Goal: Task Accomplishment & Management: Manage account settings

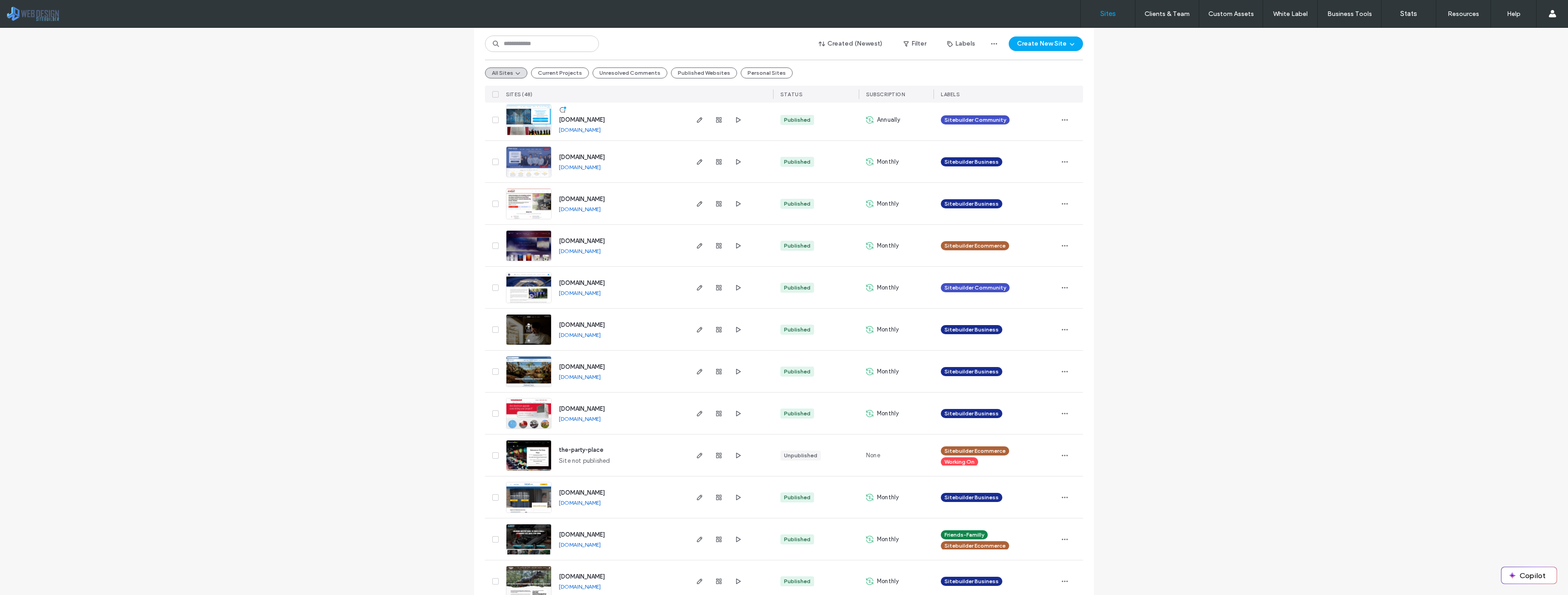
scroll to position [951, 0]
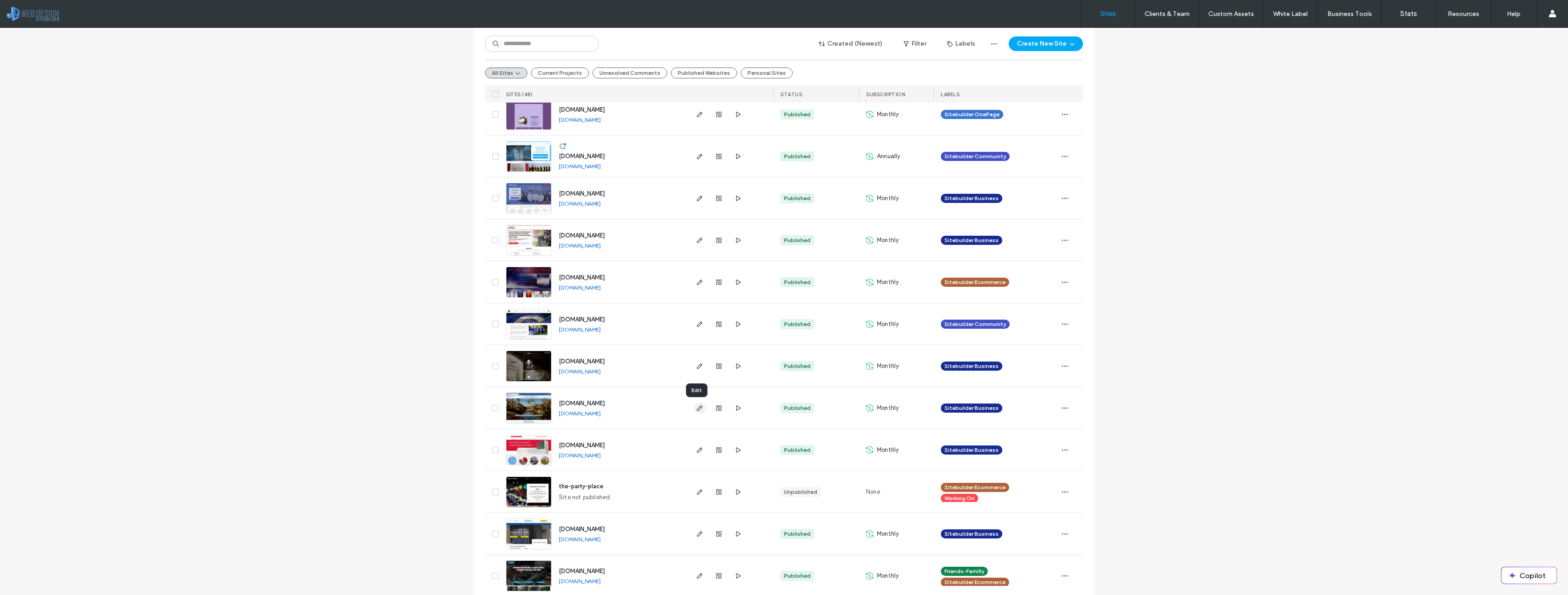
click at [694, 412] on span "button" at bounding box center [699, 408] width 11 height 11
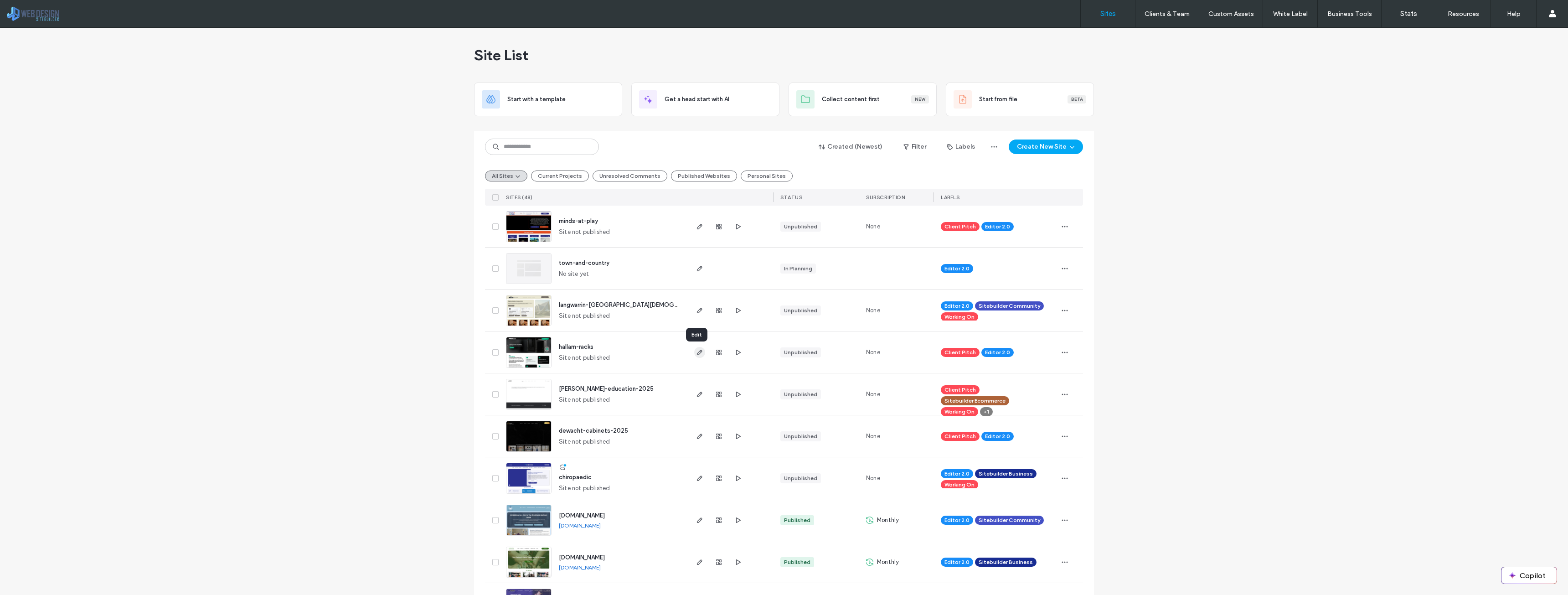
click at [696, 353] on icon "button" at bounding box center [699, 353] width 7 height 7
click at [1061, 181] on div "Start with a template" at bounding box center [1070, 178] width 58 height 9
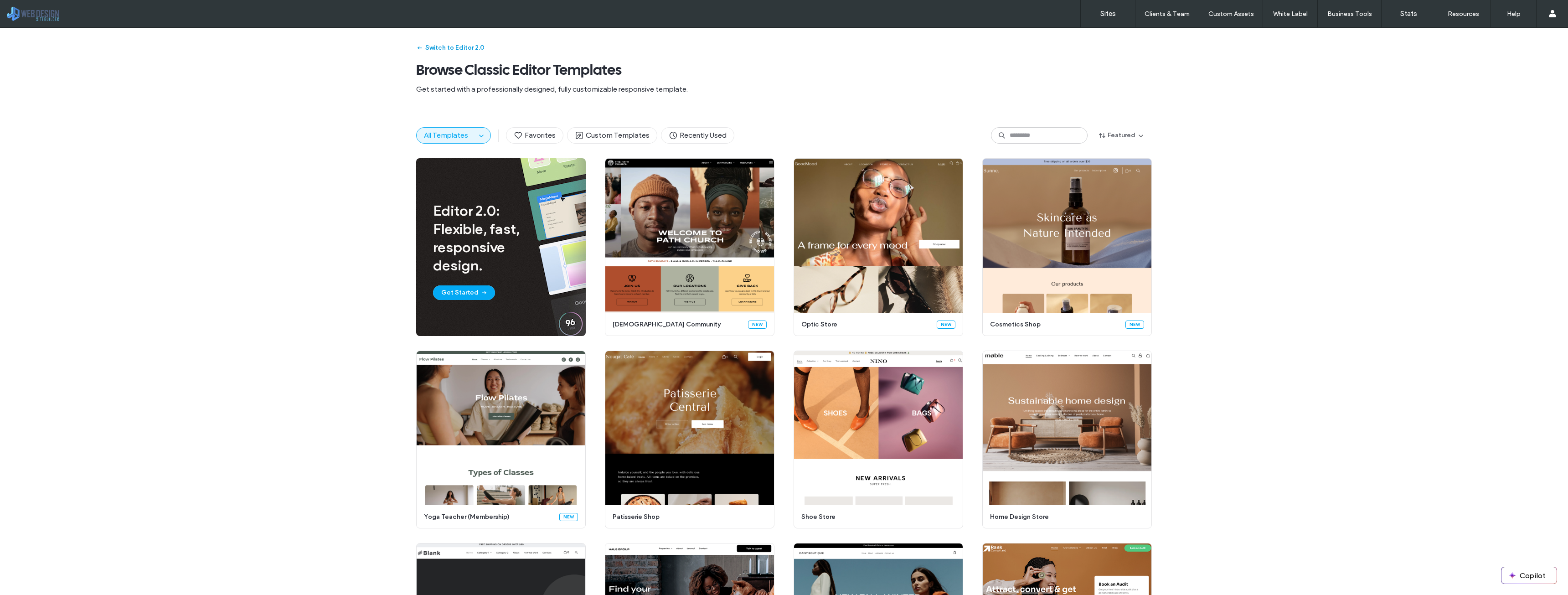
click at [450, 48] on button "Switch to Editor 2.0" at bounding box center [450, 48] width 68 height 15
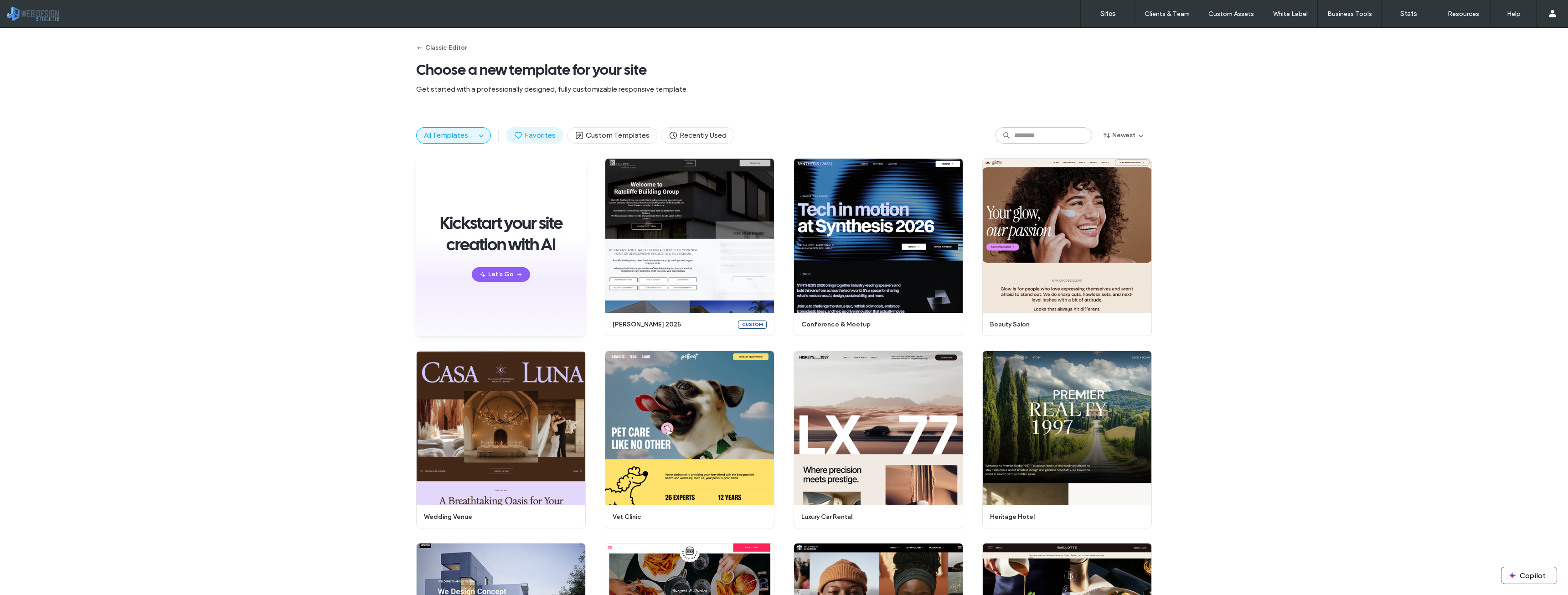
click at [522, 136] on span "Favorites" at bounding box center [534, 135] width 42 height 10
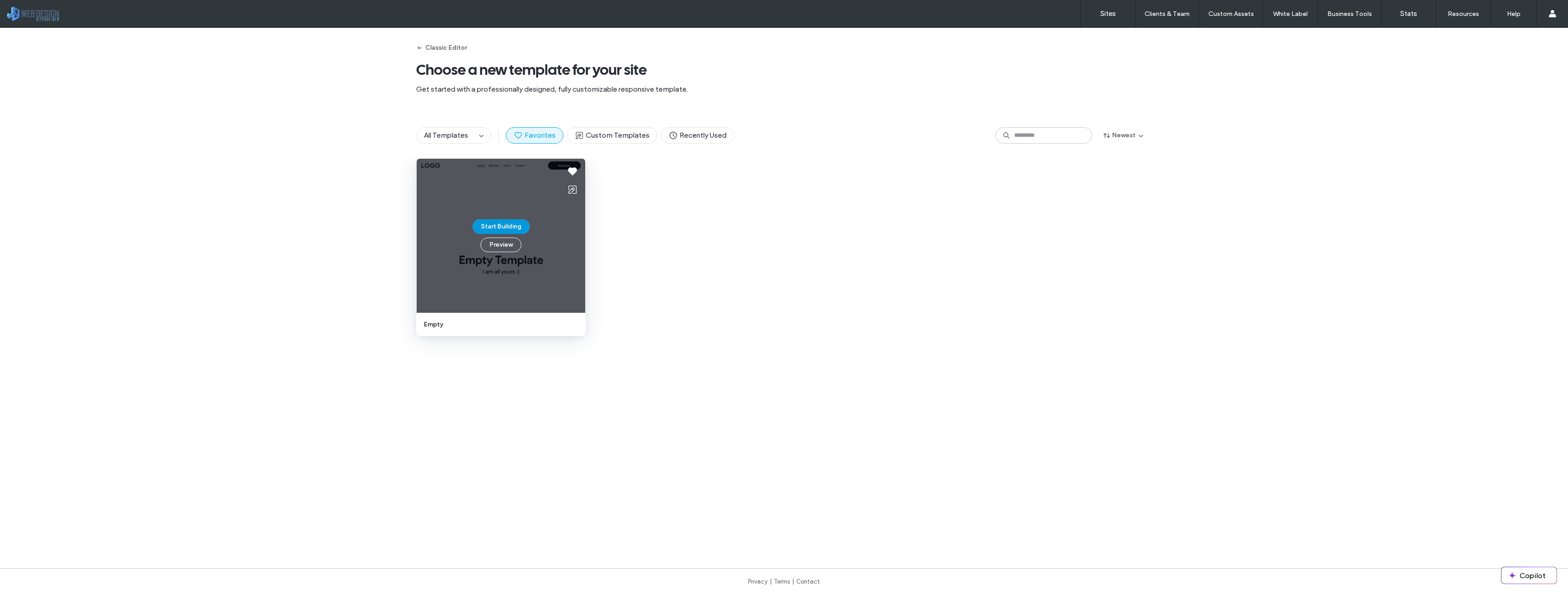
click at [507, 224] on button "Start Building" at bounding box center [502, 227] width 57 height 15
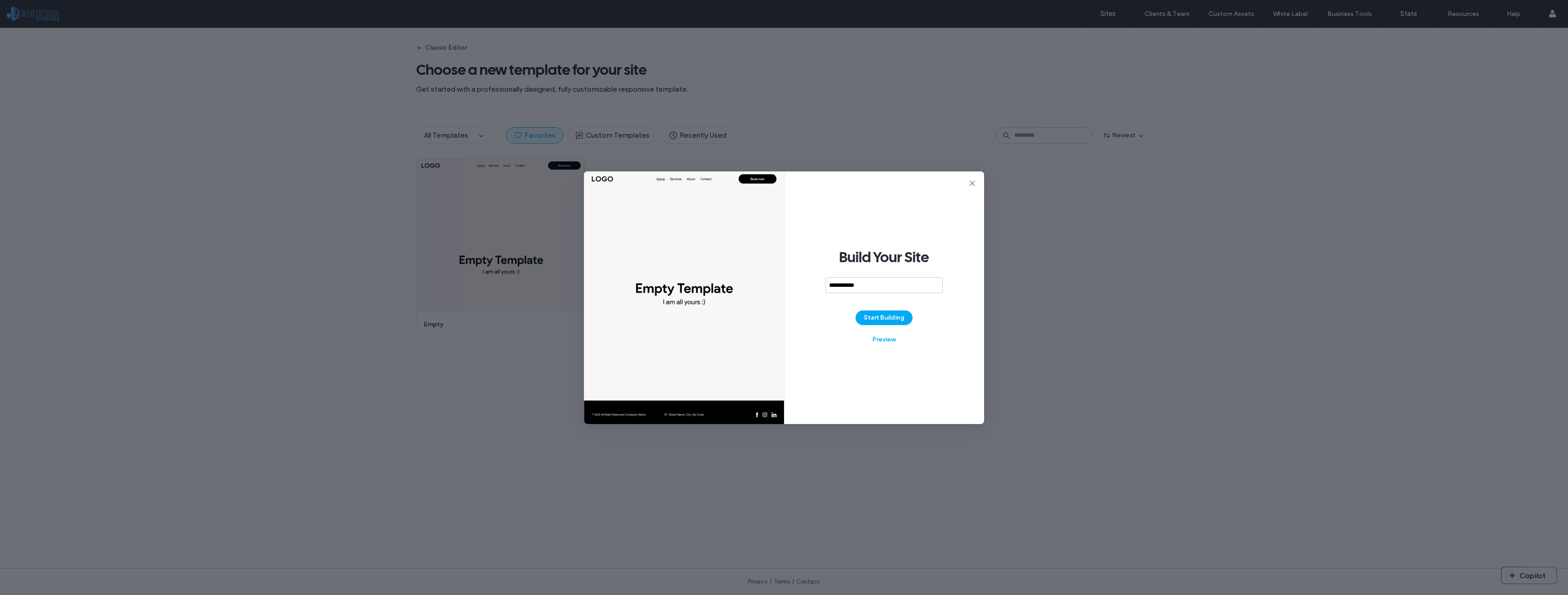
type input "**********"
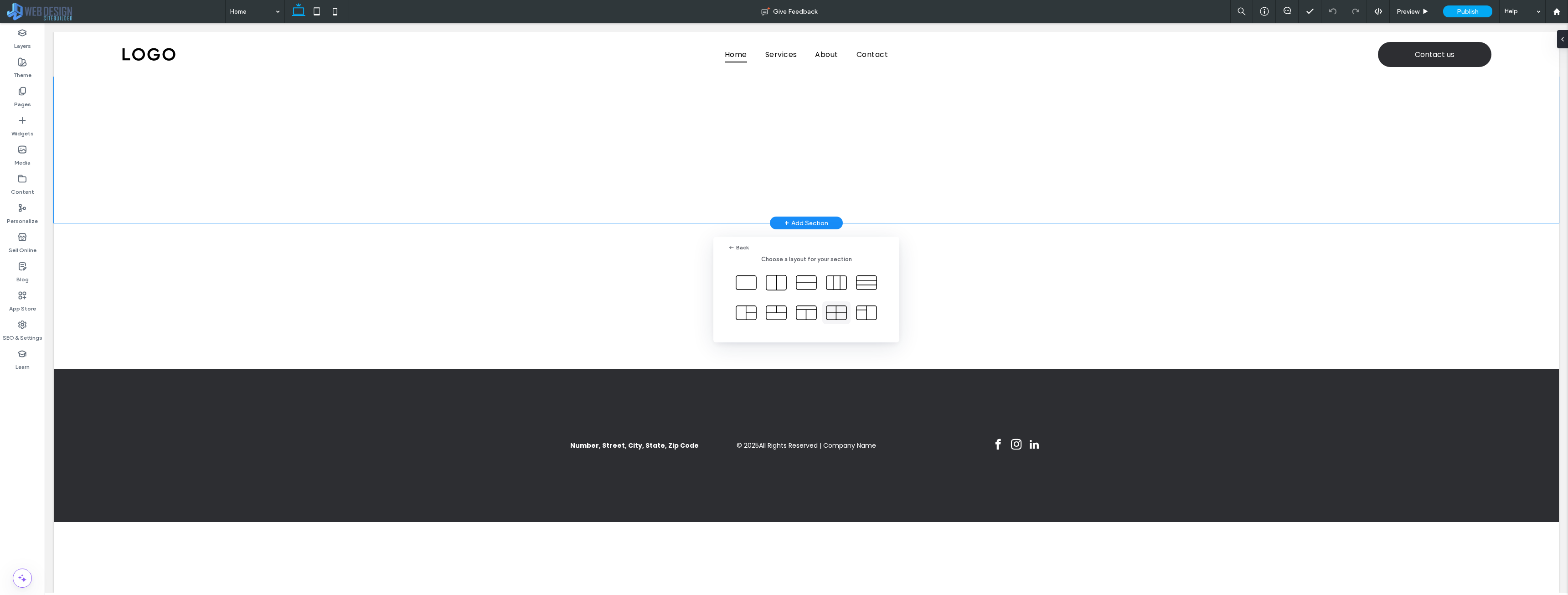
click at [833, 317] on icon at bounding box center [836, 312] width 23 height 23
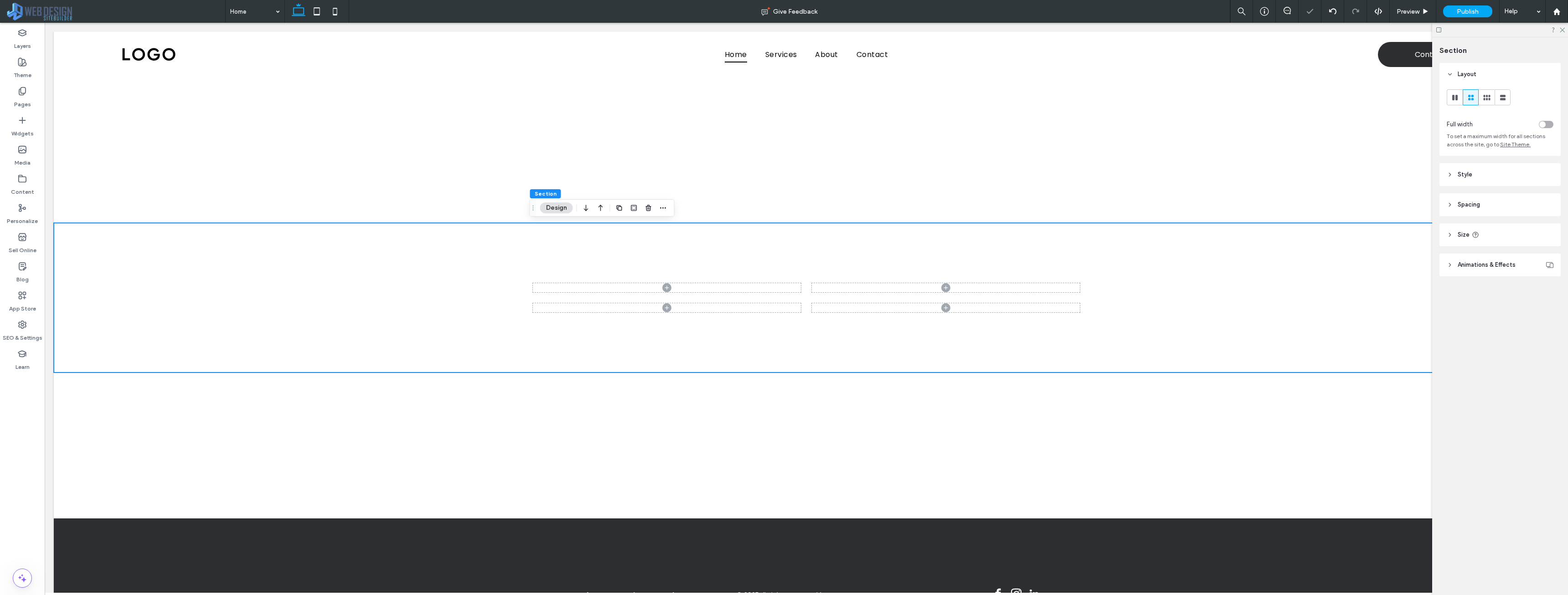
click at [816, 264] on div at bounding box center [806, 298] width 547 height 150
click at [780, 245] on div at bounding box center [806, 298] width 547 height 150
click at [645, 207] on icon "button" at bounding box center [649, 208] width 7 height 7
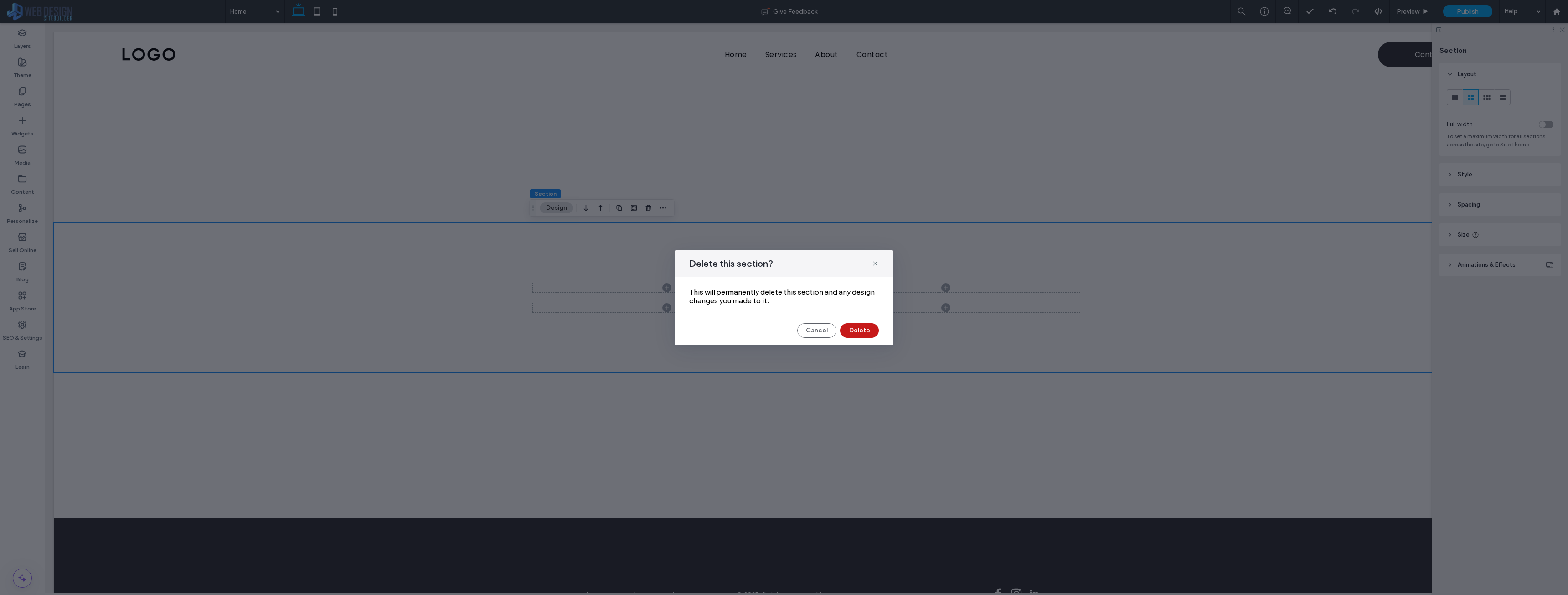
drag, startPoint x: 872, startPoint y: 328, endPoint x: 825, endPoint y: 304, distance: 52.8
click at [872, 328] on button "Delete" at bounding box center [859, 331] width 39 height 15
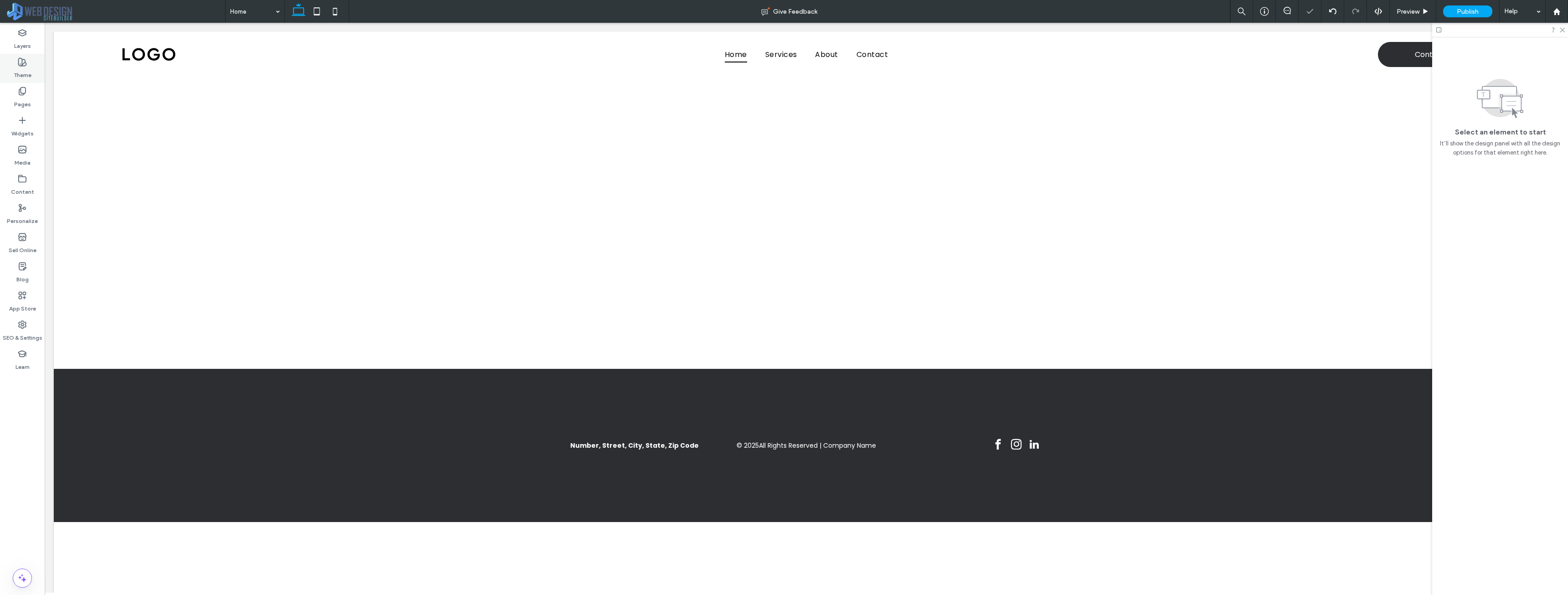
click at [26, 73] on label "Theme" at bounding box center [22, 72] width 18 height 13
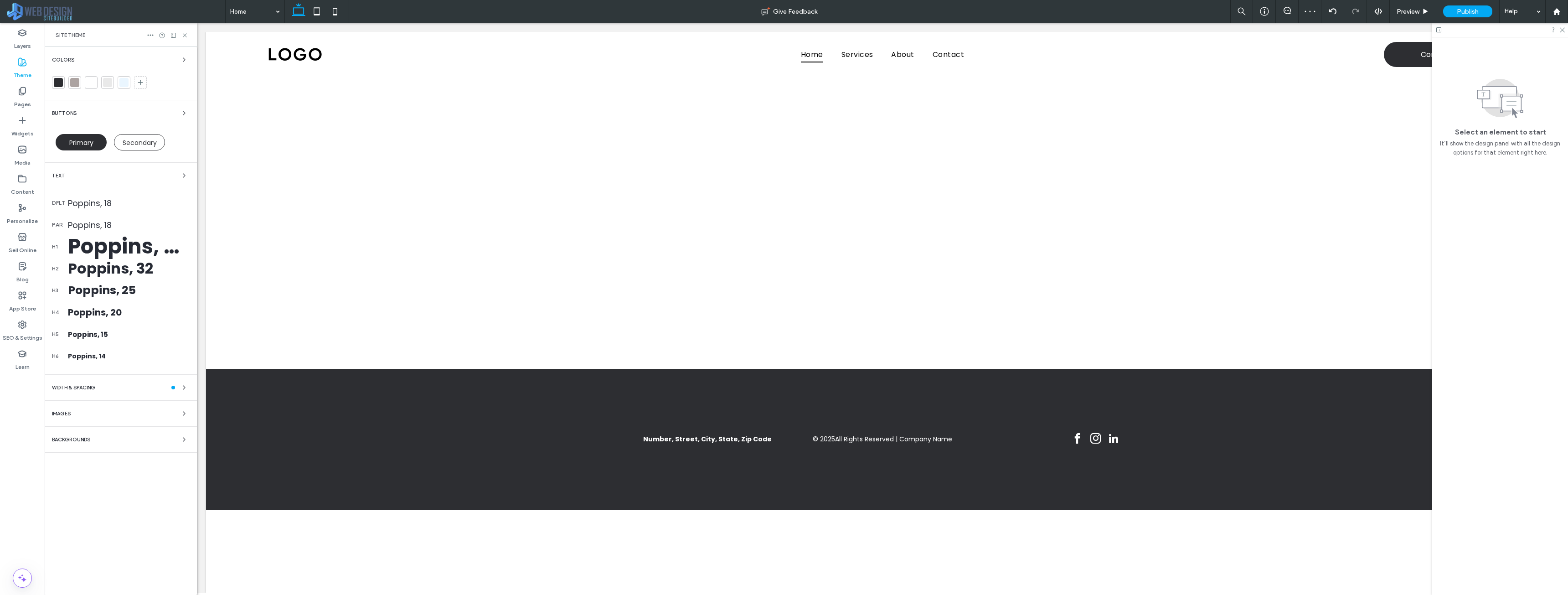
click at [115, 389] on div "WIDTH & SPACING" at bounding box center [121, 388] width 138 height 11
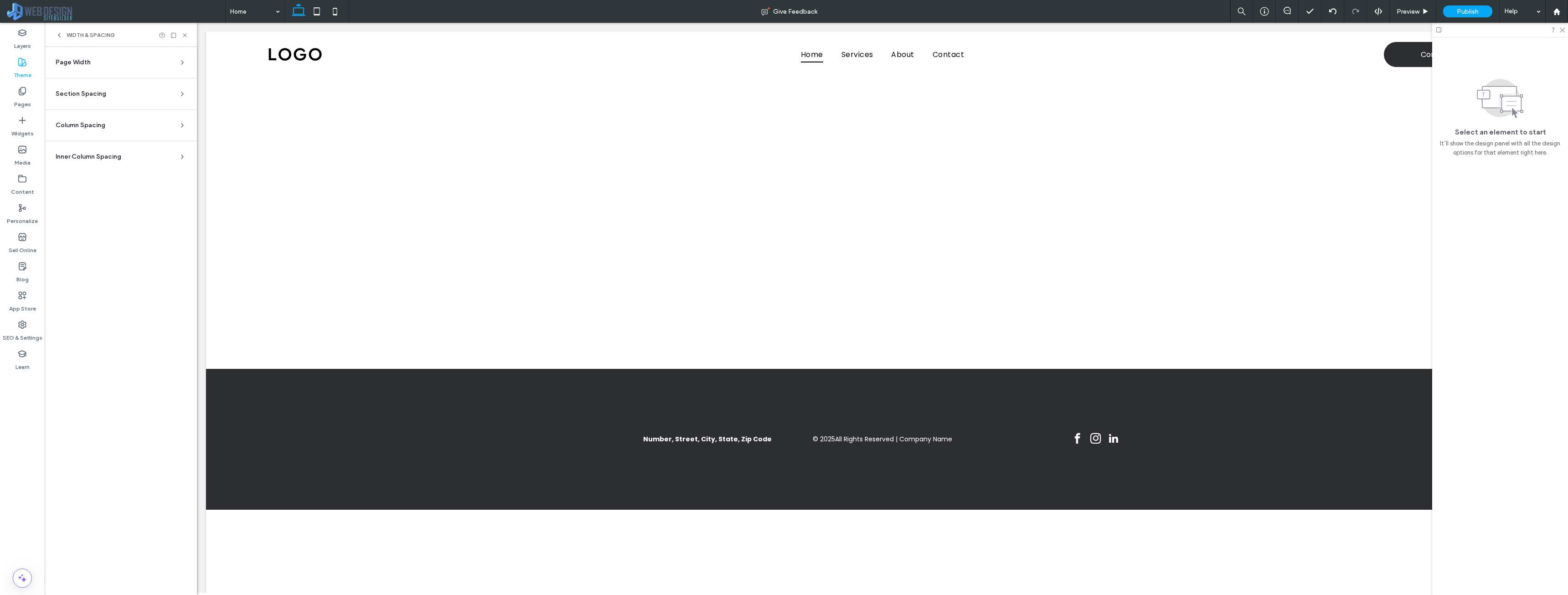
click at [95, 96] on span "Section Spacing" at bounding box center [80, 94] width 51 height 9
click at [92, 126] on span "Column Spacing" at bounding box center [80, 125] width 50 height 9
click at [100, 157] on span "Inner Column Spacing" at bounding box center [88, 157] width 66 height 9
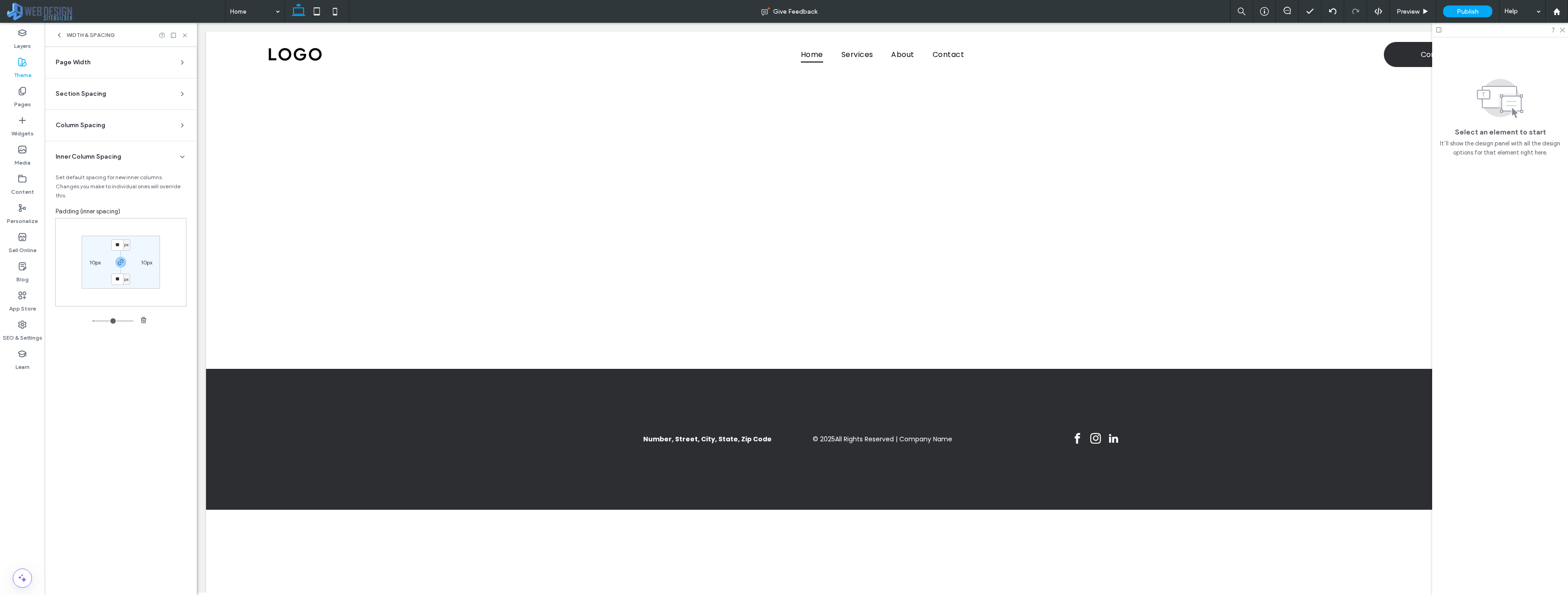
click at [100, 157] on span "Inner Column Spacing" at bounding box center [88, 157] width 66 height 9
click at [20, 262] on icon at bounding box center [22, 266] width 9 height 9
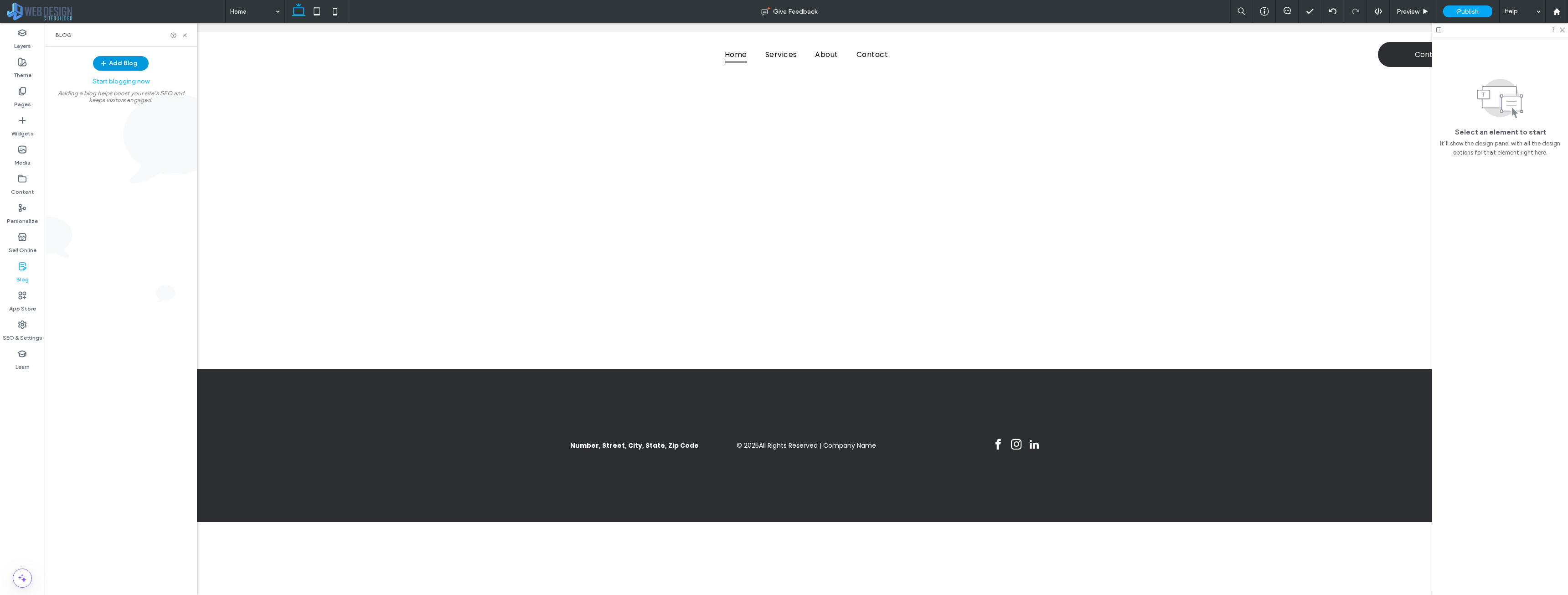
click at [133, 67] on button "Add Blog" at bounding box center [121, 63] width 55 height 15
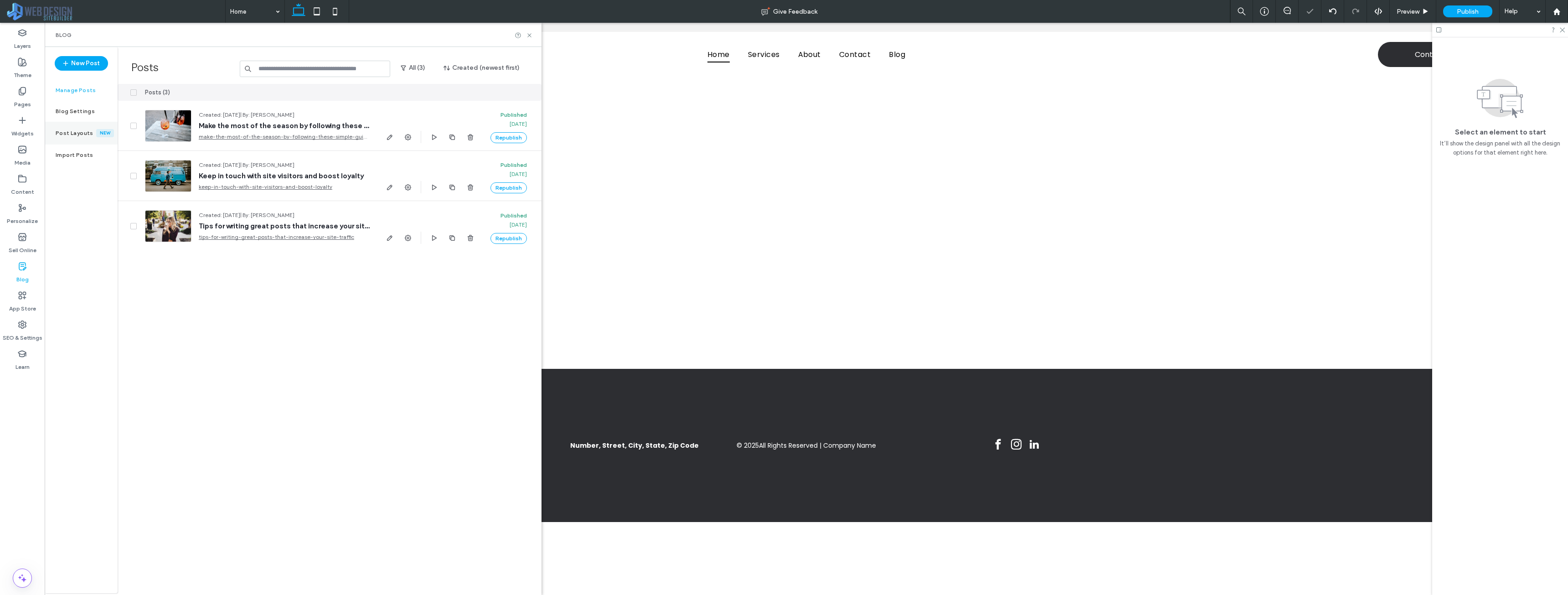
click at [79, 138] on div "Post Layouts New" at bounding box center [81, 133] width 73 height 23
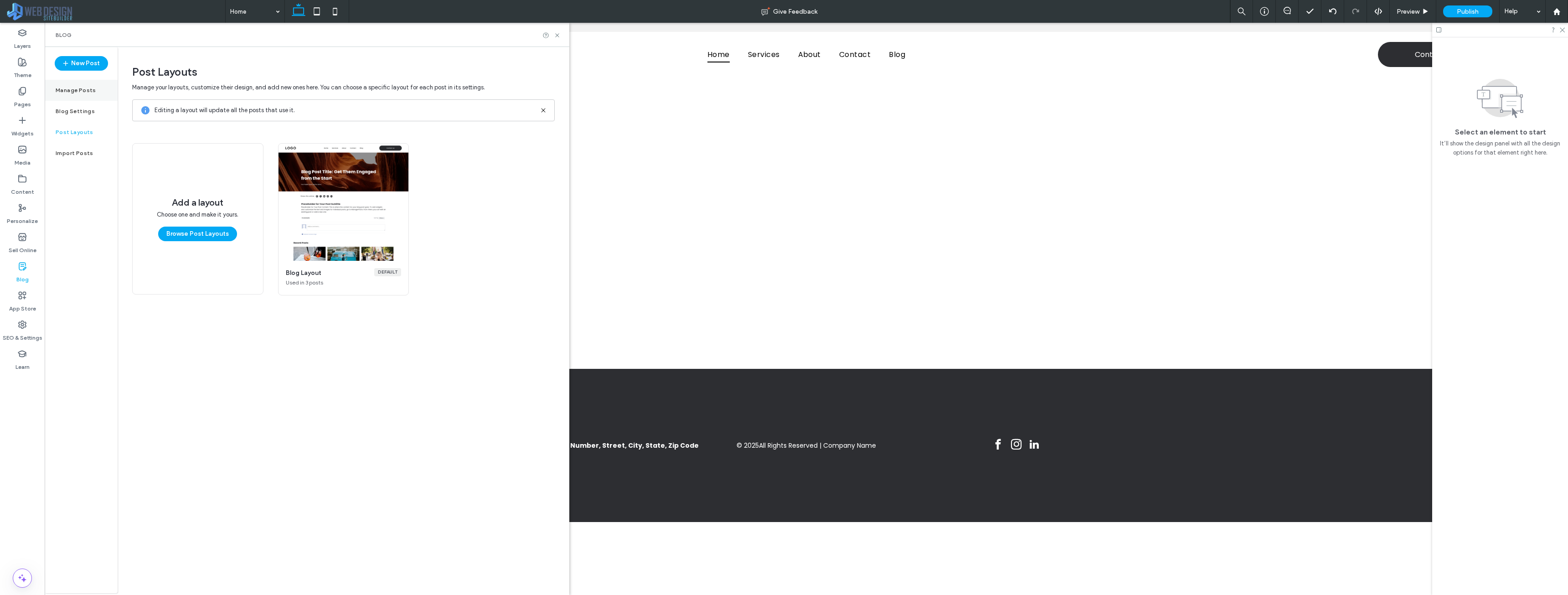
click at [86, 94] on div "Manage Posts" at bounding box center [81, 90] width 73 height 21
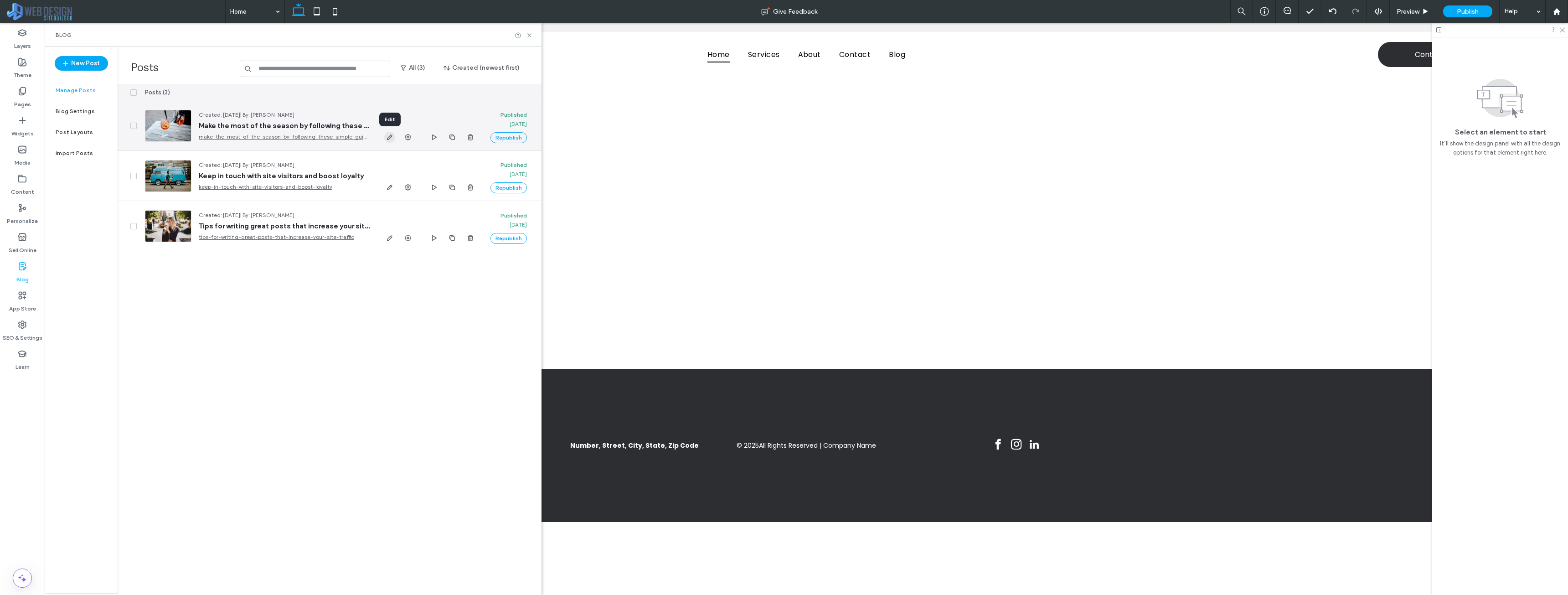
click at [388, 139] on use "button" at bounding box center [390, 137] width 5 height 5
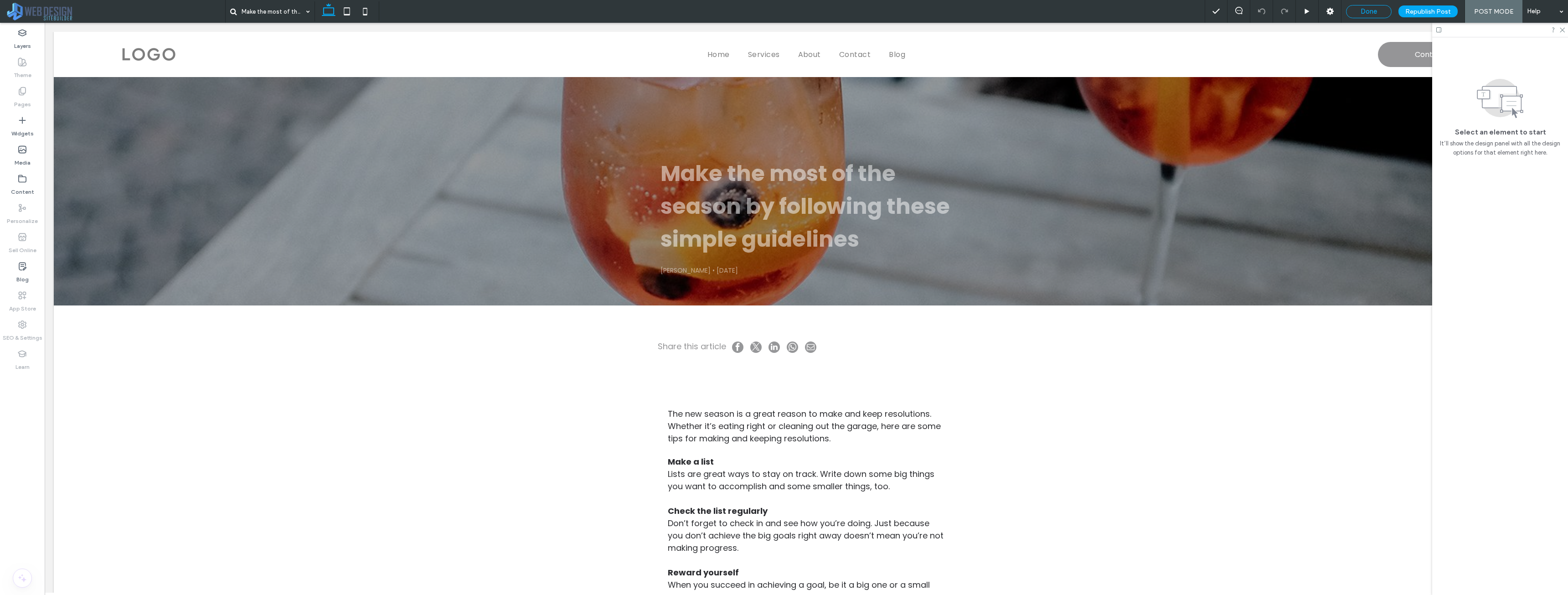
click at [1366, 7] on div "Done" at bounding box center [1368, 12] width 46 height 13
click at [24, 179] on icon at bounding box center [22, 178] width 9 height 9
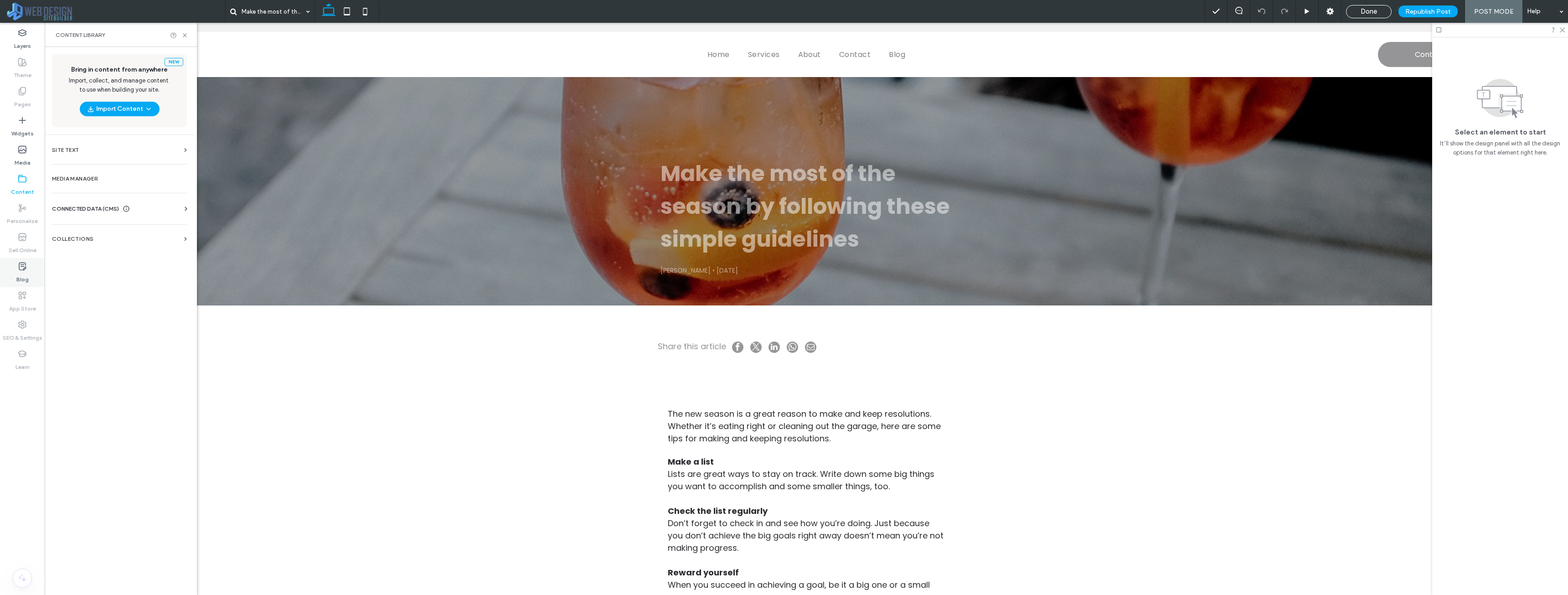
drag, startPoint x: 23, startPoint y: 266, endPoint x: 34, endPoint y: 265, distance: 11.0
click at [23, 266] on icon at bounding box center [22, 266] width 9 height 9
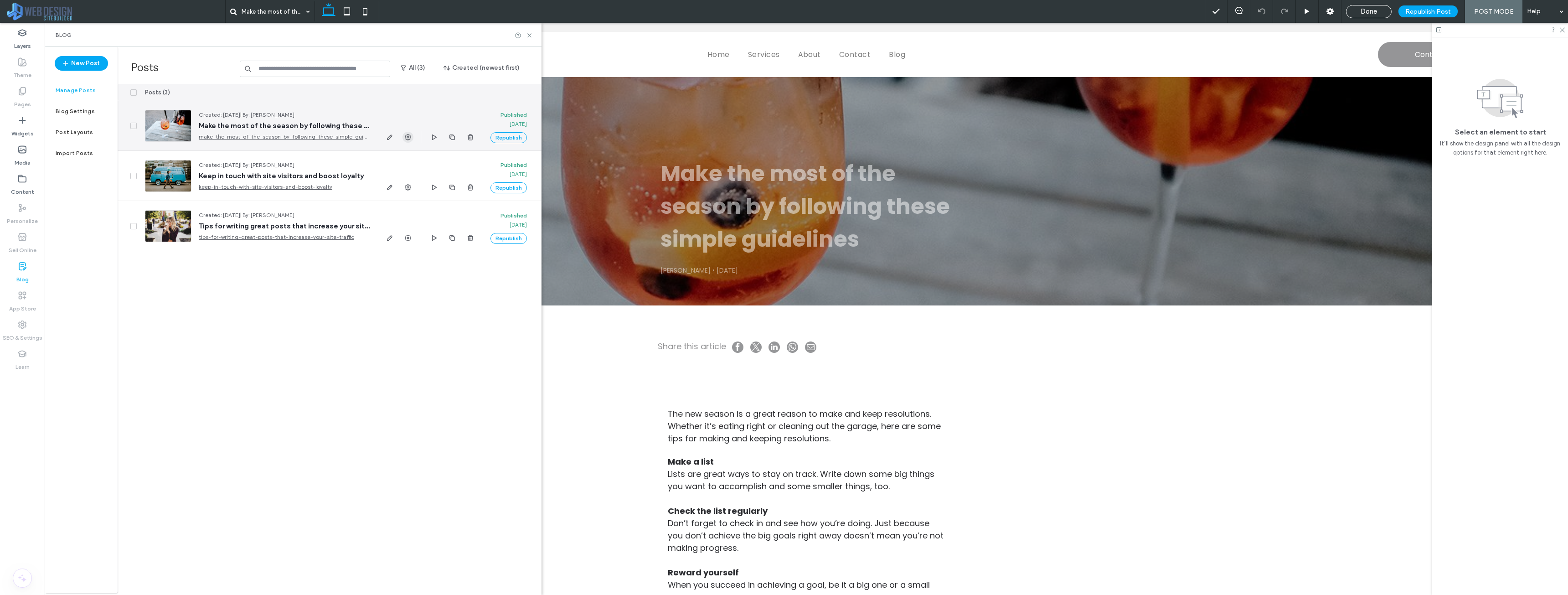
click at [410, 136] on use "button" at bounding box center [408, 137] width 6 height 6
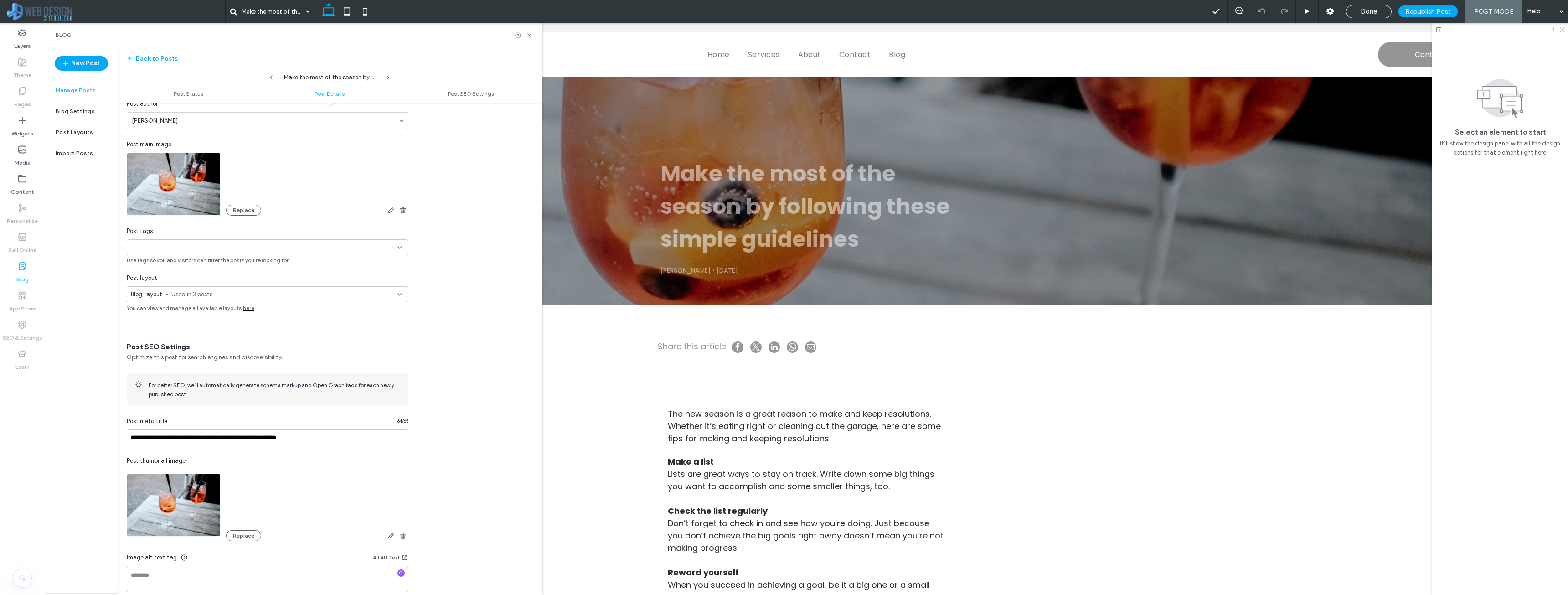
scroll to position [274, 0]
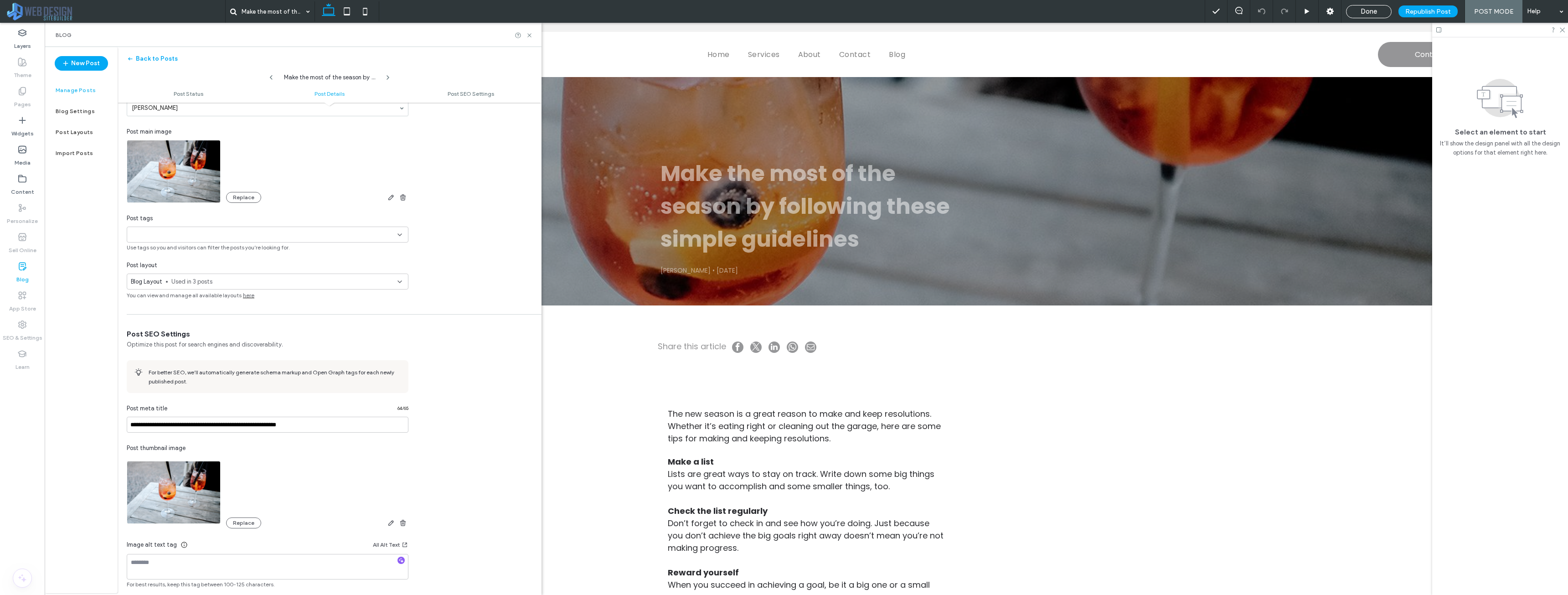
click at [388, 281] on span "Used in 3 posts" at bounding box center [284, 281] width 226 height 9
click at [442, 293] on div "**********" at bounding box center [329, 276] width 424 height 896
click at [75, 135] on label "Post Layouts" at bounding box center [74, 132] width 38 height 6
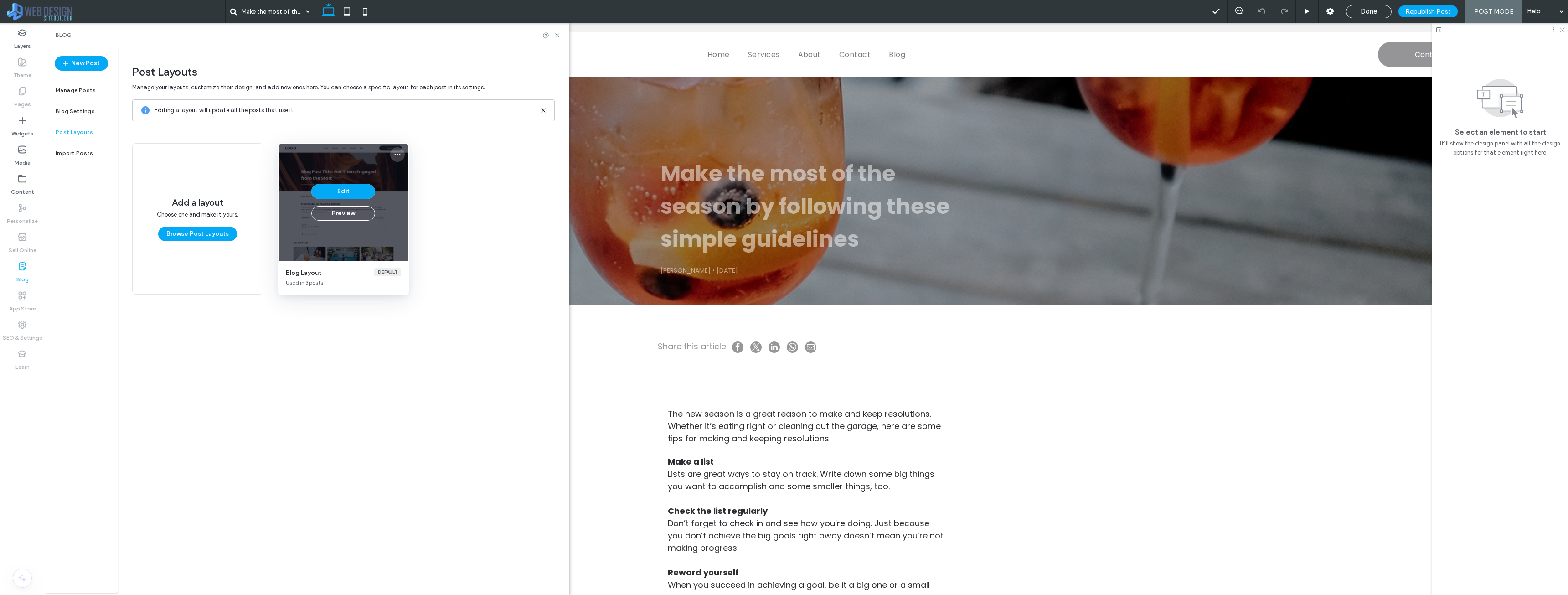
click at [394, 155] on icon "More options" at bounding box center [397, 155] width 7 height 7
click at [355, 169] on div "Edit Preview" at bounding box center [344, 202] width 130 height 117
click at [397, 158] on span "More options" at bounding box center [397, 155] width 15 height 15
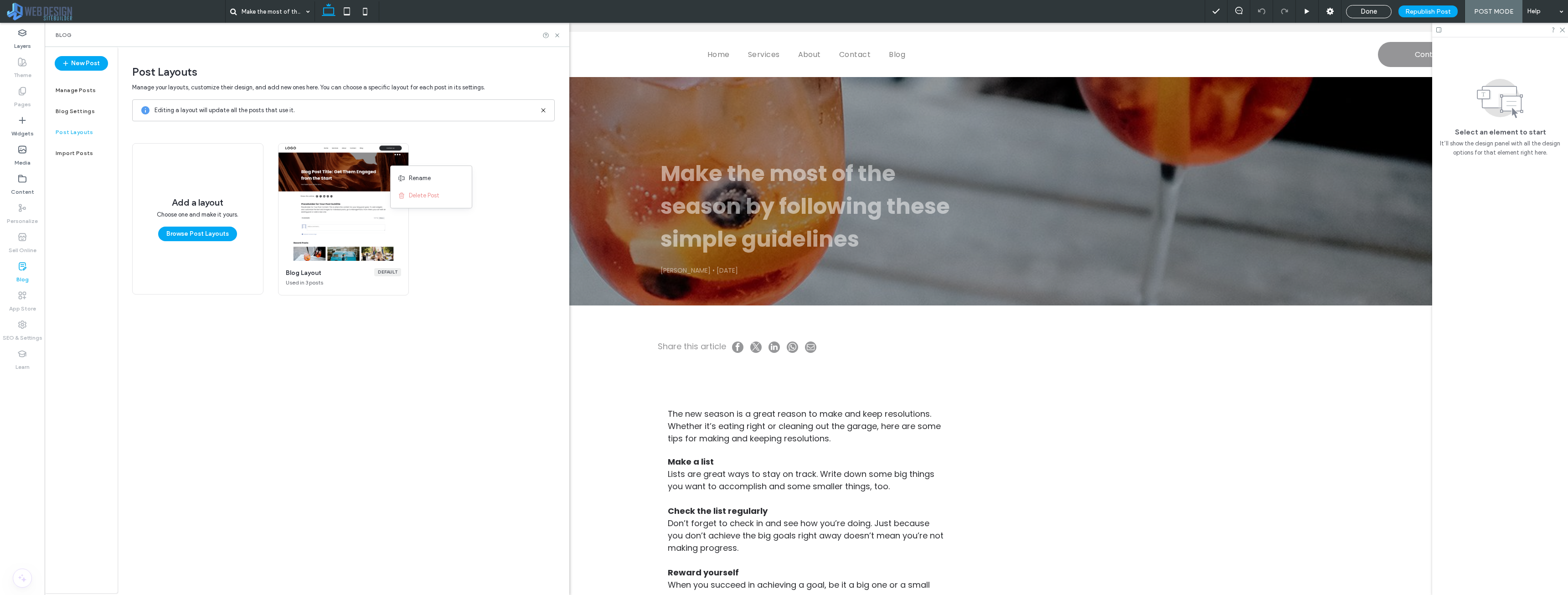
click at [455, 144] on div "Add a layout Choose one and make it yours. Browse Post Layouts Edit Preview Blo…" at bounding box center [343, 219] width 422 height 159
click at [208, 233] on button "Browse Post Layouts" at bounding box center [198, 234] width 79 height 15
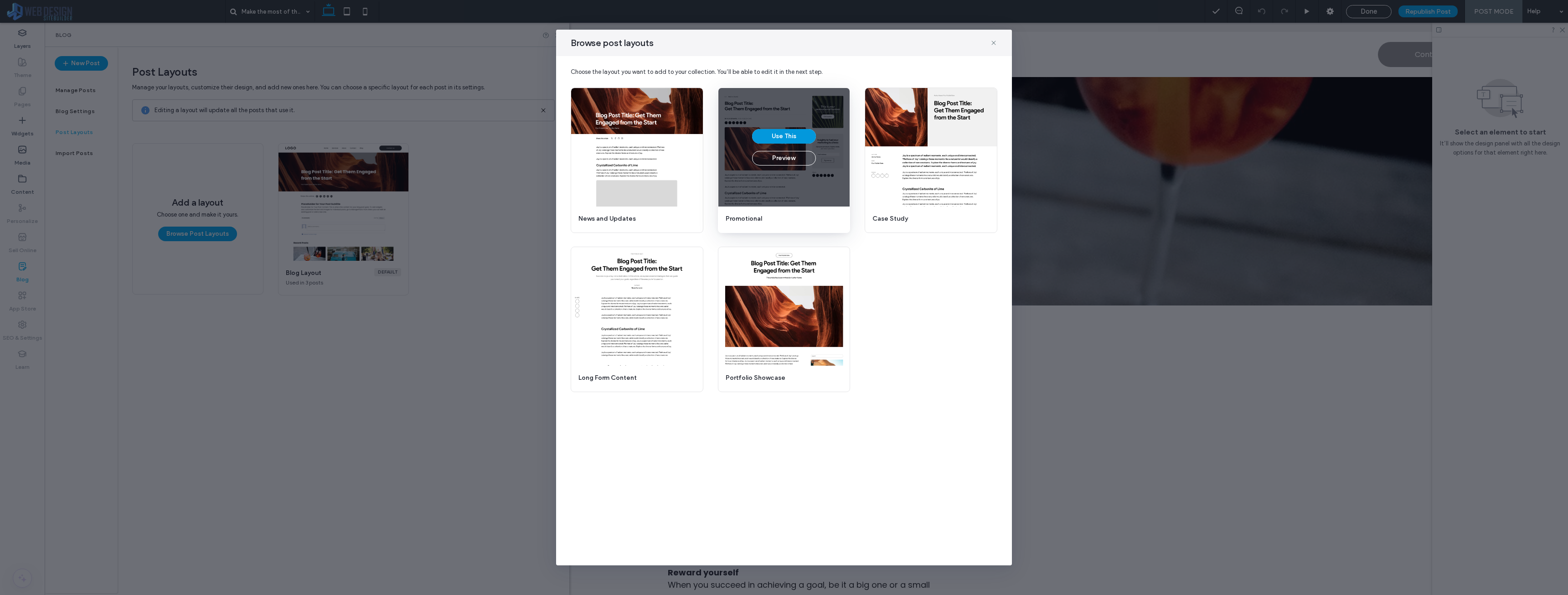
click at [785, 136] on button "Use This" at bounding box center [784, 136] width 64 height 15
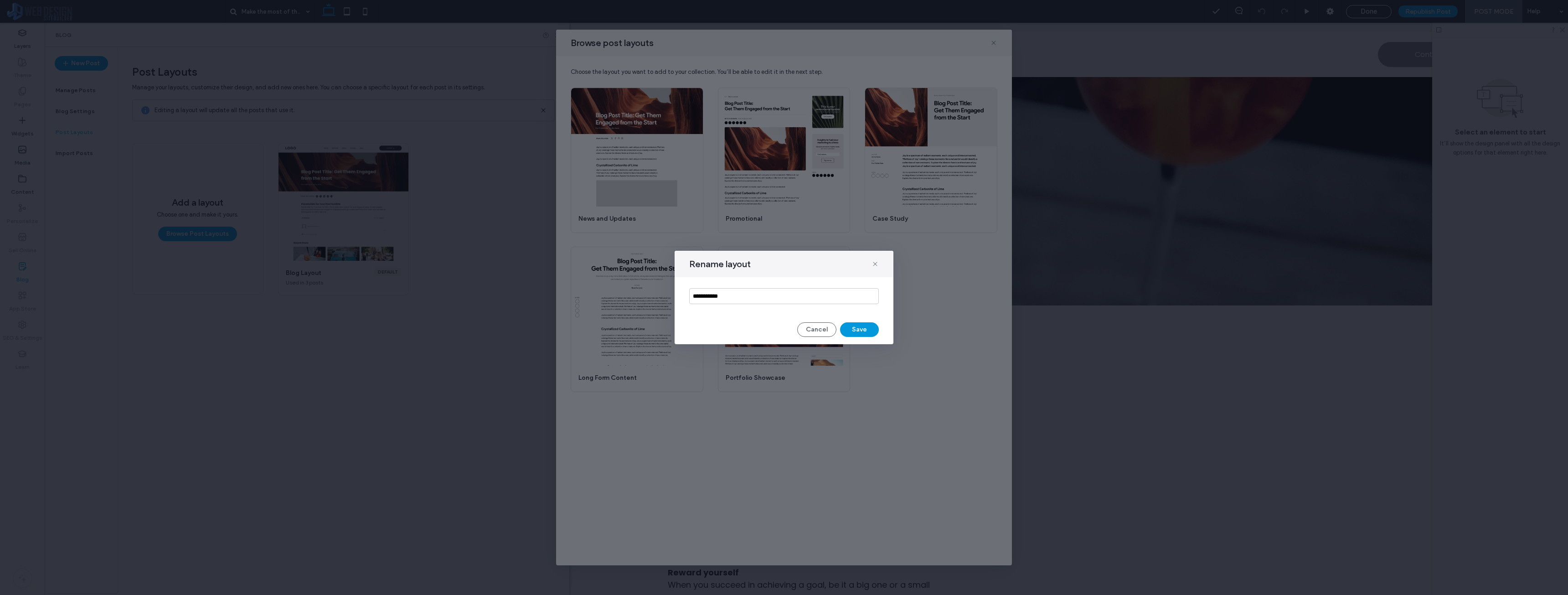
click at [855, 328] on button "Save" at bounding box center [859, 329] width 39 height 15
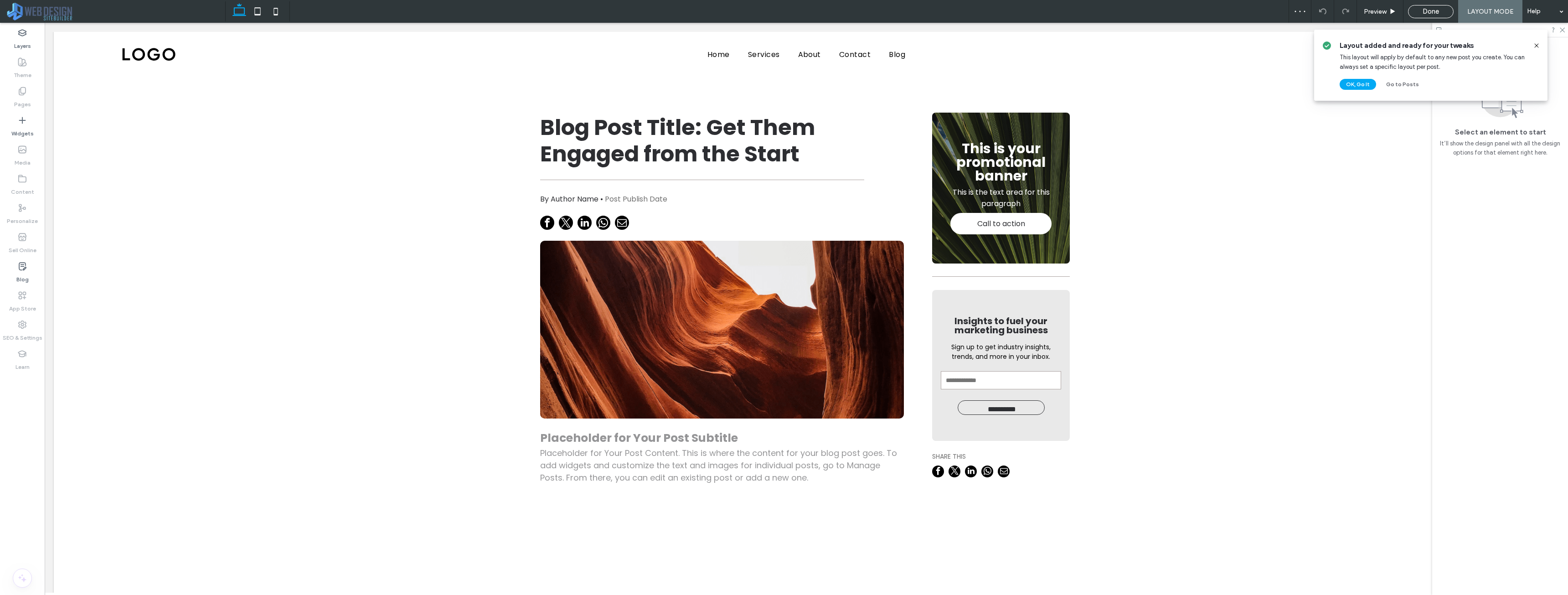
click at [1533, 46] on icon at bounding box center [1536, 46] width 7 height 7
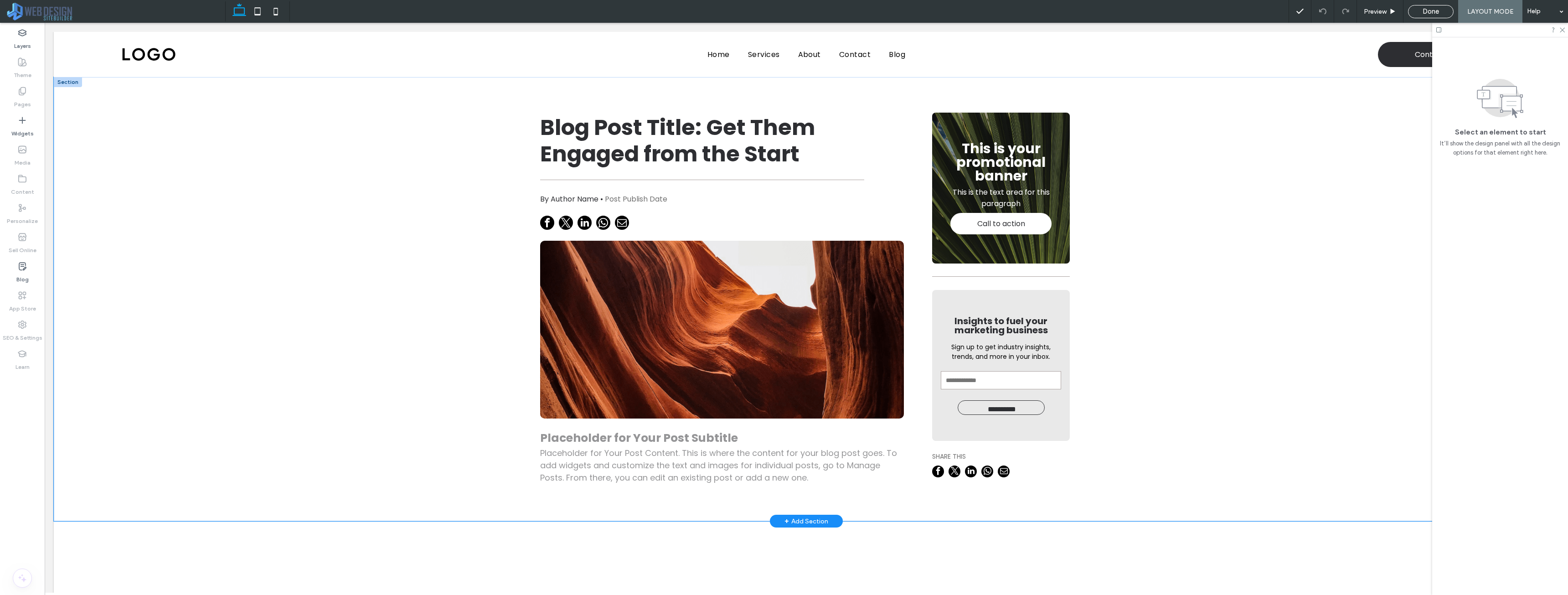
drag, startPoint x: 934, startPoint y: 90, endPoint x: 942, endPoint y: 93, distance: 8.5
click at [934, 90] on div "**********" at bounding box center [806, 299] width 547 height 444
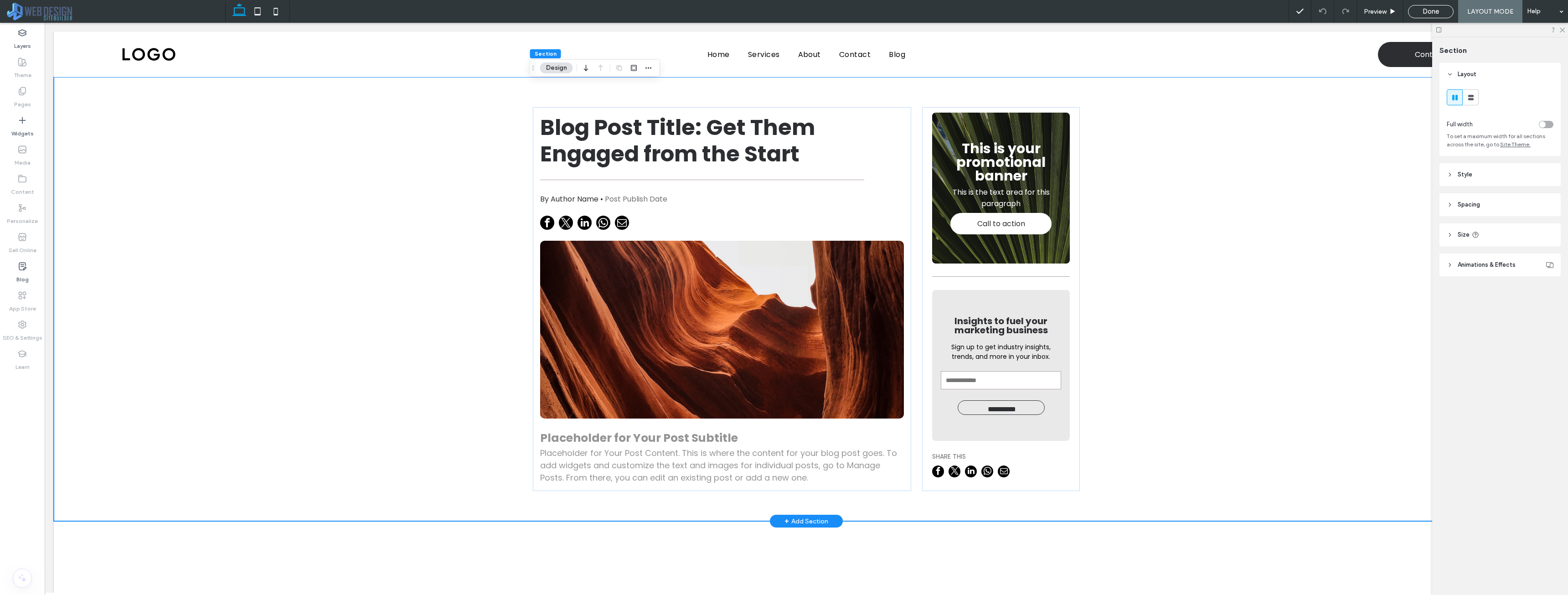
click at [903, 91] on div "**********" at bounding box center [806, 299] width 547 height 444
click at [1439, 16] on div "Done" at bounding box center [1430, 12] width 46 height 13
click at [1435, 13] on span "Done" at bounding box center [1430, 11] width 16 height 8
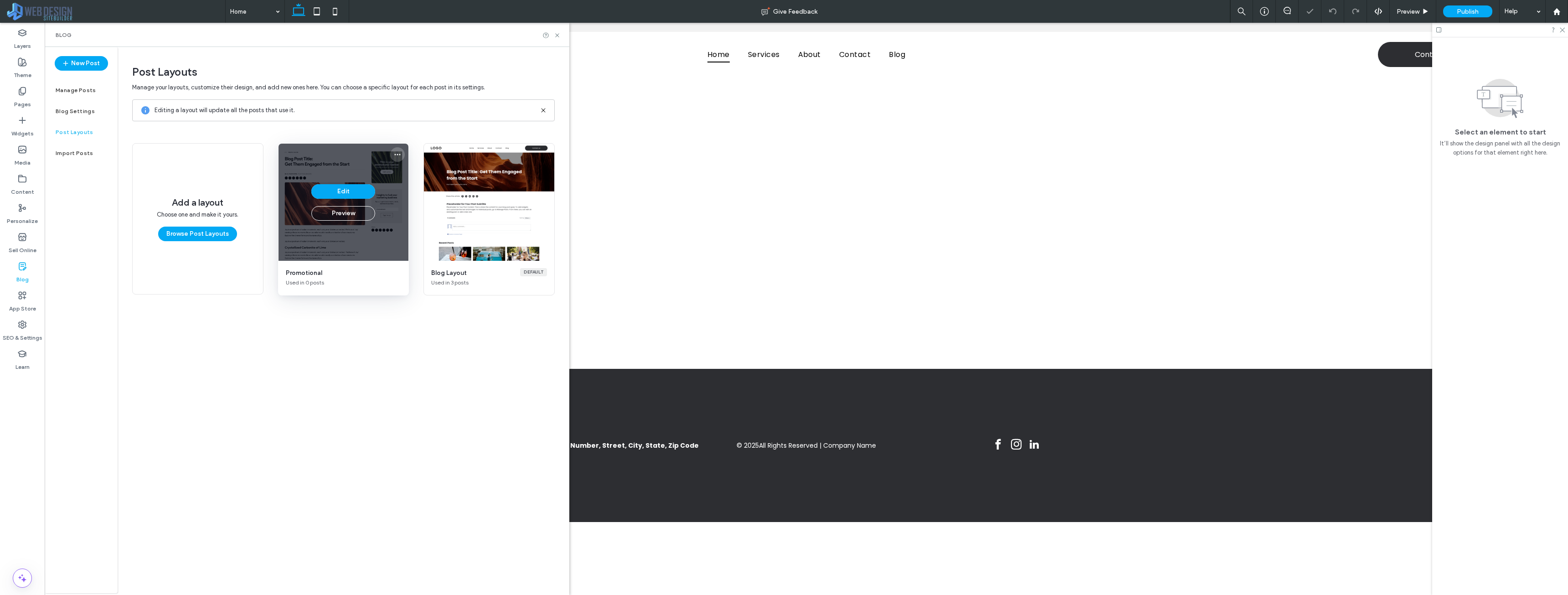
click at [396, 155] on icon "More options" at bounding box center [397, 155] width 7 height 7
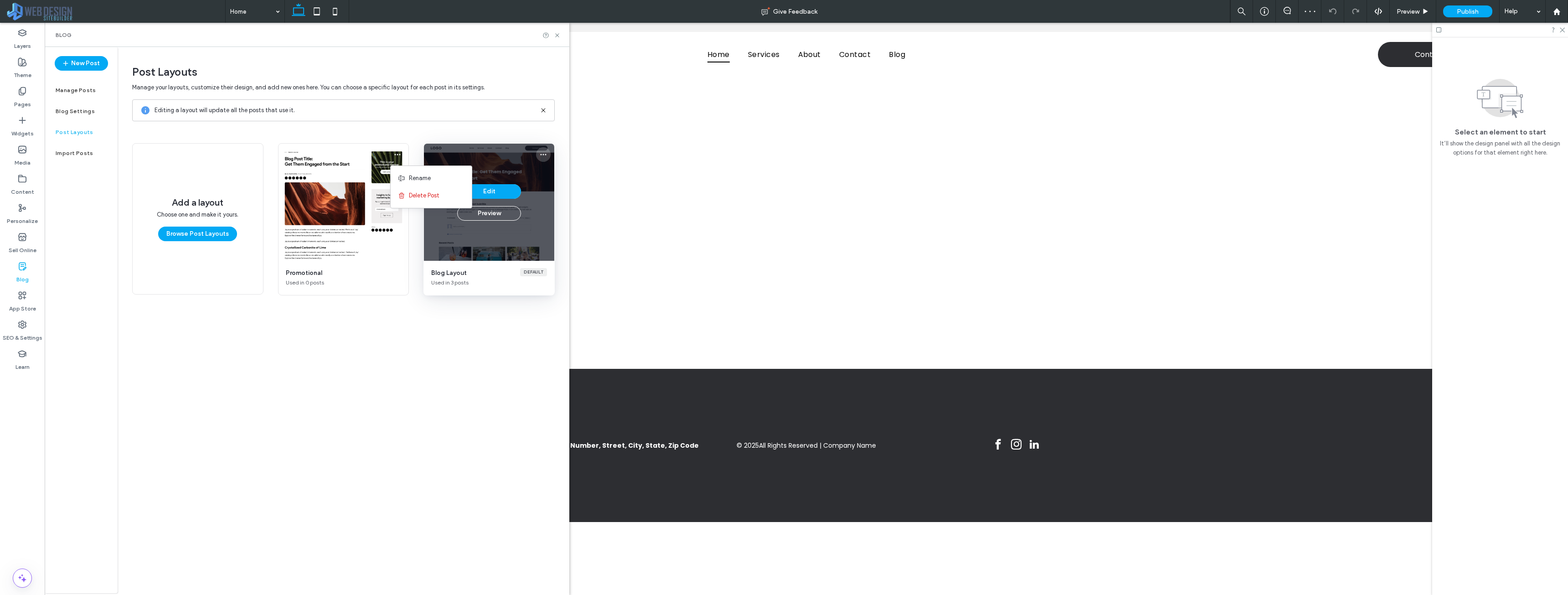
click at [548, 154] on span "More options" at bounding box center [544, 155] width 15 height 15
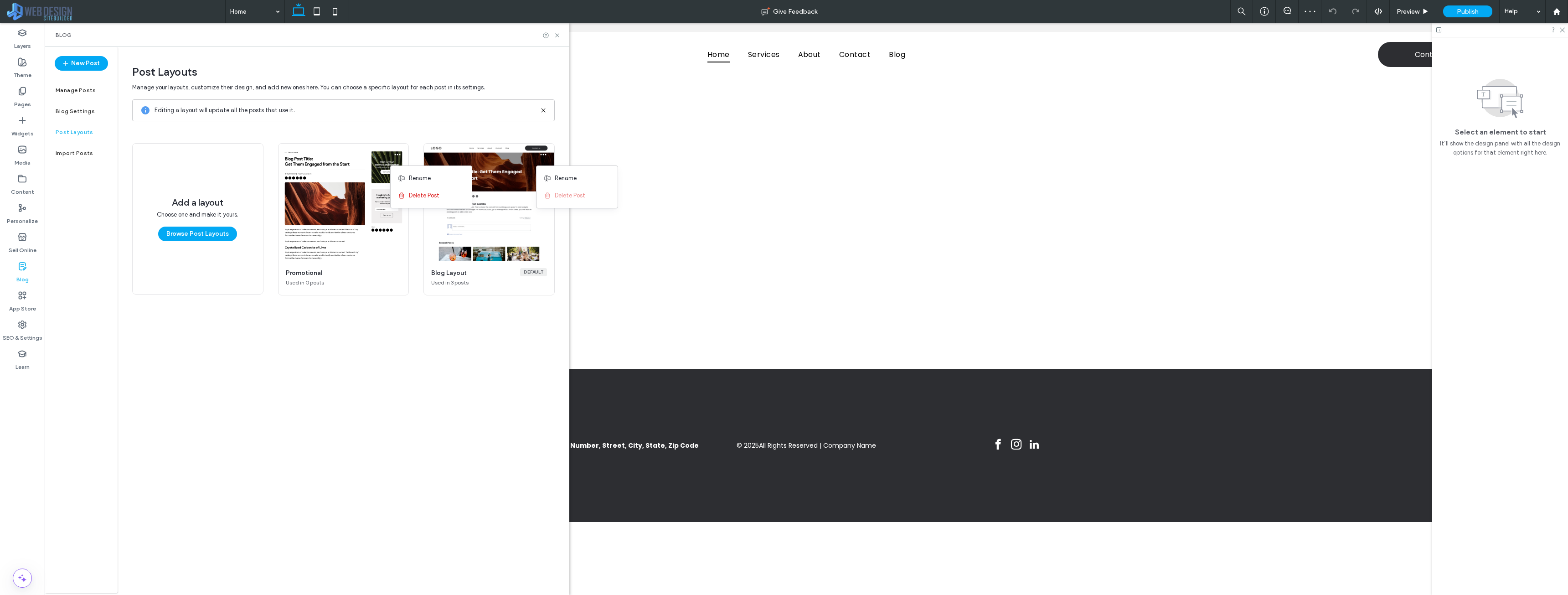
click at [523, 335] on main "Manage your layouts, customize their design, and add new ones here. You can cho…" at bounding box center [343, 329] width 422 height 493
click at [217, 238] on button "Browse Post Layouts" at bounding box center [198, 234] width 79 height 15
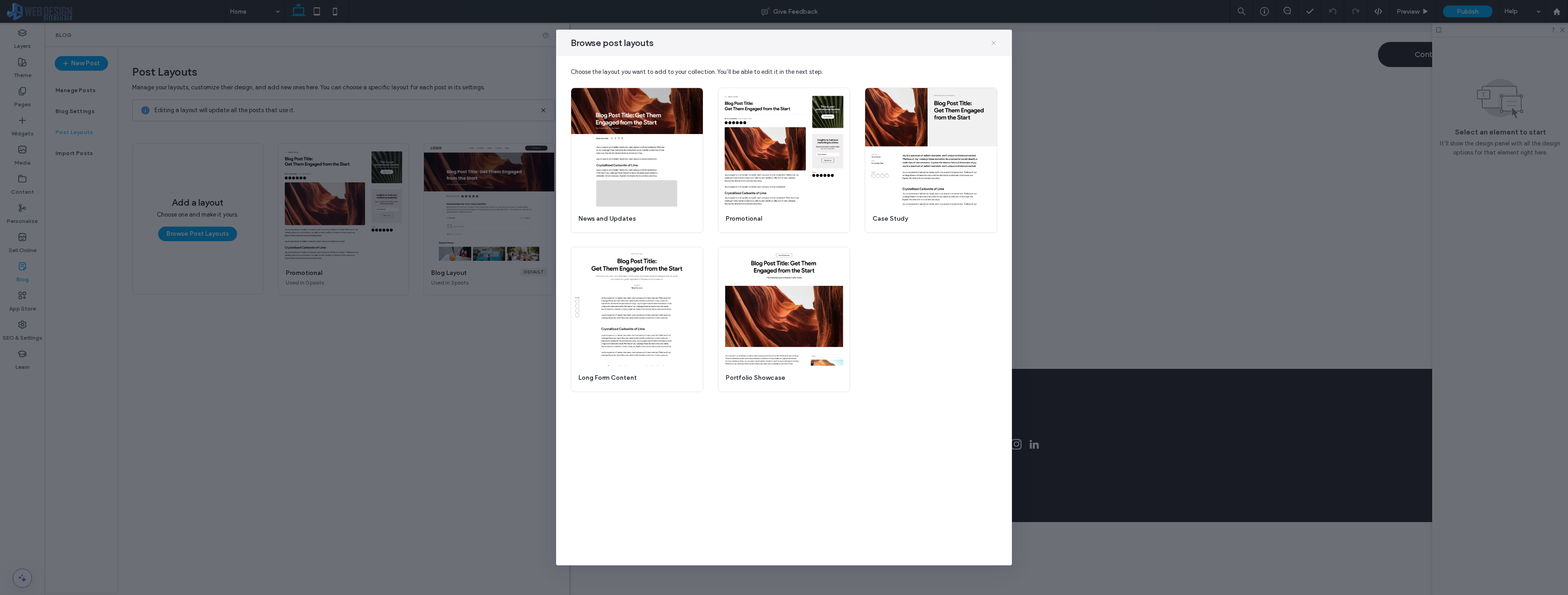
click at [996, 42] on icon at bounding box center [993, 43] width 7 height 7
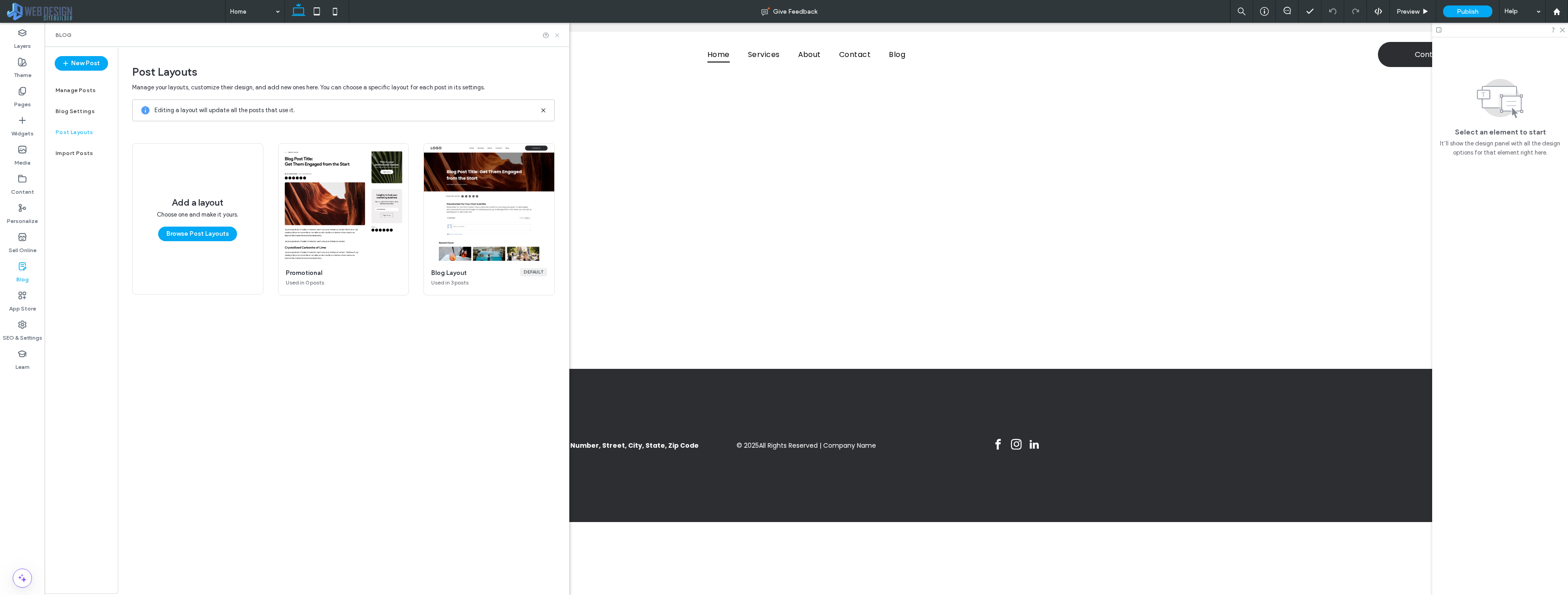
click at [560, 35] on icon at bounding box center [557, 35] width 7 height 7
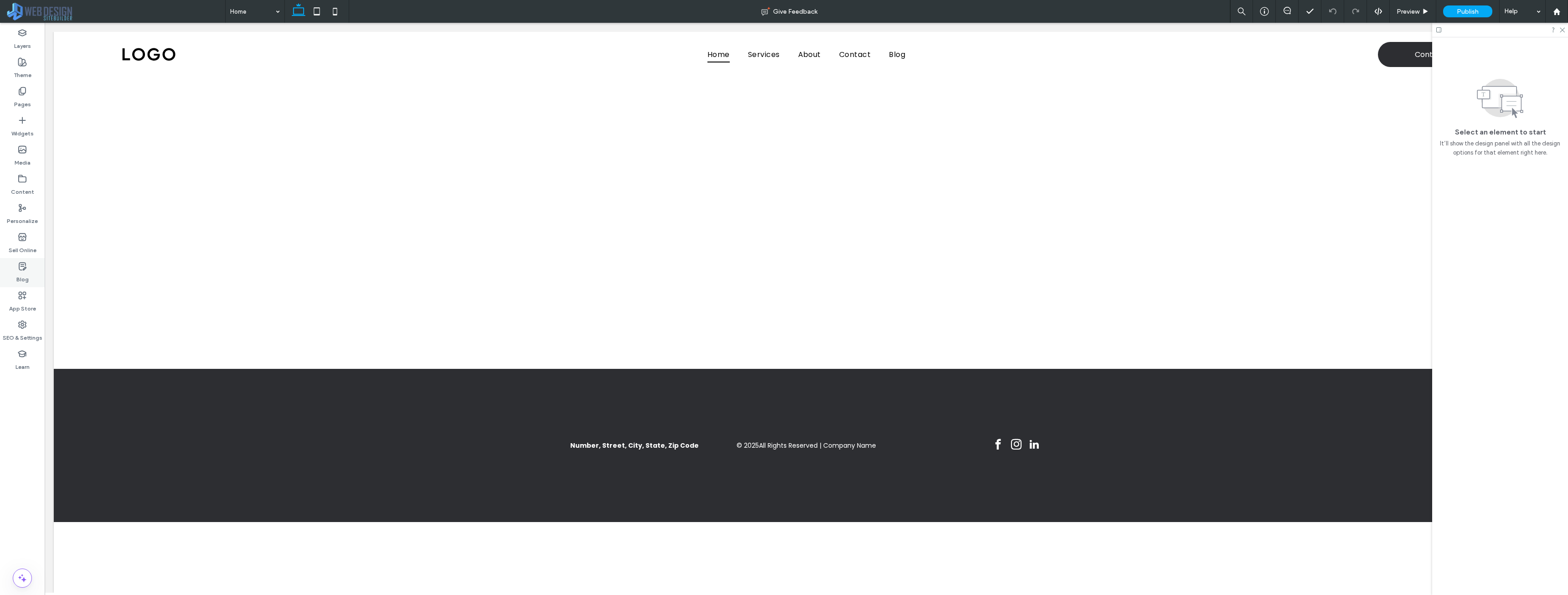
click at [29, 272] on div "Blog" at bounding box center [22, 273] width 44 height 29
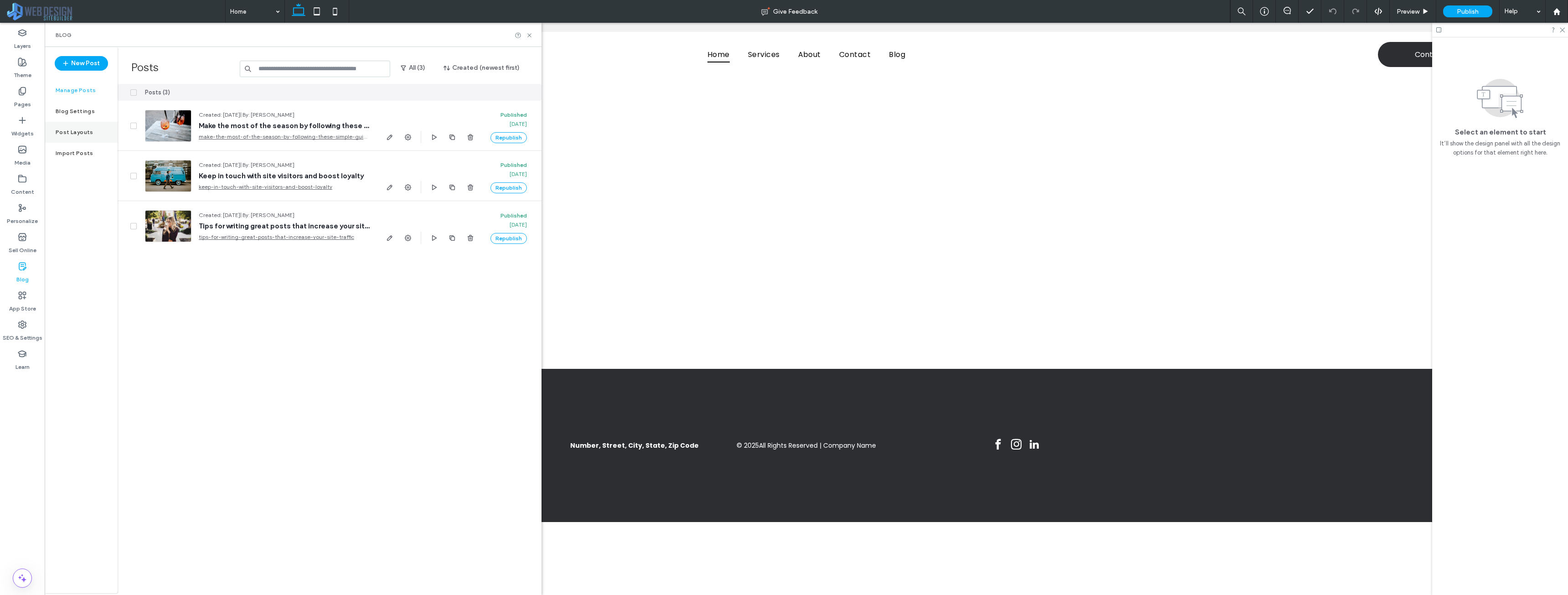
click at [100, 130] on div "Post Layouts" at bounding box center [81, 132] width 73 height 21
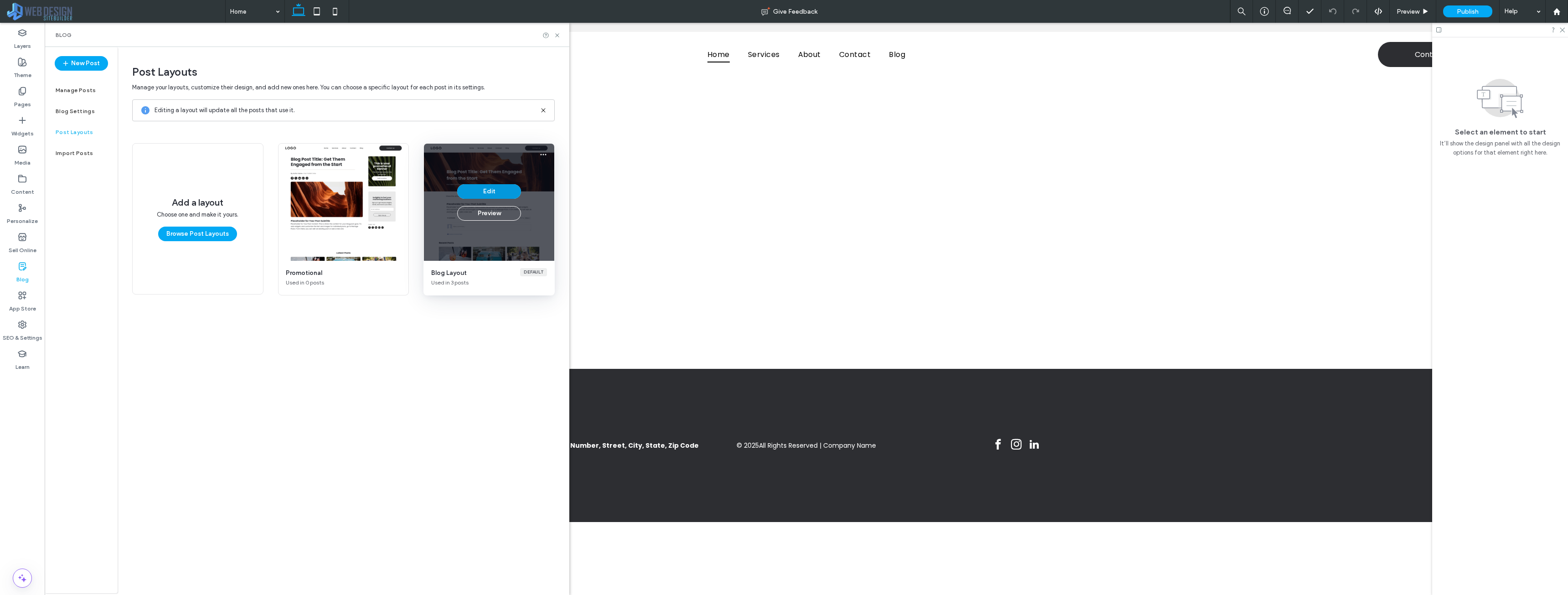
click at [496, 192] on button "Edit" at bounding box center [489, 192] width 64 height 15
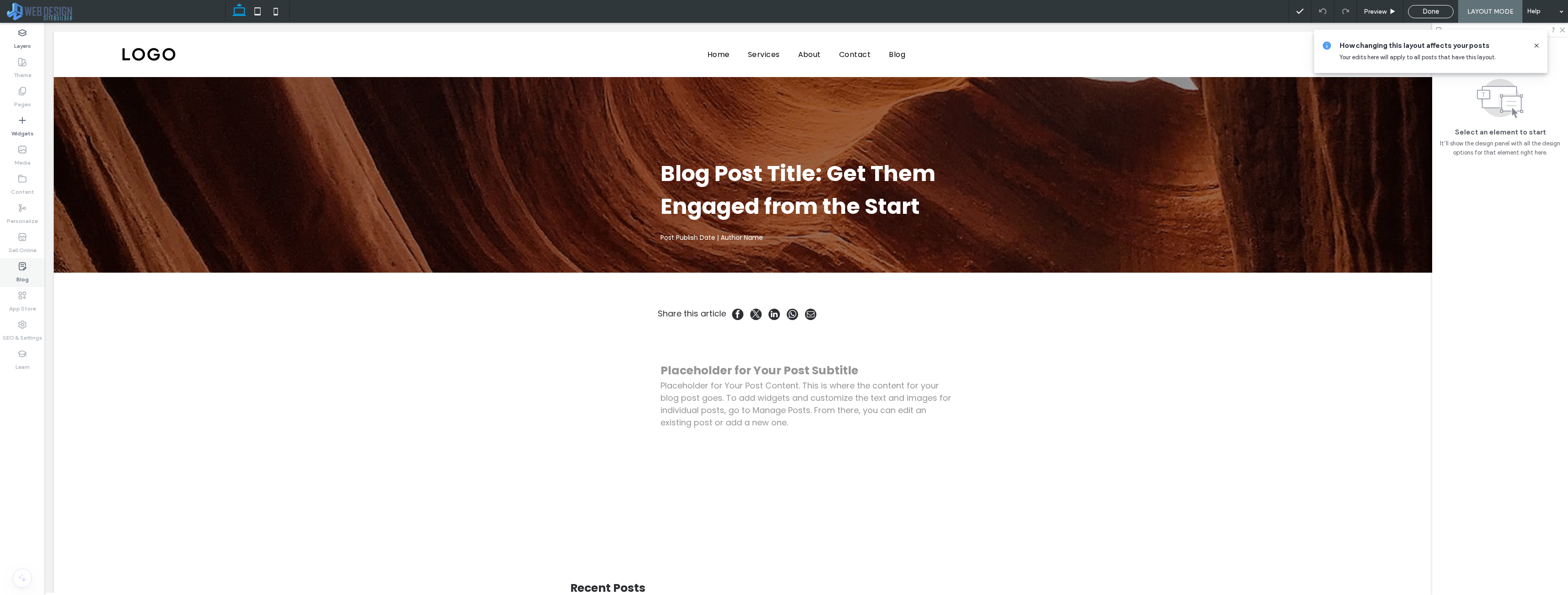
click at [23, 277] on label "Blog" at bounding box center [23, 277] width 12 height 13
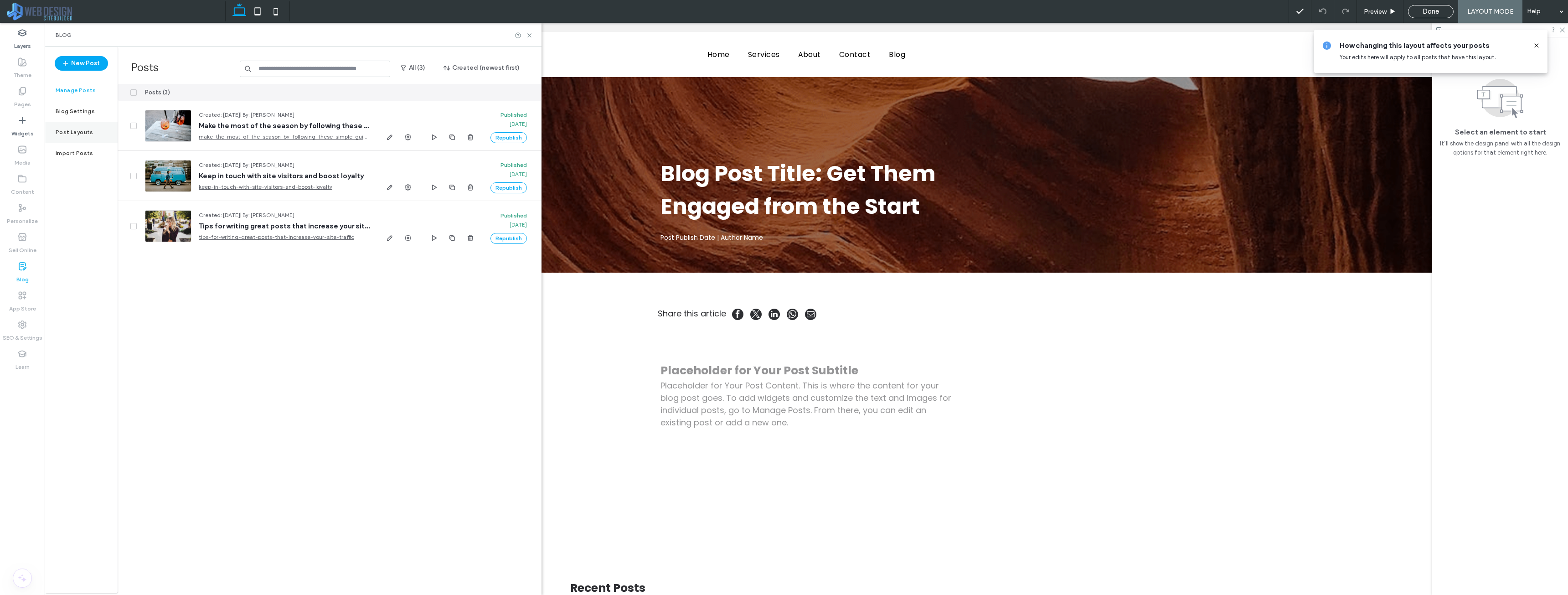
click at [82, 139] on div "Post Layouts" at bounding box center [81, 132] width 73 height 21
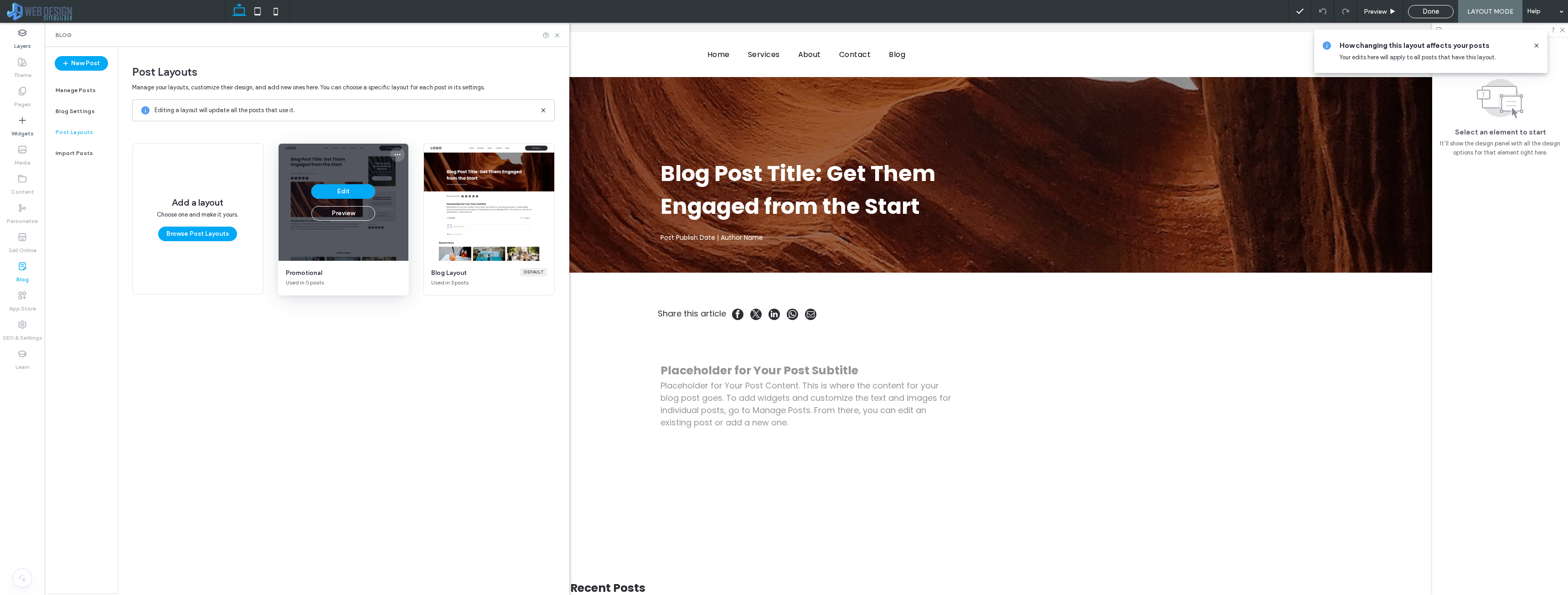
click at [394, 157] on icon "More options" at bounding box center [397, 155] width 7 height 7
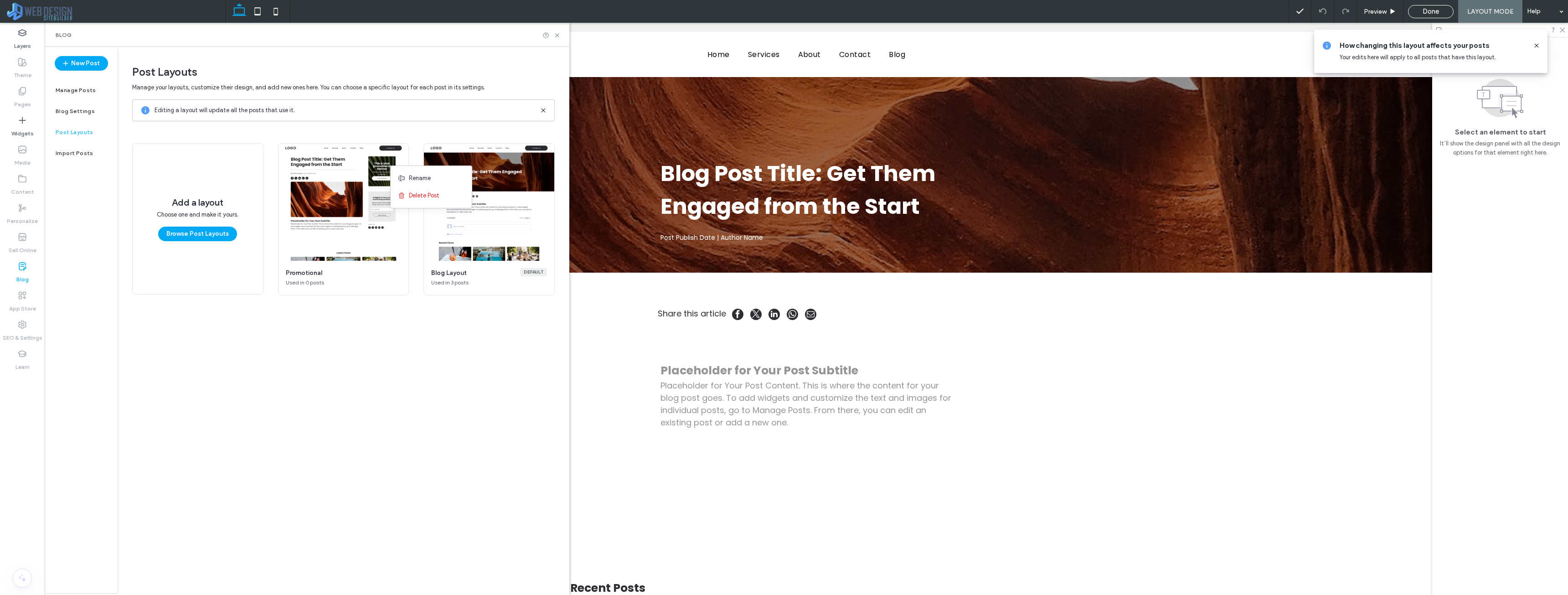
click at [401, 315] on main "Manage your layouts, customize their design, and add new ones here. You can cho…" at bounding box center [343, 329] width 422 height 493
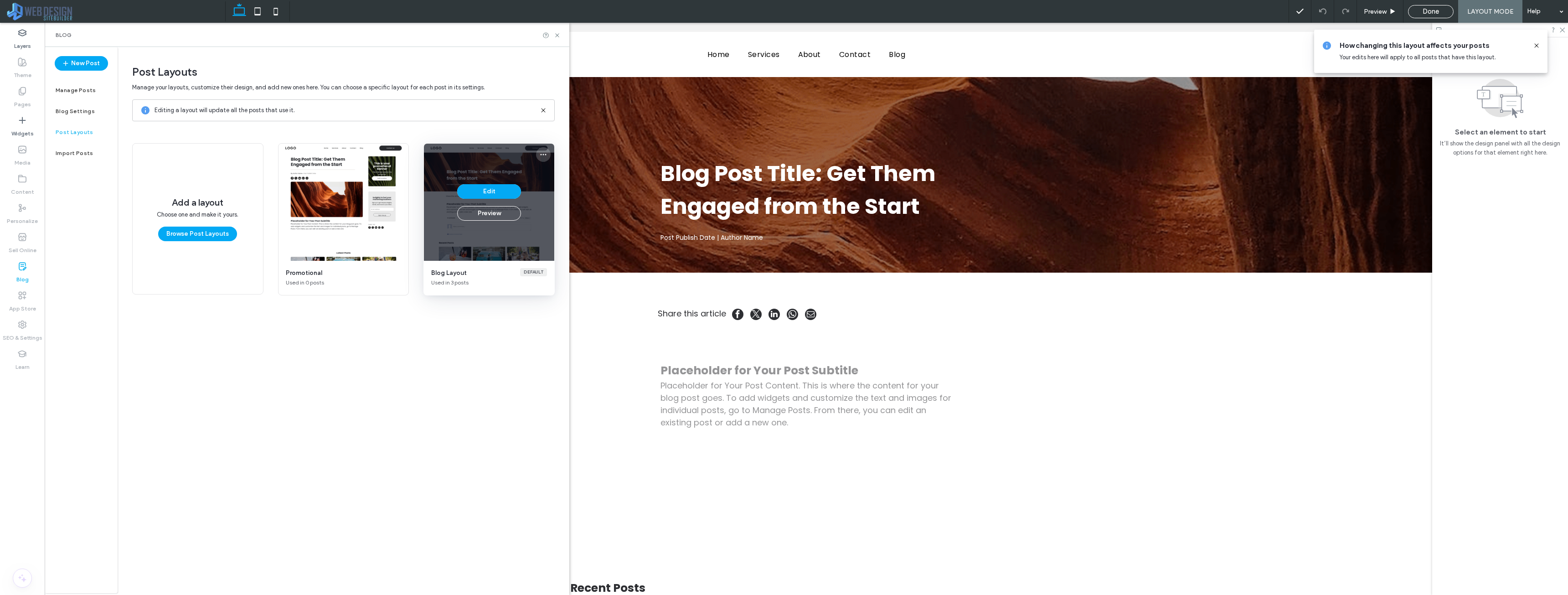
click at [544, 153] on icon "More options" at bounding box center [544, 155] width 7 height 7
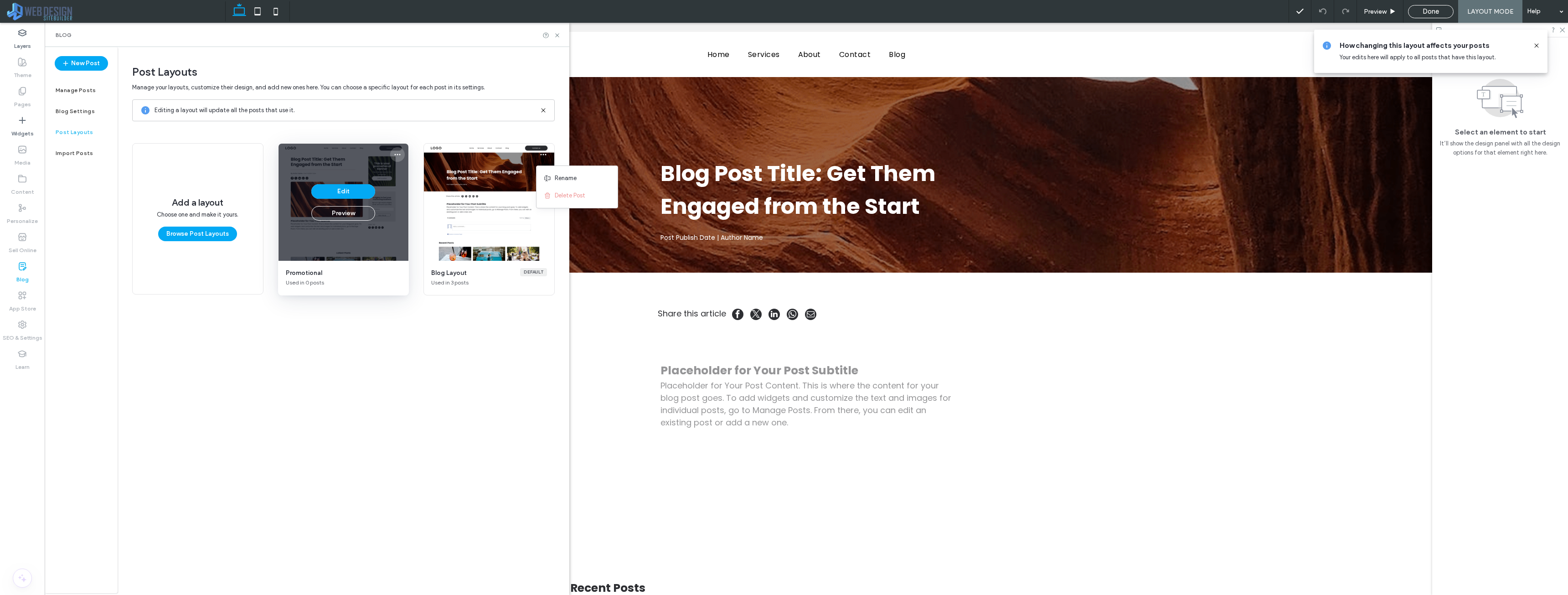
click at [404, 155] on span "More options" at bounding box center [397, 155] width 15 height 15
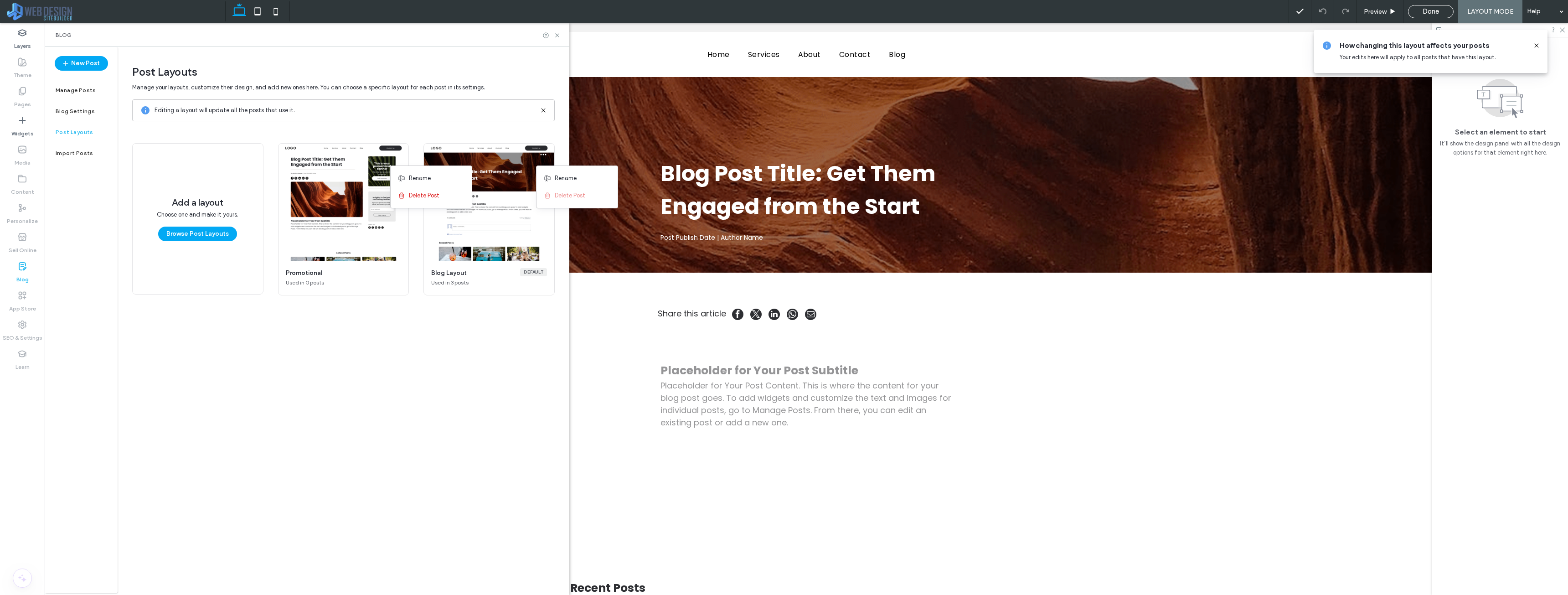
click at [427, 324] on main "Manage your layouts, customize their design, and add new ones here. You can cho…" at bounding box center [343, 329] width 422 height 493
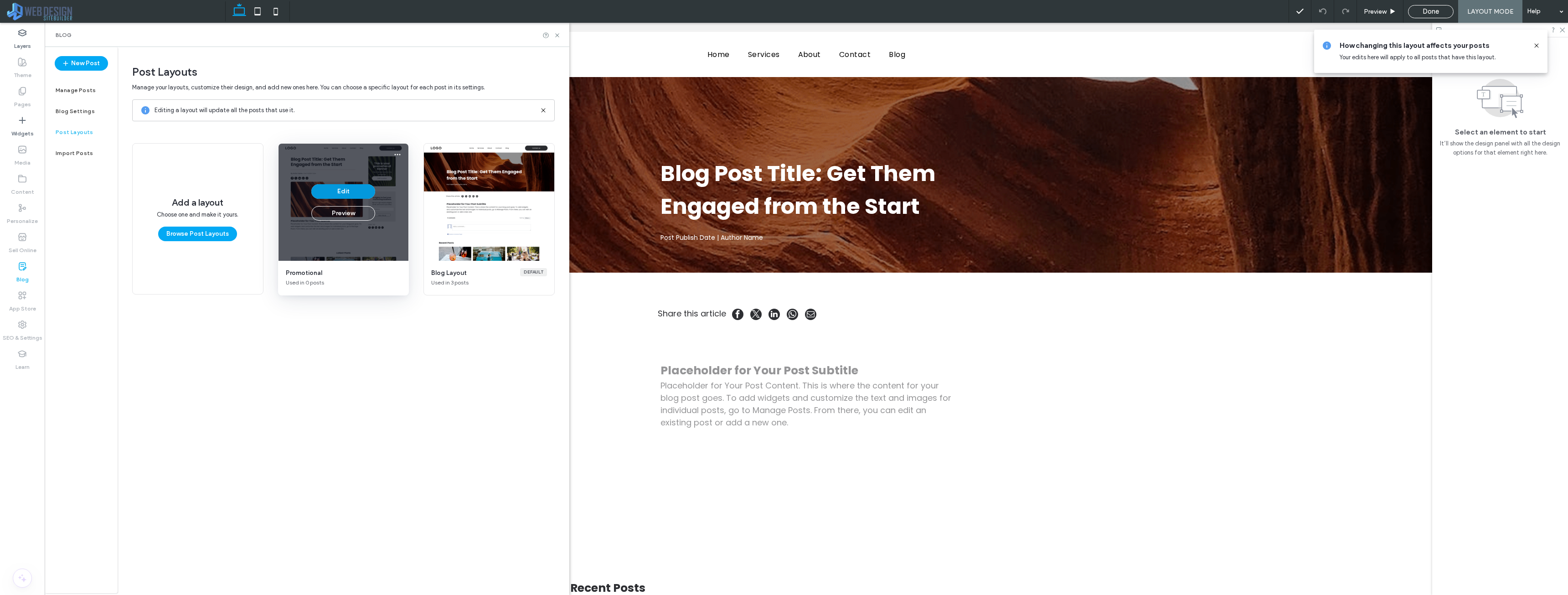
click at [360, 191] on button "Edit" at bounding box center [343, 192] width 64 height 15
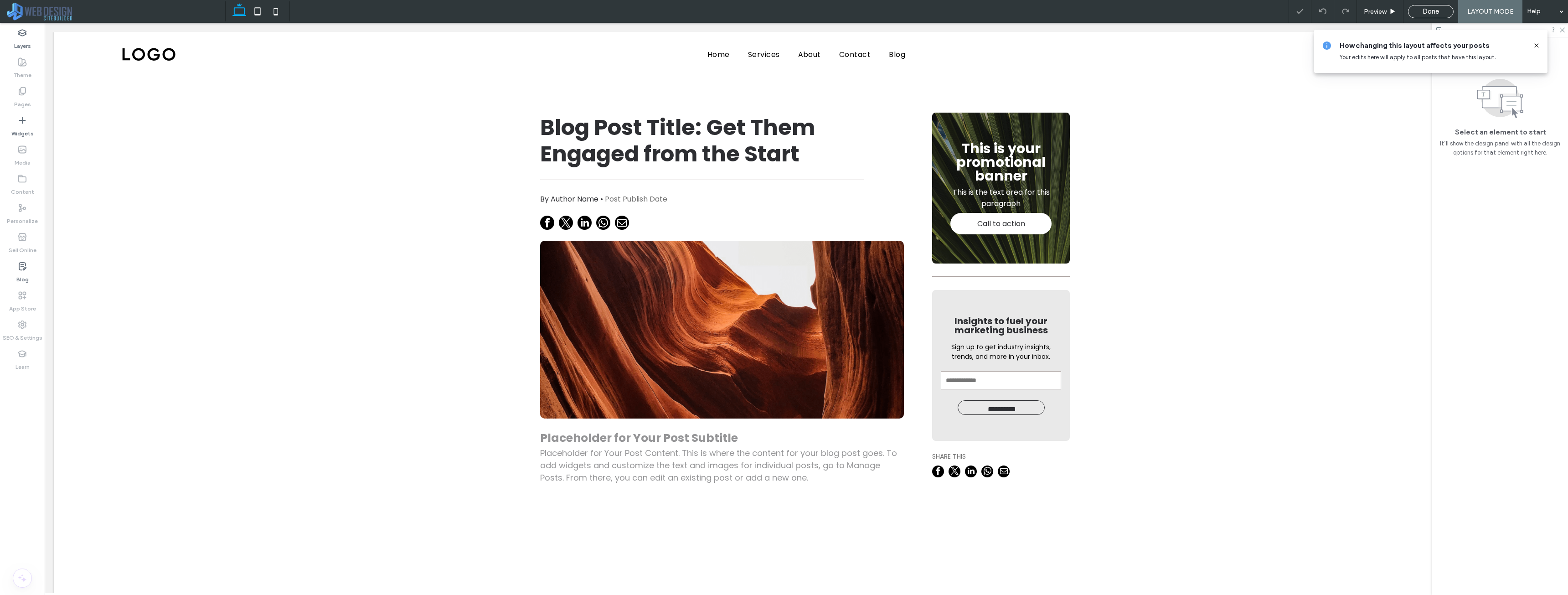
click at [1535, 45] on icon at bounding box center [1536, 46] width 7 height 7
click at [13, 266] on div "Blog" at bounding box center [22, 273] width 44 height 29
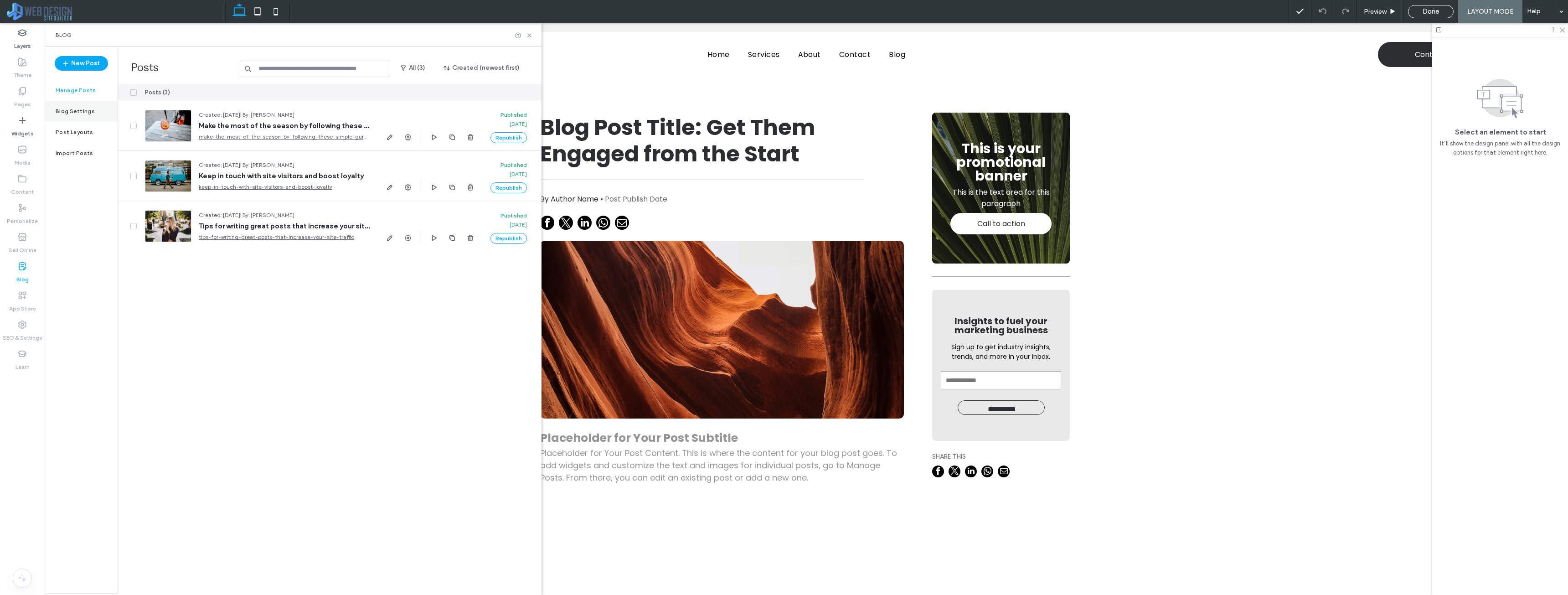
click at [83, 118] on div "Blog Settings" at bounding box center [81, 111] width 73 height 21
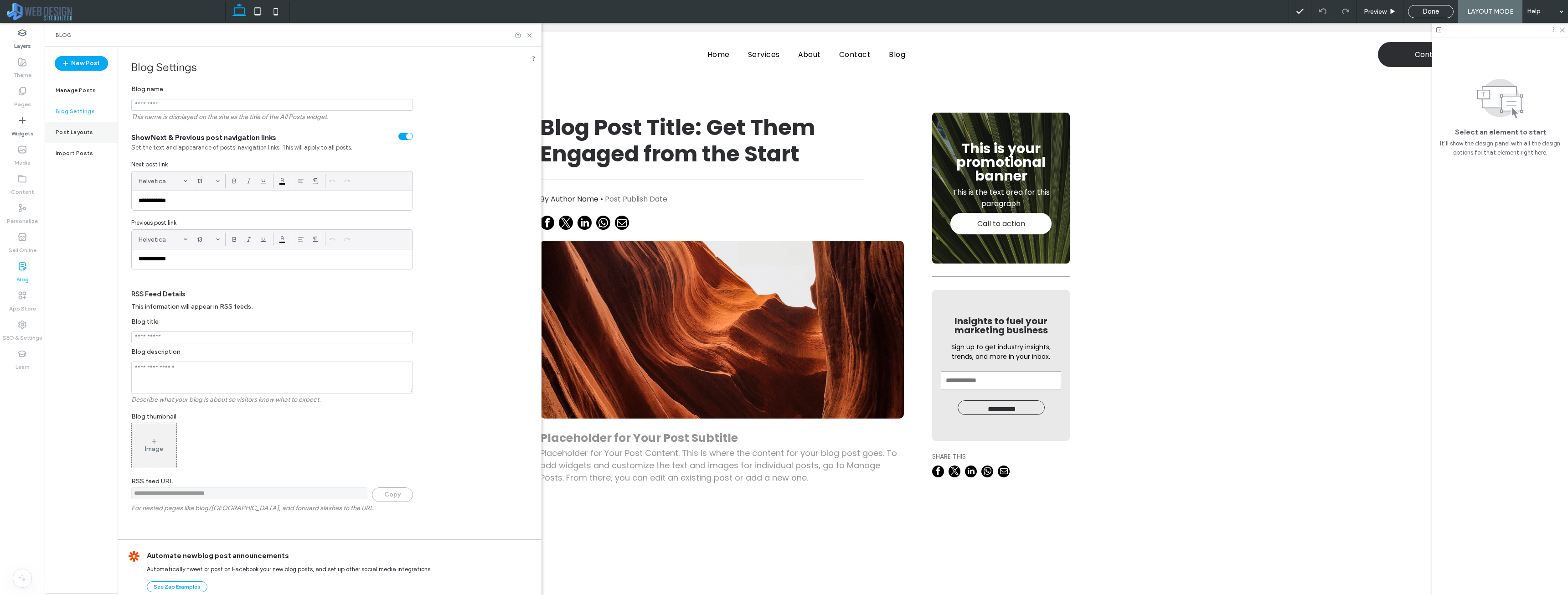
click at [82, 137] on div "Post Layouts" at bounding box center [81, 132] width 73 height 21
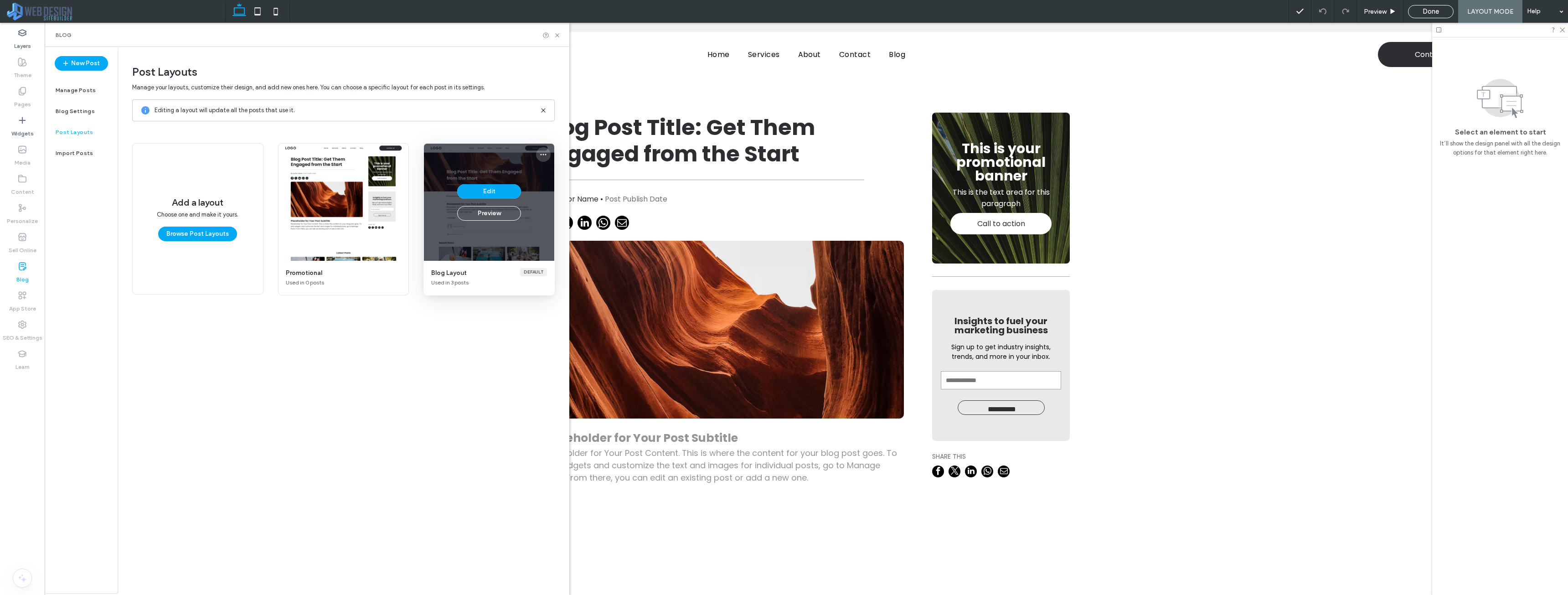
click at [540, 153] on icon "More options" at bounding box center [544, 155] width 7 height 7
click at [500, 191] on button "Edit" at bounding box center [489, 192] width 64 height 15
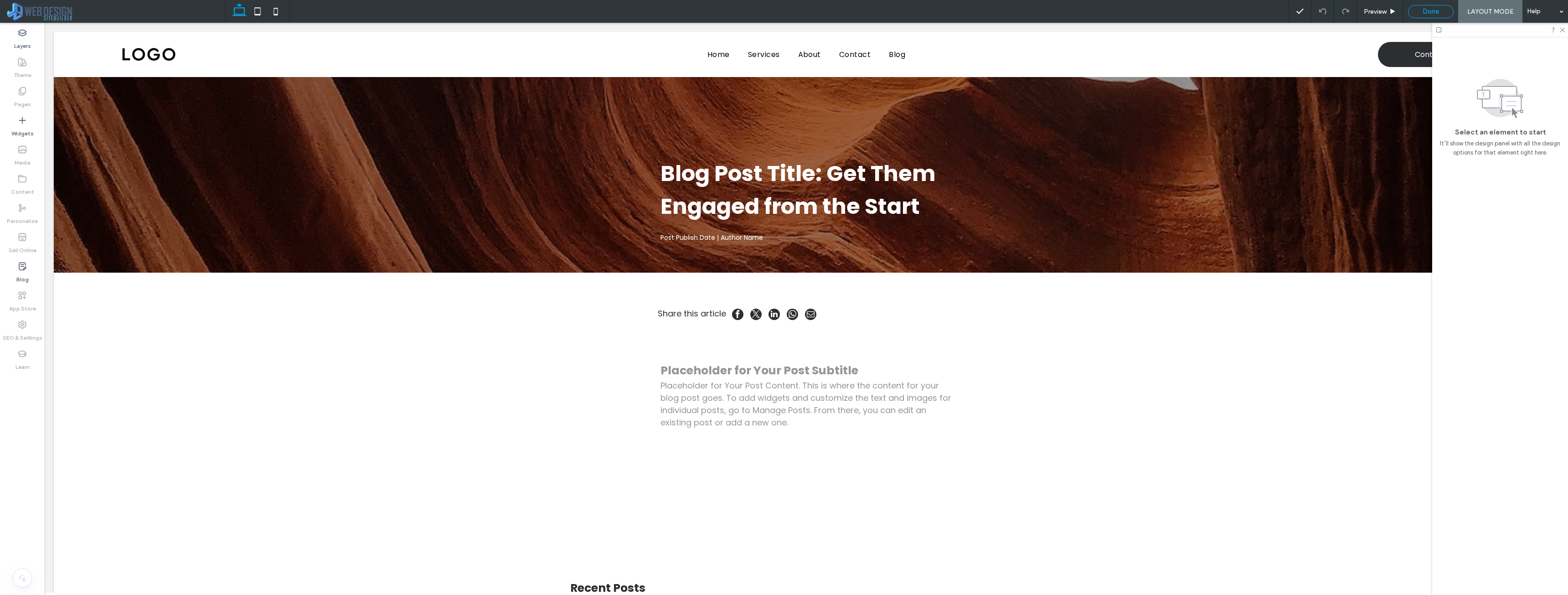
click at [1424, 9] on span "Done" at bounding box center [1430, 11] width 16 height 8
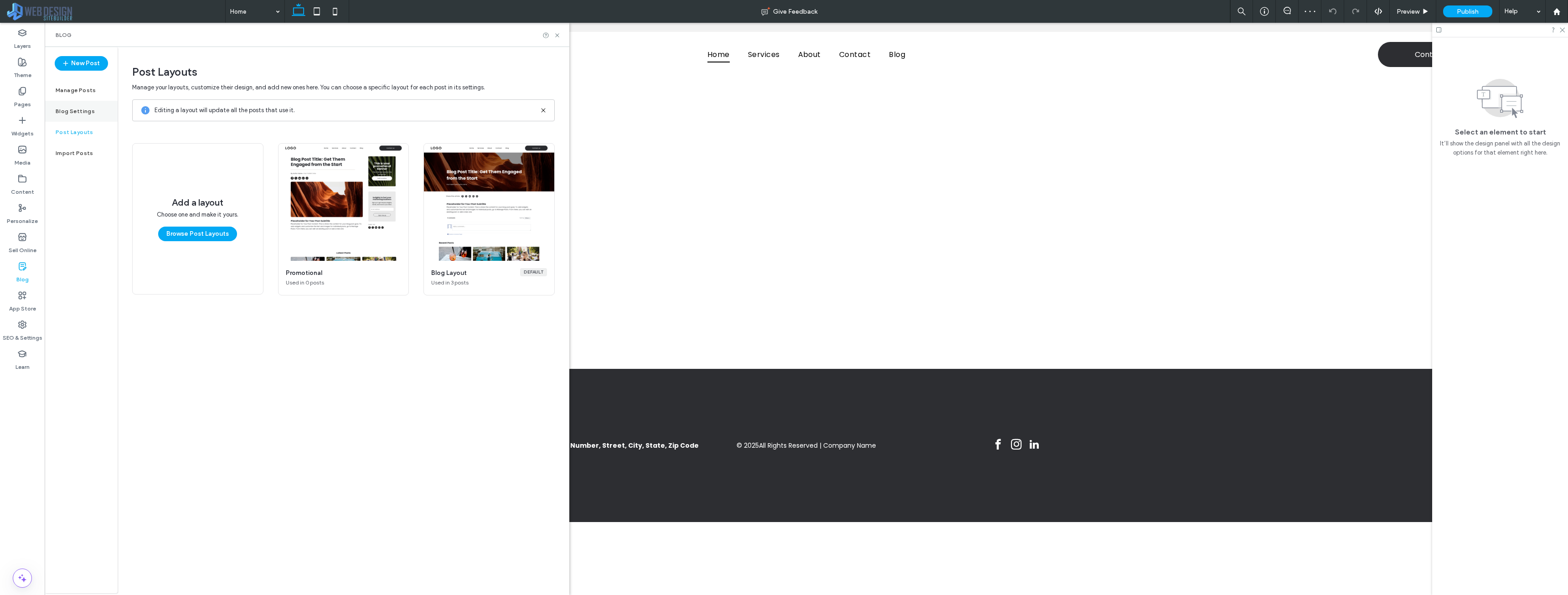
click at [86, 108] on label "Blog Settings" at bounding box center [75, 111] width 39 height 6
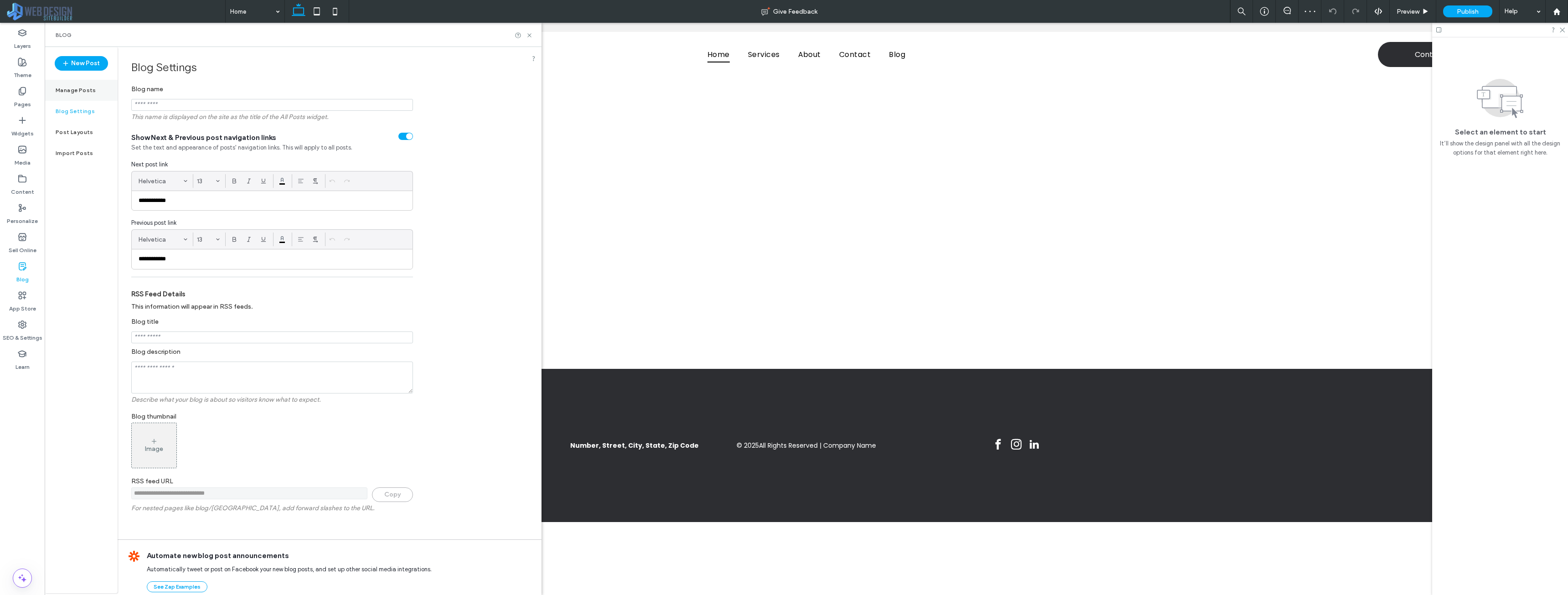
click at [83, 87] on label "Manage Posts" at bounding box center [75, 90] width 41 height 6
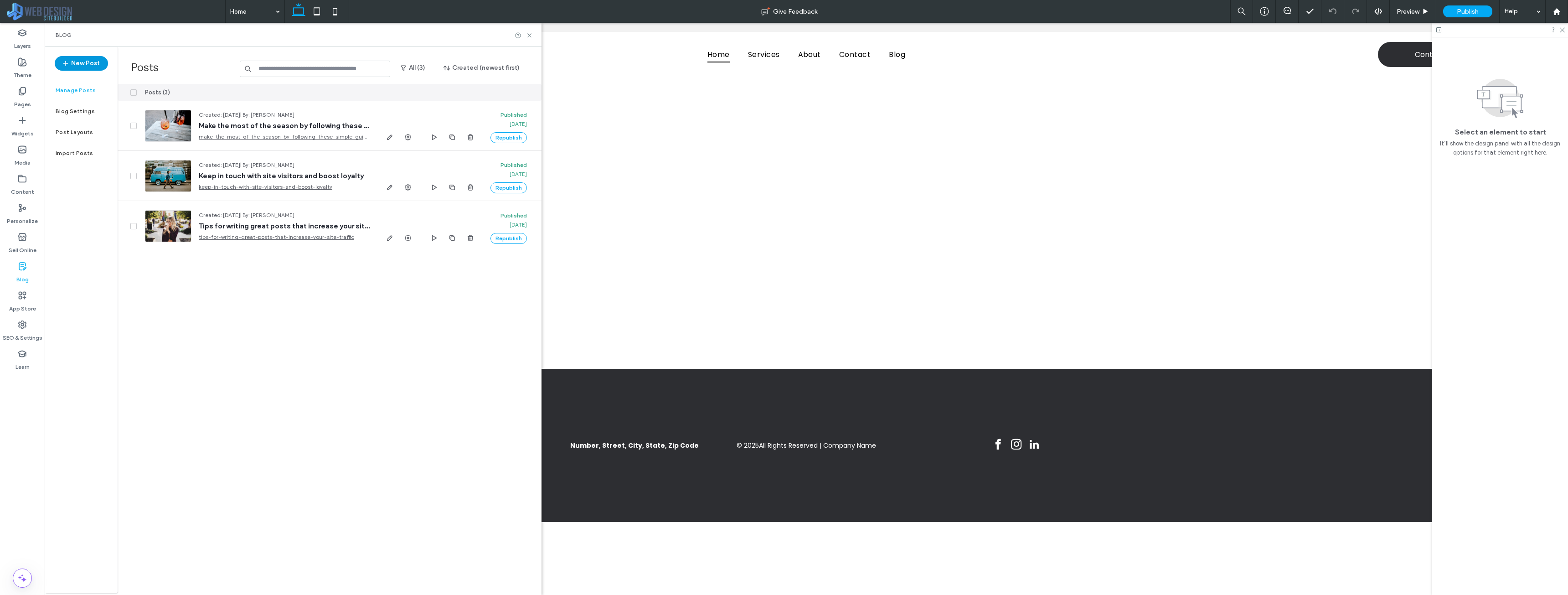
click at [80, 65] on button "New Post" at bounding box center [82, 63] width 54 height 15
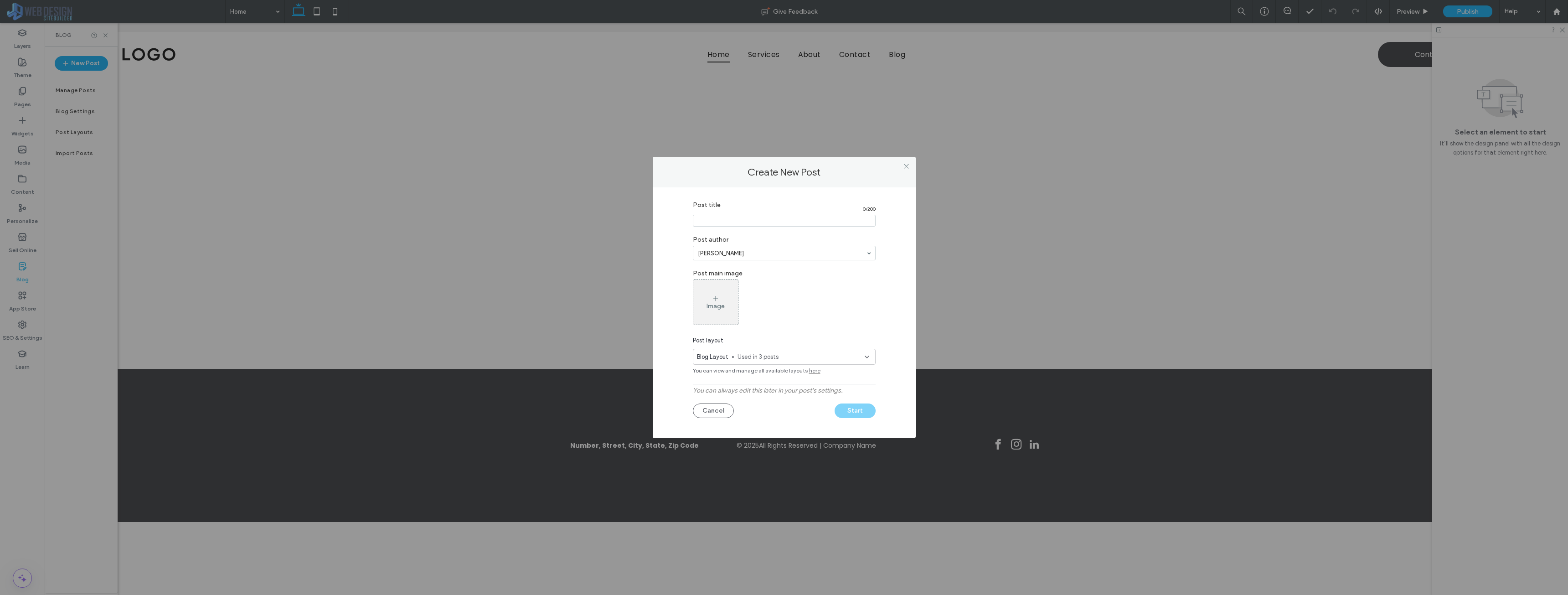
click at [856, 359] on span "Used in 3 posts" at bounding box center [801, 357] width 127 height 9
click at [851, 357] on span "Used in 3 posts" at bounding box center [801, 357] width 127 height 9
click at [812, 371] on span "here" at bounding box center [814, 370] width 12 height 8
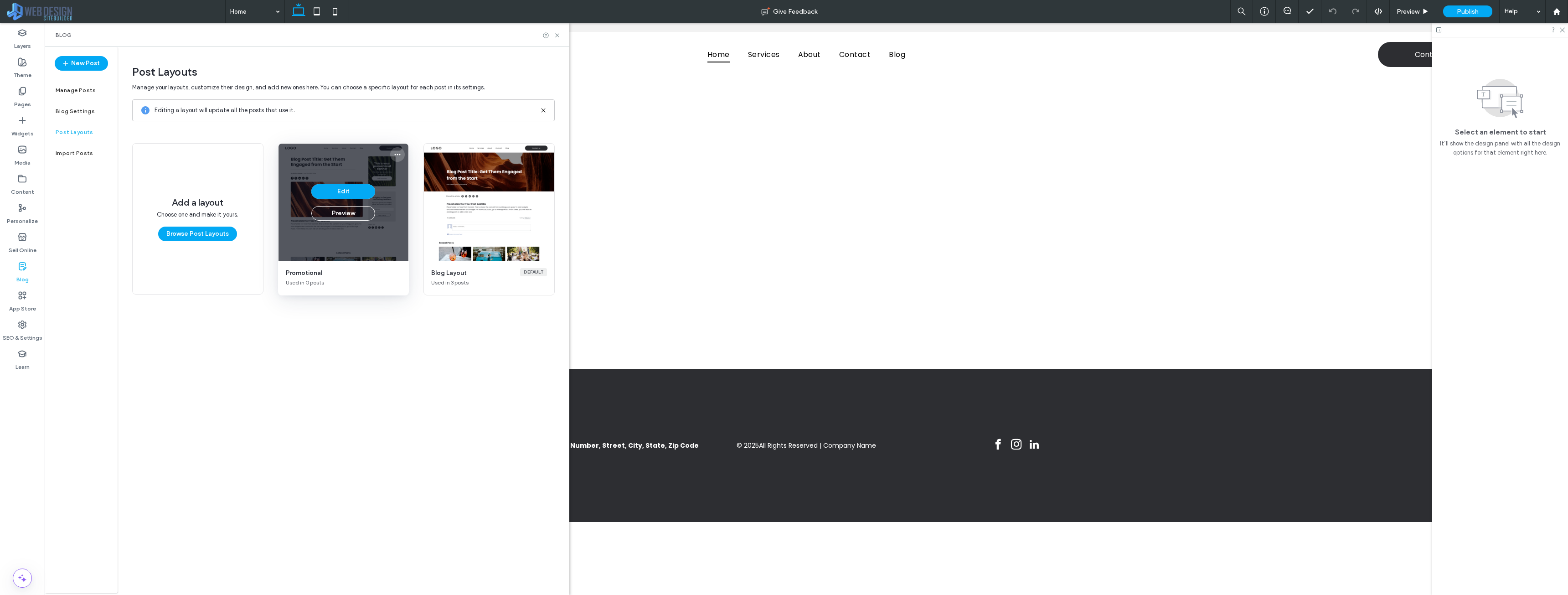
click at [394, 155] on icon "More options" at bounding box center [397, 155] width 7 height 7
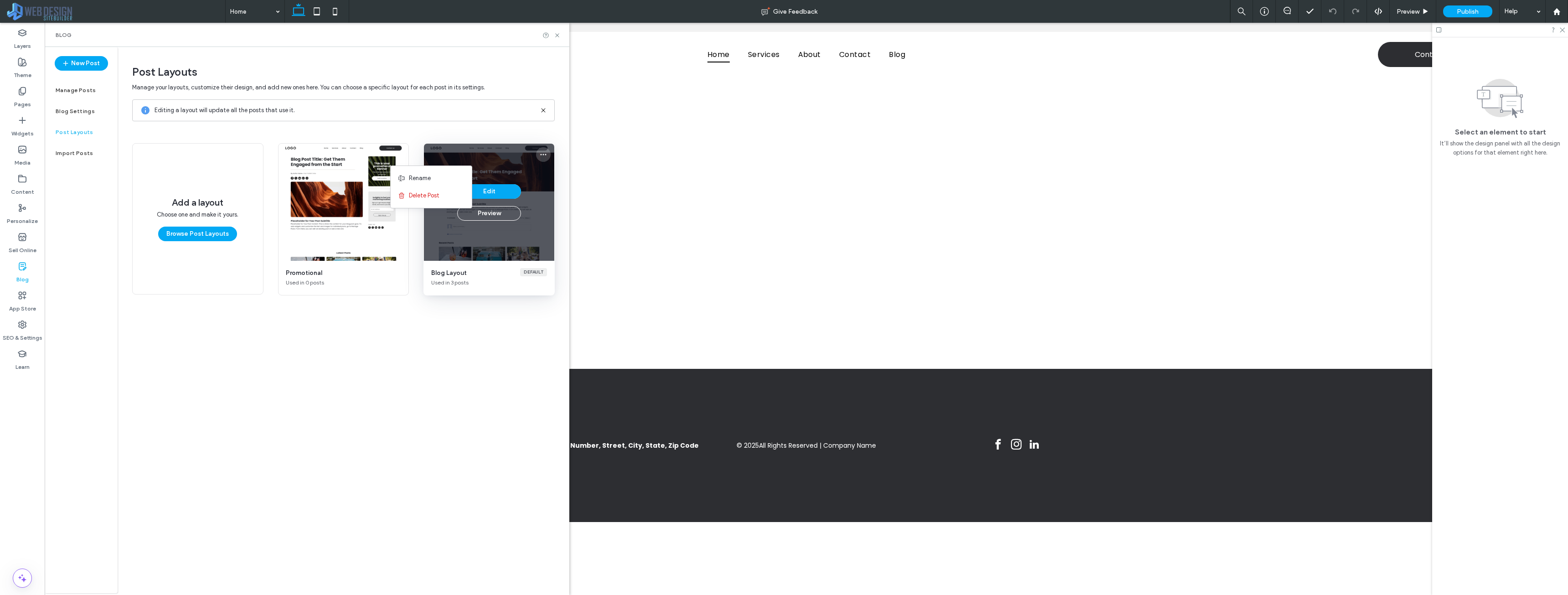
click at [545, 157] on icon "More options" at bounding box center [544, 155] width 7 height 7
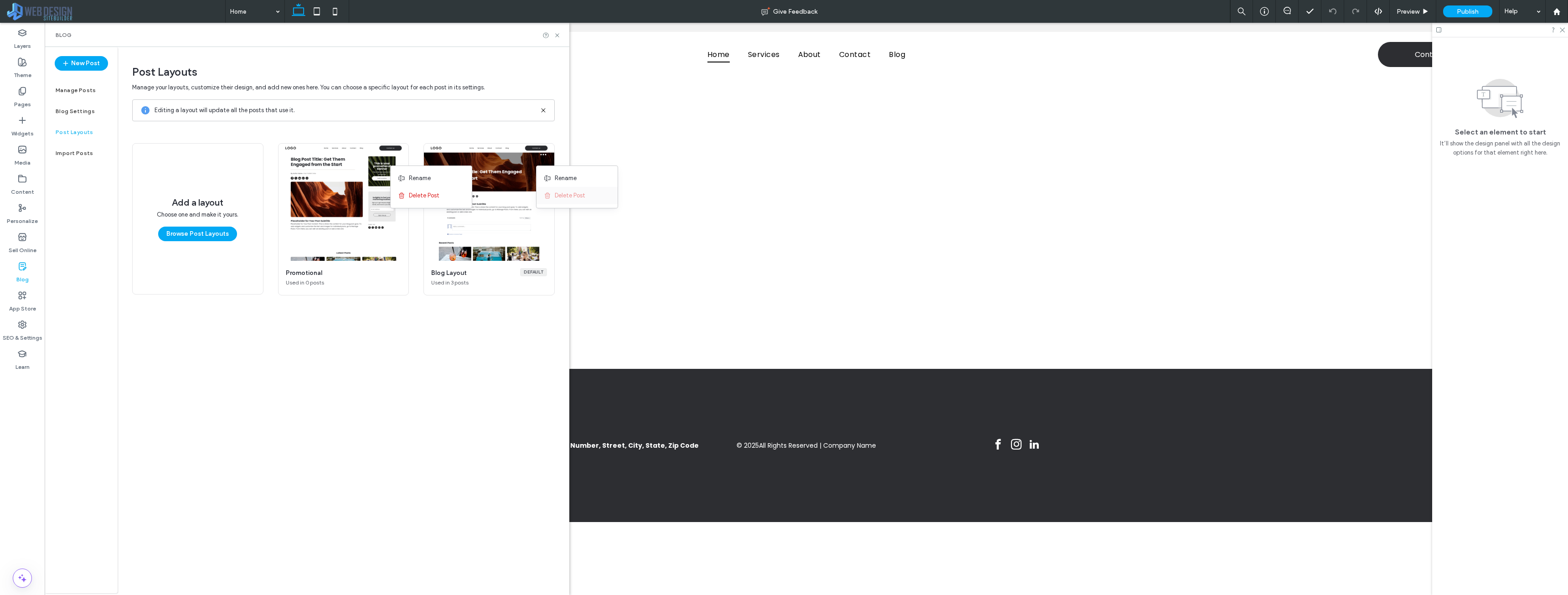
click at [557, 194] on span "Delete Post" at bounding box center [570, 195] width 30 height 9
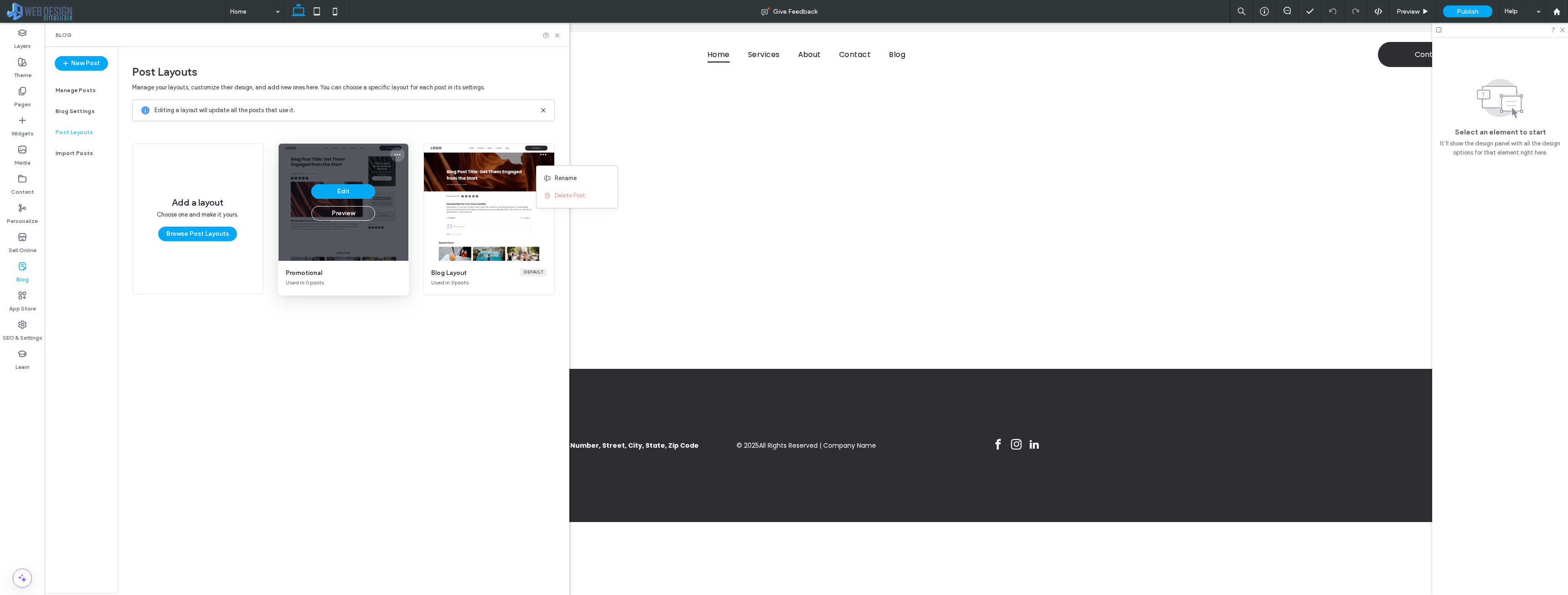
click at [394, 152] on icon "More options" at bounding box center [397, 155] width 7 height 7
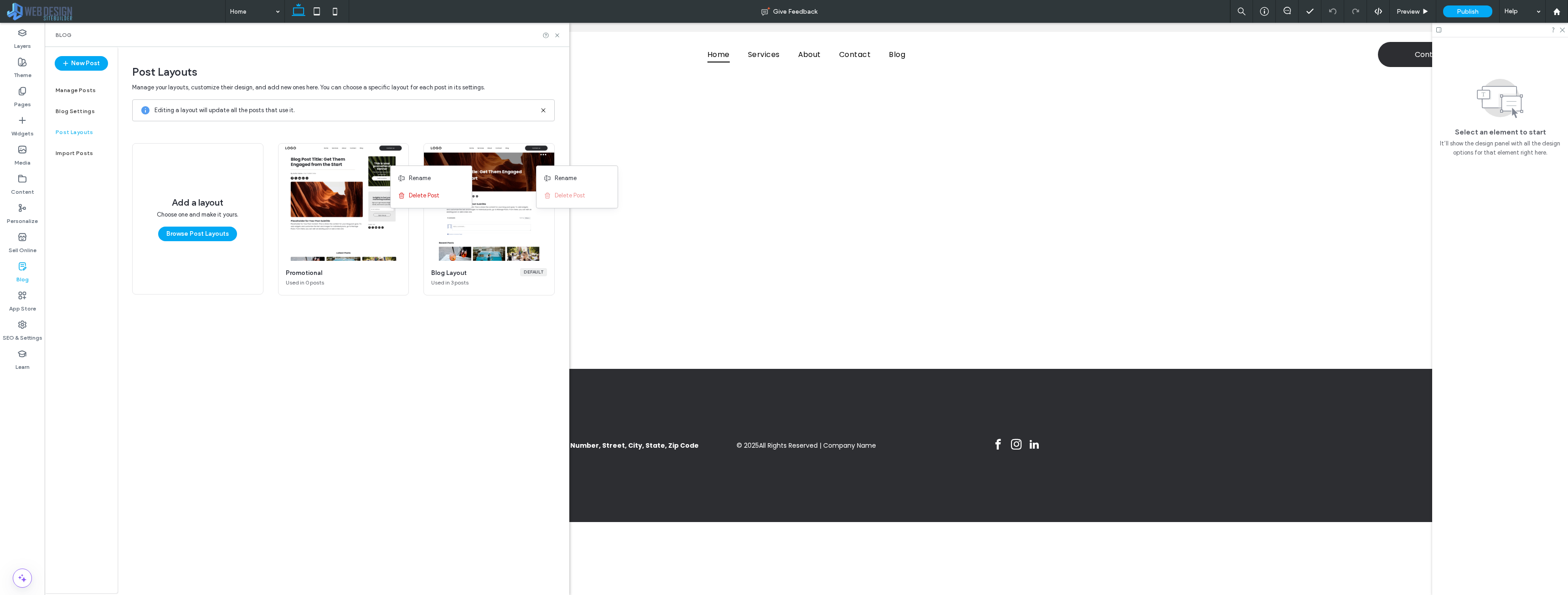
click at [486, 350] on main "Manage your layouts, customize their design, and add new ones here. You can cho…" at bounding box center [343, 329] width 422 height 493
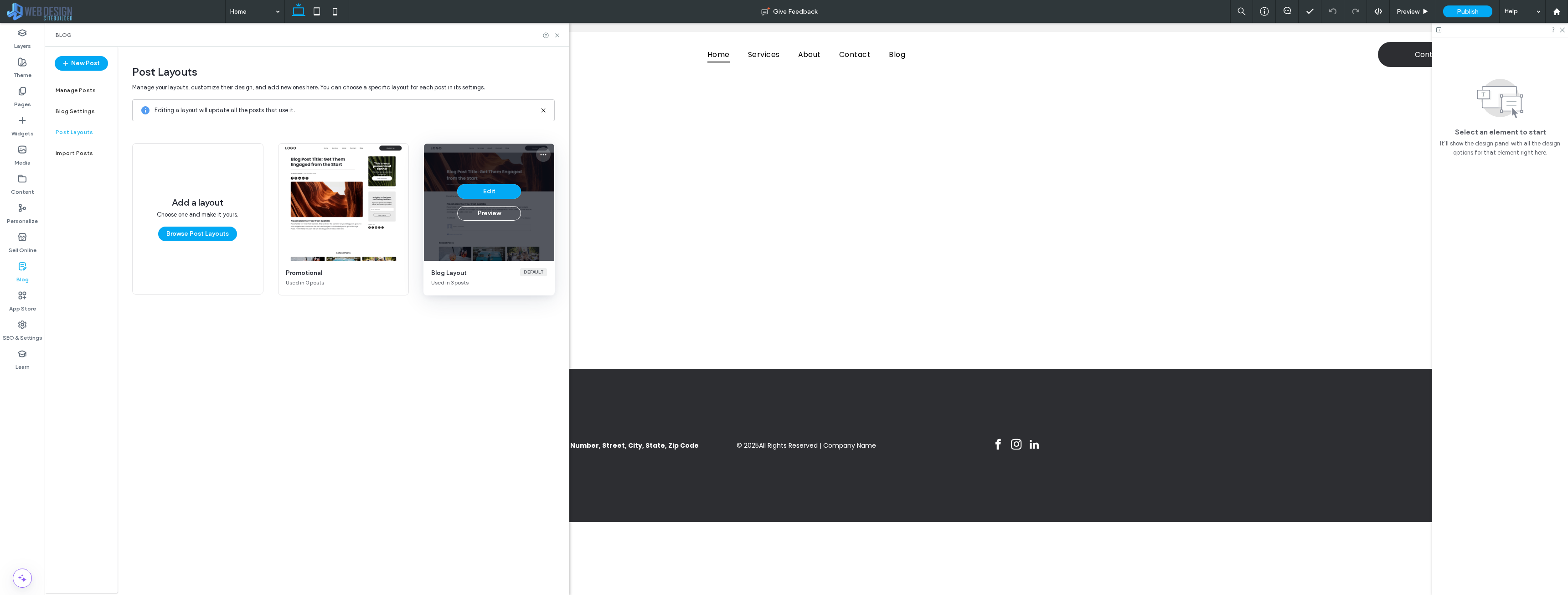
click at [544, 159] on span "More options" at bounding box center [544, 155] width 15 height 15
click at [508, 166] on div "Edit Preview" at bounding box center [489, 202] width 130 height 117
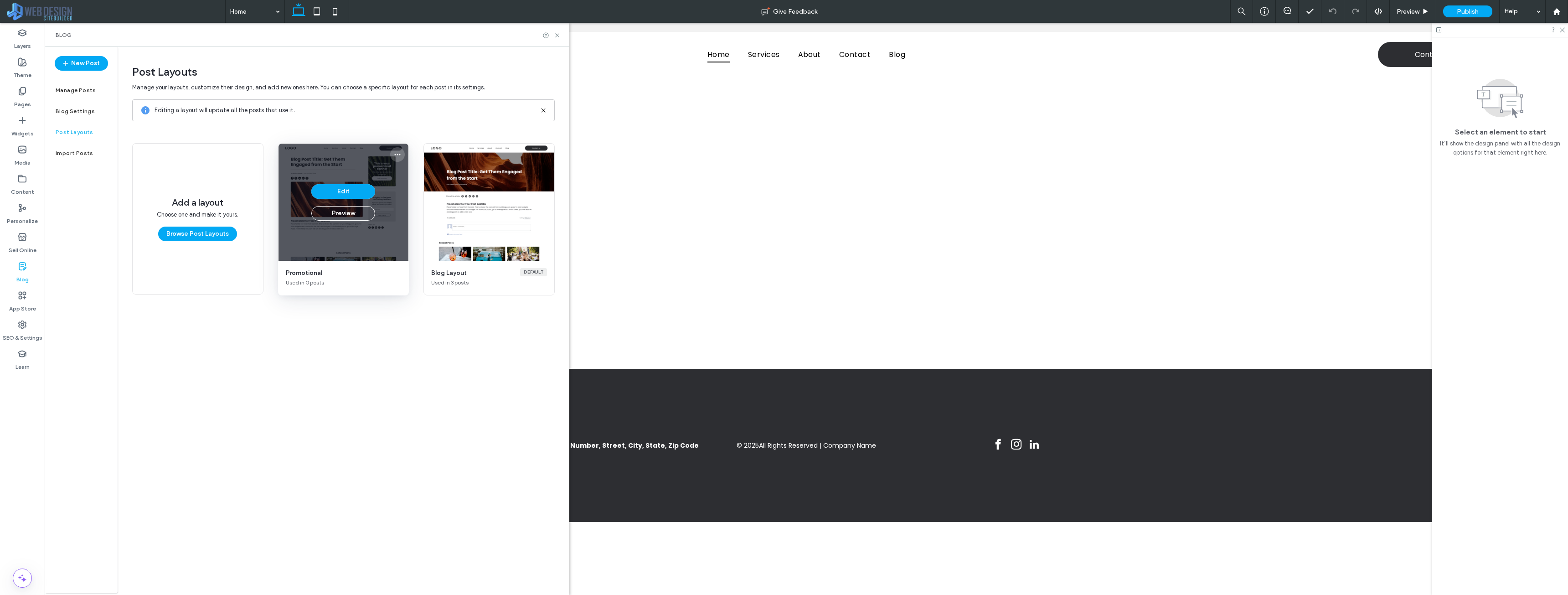
click at [393, 152] on span "More options" at bounding box center [397, 155] width 15 height 15
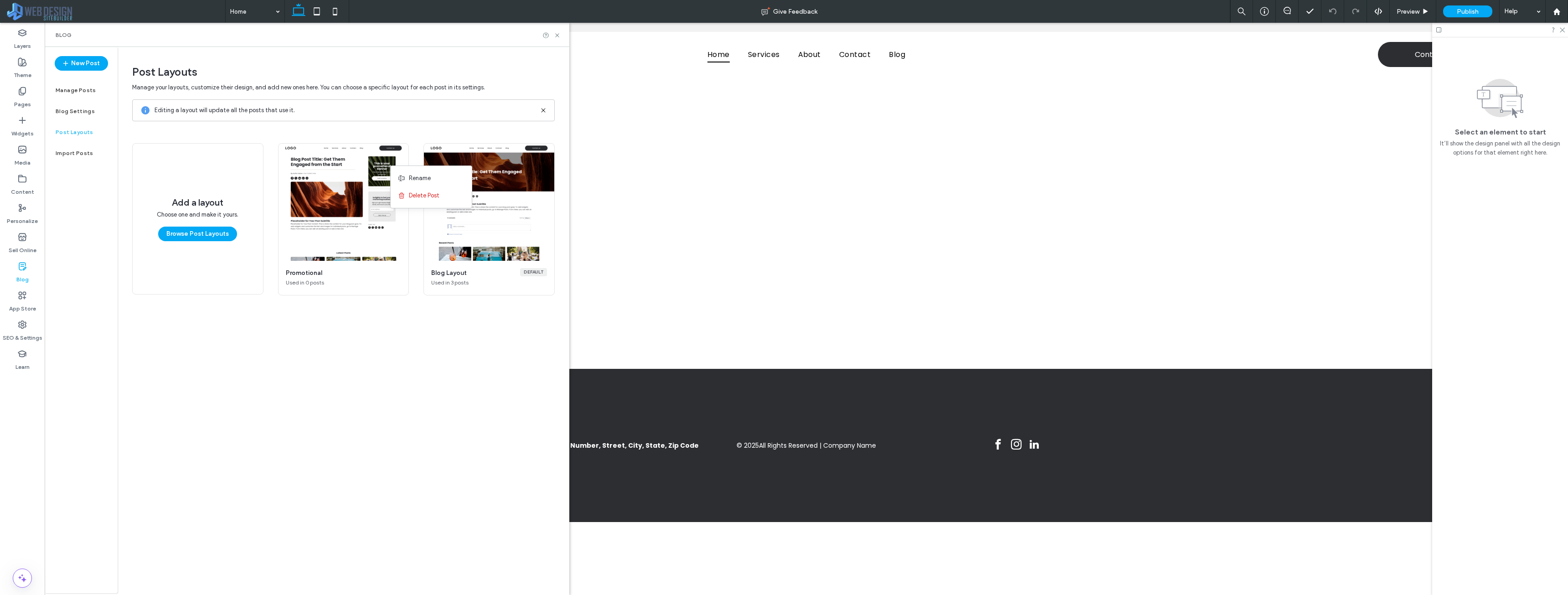
click at [405, 319] on main "Manage your layouts, customize their design, and add new ones here. You can cho…" at bounding box center [343, 329] width 422 height 493
click at [68, 115] on div "Blog Settings" at bounding box center [81, 111] width 73 height 21
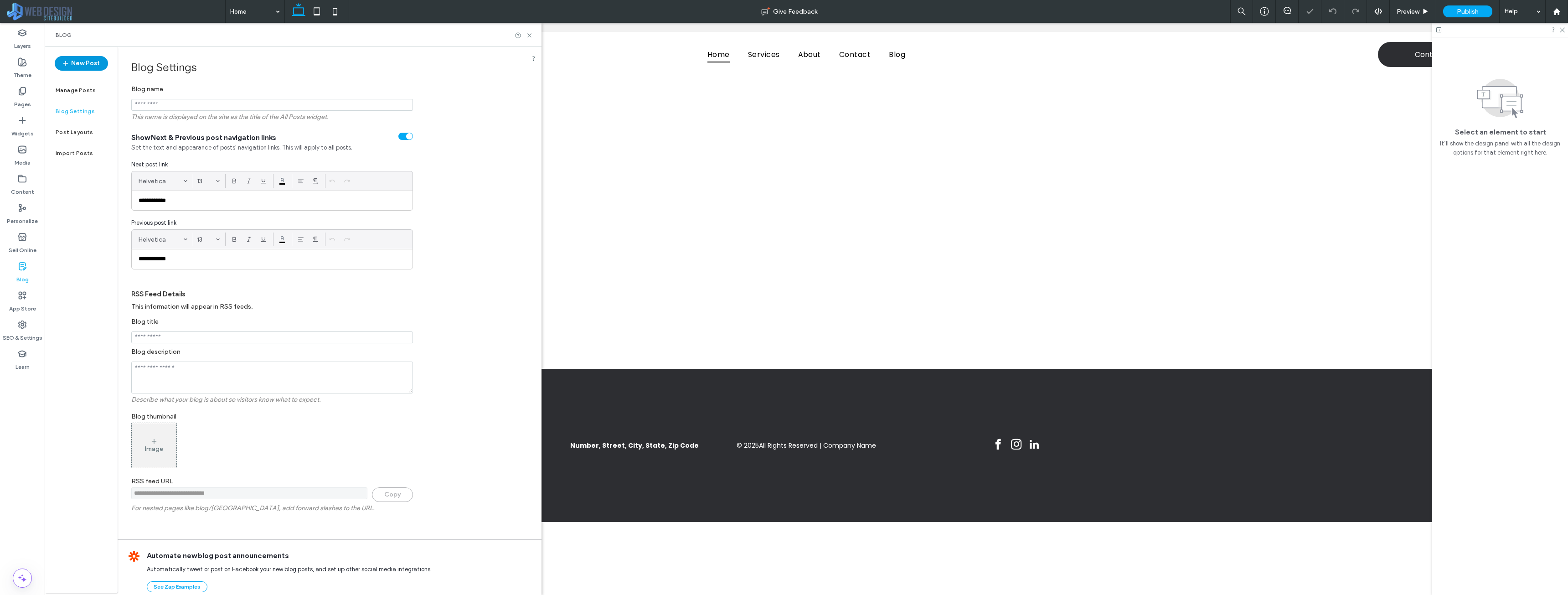
click at [70, 66] on span "button" at bounding box center [66, 63] width 9 height 13
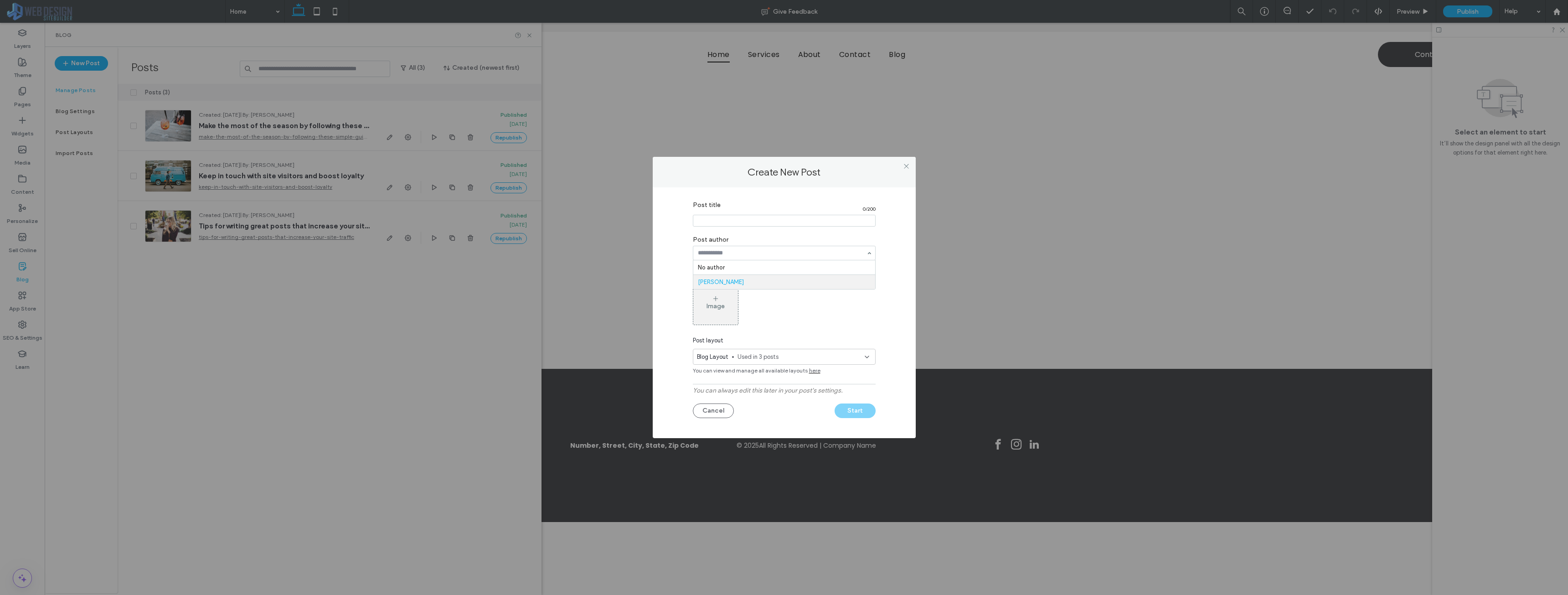
click at [891, 248] on div "Post title 0 / 200 Post author No author Jon Elliget Post main image Image Post…" at bounding box center [784, 311] width 236 height 228
click at [859, 350] on div "Blog Layout Used in 3 posts" at bounding box center [784, 357] width 183 height 16
click at [854, 311] on div "Image" at bounding box center [784, 302] width 183 height 46
drag, startPoint x: 726, startPoint y: 410, endPoint x: 604, endPoint y: 355, distance: 133.8
click at [725, 410] on button "Cancel" at bounding box center [713, 411] width 41 height 15
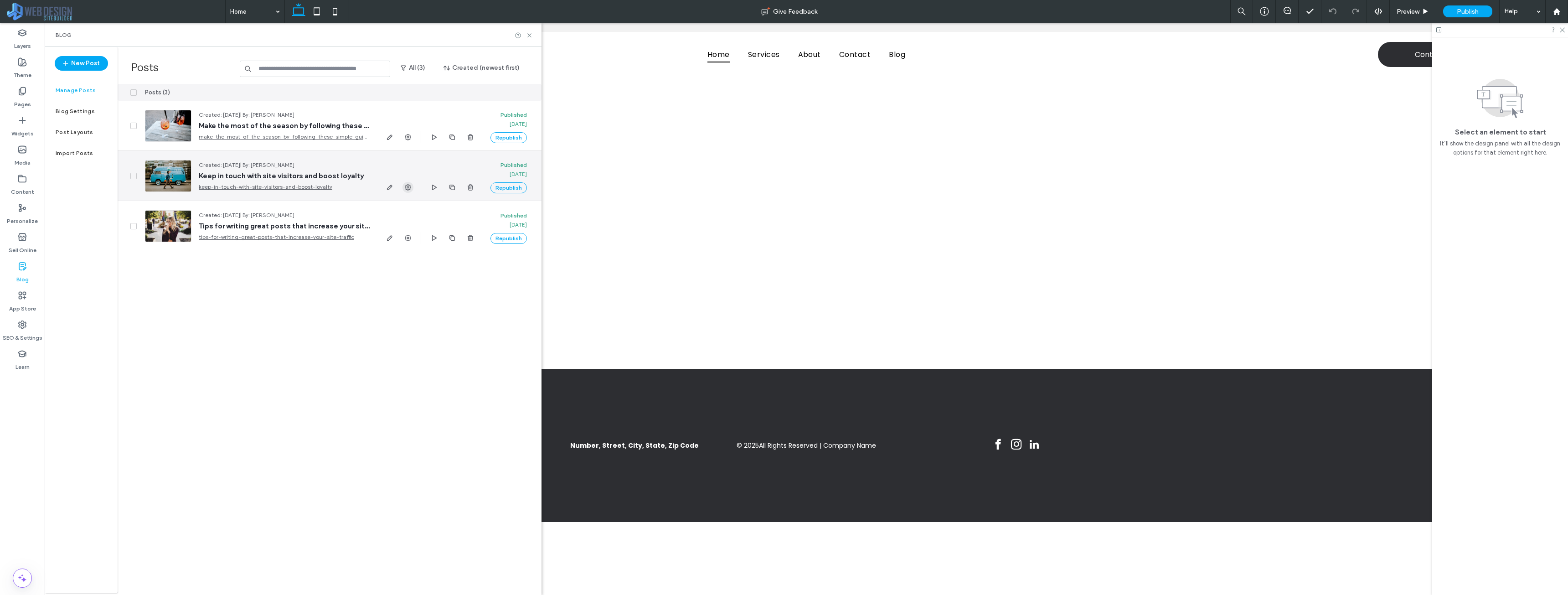
click at [407, 192] on span "button" at bounding box center [408, 188] width 11 height 11
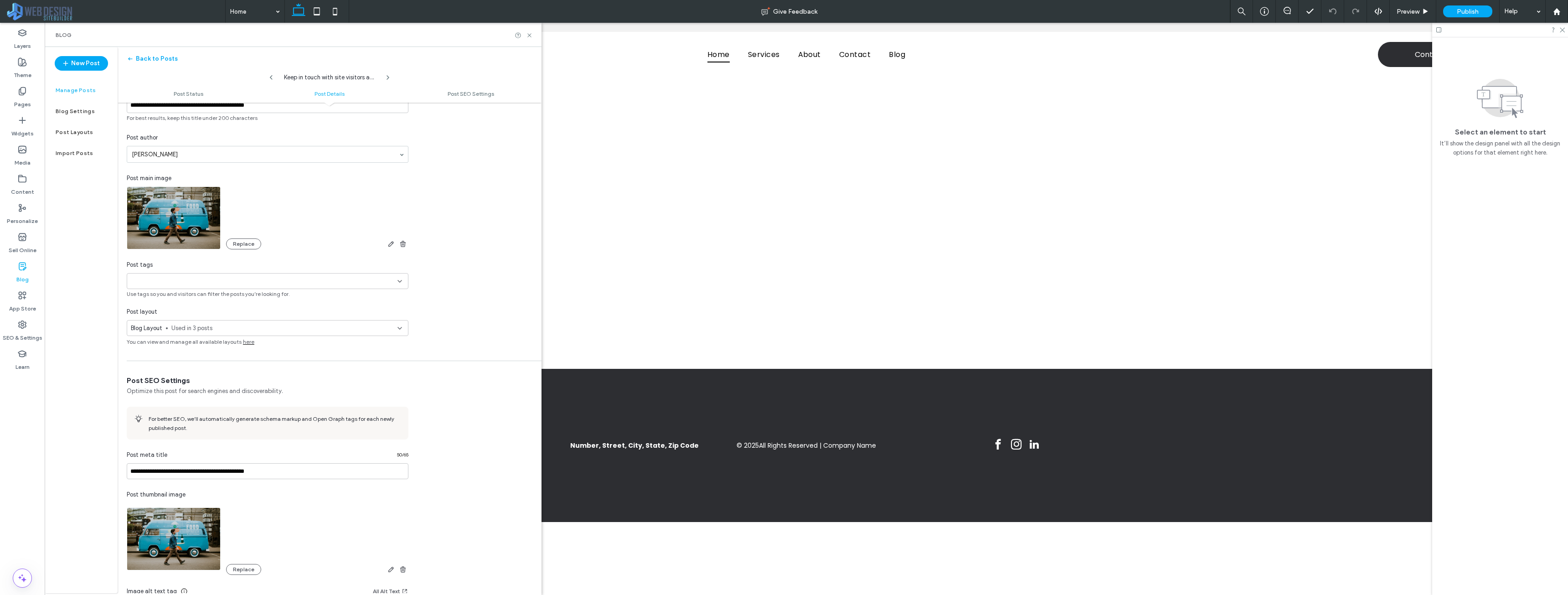
scroll to position [228, 0]
click at [380, 331] on span "Used in 3 posts" at bounding box center [284, 327] width 226 height 9
click at [450, 298] on div "**********" at bounding box center [329, 322] width 424 height 896
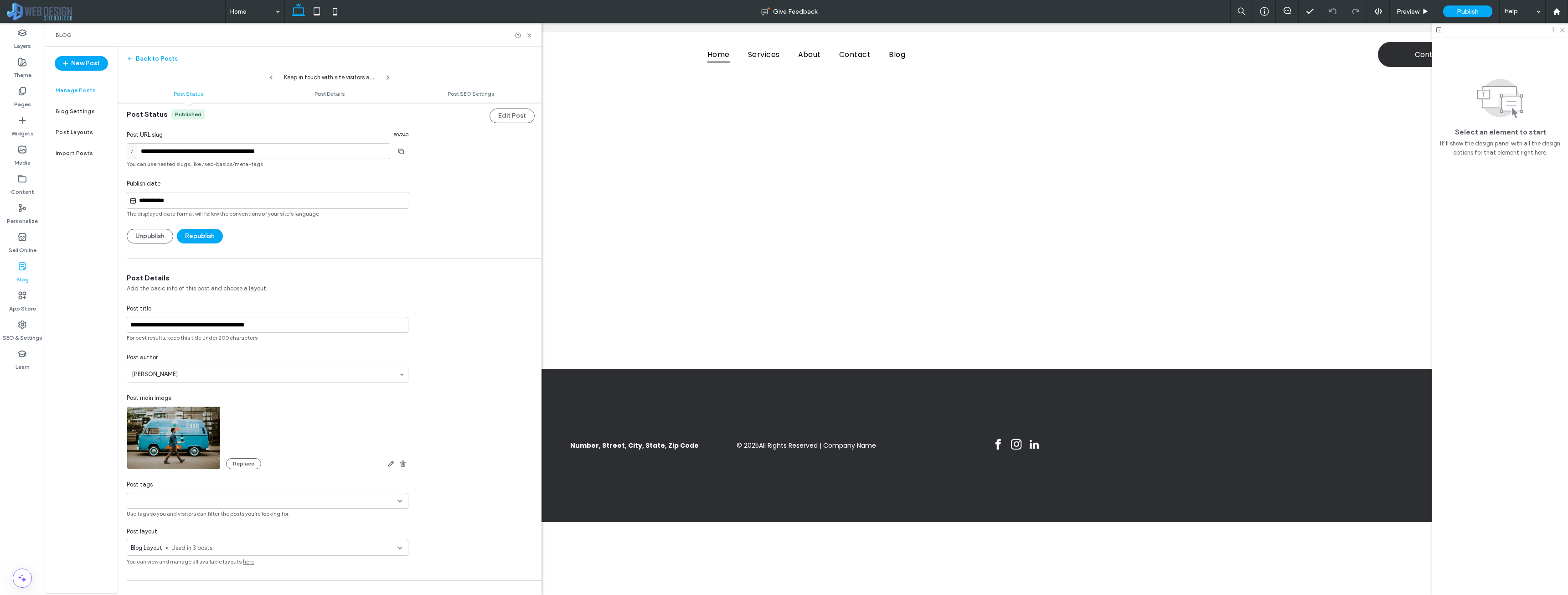
scroll to position [0, 0]
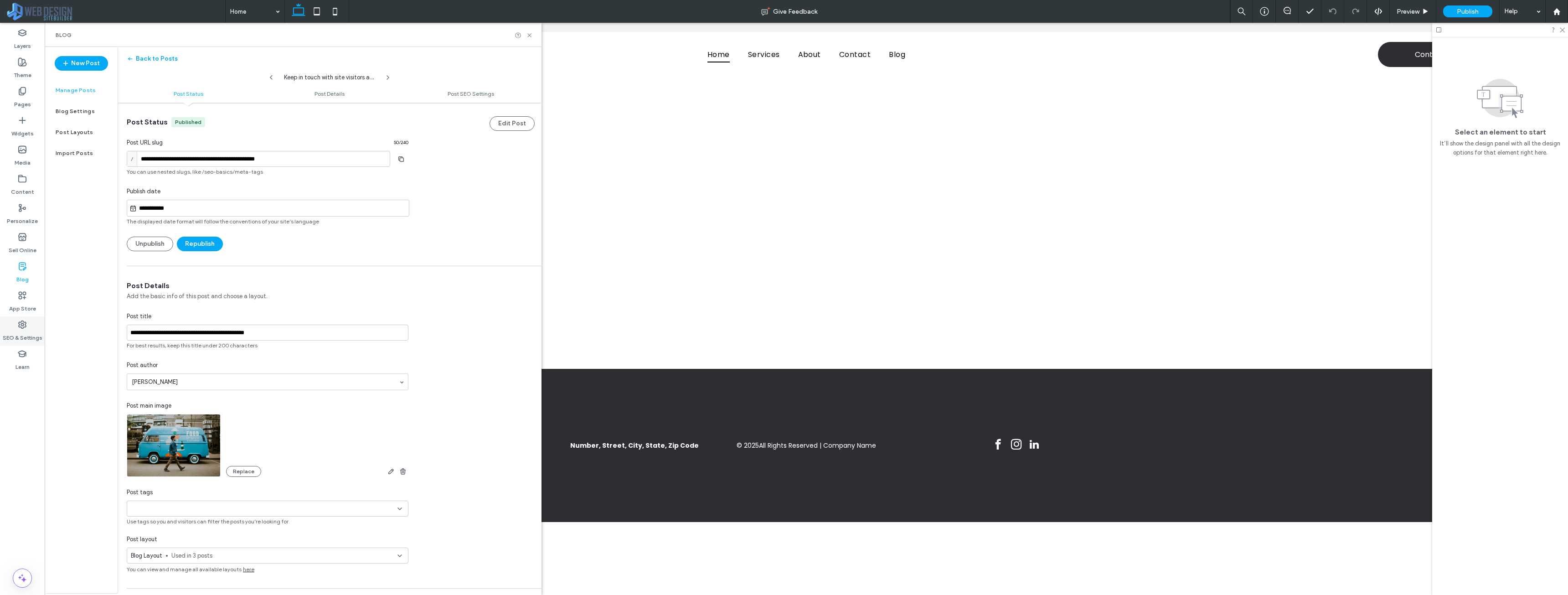
click at [21, 319] on div "SEO & Settings" at bounding box center [22, 331] width 44 height 29
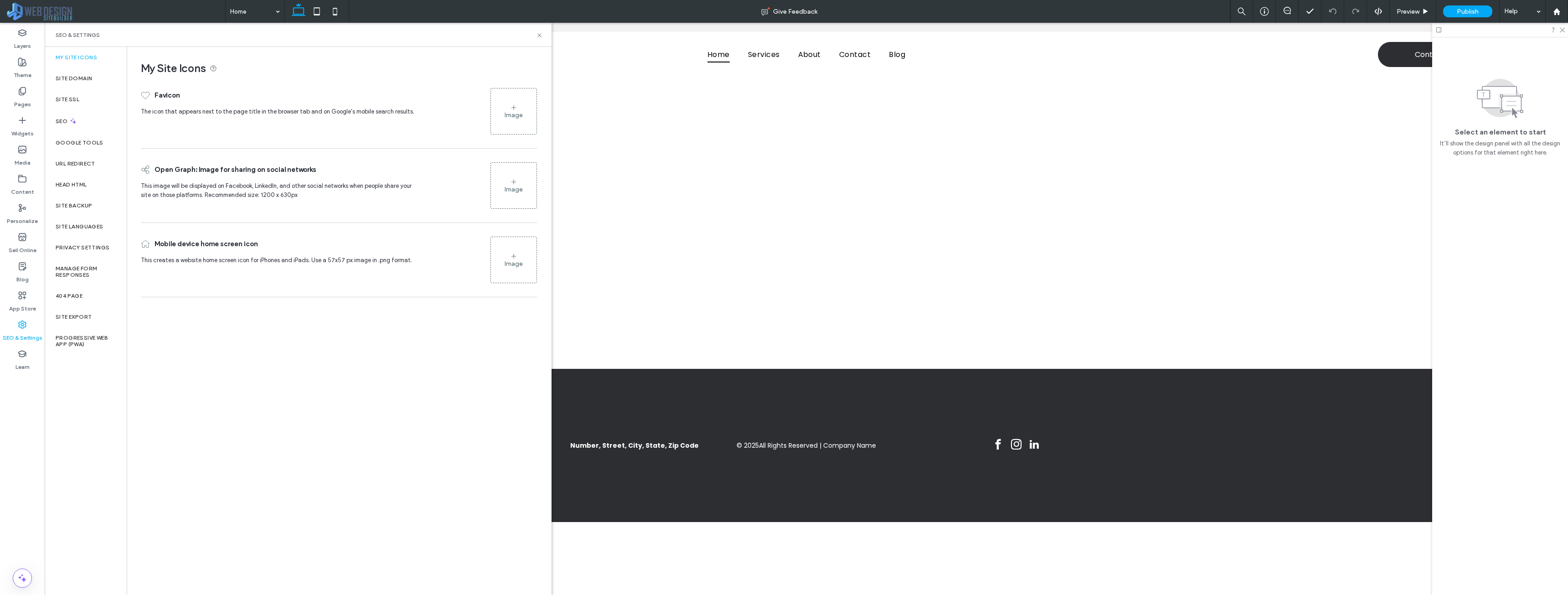
click at [535, 33] on div "SEO & Settings" at bounding box center [298, 35] width 485 height 7
click at [538, 33] on icon at bounding box center [539, 35] width 7 height 7
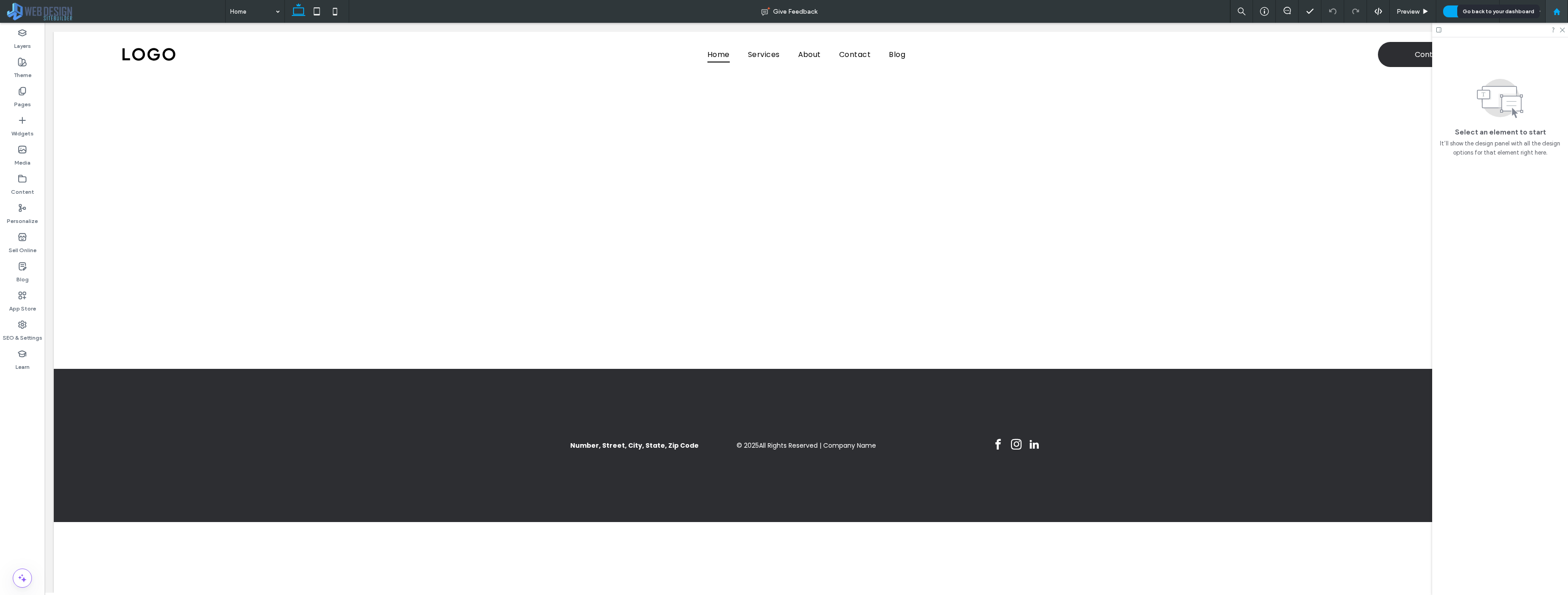
click at [1559, 15] on icon at bounding box center [1556, 12] width 8 height 8
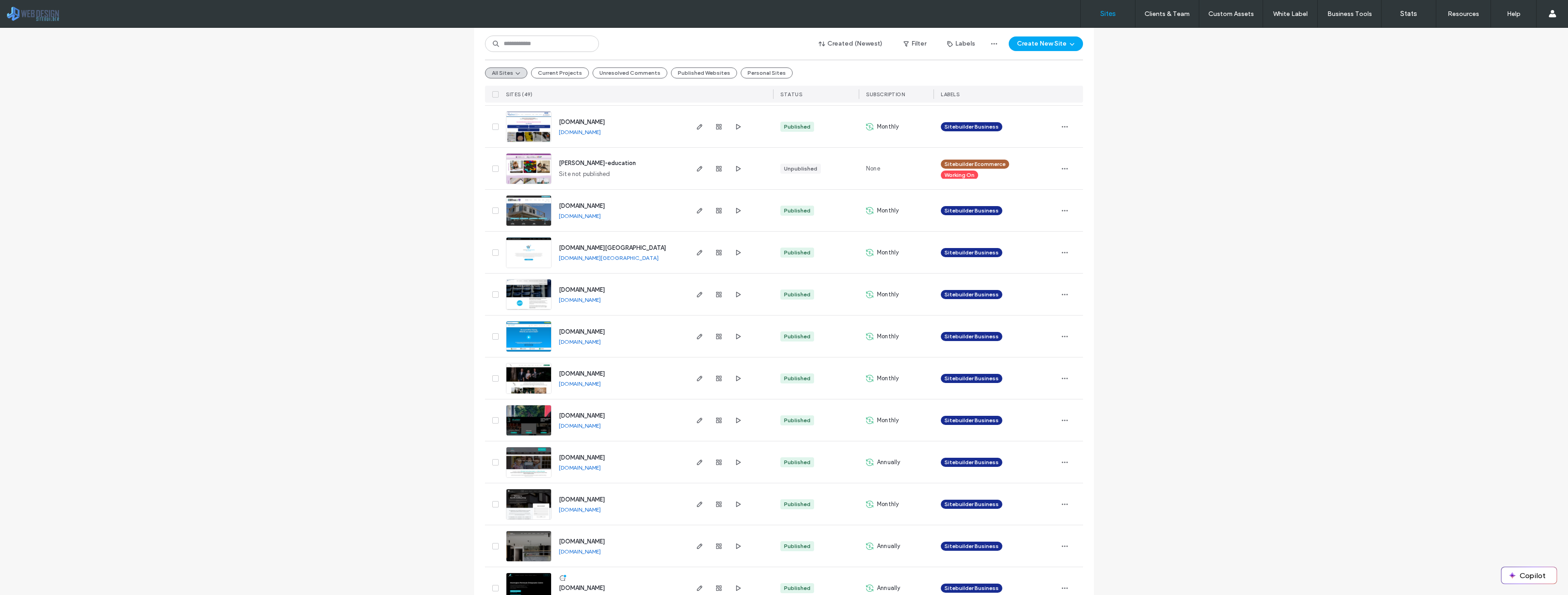
scroll to position [1677, 0]
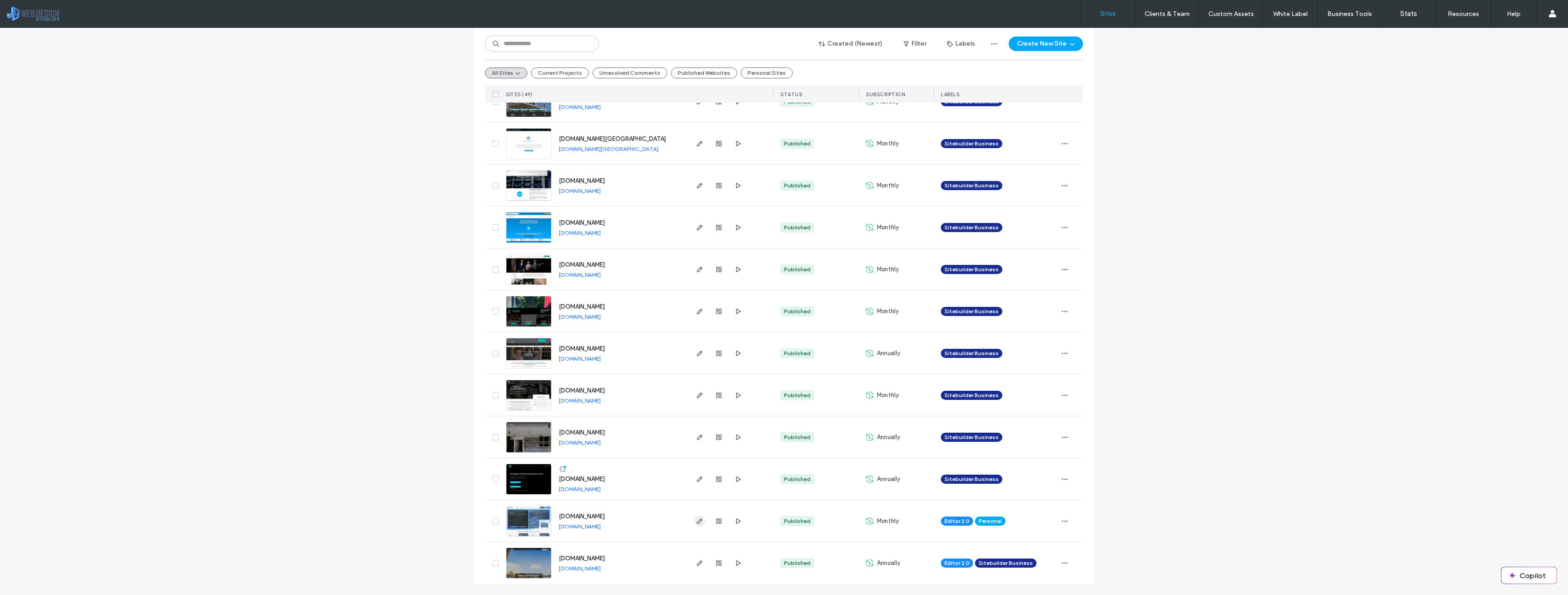
click at [694, 524] on span "button" at bounding box center [699, 521] width 11 height 11
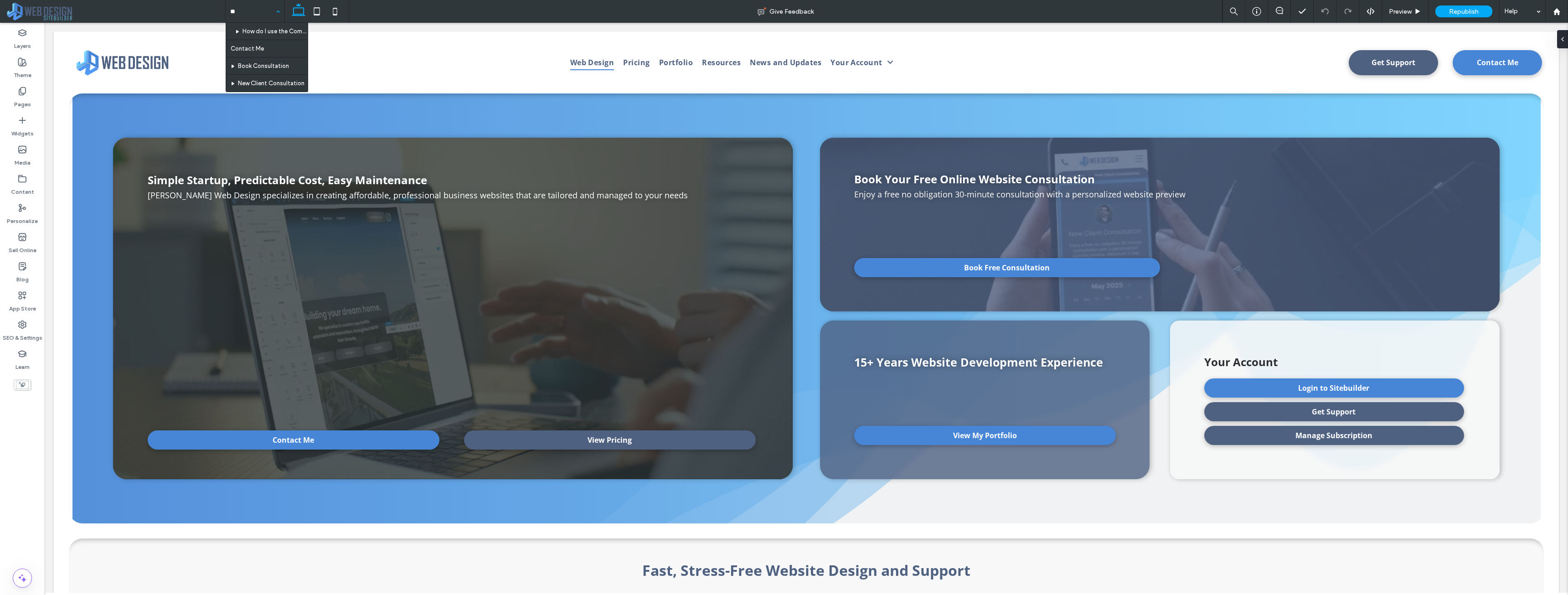
type input "***"
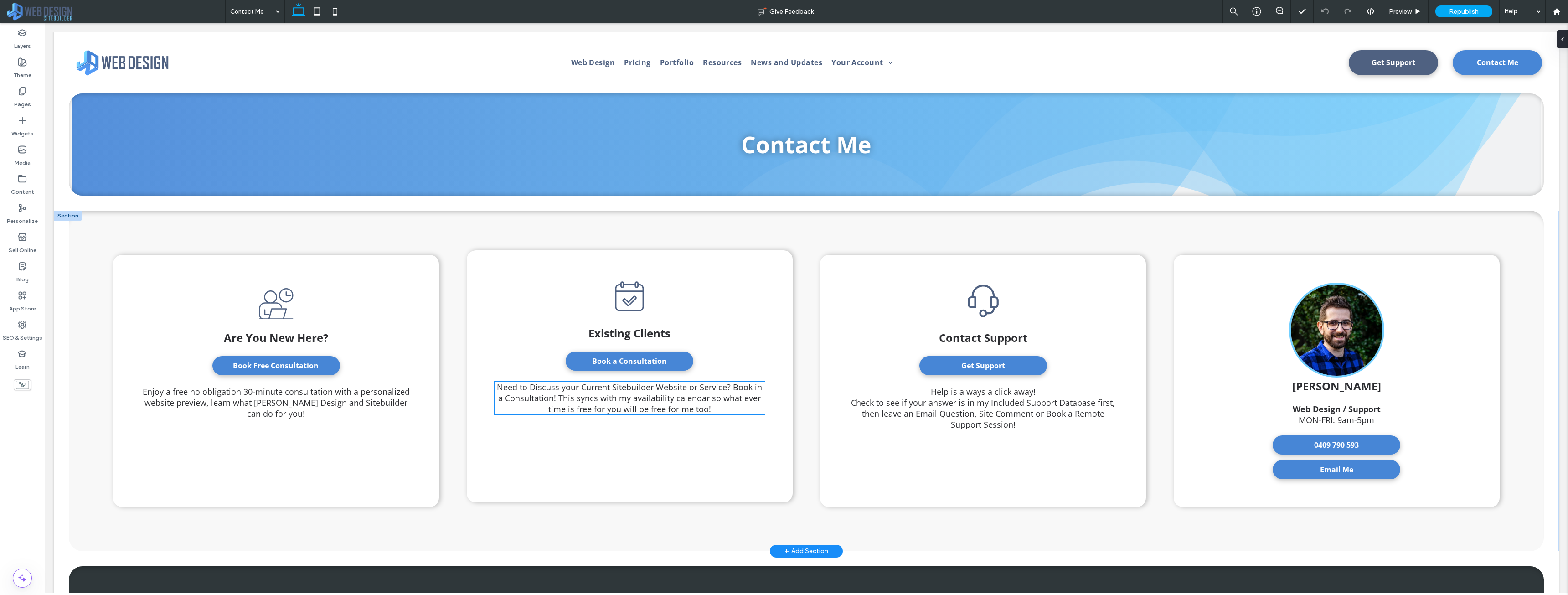
click at [729, 411] on p "Need to Discuss your Current Sitebuilder Website or Service? Book in a Consulta…" at bounding box center [629, 398] width 270 height 33
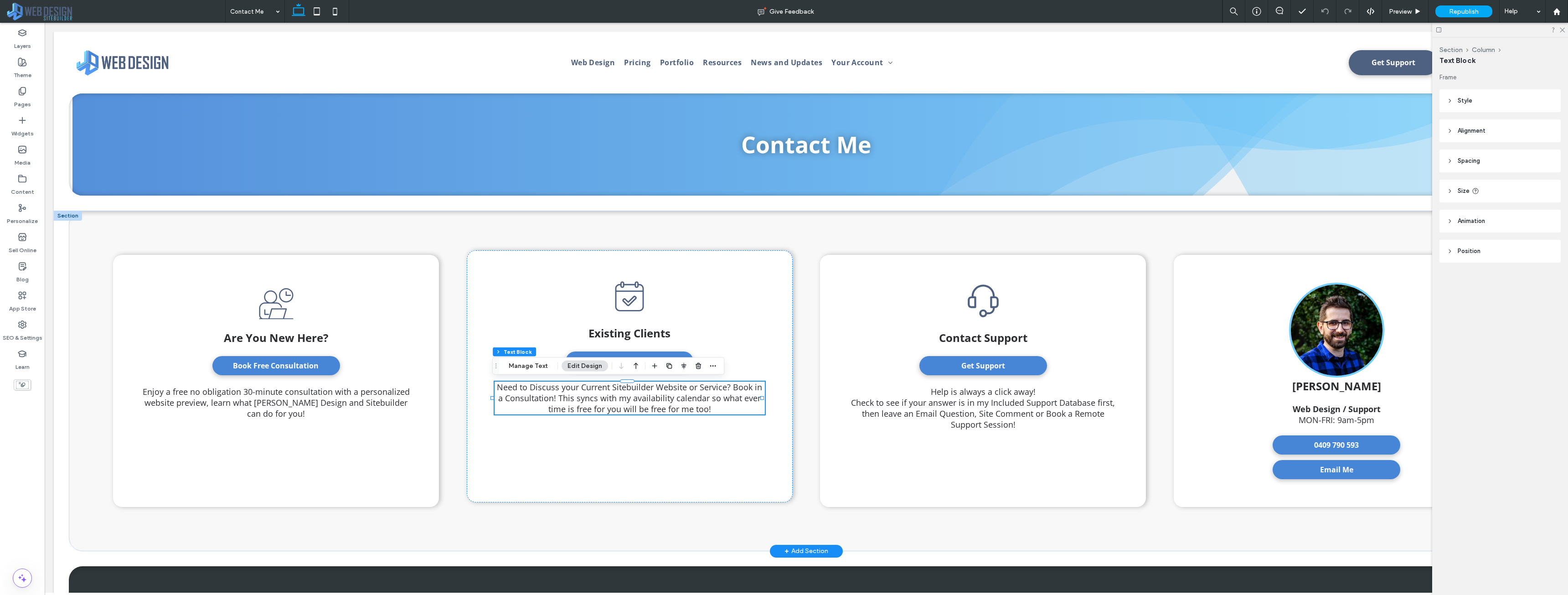
click at [717, 409] on p "Need to Discuss your Current Sitebuilder Website or Service? Book in a Consulta…" at bounding box center [629, 398] width 270 height 33
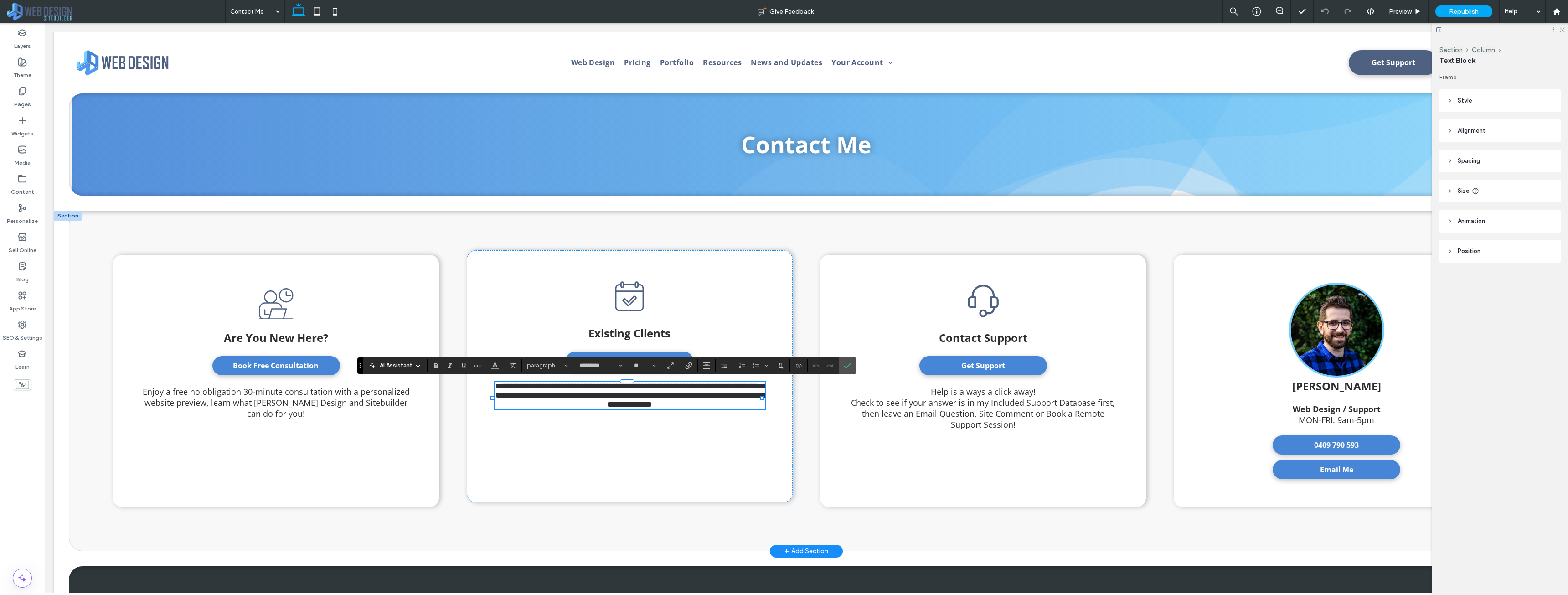
click at [718, 409] on p "**********" at bounding box center [629, 395] width 270 height 27
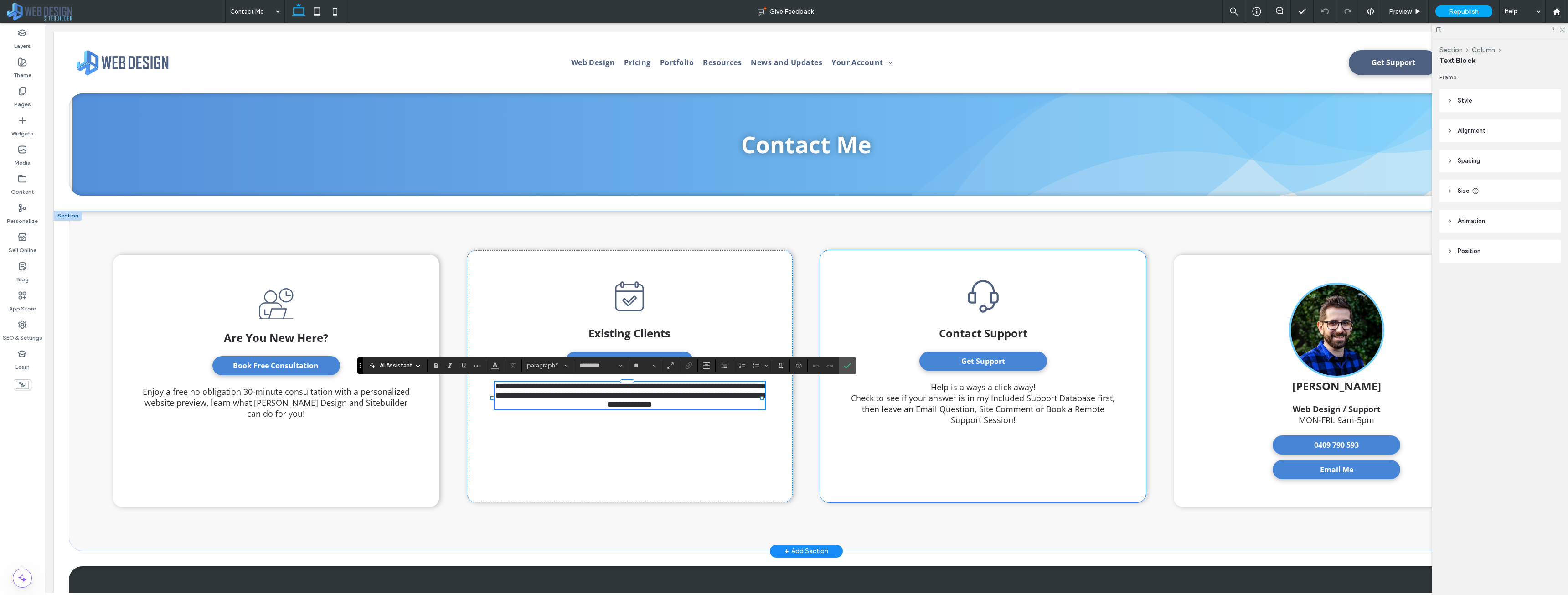
click at [873, 451] on div "A black and white icon of a headset with a microphone attached to it. Contact S…" at bounding box center [982, 376] width 326 height 252
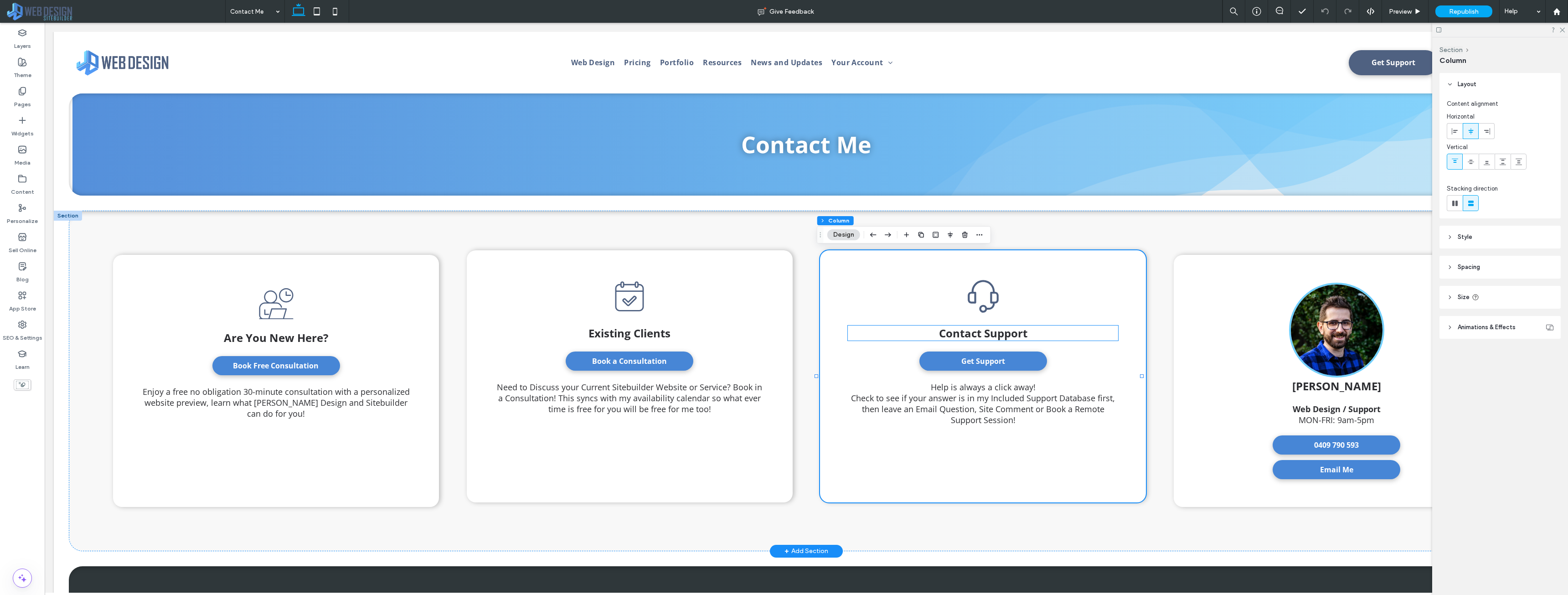
click at [983, 333] on span "Contact Support" at bounding box center [983, 333] width 88 height 15
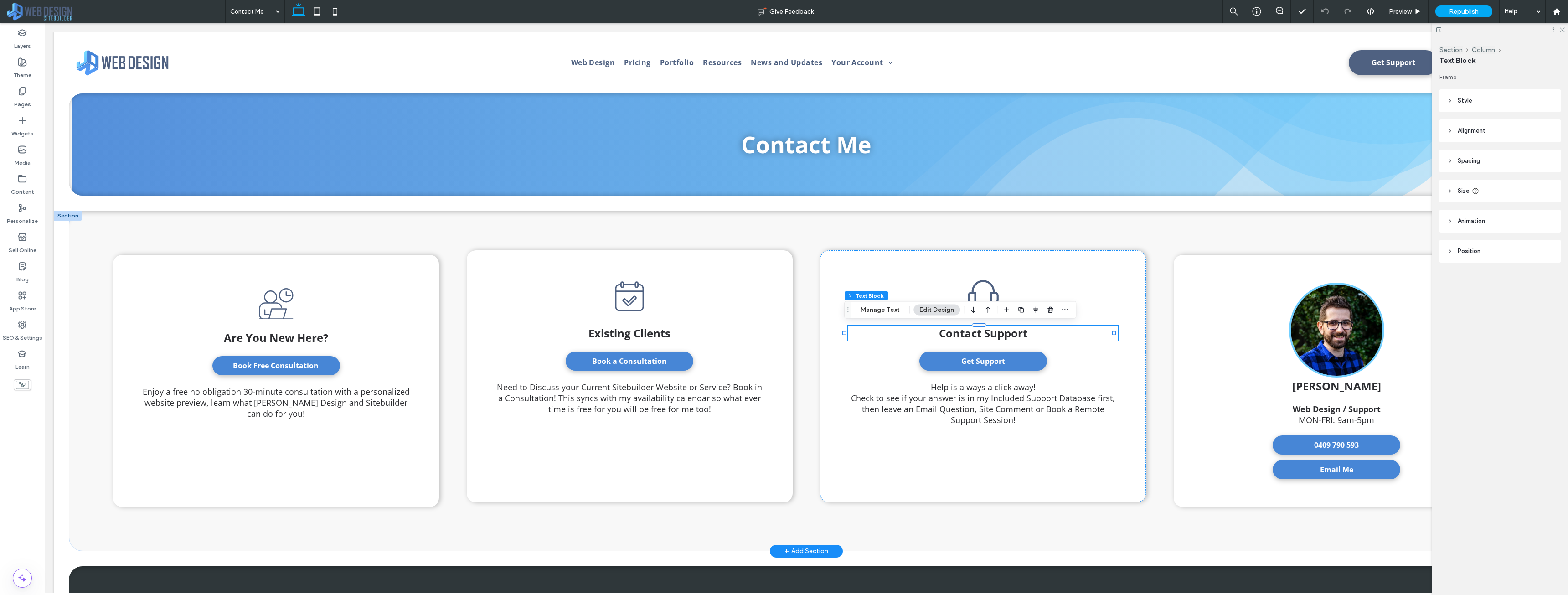
click at [983, 333] on span "Contact Support" at bounding box center [983, 333] width 88 height 15
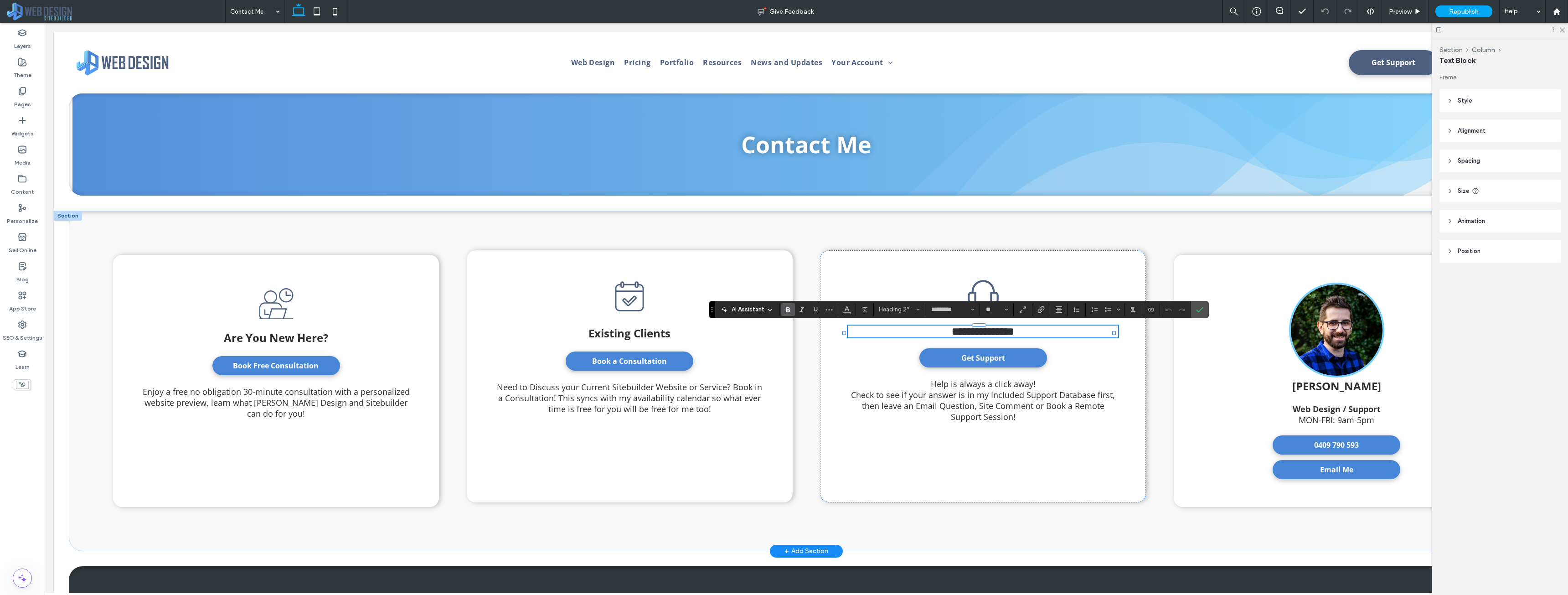
click at [974, 331] on span "**********" at bounding box center [983, 331] width 63 height 11
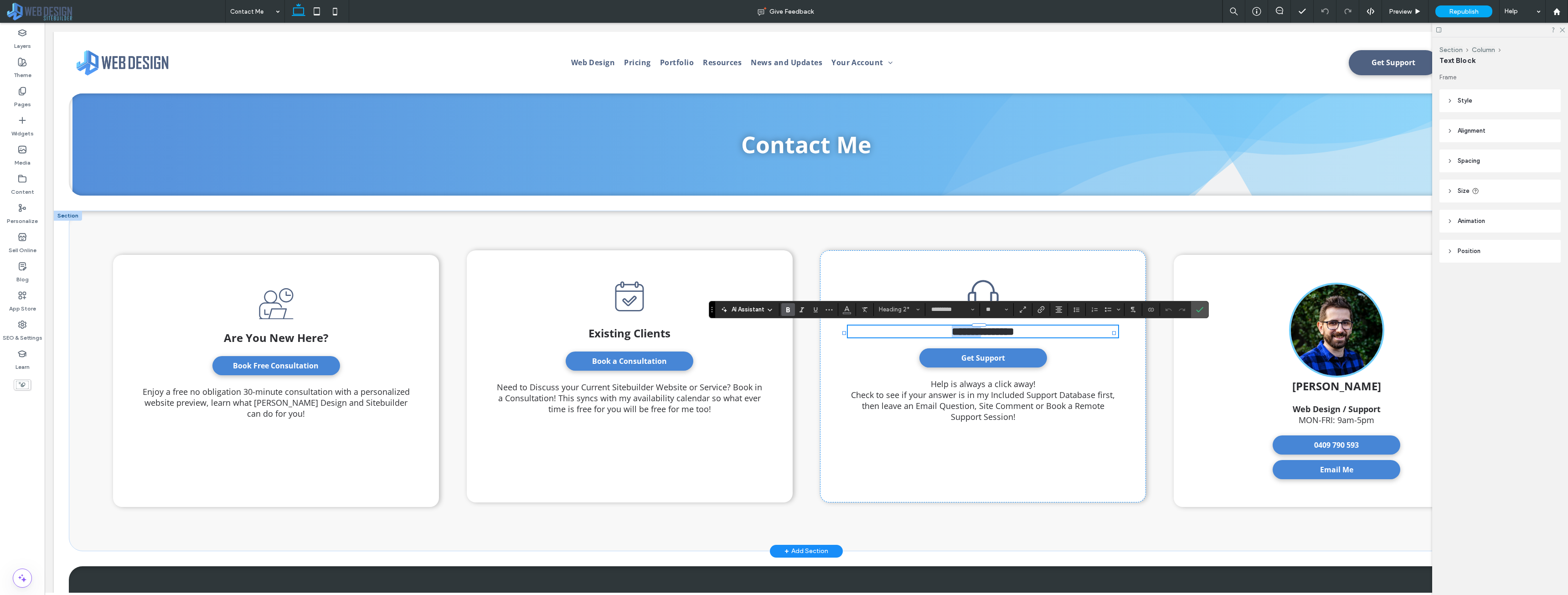
drag, startPoint x: 970, startPoint y: 334, endPoint x: 922, endPoint y: 337, distance: 48.1
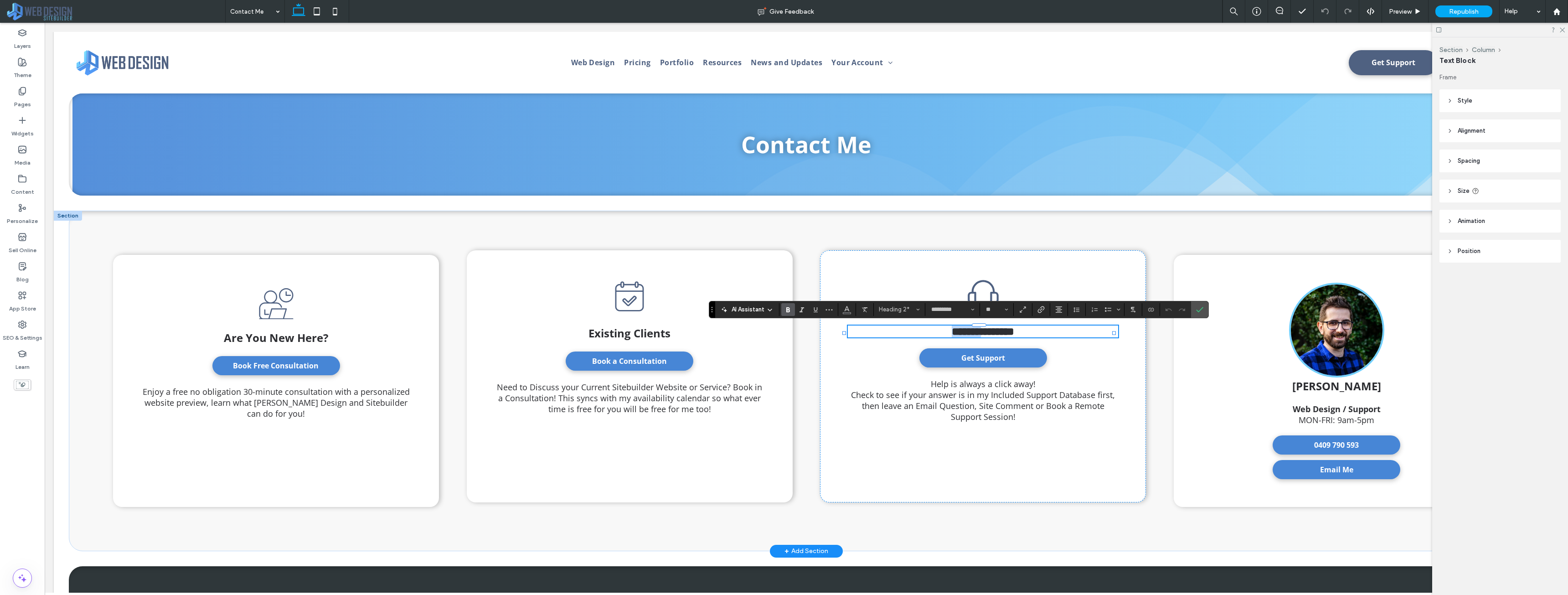
click at [922, 337] on h2 "**********" at bounding box center [983, 331] width 270 height 12
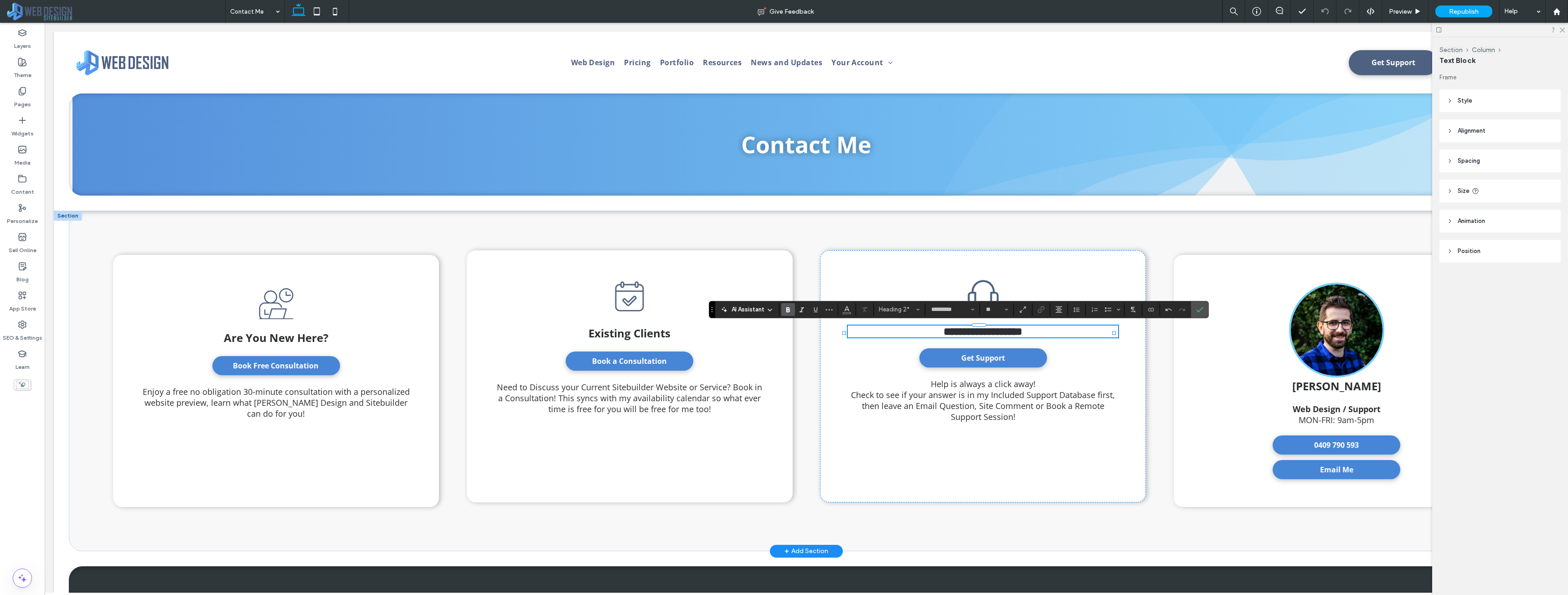
click at [1063, 336] on h2 "**********" at bounding box center [983, 331] width 270 height 12
click at [1135, 361] on div "**********" at bounding box center [982, 376] width 326 height 252
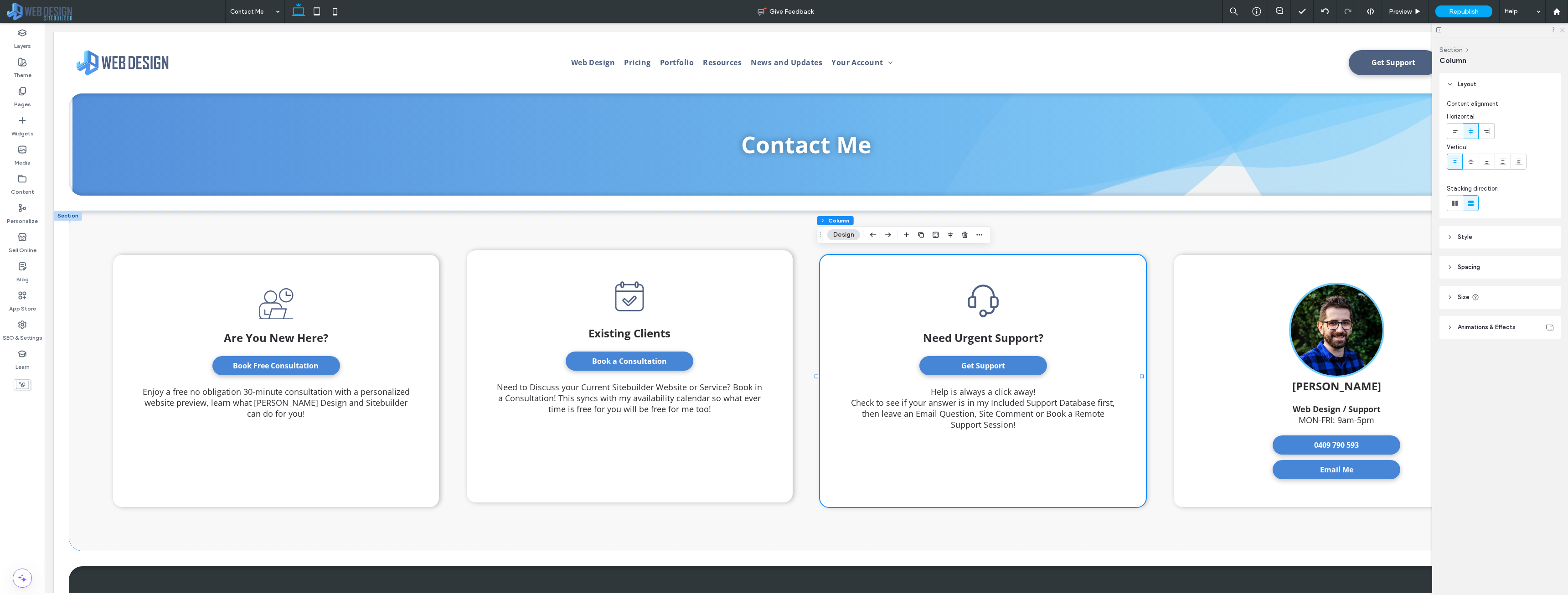
click at [1564, 30] on icon at bounding box center [1562, 29] width 6 height 6
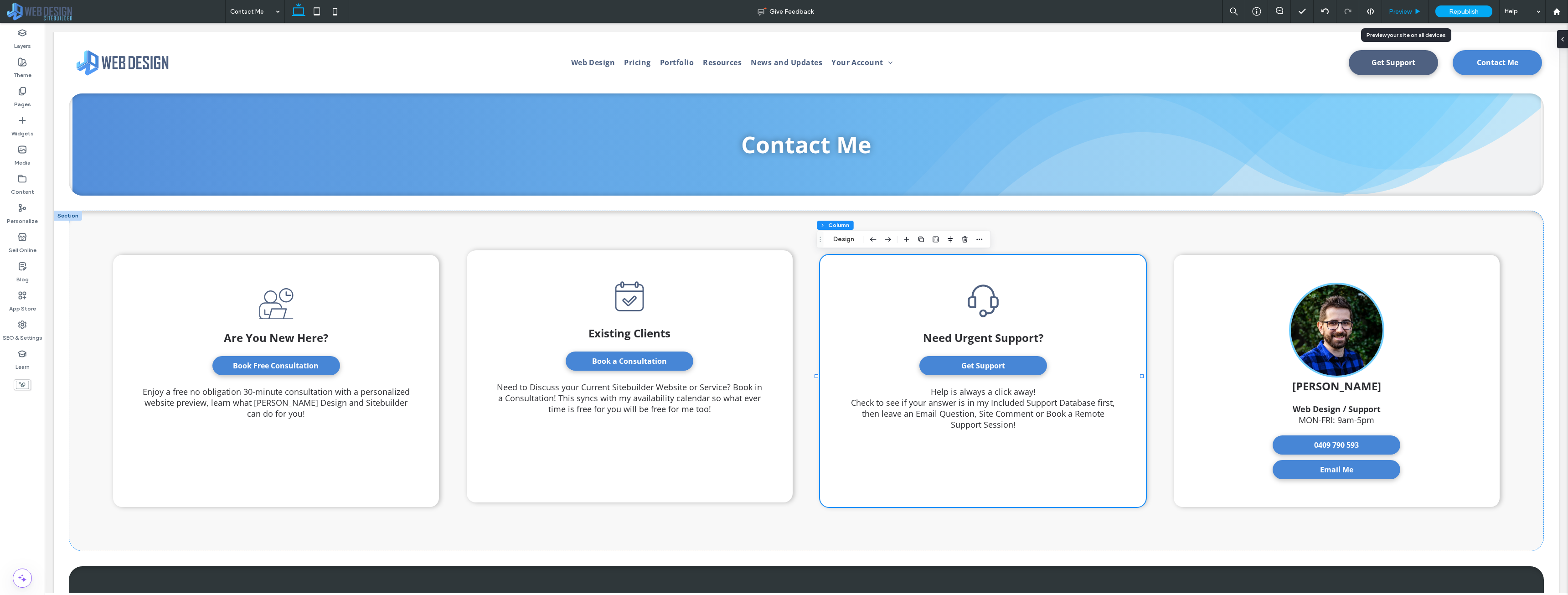
click at [1398, 6] on div "Preview" at bounding box center [1405, 11] width 46 height 23
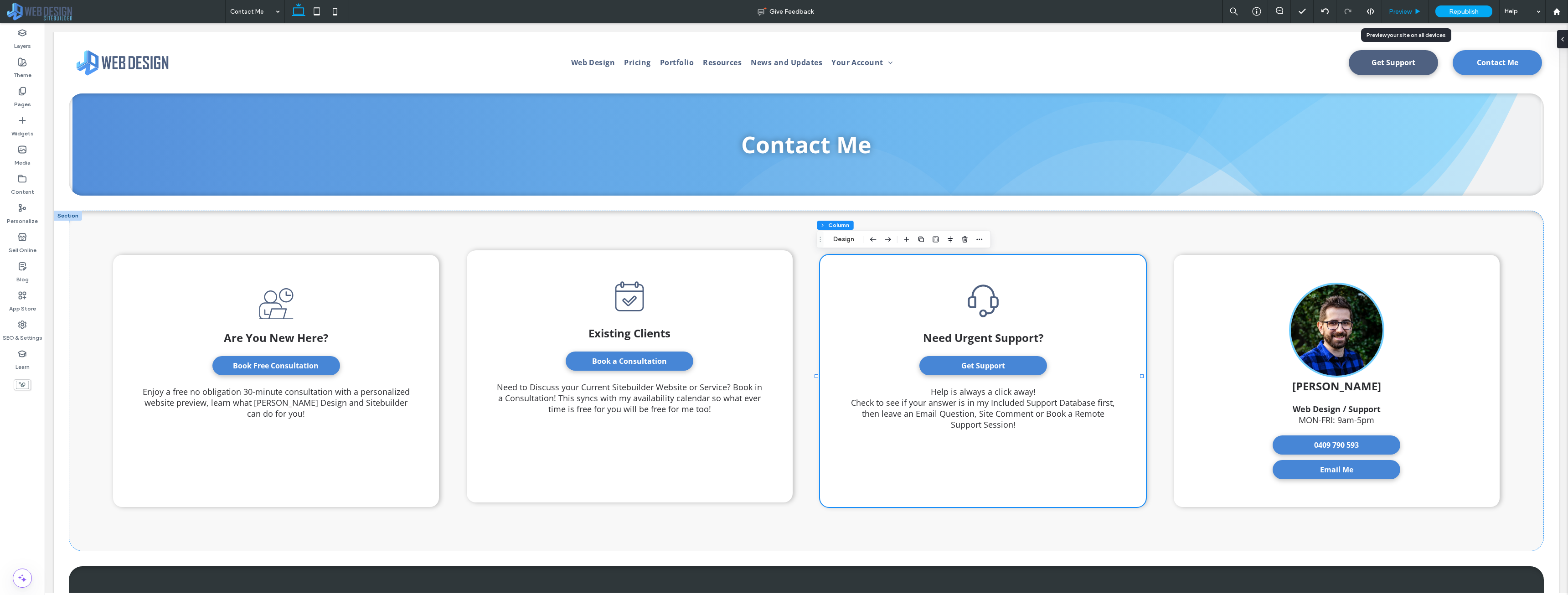
click at [1403, 9] on span "Preview" at bounding box center [1400, 12] width 23 height 8
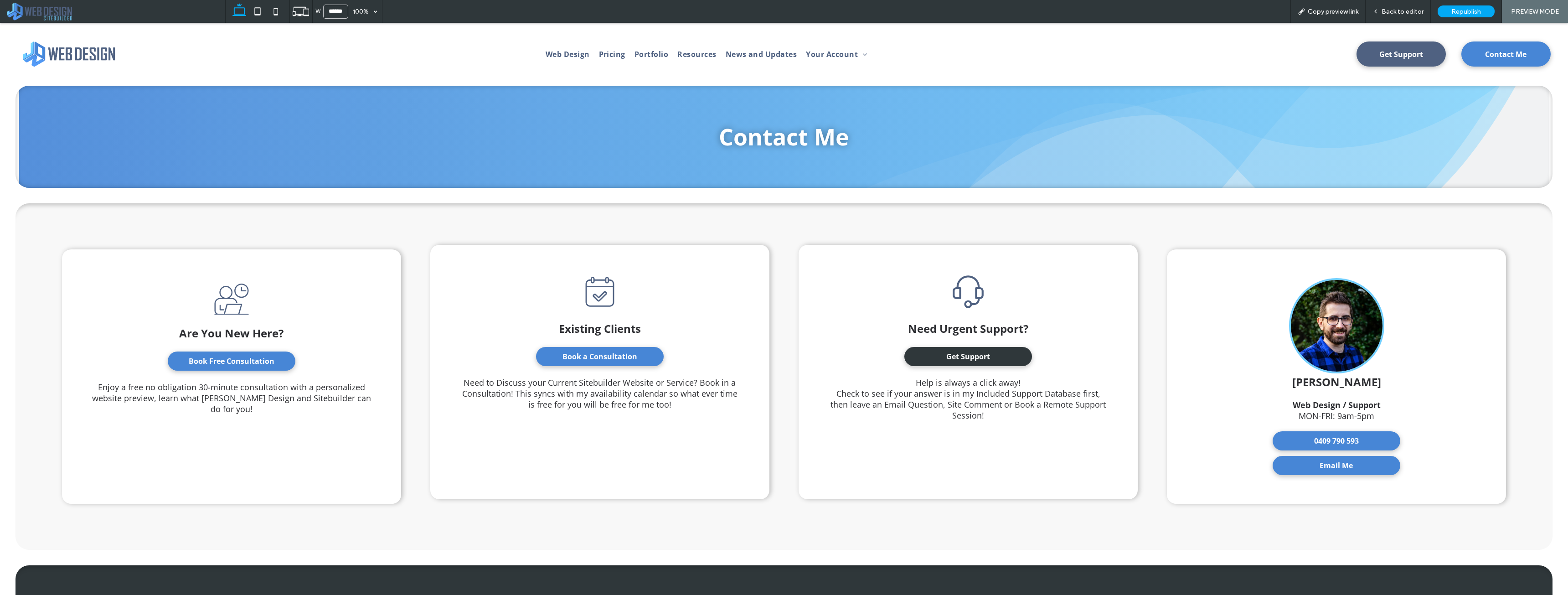
drag, startPoint x: 961, startPoint y: 361, endPoint x: 972, endPoint y: 387, distance: 28.2
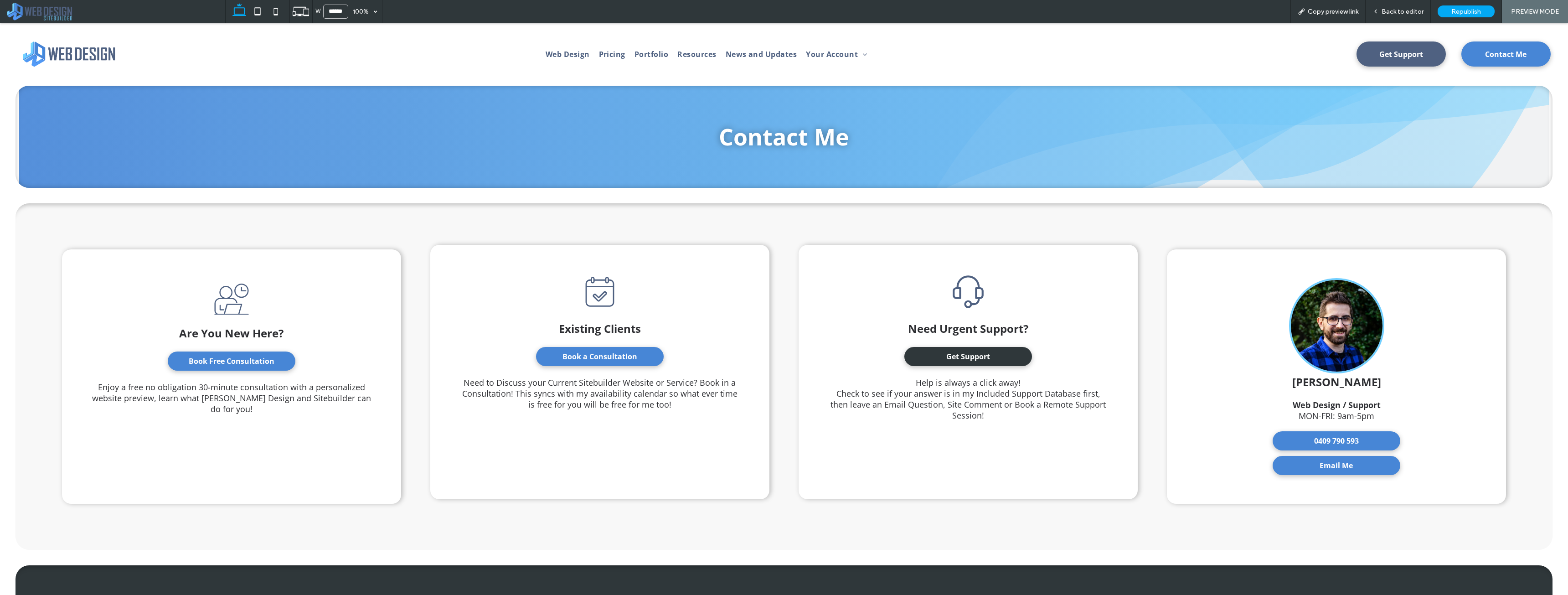
click at [961, 361] on span "Get Support" at bounding box center [968, 356] width 44 height 19
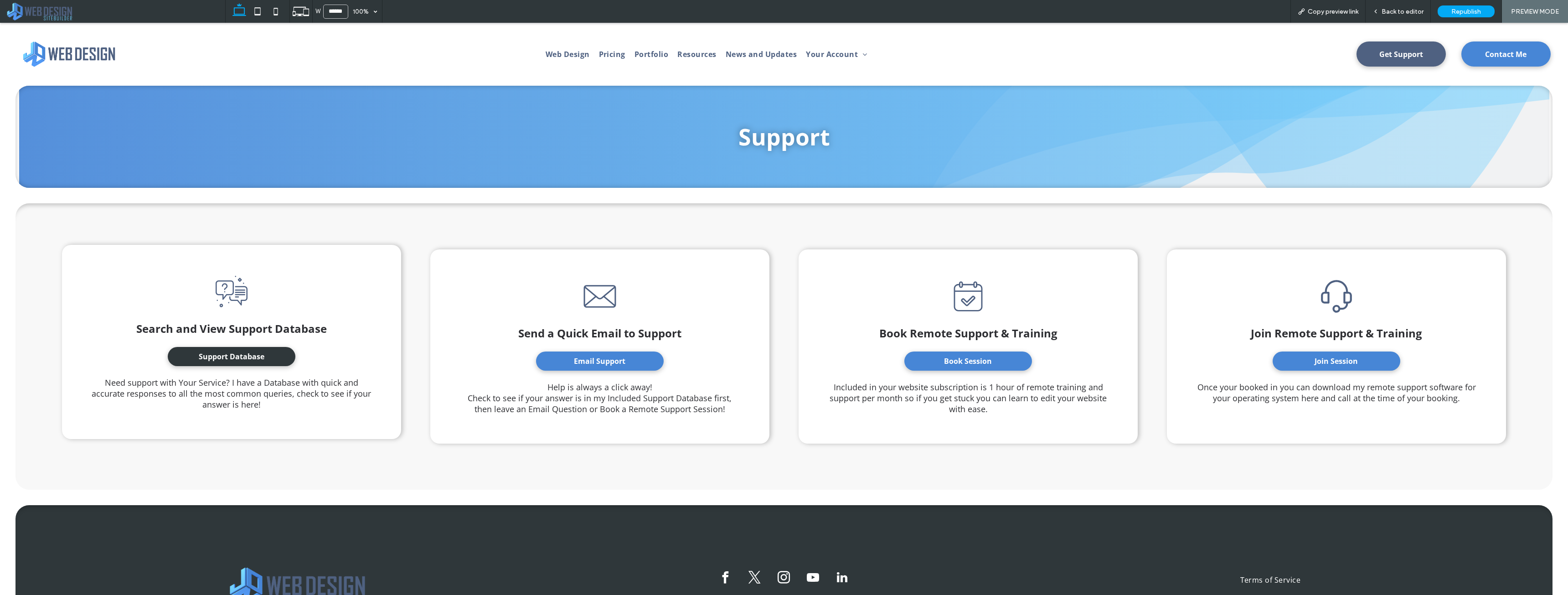
drag, startPoint x: 267, startPoint y: 353, endPoint x: 272, endPoint y: 378, distance: 25.5
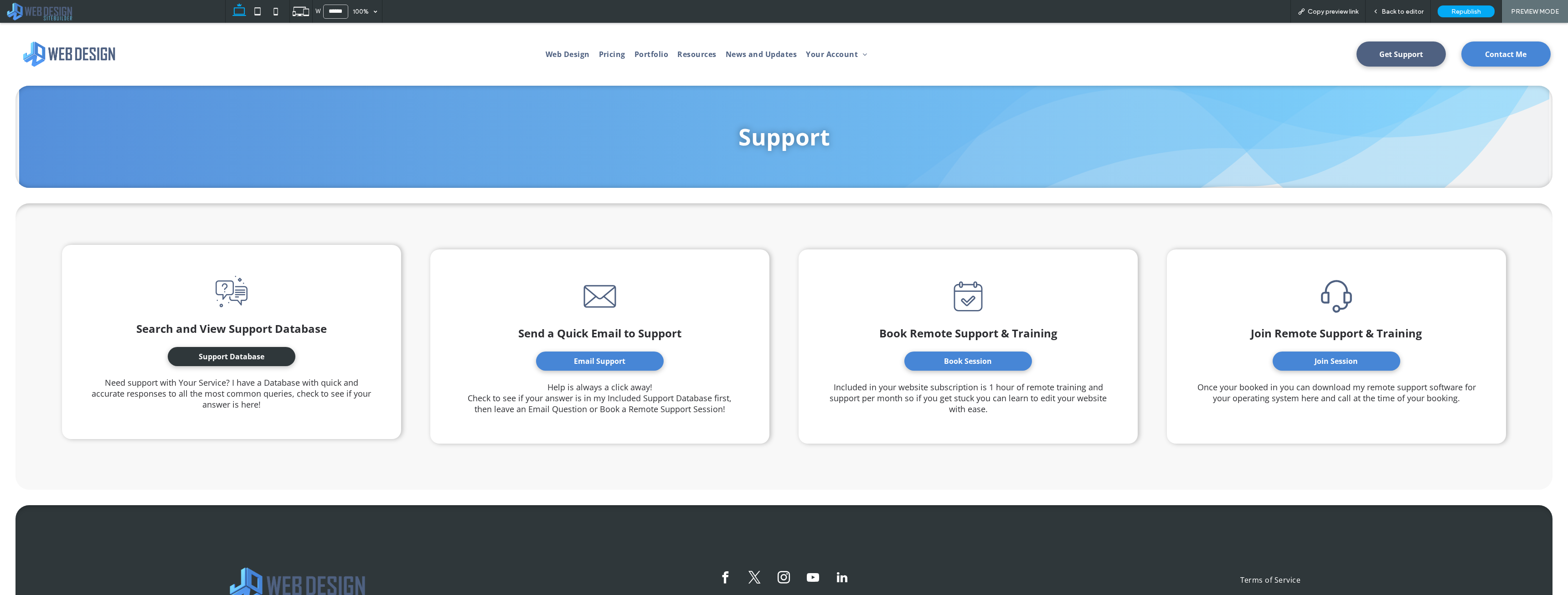
click at [267, 353] on link "Support Database" at bounding box center [232, 356] width 128 height 19
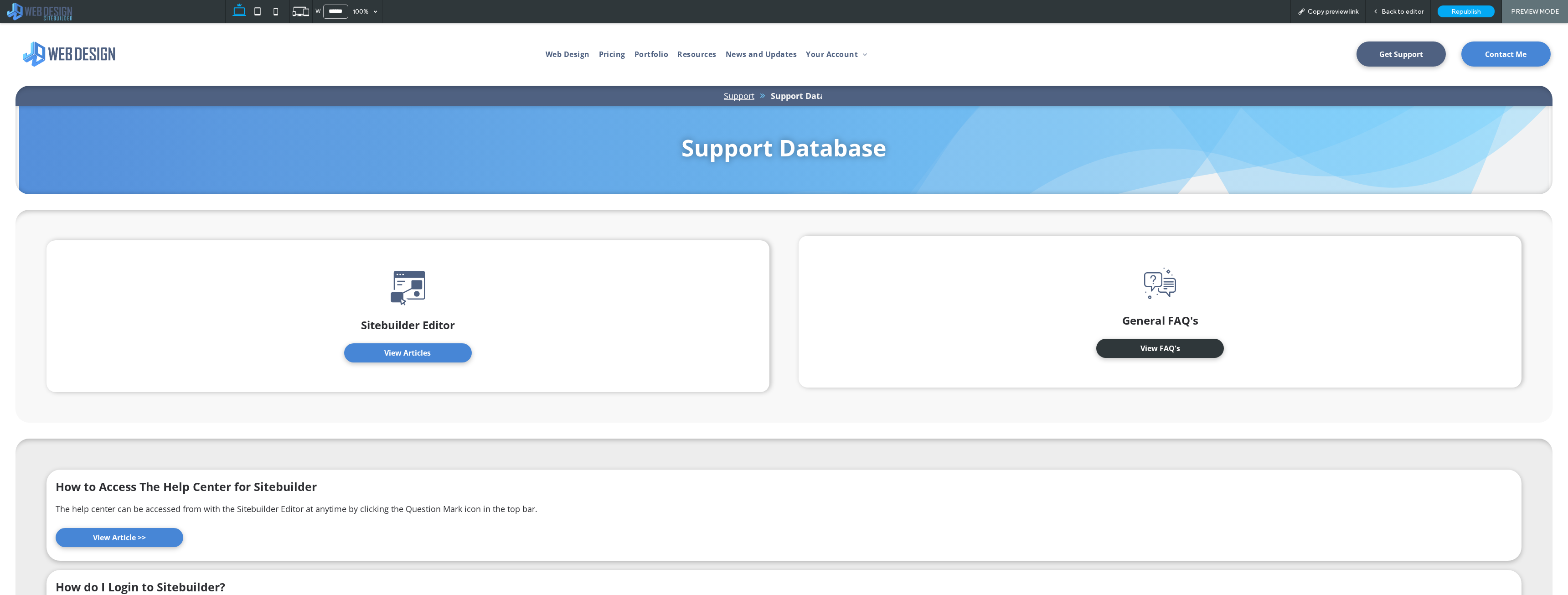
click at [1143, 346] on span "View FAQ's" at bounding box center [1160, 348] width 40 height 19
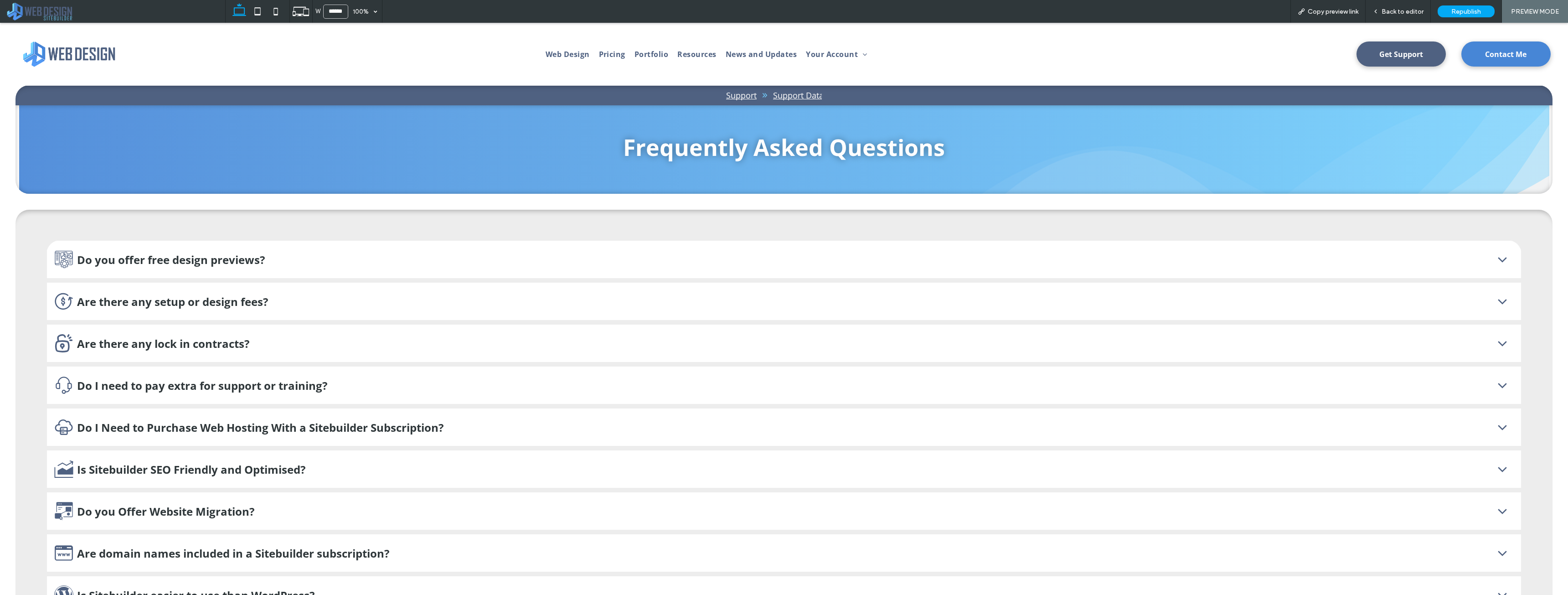
scroll to position [137, 0]
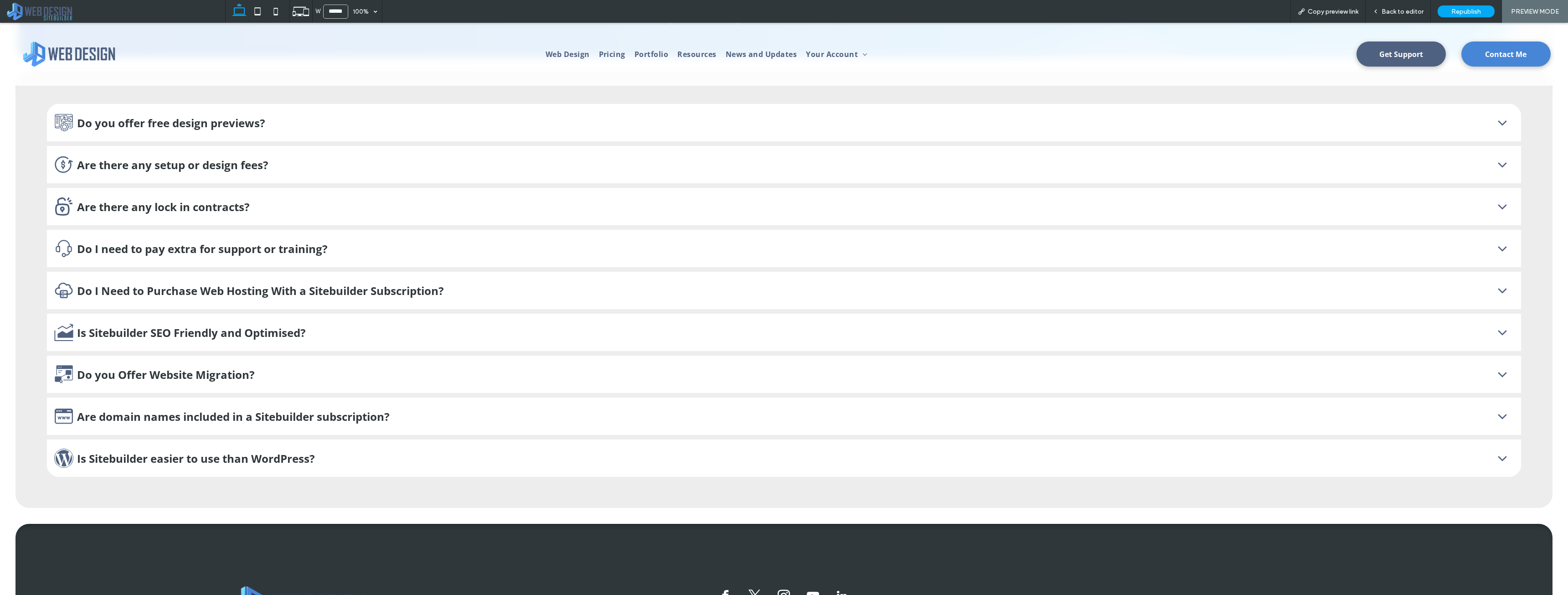
click at [240, 290] on span "Do I Need to Purchase Web Hosting With a Sitebuilder Subscription?" at bounding box center [782, 290] width 1410 height 15
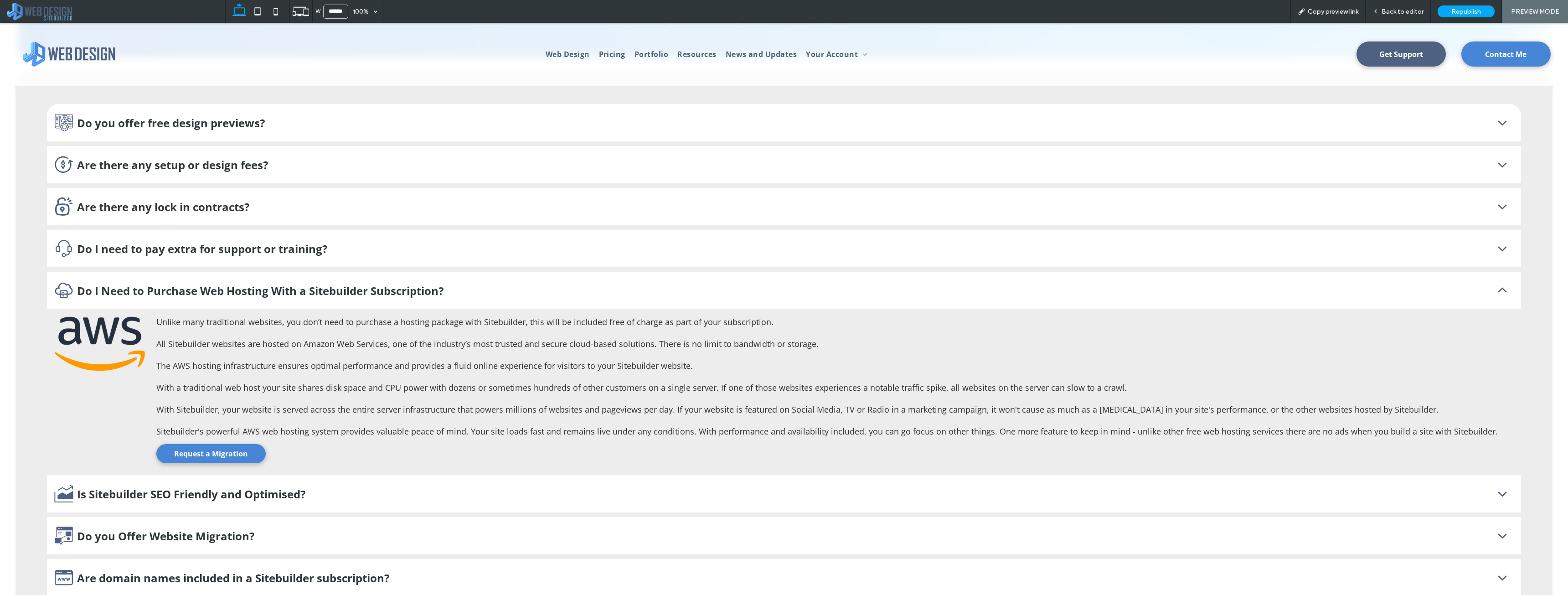
click at [240, 290] on span "Do I Need to Purchase Web Hosting With a Sitebuilder Subscription?" at bounding box center [782, 290] width 1410 height 15
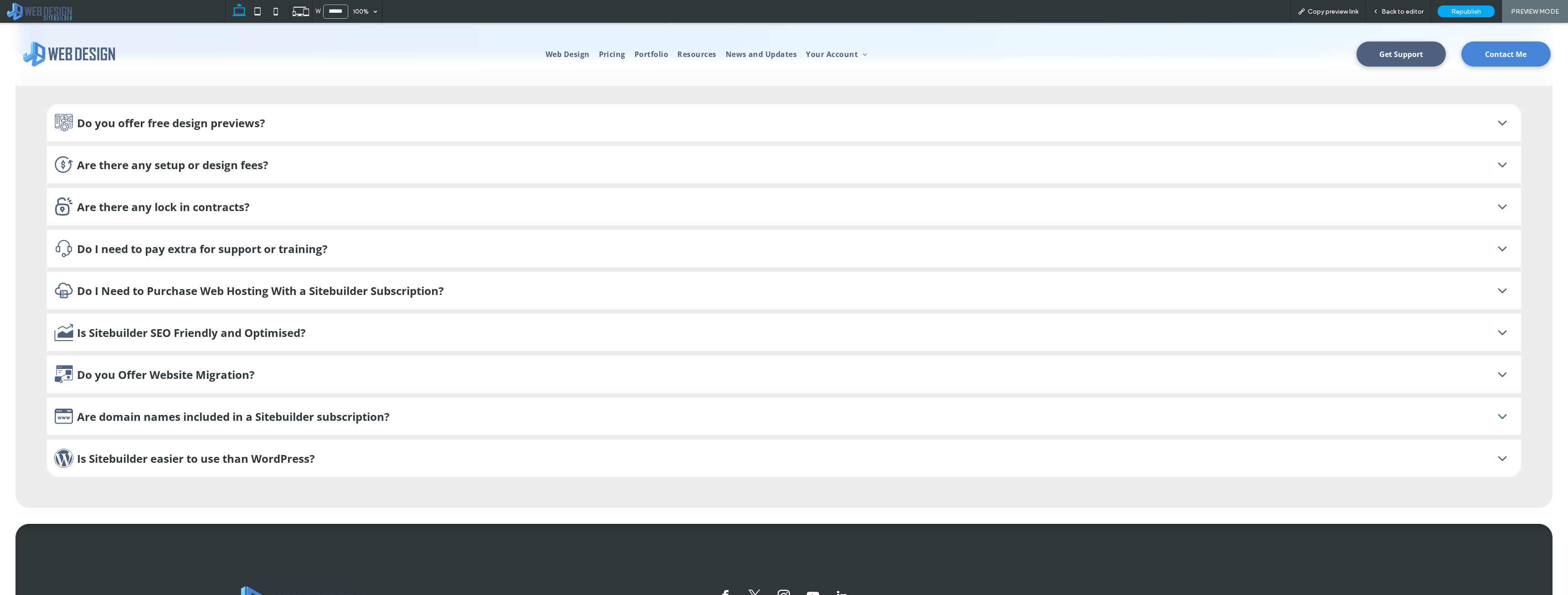
click at [200, 459] on span "Is Sitebuilder easier to use than WordPress?" at bounding box center [782, 459] width 1410 height 15
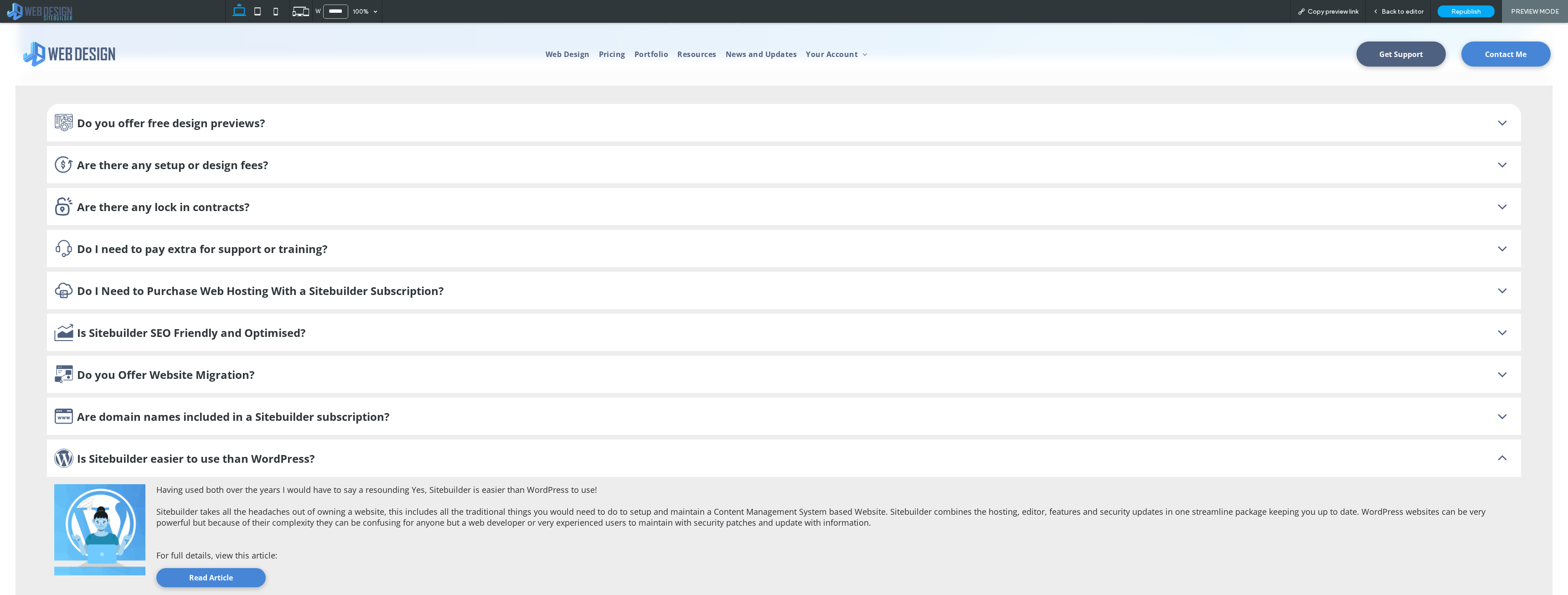
click at [199, 459] on span "Is Sitebuilder easier to use than WordPress?" at bounding box center [782, 459] width 1410 height 15
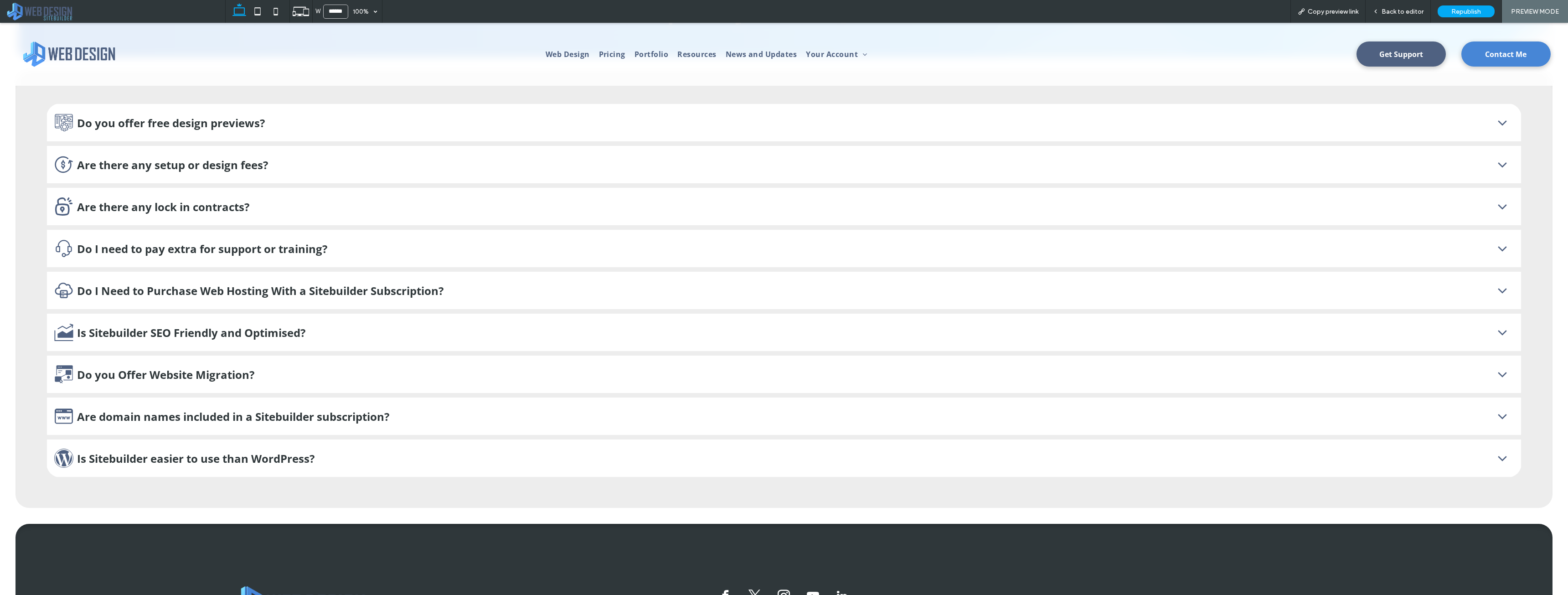
click at [198, 416] on span "Are domain names included in a Sitebuilder subscription?" at bounding box center [782, 417] width 1410 height 15
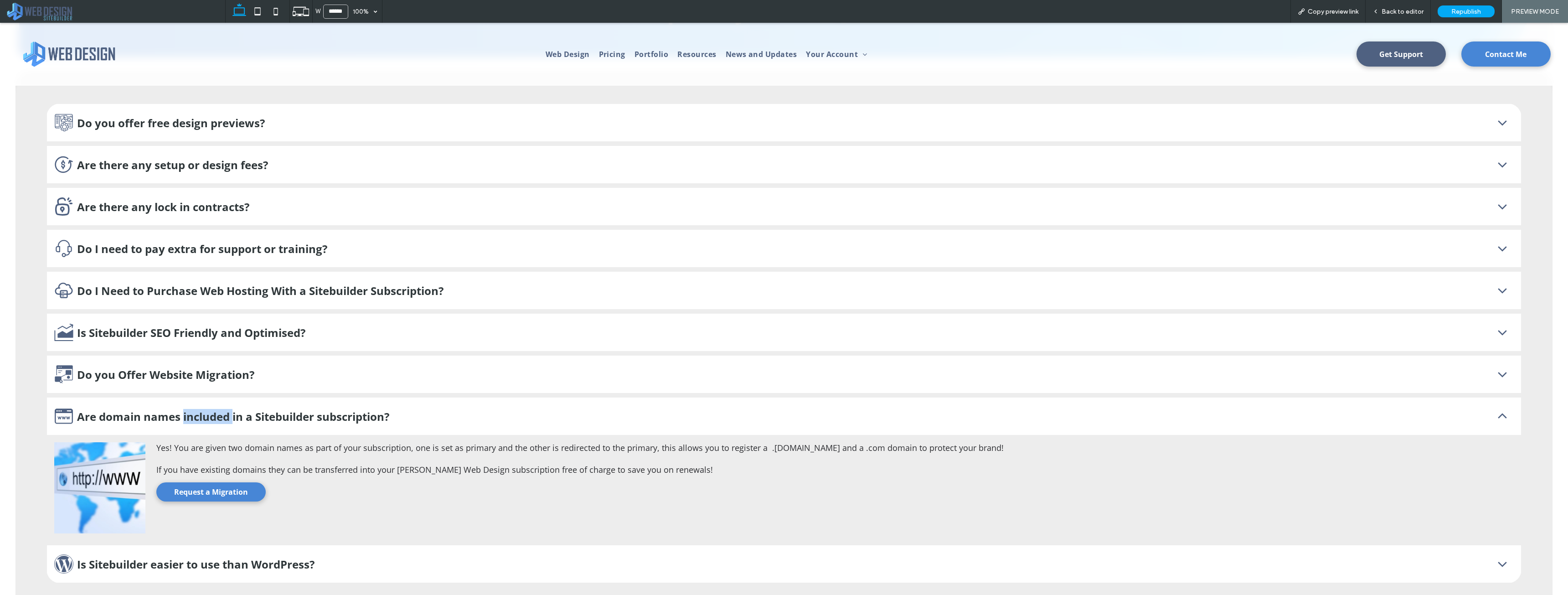
click at [198, 415] on span "Are domain names included in a Sitebuilder subscription?" at bounding box center [782, 417] width 1410 height 15
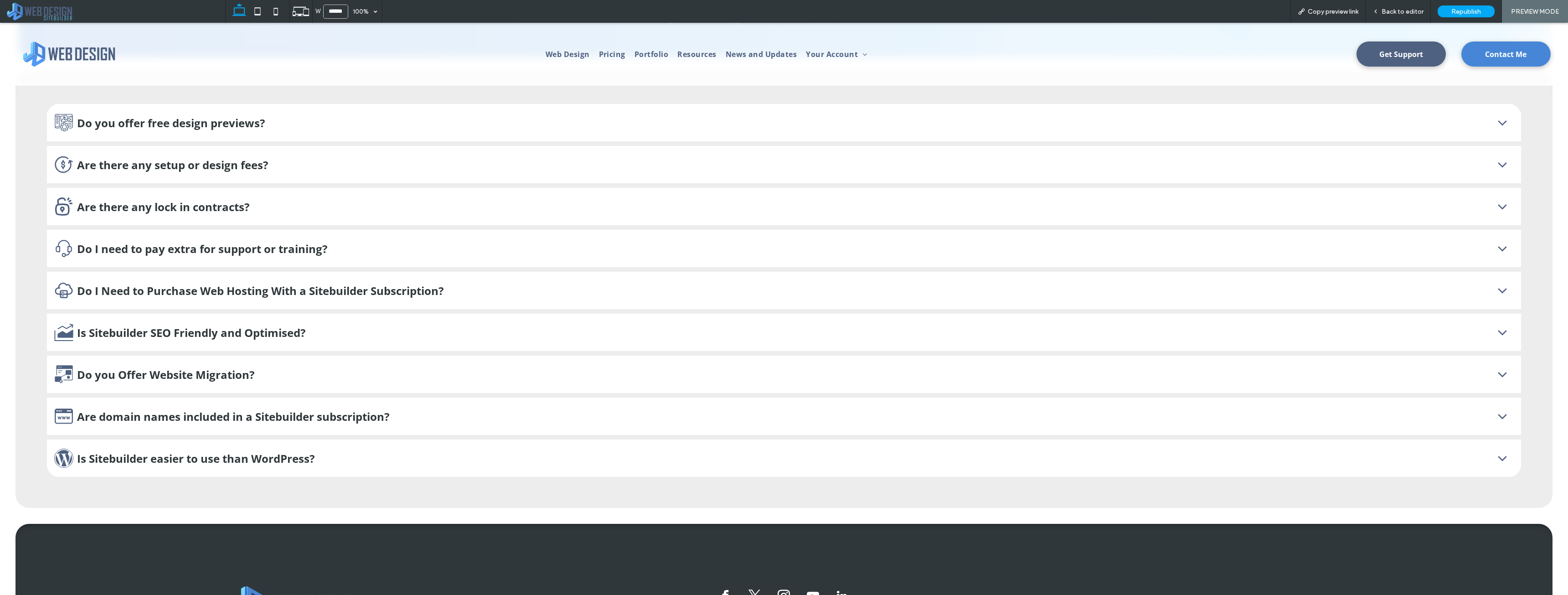
click at [207, 367] on span "Do you Offer Website Migration?" at bounding box center [782, 375] width 1410 height 15
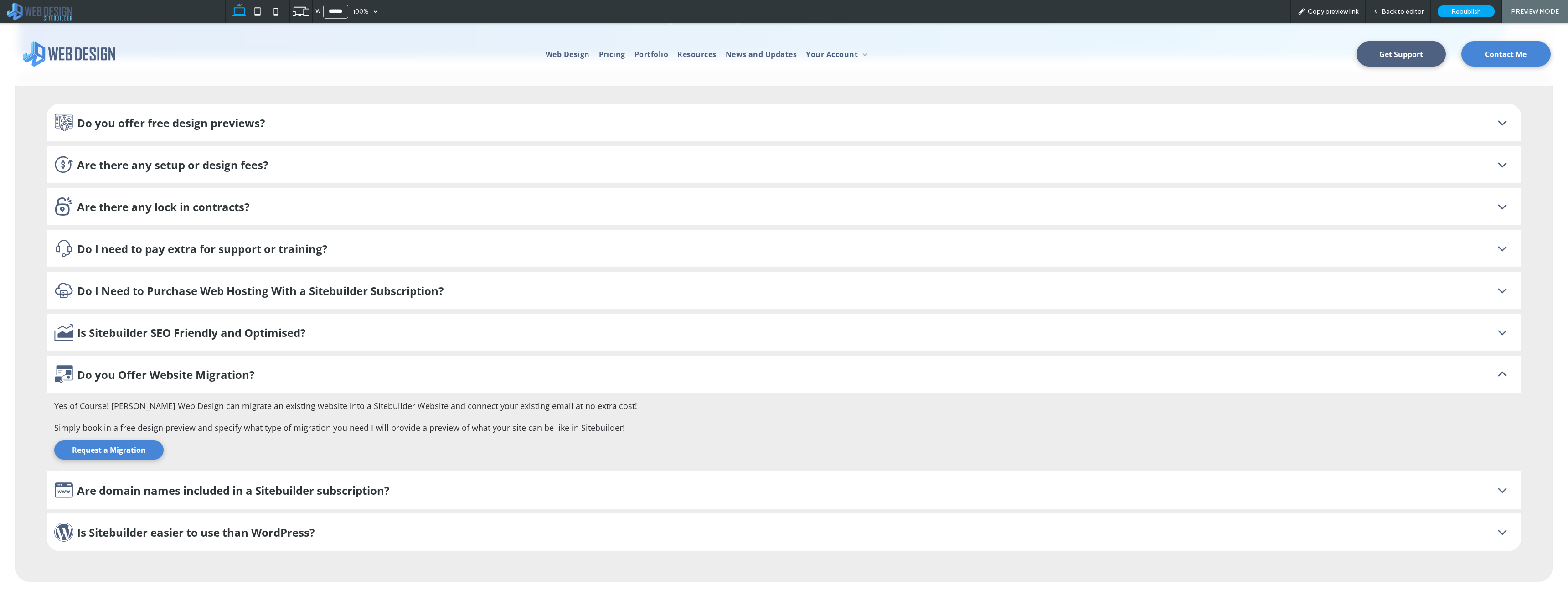
click at [208, 374] on span "Do you Offer Website Migration?" at bounding box center [782, 375] width 1410 height 15
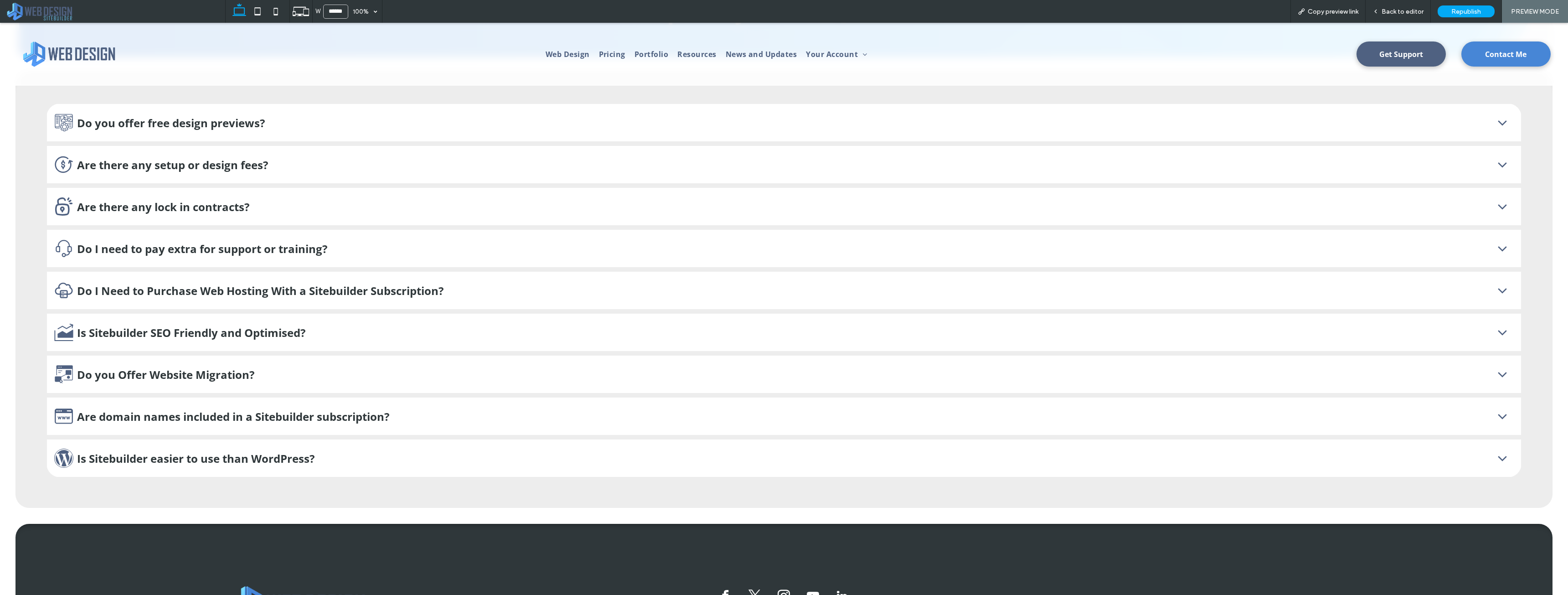
click at [221, 326] on span "Is Sitebuilder SEO Friendly and Optimised?" at bounding box center [782, 333] width 1410 height 15
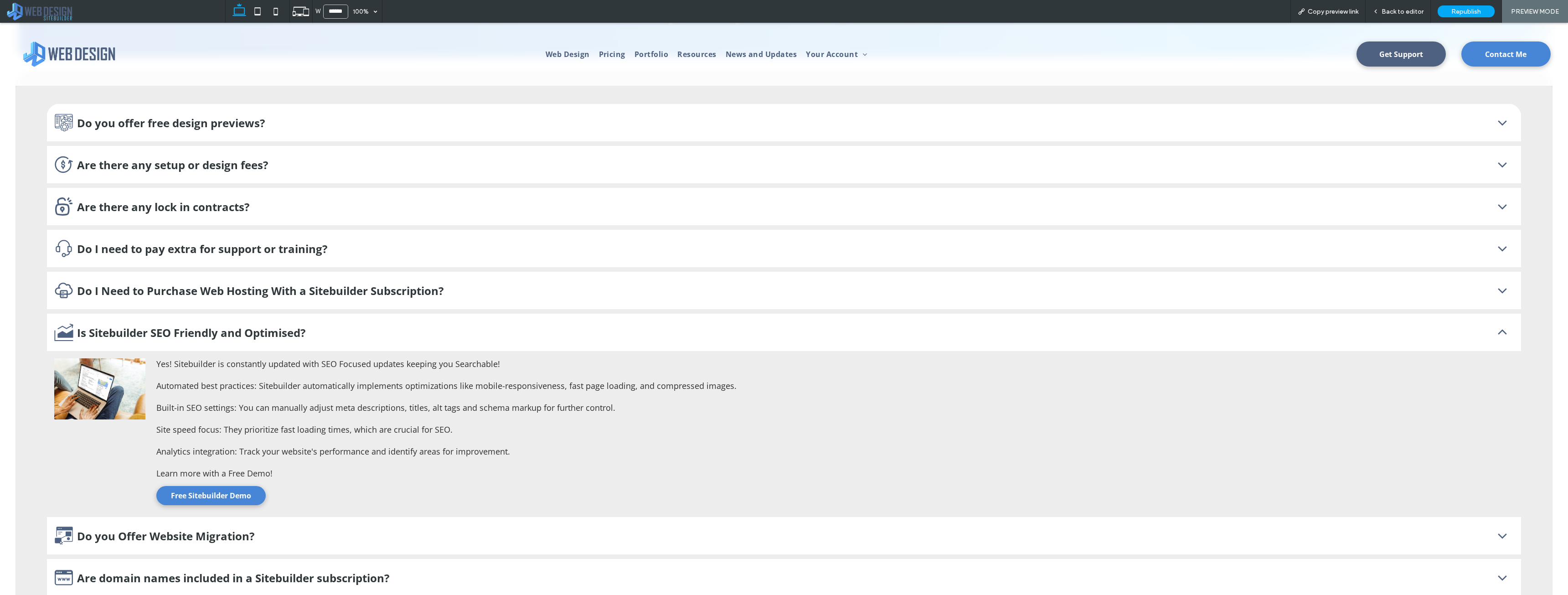
drag, startPoint x: 224, startPoint y: 330, endPoint x: 229, endPoint y: 324, distance: 7.8
click at [224, 330] on span "Is Sitebuilder SEO Friendly and Optimised?" at bounding box center [782, 333] width 1410 height 15
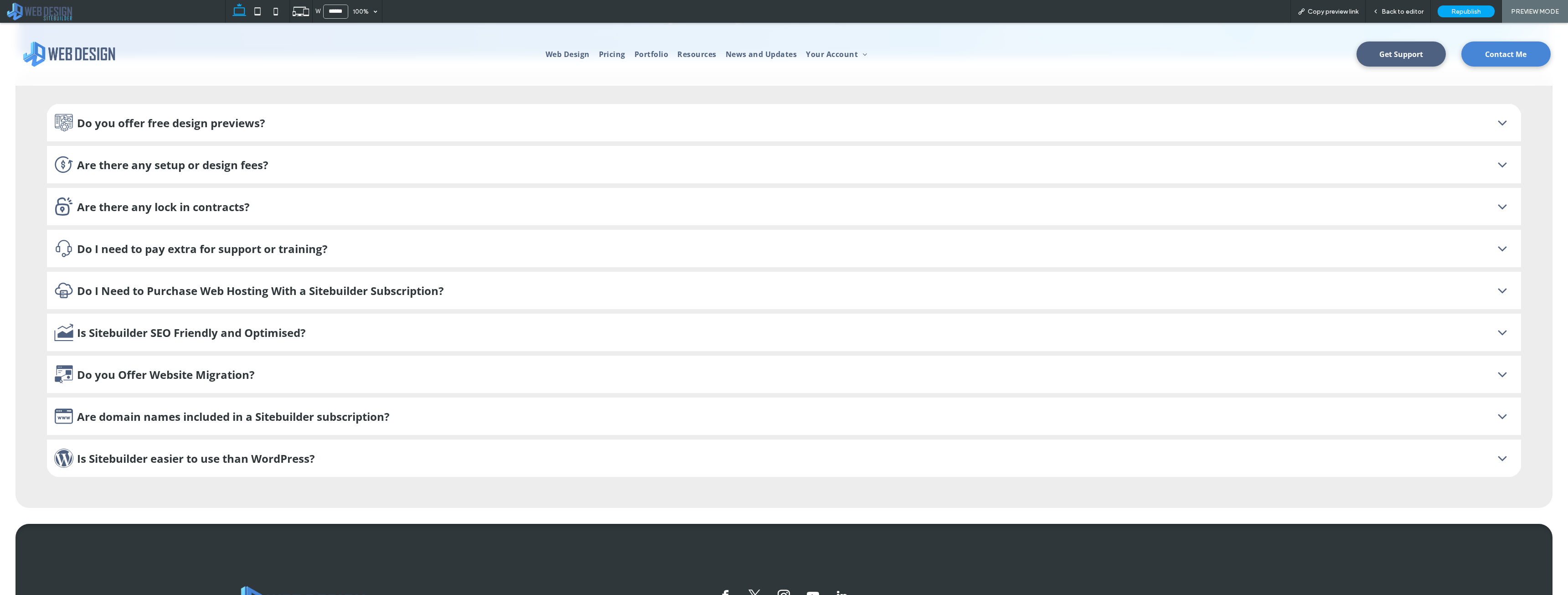
click at [237, 299] on h2 "Do I Need to Purchase Web Hosting With a Sitebuilder Subscription?" at bounding box center [771, 290] width 1433 height 19
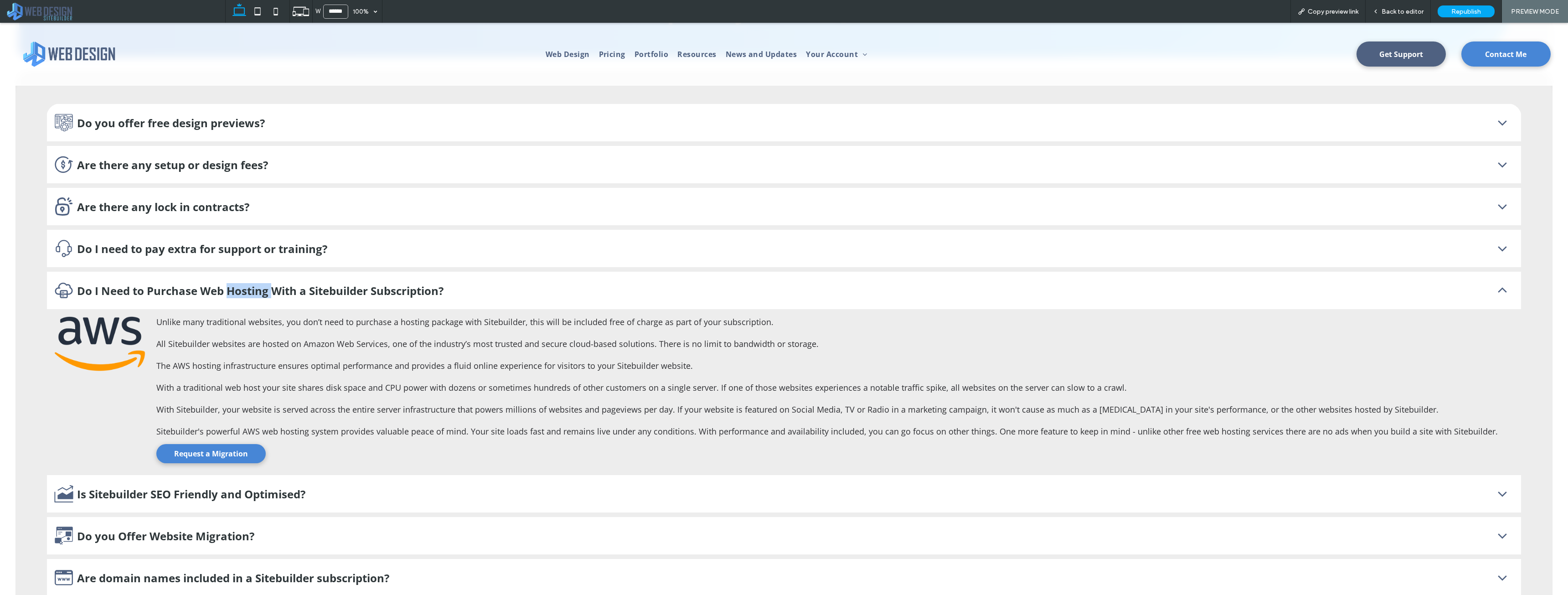
click at [237, 299] on h2 "Do I Need to Purchase Web Hosting With a Sitebuilder Subscription?" at bounding box center [771, 290] width 1433 height 19
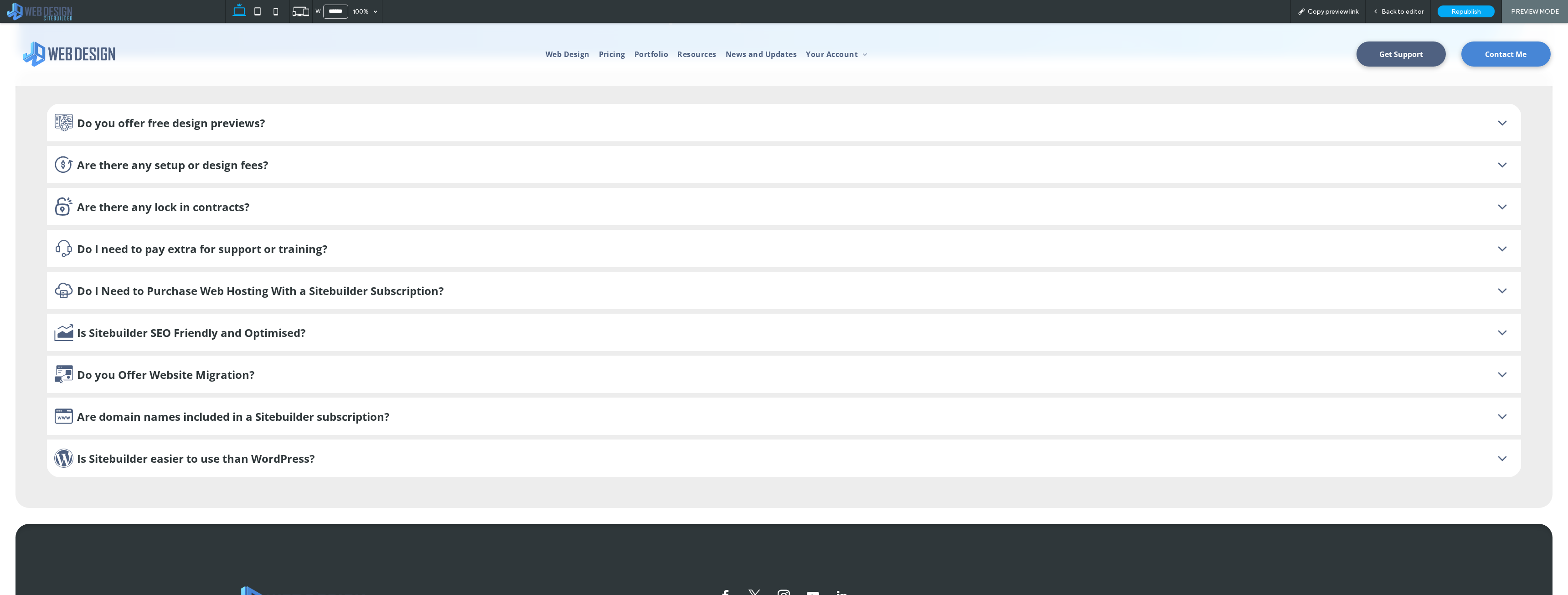
click at [235, 251] on span "Do I need to pay extra for support or training?" at bounding box center [782, 248] width 1410 height 15
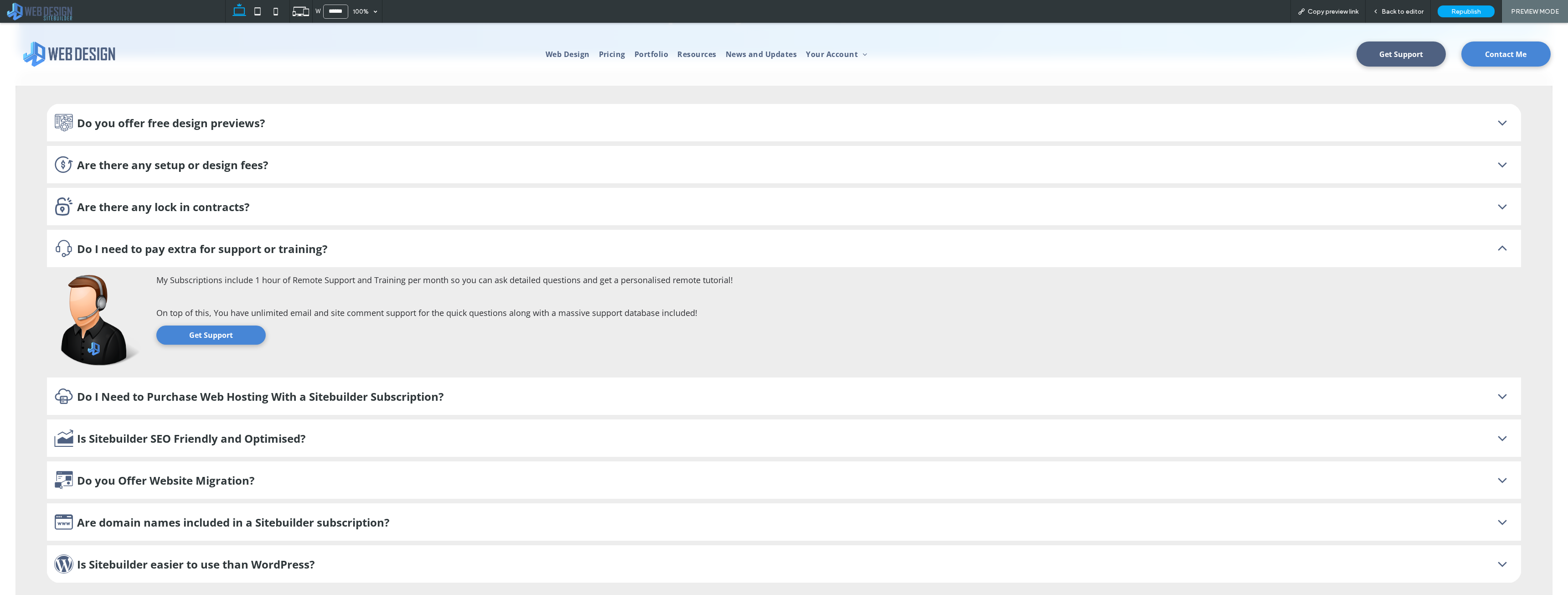
click at [234, 248] on span "Do I need to pay extra for support or training?" at bounding box center [782, 248] width 1410 height 15
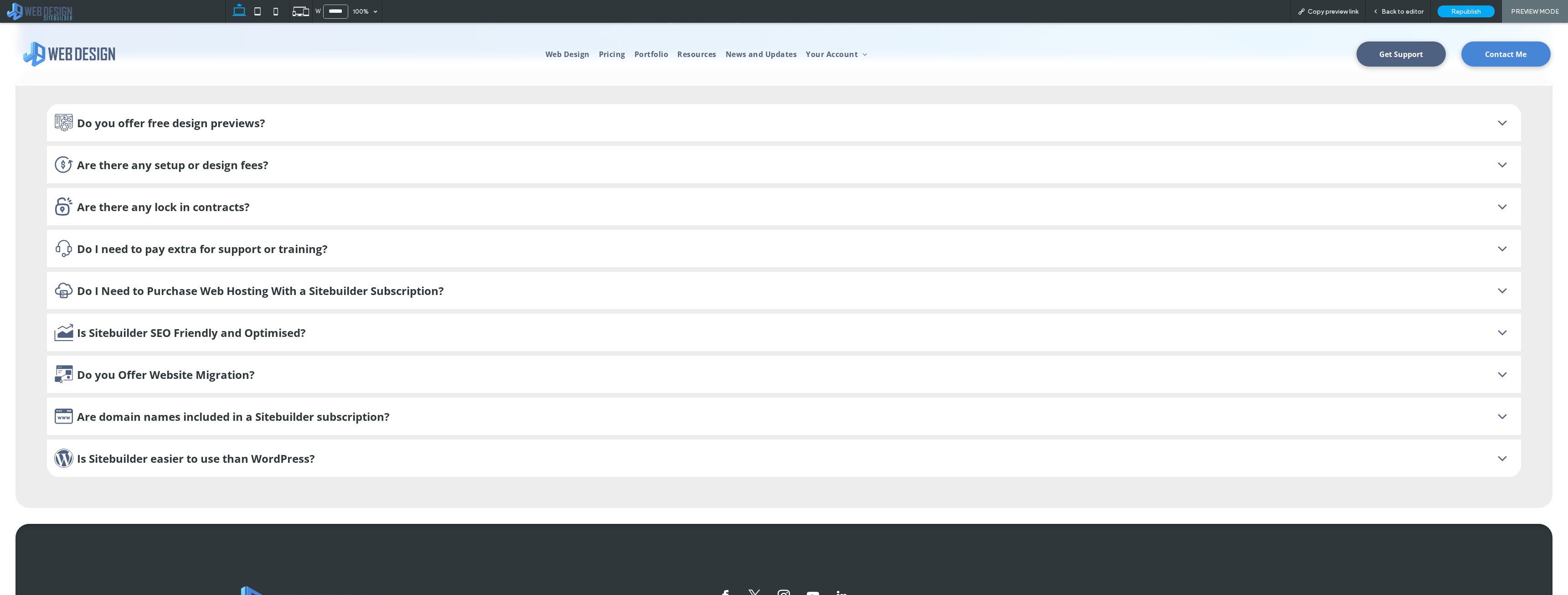
click at [228, 198] on h2 "Are there any lock in contracts?" at bounding box center [771, 206] width 1433 height 19
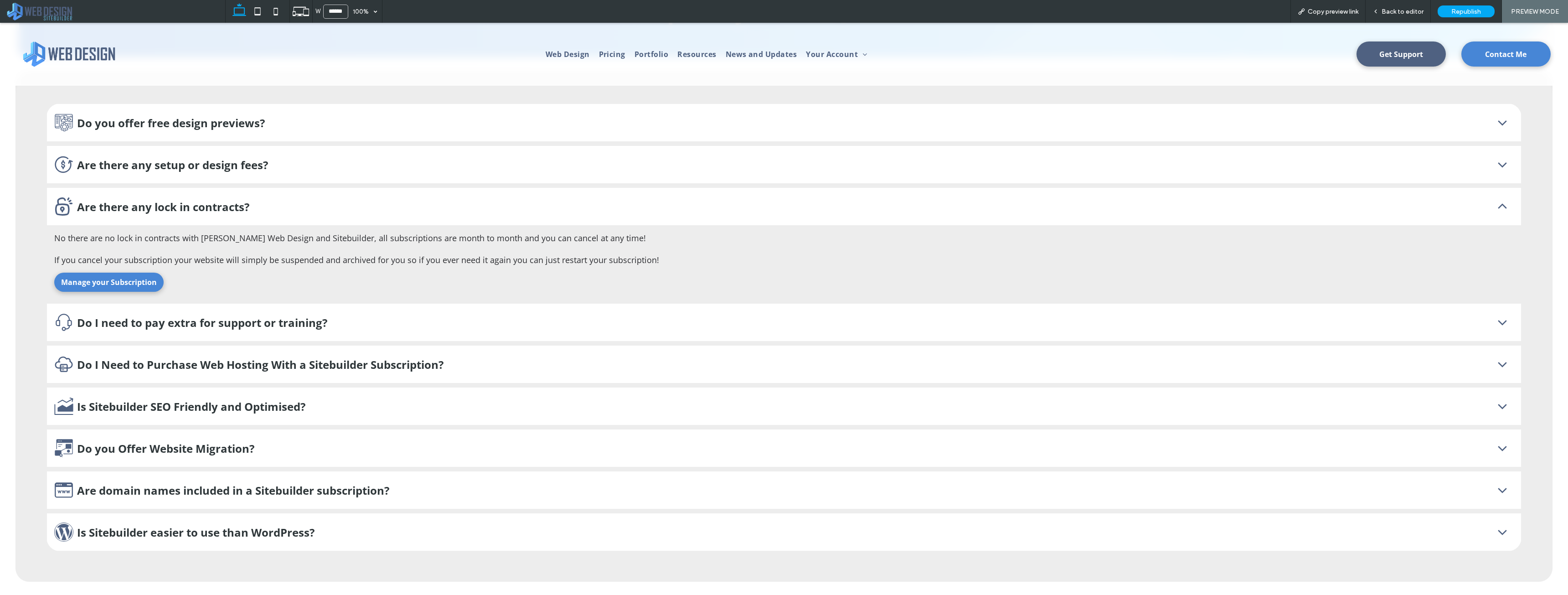
click at [228, 198] on h2 "Are there any lock in contracts?" at bounding box center [771, 206] width 1433 height 19
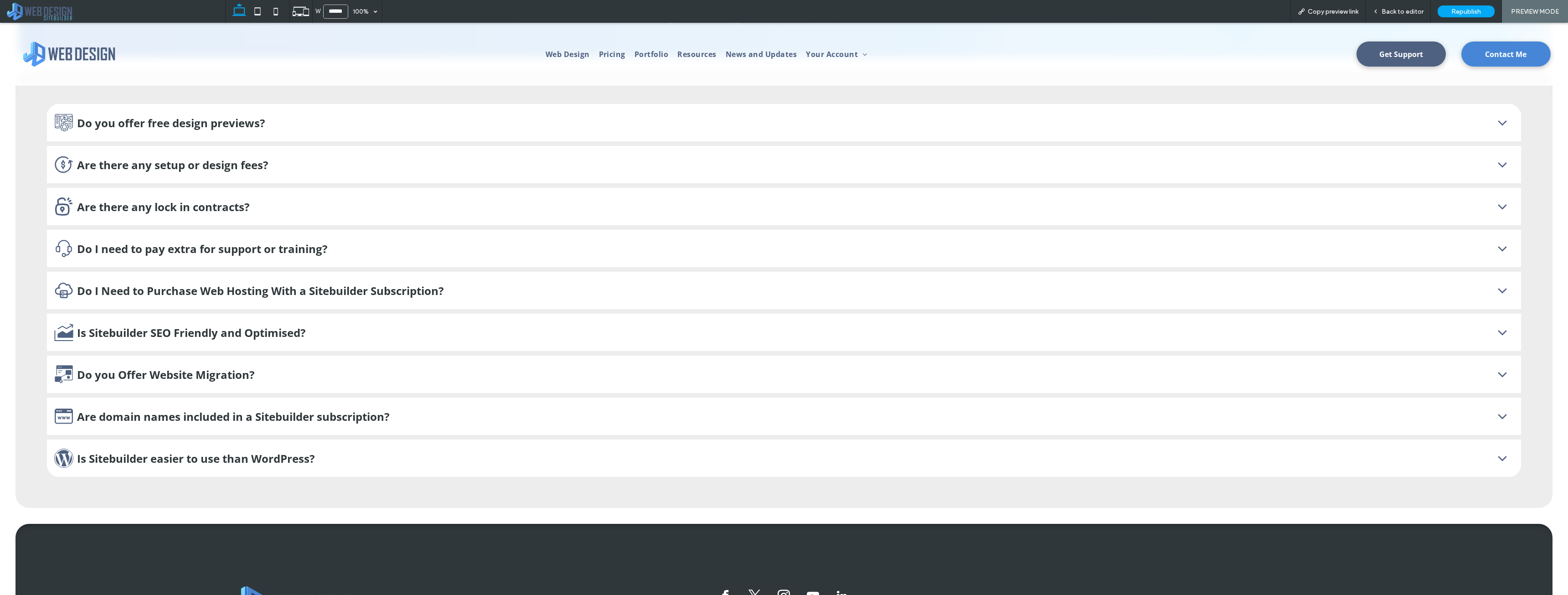
click at [234, 164] on span "Are there any setup or design fees?" at bounding box center [782, 164] width 1410 height 15
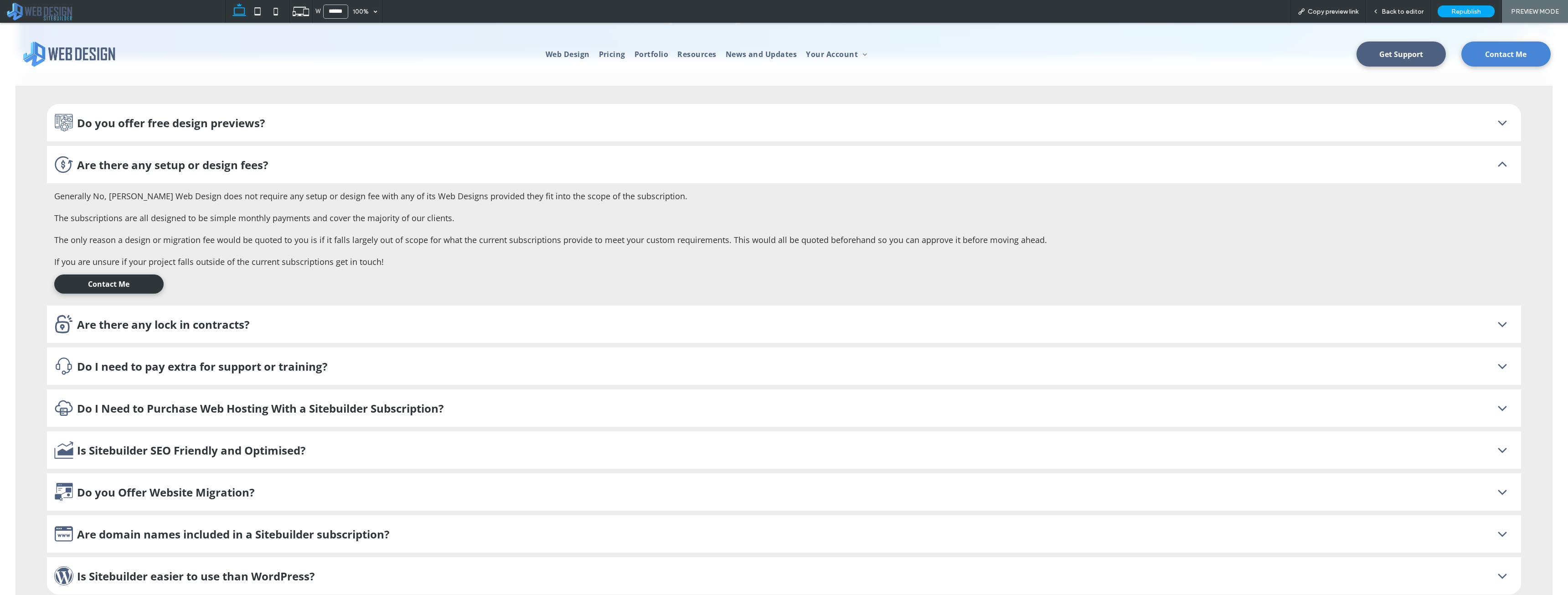
click at [143, 285] on span "Contact Me" at bounding box center [109, 284] width 91 height 19
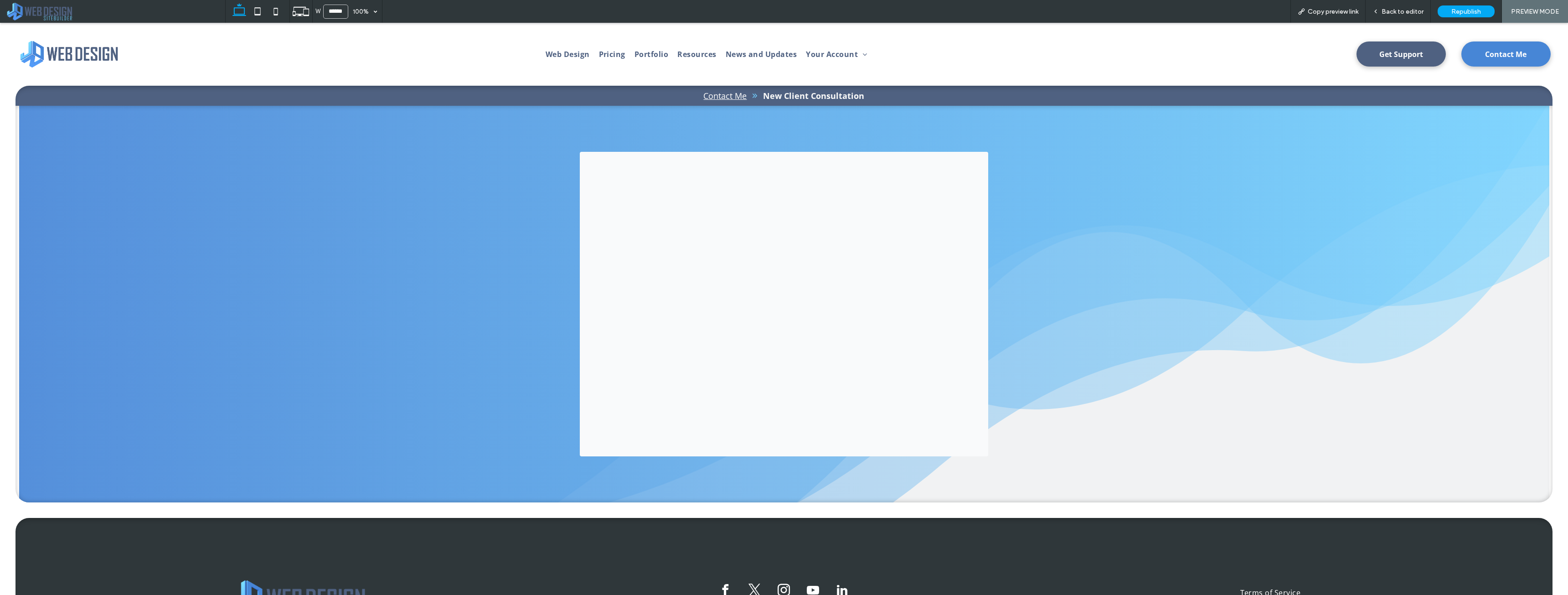
drag, startPoint x: 46, startPoint y: 51, endPoint x: 57, endPoint y: 78, distance: 29.2
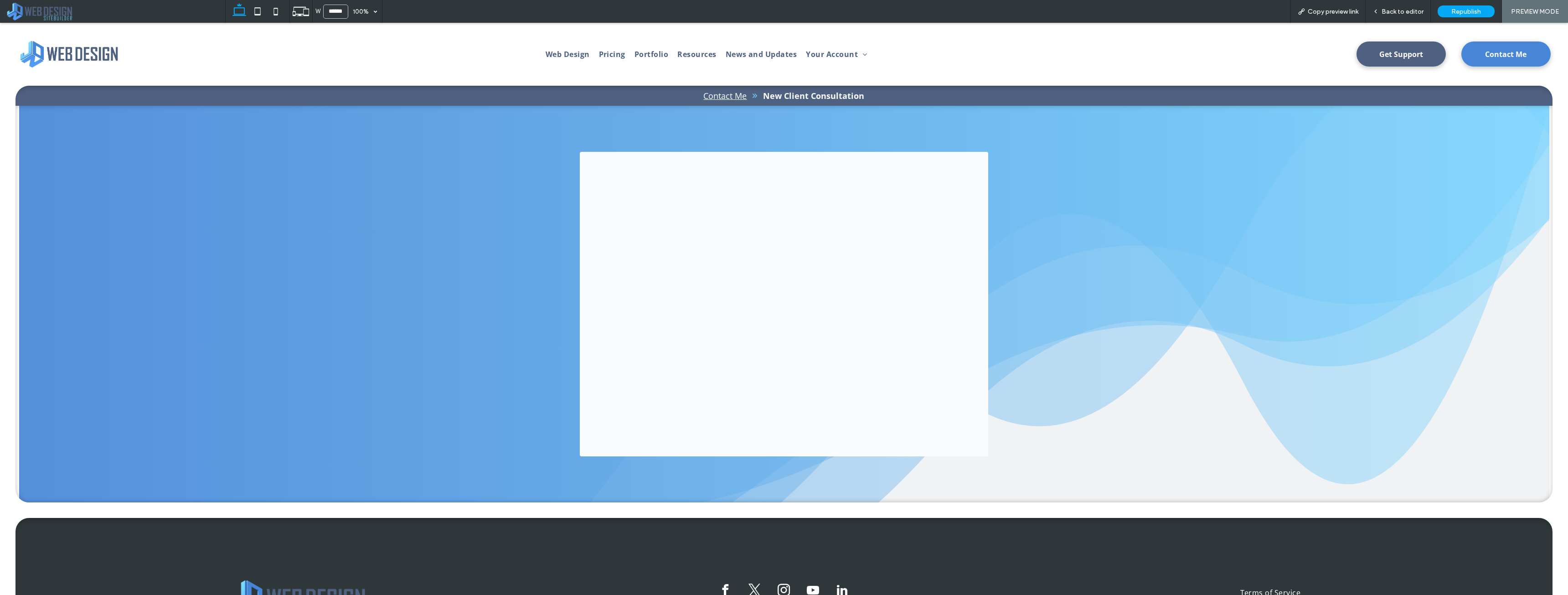
click at [46, 51] on img at bounding box center [69, 54] width 99 height 27
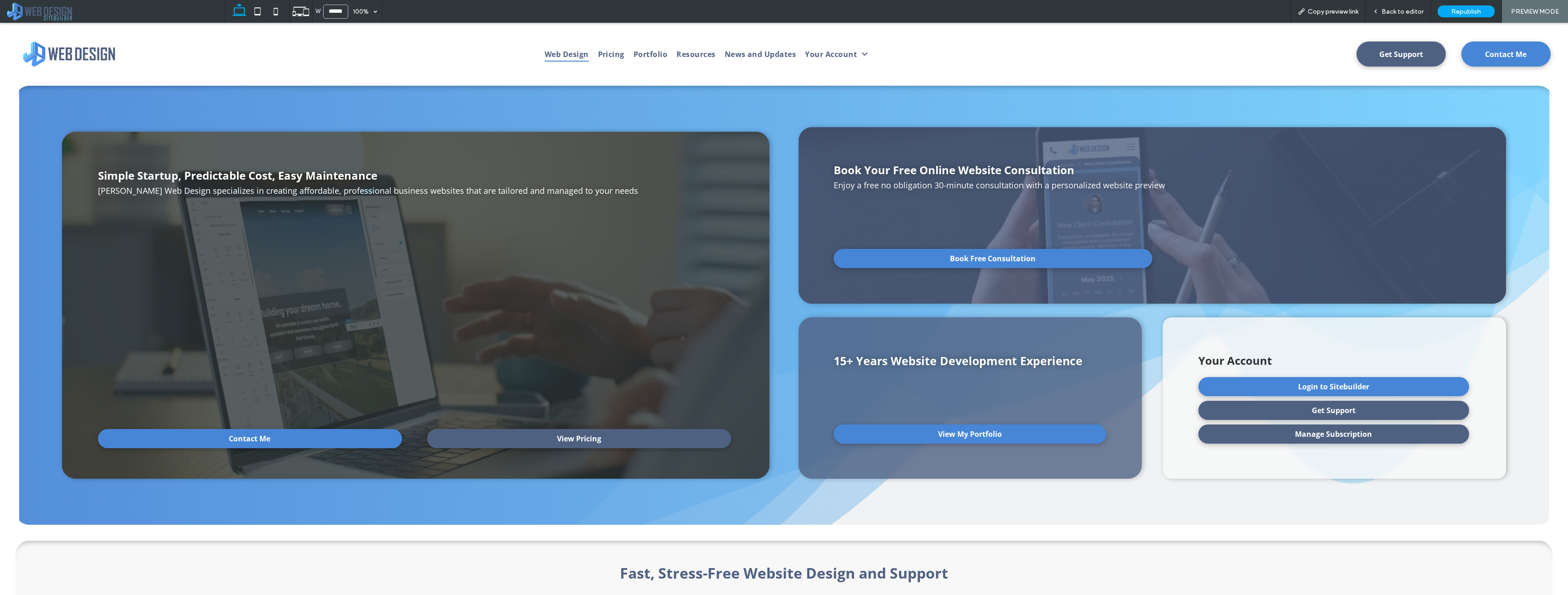
click at [1363, 232] on div at bounding box center [1152, 231] width 636 height 35
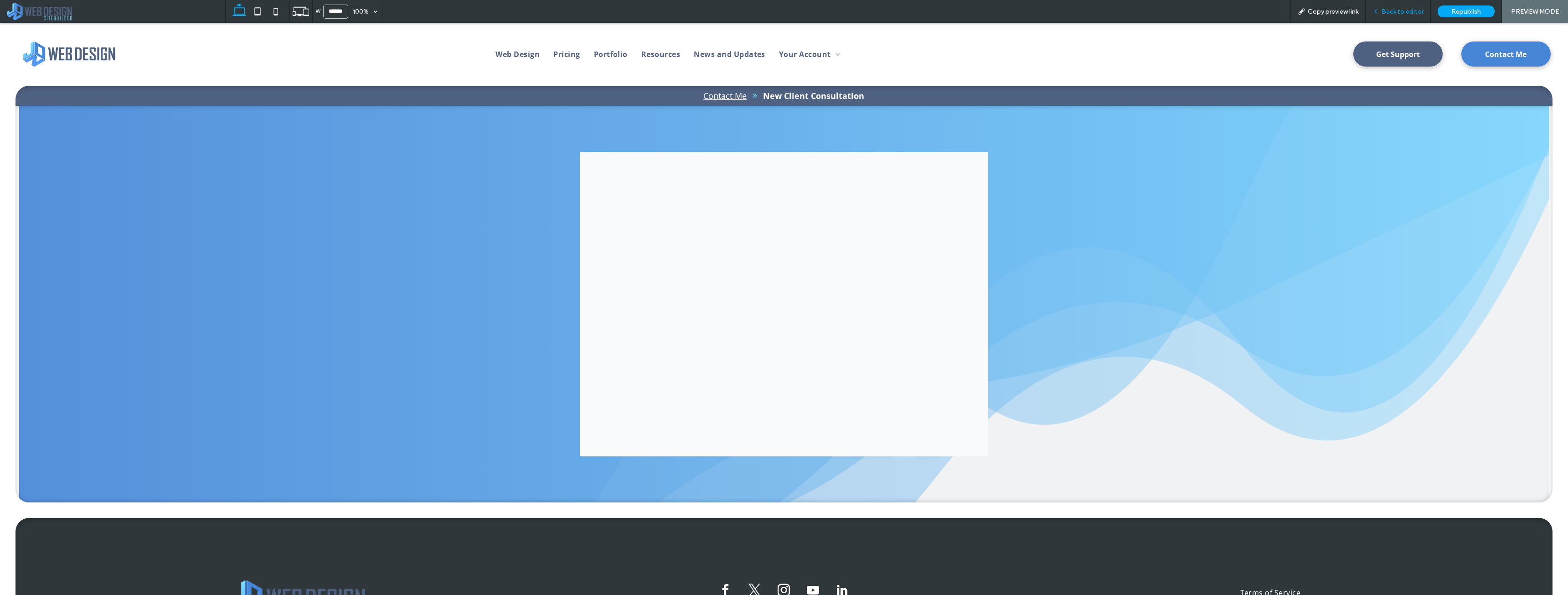
click at [1393, 10] on span "Back to editor" at bounding box center [1402, 12] width 42 height 8
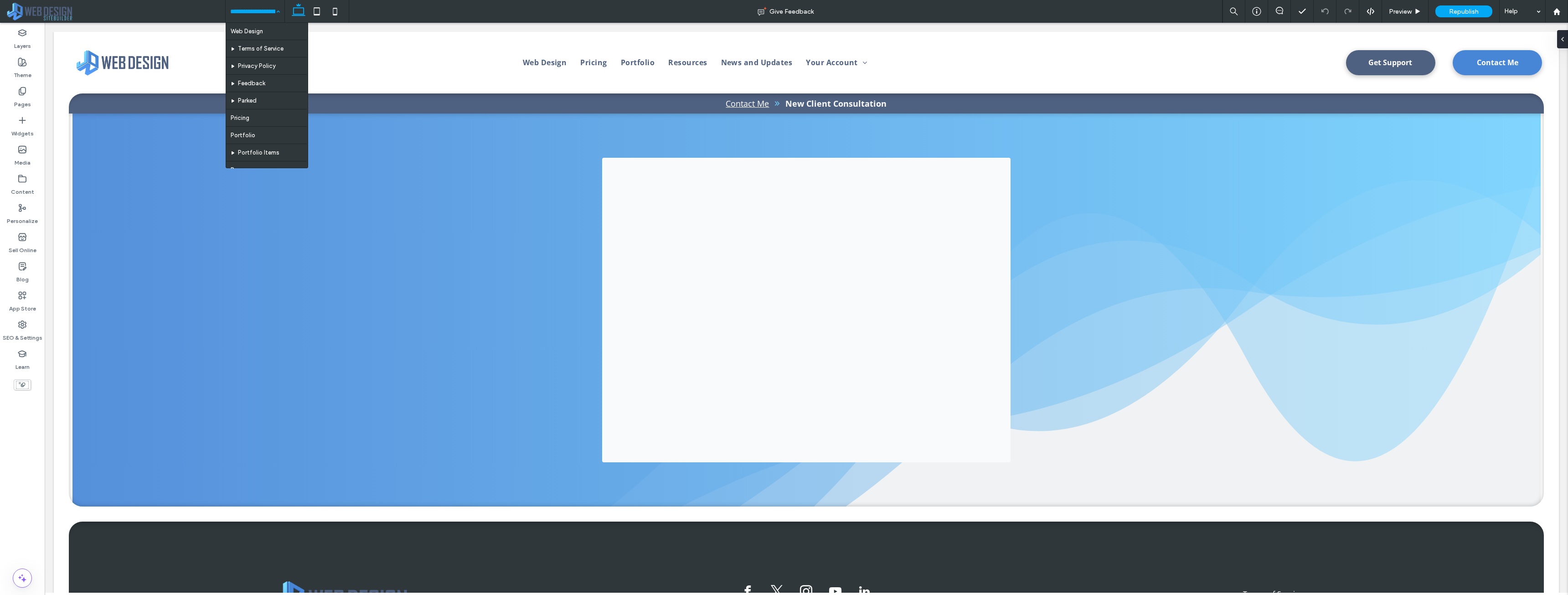
drag, startPoint x: 275, startPoint y: 13, endPoint x: 259, endPoint y: 33, distance: 25.6
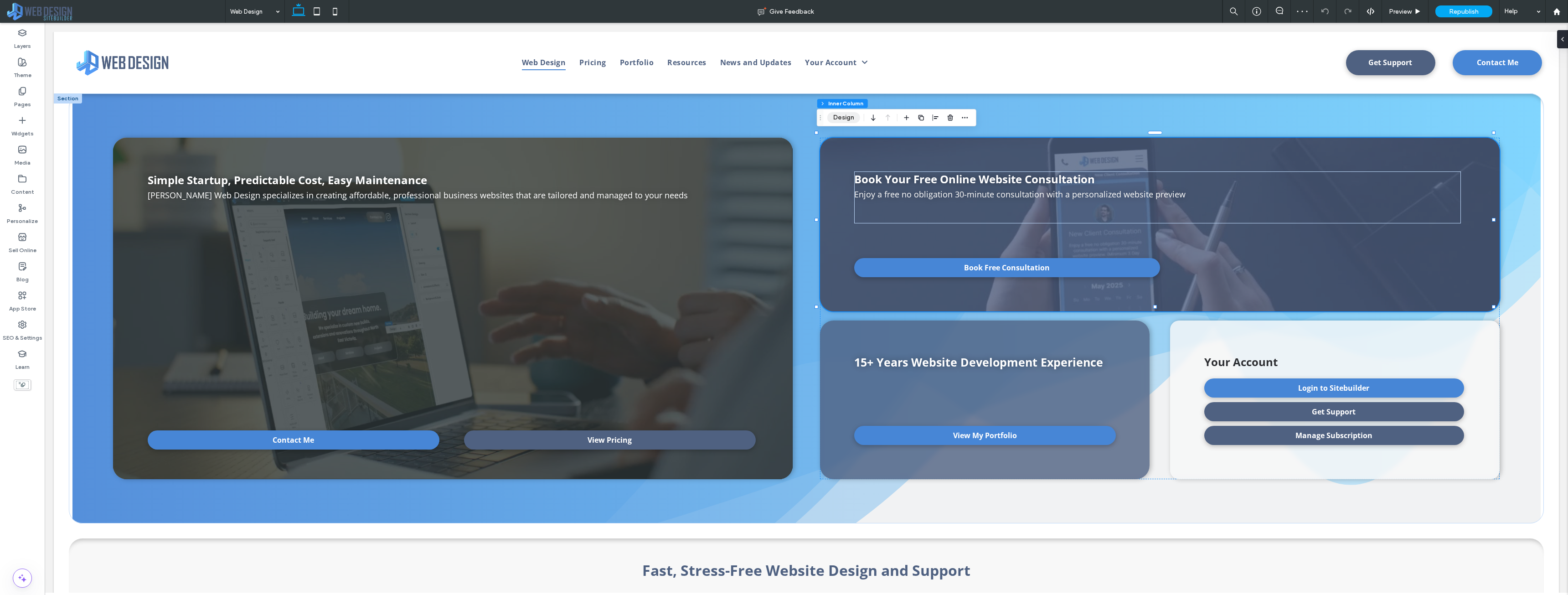
click at [843, 122] on button "Design" at bounding box center [844, 118] width 33 height 11
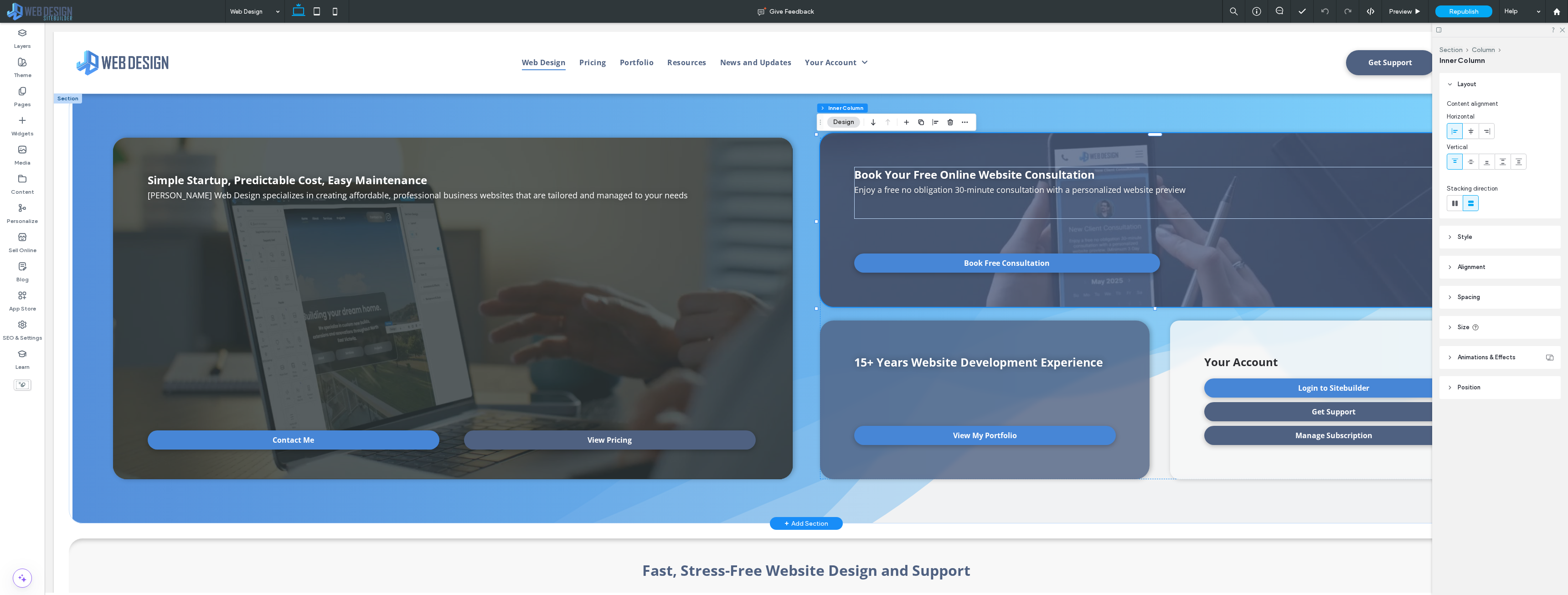
click at [1272, 145] on div "Book Your Free Online Website Consultation Enjoy a free no obligation 30-minute…" at bounding box center [1160, 220] width 679 height 174
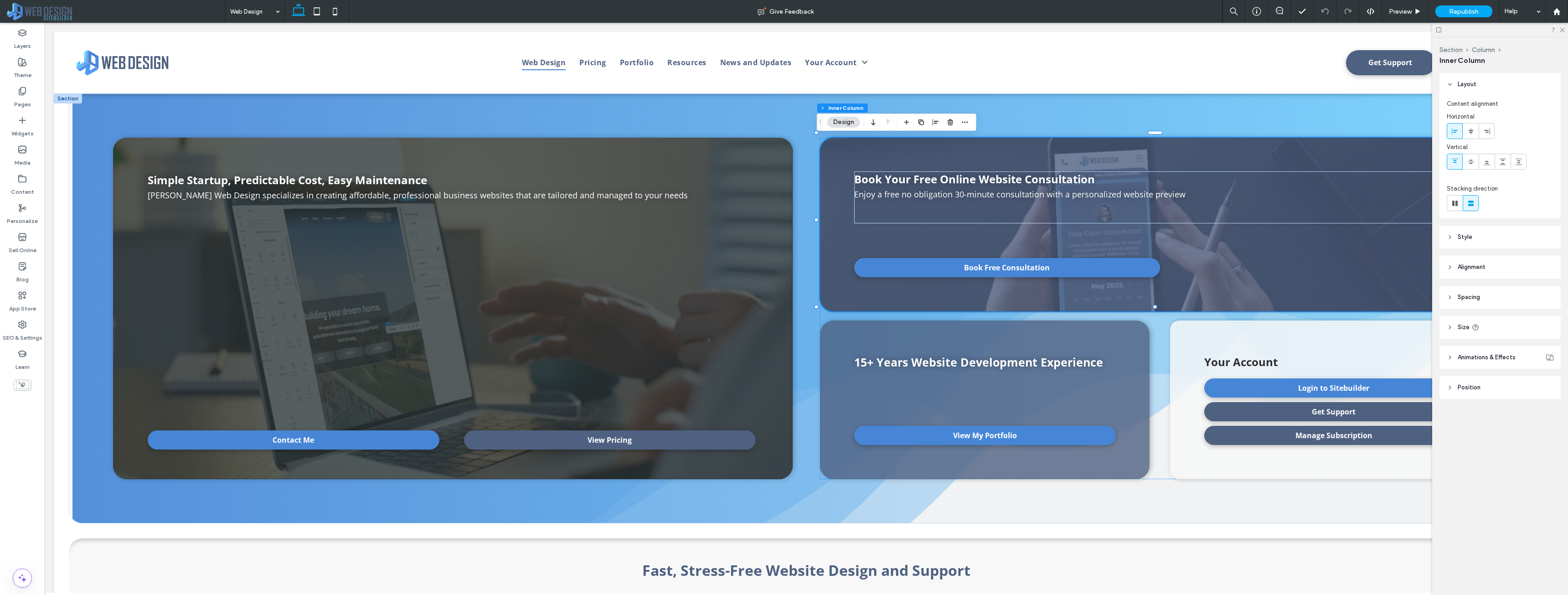
click at [1478, 393] on header "Position" at bounding box center [1500, 387] width 121 height 23
click at [1483, 241] on header "Style" at bounding box center [1500, 237] width 121 height 23
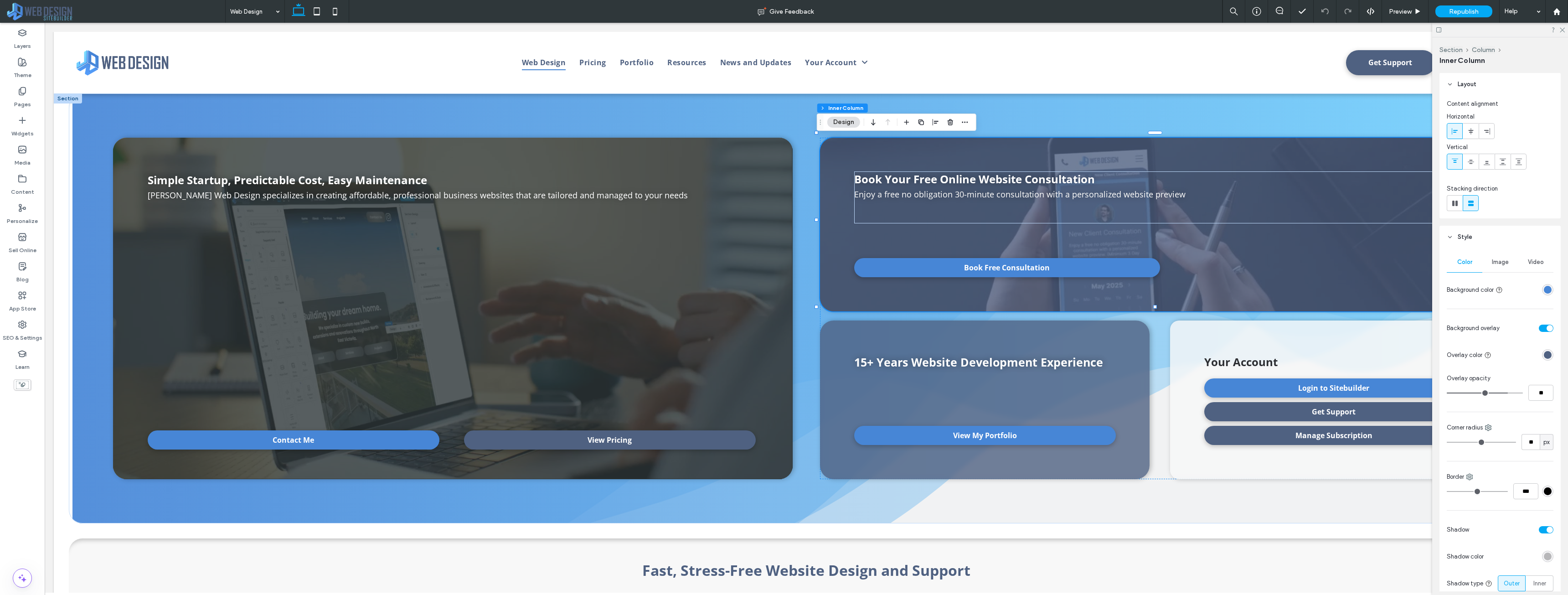
click at [1505, 269] on div "Image" at bounding box center [1500, 262] width 35 height 20
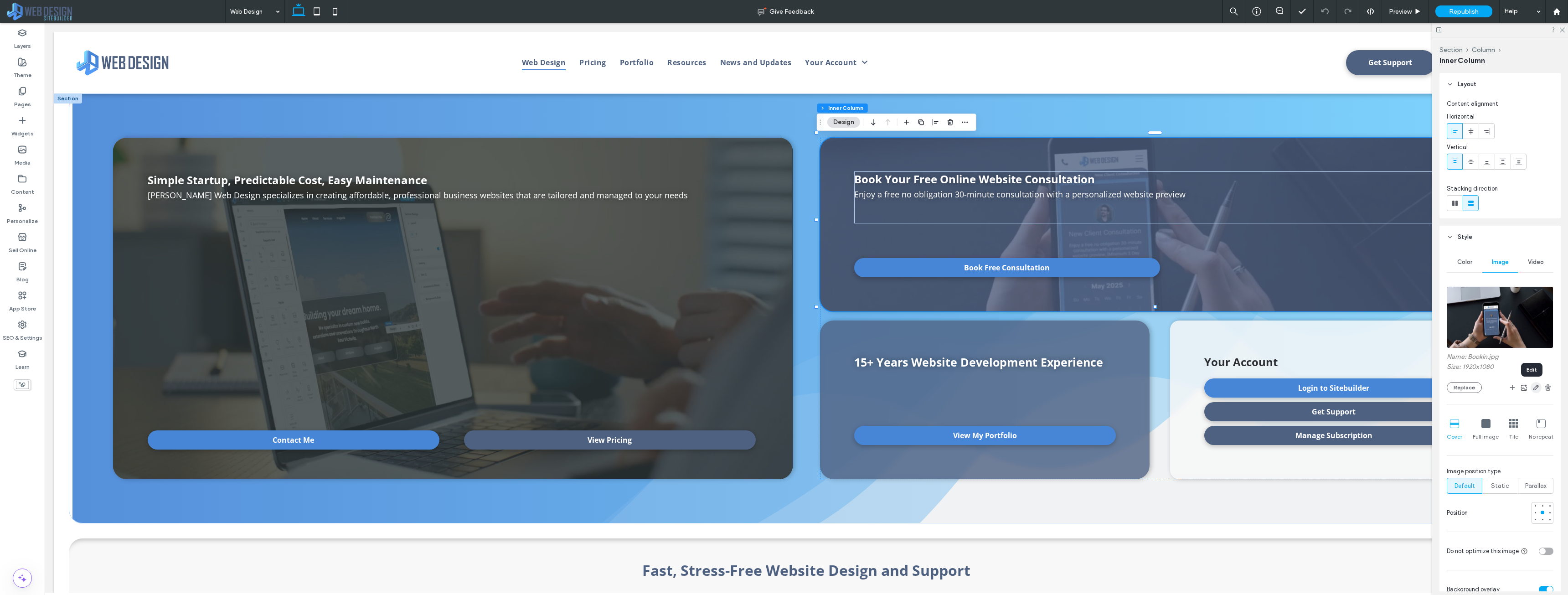
click at [1533, 388] on icon "button" at bounding box center [1536, 388] width 7 height 7
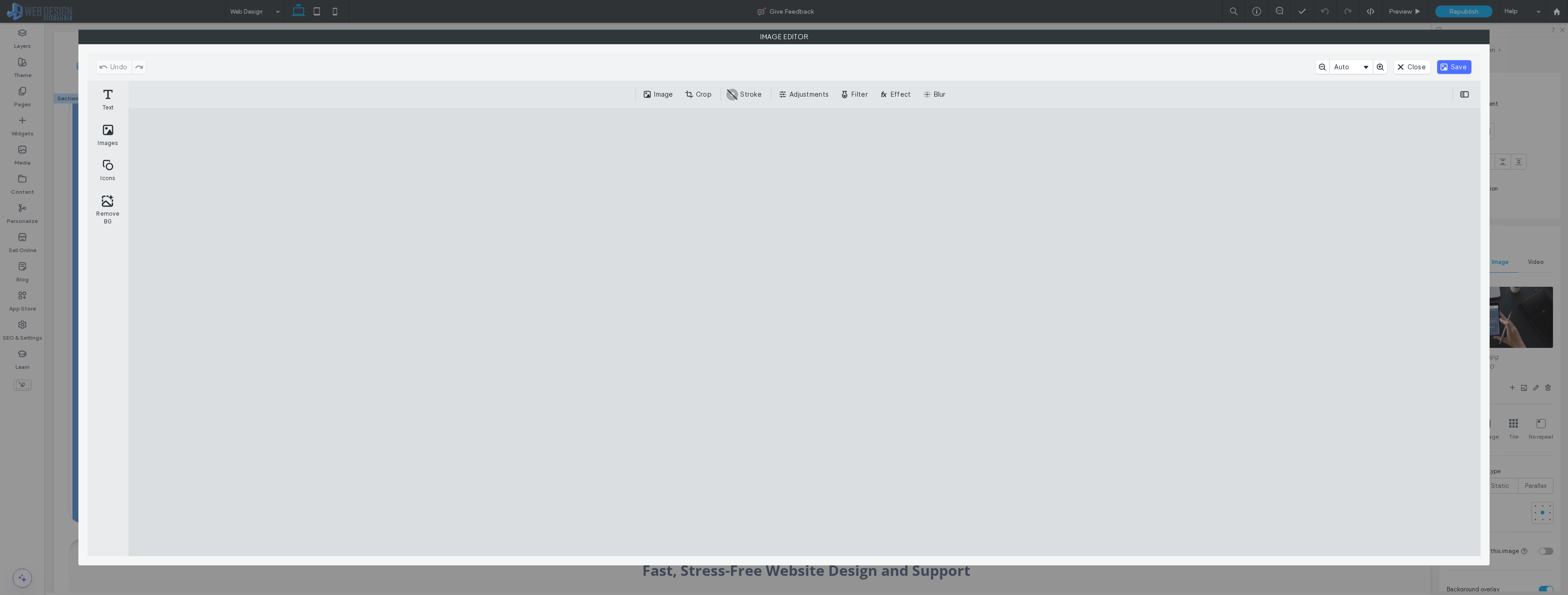
drag, startPoint x: 807, startPoint y: 92, endPoint x: 790, endPoint y: 76, distance: 23.3
click at [836, 78] on div "Undo Auto Close Save Text Images Icons Remove BG Image Crop #ABABAB Stroke Adju…" at bounding box center [784, 305] width 1393 height 503
click at [815, 94] on button "Adjustments" at bounding box center [805, 94] width 57 height 13
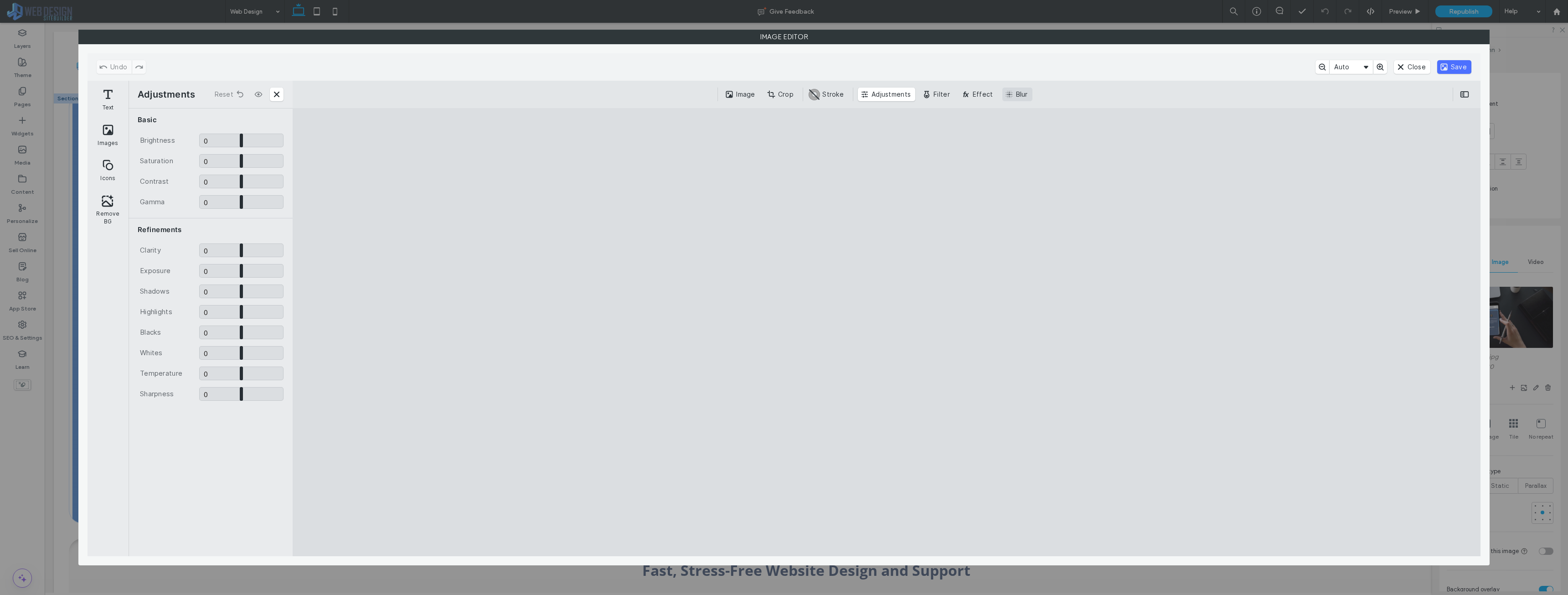
click at [1006, 94] on button "Blur" at bounding box center [1017, 94] width 30 height 13
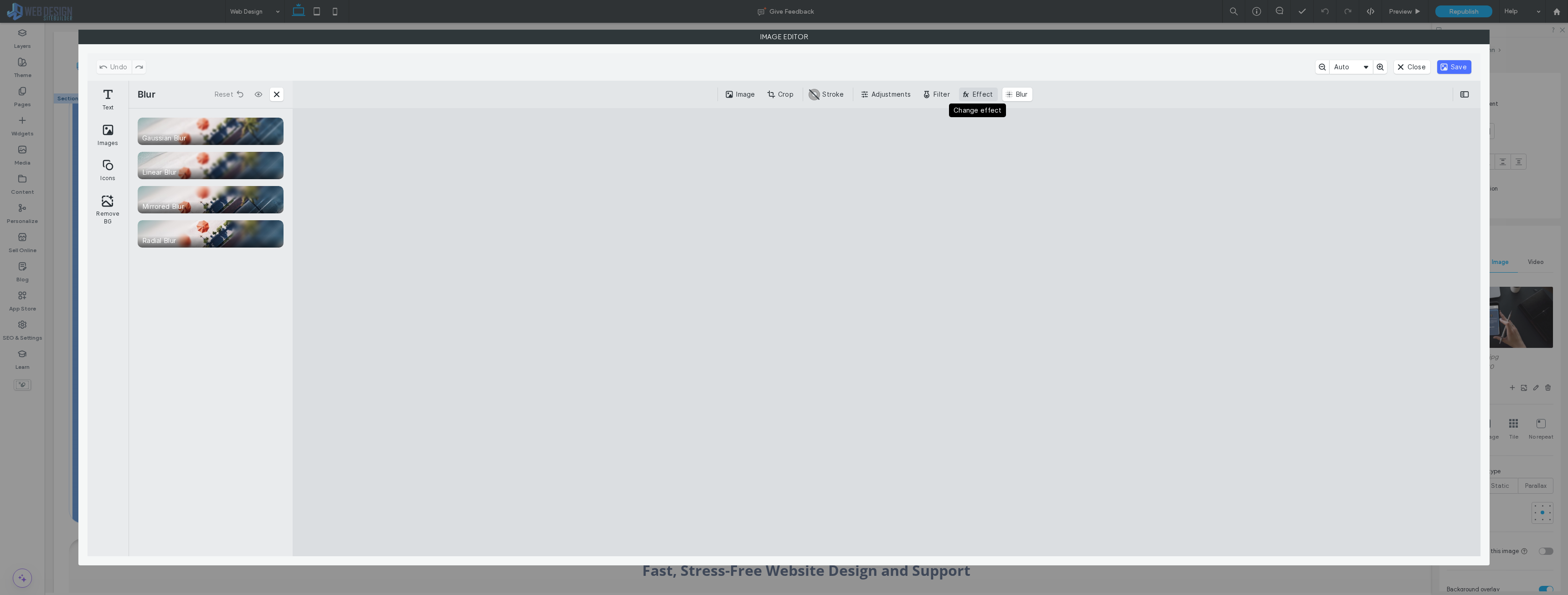
click at [967, 93] on button "Effect" at bounding box center [979, 94] width 39 height 13
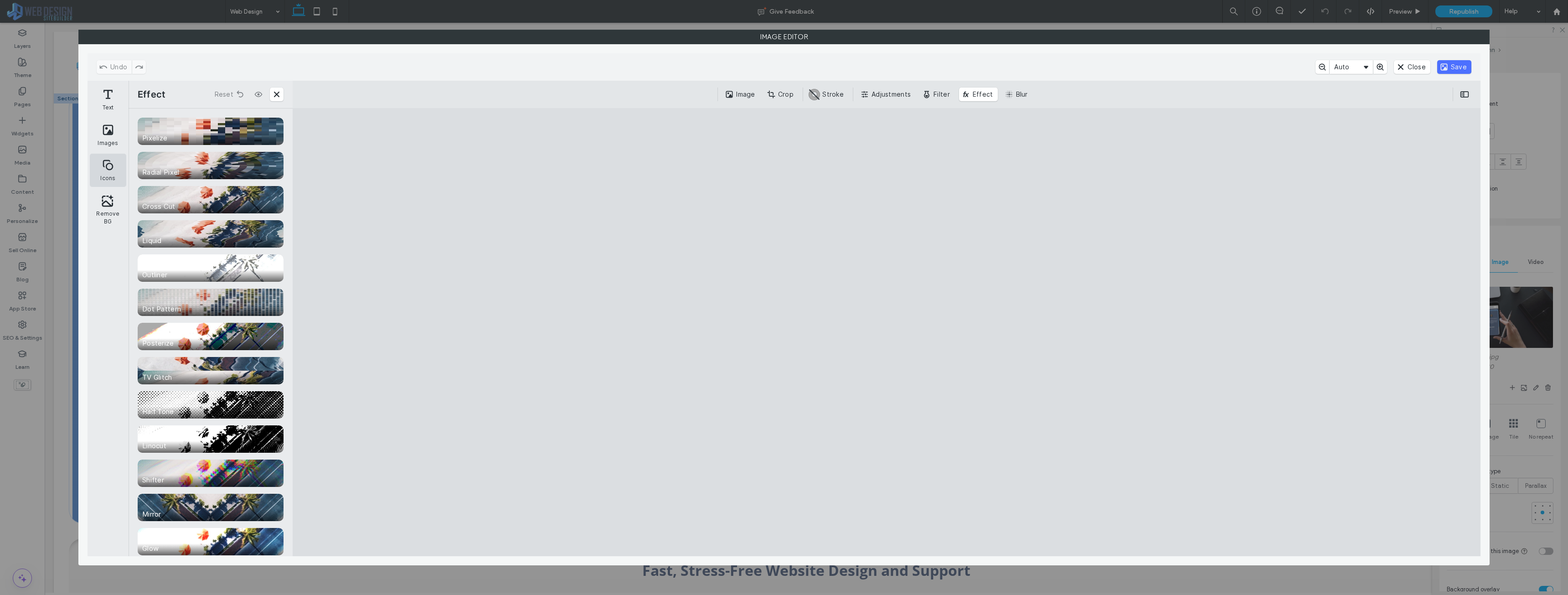
click at [110, 168] on button "Icons" at bounding box center [108, 170] width 37 height 33
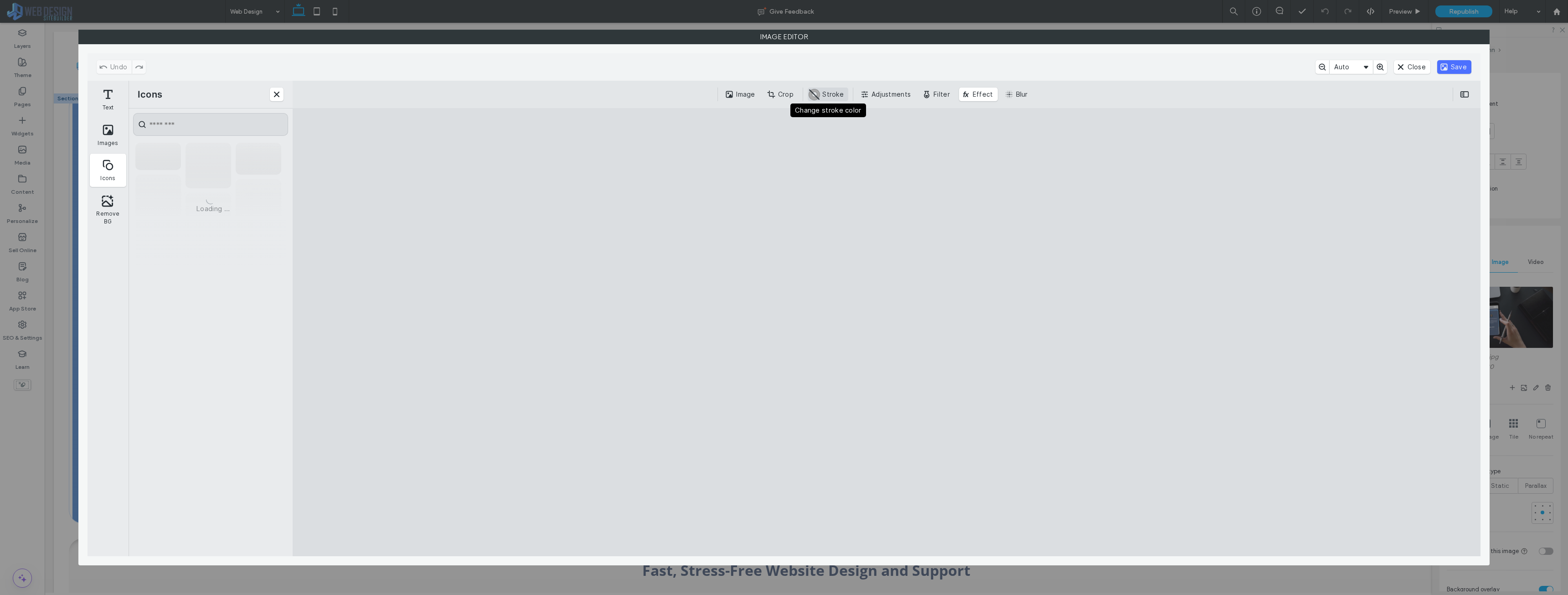
click at [828, 93] on button "#ABABAB Stroke" at bounding box center [828, 94] width 41 height 13
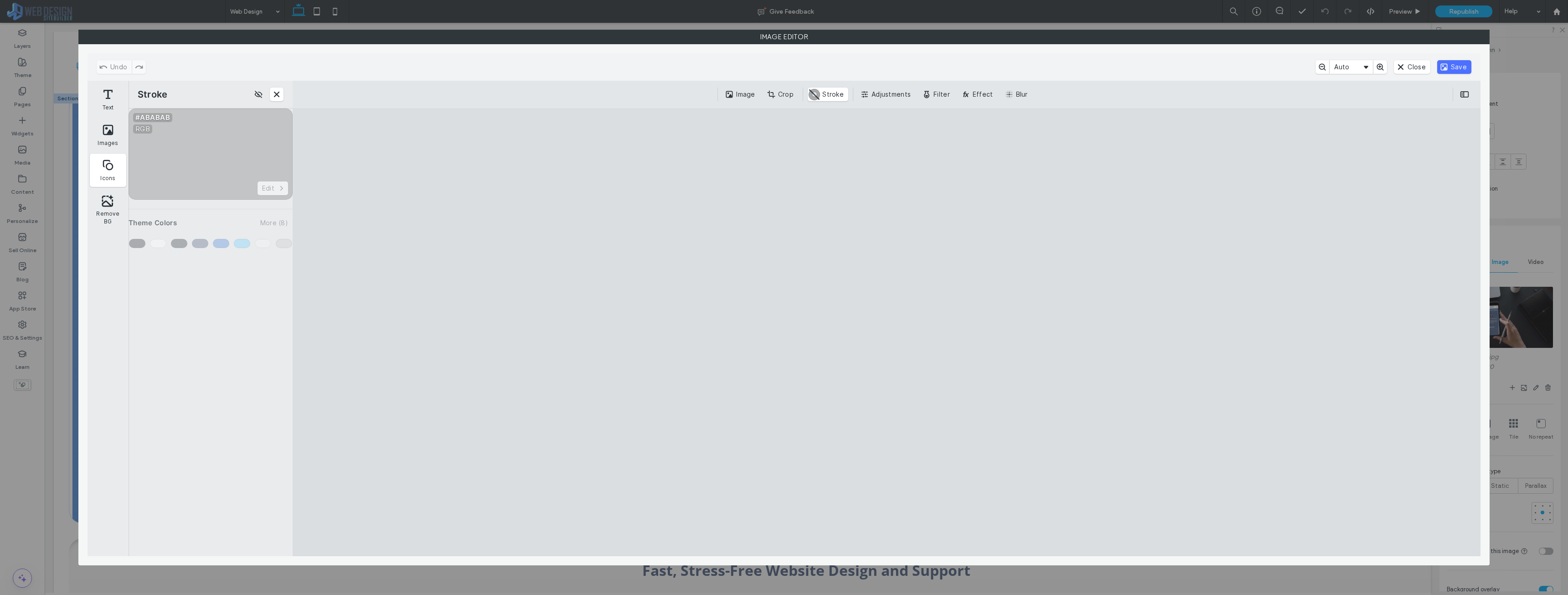
drag, startPoint x: 939, startPoint y: 250, endPoint x: 1002, endPoint y: 279, distance: 69.4
click at [886, 333] on cesdk-canvas "Editor canvas" at bounding box center [886, 333] width 0 height 0
drag, startPoint x: 816, startPoint y: 383, endPoint x: 862, endPoint y: 395, distance: 47.5
click at [886, 333] on cesdk-canvas "Editor canvas" at bounding box center [886, 333] width 0 height 0
click at [750, 96] on button "Image" at bounding box center [741, 94] width 37 height 13
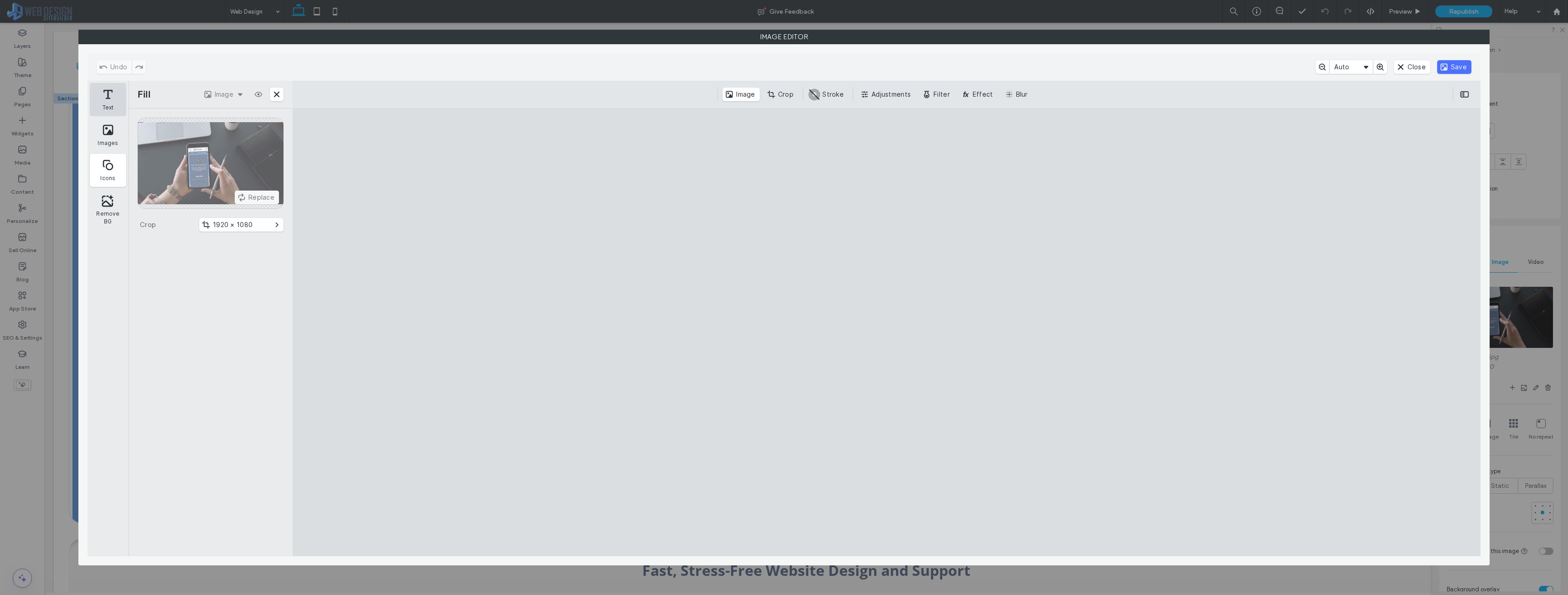
click at [110, 97] on button "Text" at bounding box center [108, 99] width 37 height 33
click at [111, 136] on button "Images" at bounding box center [108, 135] width 37 height 33
click at [110, 167] on button "Icons" at bounding box center [108, 170] width 37 height 33
click at [113, 170] on button "Icons" at bounding box center [108, 170] width 37 height 33
click at [110, 126] on button "Images" at bounding box center [108, 135] width 37 height 33
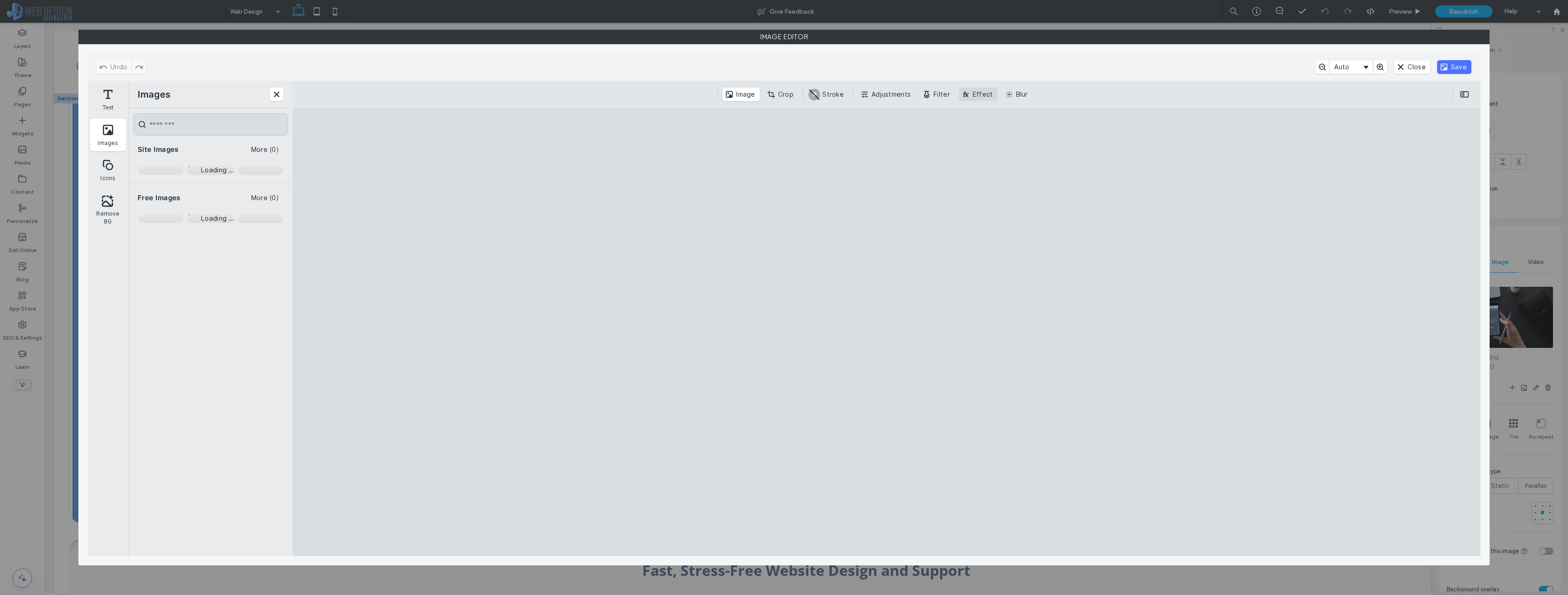
click at [974, 95] on button "Effect" at bounding box center [979, 94] width 39 height 13
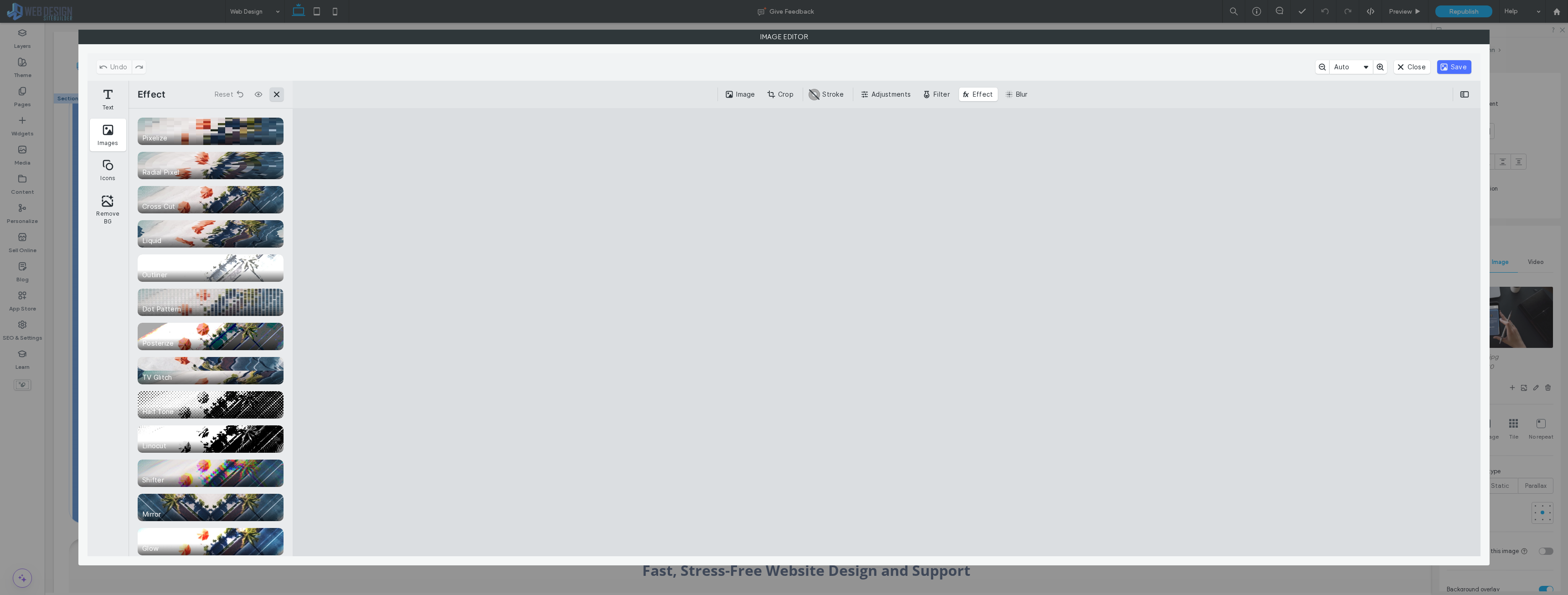
click at [282, 92] on button "Close" at bounding box center [276, 94] width 13 height 13
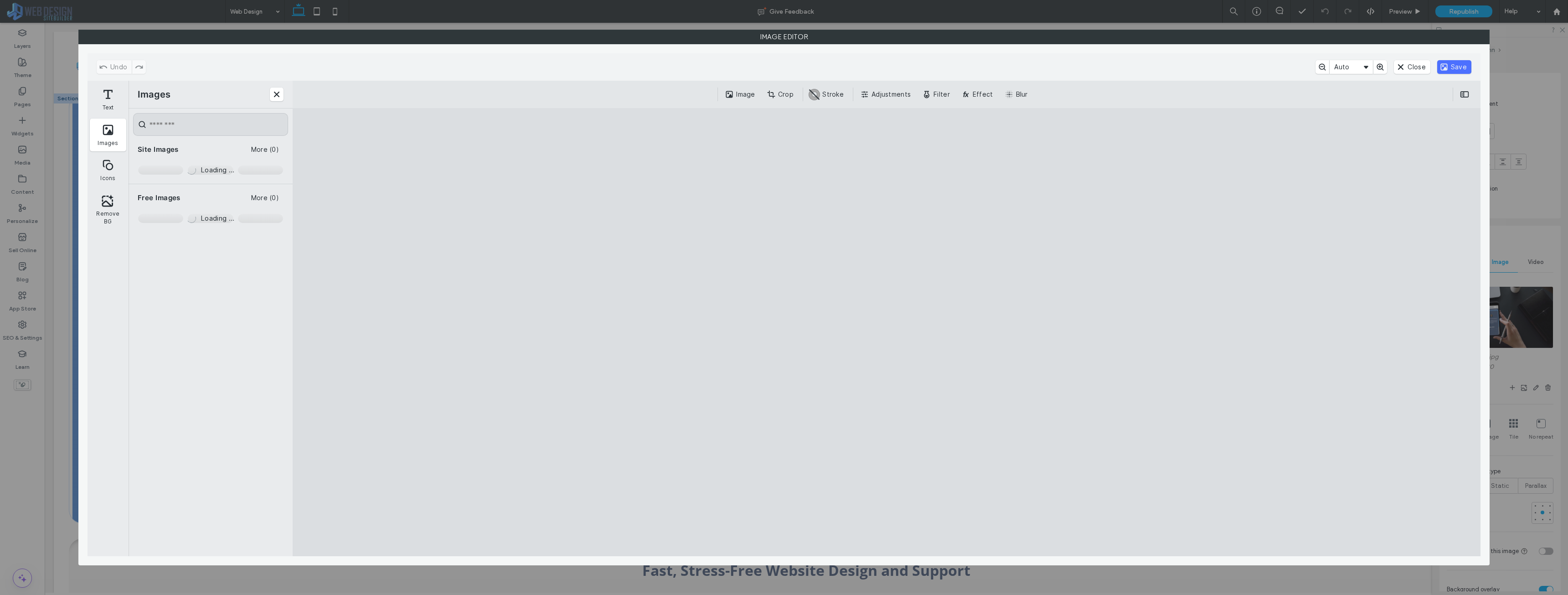
click at [886, 333] on cesdk-canvas "Editor canvas" at bounding box center [886, 333] width 0 height 0
drag, startPoint x: 575, startPoint y: 163, endPoint x: 726, endPoint y: 266, distance: 182.8
click at [886, 333] on cesdk-canvas "Editor canvas" at bounding box center [886, 333] width 0 height 0
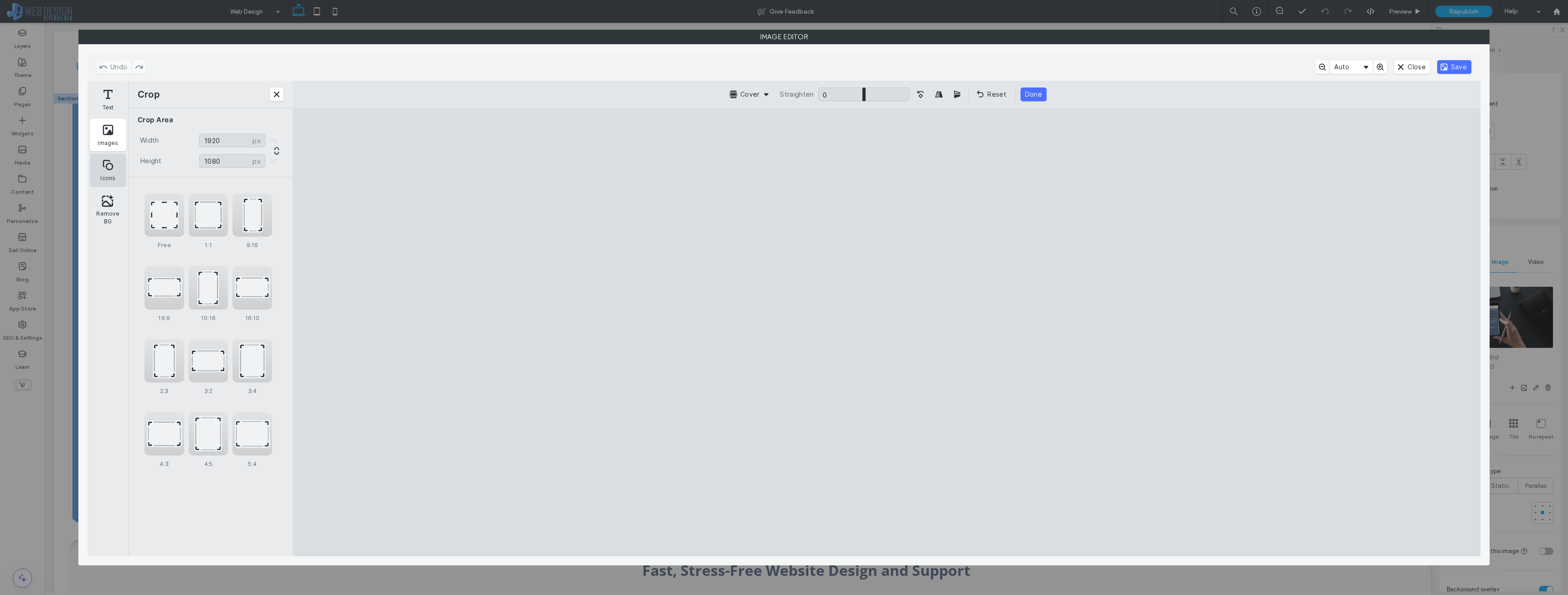
click at [115, 175] on button "Icons" at bounding box center [108, 170] width 37 height 33
click at [110, 177] on button "Icons" at bounding box center [108, 170] width 37 height 33
click at [1410, 65] on button "Close" at bounding box center [1412, 67] width 36 height 13
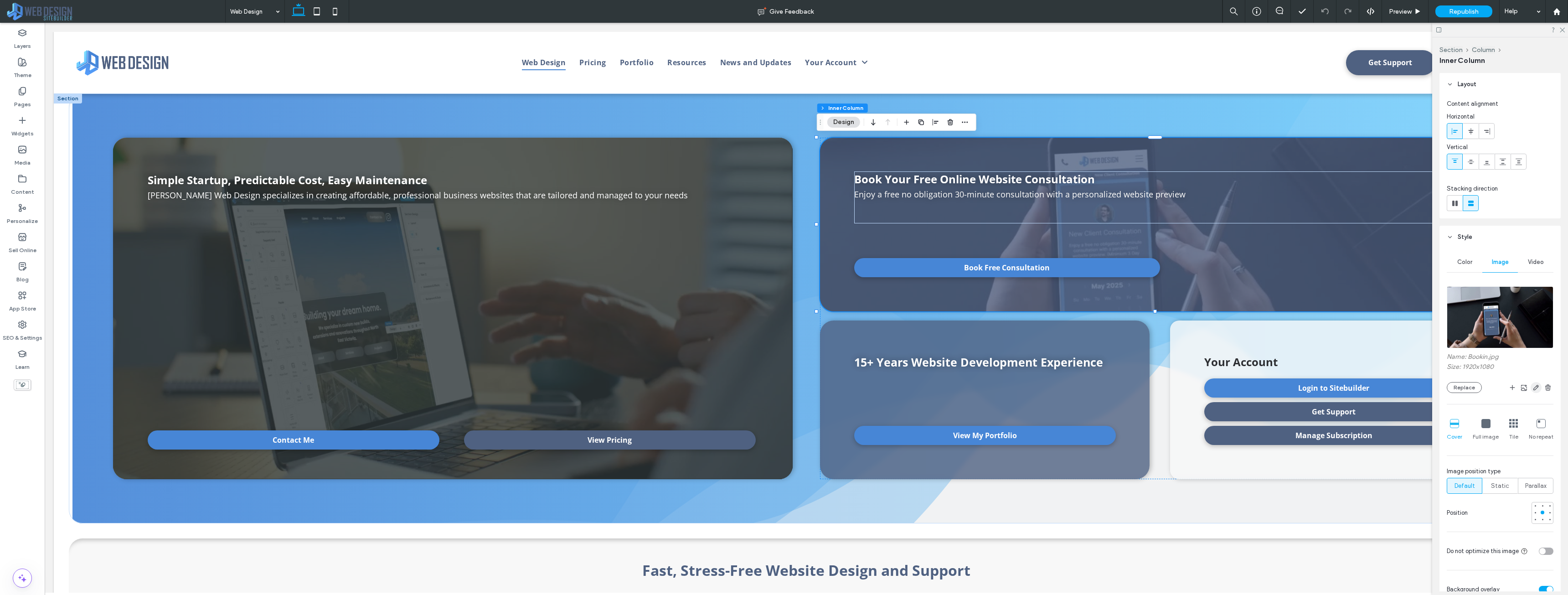
click at [1533, 384] on icon "button" at bounding box center [1536, 388] width 7 height 7
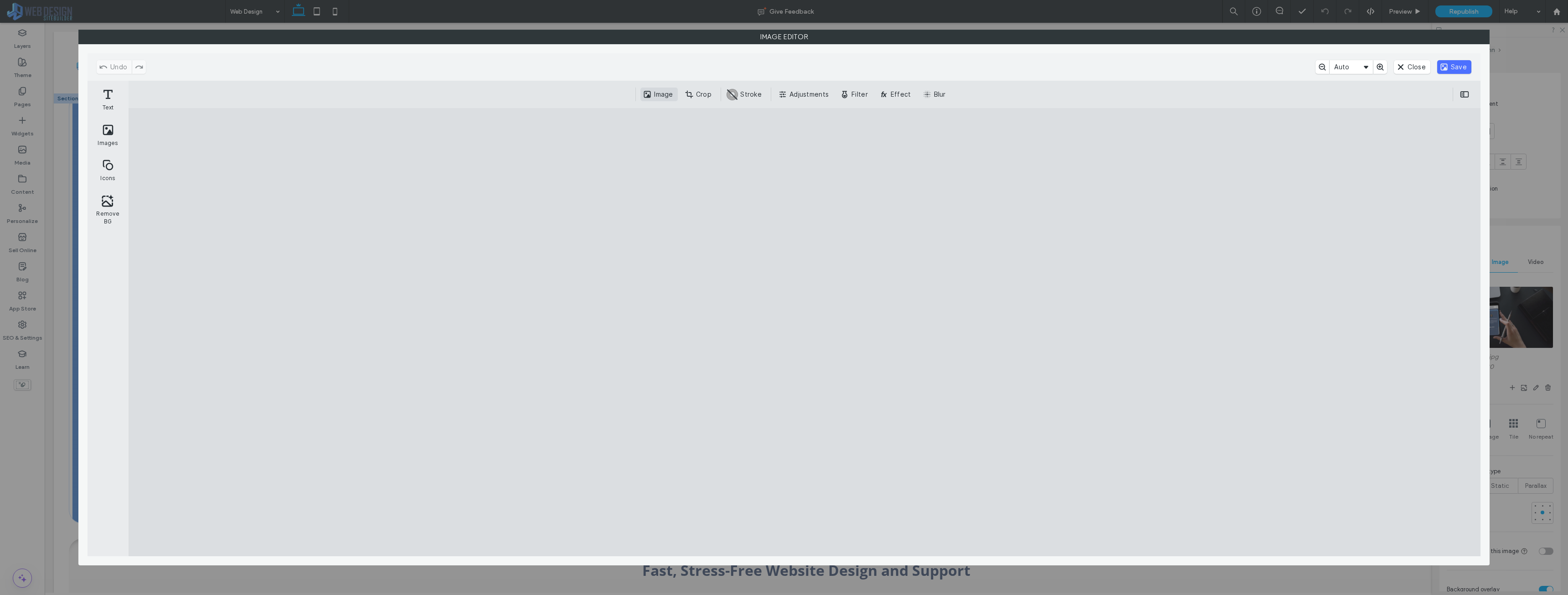
click at [663, 92] on button "Image" at bounding box center [659, 94] width 37 height 13
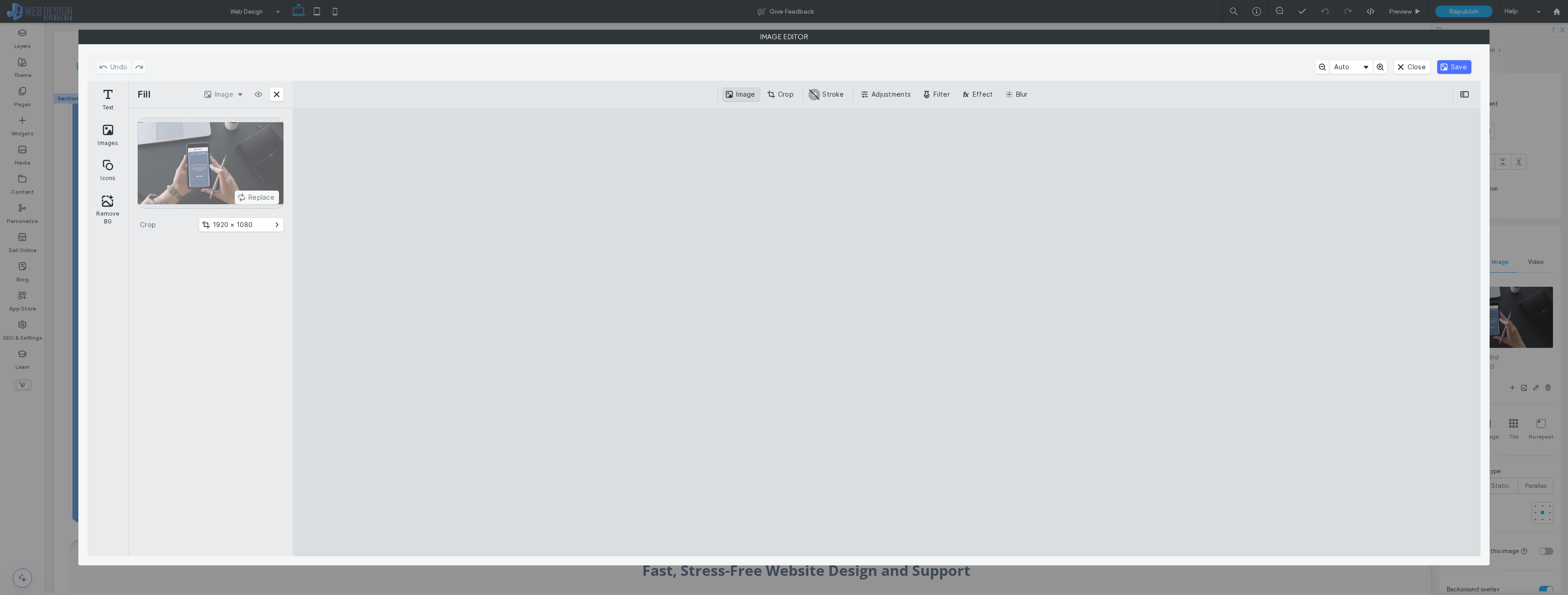
click at [749, 96] on button "Image" at bounding box center [741, 94] width 37 height 13
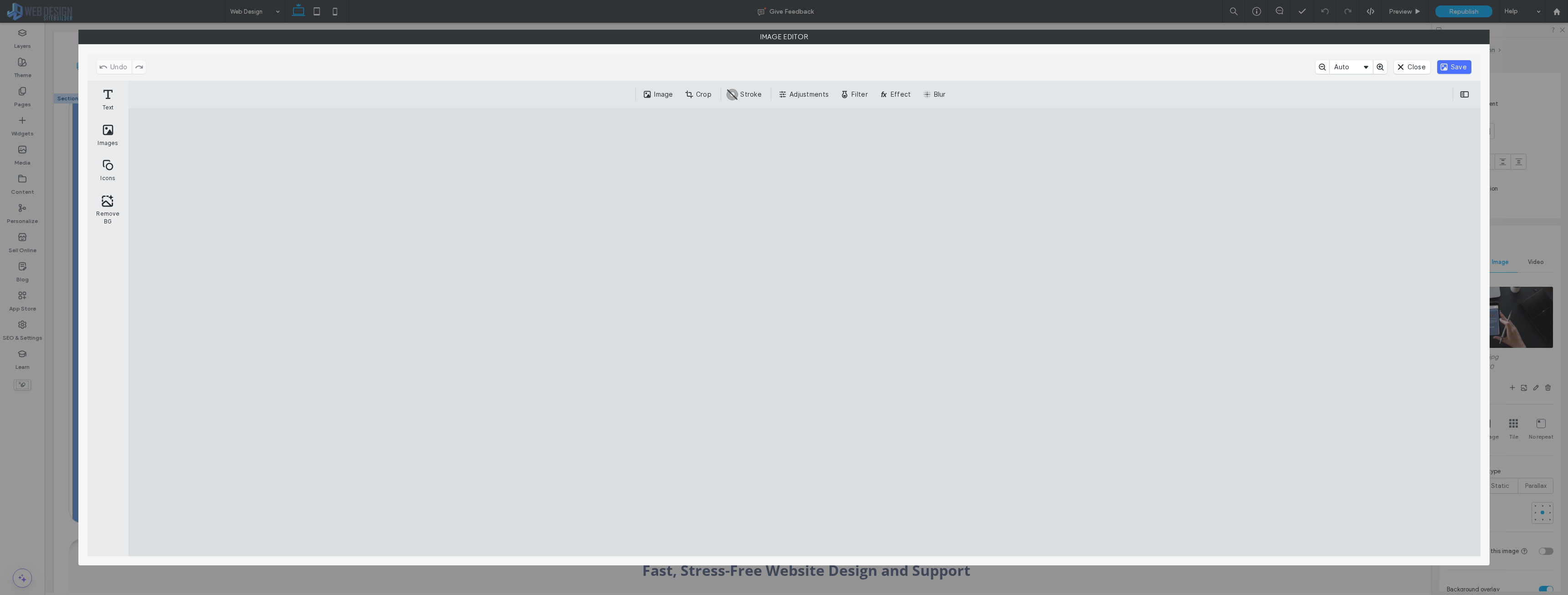
click at [805, 333] on cesdk-canvas "Editor canvas" at bounding box center [805, 333] width 0 height 0
drag, startPoint x: 729, startPoint y: 384, endPoint x: 783, endPoint y: 395, distance: 55.1
click at [805, 333] on cesdk-canvas "Editor canvas" at bounding box center [805, 333] width 0 height 0
click at [926, 92] on button "Blur" at bounding box center [935, 94] width 30 height 13
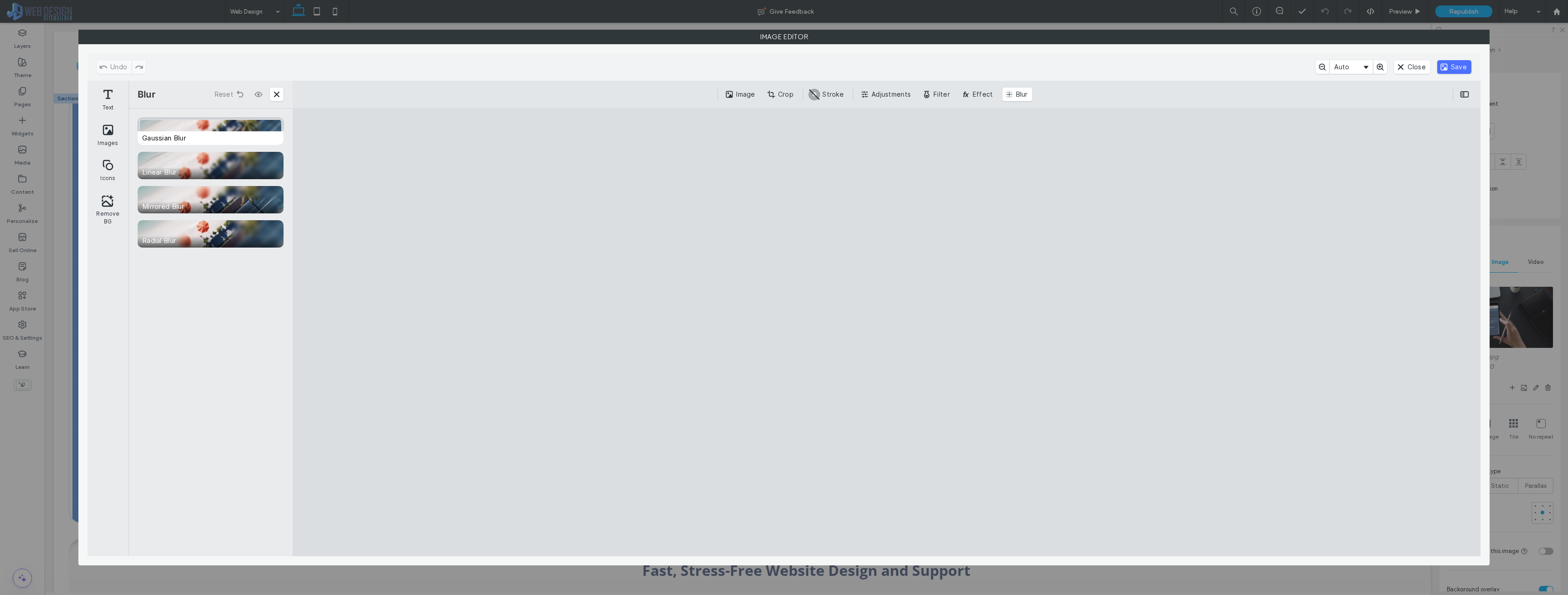
click at [248, 124] on div "CE.SDK" at bounding box center [211, 131] width 146 height 27
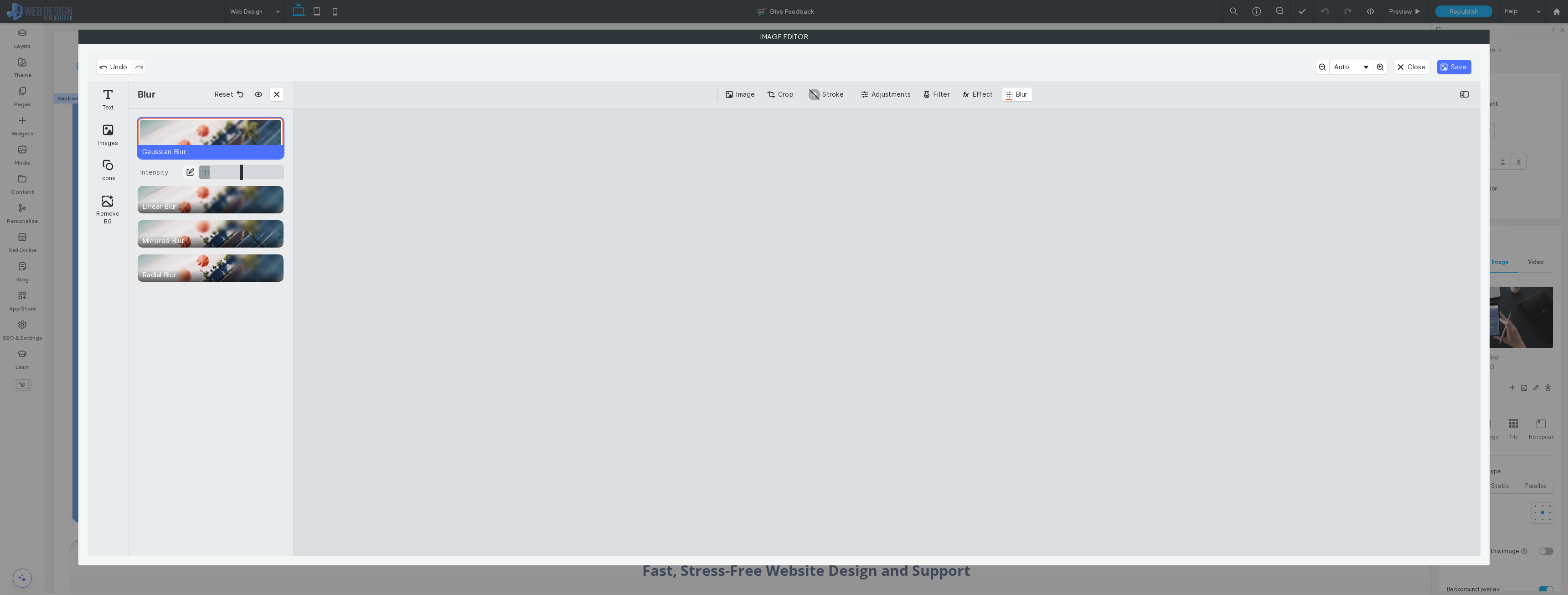
drag, startPoint x: 241, startPoint y: 171, endPoint x: 210, endPoint y: 178, distance: 31.8
click at [210, 178] on input "CE.SDK" at bounding box center [241, 172] width 85 height 13
drag, startPoint x: 213, startPoint y: 176, endPoint x: 201, endPoint y: 191, distance: 19.2
type input "*"
click at [200, 179] on input "CE.SDK" at bounding box center [241, 172] width 85 height 13
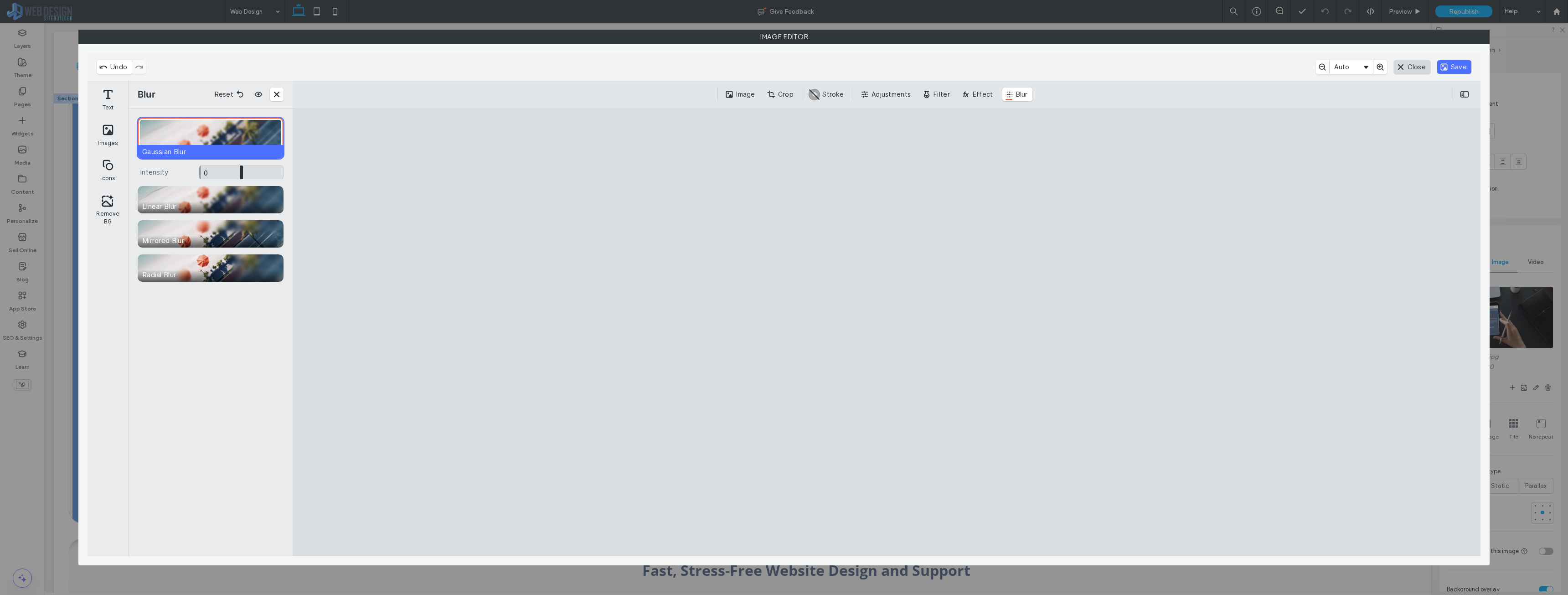
click at [1422, 68] on button "Close" at bounding box center [1412, 67] width 36 height 13
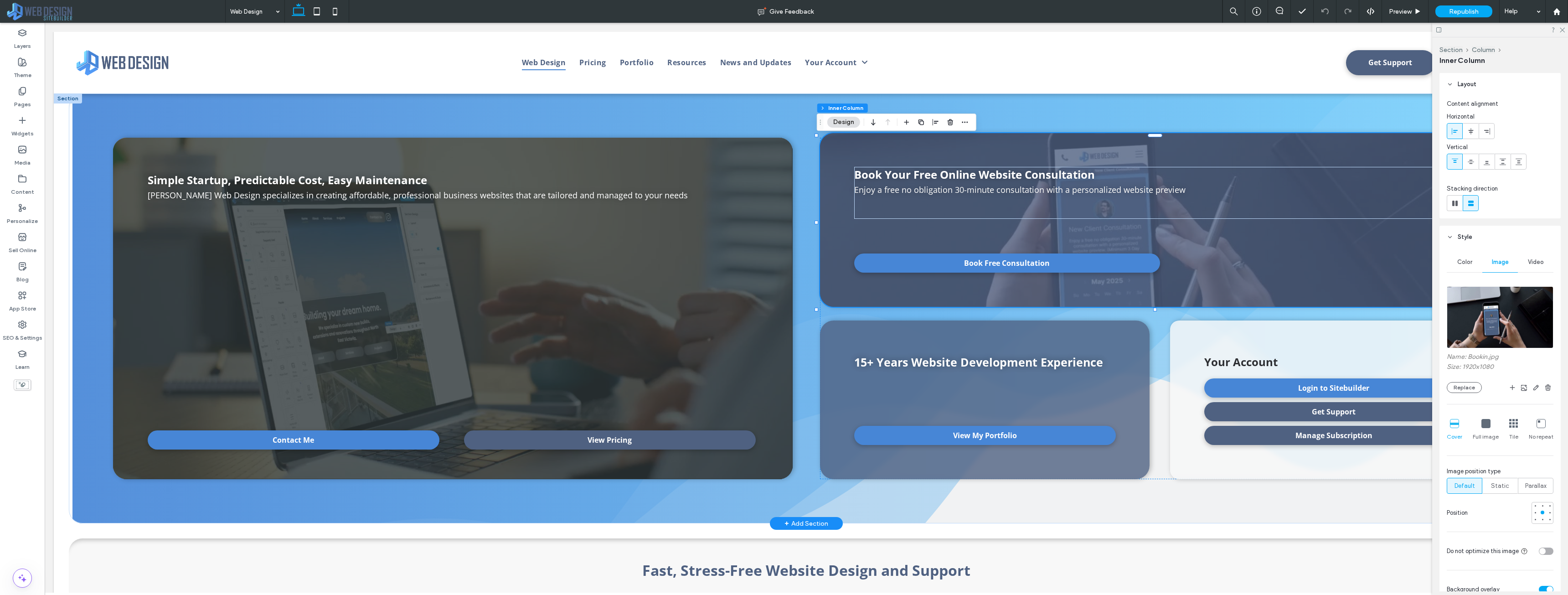
click at [1385, 281] on div "Book Your Free Online Website Consultation Enjoy a free no obligation 30-minute…" at bounding box center [1160, 220] width 679 height 174
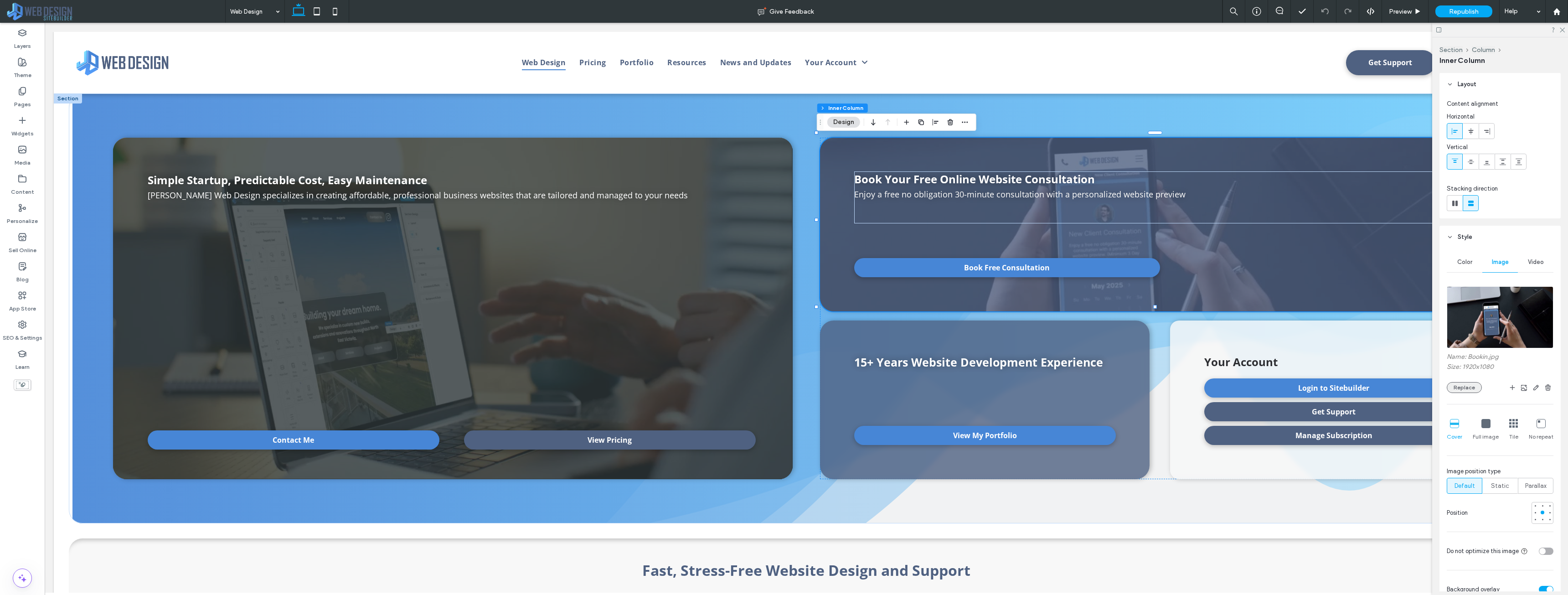
click at [1468, 392] on button "Replace" at bounding box center [1465, 388] width 35 height 11
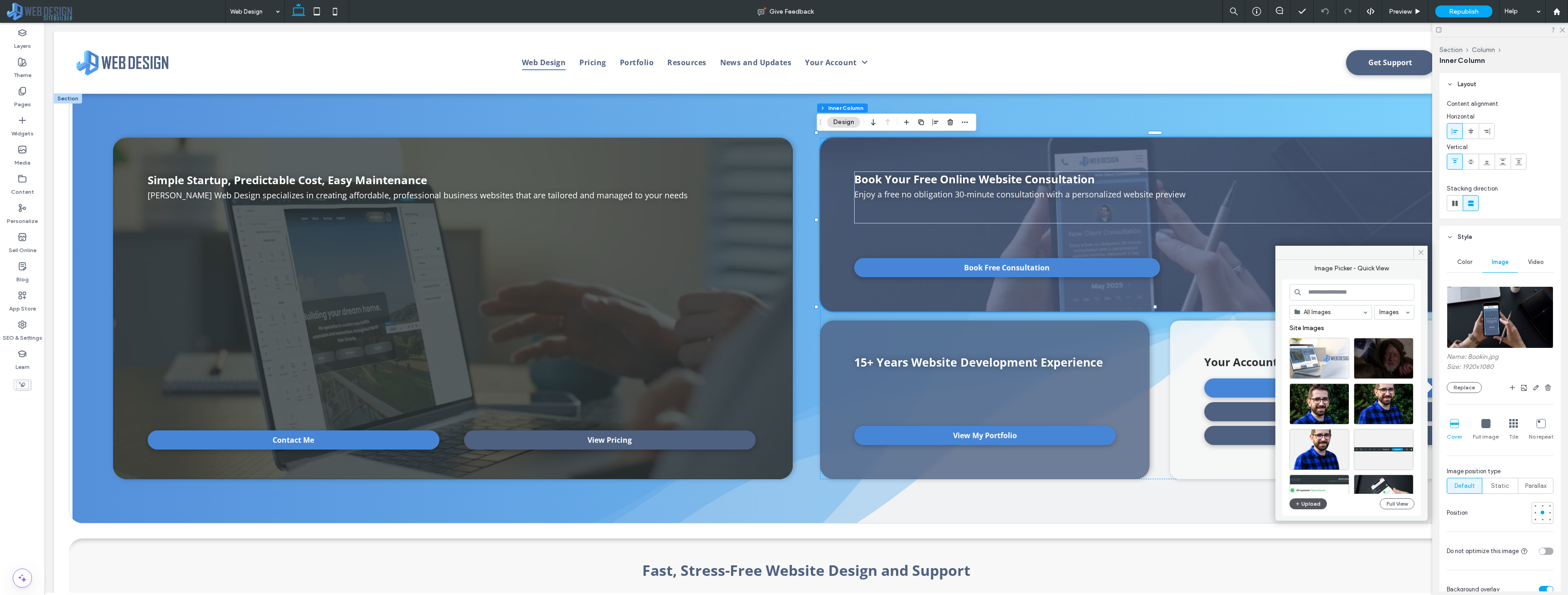
click at [1320, 506] on button "Upload" at bounding box center [1307, 504] width 37 height 11
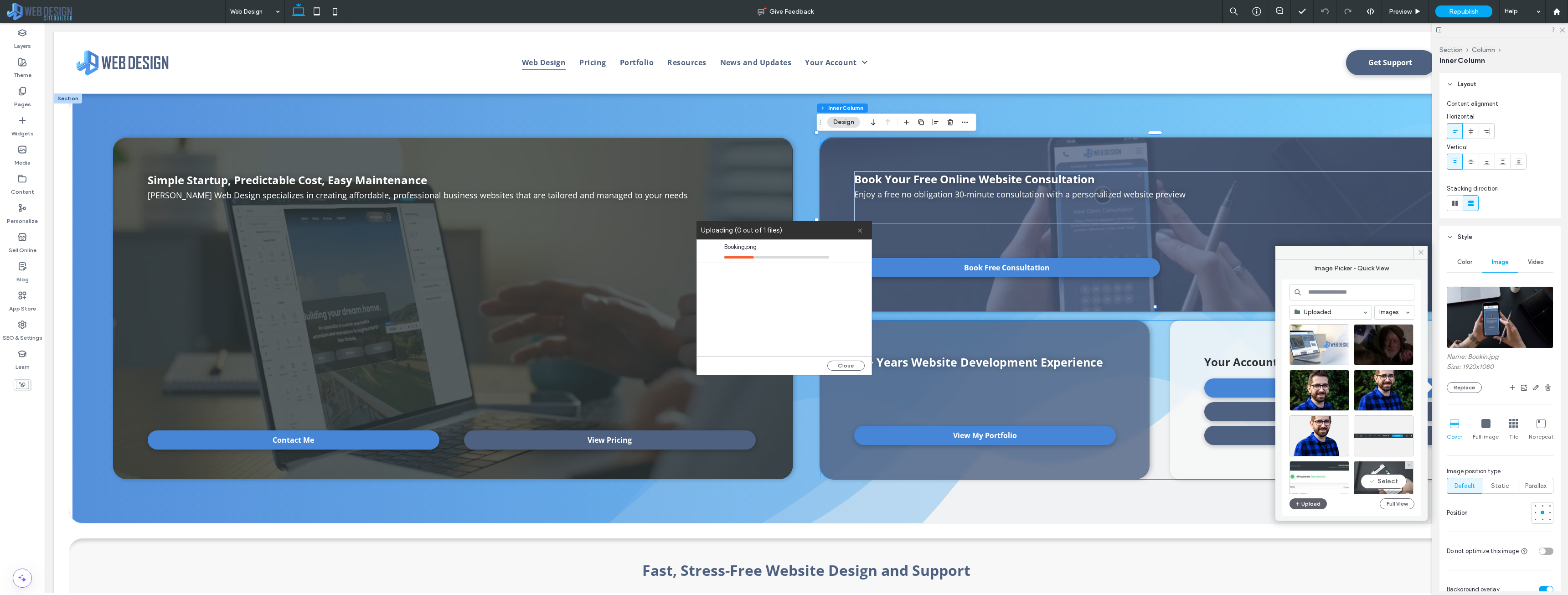
type input "**"
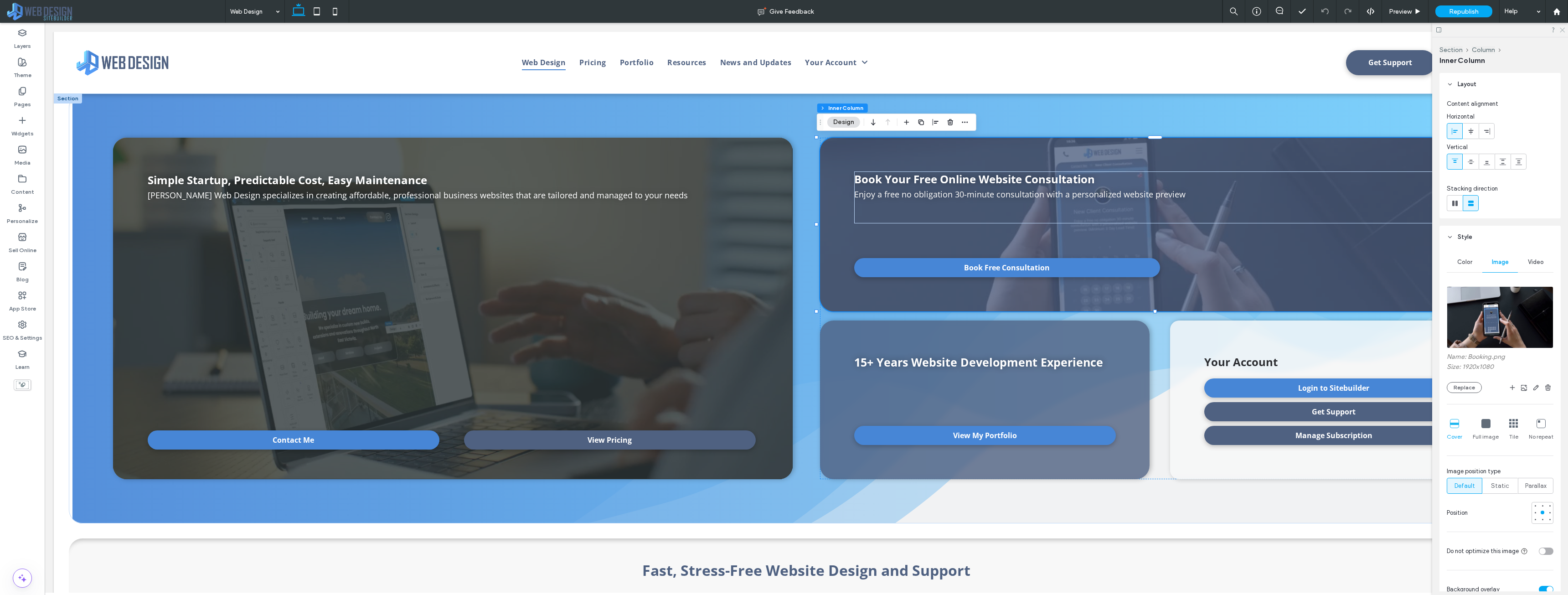
click at [1564, 28] on icon at bounding box center [1562, 29] width 6 height 6
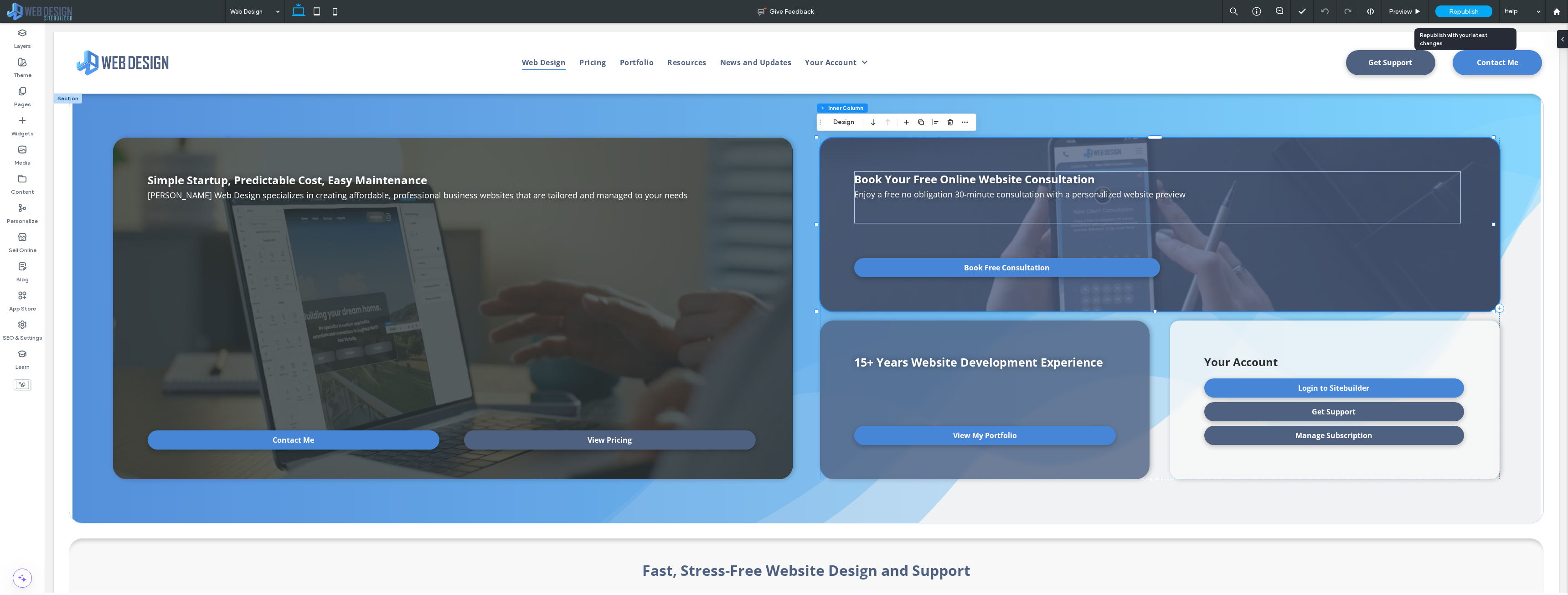
click at [1476, 10] on span "Republish" at bounding box center [1464, 12] width 30 height 8
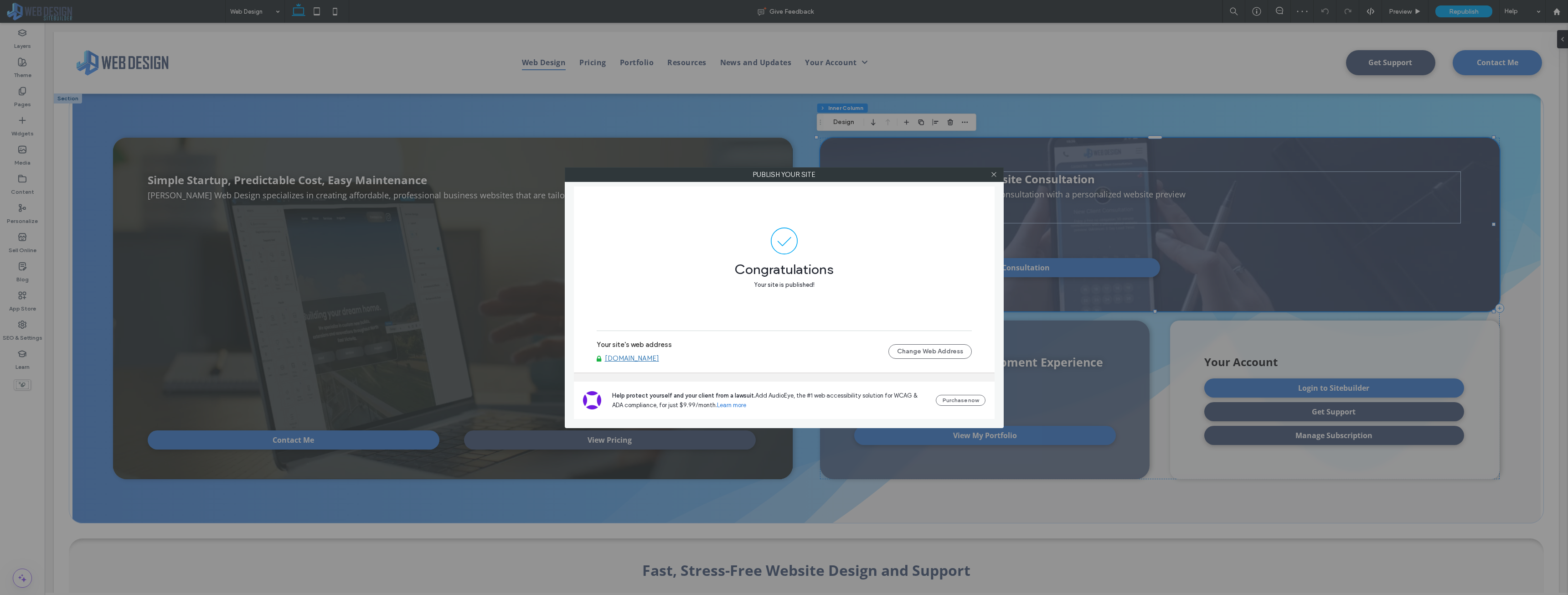
click at [659, 357] on link "www.jonwebdesign.com.au" at bounding box center [632, 358] width 54 height 8
click at [993, 173] on icon at bounding box center [993, 174] width 7 height 7
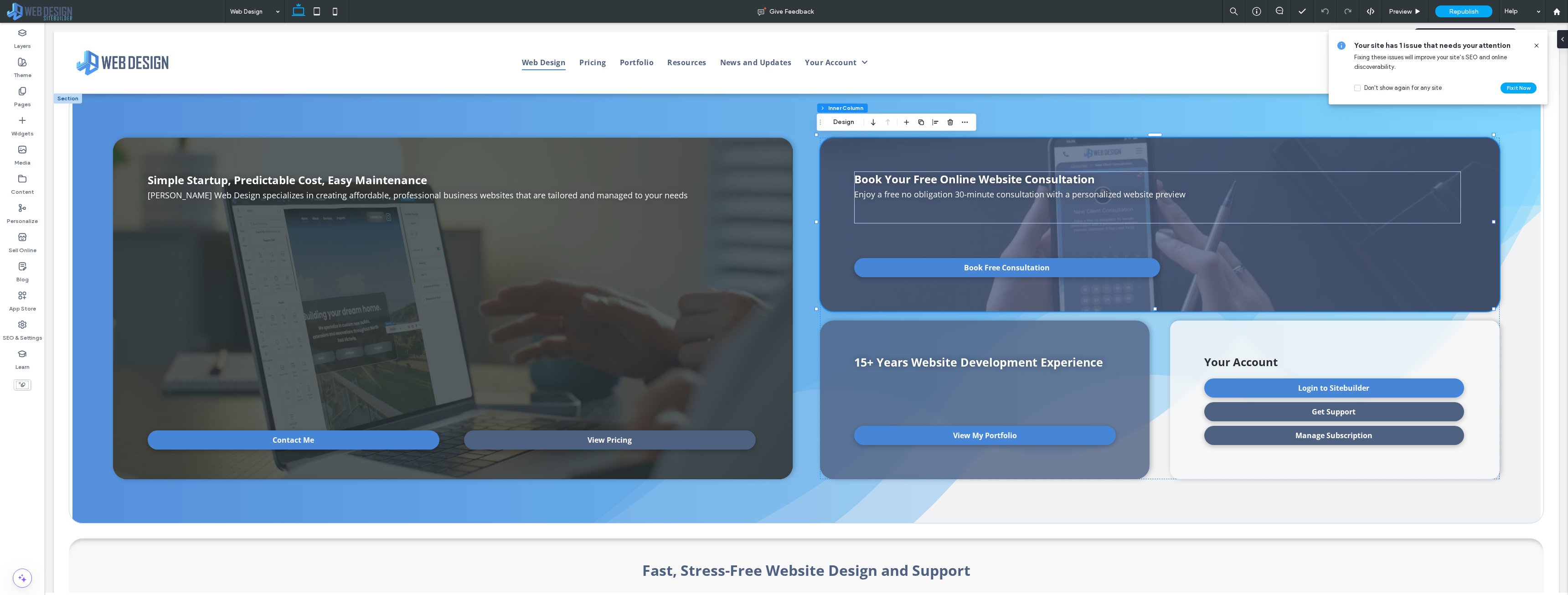
click at [1458, 13] on span "Republish" at bounding box center [1464, 12] width 30 height 8
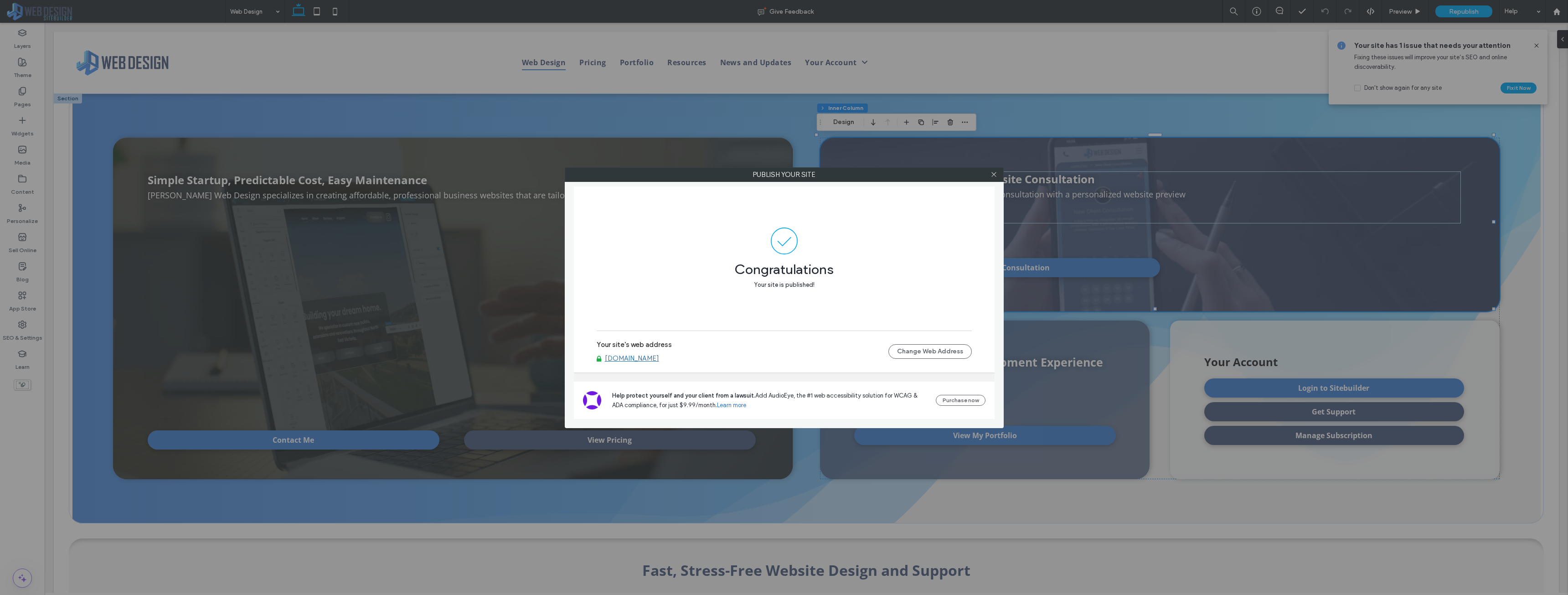
click at [998, 172] on div at bounding box center [994, 175] width 13 height 13
drag, startPoint x: 992, startPoint y: 174, endPoint x: 986, endPoint y: 174, distance: 6.0
click at [992, 174] on icon at bounding box center [993, 174] width 7 height 7
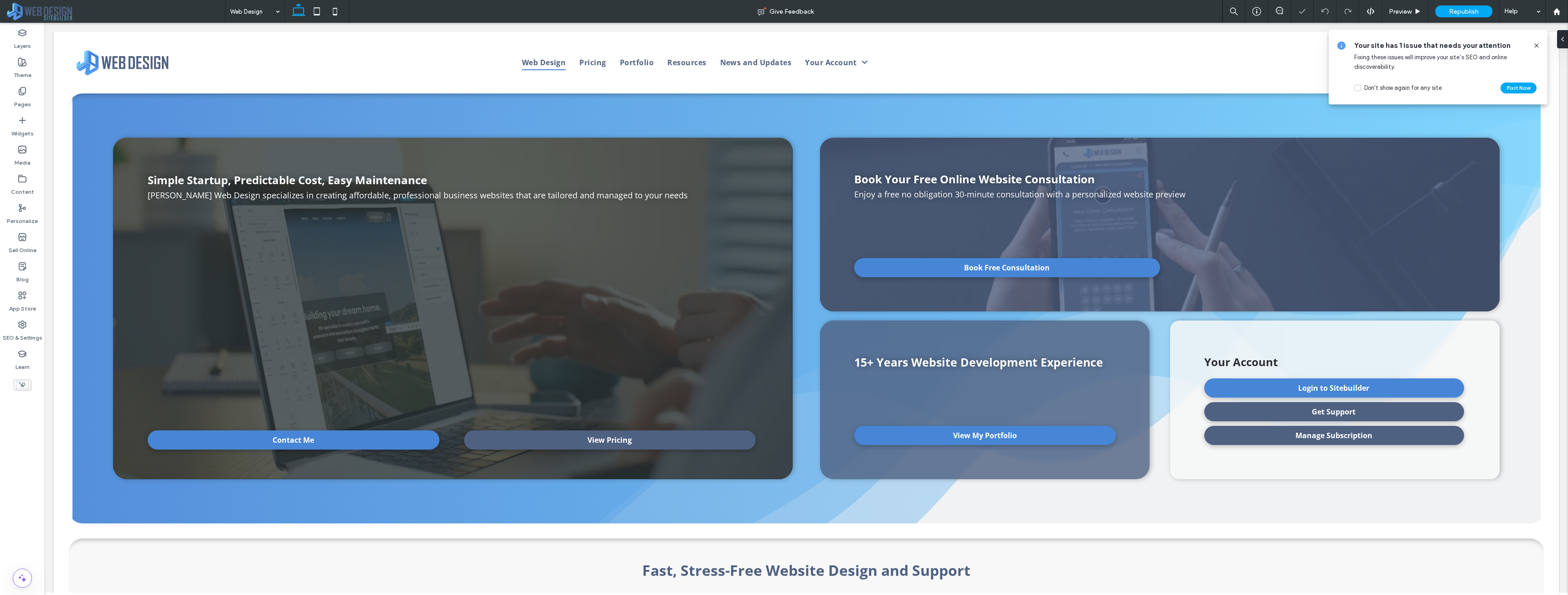
click at [1537, 46] on icon at bounding box center [1536, 46] width 7 height 7
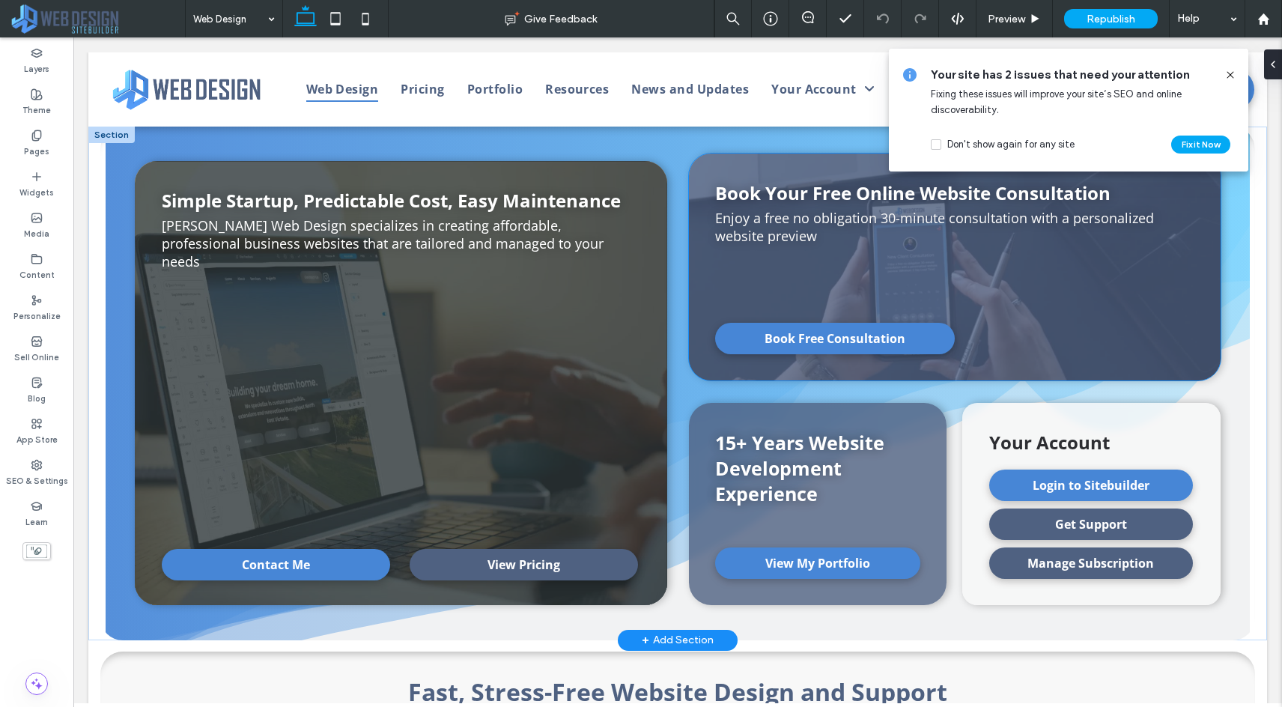
click at [952, 274] on div at bounding box center [954, 294] width 479 height 57
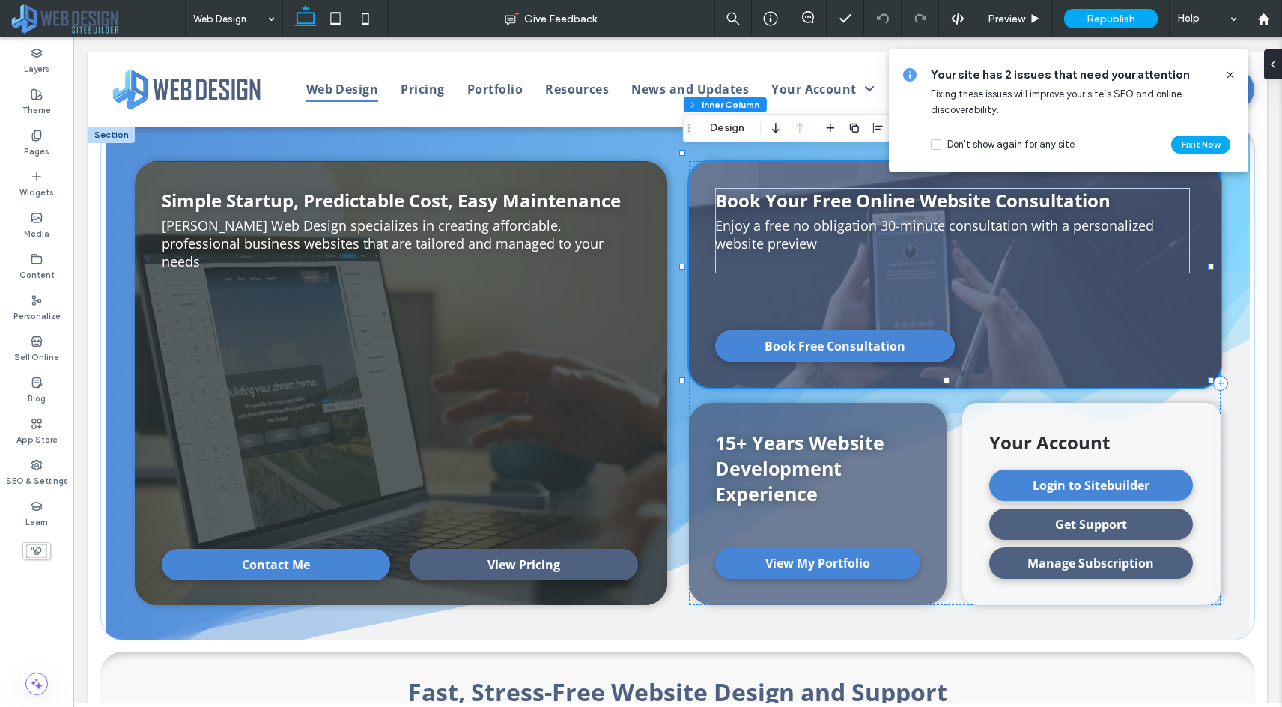
click at [1236, 79] on icon at bounding box center [1230, 75] width 12 height 12
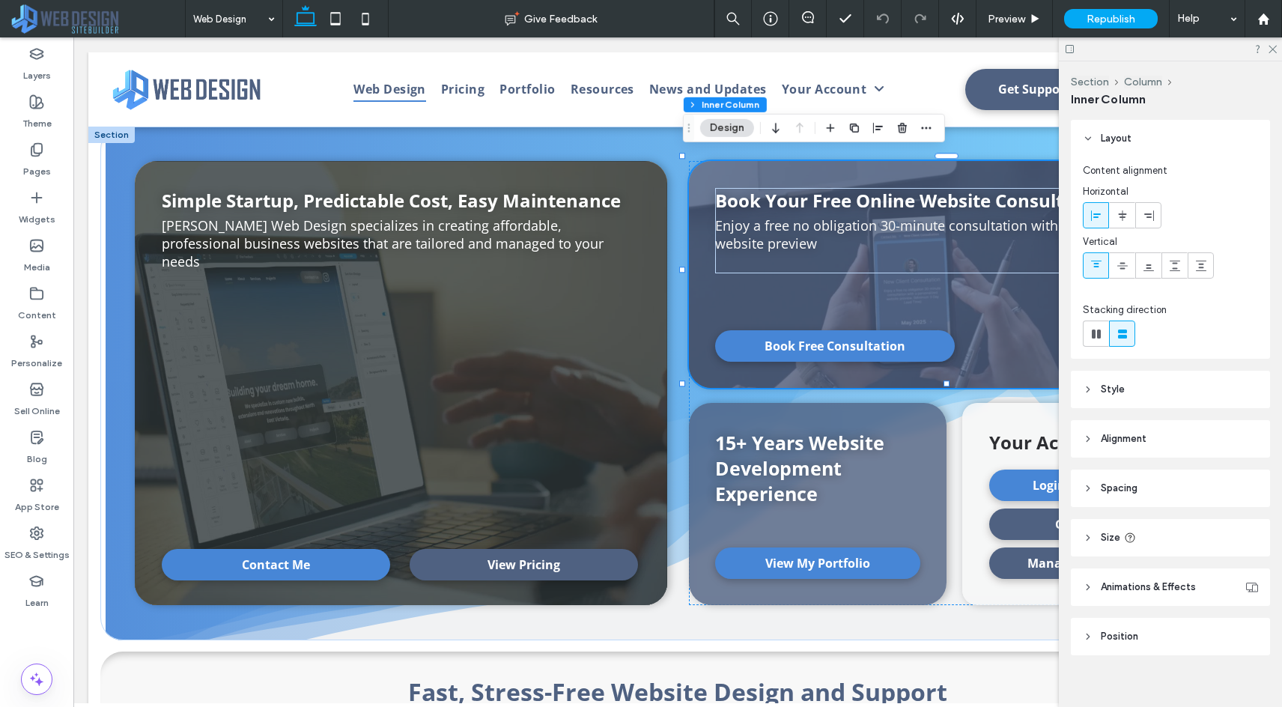
click at [1123, 381] on header "Style" at bounding box center [1170, 389] width 199 height 37
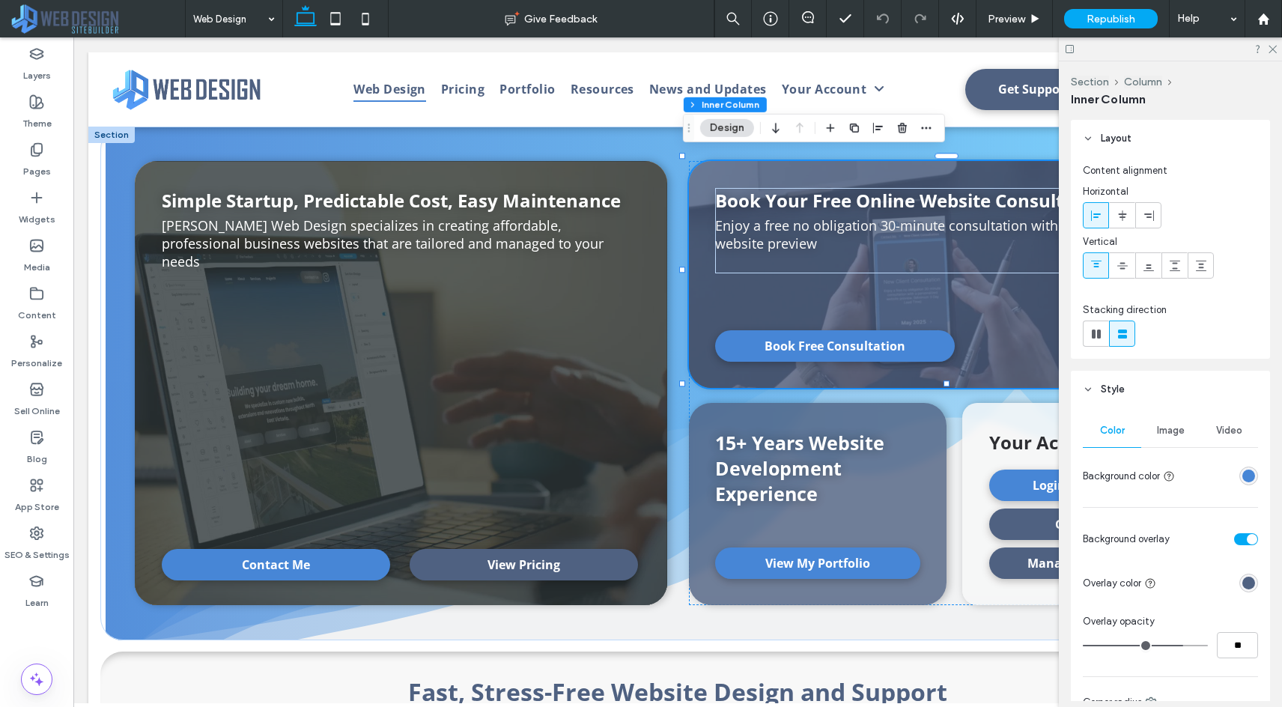
click at [1169, 435] on span "Image" at bounding box center [1171, 431] width 28 height 12
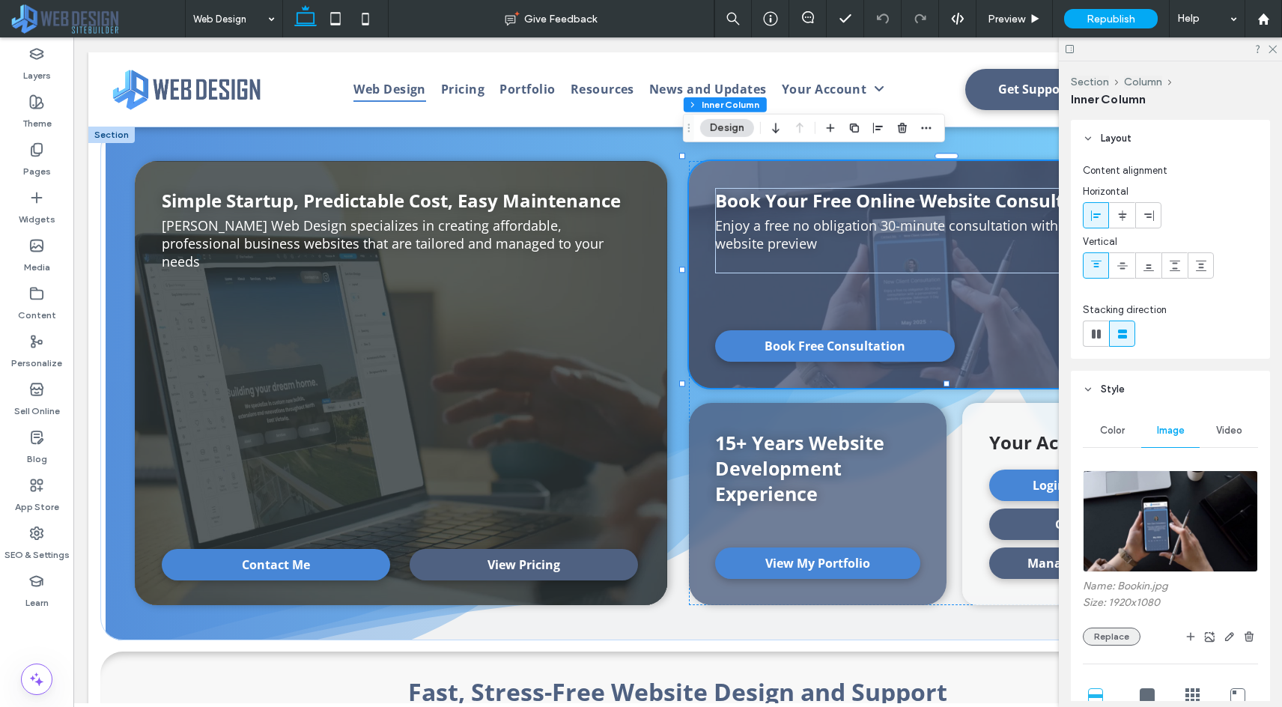
click at [1126, 634] on button "Replace" at bounding box center [1112, 637] width 58 height 18
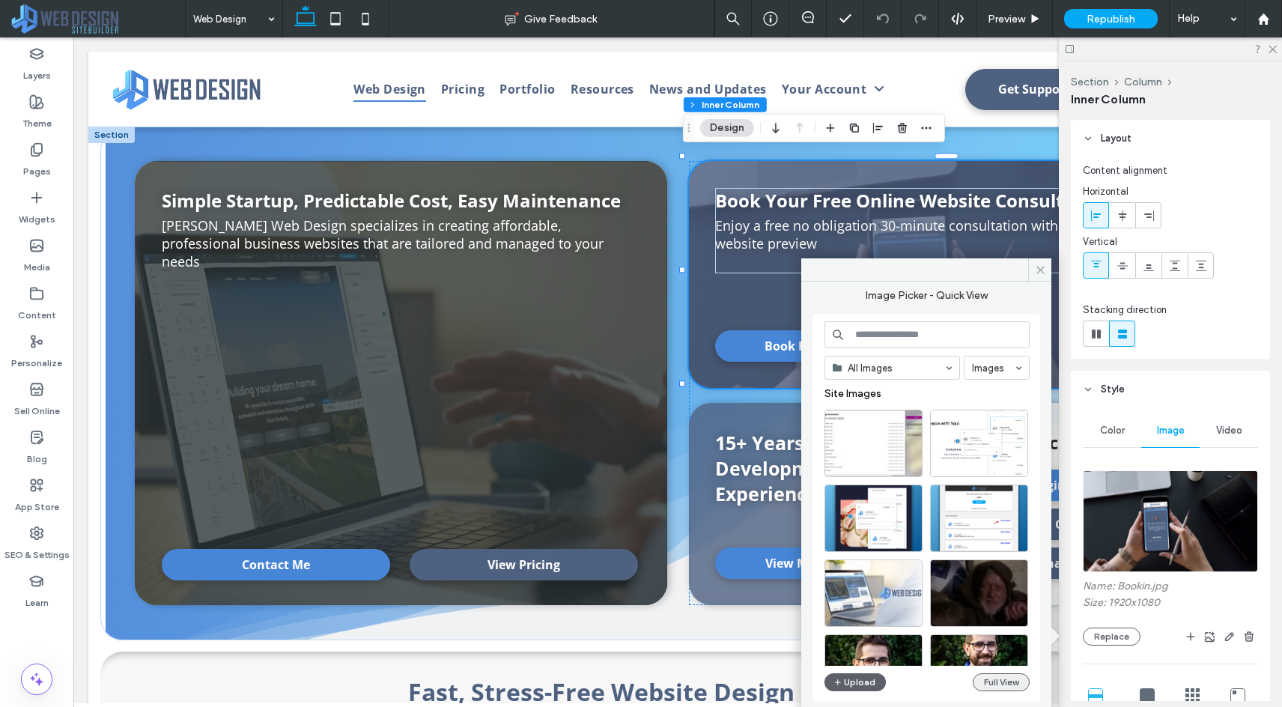
click at [987, 678] on button "Full View" at bounding box center [1001, 682] width 57 height 18
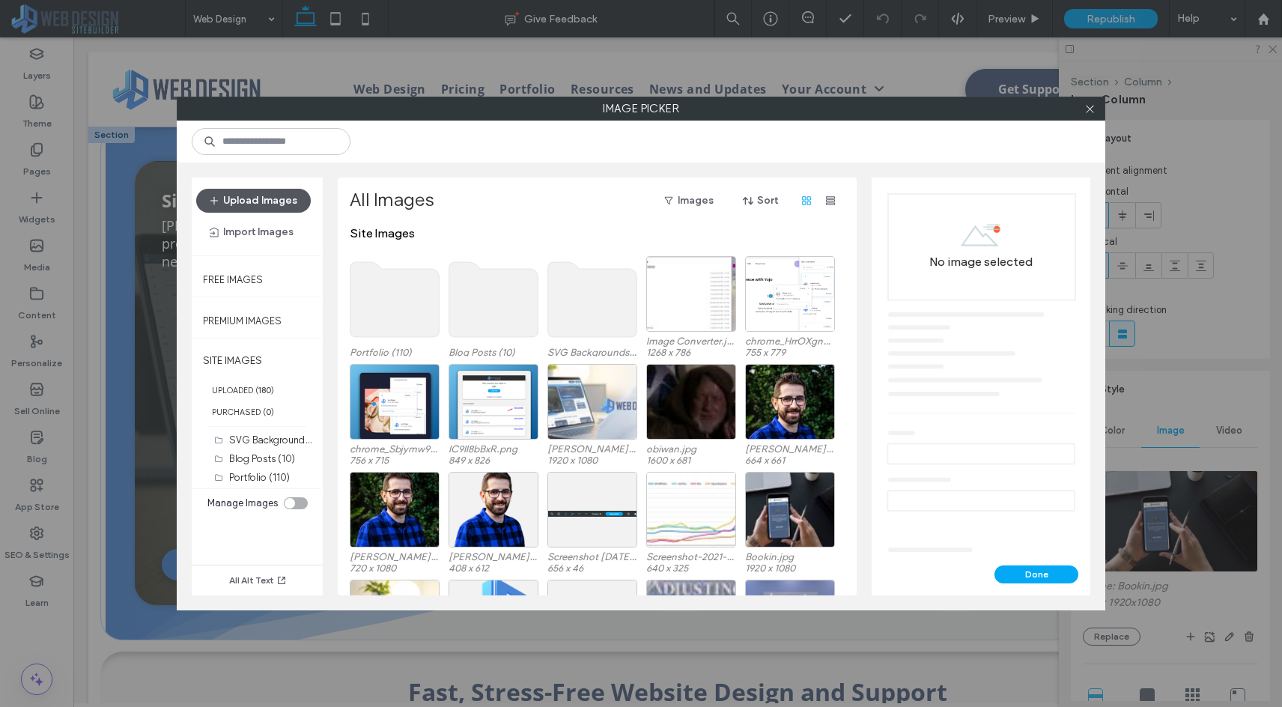
click at [288, 198] on button "Upload Images" at bounding box center [253, 201] width 115 height 24
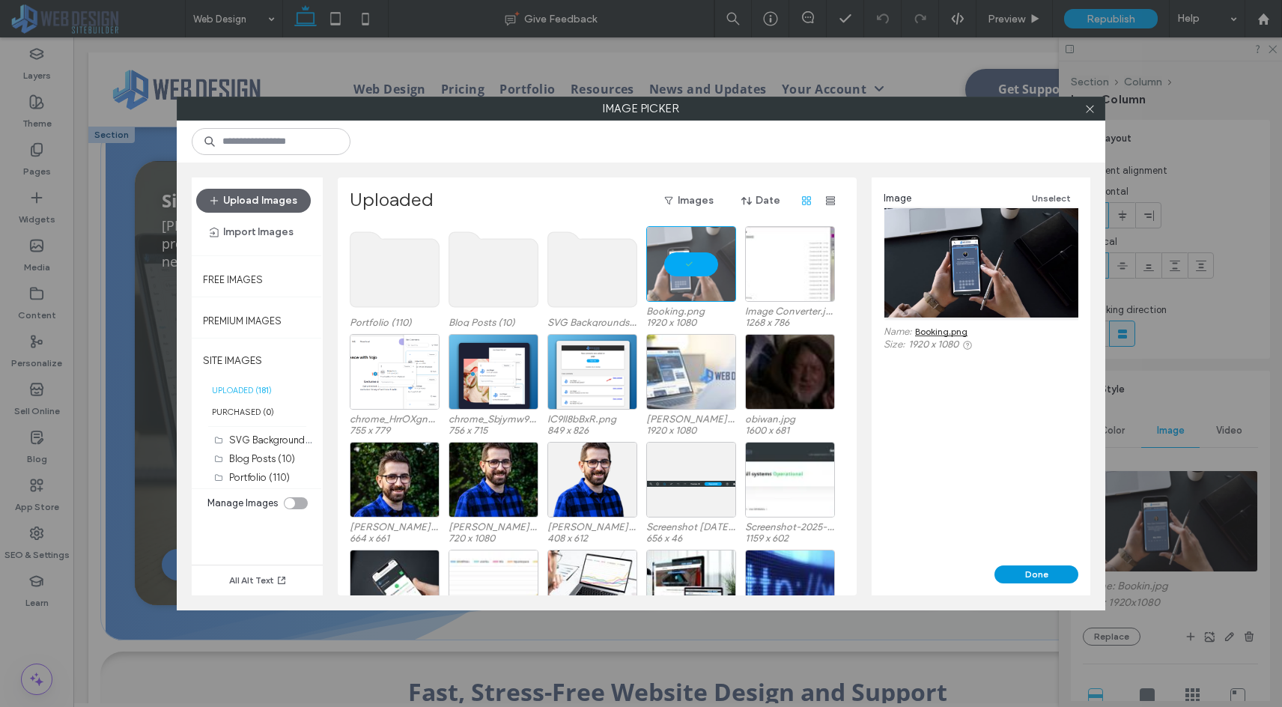
click at [1018, 569] on button "Done" at bounding box center [1036, 574] width 84 height 18
type input "**"
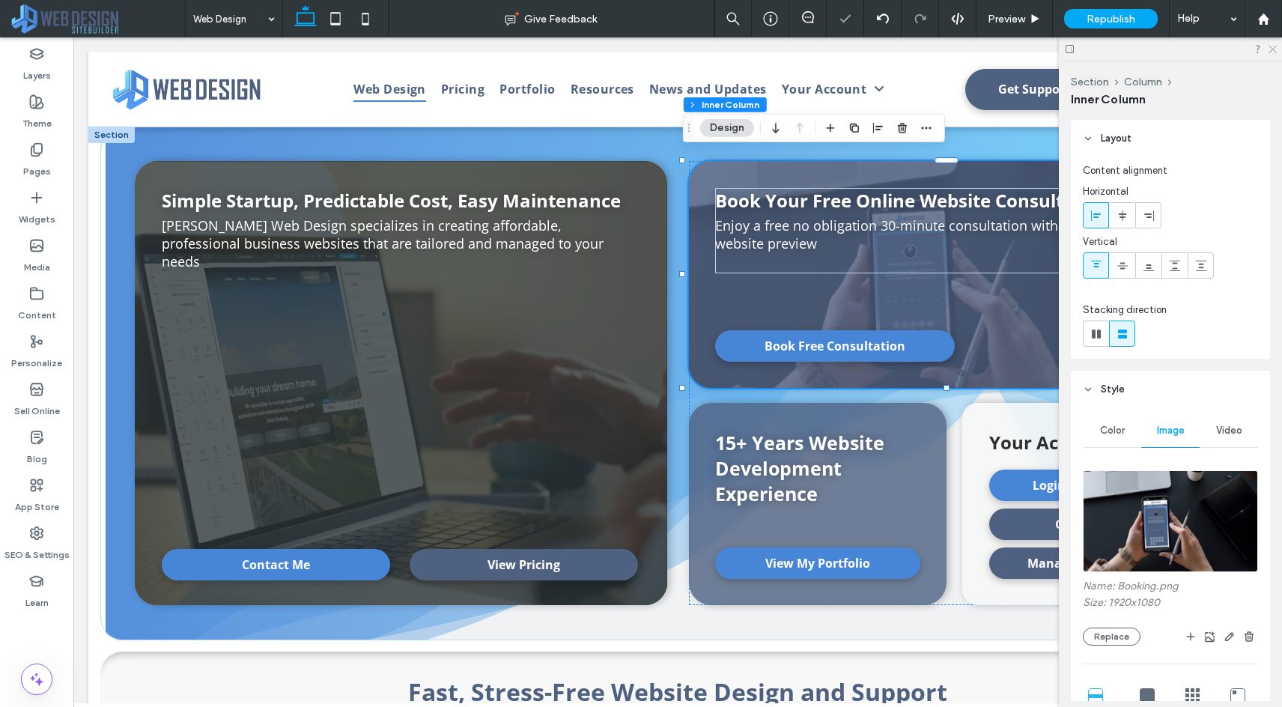
click at [1271, 47] on use at bounding box center [1273, 50] width 8 height 8
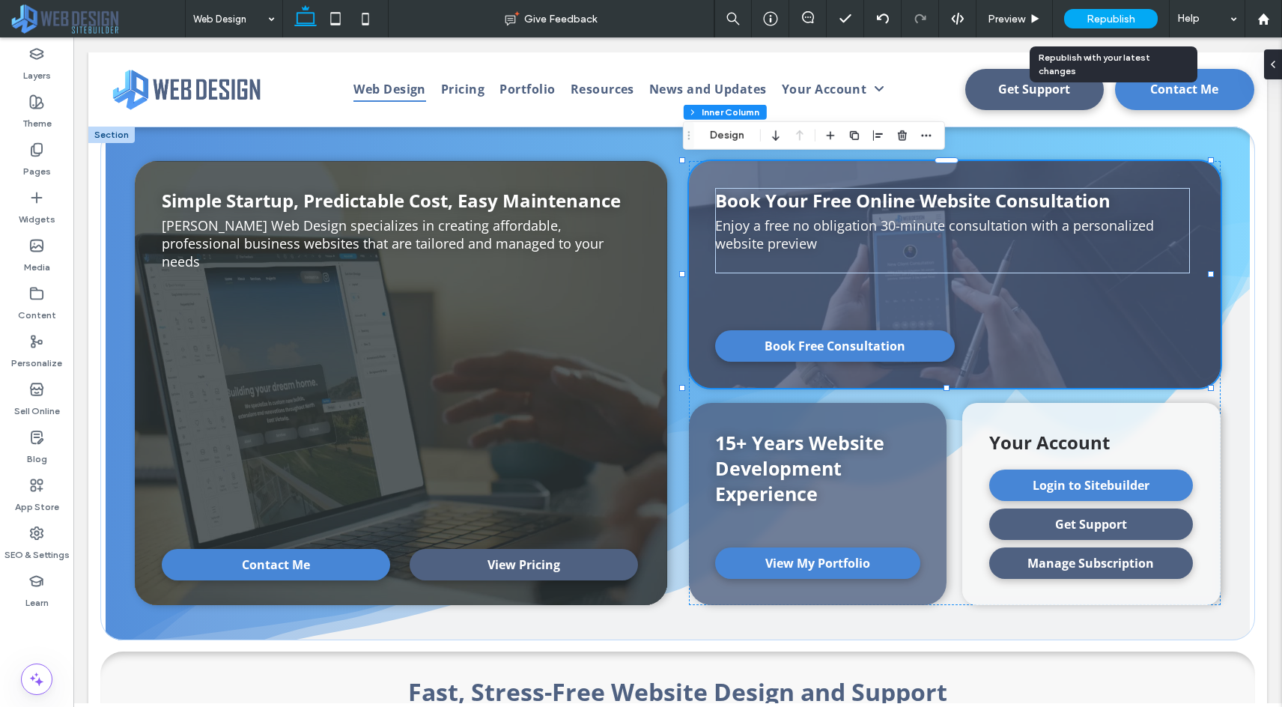
click at [1117, 18] on span "Republish" at bounding box center [1111, 19] width 49 height 13
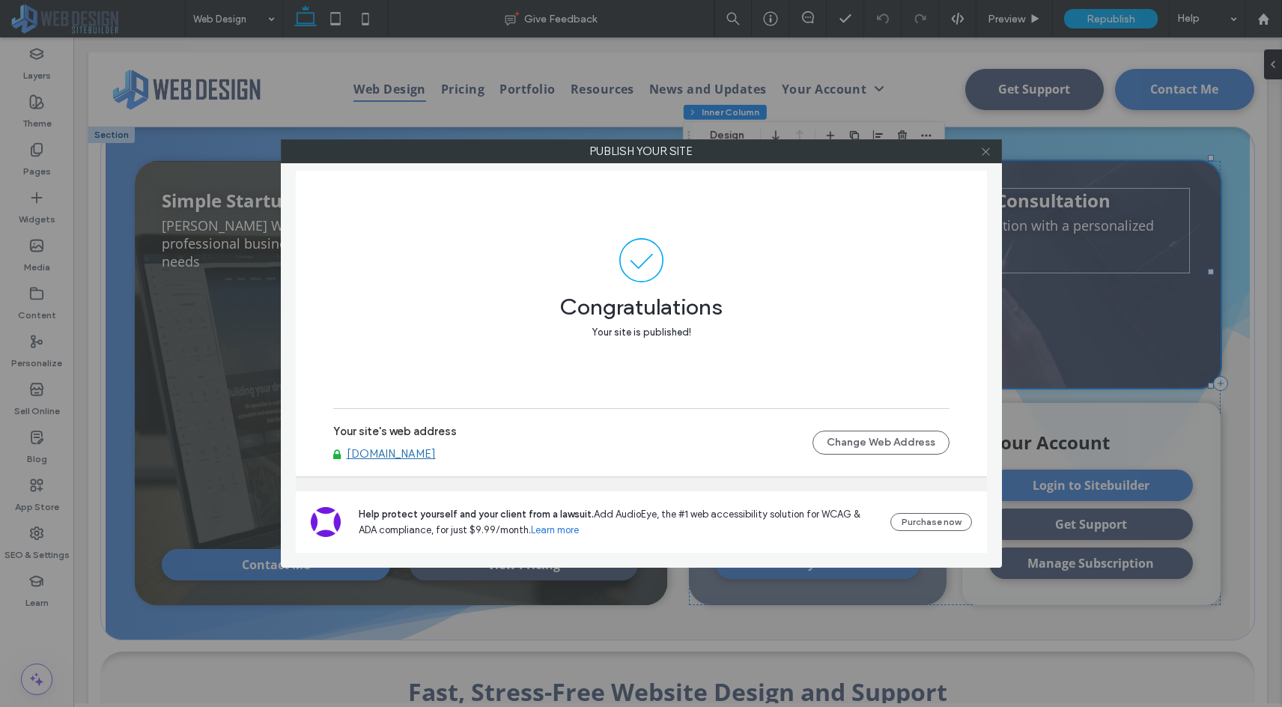
click at [988, 153] on icon at bounding box center [985, 151] width 11 height 11
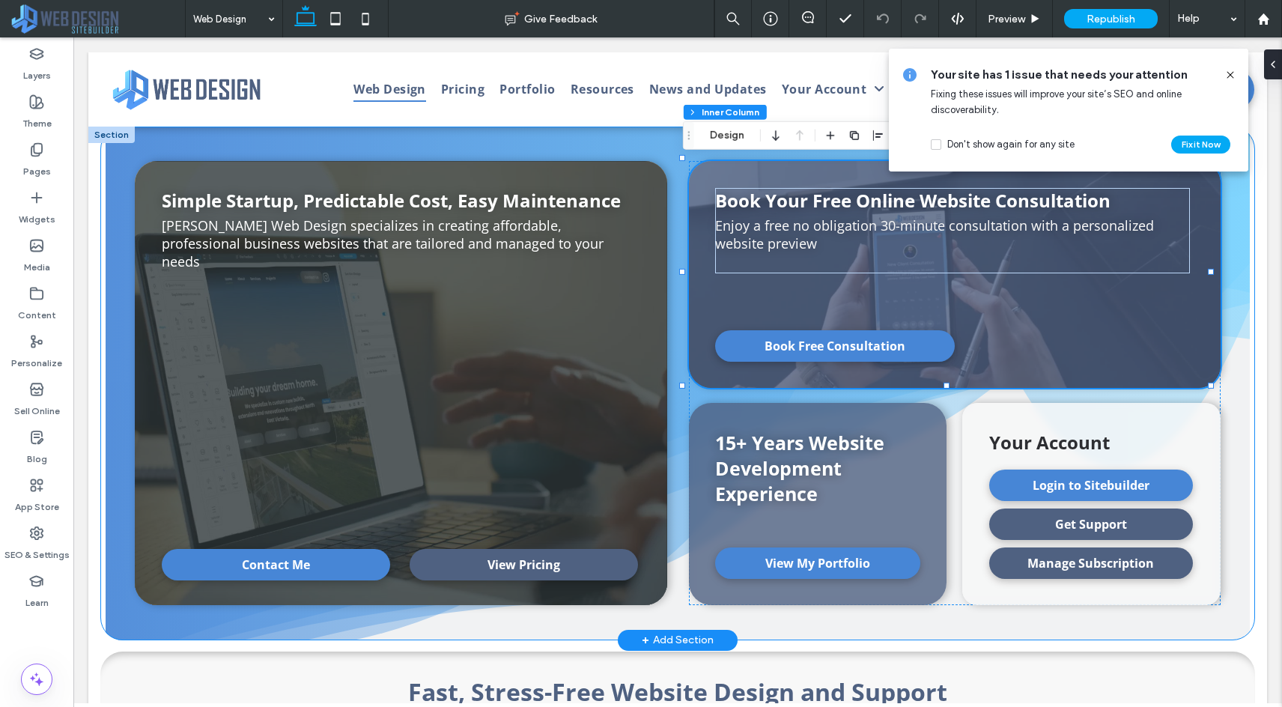
click at [1240, 228] on div "Simple Startup, Predictable Cost, Easy Maintenance Jon Web Design specializes i…" at bounding box center [677, 384] width 1155 height 514
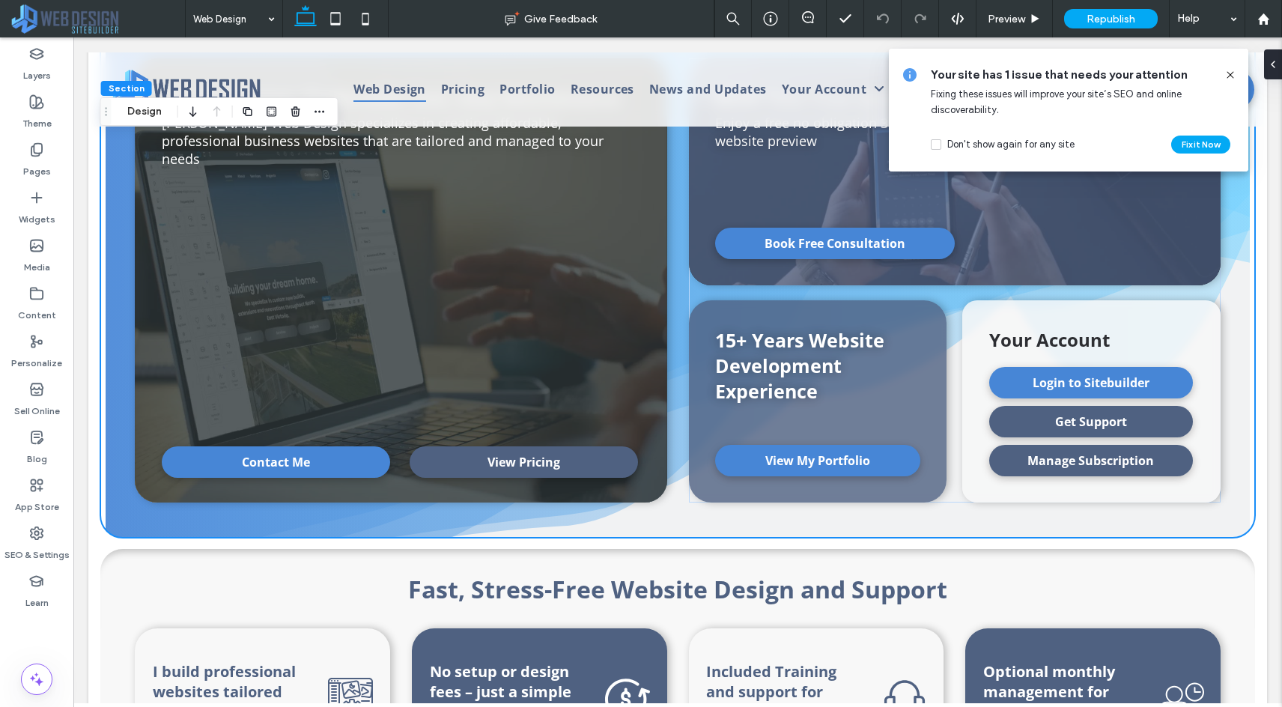
scroll to position [53, 0]
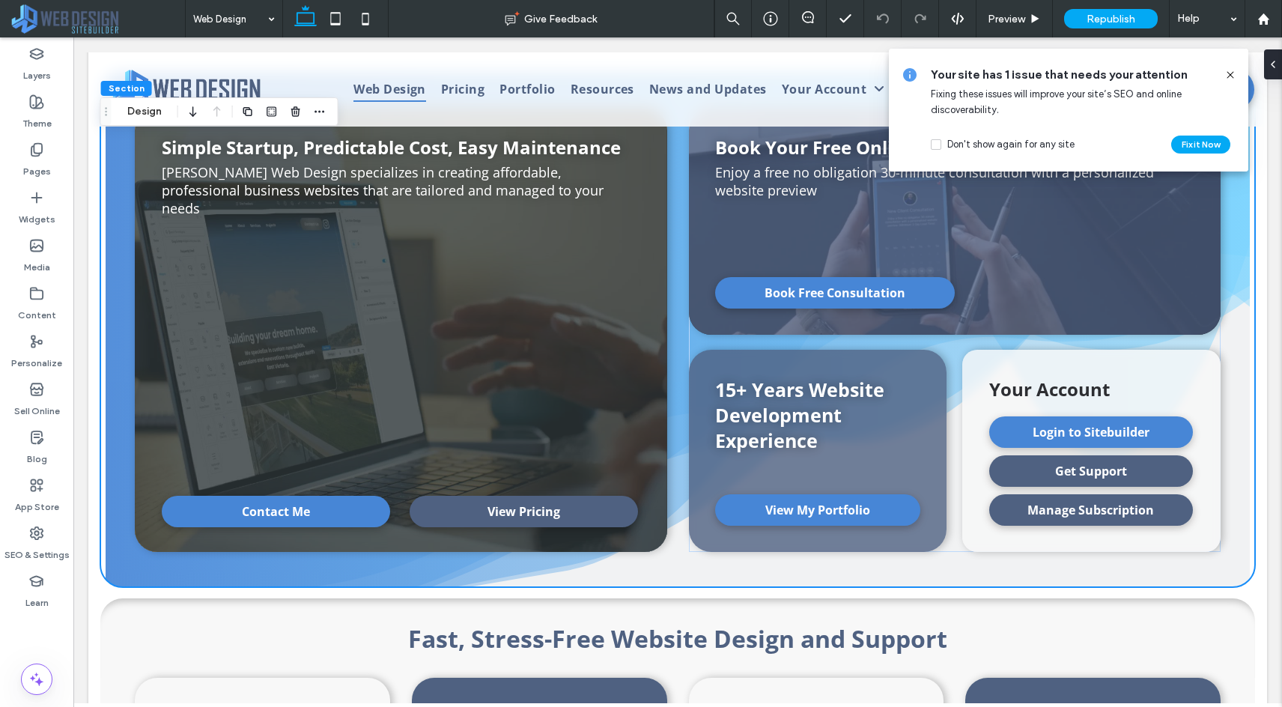
click at [1228, 76] on icon at bounding box center [1230, 75] width 12 height 12
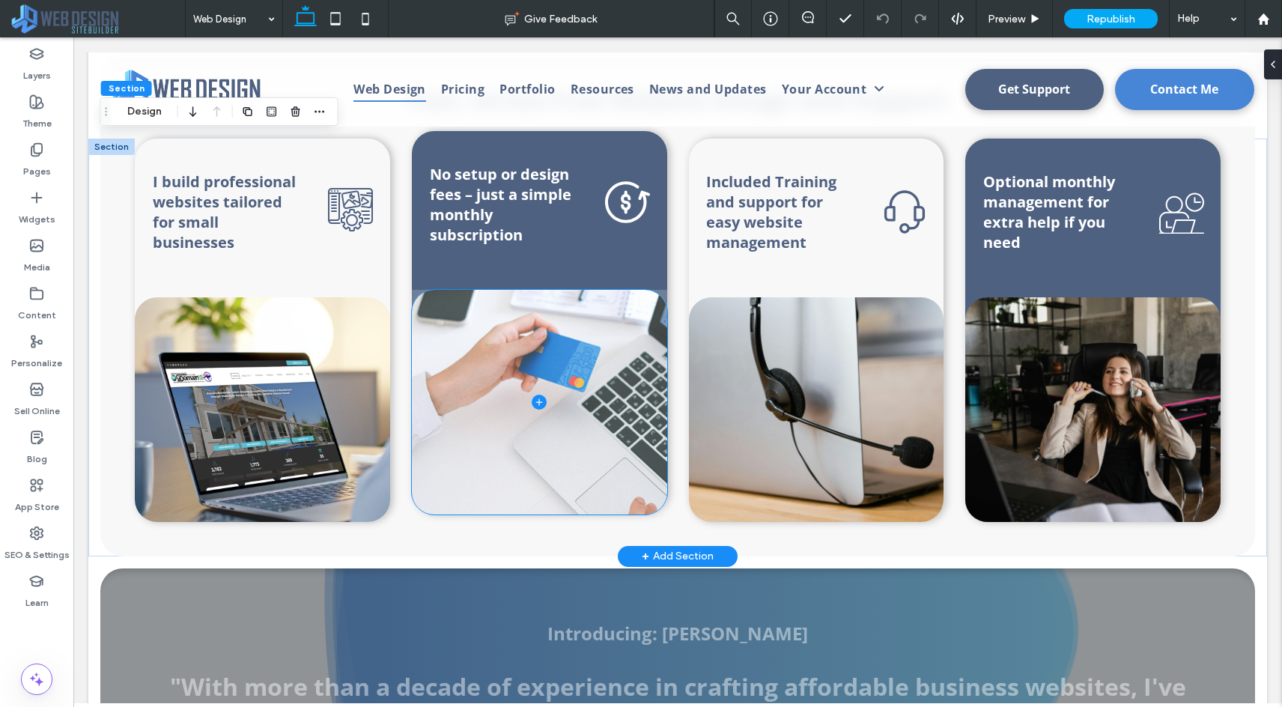
scroll to position [524, 0]
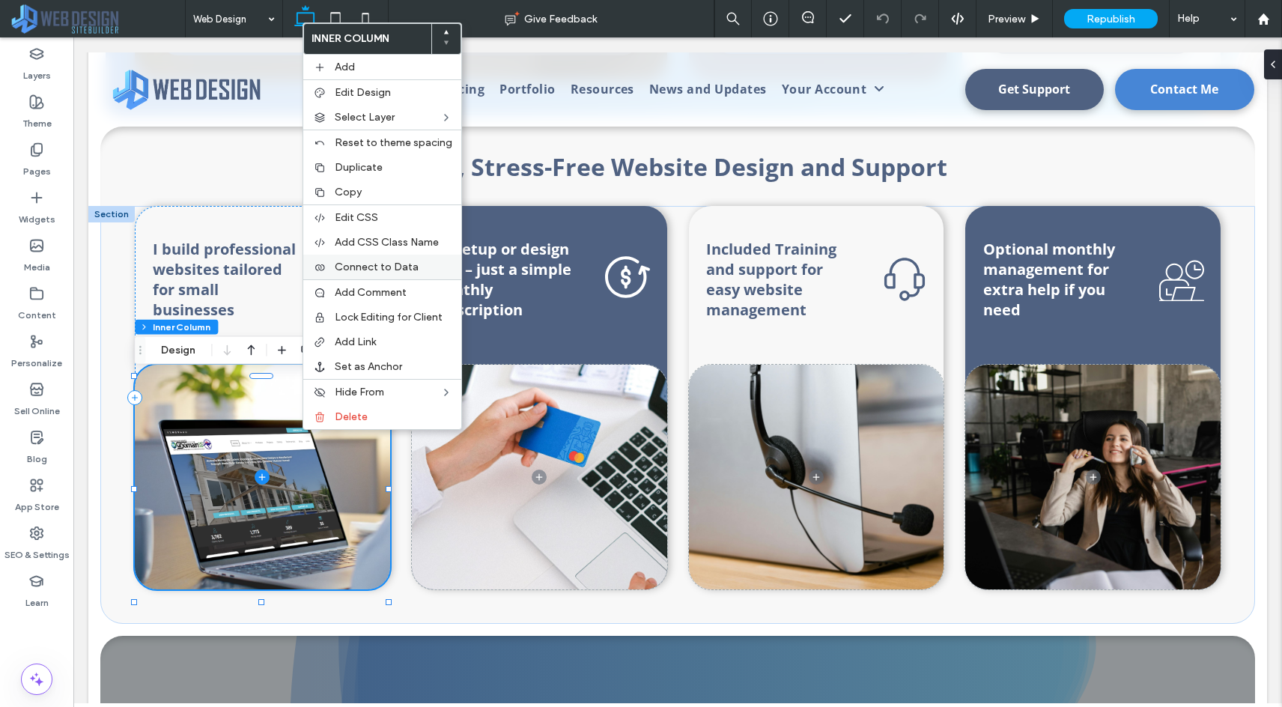
click at [407, 261] on span "Connect to Data" at bounding box center [377, 267] width 84 height 13
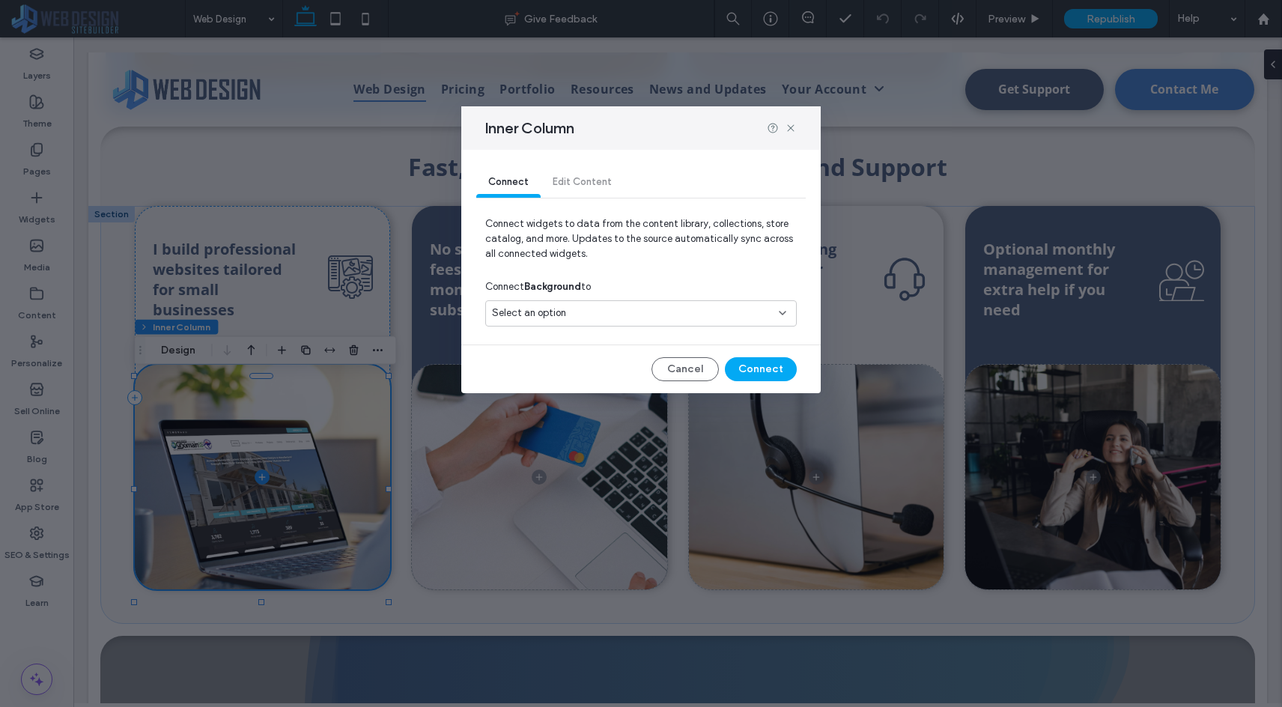
click at [774, 315] on input at bounding box center [635, 313] width 287 height 12
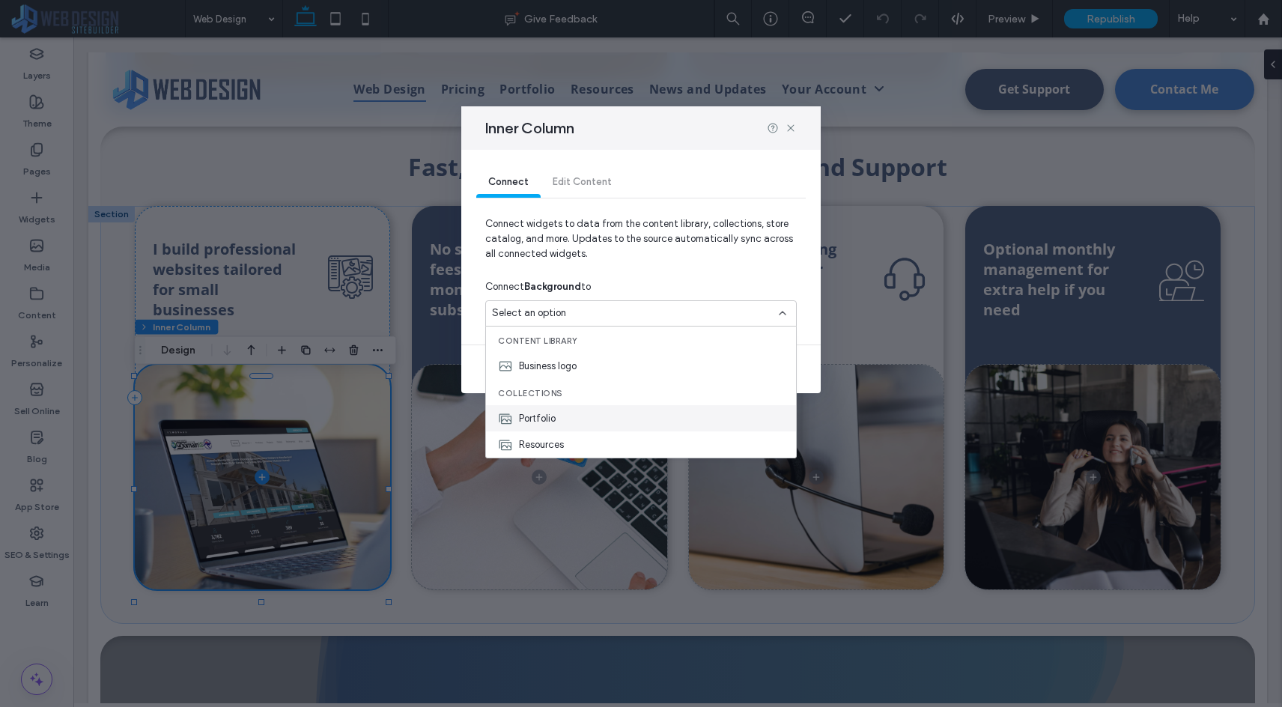
click at [632, 421] on div "Portfolio" at bounding box center [641, 418] width 310 height 26
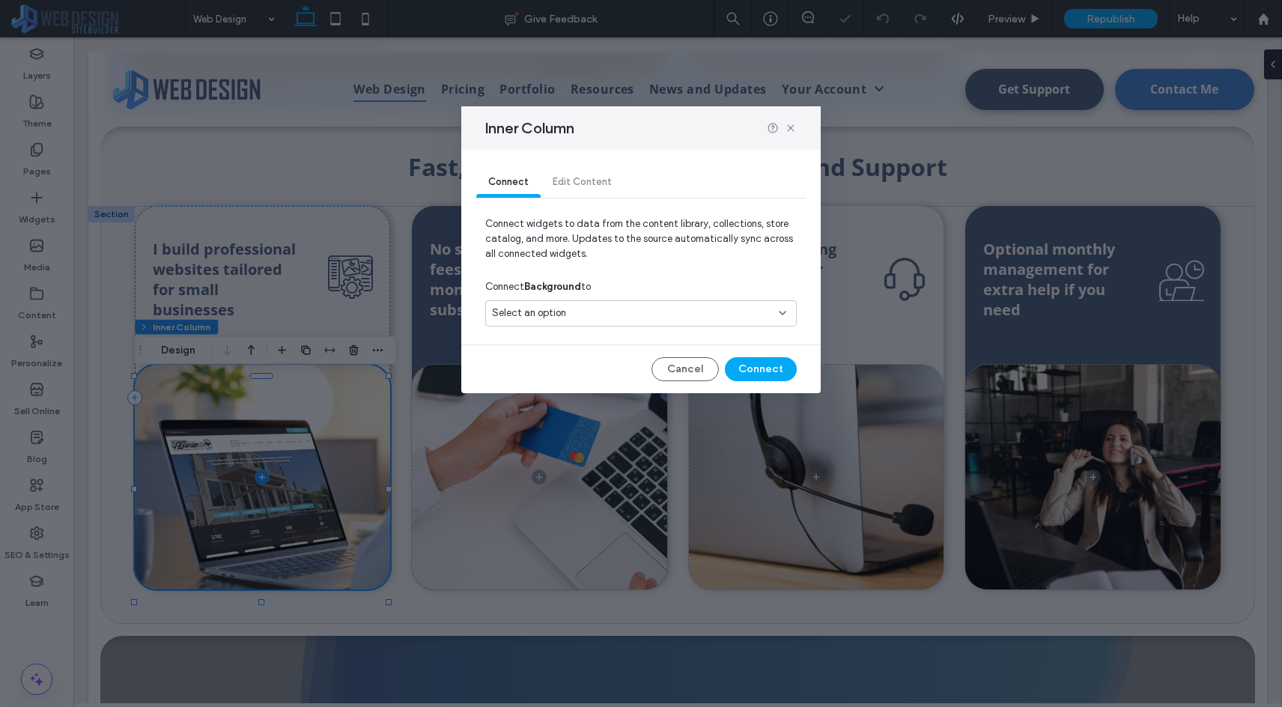
type input "**"
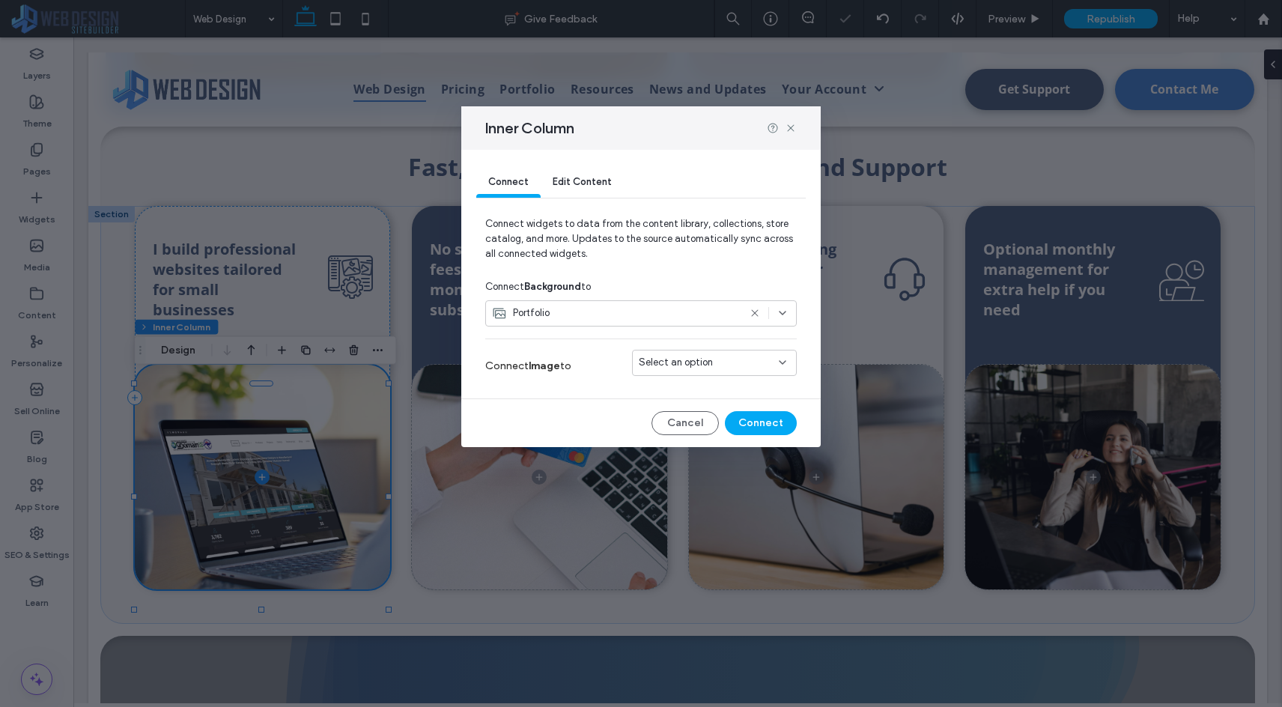
click at [768, 360] on div "Select an option" at bounding box center [705, 362] width 133 height 15
click at [711, 394] on span "Hero Image" at bounding box center [691, 389] width 50 height 15
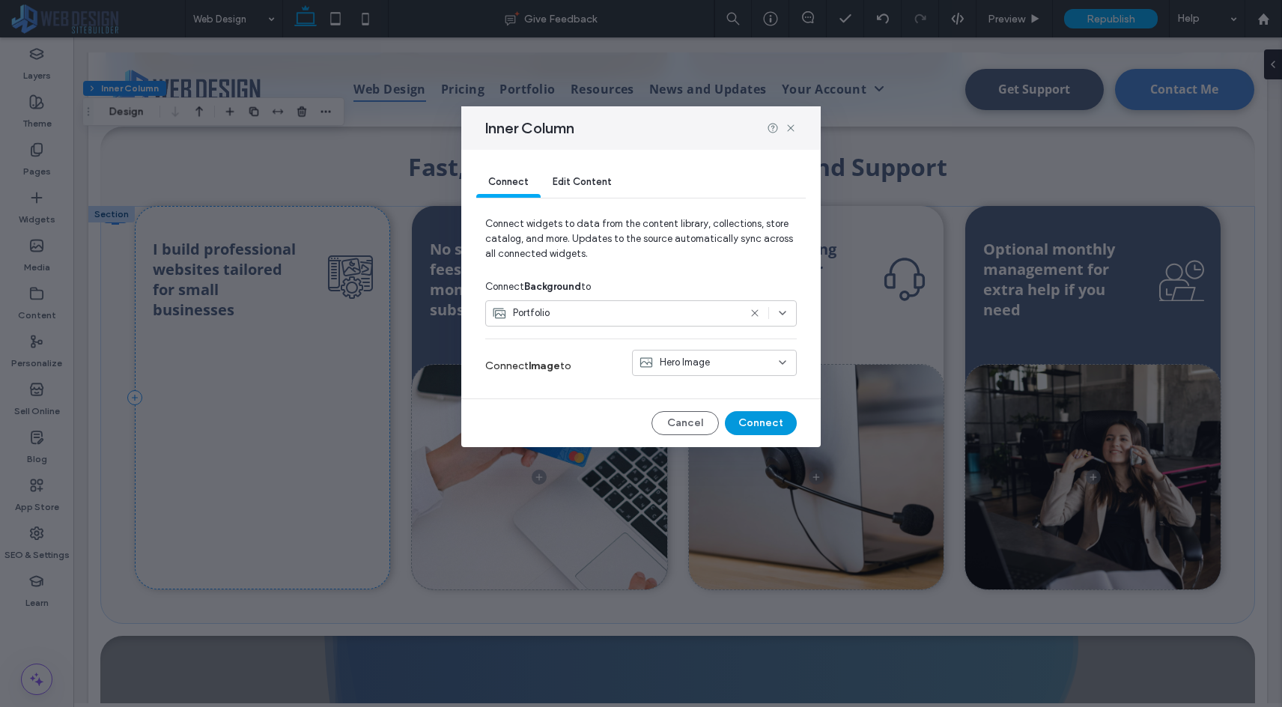
click at [782, 418] on button "Connect" at bounding box center [761, 423] width 72 height 24
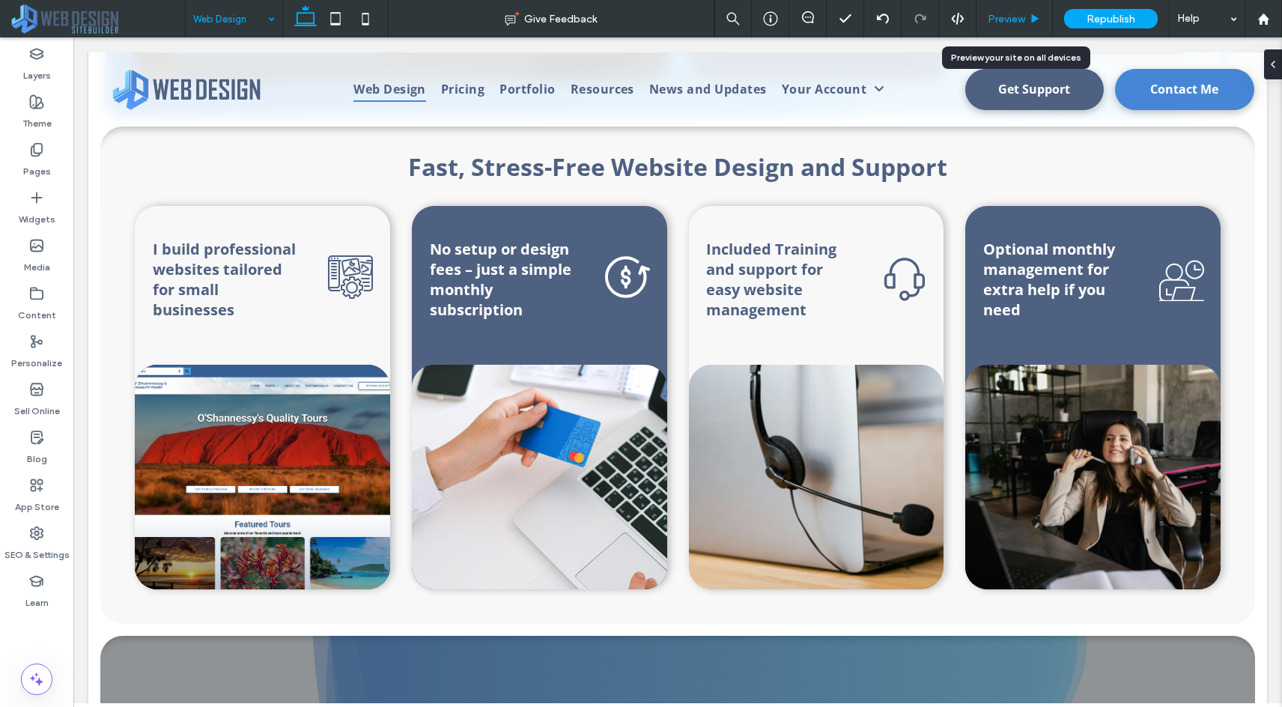
click at [1006, 16] on span "Preview" at bounding box center [1006, 19] width 37 height 13
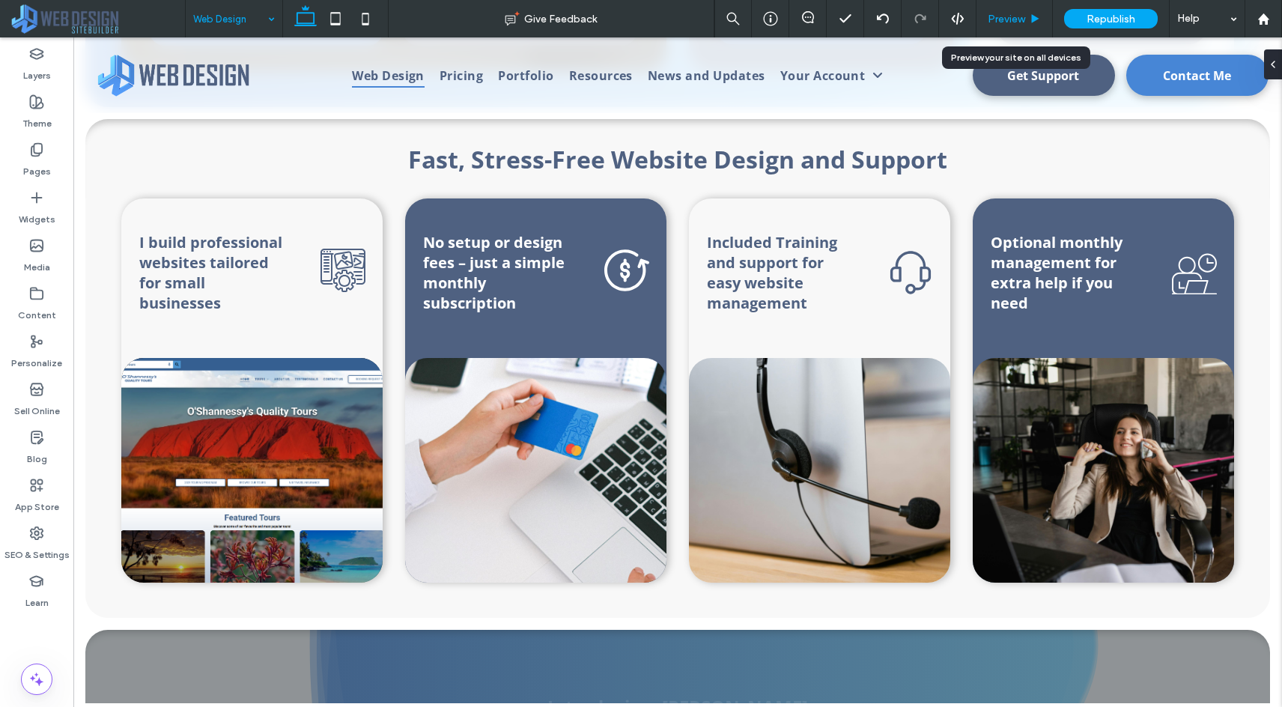
scroll to position [516, 0]
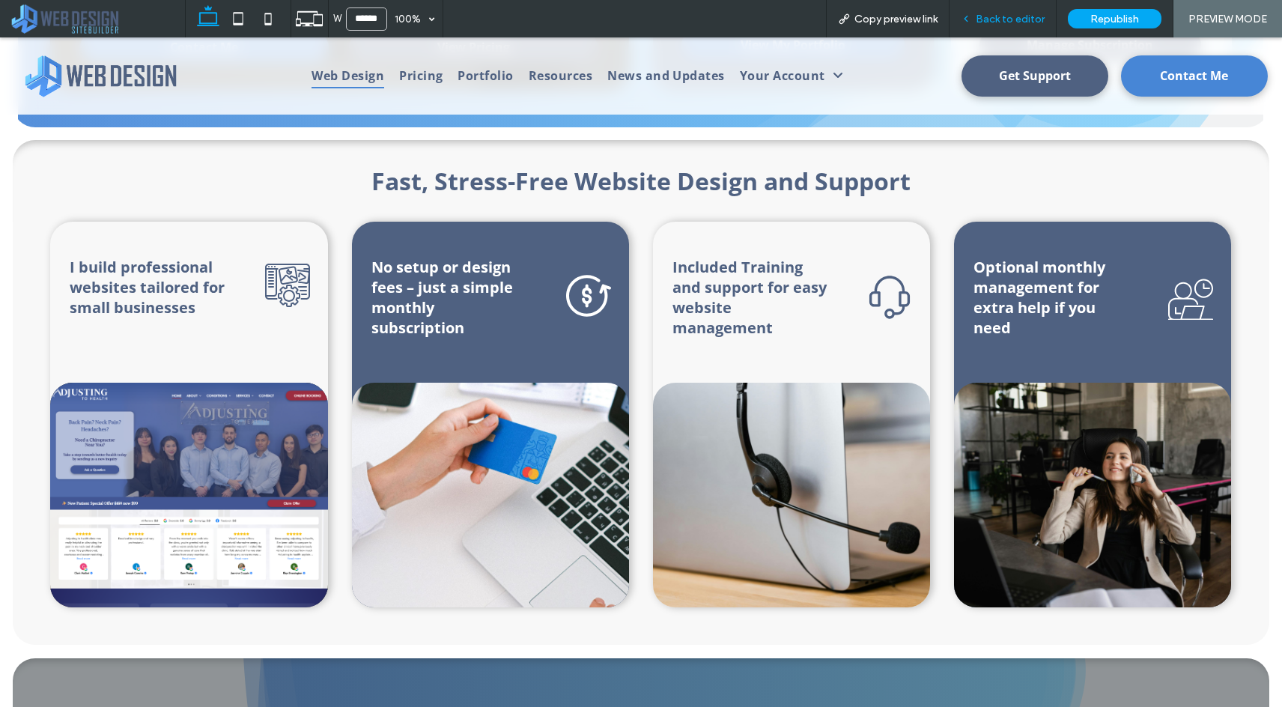
click at [1009, 15] on span "Back to editor" at bounding box center [1010, 19] width 69 height 13
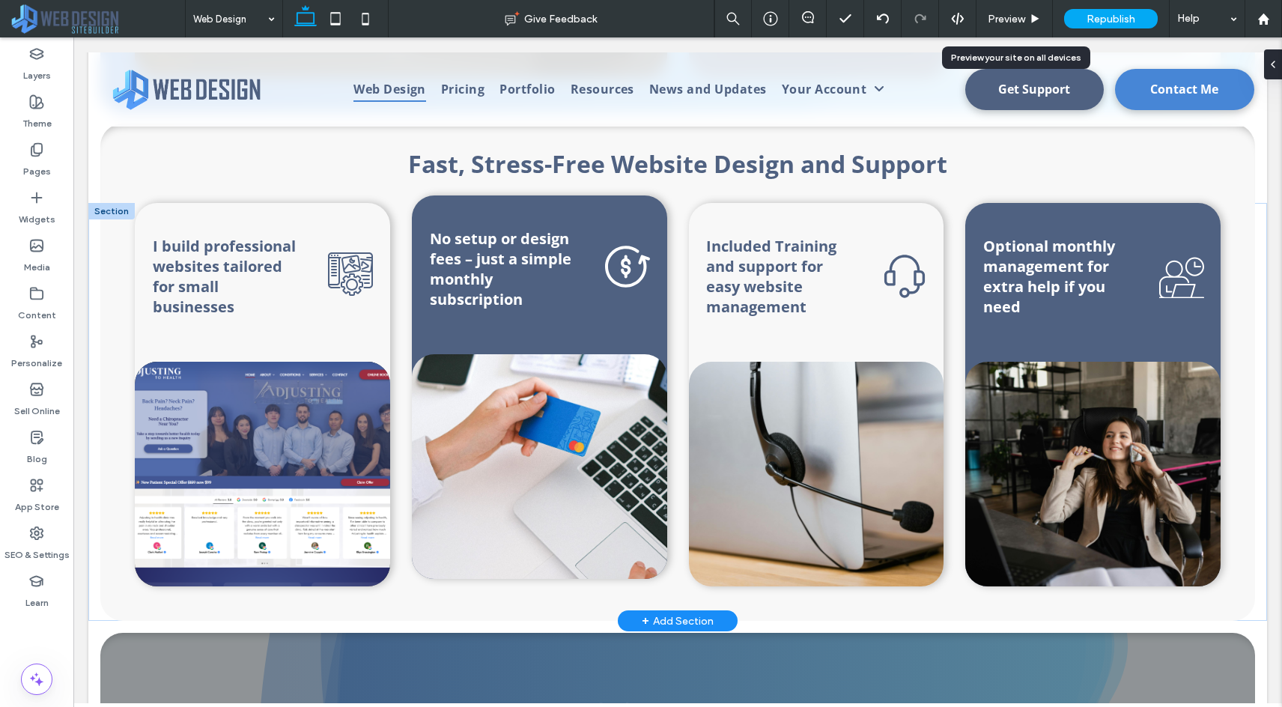
scroll to position [524, 0]
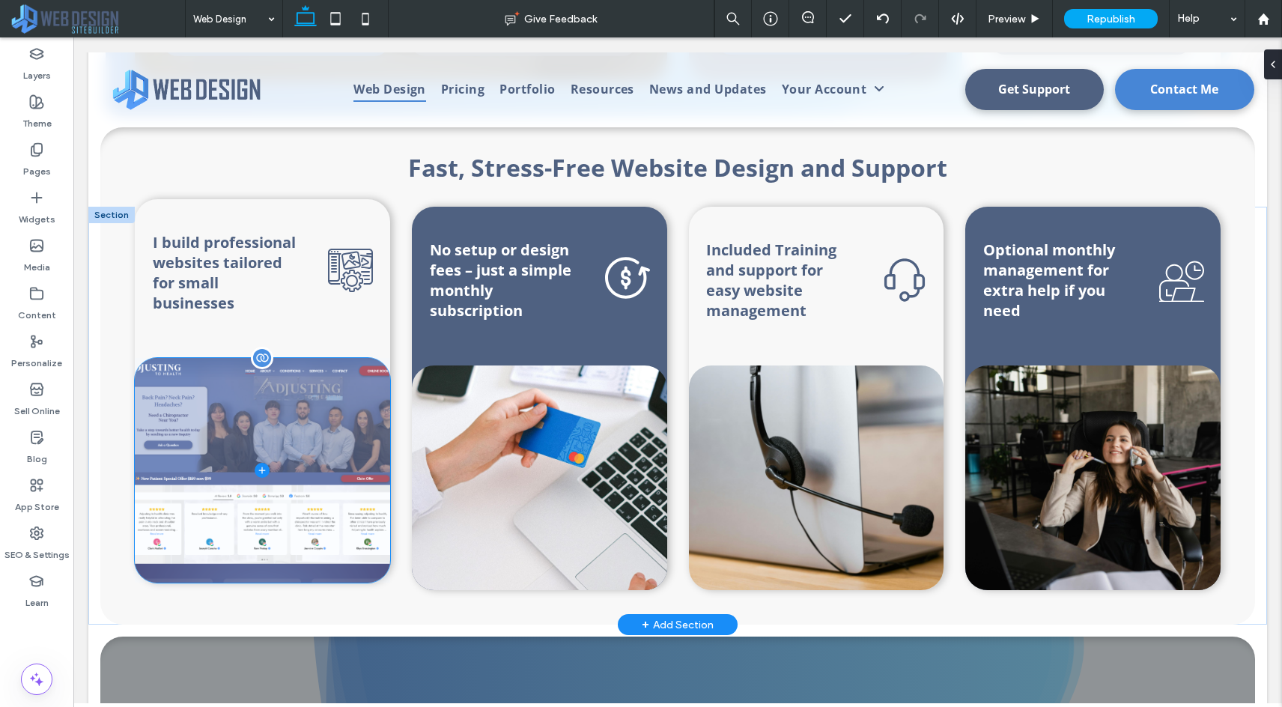
click at [308, 430] on span at bounding box center [262, 470] width 255 height 225
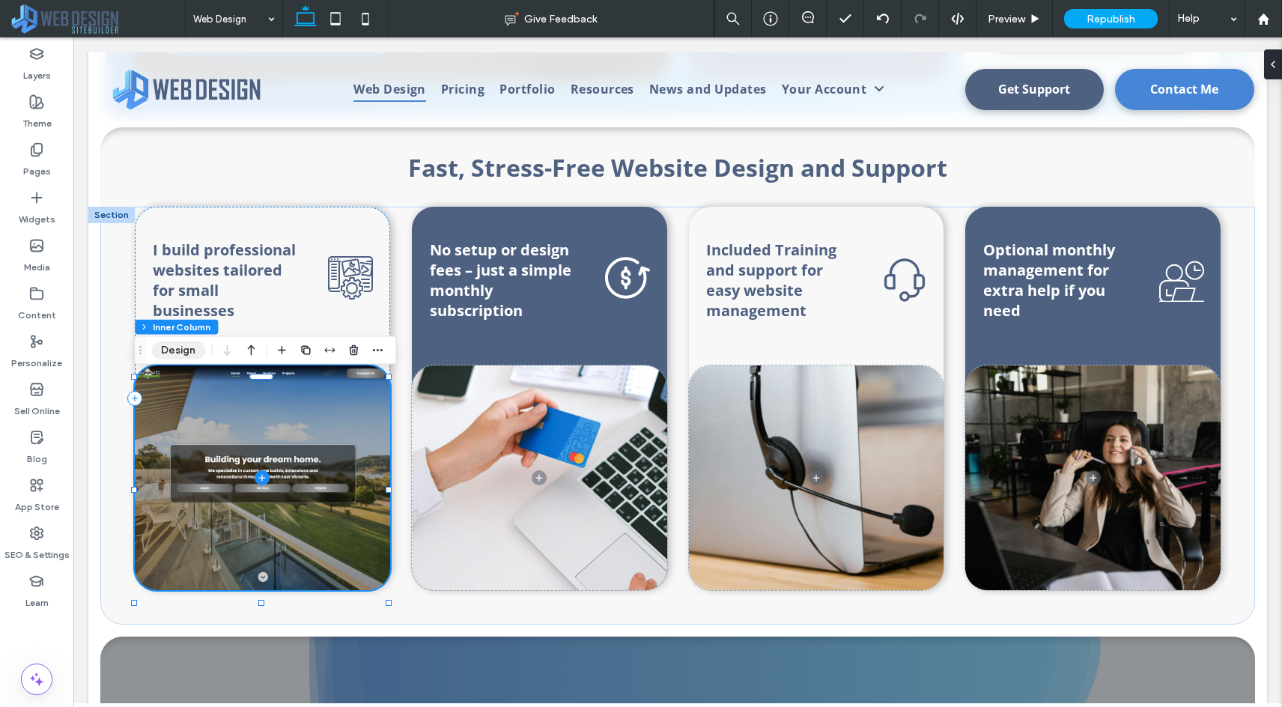
click at [183, 348] on button "Design" at bounding box center [178, 350] width 54 height 18
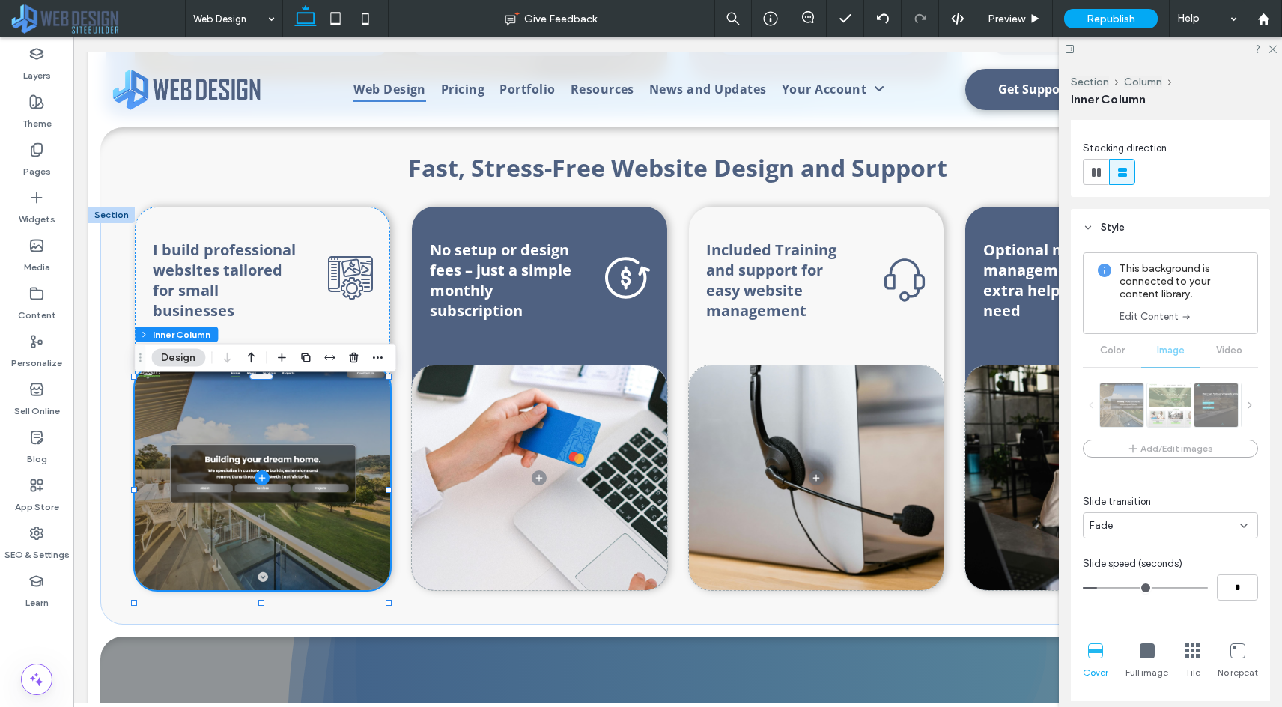
scroll to position [150, 0]
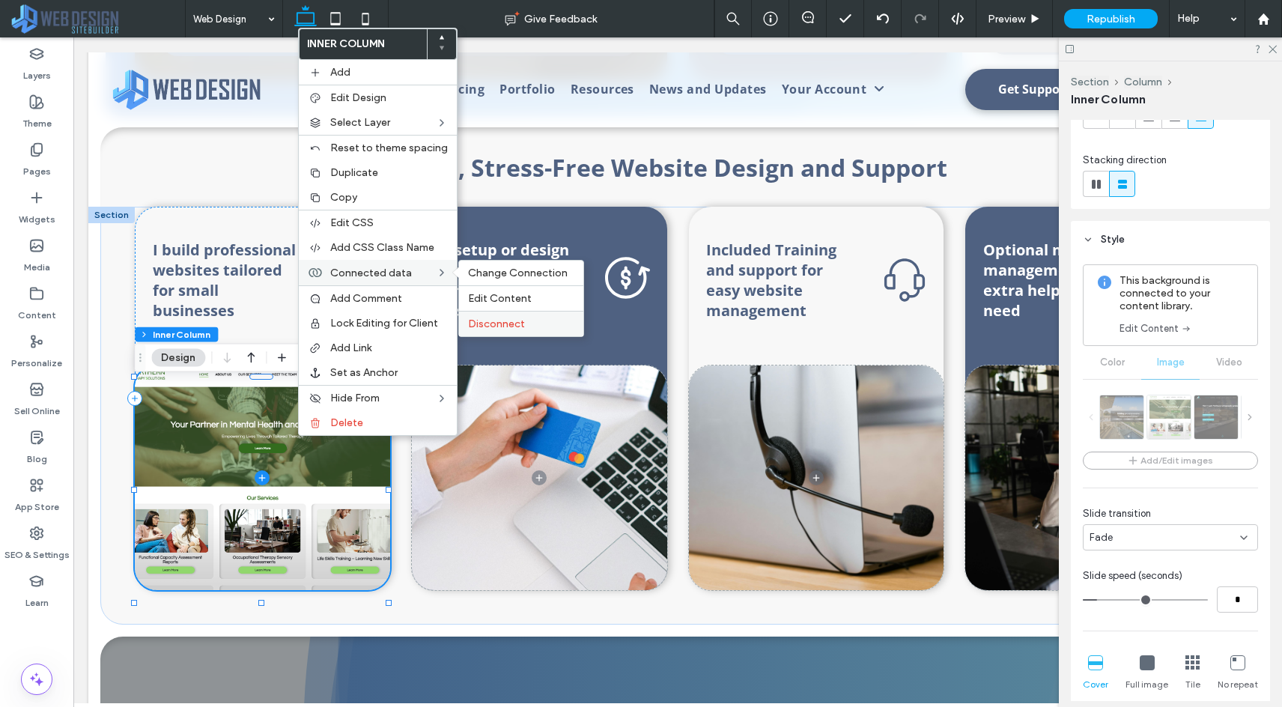
click at [500, 323] on span "Disconnect" at bounding box center [496, 324] width 57 height 13
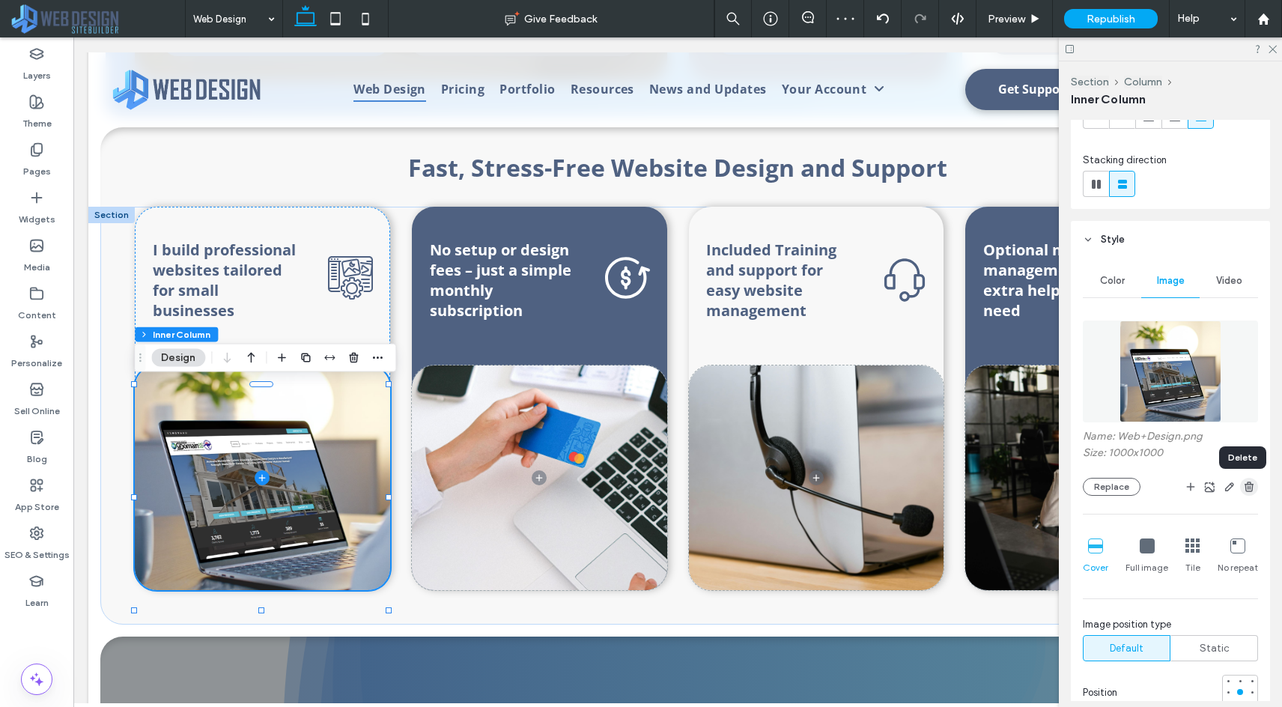
click at [1245, 486] on use "button" at bounding box center [1249, 487] width 9 height 10
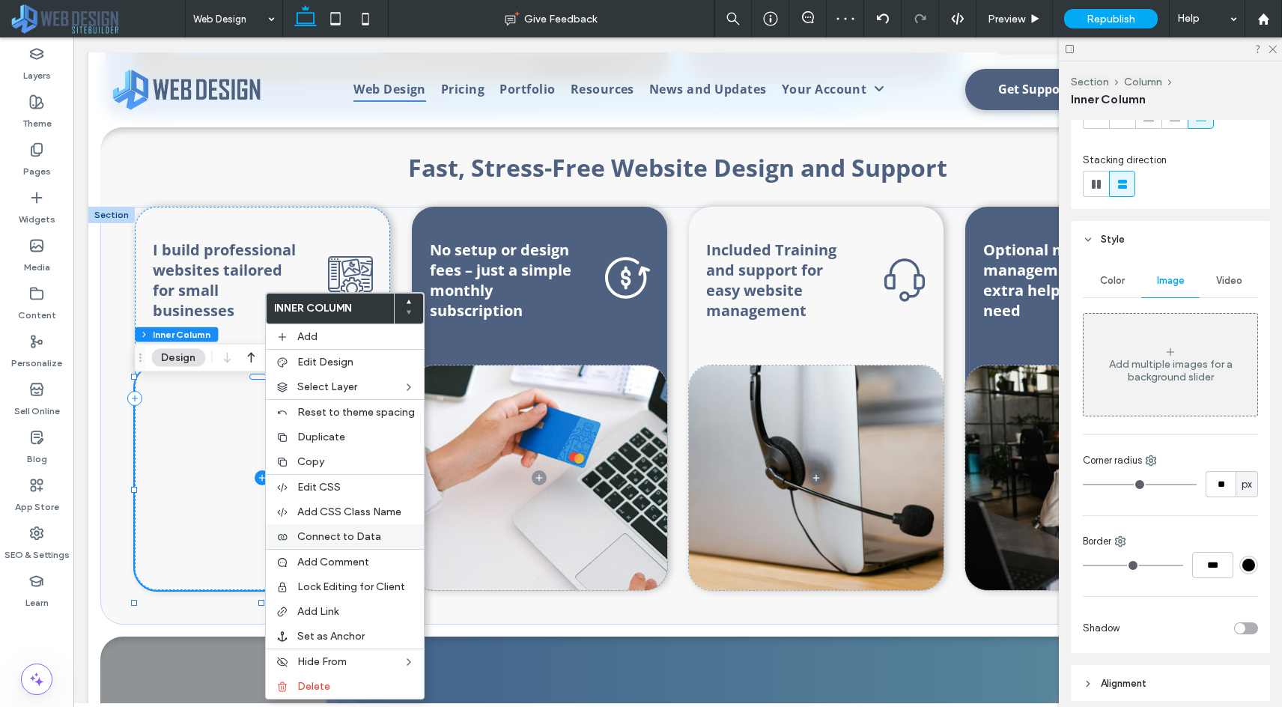
click at [379, 541] on label "Connect to Data" at bounding box center [356, 536] width 118 height 13
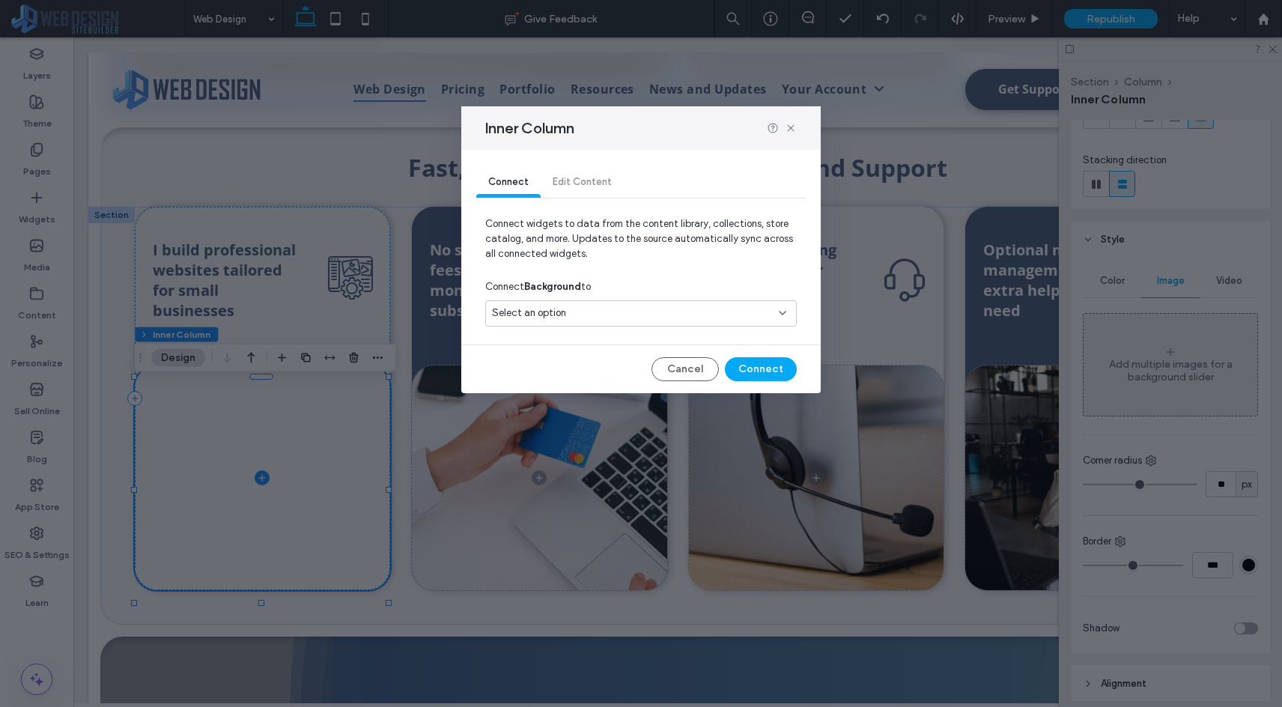
click at [717, 321] on div "Select an option" at bounding box center [641, 313] width 312 height 26
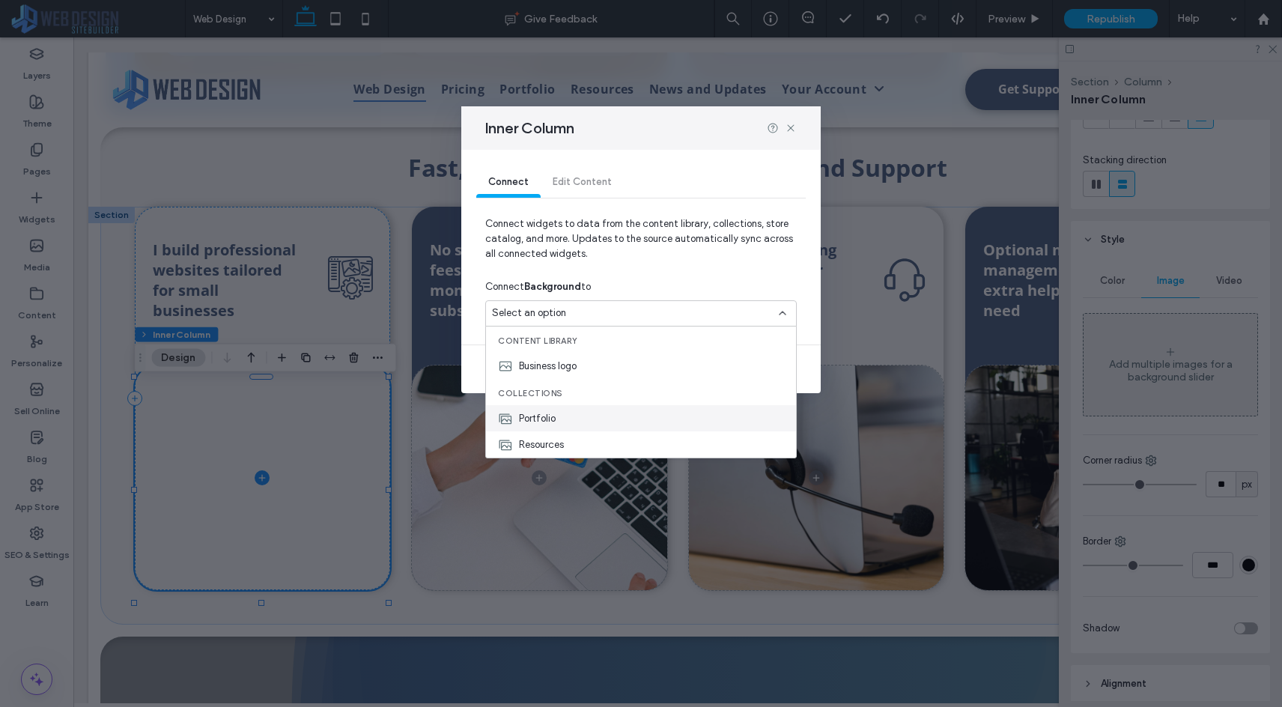
click at [539, 428] on div "Portfolio" at bounding box center [641, 418] width 310 height 26
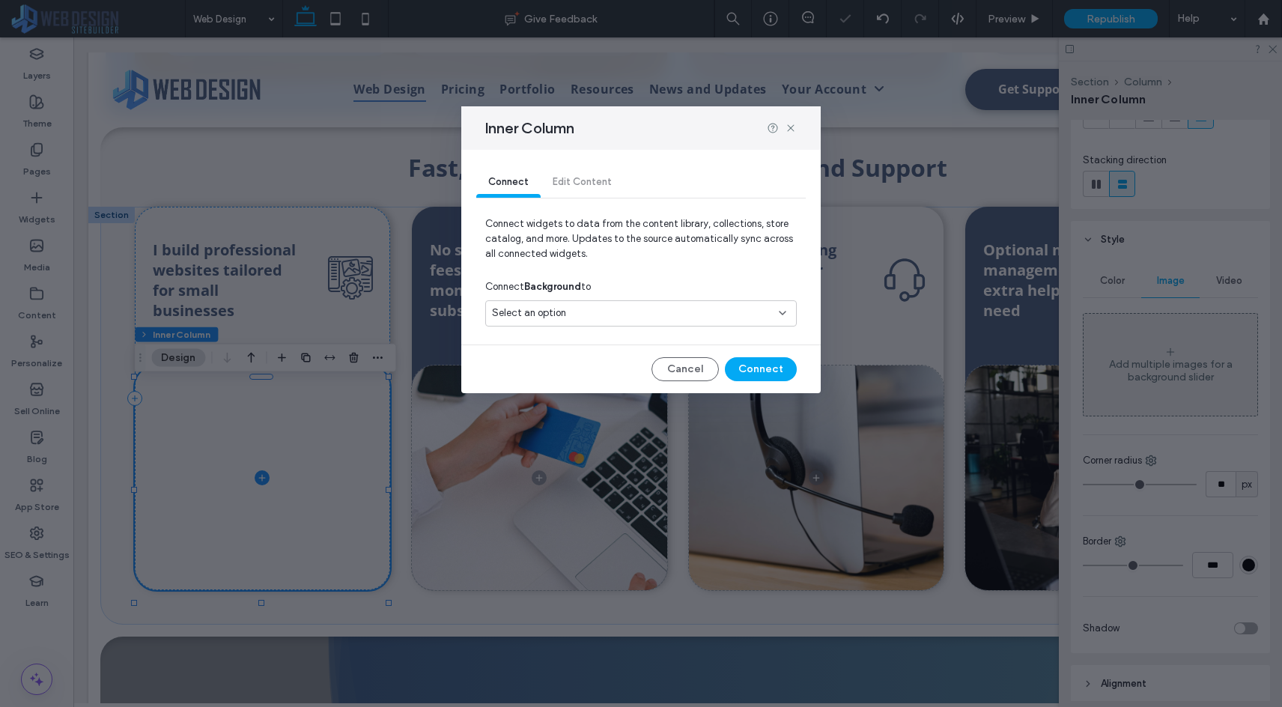
type input "**"
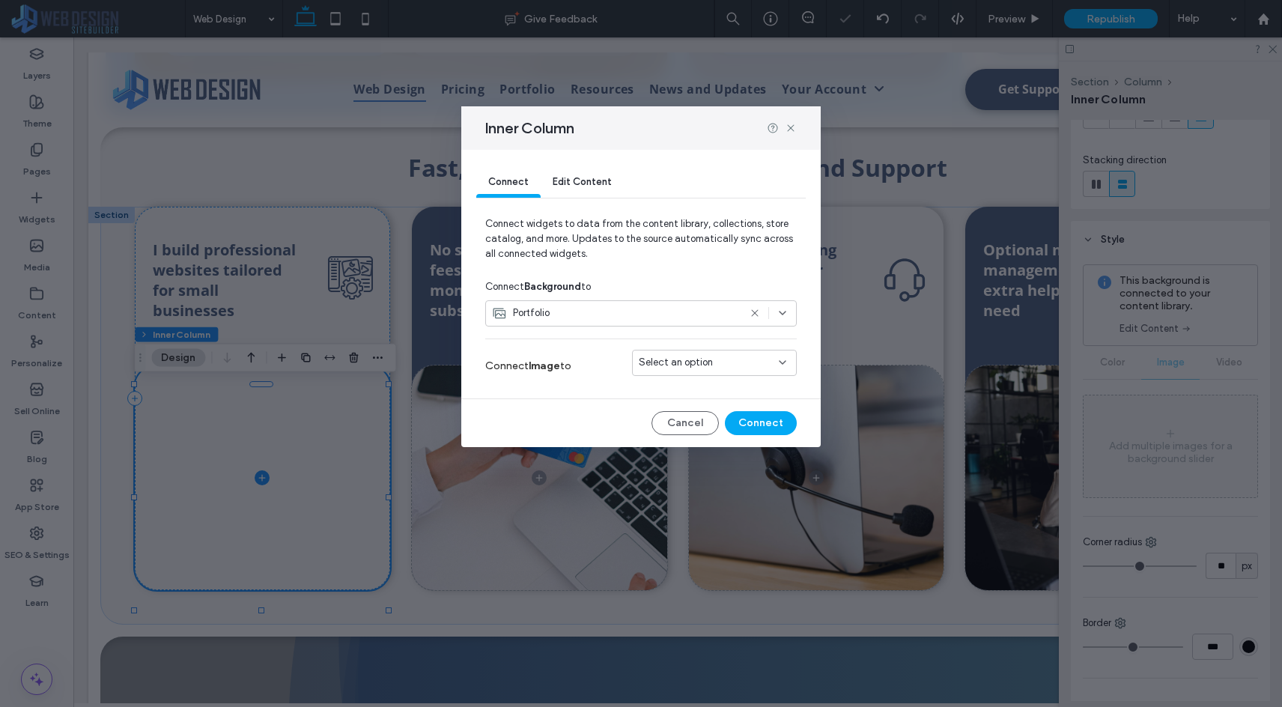
click at [722, 359] on div "Select an option" at bounding box center [705, 362] width 133 height 15
click at [678, 389] on span "Hero Image" at bounding box center [691, 389] width 50 height 15
click at [767, 422] on button "Connect" at bounding box center [761, 423] width 72 height 24
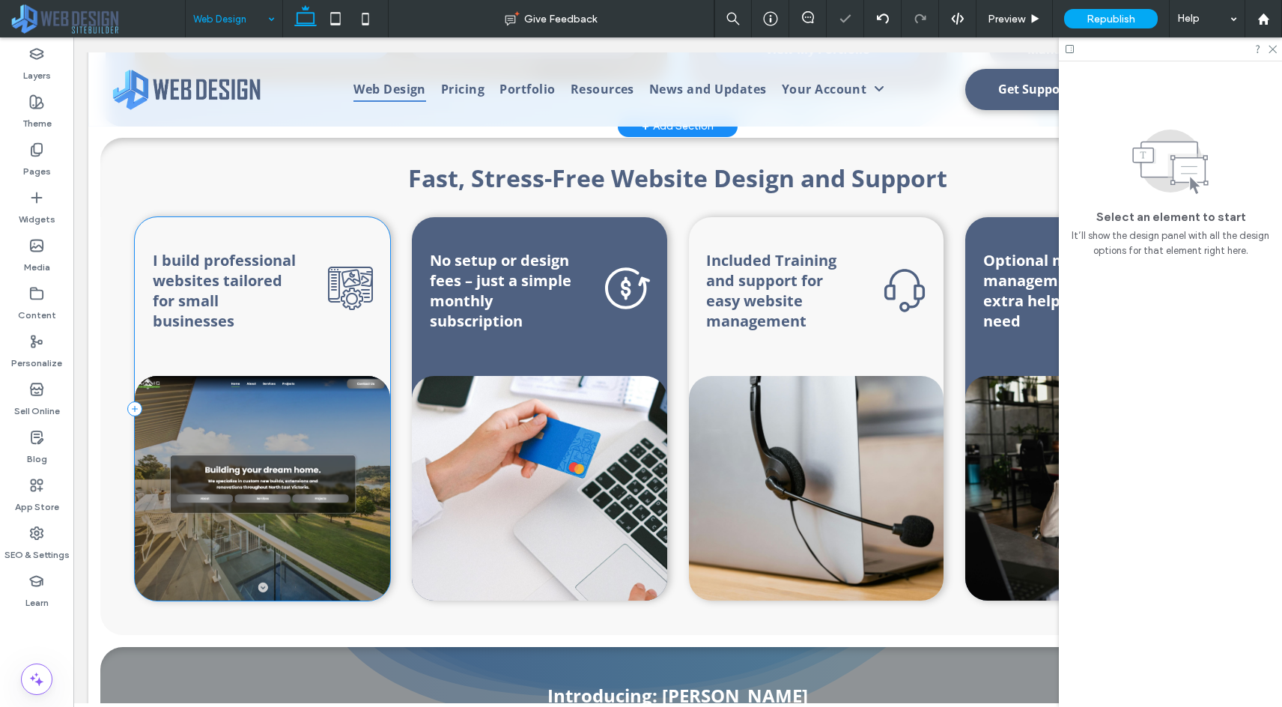
scroll to position [524, 0]
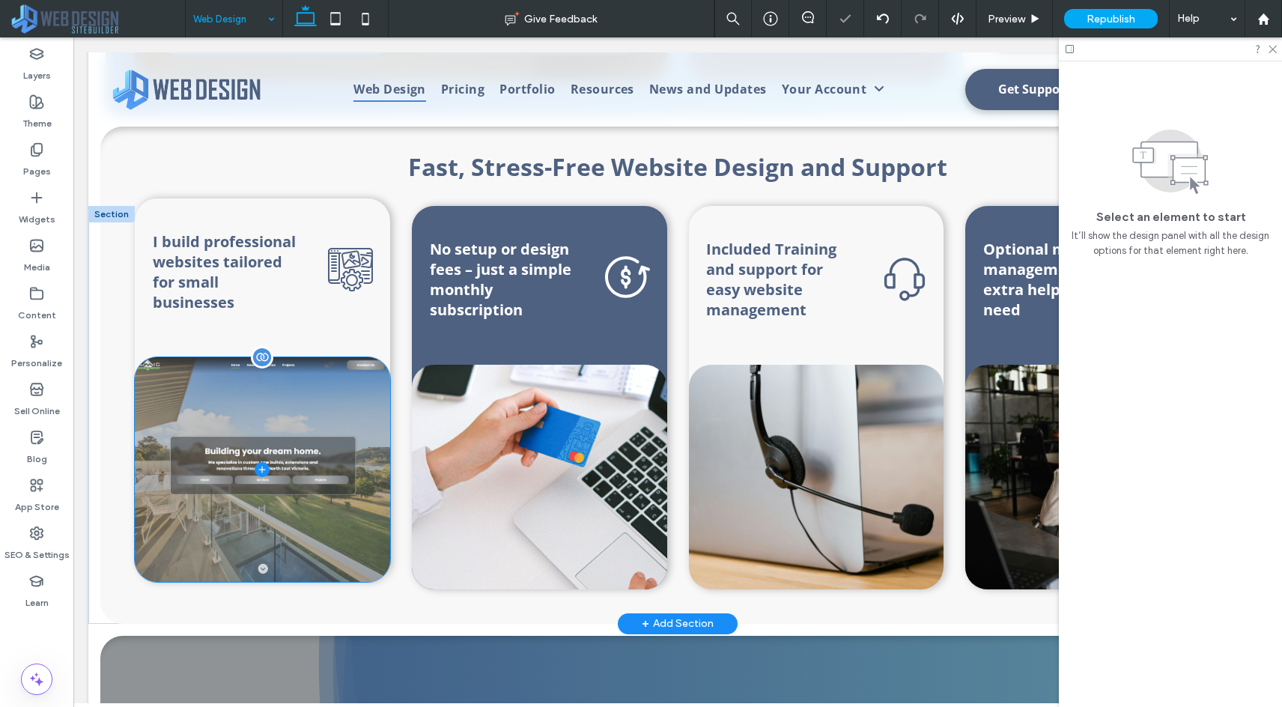
click at [353, 410] on span at bounding box center [262, 469] width 255 height 225
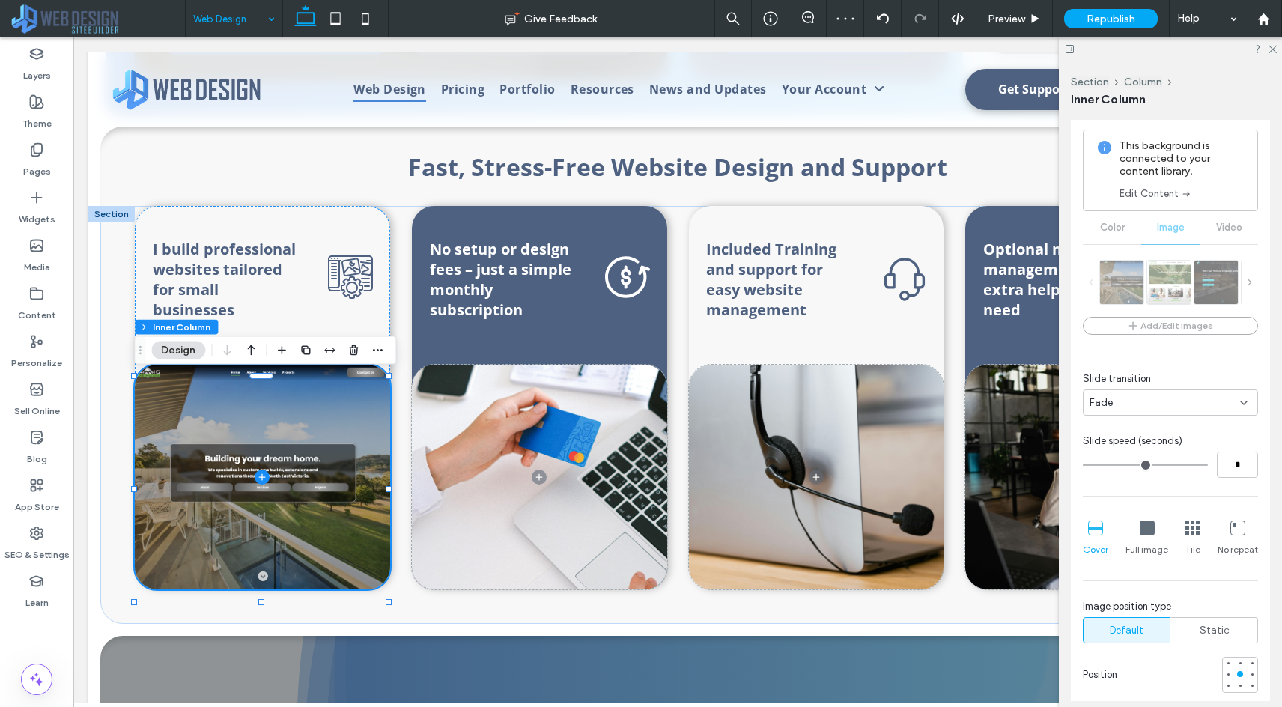
scroll to position [300, 0]
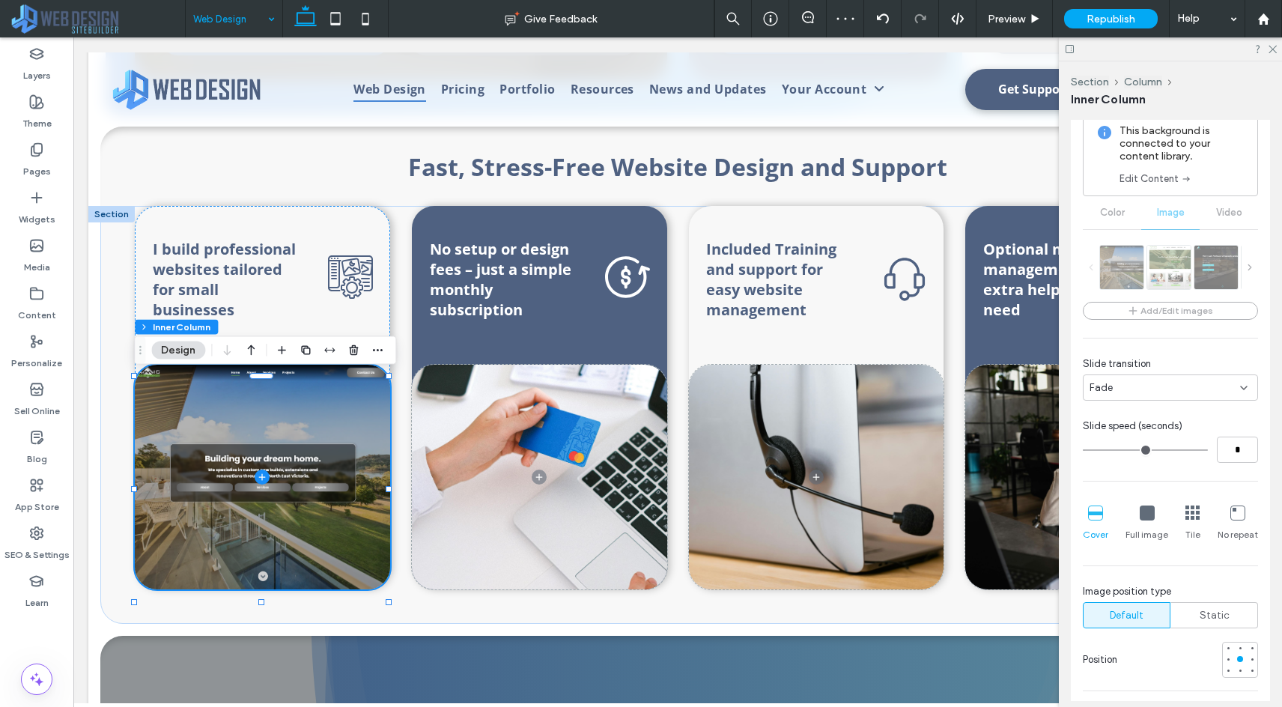
click at [1203, 386] on div "Fade" at bounding box center [1165, 387] width 151 height 15
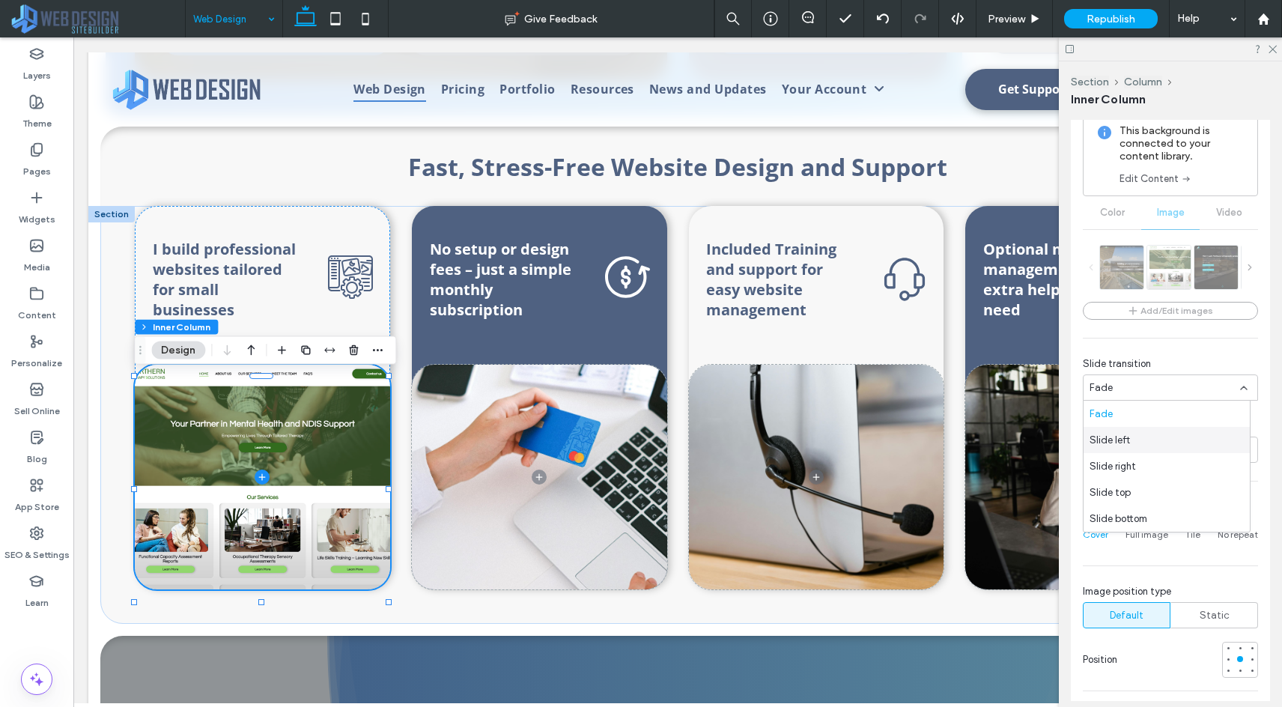
click at [1153, 439] on div "Slide left" at bounding box center [1167, 440] width 166 height 26
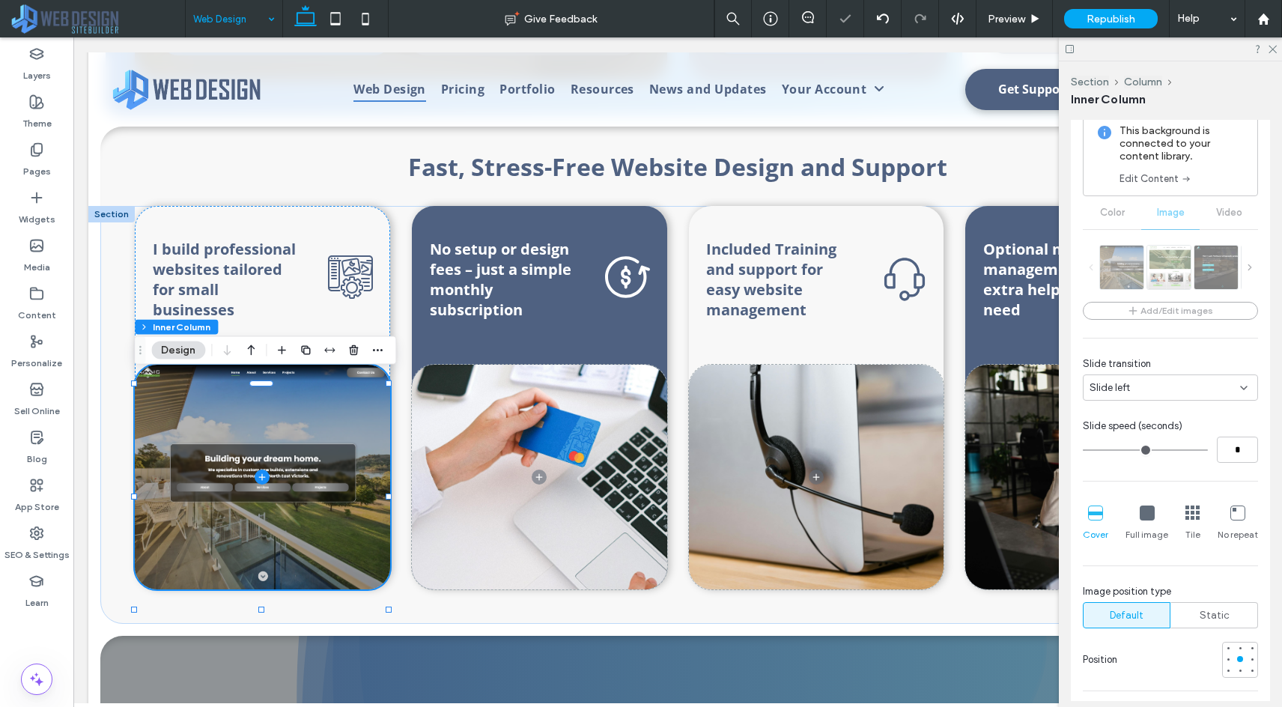
type input "*"
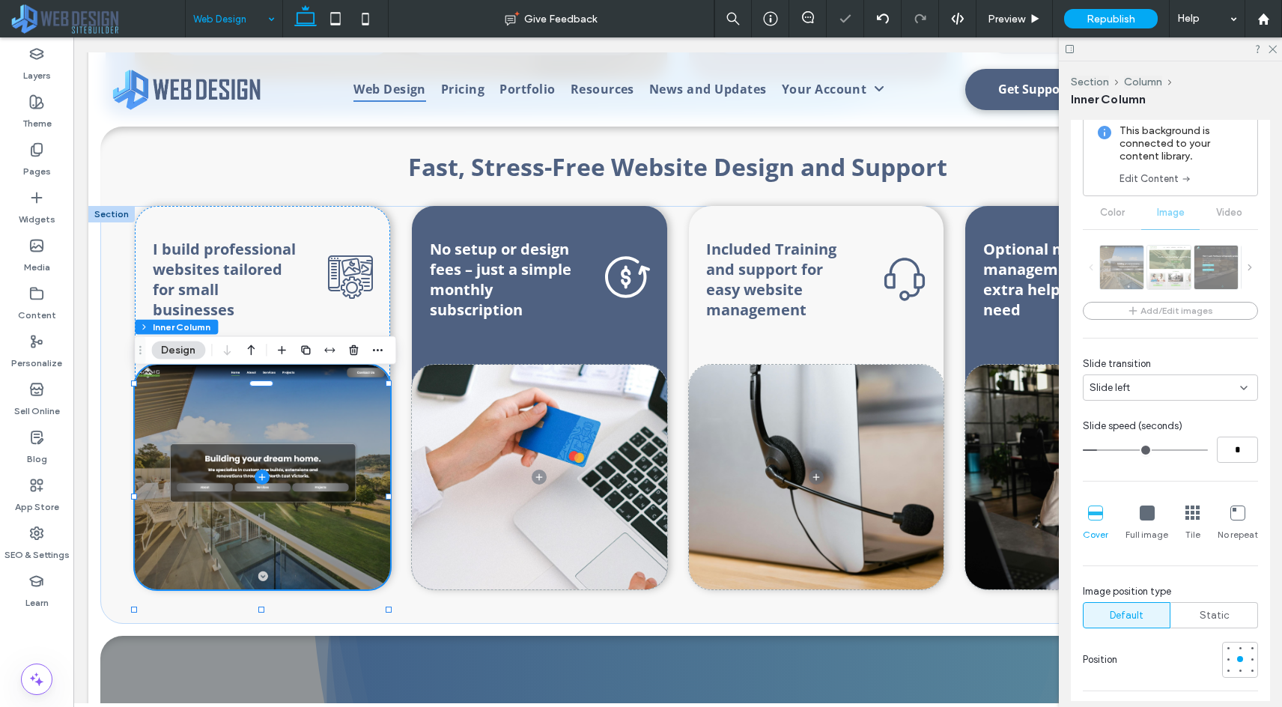
type input "*"
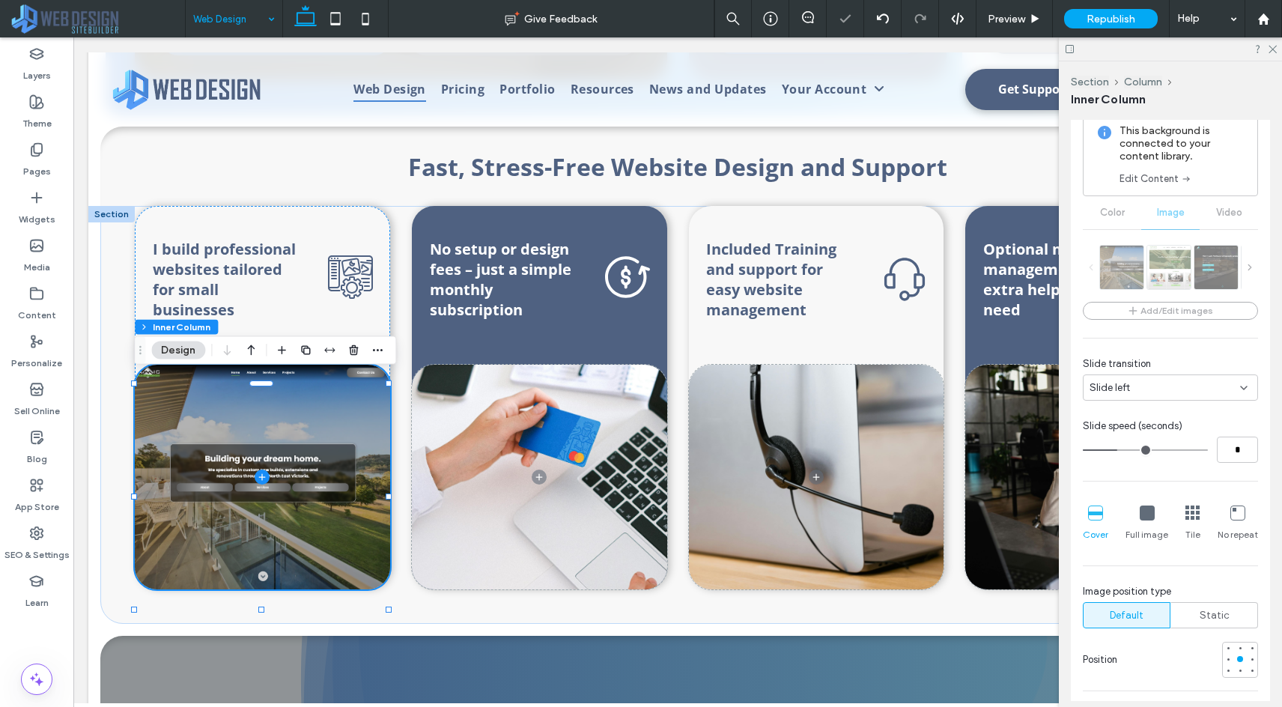
type input "*"
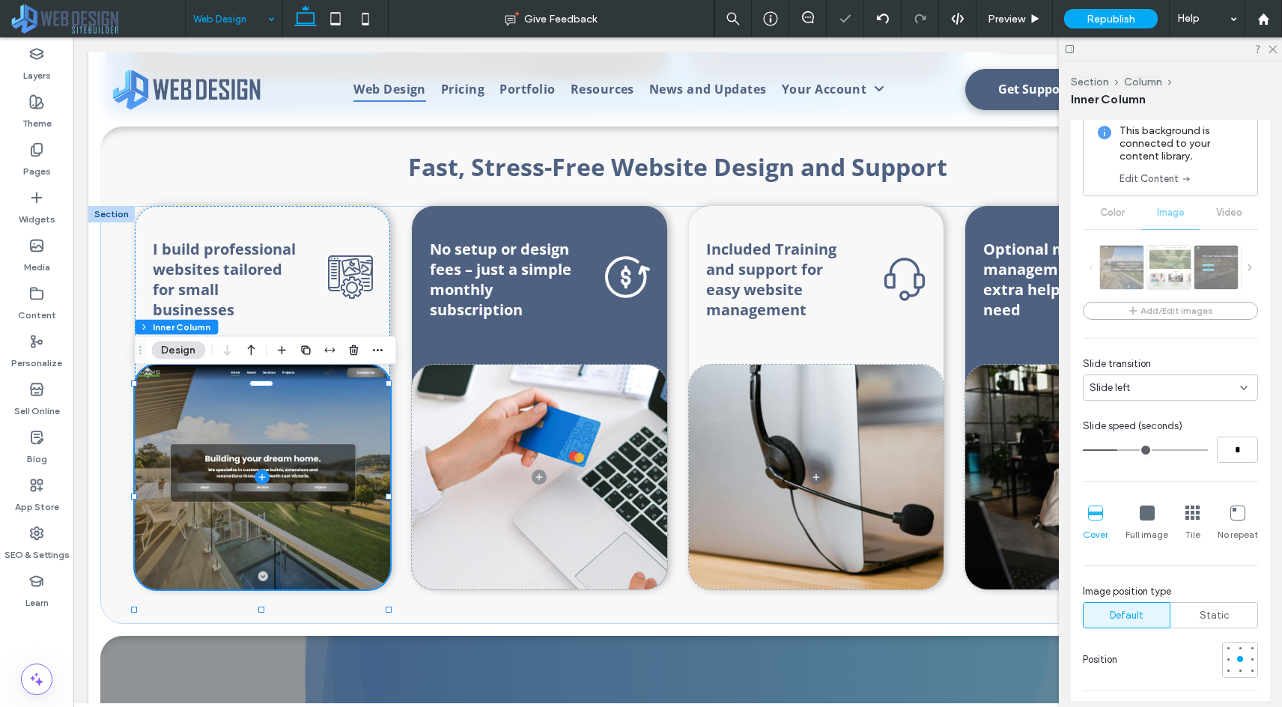
type input "*"
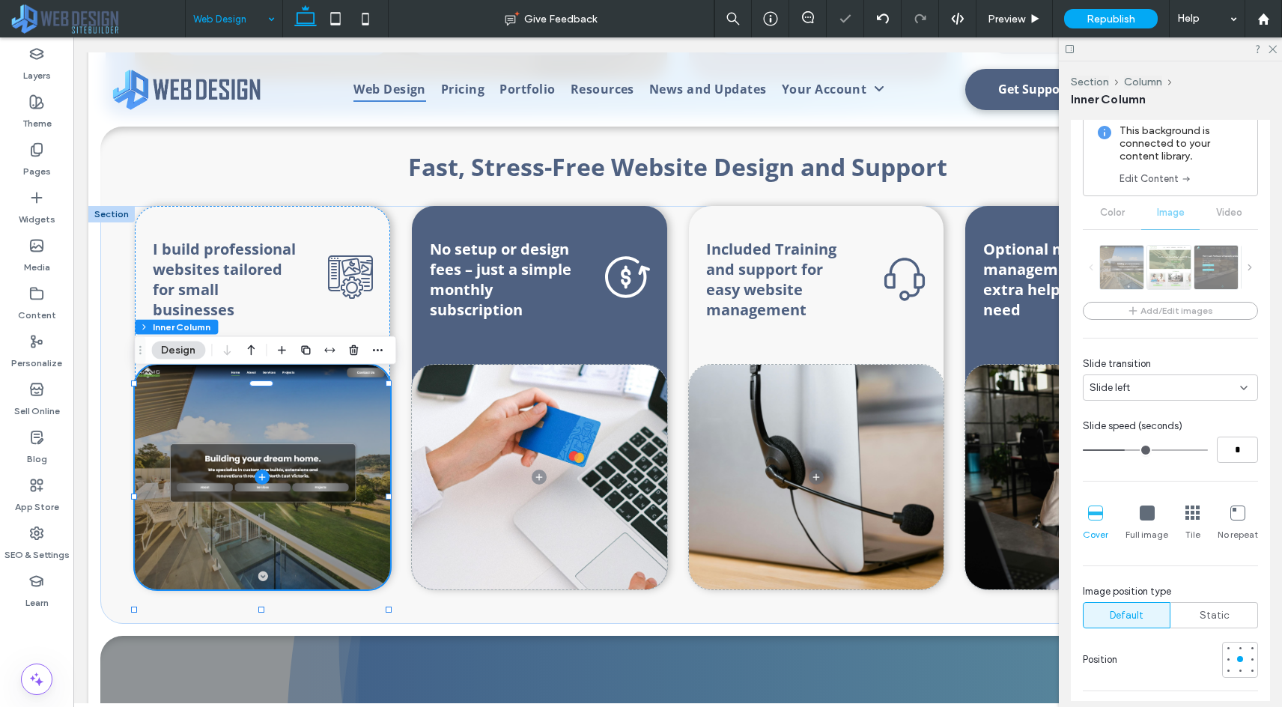
type input "*"
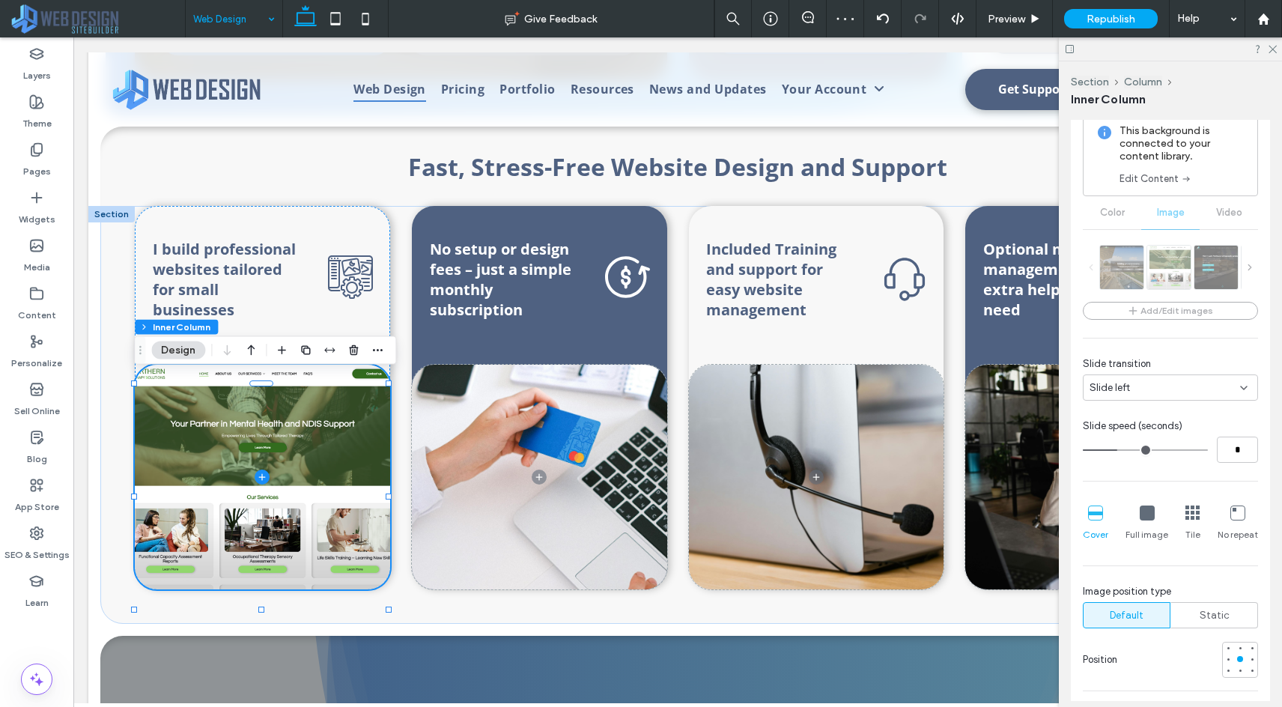
type input "*"
drag, startPoint x: 1094, startPoint y: 448, endPoint x: 1113, endPoint y: 448, distance: 18.7
type input "*"
click at [1113, 449] on input "range" at bounding box center [1145, 449] width 125 height 1
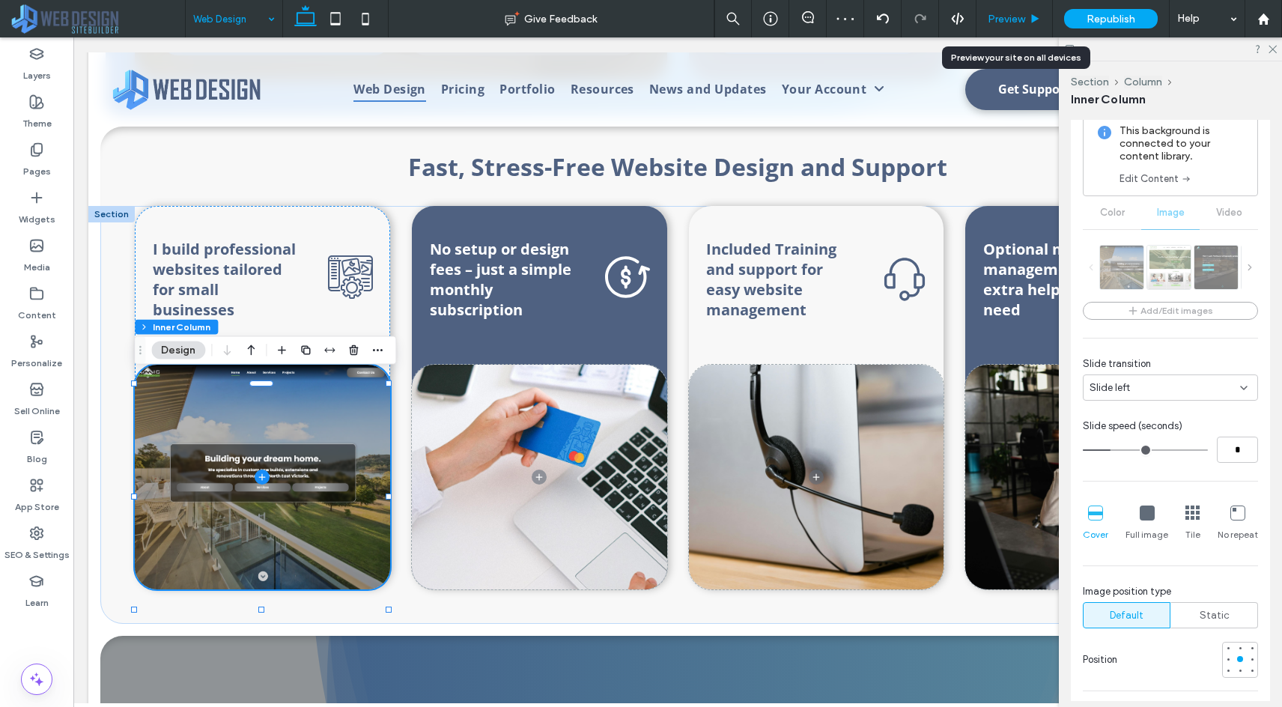
click at [1019, 21] on span "Preview" at bounding box center [1006, 19] width 37 height 13
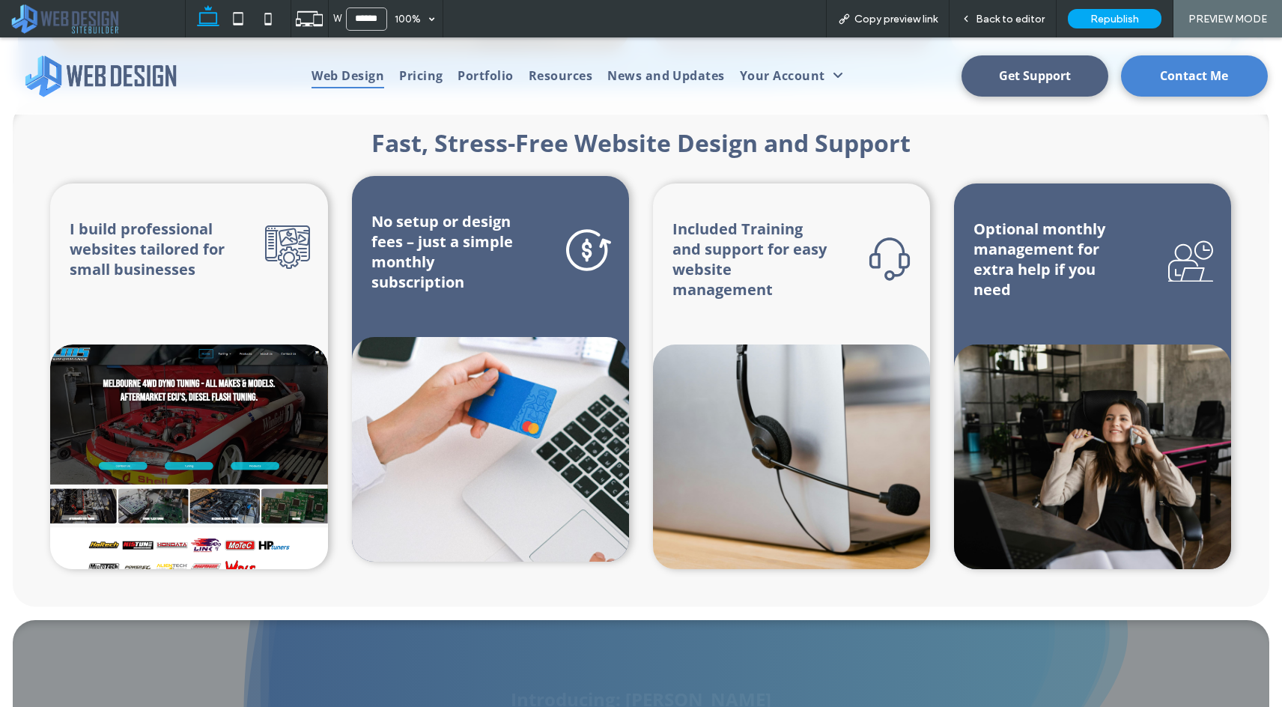
scroll to position [589, 0]
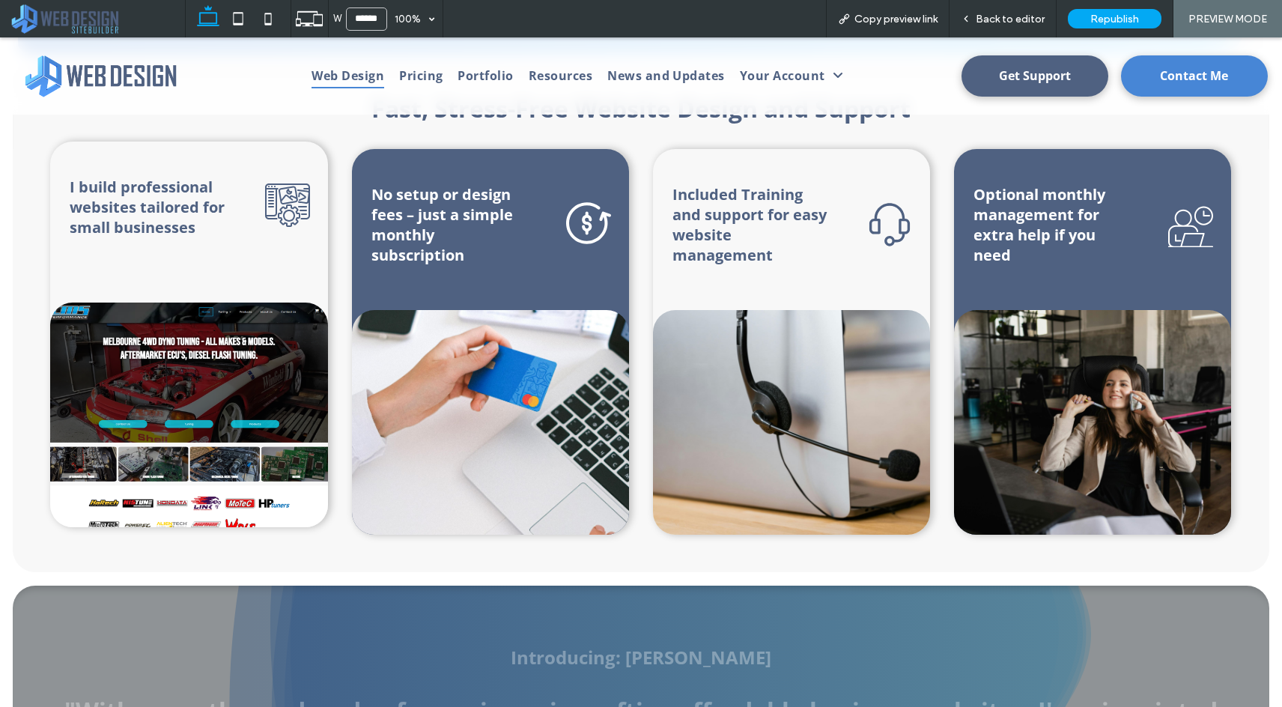
drag, startPoint x: 200, startPoint y: 321, endPoint x: 207, endPoint y: 368, distance: 47.7
click at [200, 321] on div at bounding box center [189, 415] width 278 height 225
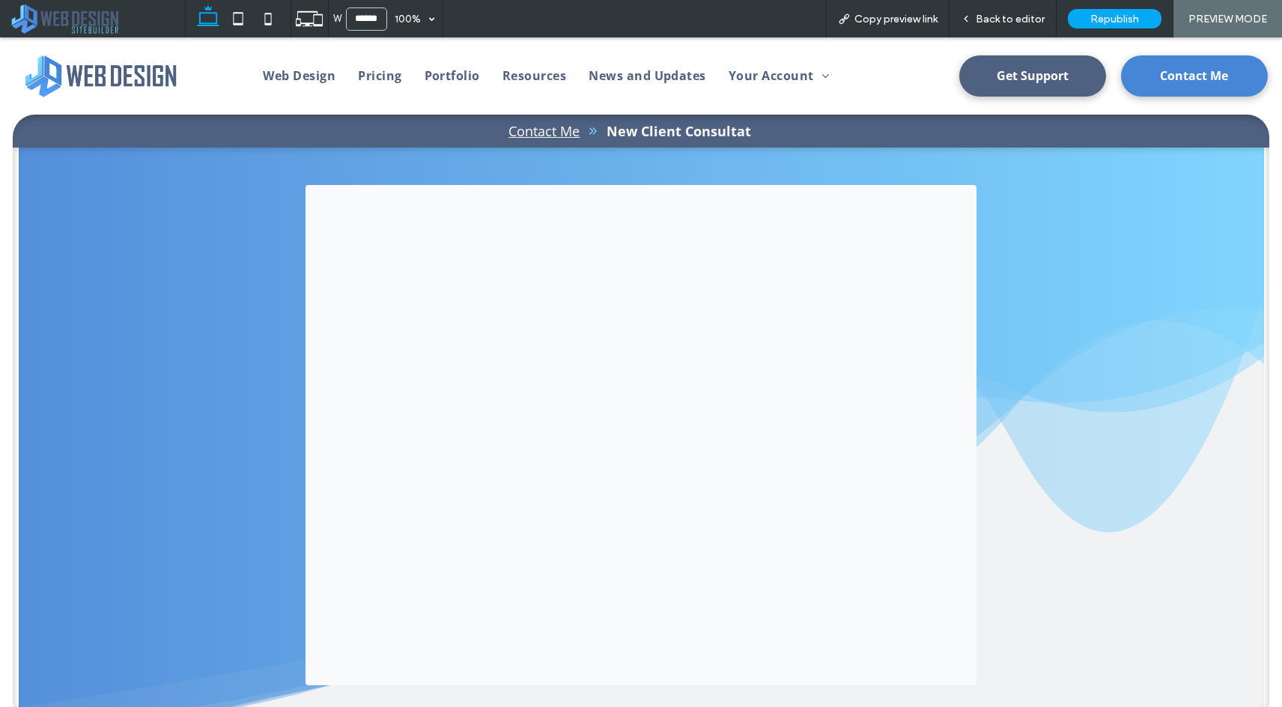
scroll to position [0, 0]
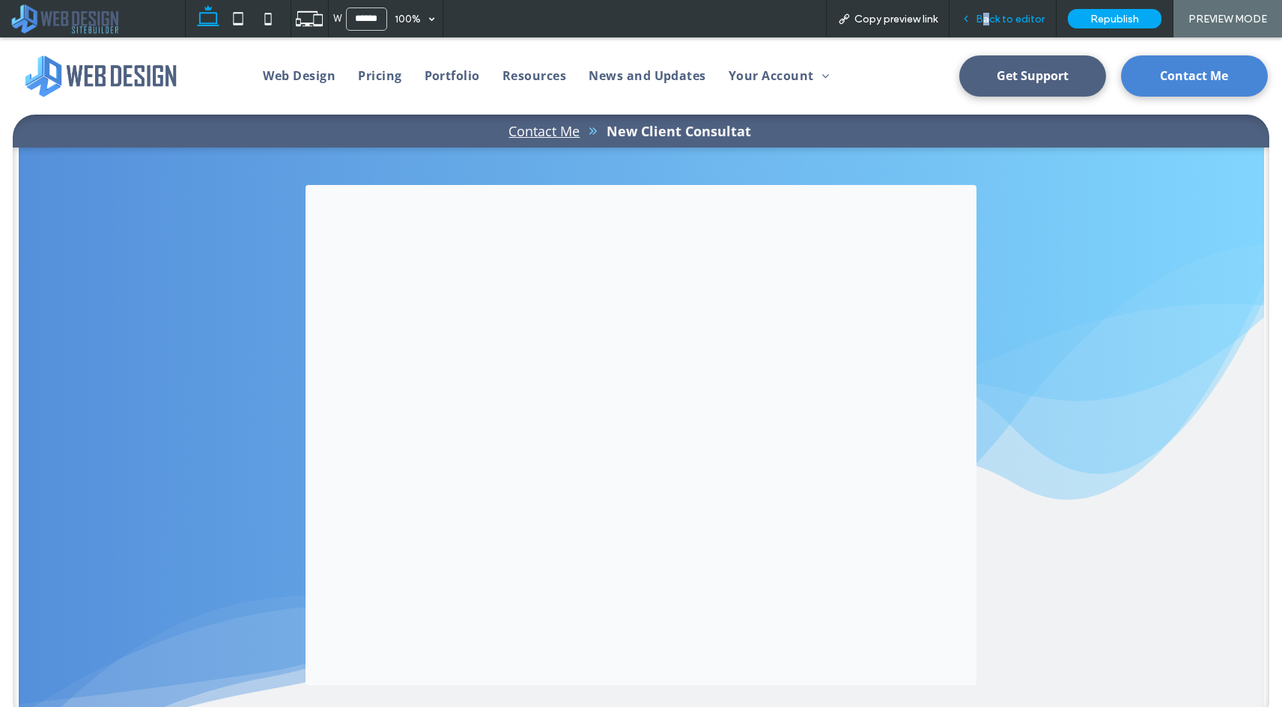
click at [988, 21] on span "Back to editor" at bounding box center [1010, 19] width 69 height 13
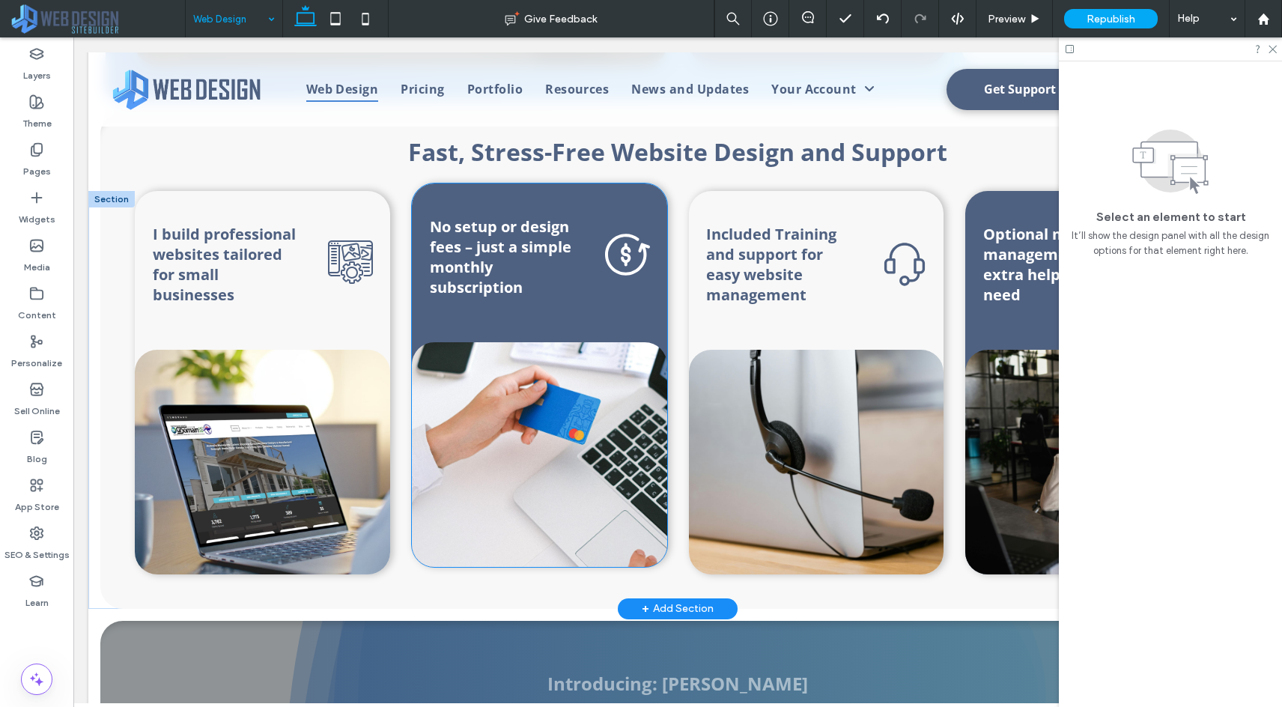
scroll to position [524, 0]
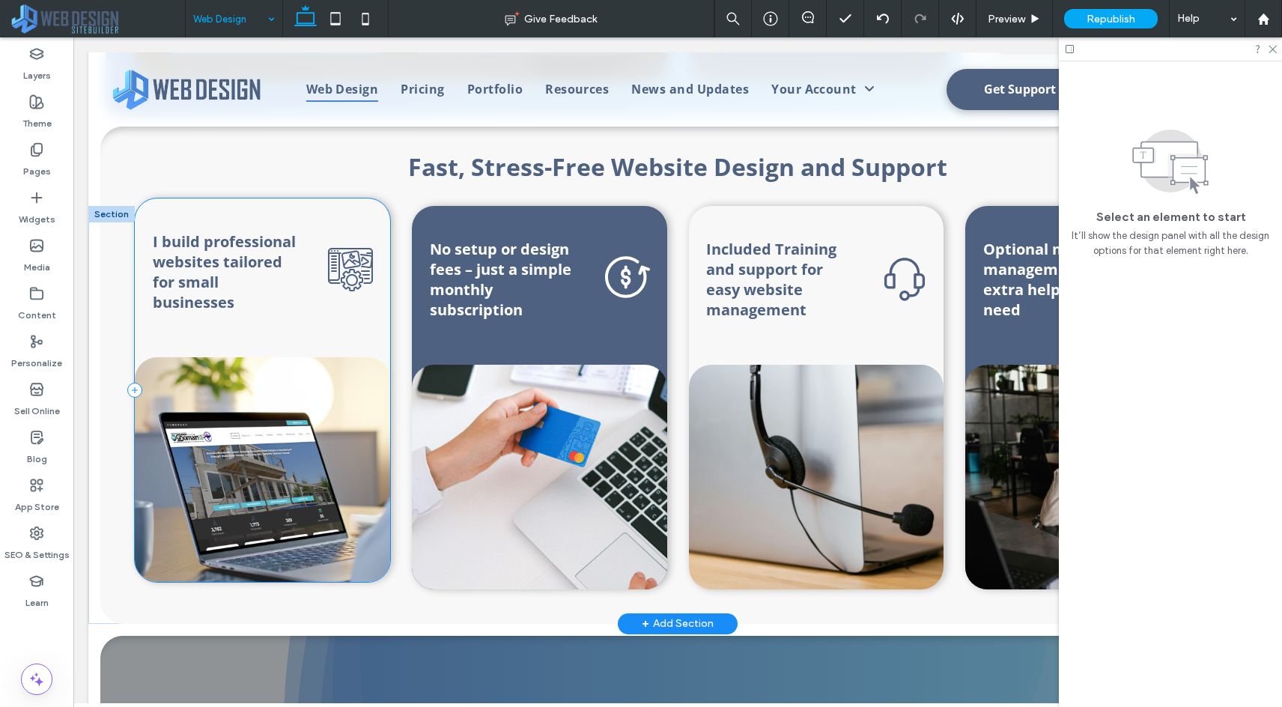
click at [384, 222] on div "A black and white icon of a computer with a gear and a picture on it. I build p…" at bounding box center [262, 389] width 255 height 383
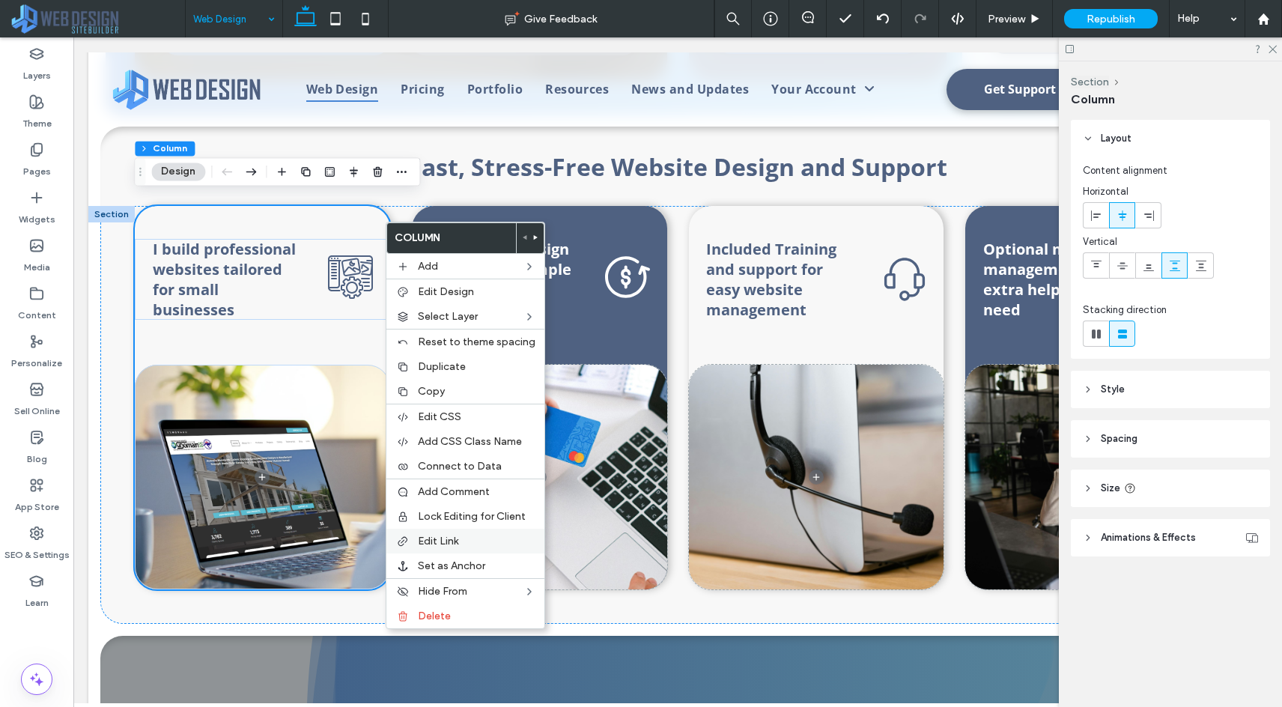
click at [476, 541] on label "Edit Link" at bounding box center [477, 541] width 118 height 13
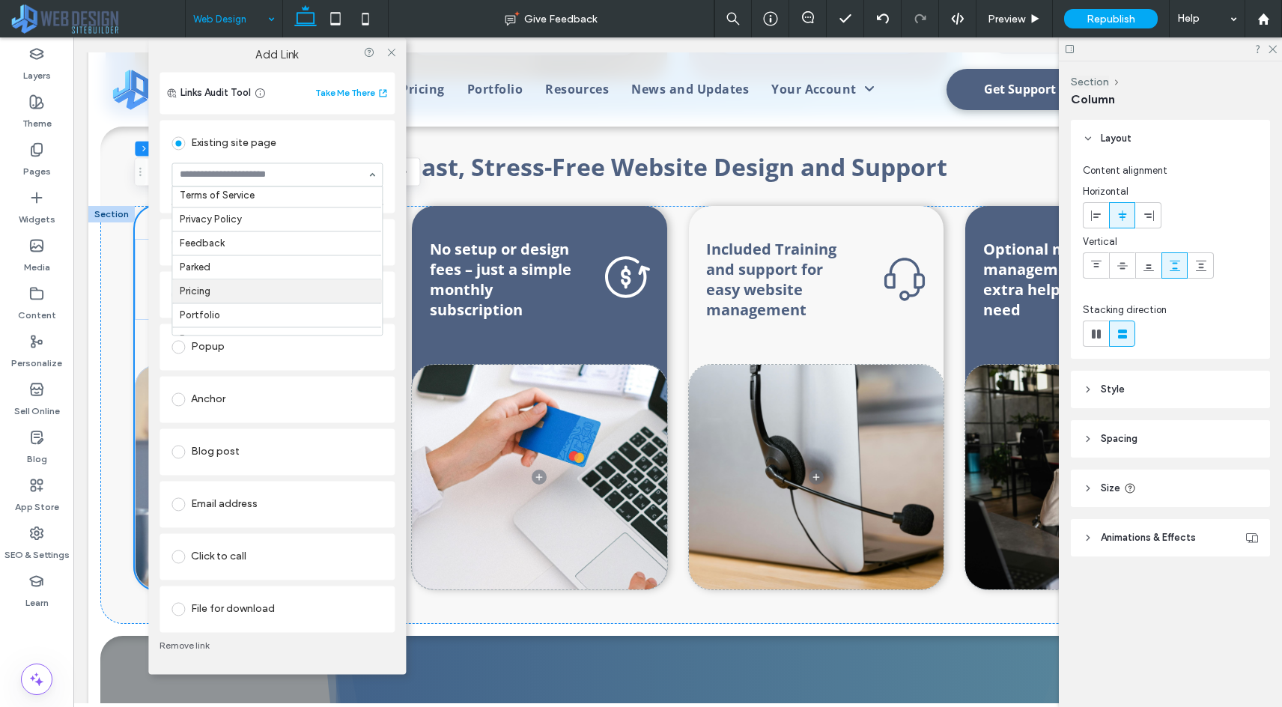
scroll to position [82, 0]
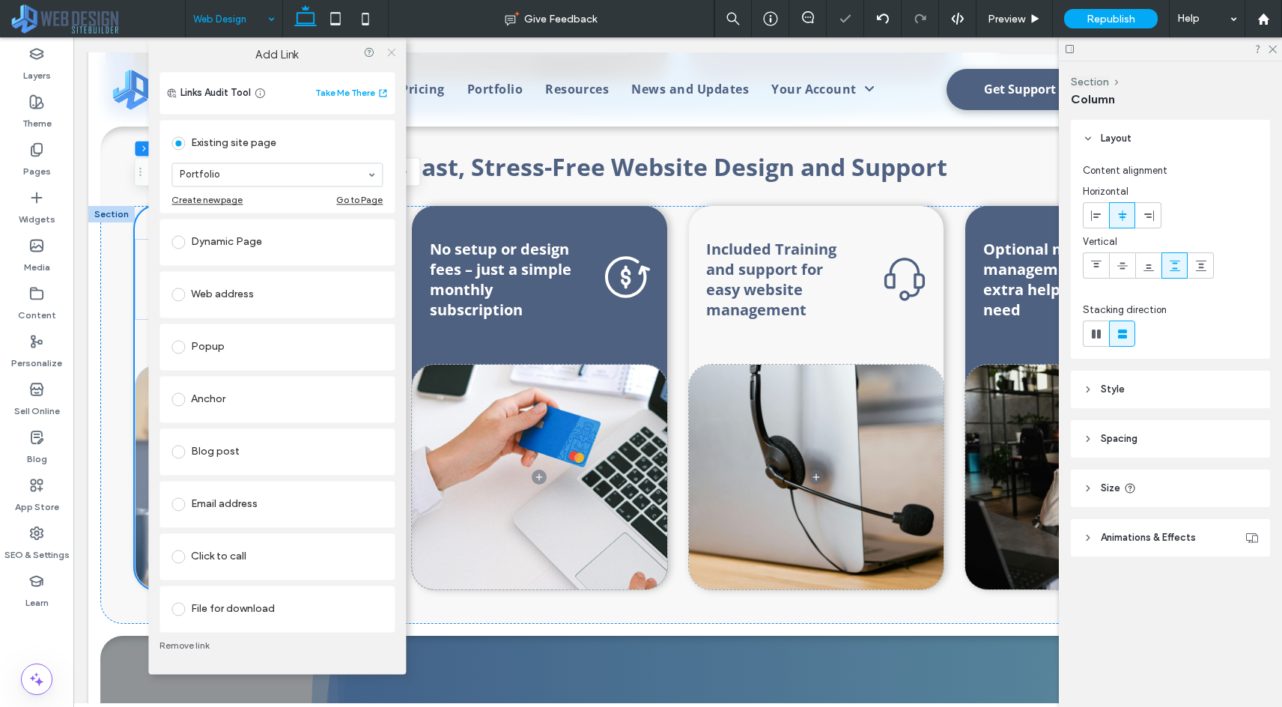
click at [391, 58] on span at bounding box center [391, 52] width 11 height 22
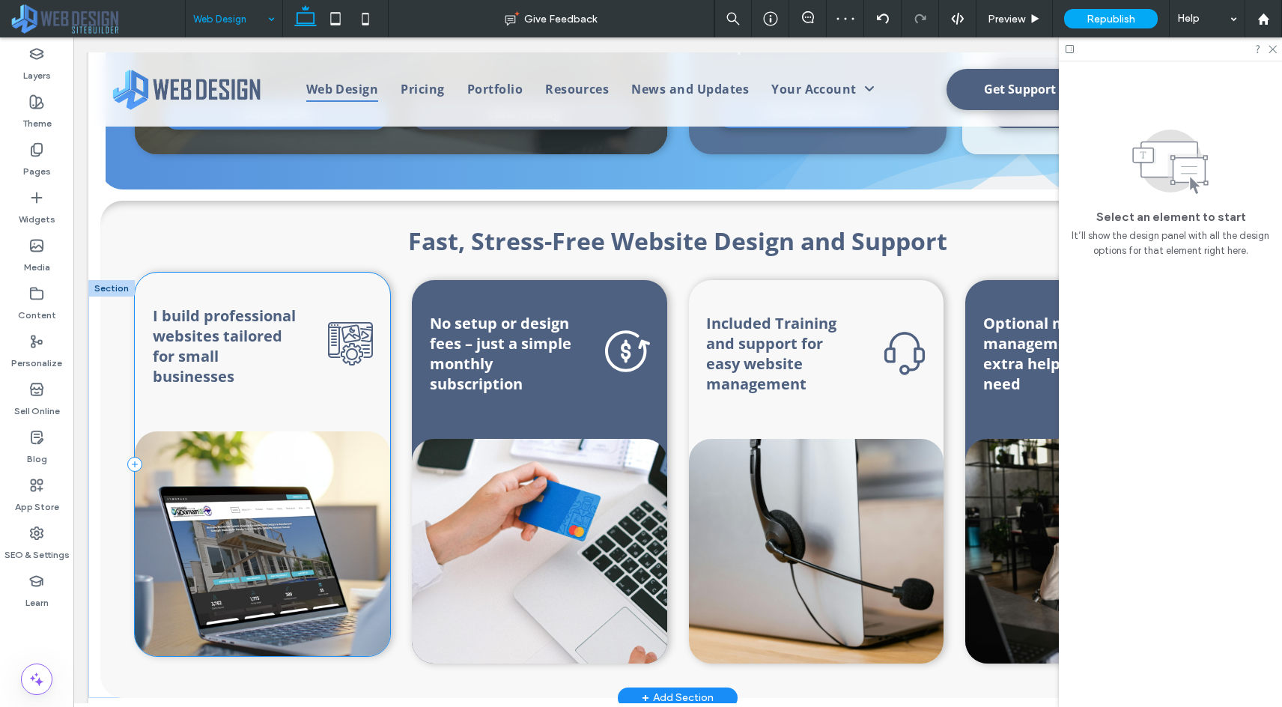
scroll to position [449, 0]
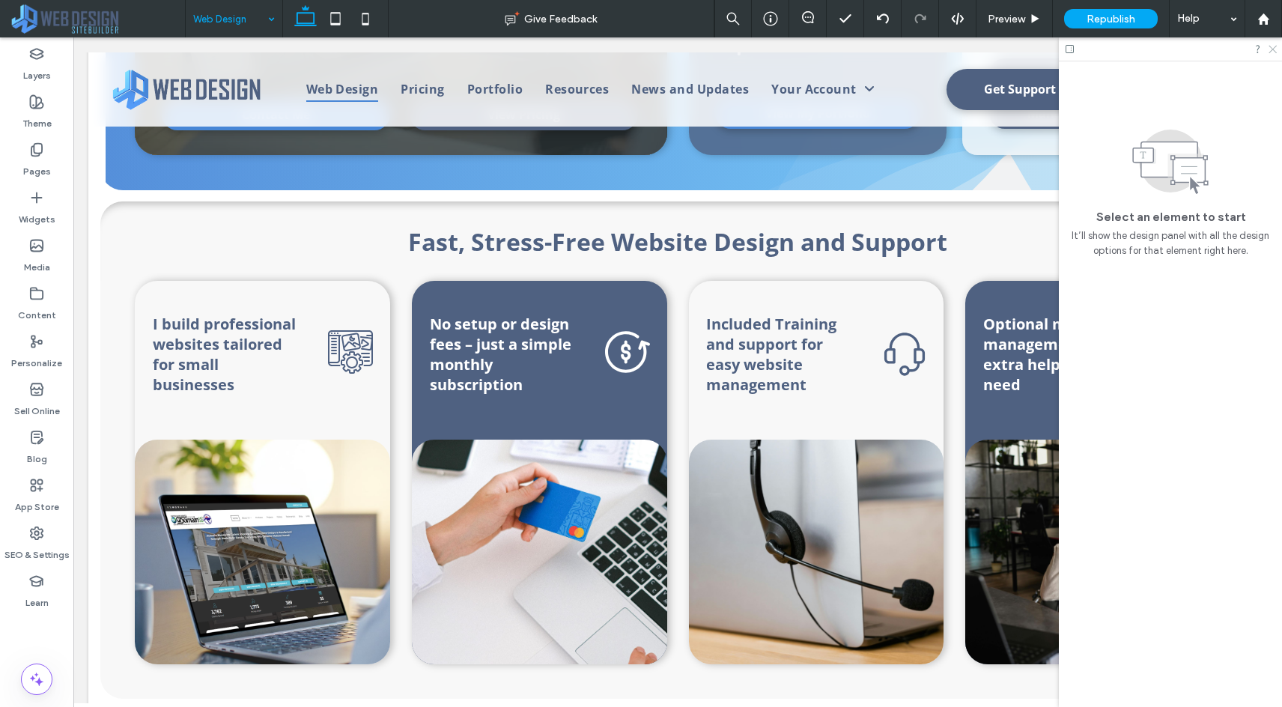
click at [1274, 47] on icon at bounding box center [1272, 48] width 10 height 10
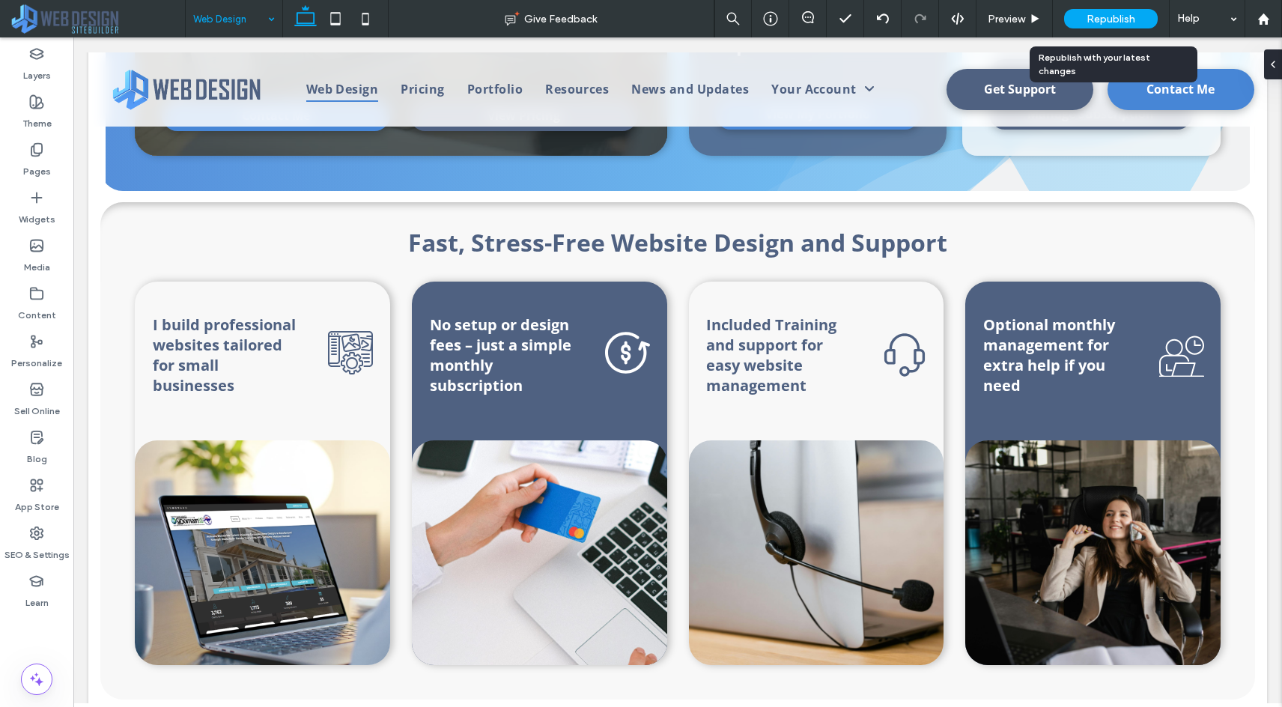
click at [1112, 13] on span "Republish" at bounding box center [1111, 19] width 49 height 13
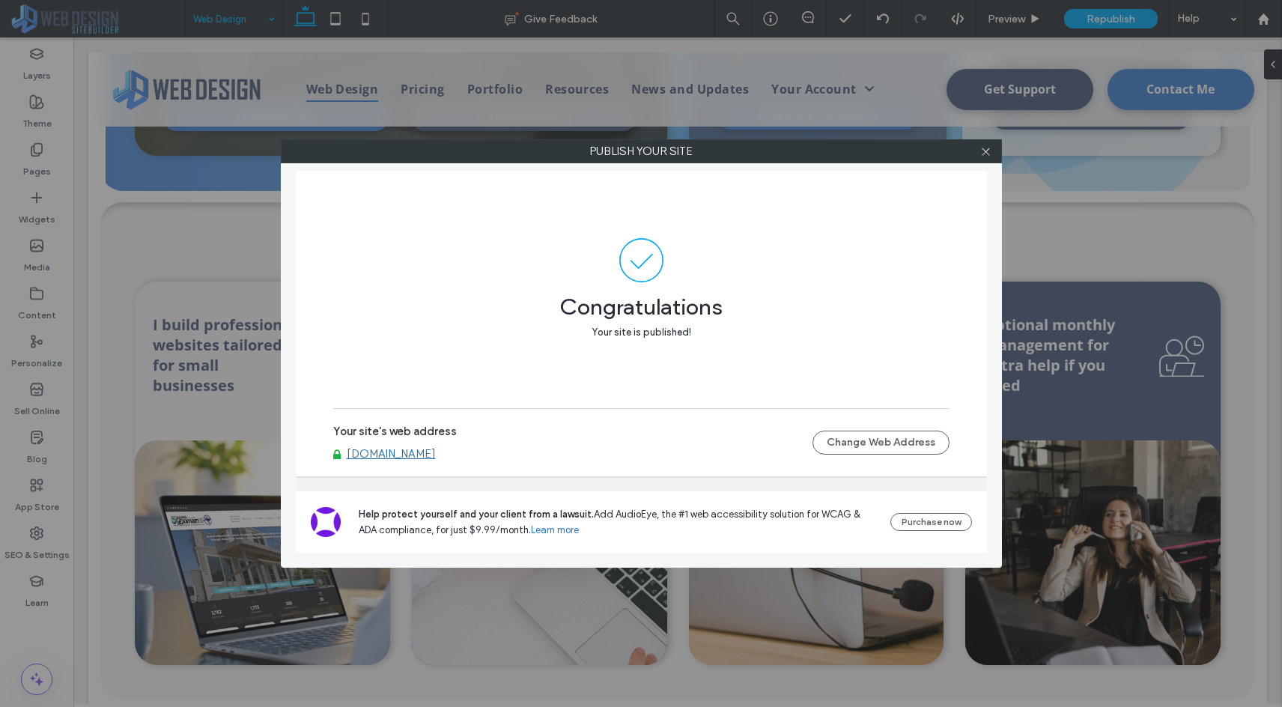
click at [206, 14] on div "Publish your site Congratulations Your site is published! Your site's web addre…" at bounding box center [641, 353] width 1282 height 707
click at [986, 153] on icon at bounding box center [985, 151] width 11 height 11
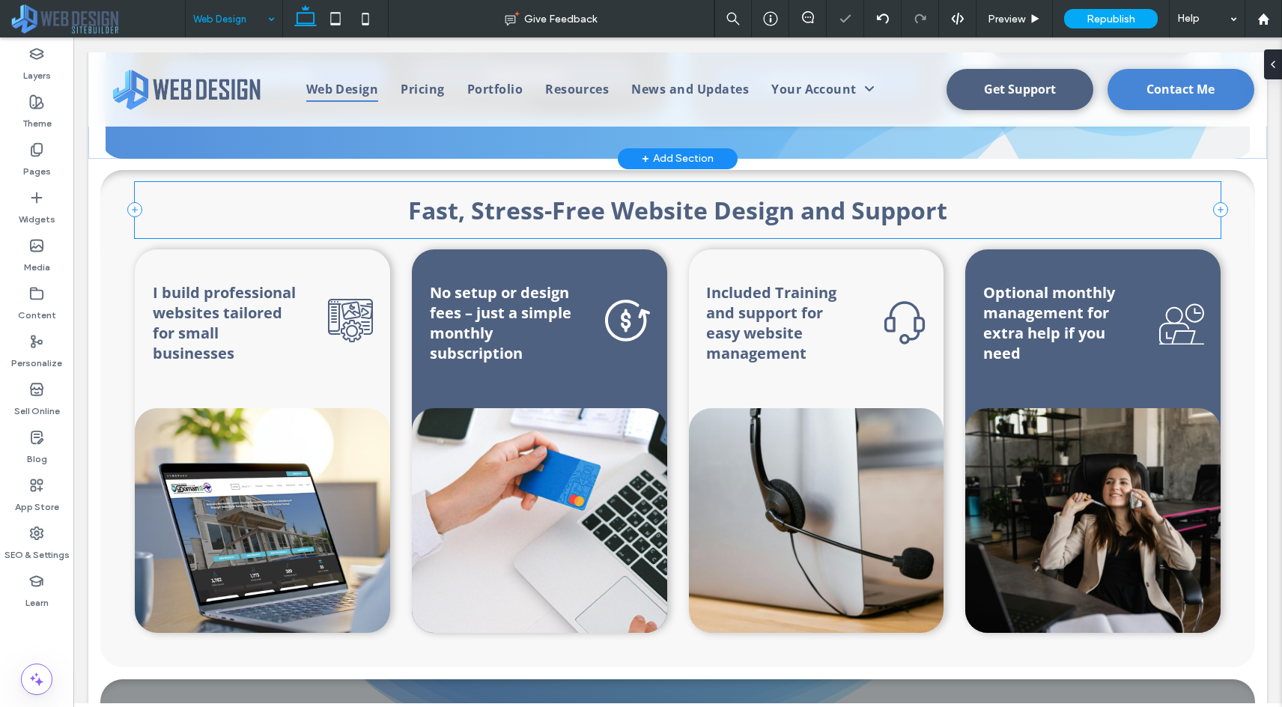
scroll to position [524, 0]
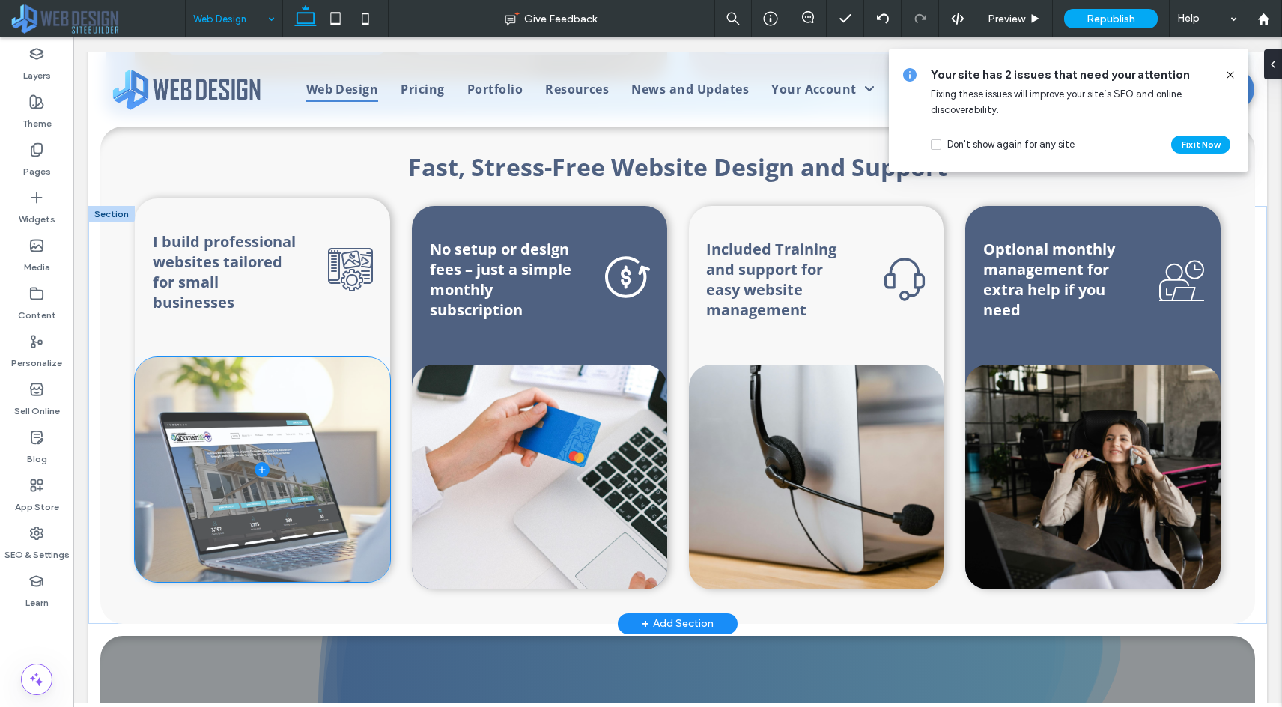
click at [325, 427] on span at bounding box center [262, 469] width 255 height 225
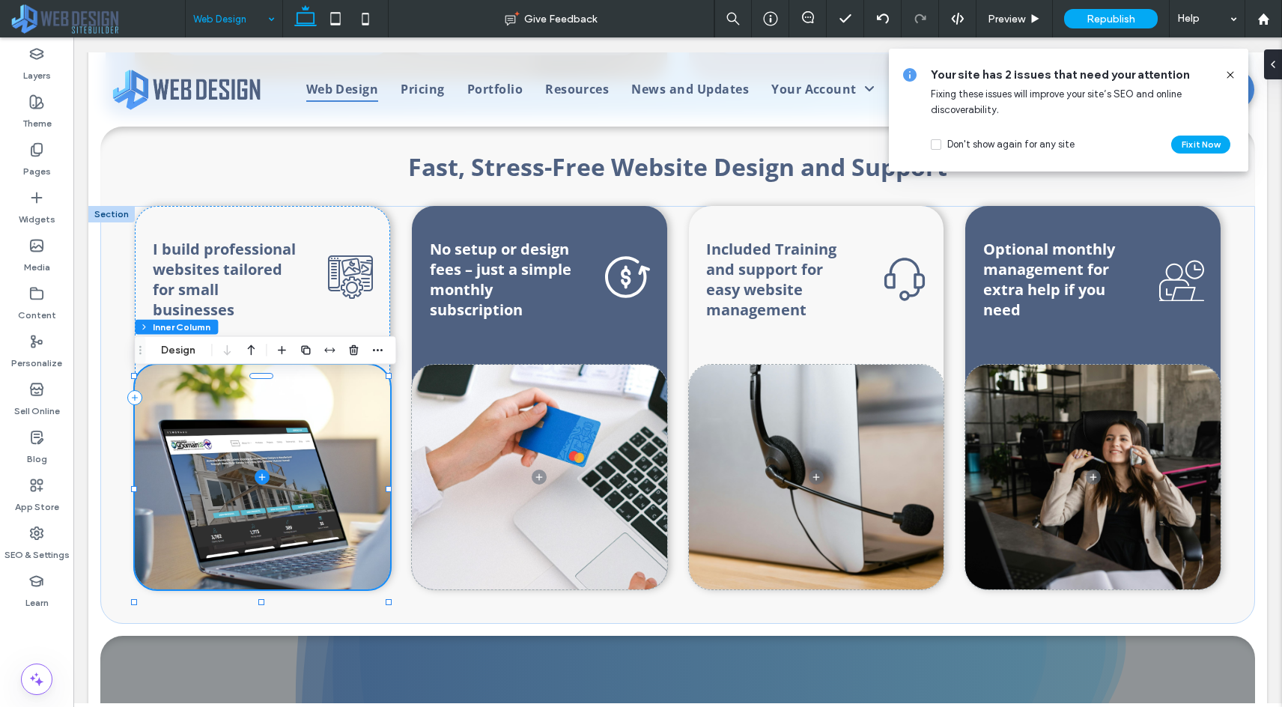
click at [188, 359] on div "Section Column Inner Column Design" at bounding box center [265, 350] width 262 height 28
click at [191, 351] on button "Design" at bounding box center [178, 350] width 54 height 18
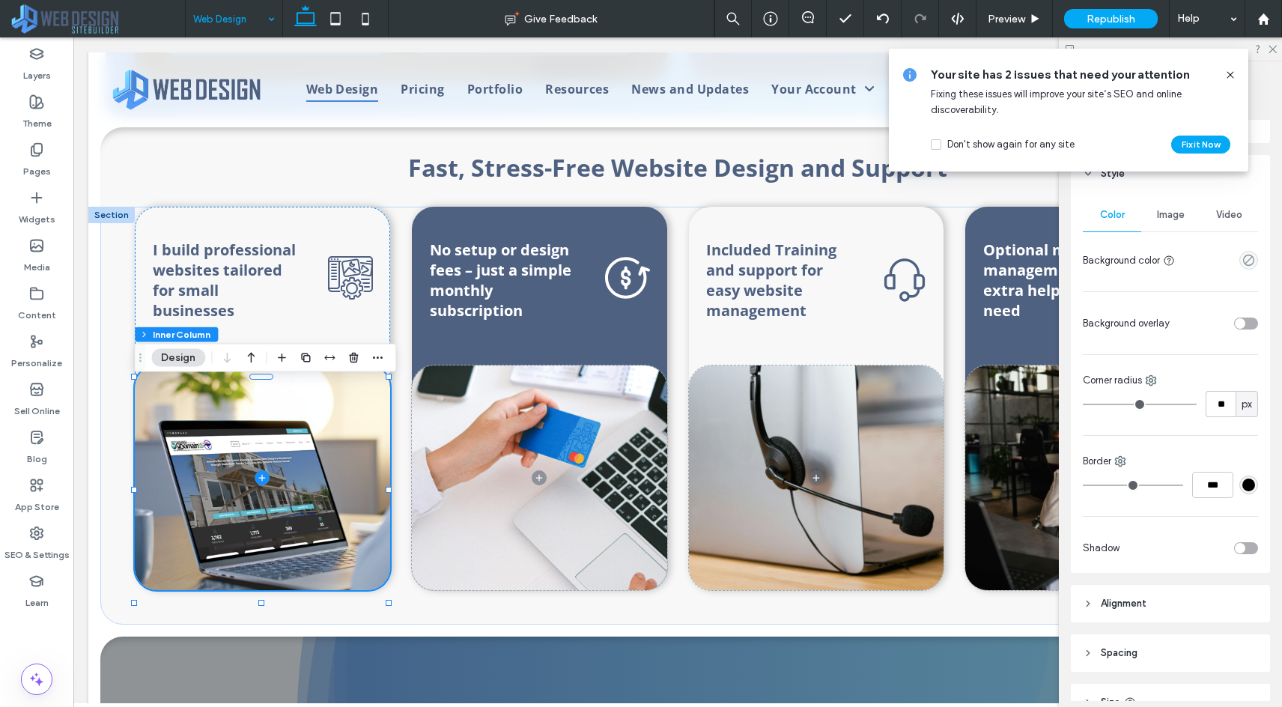
scroll to position [225, 0]
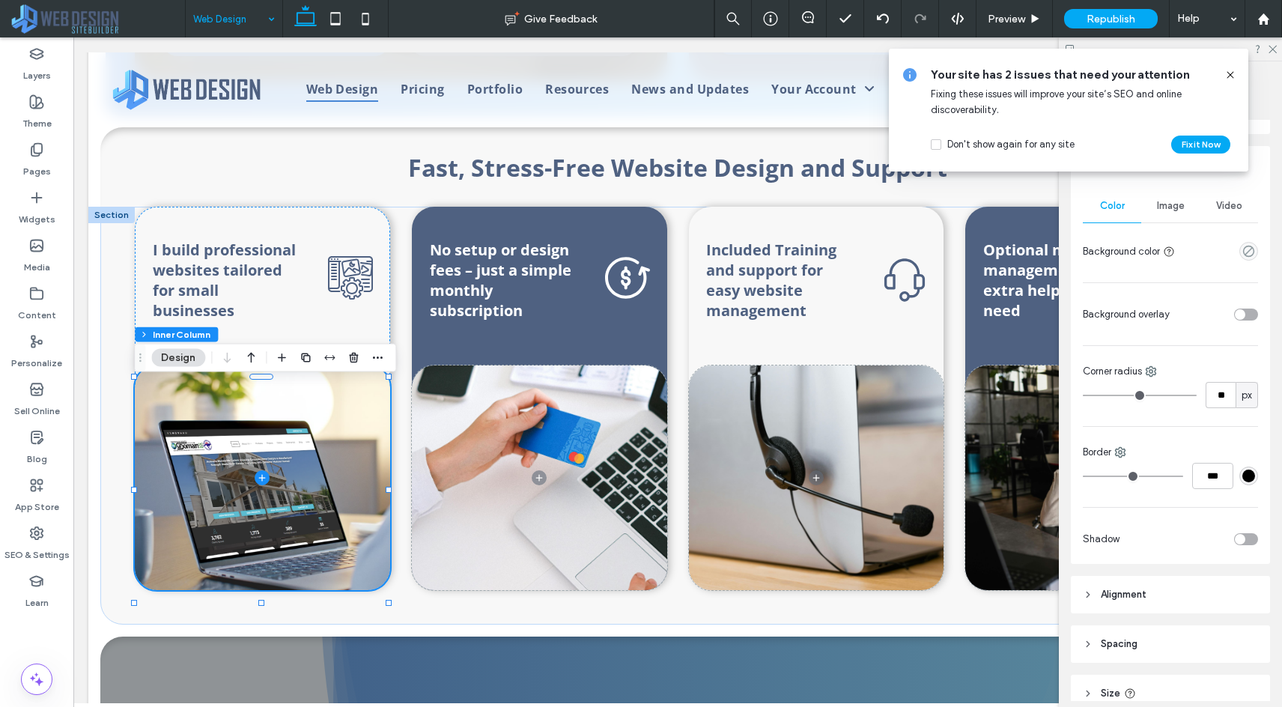
click at [1159, 210] on span "Image" at bounding box center [1171, 206] width 28 height 12
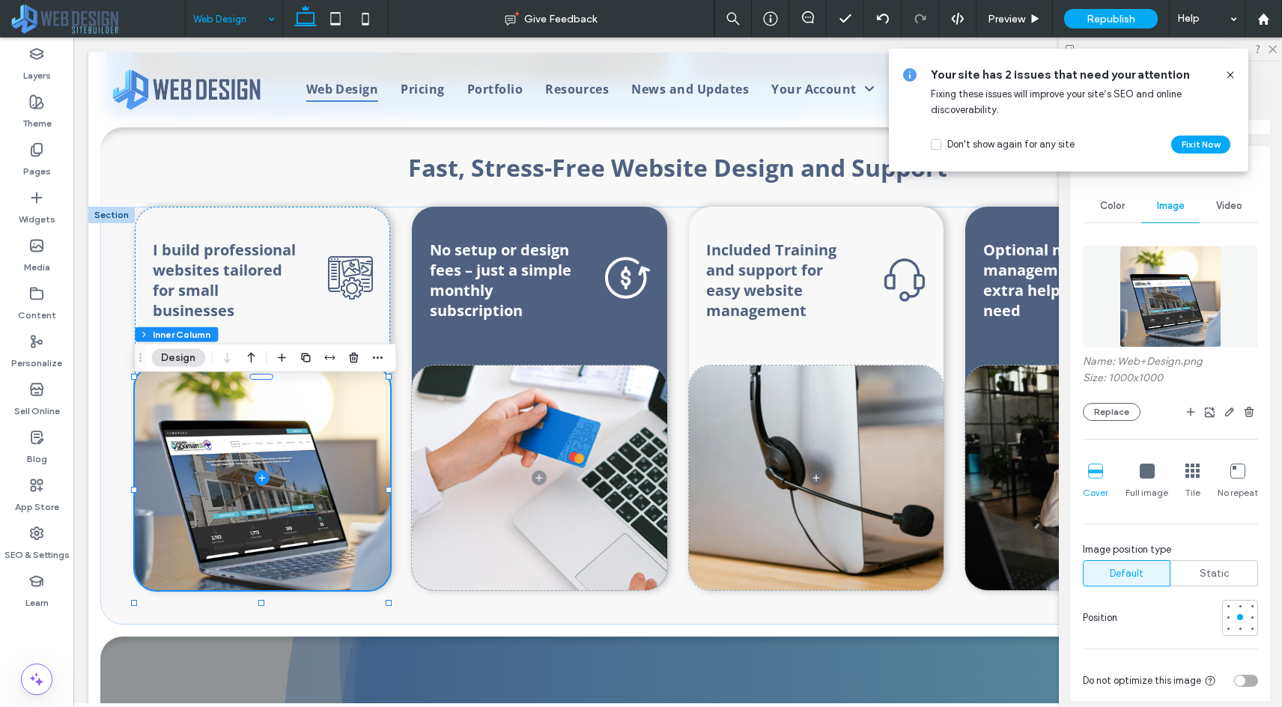
click at [1229, 77] on icon at bounding box center [1230, 75] width 12 height 12
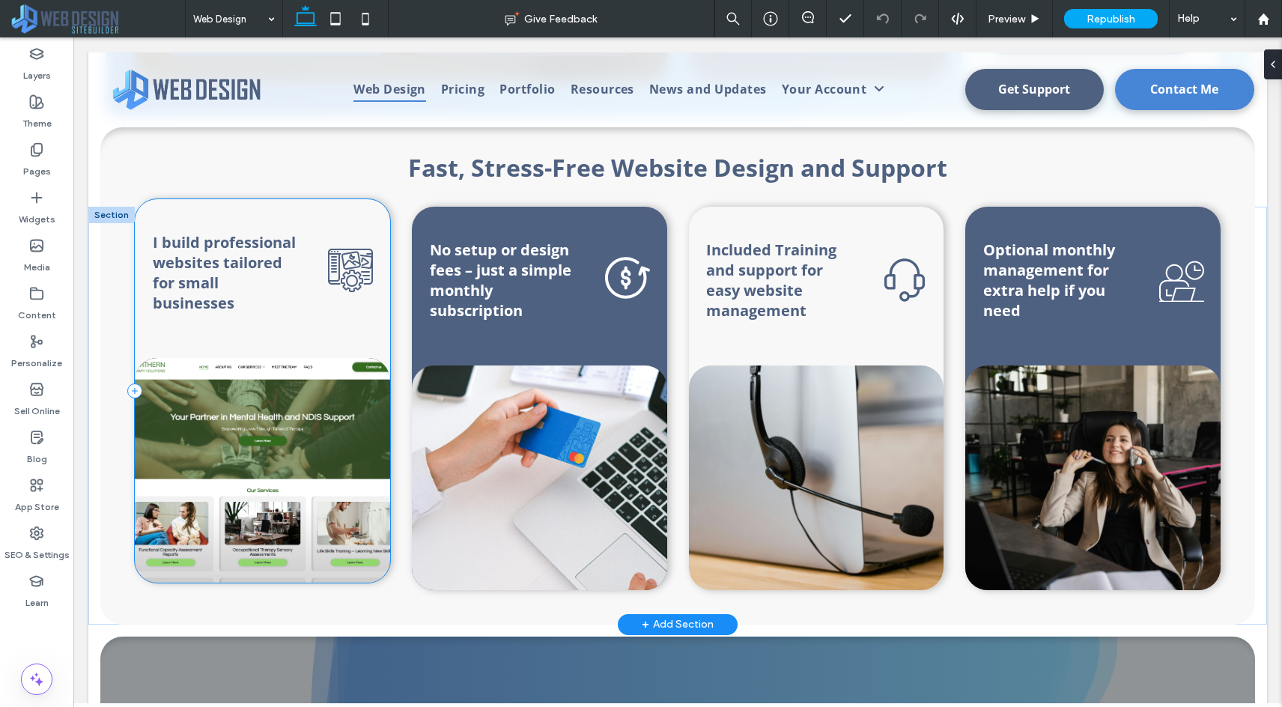
click at [382, 219] on div "A black and white icon of a computer with a gear and a picture on it. I build p…" at bounding box center [262, 390] width 255 height 383
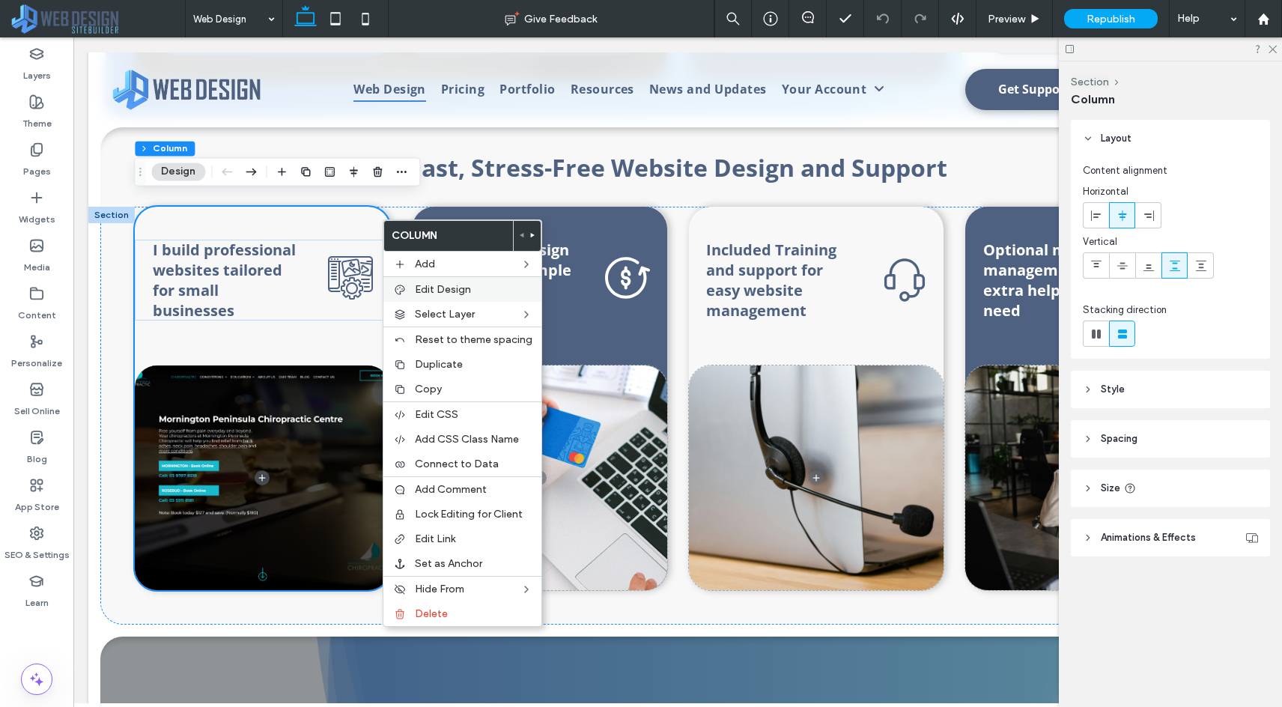
click at [458, 288] on span "Edit Design" at bounding box center [443, 289] width 56 height 13
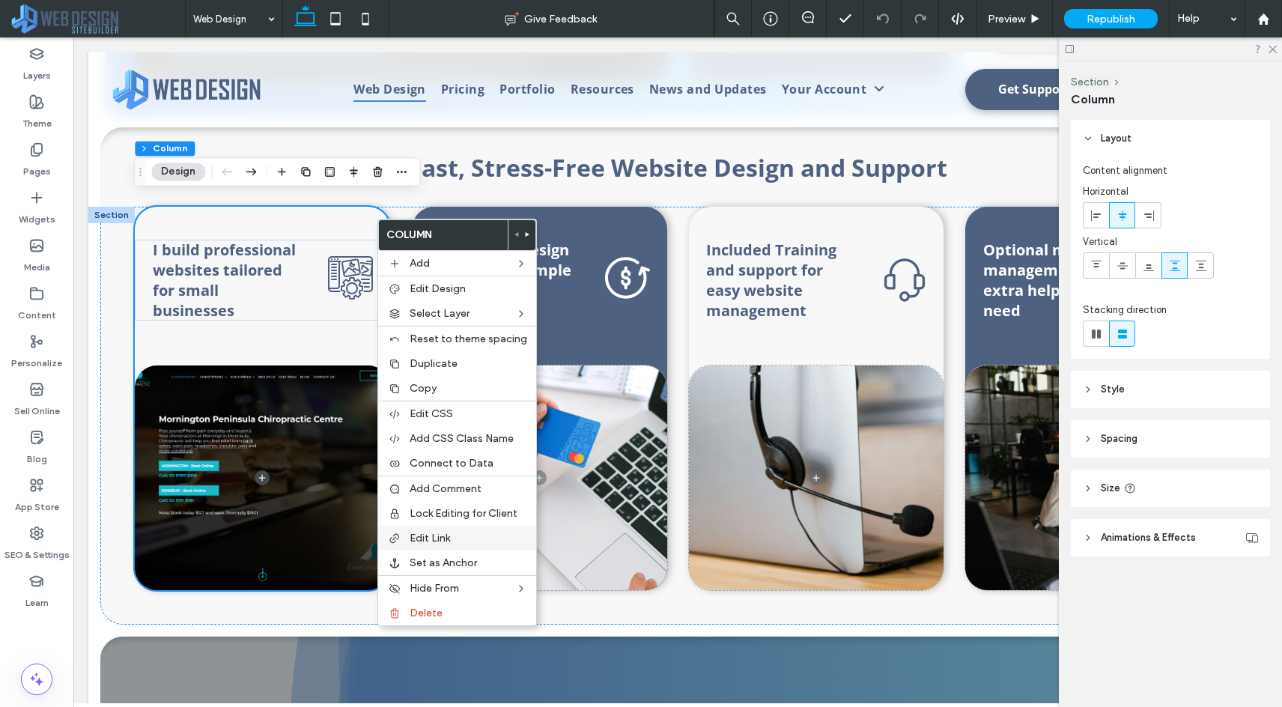
click at [452, 528] on div "Edit Link" at bounding box center [457, 538] width 158 height 25
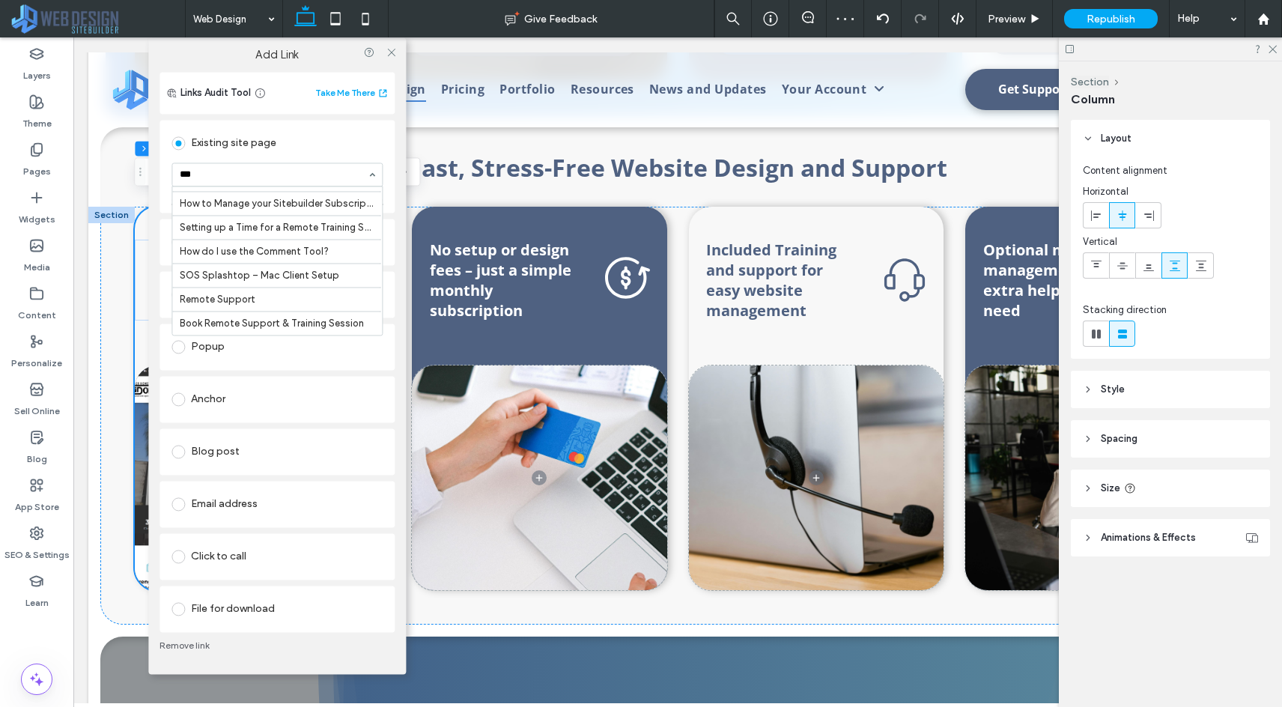
scroll to position [139, 0]
type input "****"
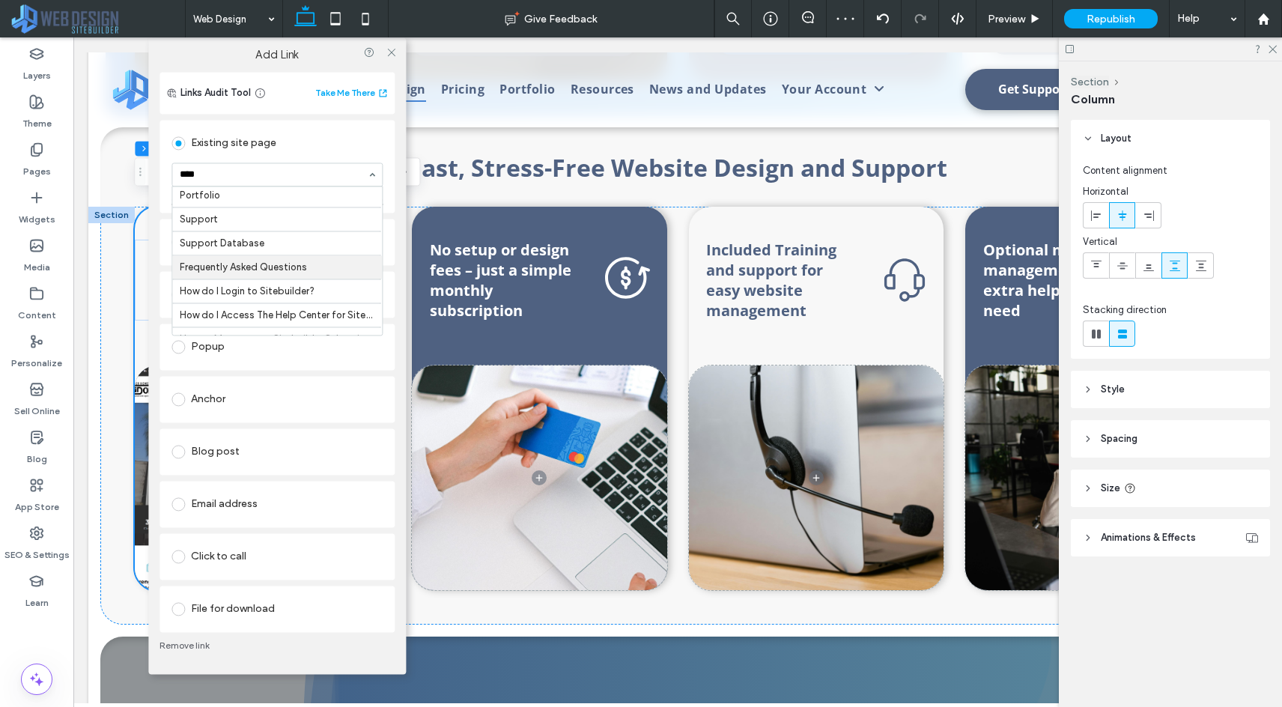
scroll to position [0, 0]
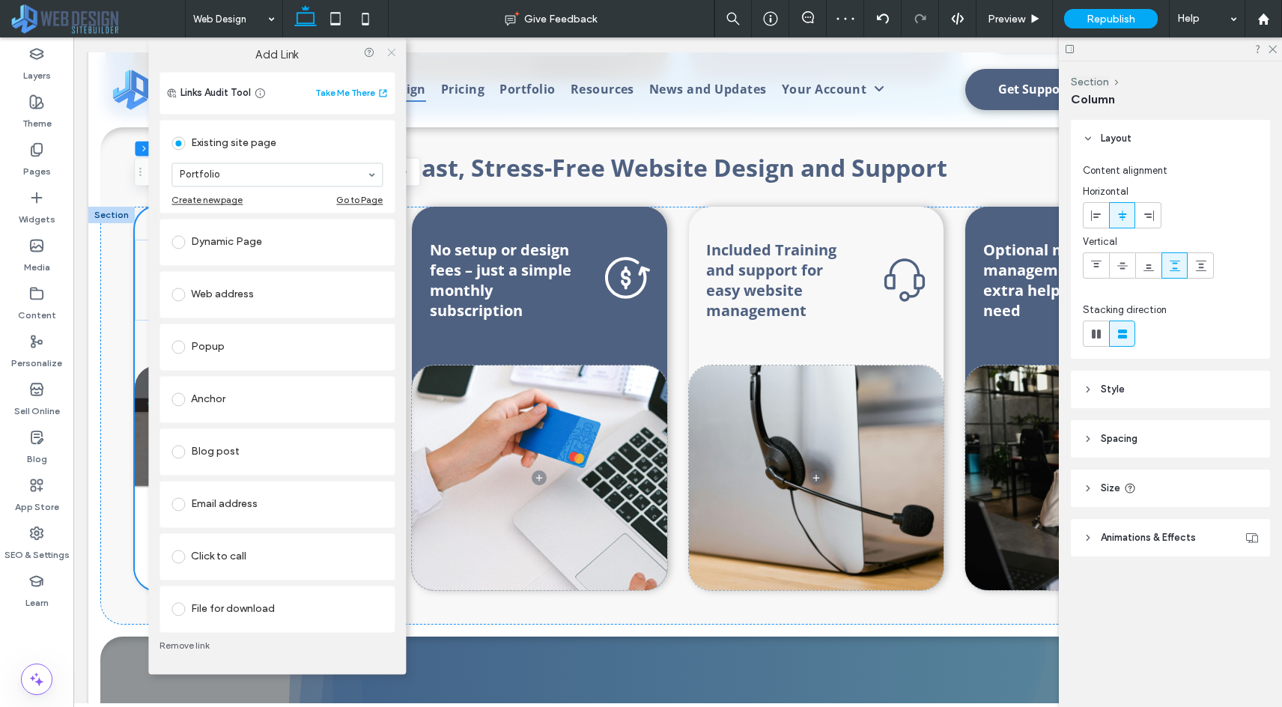
click at [396, 55] on icon at bounding box center [391, 51] width 11 height 11
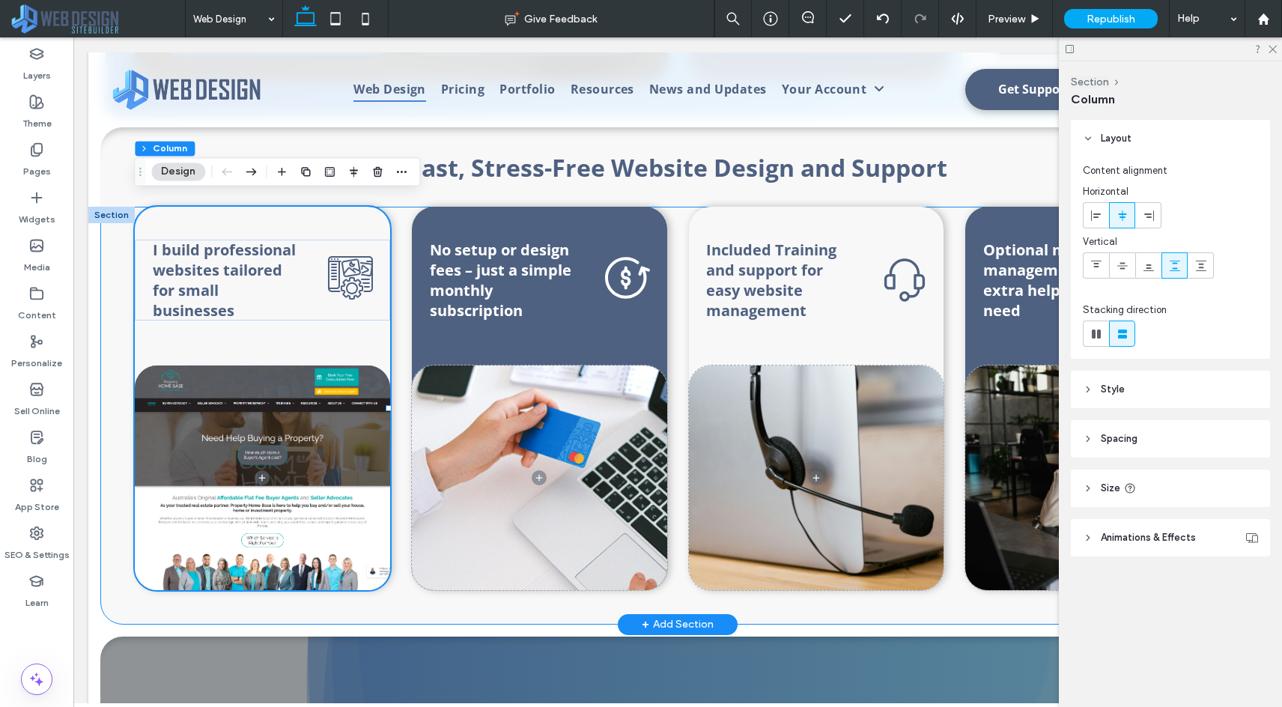
click at [398, 235] on div "A black and white icon of a computer with a gear and a picture on it. I build p…" at bounding box center [677, 416] width 1155 height 418
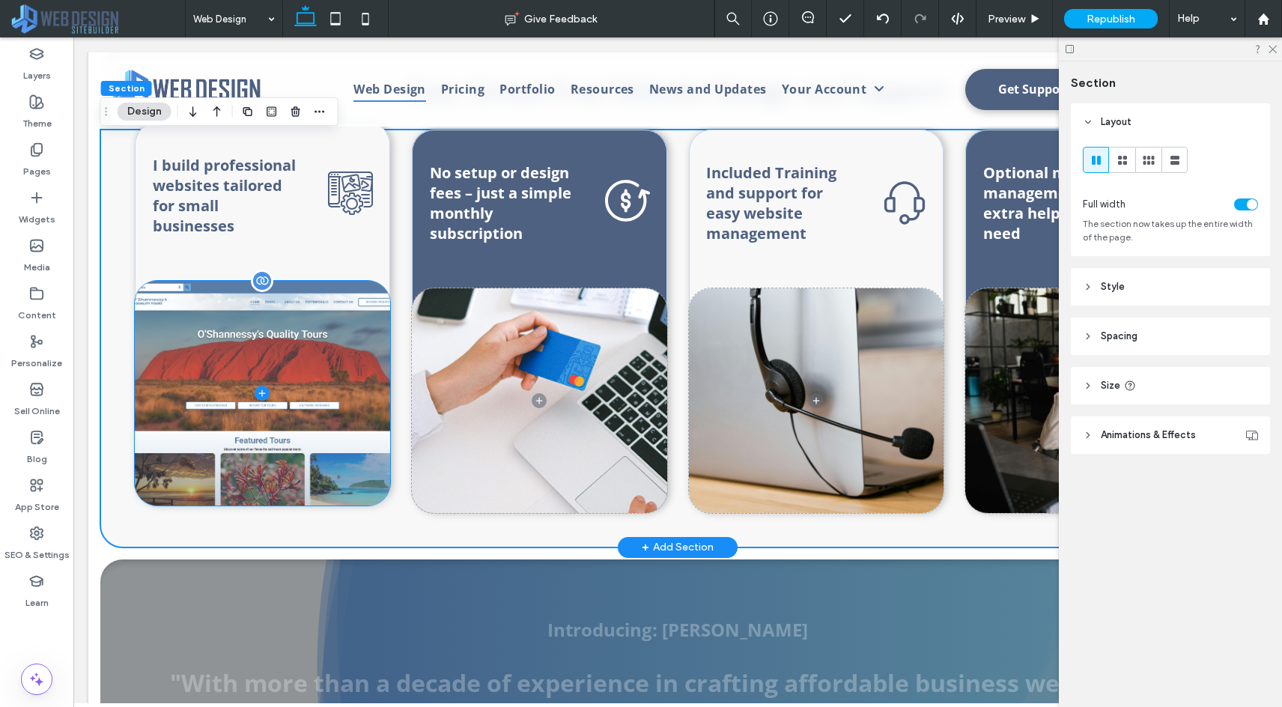
scroll to position [524, 0]
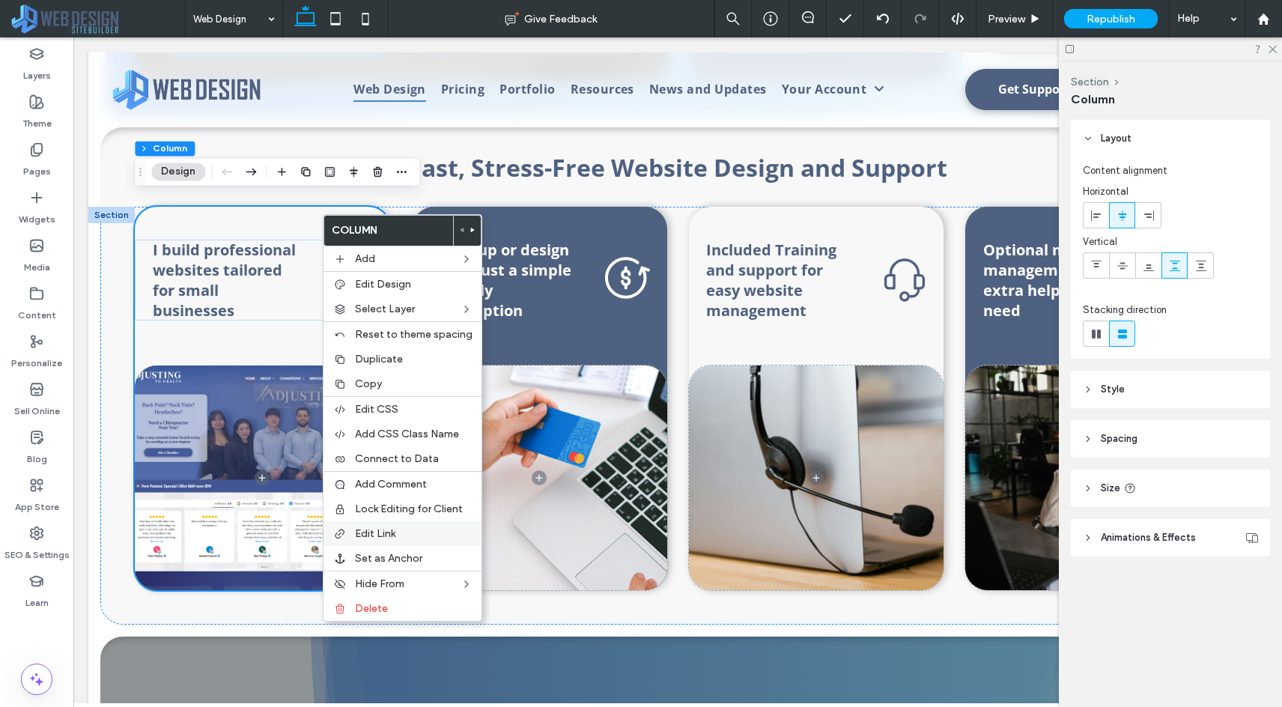
click at [398, 529] on label "Edit Link" at bounding box center [414, 533] width 118 height 13
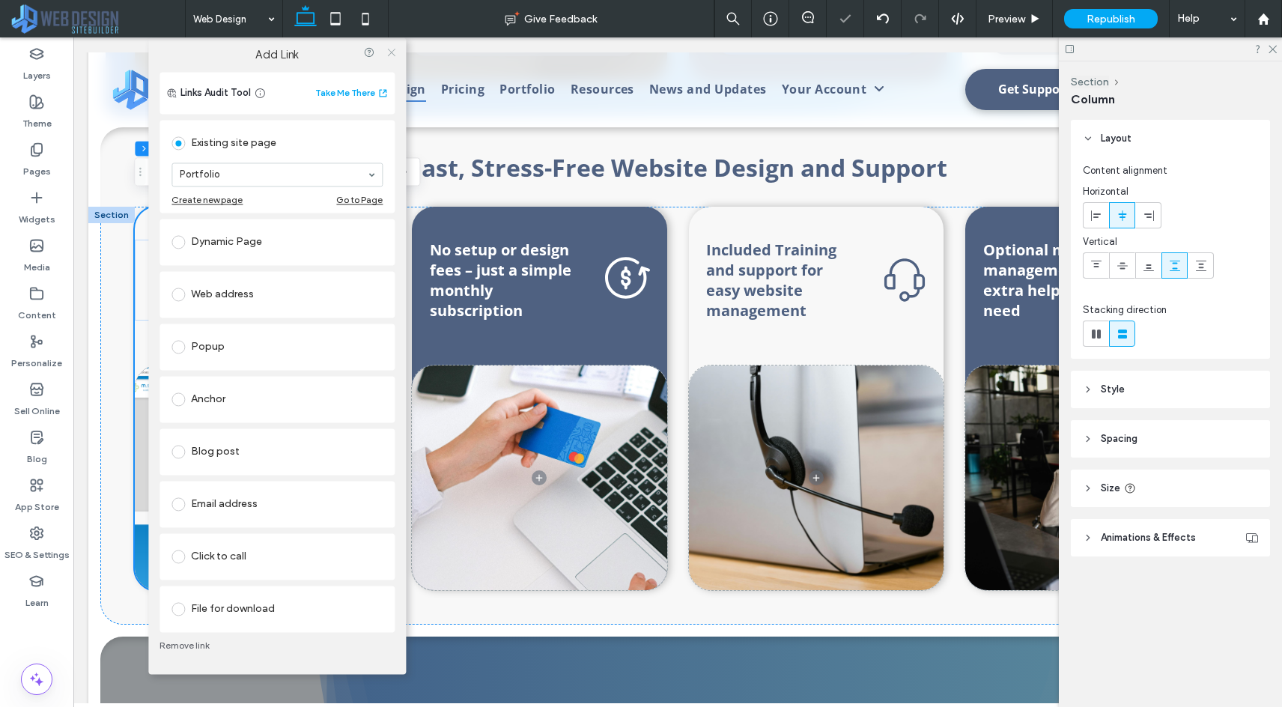
click at [392, 46] on icon at bounding box center [391, 51] width 11 height 11
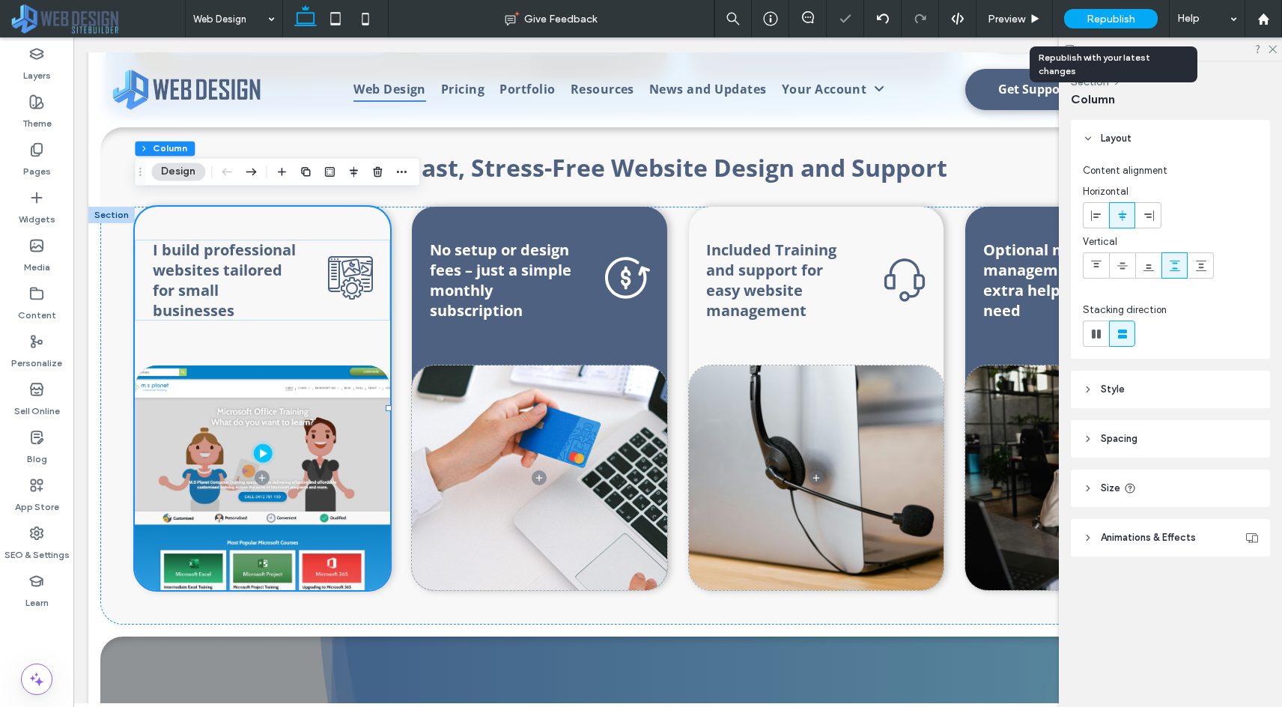
click at [1121, 19] on span "Republish" at bounding box center [1111, 19] width 49 height 13
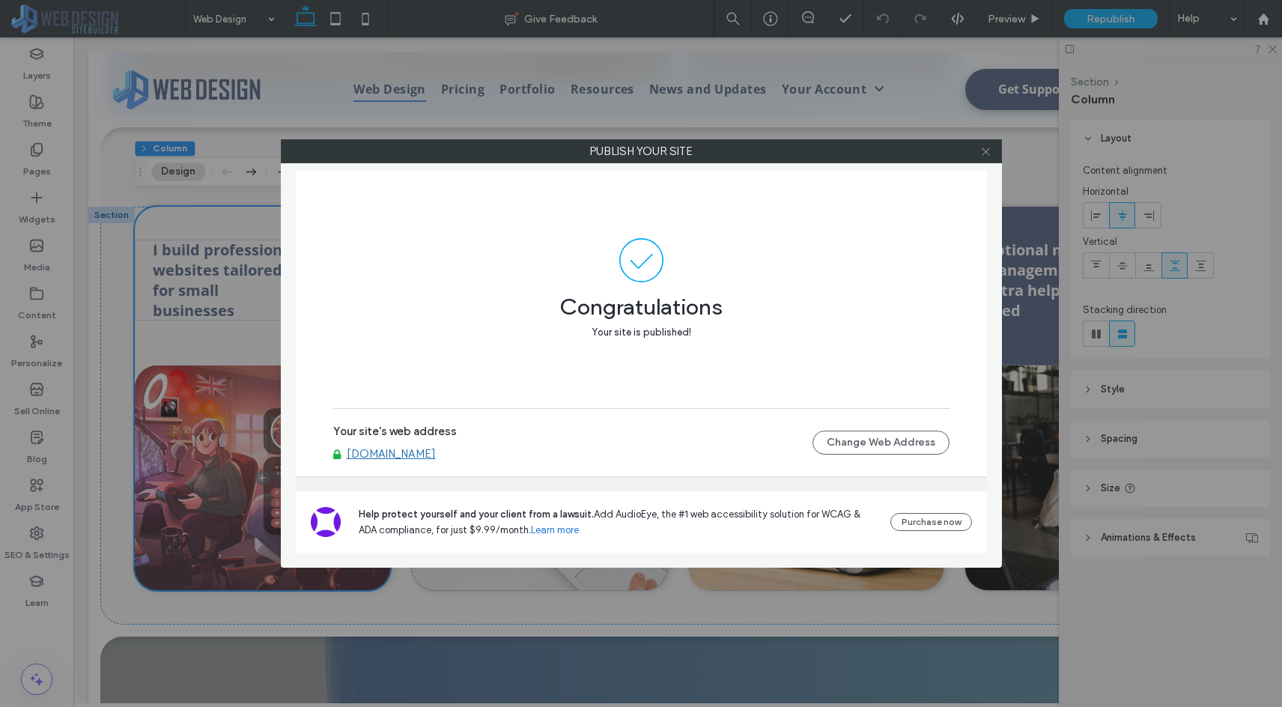
click at [986, 153] on icon at bounding box center [985, 151] width 11 height 11
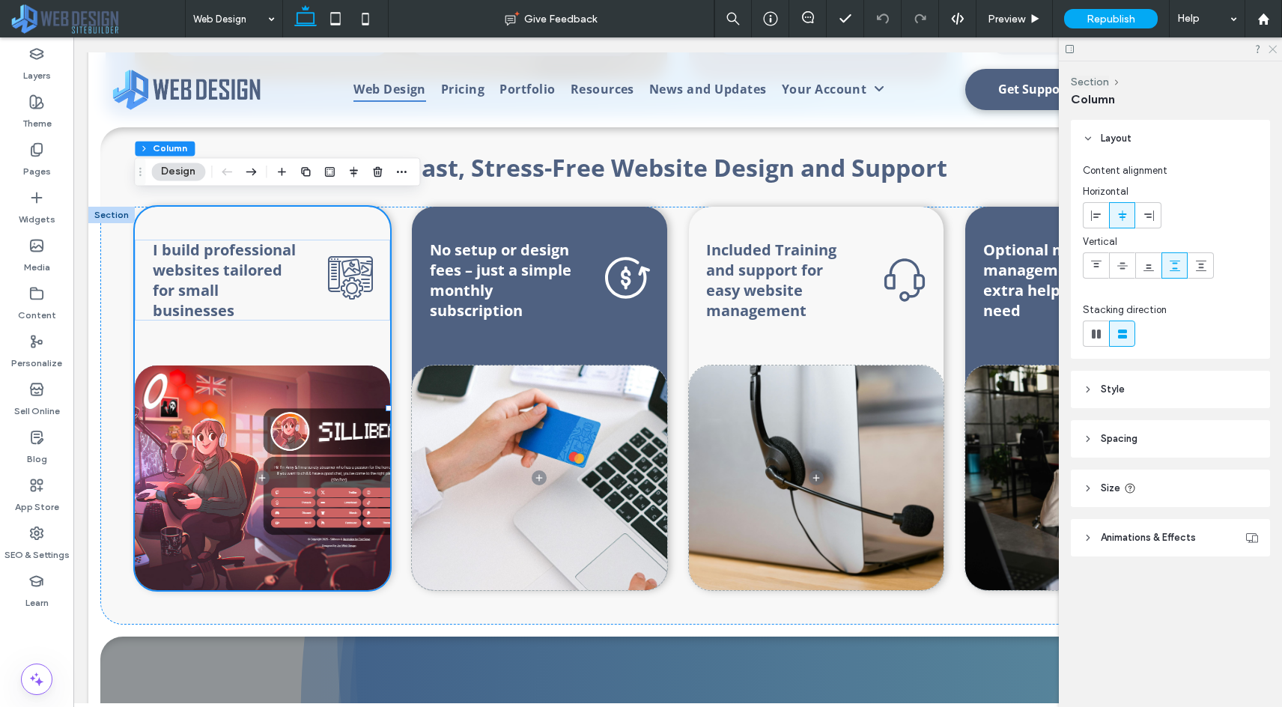
click at [1274, 46] on icon at bounding box center [1272, 48] width 10 height 10
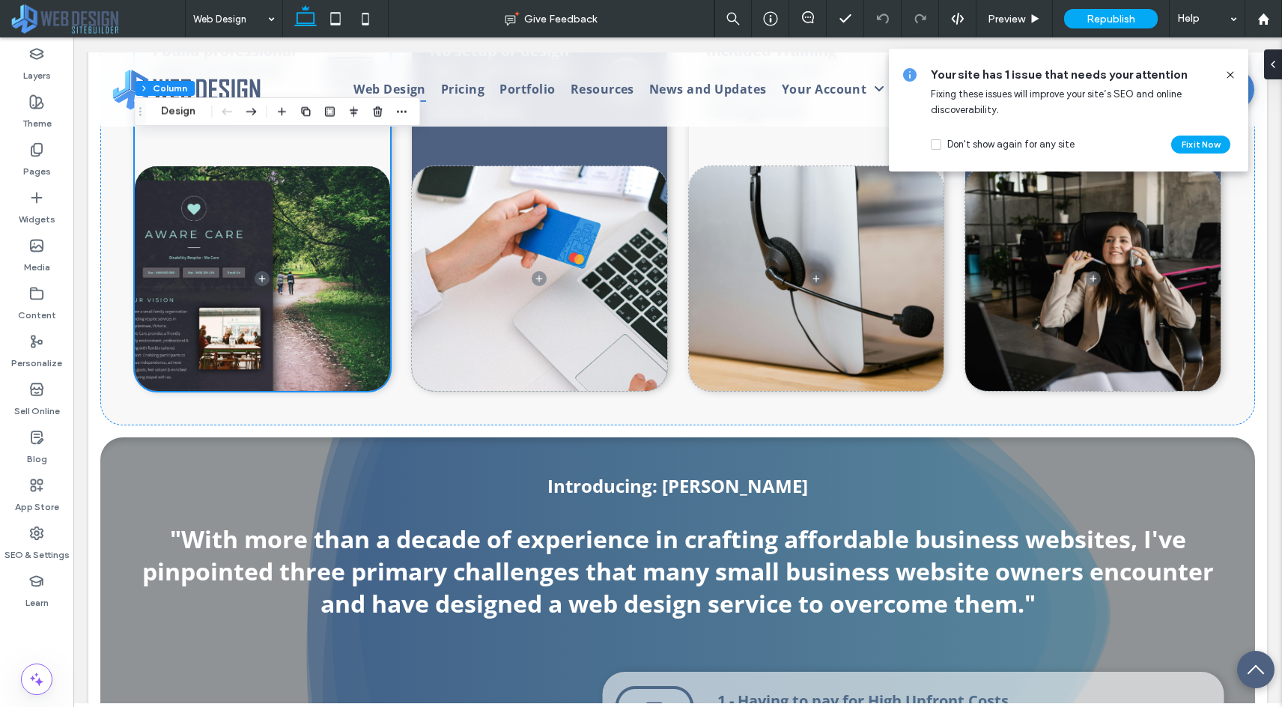
scroll to position [252, 0]
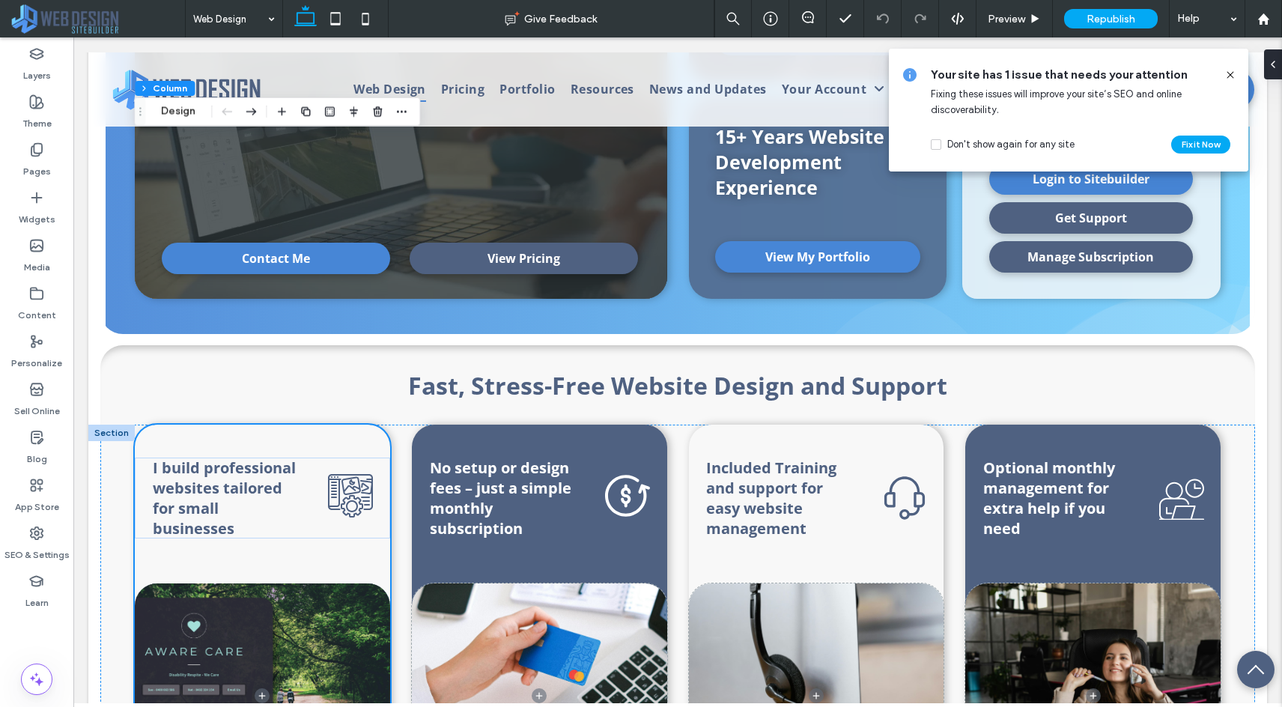
drag, startPoint x: 1278, startPoint y: 128, endPoint x: 1293, endPoint y: 171, distance: 45.2
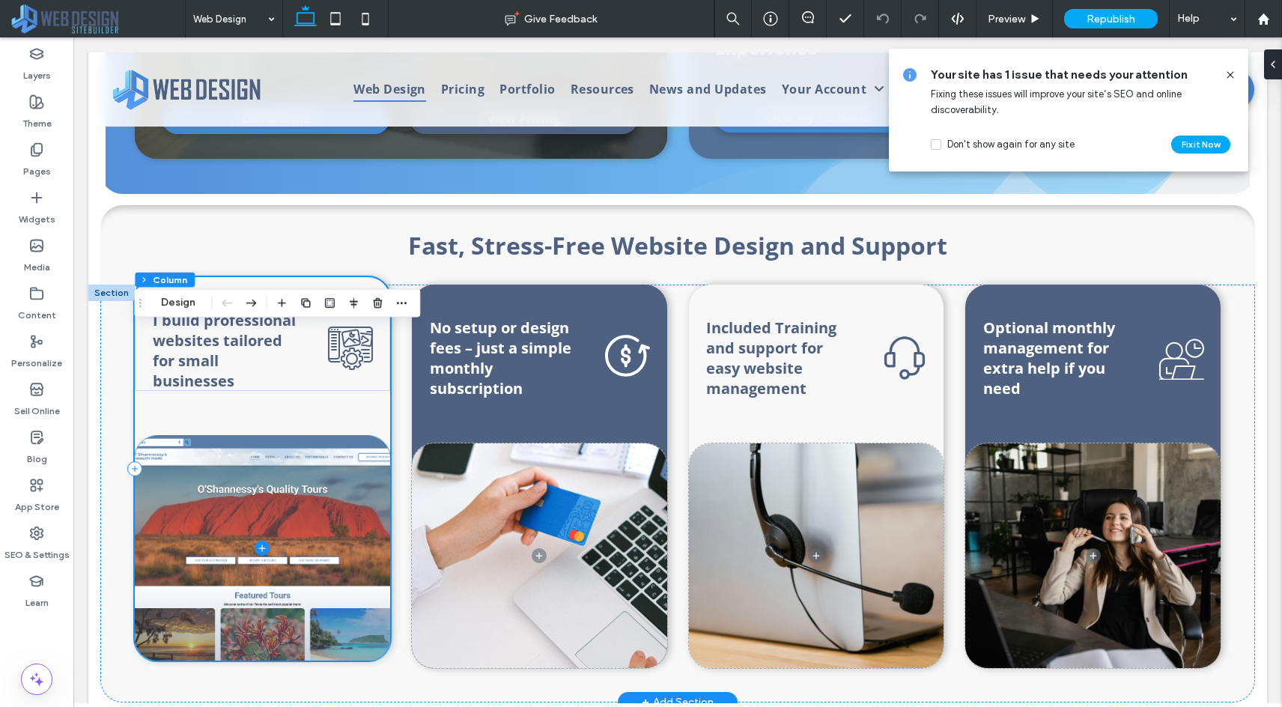
scroll to position [477, 0]
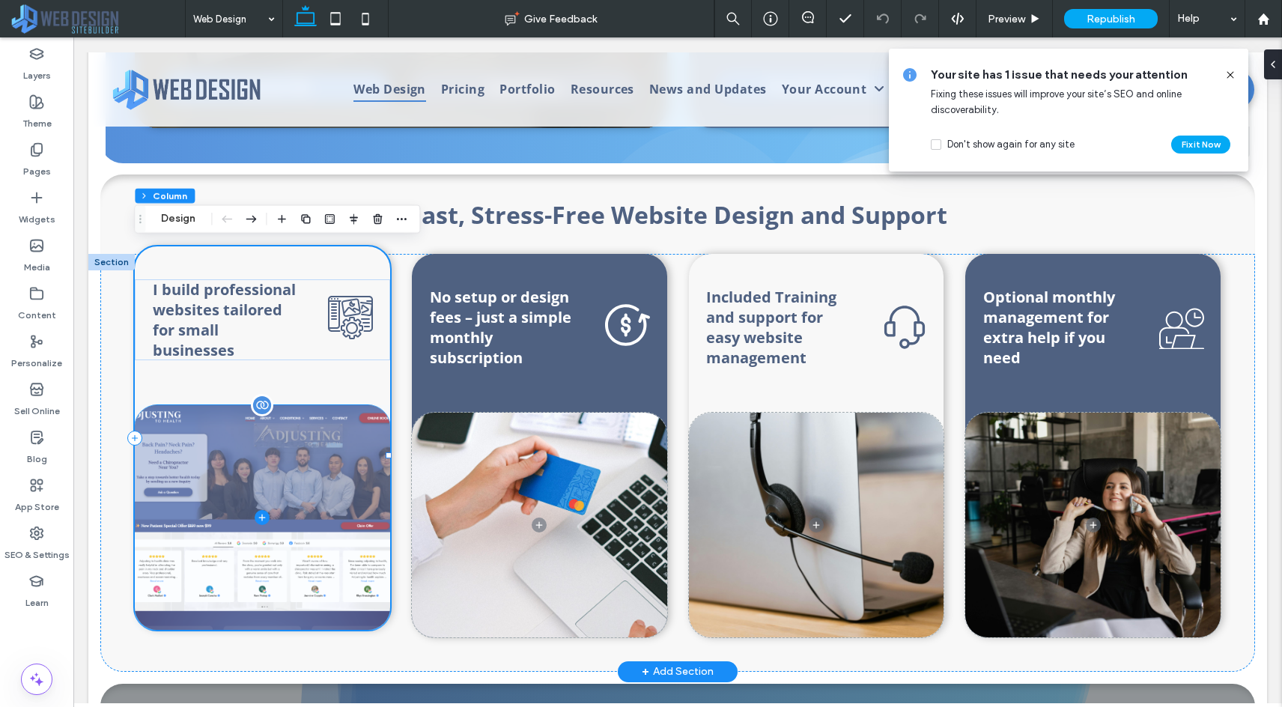
click at [355, 443] on span at bounding box center [262, 517] width 255 height 225
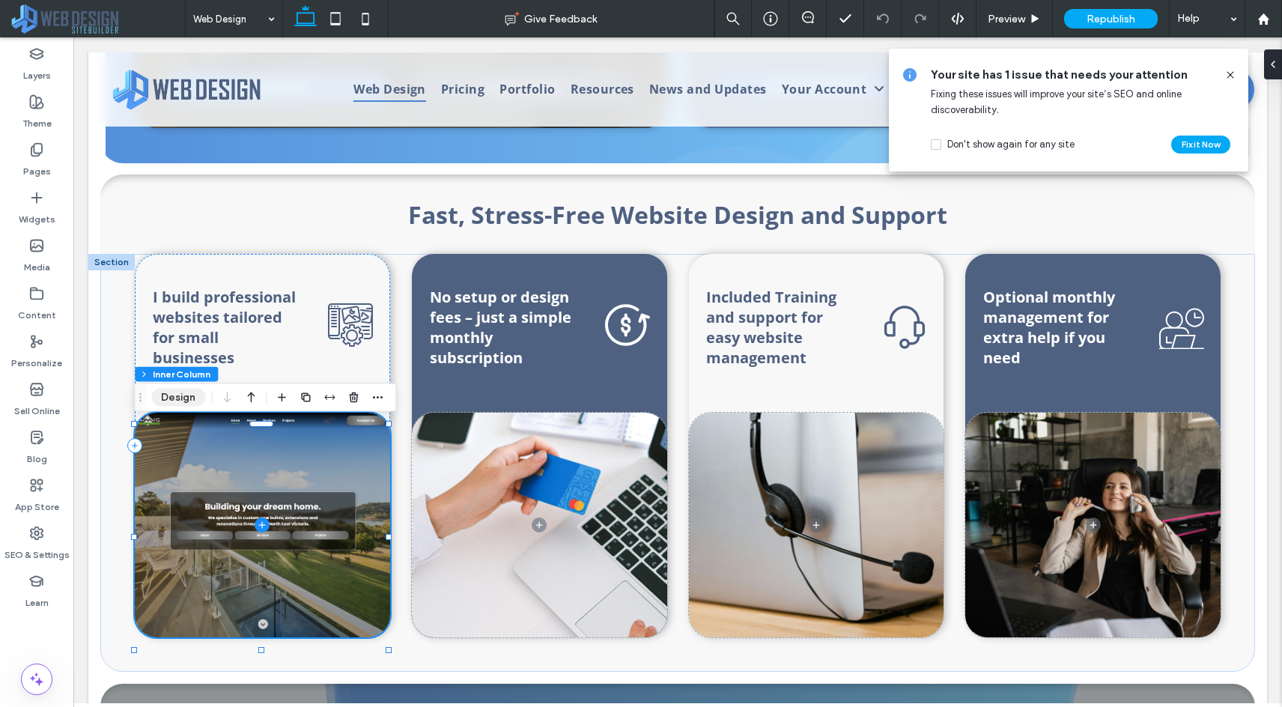
click at [185, 404] on button "Design" at bounding box center [178, 398] width 54 height 18
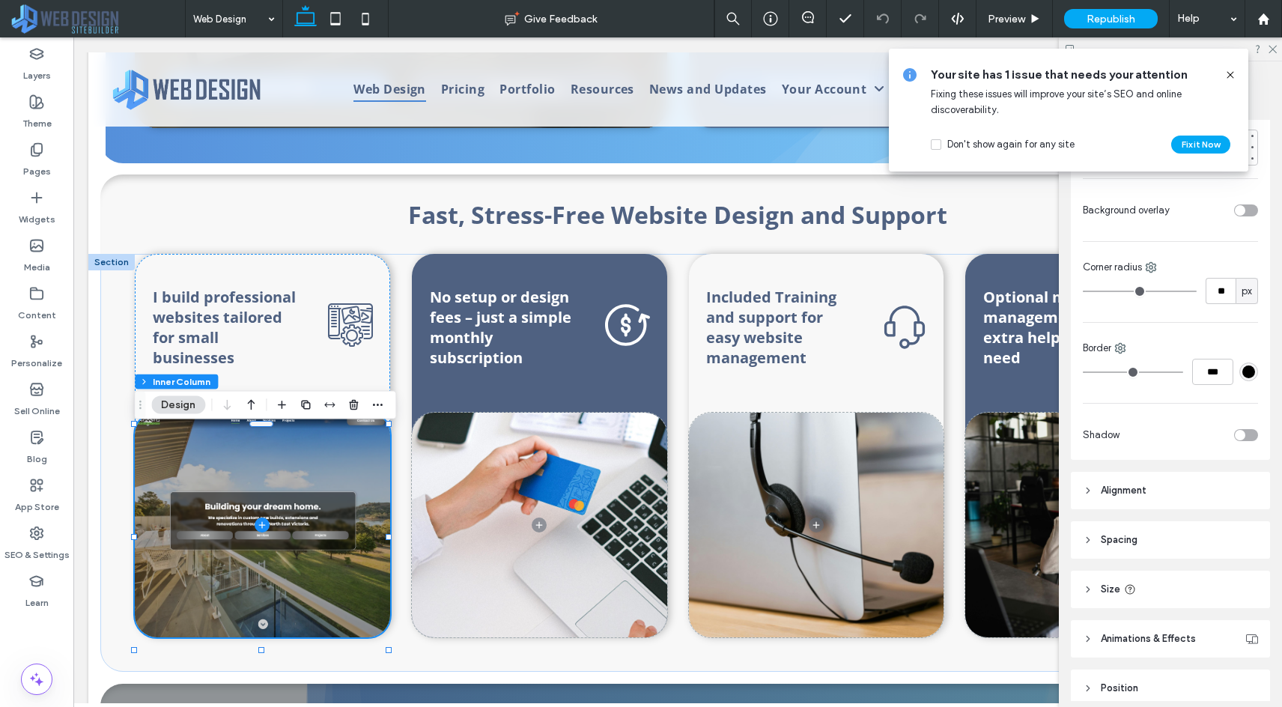
scroll to position [824, 0]
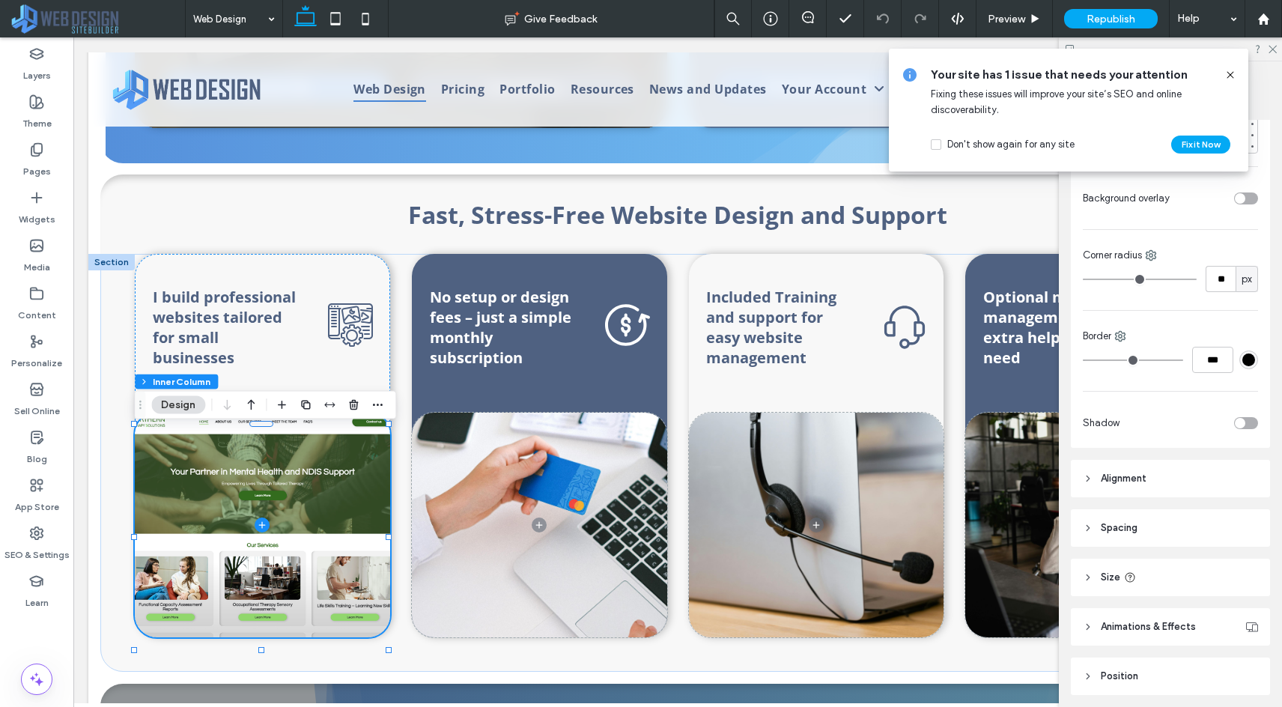
click at [1237, 419] on div "toggle" at bounding box center [1240, 423] width 10 height 10
type input "**"
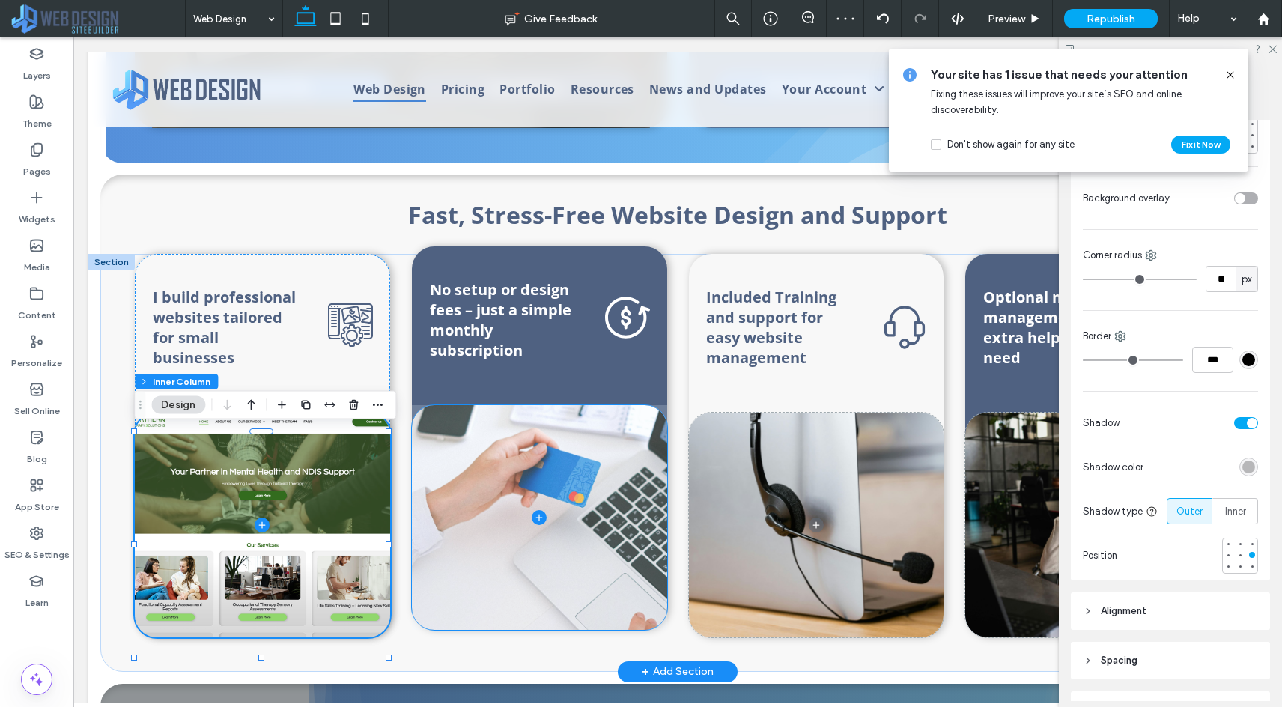
click at [622, 457] on span at bounding box center [539, 517] width 255 height 225
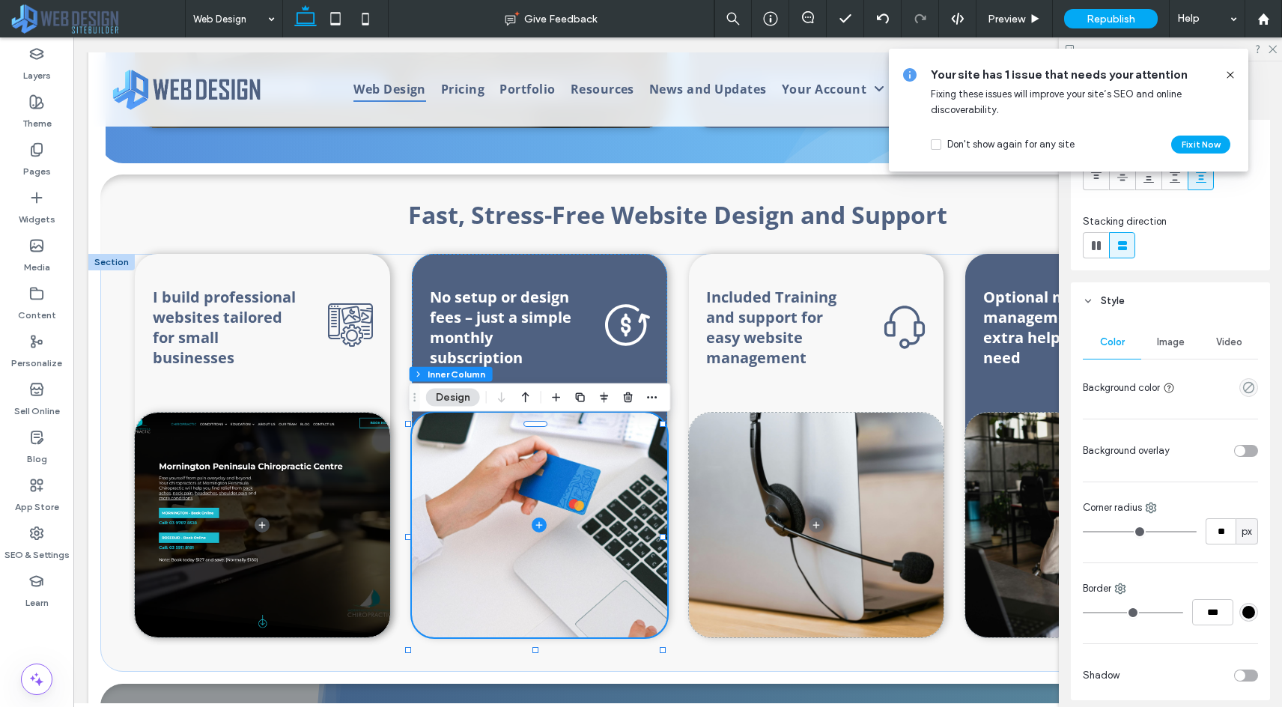
scroll to position [150, 0]
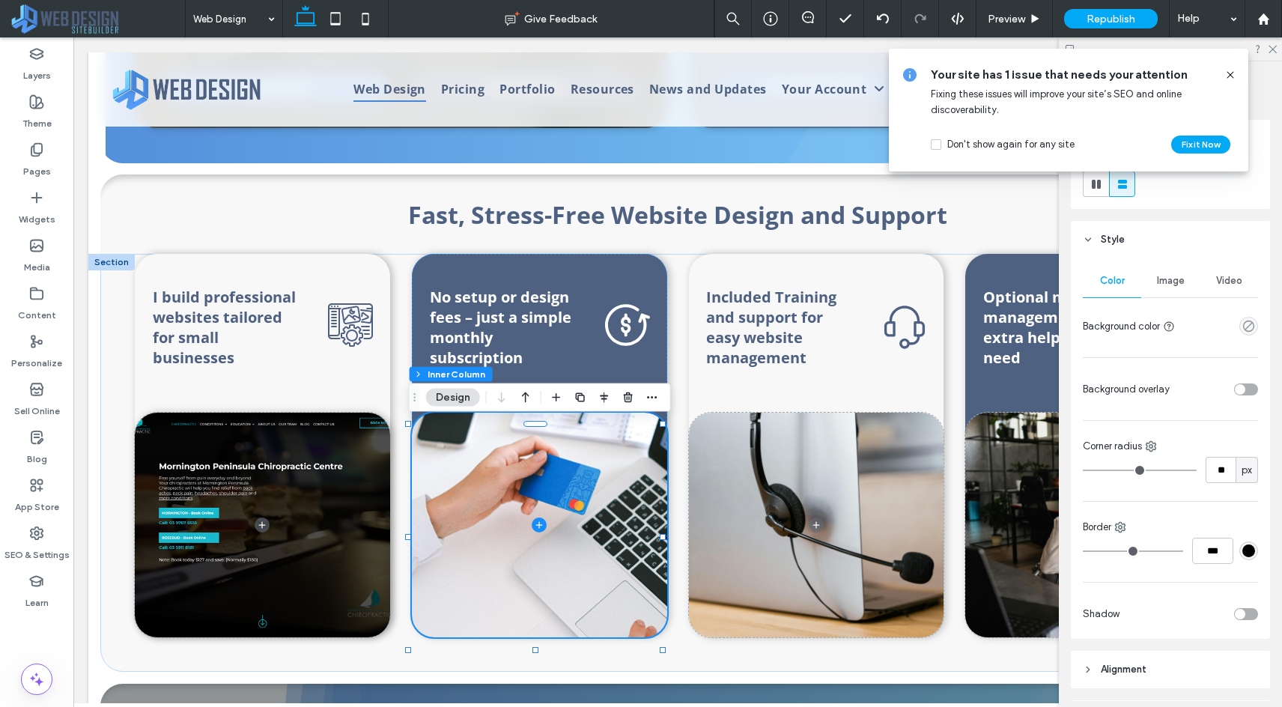
click at [1238, 611] on div "toggle" at bounding box center [1246, 614] width 24 height 12
type input "**"
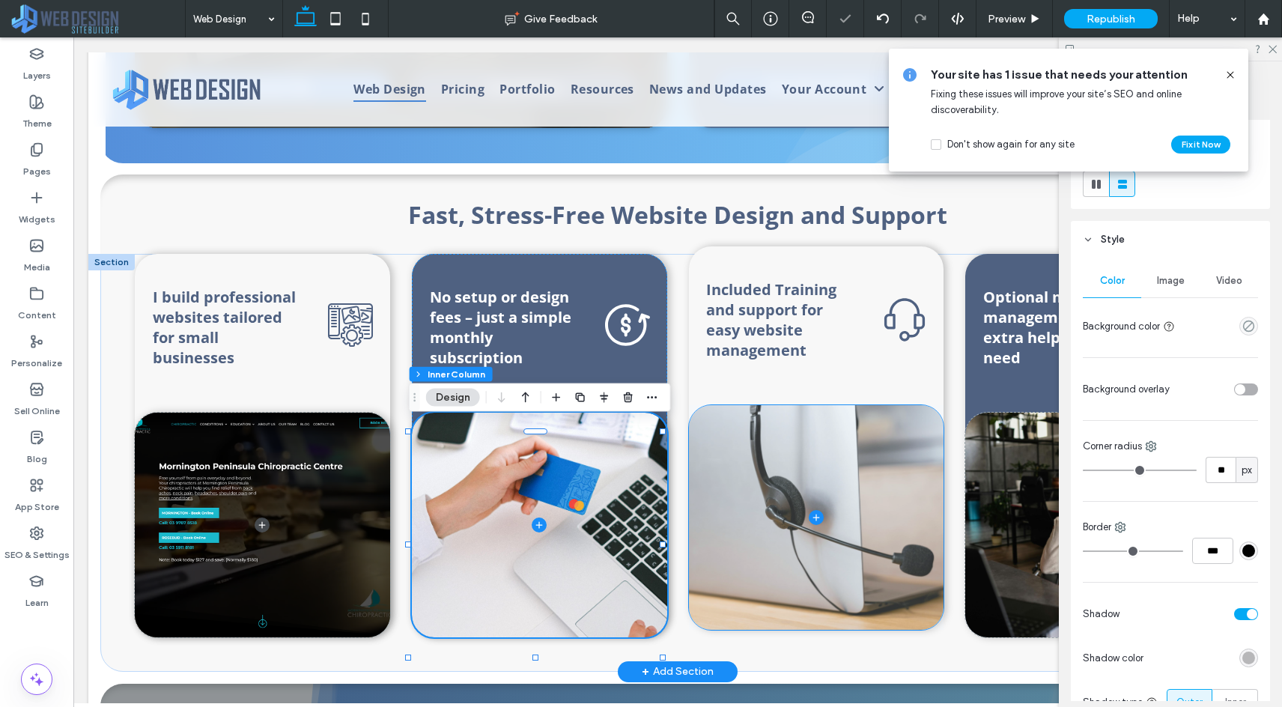
click at [908, 529] on span at bounding box center [816, 517] width 255 height 225
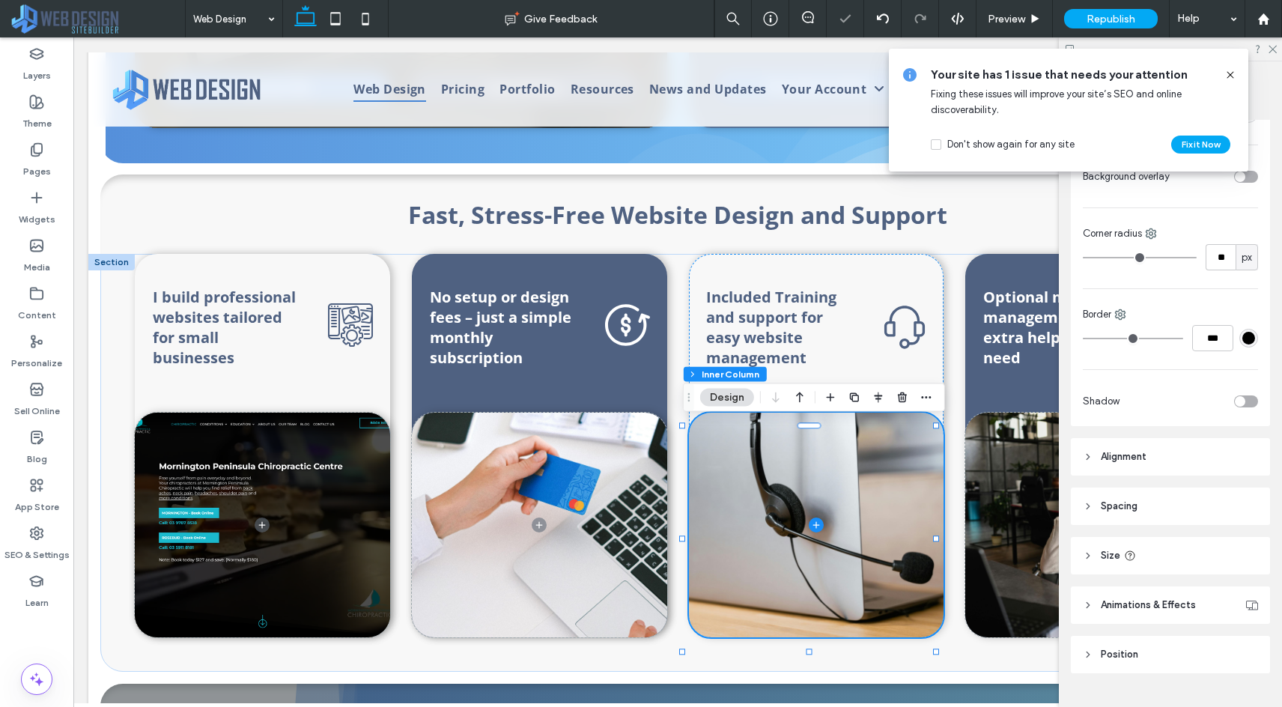
scroll to position [374, 0]
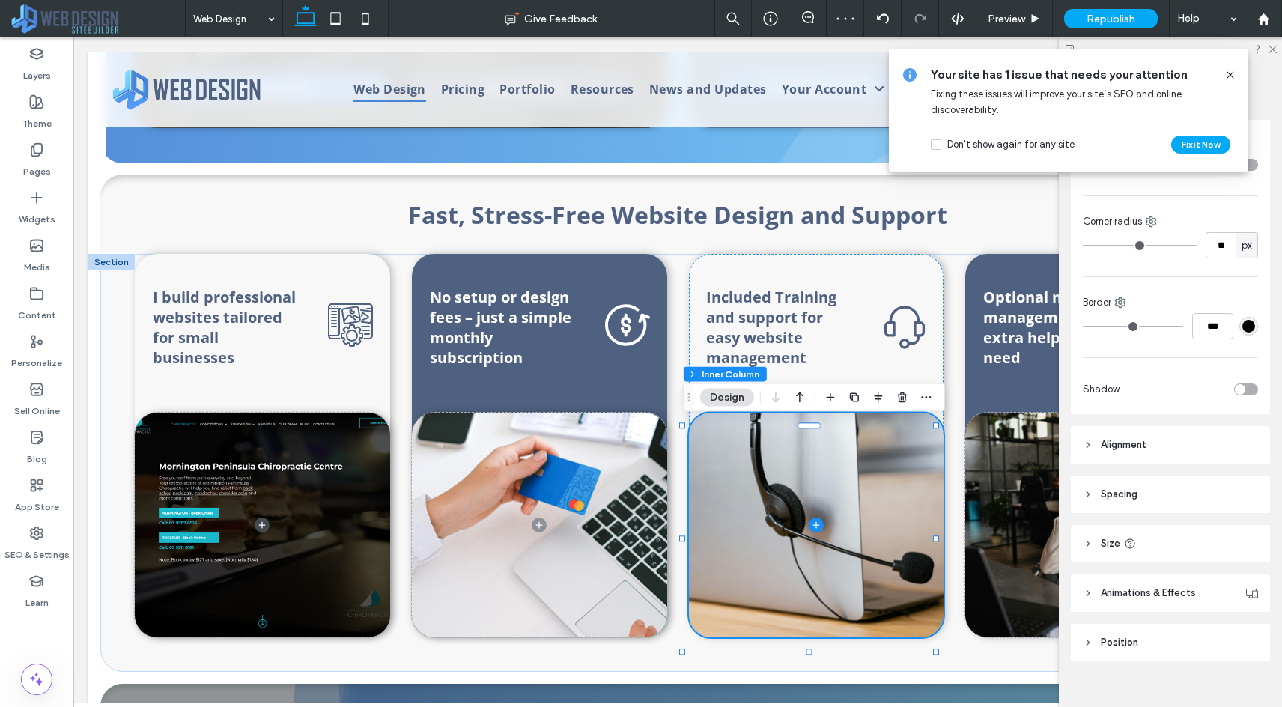
click at [1244, 395] on div "toggle" at bounding box center [1246, 389] width 24 height 12
type input "**"
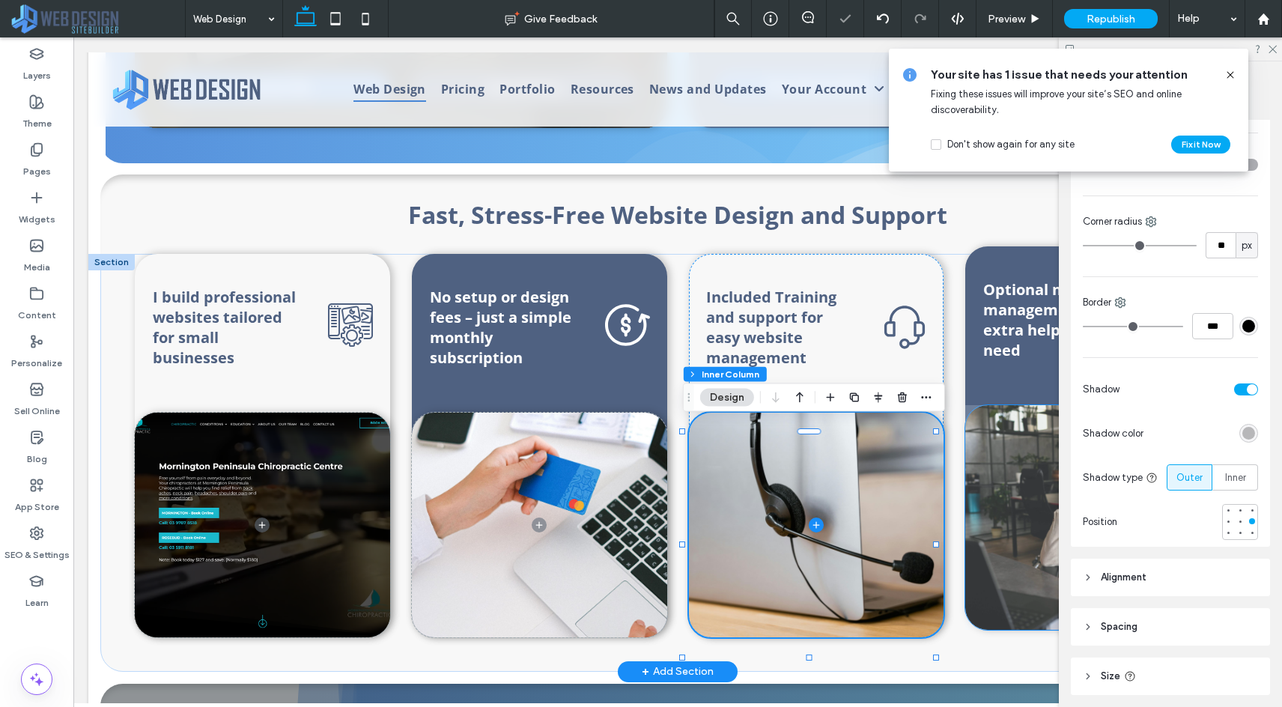
click at [994, 510] on span at bounding box center [1092, 517] width 255 height 225
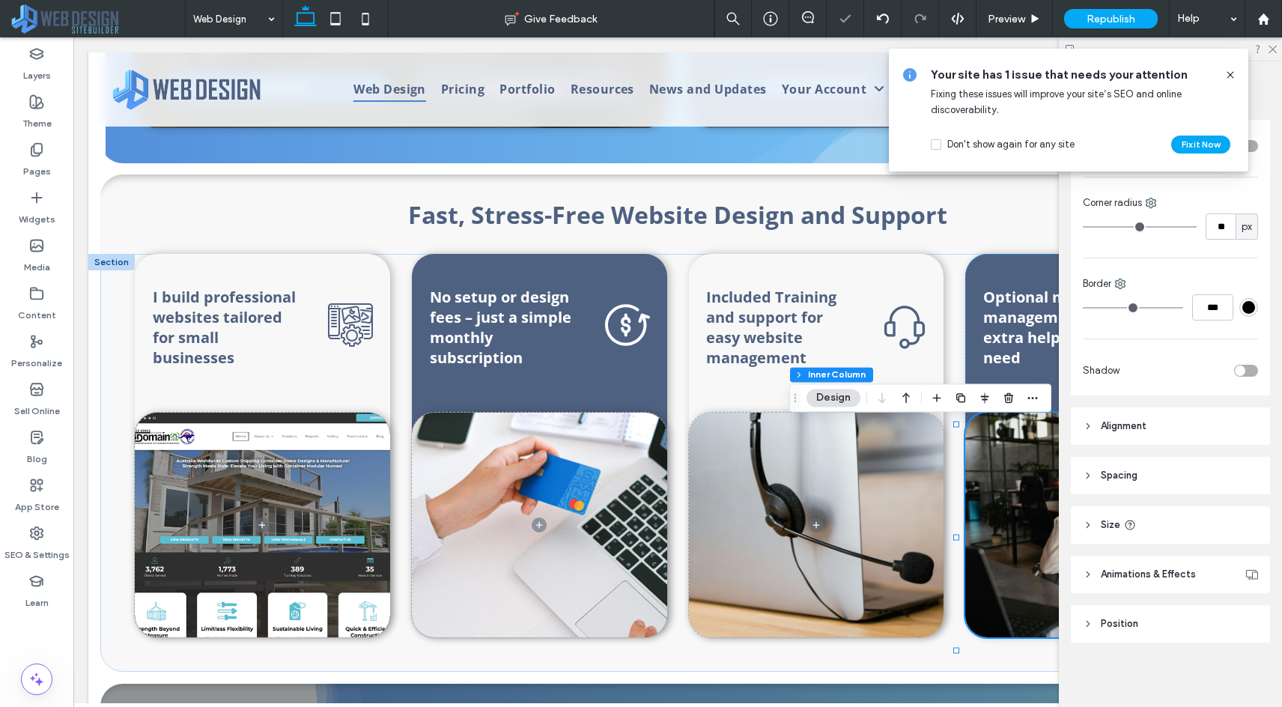
scroll to position [395, 0]
click at [1244, 371] on div "toggle" at bounding box center [1246, 369] width 24 height 12
type input "**"
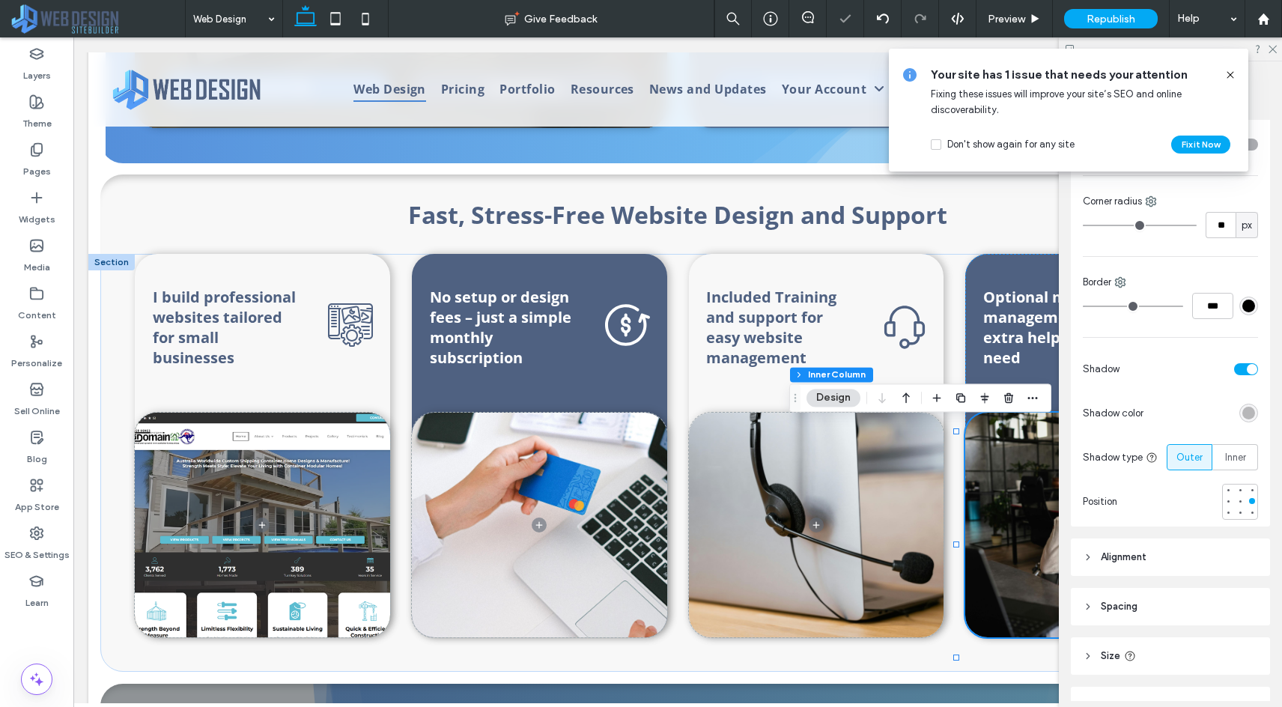
click at [1239, 69] on div "Your site has 1 issue that needs your attention Fixing these issues will improv…" at bounding box center [1068, 110] width 359 height 123
click at [1227, 72] on use at bounding box center [1230, 74] width 7 height 7
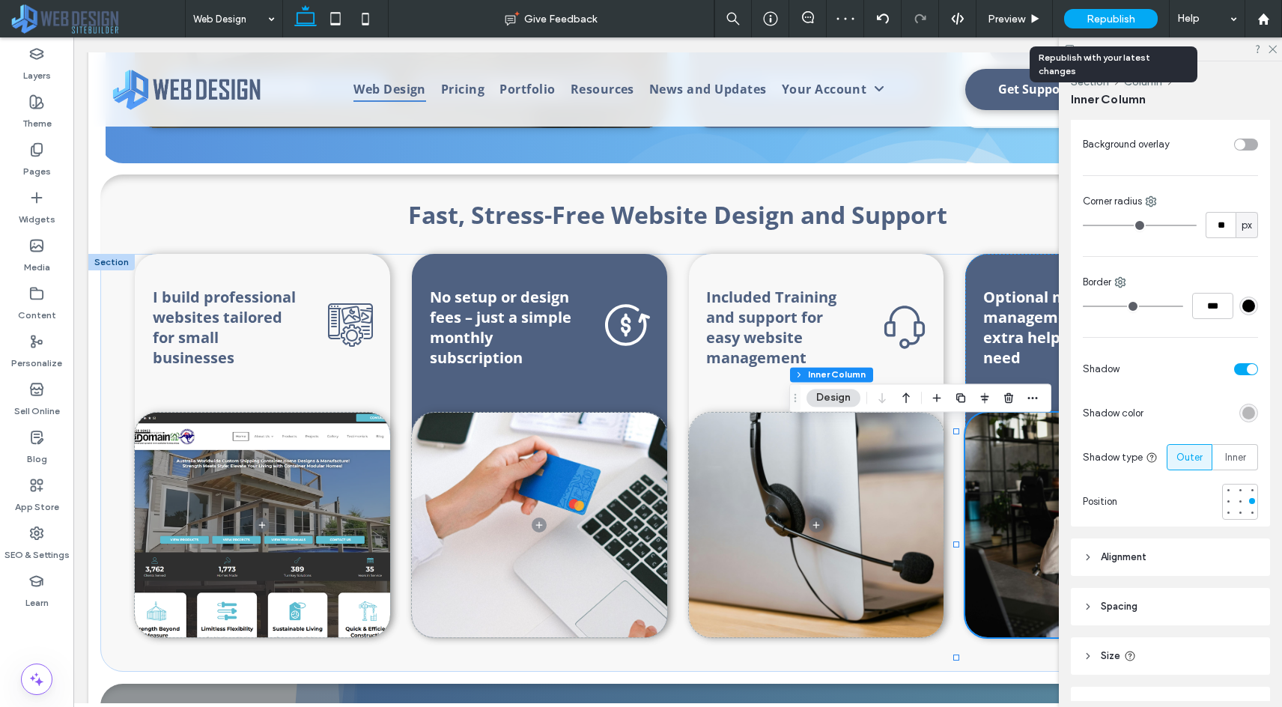
click at [1125, 16] on span "Republish" at bounding box center [1111, 19] width 49 height 13
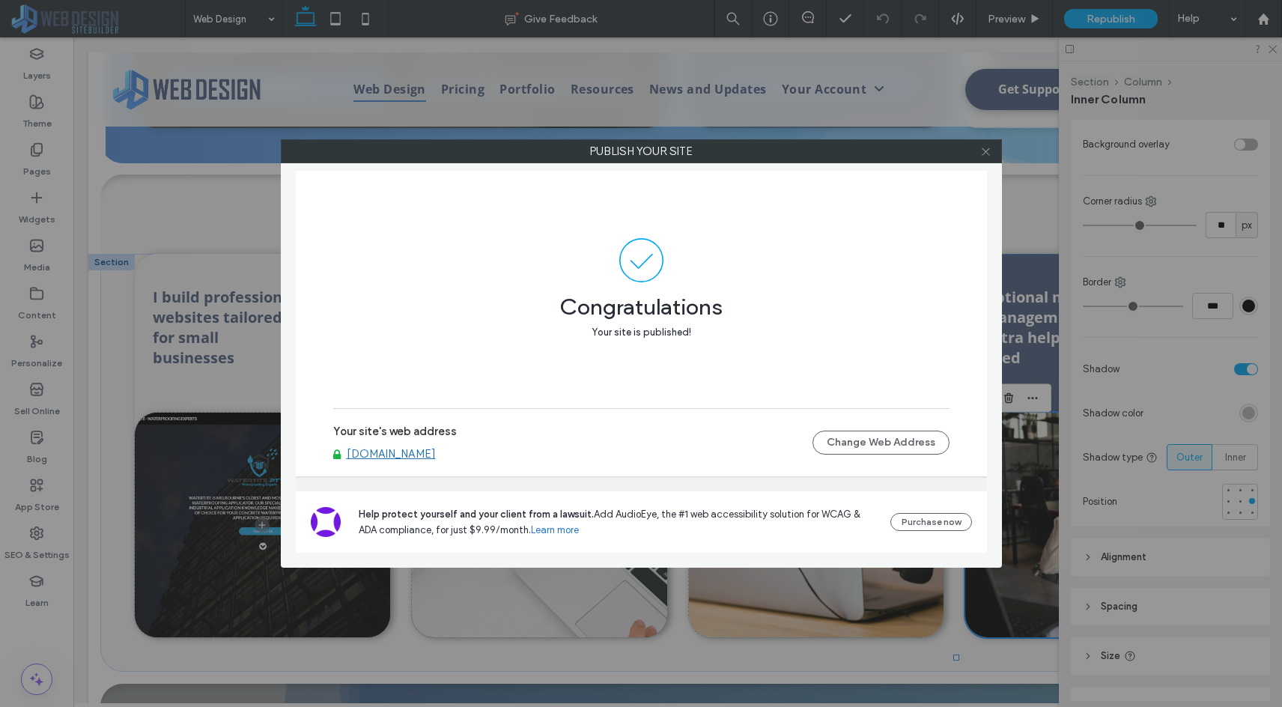
click at [982, 158] on span at bounding box center [985, 151] width 11 height 22
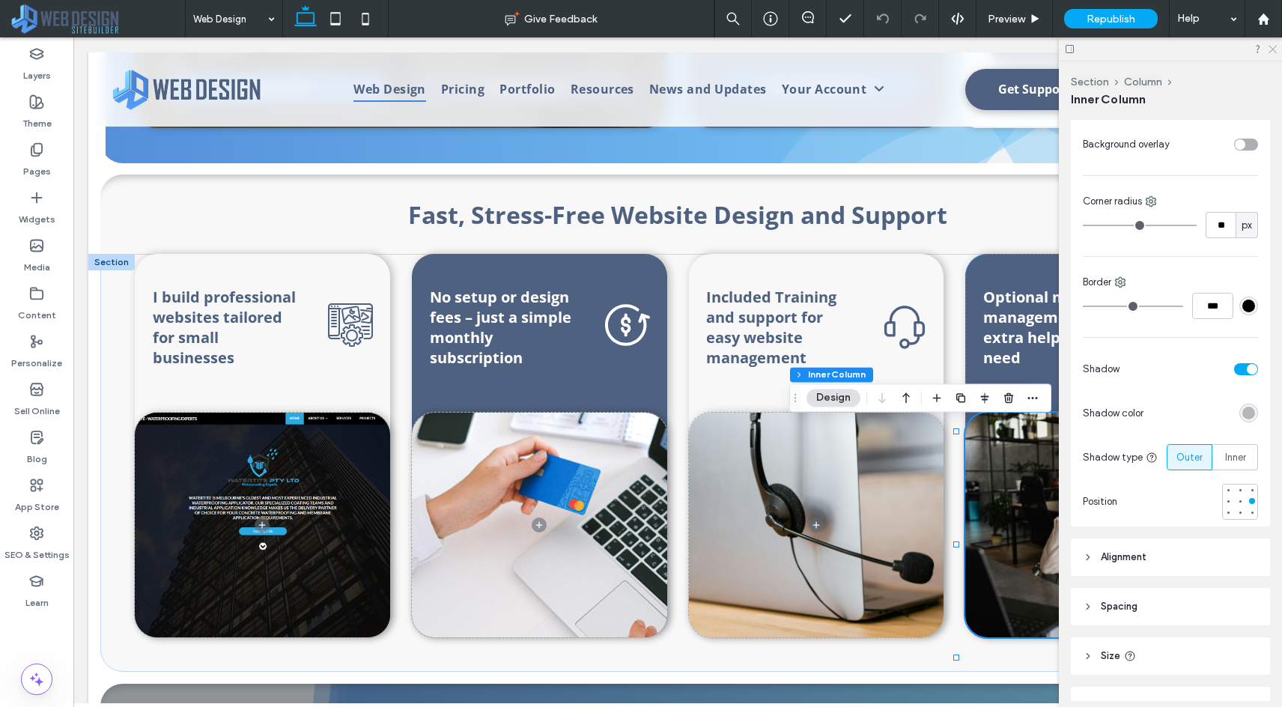
click at [1274, 49] on icon at bounding box center [1272, 48] width 10 height 10
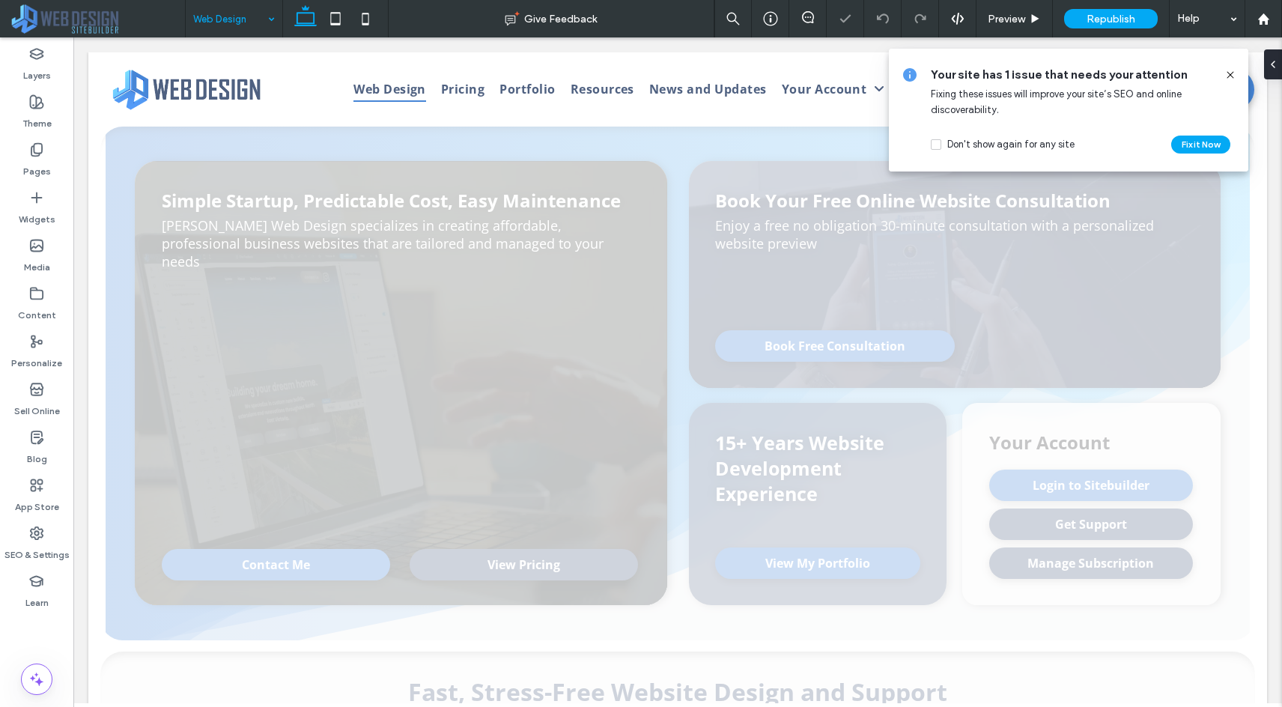
scroll to position [0, 0]
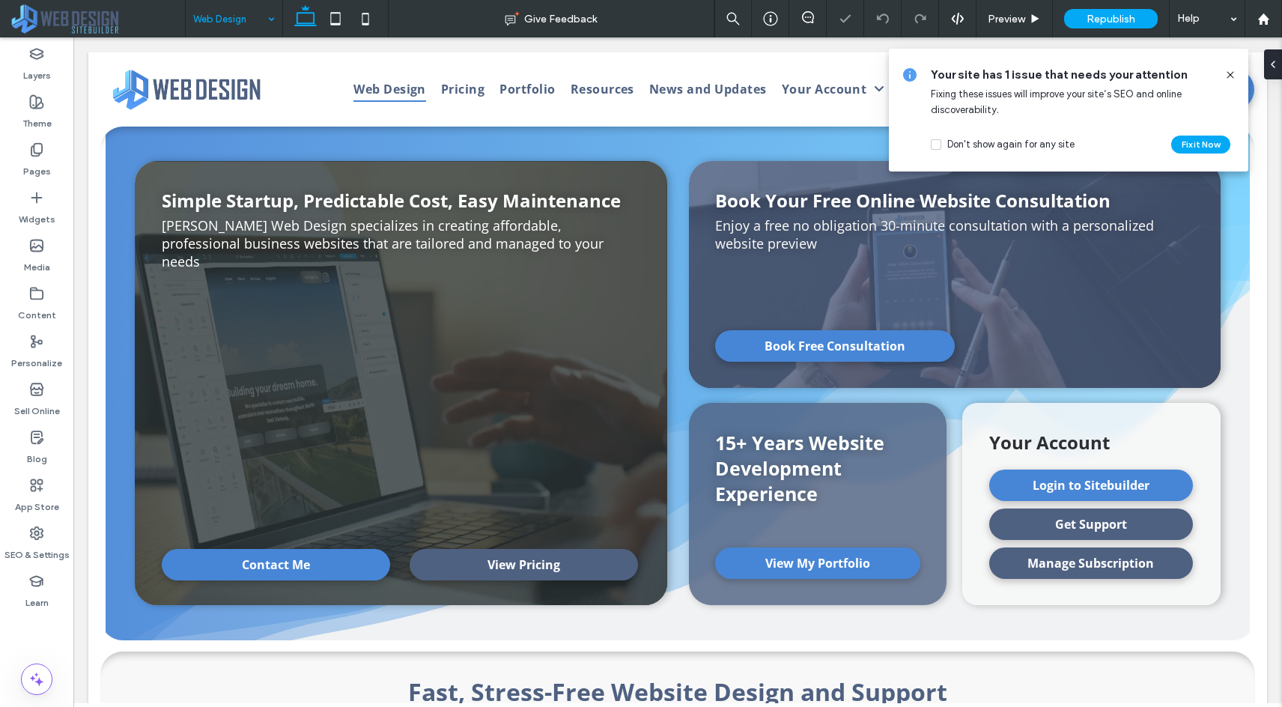
click at [1226, 79] on icon at bounding box center [1230, 75] width 12 height 12
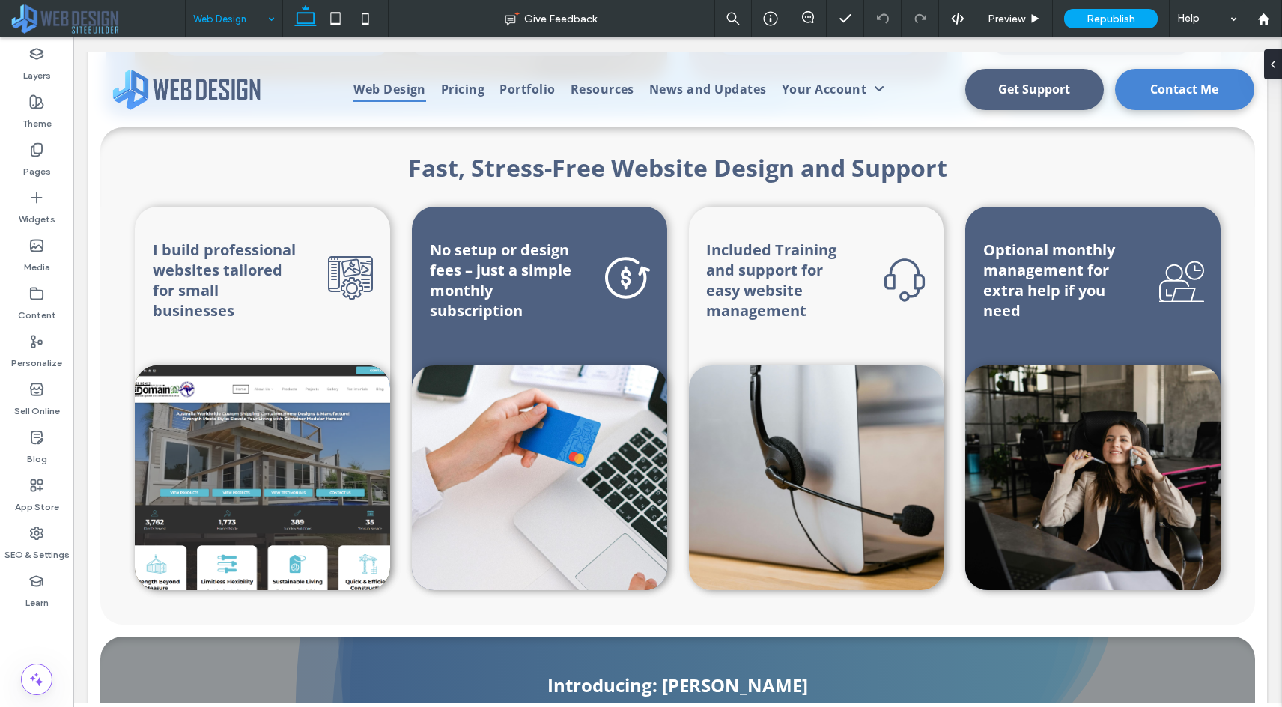
scroll to position [537, 0]
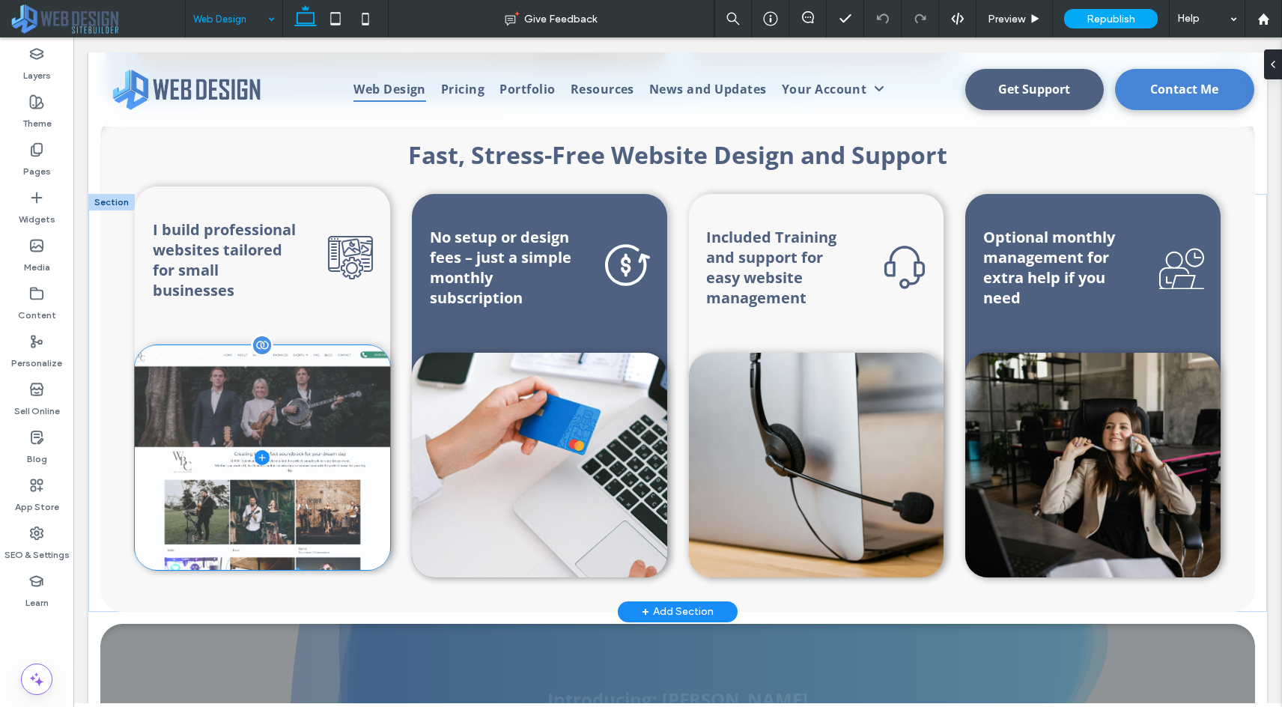
click at [321, 413] on span at bounding box center [262, 457] width 255 height 225
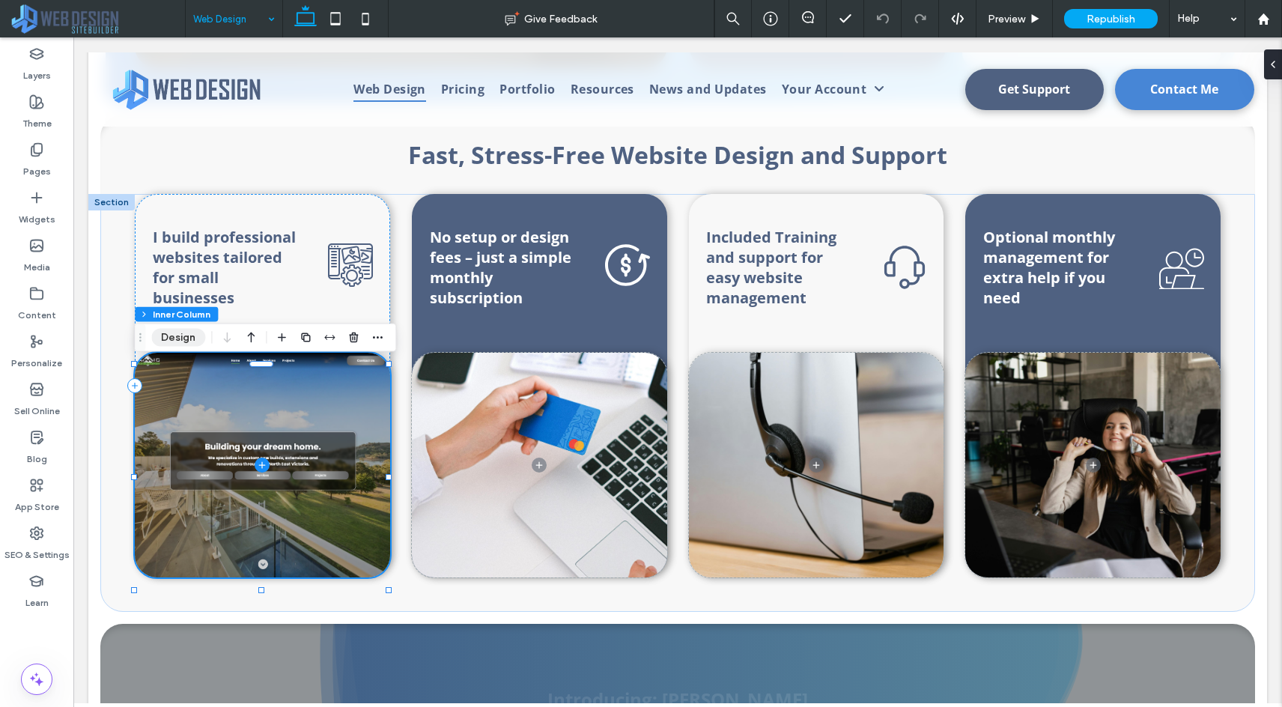
click at [185, 338] on button "Design" at bounding box center [178, 338] width 54 height 18
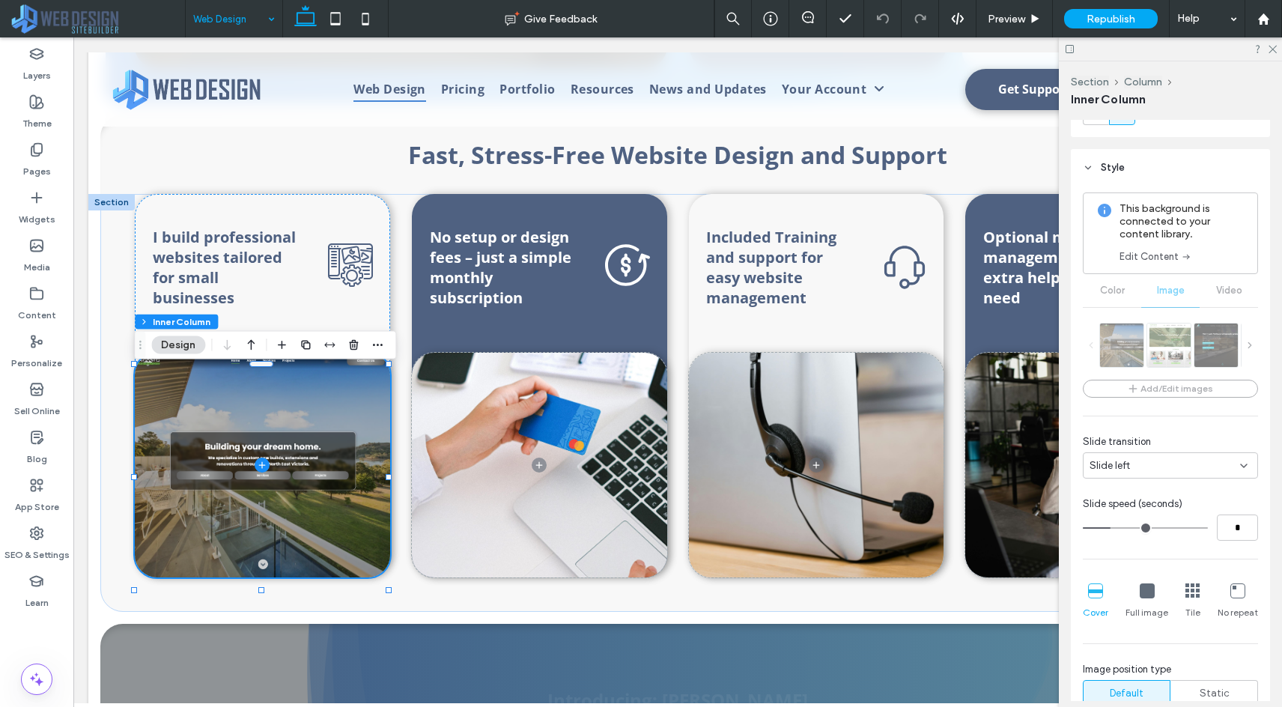
scroll to position [225, 0]
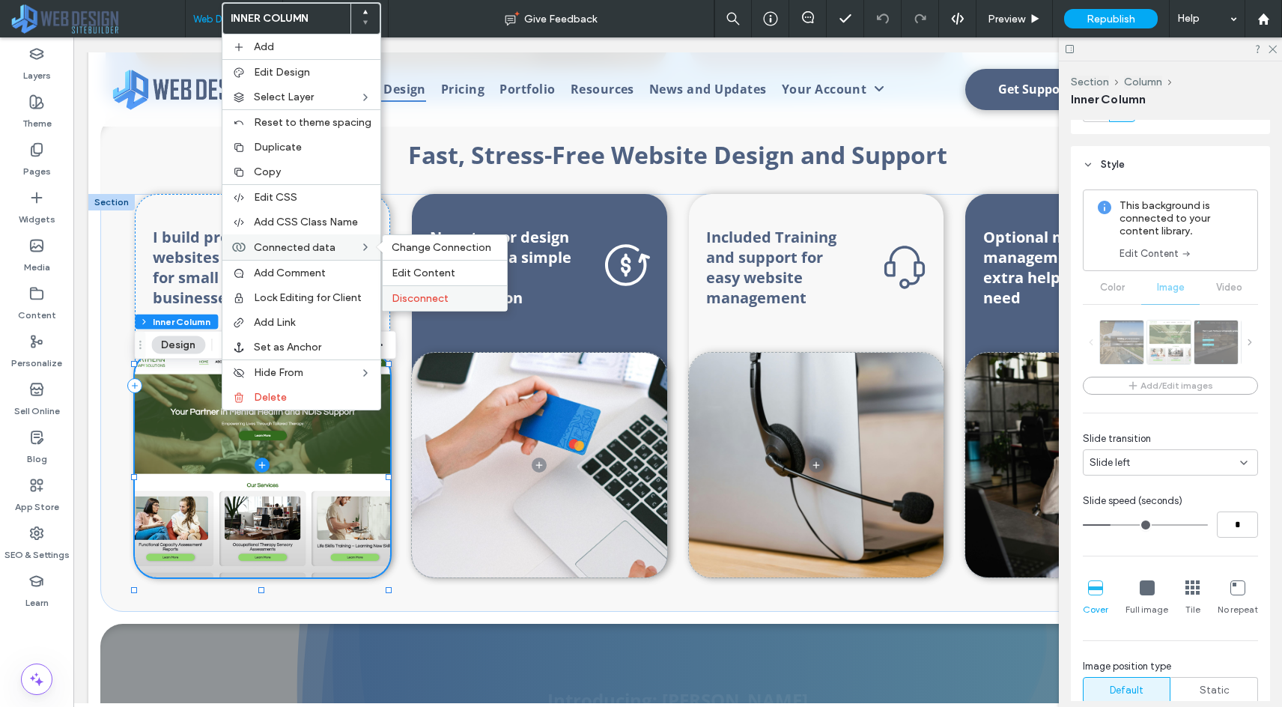
click at [414, 295] on span "Disconnect" at bounding box center [420, 298] width 57 height 13
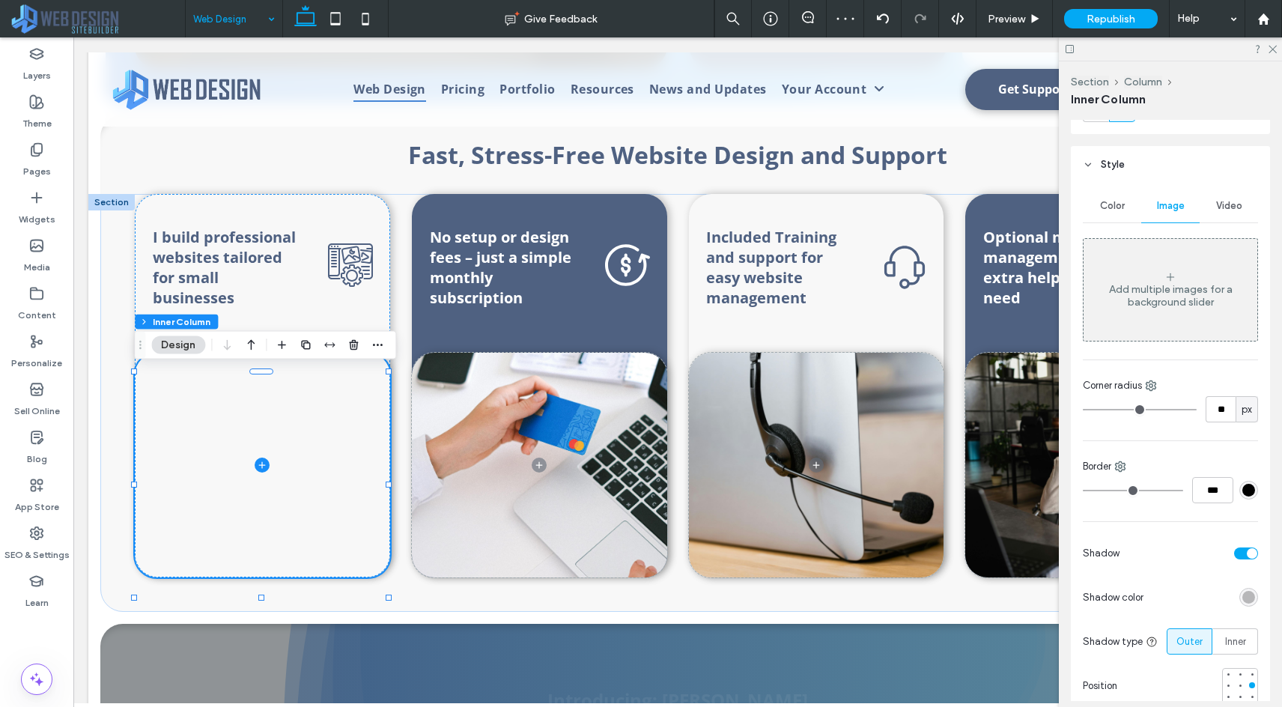
click at [1167, 269] on div "Add multiple images for a background slider" at bounding box center [1171, 289] width 174 height 99
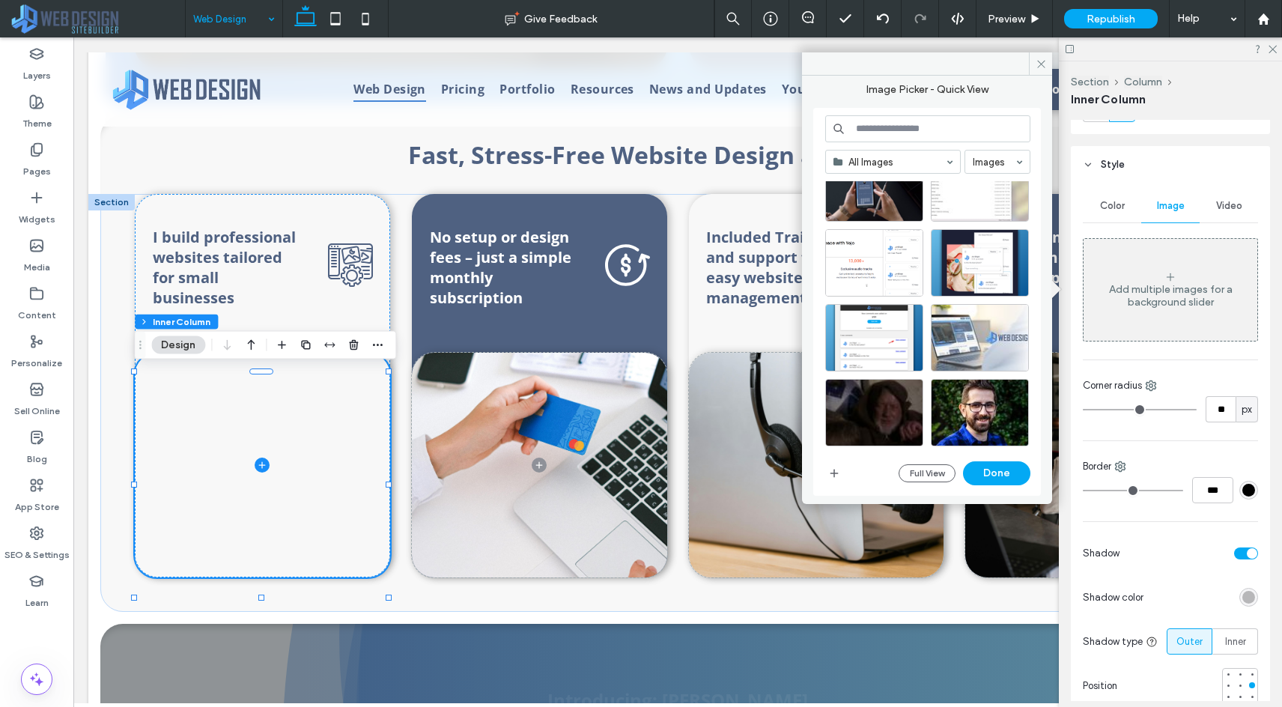
scroll to position [0, 0]
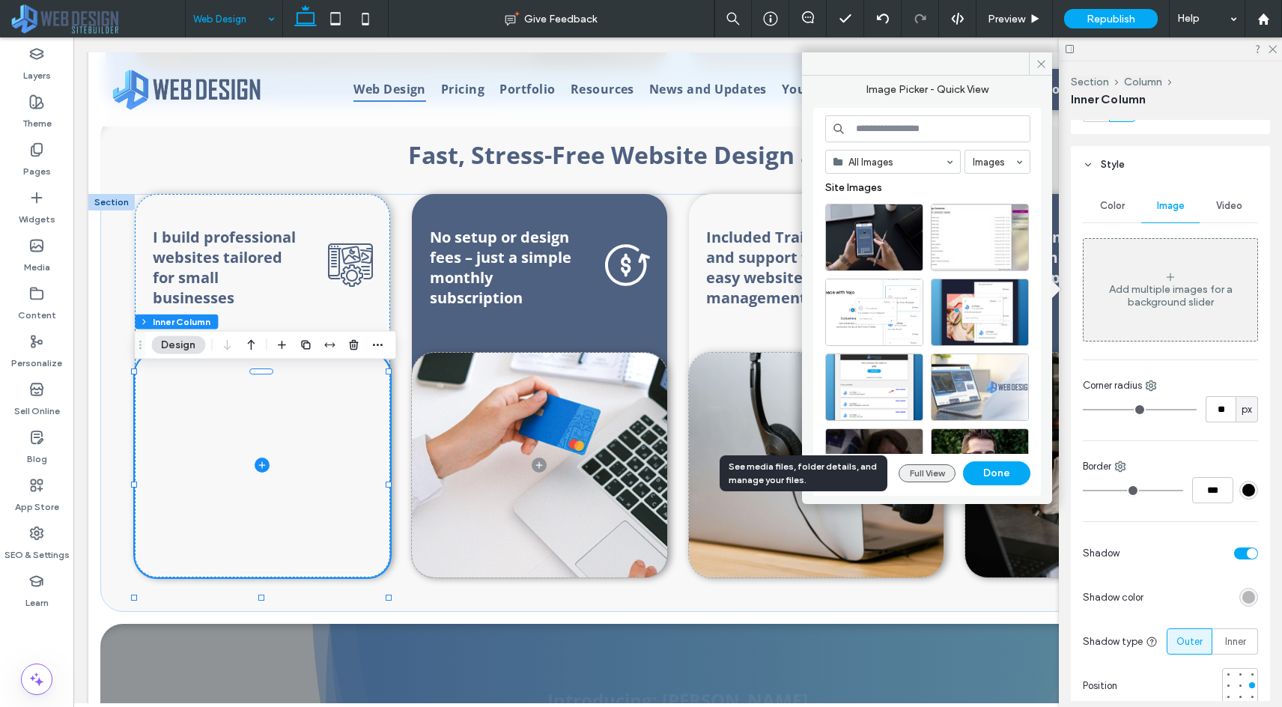
click at [939, 470] on button "Full View" at bounding box center [927, 473] width 57 height 18
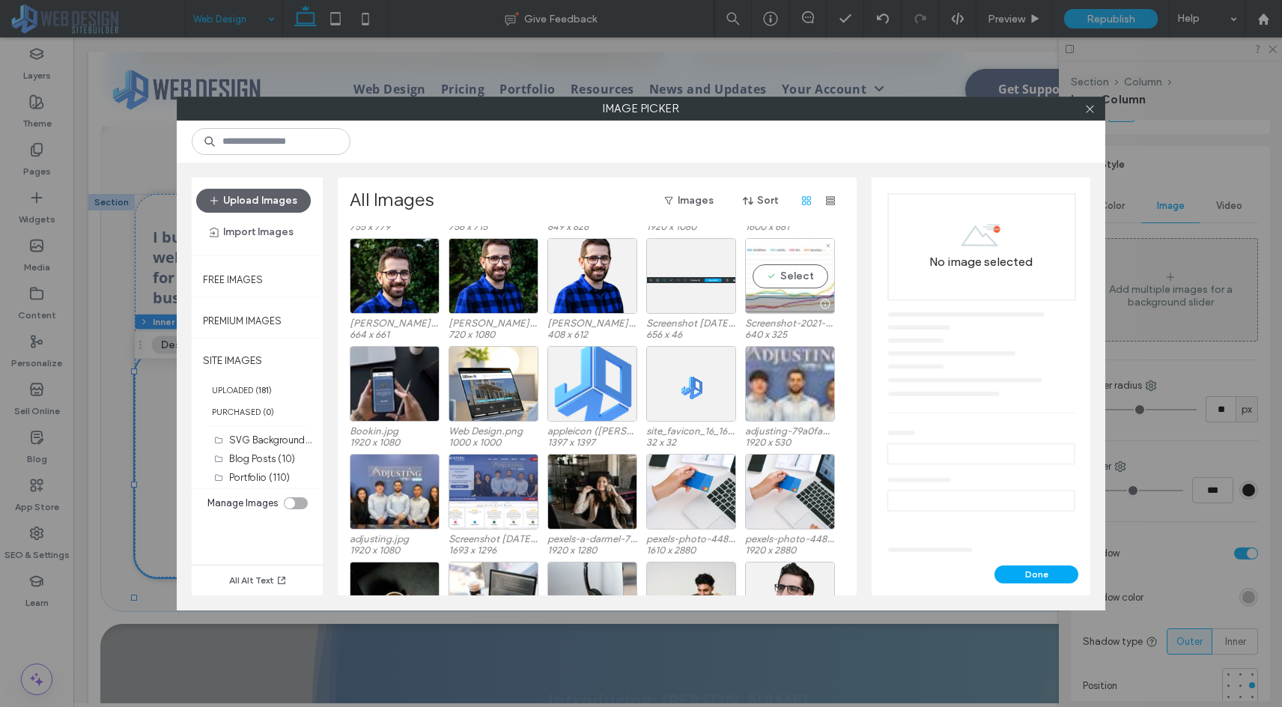
scroll to position [256, 0]
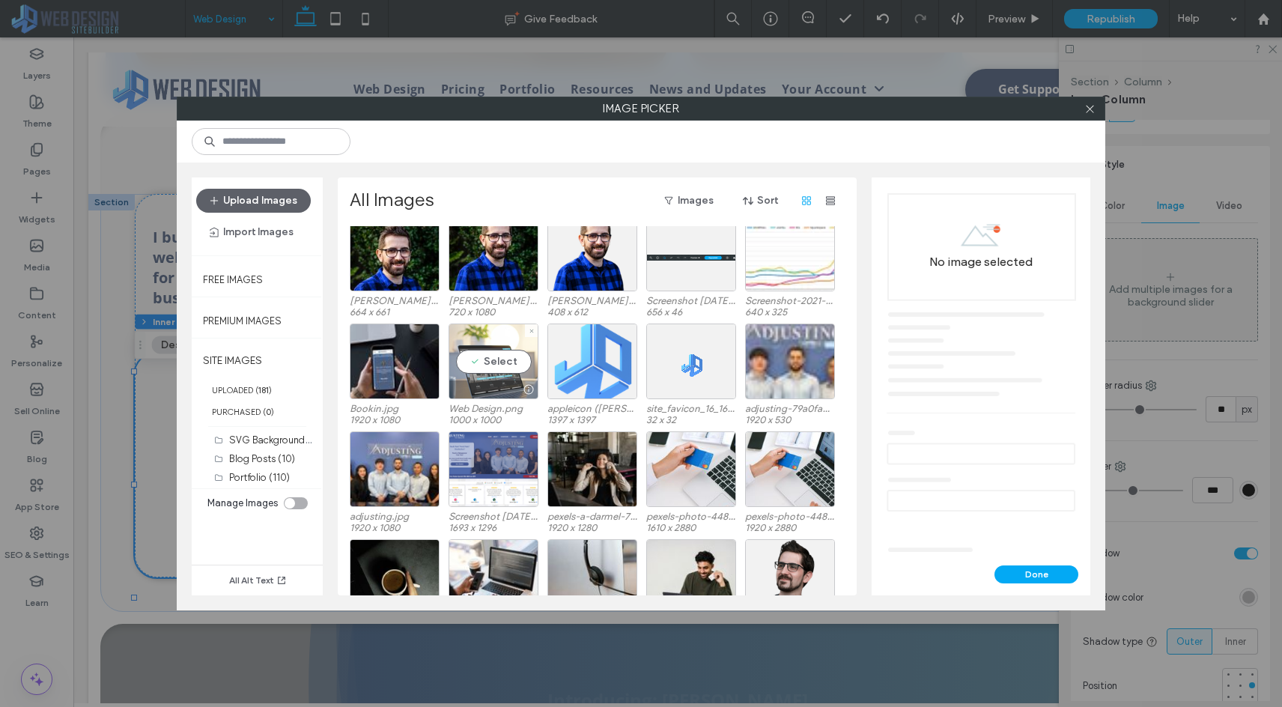
click at [495, 374] on div "Select" at bounding box center [494, 361] width 90 height 76
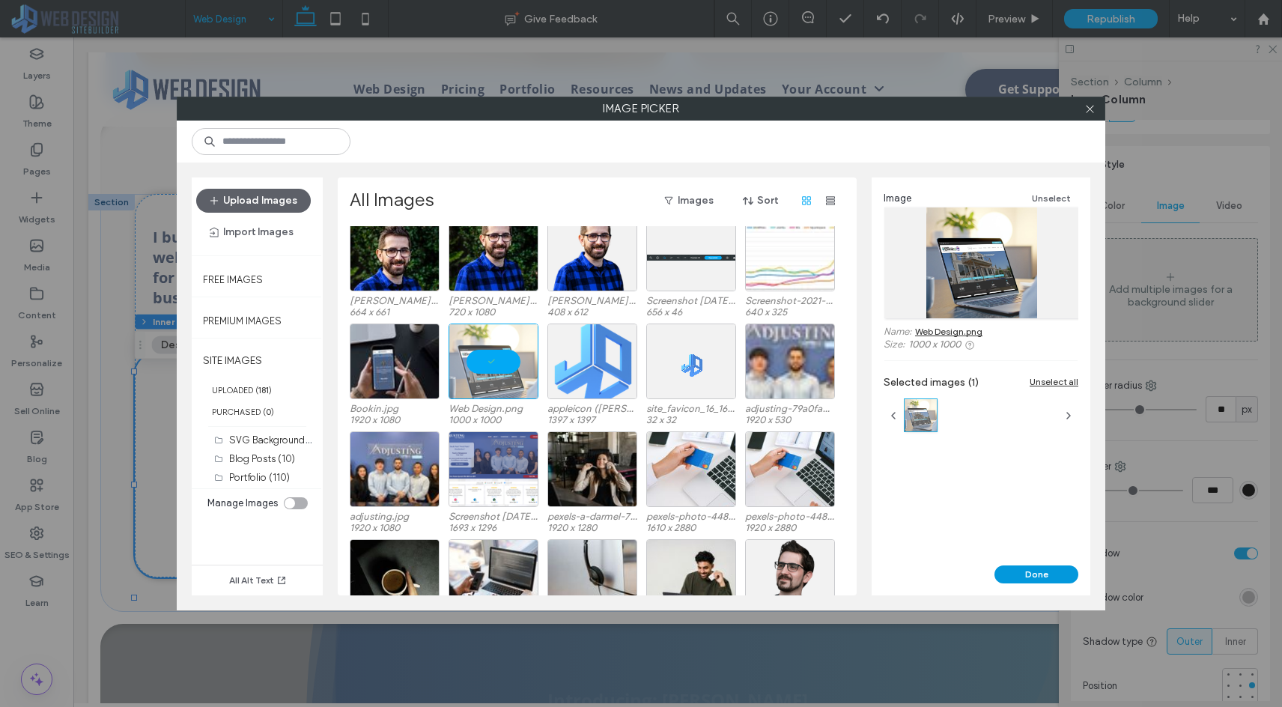
click at [1027, 571] on button "Done" at bounding box center [1036, 574] width 84 height 18
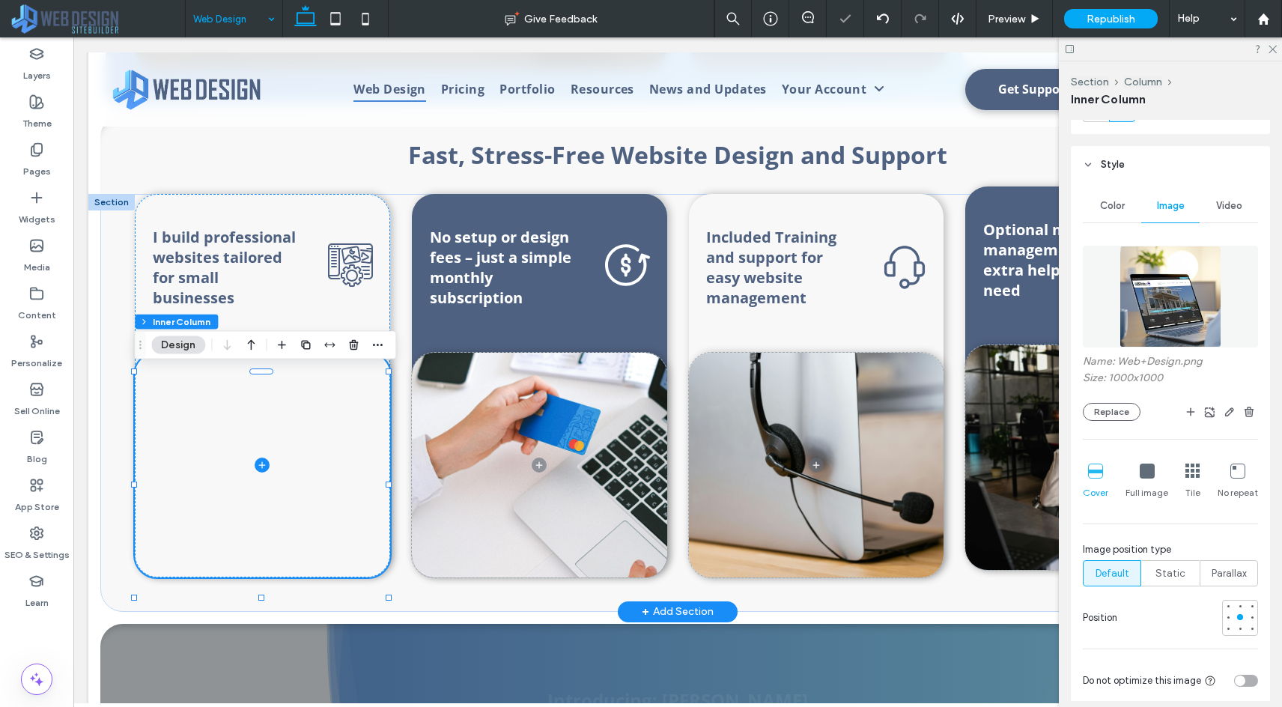
type input "**"
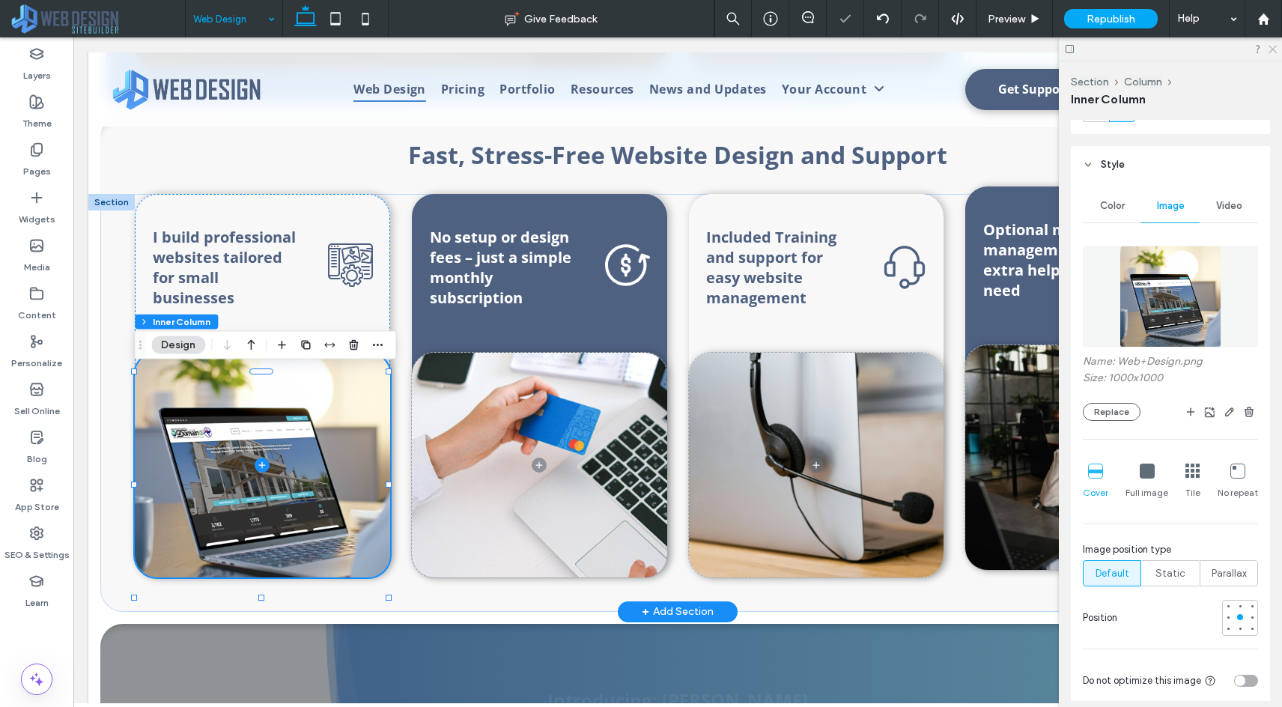
click at [1272, 50] on use at bounding box center [1273, 50] width 8 height 8
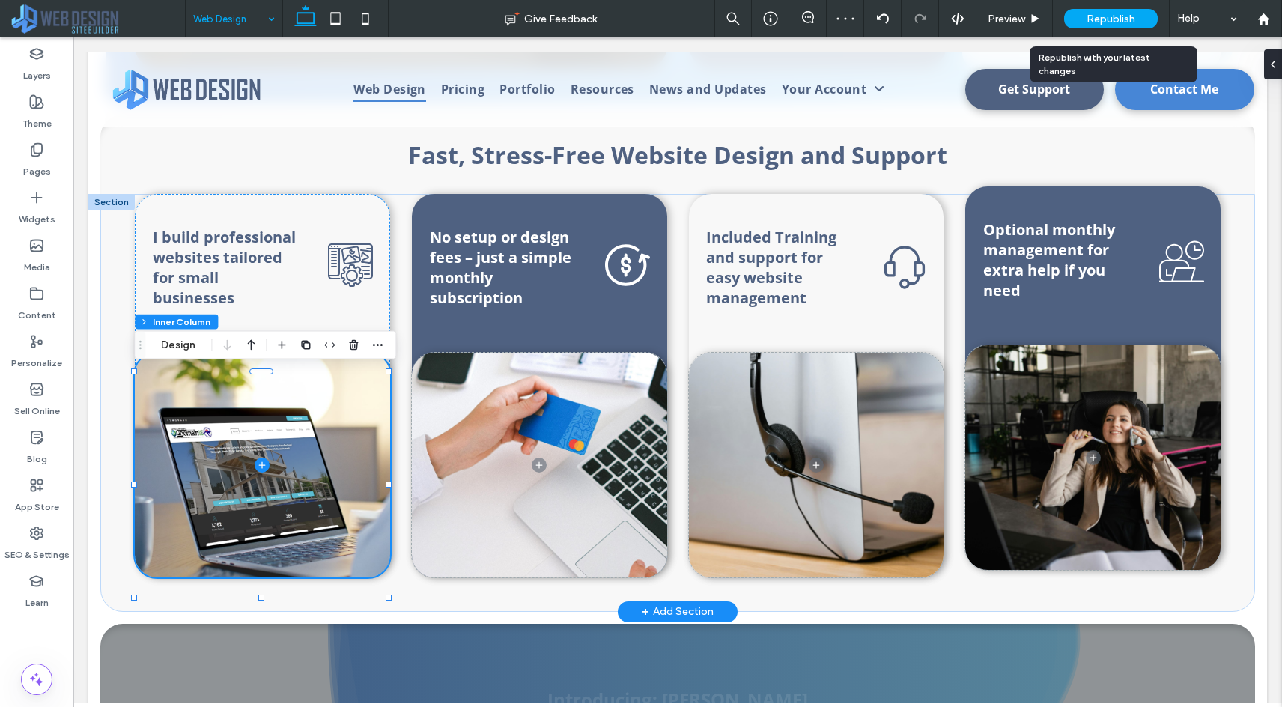
click at [1081, 19] on div "Republish" at bounding box center [1111, 18] width 94 height 19
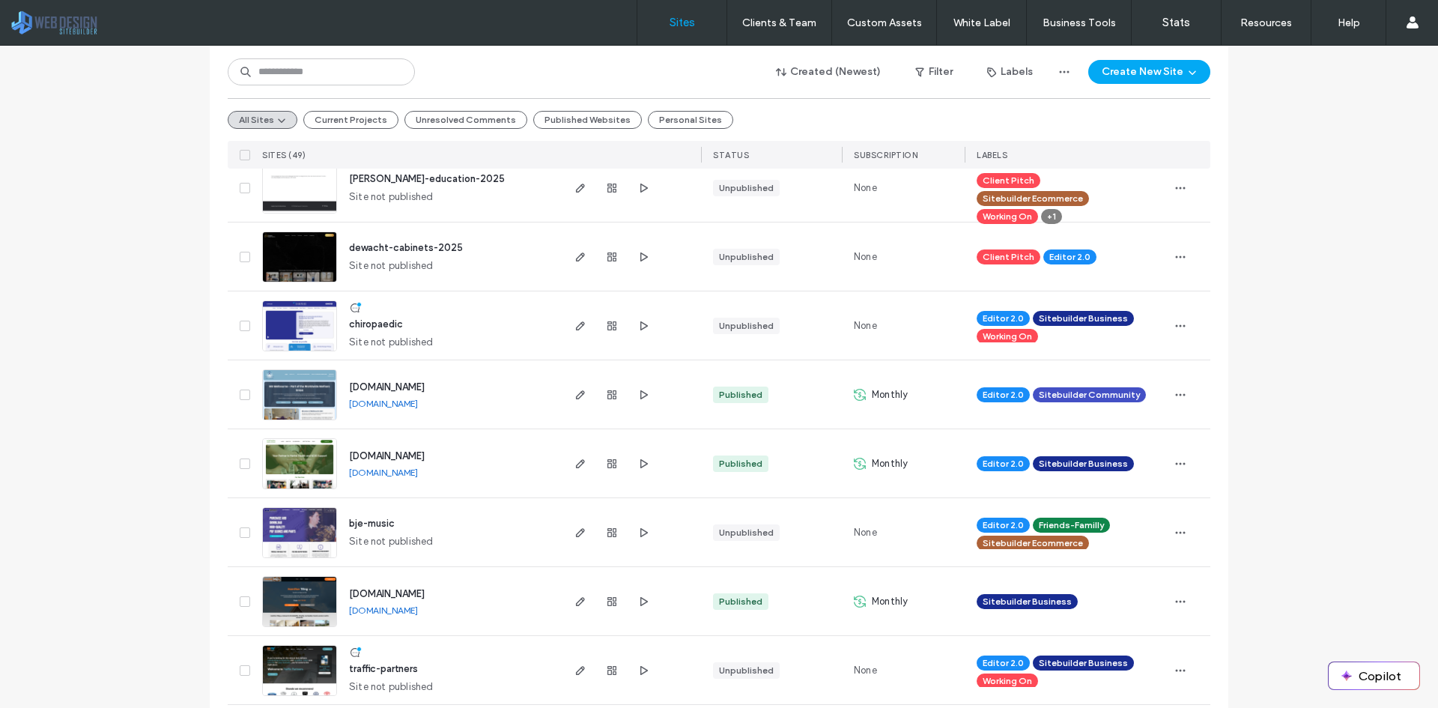
scroll to position [478, 0]
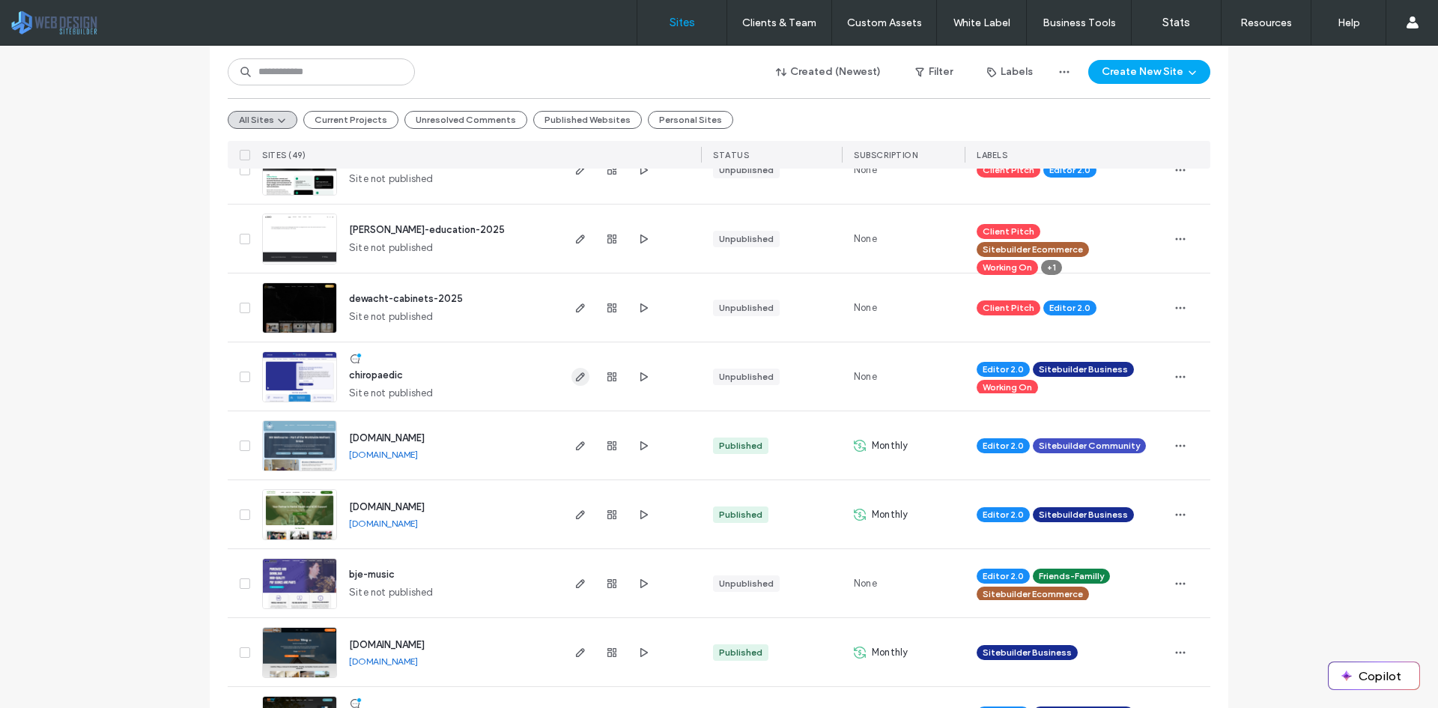
click at [577, 371] on icon "button" at bounding box center [580, 377] width 12 height 12
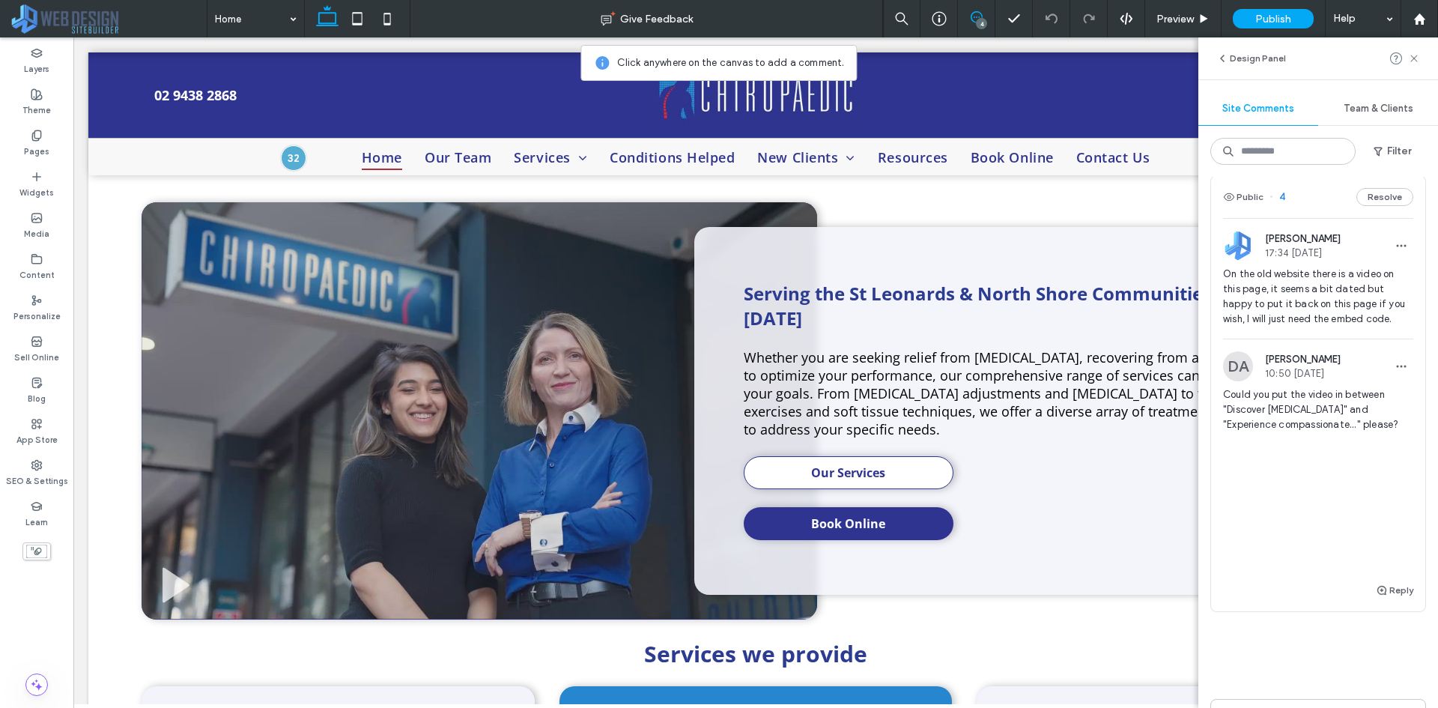
scroll to position [1348, 0]
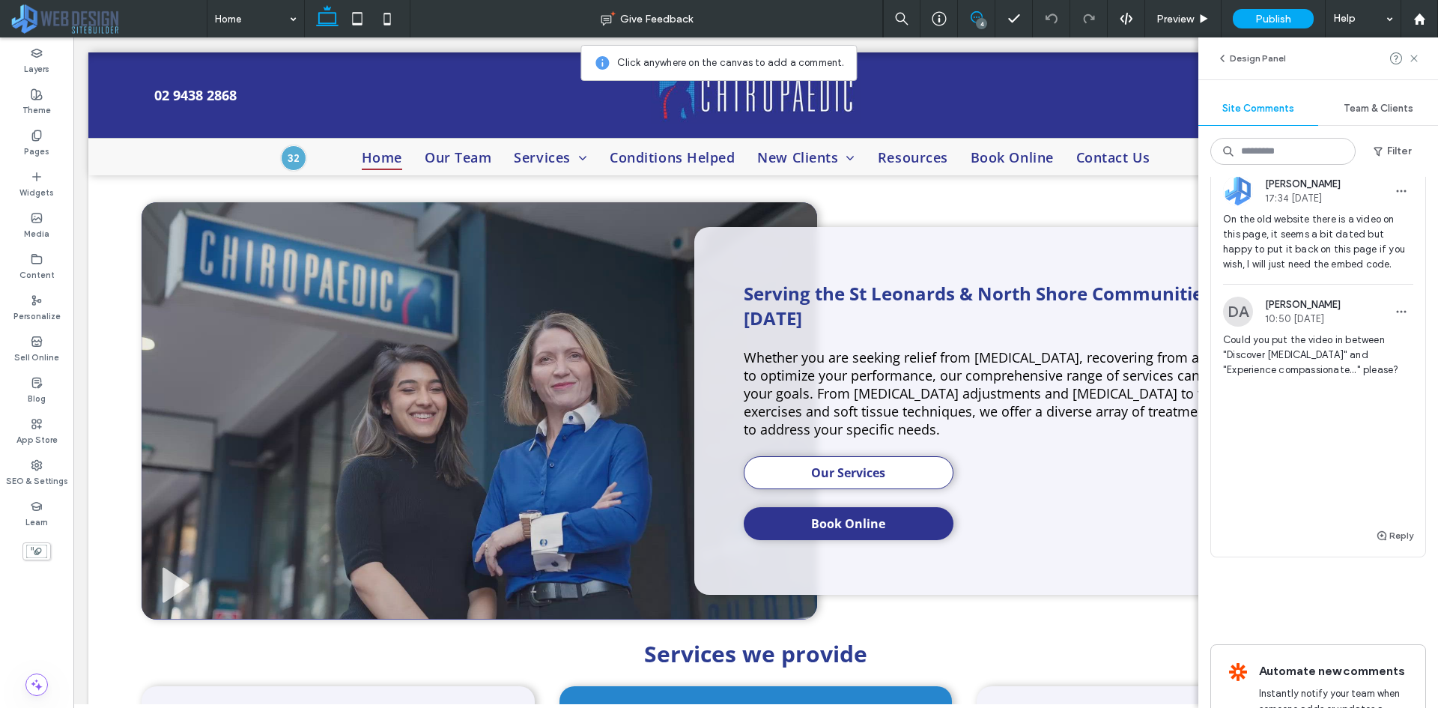
click at [1316, 453] on div at bounding box center [1318, 445] width 190 height 137
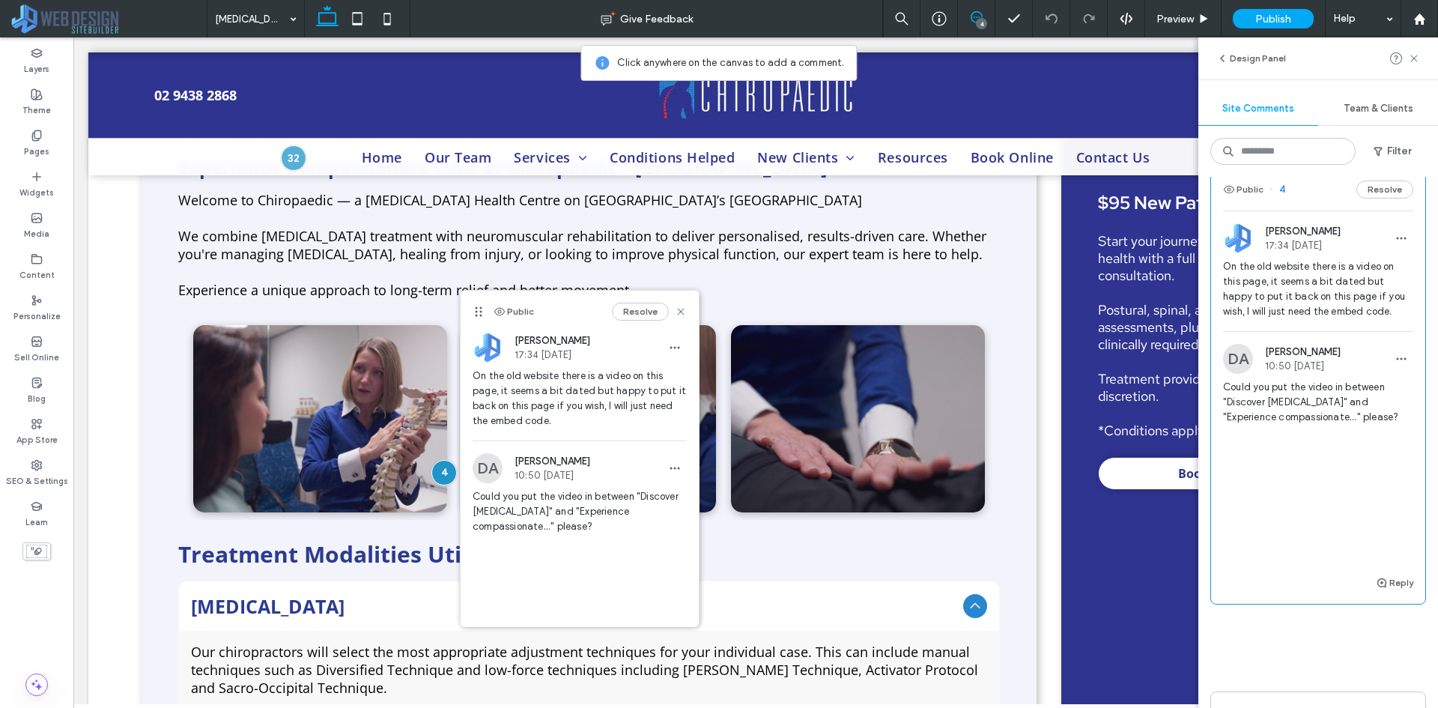
scroll to position [1348, 0]
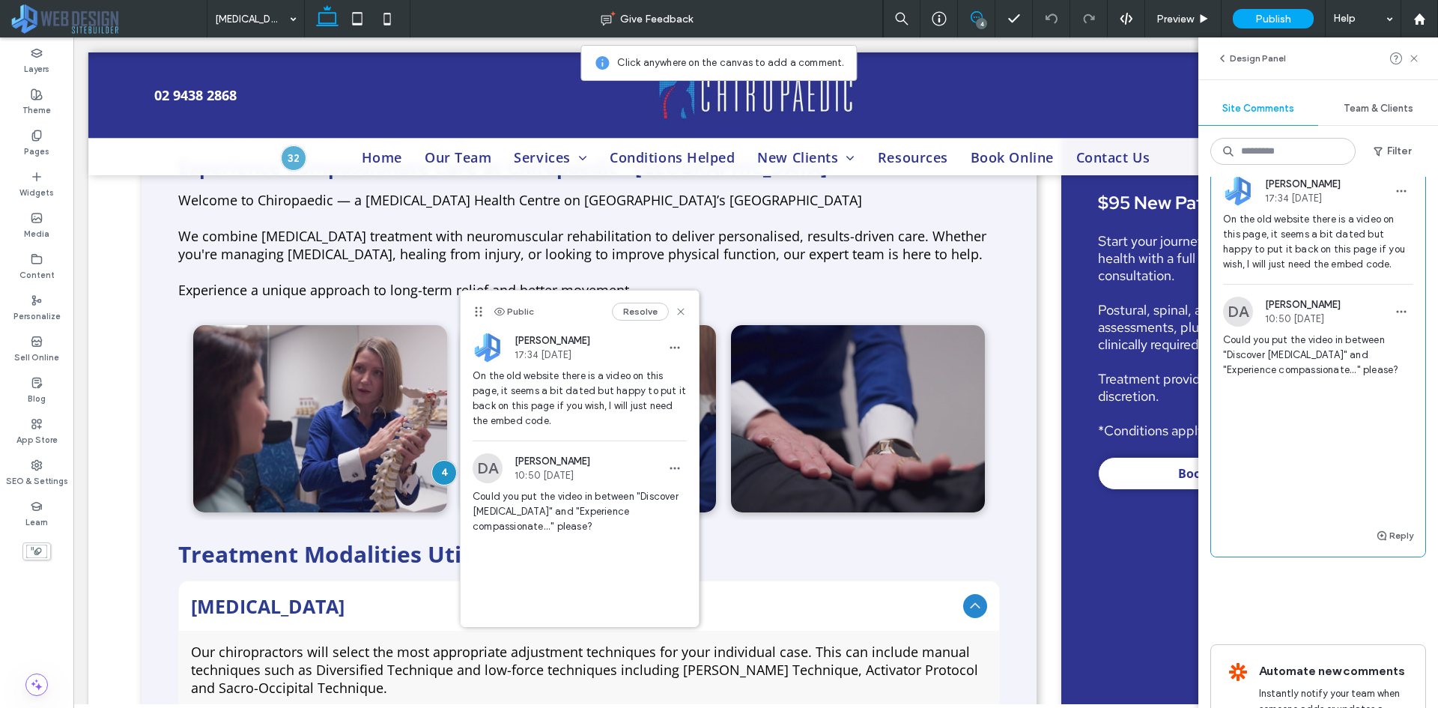
click at [1373, 467] on div at bounding box center [1318, 445] width 190 height 137
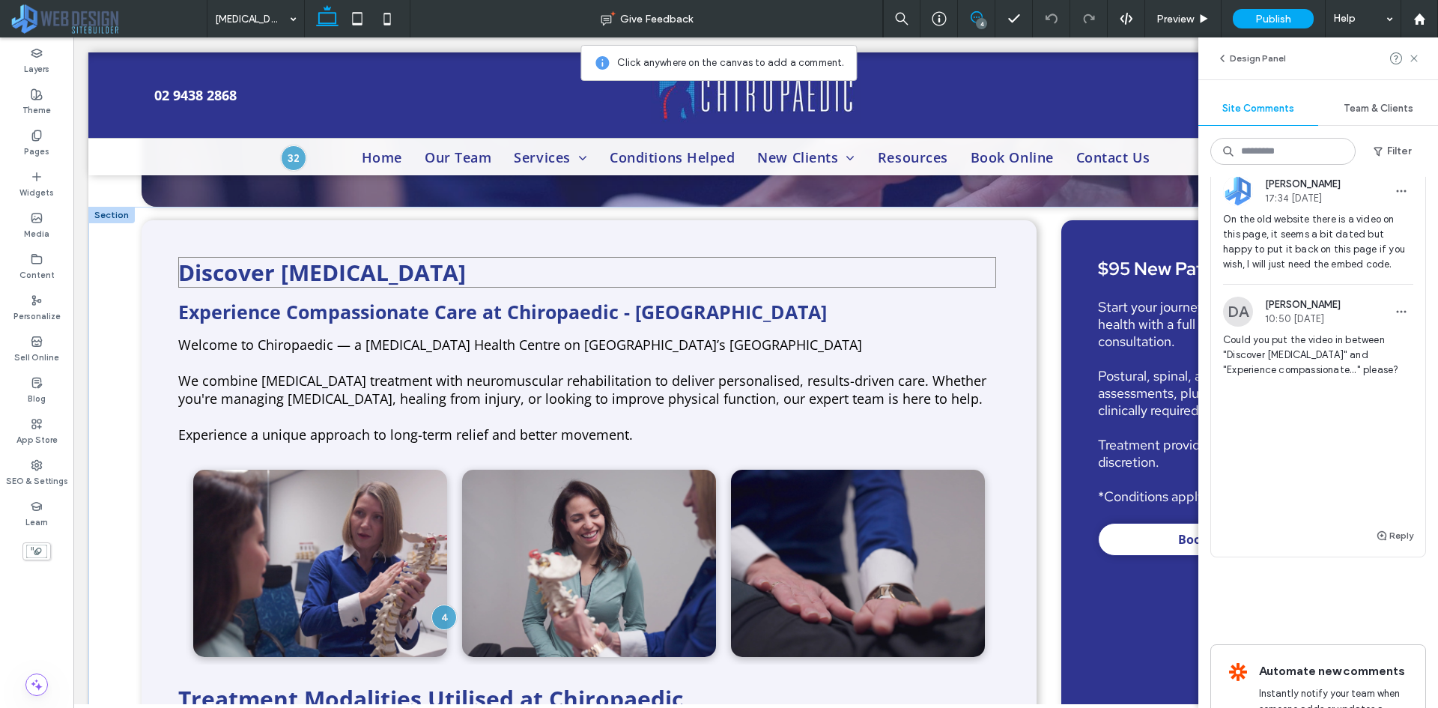
scroll to position [225, 0]
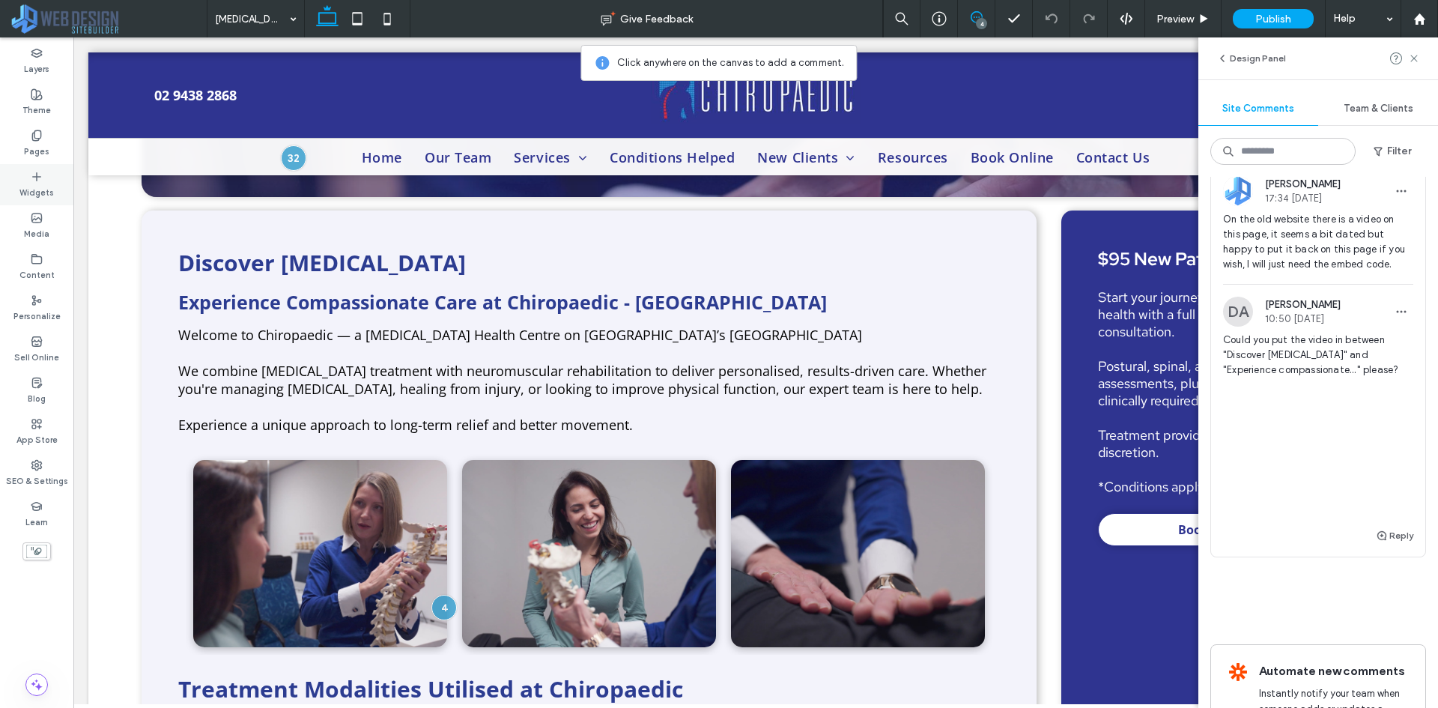
click at [45, 192] on label "Widgets" at bounding box center [36, 191] width 34 height 16
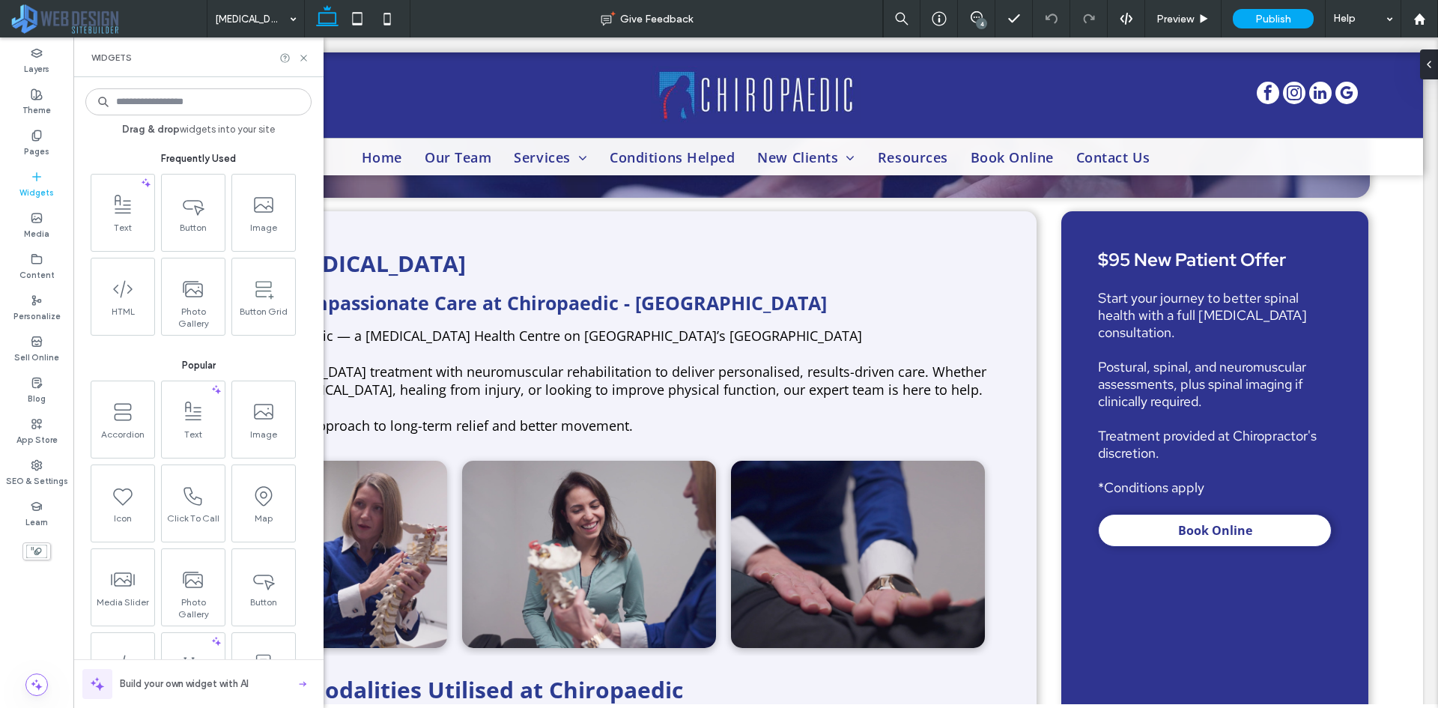
scroll to position [0, 0]
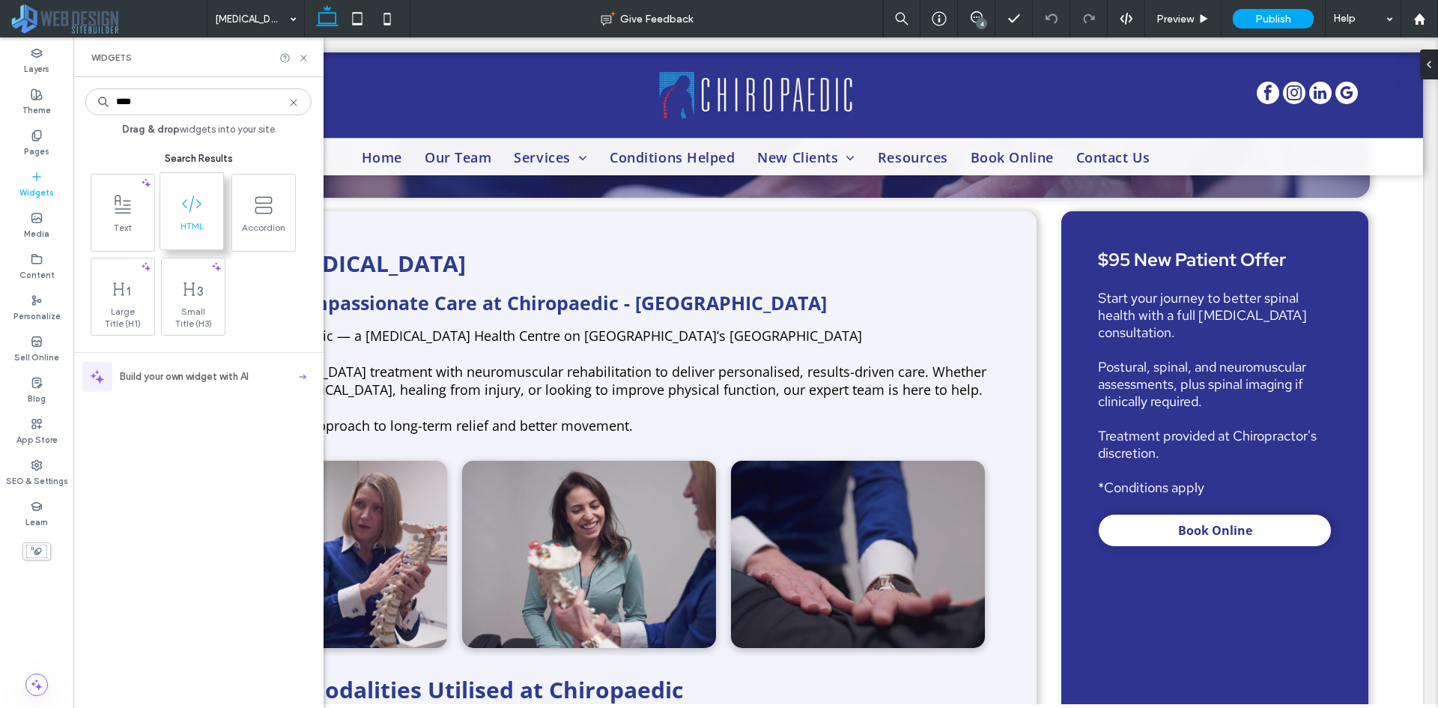
type input "****"
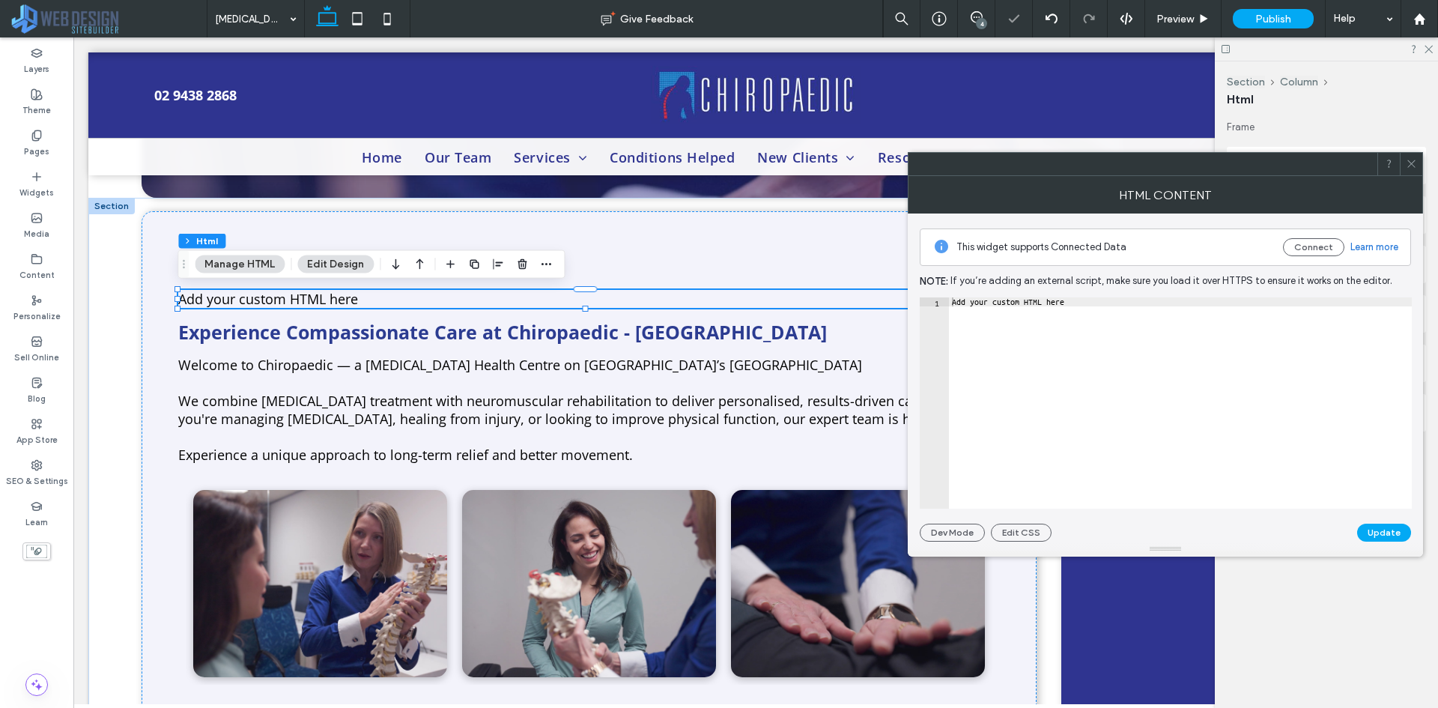
click at [1108, 302] on div "Add your custom HTML here" at bounding box center [1180, 411] width 463 height 229
paste textarea "**********"
type textarea "**********"
click at [1248, 532] on div "Dev Mode Edit CSS Update" at bounding box center [1165, 532] width 491 height 18
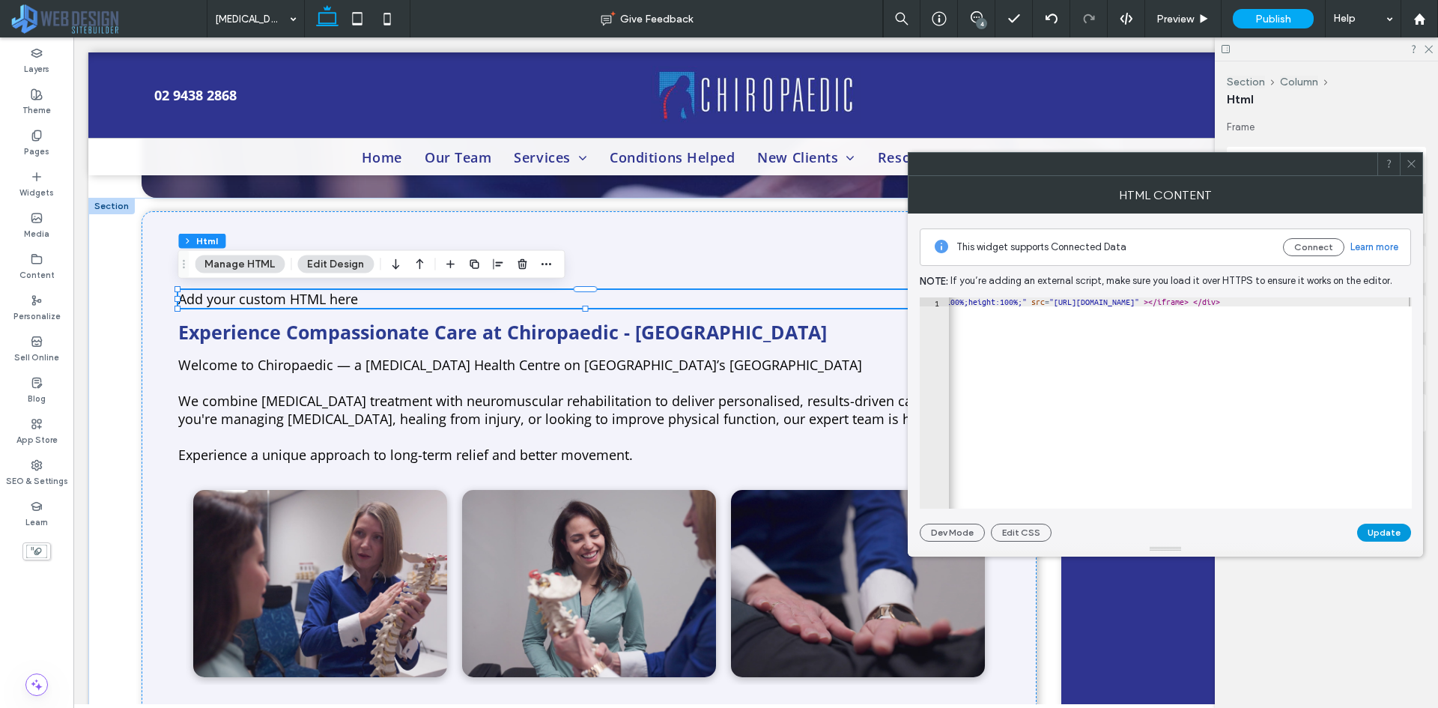
click at [1374, 530] on button "Update" at bounding box center [1384, 532] width 54 height 18
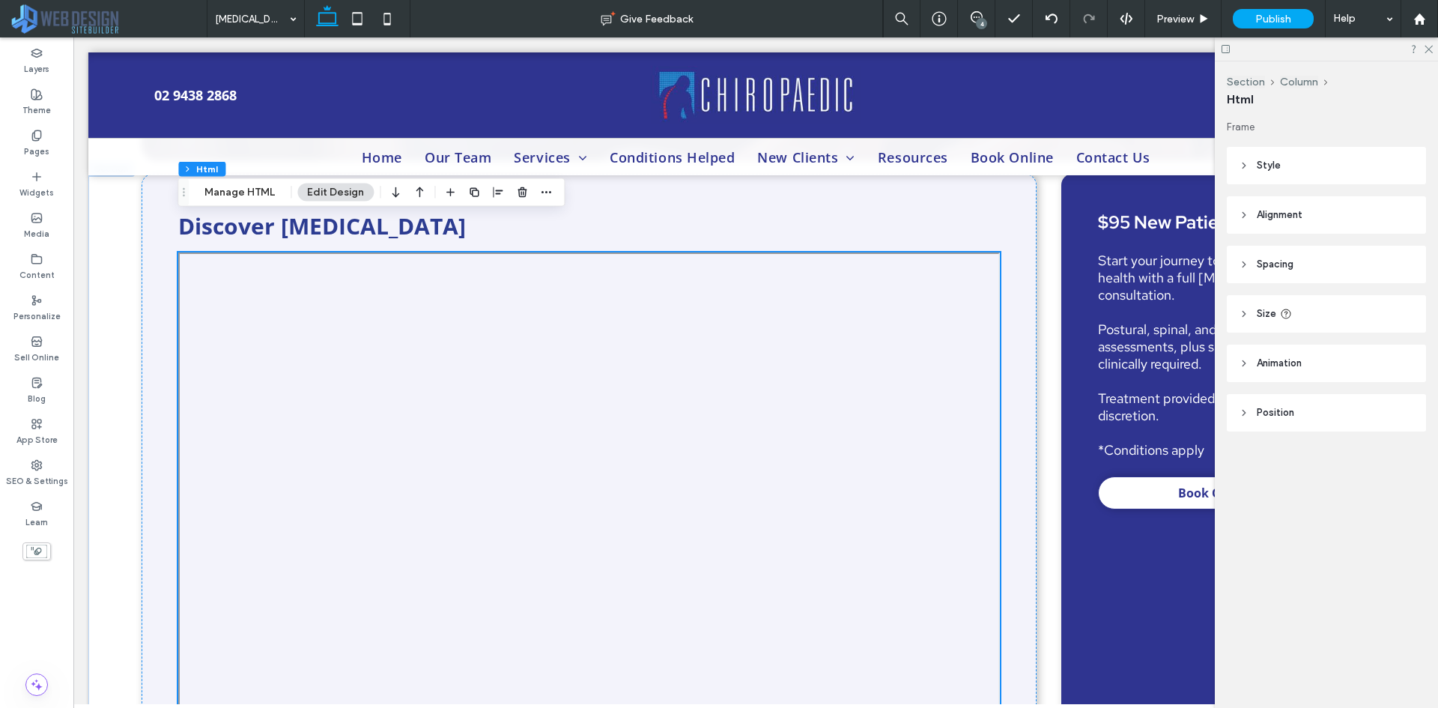
scroll to position [225, 0]
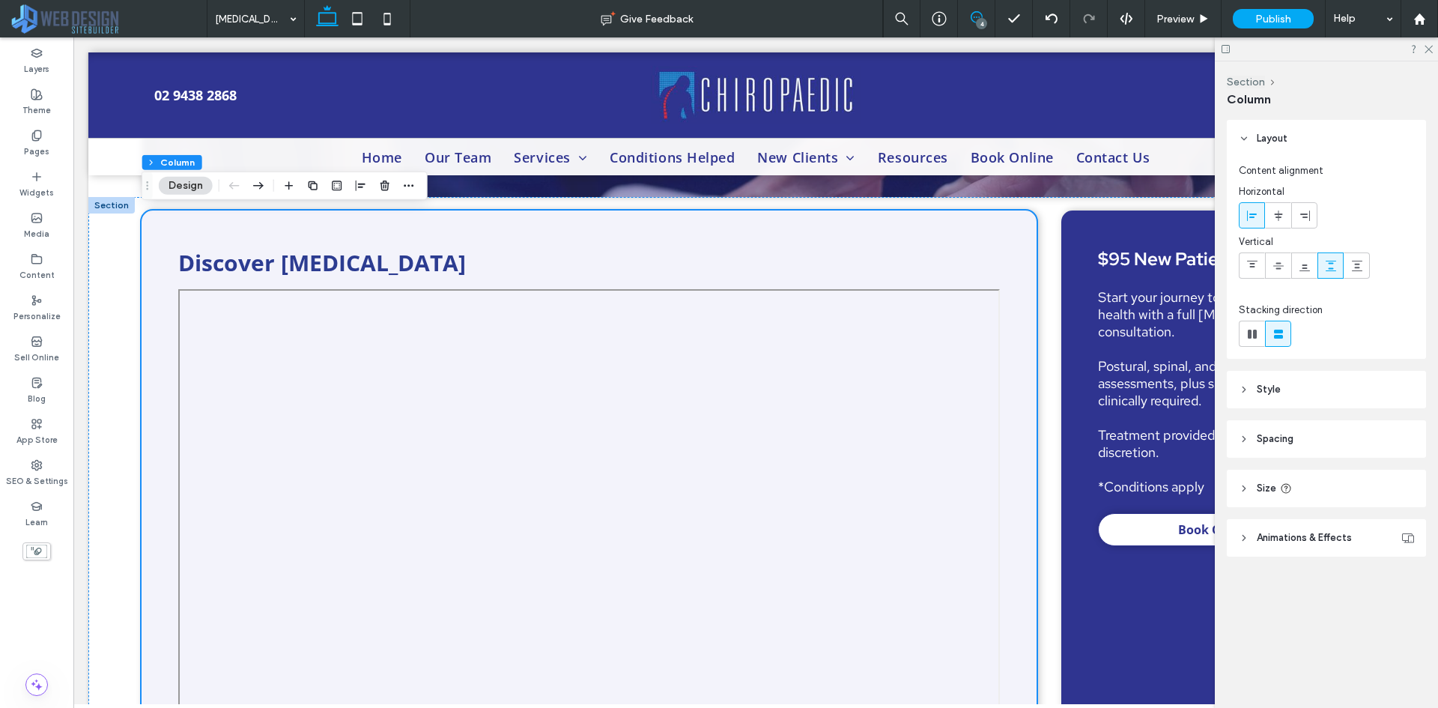
click at [979, 15] on icon at bounding box center [976, 17] width 12 height 12
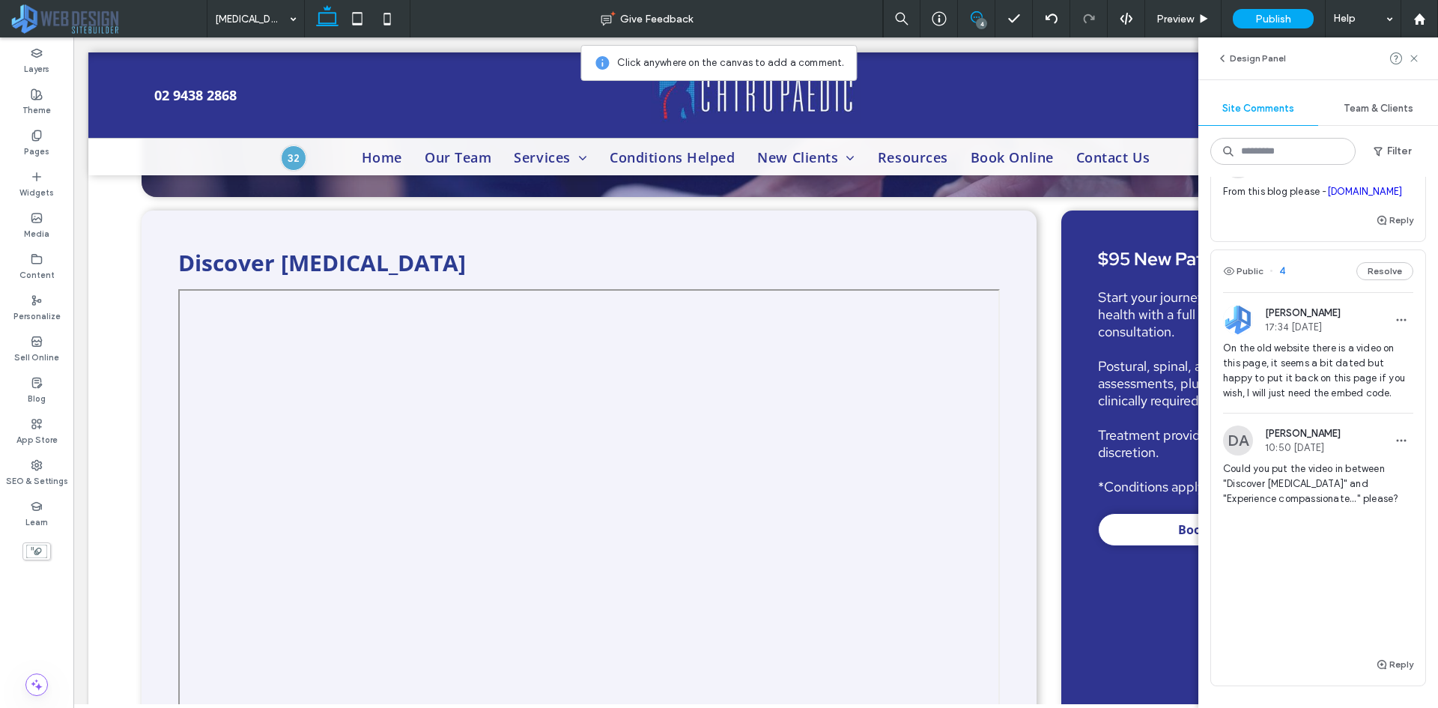
scroll to position [1273, 0]
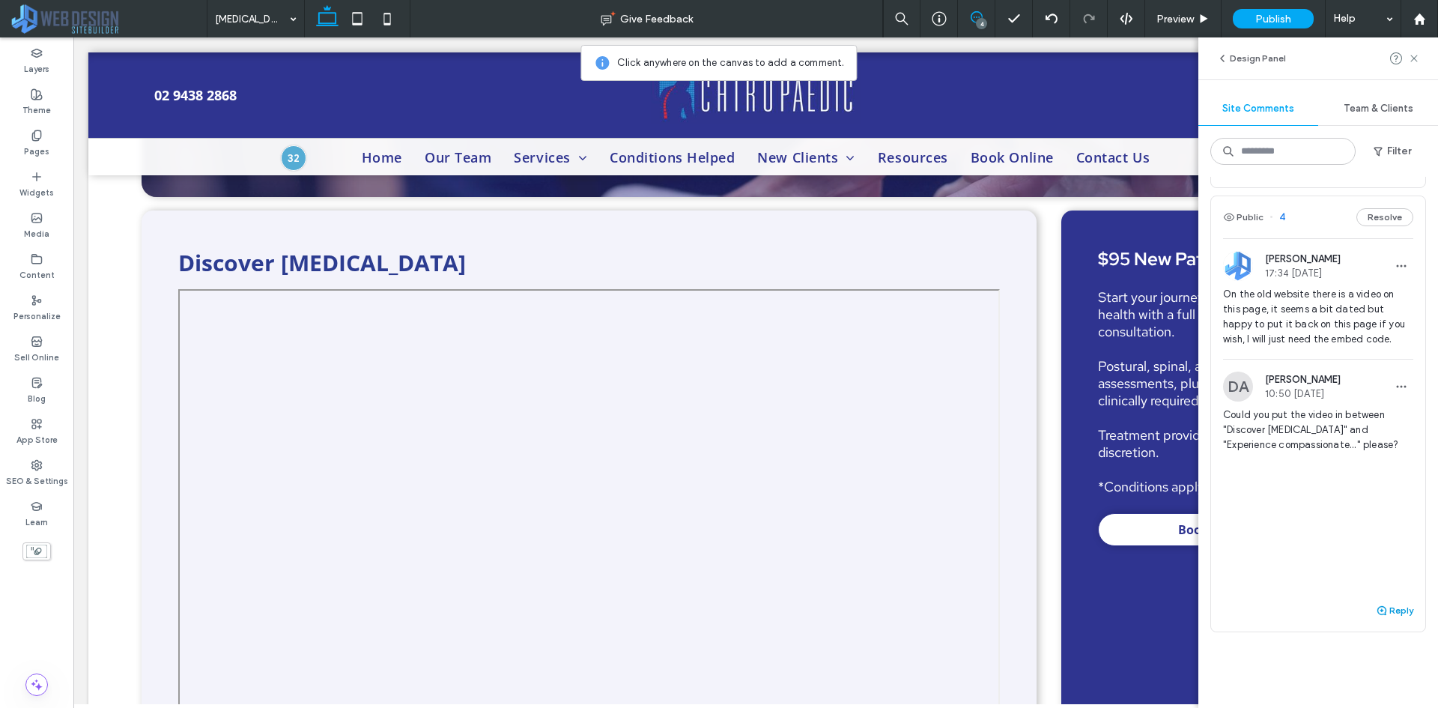
click at [1396, 619] on button "Reply" at bounding box center [1394, 610] width 37 height 18
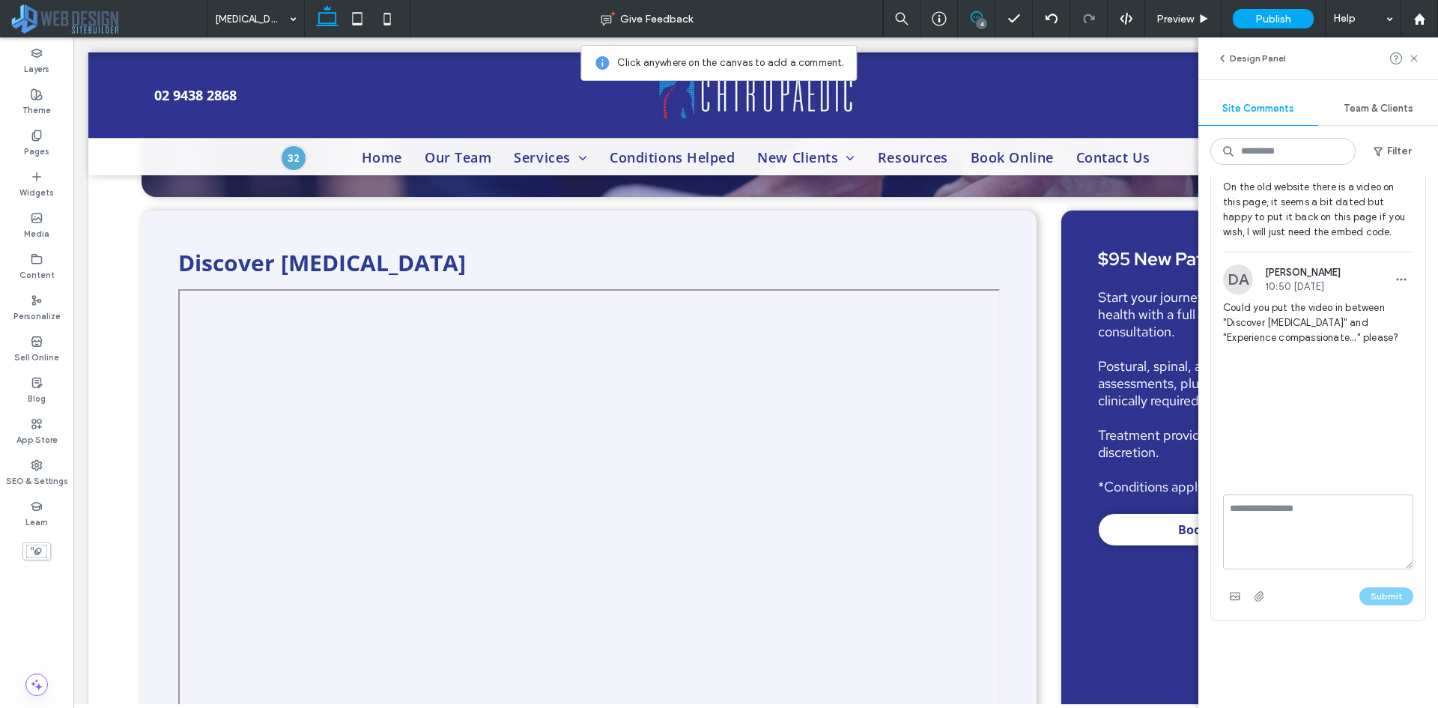
scroll to position [1423, 0]
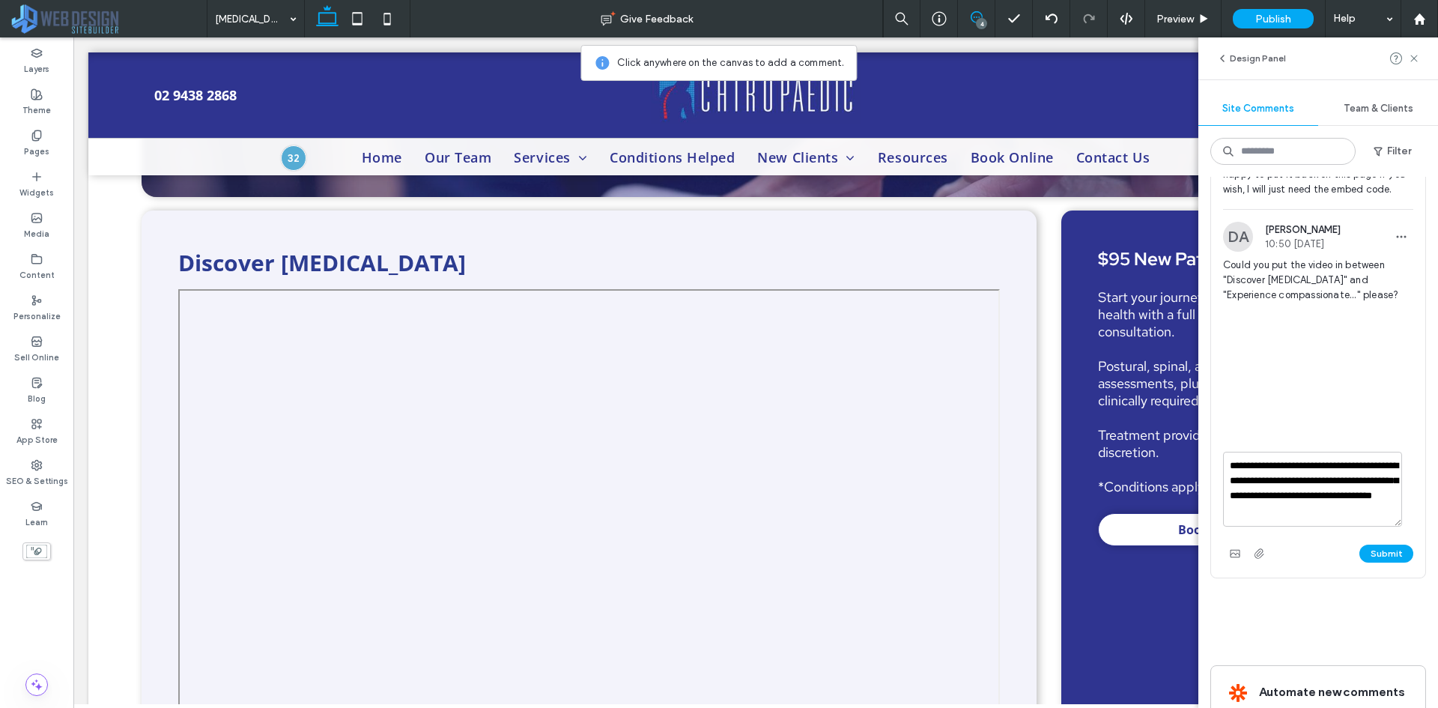
click at [1364, 526] on textarea "**********" at bounding box center [1312, 489] width 179 height 75
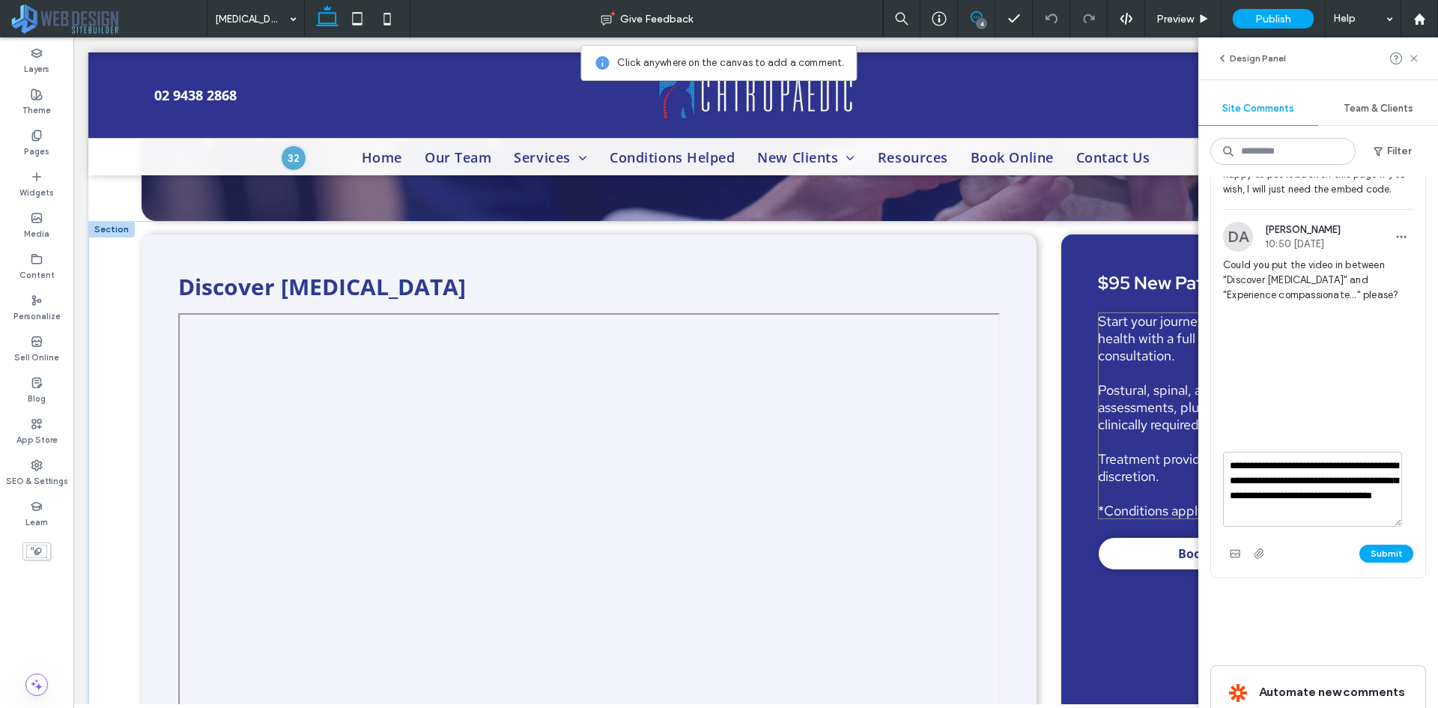
scroll to position [150, 0]
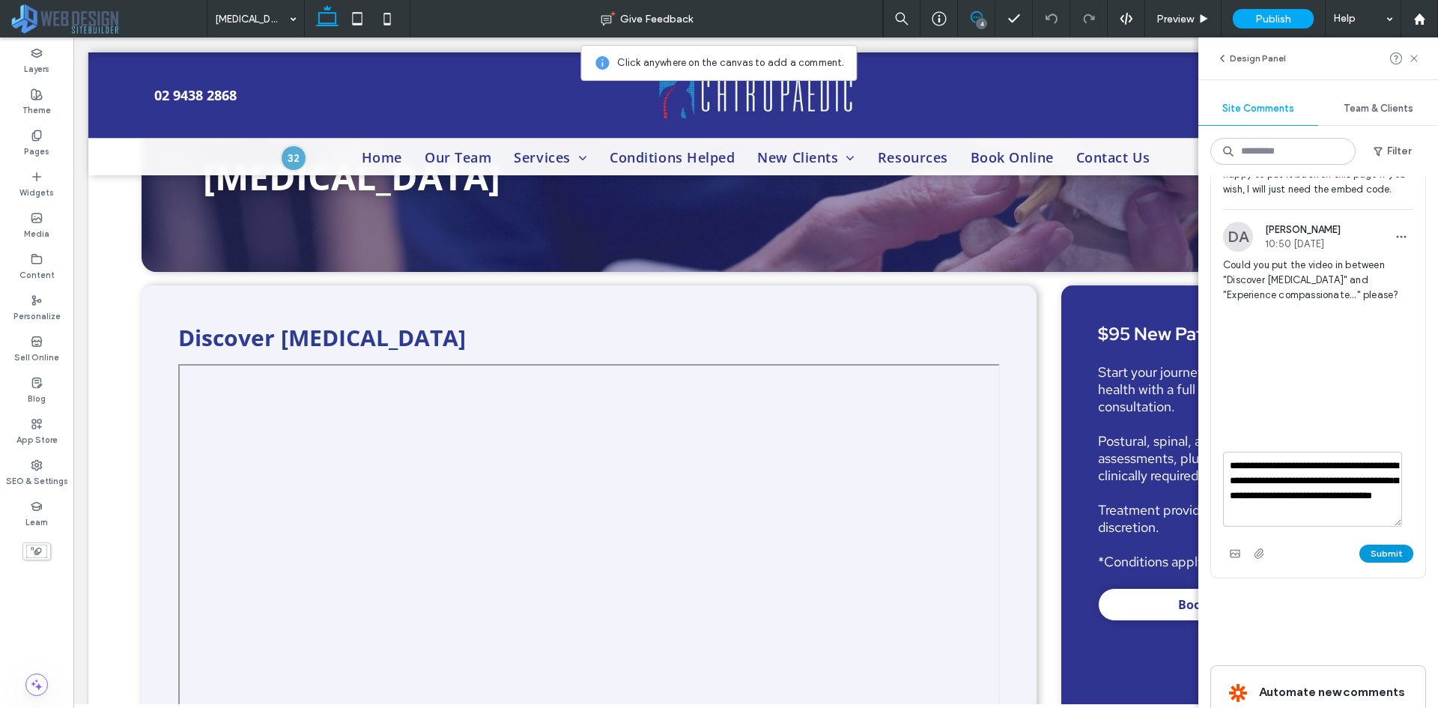
type textarea "**********"
click at [1379, 562] on button "Submit" at bounding box center [1386, 553] width 54 height 18
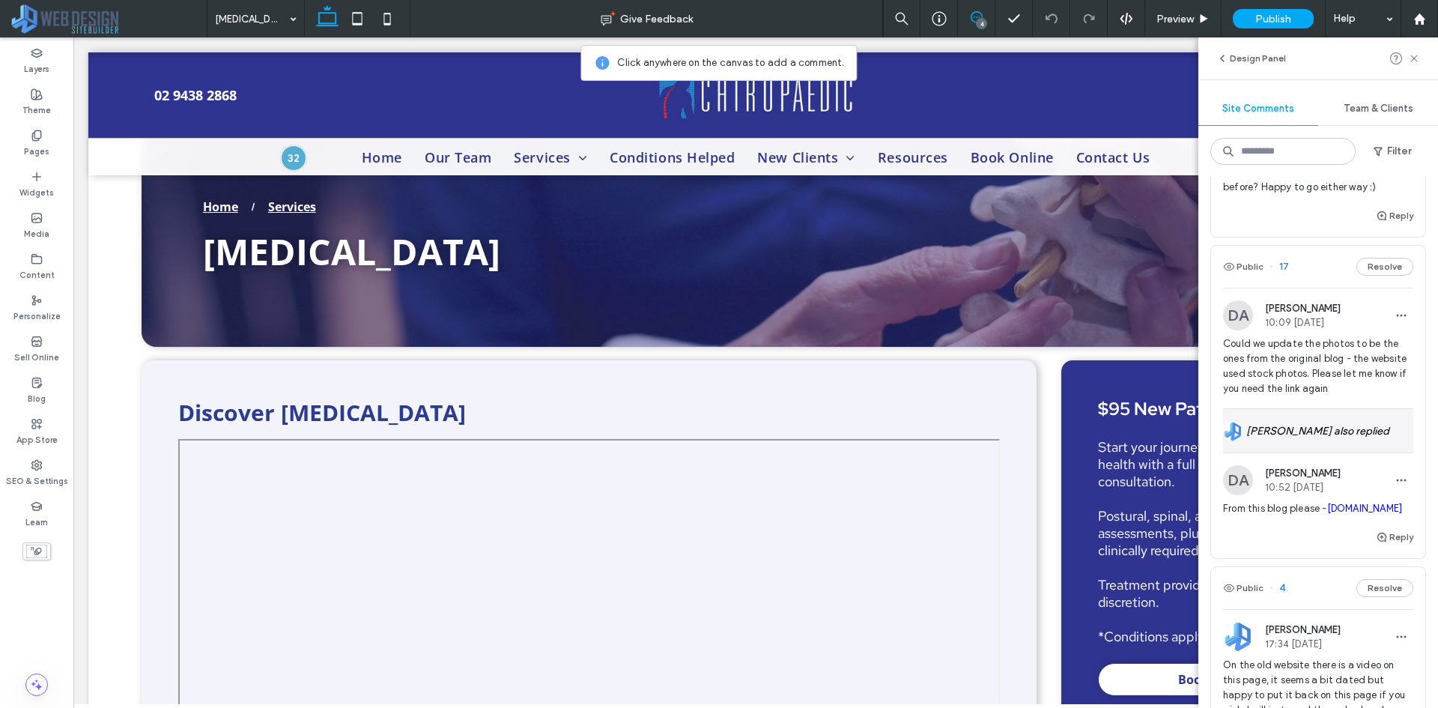
scroll to position [893, 0]
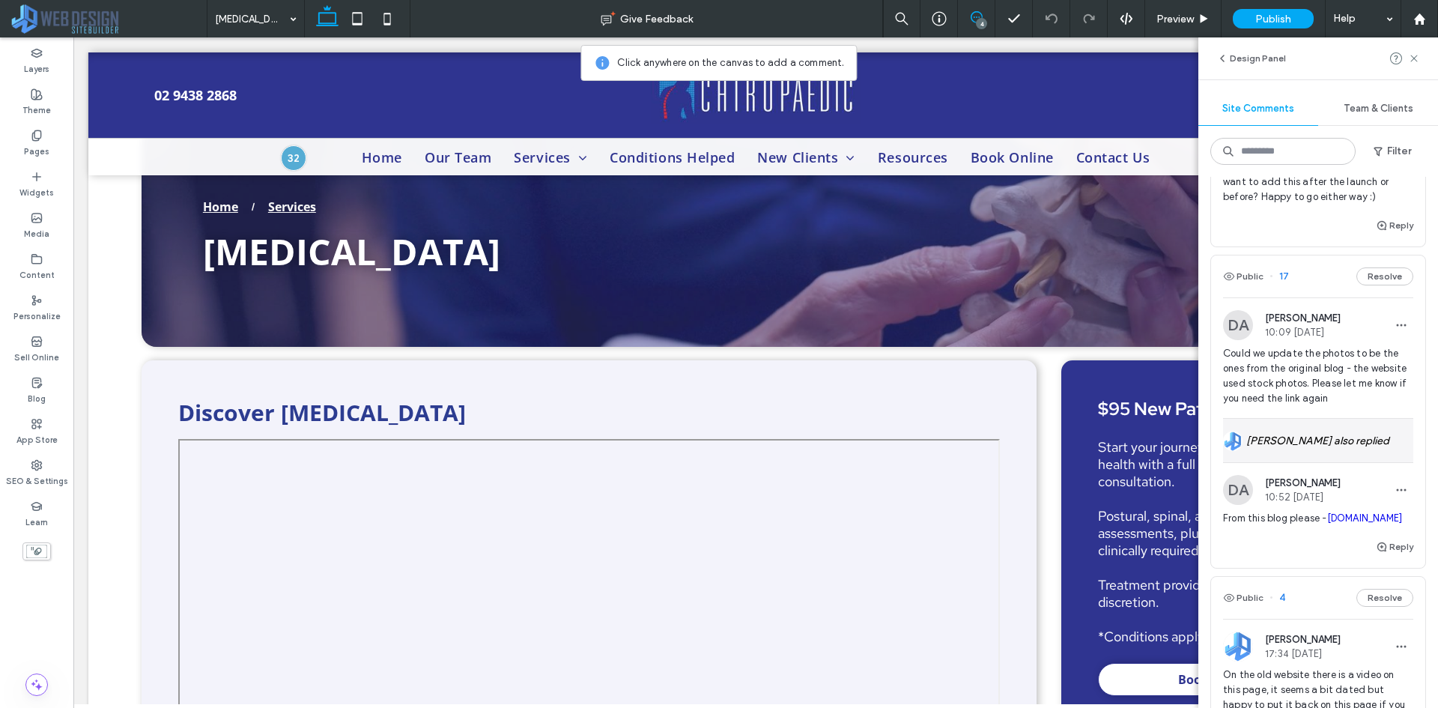
click at [1321, 462] on div "JE Jon Elliget also replied" at bounding box center [1318, 440] width 190 height 43
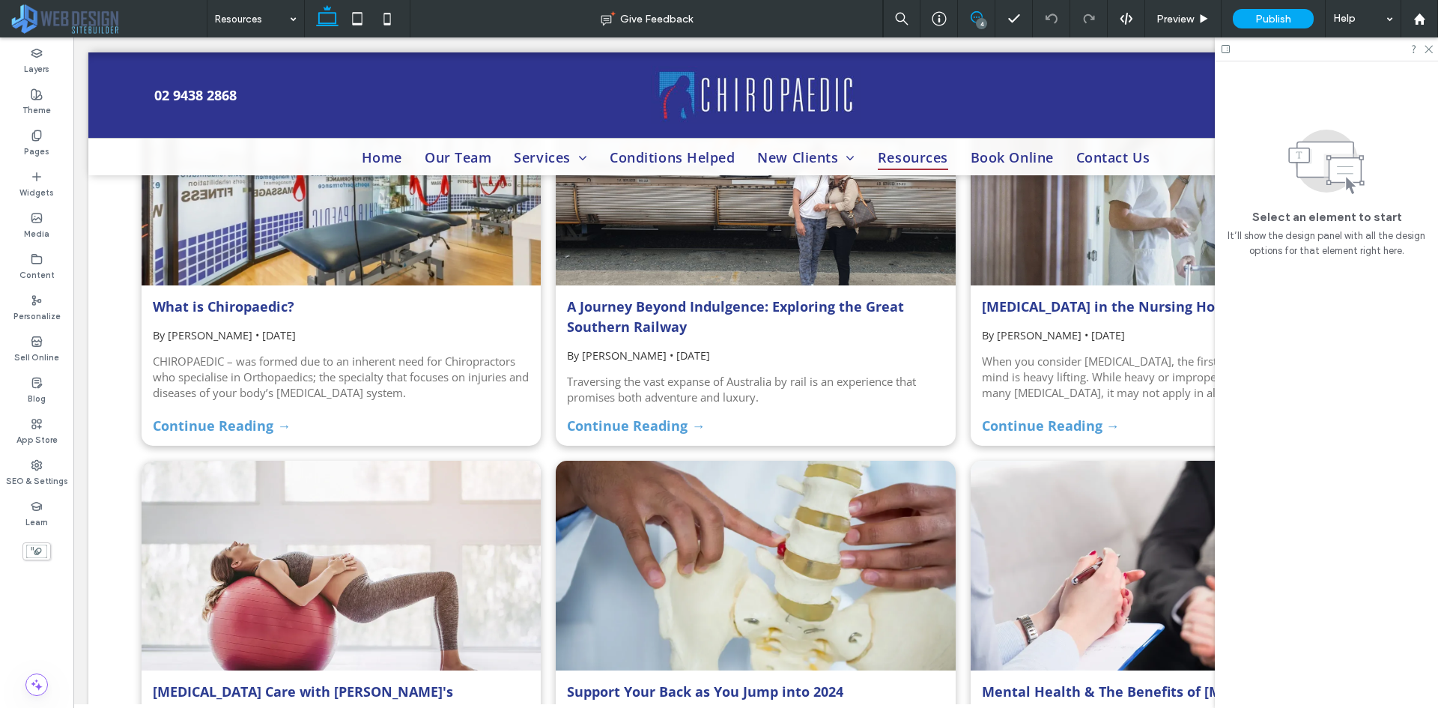
click at [976, 16] on icon at bounding box center [976, 17] width 12 height 12
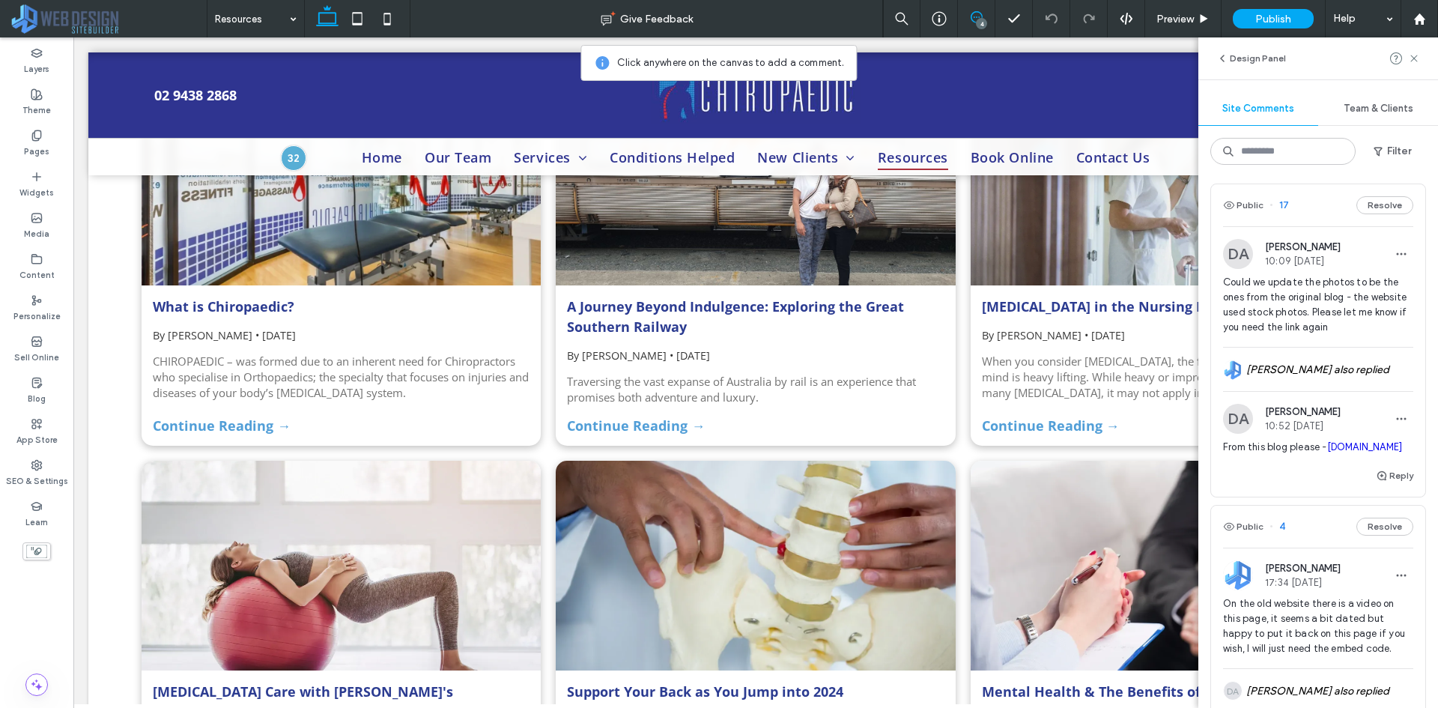
scroll to position [973, 0]
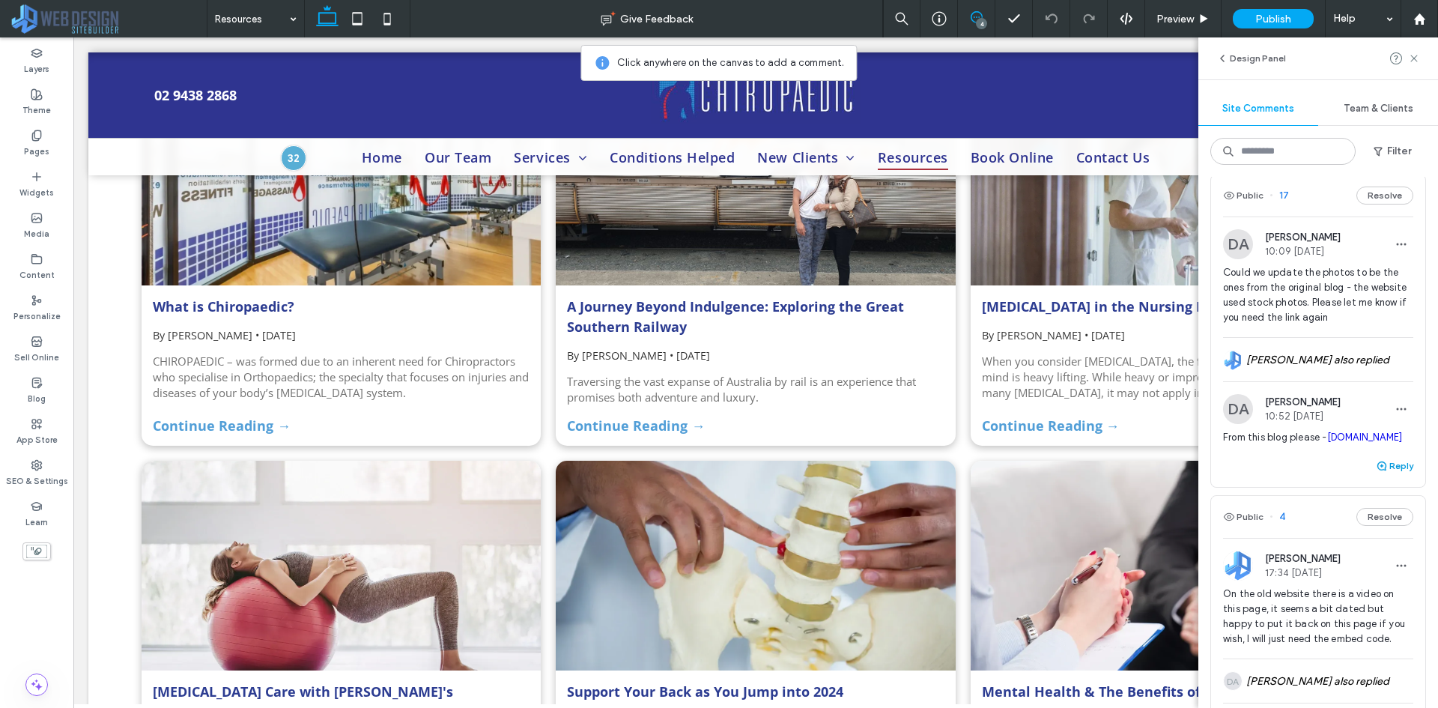
click at [1394, 475] on button "Reply" at bounding box center [1394, 466] width 37 height 18
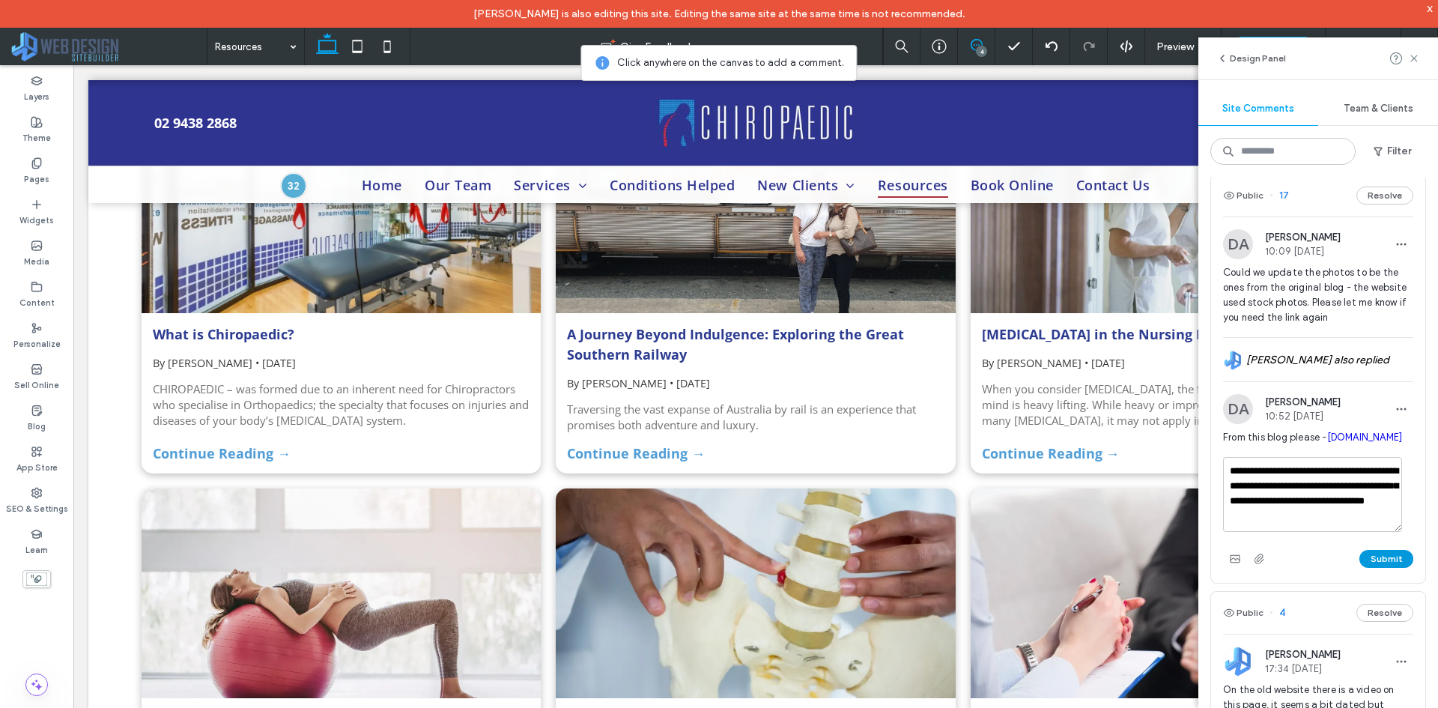
type textarea "**********"
click at [1386, 568] on button "Submit" at bounding box center [1386, 559] width 54 height 18
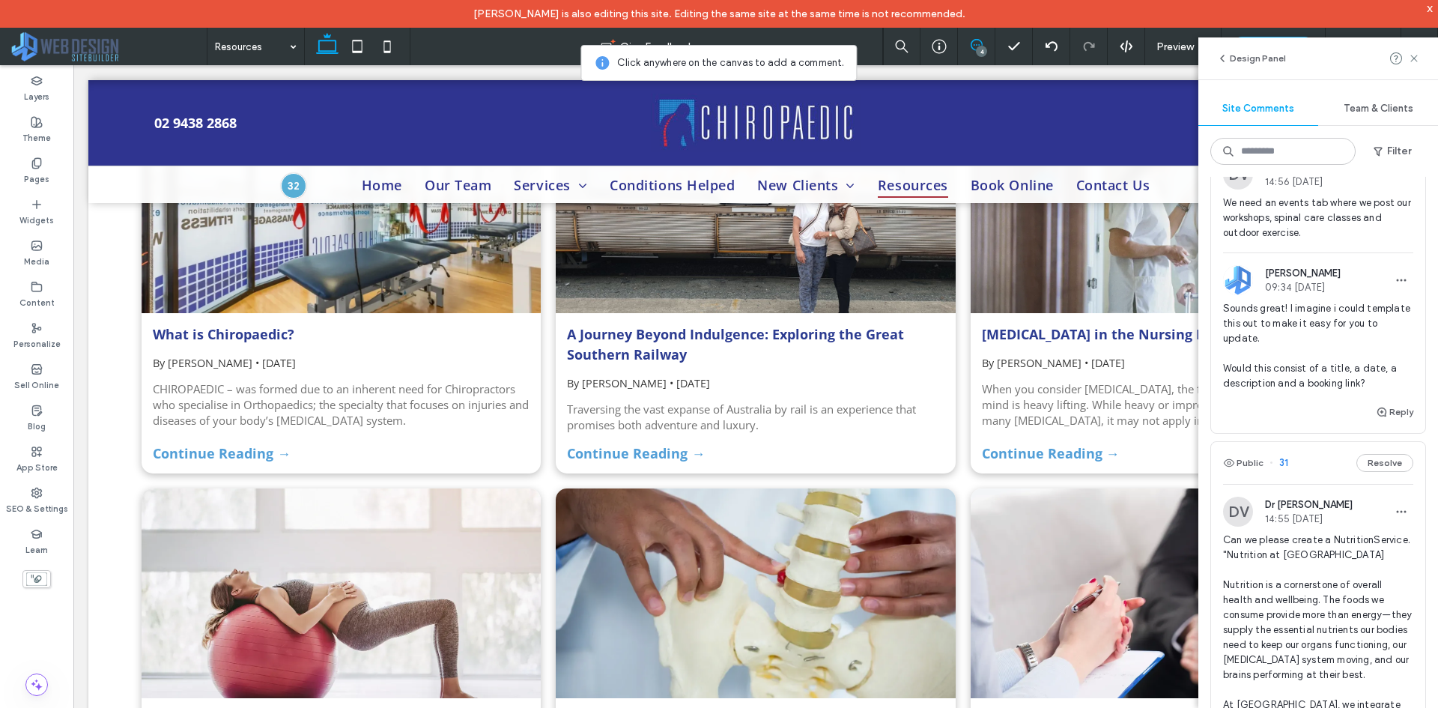
scroll to position [75, 0]
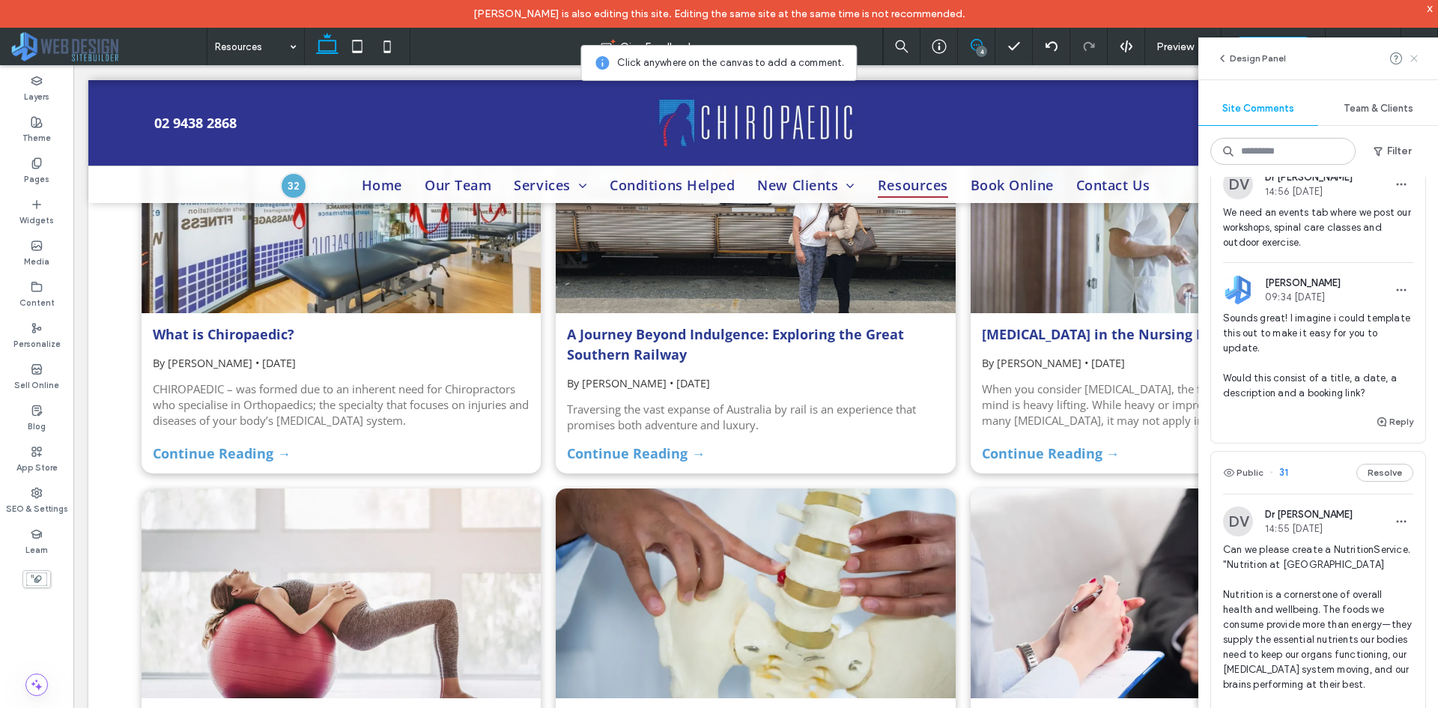
click at [1411, 61] on use at bounding box center [1413, 58] width 7 height 7
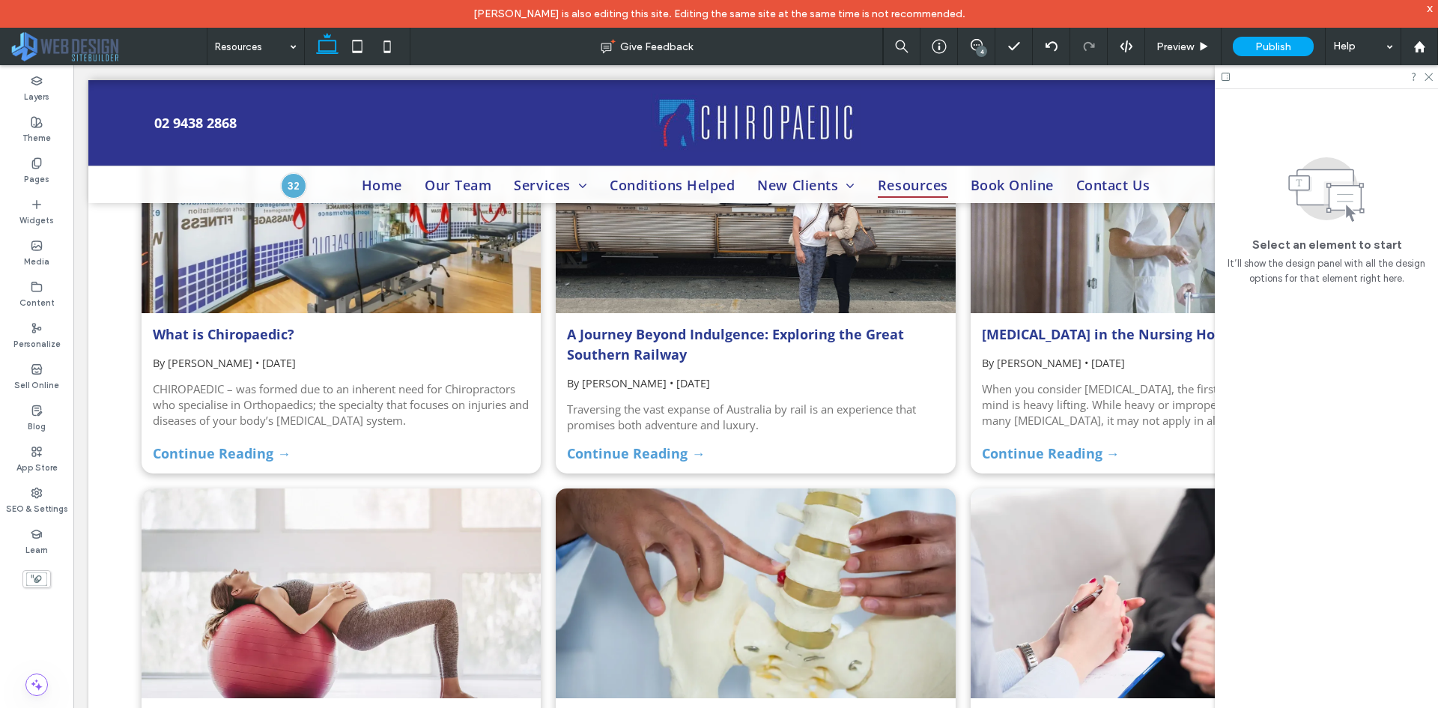
scroll to position [0, 0]
click at [974, 37] on div "4" at bounding box center [976, 46] width 37 height 37
click at [973, 42] on icon at bounding box center [976, 45] width 12 height 12
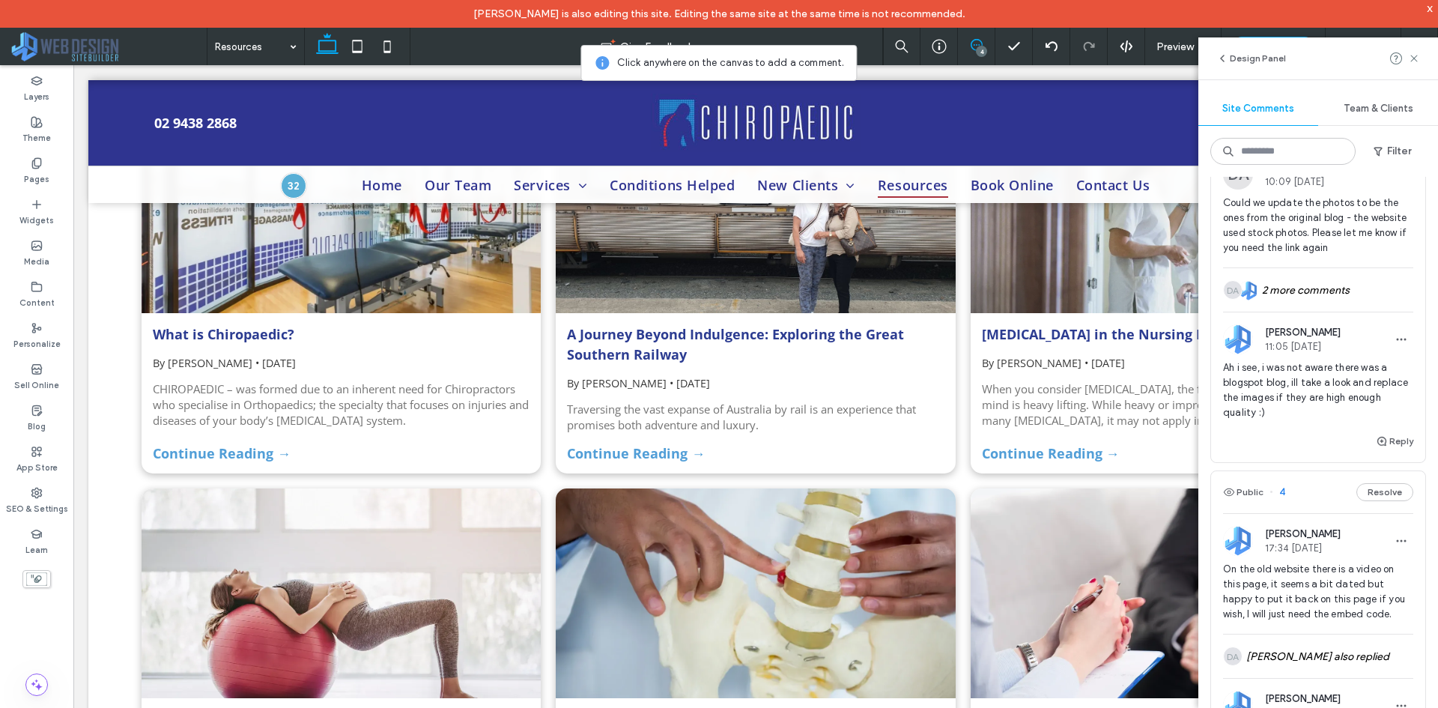
scroll to position [1048, 0]
click at [1317, 306] on div "JE DA 2 more comments" at bounding box center [1318, 284] width 190 height 43
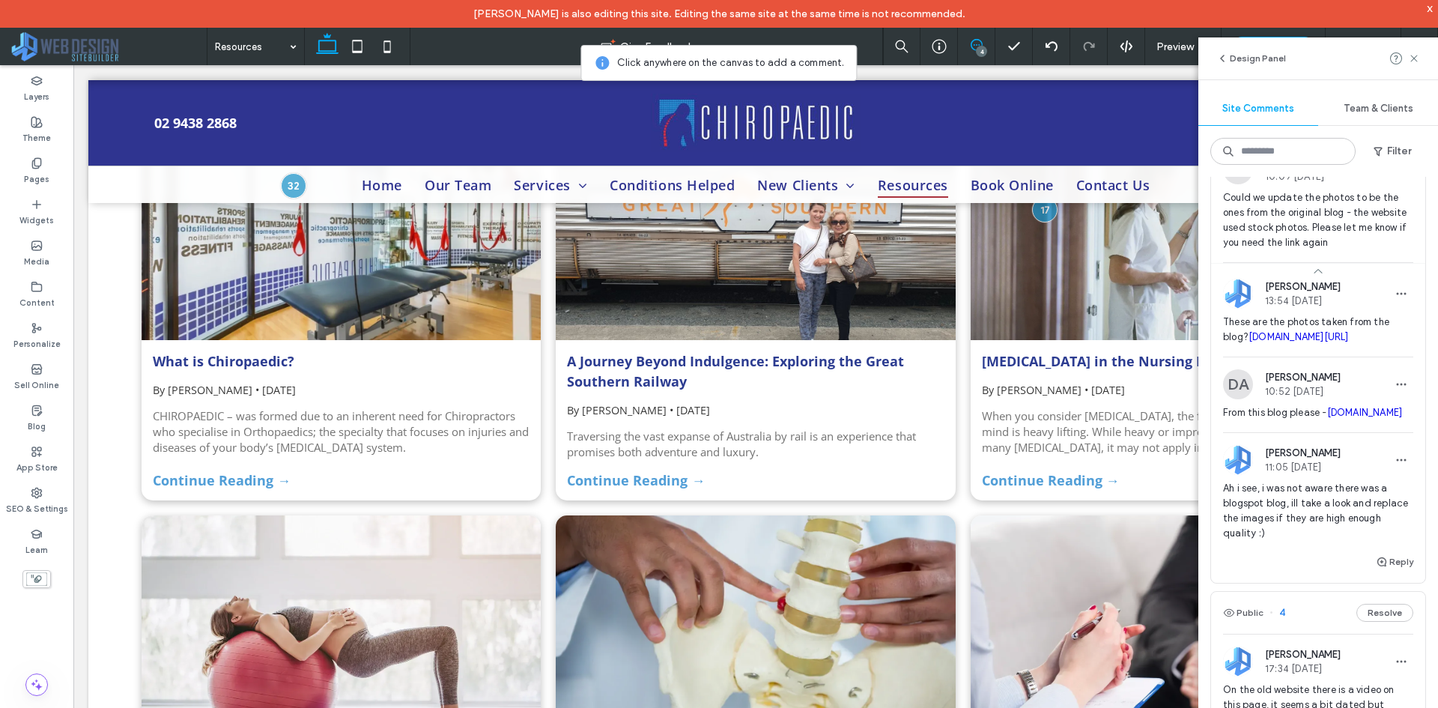
scroll to position [345, 0]
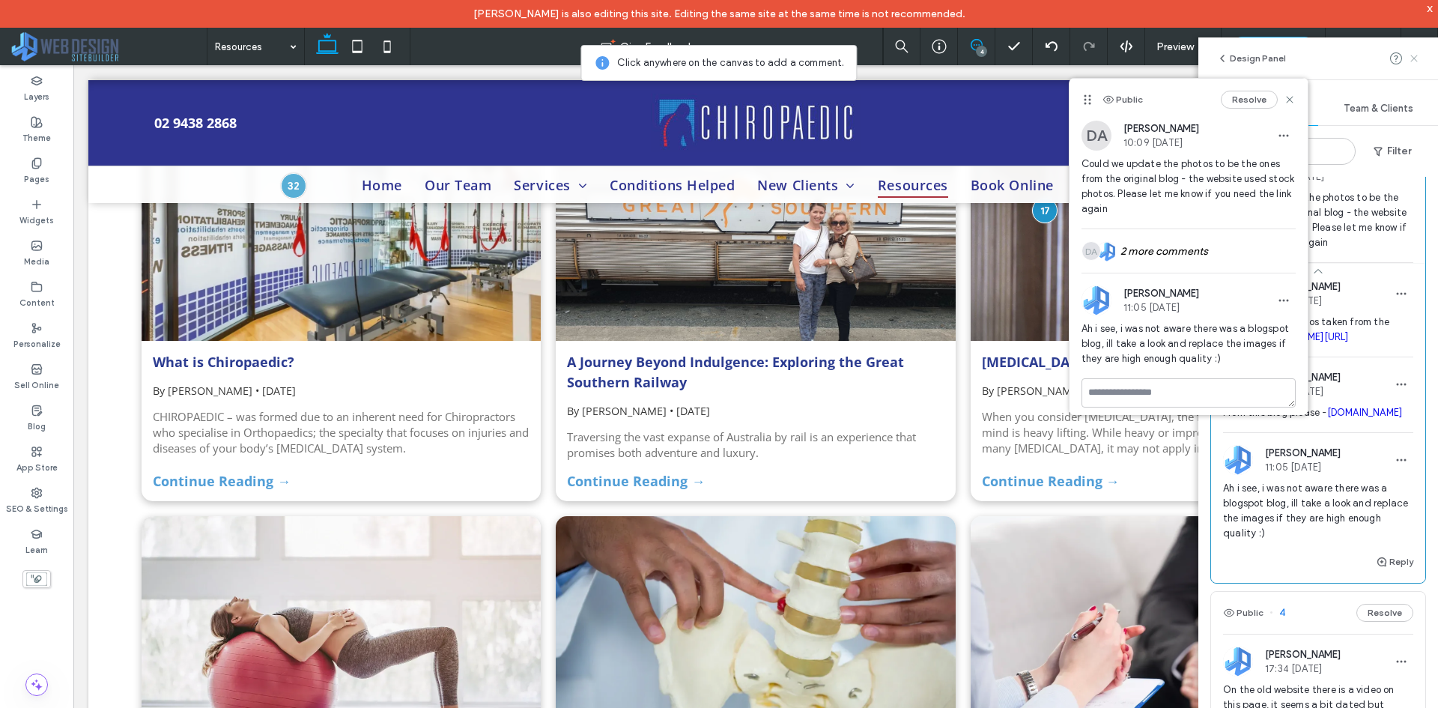
click at [1415, 61] on icon at bounding box center [1414, 58] width 12 height 12
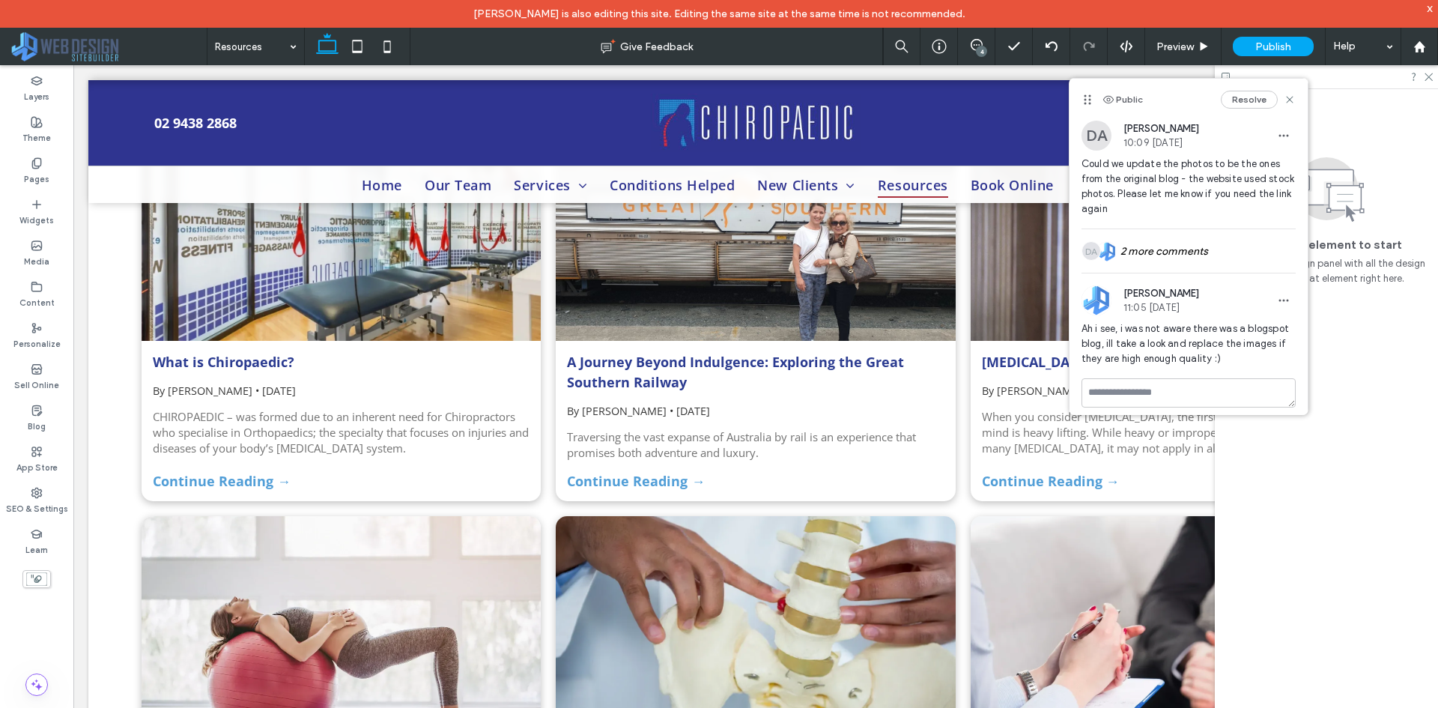
click at [1284, 100] on icon at bounding box center [1290, 100] width 12 height 12
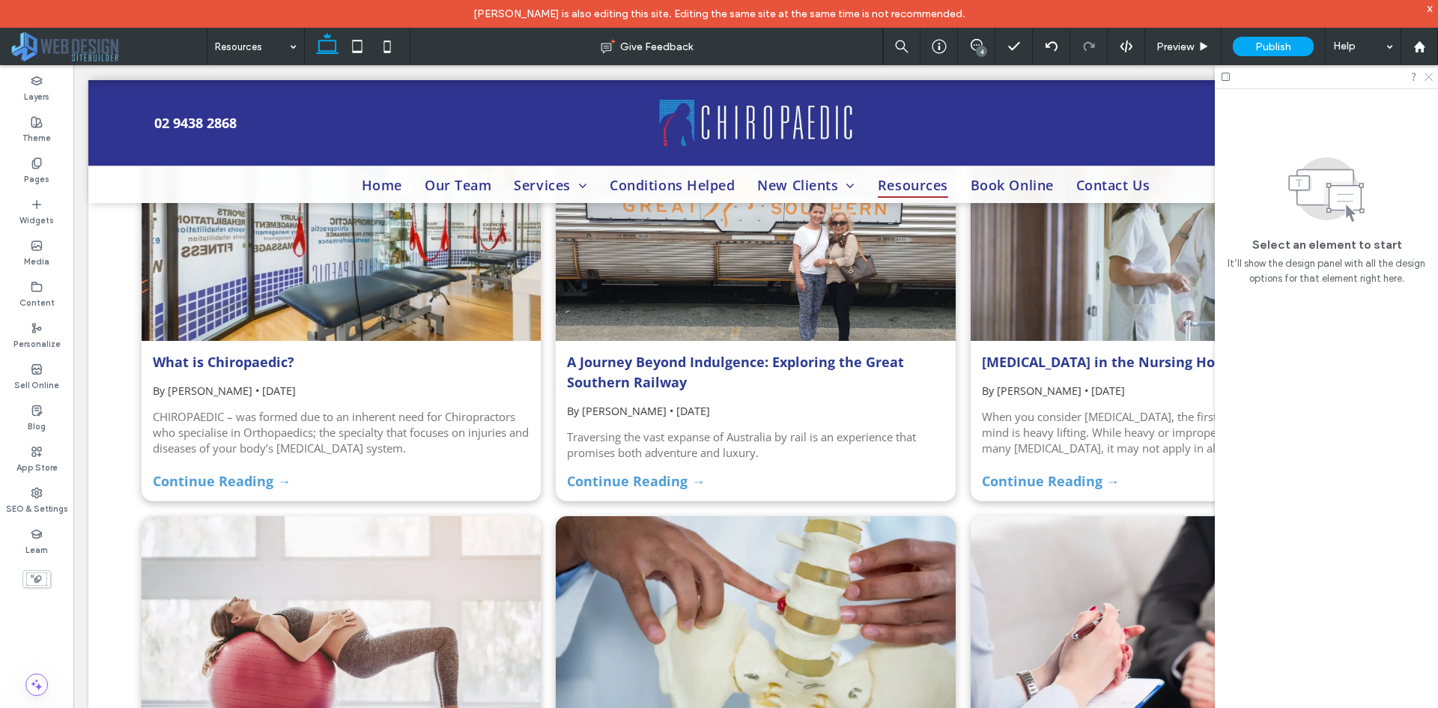
click at [1430, 79] on icon at bounding box center [1428, 76] width 10 height 10
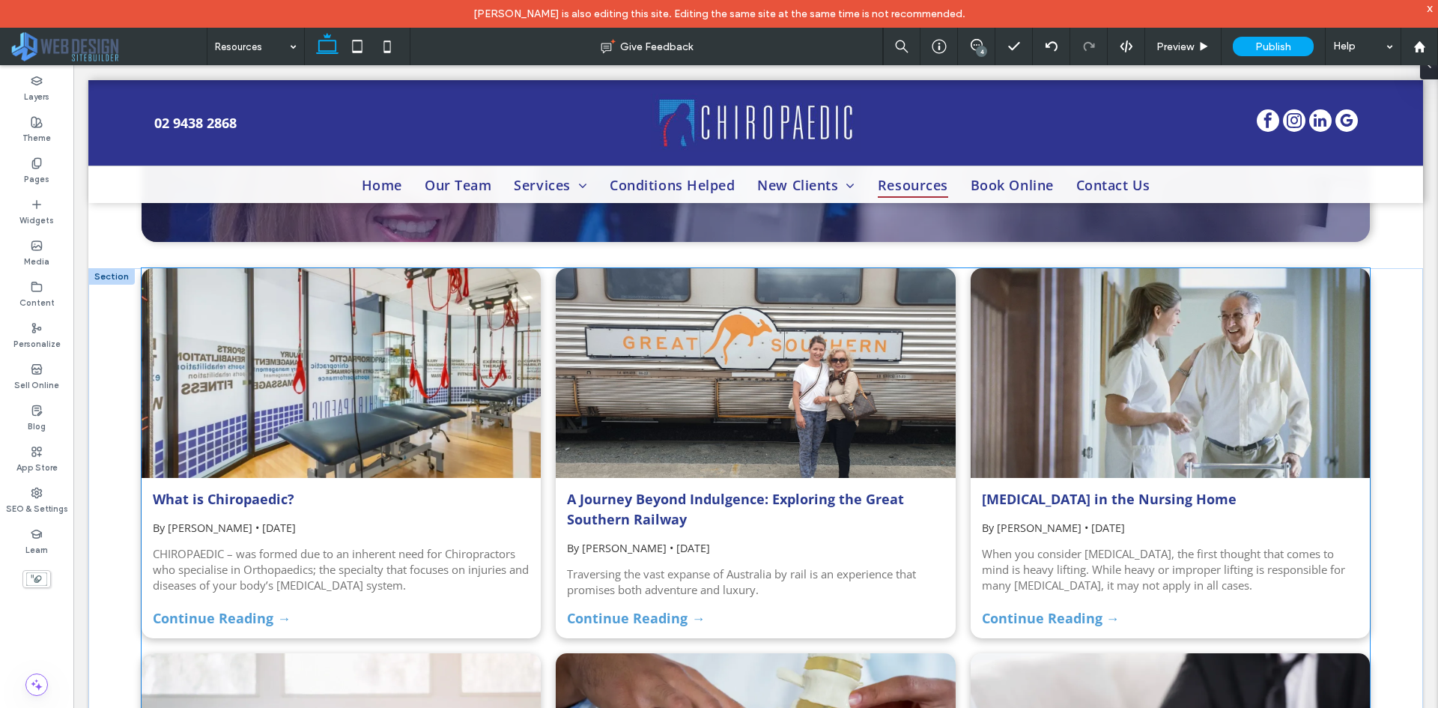
scroll to position [270, 0]
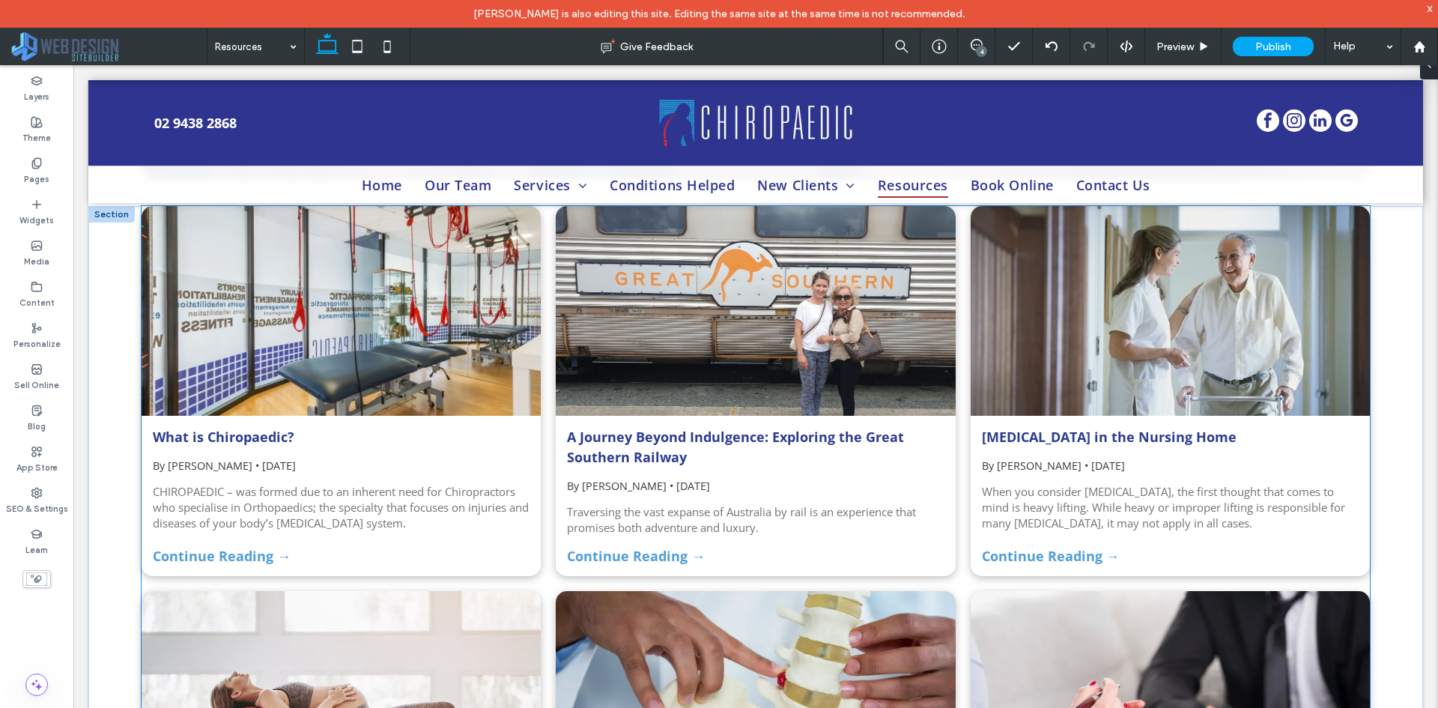
click at [770, 437] on link "A Journey Beyond Indulgence: Exploring the Great Southern Railway" at bounding box center [755, 447] width 377 height 40
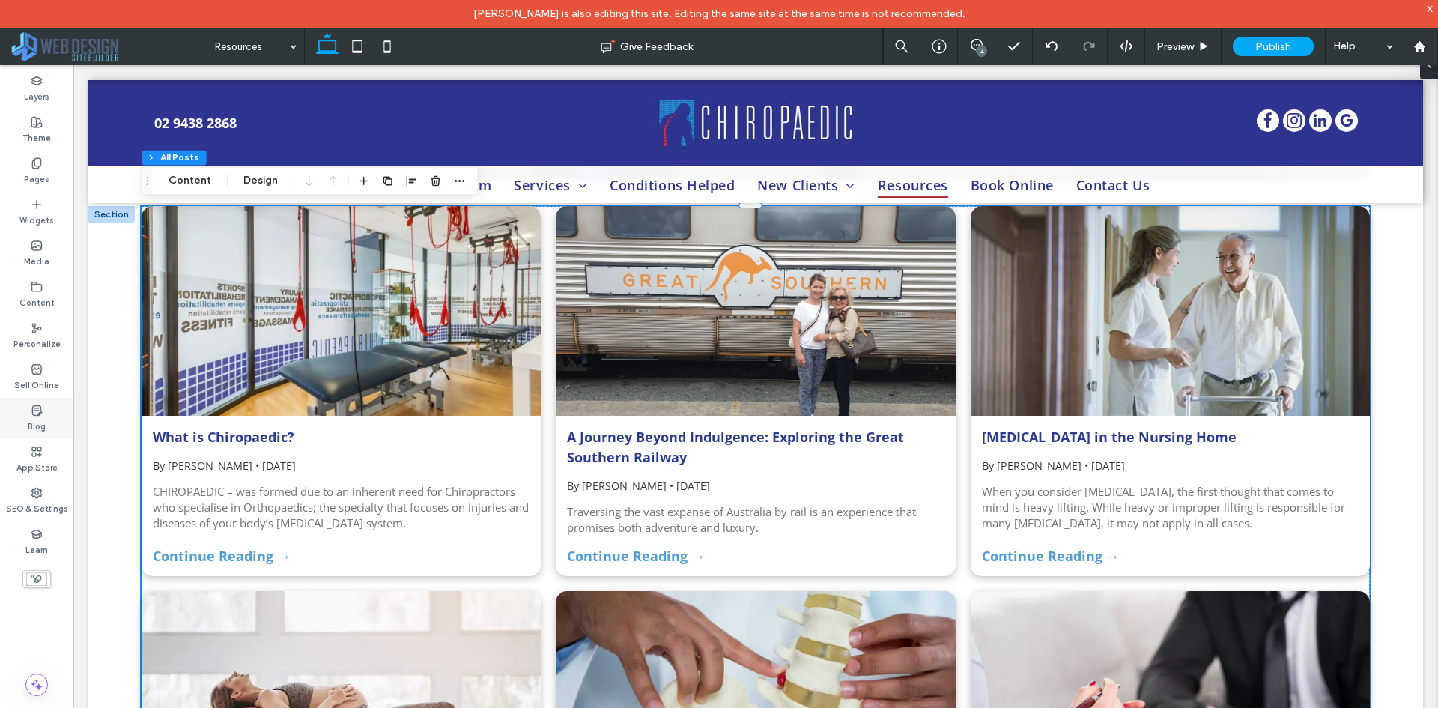
click at [42, 430] on label "Blog" at bounding box center [37, 424] width 18 height 16
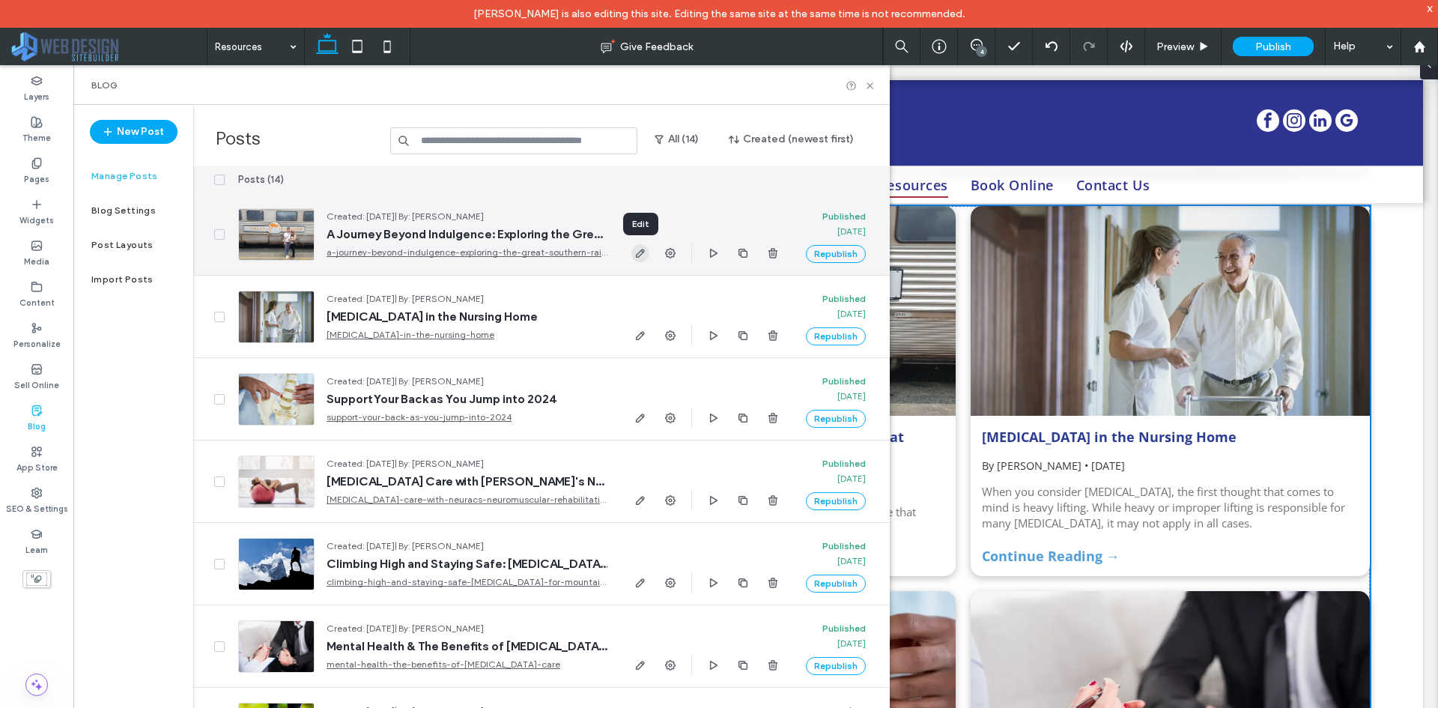
click at [641, 252] on icon "button" at bounding box center [640, 253] width 12 height 12
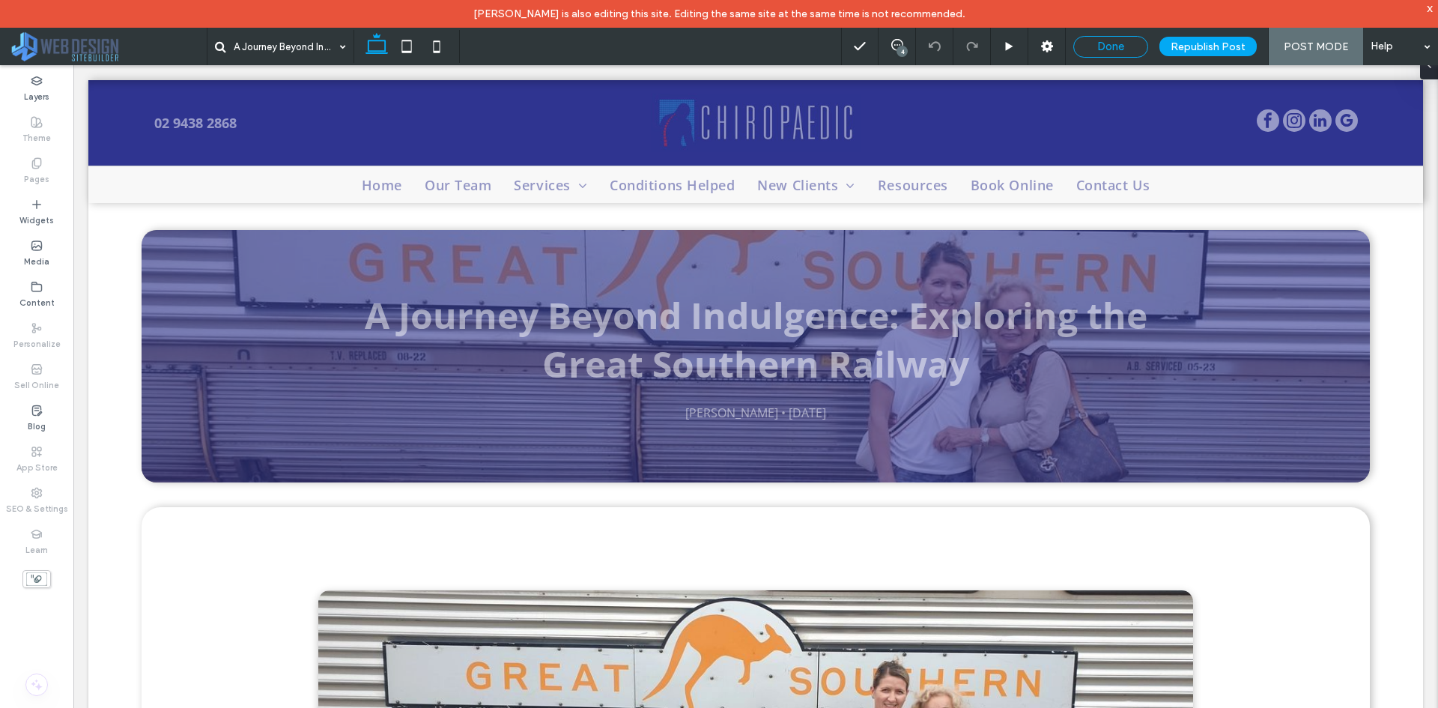
click at [1104, 55] on div "Done" at bounding box center [1110, 47] width 75 height 22
click at [1108, 41] on span "Done" at bounding box center [1110, 46] width 27 height 13
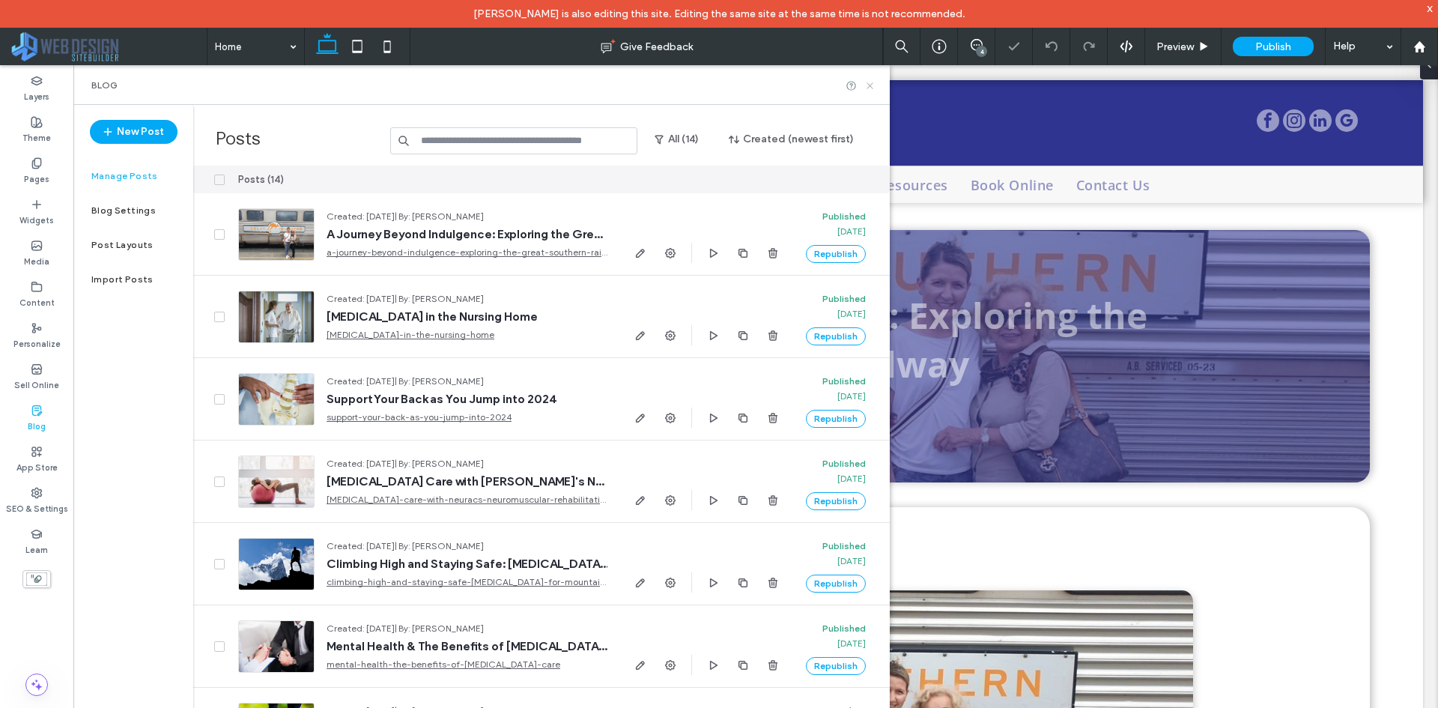
click at [869, 91] on icon at bounding box center [869, 85] width 11 height 11
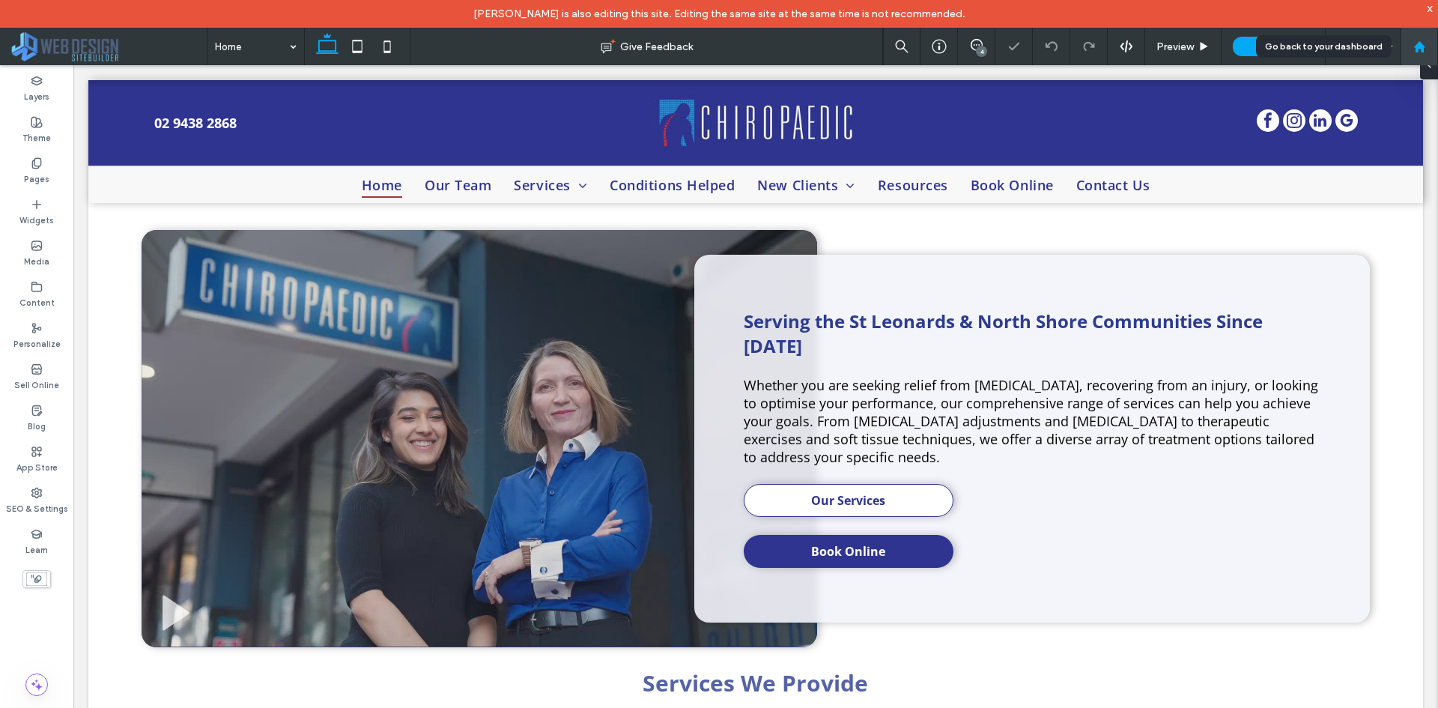
click at [1413, 52] on icon at bounding box center [1419, 46] width 13 height 13
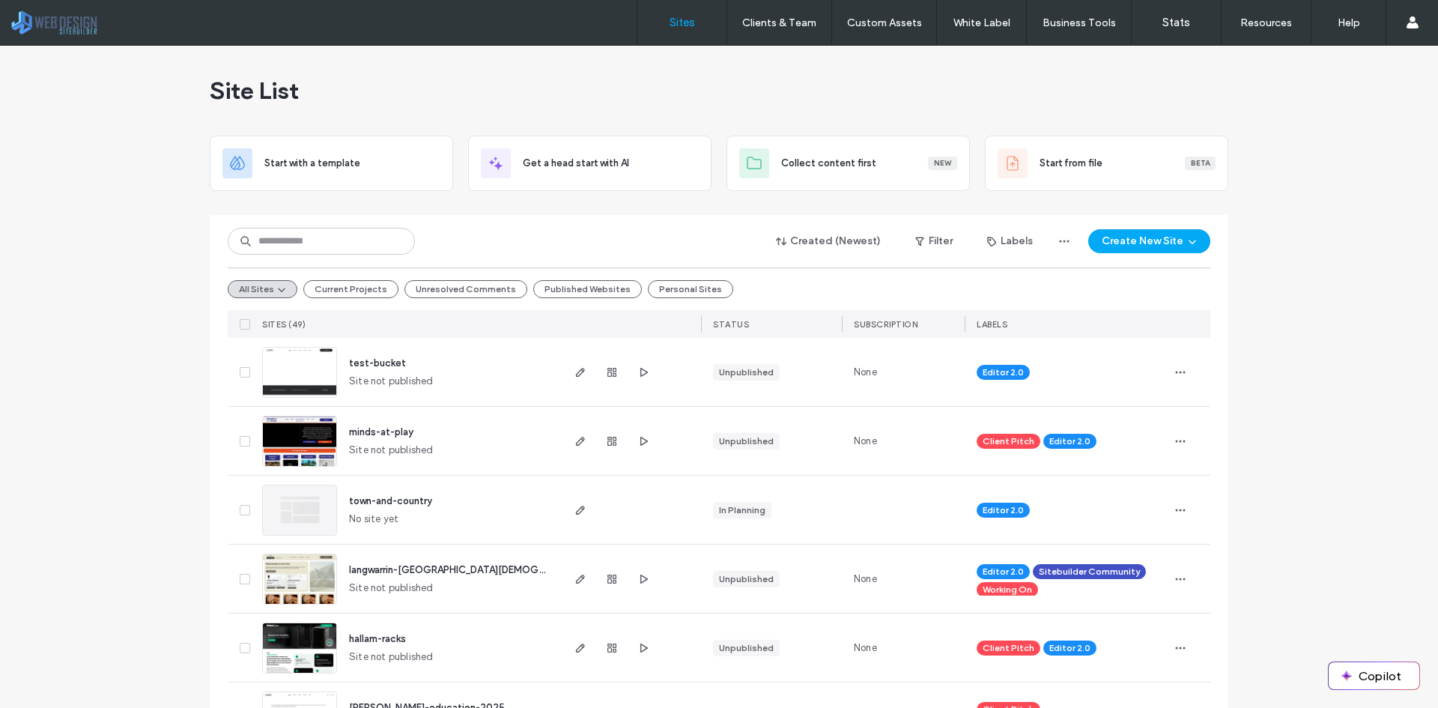
click at [369, 359] on span "test-bucket" at bounding box center [377, 362] width 57 height 11
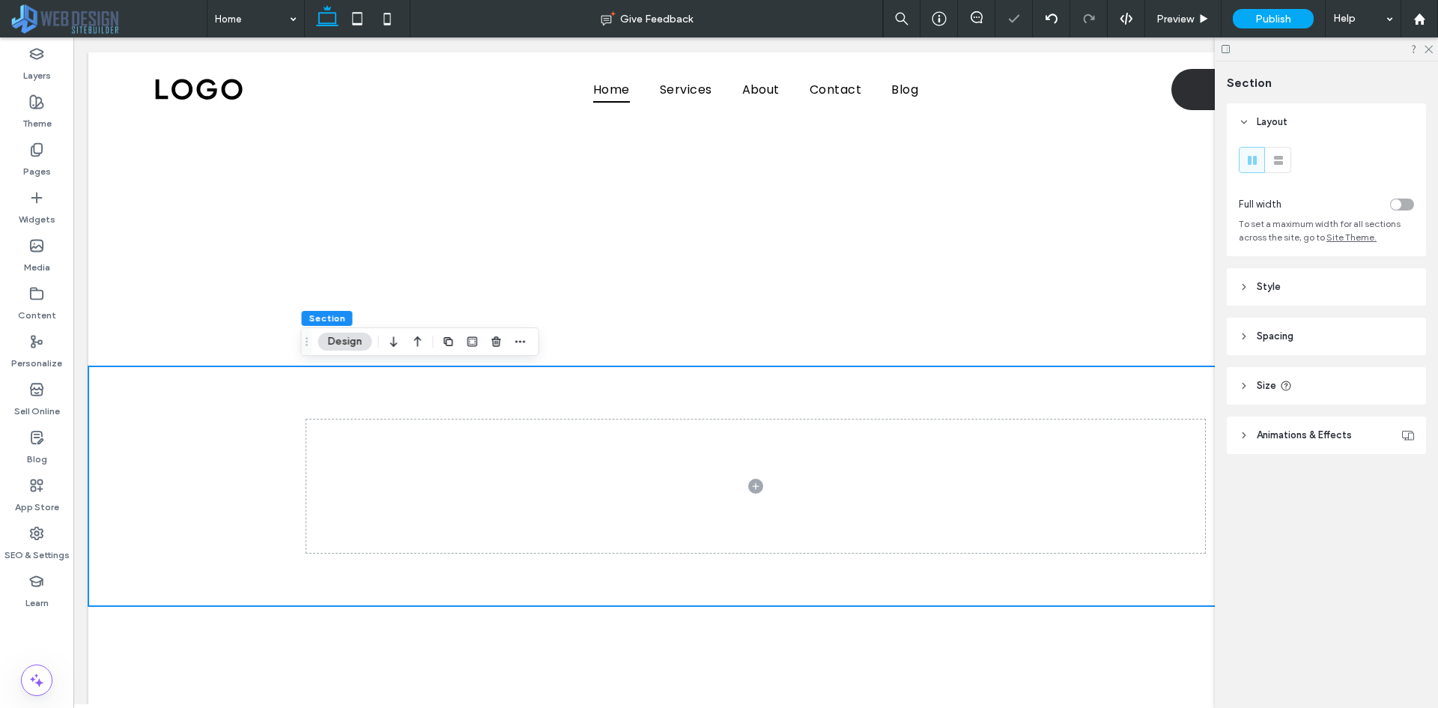
click at [774, 386] on div at bounding box center [755, 486] width 899 height 240
click at [1401, 207] on div "toggle" at bounding box center [1402, 204] width 24 height 12
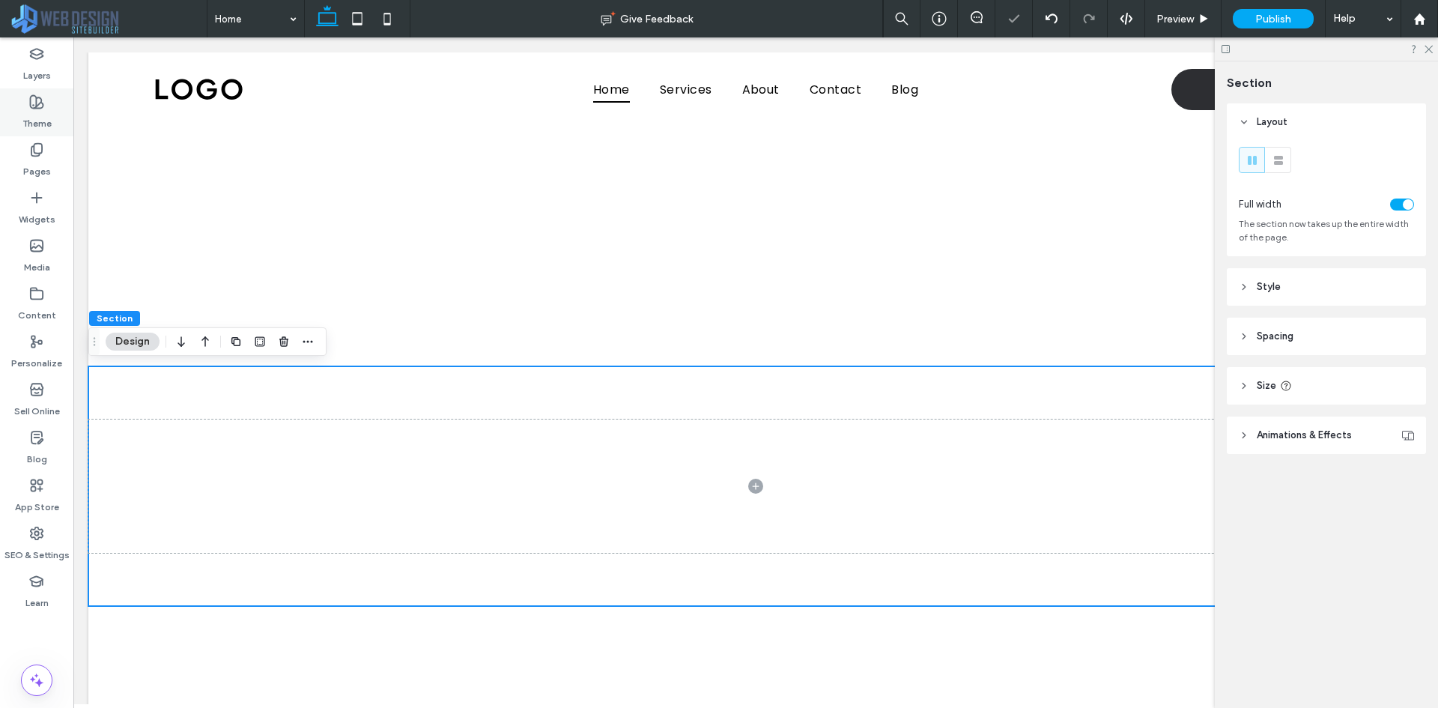
click at [50, 103] on div "Theme" at bounding box center [36, 112] width 73 height 48
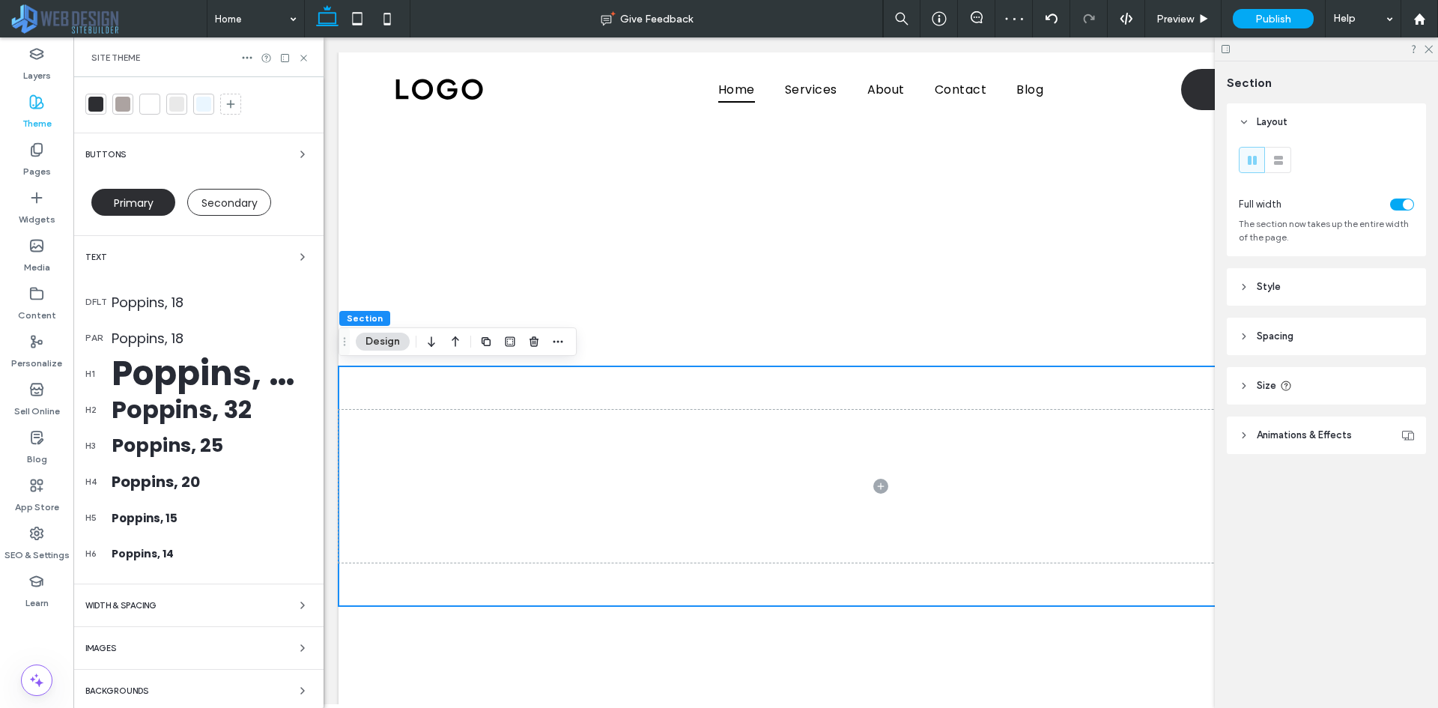
scroll to position [36, 0]
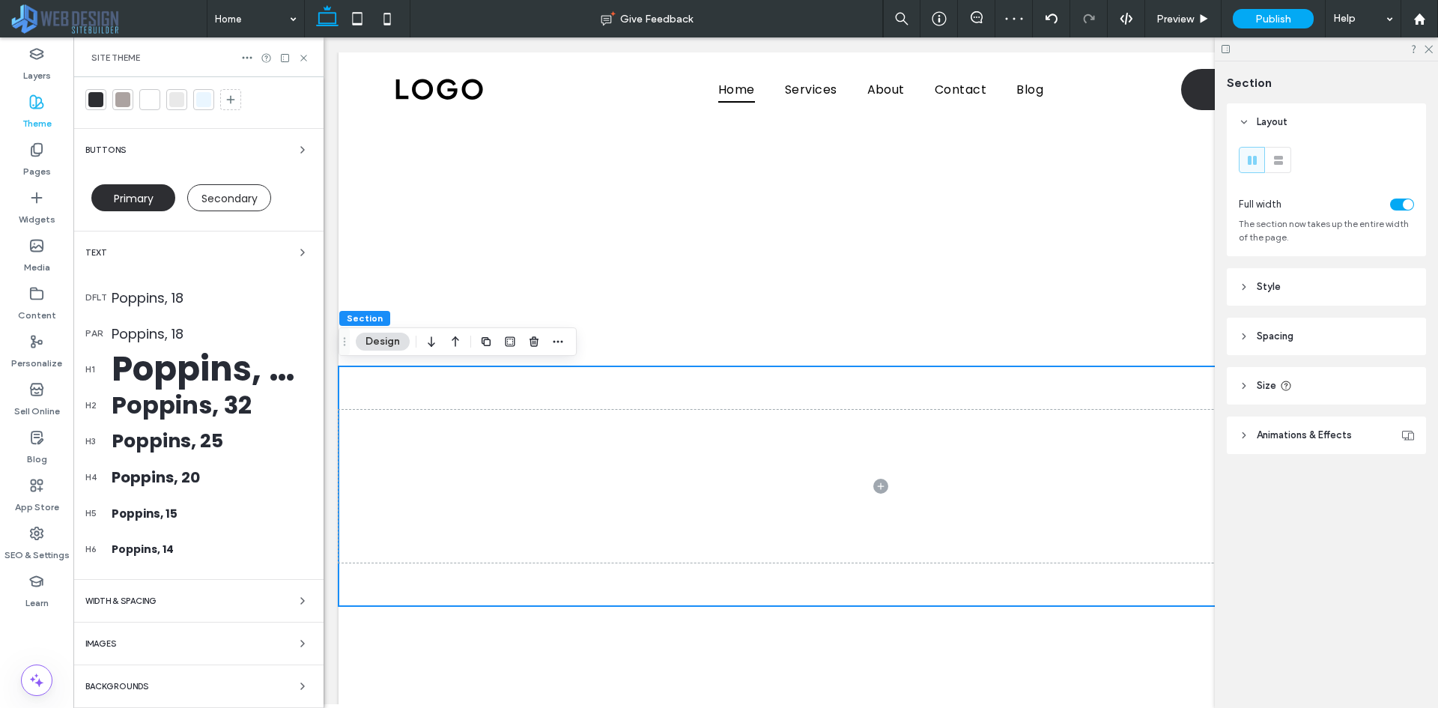
click at [182, 589] on div "Colors Buttons Primary Secondary Text dflt Poppins, 18 par Poppins, 18 h1 Poppi…" at bounding box center [198, 374] width 250 height 666
click at [182, 601] on div "WIDTH & SPACING" at bounding box center [198, 601] width 226 height 18
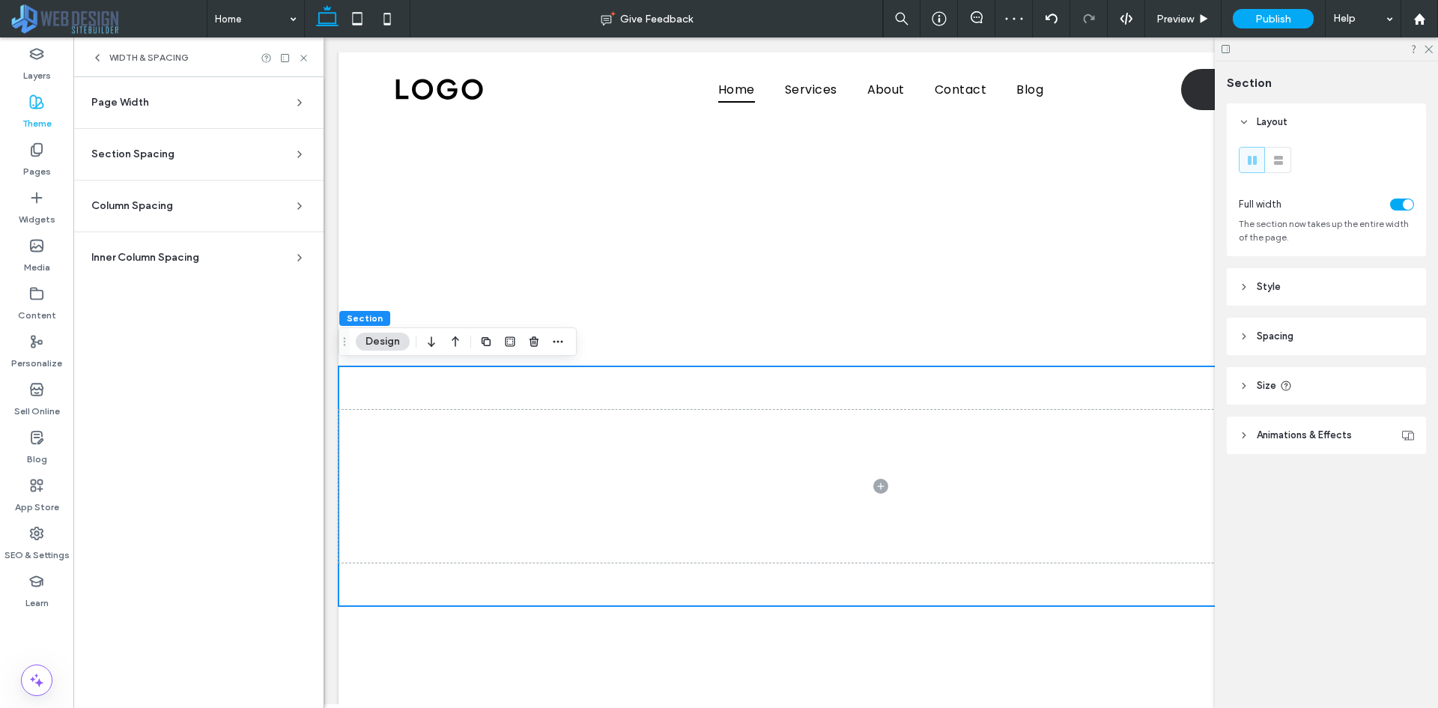
scroll to position [0, 0]
click at [196, 155] on div "Section Spacing" at bounding box center [192, 154] width 202 height 15
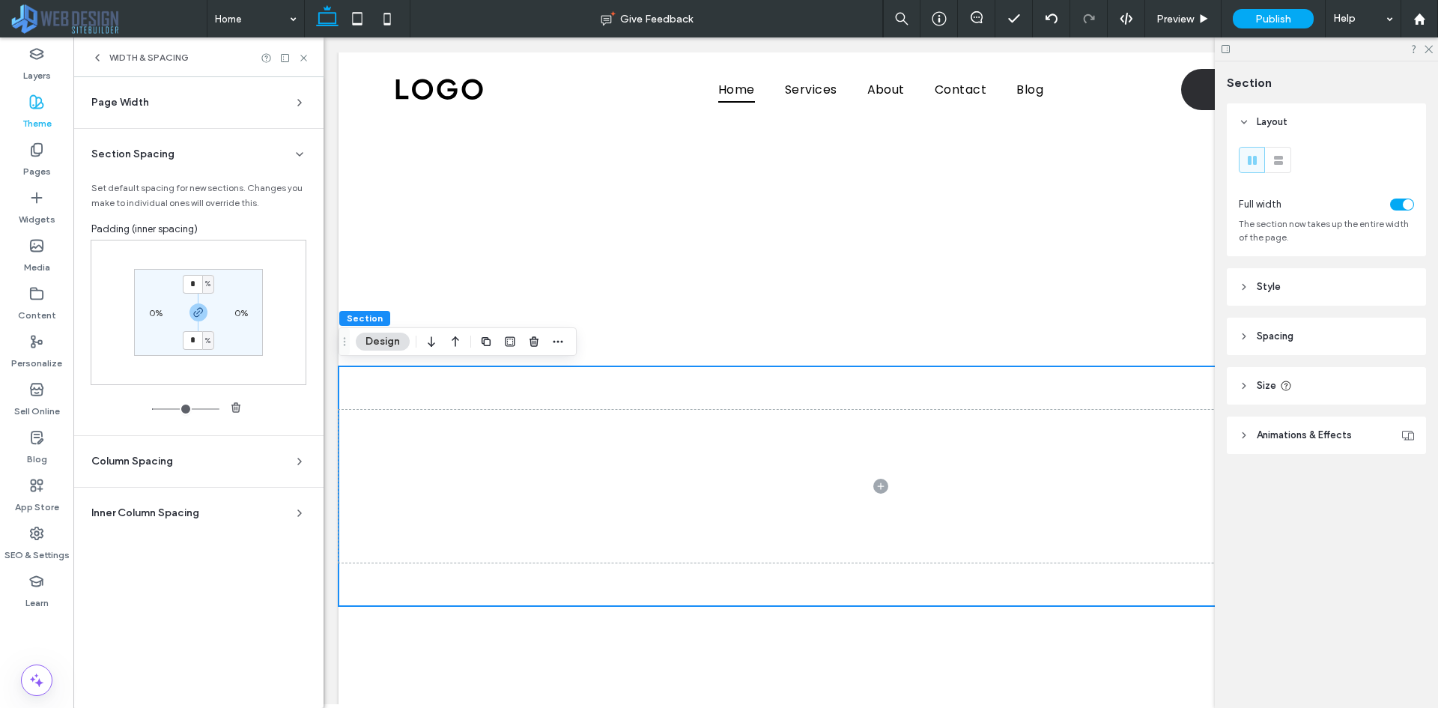
click at [157, 314] on label "0%" at bounding box center [155, 312] width 13 height 11
type input "*"
click at [146, 311] on input "*" at bounding box center [149, 312] width 19 height 19
type input "*"
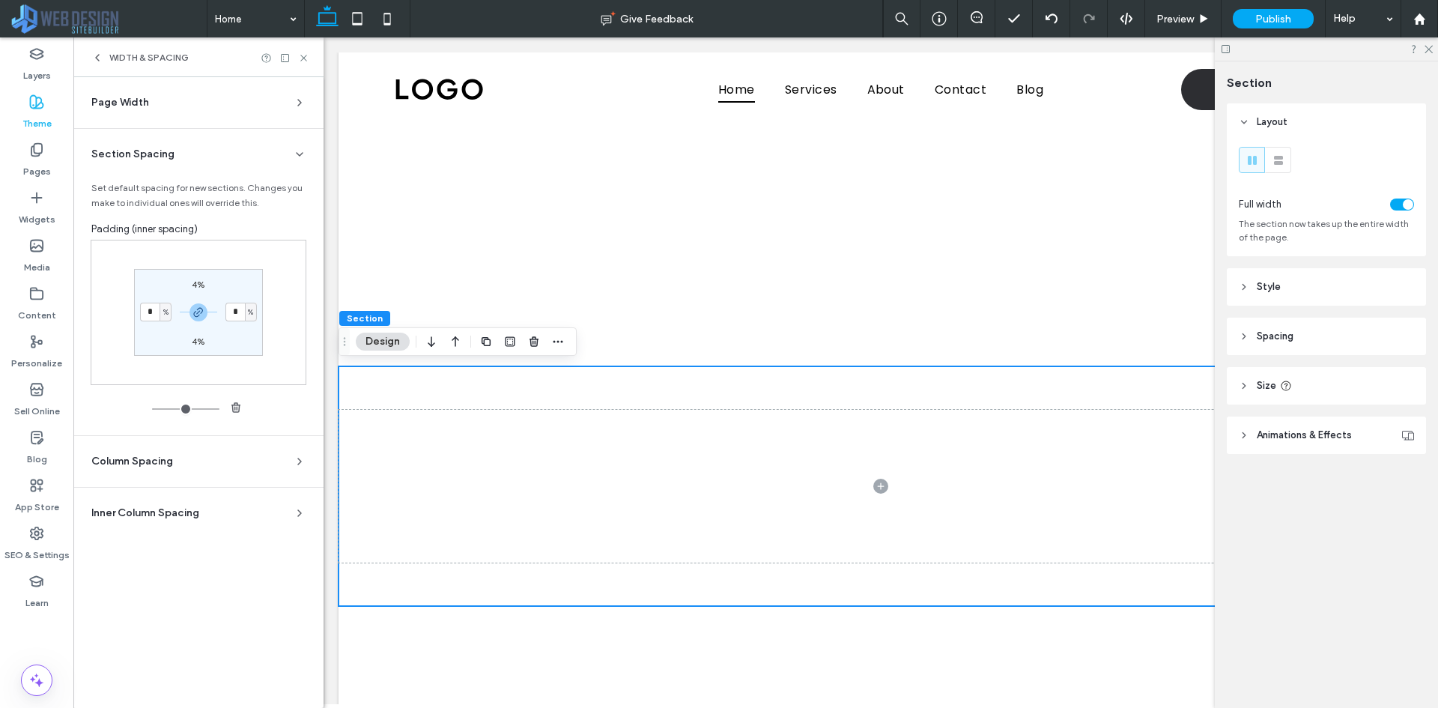
type input "*"
click at [241, 339] on section "4% * % 4% * %" at bounding box center [198, 312] width 129 height 86
click at [288, 308] on div "4% * % 4% * %" at bounding box center [199, 312] width 216 height 145
click at [306, 52] on icon at bounding box center [303, 57] width 11 height 11
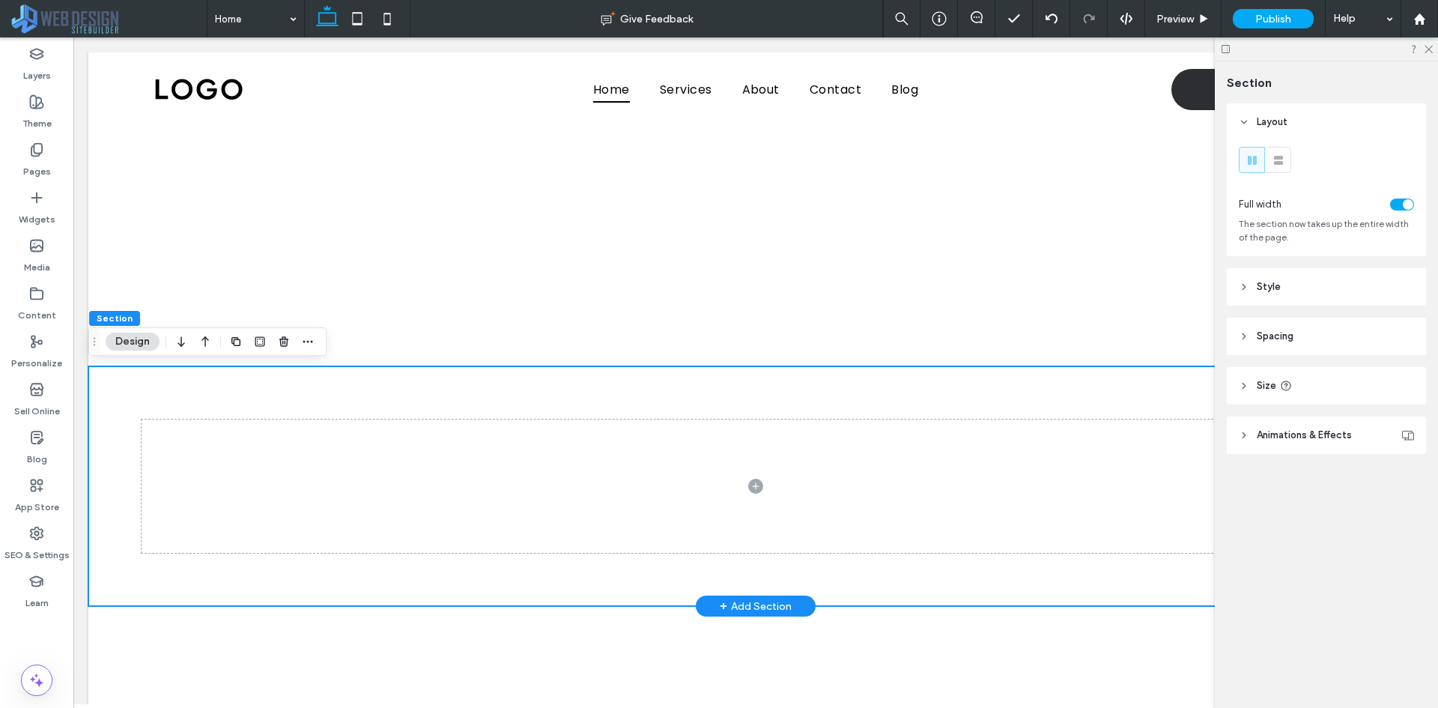
click at [386, 384] on div at bounding box center [755, 486] width 1334 height 240
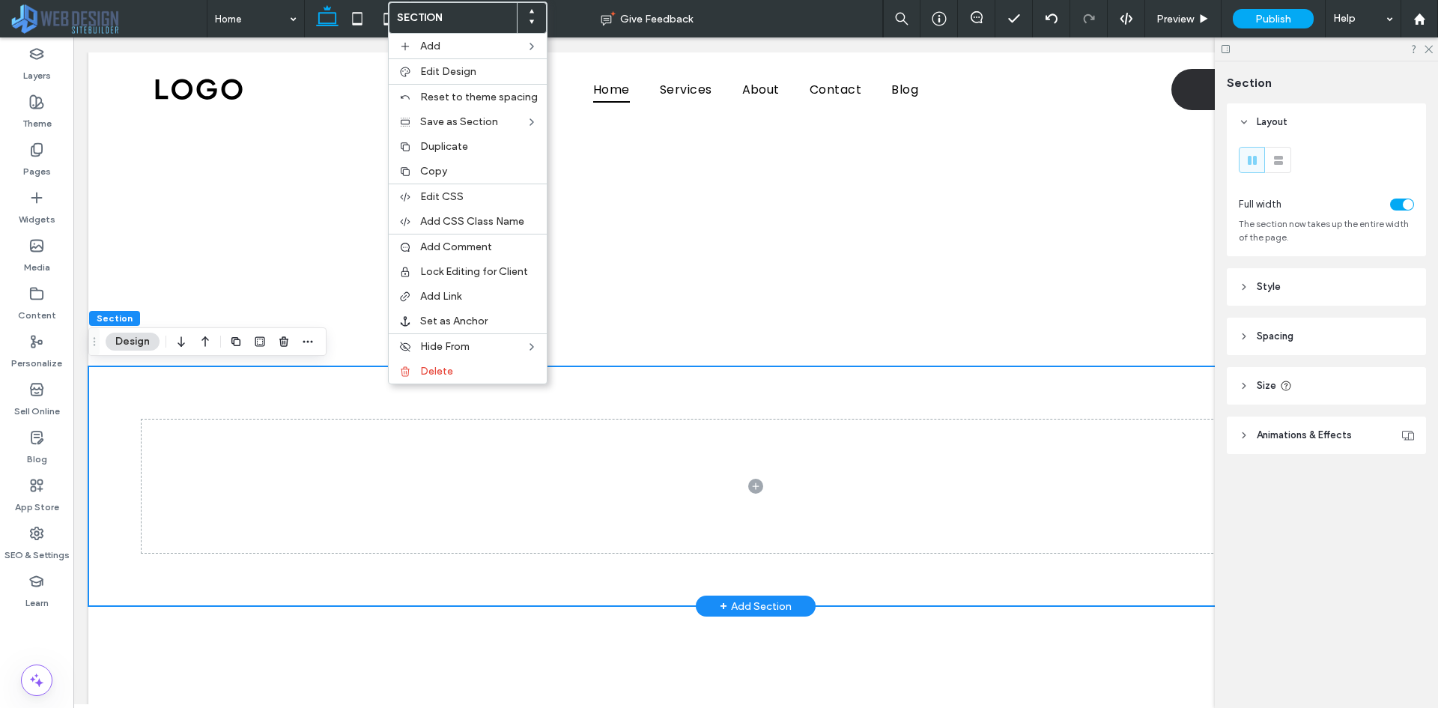
click at [923, 403] on div at bounding box center [755, 486] width 1334 height 240
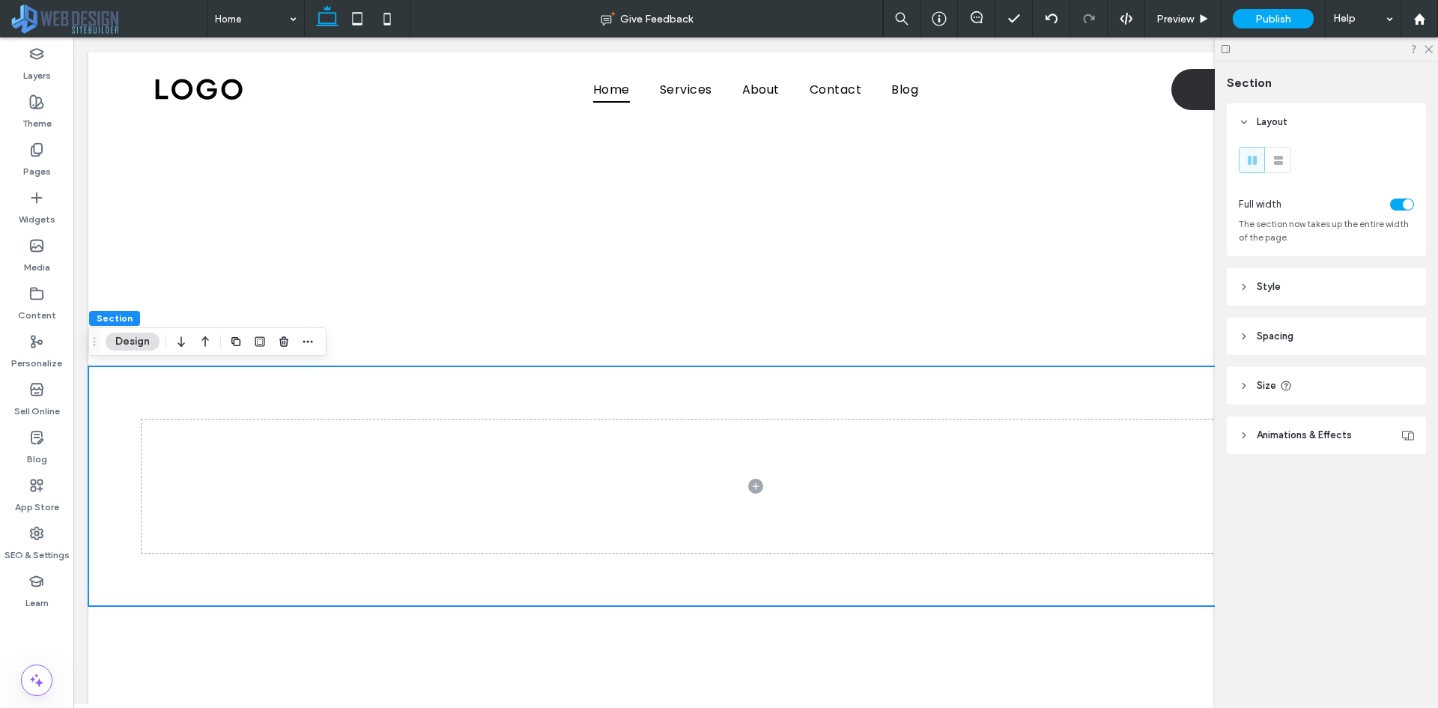
click at [1297, 341] on header "Spacing" at bounding box center [1326, 336] width 199 height 37
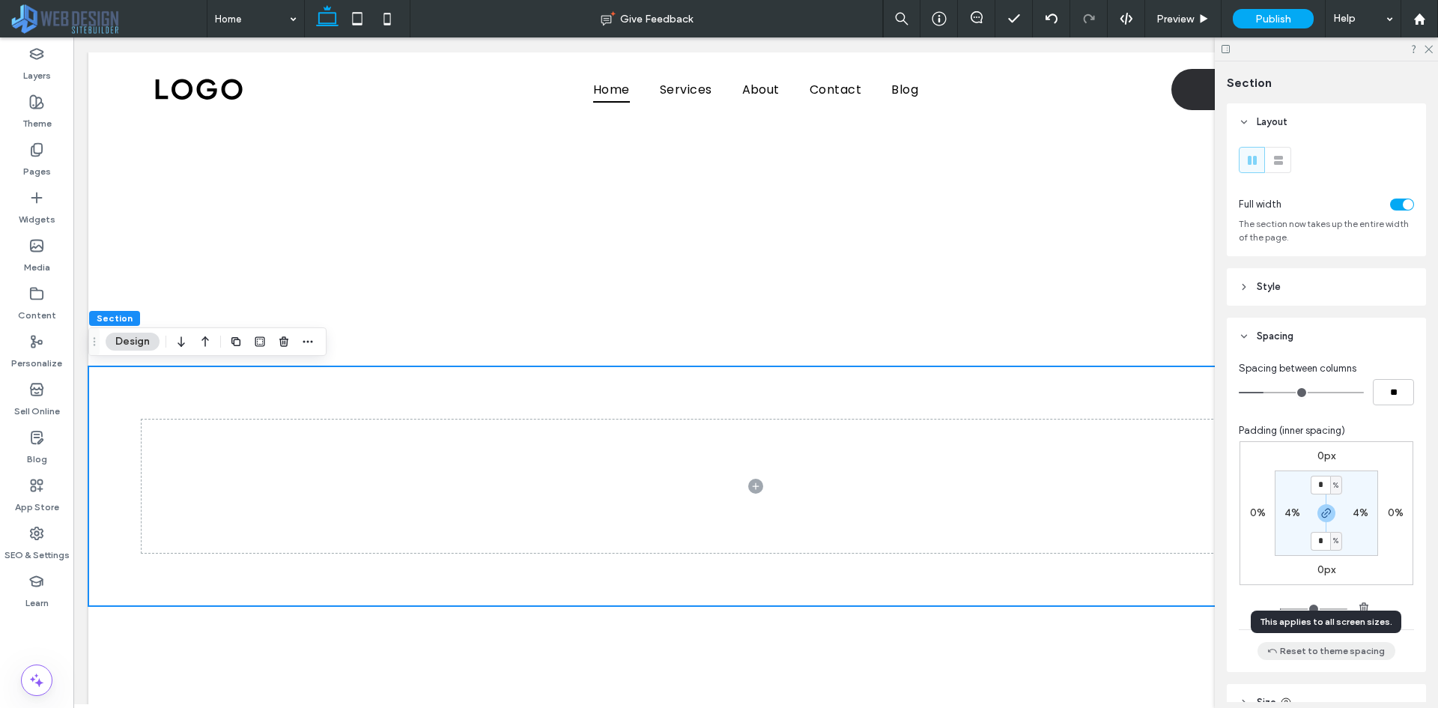
click at [1309, 656] on button "Reset to theme spacing" at bounding box center [1326, 651] width 138 height 18
click at [1319, 489] on input "*" at bounding box center [1319, 485] width 19 height 19
type input "*"
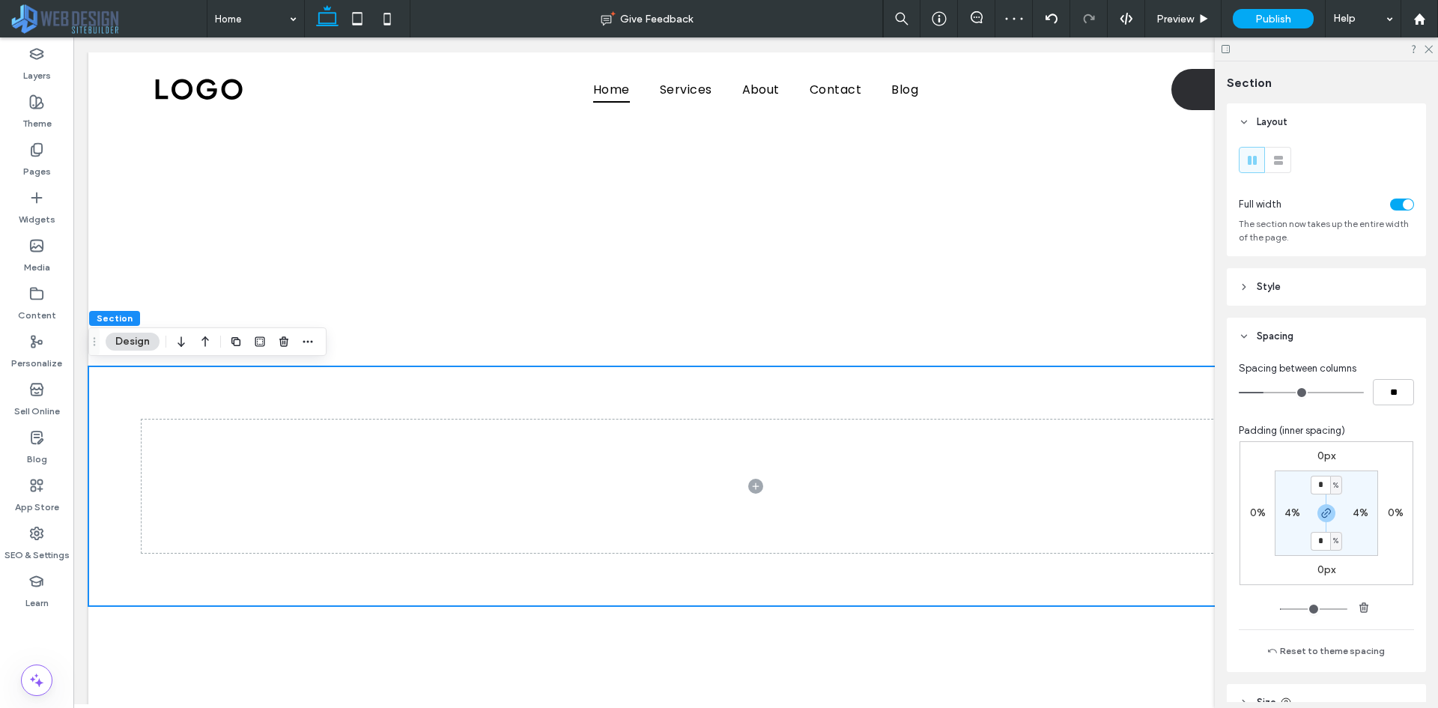
click at [1371, 502] on section "* % 4% * % 4%" at bounding box center [1326, 512] width 103 height 85
click at [1316, 648] on button "Reset to theme spacing" at bounding box center [1326, 651] width 138 height 18
type input "*"
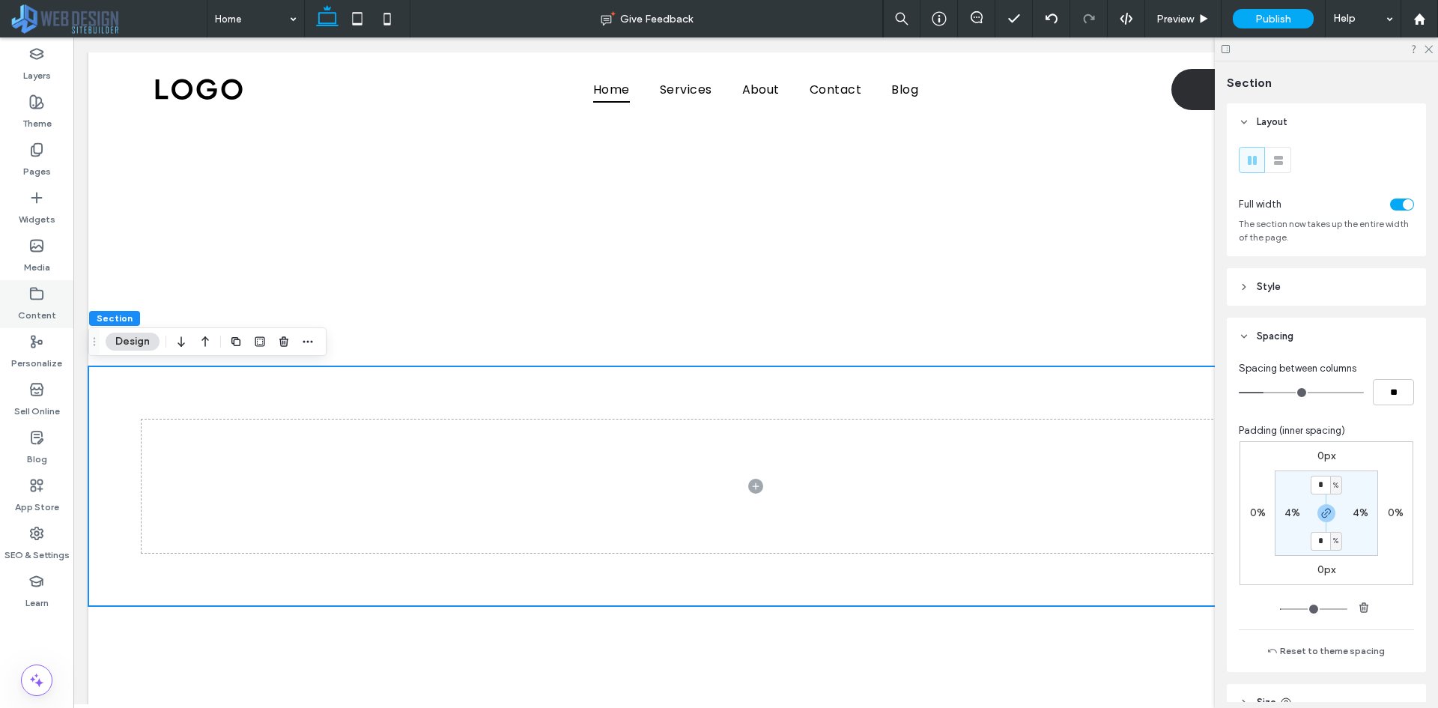
click at [63, 303] on div "Content" at bounding box center [36, 304] width 73 height 48
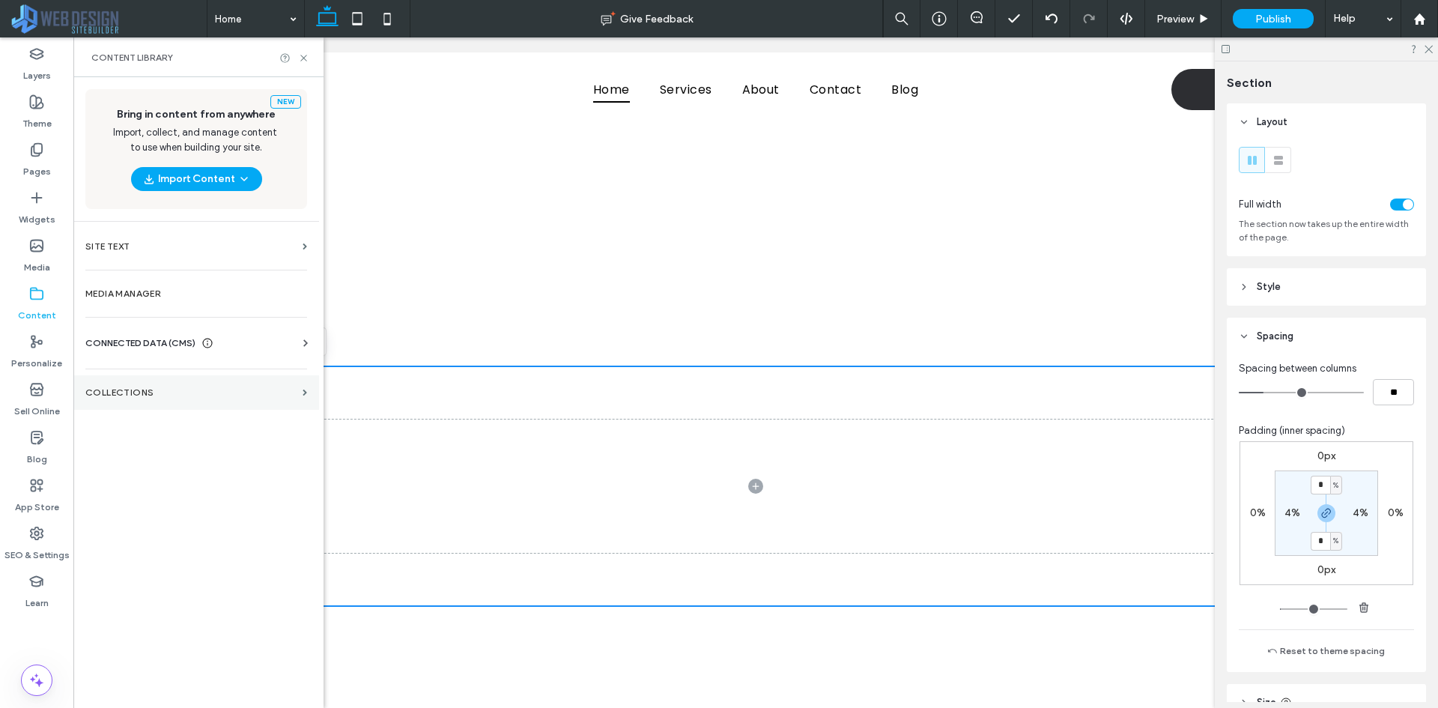
click at [198, 404] on section "Collections" at bounding box center [196, 392] width 246 height 34
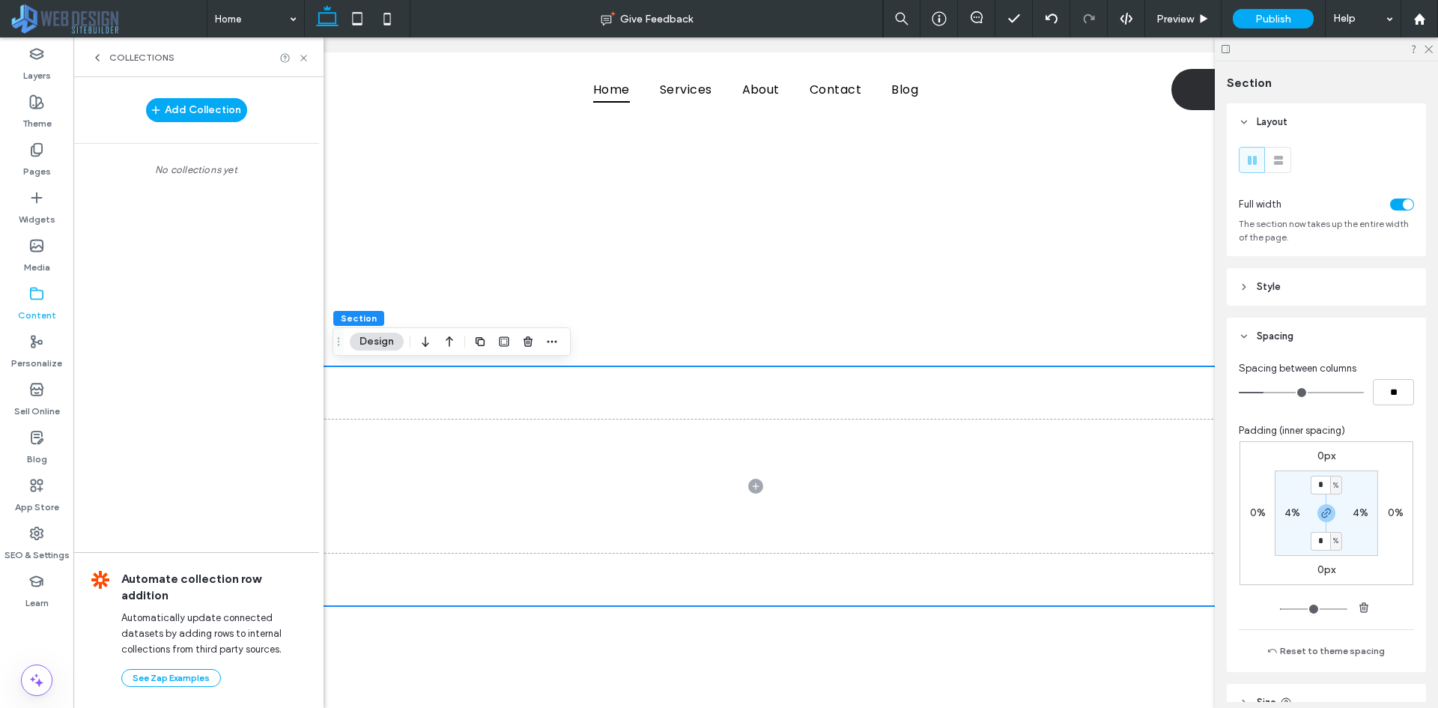
click at [108, 57] on div "Collections" at bounding box center [132, 58] width 83 height 12
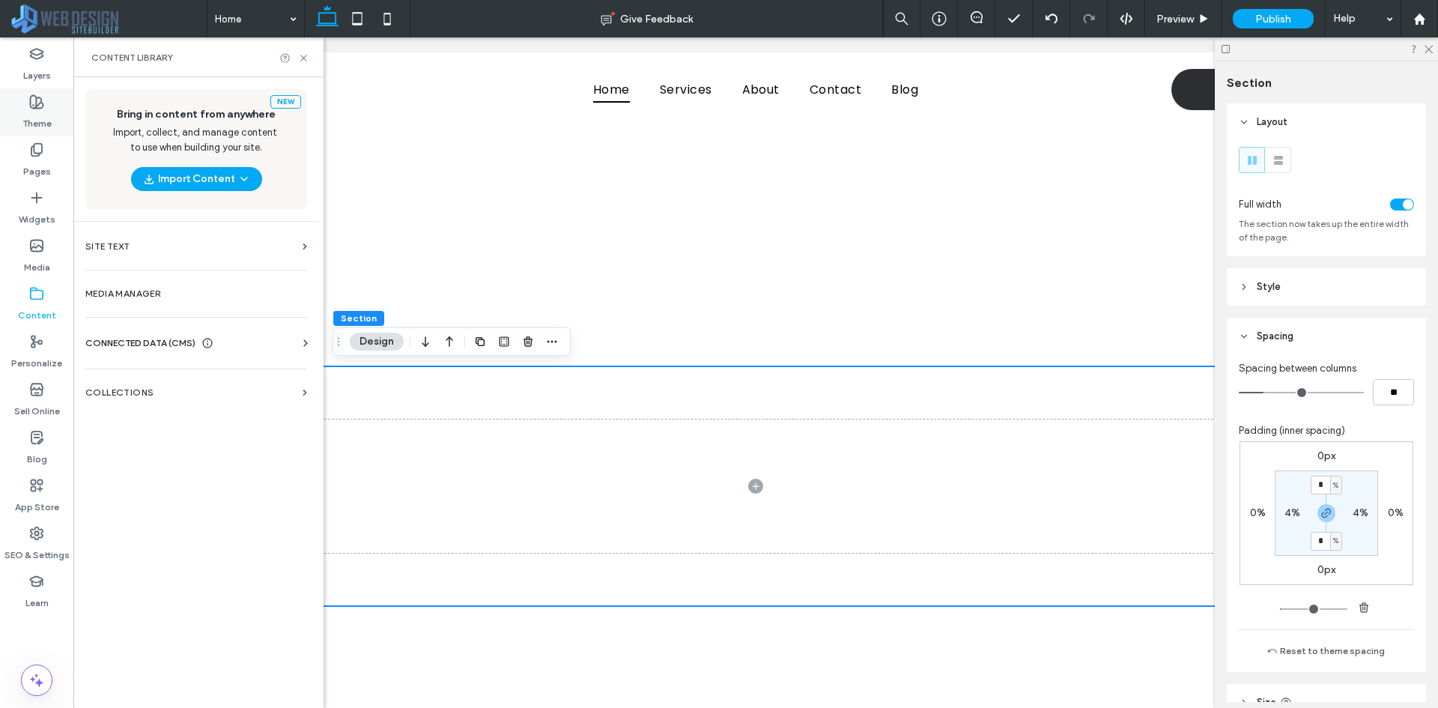
click at [43, 127] on label "Theme" at bounding box center [36, 119] width 29 height 21
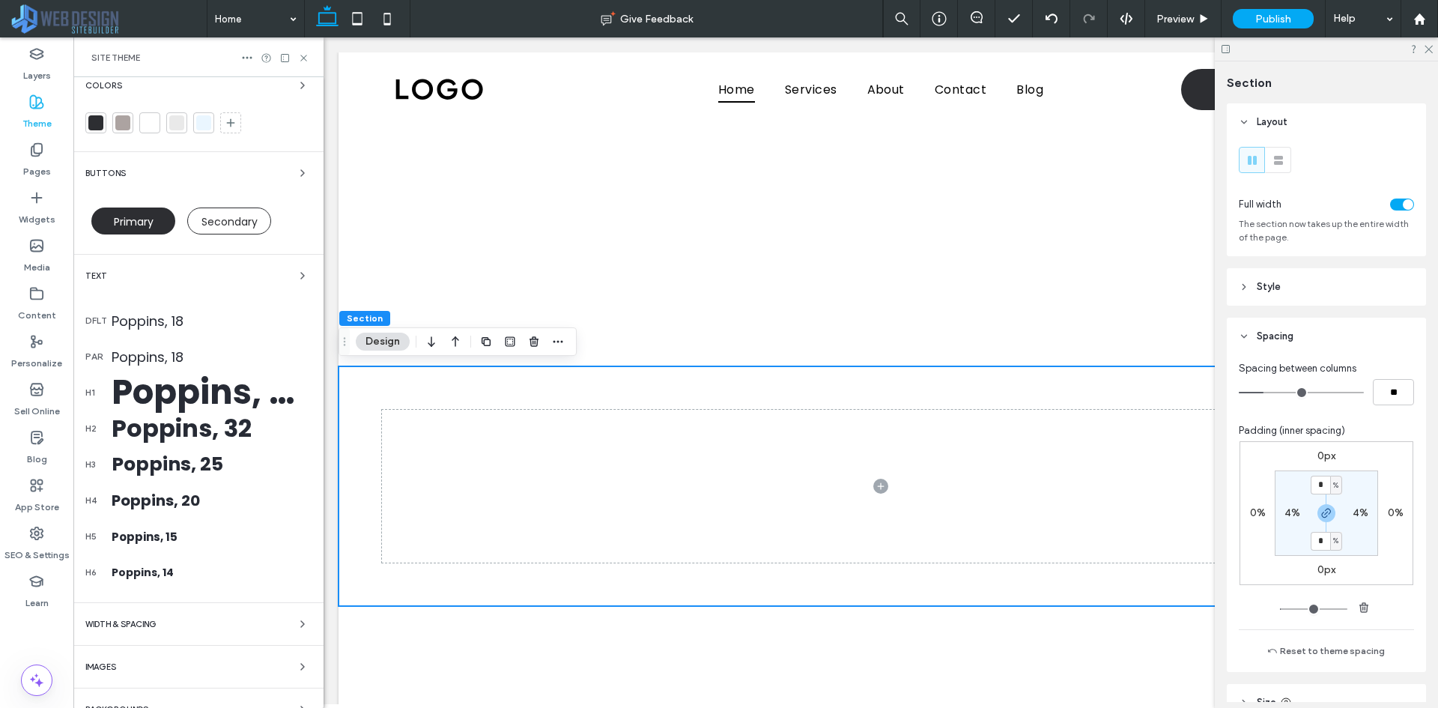
scroll to position [36, 0]
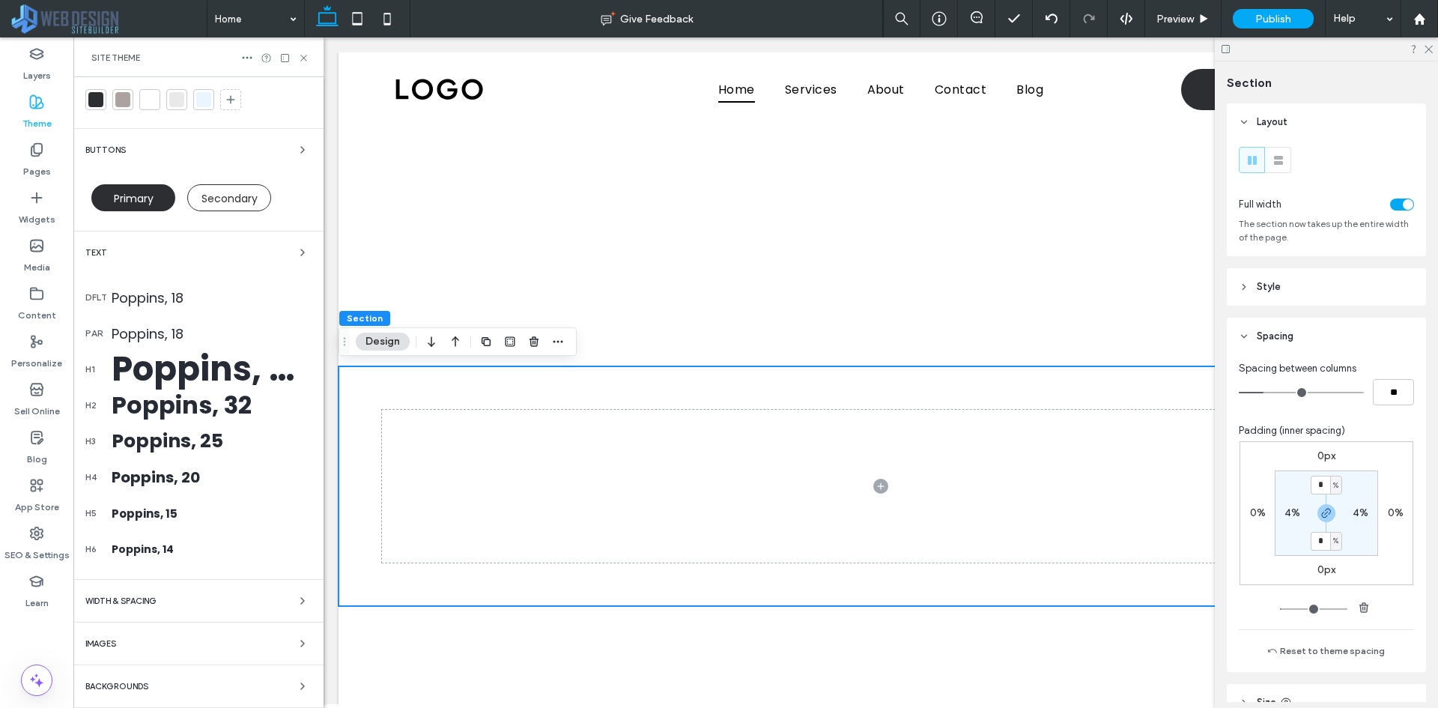
click at [174, 590] on div "Colors Buttons Primary Secondary Text dflt Poppins, 18 par Poppins, 18 h1 Poppi…" at bounding box center [198, 374] width 250 height 666
click at [156, 594] on div "WIDTH & SPACING" at bounding box center [198, 601] width 226 height 18
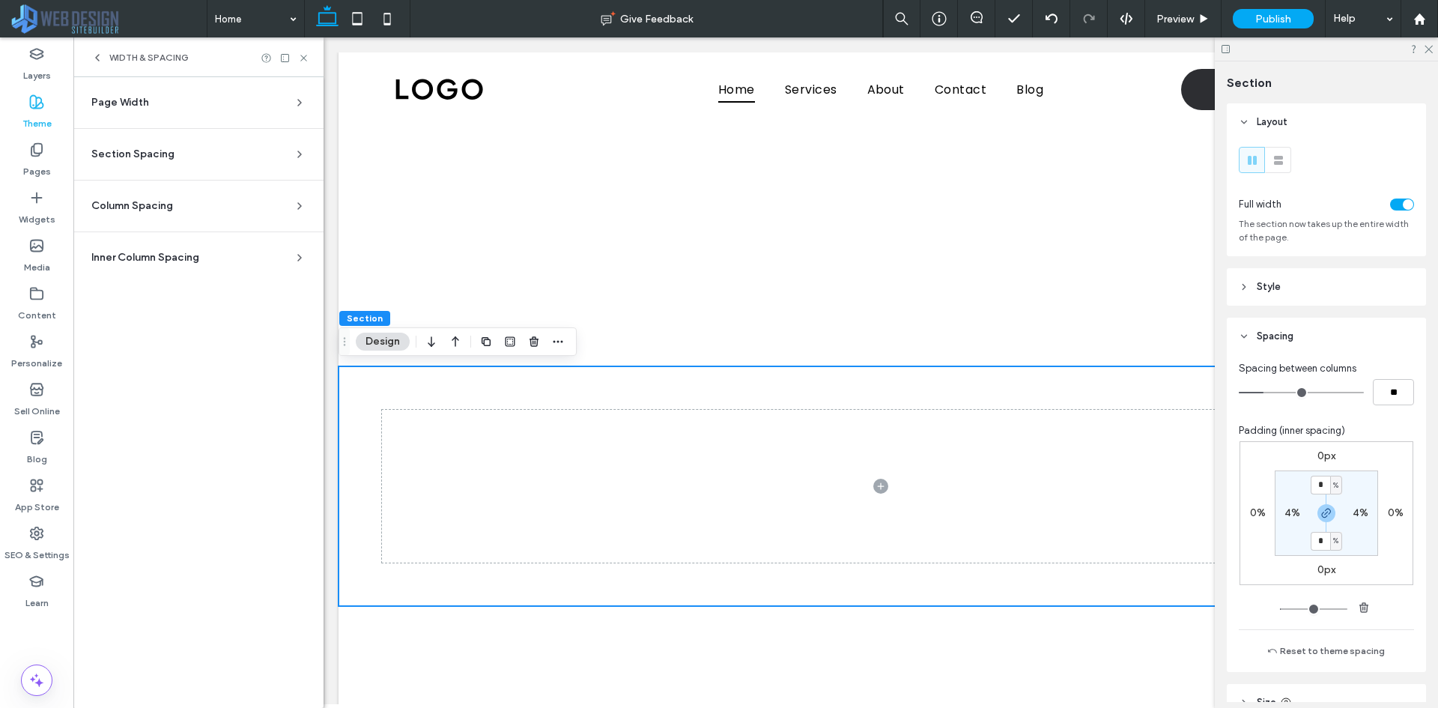
scroll to position [0, 0]
click at [152, 212] on span "Column Spacing" at bounding box center [132, 205] width 82 height 15
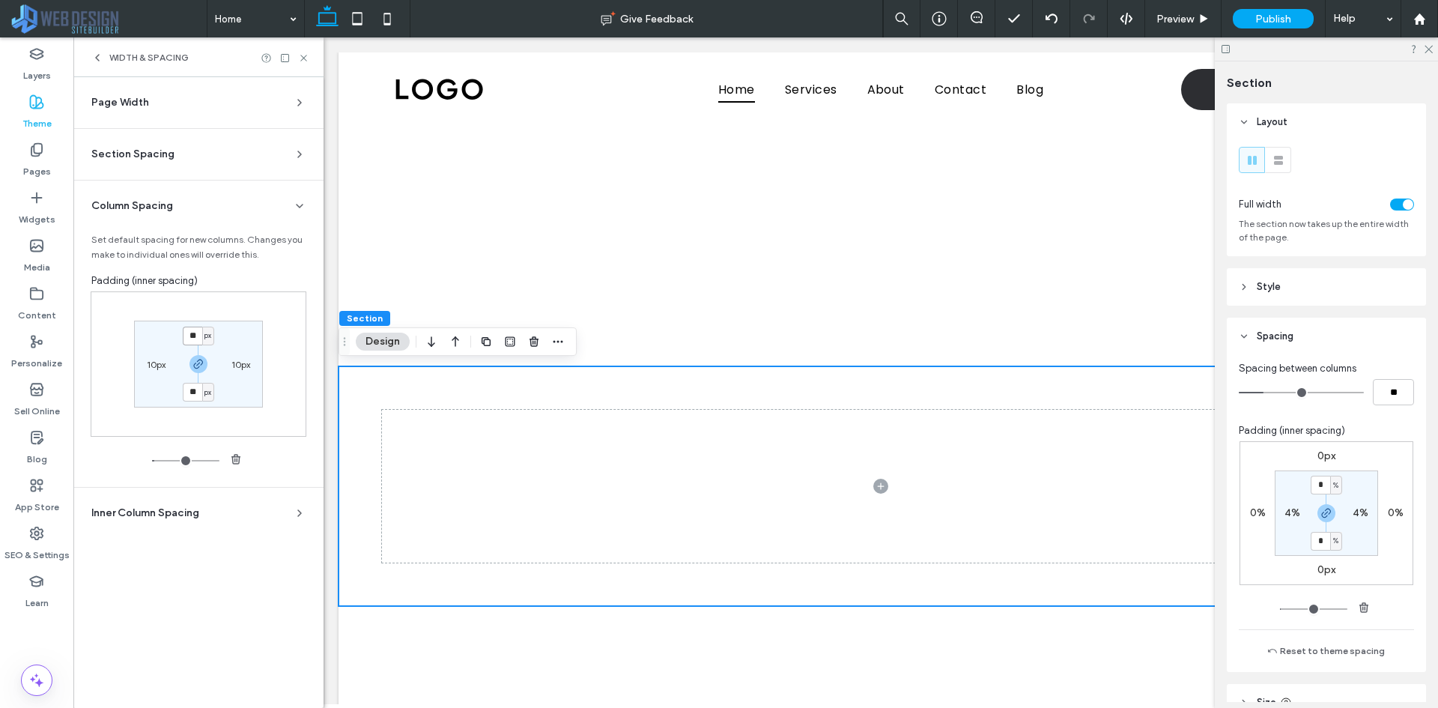
click at [199, 339] on input "**" at bounding box center [192, 335] width 19 height 19
type input "*"
click at [225, 353] on section "* px 10px * px 10px" at bounding box center [198, 364] width 129 height 86
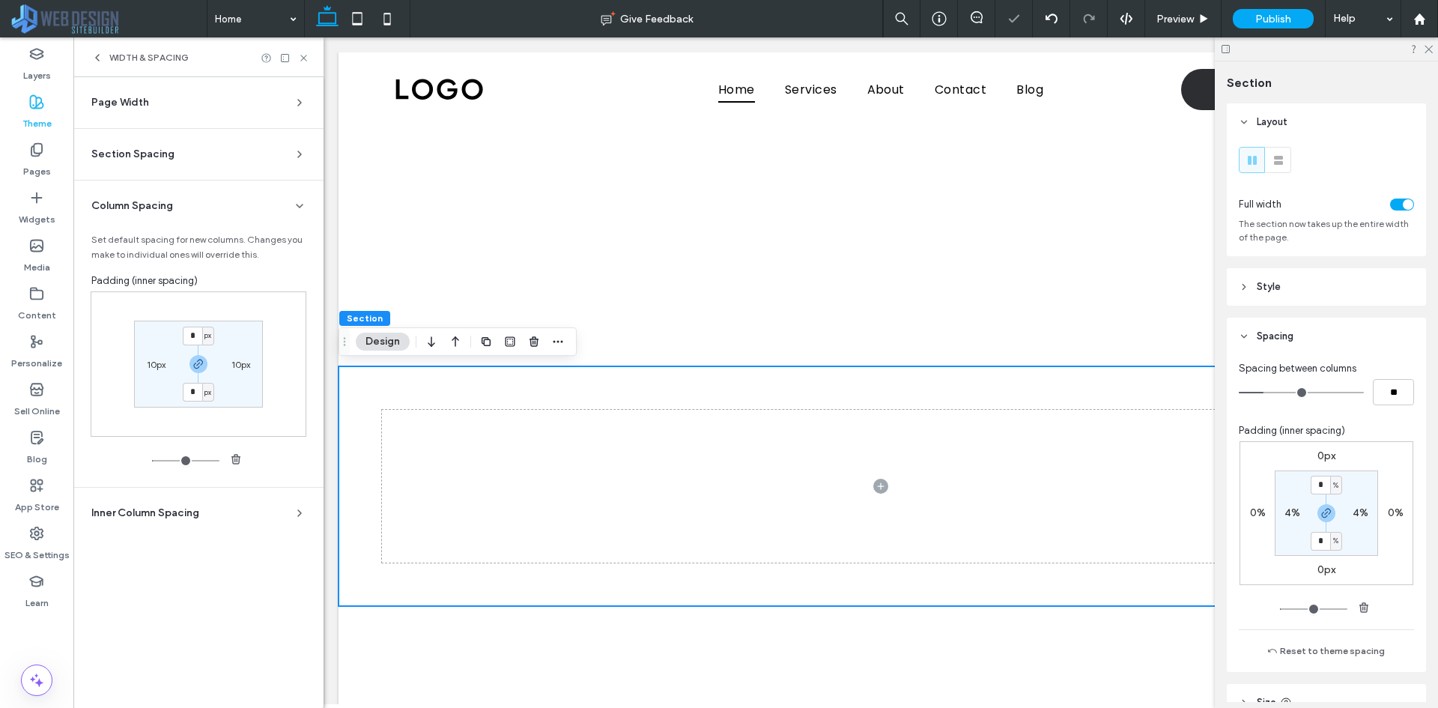
click at [211, 332] on span "px" at bounding box center [207, 335] width 7 height 15
click at [202, 388] on span "%" at bounding box center [202, 384] width 9 height 15
type input "***"
type input "*"
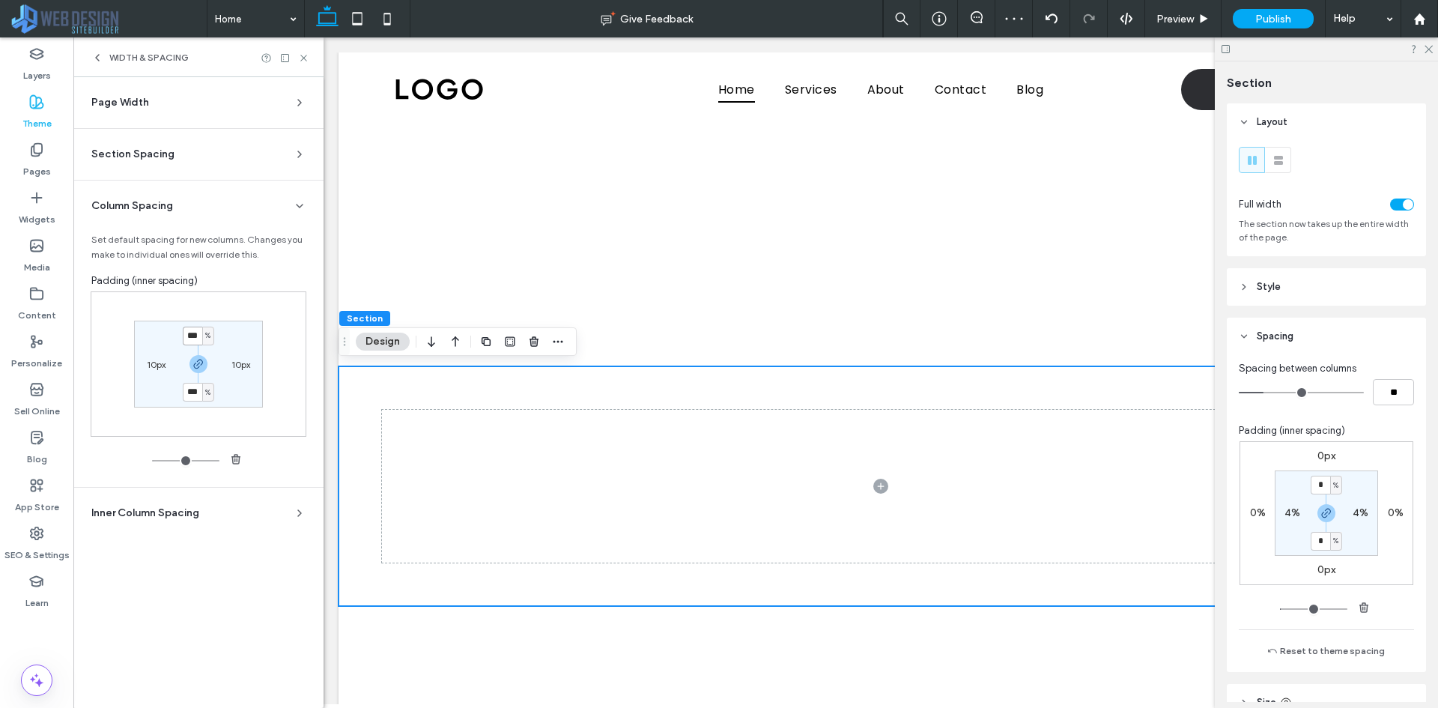
click at [201, 335] on input "***" at bounding box center [192, 335] width 19 height 19
type input "*"
click at [219, 370] on div at bounding box center [198, 364] width 43 height 18
click at [239, 363] on label "10px" at bounding box center [240, 364] width 19 height 11
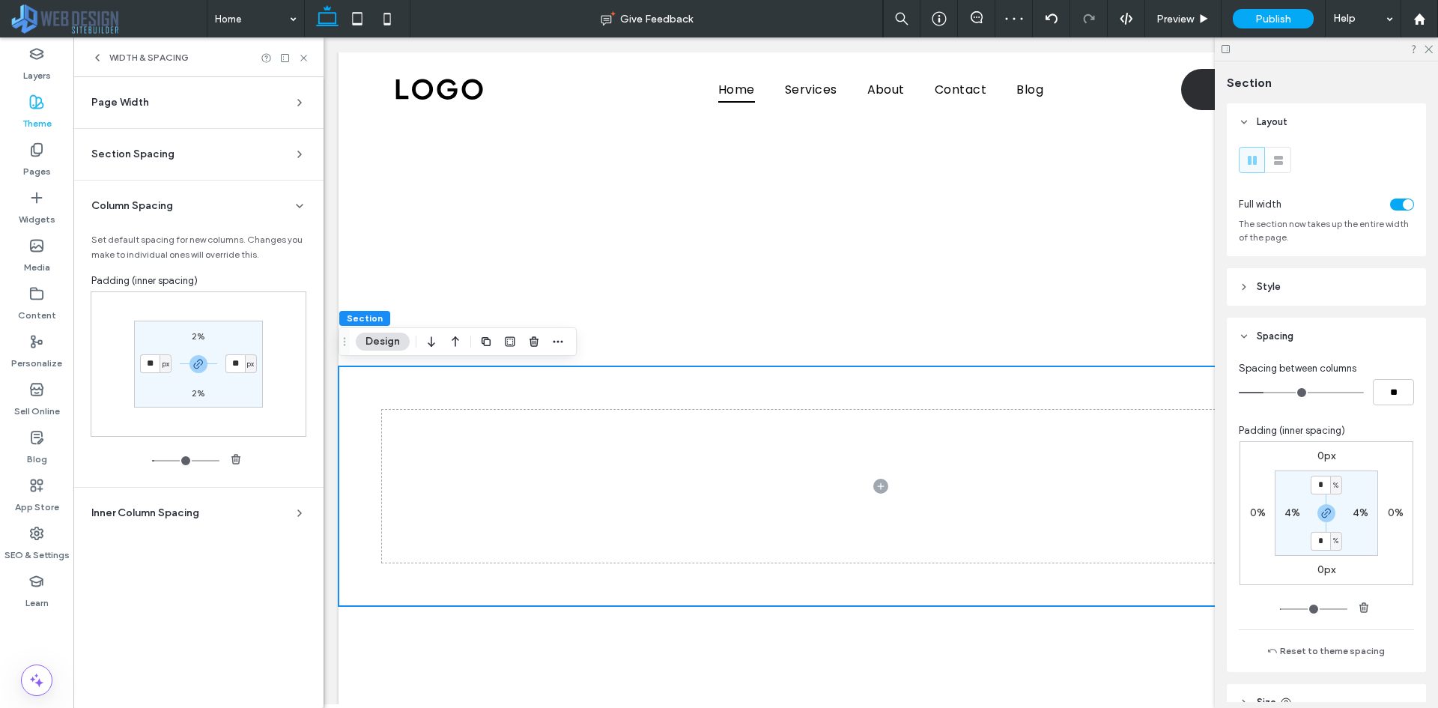
click at [253, 367] on div "px" at bounding box center [250, 363] width 9 height 15
click at [245, 416] on span "%" at bounding box center [245, 412] width 9 height 15
type input "*"
type input "***"
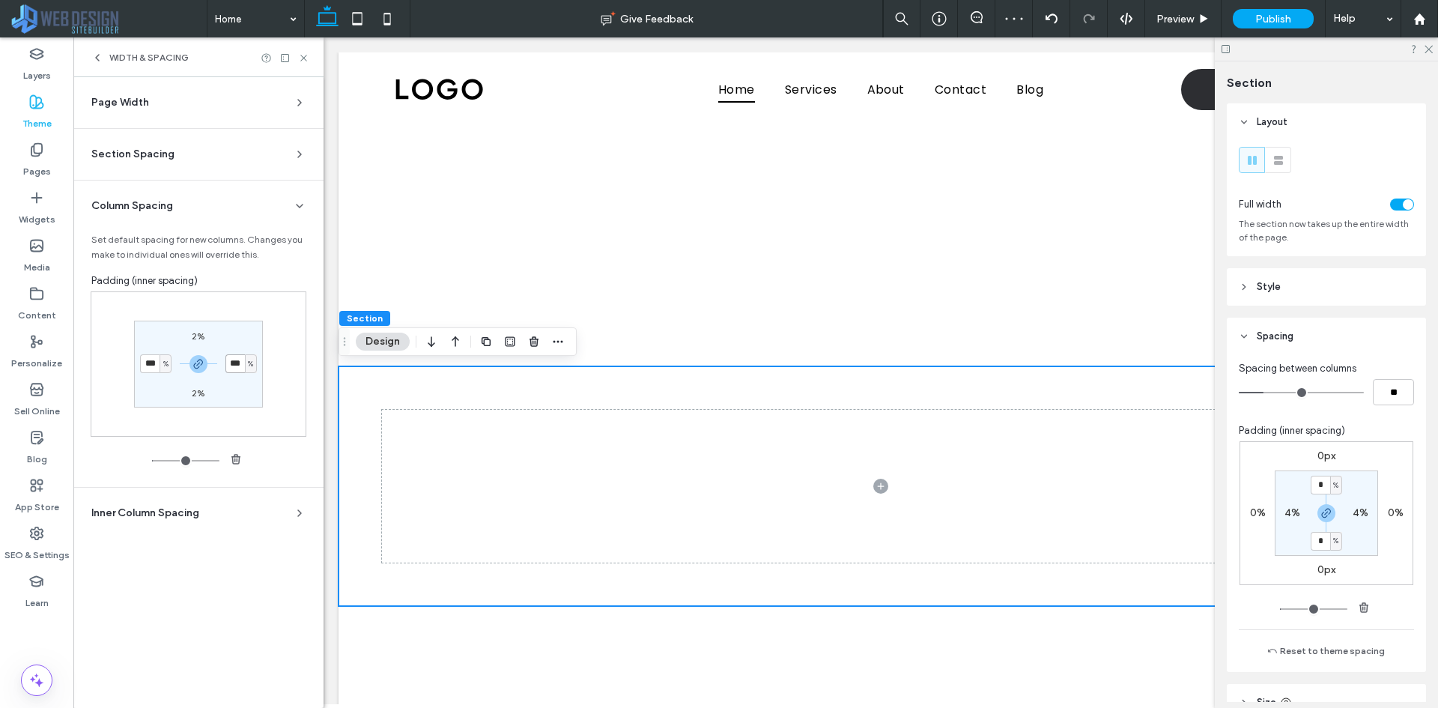
type input "*"
click at [225, 369] on input "***" at bounding box center [234, 363] width 19 height 19
type input "*"
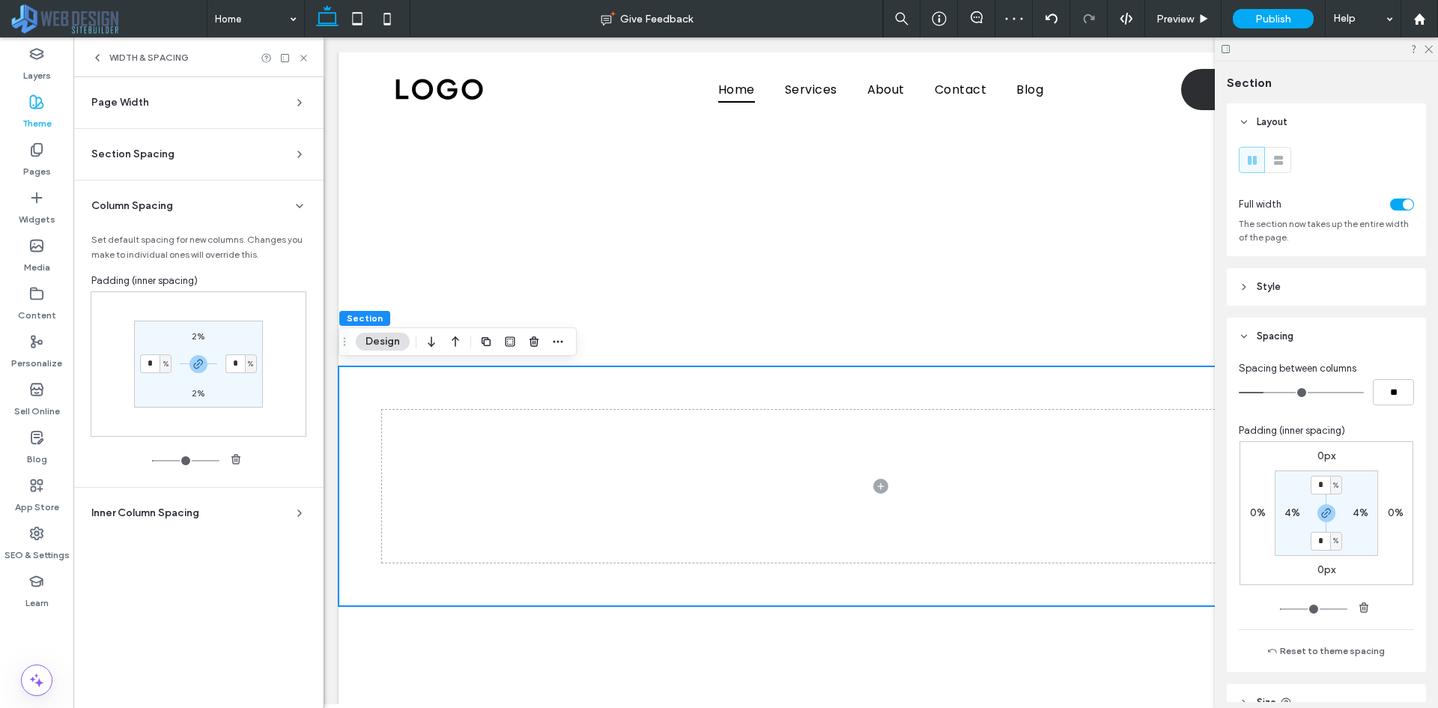
click at [248, 402] on section "2% * % 2% * %" at bounding box center [198, 364] width 129 height 86
click at [361, 19] on icon at bounding box center [357, 19] width 30 height 30
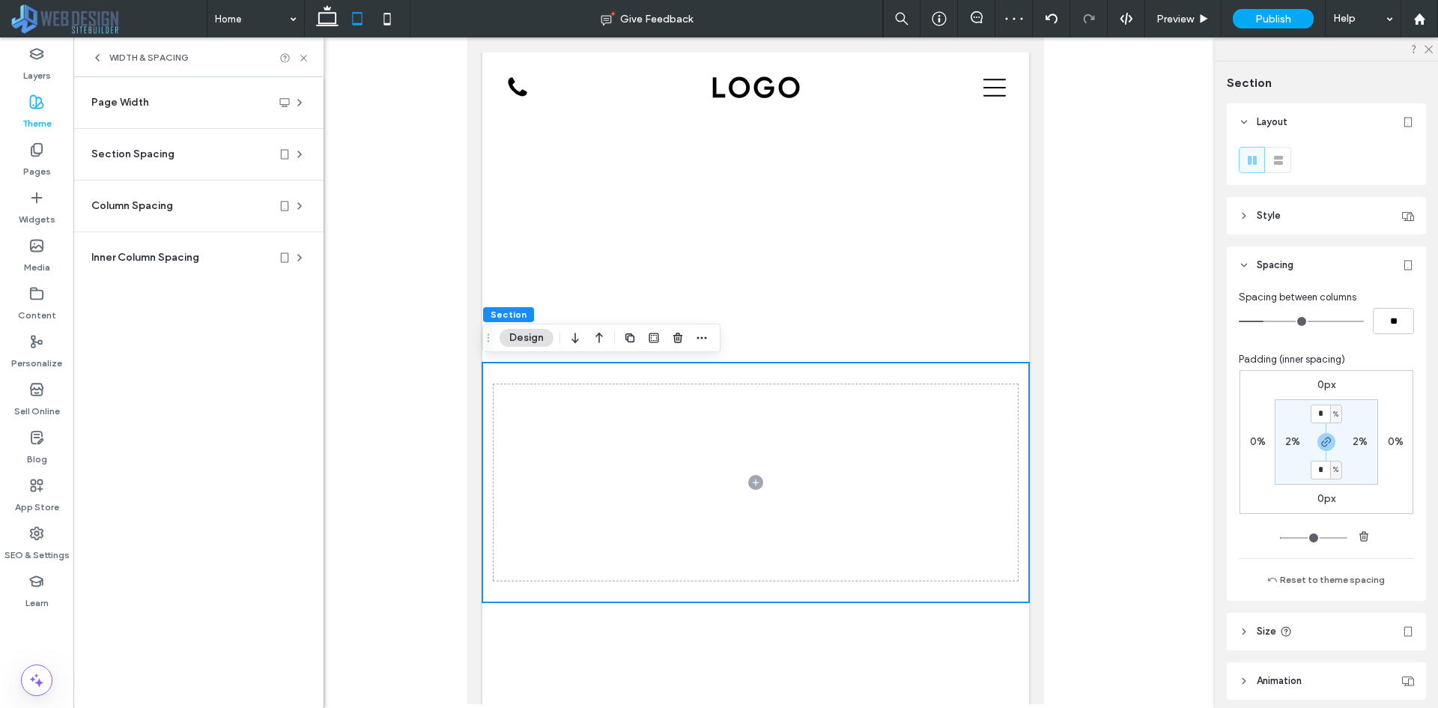
click at [191, 145] on section "Section Spacing Set default spacing for new sections. Changes you make to indiv…" at bounding box center [198, 154] width 226 height 51
click at [173, 151] on div "Section Spacing" at bounding box center [192, 154] width 202 height 15
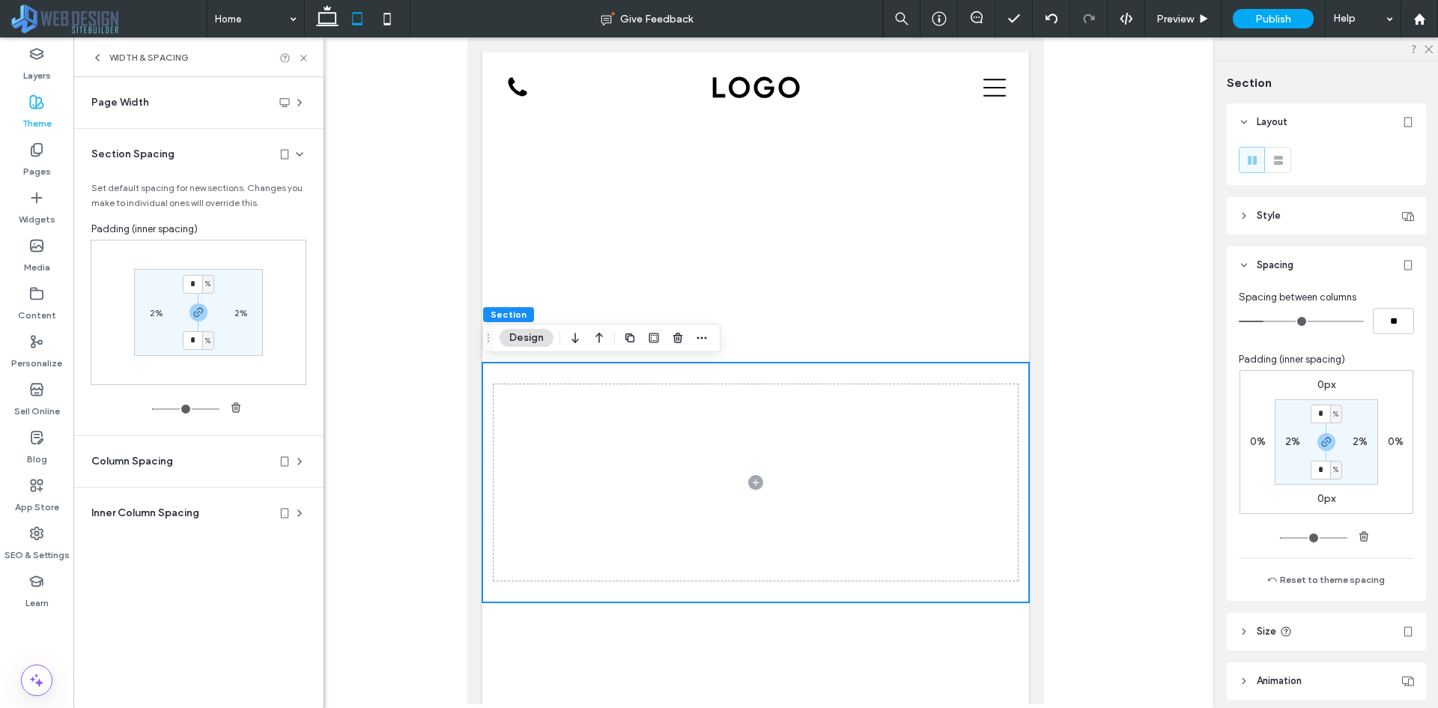
click at [173, 151] on div "Section Spacing" at bounding box center [192, 154] width 202 height 15
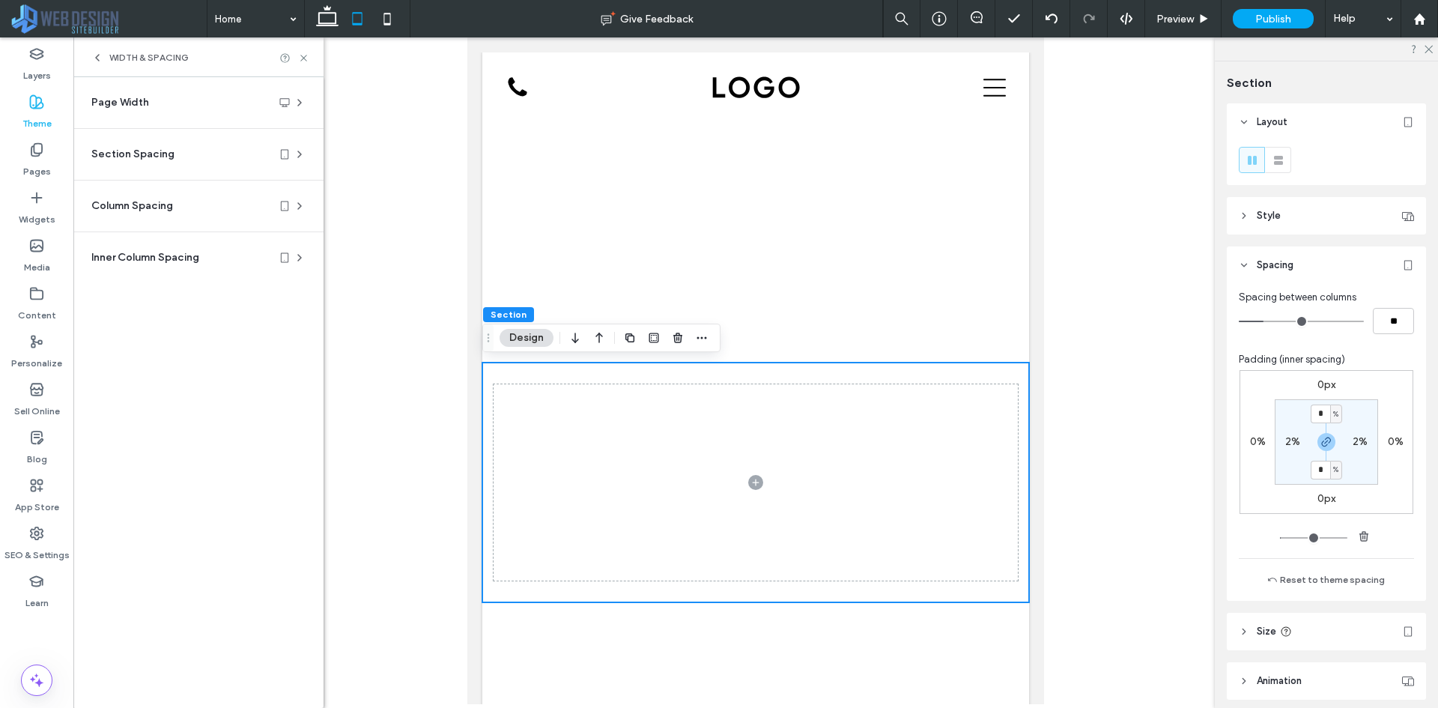
click at [147, 98] on span "Page Width" at bounding box center [120, 102] width 58 height 15
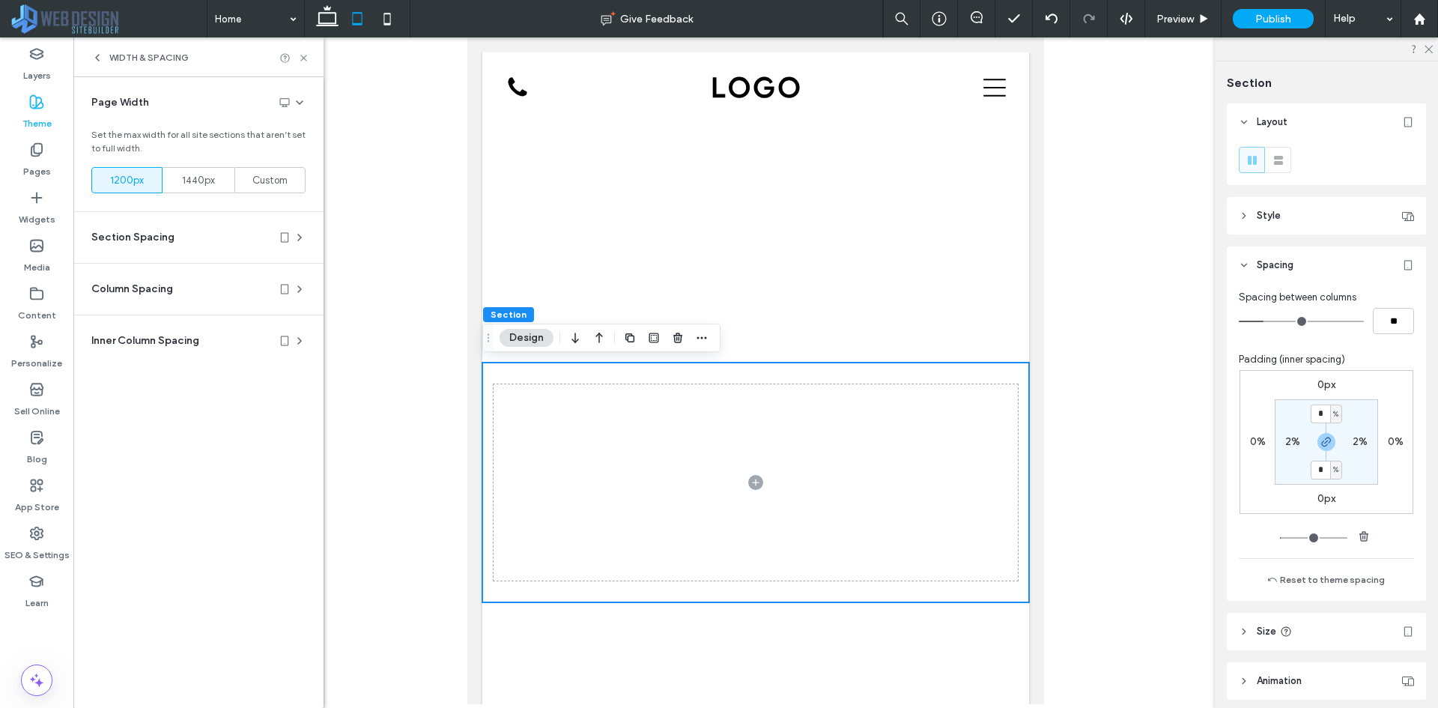
click at [160, 237] on span "Section Spacing" at bounding box center [132, 237] width 83 height 15
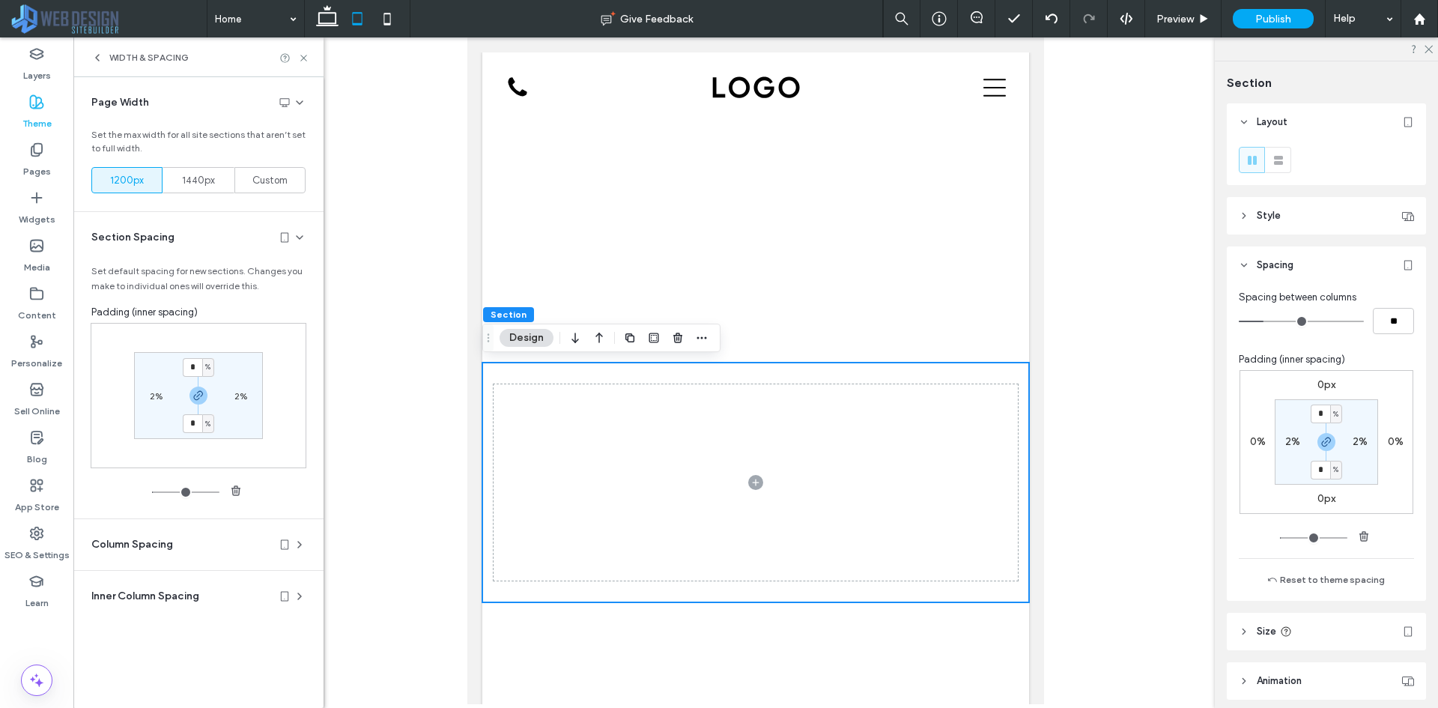
click at [151, 398] on label "2%" at bounding box center [156, 395] width 13 height 11
type input "*"
click at [152, 406] on section "4% * % 4% * %" at bounding box center [198, 395] width 129 height 86
drag, startPoint x: 152, startPoint y: 397, endPoint x: 133, endPoint y: 395, distance: 19.5
click at [131, 395] on div "4% * % 4% * %" at bounding box center [199, 395] width 216 height 145
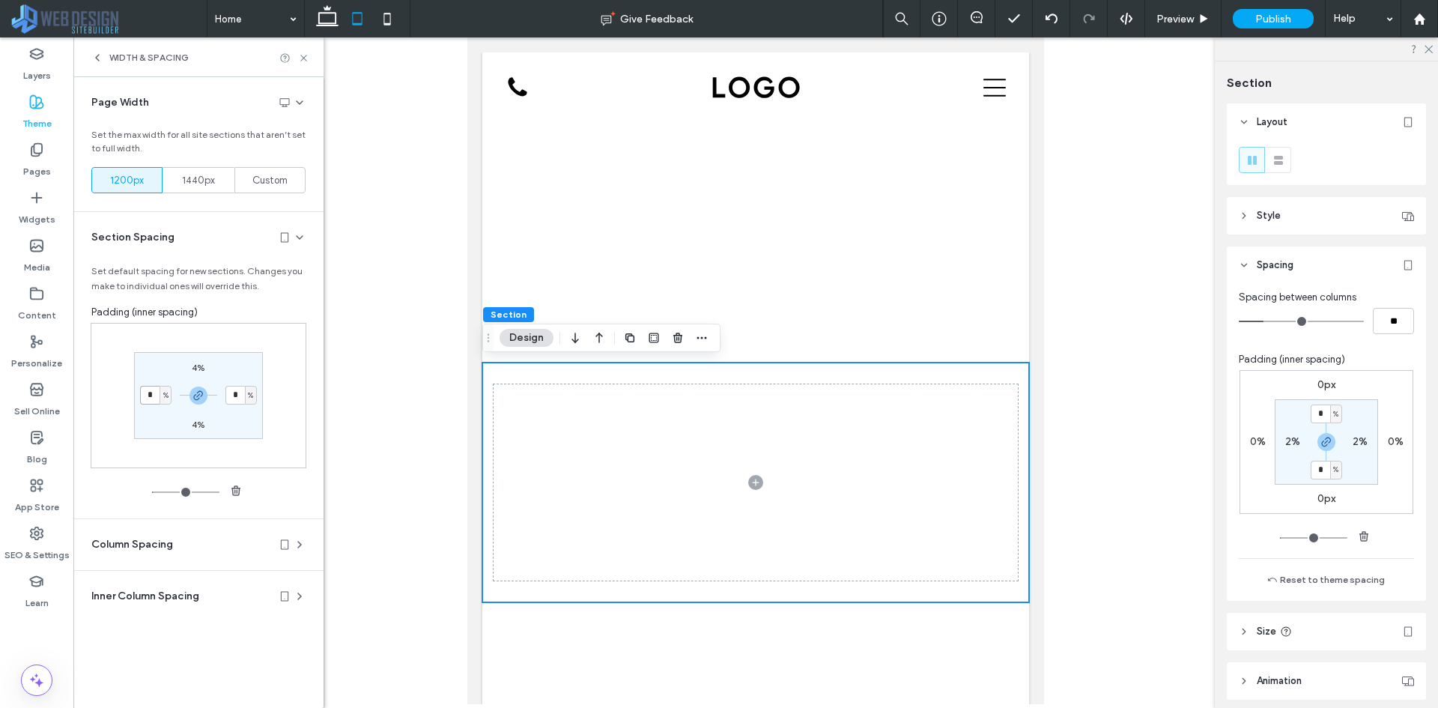
type input "*"
click at [264, 425] on div "4% * % 4% * %" at bounding box center [199, 395] width 216 height 145
click at [306, 542] on section "Column Spacing Set default spacing for new columns. Changes you make to individ…" at bounding box center [198, 544] width 226 height 51
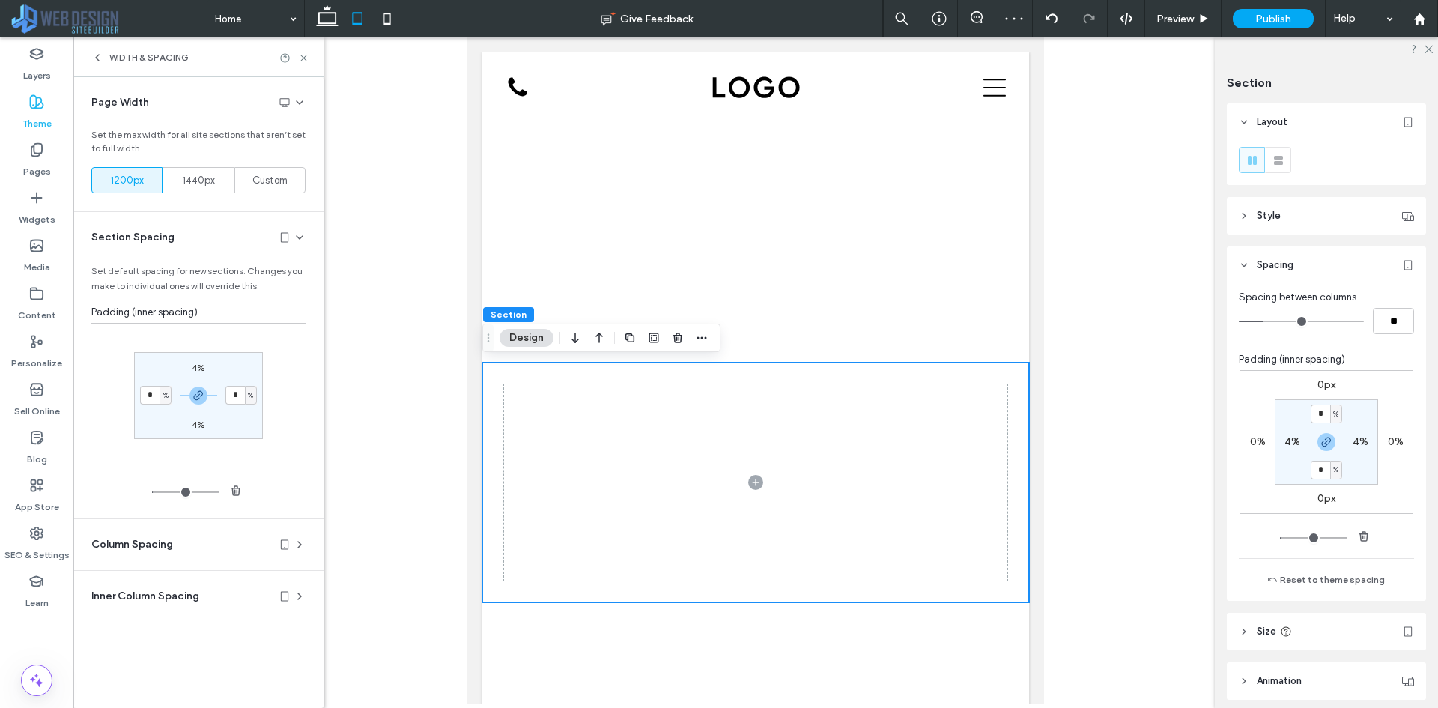
drag, startPoint x: 305, startPoint y: 557, endPoint x: 299, endPoint y: 549, distance: 10.2
click at [301, 556] on section "Column Spacing Set default spacing for new columns. Changes you make to individ…" at bounding box center [198, 544] width 226 height 51
click at [298, 548] on icon at bounding box center [300, 544] width 12 height 12
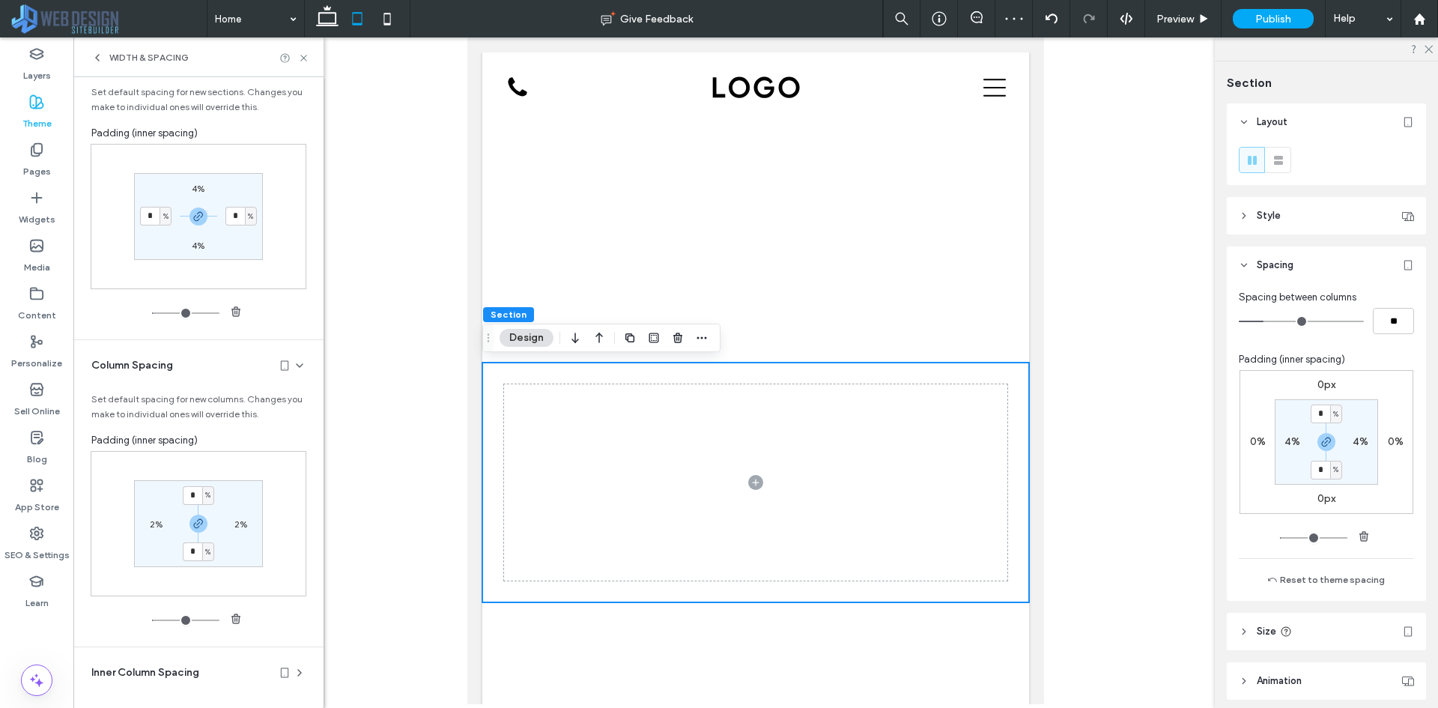
scroll to position [181, 0]
click at [188, 492] on input "*" at bounding box center [192, 493] width 19 height 19
type input "*"
click at [224, 520] on div "2%" at bounding box center [240, 521] width 43 height 15
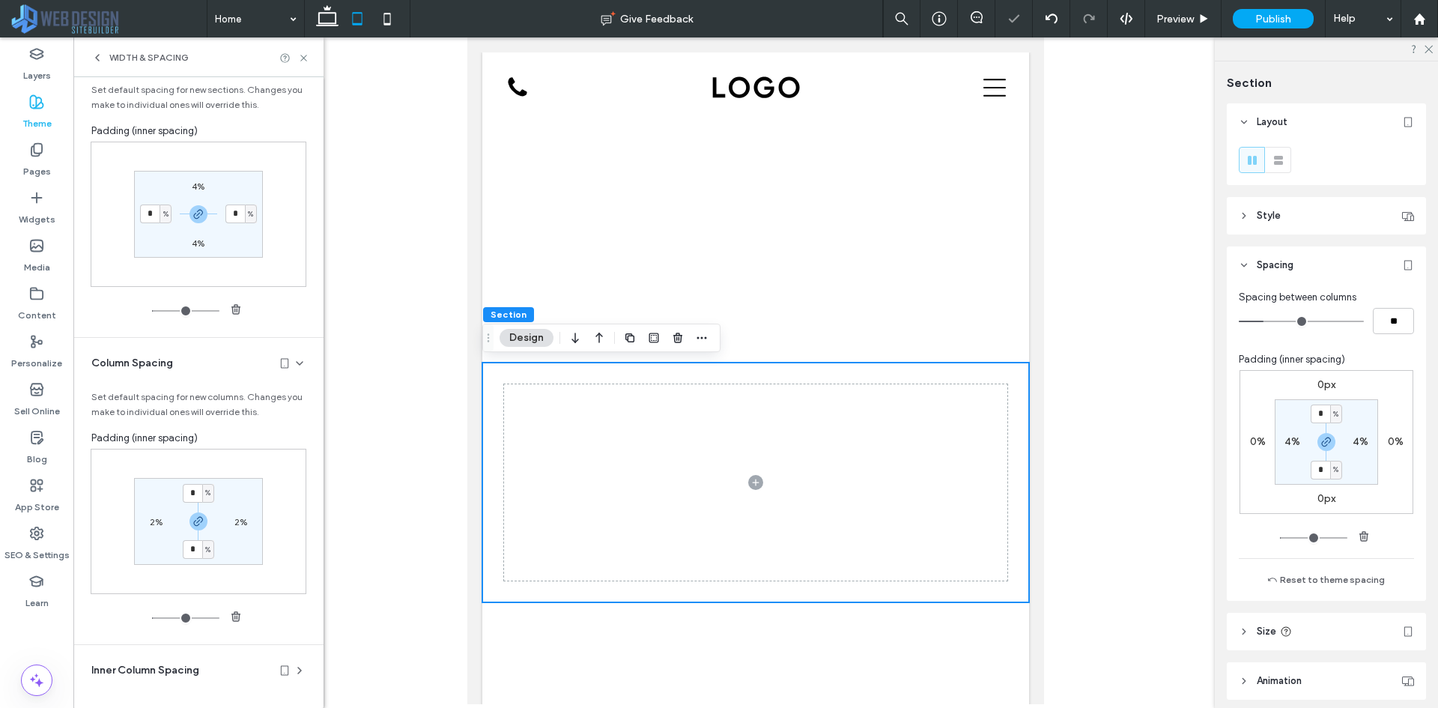
click at [234, 523] on label "2%" at bounding box center [240, 521] width 13 height 11
type input "*"
click at [228, 528] on input "*" at bounding box center [234, 520] width 19 height 19
type input "*"
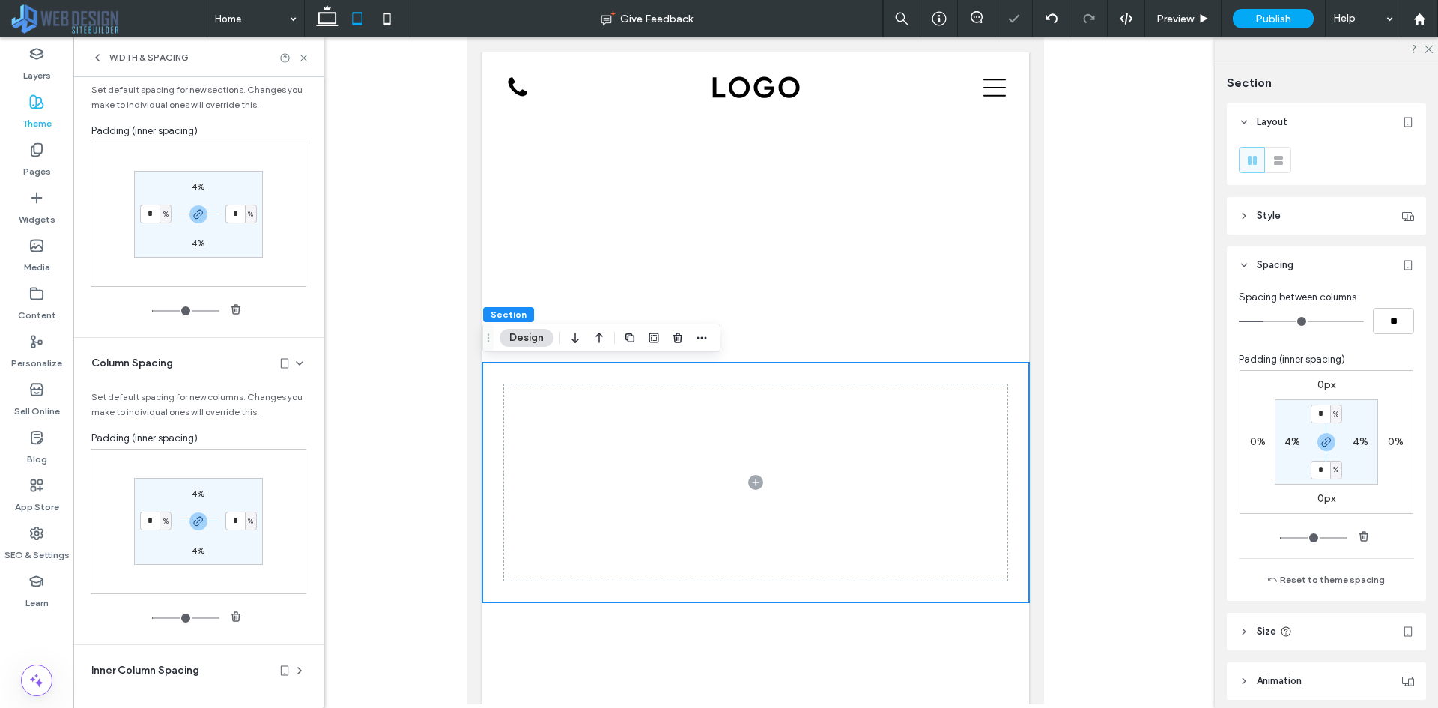
type input "*"
click at [234, 540] on section "4% * % 4% * %" at bounding box center [198, 521] width 129 height 86
click at [294, 357] on icon at bounding box center [300, 363] width 12 height 12
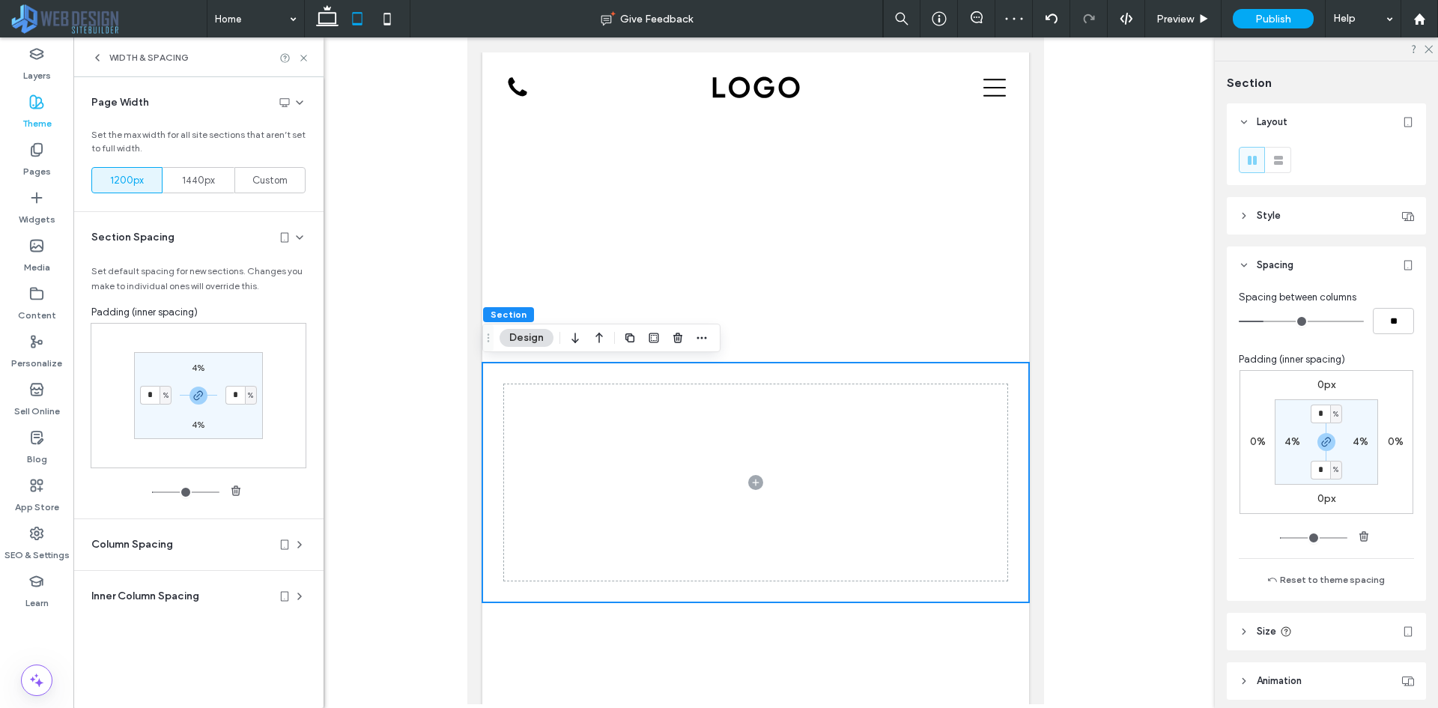
scroll to position [0, 0]
click at [296, 593] on icon at bounding box center [300, 596] width 12 height 12
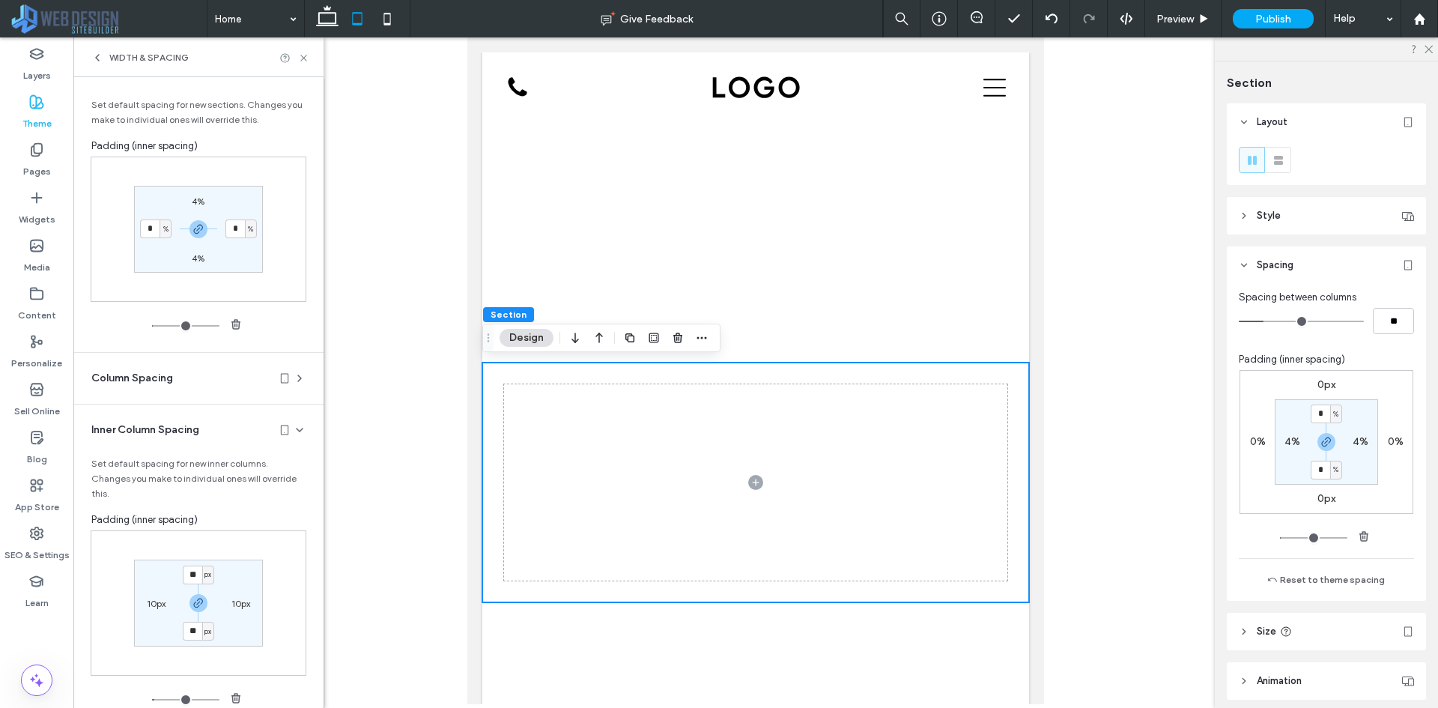
scroll to position [196, 0]
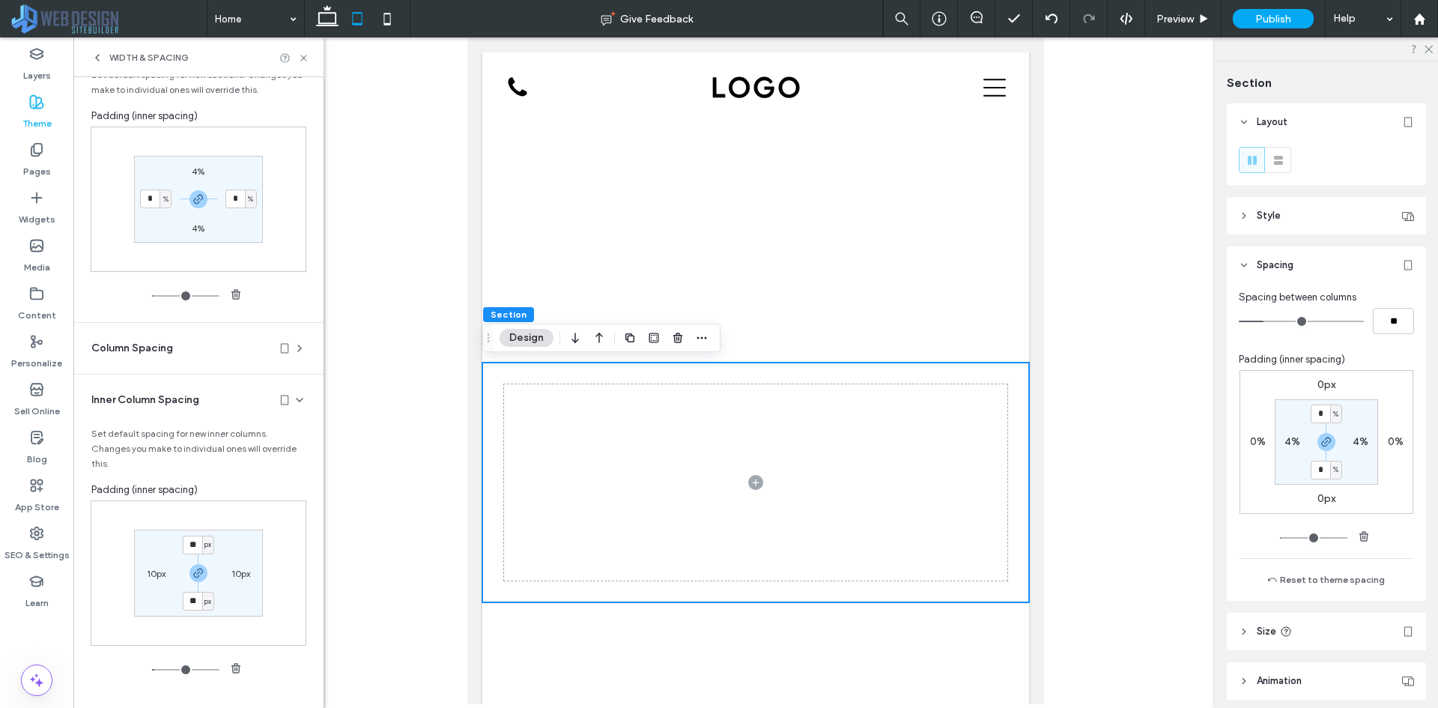
click at [298, 398] on section "Inner Column Spacing Set default spacing for new inner columns. Changes you mak…" at bounding box center [198, 534] width 226 height 321
click at [294, 404] on icon at bounding box center [300, 400] width 12 height 12
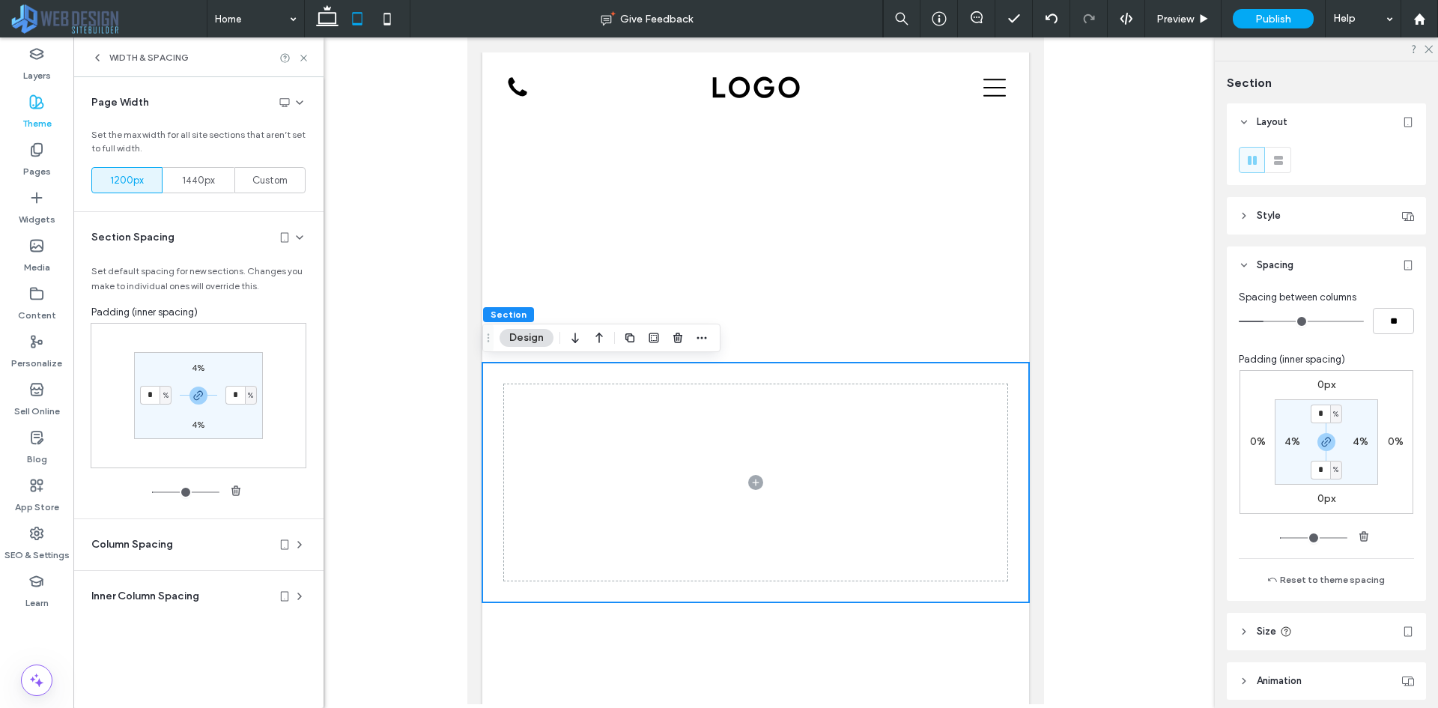
scroll to position [0, 0]
click at [393, 22] on icon at bounding box center [387, 19] width 30 height 30
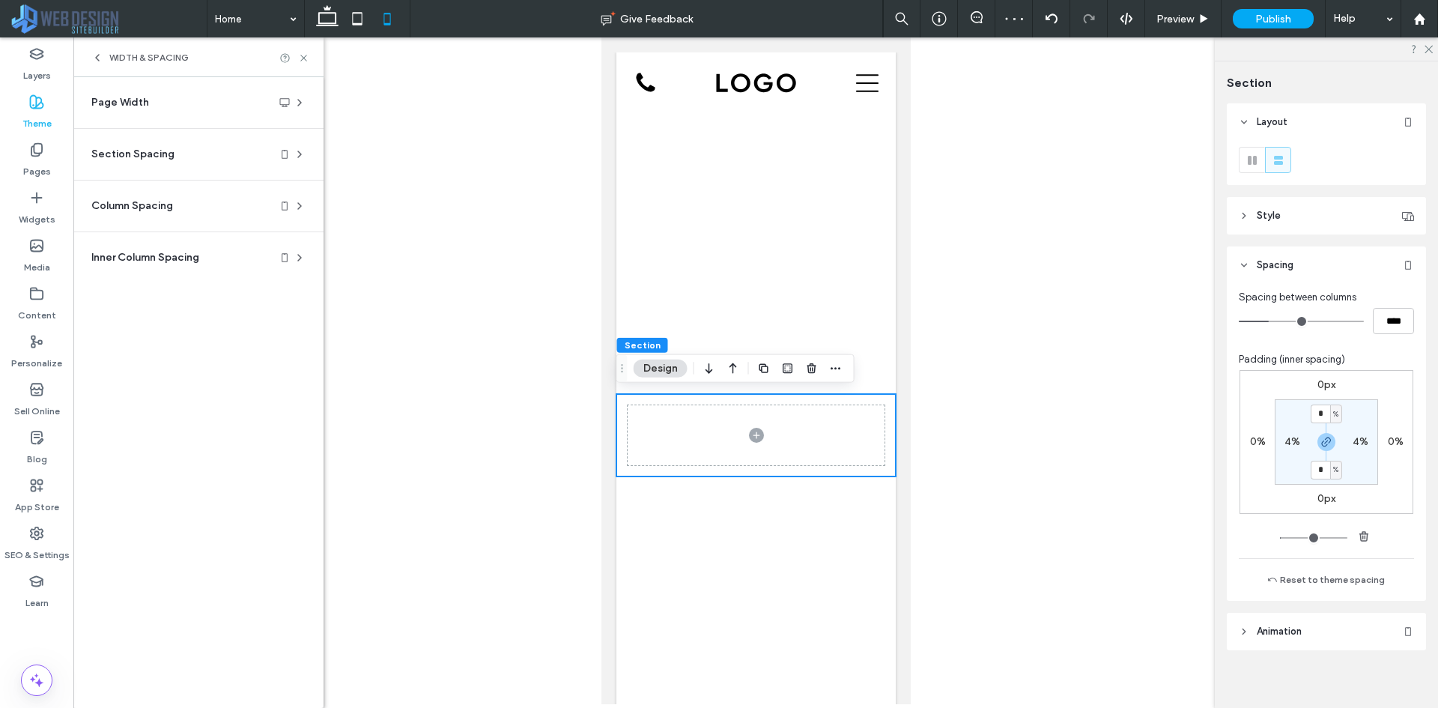
click at [298, 154] on icon at bounding box center [300, 154] width 12 height 12
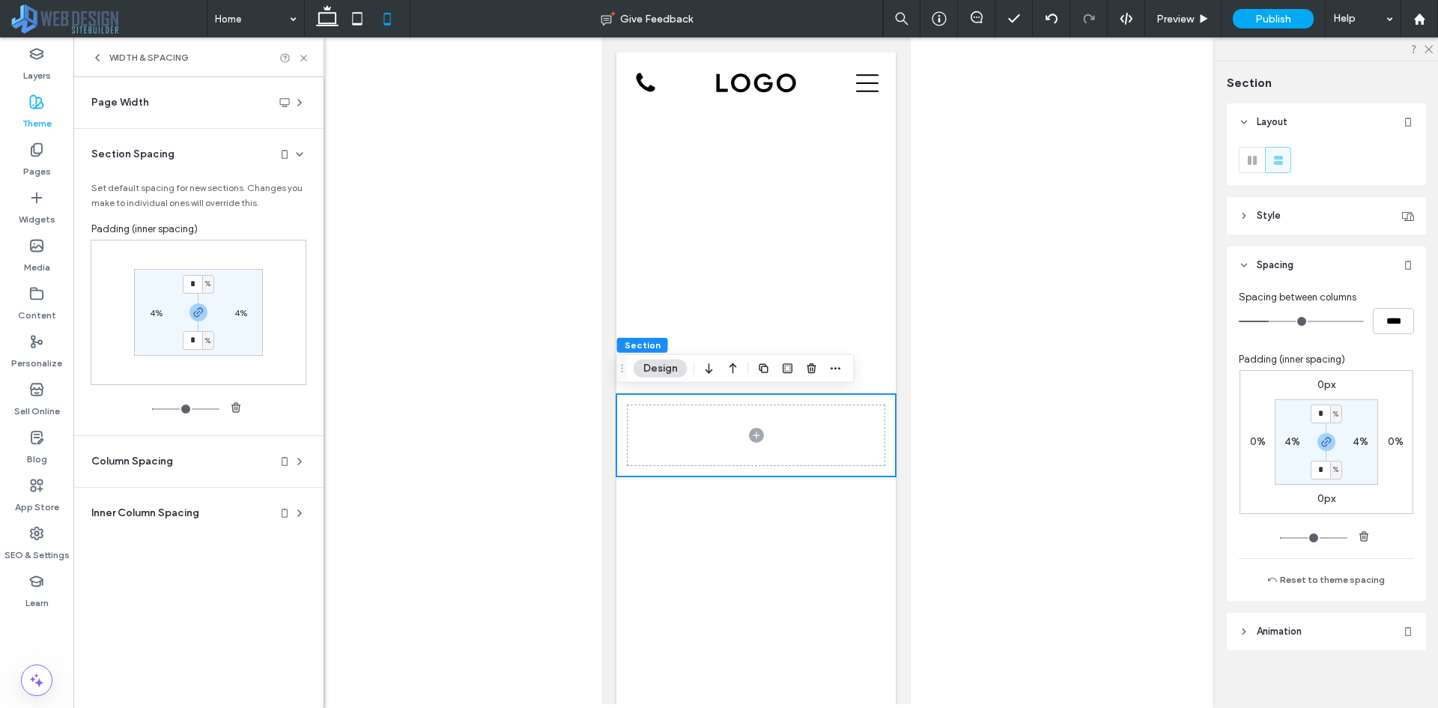
click at [306, 470] on section "Column Spacing Set default spacing for new columns. Changes you make to individ…" at bounding box center [198, 461] width 226 height 51
click at [302, 468] on div "Column Spacing" at bounding box center [198, 461] width 214 height 15
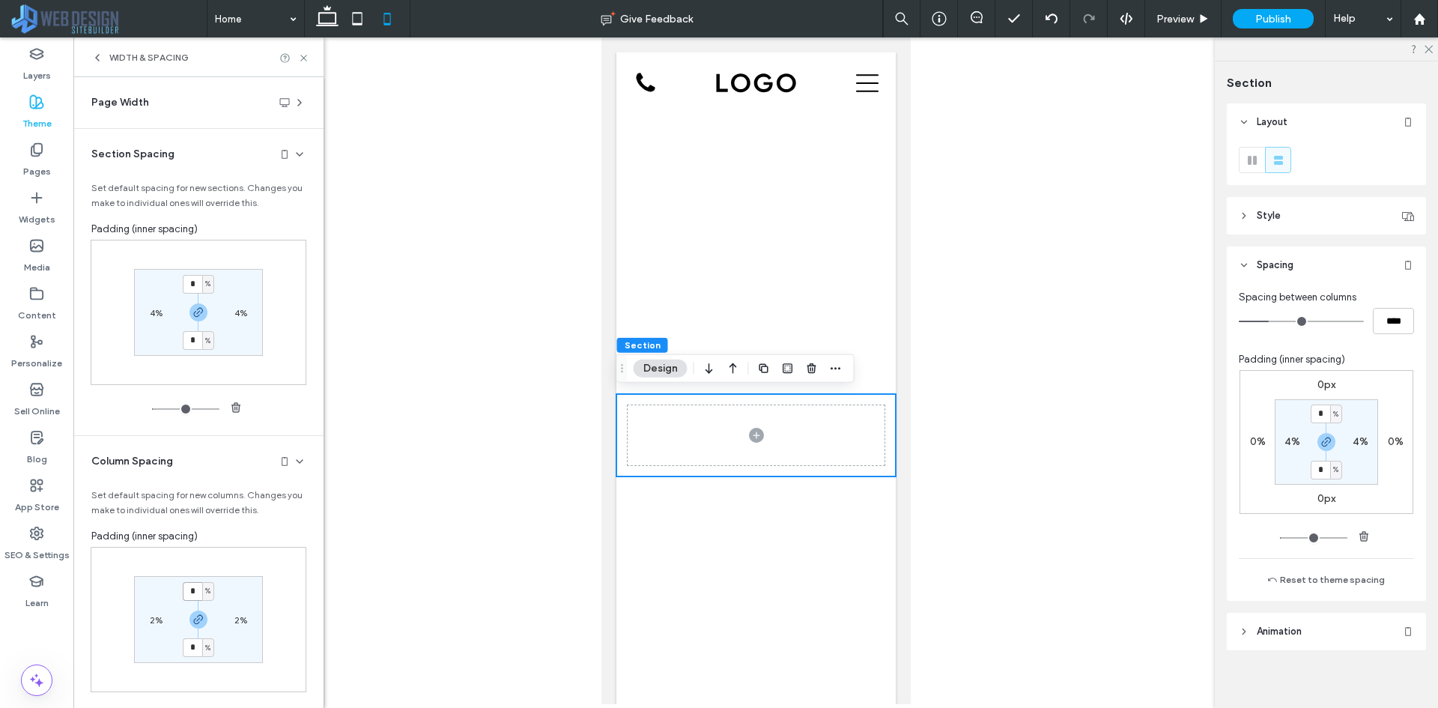
click at [192, 590] on input "*" at bounding box center [192, 591] width 19 height 19
type input "*"
click at [234, 622] on label "2%" at bounding box center [240, 619] width 13 height 11
type input "*"
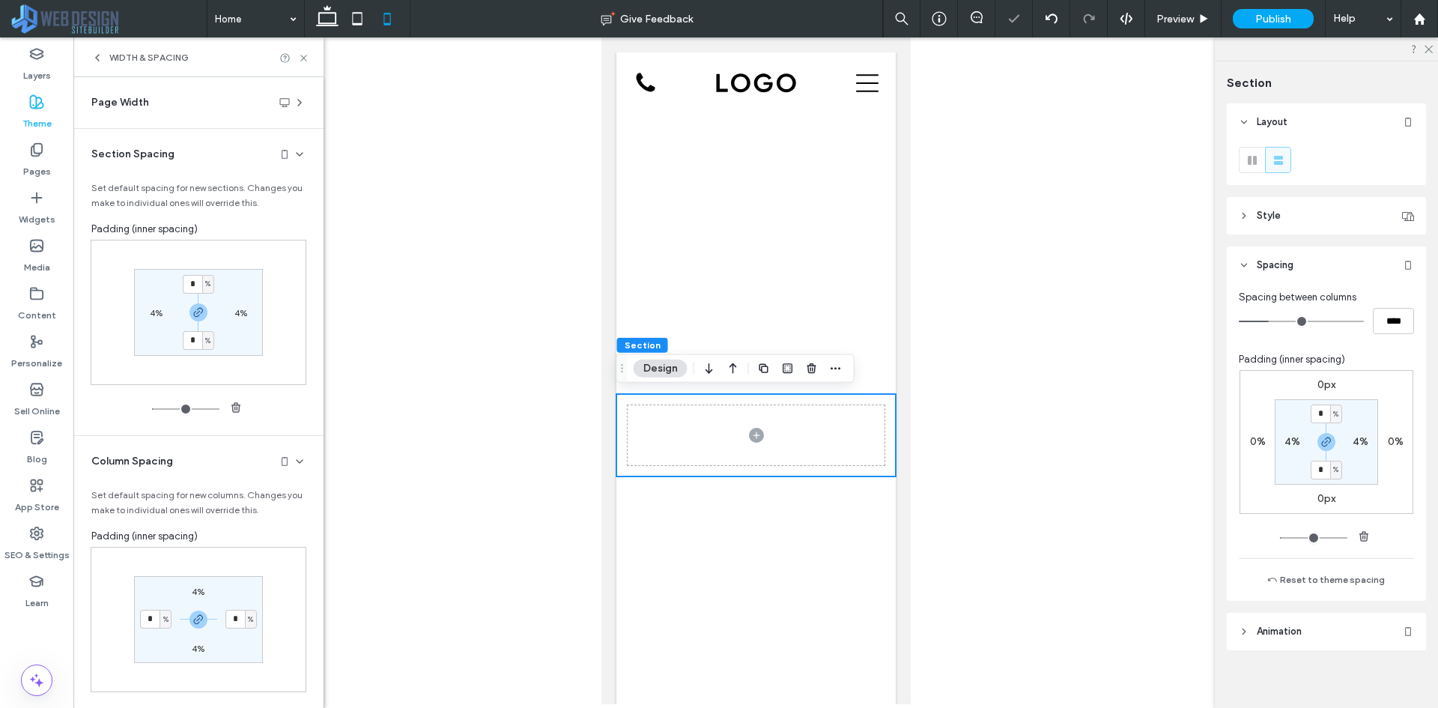
click at [235, 636] on section "4% * % 4% * %" at bounding box center [198, 619] width 129 height 86
click at [228, 610] on section "4% * % 4% * %" at bounding box center [198, 619] width 129 height 86
click at [234, 619] on input "*" at bounding box center [234, 619] width 19 height 19
type input "*"
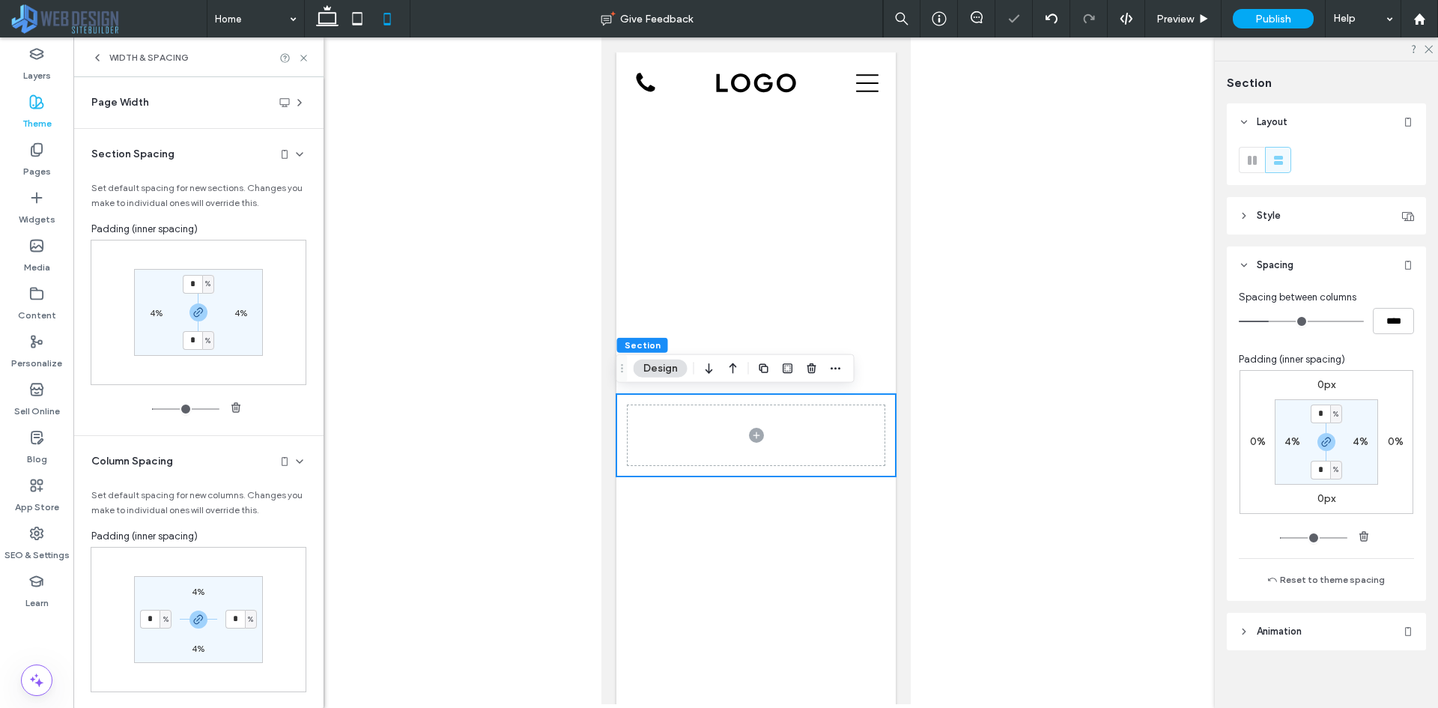
type input "*"
click at [234, 594] on section "4% * % 4% * %" at bounding box center [198, 619] width 129 height 86
click at [294, 156] on icon at bounding box center [300, 154] width 12 height 12
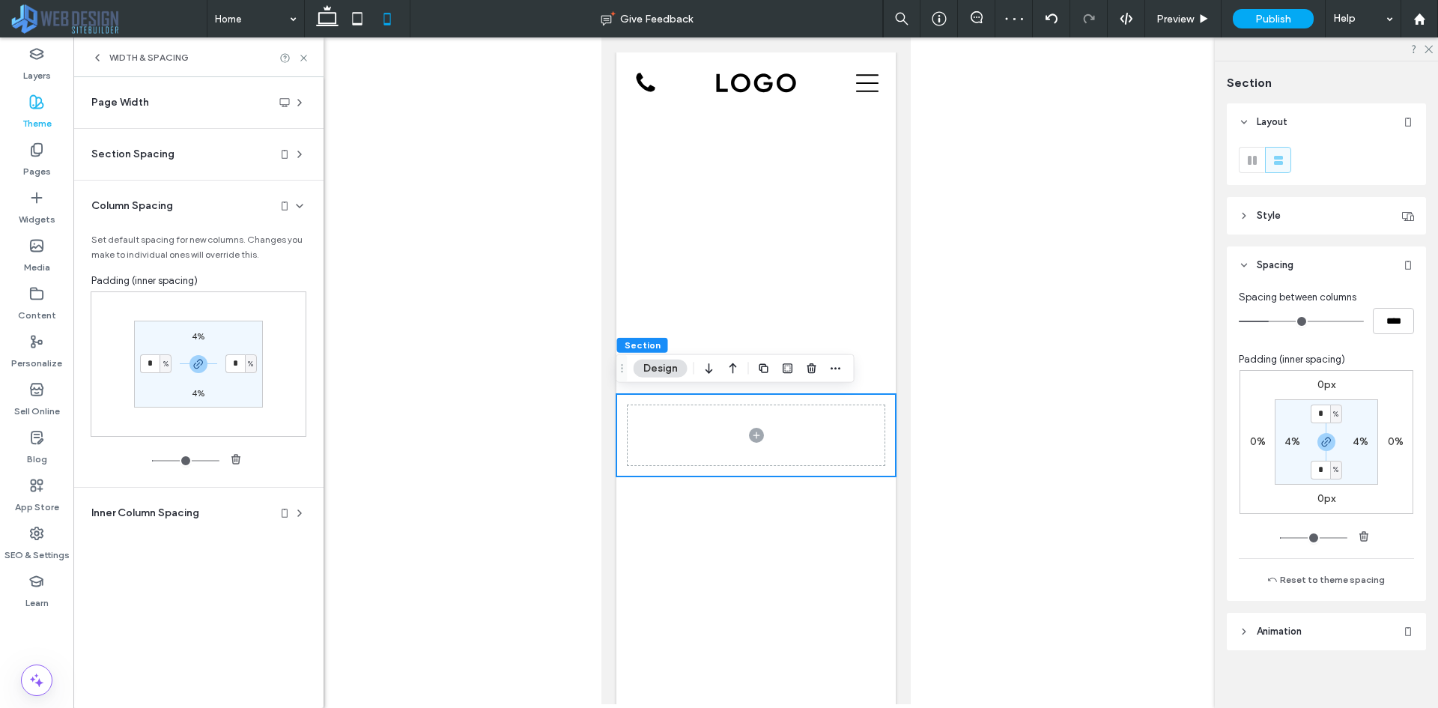
click at [294, 203] on icon at bounding box center [300, 206] width 12 height 12
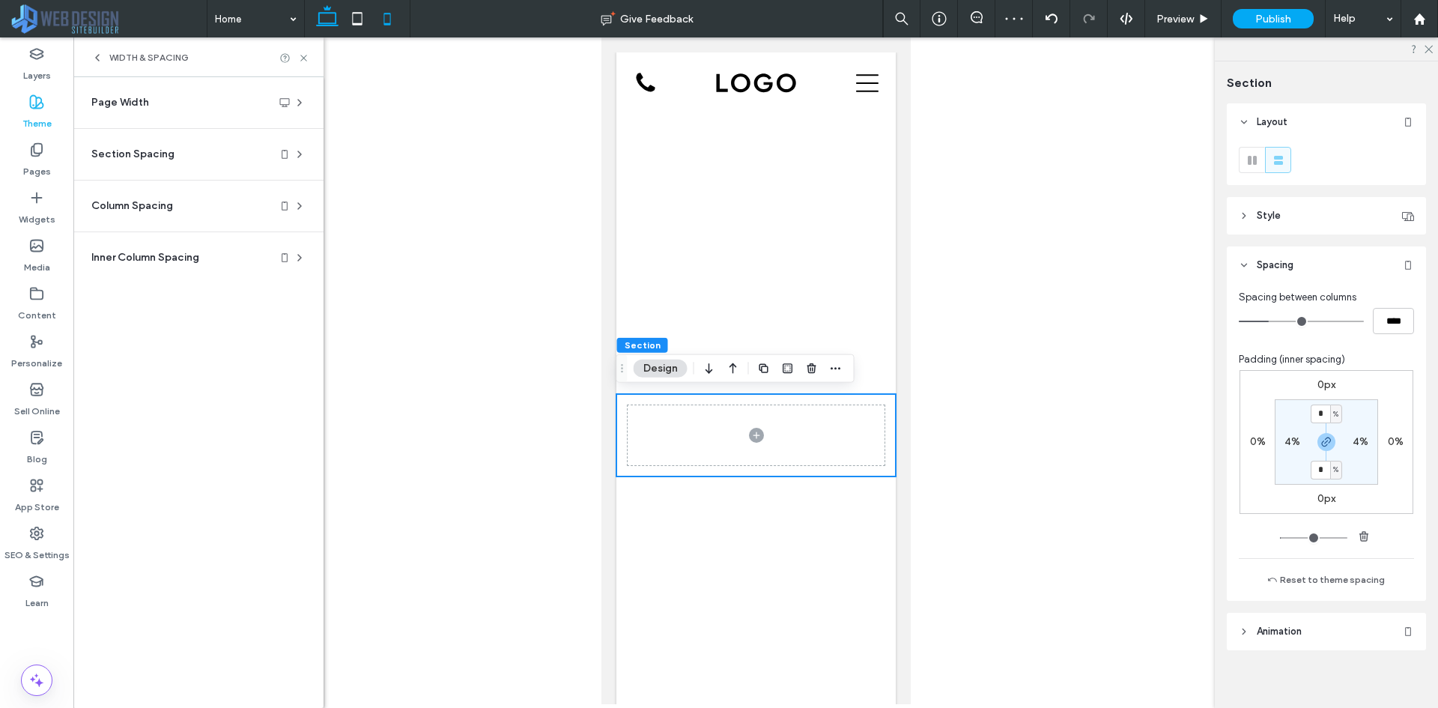
click at [324, 24] on use at bounding box center [327, 15] width 22 height 21
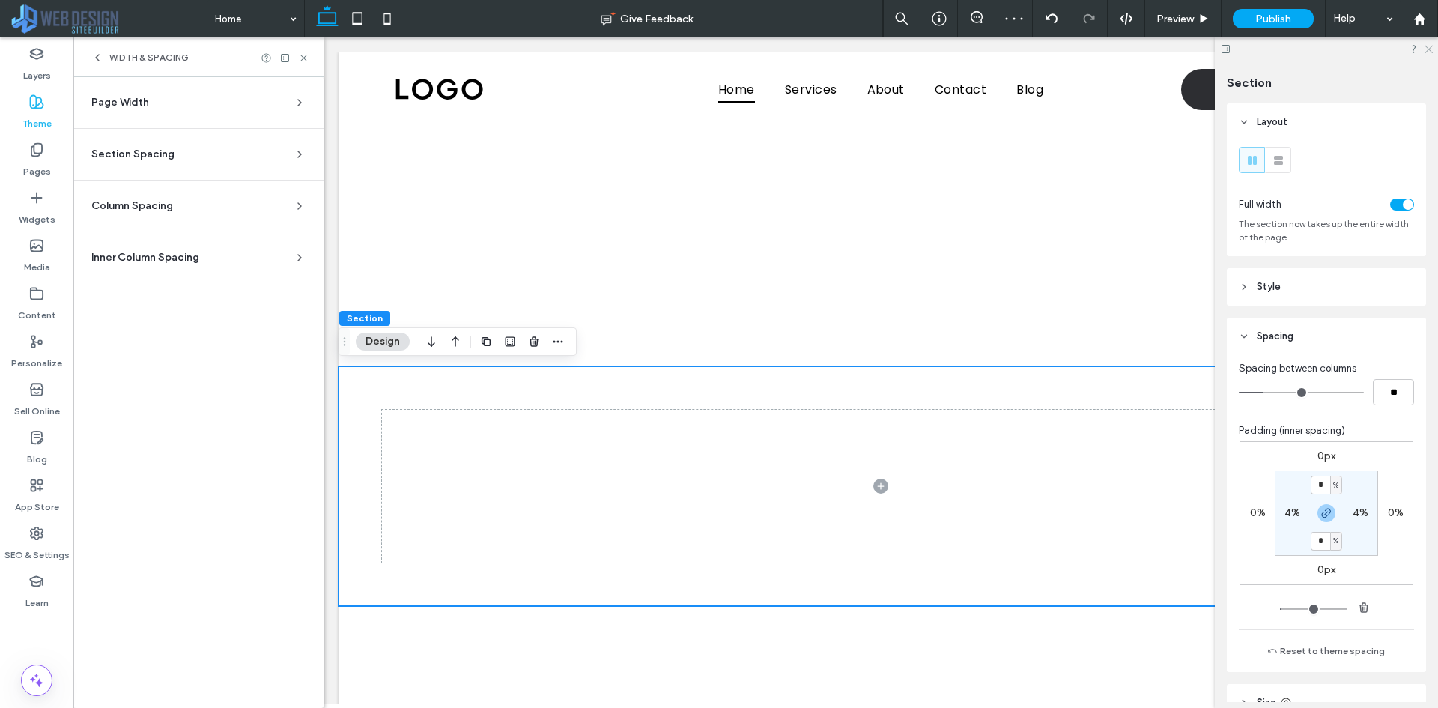
click at [1427, 45] on icon at bounding box center [1428, 48] width 10 height 10
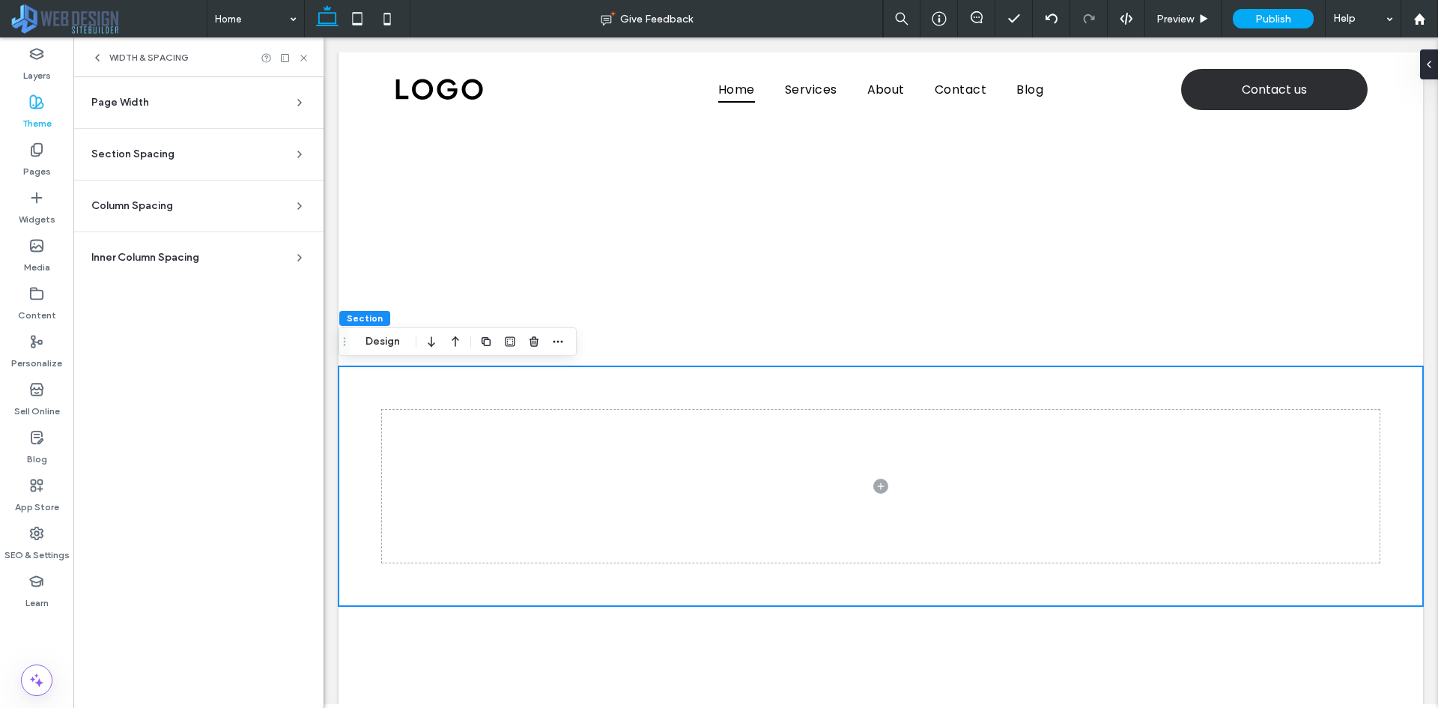
click at [307, 52] on icon at bounding box center [303, 57] width 11 height 11
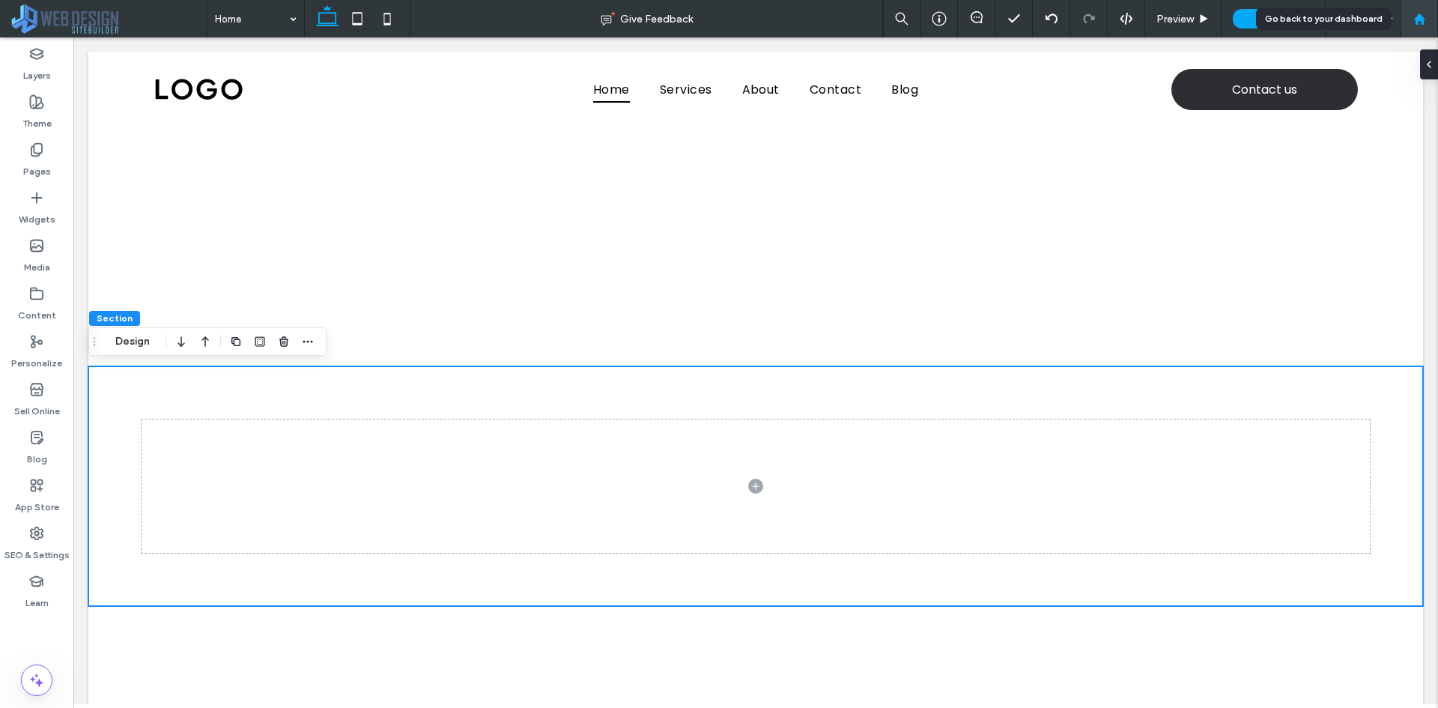
click at [1427, 14] on div at bounding box center [1419, 19] width 36 height 13
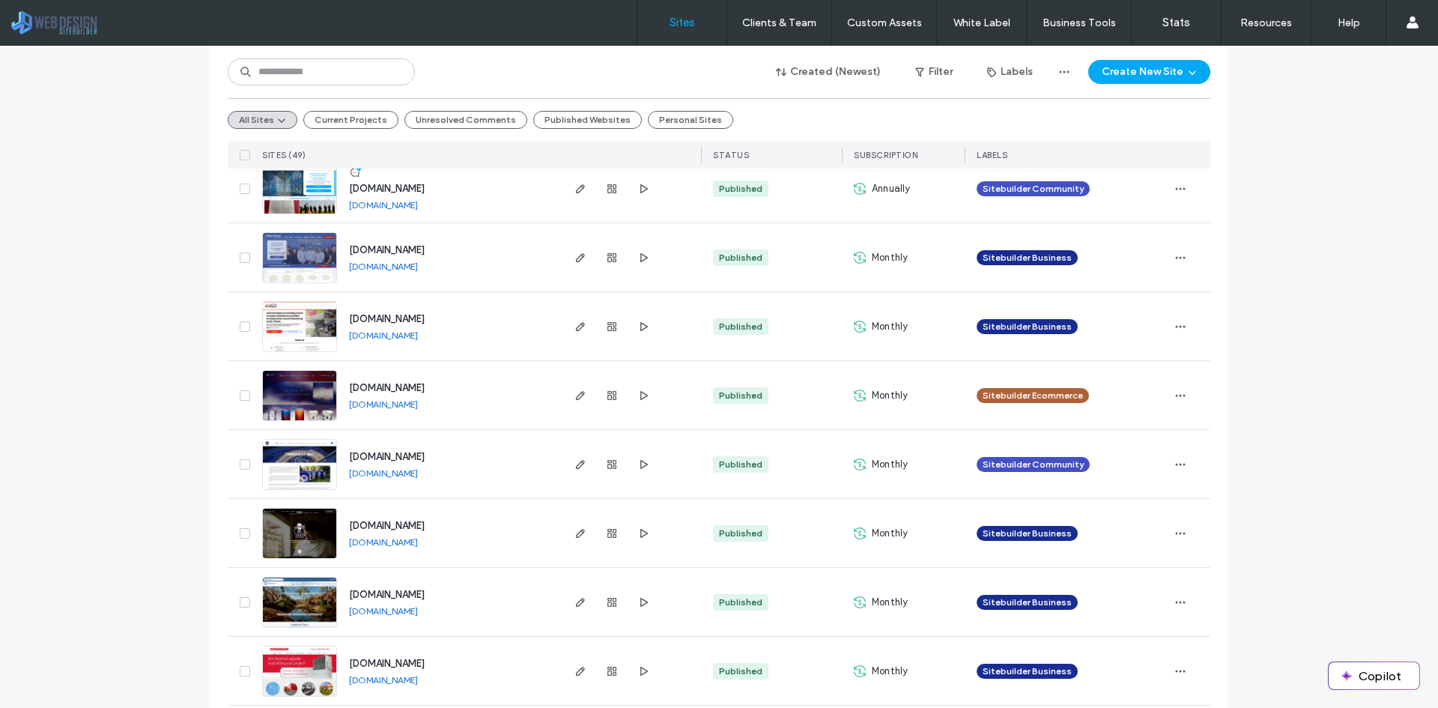
scroll to position [1722, 0]
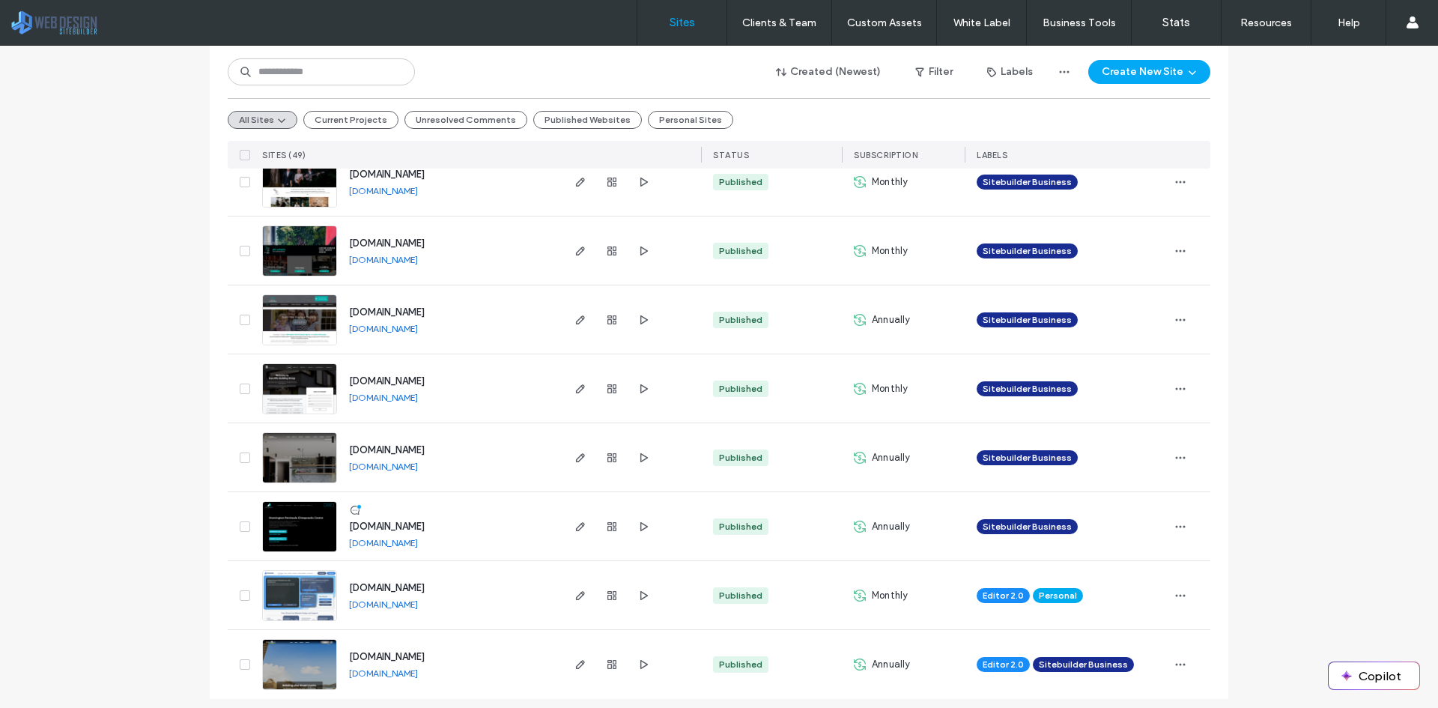
scroll to position [3024, 0]
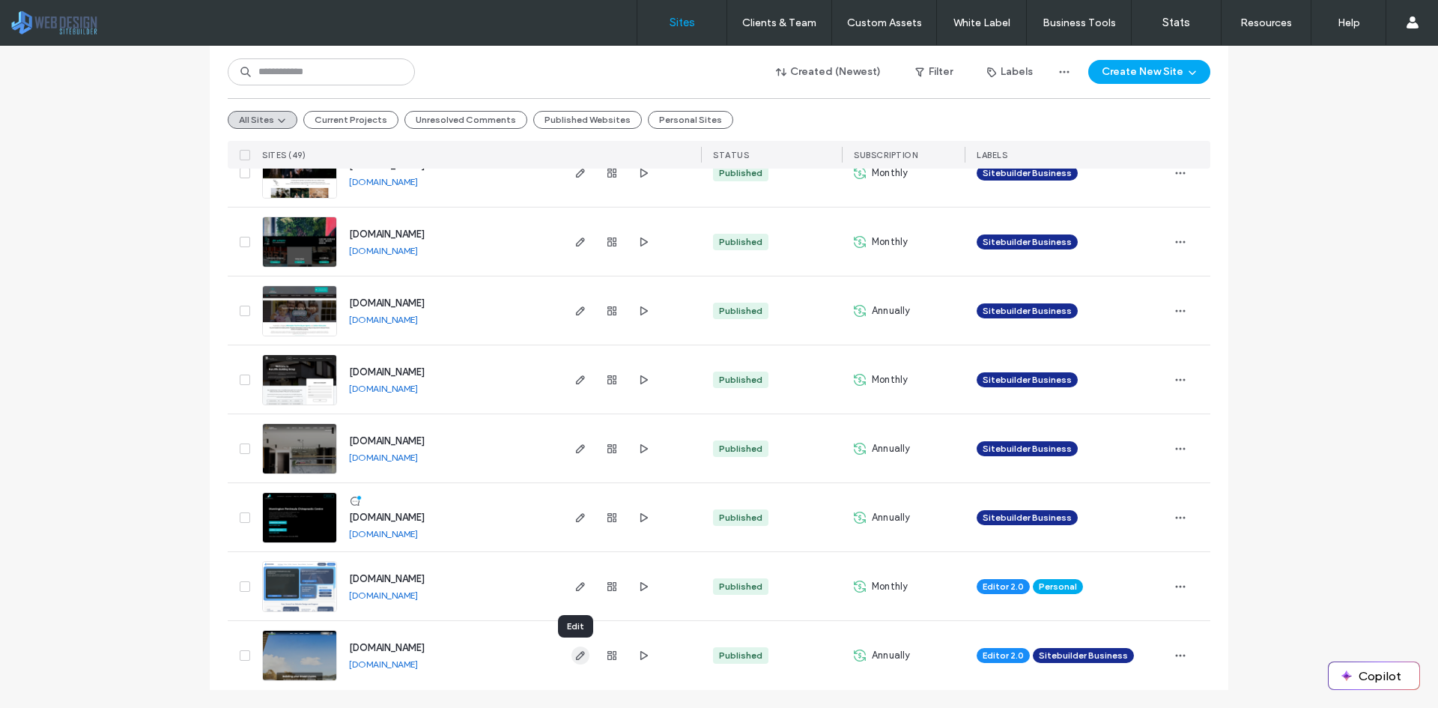
click at [579, 656] on icon "button" at bounding box center [580, 655] width 12 height 12
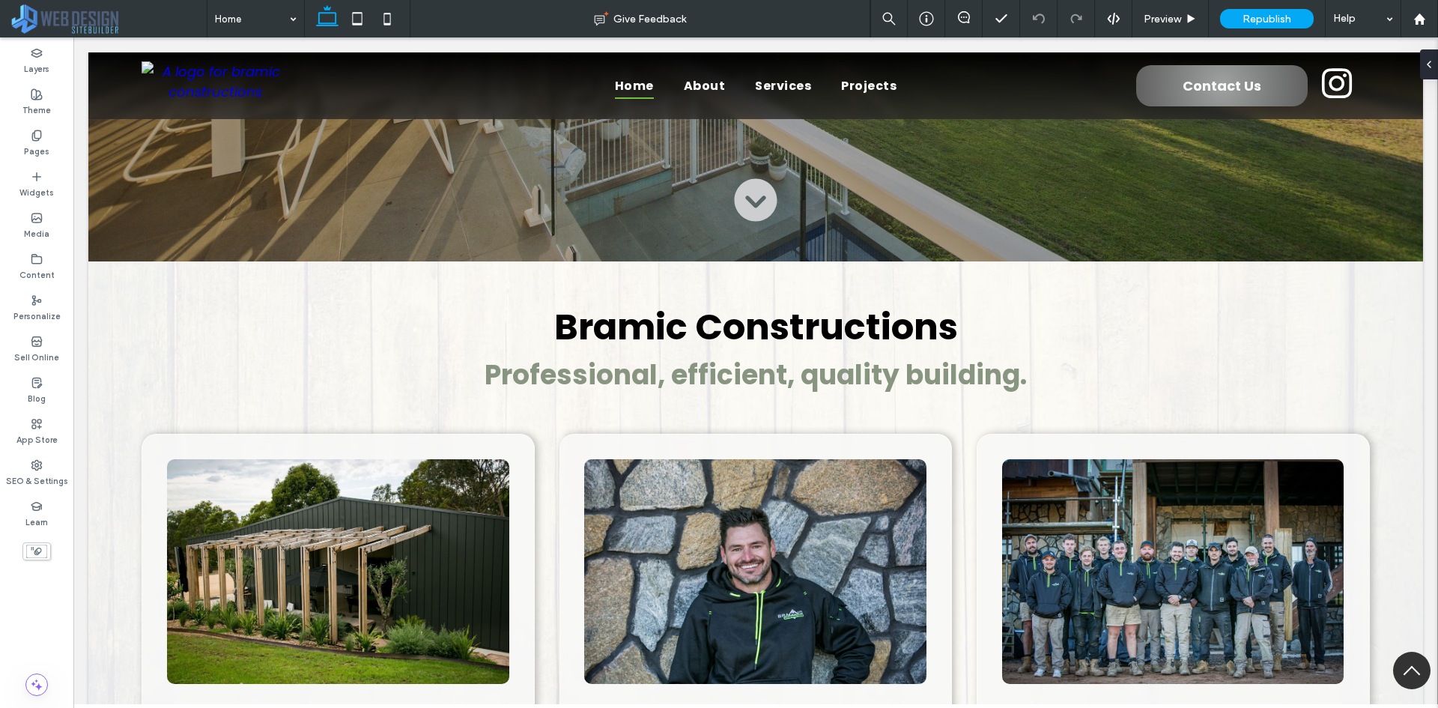
scroll to position [322, 0]
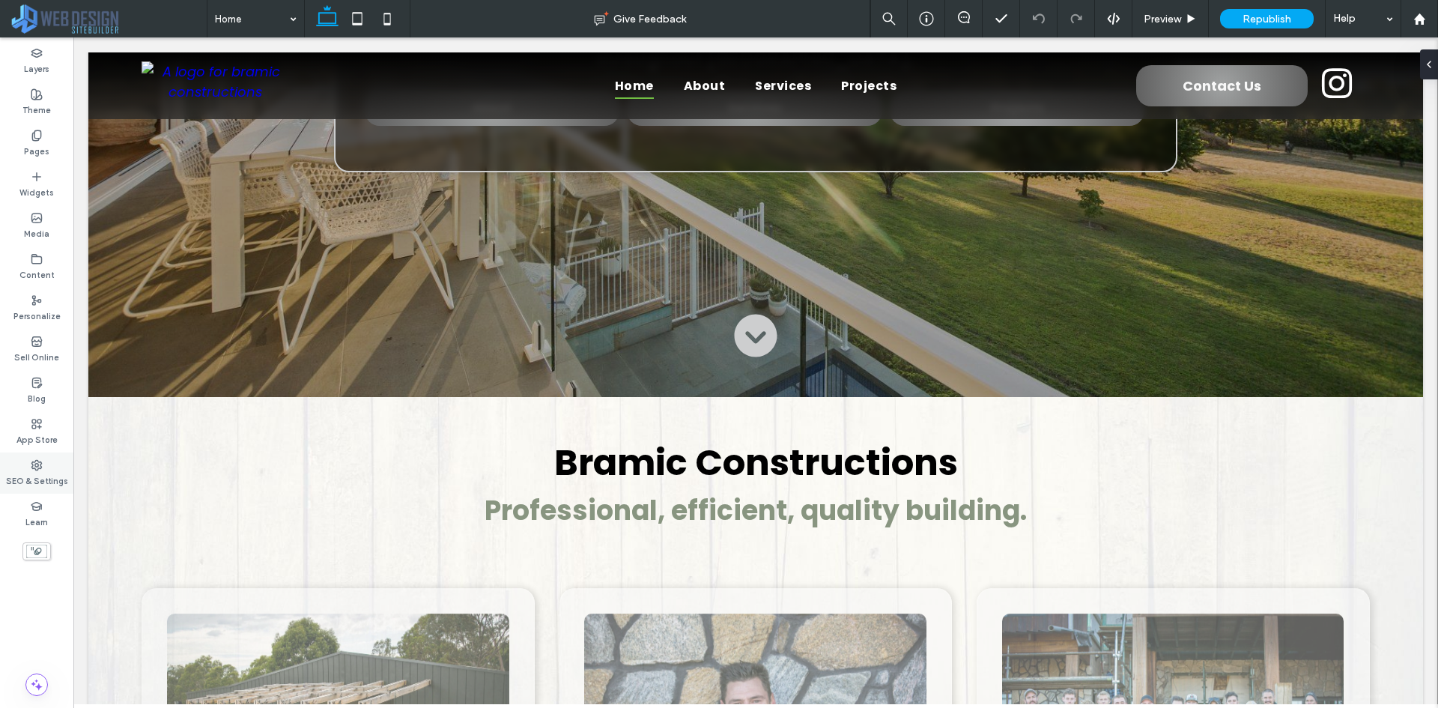
click at [31, 476] on label "SEO & Settings" at bounding box center [37, 479] width 62 height 16
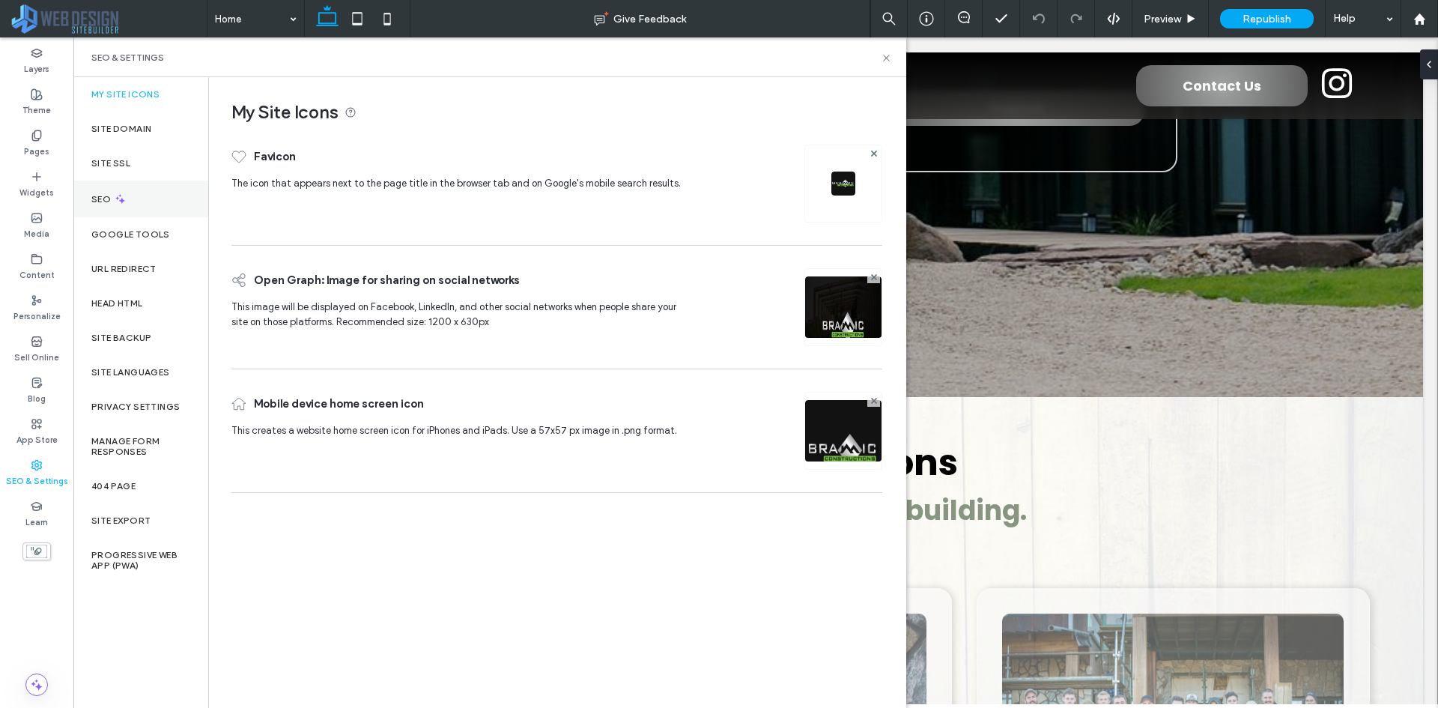
click at [133, 186] on div "SEO" at bounding box center [140, 198] width 135 height 37
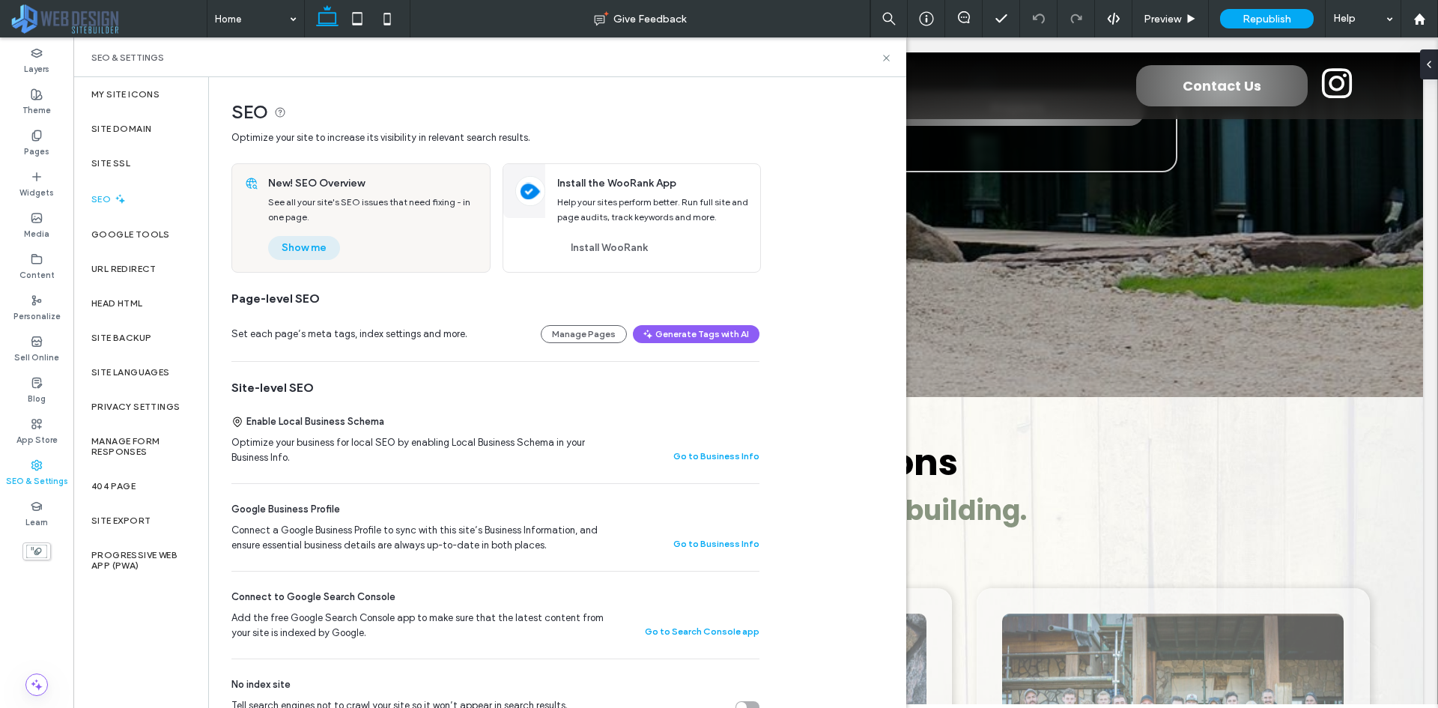
click at [302, 247] on button "Show me" at bounding box center [304, 248] width 72 height 24
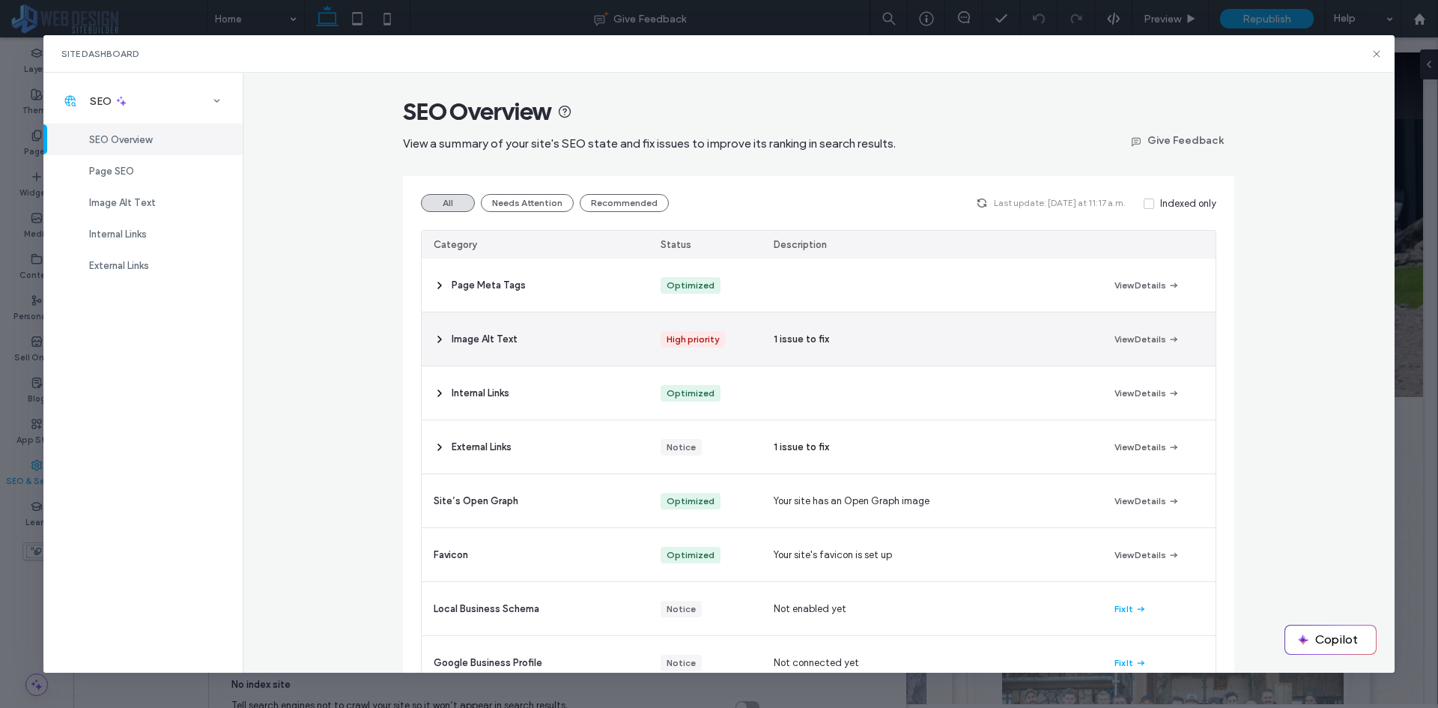
click at [452, 338] on span "Image Alt Text" at bounding box center [485, 339] width 66 height 15
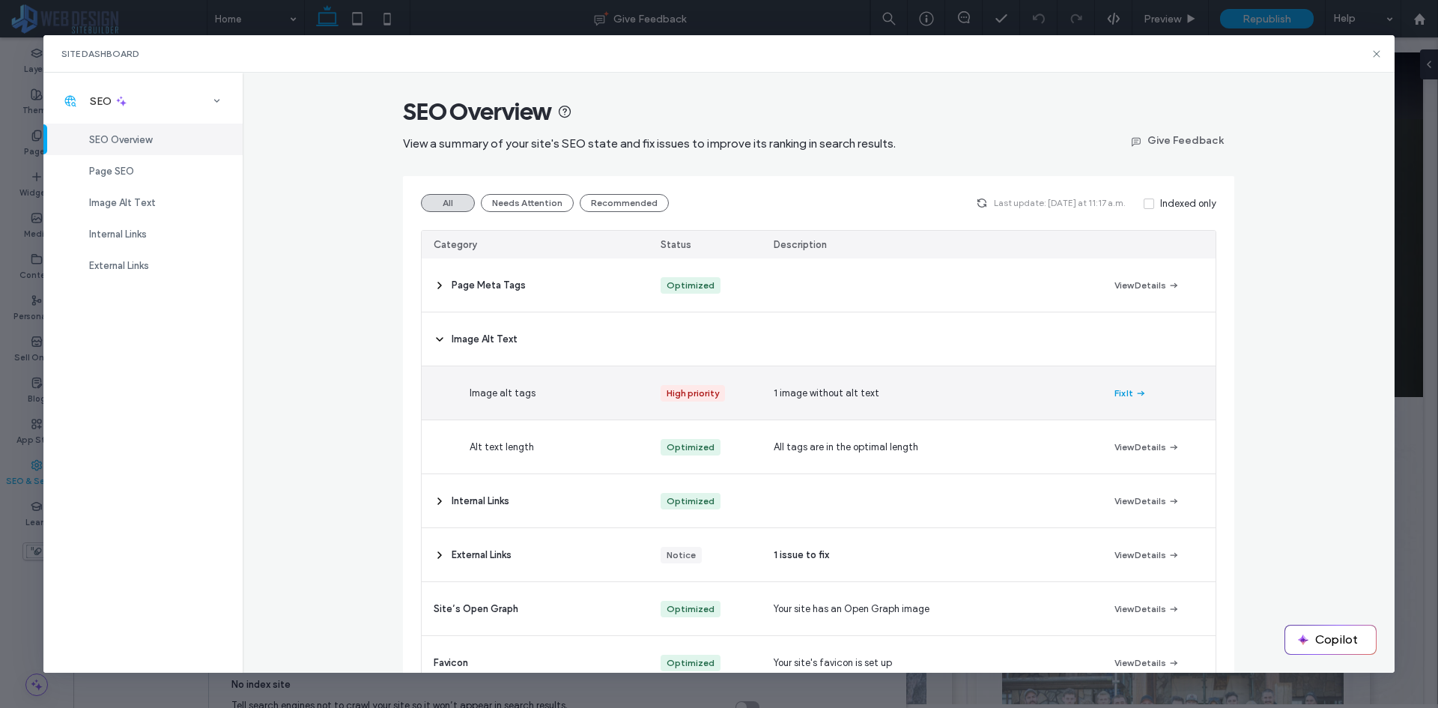
click at [1121, 386] on button "Fix It" at bounding box center [1130, 393] width 32 height 18
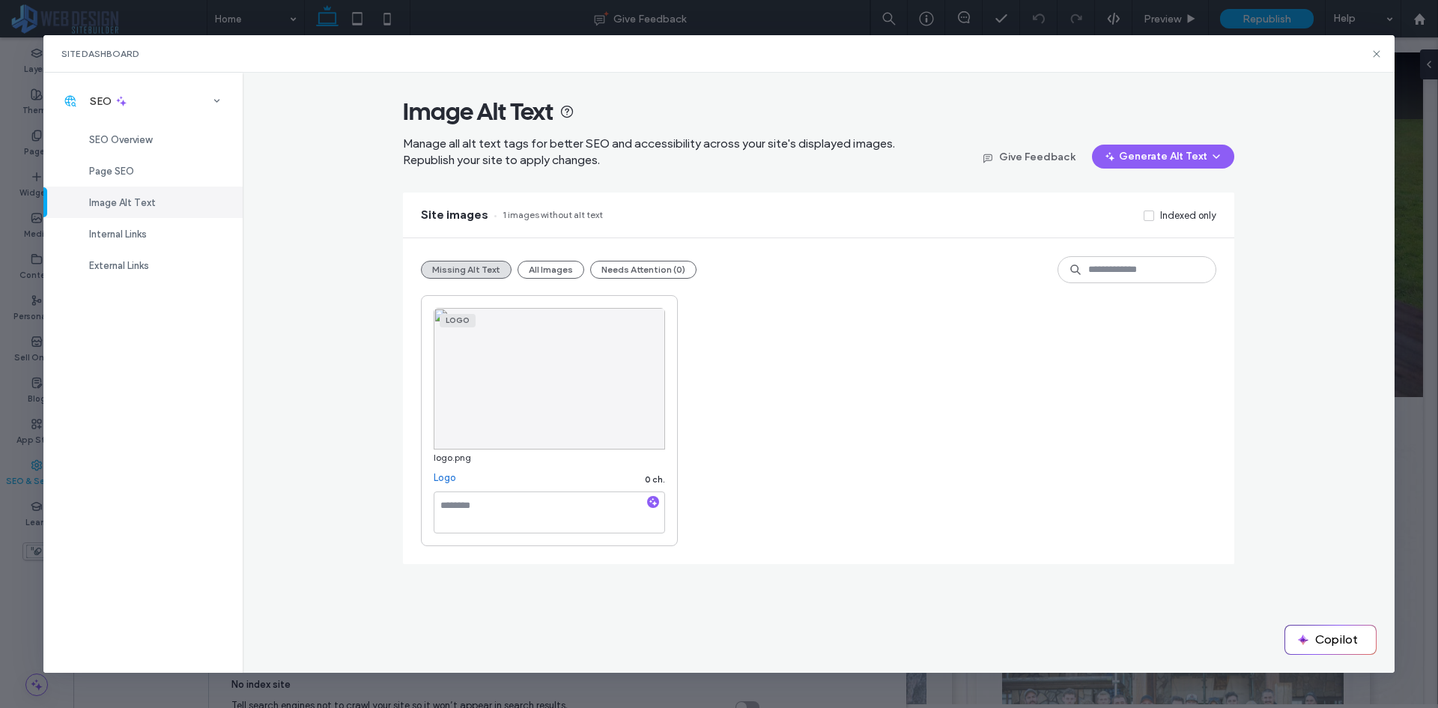
click at [495, 390] on img at bounding box center [549, 379] width 231 height 142
click at [1373, 55] on icon at bounding box center [1376, 54] width 12 height 12
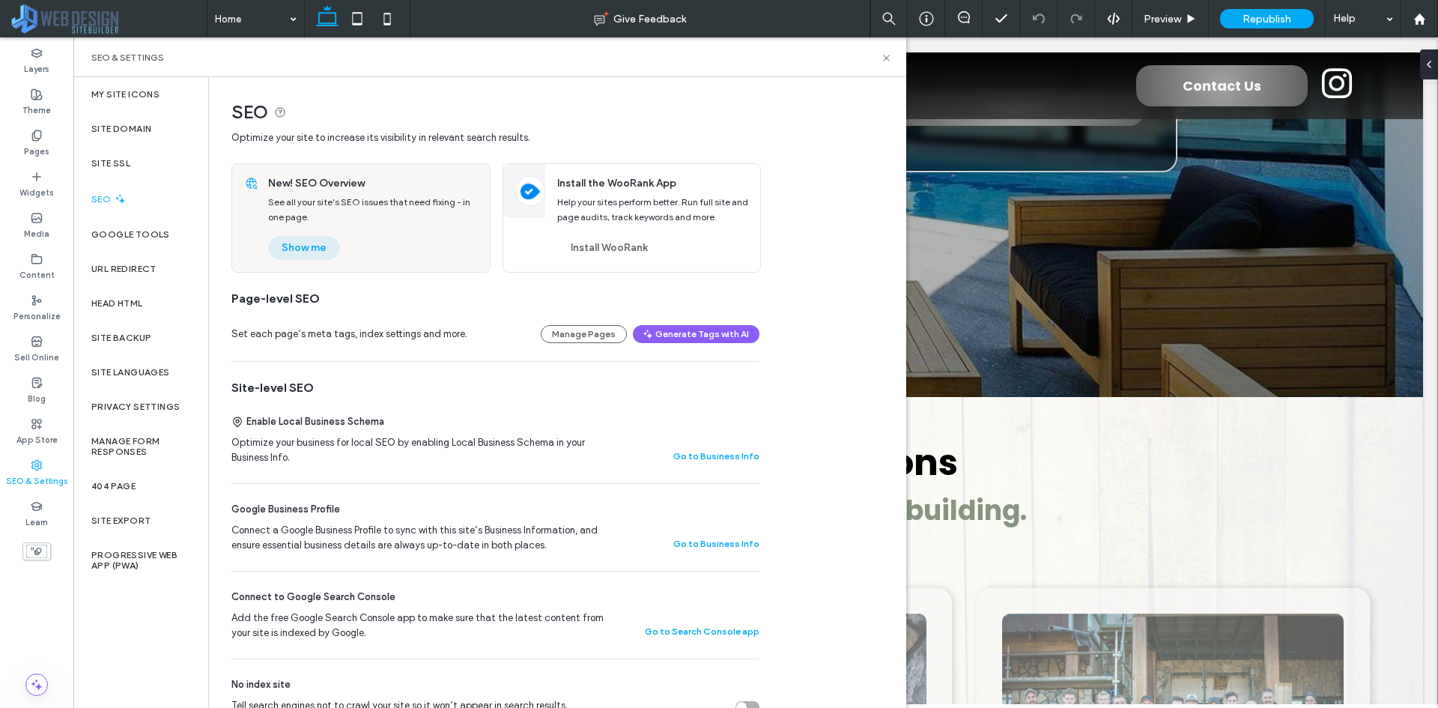
click at [331, 244] on button "Show me" at bounding box center [304, 248] width 72 height 24
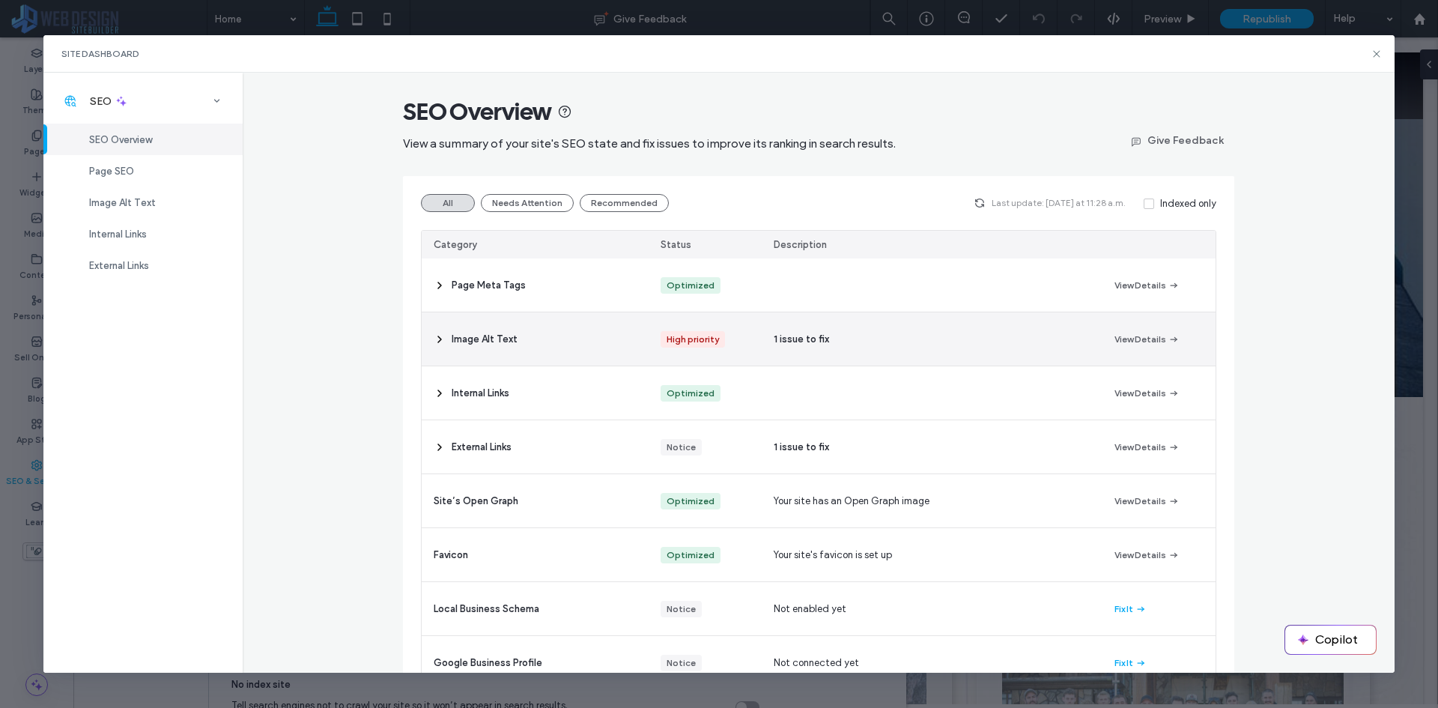
click at [452, 336] on span "Image Alt Text" at bounding box center [485, 339] width 66 height 15
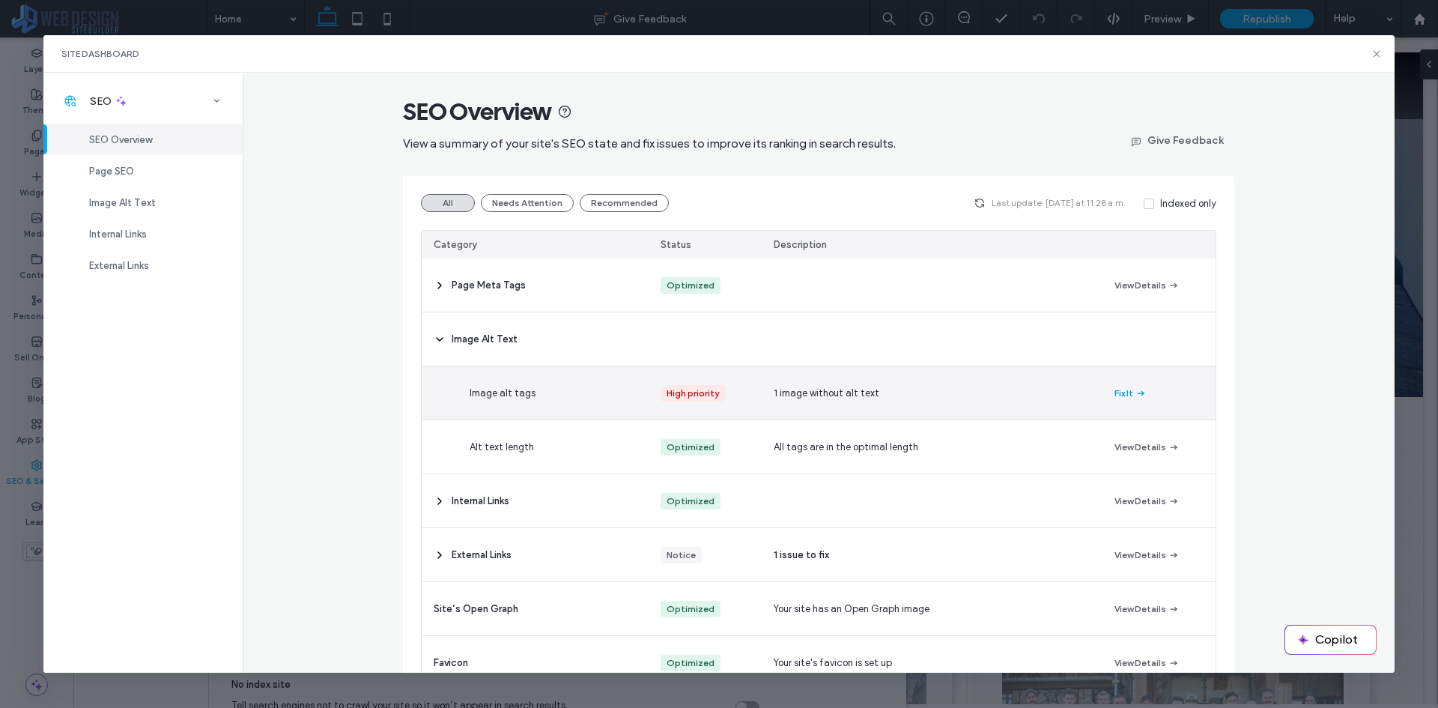
click at [1134, 389] on icon "button" at bounding box center [1140, 393] width 12 height 12
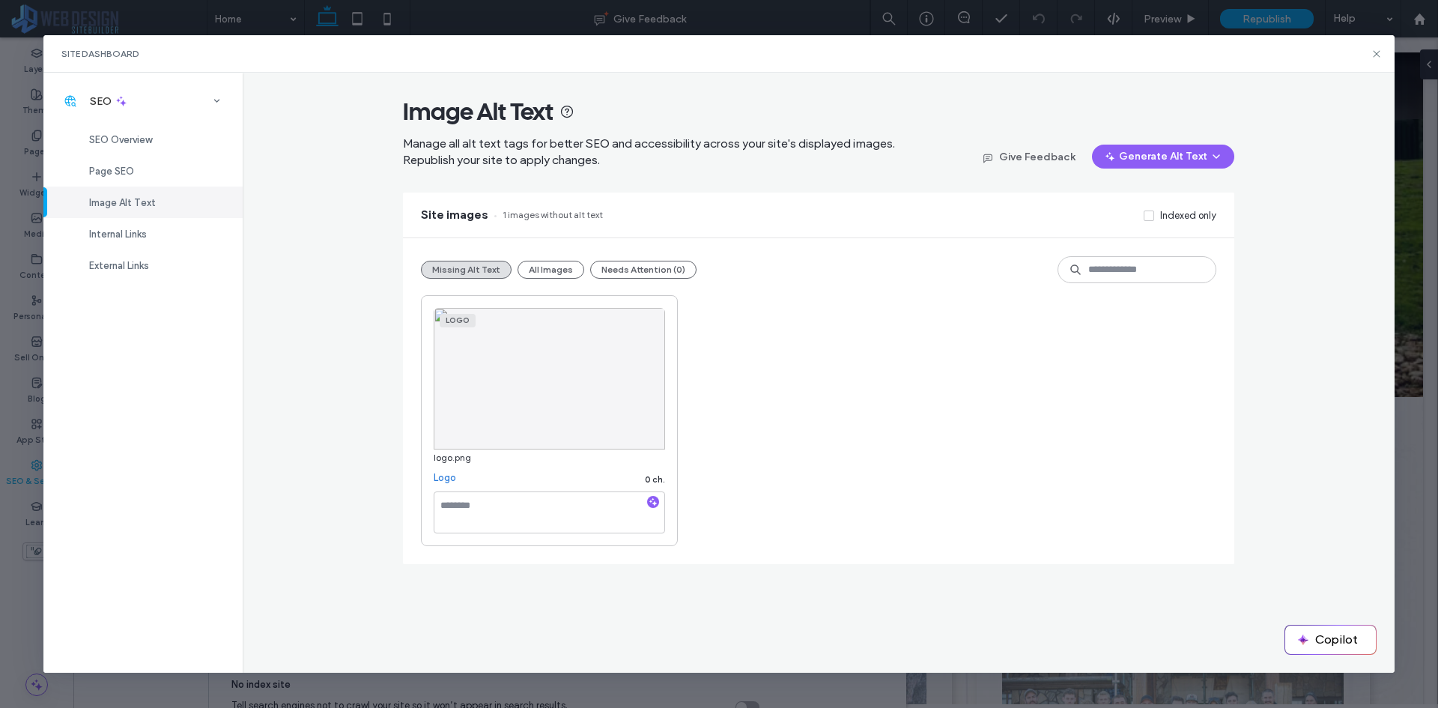
click at [467, 317] on div "Logo" at bounding box center [458, 320] width 36 height 13
click at [449, 473] on link "Logo" at bounding box center [445, 477] width 22 height 15
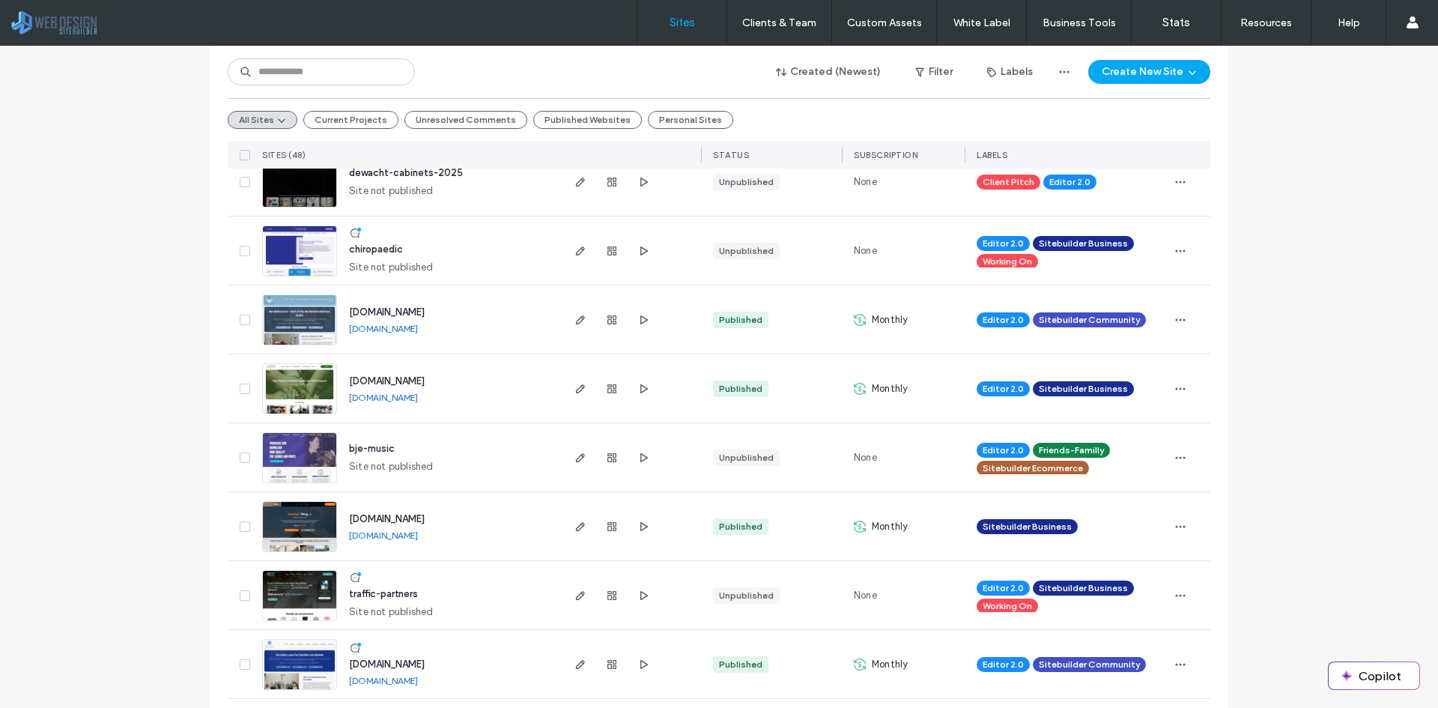
scroll to position [524, 0]
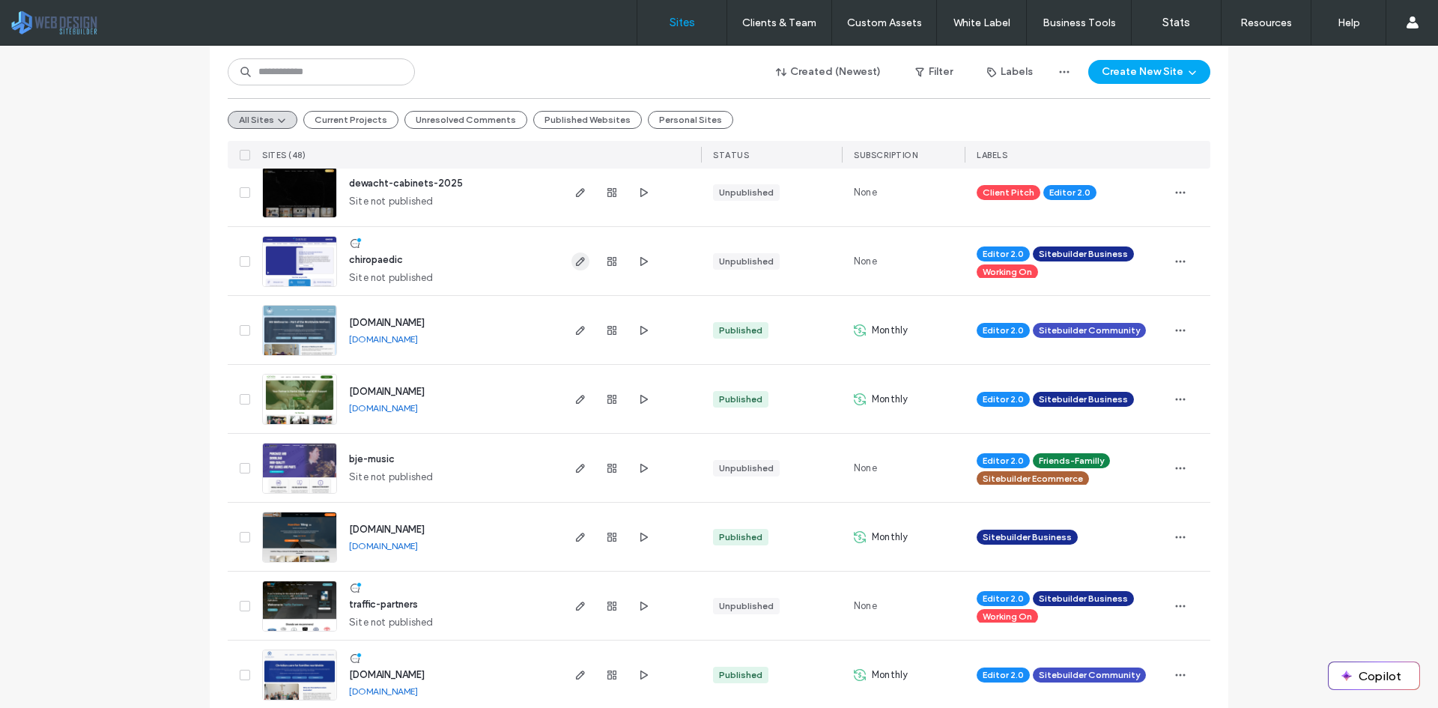
click at [576, 260] on use "button" at bounding box center [580, 261] width 9 height 9
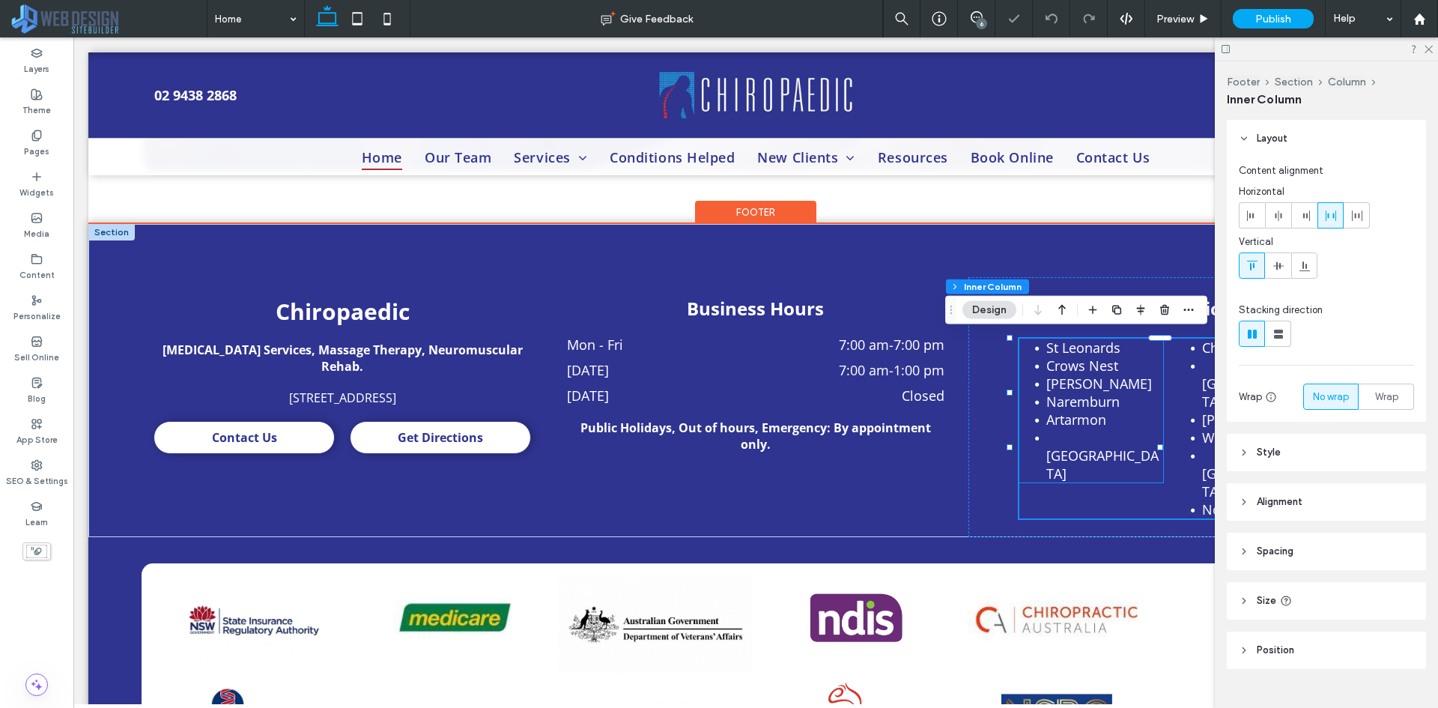
click at [1105, 439] on li "[GEOGRAPHIC_DATA]" at bounding box center [1104, 455] width 117 height 54
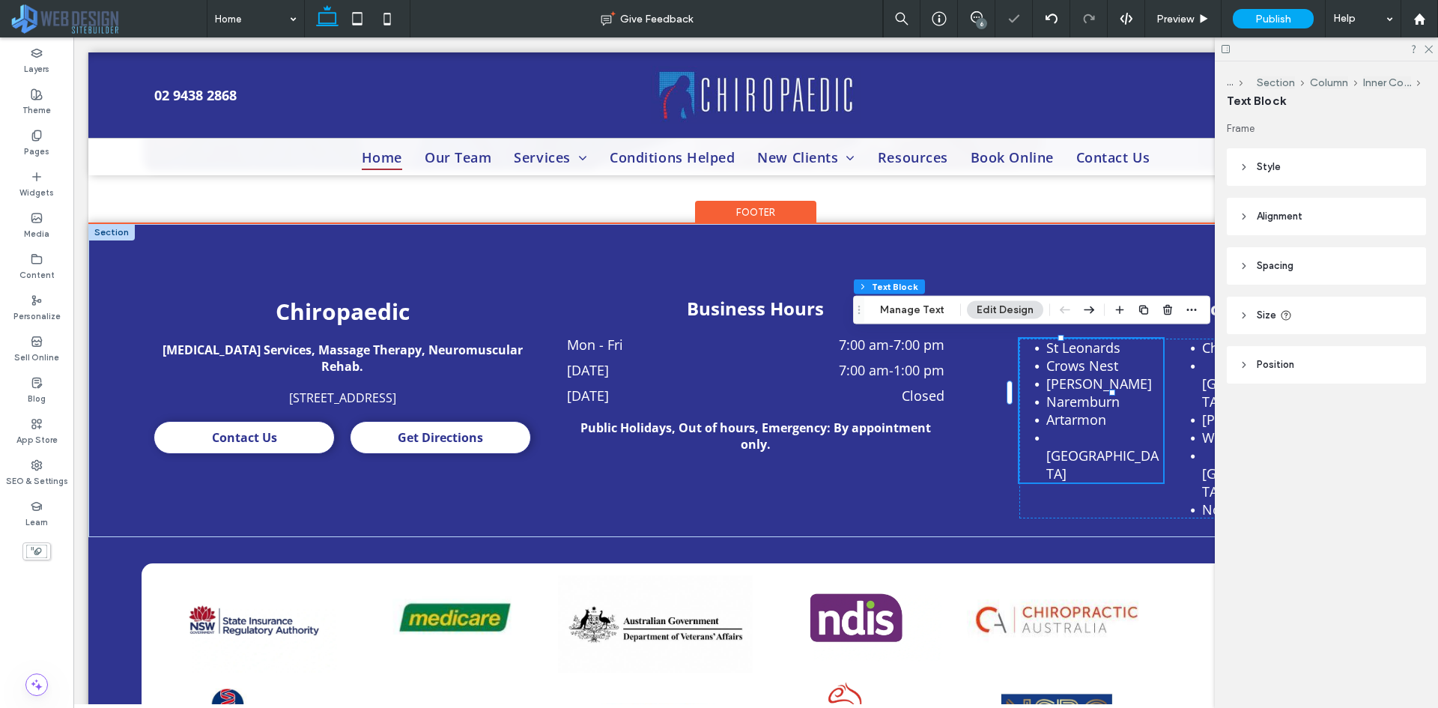
click at [1099, 446] on span "[GEOGRAPHIC_DATA]" at bounding box center [1102, 464] width 112 height 36
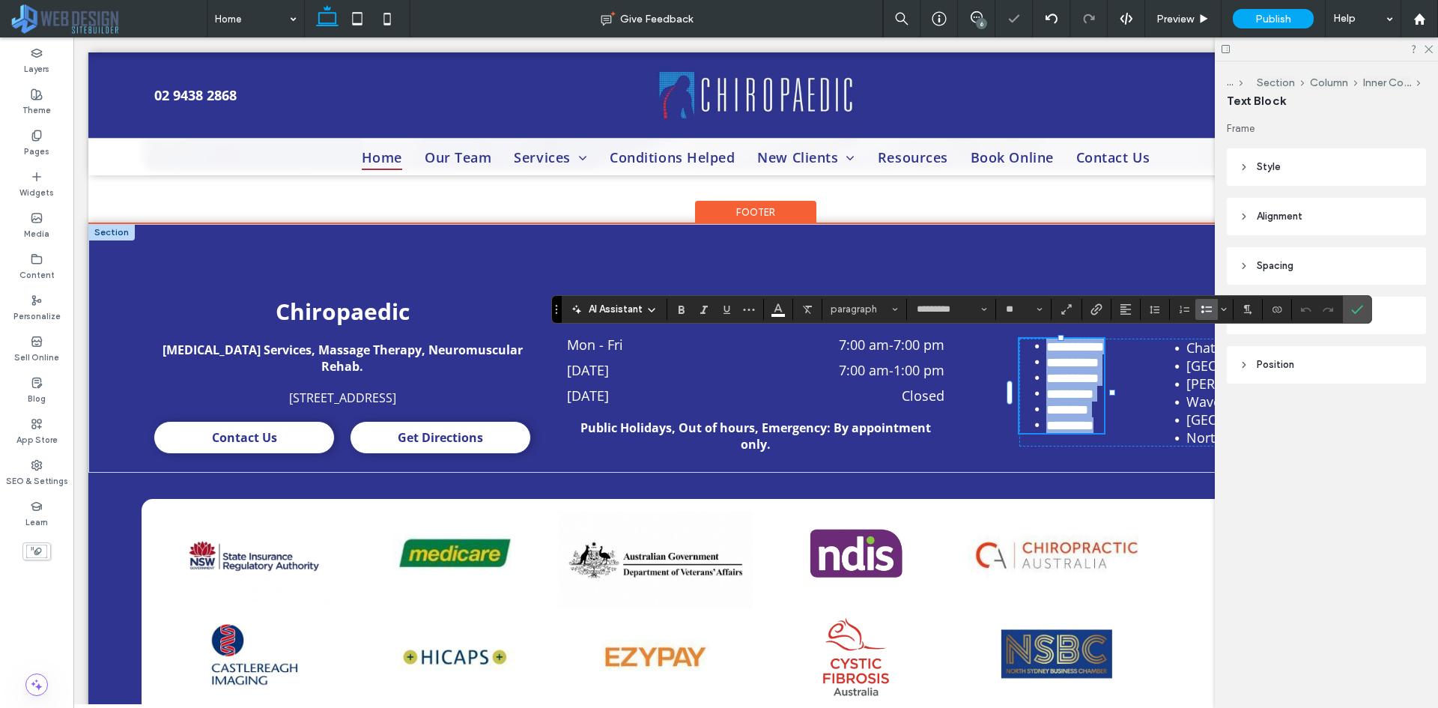
click at [1102, 433] on li "*********" at bounding box center [1075, 425] width 58 height 16
click at [1104, 433] on li "*********" at bounding box center [1075, 425] width 58 height 16
click at [1117, 461] on div "**********" at bounding box center [1168, 374] width 401 height 195
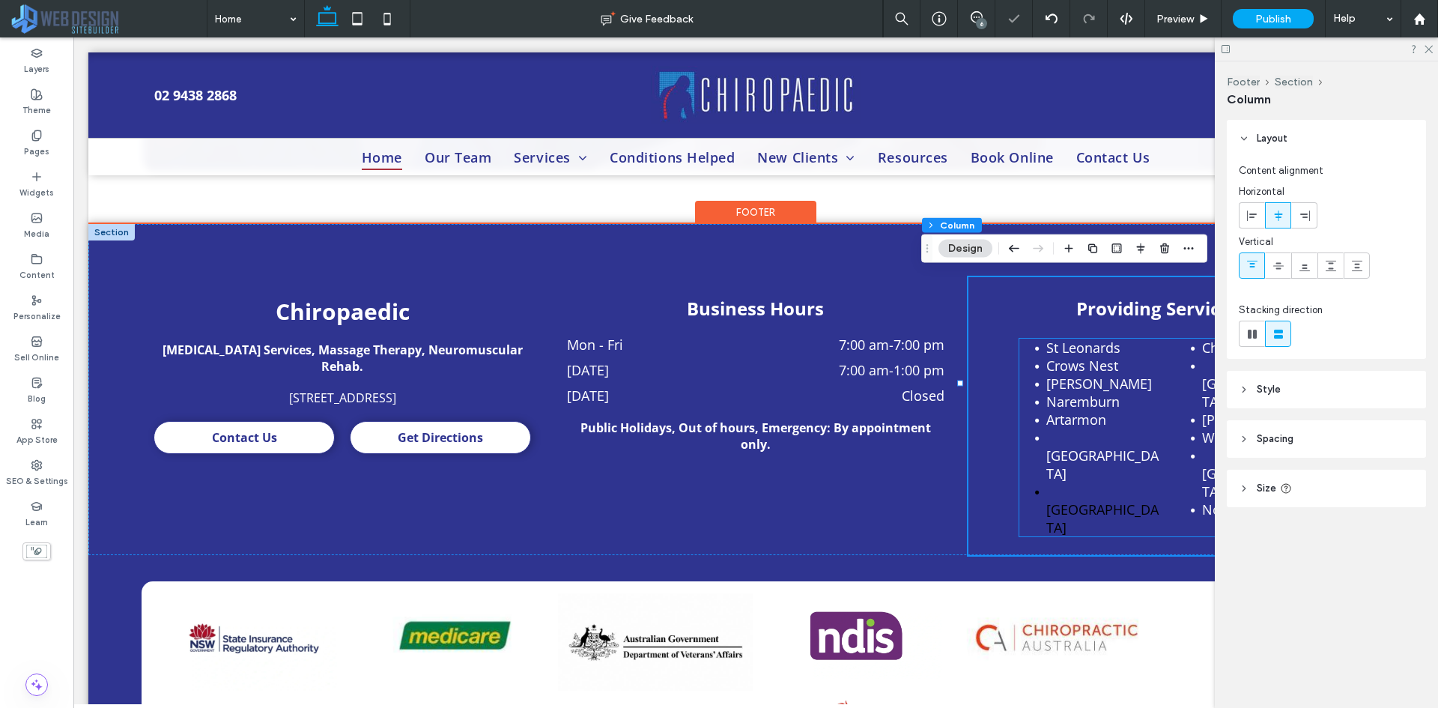
click at [1104, 500] on span "[GEOGRAPHIC_DATA]" at bounding box center [1102, 518] width 112 height 36
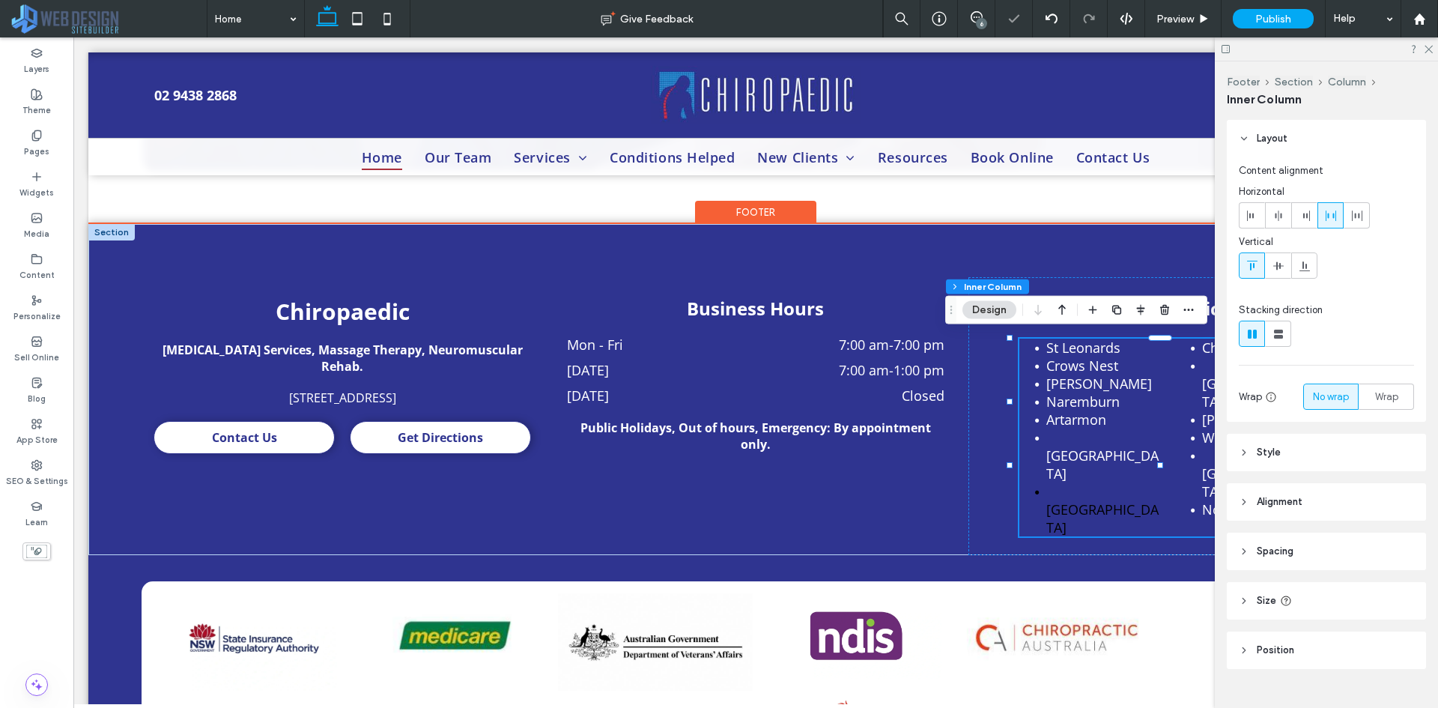
click at [1099, 500] on span "[GEOGRAPHIC_DATA]" at bounding box center [1102, 518] width 112 height 36
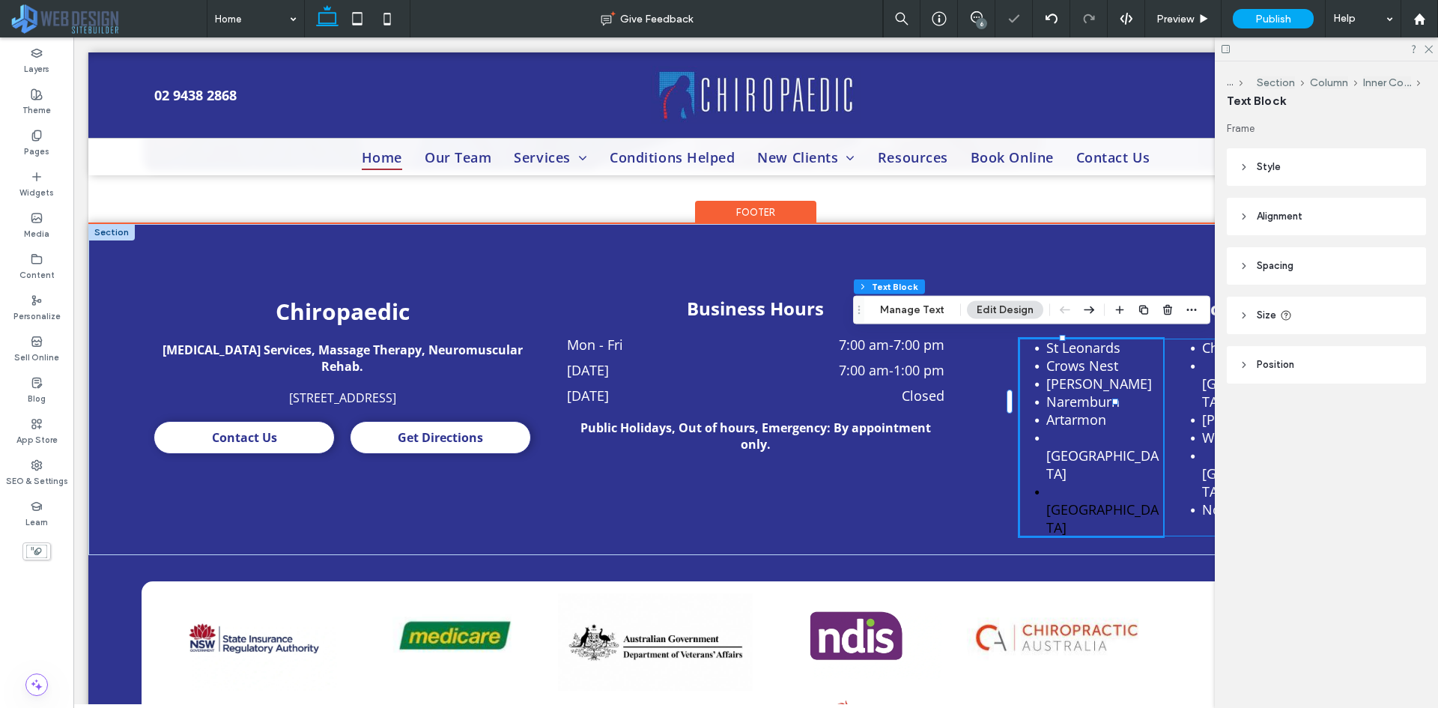
click at [1093, 500] on span "[GEOGRAPHIC_DATA]" at bounding box center [1102, 518] width 112 height 36
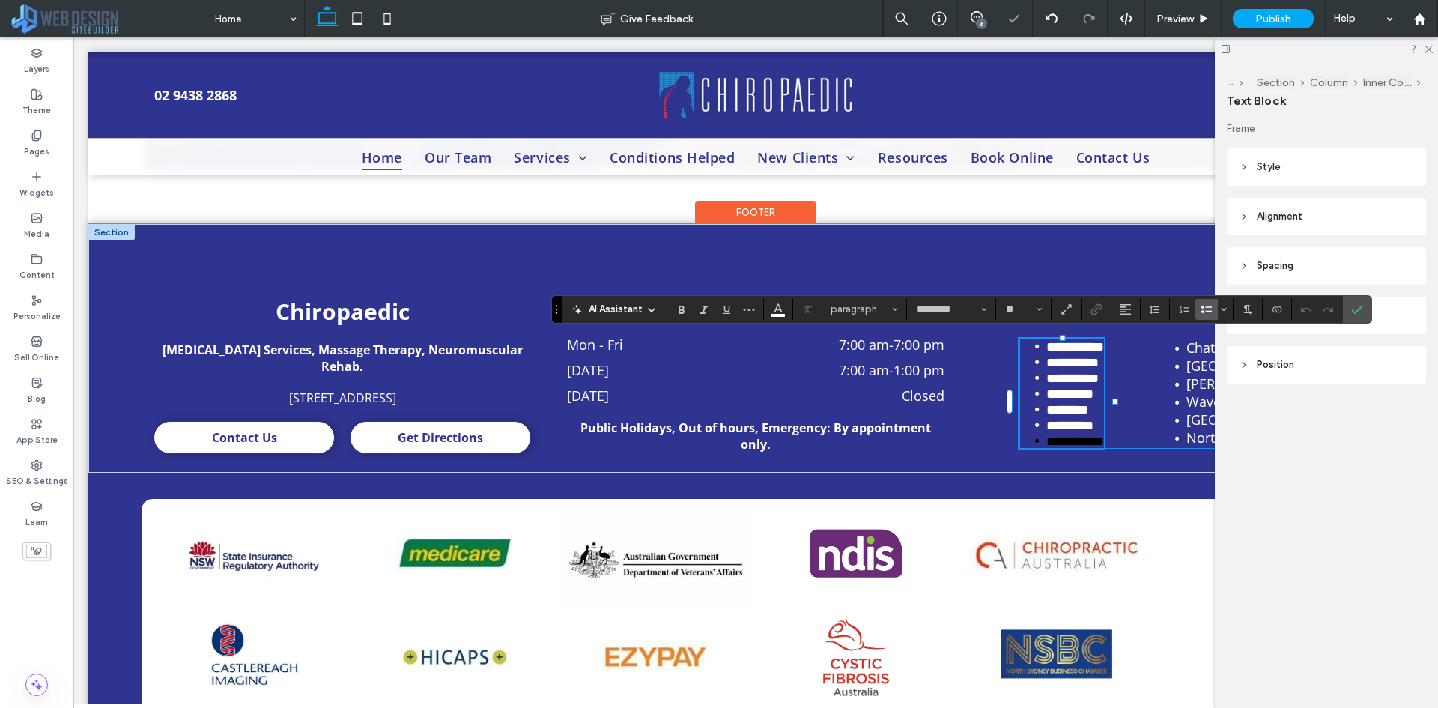
click at [1087, 448] on span "**********" at bounding box center [1075, 440] width 58 height 13
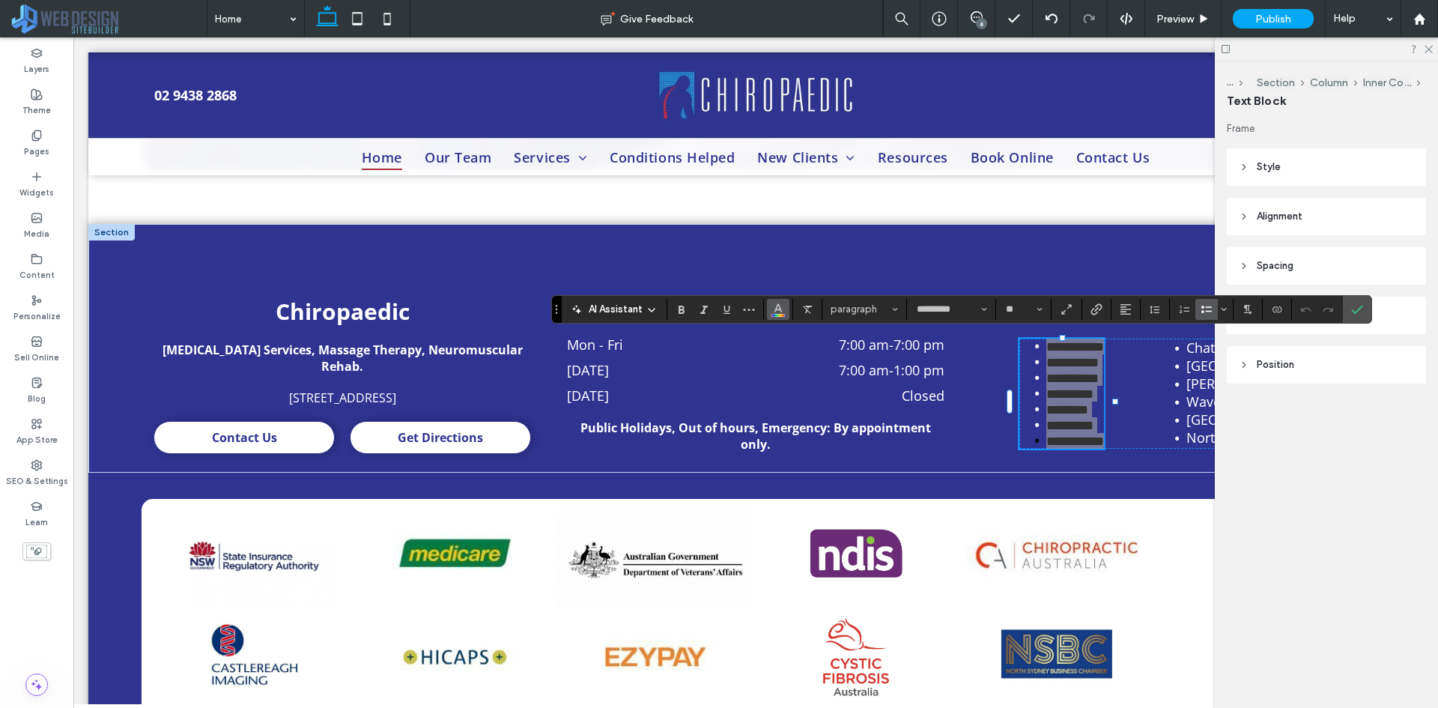
click at [772, 310] on icon "Color" at bounding box center [778, 308] width 12 height 12
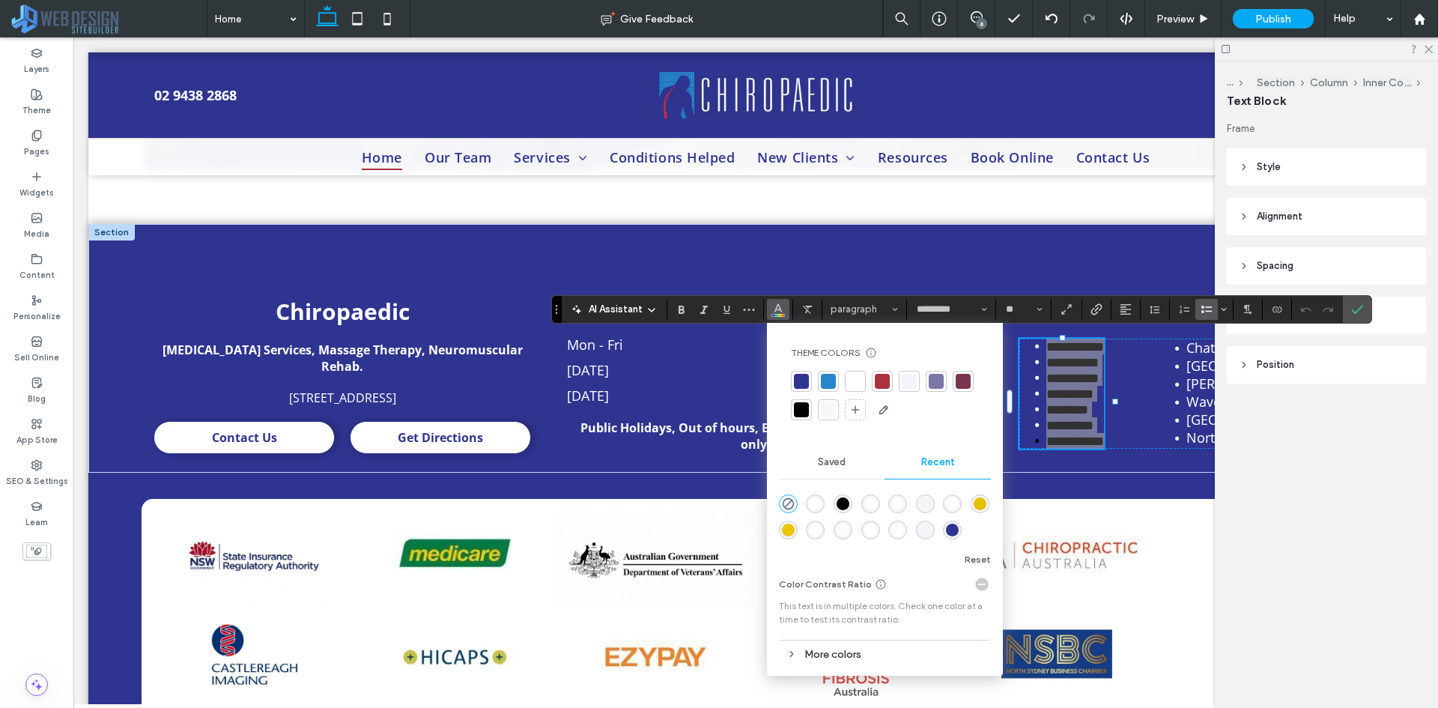
click at [855, 382] on div at bounding box center [855, 381] width 15 height 15
click at [1362, 309] on icon "Confirm" at bounding box center [1357, 309] width 12 height 12
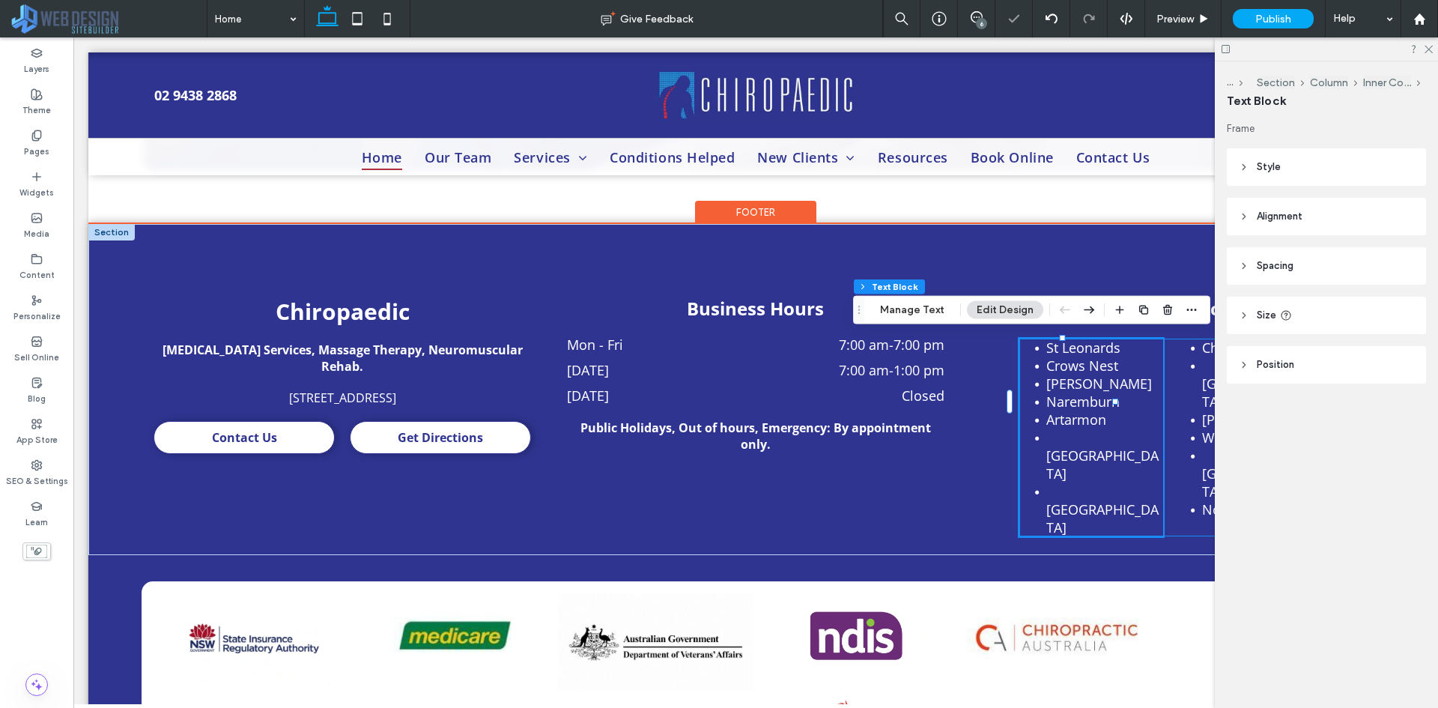
click at [1167, 432] on div "St Leonards Crows Nest [PERSON_NAME] Naremburn [GEOGRAPHIC_DATA] [GEOGRAPHIC_DA…" at bounding box center [1169, 437] width 300 height 198
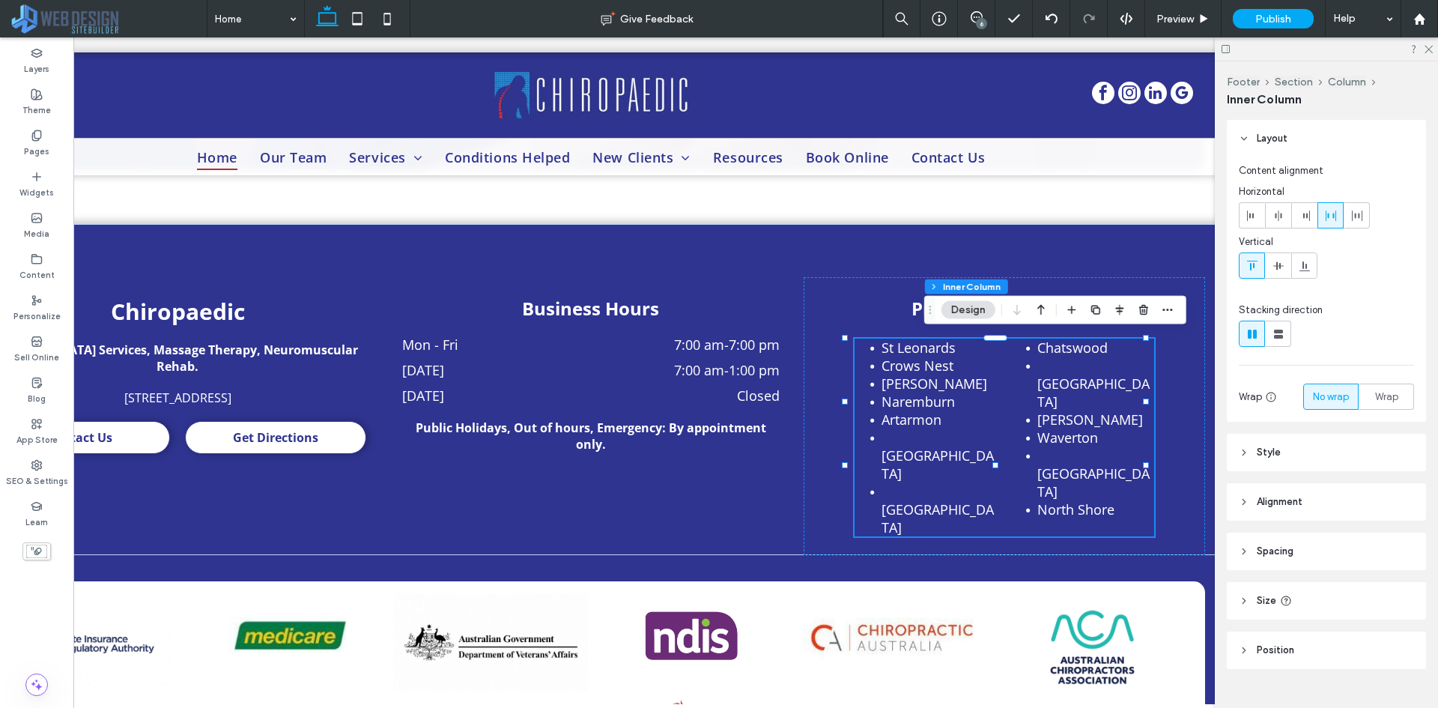
scroll to position [0, 223]
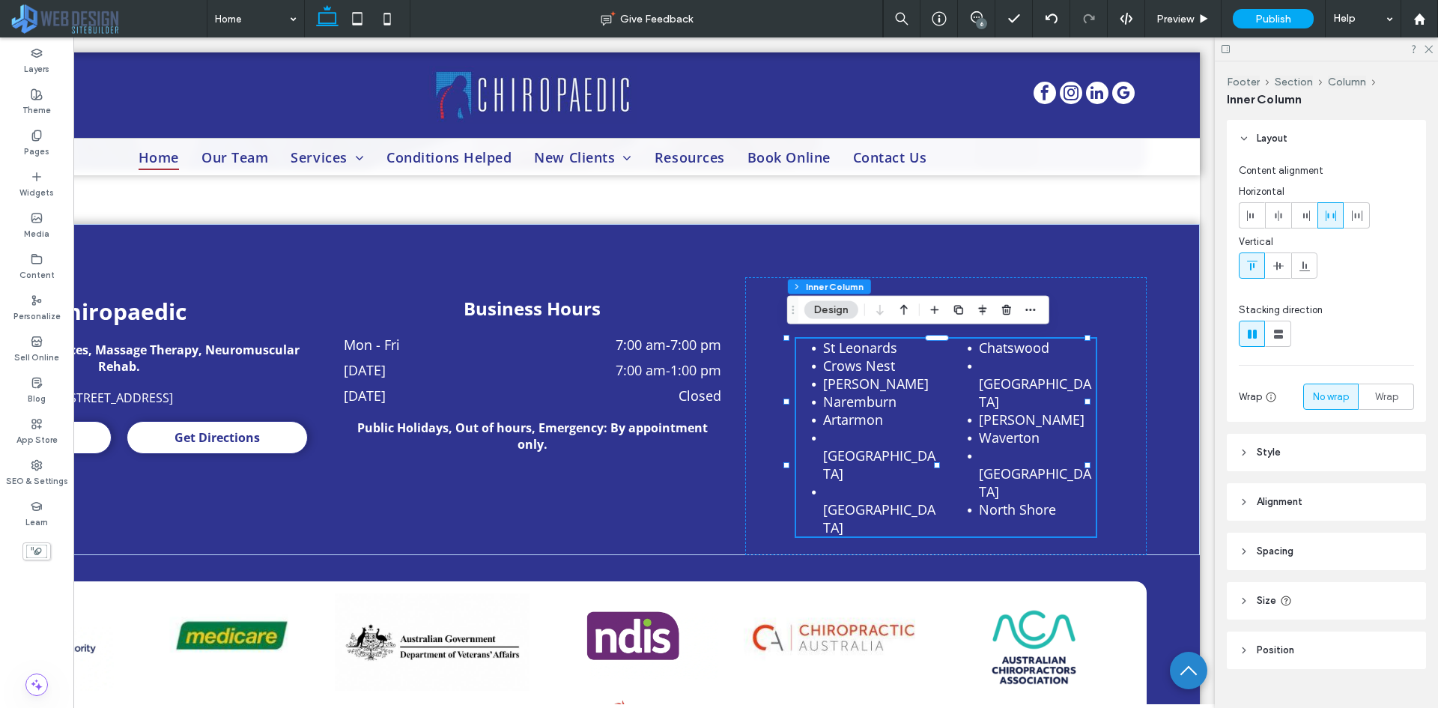
drag, startPoint x: 881, startPoint y: 702, endPoint x: 1245, endPoint y: 608, distance: 376.0
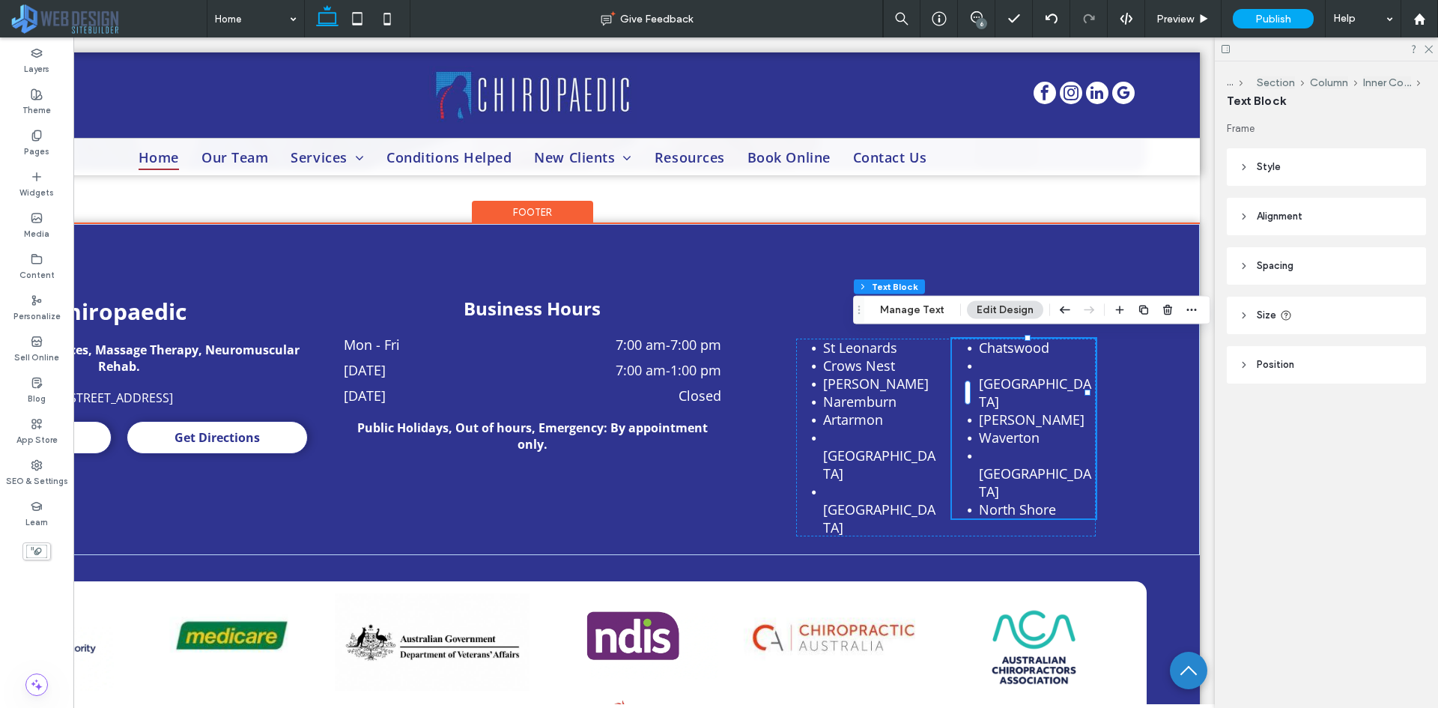
click at [1056, 500] on span "North Shore" at bounding box center [1017, 509] width 77 height 18
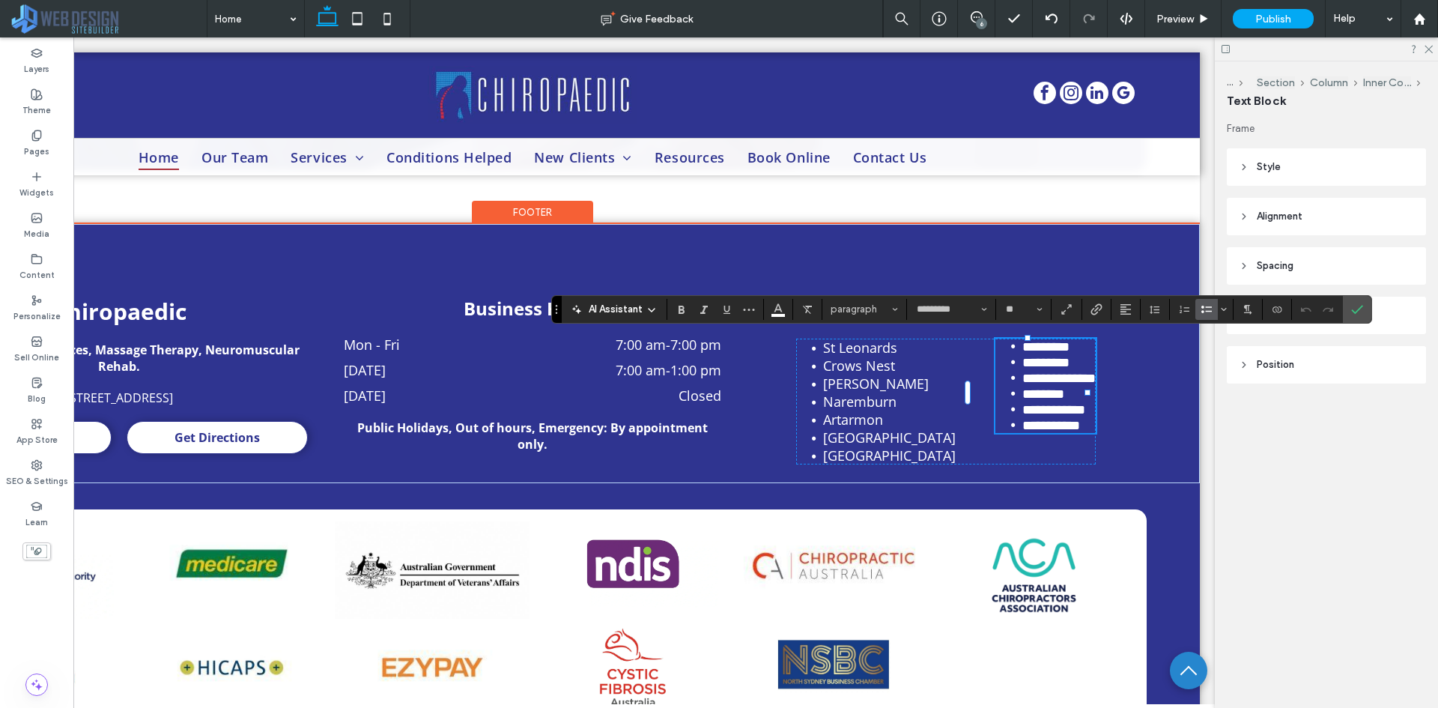
click at [1078, 433] on li "**********" at bounding box center [1058, 425] width 73 height 16
click at [890, 455] on span "[GEOGRAPHIC_DATA]" at bounding box center [889, 455] width 133 height 18
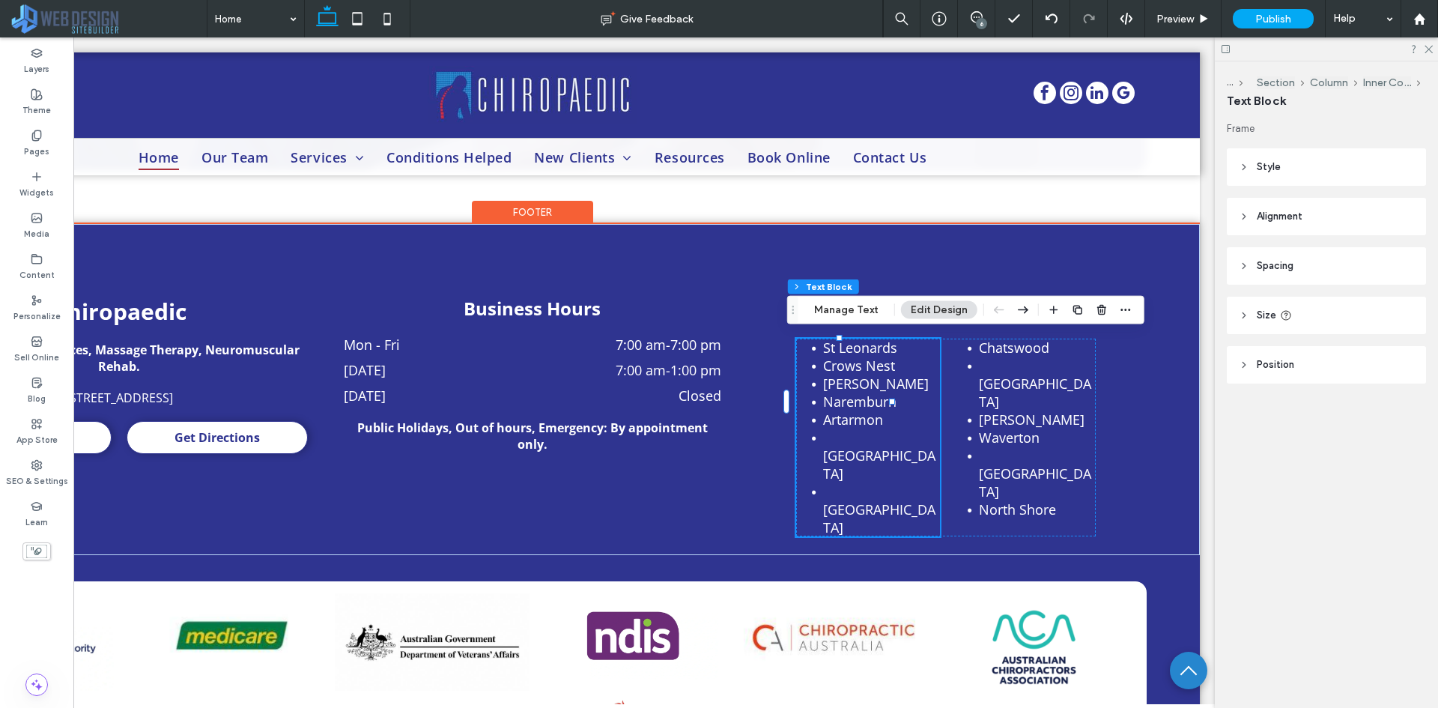
click at [890, 500] on span "[GEOGRAPHIC_DATA]" at bounding box center [879, 518] width 112 height 36
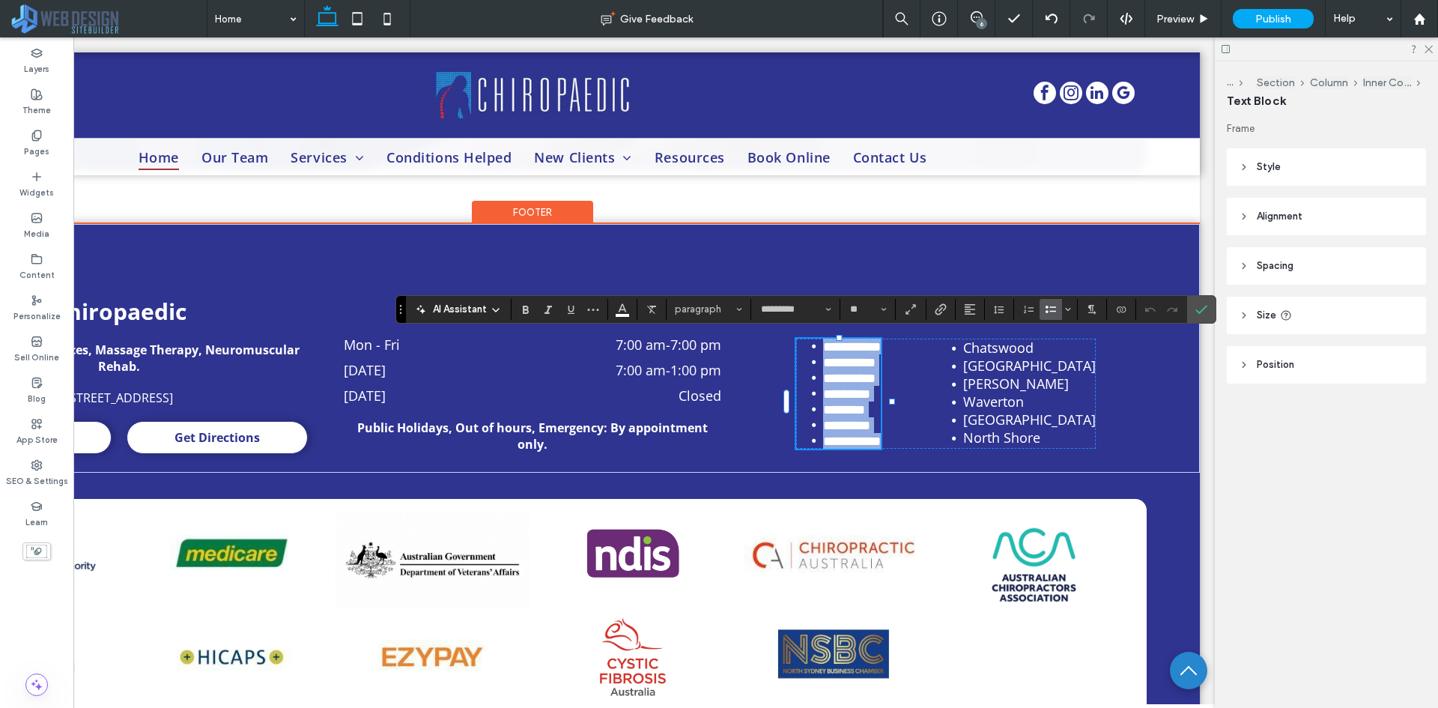
click at [881, 448] on span "**********" at bounding box center [852, 440] width 58 height 13
drag, startPoint x: 890, startPoint y: 456, endPoint x: 815, endPoint y: 452, distance: 74.2
click at [823, 448] on span "**********" at bounding box center [852, 440] width 58 height 13
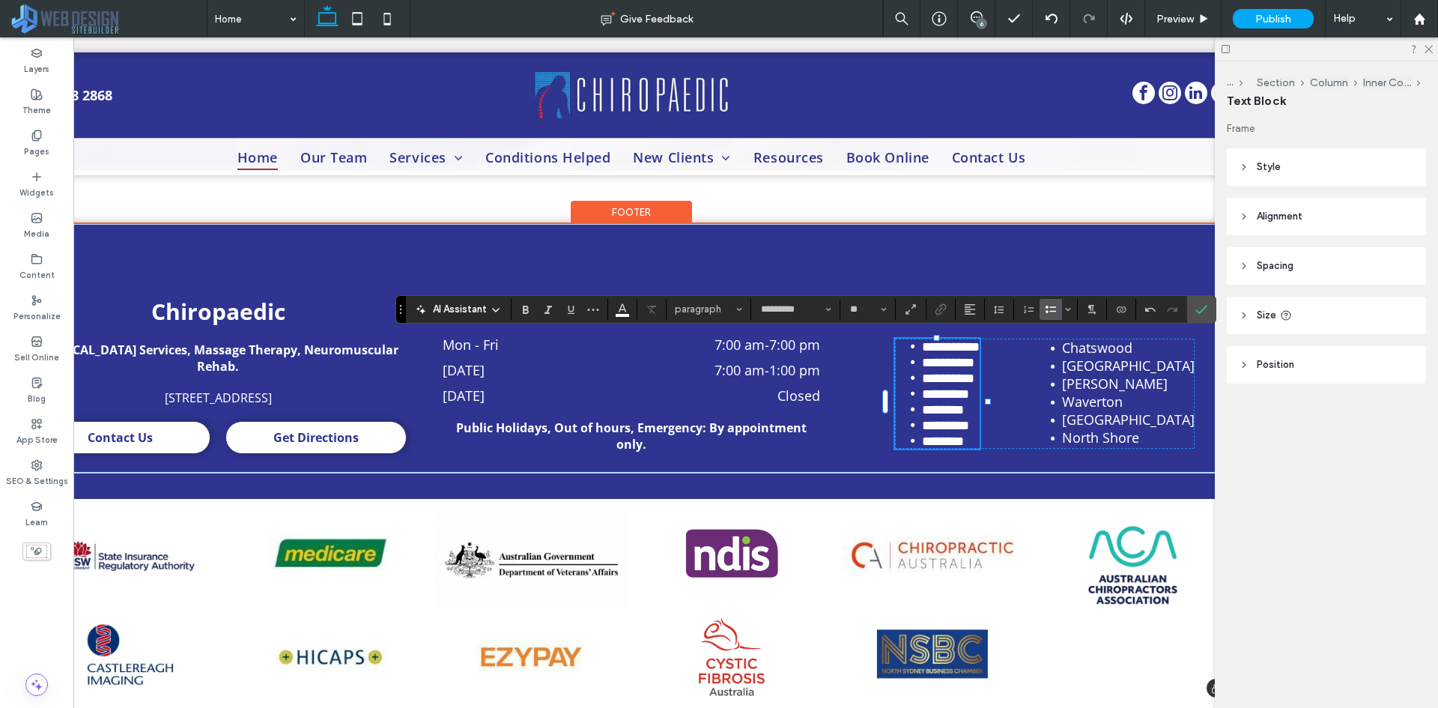
scroll to position [0, 128]
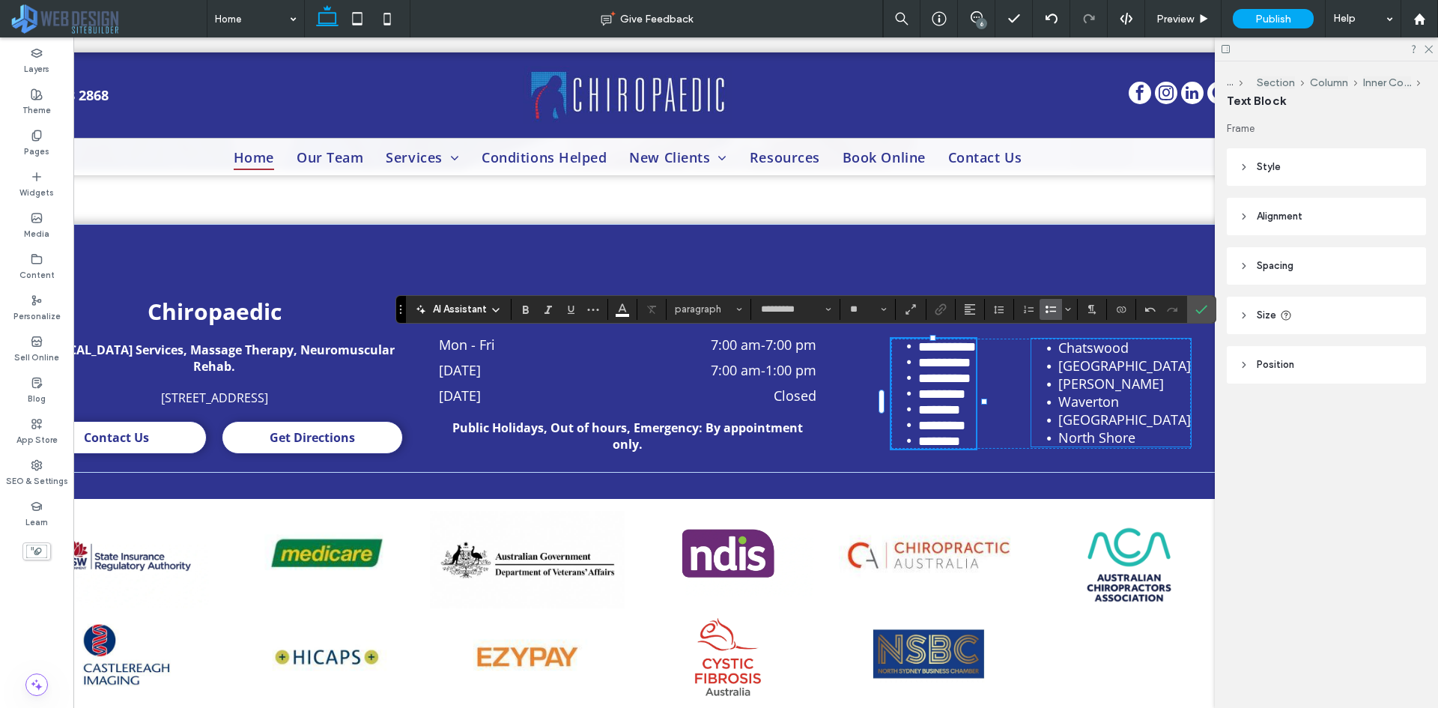
click at [1135, 428] on span "North Shore" at bounding box center [1096, 437] width 77 height 18
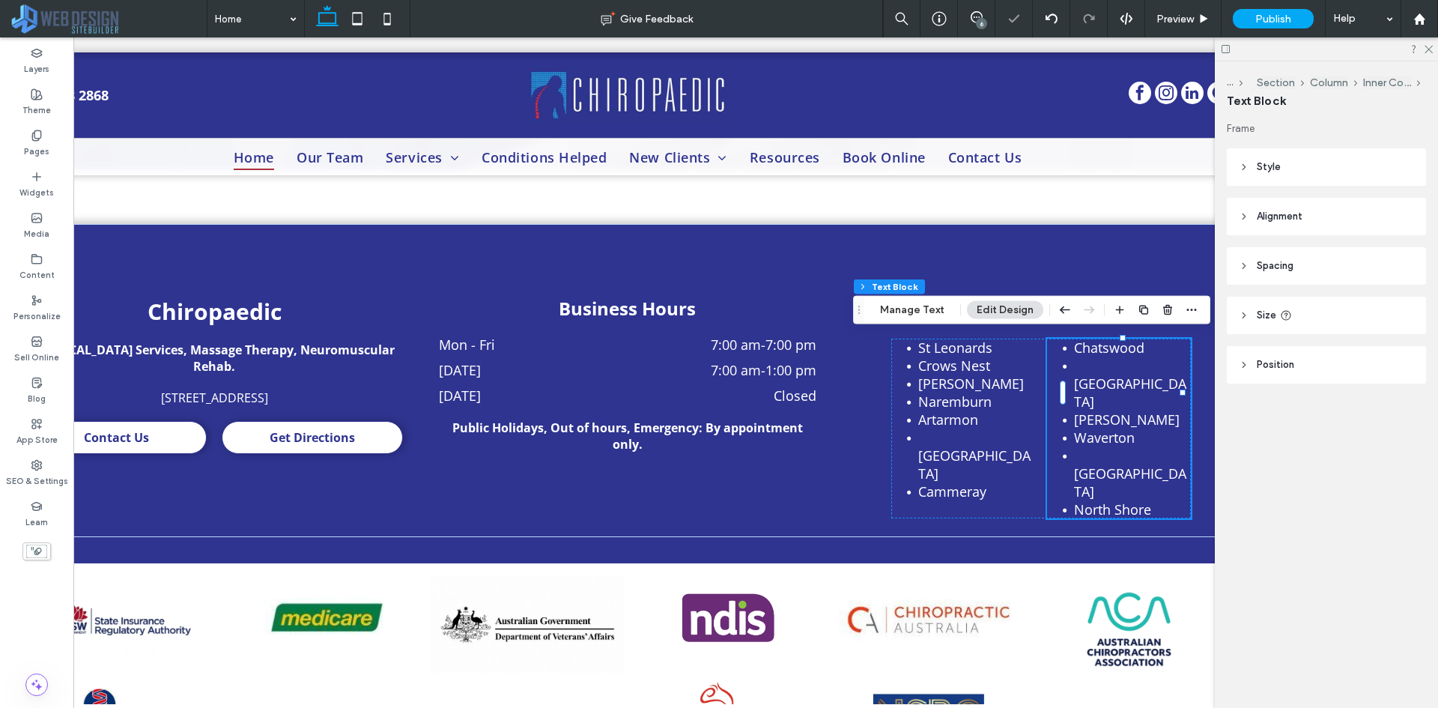
click at [1151, 500] on span "North Shore" at bounding box center [1112, 509] width 77 height 18
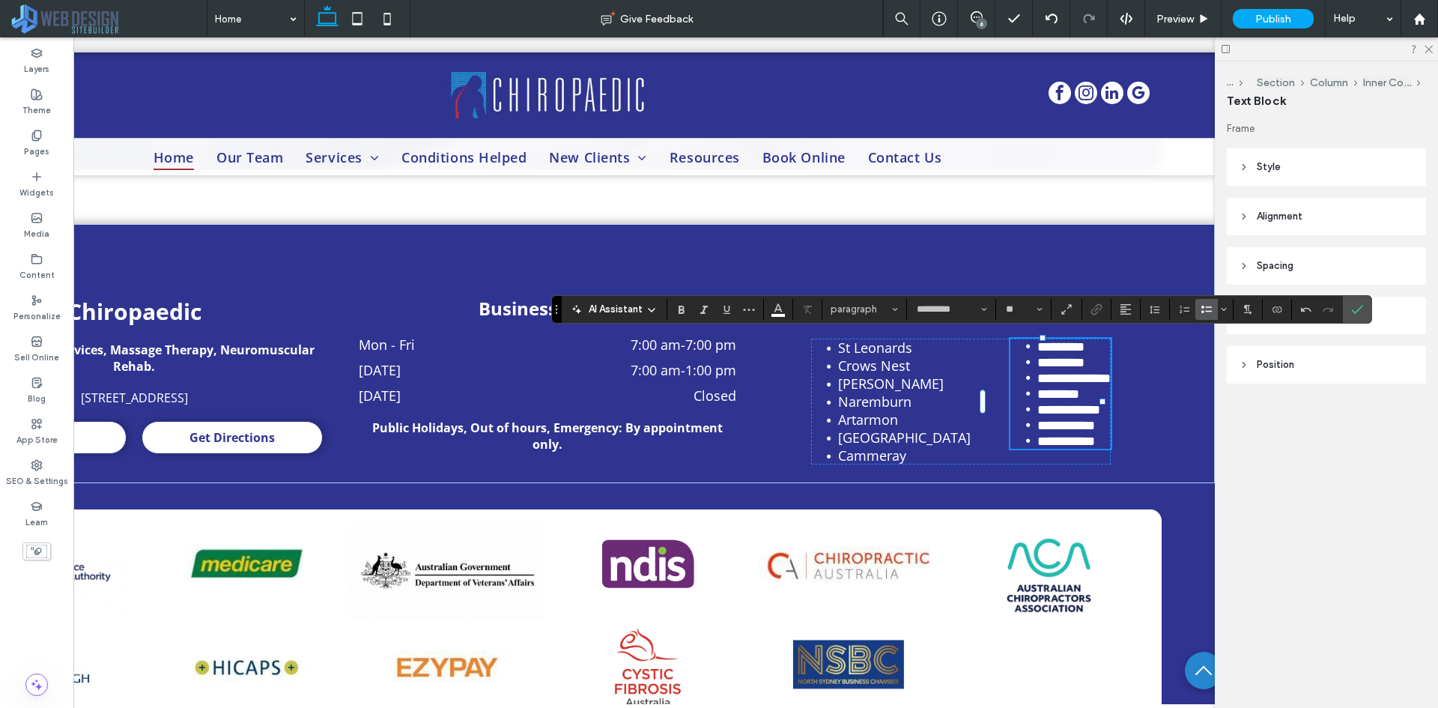
scroll to position [0, 219]
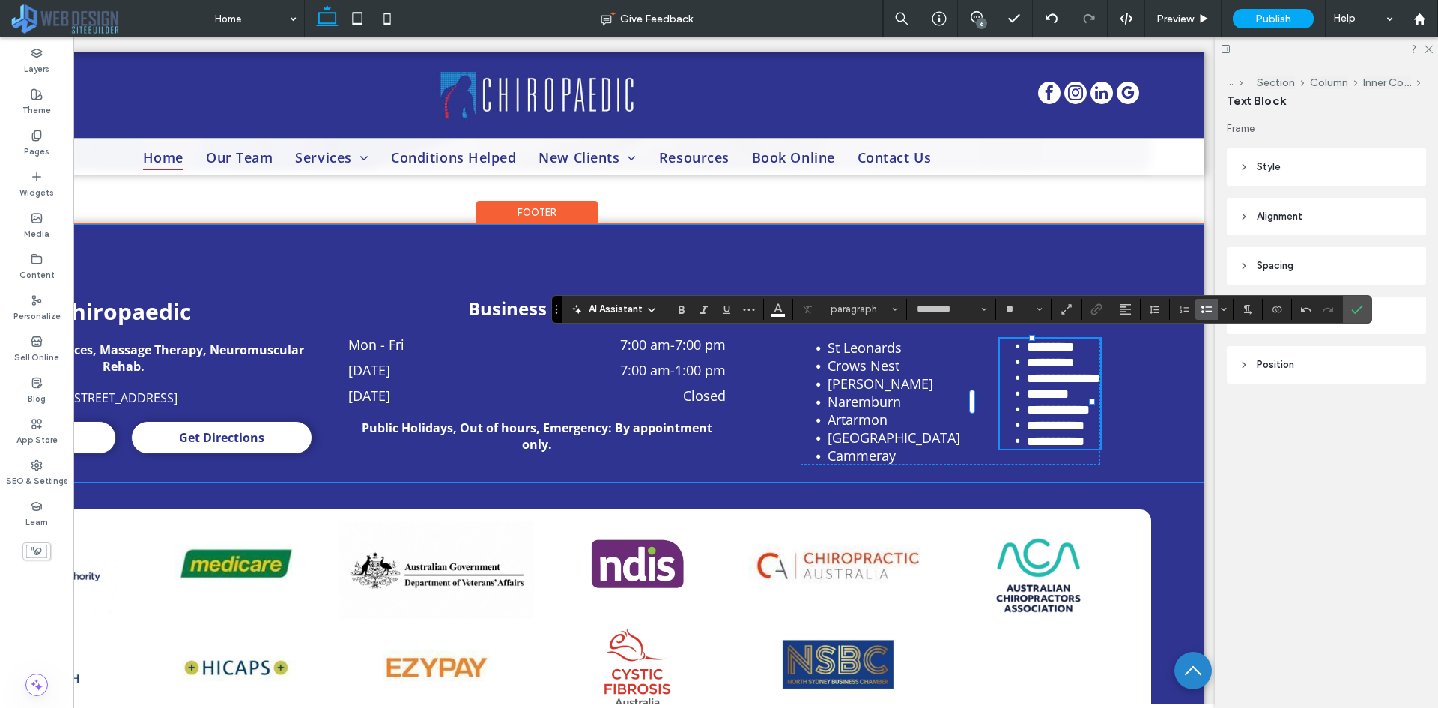
click at [1146, 443] on div "**********" at bounding box center [537, 353] width 1334 height 259
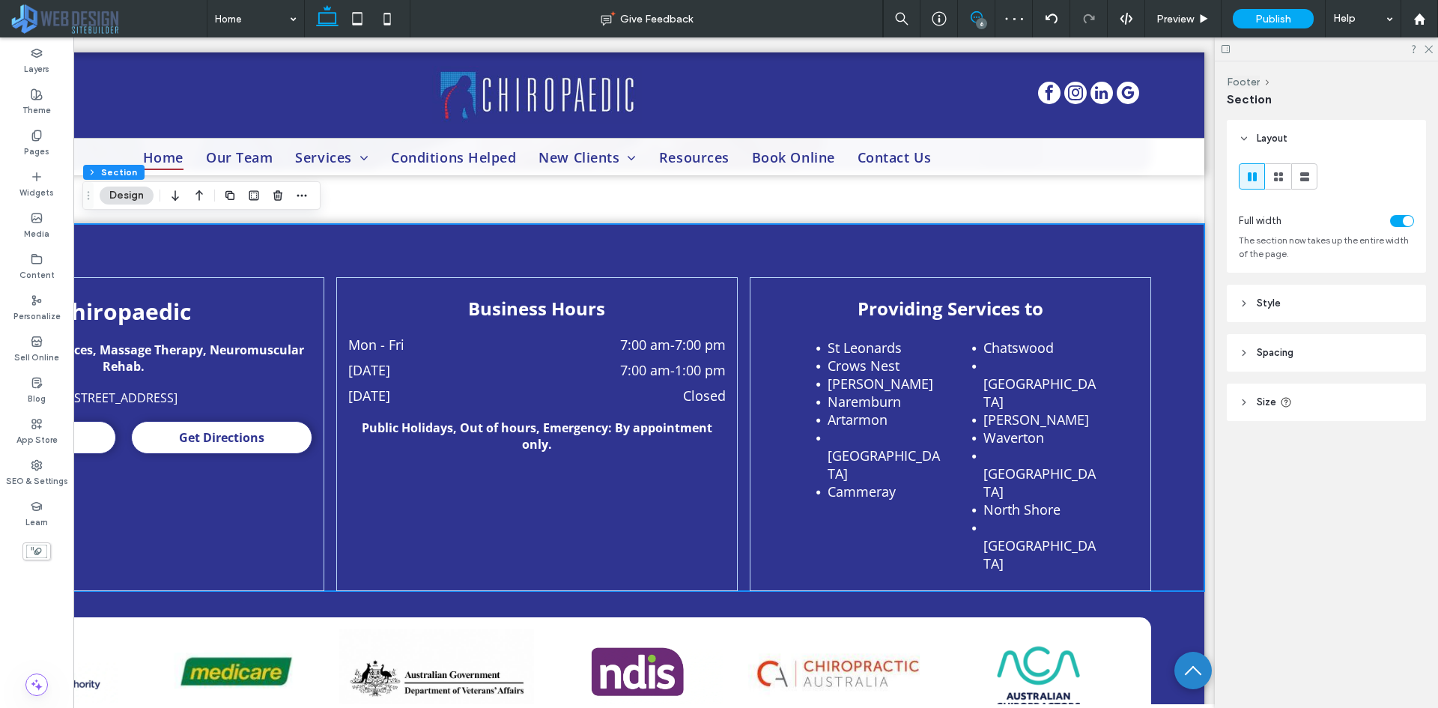
click at [978, 14] on icon at bounding box center [976, 17] width 12 height 12
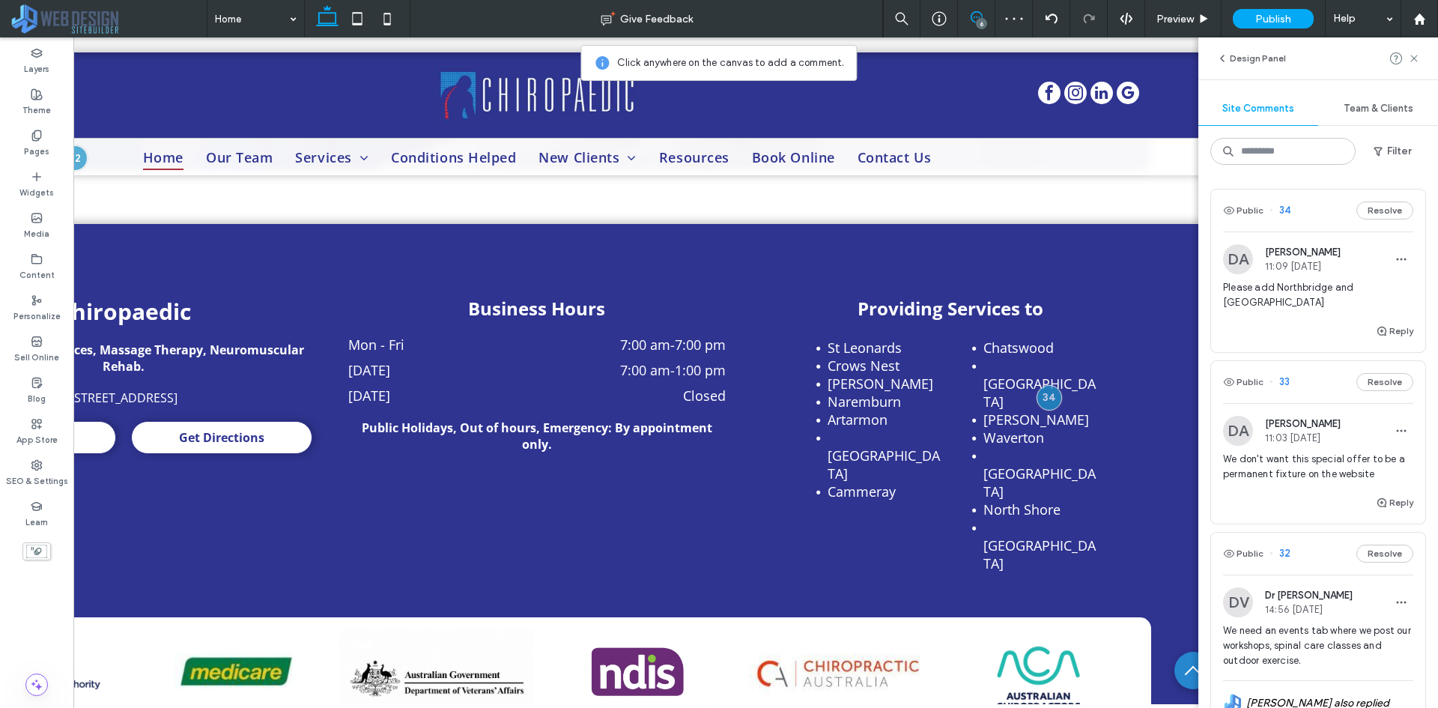
click at [1300, 319] on div "Please add Northbridge and Cammeray" at bounding box center [1318, 301] width 190 height 42
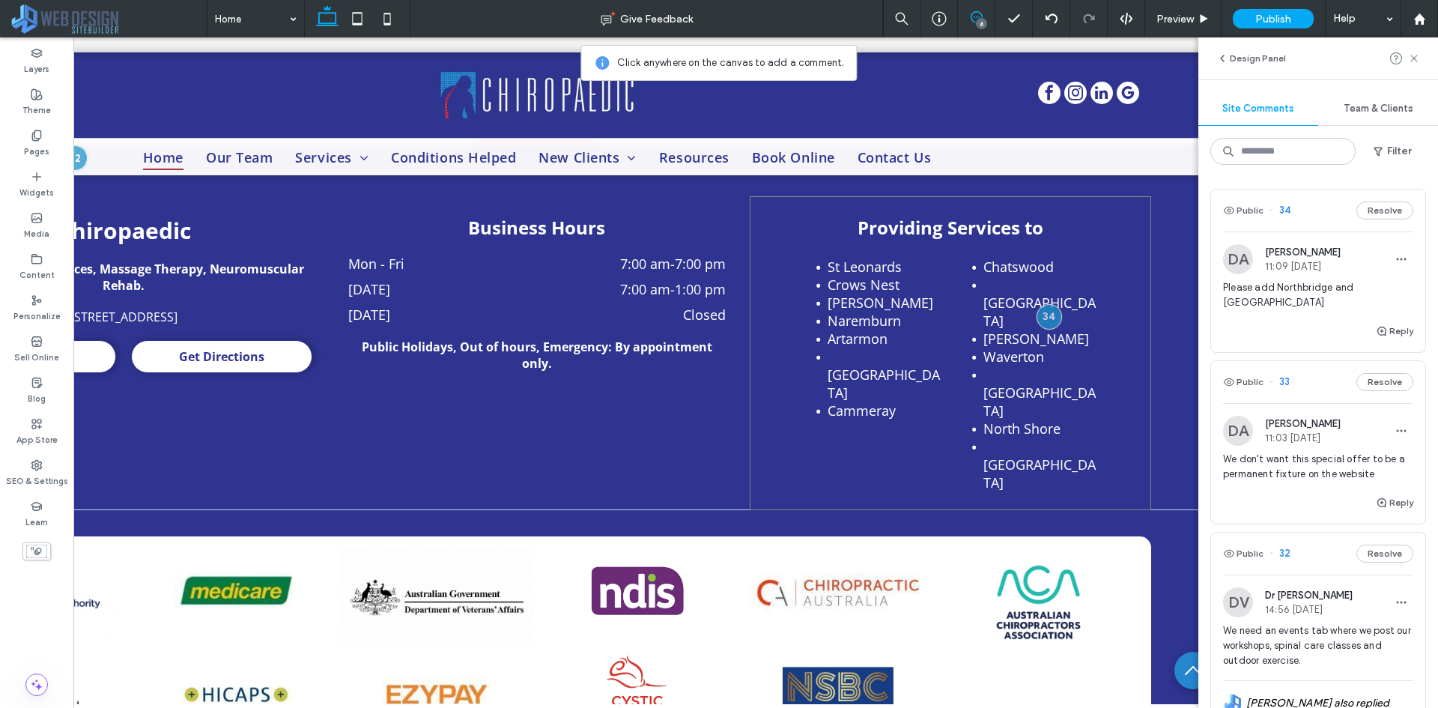
scroll to position [2321, 0]
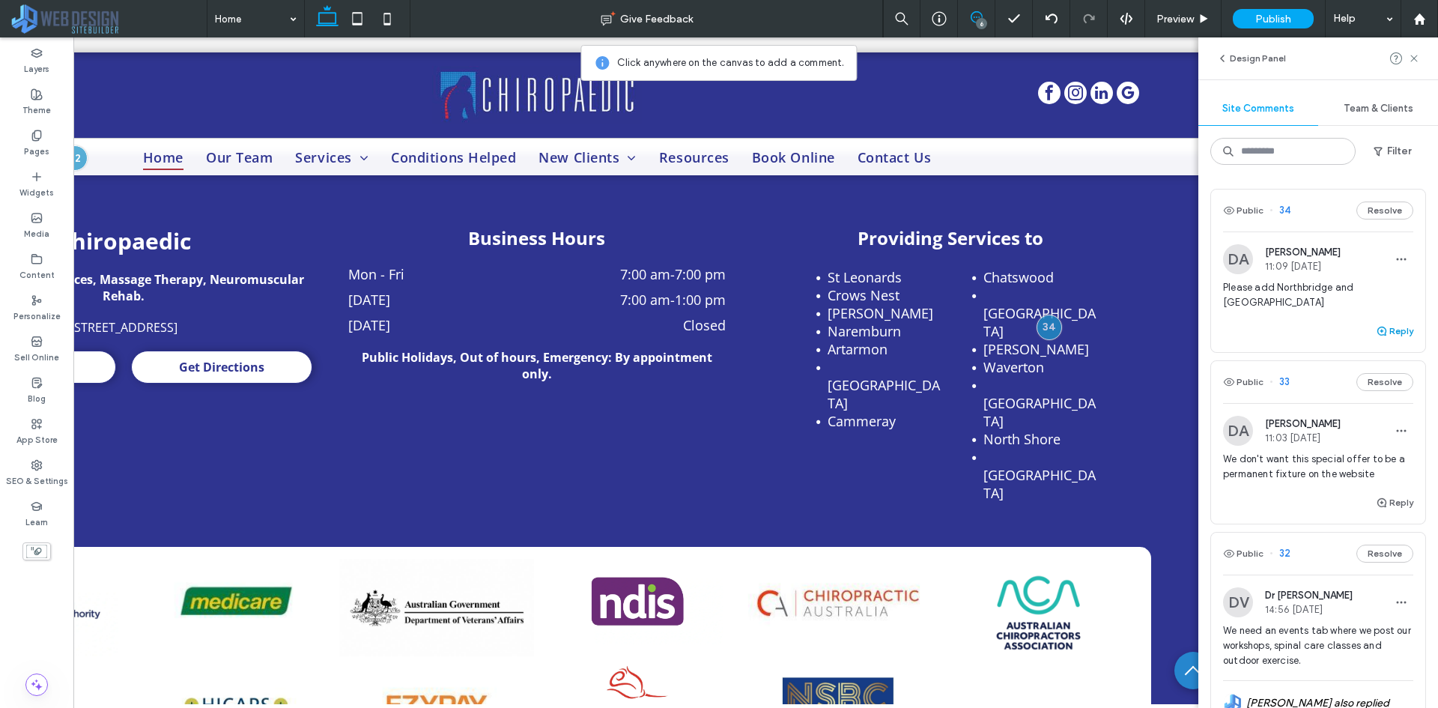
click at [1381, 330] on button "Reply" at bounding box center [1394, 331] width 37 height 18
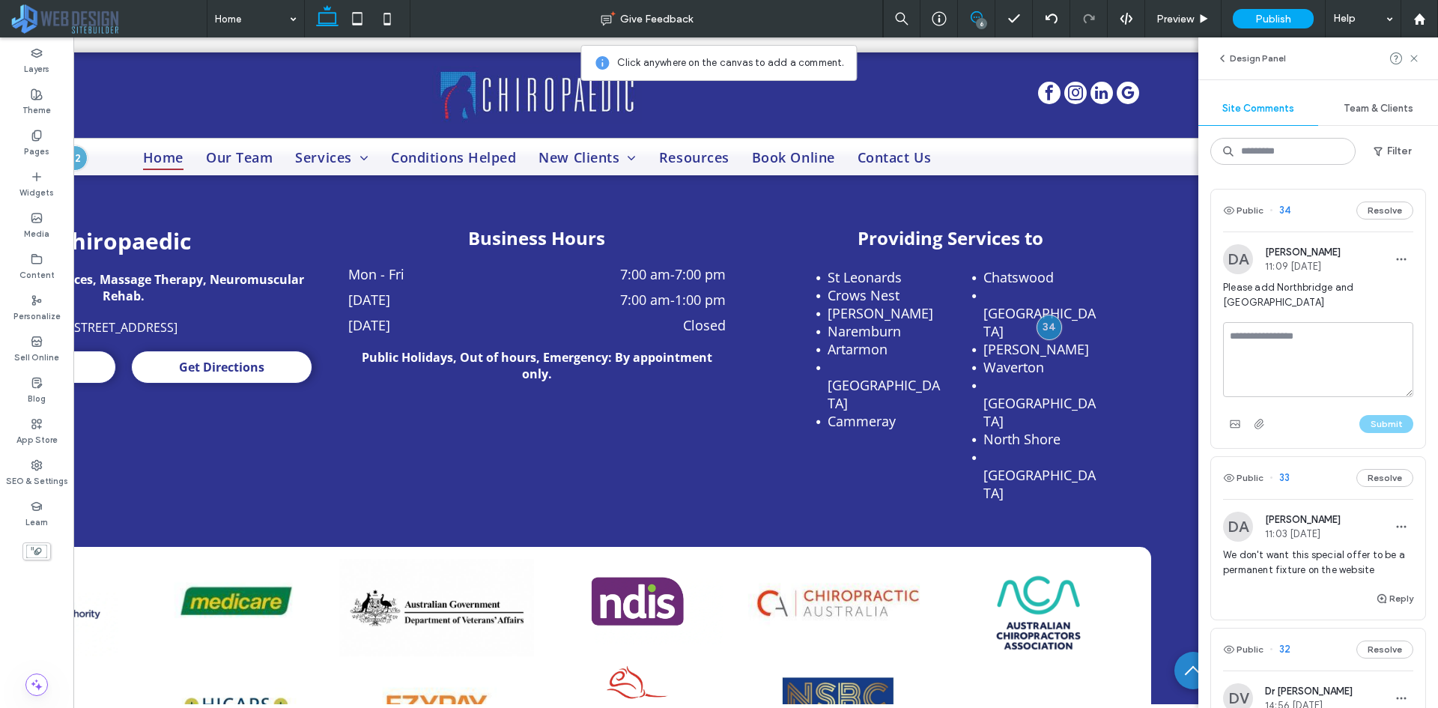
click at [1379, 298] on span "Please add Northbridge and Cammeray" at bounding box center [1318, 295] width 190 height 30
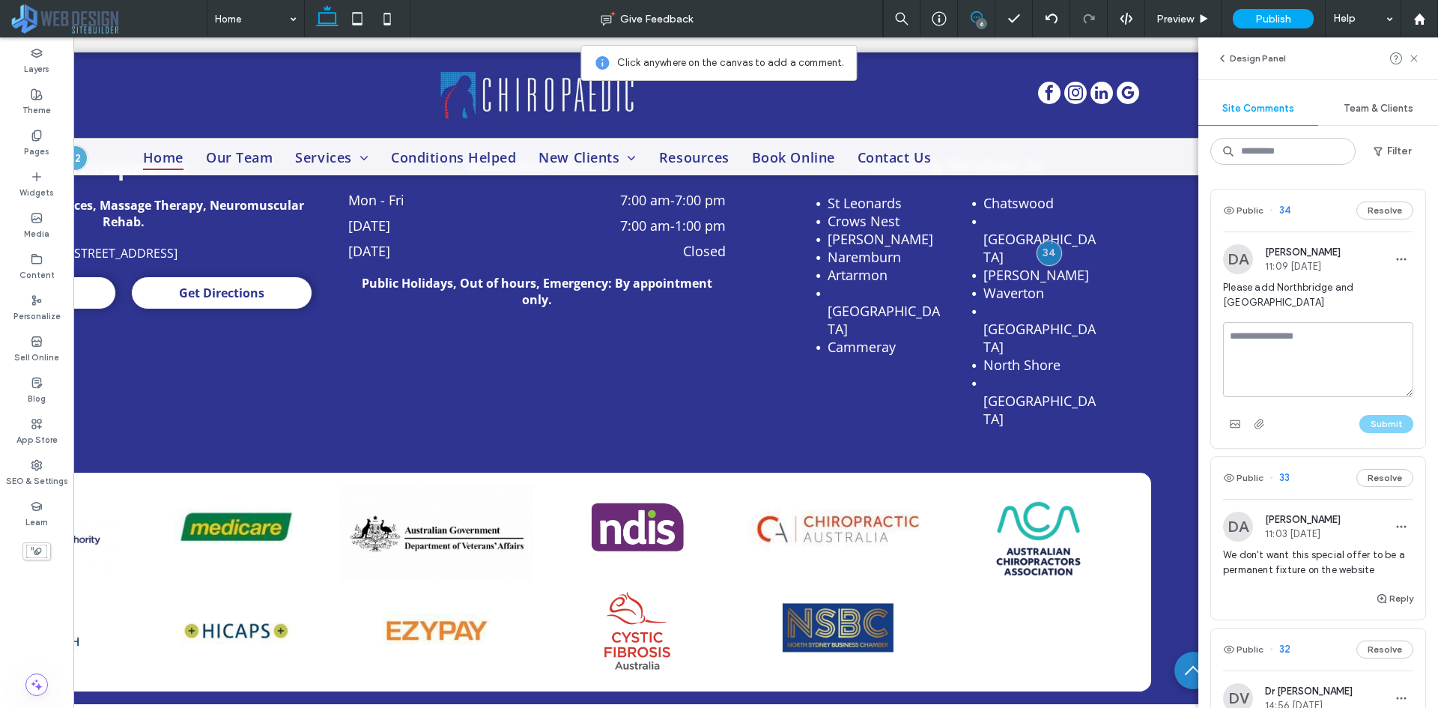
scroll to position [2396, 0]
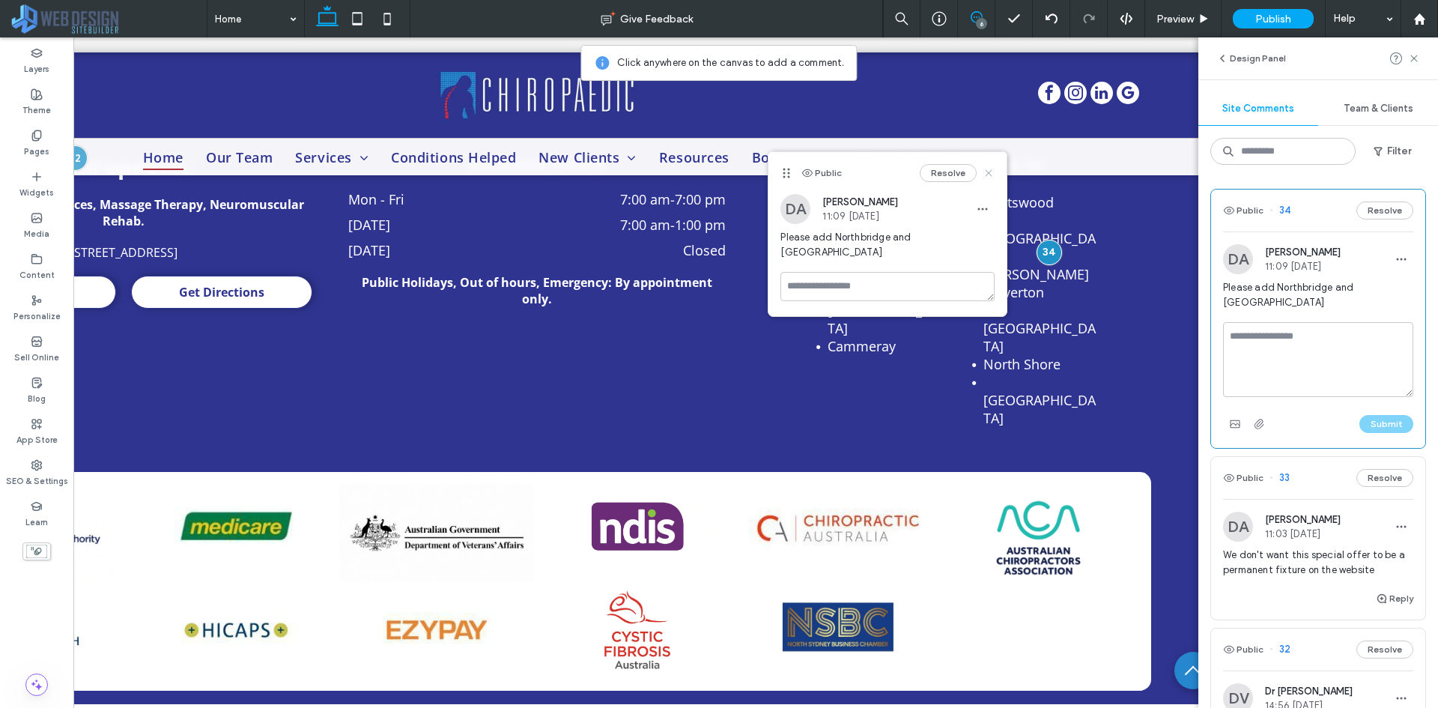
click at [994, 172] on icon at bounding box center [988, 173] width 12 height 12
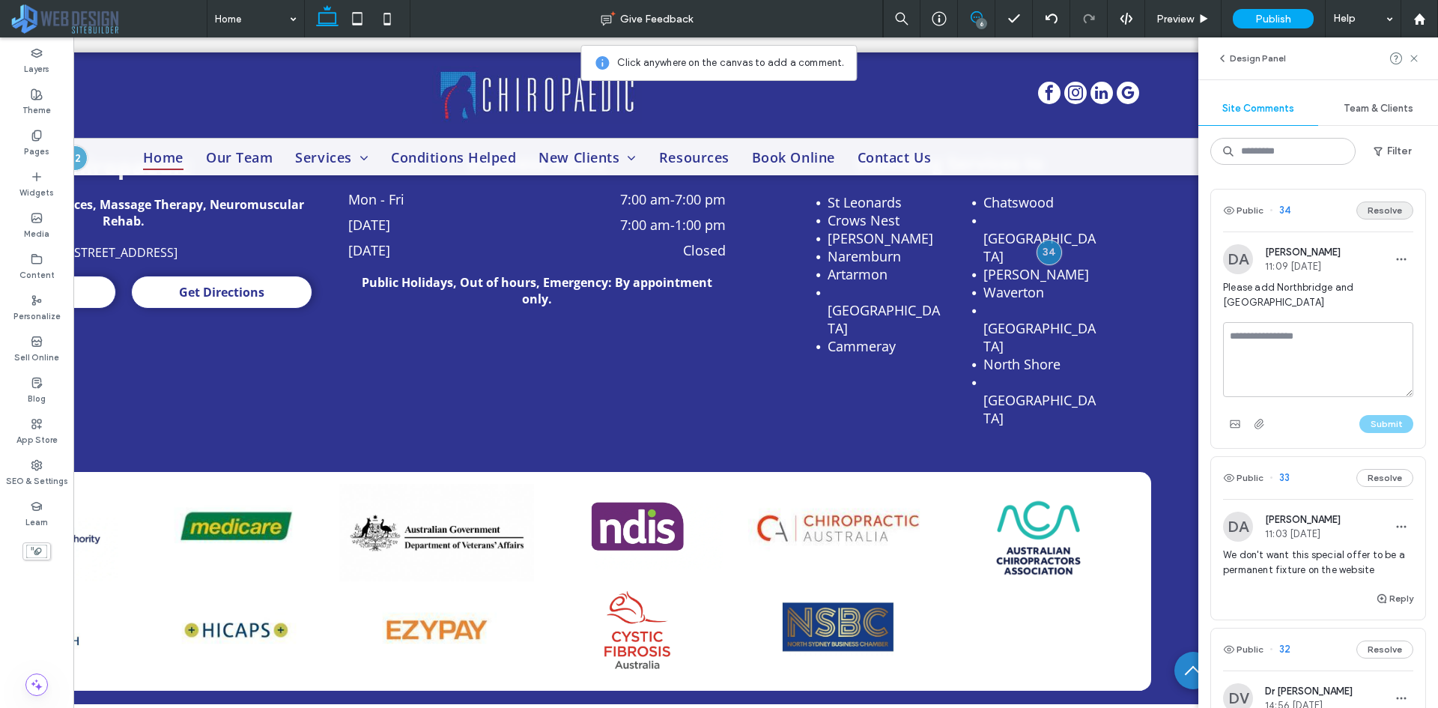
click at [1391, 216] on button "Resolve" at bounding box center [1384, 210] width 57 height 18
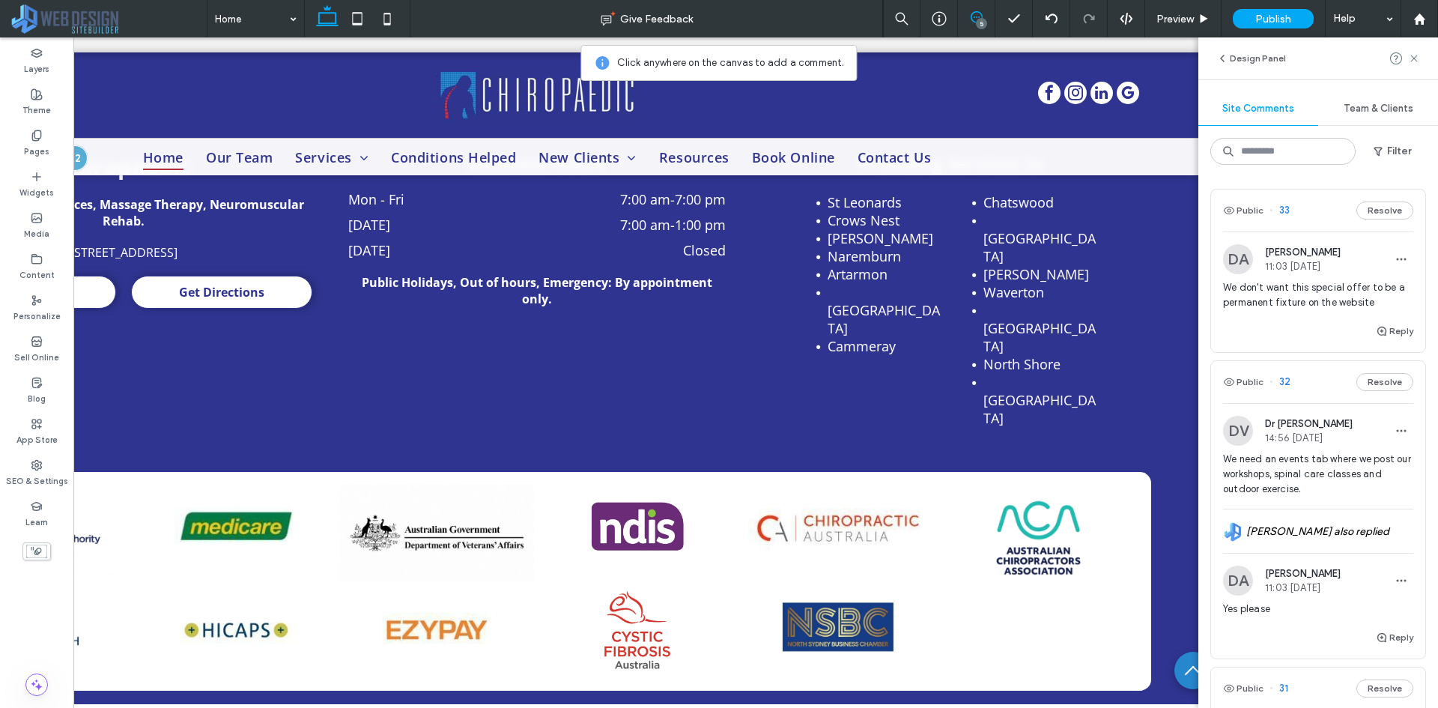
click at [1300, 330] on div "Reply" at bounding box center [1318, 337] width 214 height 30
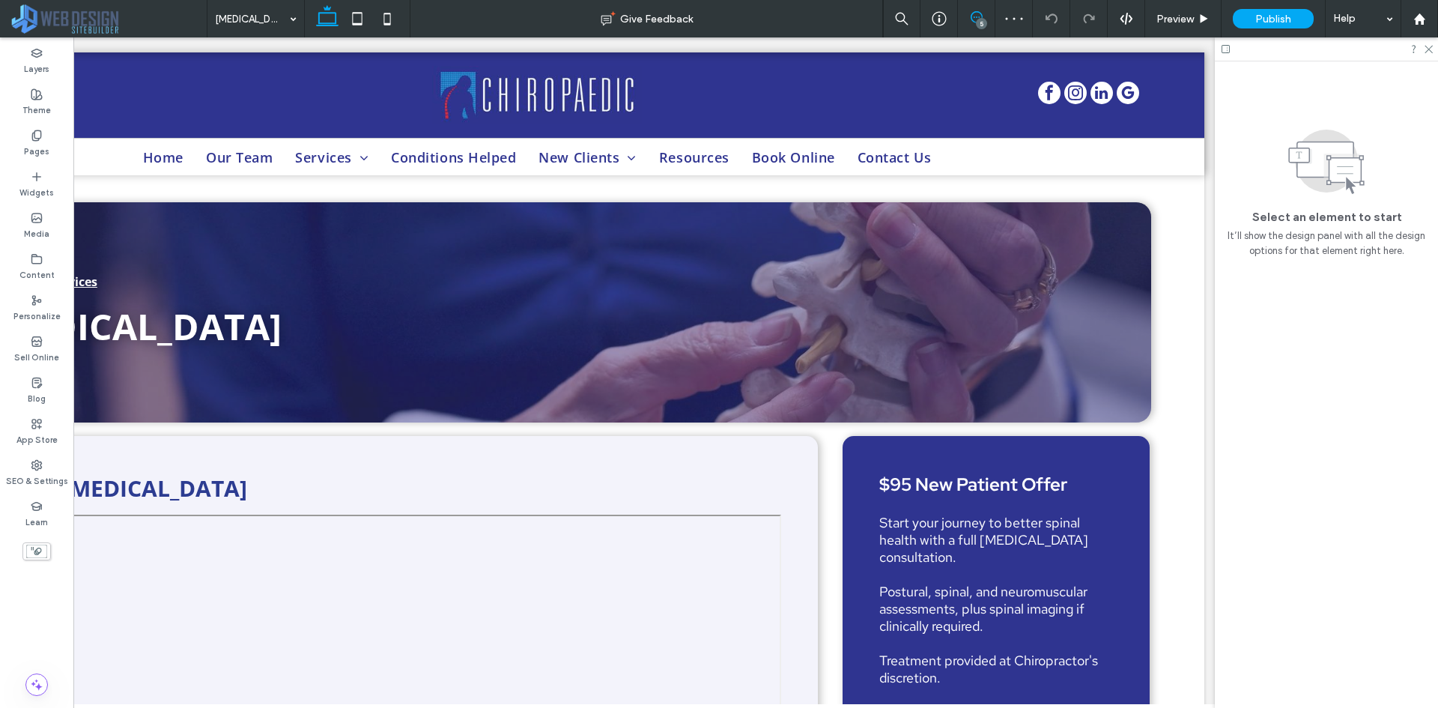
scroll to position [360, 0]
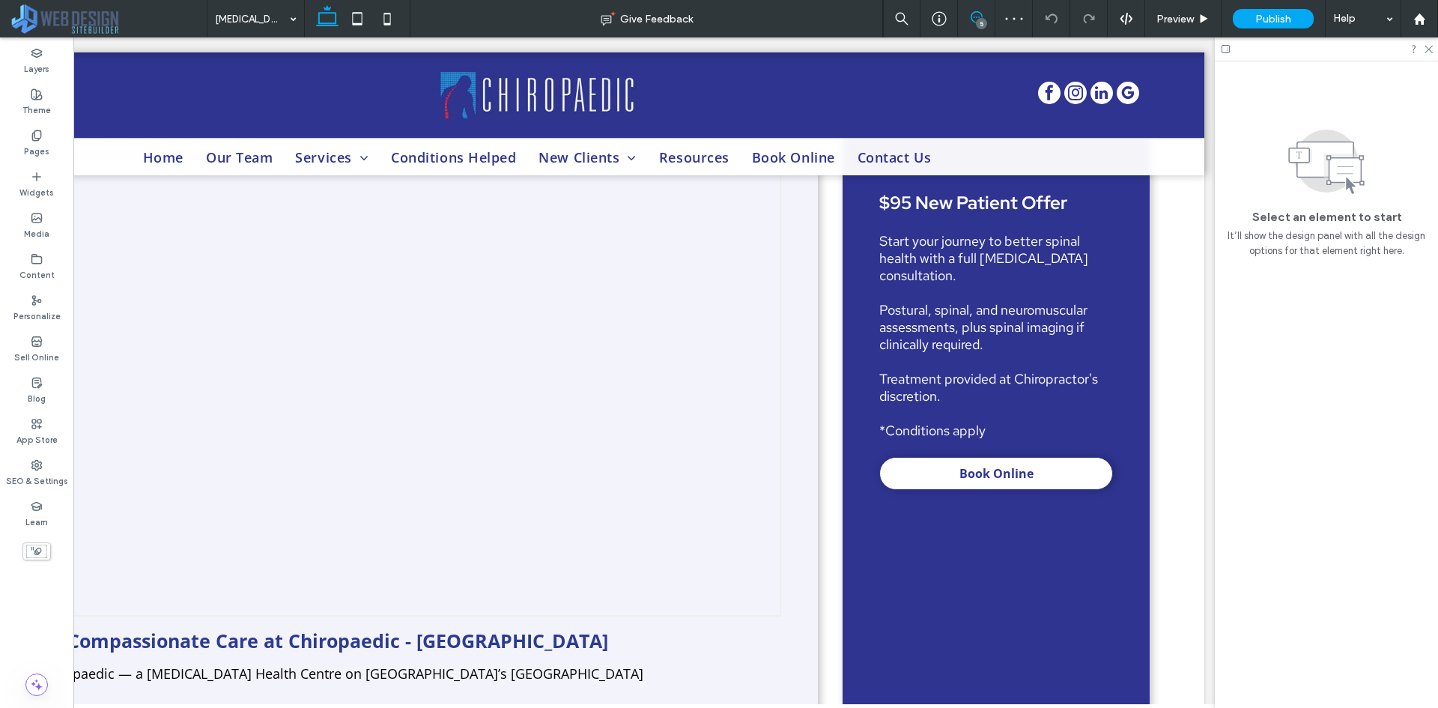
click at [971, 13] on icon at bounding box center [976, 17] width 12 height 12
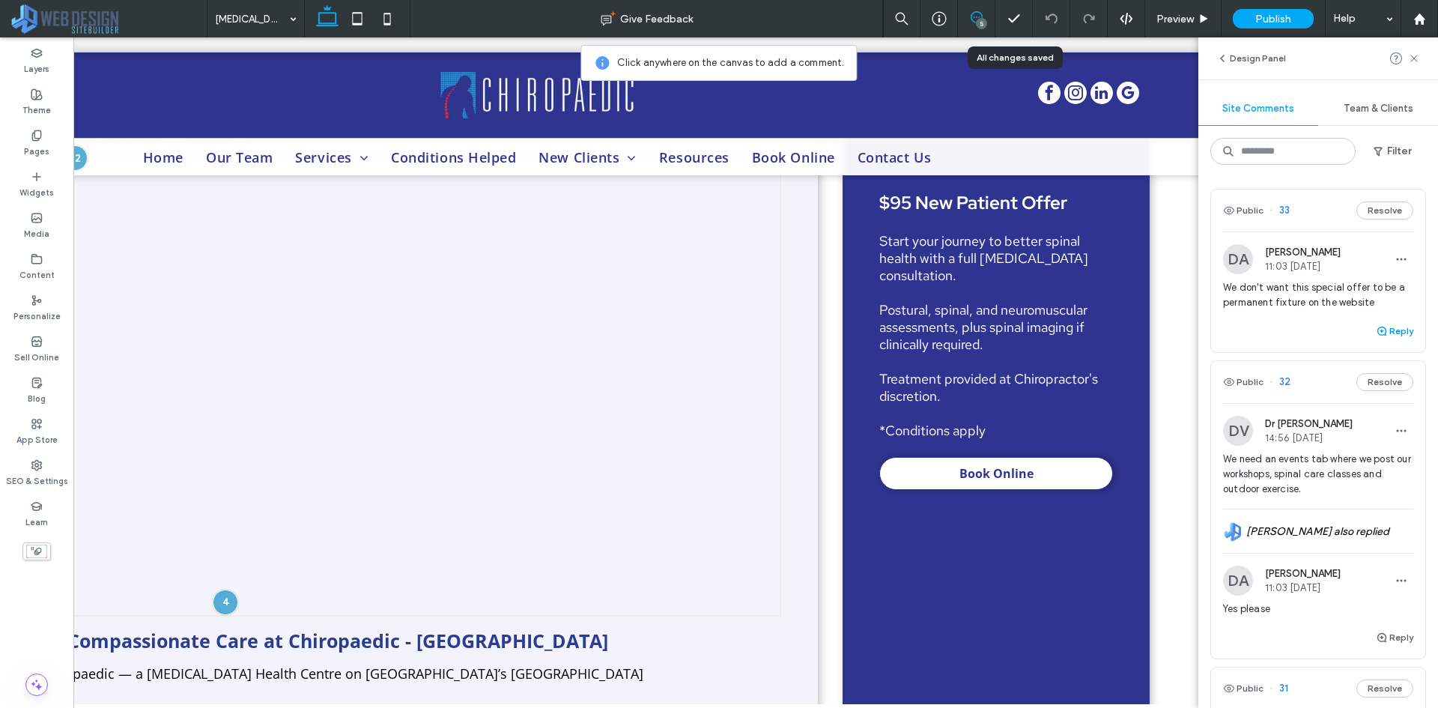
click at [1385, 328] on button "Reply" at bounding box center [1394, 331] width 37 height 18
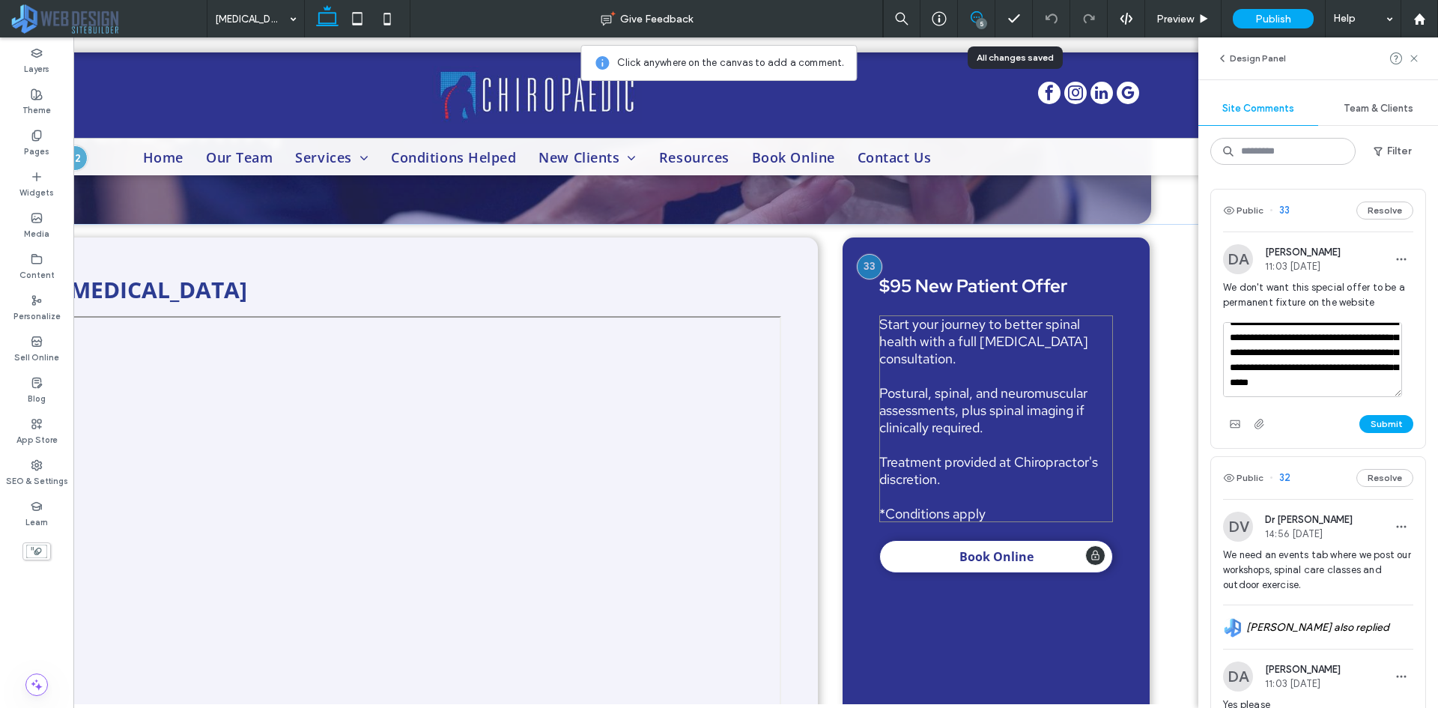
scroll to position [210, 0]
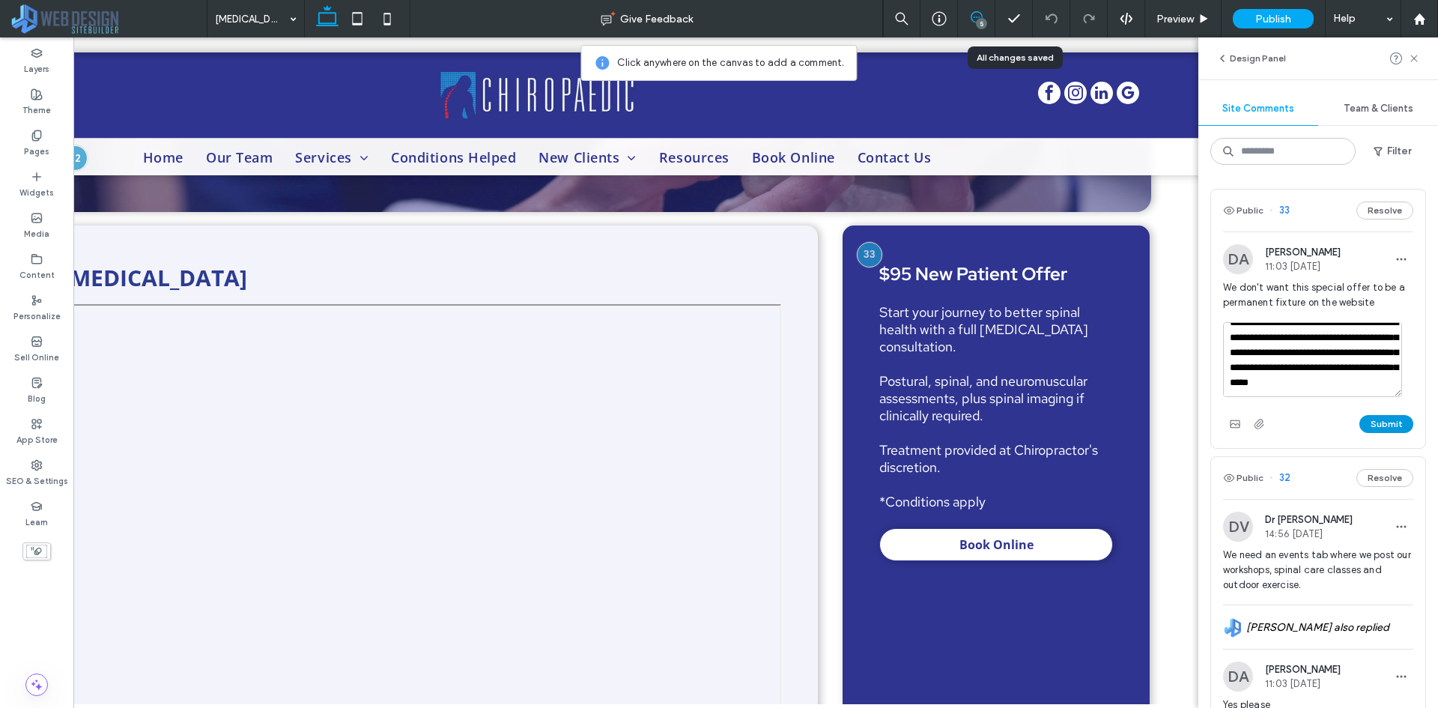
type textarea "**********"
click at [1370, 423] on button "Submit" at bounding box center [1386, 424] width 54 height 18
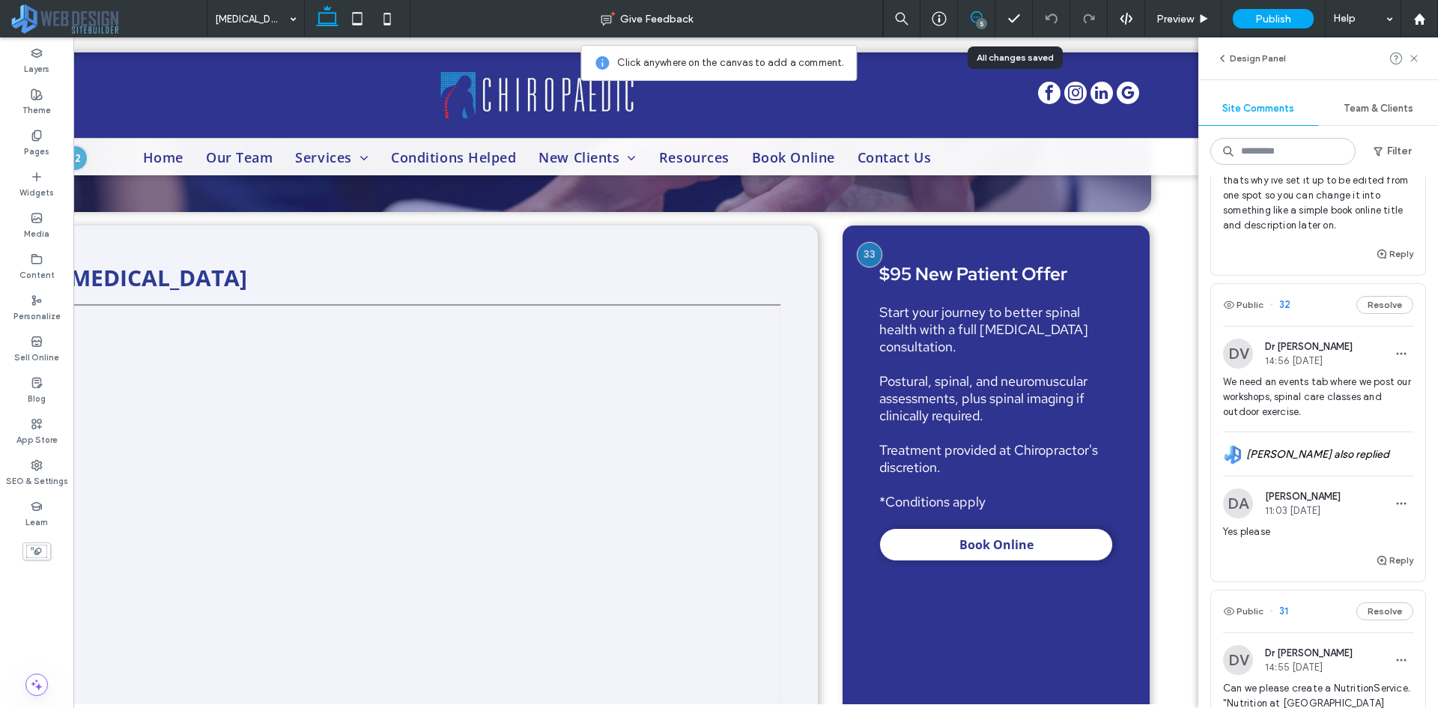
scroll to position [225, 0]
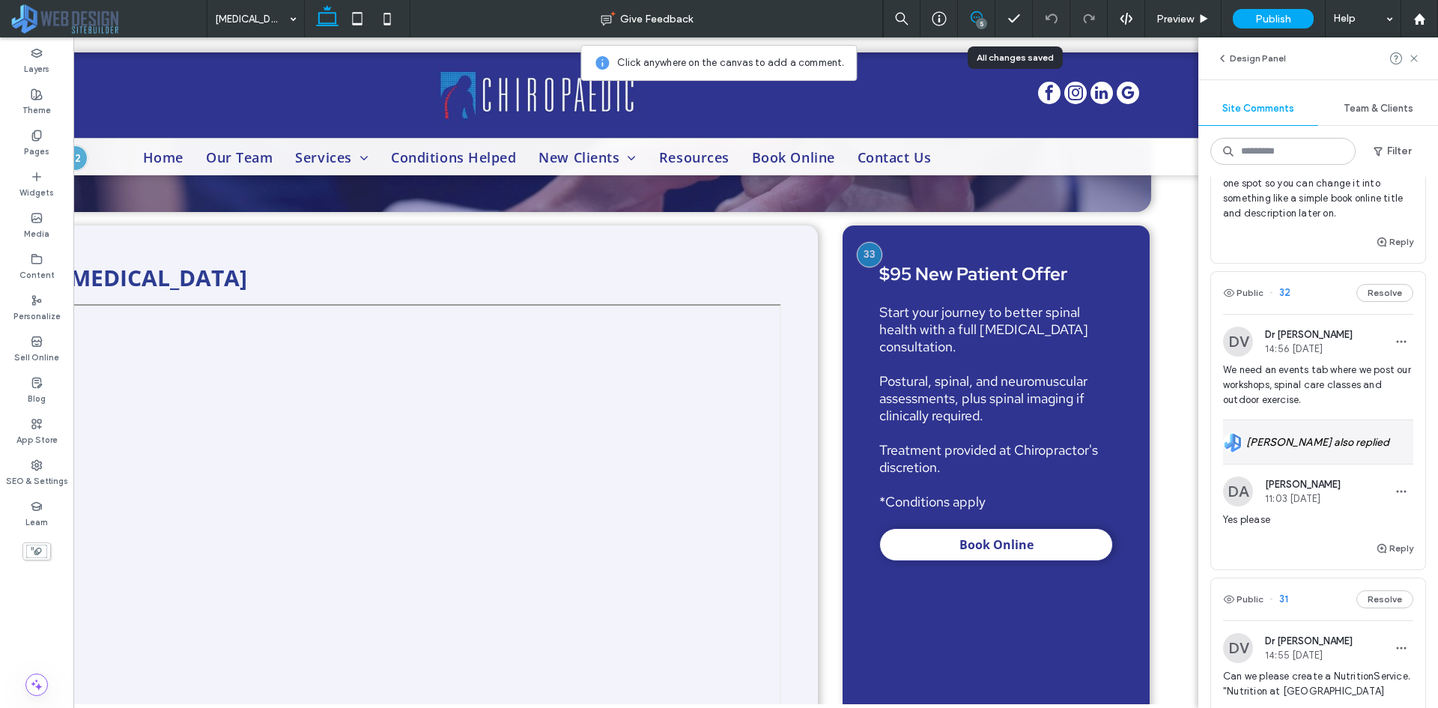
click at [1360, 448] on div "JE Jon Elliget also replied" at bounding box center [1318, 441] width 190 height 43
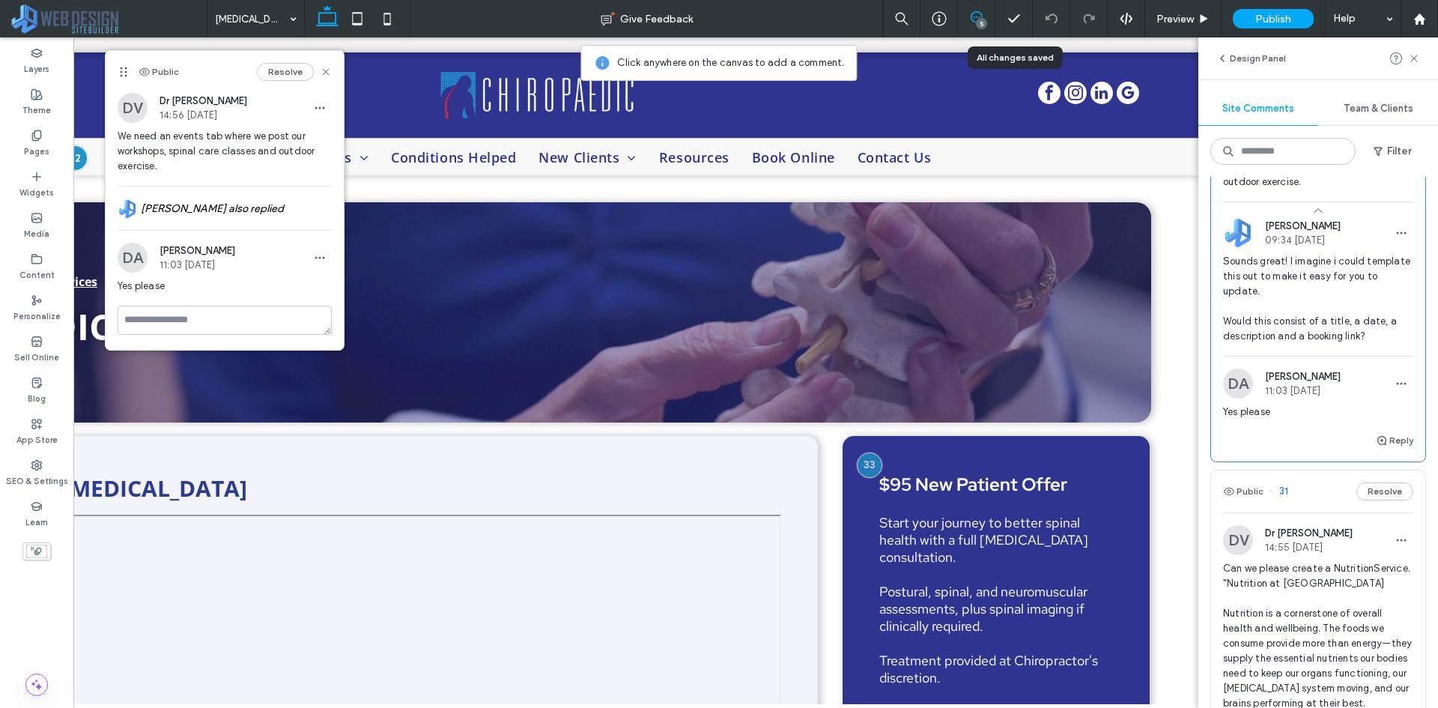
scroll to position [449, 0]
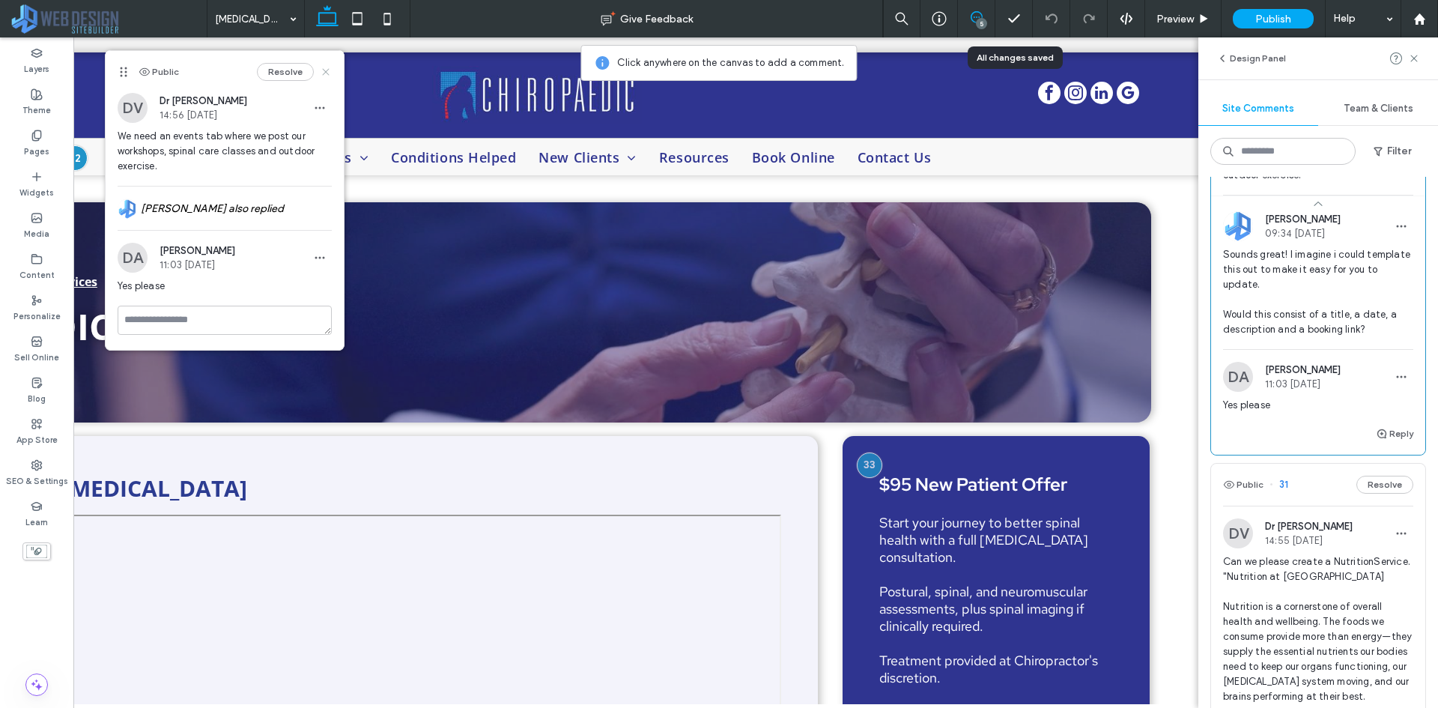
click at [326, 71] on use at bounding box center [325, 71] width 7 height 7
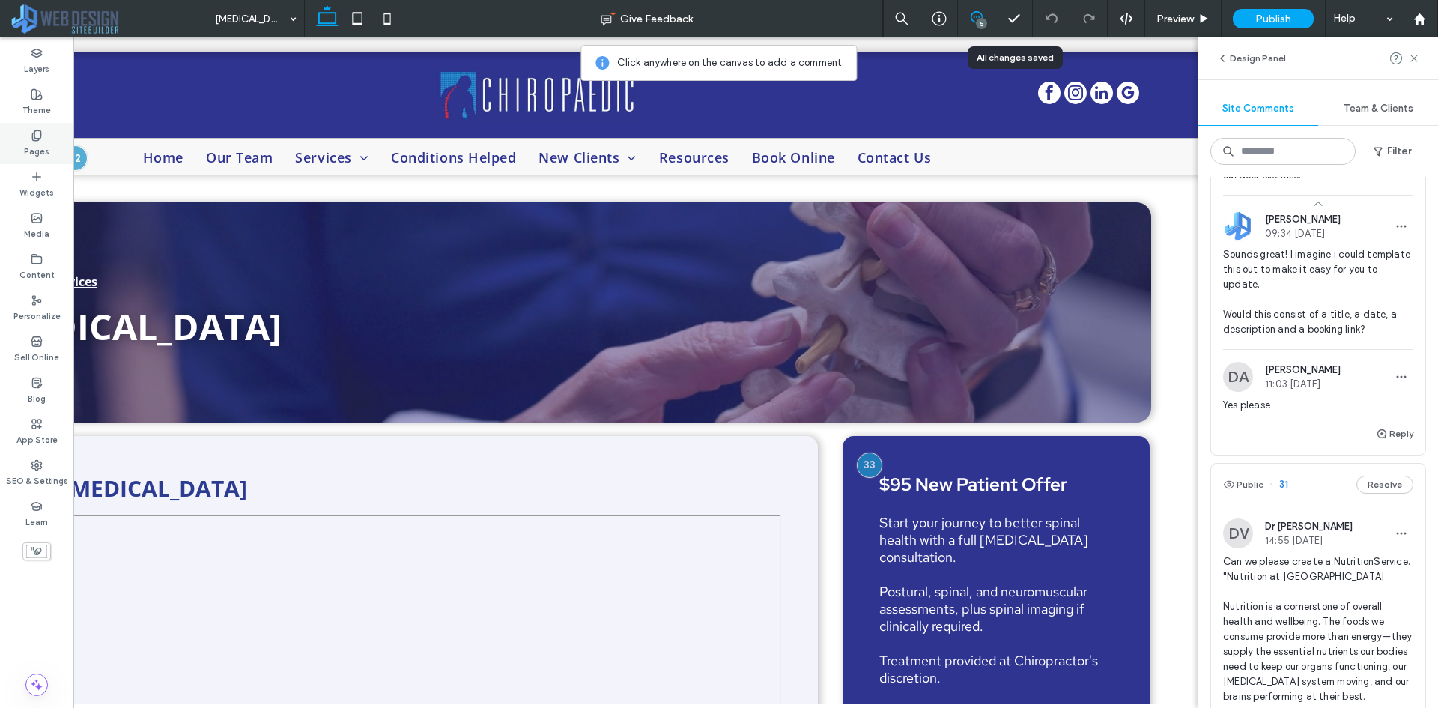
click at [56, 151] on div "Pages" at bounding box center [36, 143] width 73 height 41
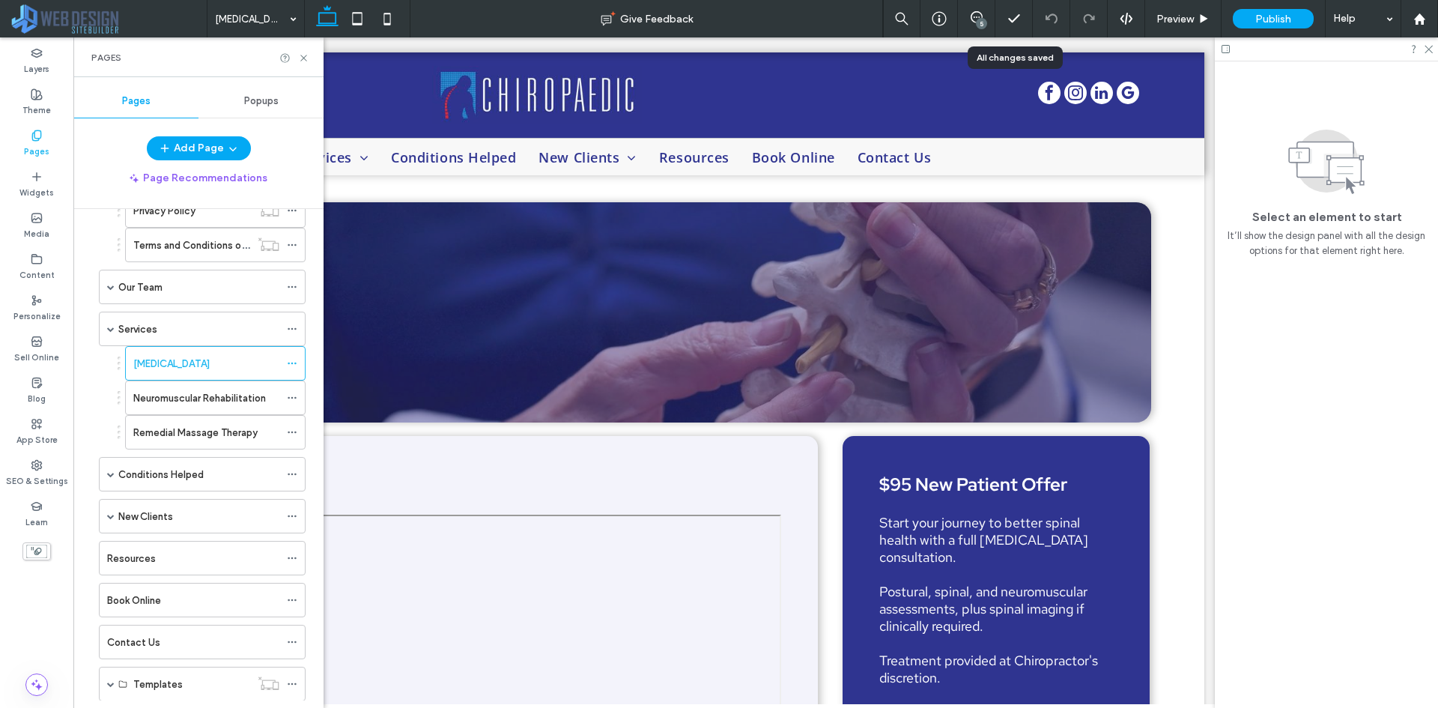
scroll to position [114, 0]
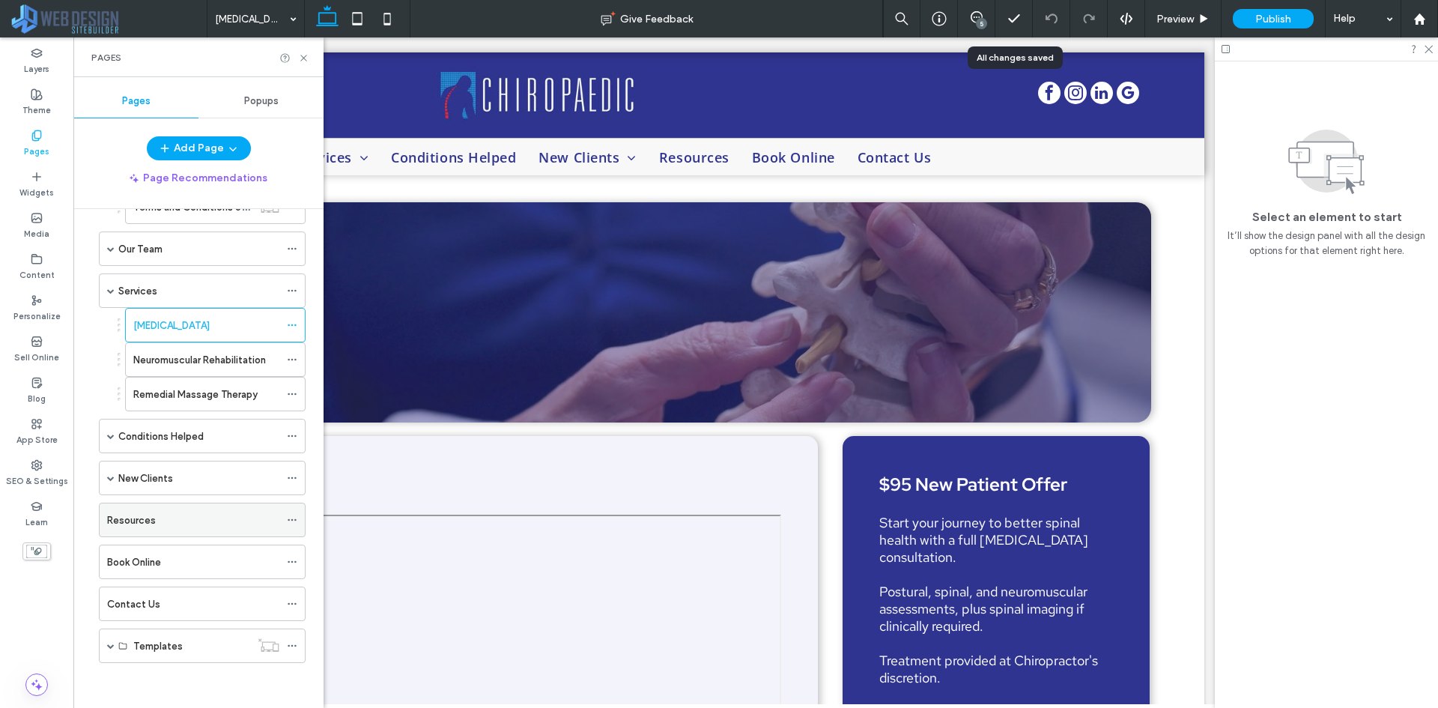
click at [155, 524] on div "Resources" at bounding box center [193, 520] width 172 height 16
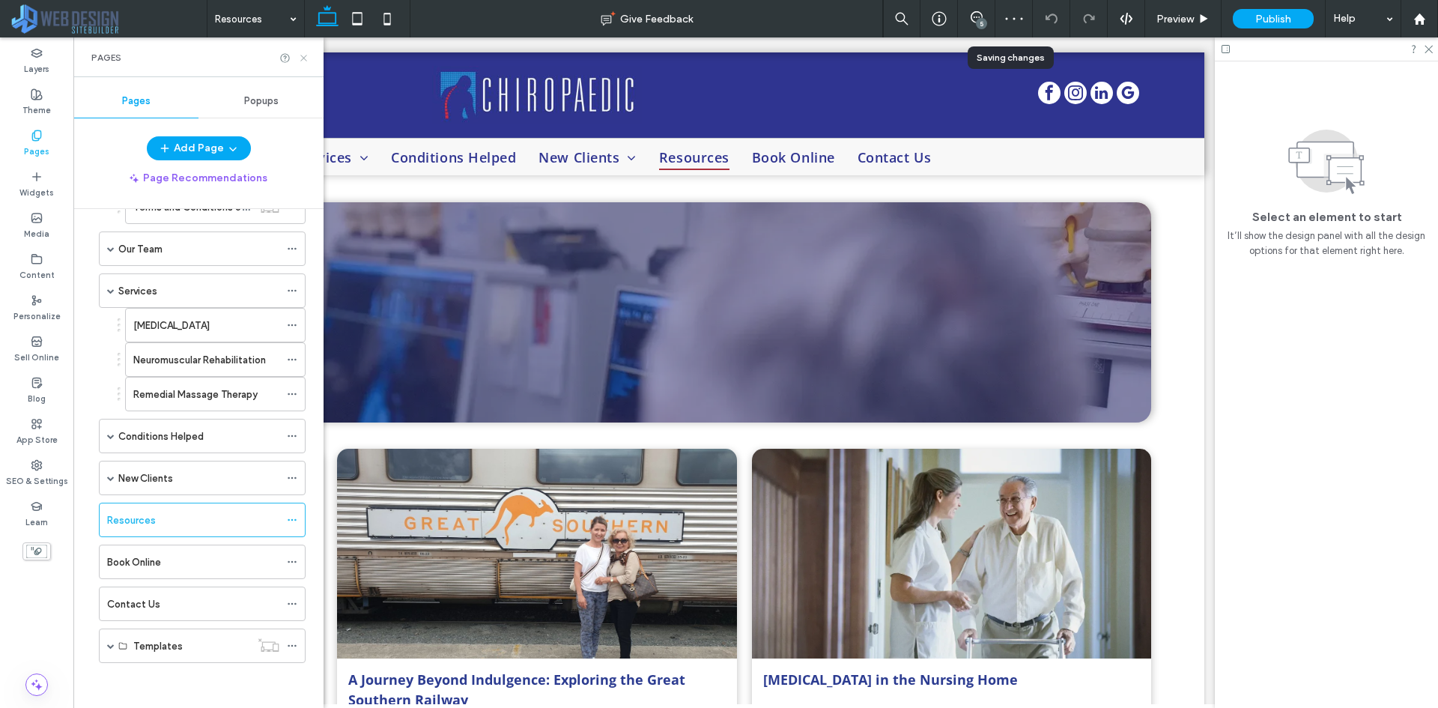
click at [301, 58] on icon at bounding box center [303, 57] width 11 height 11
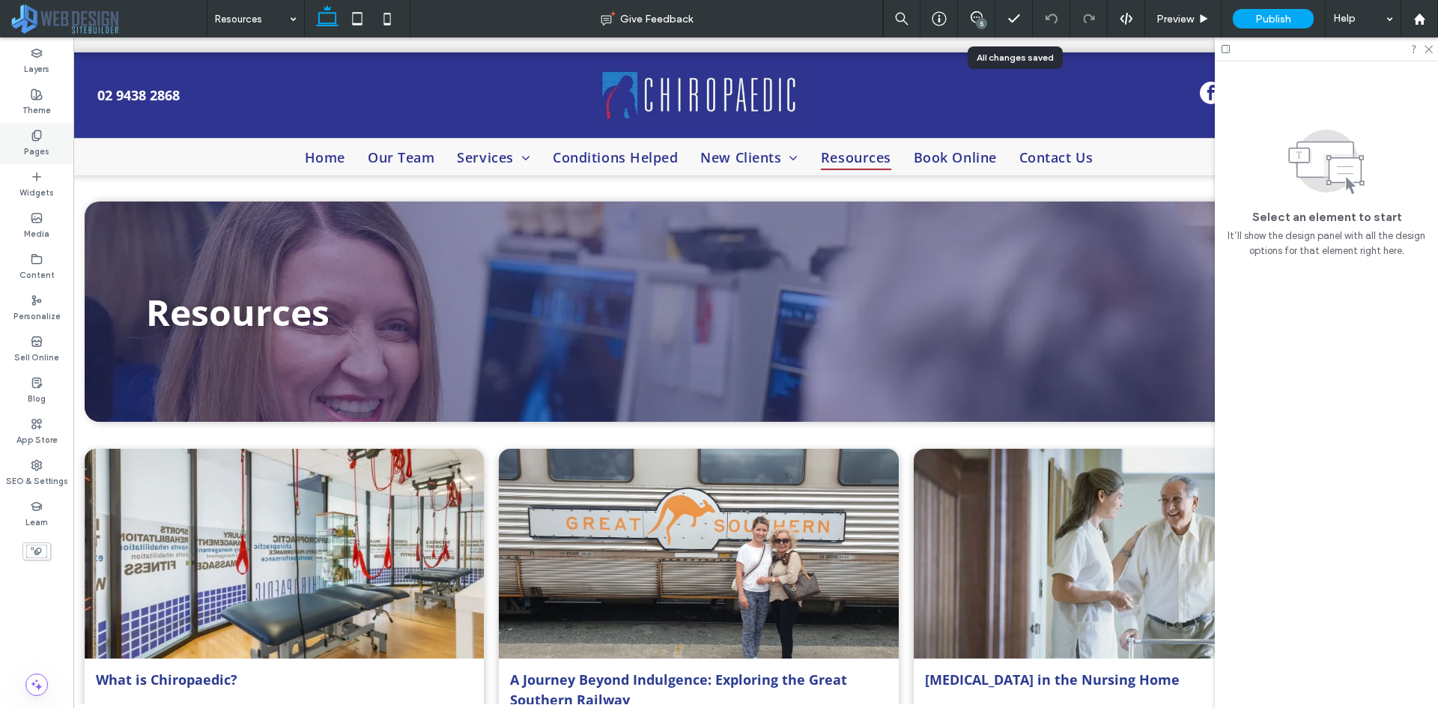
click at [35, 145] on label "Pages" at bounding box center [36, 150] width 25 height 16
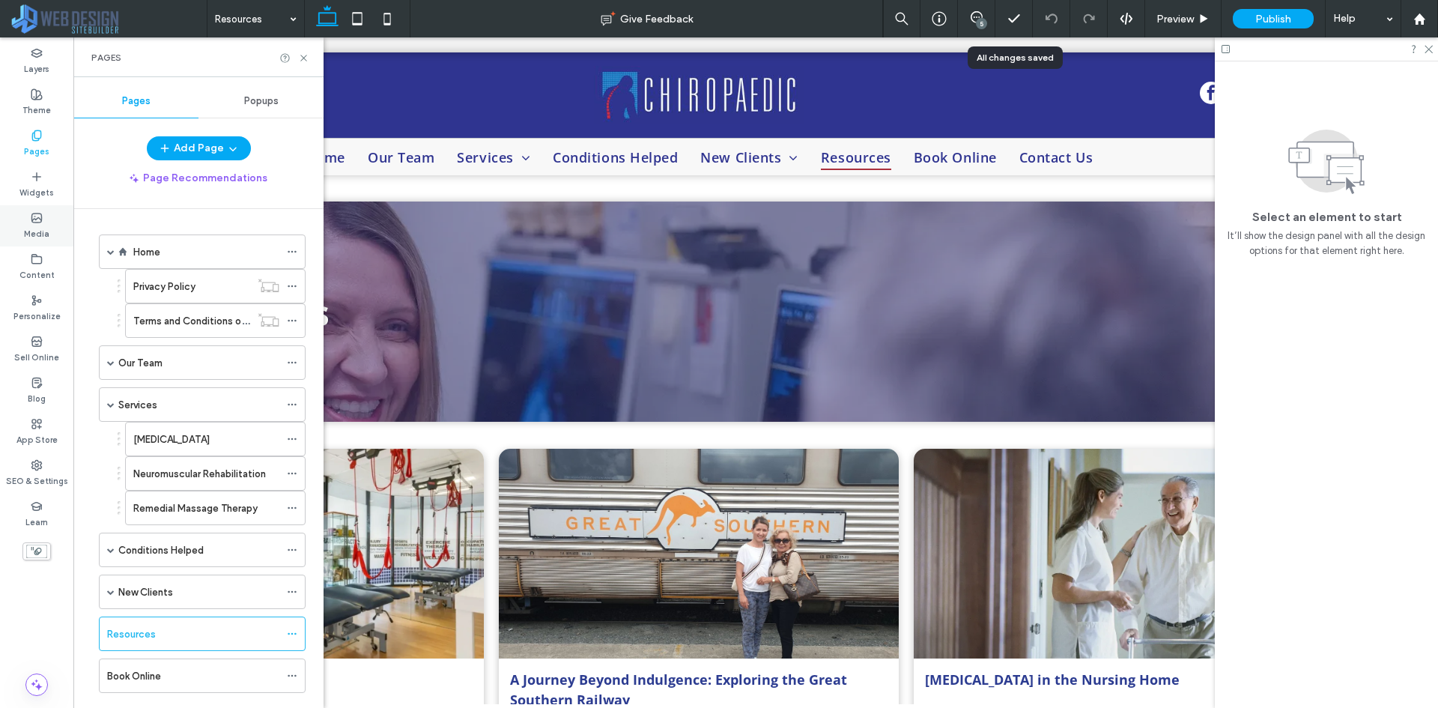
click at [39, 209] on div "Media" at bounding box center [36, 225] width 73 height 41
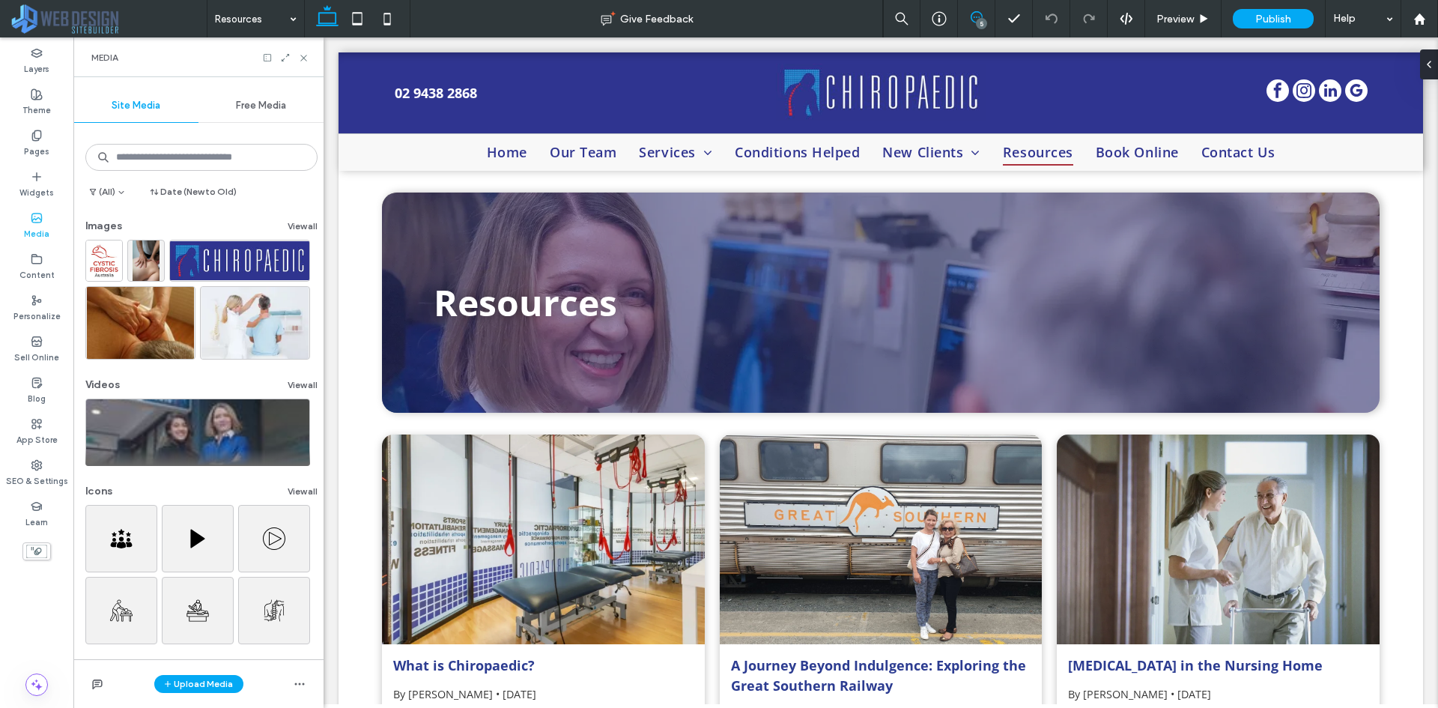
click at [981, 13] on icon at bounding box center [976, 17] width 12 height 12
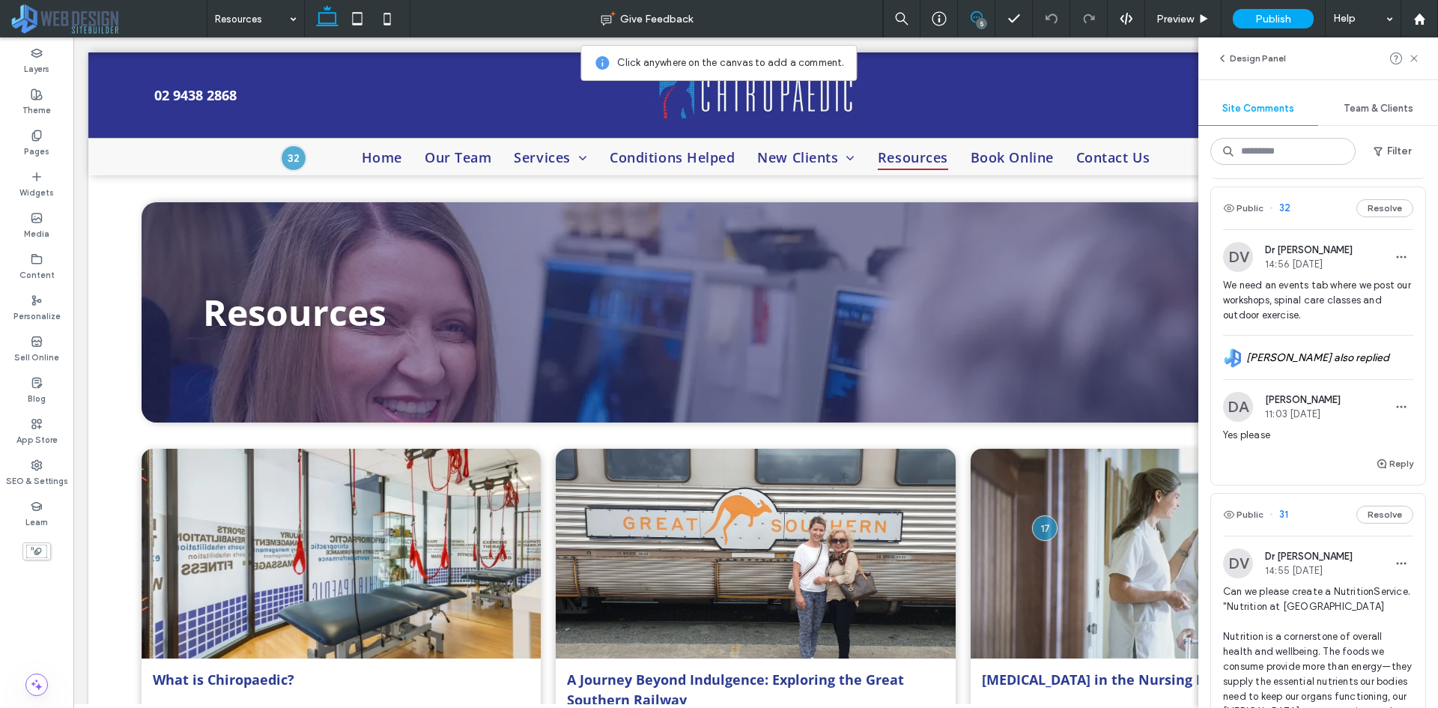
scroll to position [300, 0]
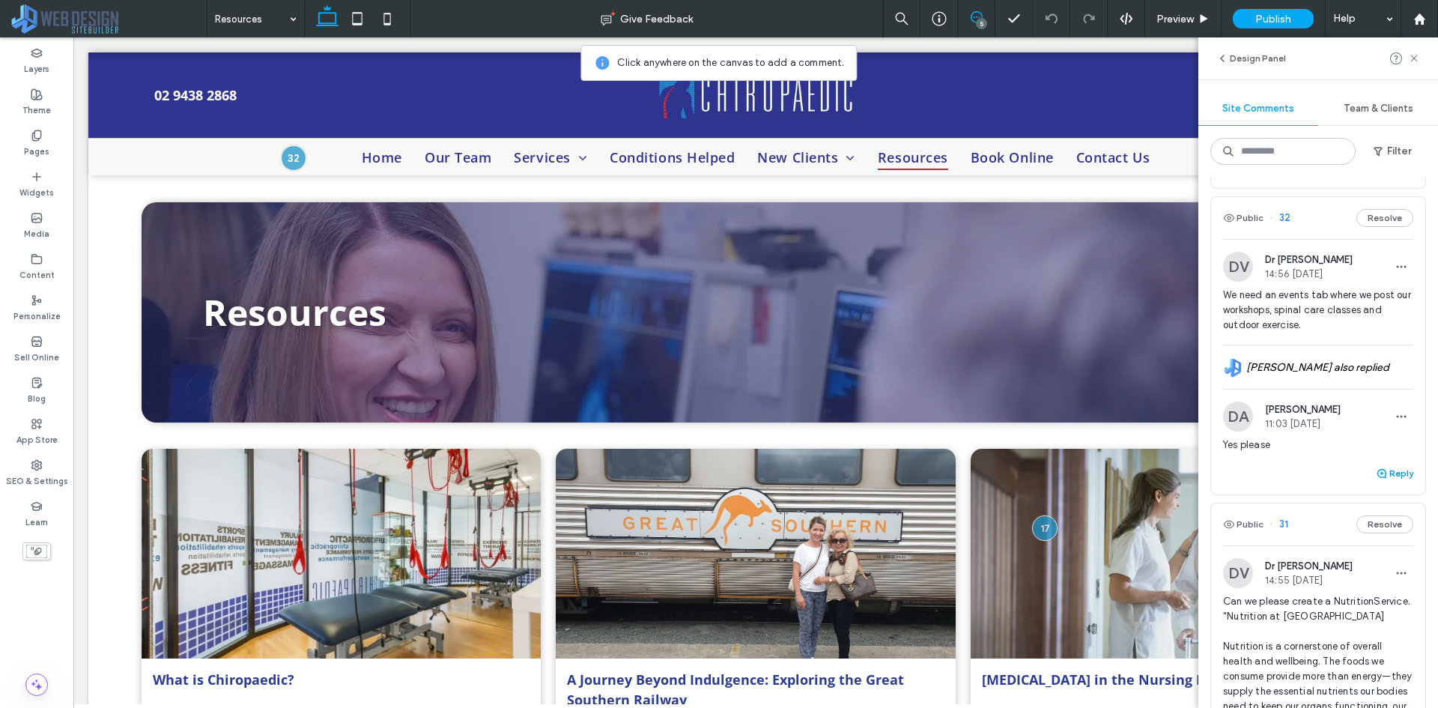
click at [1377, 474] on span "button" at bounding box center [1382, 473] width 13 height 16
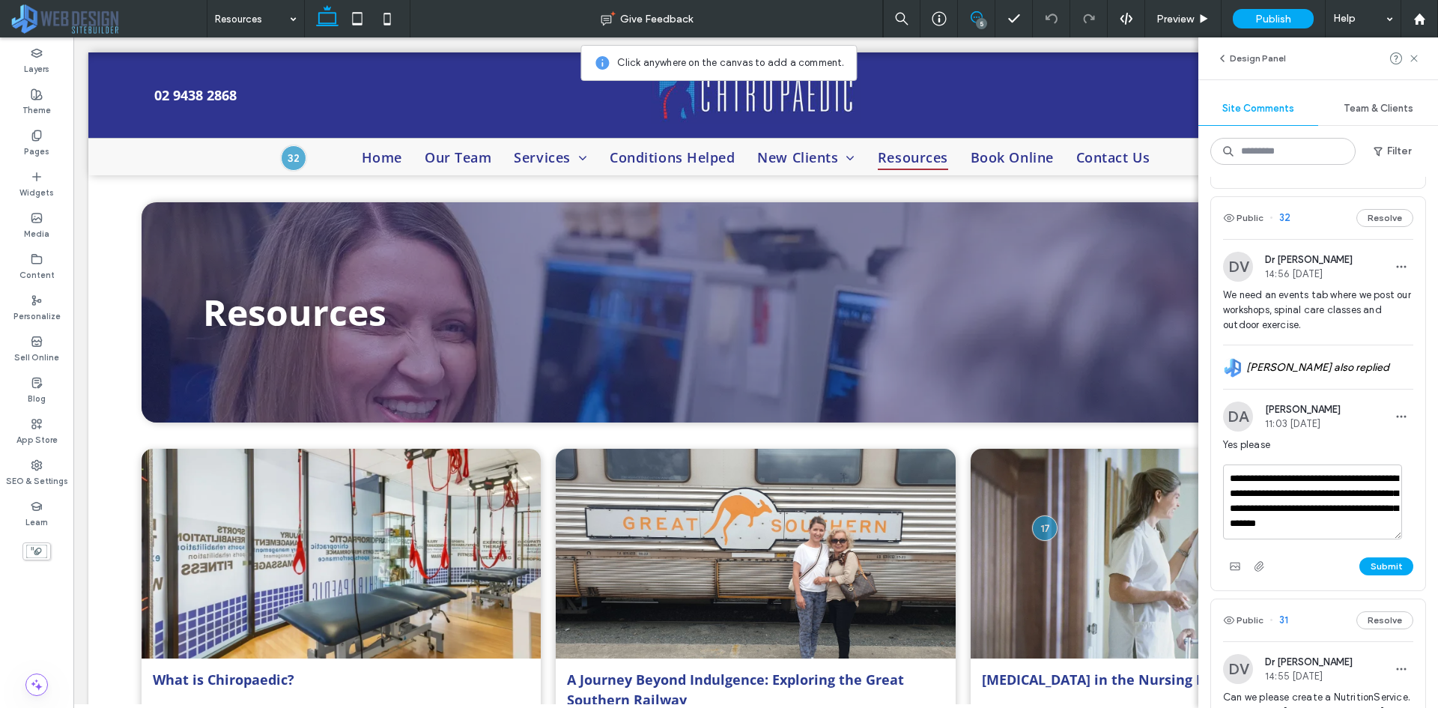
scroll to position [5, 0]
type textarea "**********"
click at [1391, 568] on button "Submit" at bounding box center [1386, 566] width 54 height 18
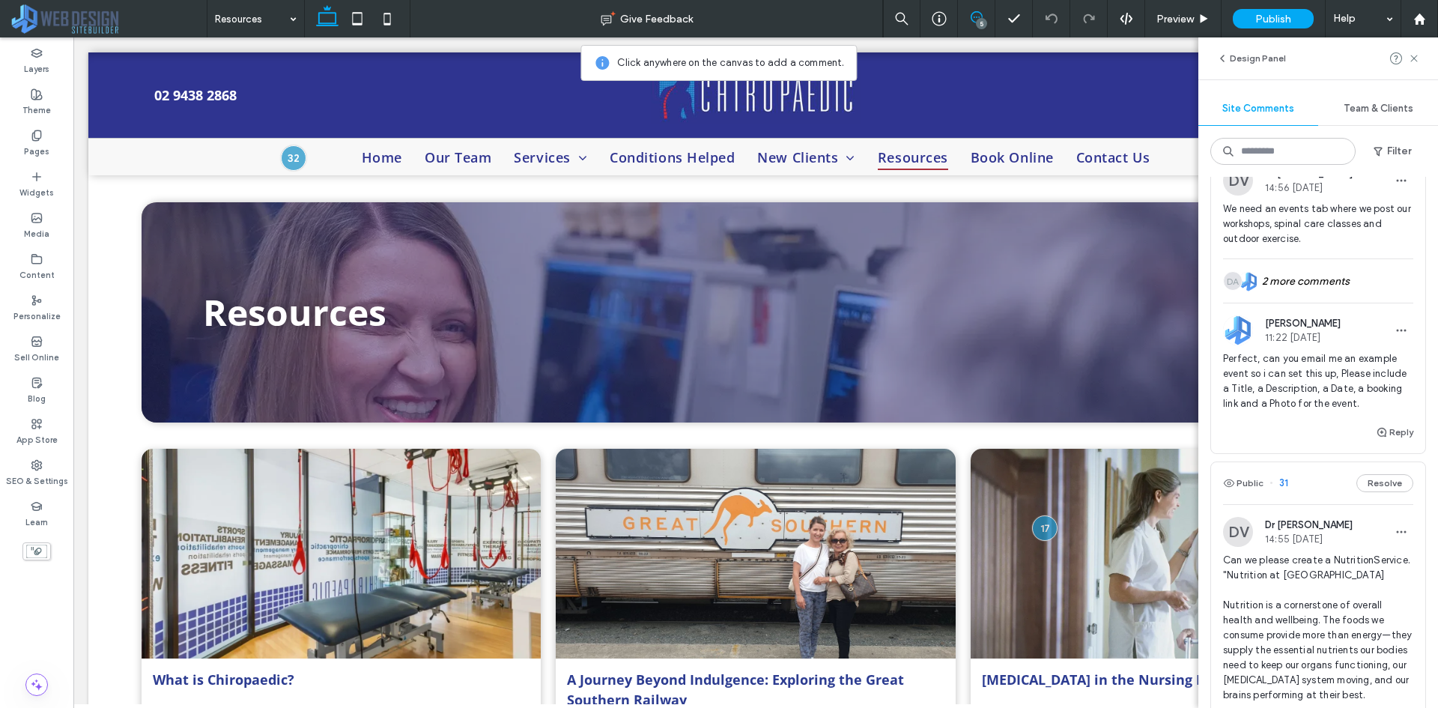
scroll to position [374, 0]
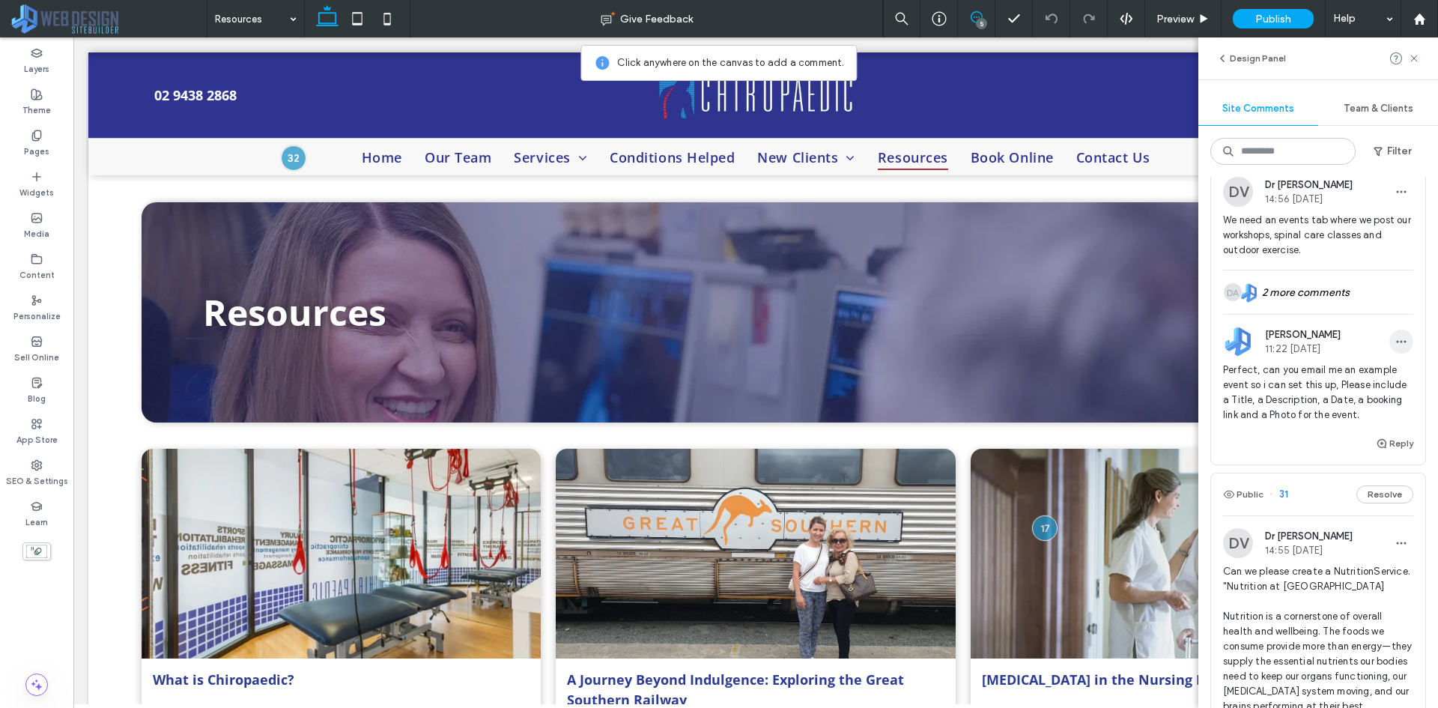
click at [1398, 335] on span "button" at bounding box center [1401, 341] width 24 height 24
click at [1313, 377] on div "Edit" at bounding box center [1334, 380] width 133 height 28
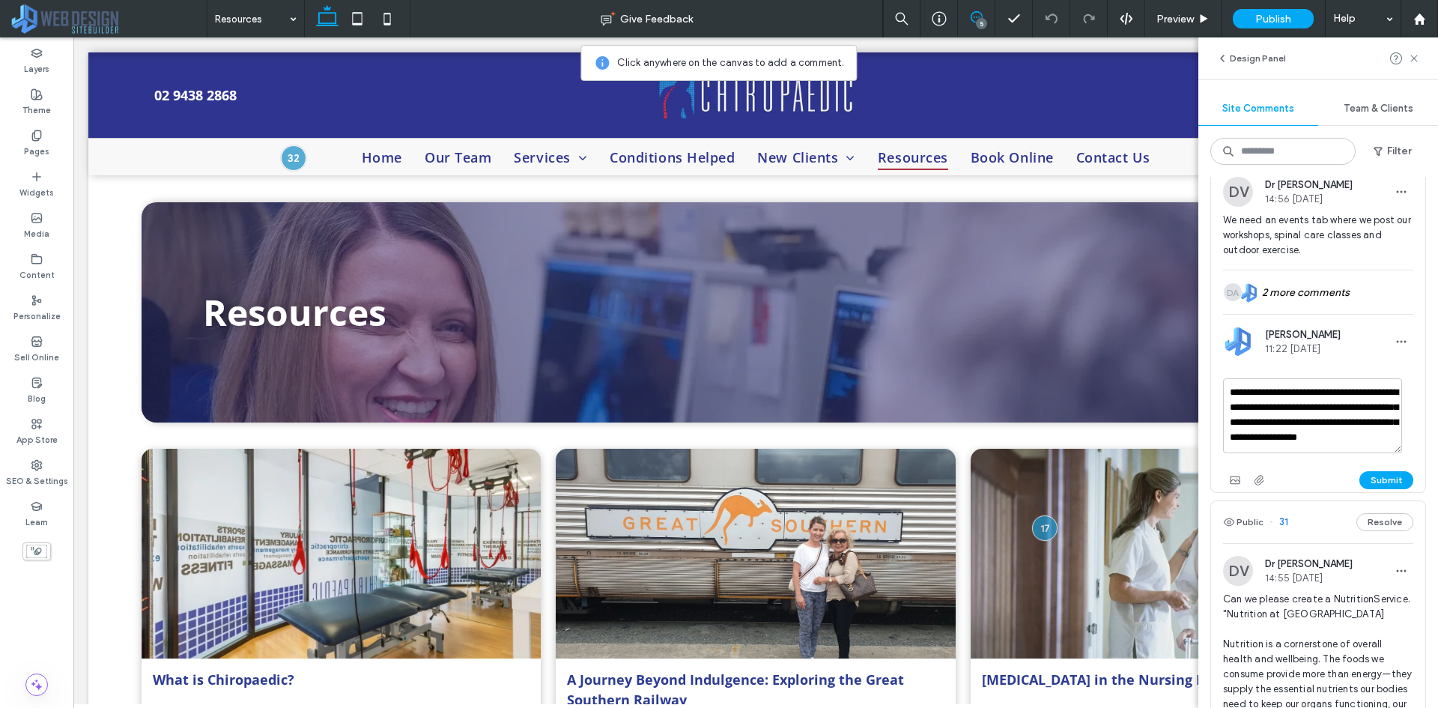
click at [1263, 389] on textarea "**********" at bounding box center [1312, 415] width 179 height 75
type textarea "**********"
click at [1393, 483] on button "Submit" at bounding box center [1386, 480] width 54 height 18
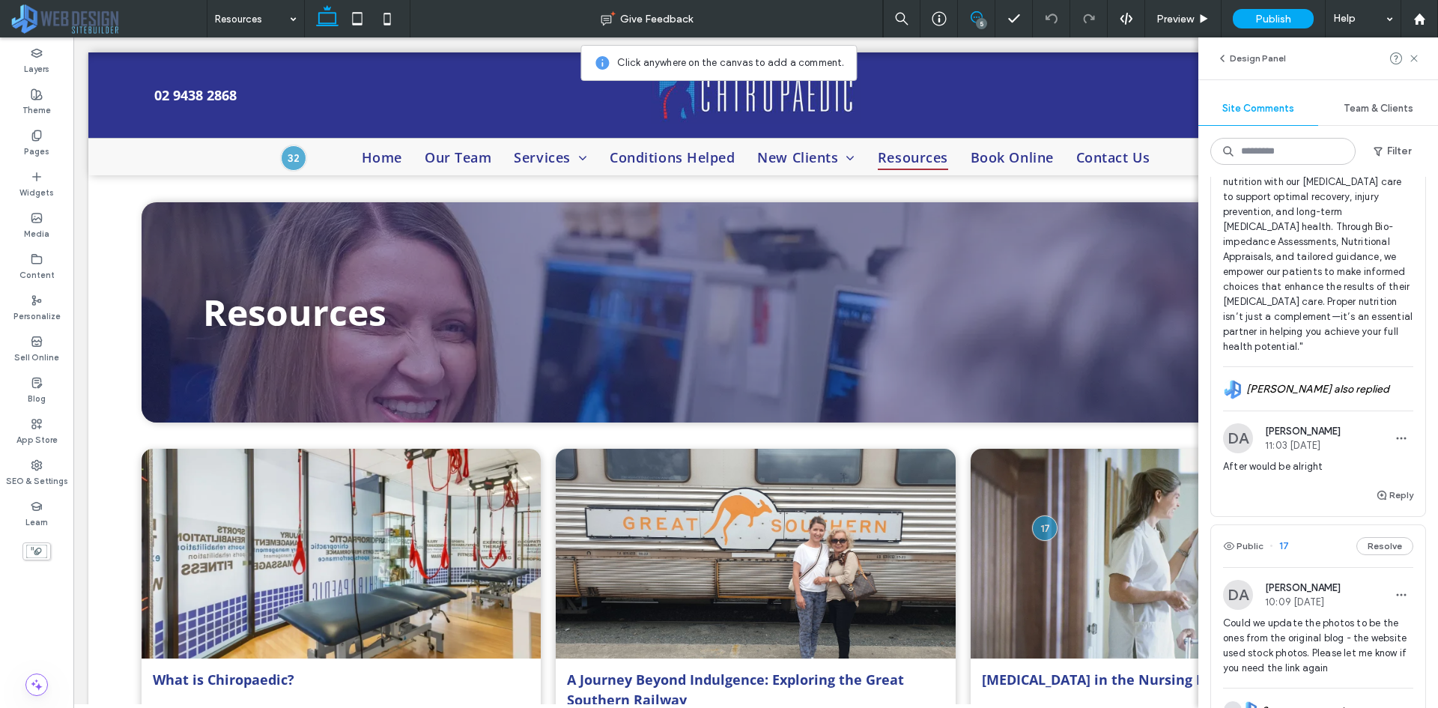
scroll to position [899, 0]
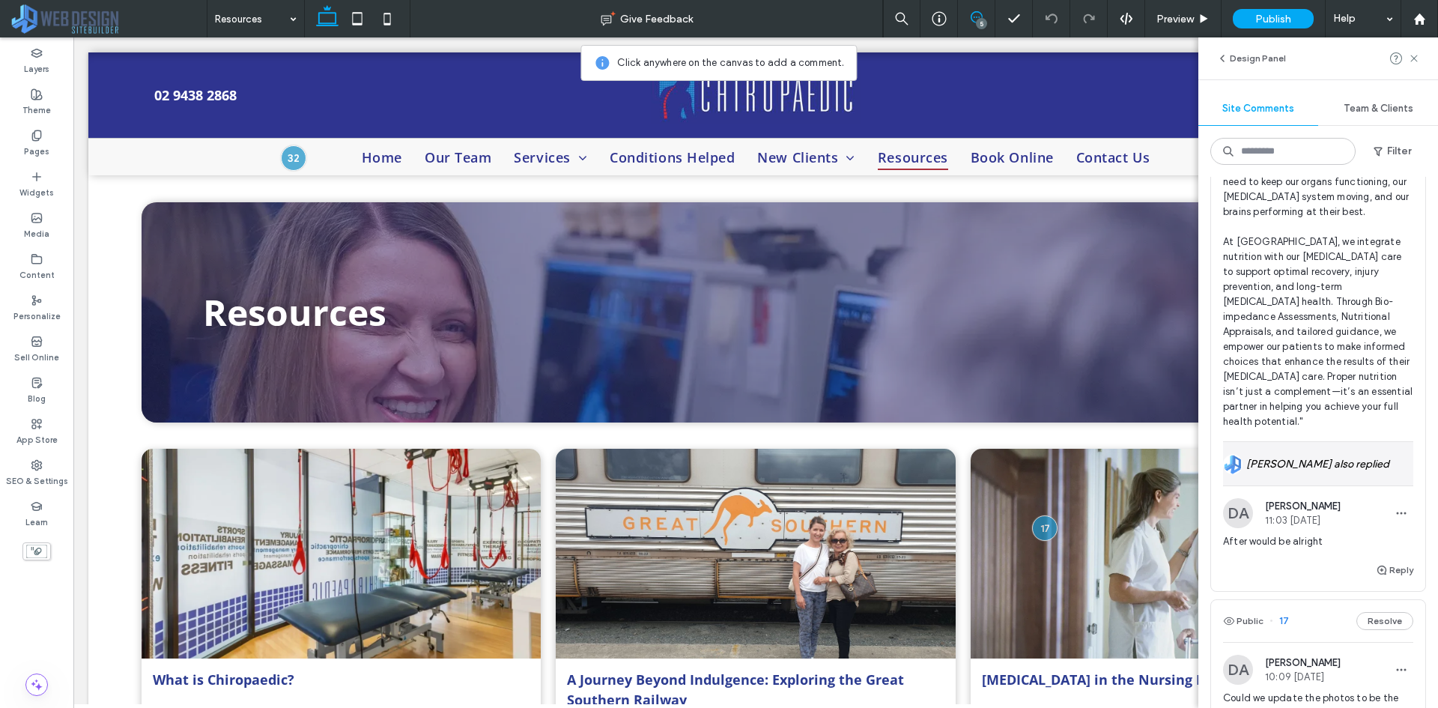
click at [1336, 485] on div "JE Jon Elliget also replied" at bounding box center [1318, 463] width 190 height 43
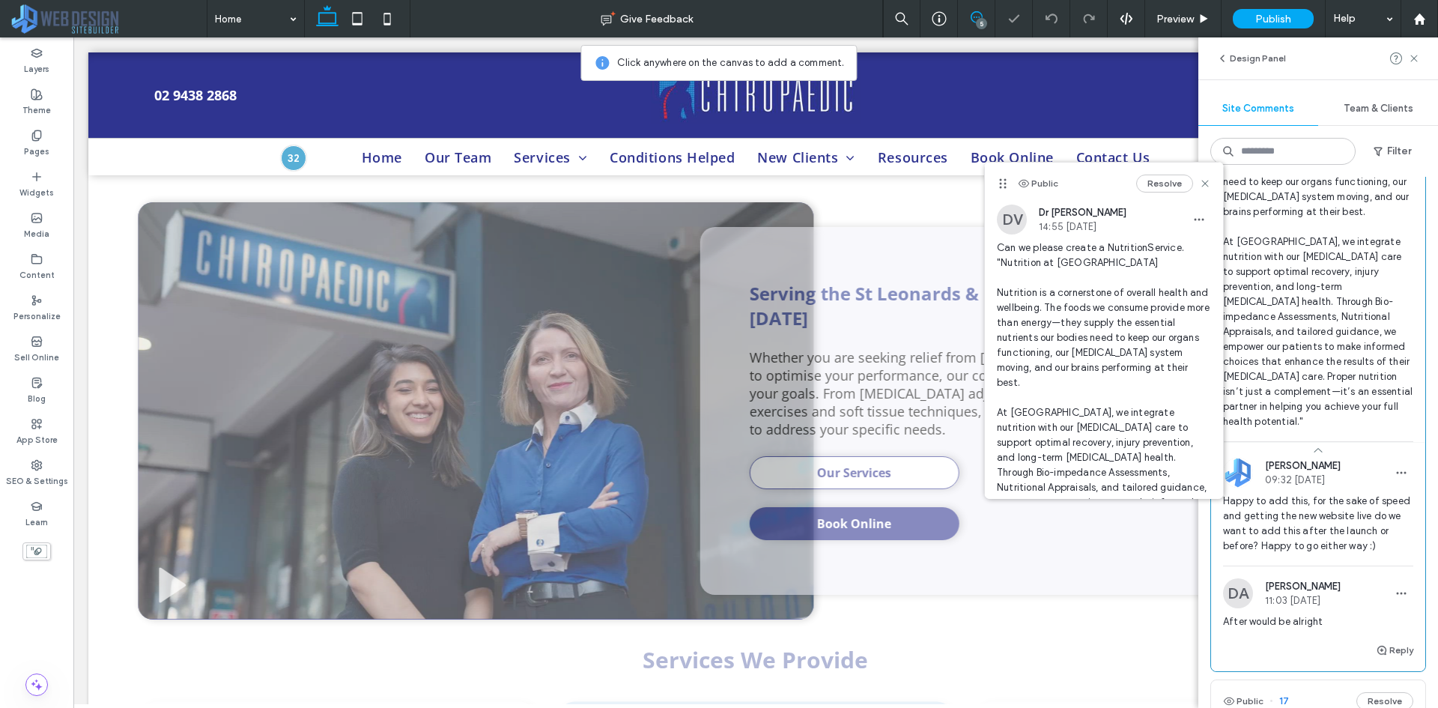
scroll to position [886, 0]
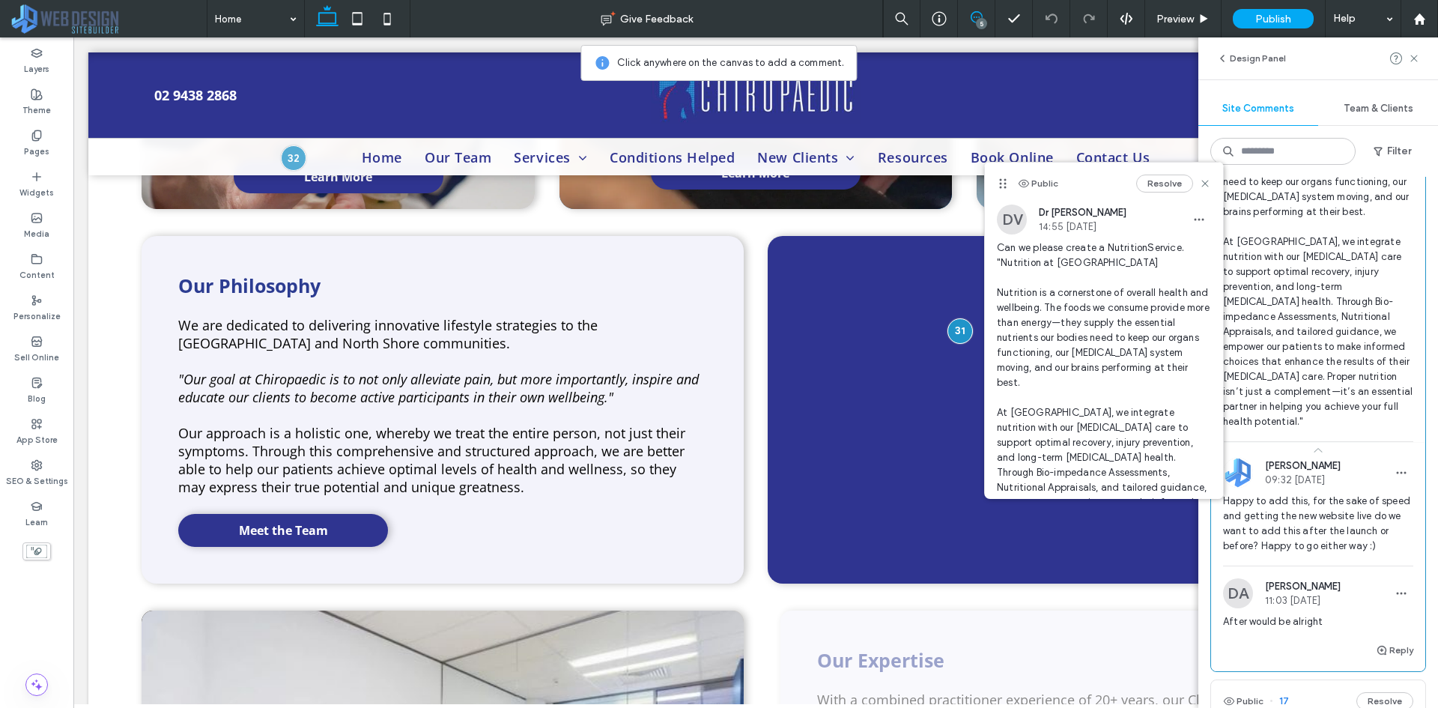
click at [1312, 458] on icon at bounding box center [1317, 450] width 15 height 15
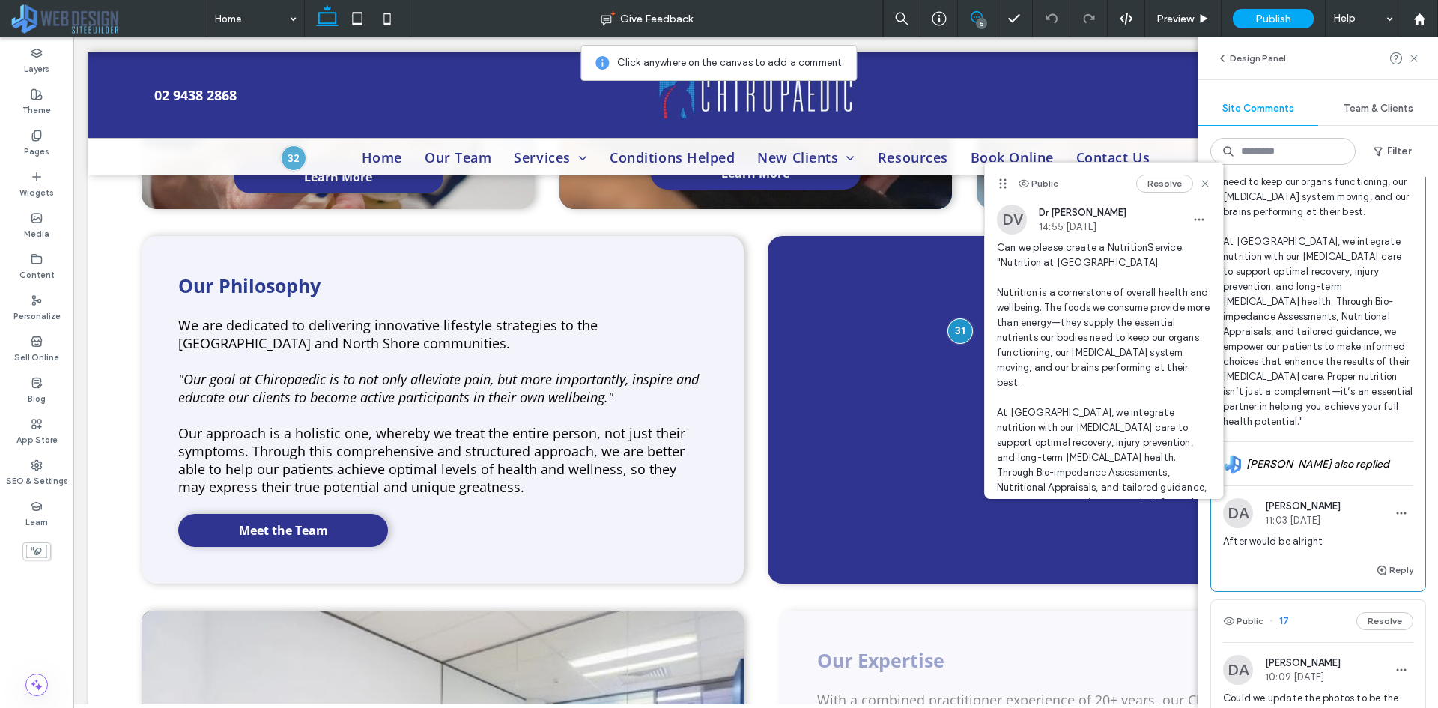
click at [1316, 591] on div "Reply" at bounding box center [1318, 576] width 214 height 30
click at [1387, 579] on button "Reply" at bounding box center [1394, 570] width 37 height 18
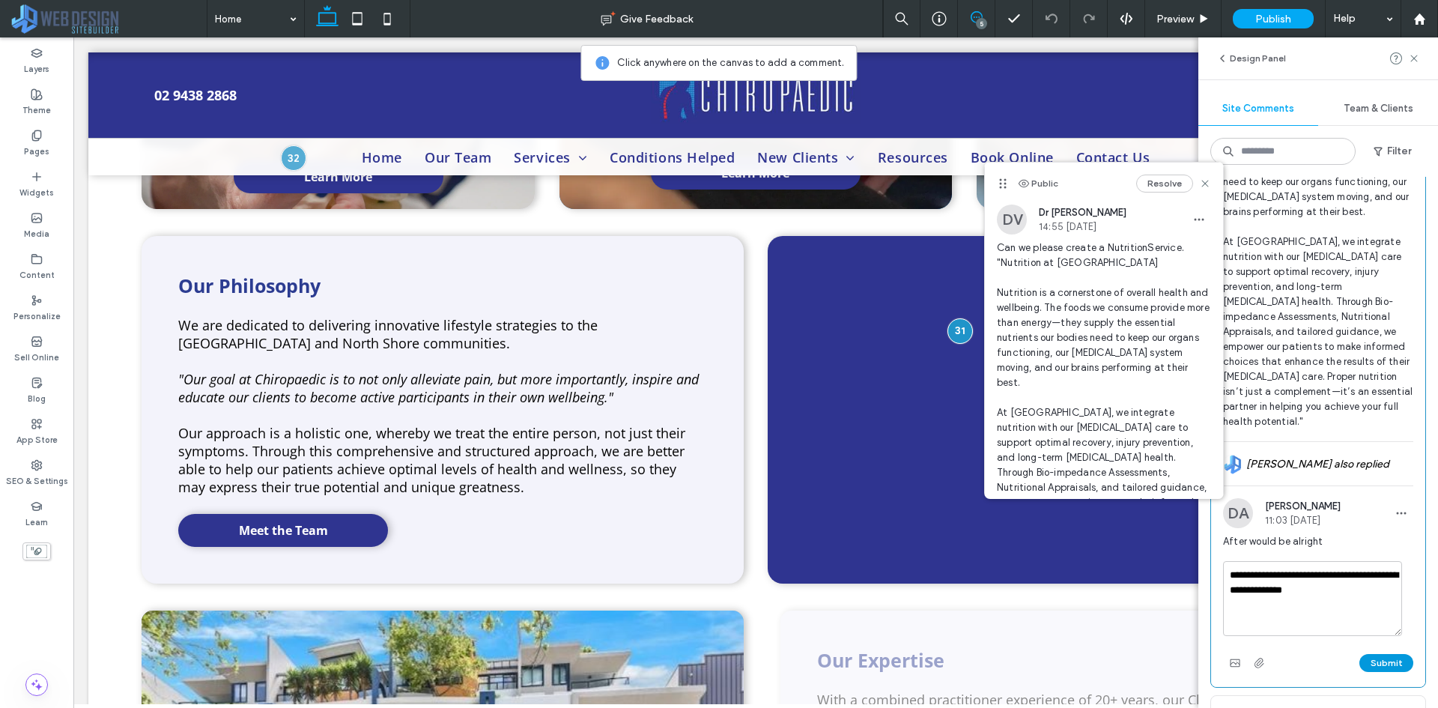
type textarea "**********"
click at [1362, 672] on button "Submit" at bounding box center [1386, 663] width 54 height 18
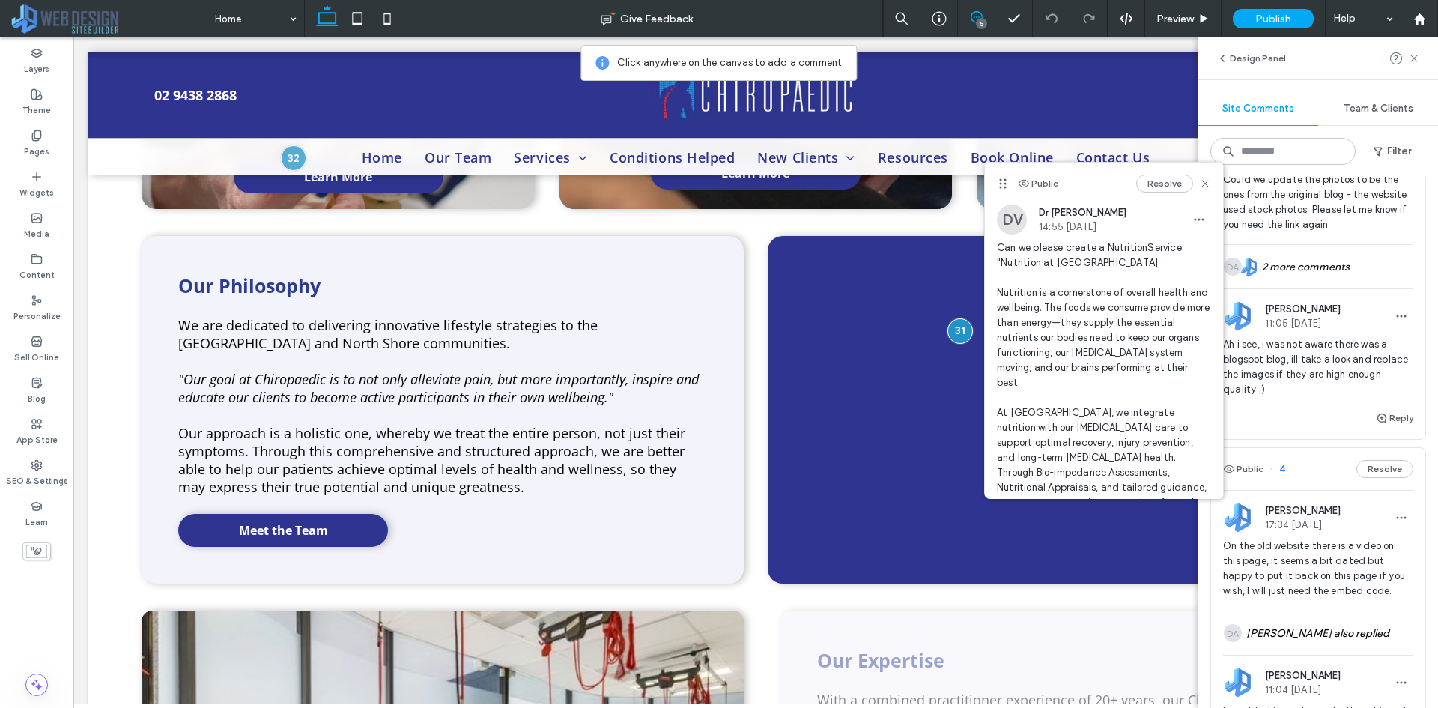
scroll to position [1423, 0]
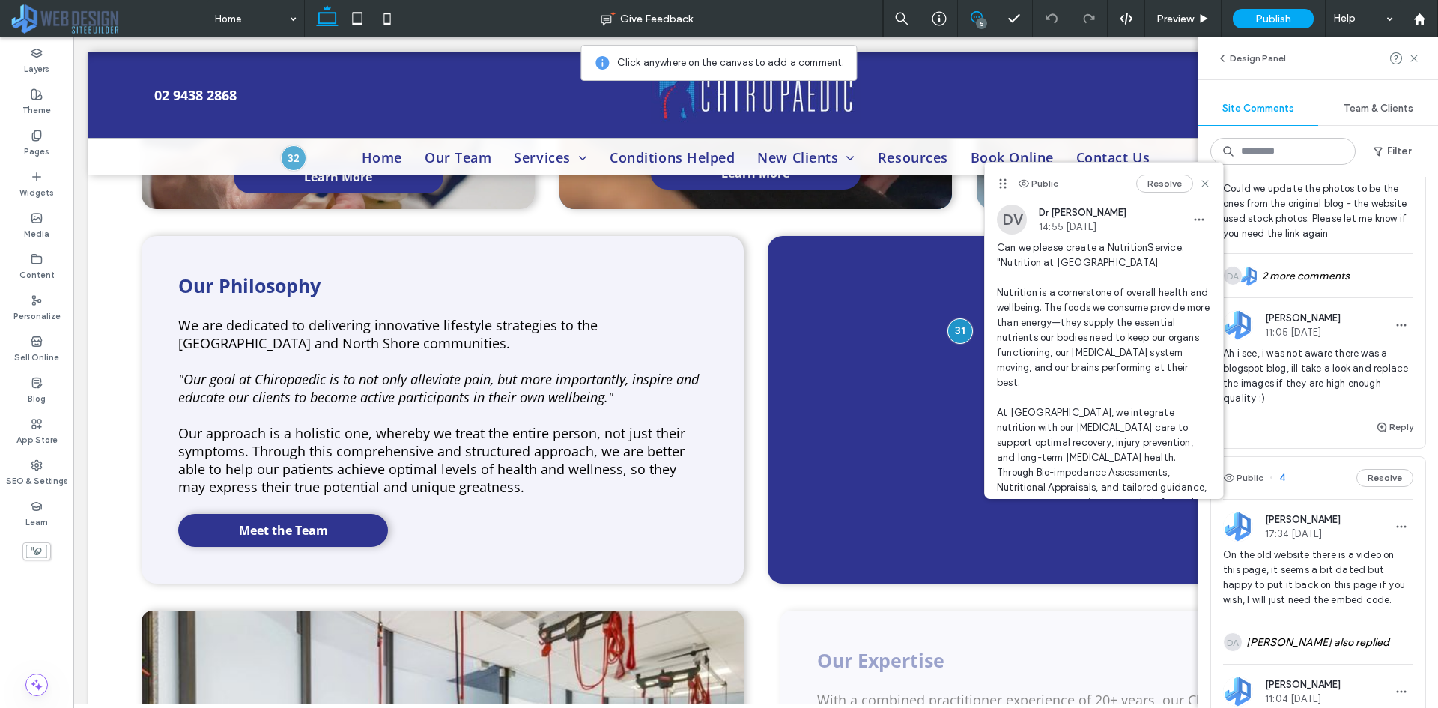
click at [1415, 392] on div "Public 33 Resolve DA Dr Ashley 11:03 Sep 12 2025 We don't want this special off…" at bounding box center [1318, 442] width 240 height 531
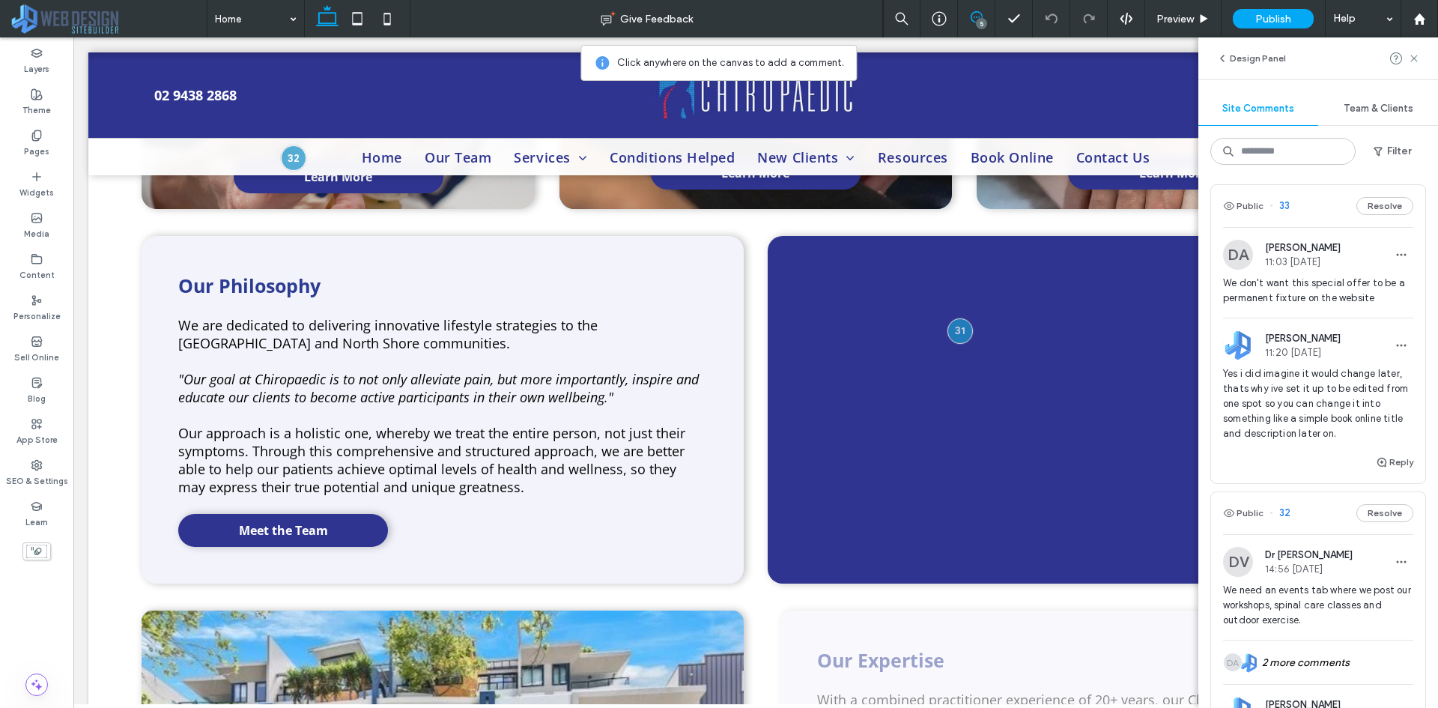
scroll to position [0, 0]
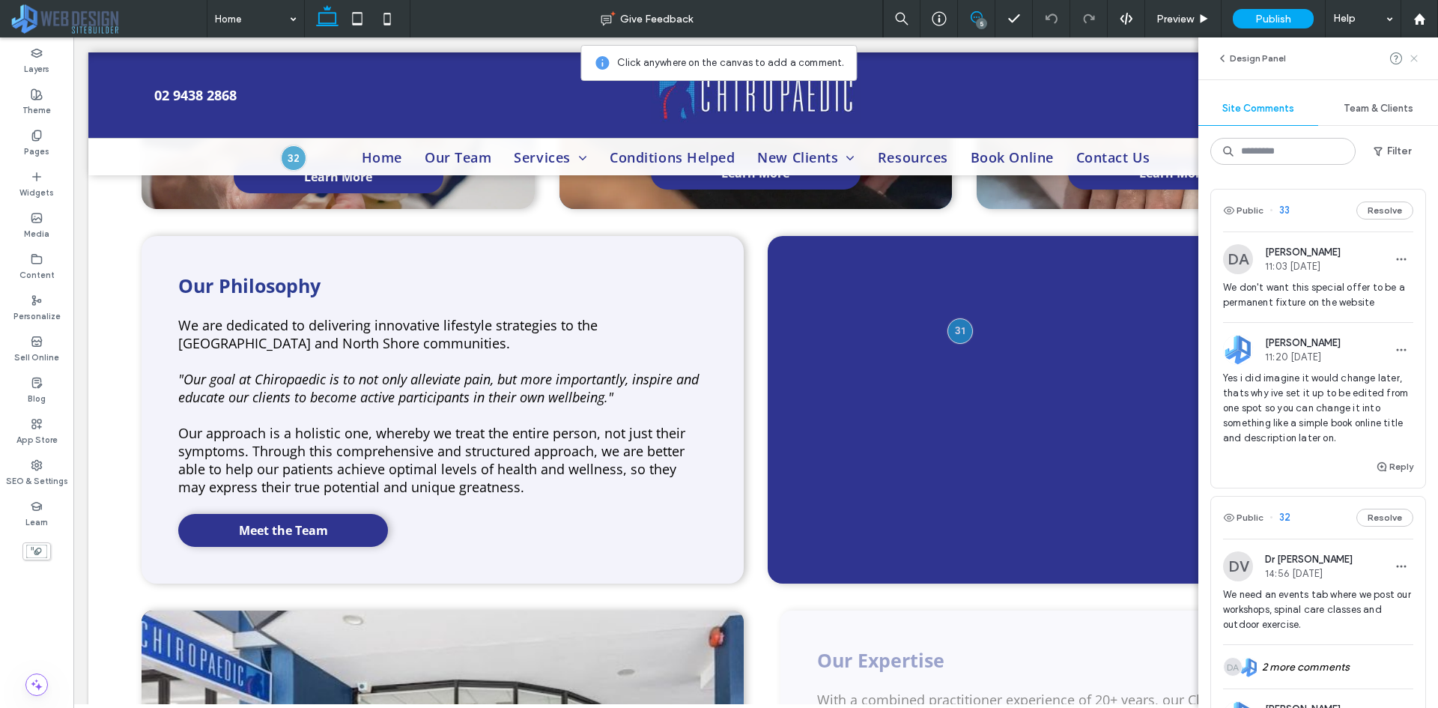
click at [1418, 55] on icon at bounding box center [1414, 58] width 12 height 12
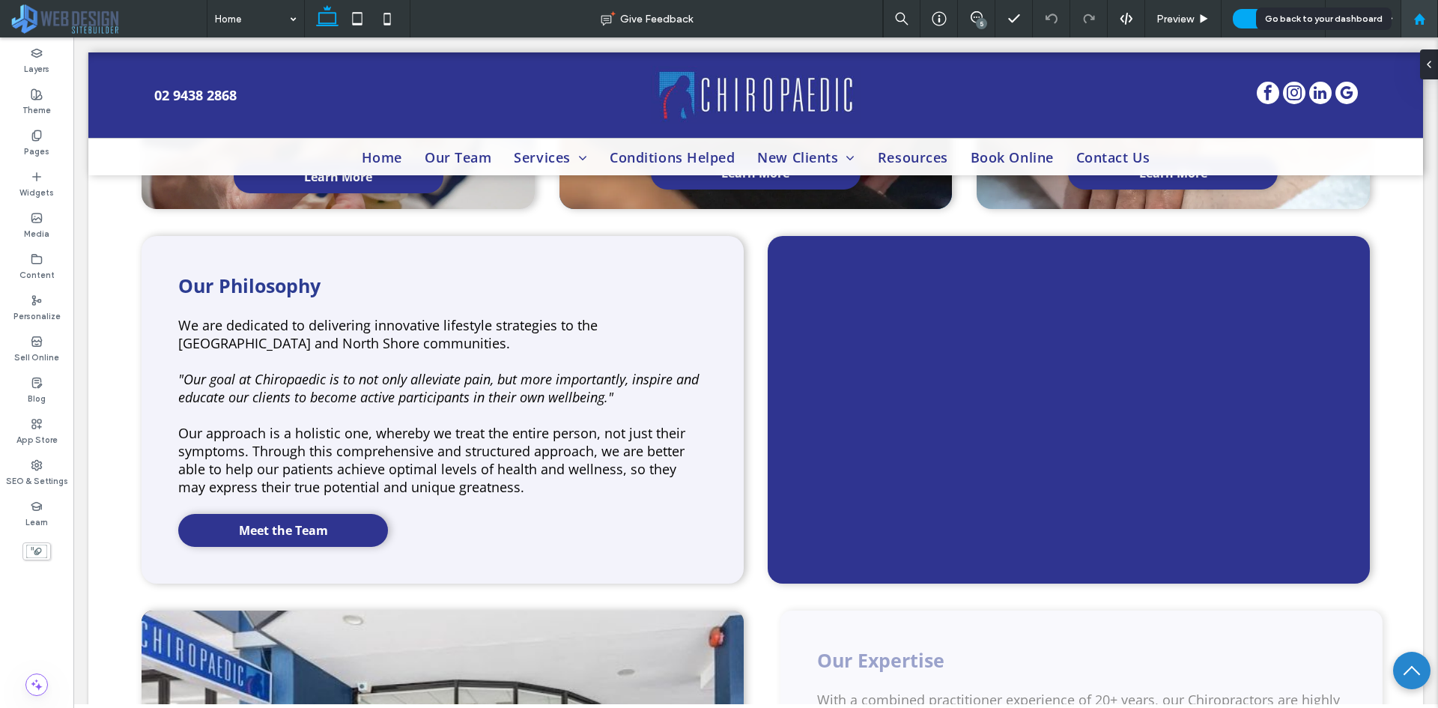
click at [1424, 21] on icon at bounding box center [1419, 19] width 13 height 13
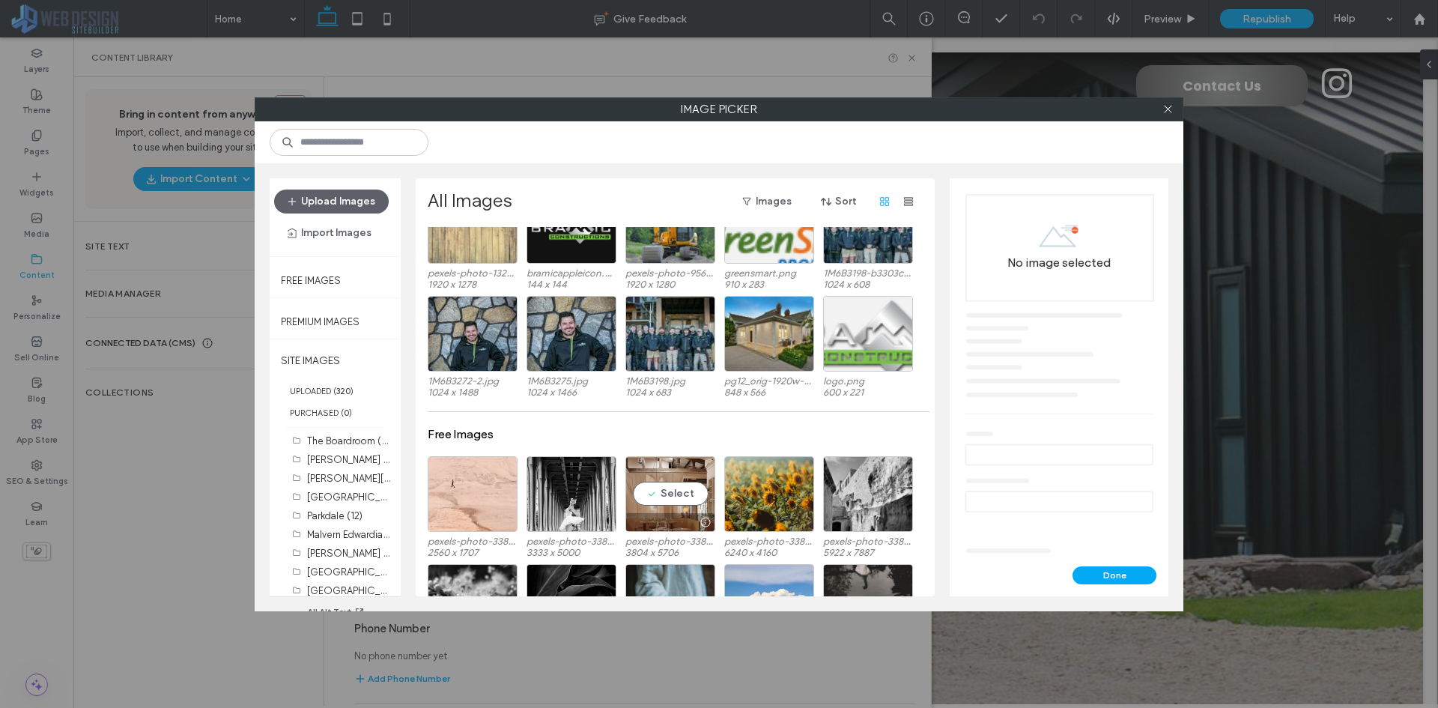
scroll to position [449, 0]
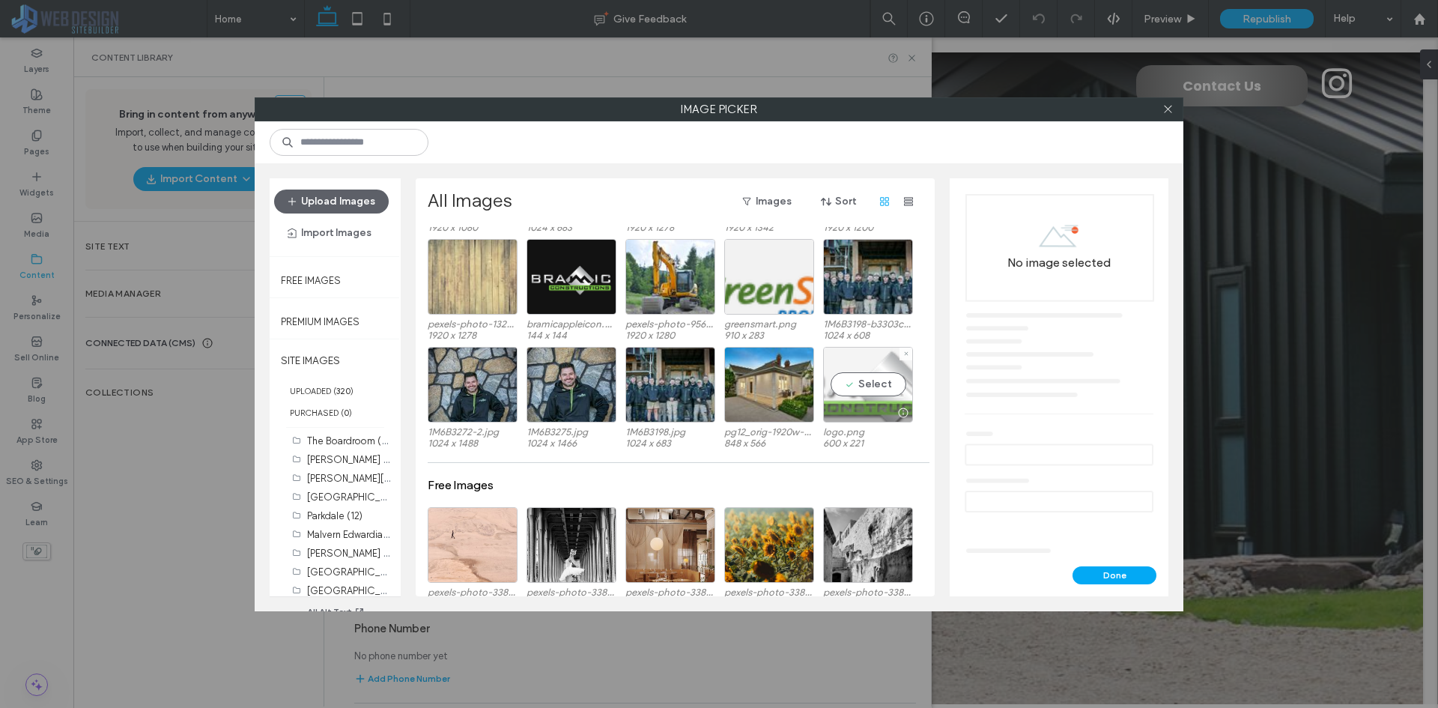
click at [889, 383] on div "Select" at bounding box center [868, 385] width 90 height 76
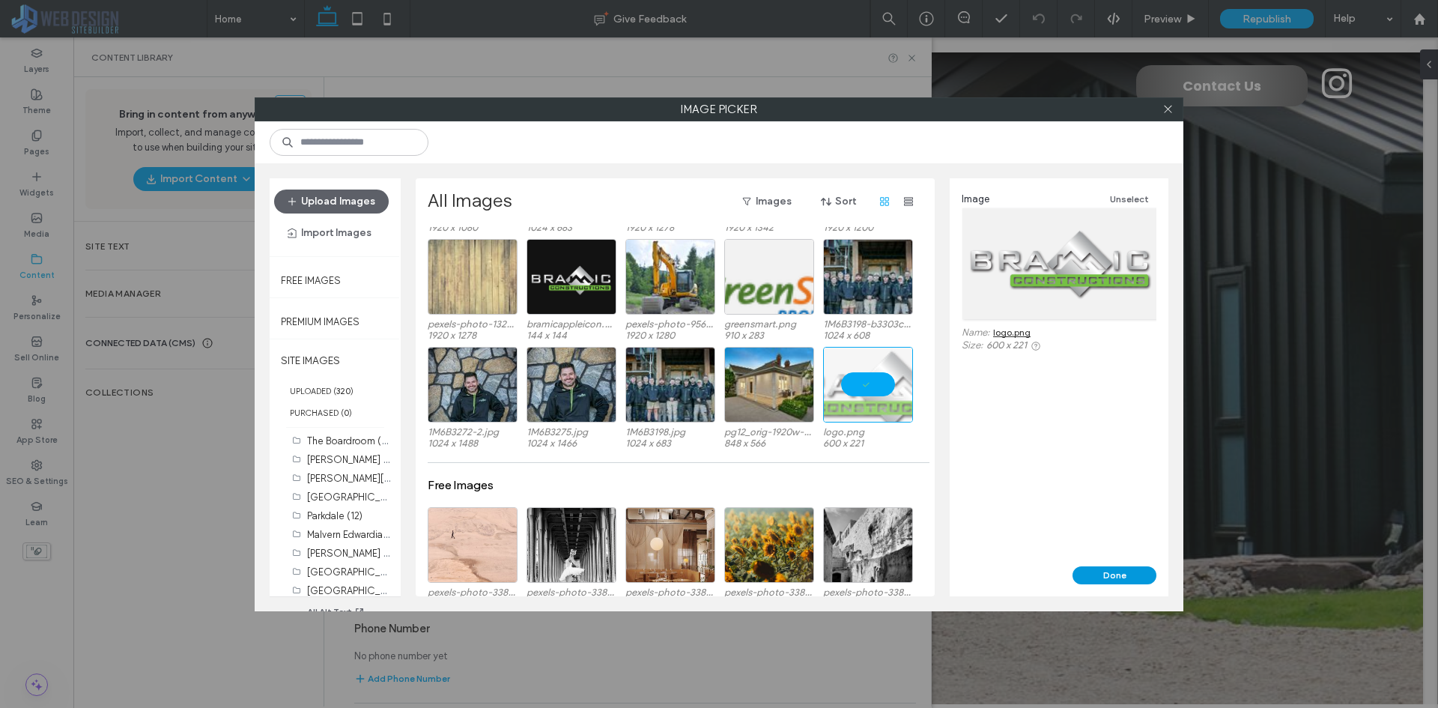
click at [1111, 579] on button "Done" at bounding box center [1114, 575] width 84 height 18
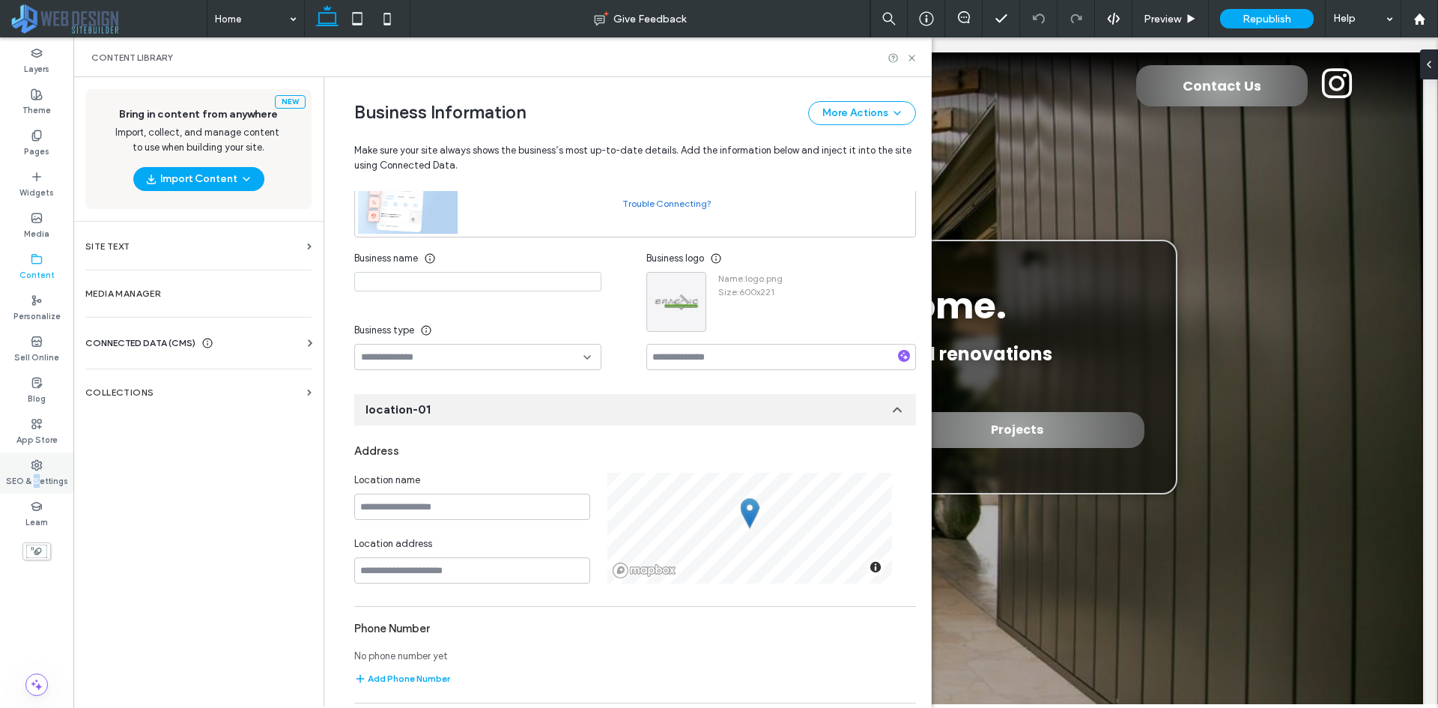
click at [39, 476] on label "SEO & Settings" at bounding box center [37, 479] width 62 height 16
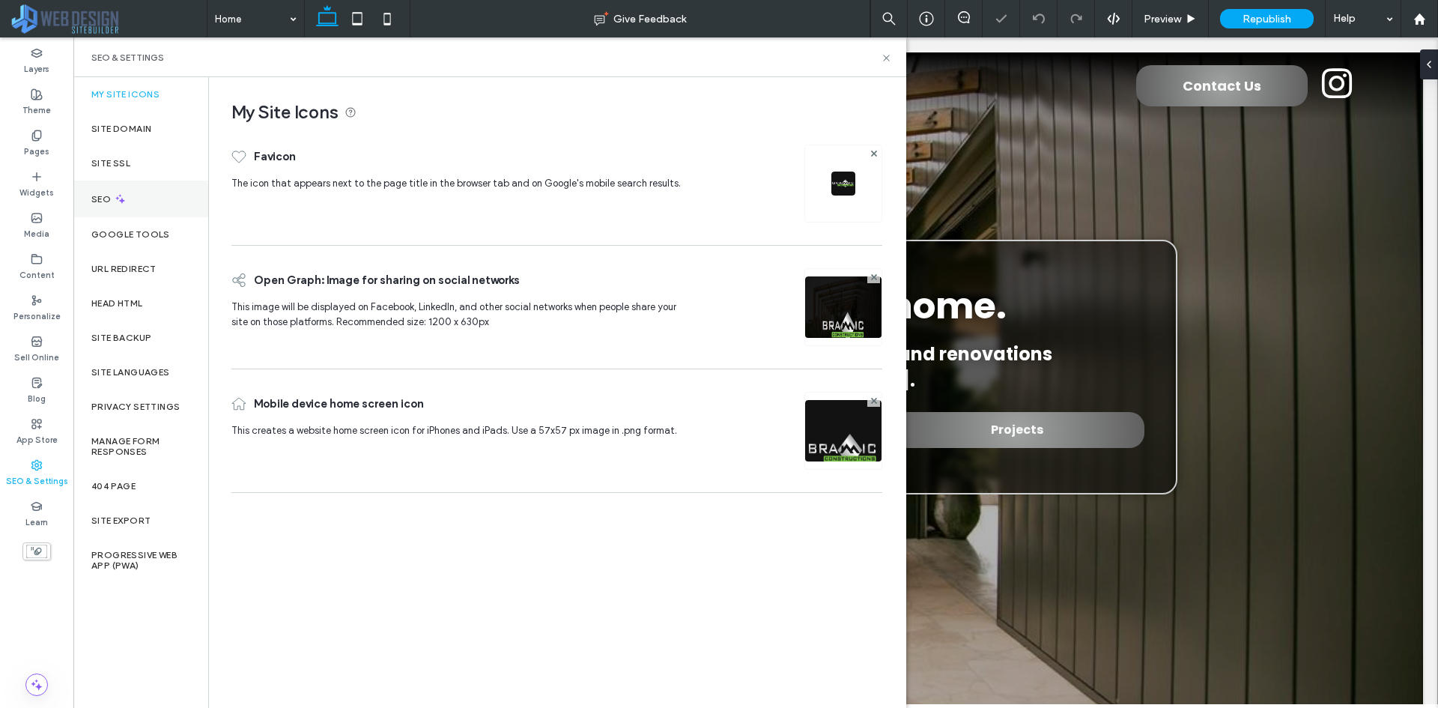
click at [132, 207] on div "SEO" at bounding box center [140, 198] width 135 height 37
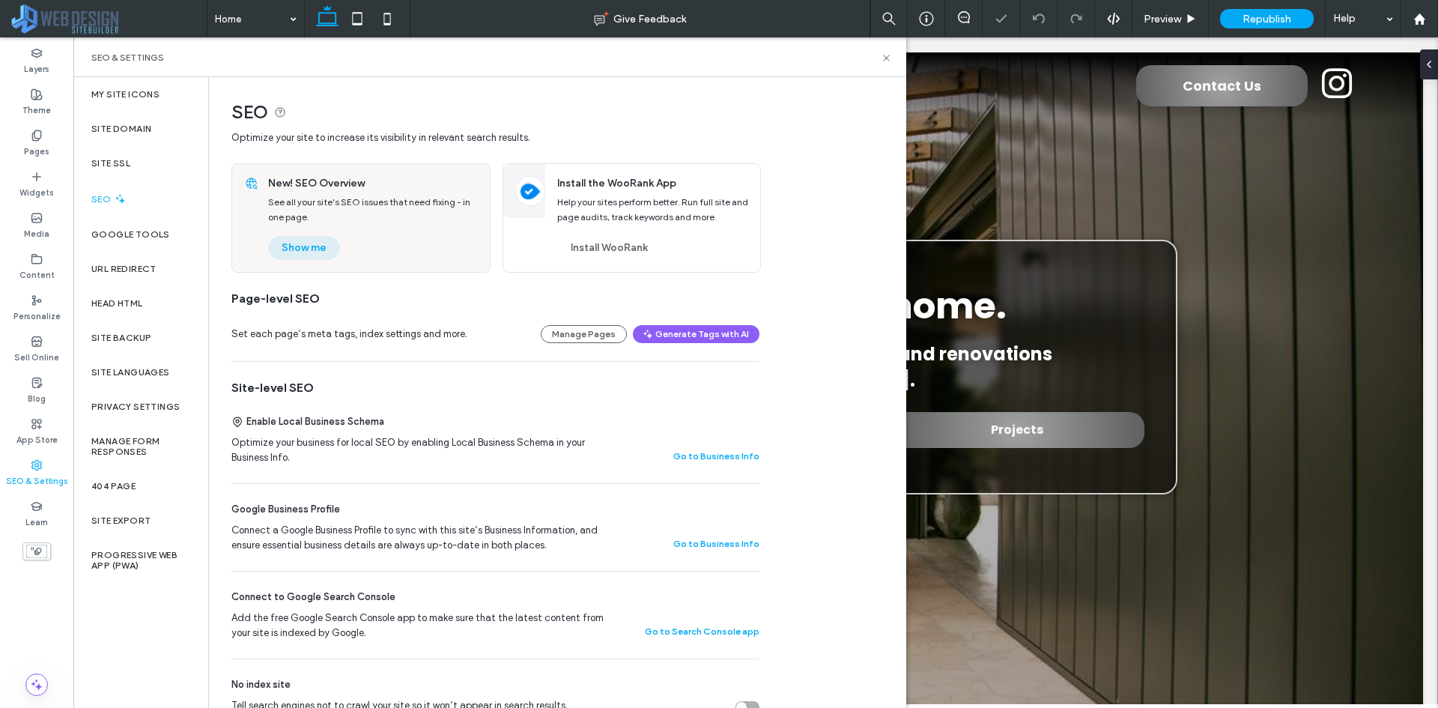
click at [319, 252] on button "Show me" at bounding box center [304, 248] width 72 height 24
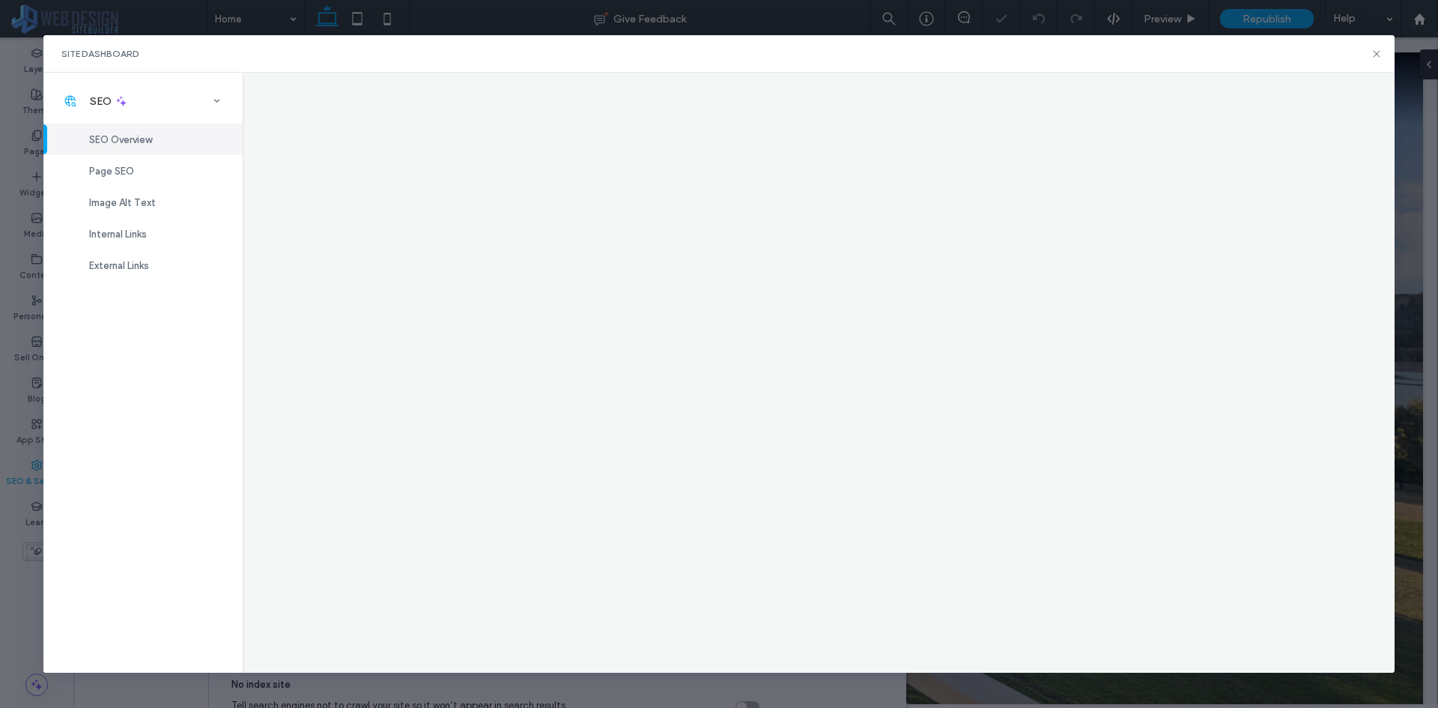
scroll to position [0, 0]
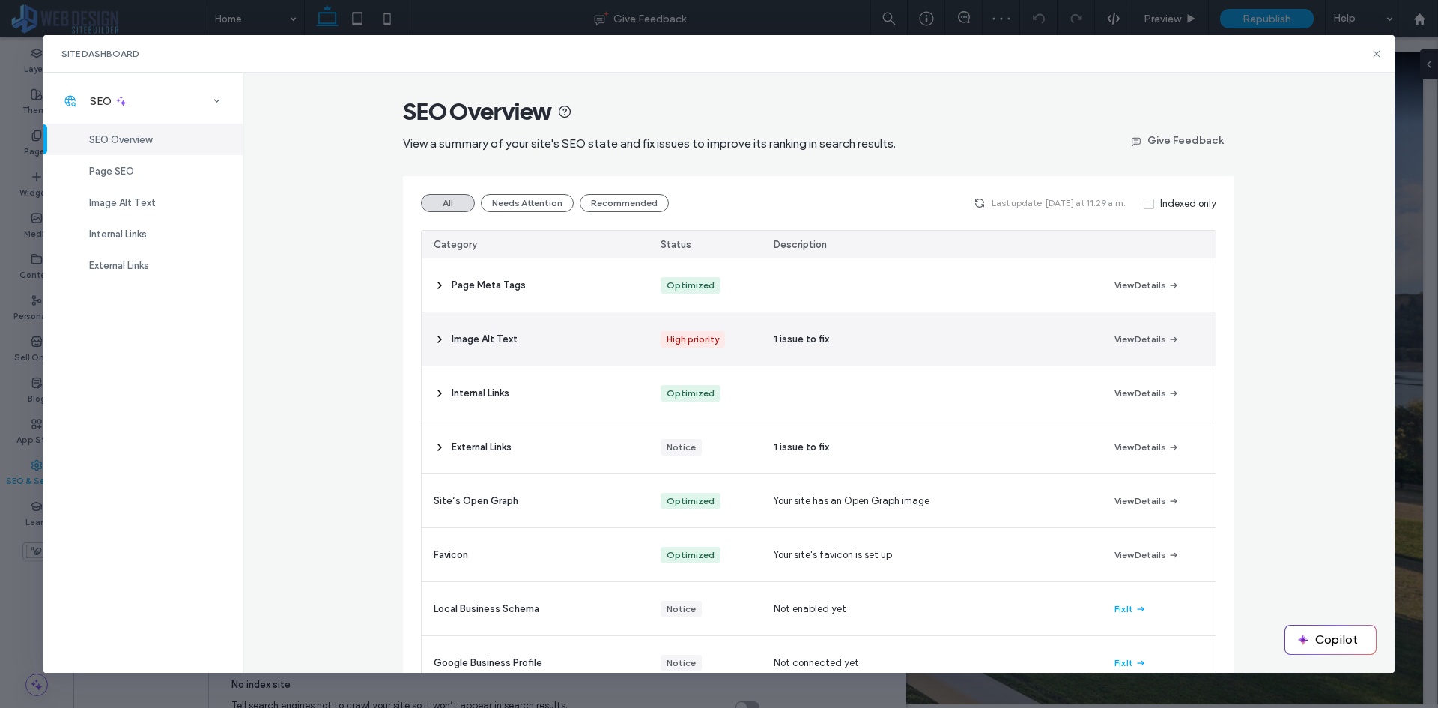
click at [881, 344] on div "1 issue to fix" at bounding box center [932, 338] width 340 height 53
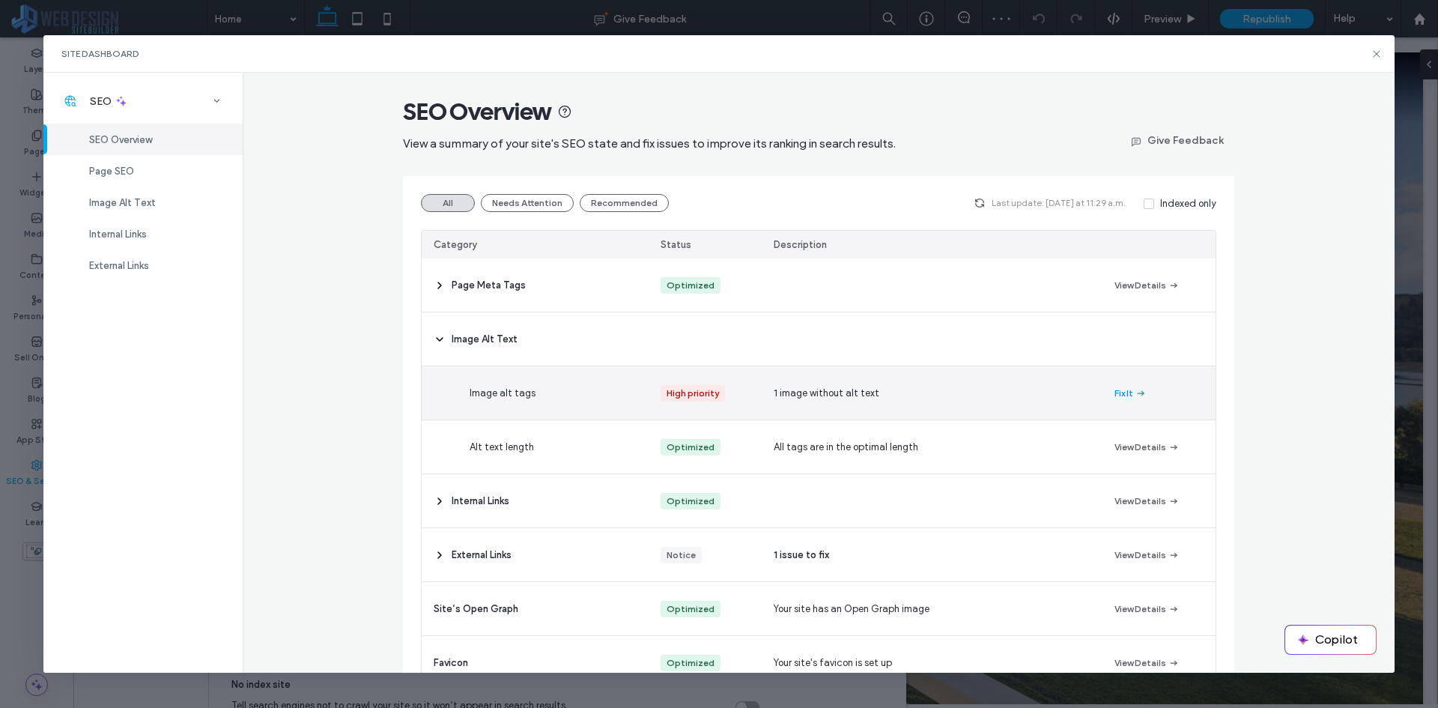
click at [1126, 390] on button "Fix It" at bounding box center [1130, 393] width 32 height 18
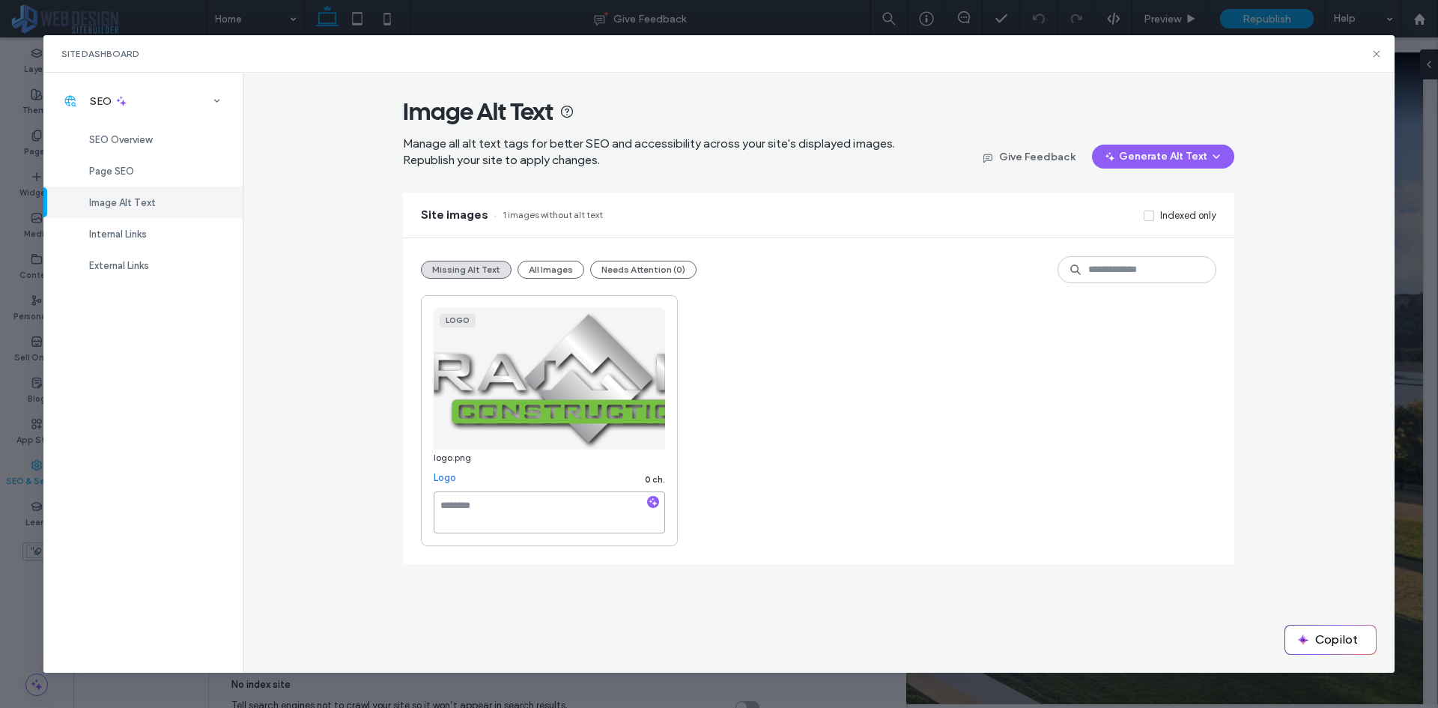
click at [532, 513] on textarea at bounding box center [549, 512] width 231 height 42
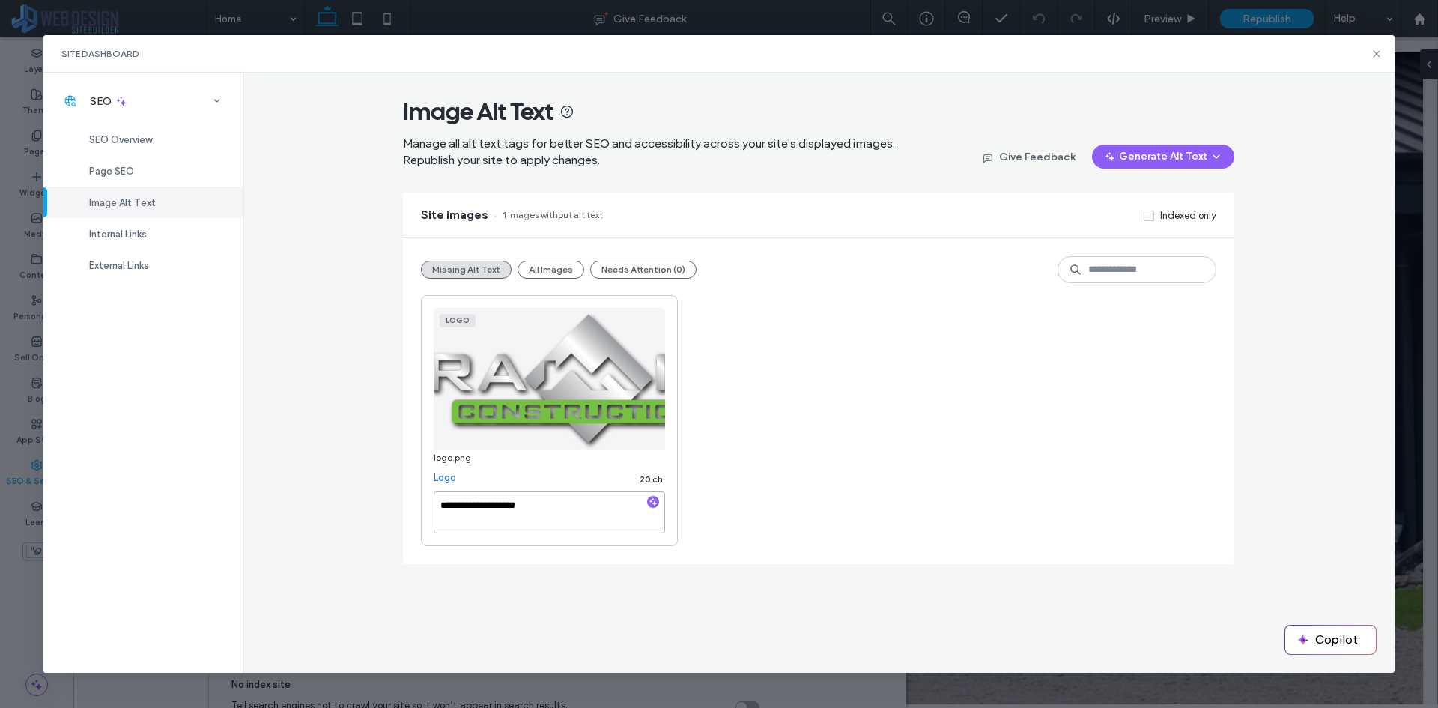
click at [559, 512] on textarea "**********" at bounding box center [549, 512] width 231 height 42
drag, startPoint x: 544, startPoint y: 500, endPoint x: 473, endPoint y: 502, distance: 70.4
click at [473, 502] on textarea "**********" at bounding box center [549, 512] width 231 height 42
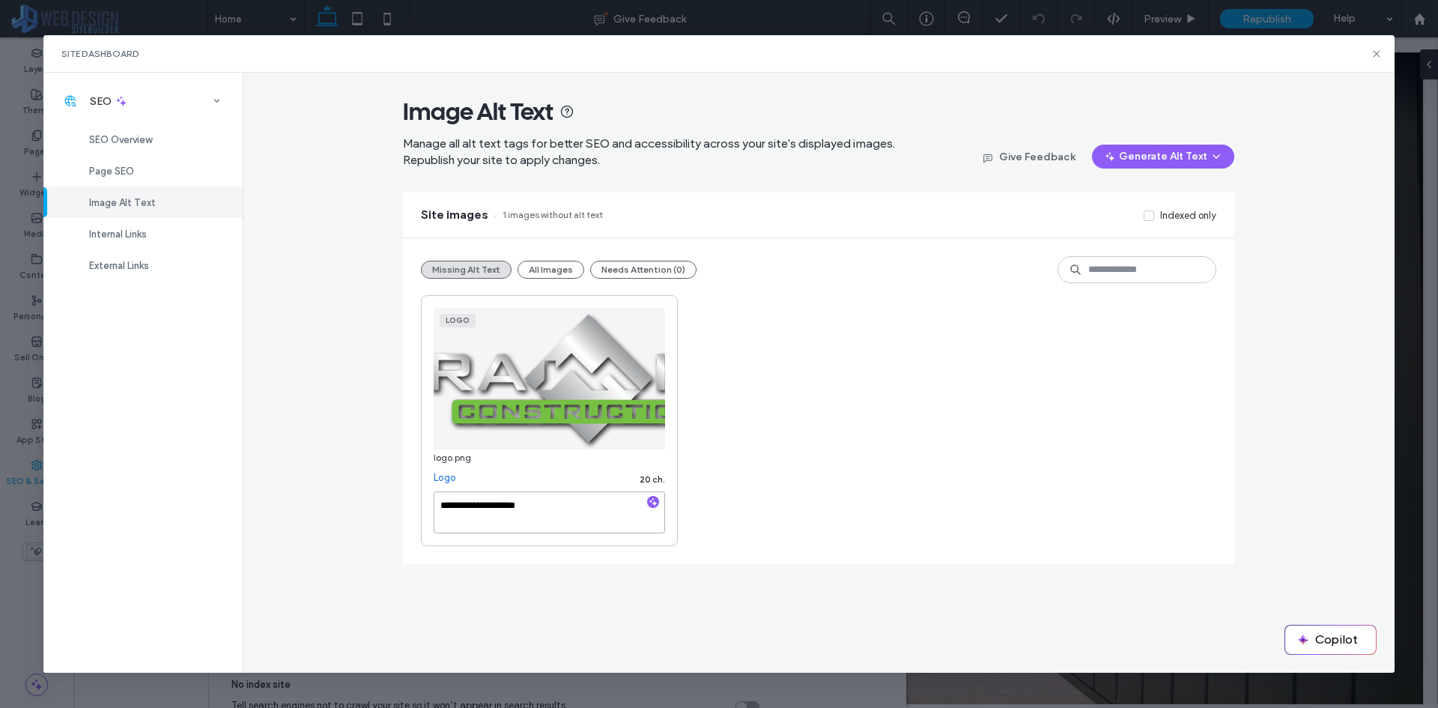
click at [488, 511] on textarea "**********" at bounding box center [549, 512] width 231 height 42
drag, startPoint x: 535, startPoint y: 508, endPoint x: 475, endPoint y: 513, distance: 60.9
click at [475, 513] on textarea "**********" at bounding box center [549, 512] width 231 height 42
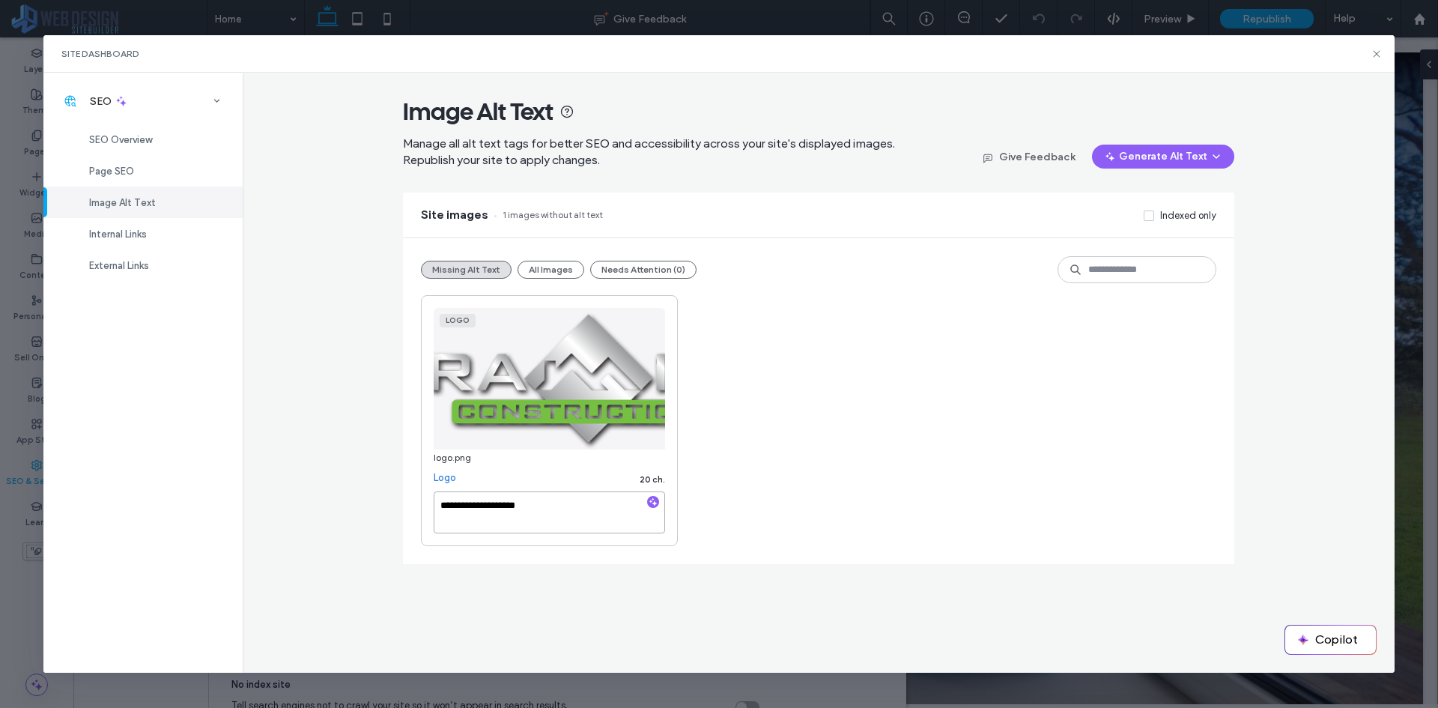
type textarea "**********"
click at [794, 486] on div "**********" at bounding box center [818, 420] width 795 height 251
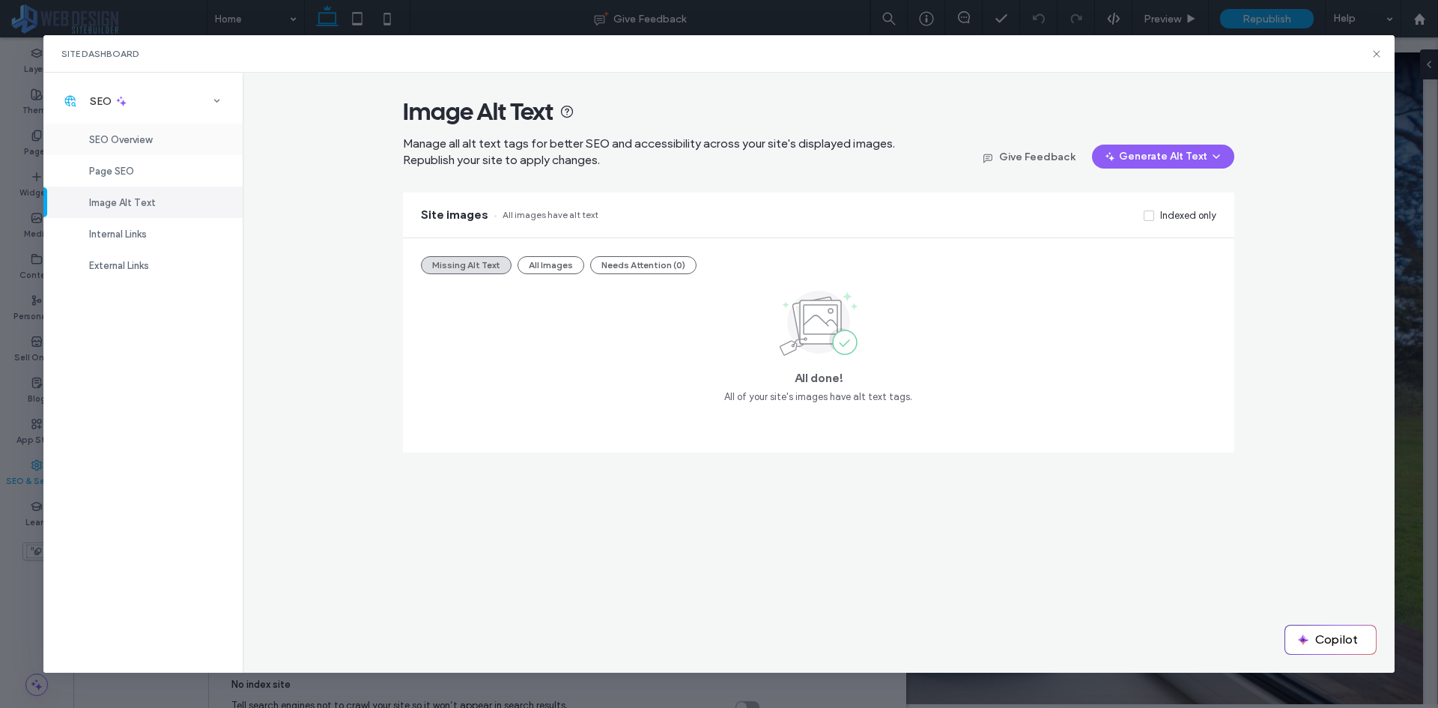
click at [124, 141] on span "SEO Overview" at bounding box center [120, 139] width 63 height 11
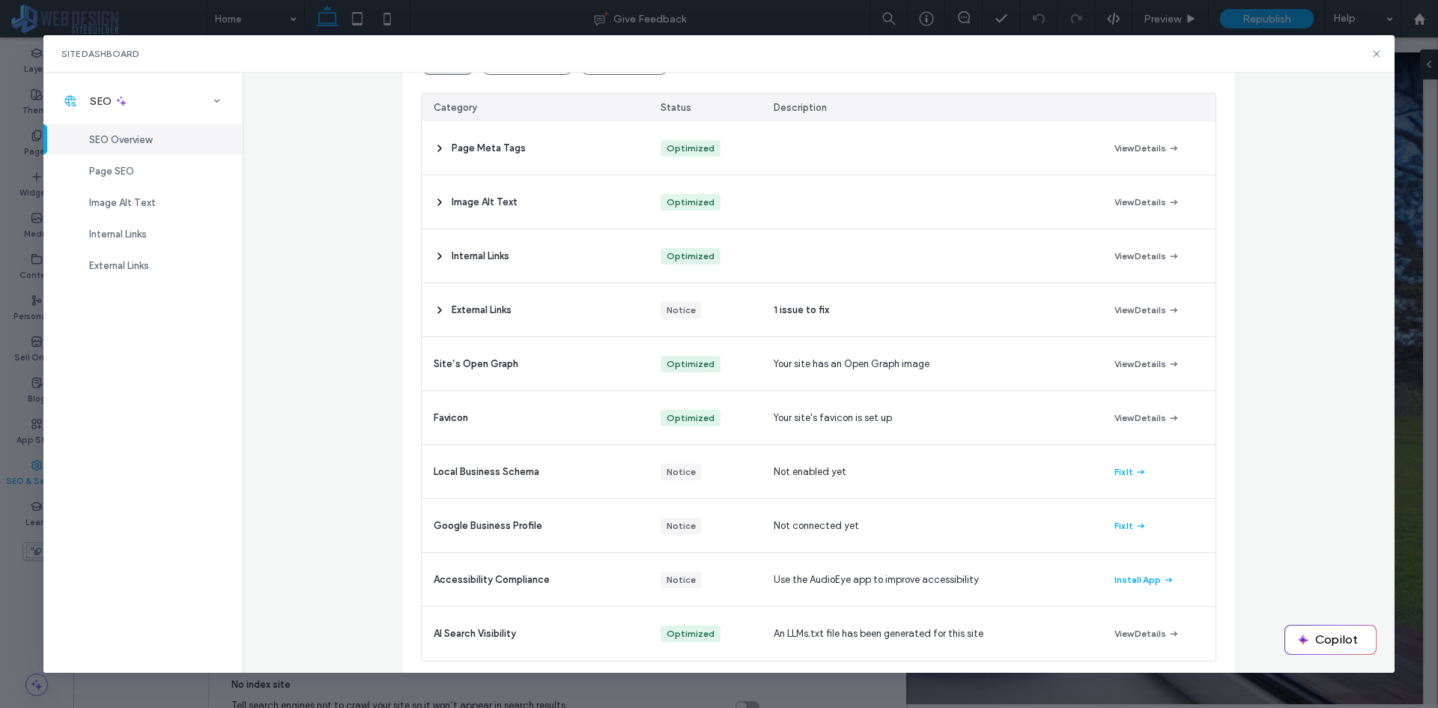
scroll to position [144, 0]
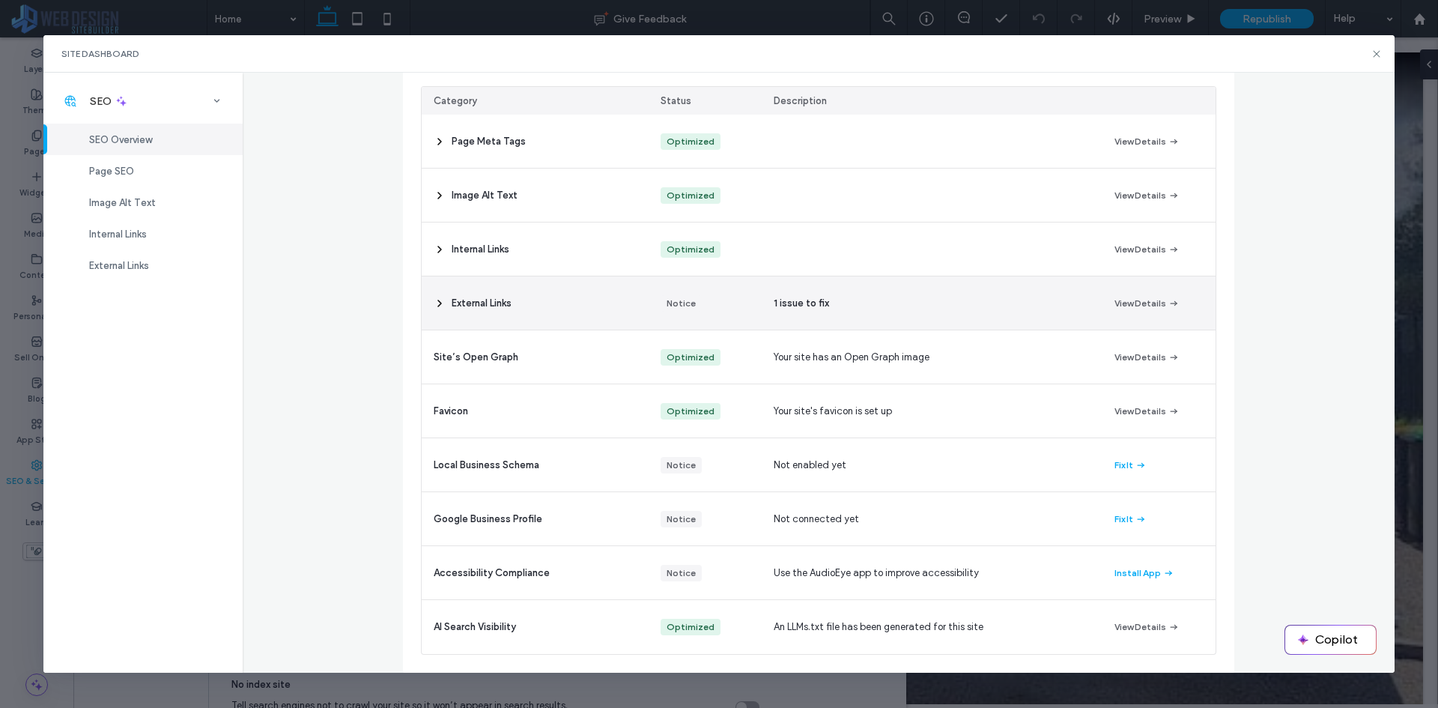
click at [438, 303] on use at bounding box center [439, 303] width 3 height 6
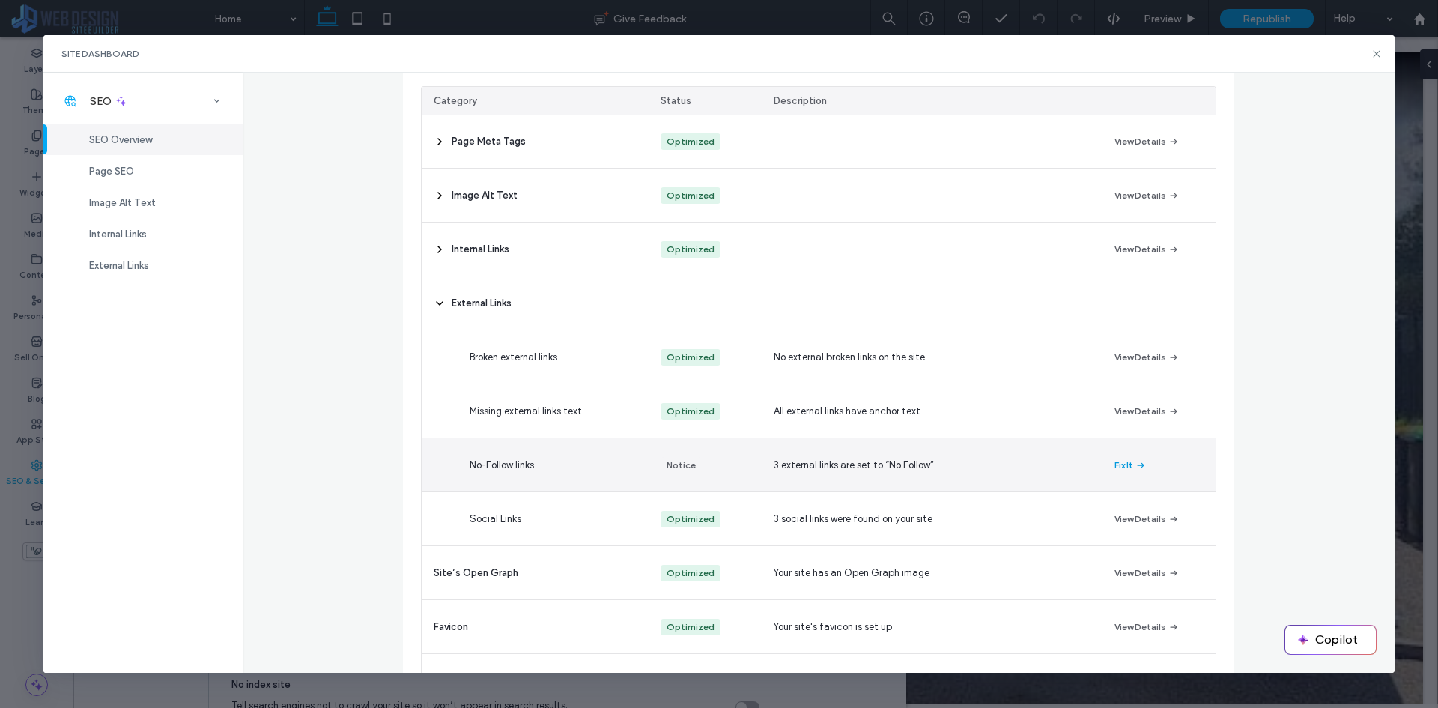
click at [1120, 466] on button "Fix It" at bounding box center [1130, 465] width 32 height 18
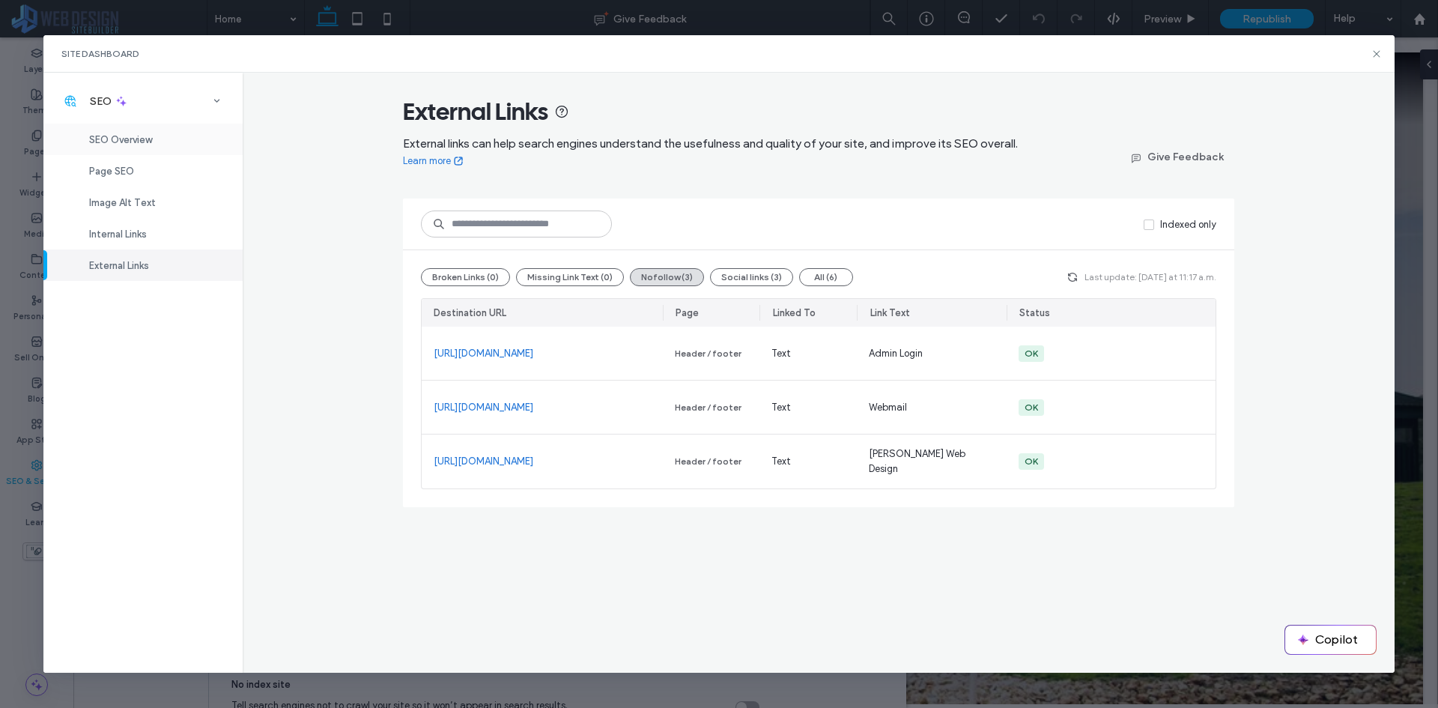
click at [125, 147] on div "SEO Overview" at bounding box center [142, 139] width 199 height 31
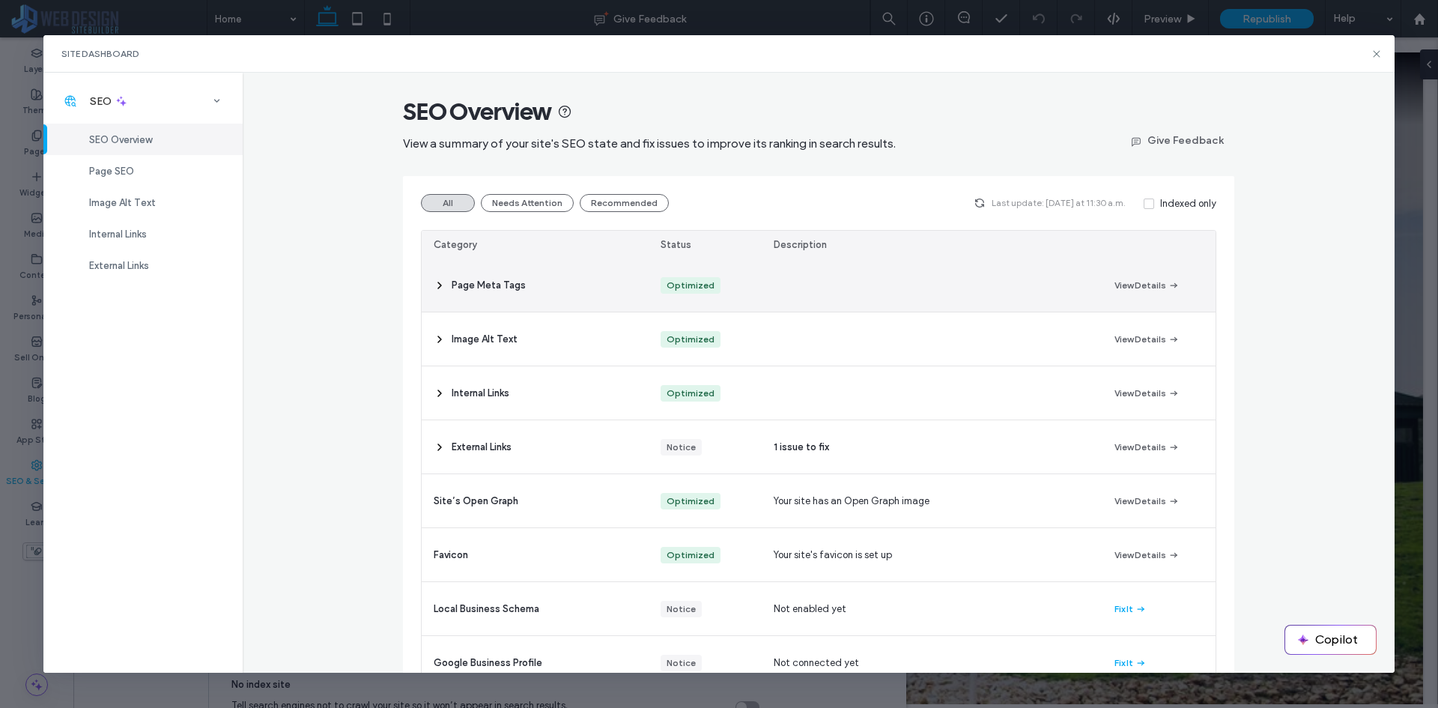
click at [438, 287] on use at bounding box center [439, 285] width 3 height 6
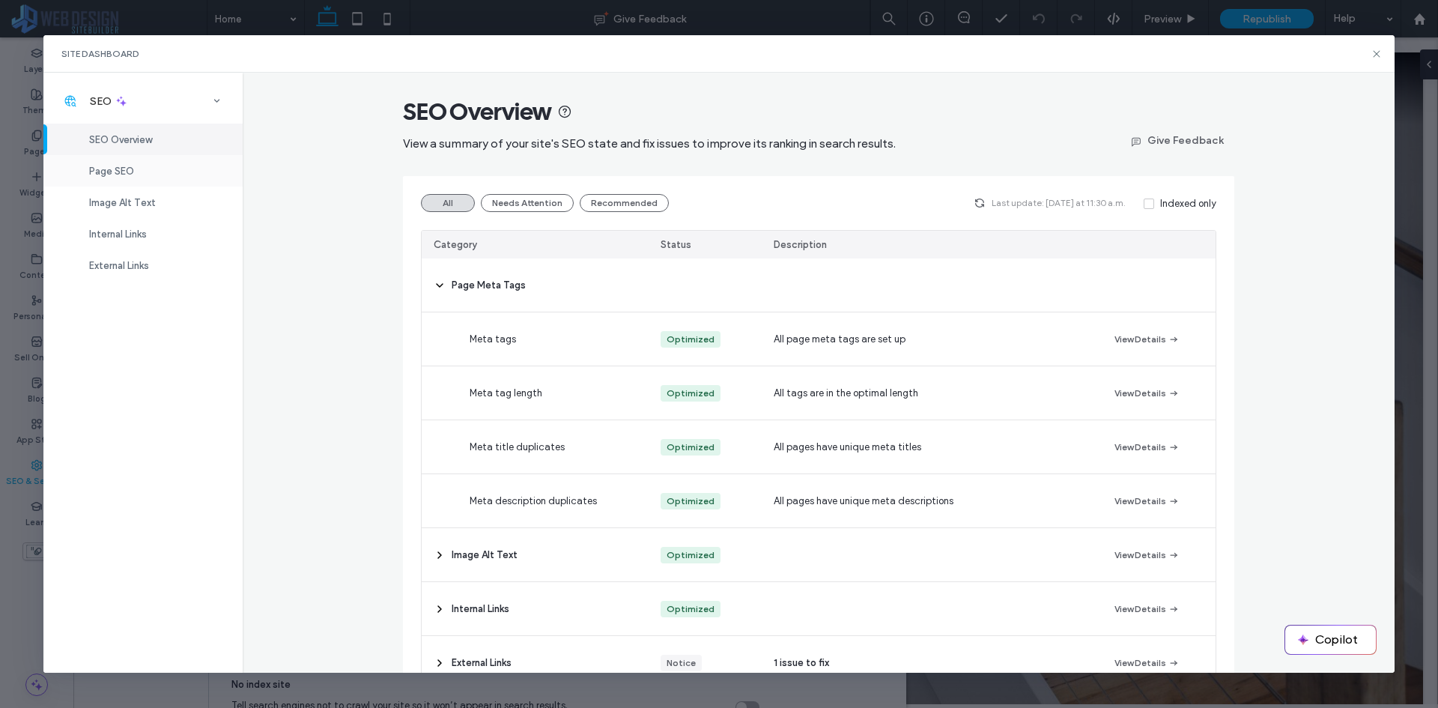
click at [134, 177] on div "Page SEO" at bounding box center [142, 170] width 199 height 31
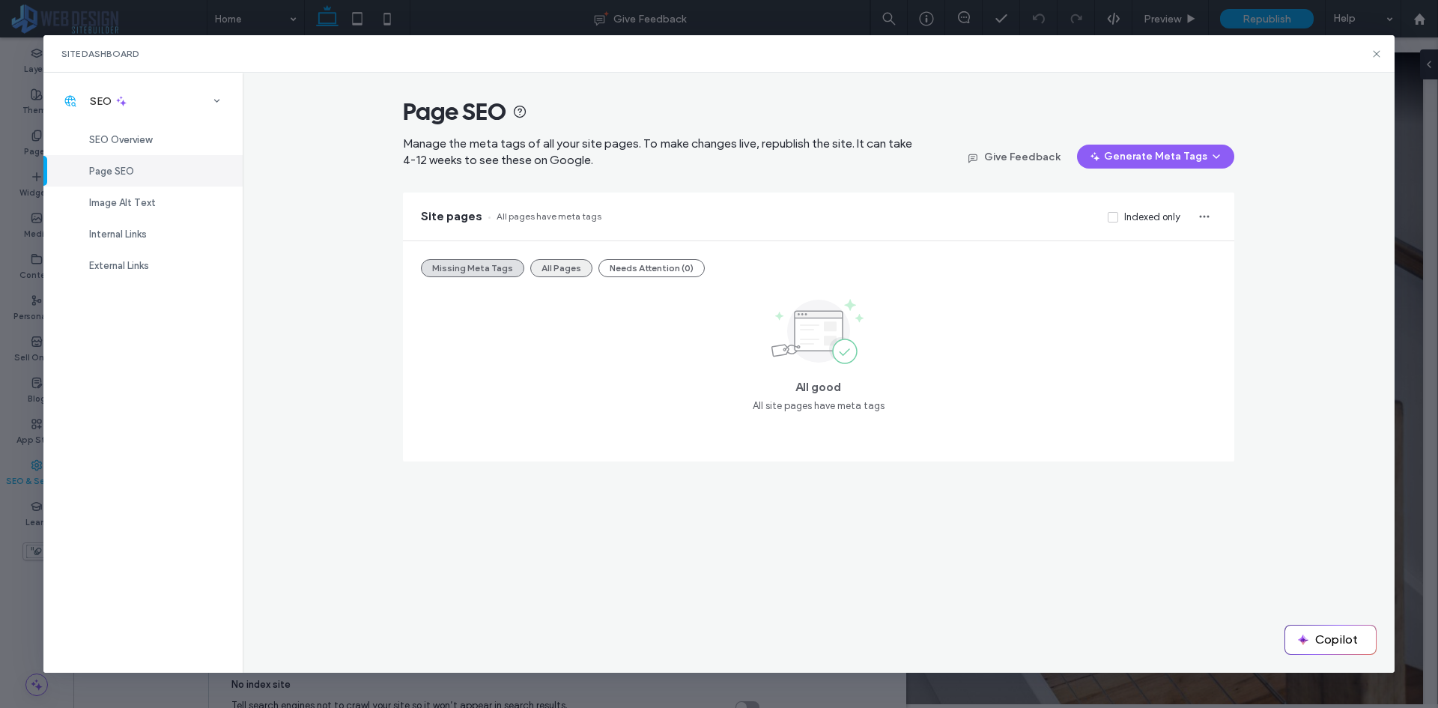
click at [566, 269] on button "All Pages" at bounding box center [561, 268] width 62 height 18
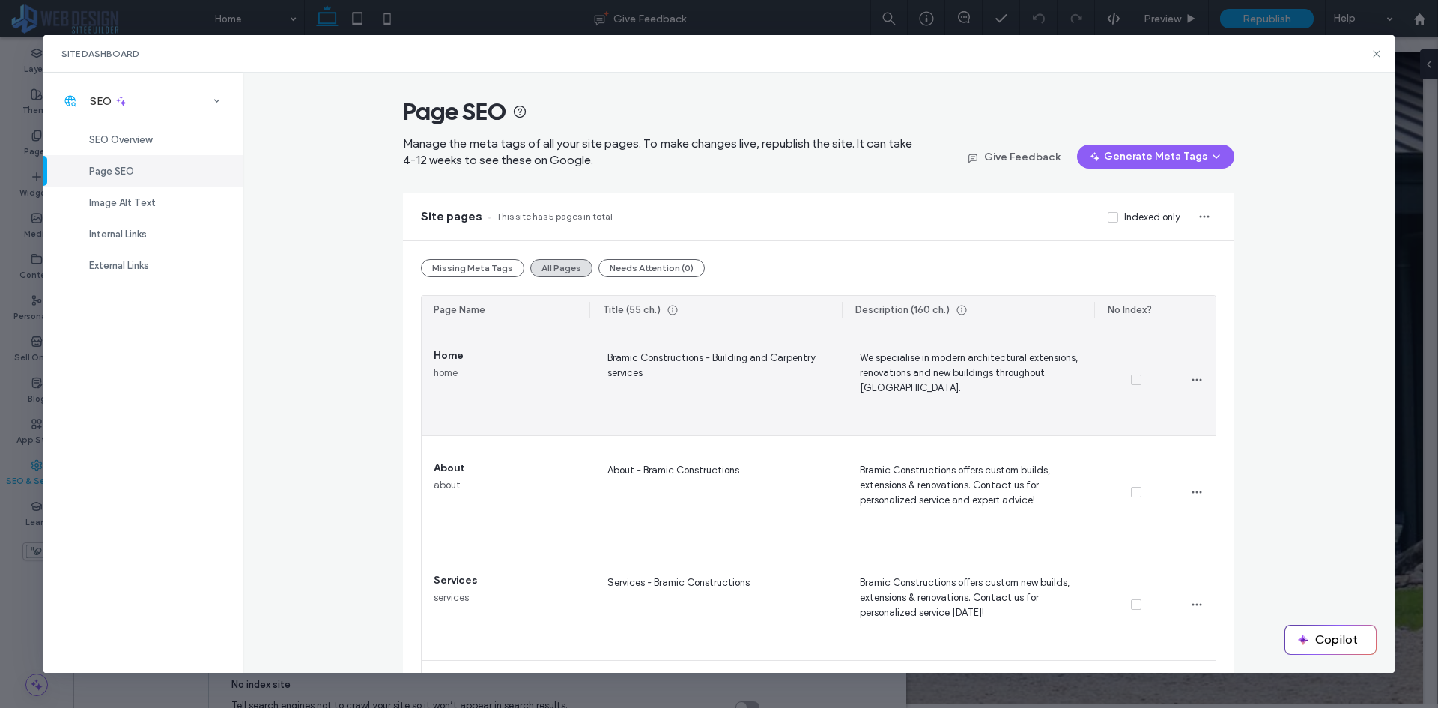
click at [684, 368] on span "Bramic Constructions - Building and Carpentry services" at bounding box center [715, 379] width 228 height 61
click at [699, 378] on textarea "**********" at bounding box center [715, 382] width 228 height 75
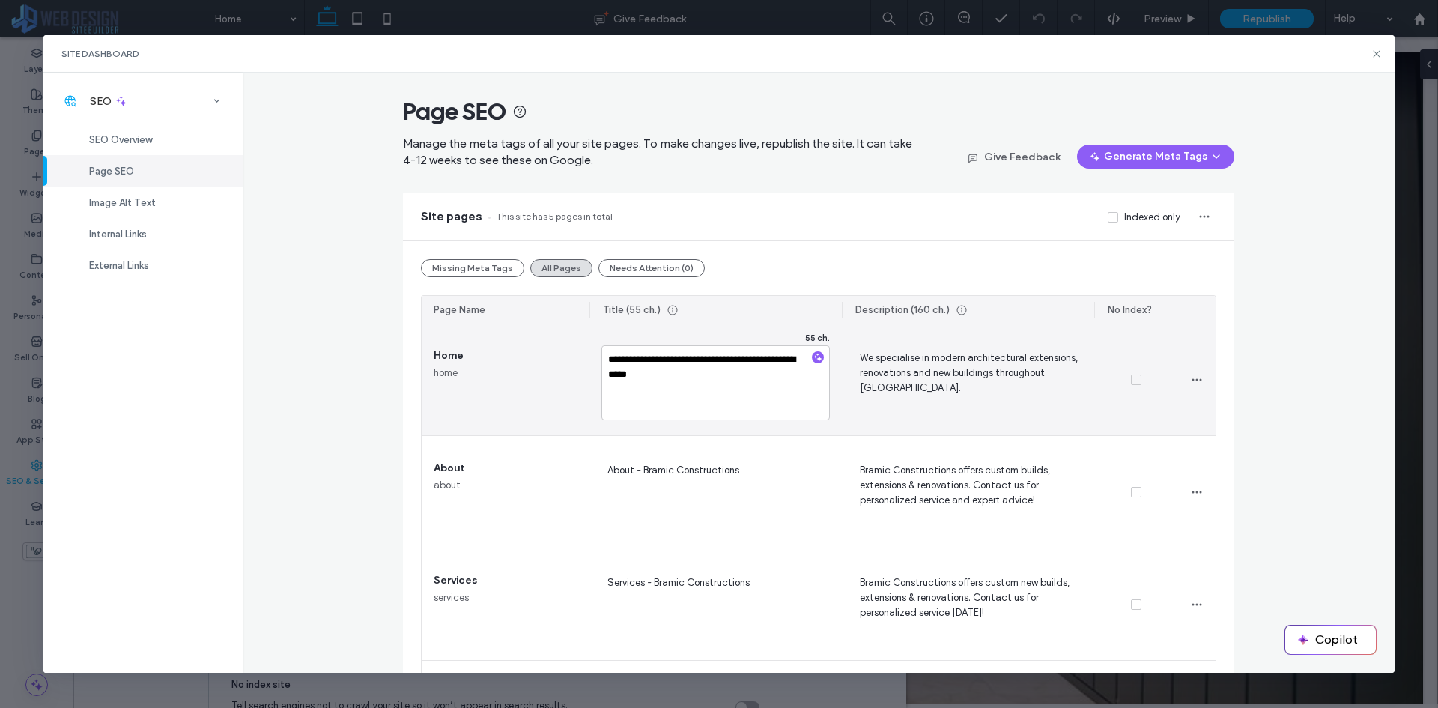
type textarea "**********"
click at [943, 375] on span "We specialise in modern architectural extensions, renovations and new buildings…" at bounding box center [968, 379] width 228 height 61
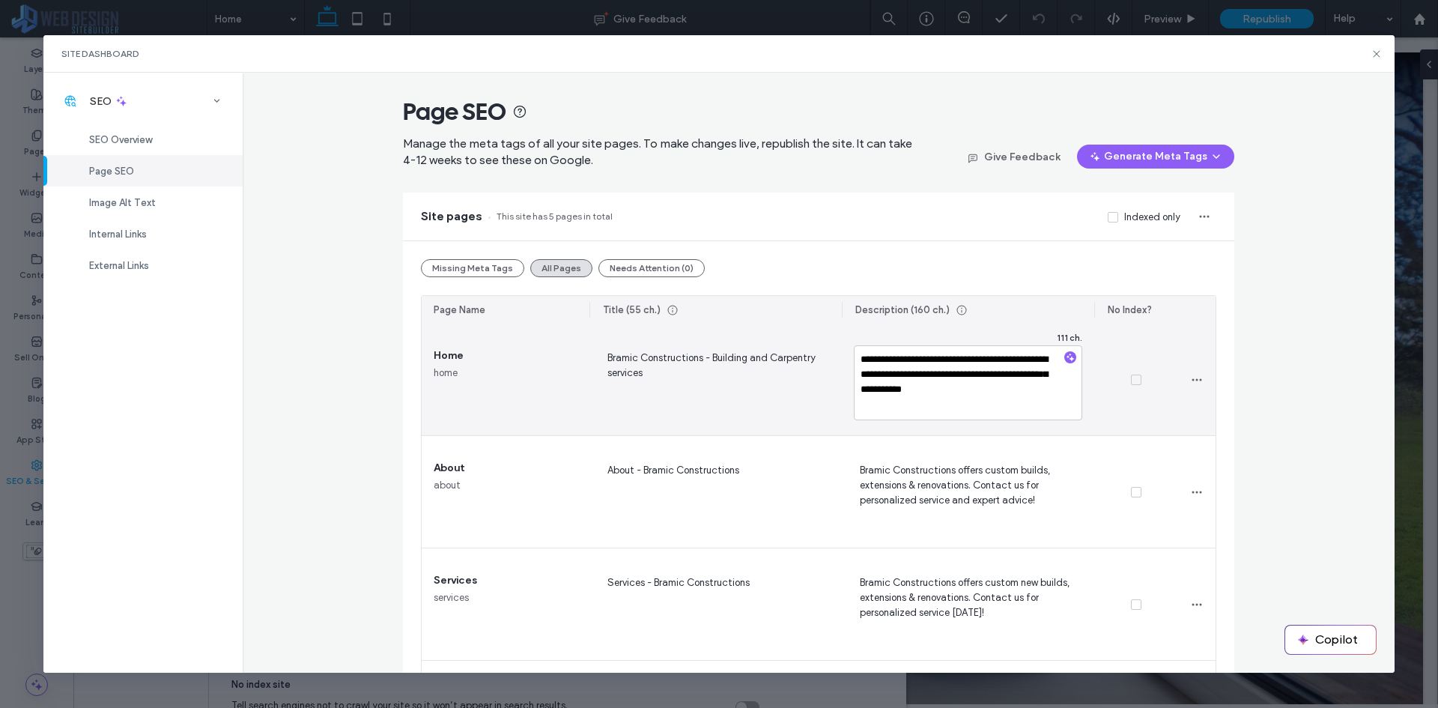
click at [982, 389] on textarea "**********" at bounding box center [968, 382] width 228 height 75
click at [987, 389] on textarea "**********" at bounding box center [968, 382] width 228 height 75
type textarea "**********"
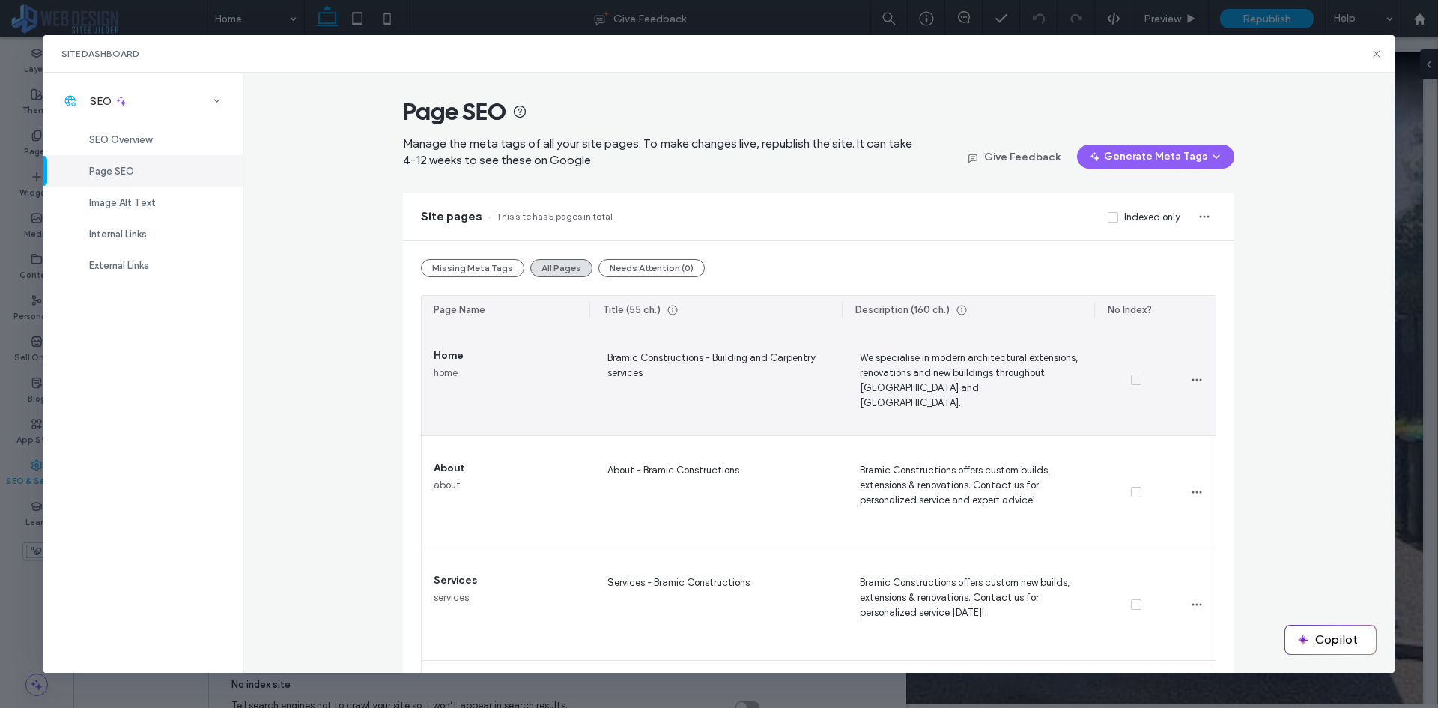
click at [1128, 418] on div at bounding box center [1136, 379] width 84 height 112
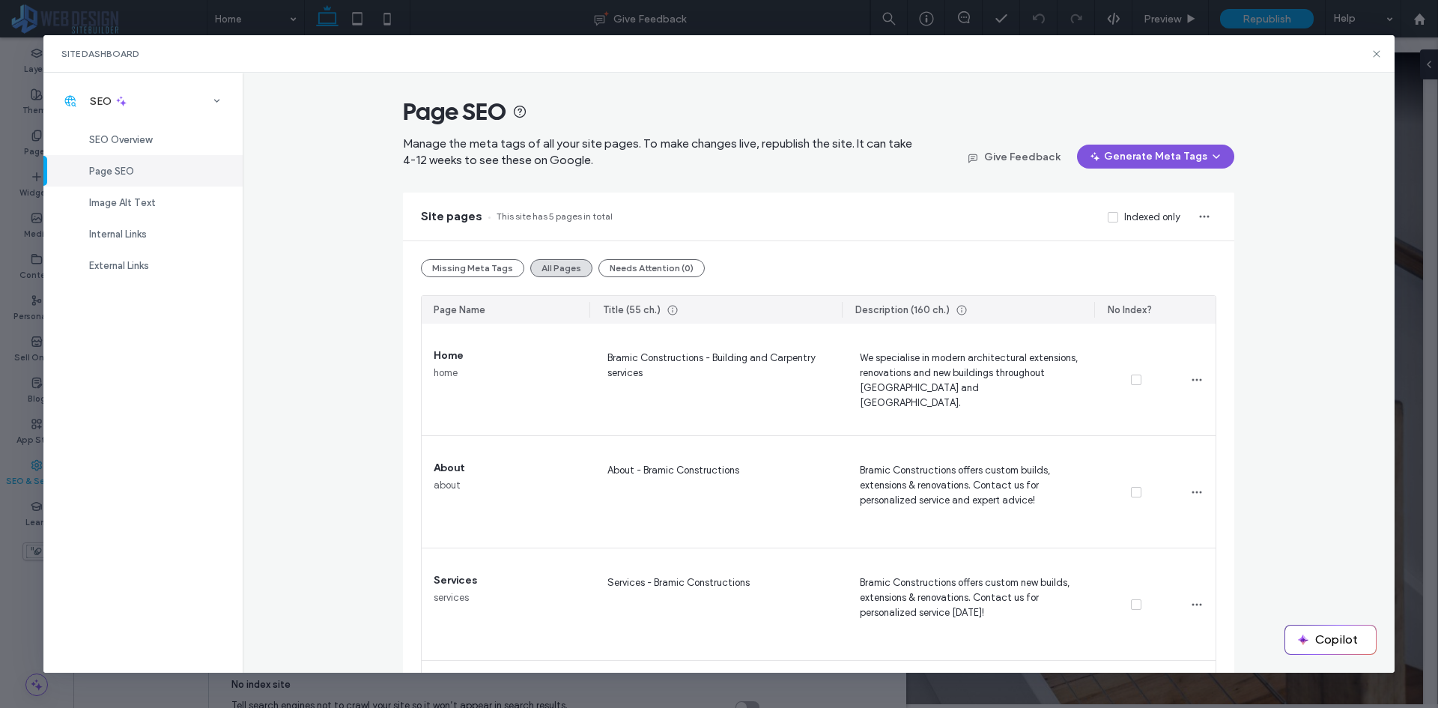
click at [1156, 156] on button "Generate Meta Tags" at bounding box center [1155, 157] width 157 height 24
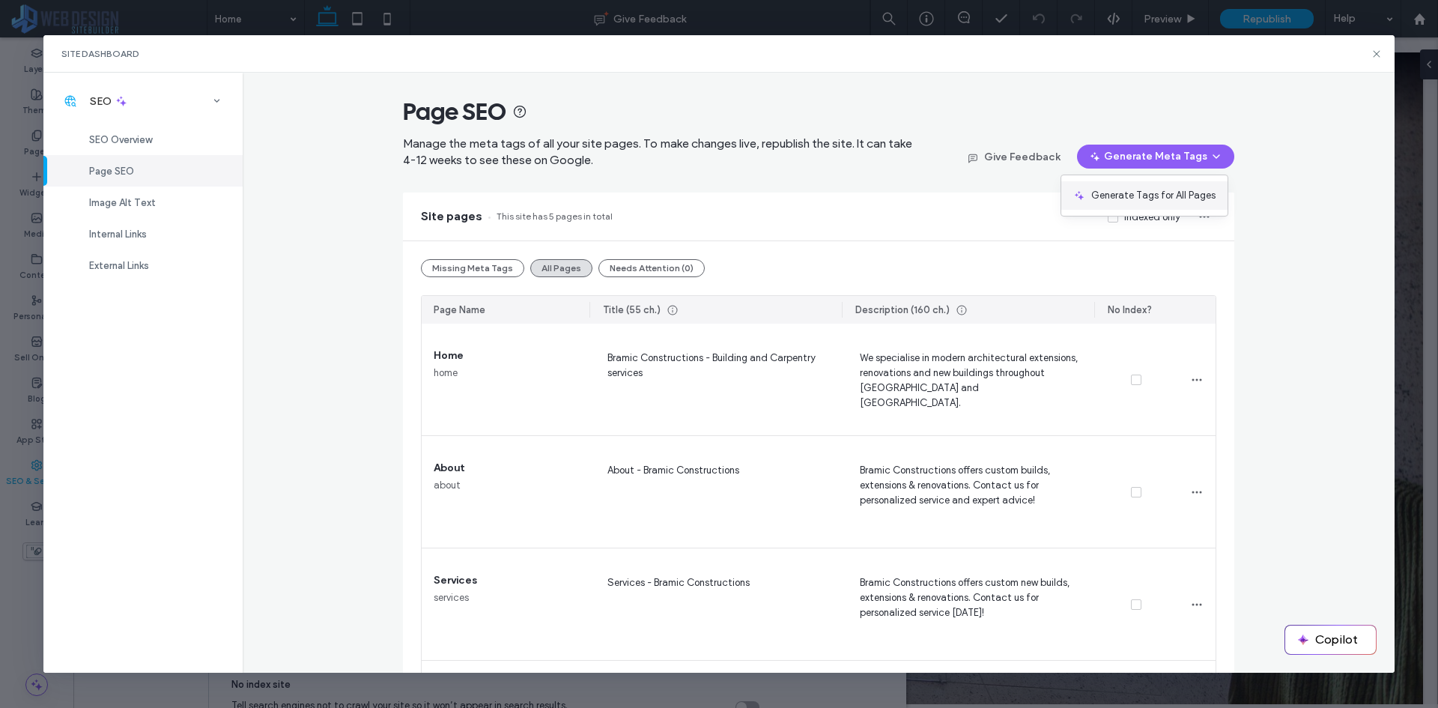
click at [1152, 195] on span "Generate Tags for All Pages" at bounding box center [1153, 195] width 124 height 15
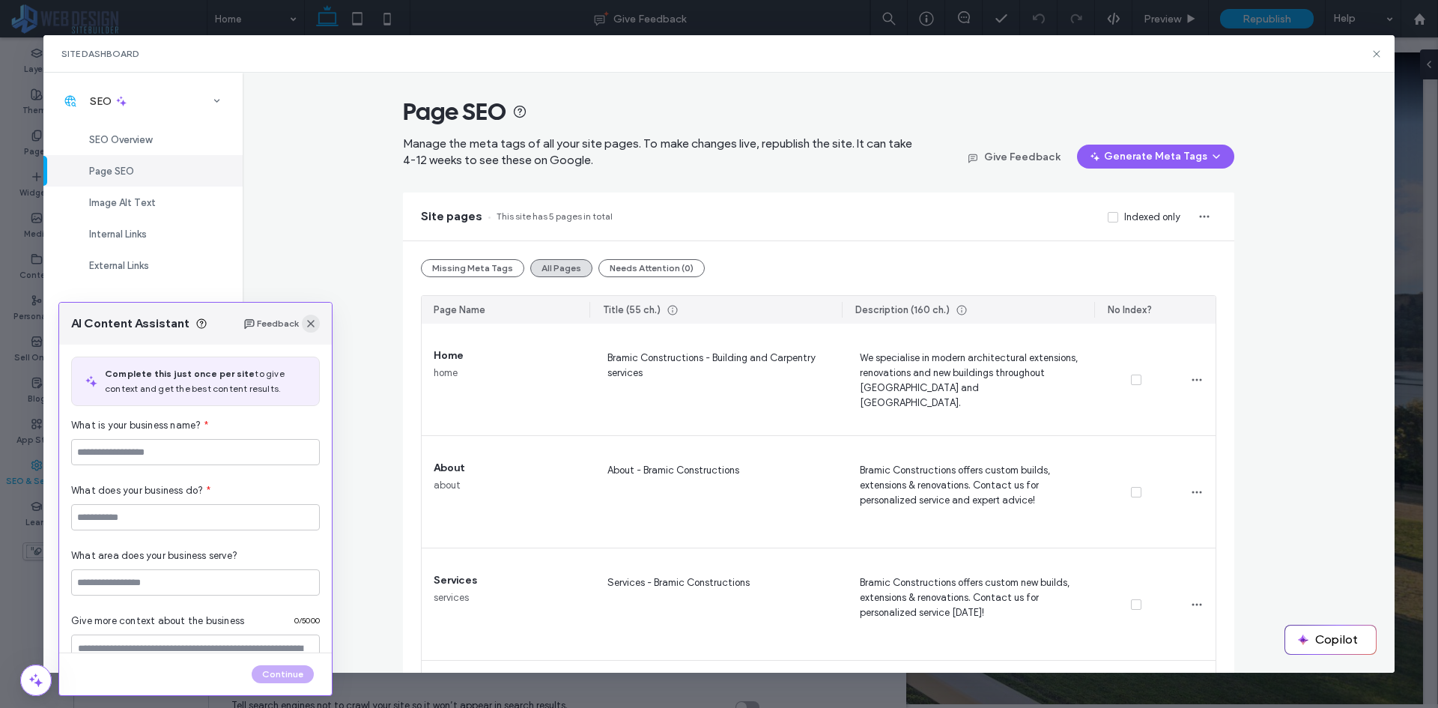
click at [318, 324] on span "button" at bounding box center [311, 324] width 18 height 18
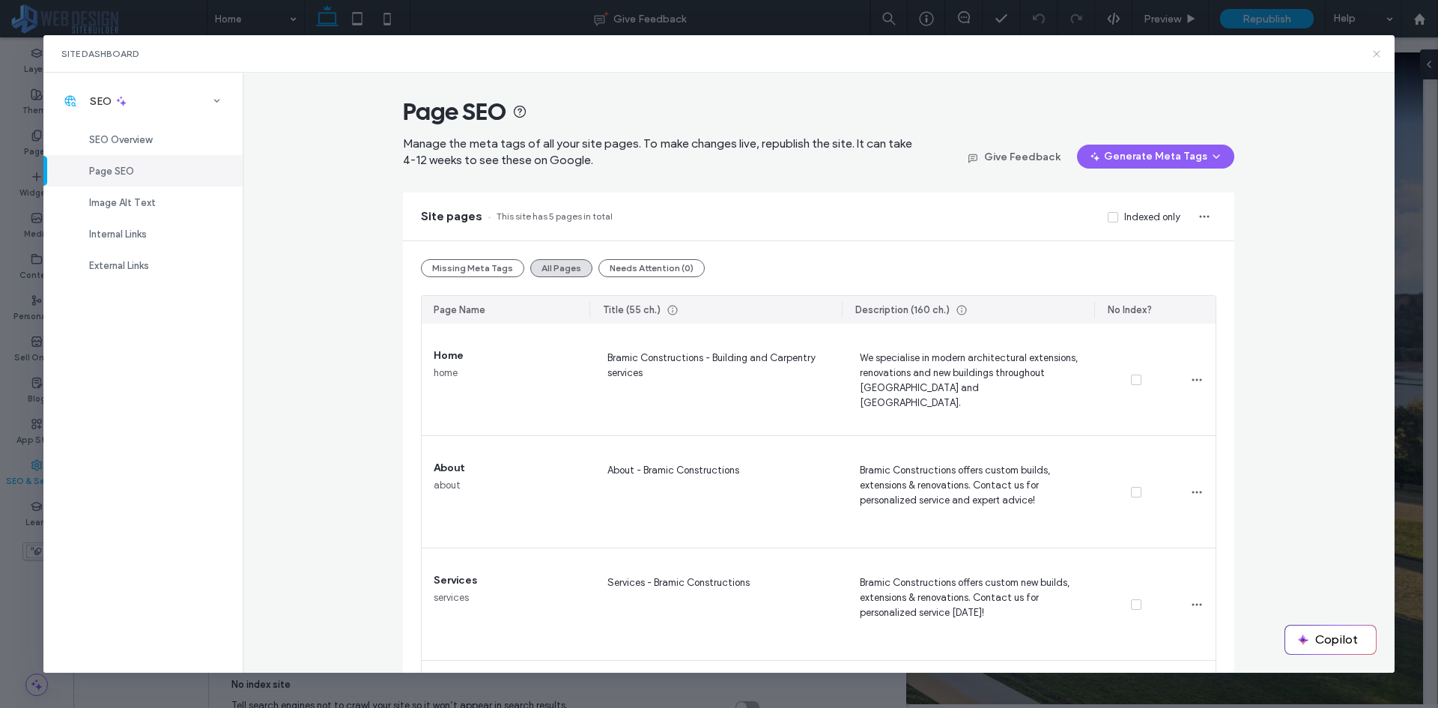
click at [1372, 52] on icon at bounding box center [1376, 54] width 12 height 12
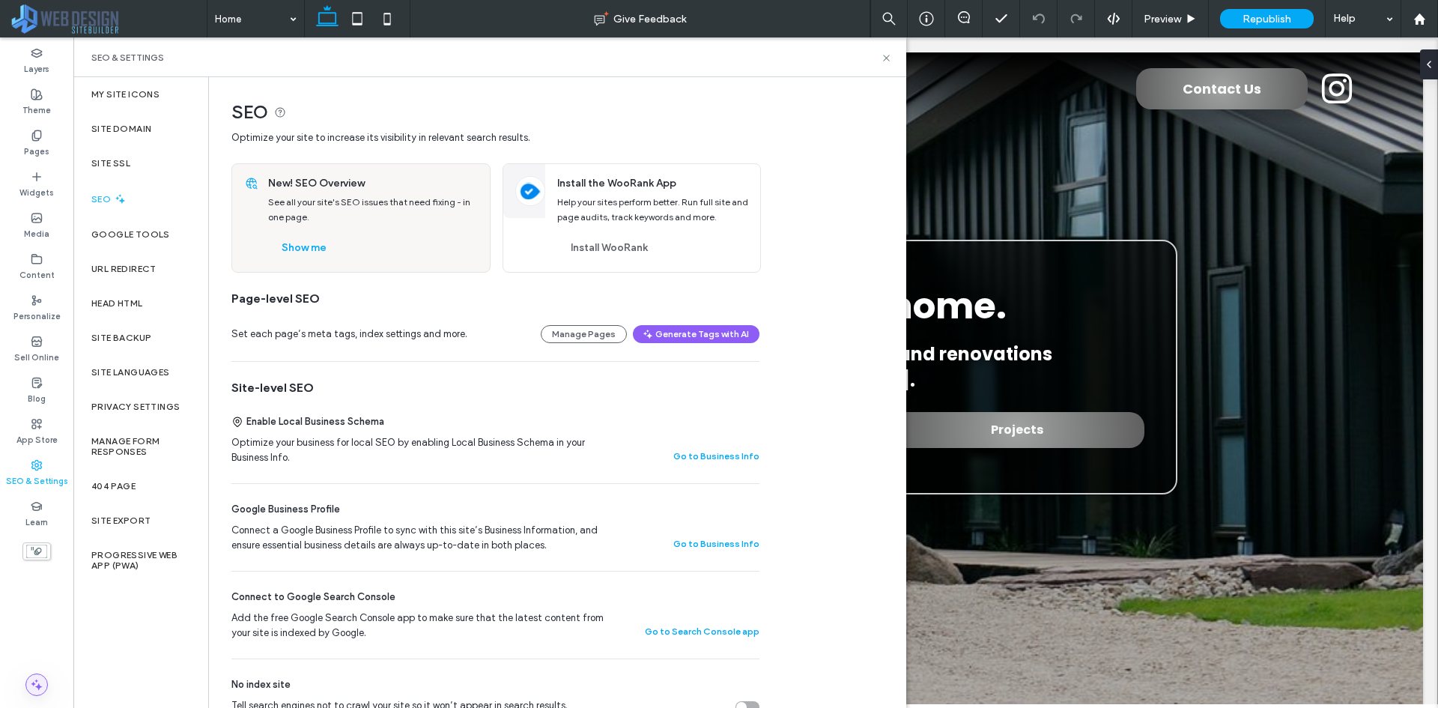
click at [35, 688] on icon at bounding box center [36, 684] width 15 height 15
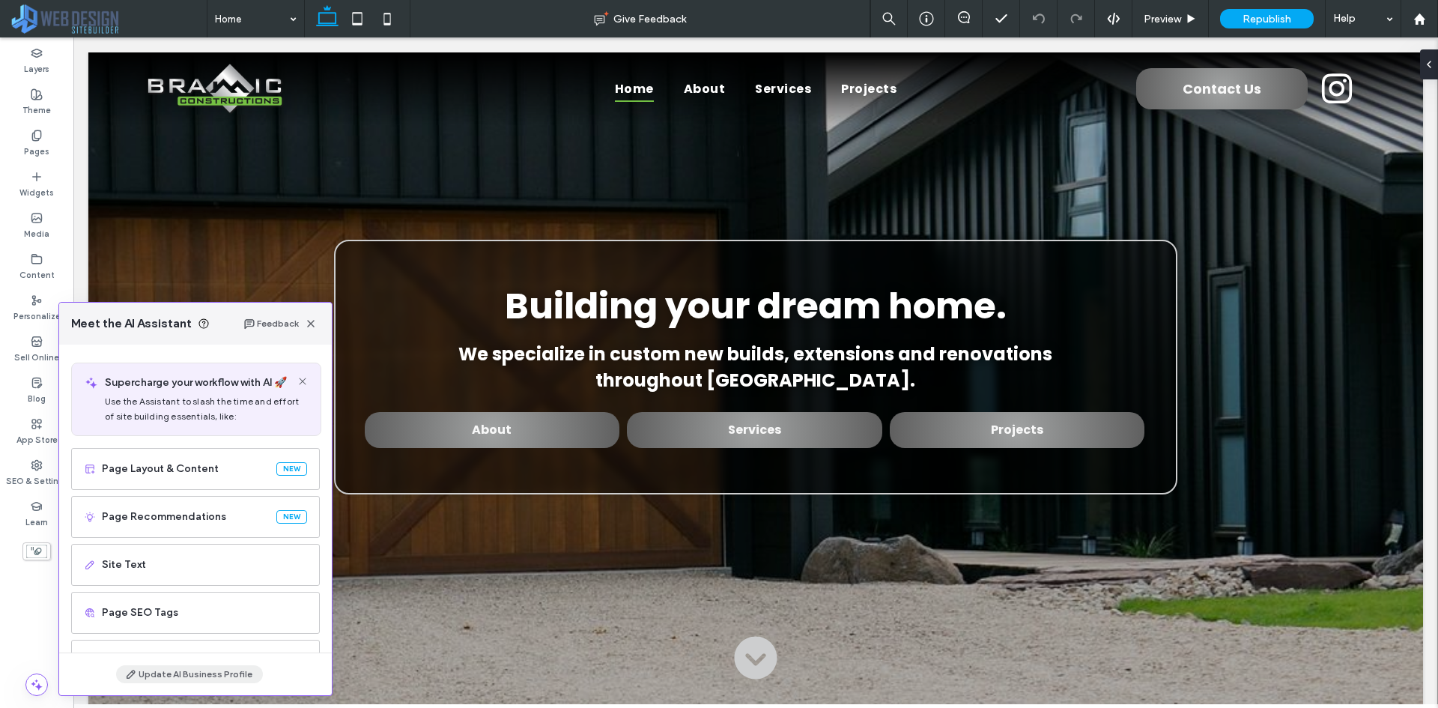
click at [207, 670] on button "Update AI Business Profile" at bounding box center [189, 674] width 147 height 18
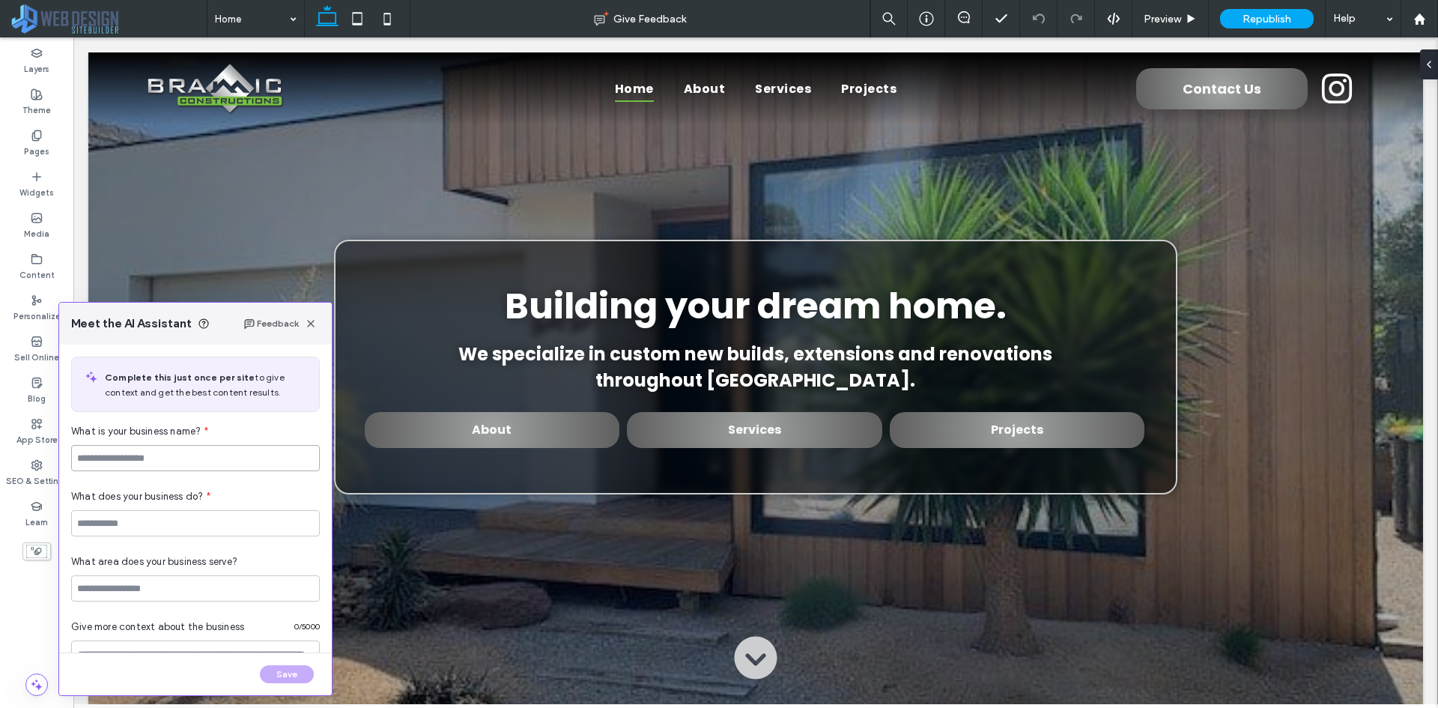
click at [141, 469] on input at bounding box center [195, 458] width 249 height 26
paste input "**********"
type input "**********"
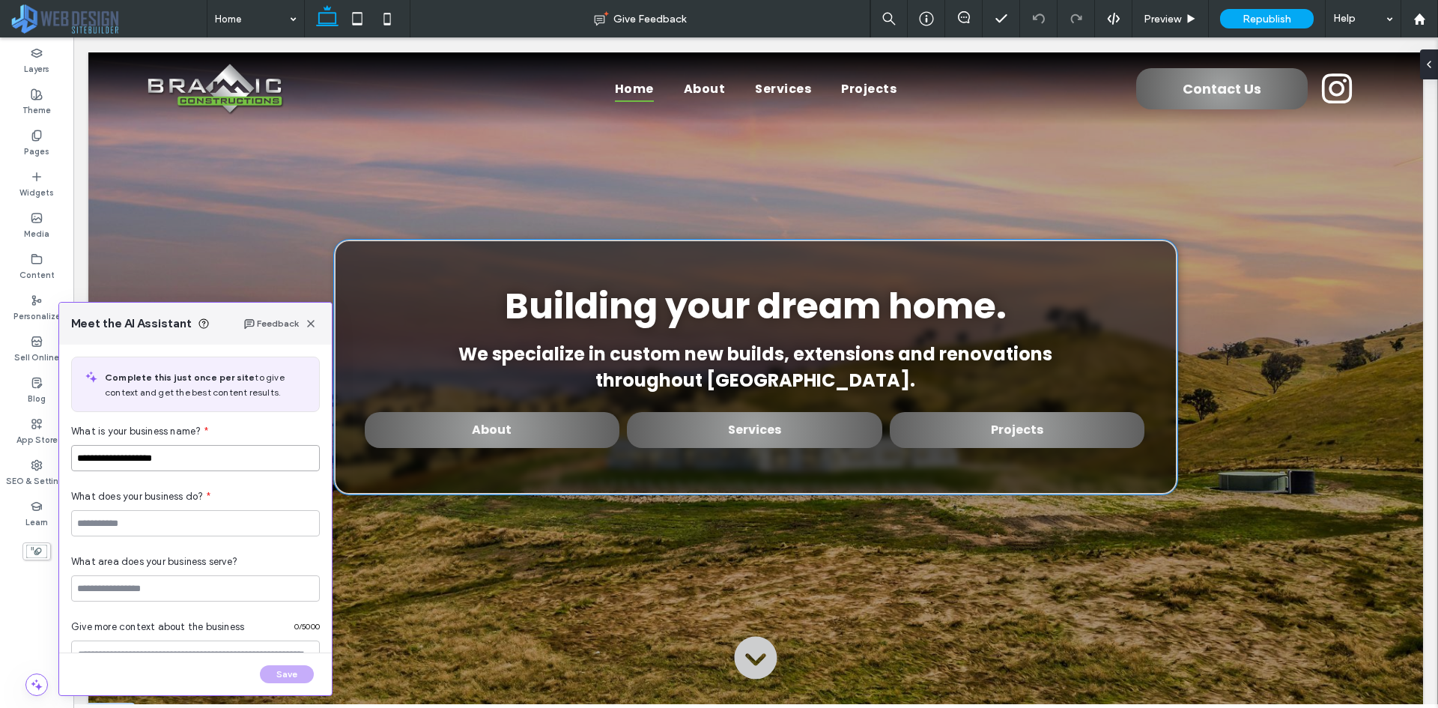
click at [892, 380] on span "We specialize in custom new builds, extensions and renovations throughout North…" at bounding box center [755, 366] width 594 height 51
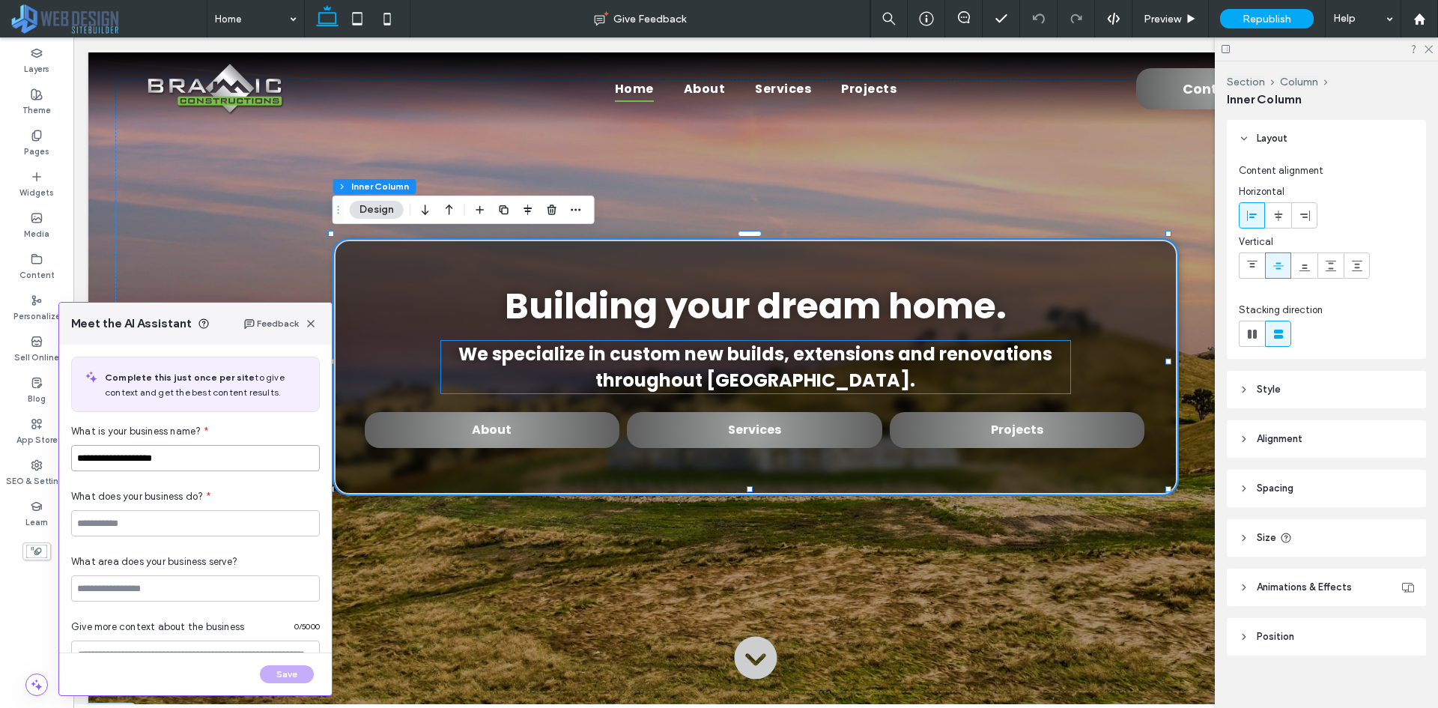
click at [894, 373] on h2 "We specialize in custom new builds, extensions and renovations throughout North…" at bounding box center [756, 367] width 614 height 52
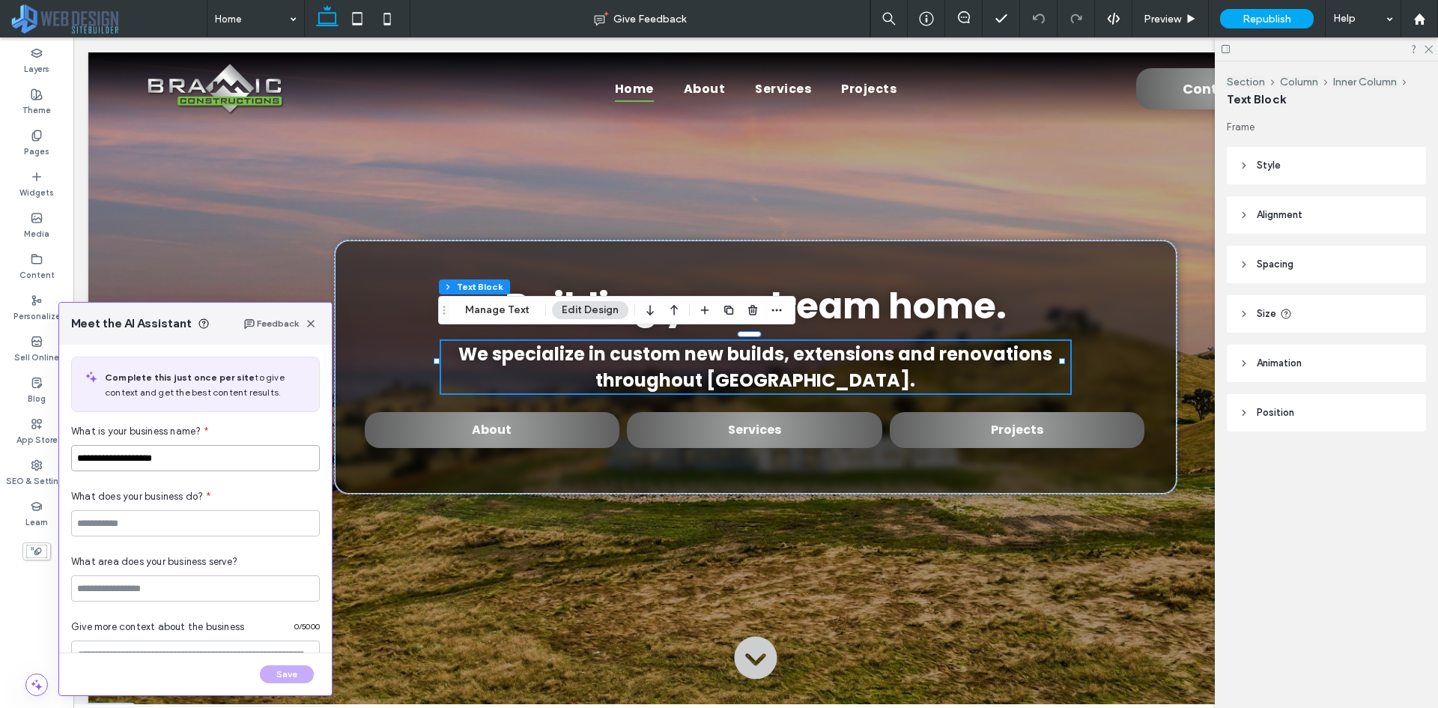
click at [893, 373] on span "We specialize in custom new builds, extensions and renovations throughout North…" at bounding box center [755, 366] width 594 height 51
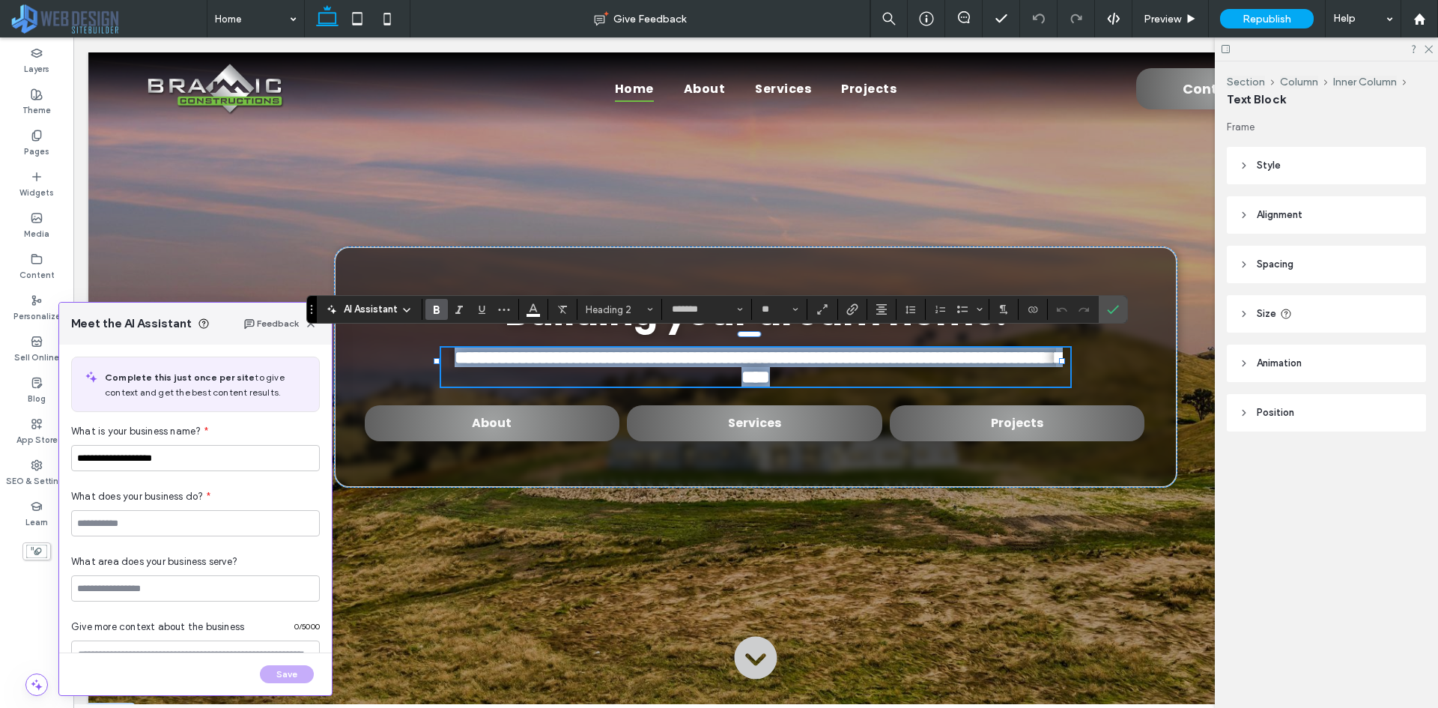
click at [887, 376] on span "**********" at bounding box center [759, 366] width 608 height 37
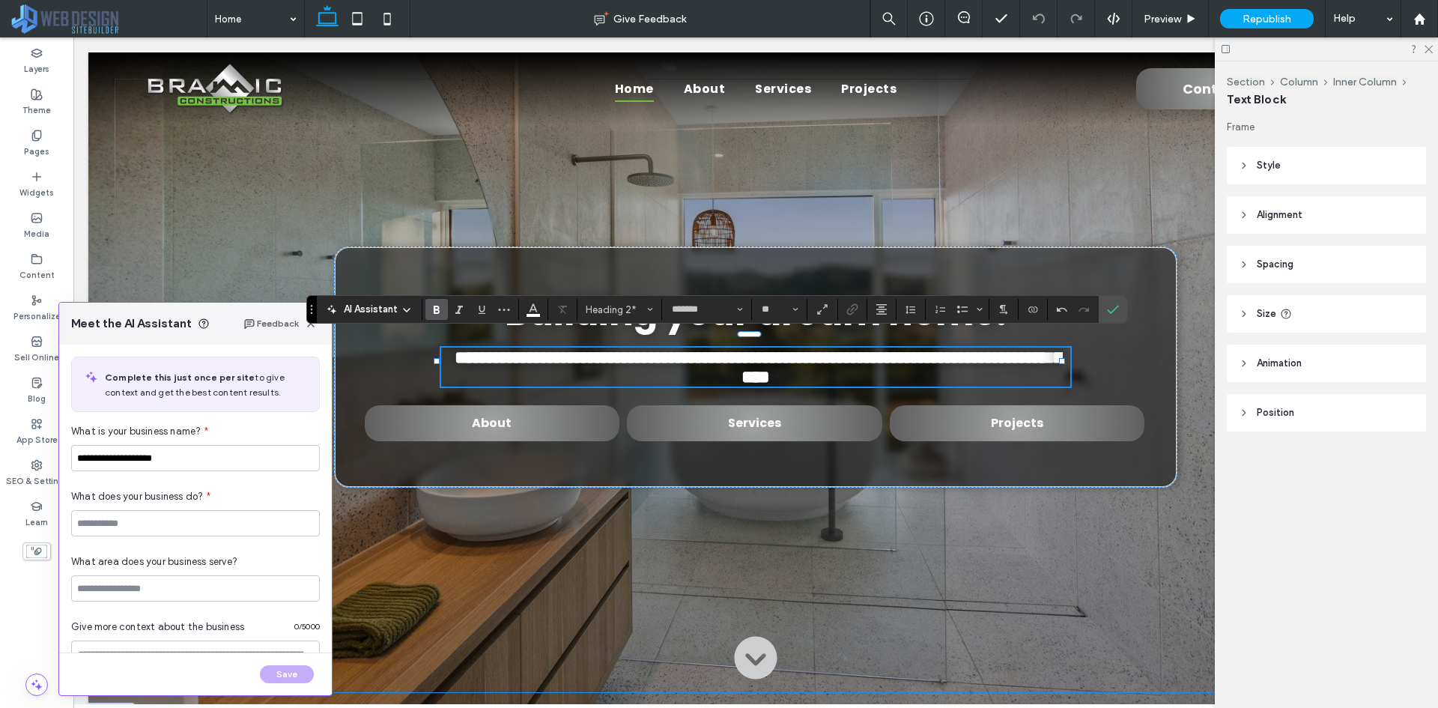
click at [1191, 517] on div "**********" at bounding box center [755, 385] width 1281 height 613
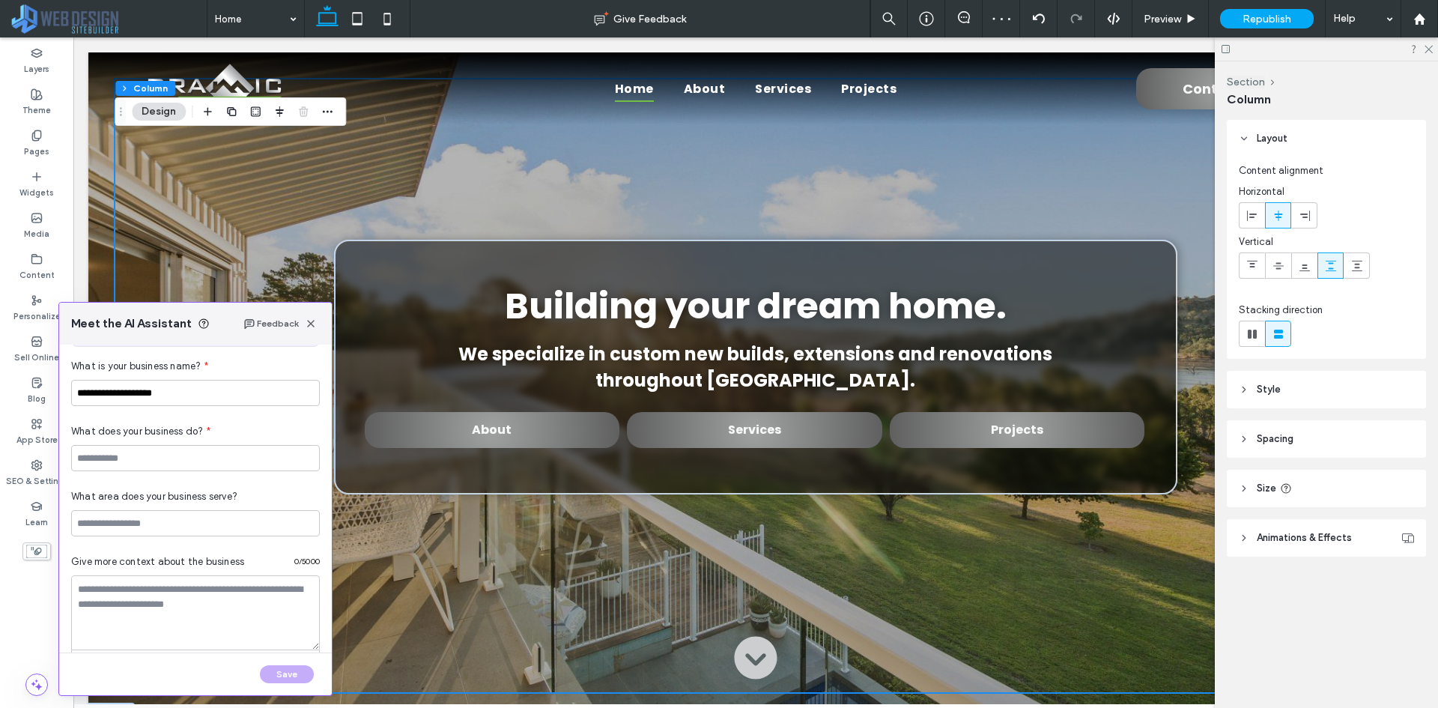
scroll to position [75, 0]
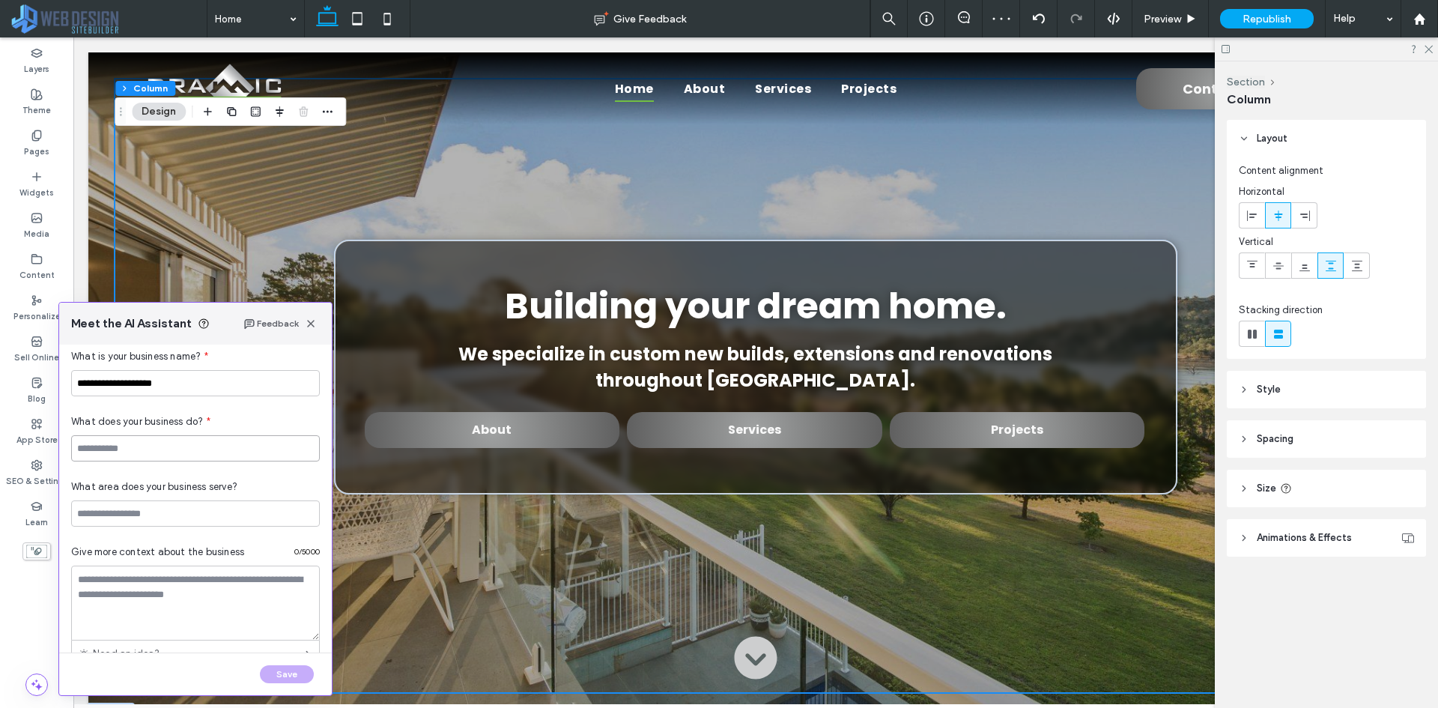
click at [244, 454] on input at bounding box center [195, 448] width 249 height 26
click at [164, 444] on input at bounding box center [195, 448] width 249 height 26
paste input "**********"
type input "**********"
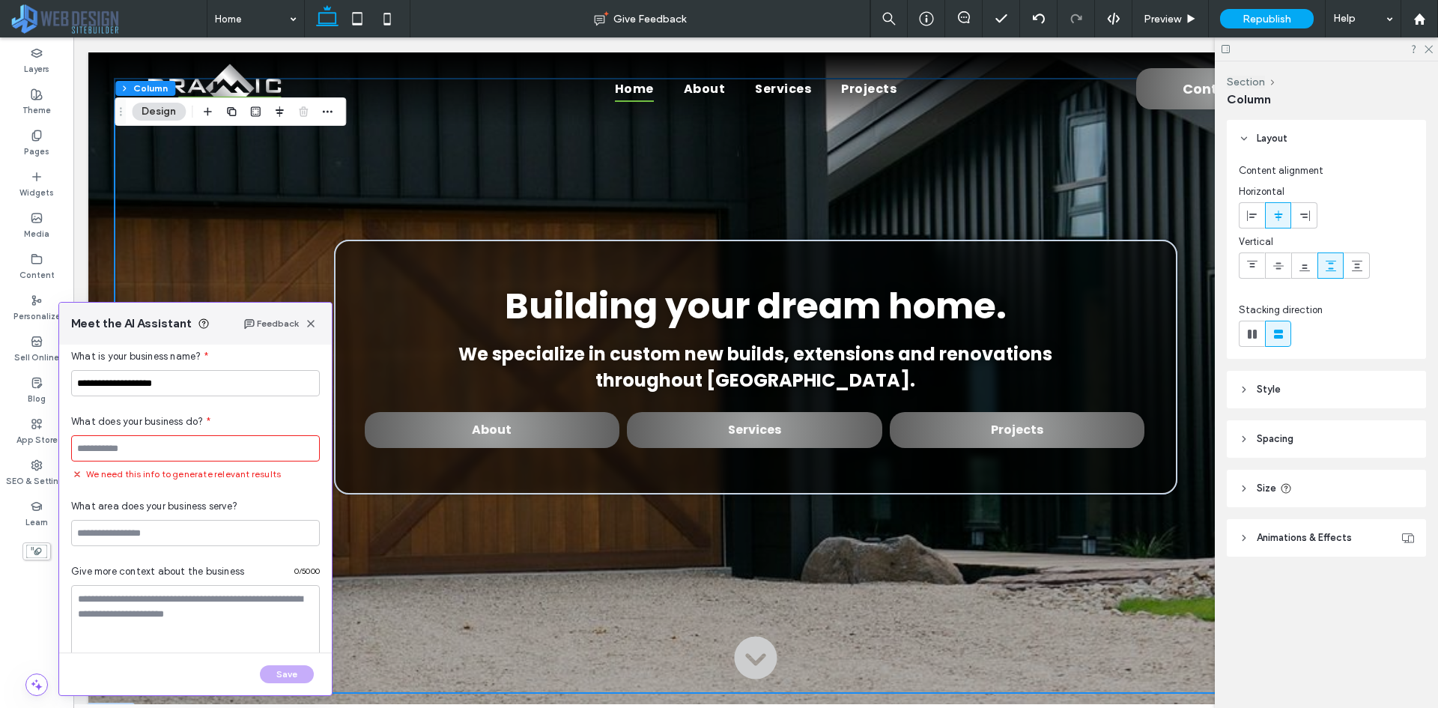
click at [130, 451] on input at bounding box center [195, 448] width 249 height 26
paste input "**********"
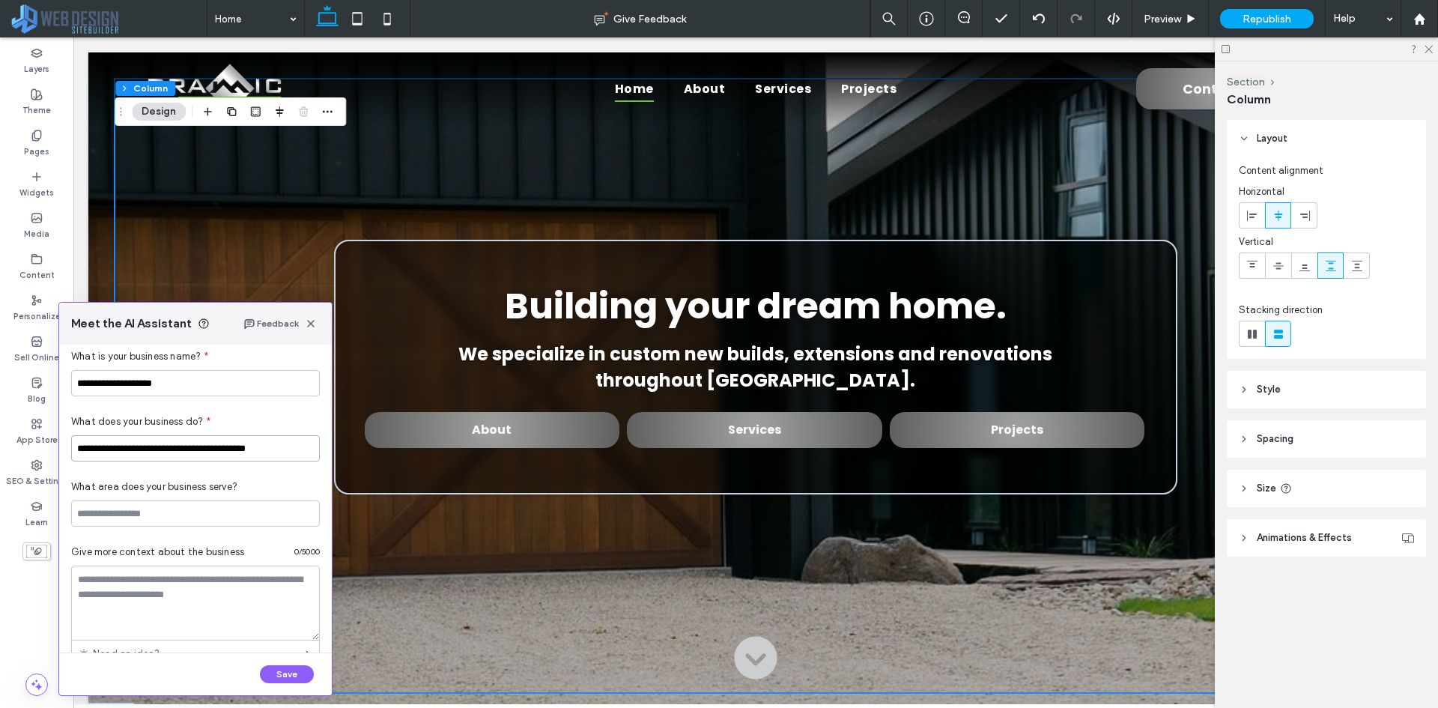
click at [79, 450] on input "**********" at bounding box center [195, 448] width 249 height 26
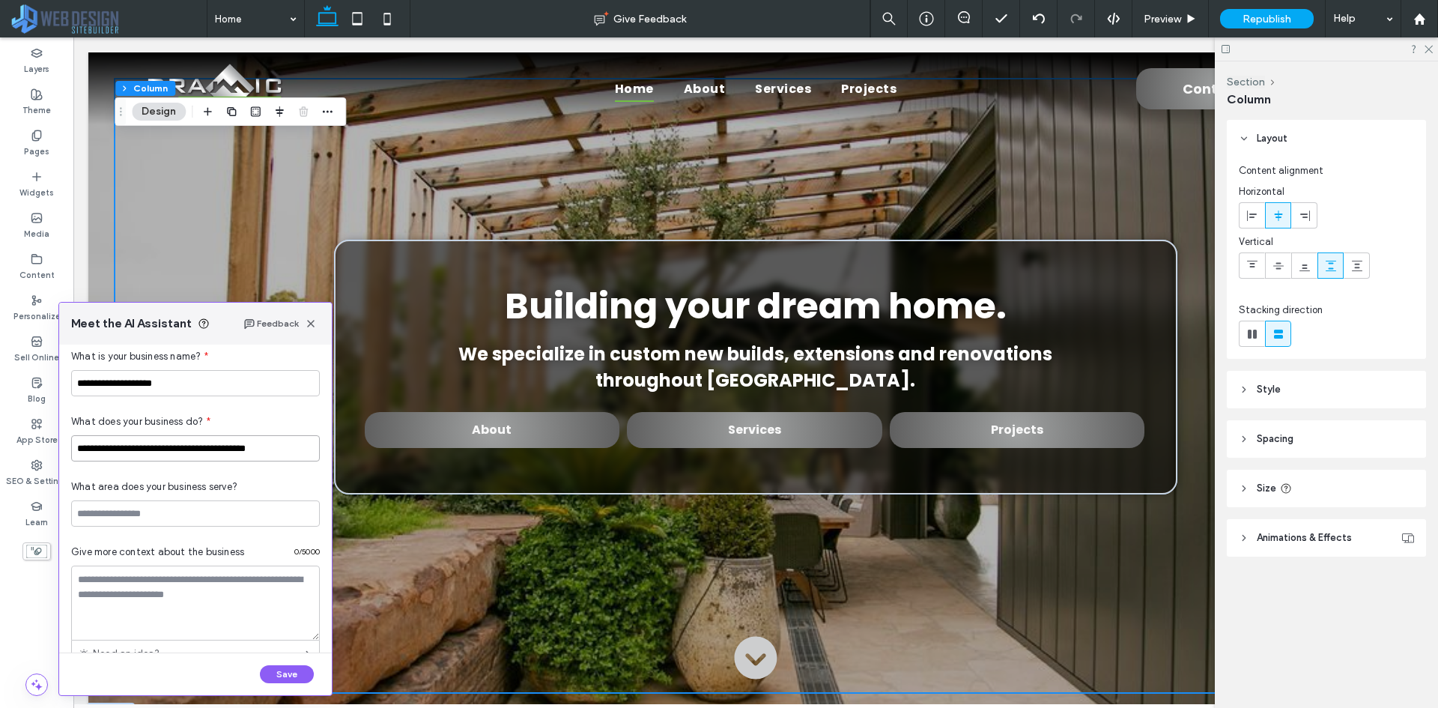
click at [168, 447] on input "**********" at bounding box center [195, 448] width 249 height 26
click at [239, 449] on input "**********" at bounding box center [195, 448] width 249 height 26
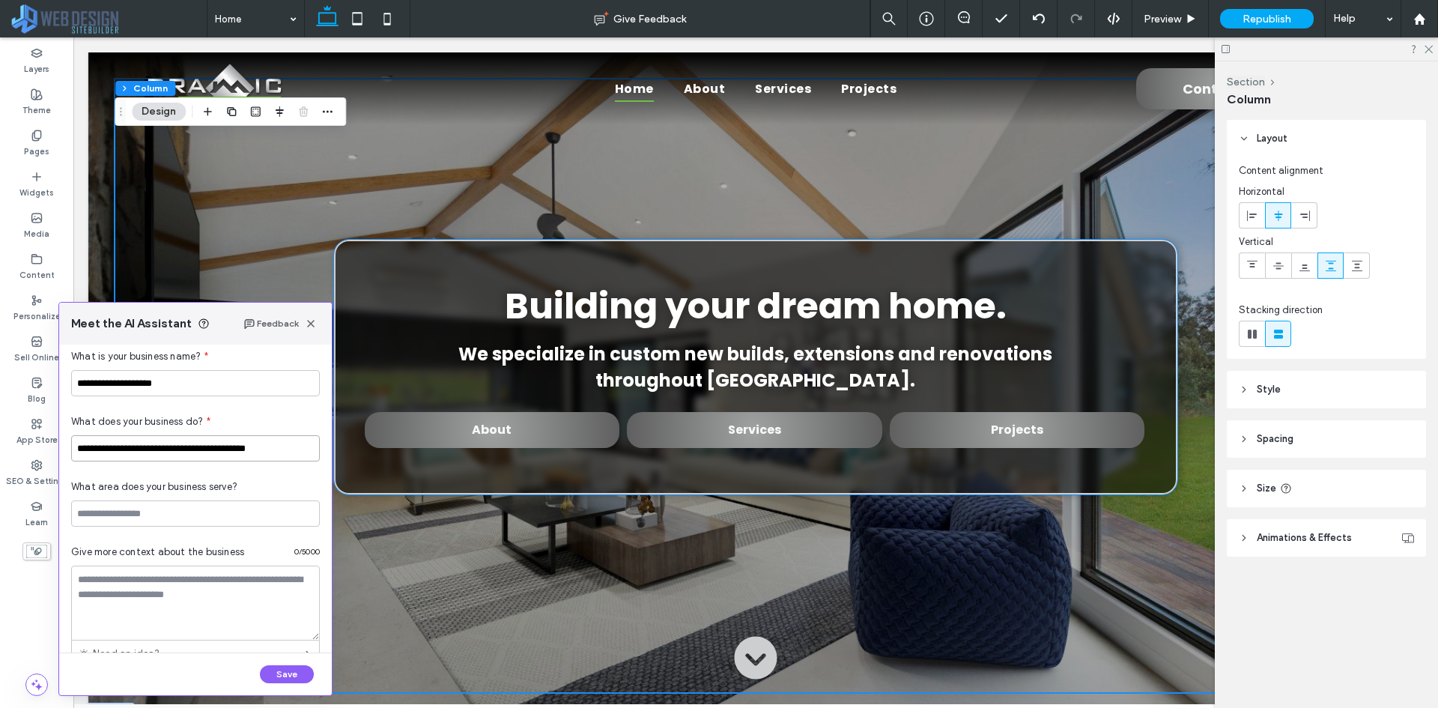
click at [719, 368] on span "We specialize in custom new builds, extensions and renovations throughout North…" at bounding box center [755, 366] width 594 height 51
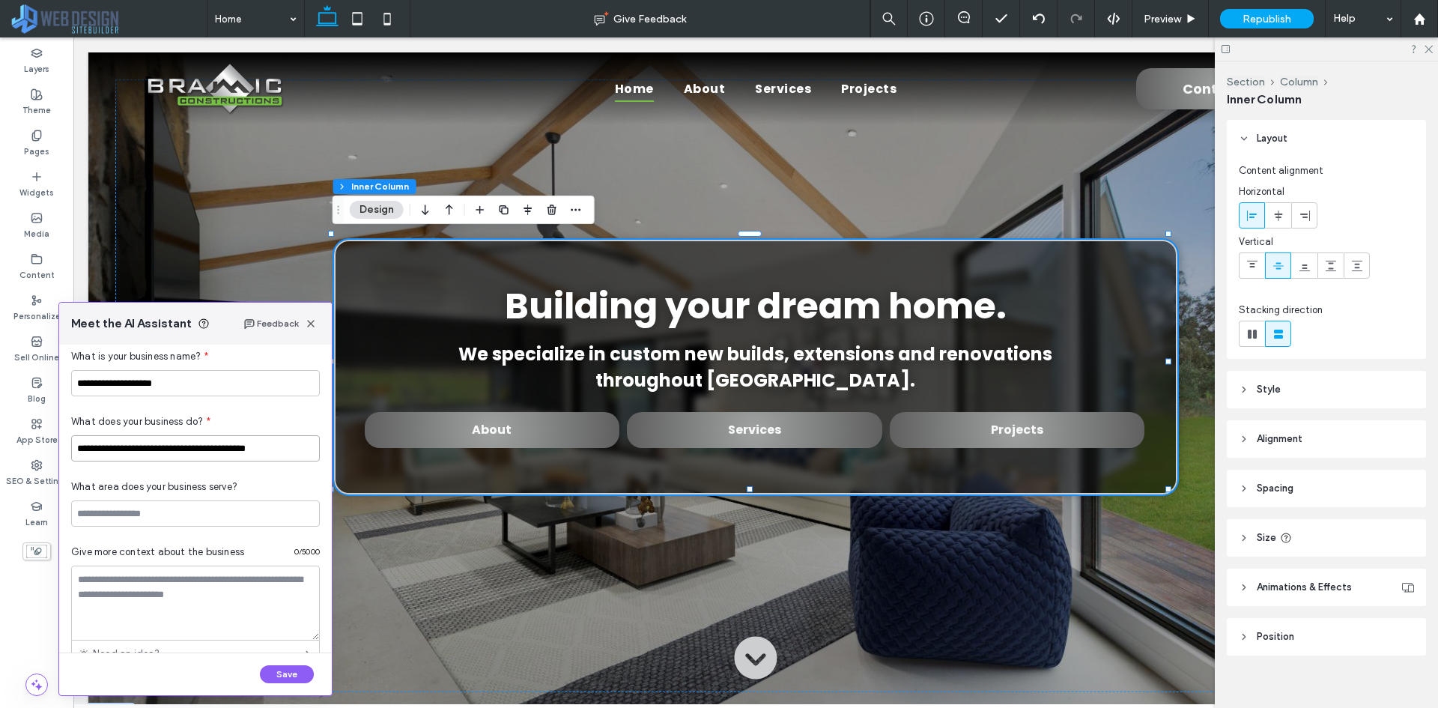
click at [740, 371] on span "We specialize in custom new builds, extensions and renovations throughout North…" at bounding box center [755, 366] width 594 height 51
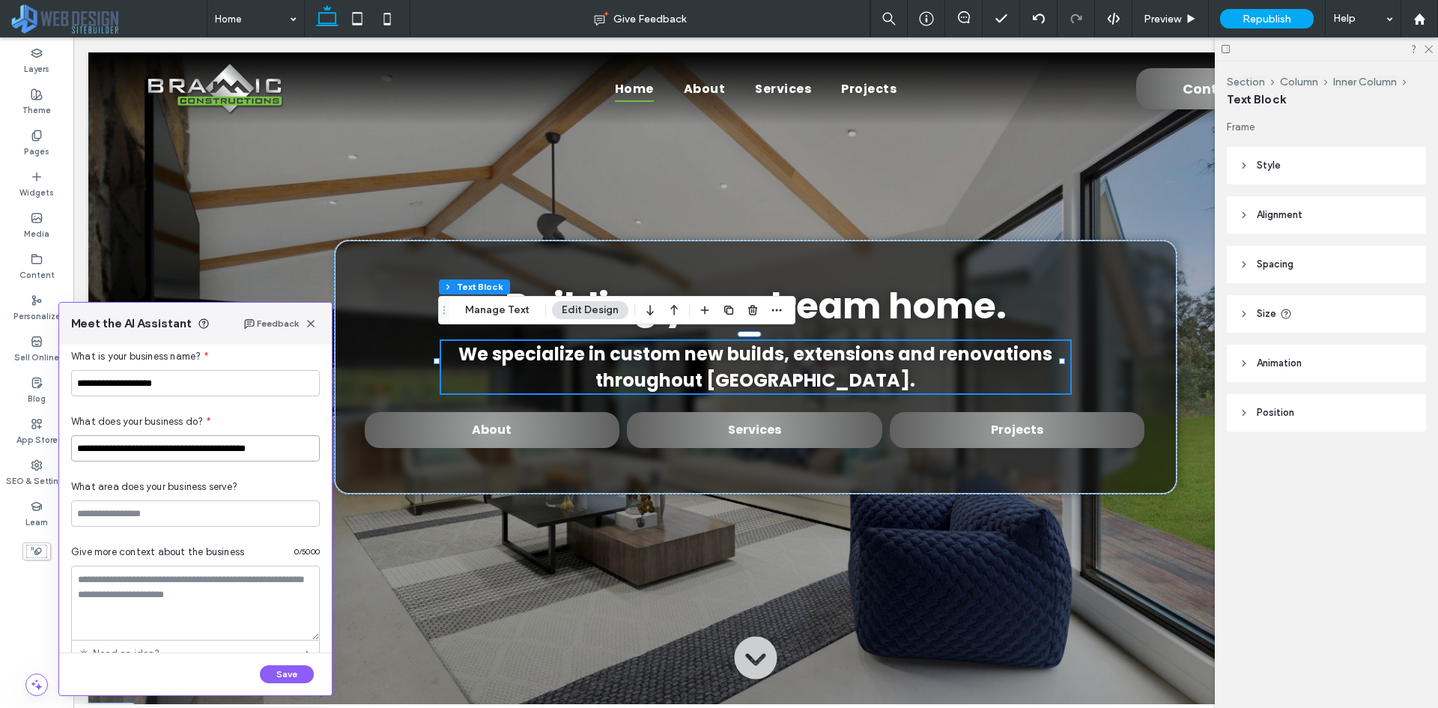
type input "**********"
click at [216, 516] on input at bounding box center [195, 513] width 249 height 26
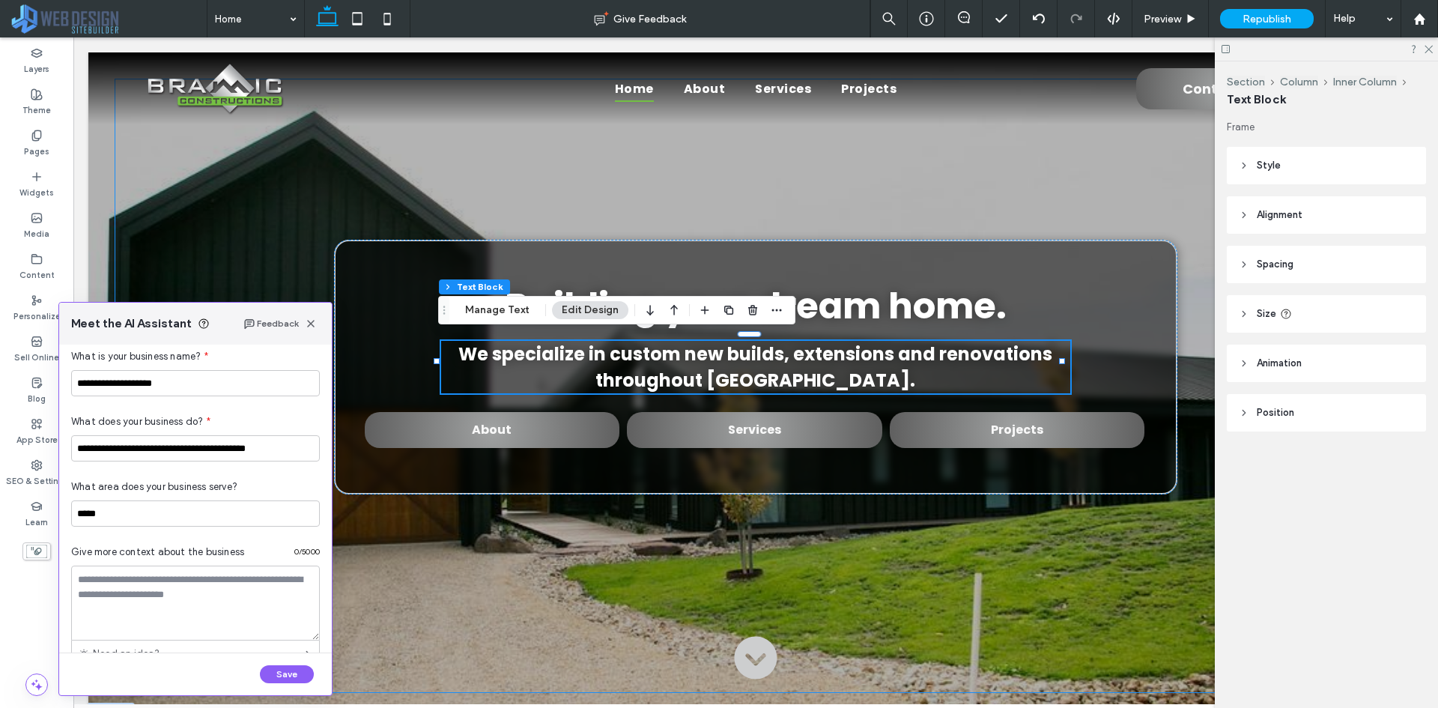
click at [1198, 427] on div "Building your dream home. We specialize in custom new builds, extensions and re…" at bounding box center [755, 385] width 1281 height 613
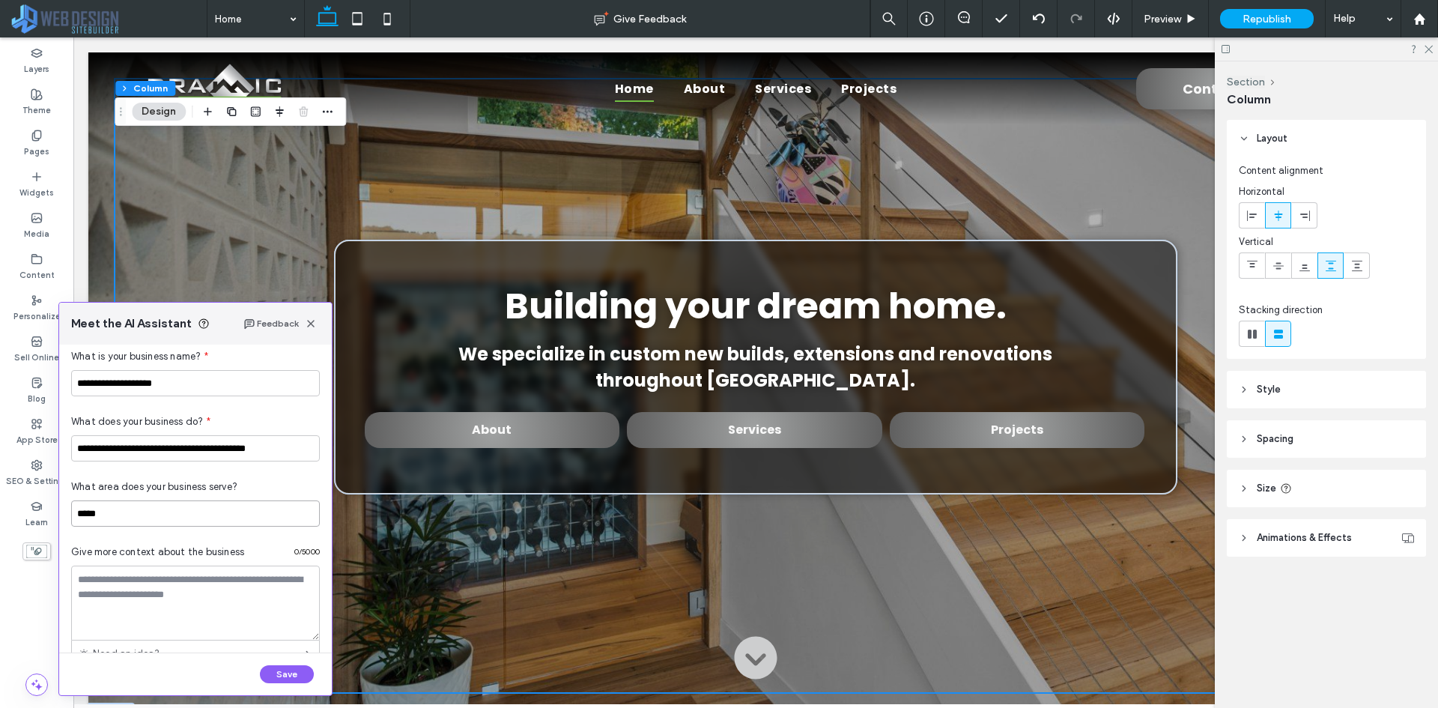
click at [150, 508] on input "*****" at bounding box center [195, 513] width 249 height 26
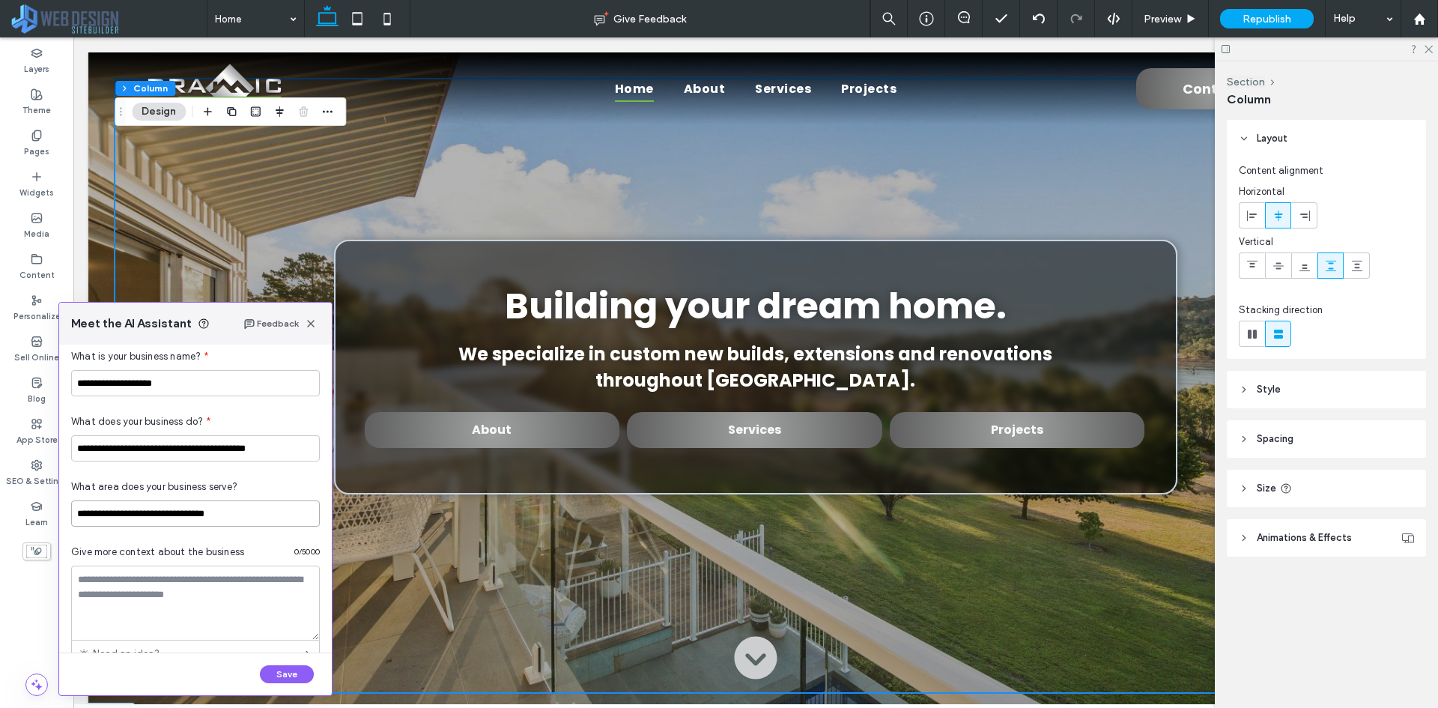
type input "**********"
click at [241, 530] on div "Give more context about the business 0 / 5000 Need an idea?" at bounding box center [195, 597] width 249 height 142
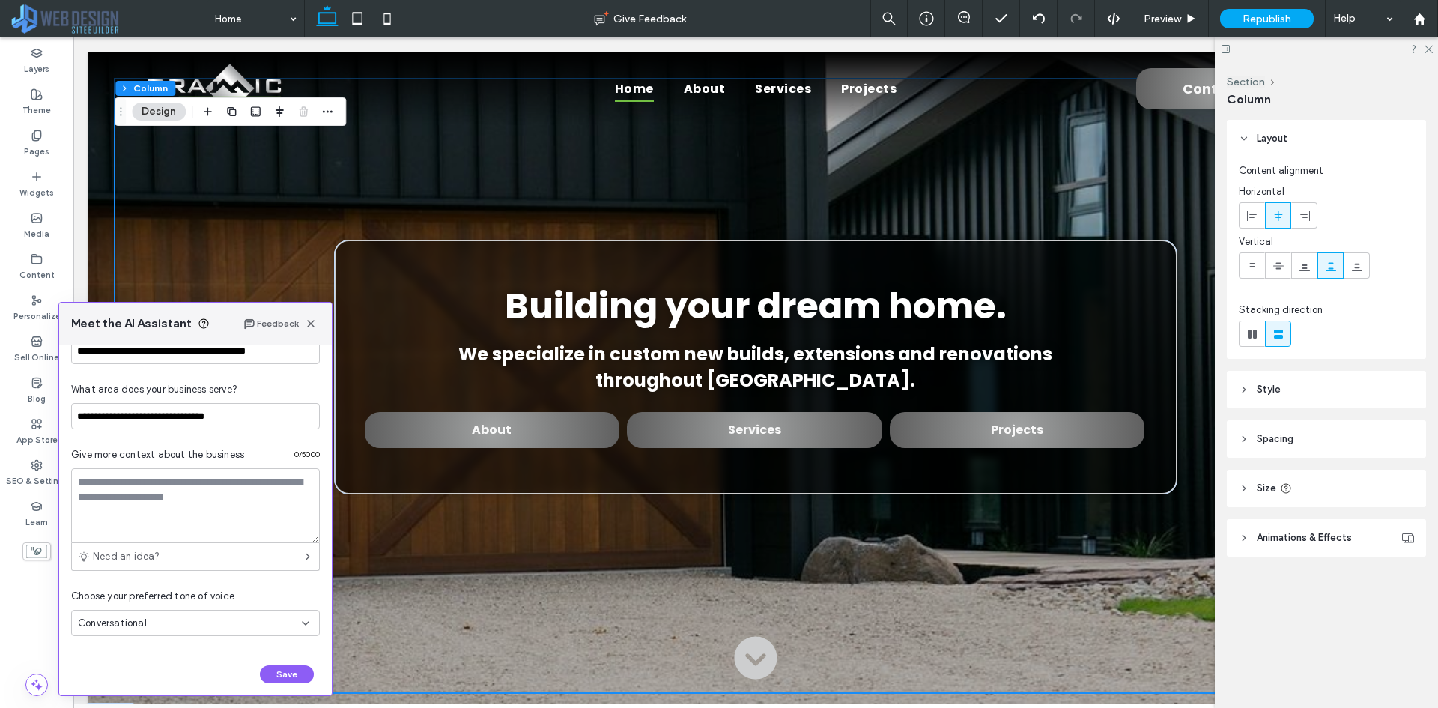
scroll to position [174, 0]
click at [923, 359] on span "We specialize in custom new builds, extensions and renovations throughout North…" at bounding box center [755, 366] width 594 height 51
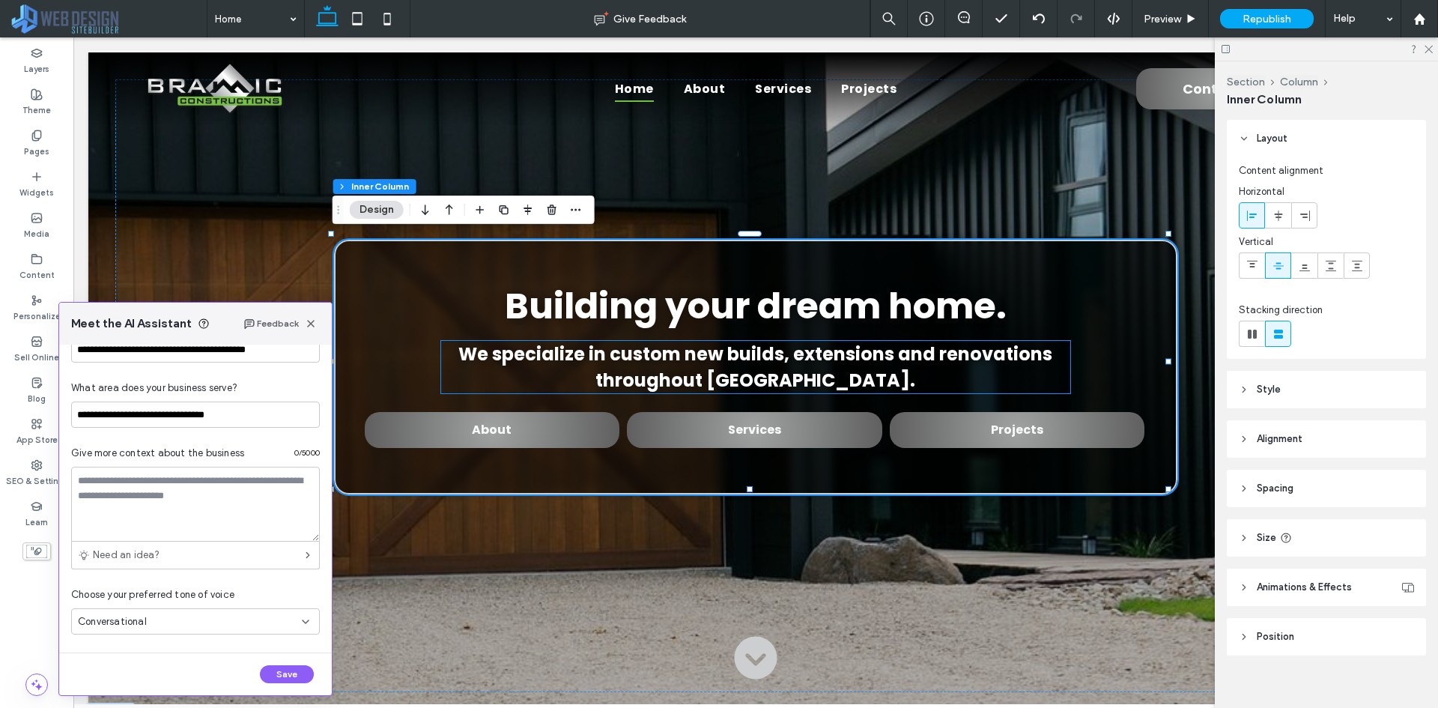
click at [836, 365] on span "We specialize in custom new builds, extensions and renovations throughout North…" at bounding box center [755, 366] width 594 height 51
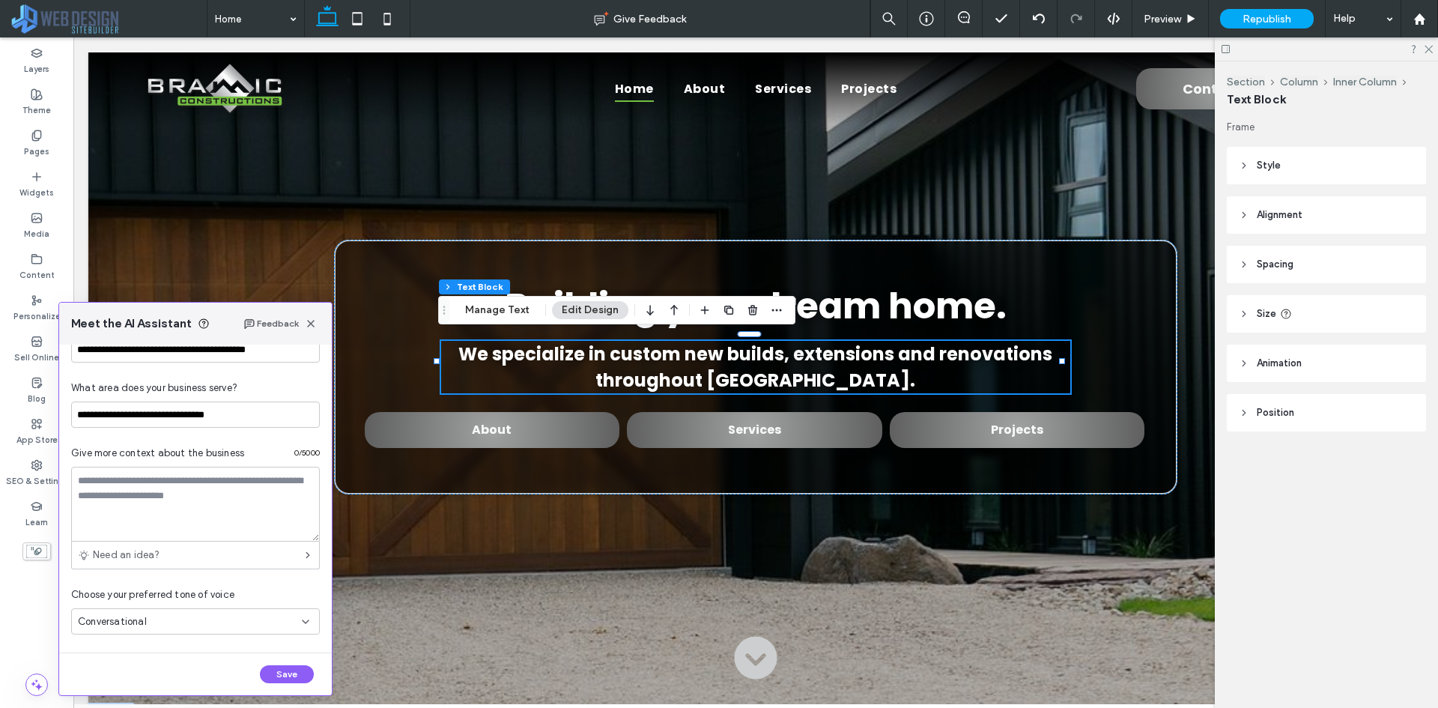
click at [836, 365] on span "We specialize in custom new builds, extensions and renovations throughout North…" at bounding box center [755, 366] width 594 height 51
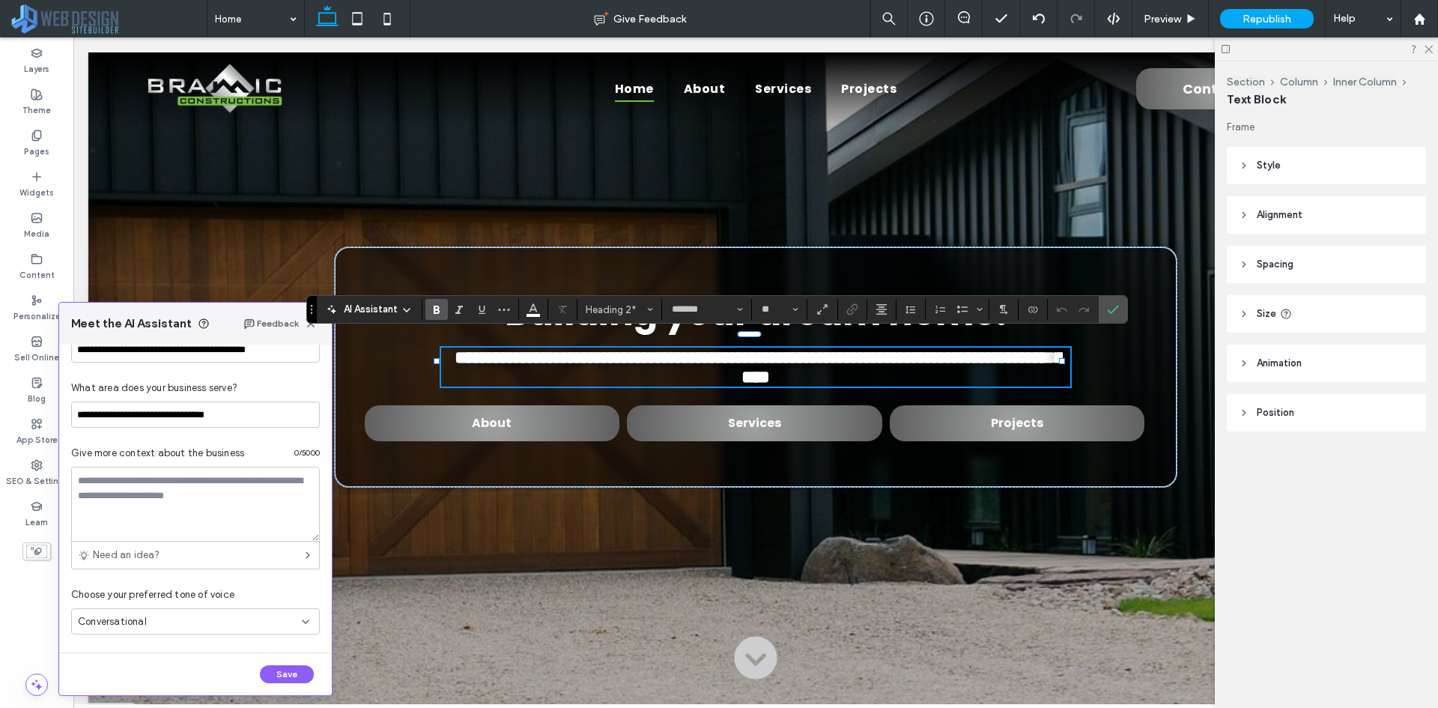
click at [780, 376] on span "**********" at bounding box center [759, 366] width 608 height 37
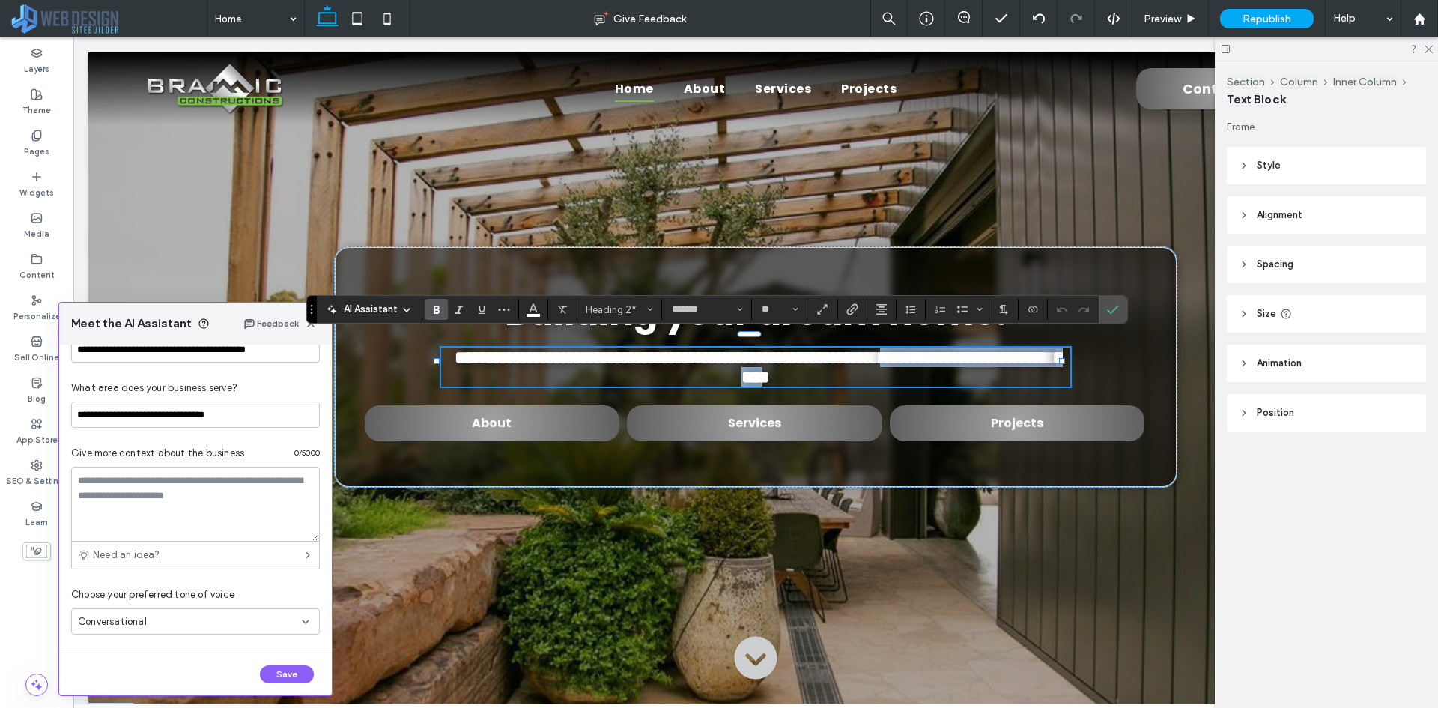
drag, startPoint x: 609, startPoint y: 371, endPoint x: 887, endPoint y: 371, distance: 278.6
click at [887, 371] on span "**********" at bounding box center [759, 366] width 608 height 37
type input "**"
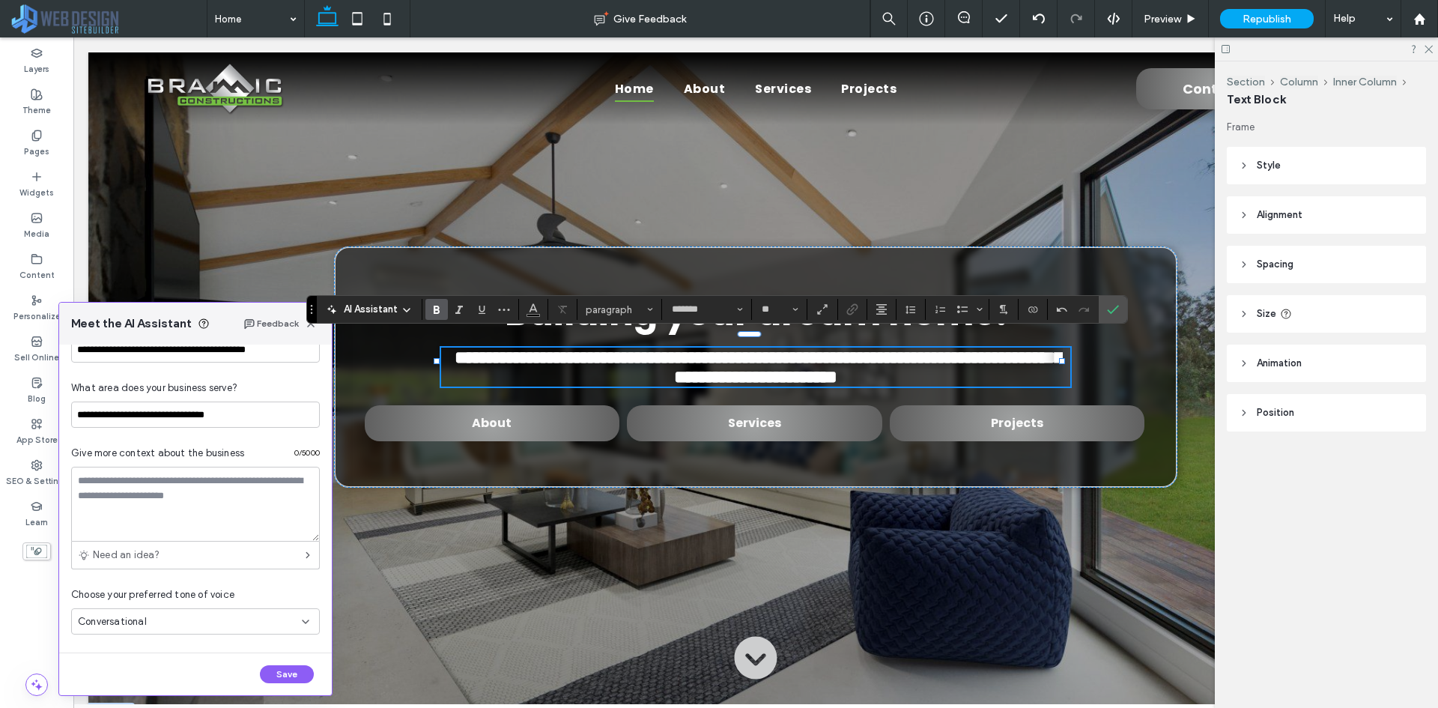
click at [526, 371] on span "**********" at bounding box center [759, 366] width 608 height 37
click at [660, 377] on span "**********" at bounding box center [759, 366] width 608 height 37
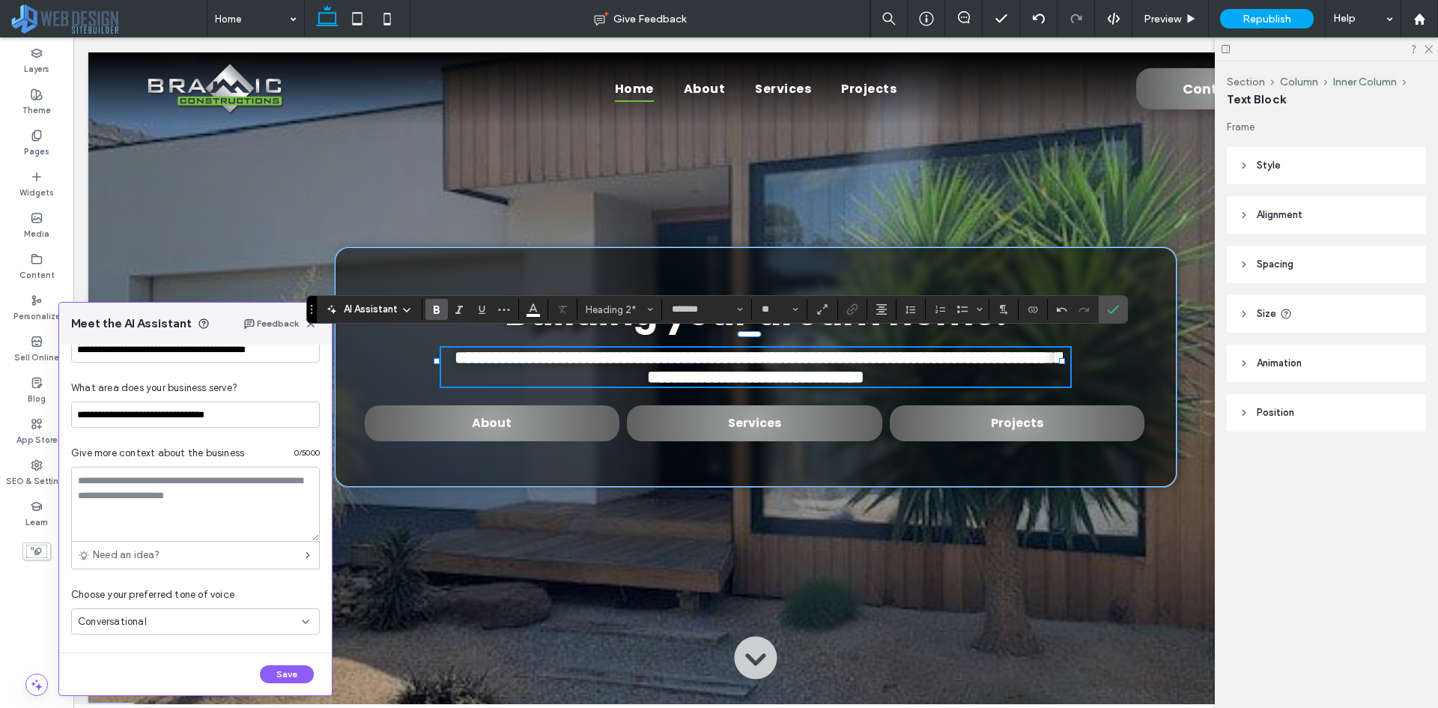
click at [1149, 371] on div "**********" at bounding box center [755, 366] width 842 height 241
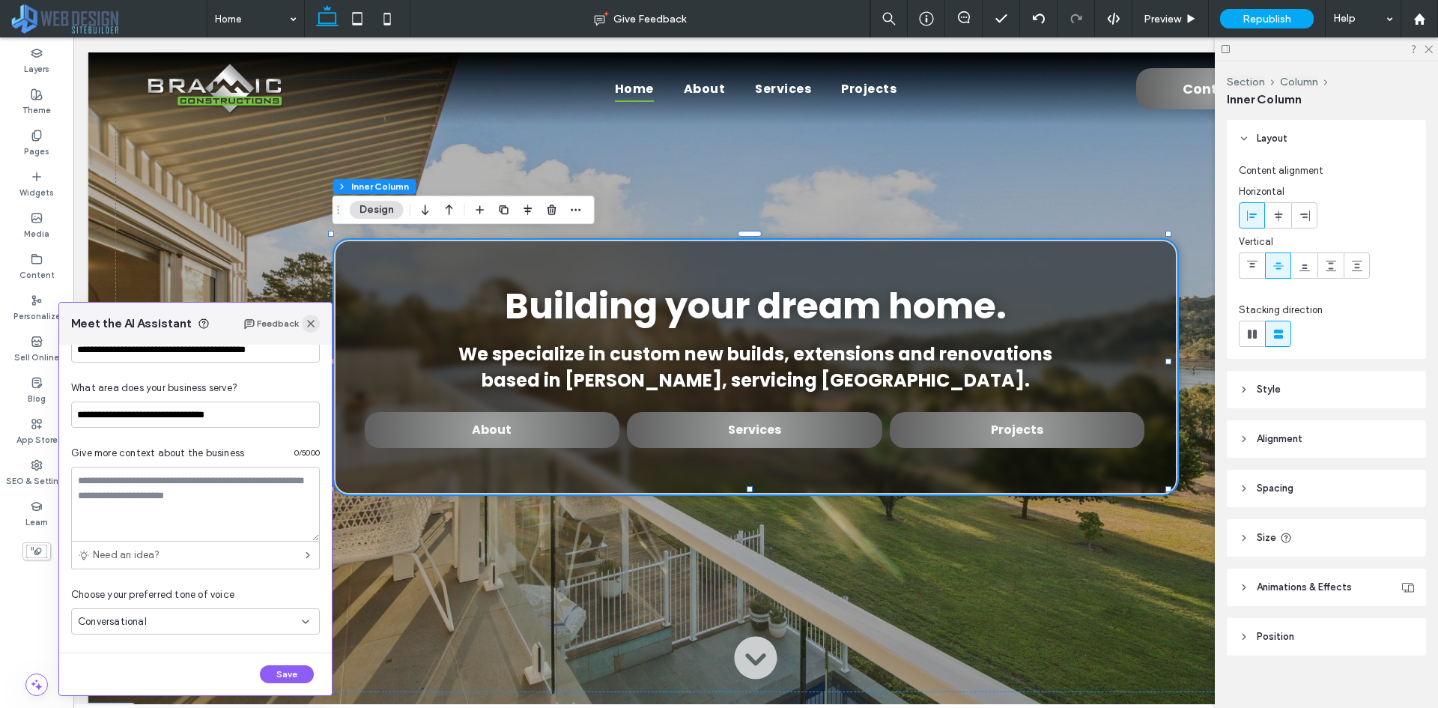
click at [316, 323] on icon "button" at bounding box center [311, 324] width 12 height 12
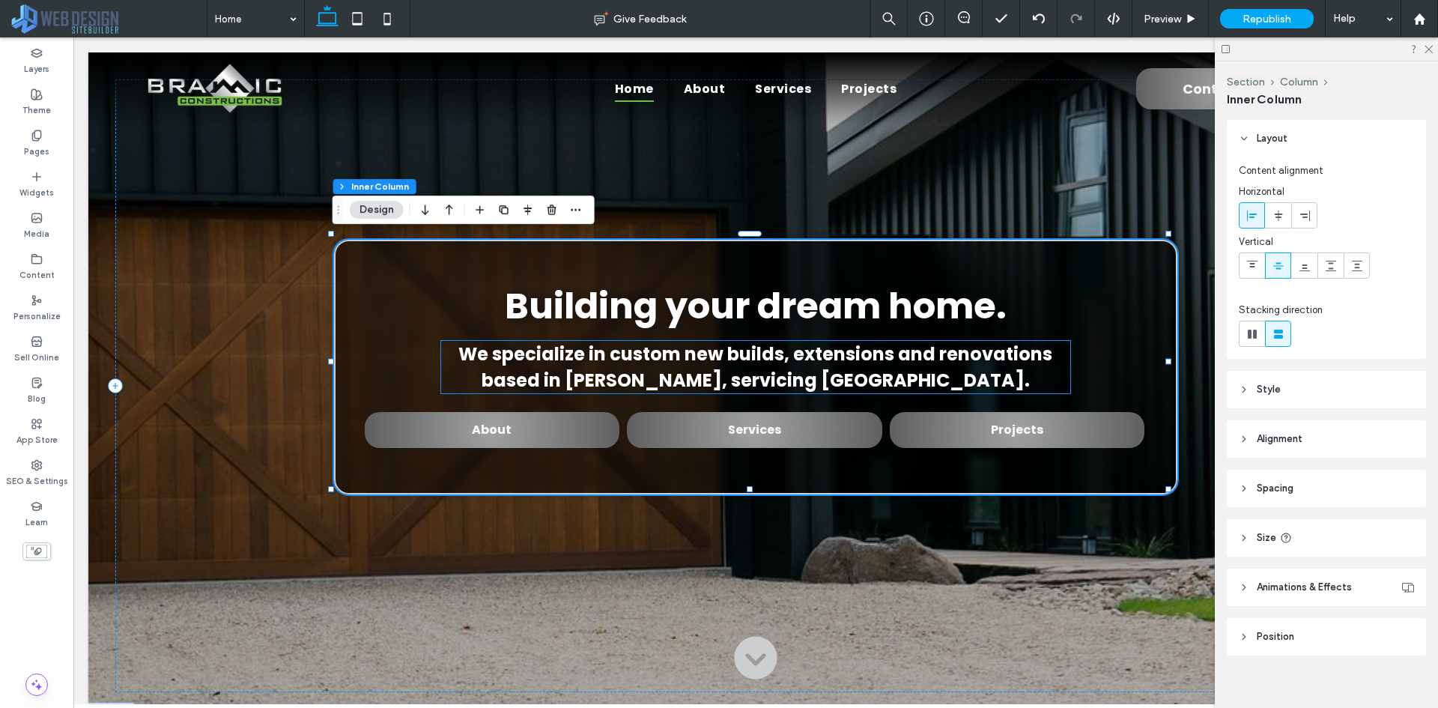
click at [1033, 347] on span "We specialize in custom new builds, extensions and renovations based in Mansfie…" at bounding box center [755, 366] width 594 height 51
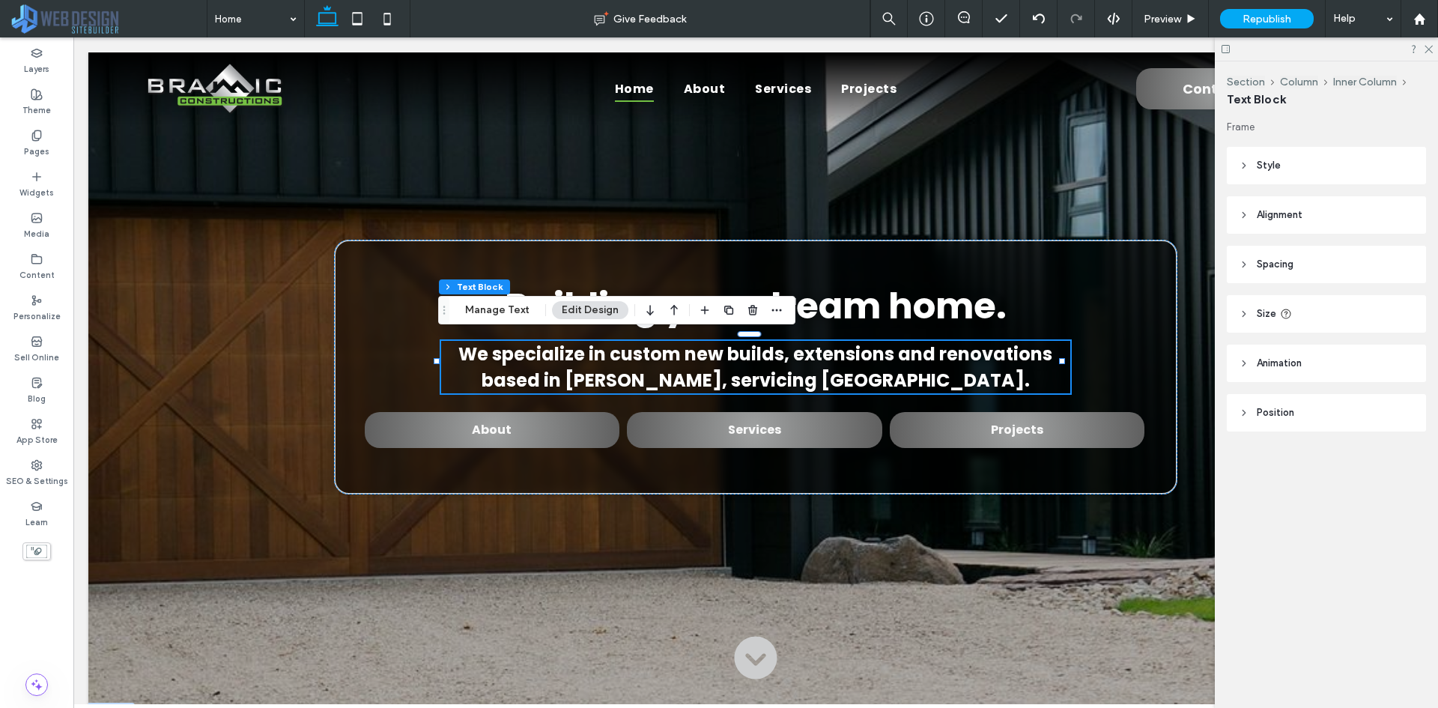
click at [1033, 347] on span "We specialize in custom new builds, extensions and renovations based in Mansfie…" at bounding box center [755, 366] width 594 height 51
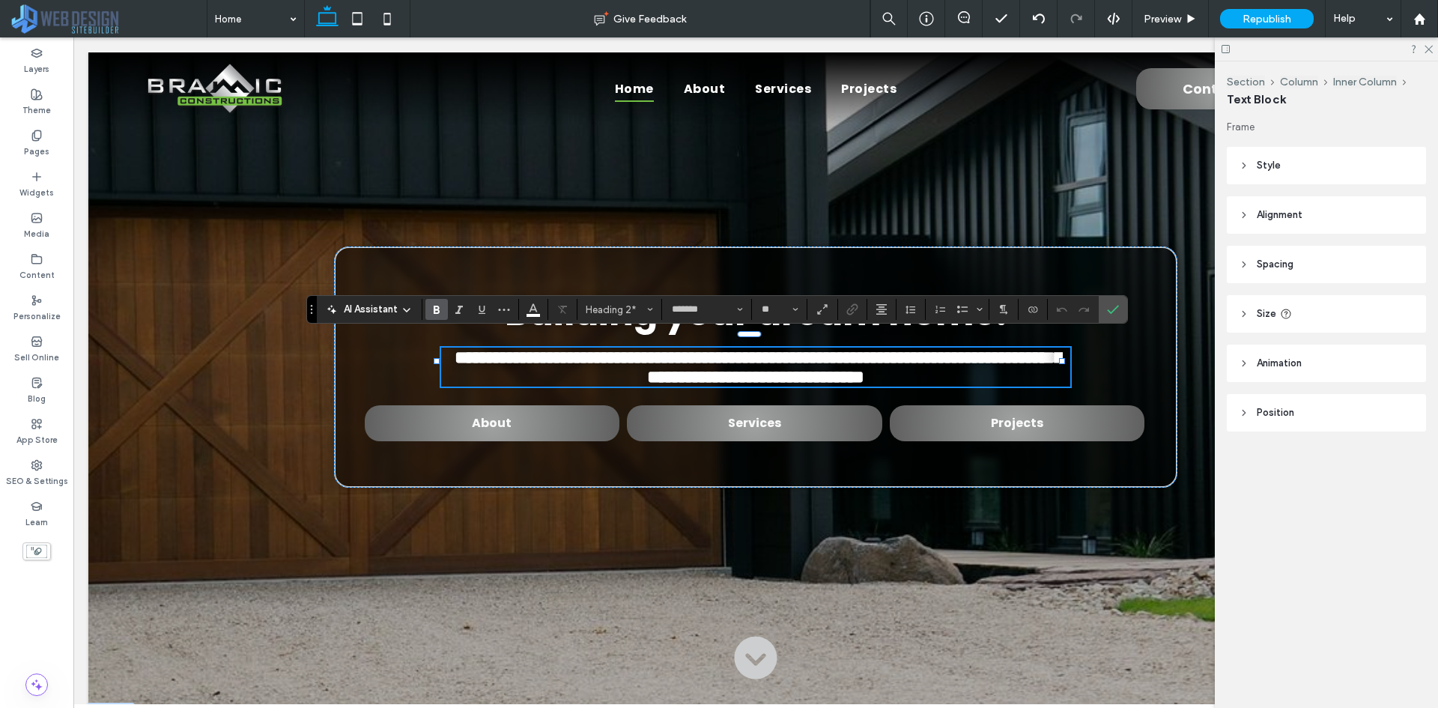
click at [482, 374] on h2 "**********" at bounding box center [756, 366] width 614 height 39
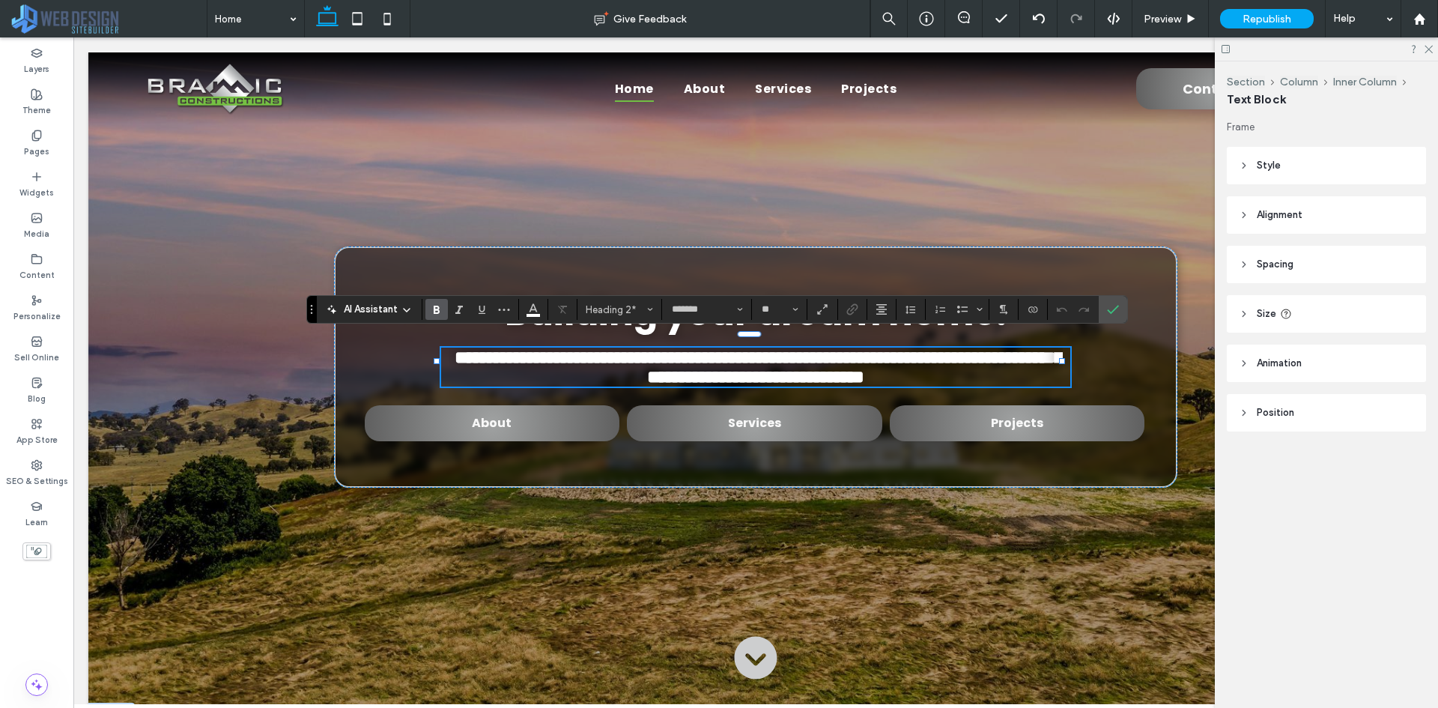
click at [547, 377] on span "**********" at bounding box center [759, 366] width 608 height 37
click at [458, 348] on span "**********" at bounding box center [759, 366] width 608 height 37
type input "**"
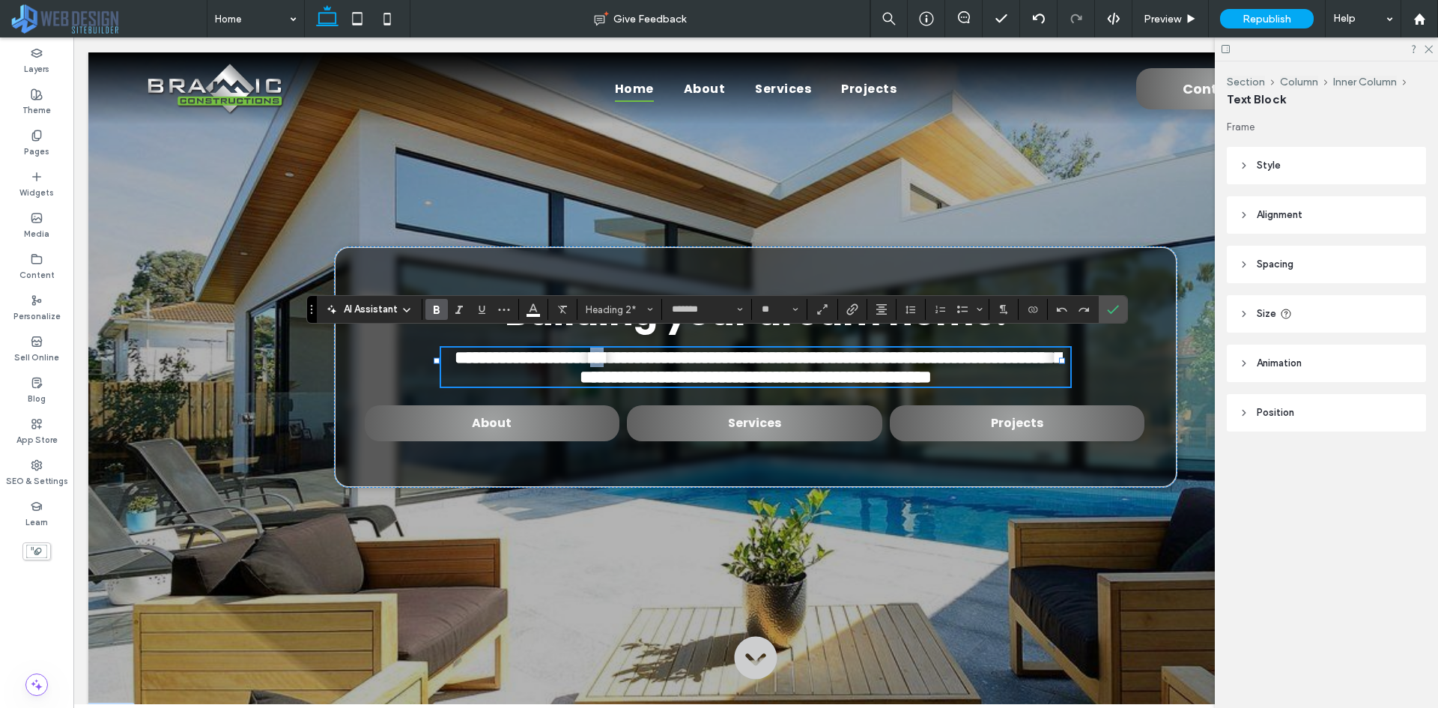
drag, startPoint x: 715, startPoint y: 337, endPoint x: 682, endPoint y: 336, distance: 33.0
click at [682, 348] on span "**********" at bounding box center [759, 366] width 608 height 37
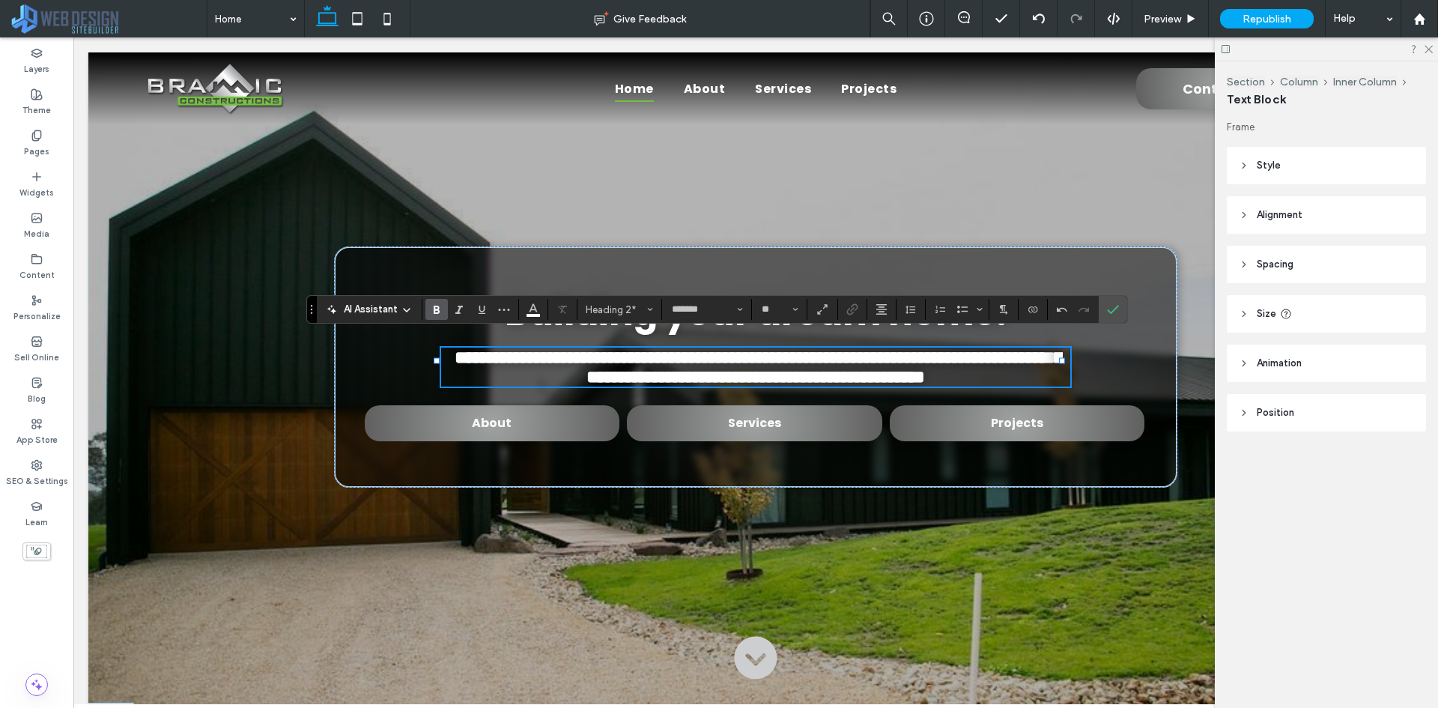
click at [602, 362] on span "**********" at bounding box center [759, 366] width 608 height 37
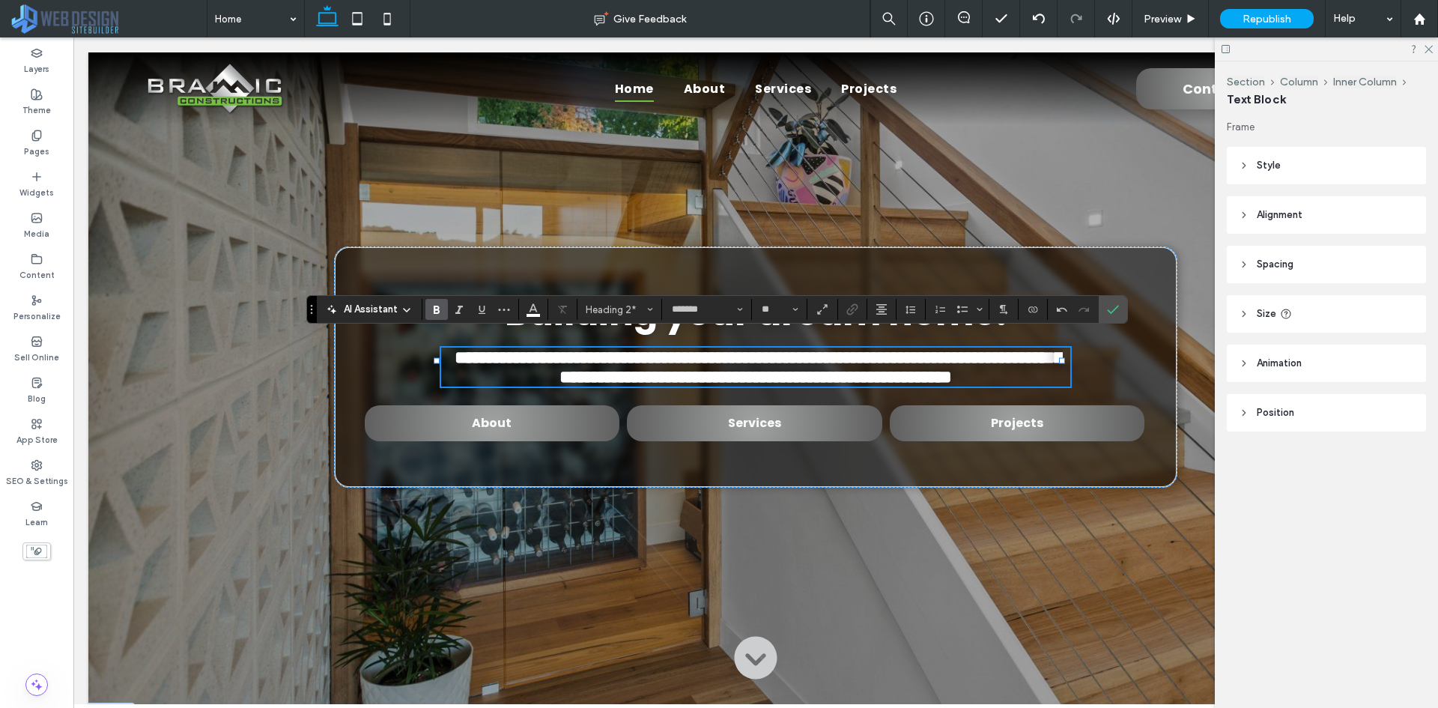
click at [625, 365] on span "**********" at bounding box center [759, 366] width 608 height 37
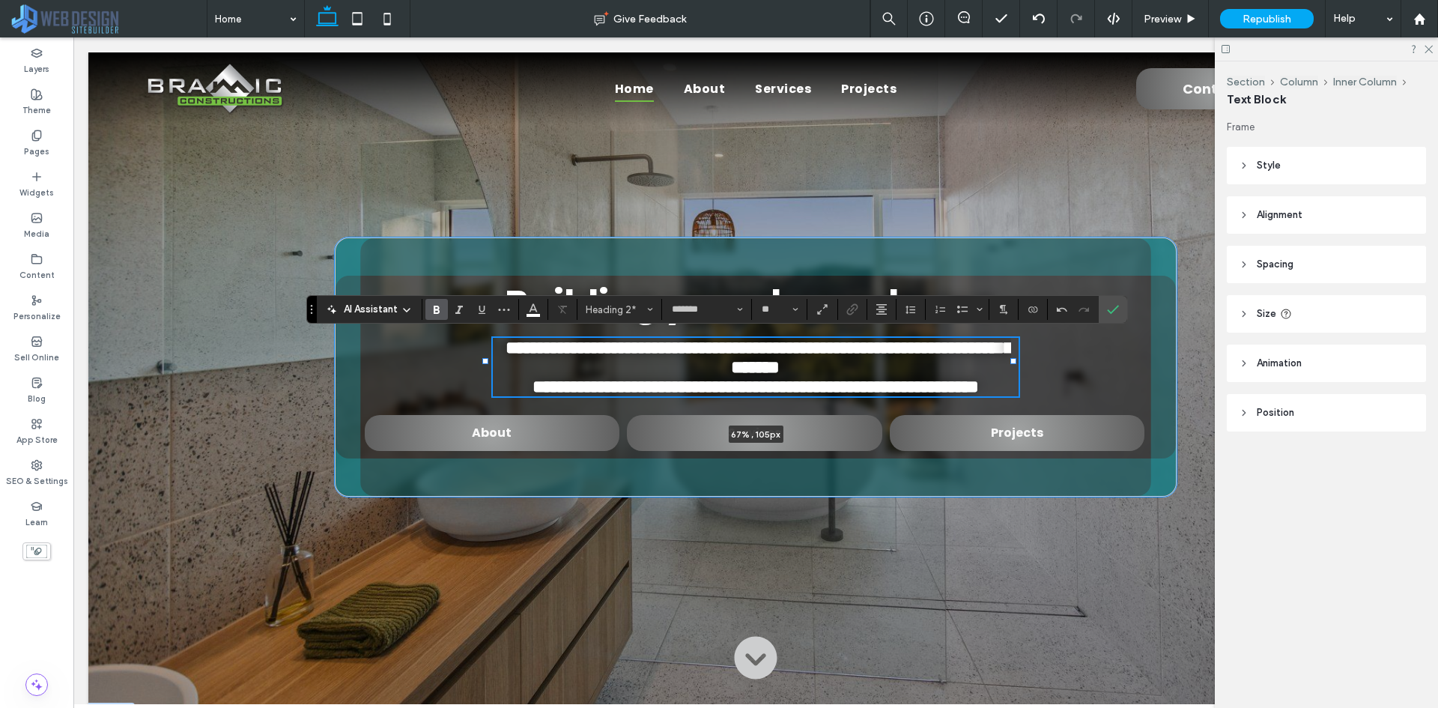
drag, startPoint x: 1061, startPoint y: 361, endPoint x: 1012, endPoint y: 355, distance: 49.0
click at [487, 309] on div at bounding box center [486, 309] width 1 height 1
type input "**"
type input "****"
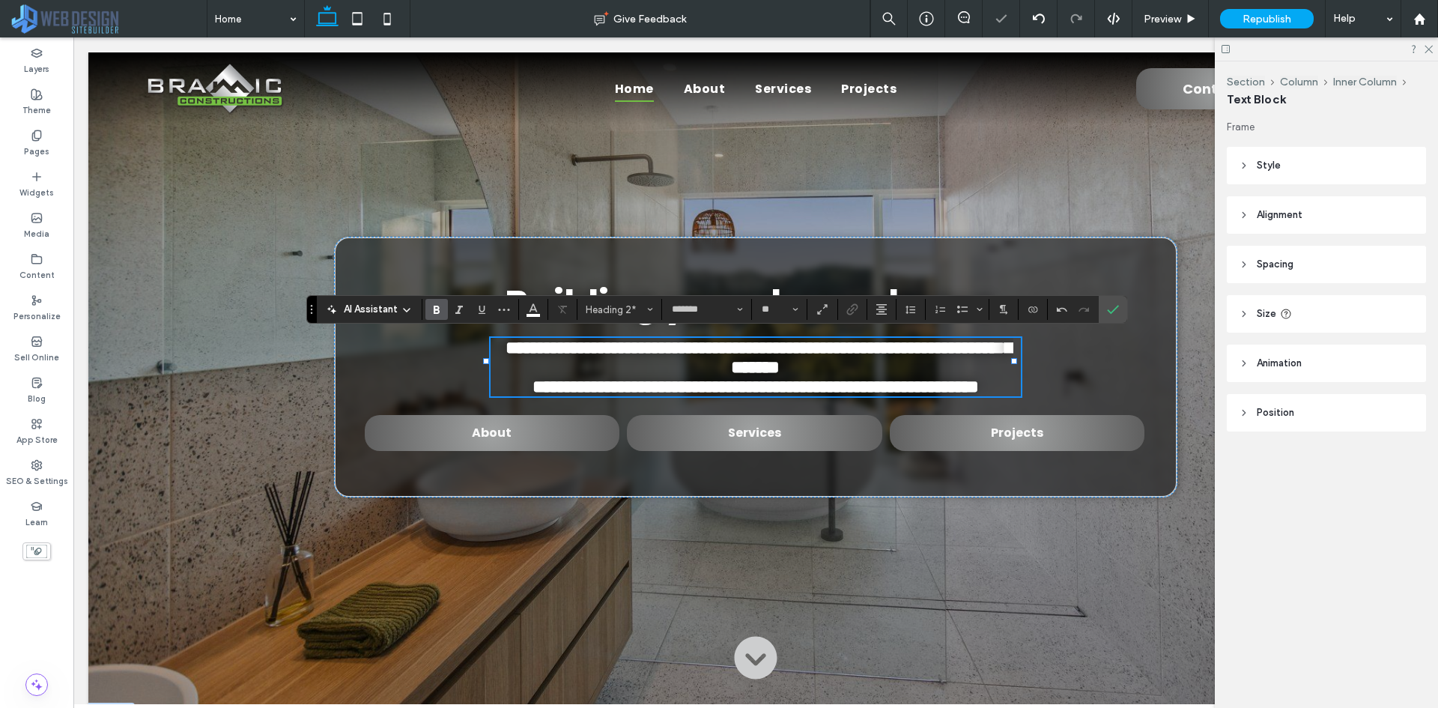
click at [931, 347] on h2 "**********" at bounding box center [756, 367] width 516 height 58
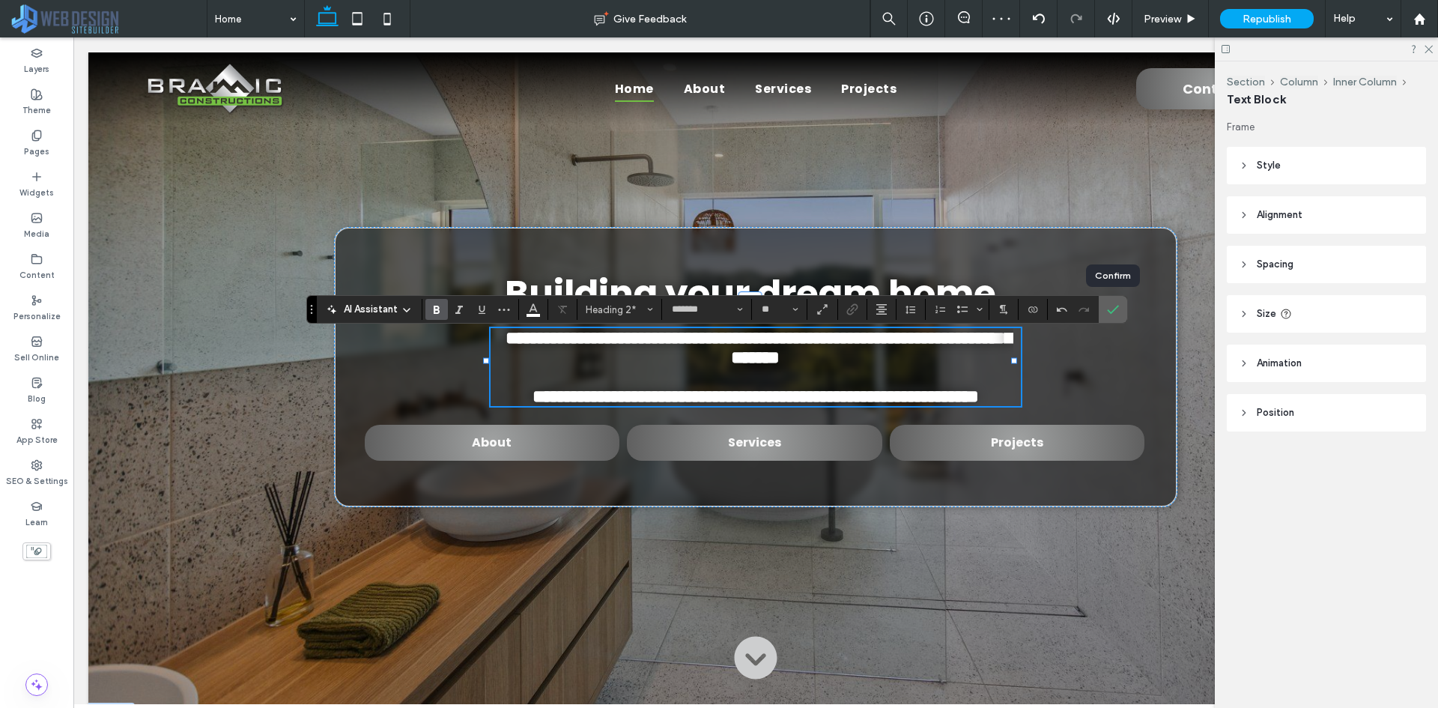
click at [1114, 310] on icon "Confirm" at bounding box center [1113, 309] width 12 height 12
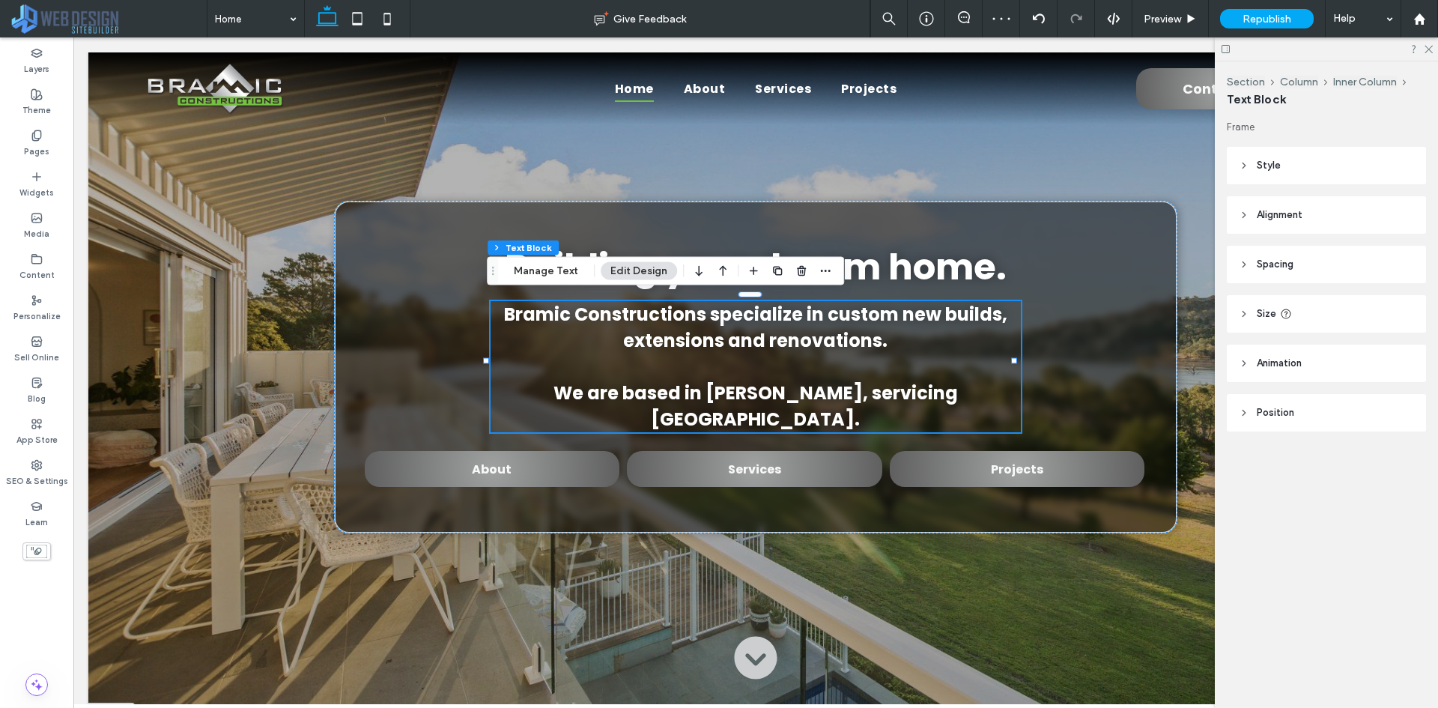
click at [1221, 312] on div "Section Column Inner Column Text Block Frame Style Color Image Background color…" at bounding box center [1326, 384] width 223 height 646
click at [1131, 298] on div "Building your dream home. Bramic Constructions specialize in custom new builds,…" at bounding box center [755, 367] width 842 height 333
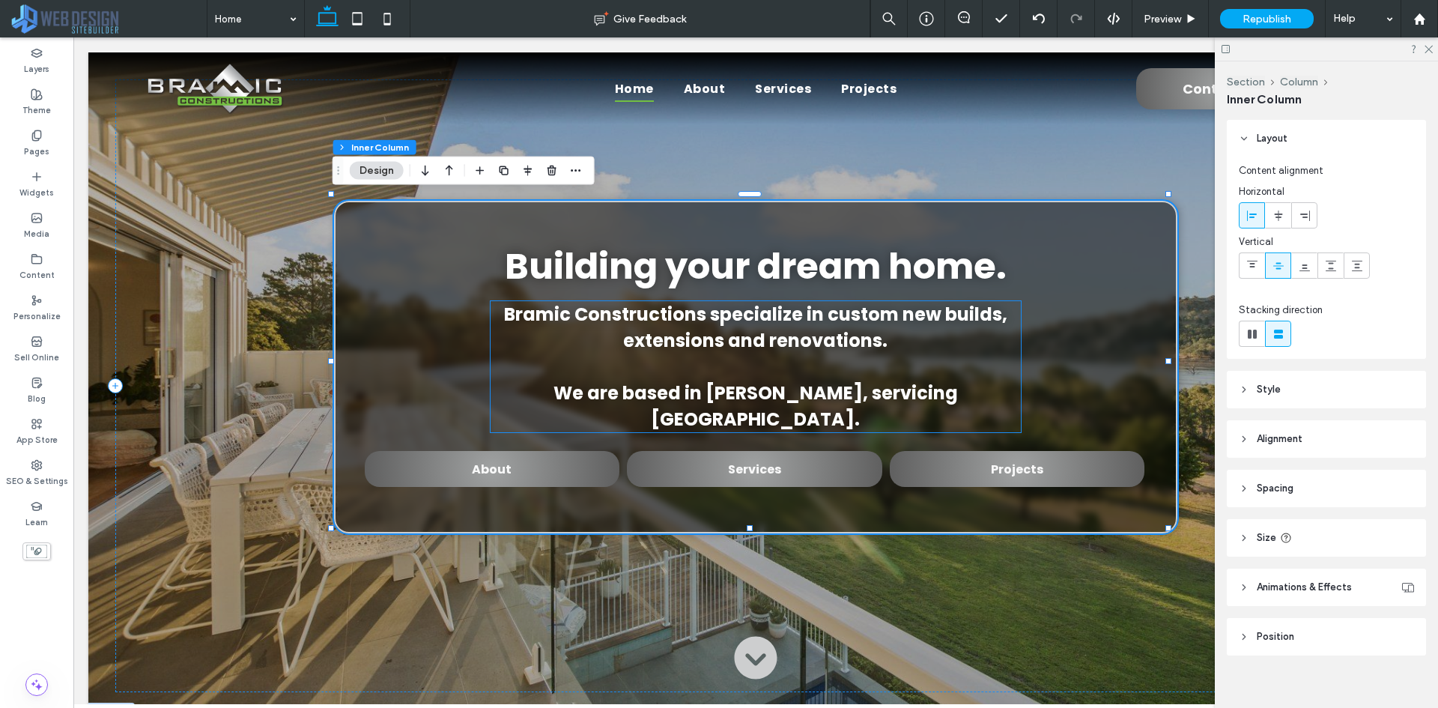
click at [762, 372] on h2 "Bramic Constructions specialize in custom new builds, extensions and renovation…" at bounding box center [756, 366] width 516 height 131
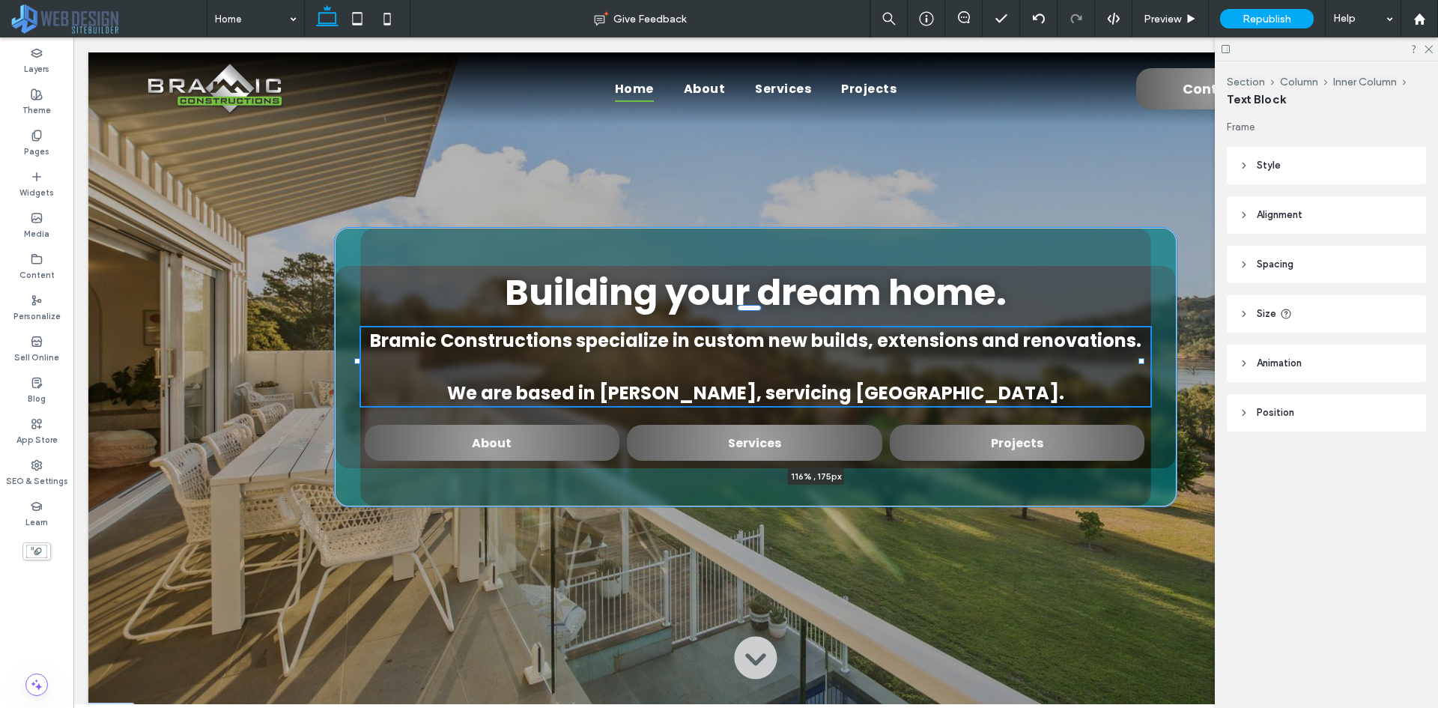
drag, startPoint x: 1013, startPoint y: 362, endPoint x: 1205, endPoint y: 353, distance: 191.9
click at [1205, 353] on div "Building your dream home. Bramic Constructions specialize in custom new builds,…" at bounding box center [755, 385] width 1334 height 666
type input "***"
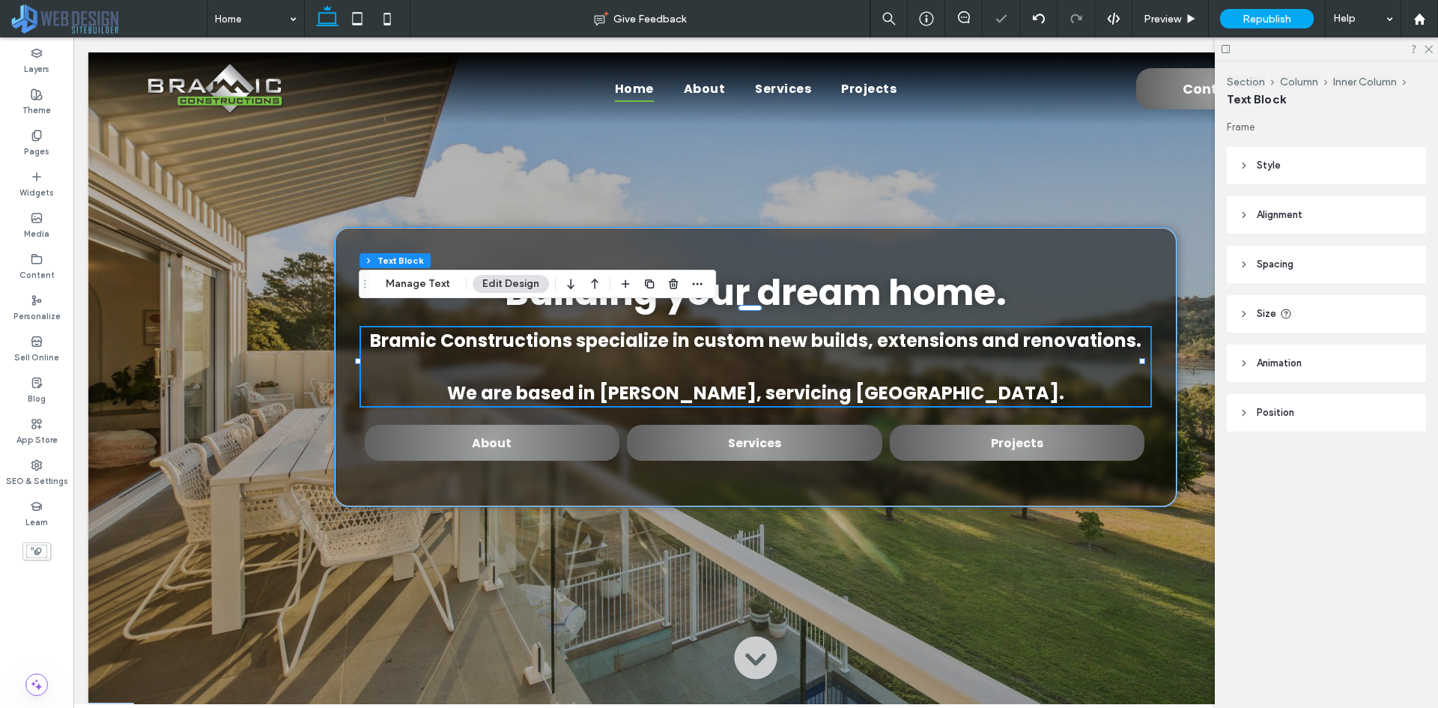
click at [1189, 354] on div "Building your dream home. Bramic Constructions specialize in custom new builds,…" at bounding box center [755, 385] width 1281 height 613
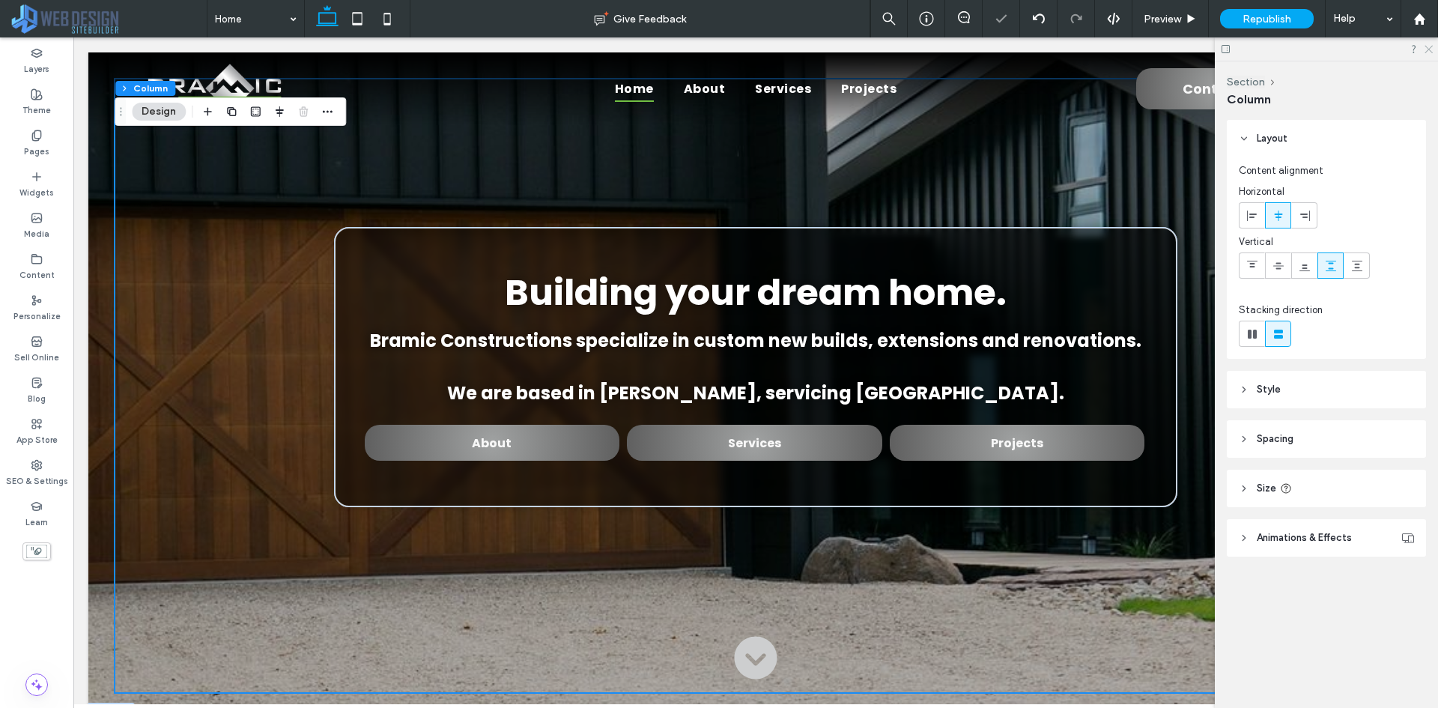
click at [1428, 47] on icon at bounding box center [1428, 48] width 10 height 10
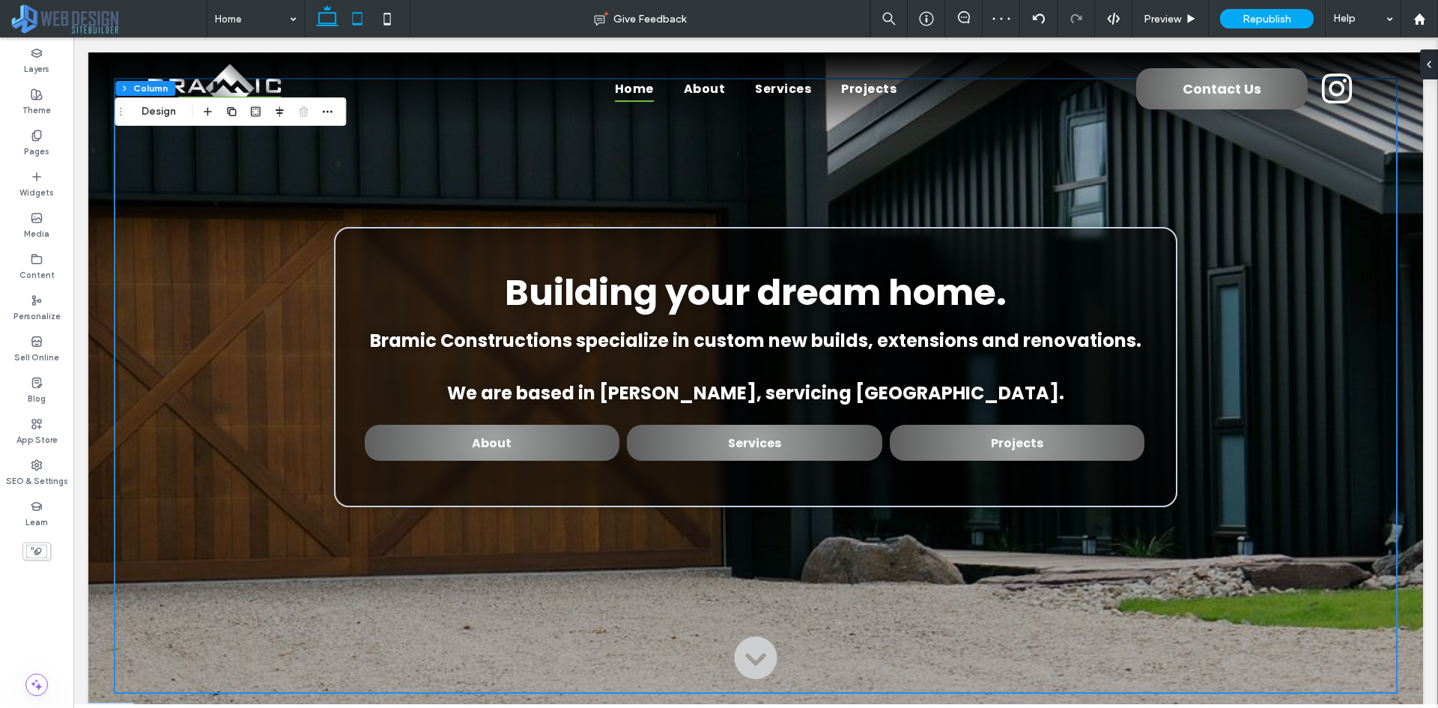
click at [353, 16] on use at bounding box center [358, 18] width 10 height 13
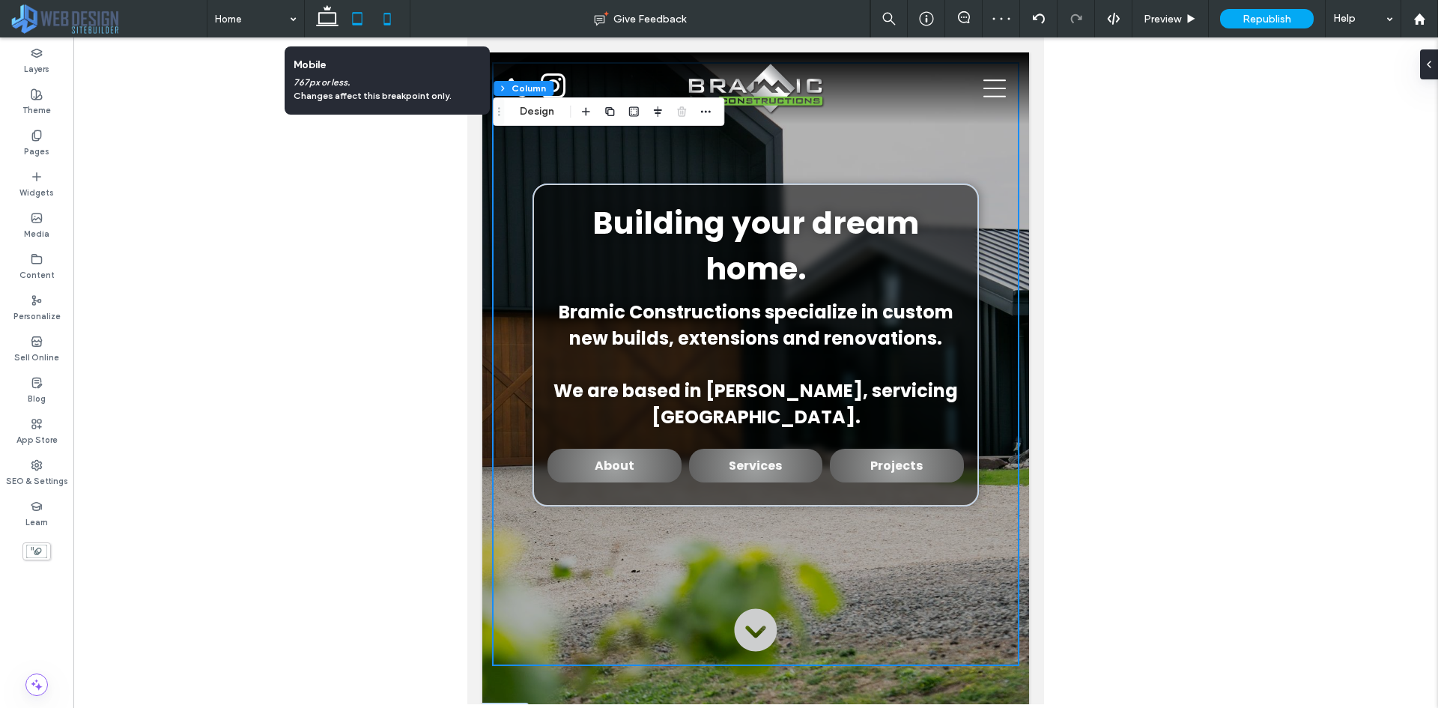
click at [387, 15] on icon at bounding box center [387, 19] width 30 height 30
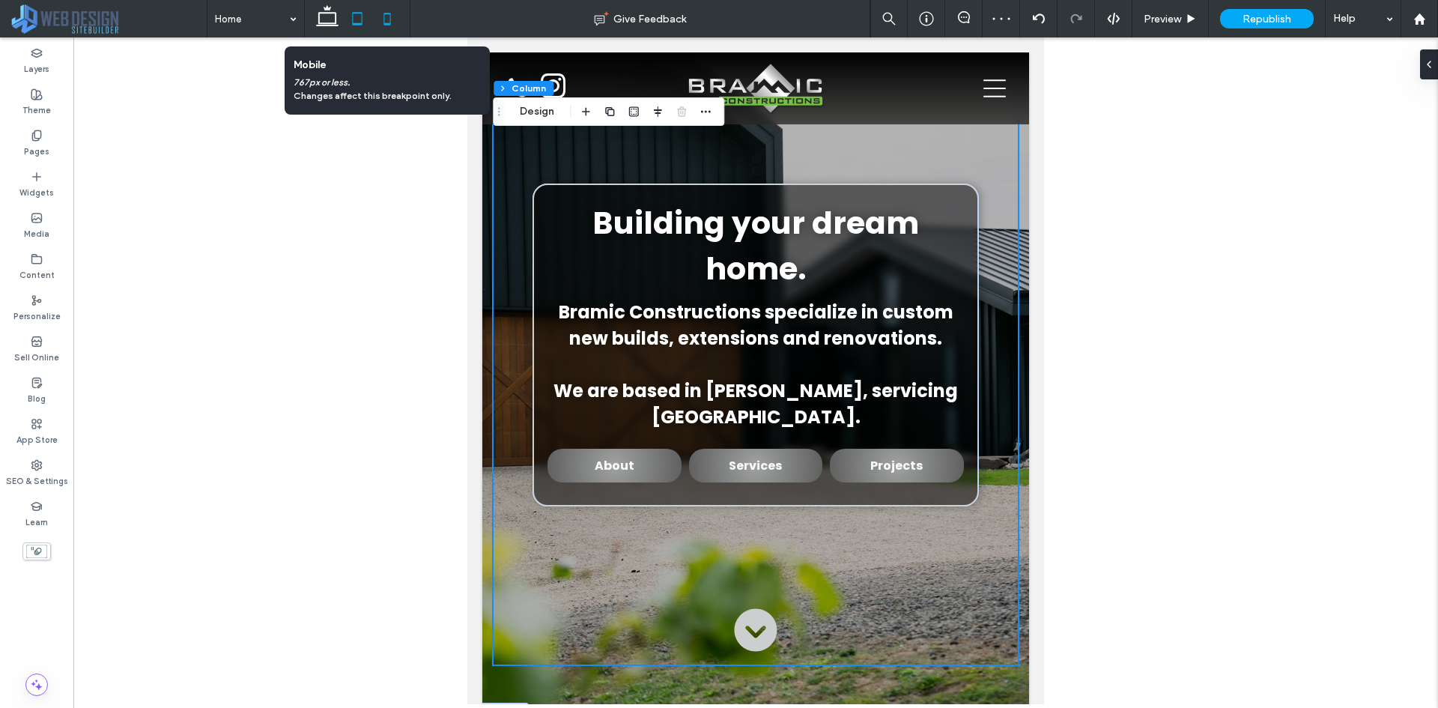
type input "*"
type input "**"
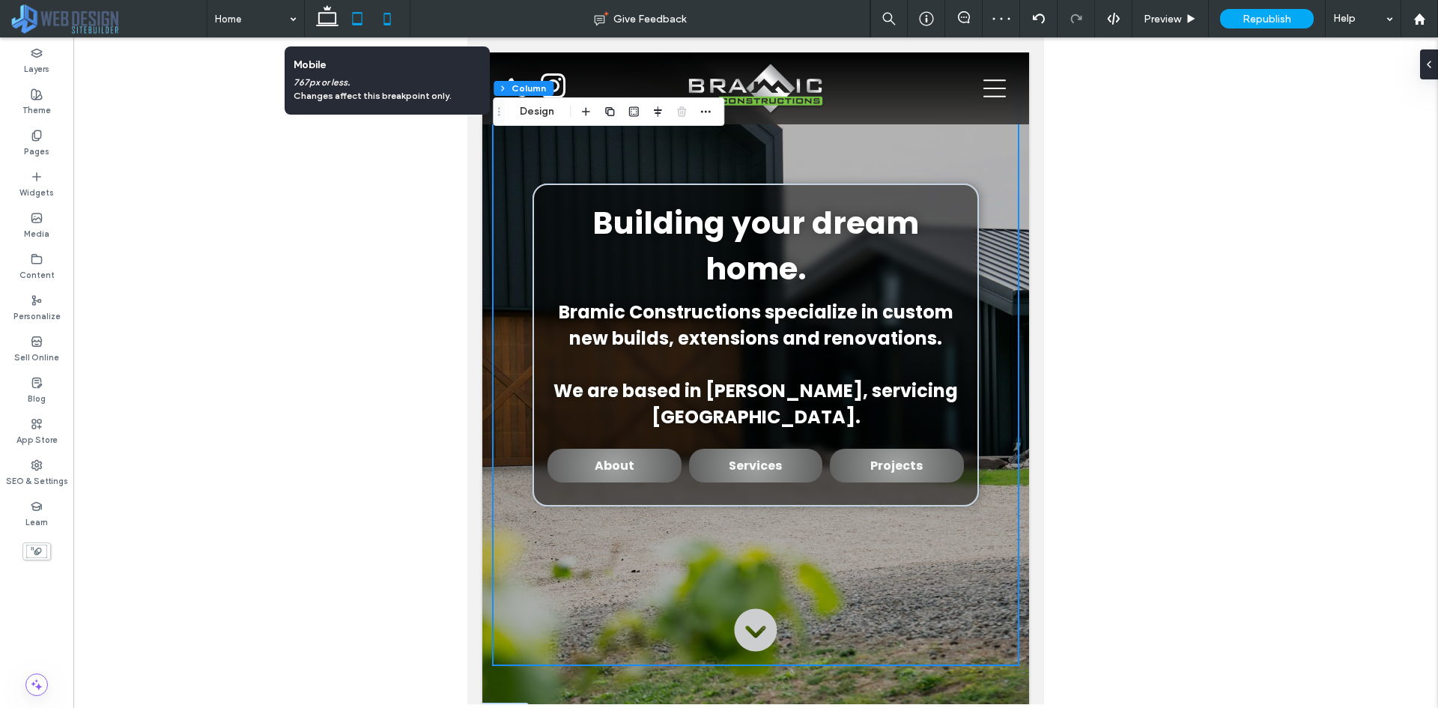
scroll to position [25, 0]
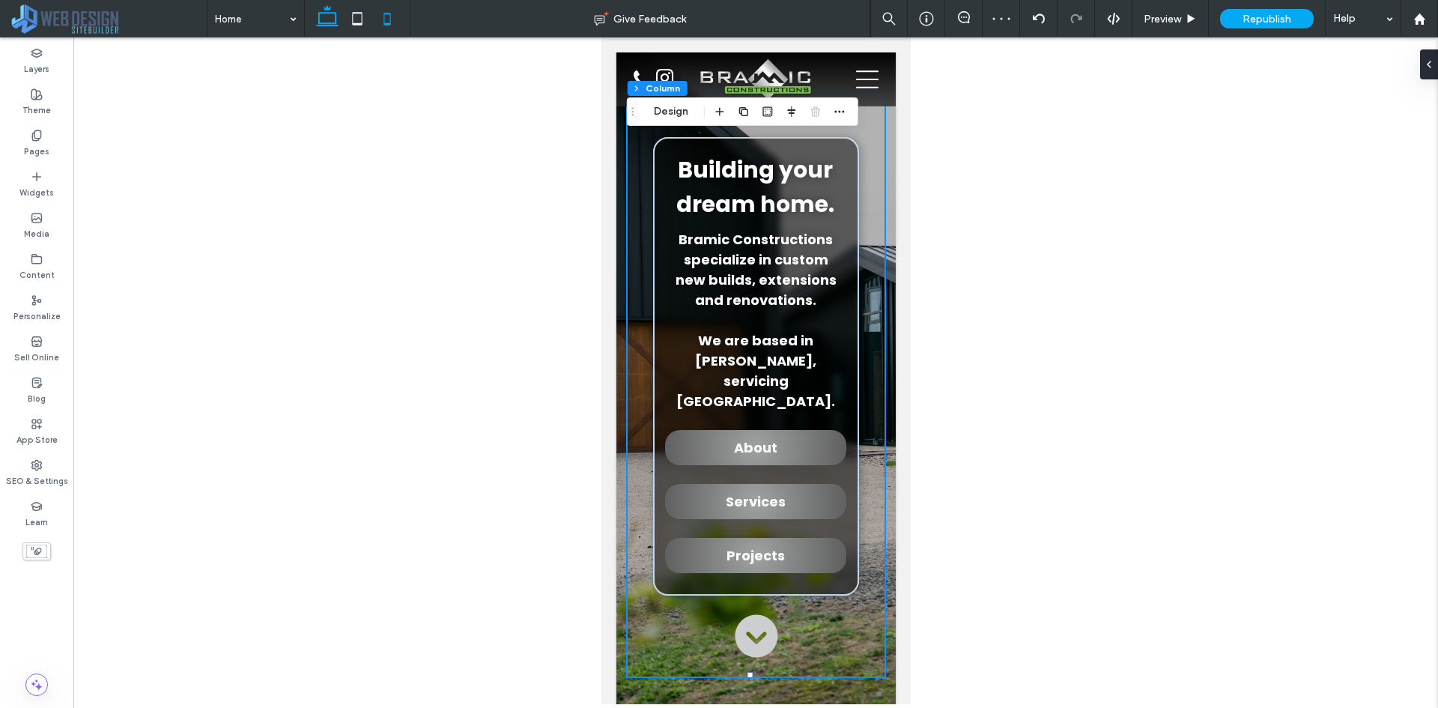
click at [328, 19] on icon at bounding box center [327, 19] width 30 height 30
type input "**"
type input "***"
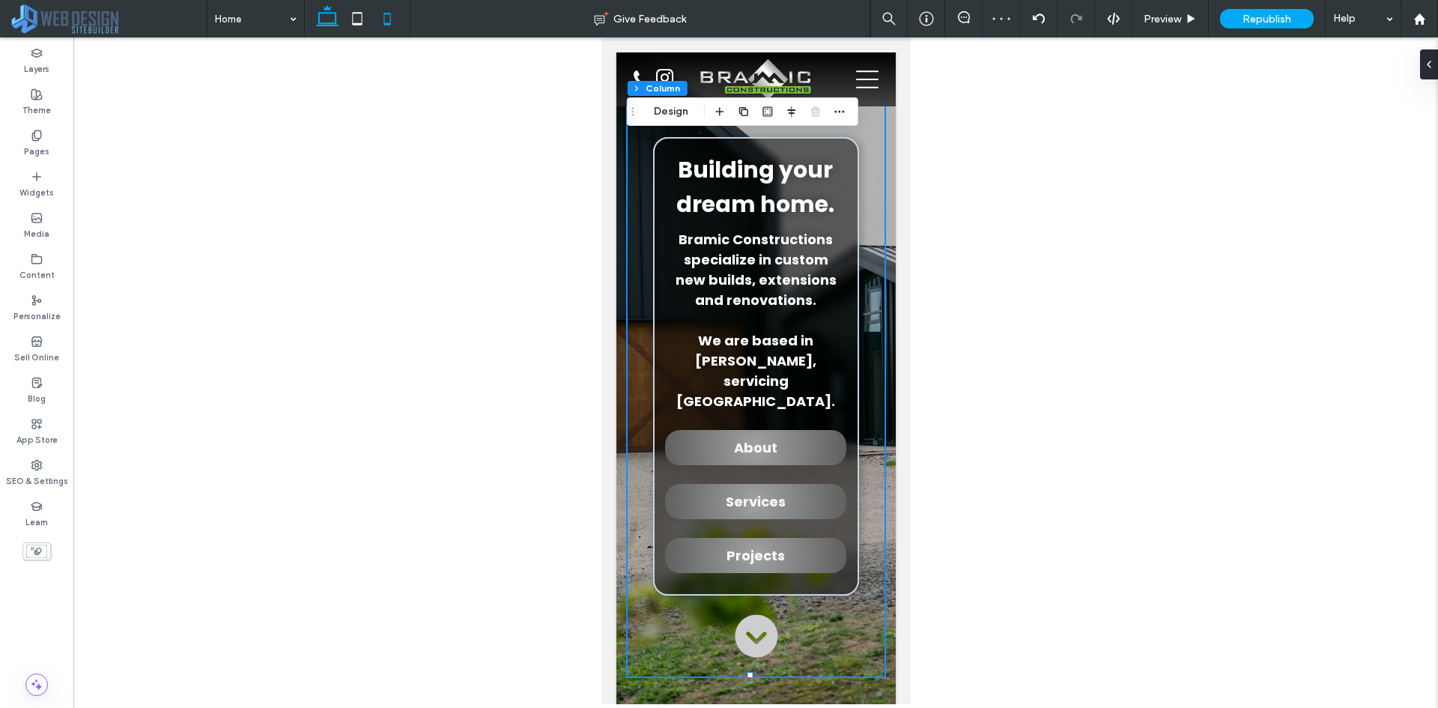
type input "****"
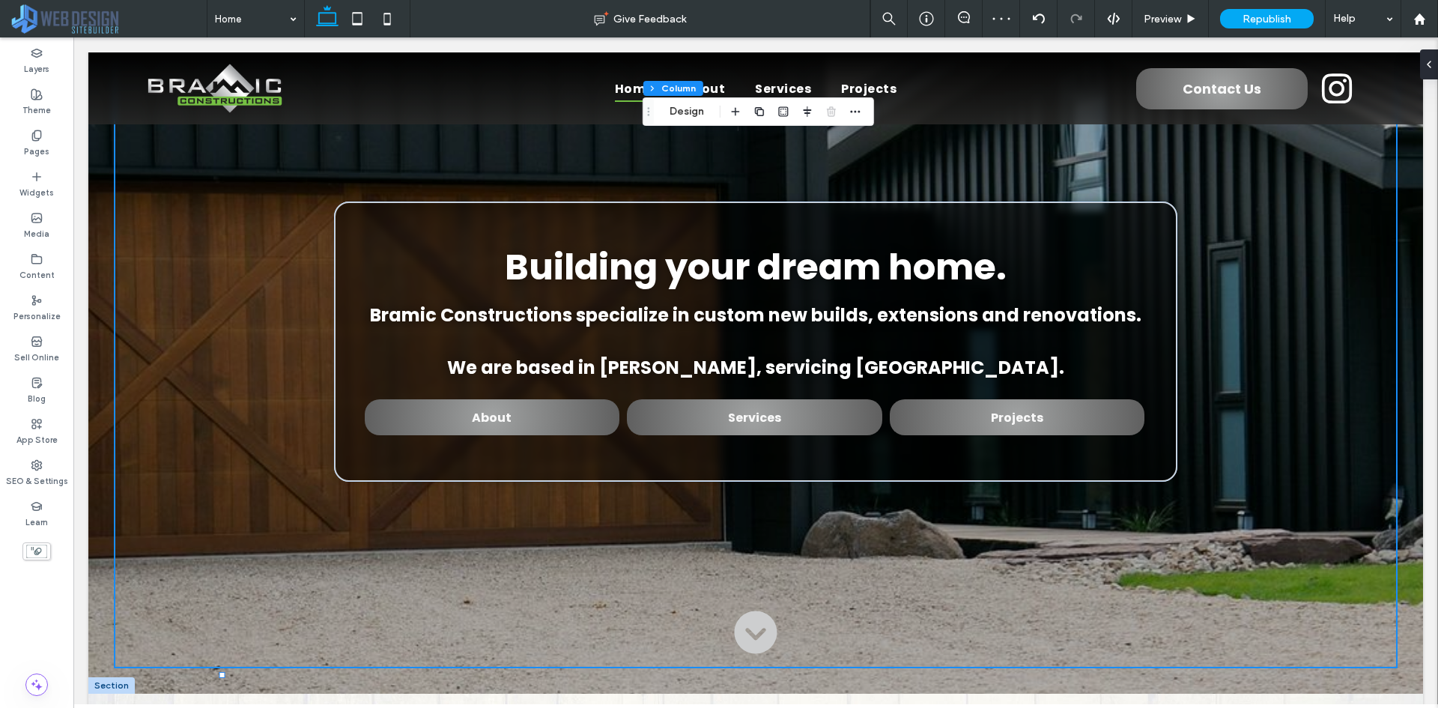
scroll to position [15, 0]
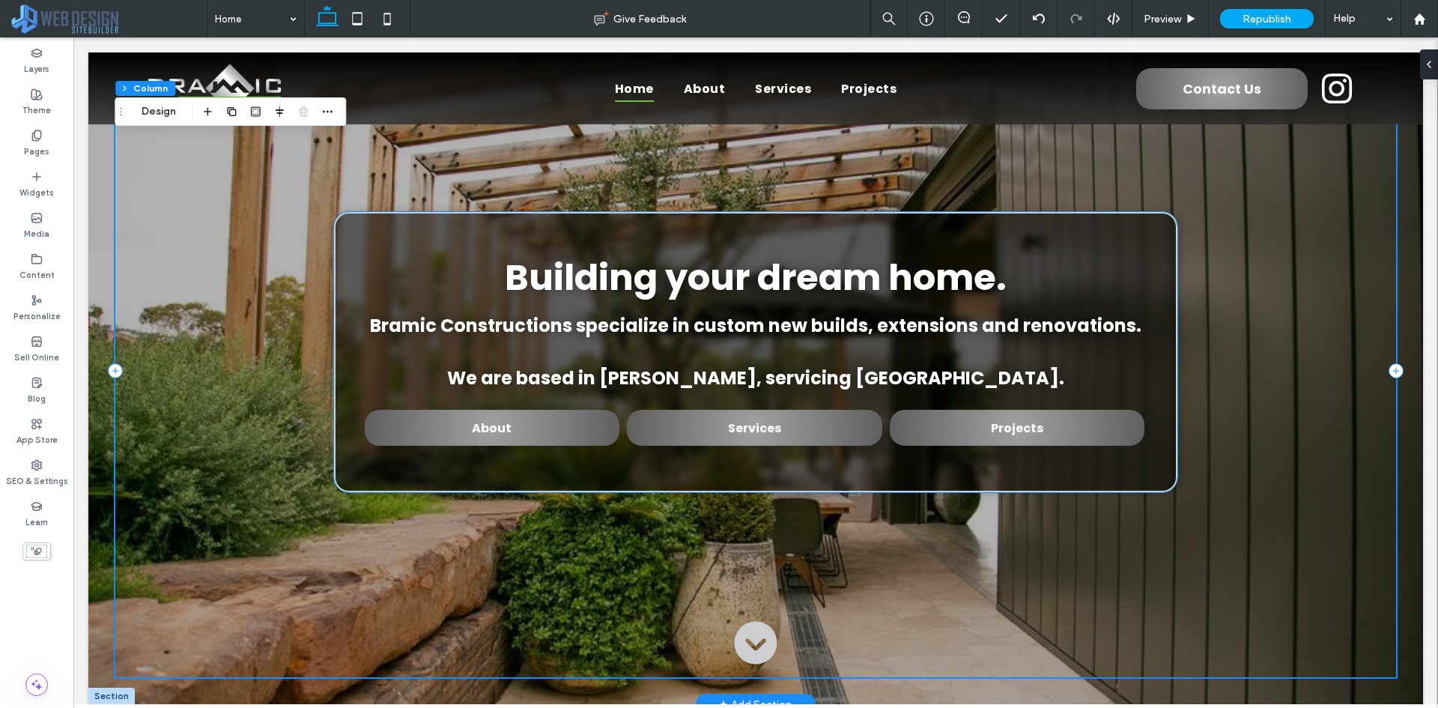
click at [711, 318] on span "Bramic Constructions specialize in custom new builds, extensions and renovation…" at bounding box center [755, 351] width 771 height 77
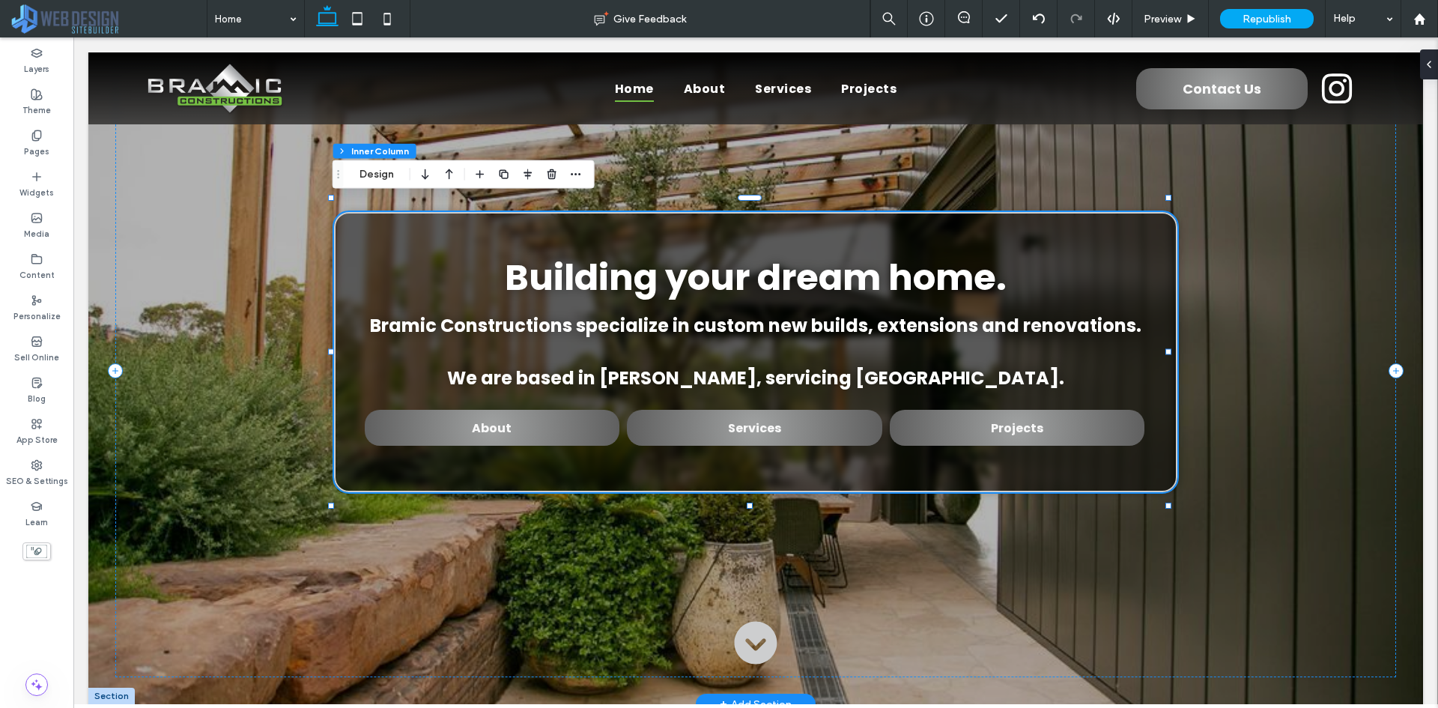
click at [711, 317] on span "Bramic Constructions specialize in custom new builds, extensions and renovation…" at bounding box center [755, 351] width 771 height 77
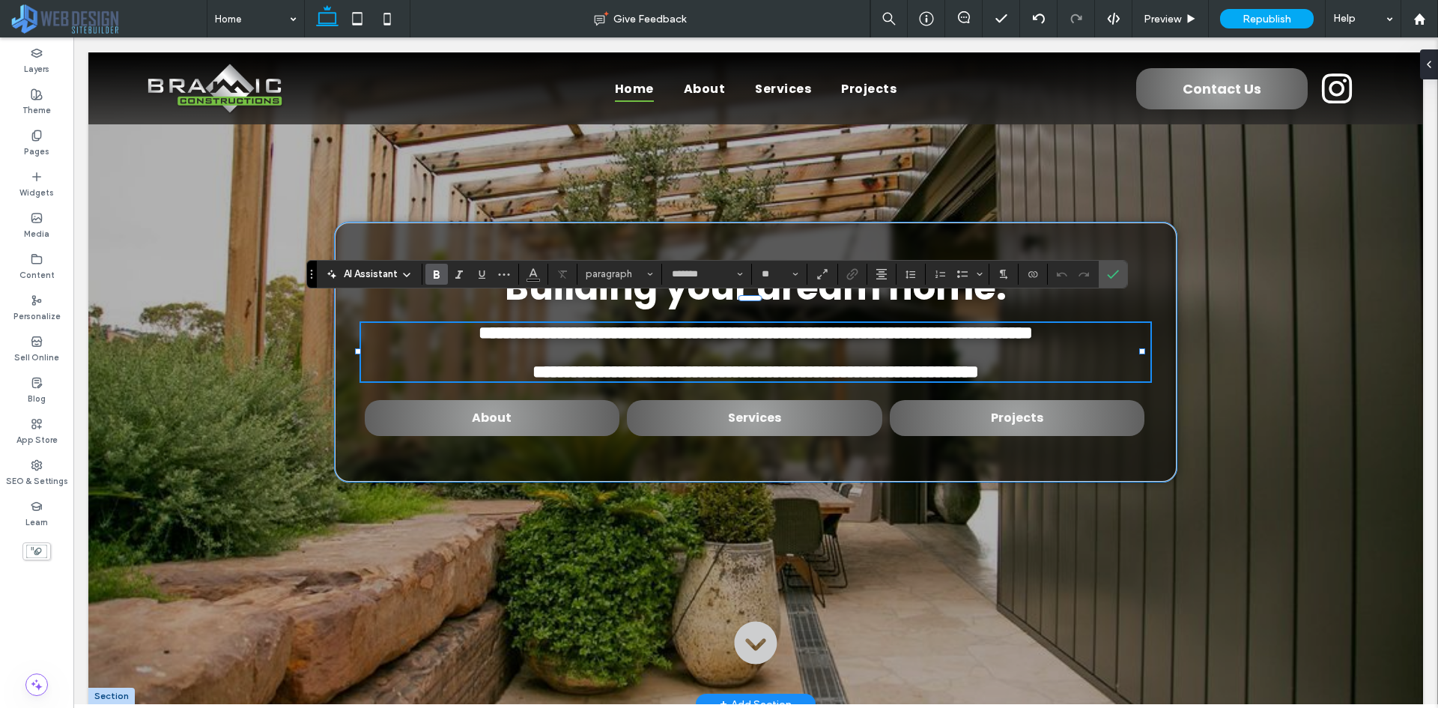
click at [633, 323] on span "**********" at bounding box center [756, 332] width 554 height 18
drag, startPoint x: 632, startPoint y: 311, endPoint x: 422, endPoint y: 312, distance: 209.7
click at [422, 323] on h2 "**********" at bounding box center [755, 352] width 774 height 58
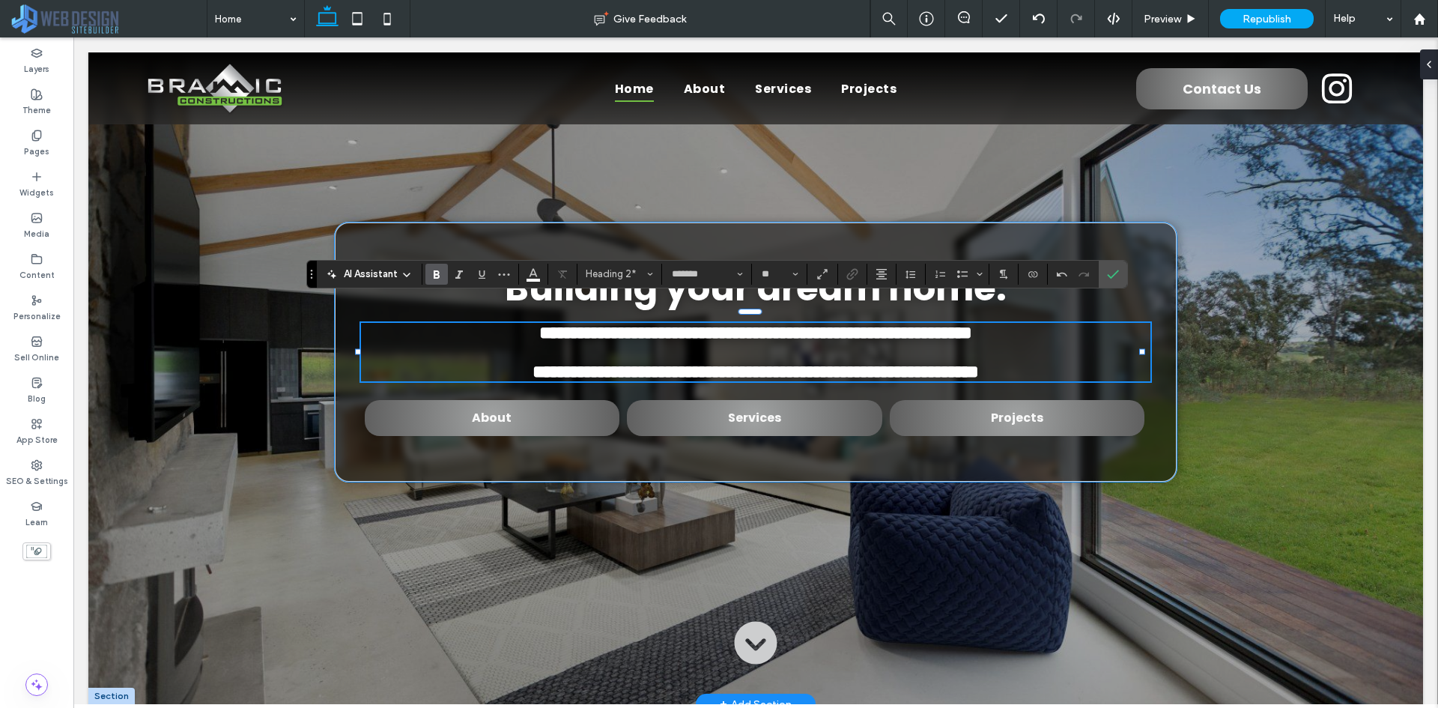
click at [1132, 225] on div "**********" at bounding box center [755, 352] width 842 height 261
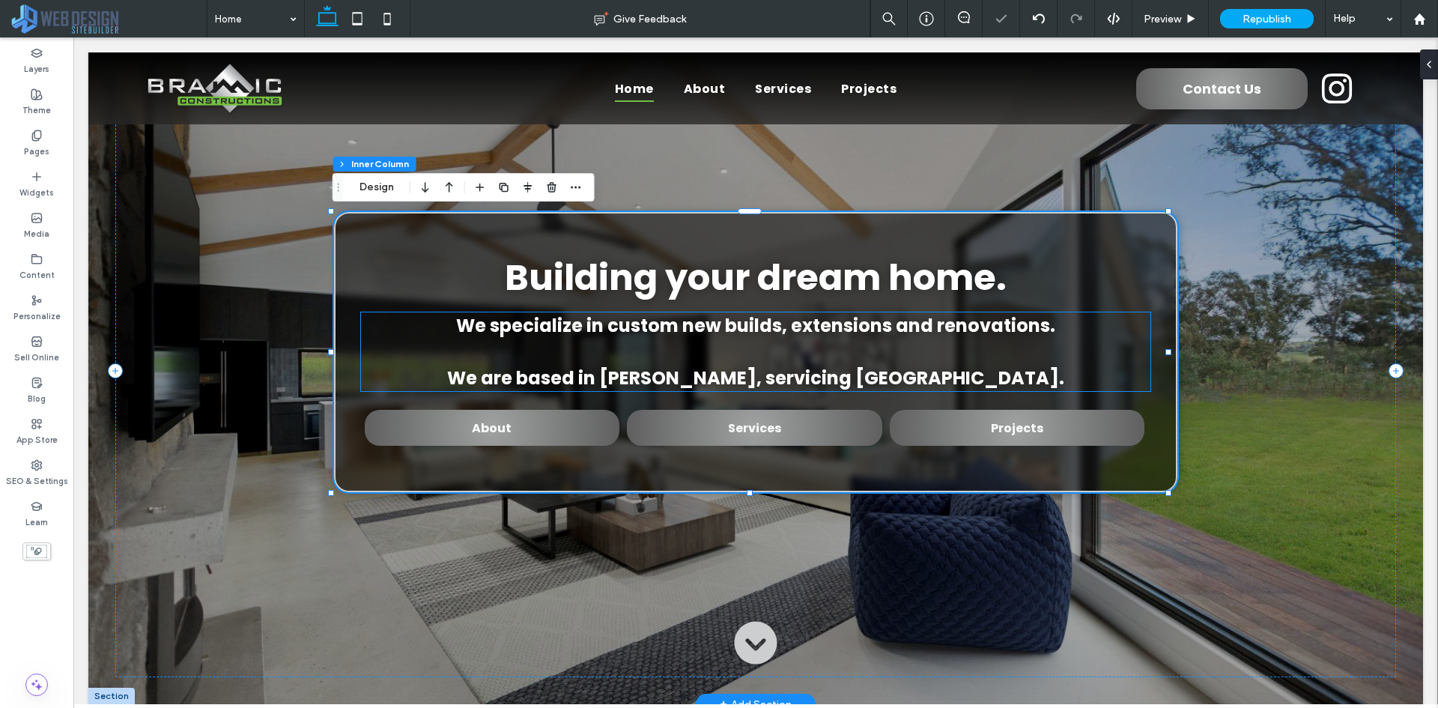
click at [559, 368] on span "We are based in Mansfield Victoria, servicing North East Victoria." at bounding box center [755, 377] width 617 height 25
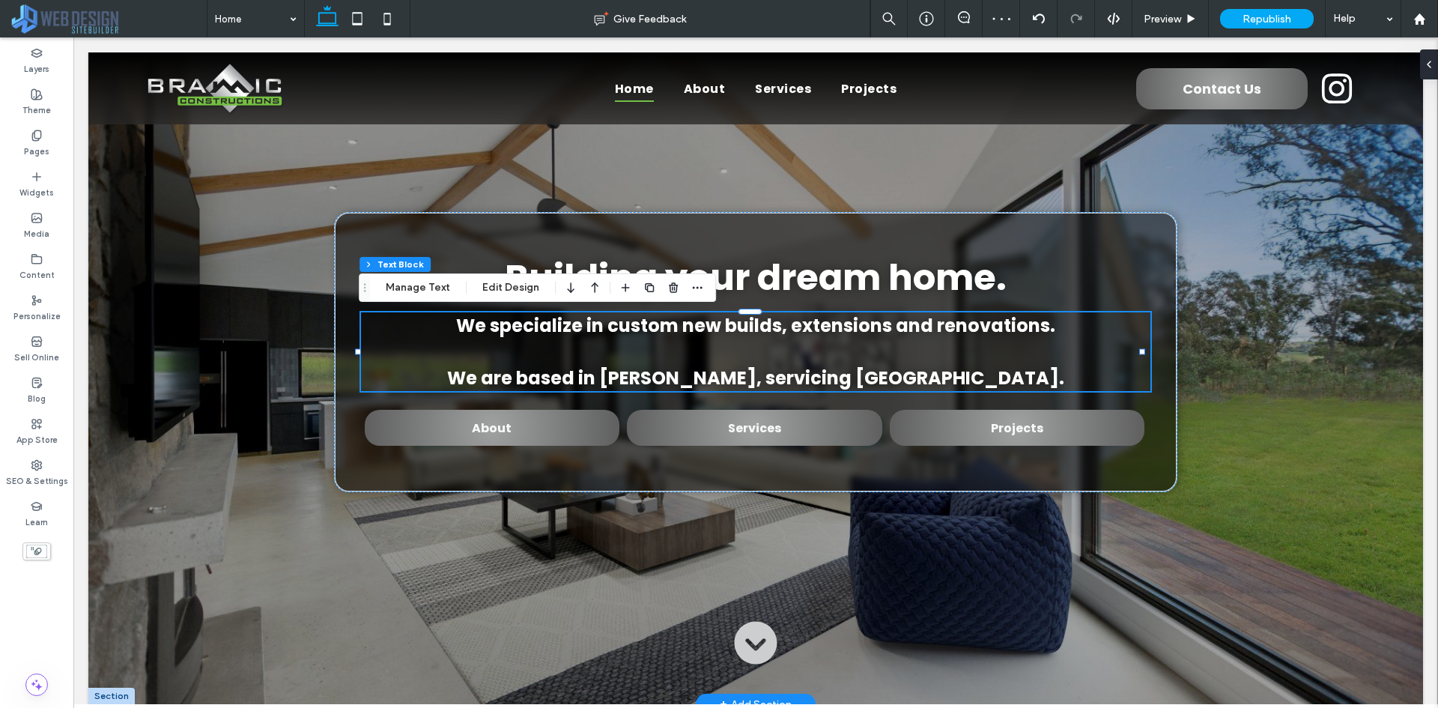
click at [559, 368] on span "We are based in Mansfield Victoria, servicing North East Victoria." at bounding box center [755, 377] width 617 height 25
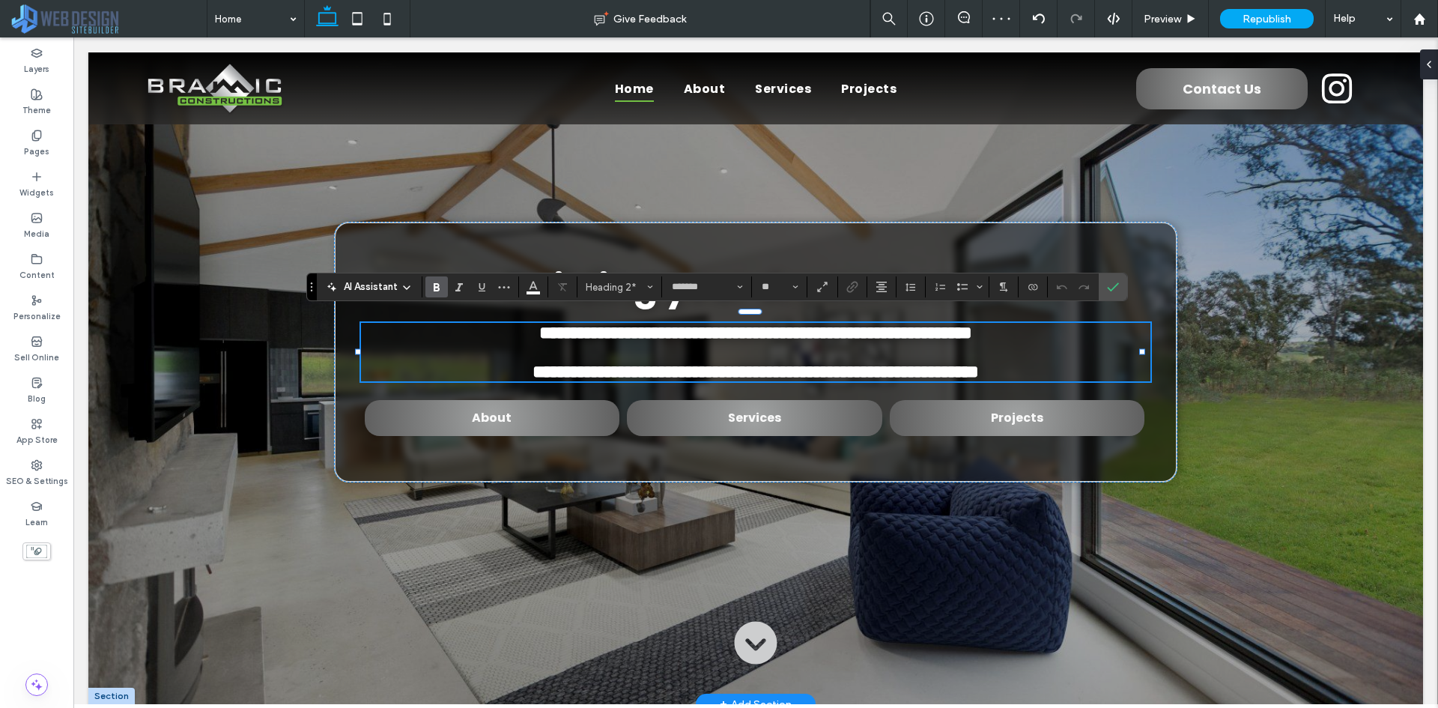
click at [559, 373] on span "**********" at bounding box center [755, 371] width 446 height 18
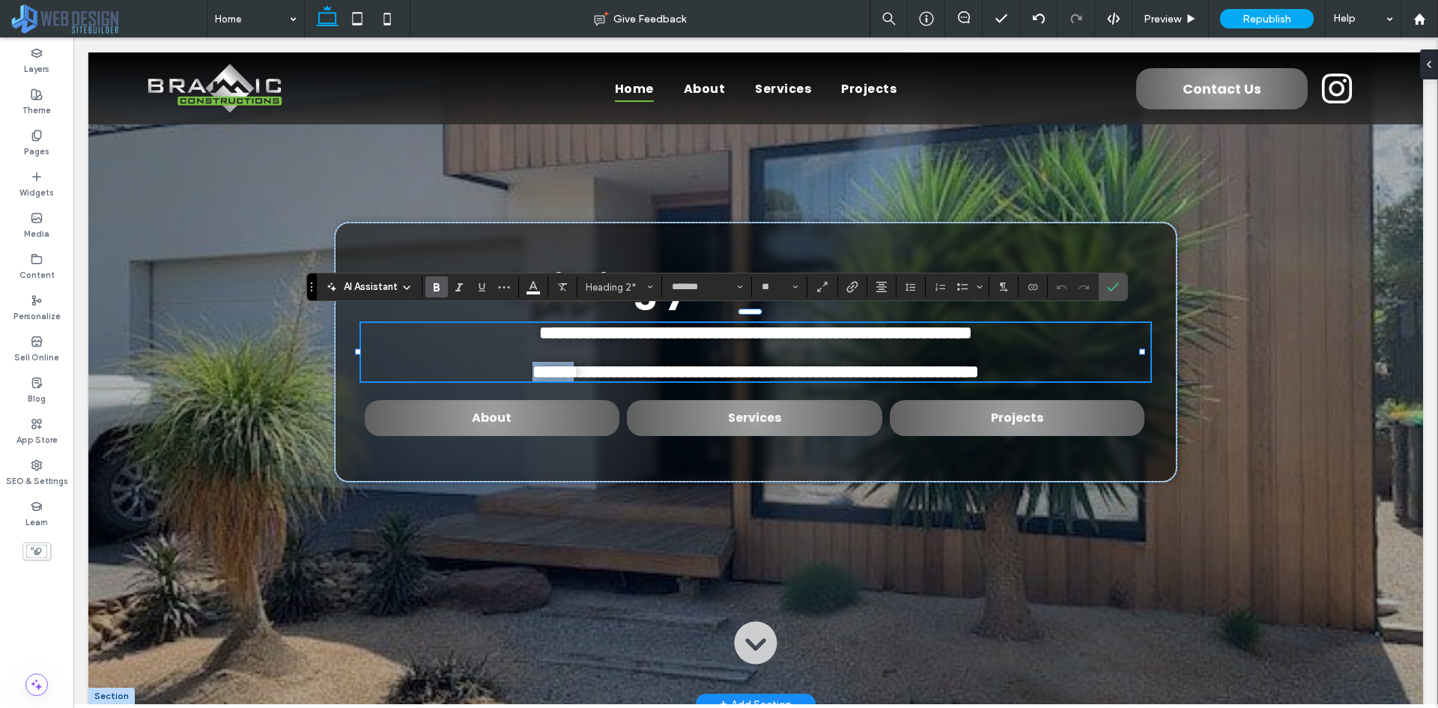
drag, startPoint x: 514, startPoint y: 375, endPoint x: 426, endPoint y: 378, distance: 88.4
click at [426, 378] on h2 "**********" at bounding box center [755, 352] width 774 height 58
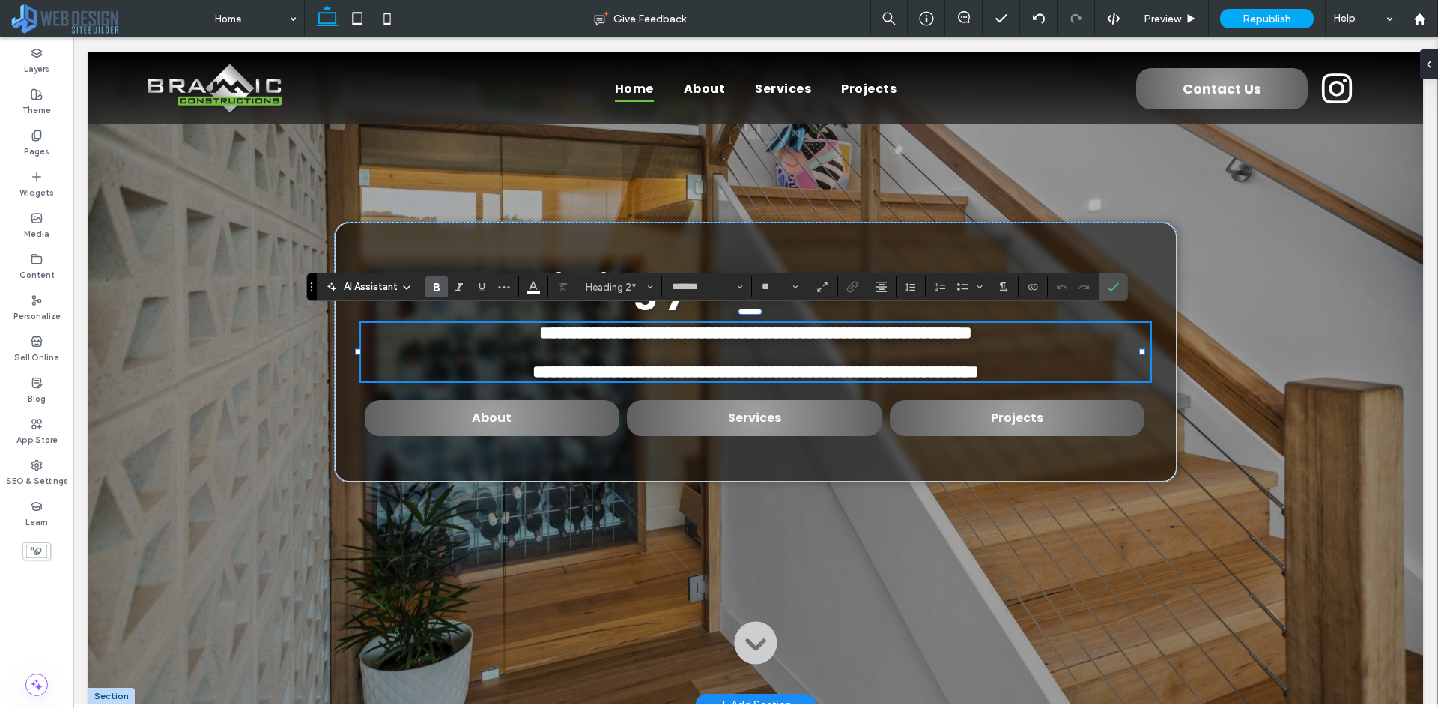
drag, startPoint x: 520, startPoint y: 365, endPoint x: 514, endPoint y: 376, distance: 12.1
click at [532, 366] on span "**********" at bounding box center [755, 371] width 446 height 18
drag, startPoint x: 514, startPoint y: 374, endPoint x: 434, endPoint y: 376, distance: 80.9
click at [434, 376] on h2 "**********" at bounding box center [755, 352] width 774 height 58
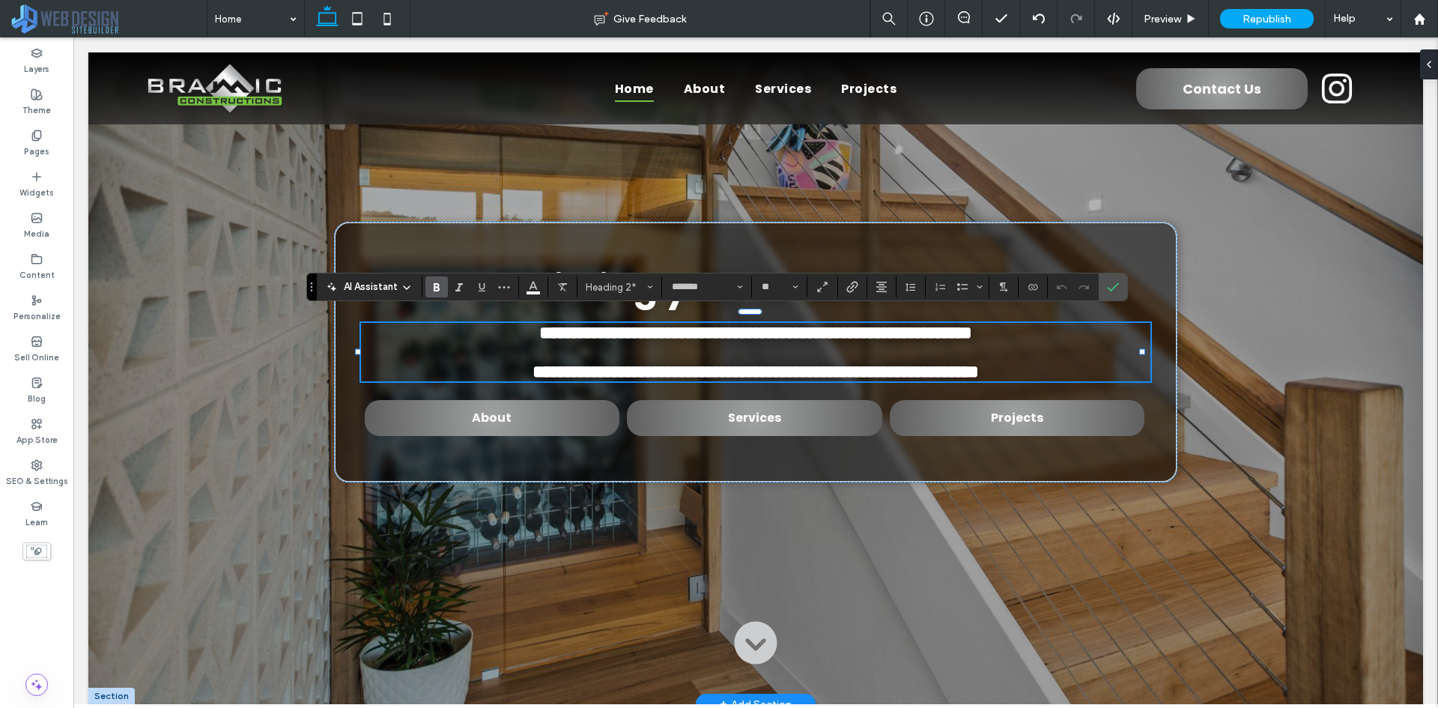
type input "**"
drag, startPoint x: 389, startPoint y: 381, endPoint x: 374, endPoint y: 382, distance: 14.2
click at [374, 381] on h2 "**********" at bounding box center [755, 352] width 774 height 58
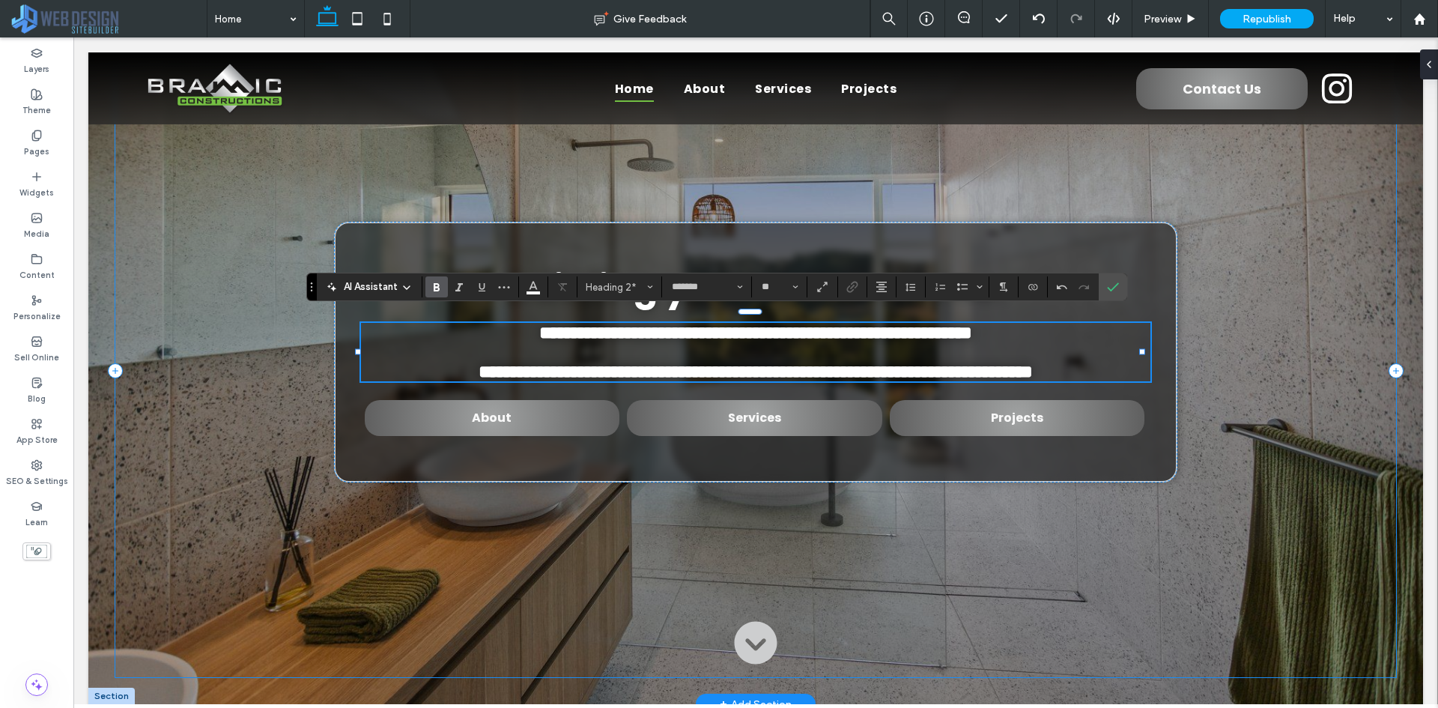
click at [1251, 314] on div "**********" at bounding box center [755, 370] width 1281 height 613
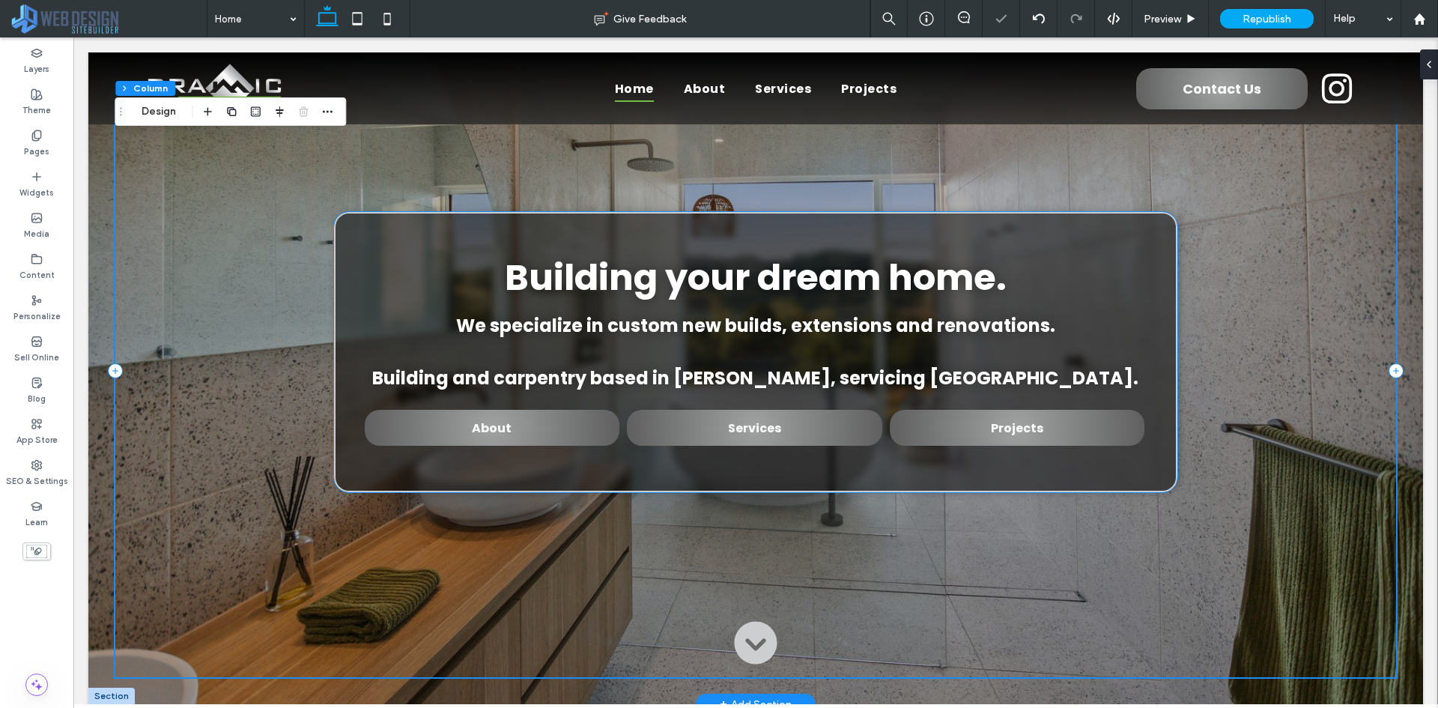
click at [880, 344] on h2 "We specialize in custom new builds, extensions and renovations. Building and ca…" at bounding box center [755, 351] width 774 height 79
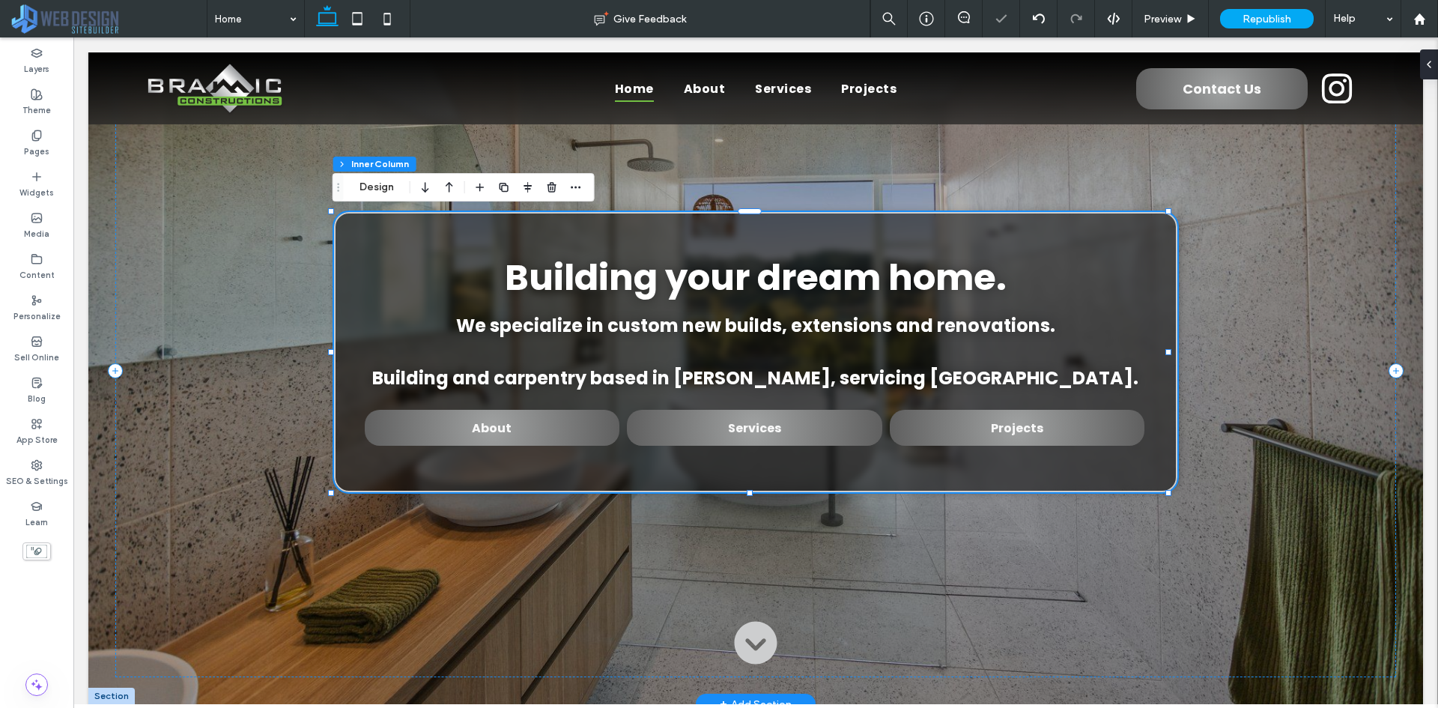
click at [880, 344] on h2 "We specialize in custom new builds, extensions and renovations. Building and ca…" at bounding box center [755, 351] width 774 height 79
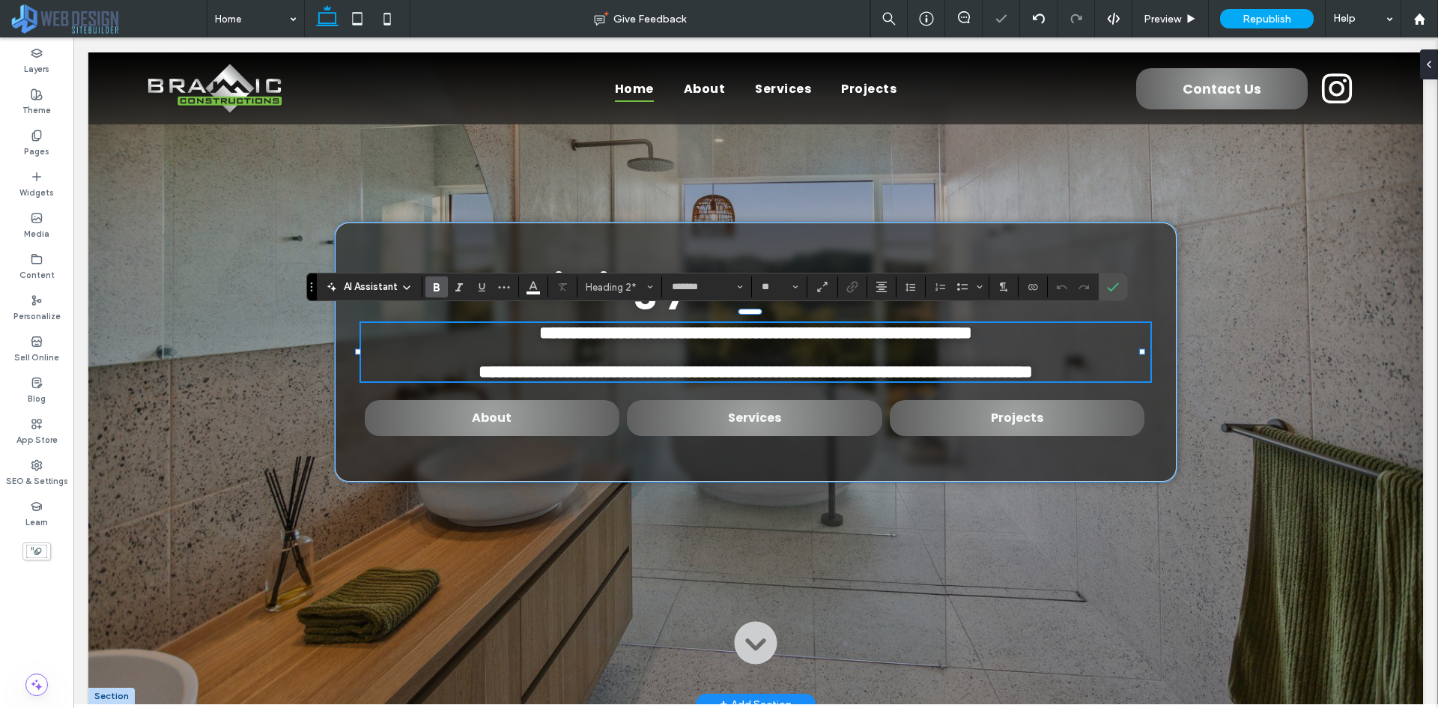
click at [848, 348] on h2 "**********" at bounding box center [755, 352] width 774 height 58
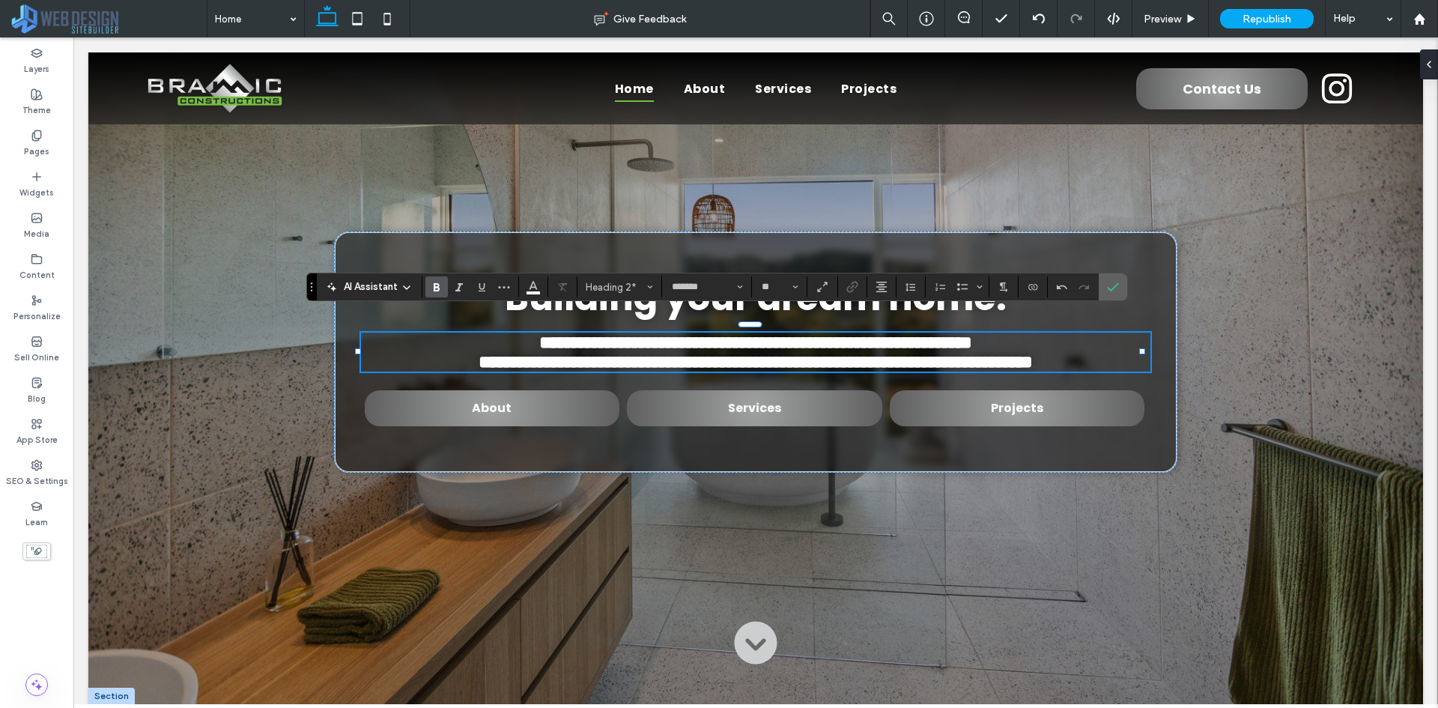
click at [1117, 283] on use "Confirm" at bounding box center [1113, 286] width 12 height 9
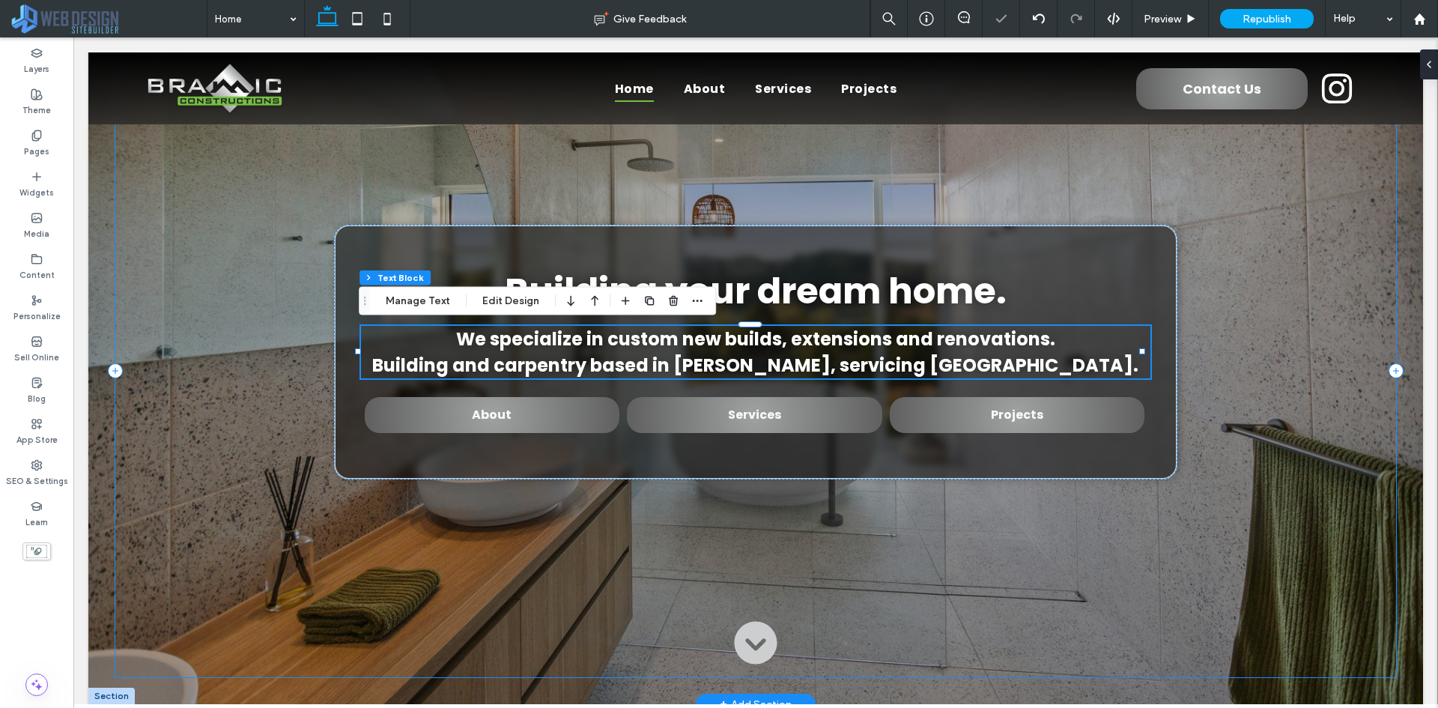
click at [1281, 314] on div "Building your dream home. We specialize in custom new builds, extensions and re…" at bounding box center [755, 370] width 1281 height 613
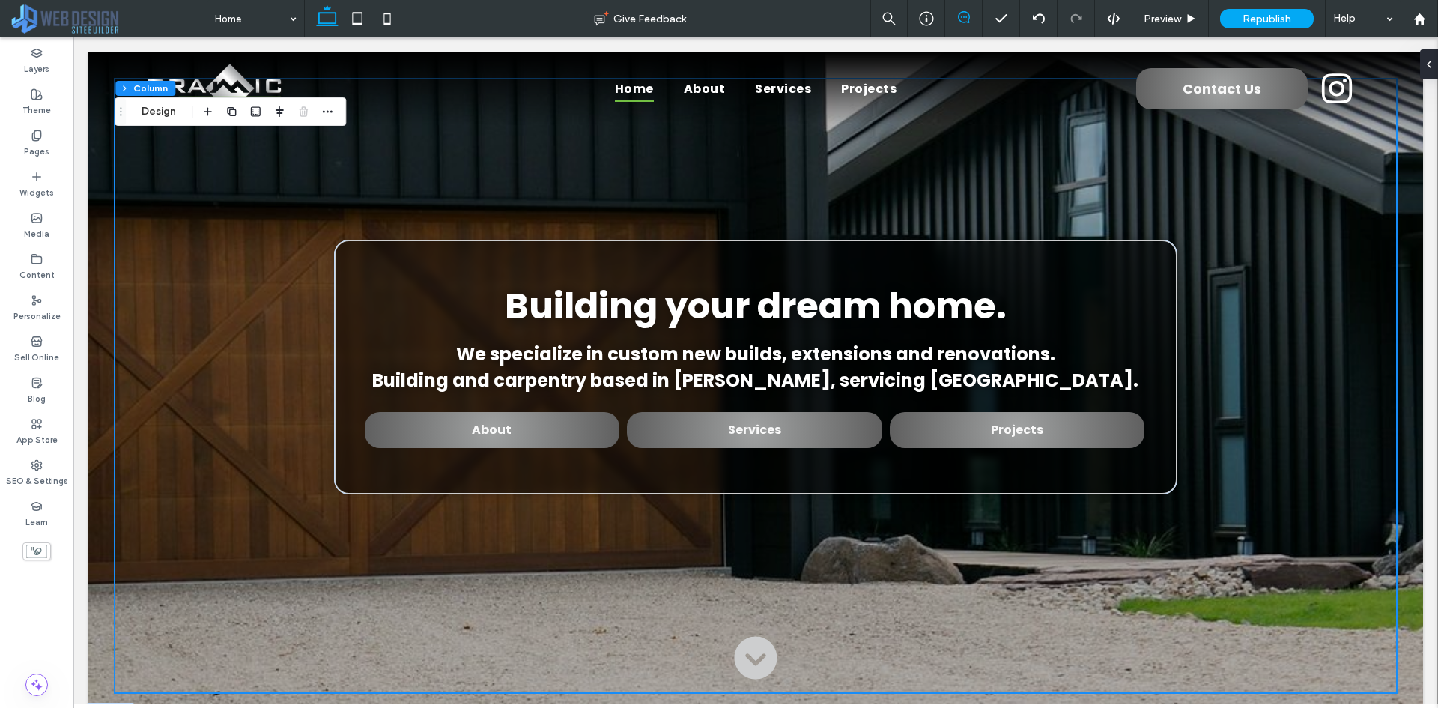
click at [965, 21] on icon at bounding box center [964, 17] width 12 height 12
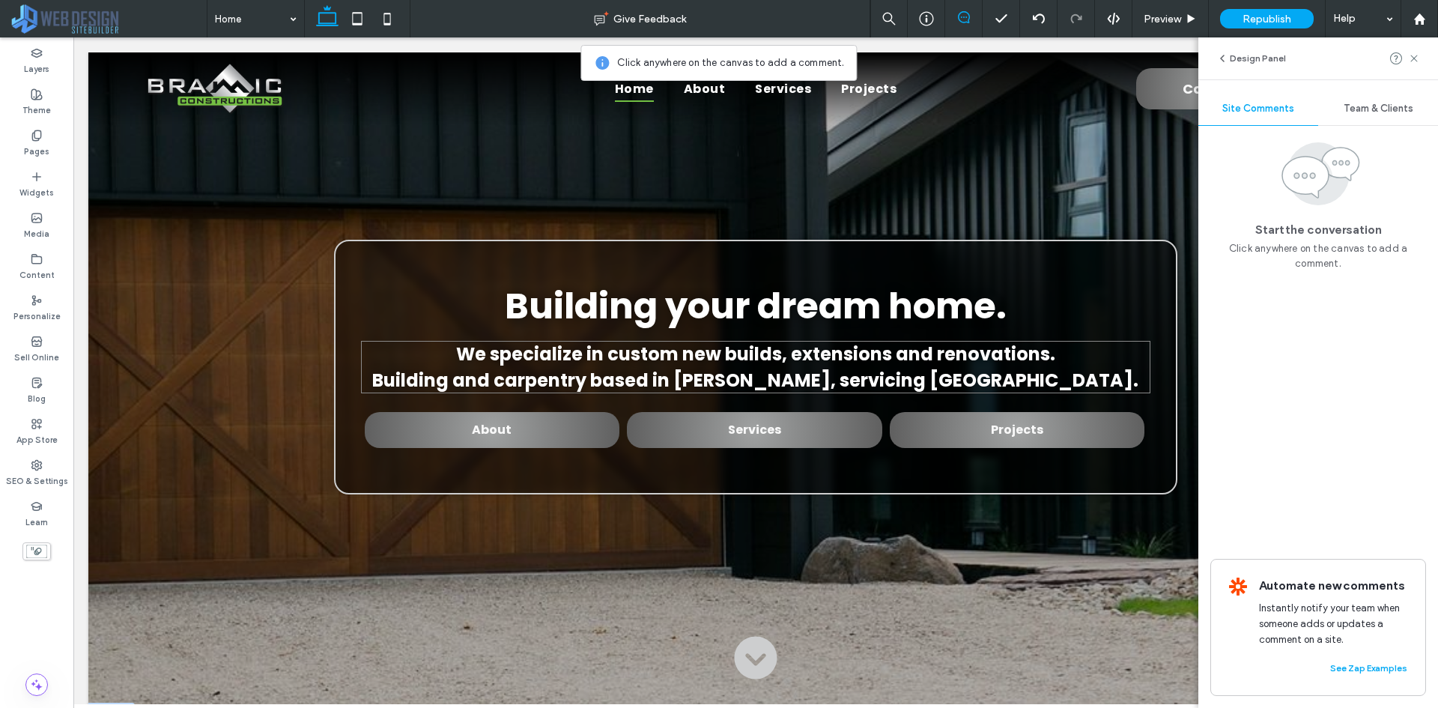
click at [878, 365] on span "We specialize in custom new builds, extensions and renovations." at bounding box center [755, 353] width 599 height 25
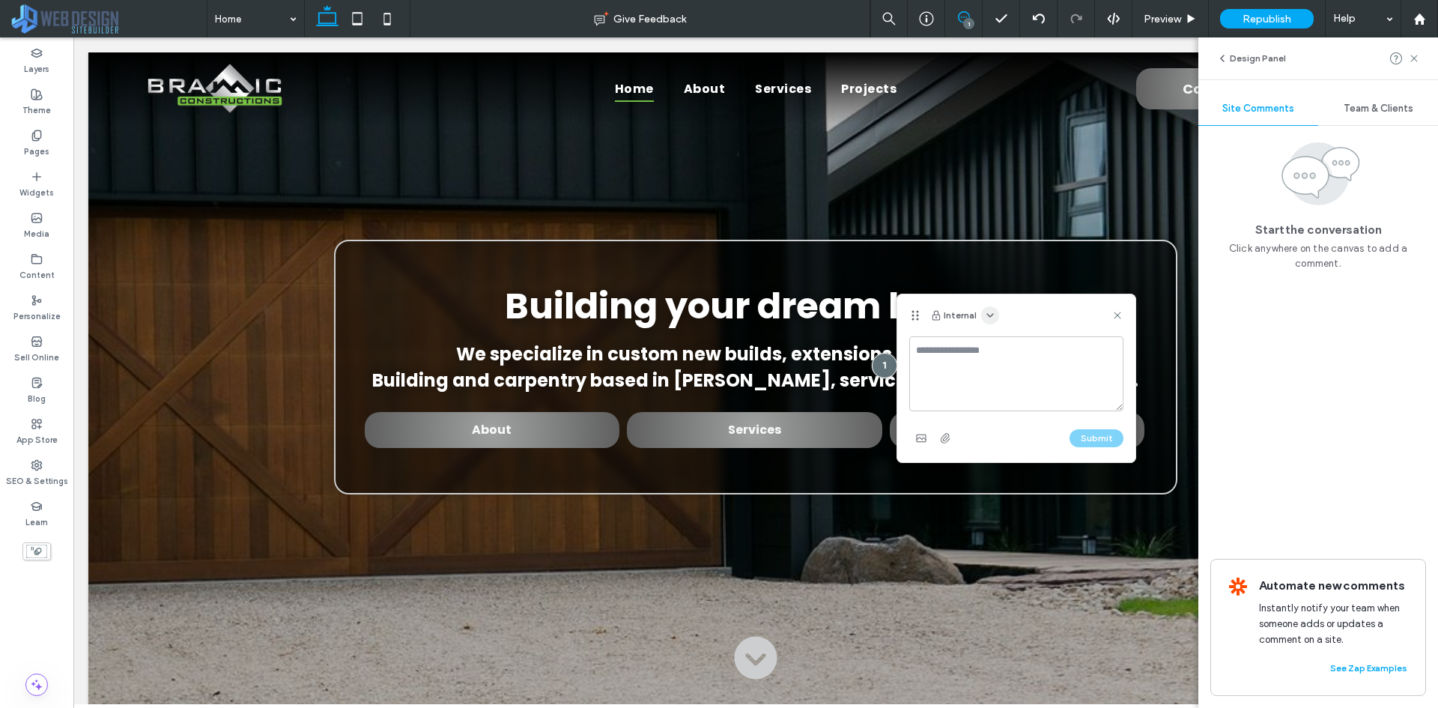
click at [994, 314] on icon "button" at bounding box center [990, 315] width 12 height 12
click at [996, 349] on span "Public - visible to clients & team" at bounding box center [1064, 351] width 148 height 15
click at [990, 368] on textarea at bounding box center [1016, 373] width 214 height 75
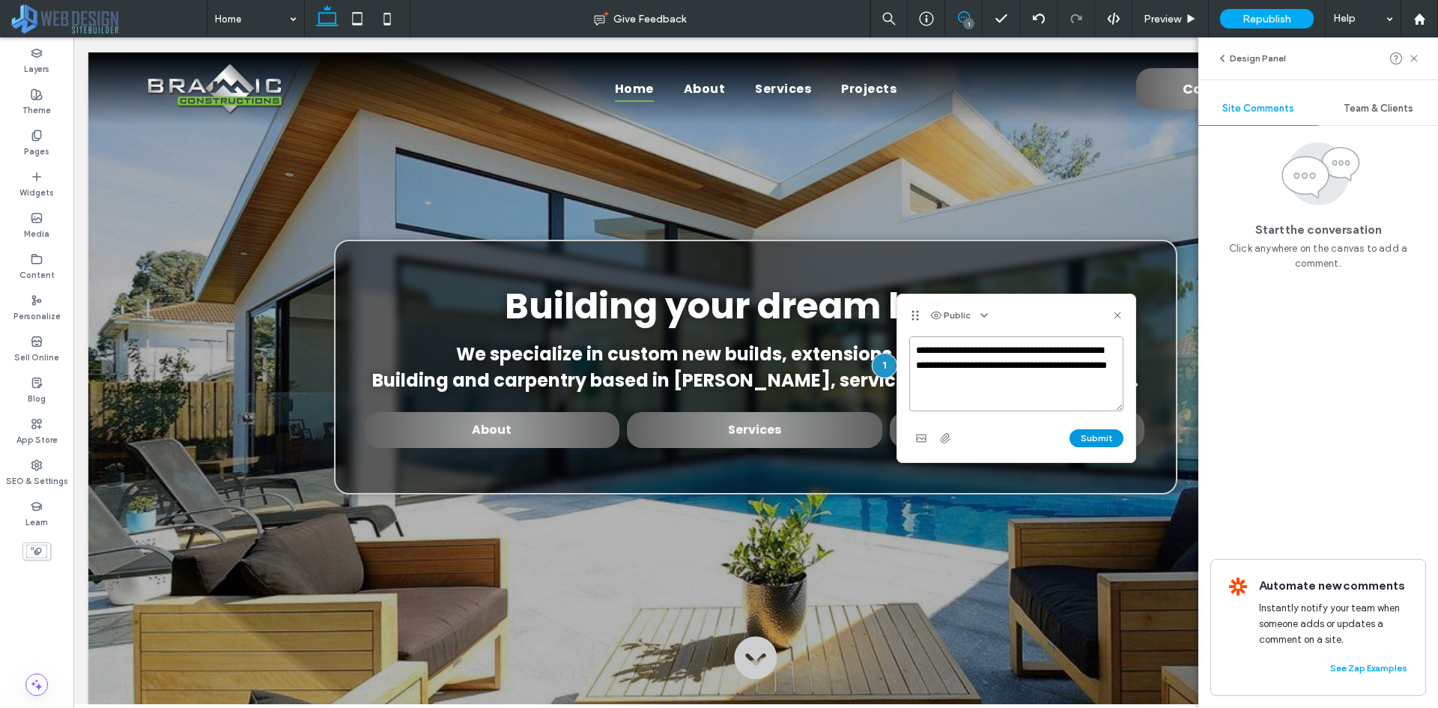
type textarea "**********"
click at [1107, 443] on button "Submit" at bounding box center [1096, 438] width 54 height 18
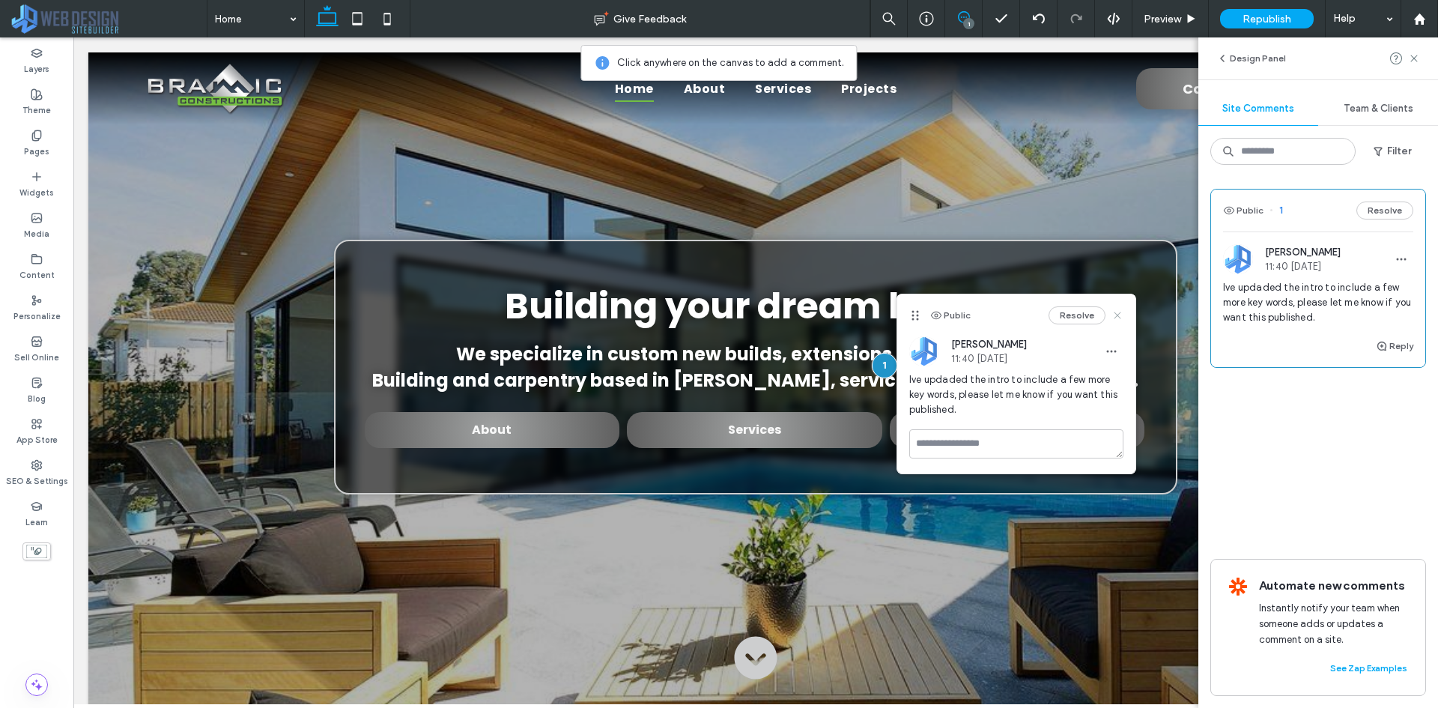
click at [1117, 317] on icon at bounding box center [1117, 315] width 12 height 12
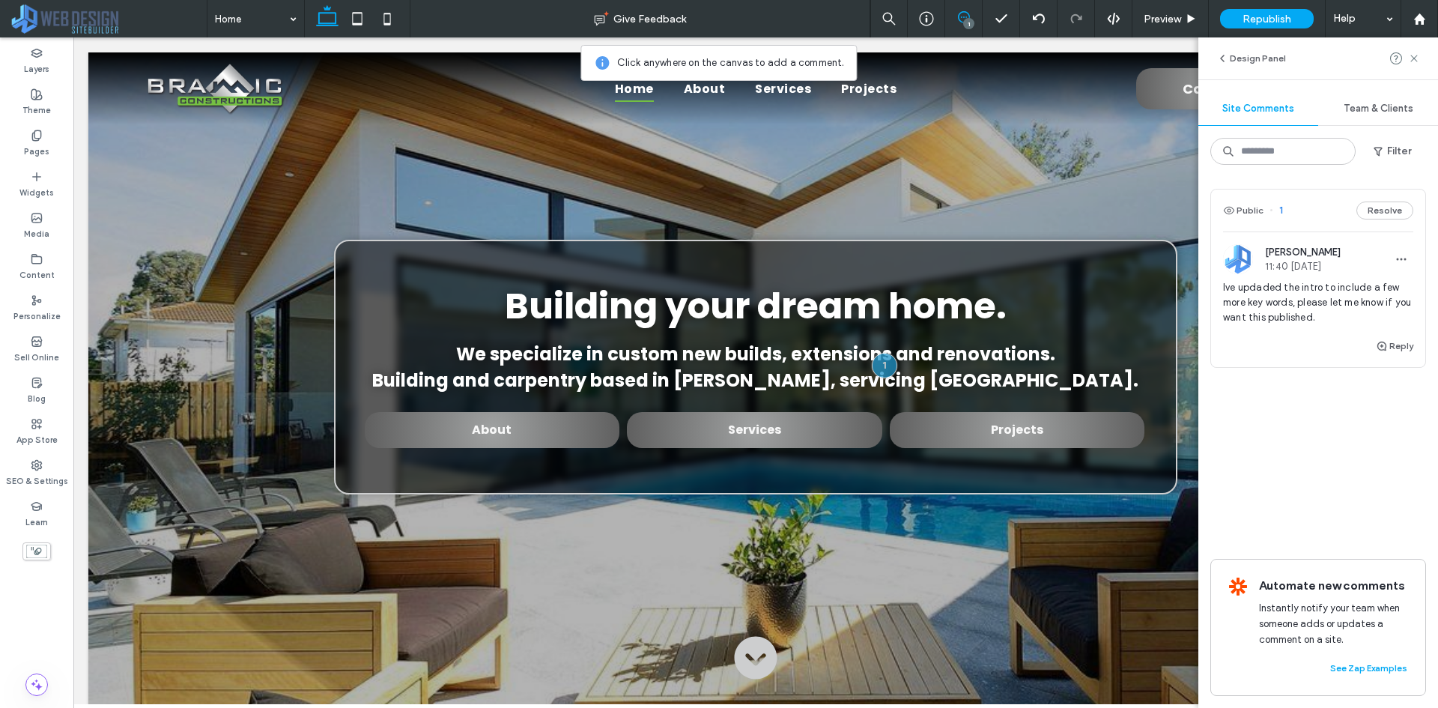
click at [1412, 107] on span "Team & Clients" at bounding box center [1378, 109] width 70 height 12
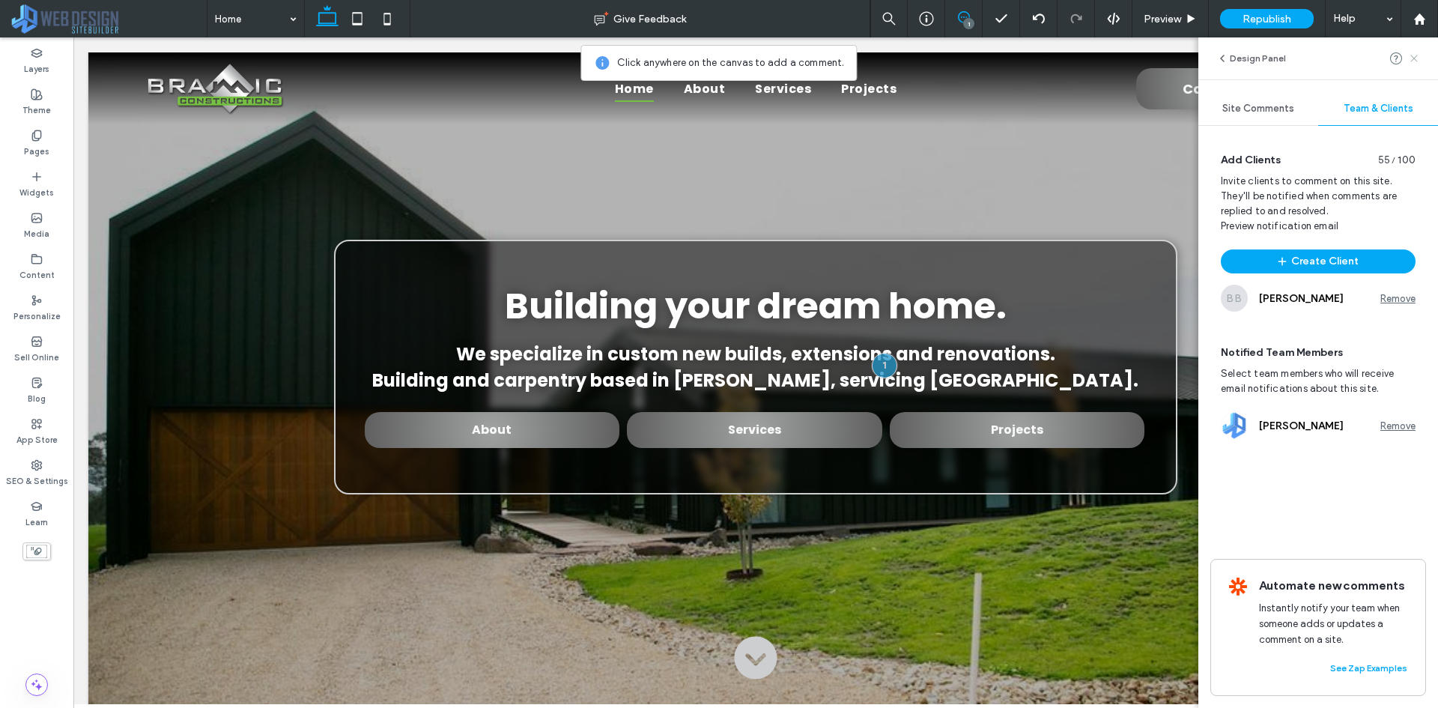
click at [1418, 56] on icon at bounding box center [1414, 58] width 12 height 12
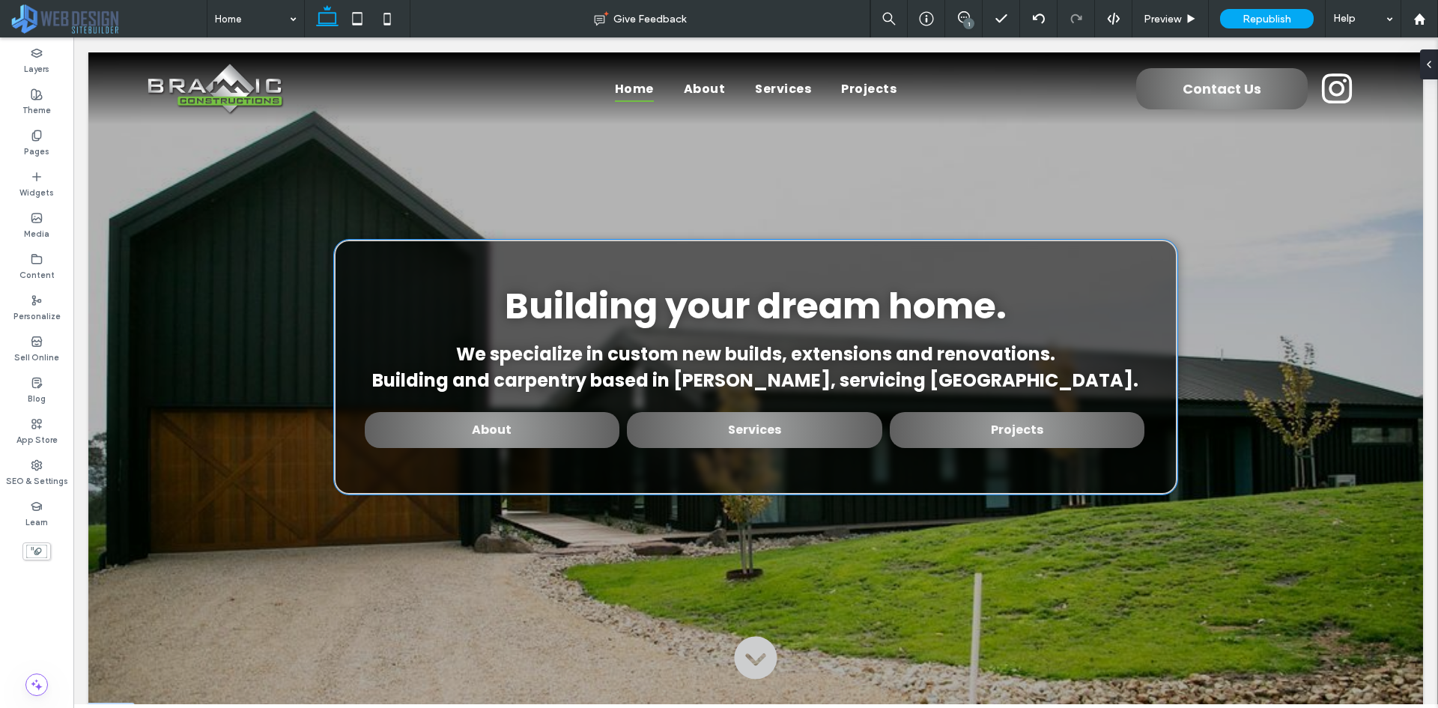
click at [1041, 361] on span "We specialize in custom new builds, extensions and renovations." at bounding box center [755, 353] width 599 height 25
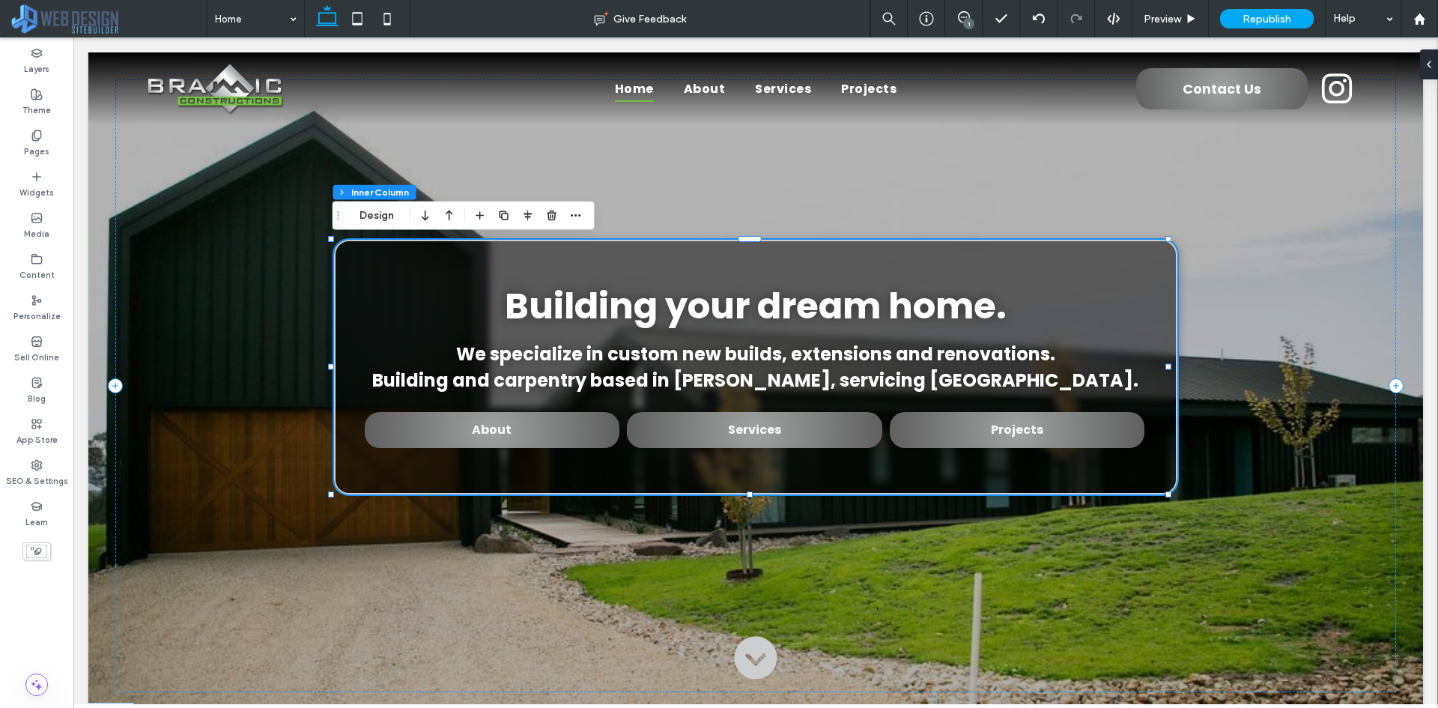
click at [1026, 368] on span "Building and carpentry based in Mansfield Victoria, servicing North East Victor…" at bounding box center [755, 380] width 766 height 25
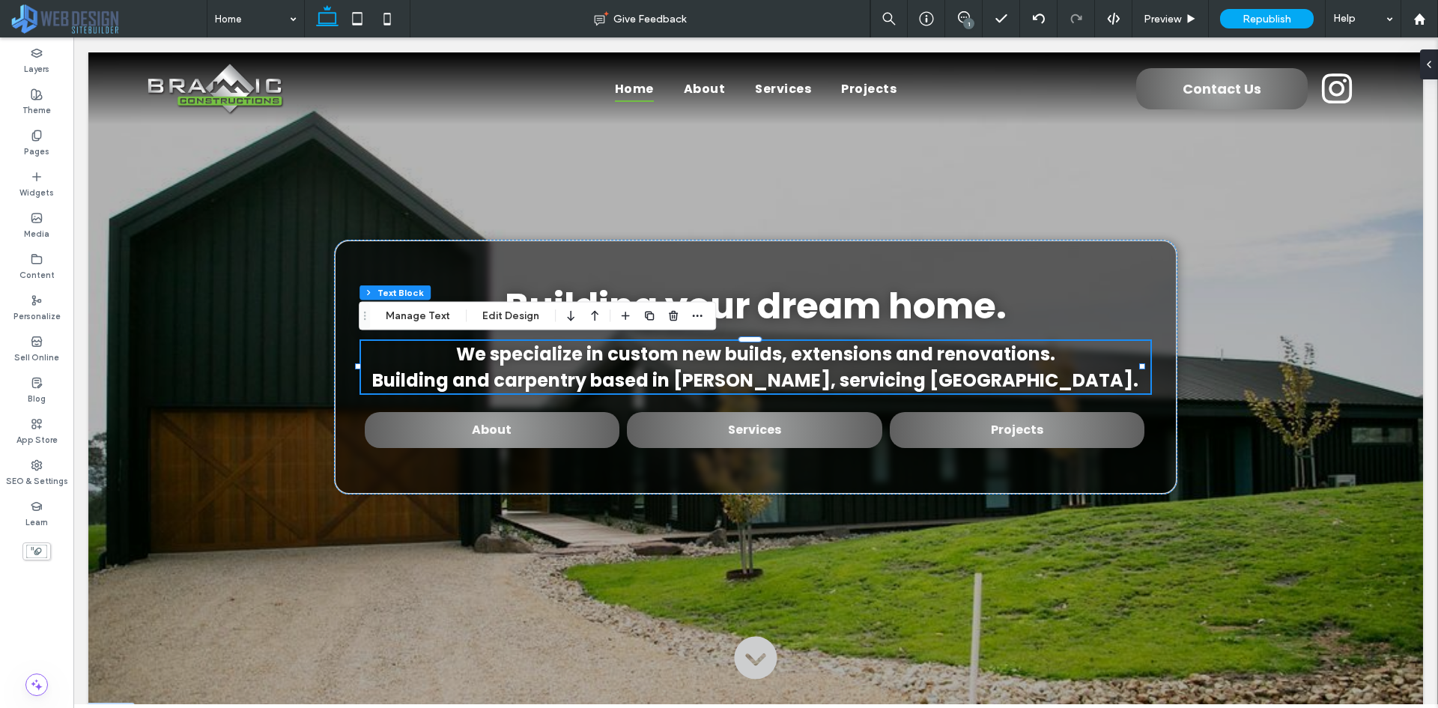
click at [1034, 366] on h2 "We specialize in custom new builds, extensions and renovations. Building and ca…" at bounding box center [755, 367] width 774 height 52
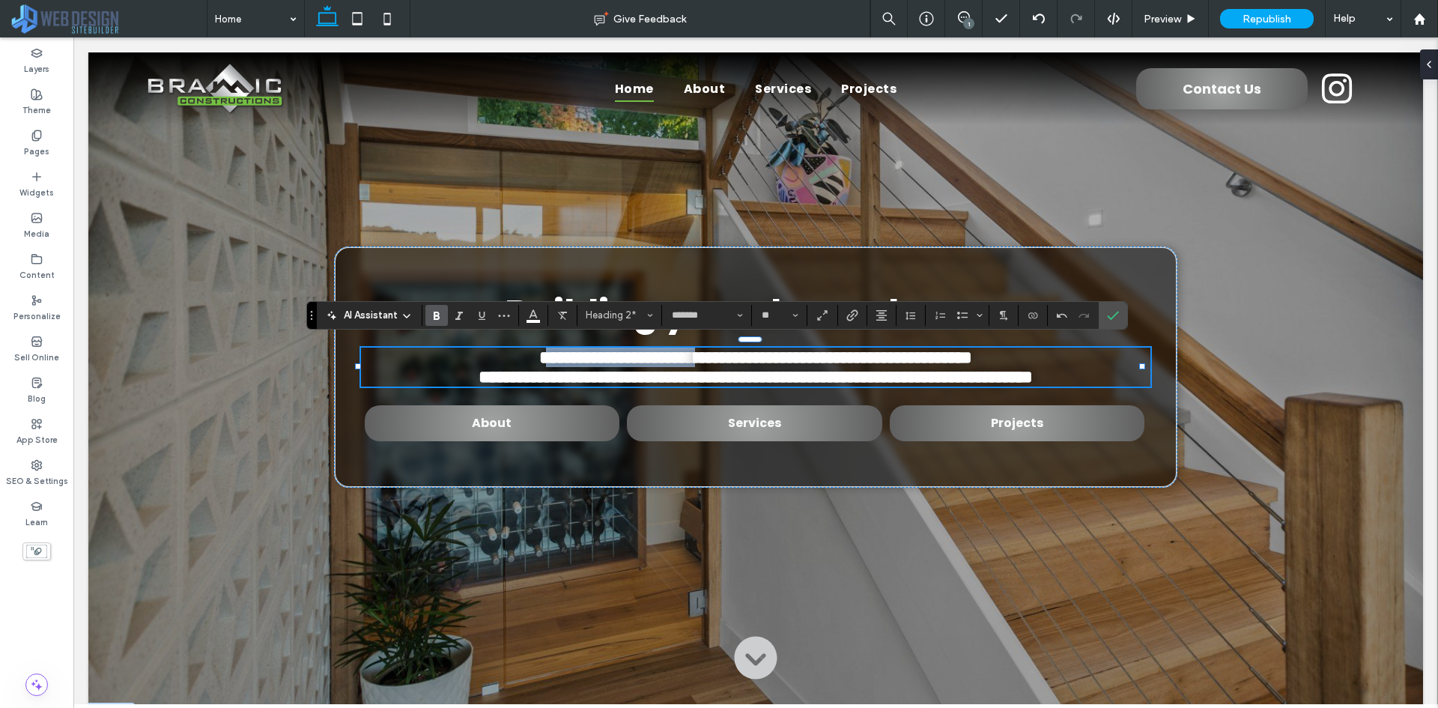
drag, startPoint x: 1121, startPoint y: 381, endPoint x: 445, endPoint y: 357, distance: 676.6
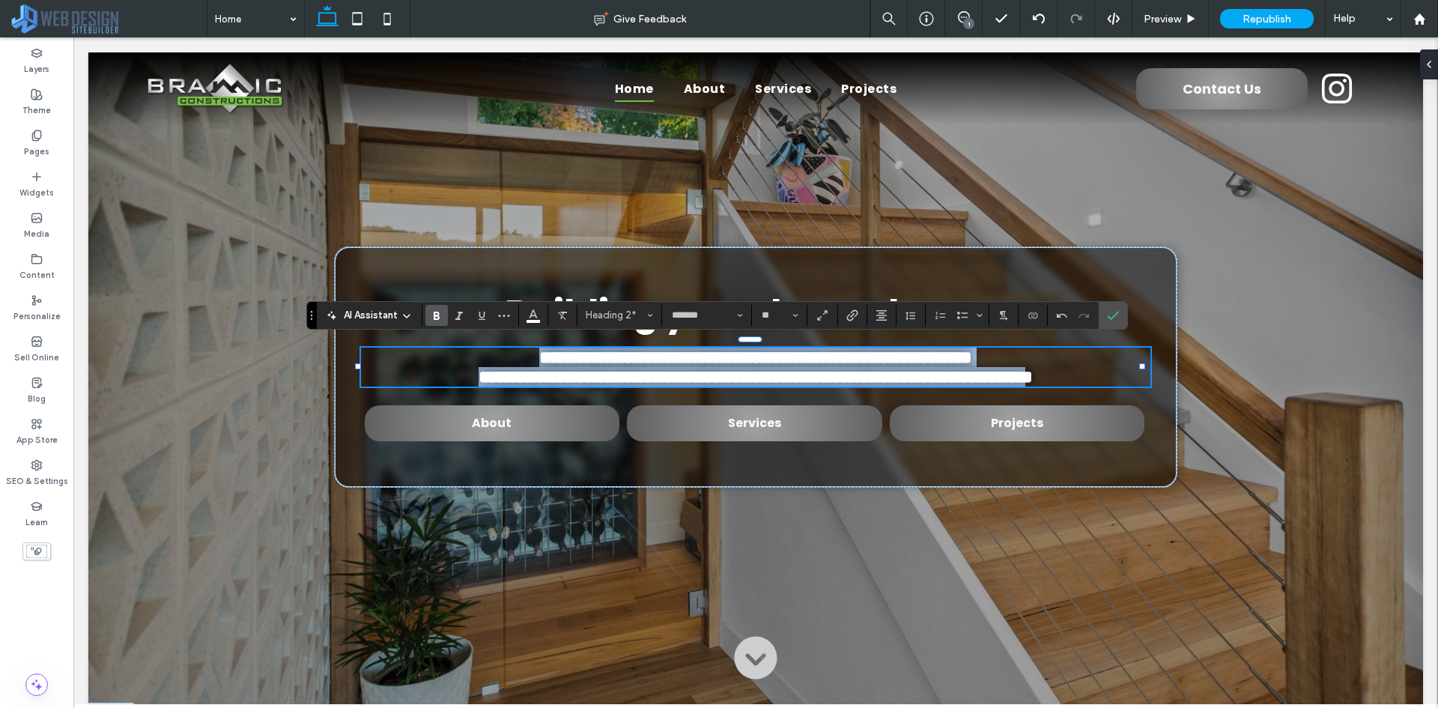
drag, startPoint x: 443, startPoint y: 356, endPoint x: 1116, endPoint y: 377, distance: 673.5
click at [1116, 377] on h2 "**********" at bounding box center [755, 366] width 774 height 39
drag, startPoint x: 1123, startPoint y: 380, endPoint x: 389, endPoint y: 366, distance: 733.2
click at [389, 366] on h2 "**********" at bounding box center [755, 366] width 774 height 39
copy span "**********"
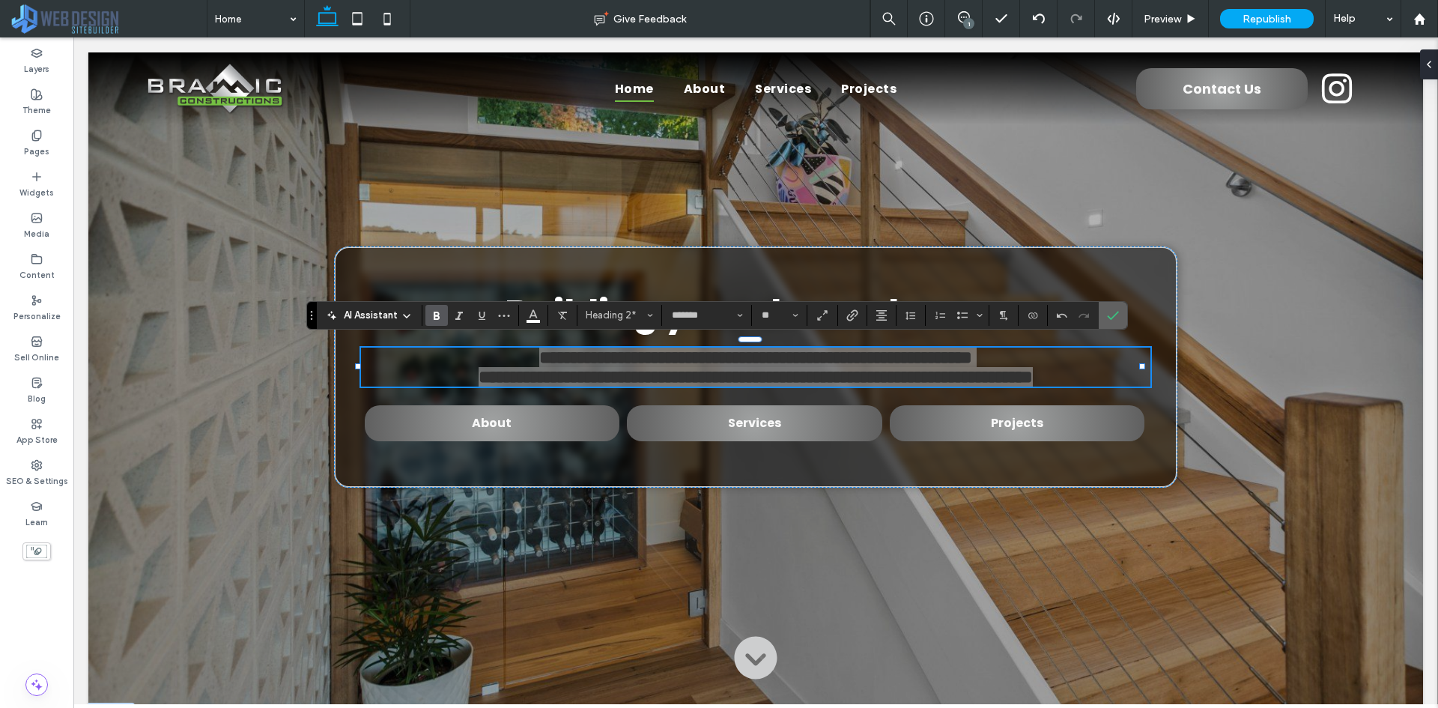
click at [1113, 317] on use "Confirm" at bounding box center [1113, 315] width 12 height 9
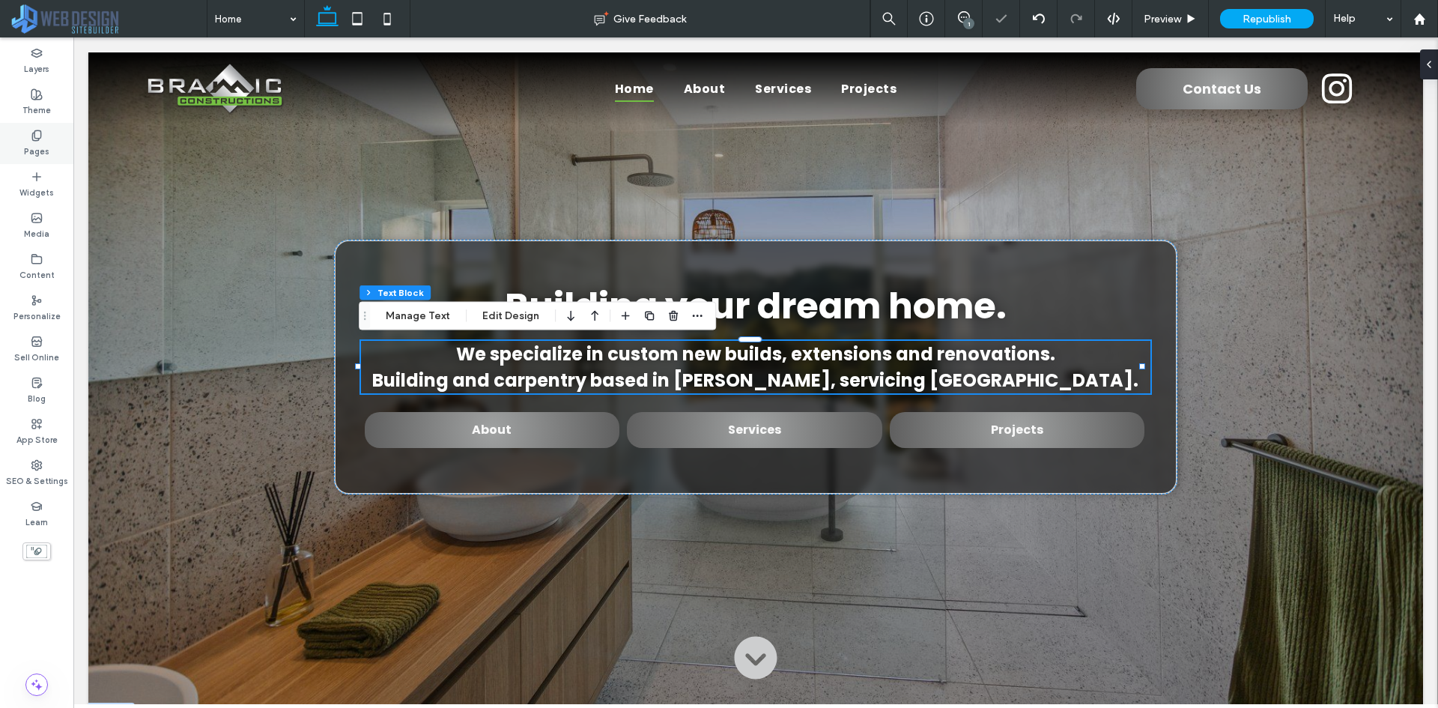
click at [34, 146] on label "Pages" at bounding box center [36, 150] width 25 height 16
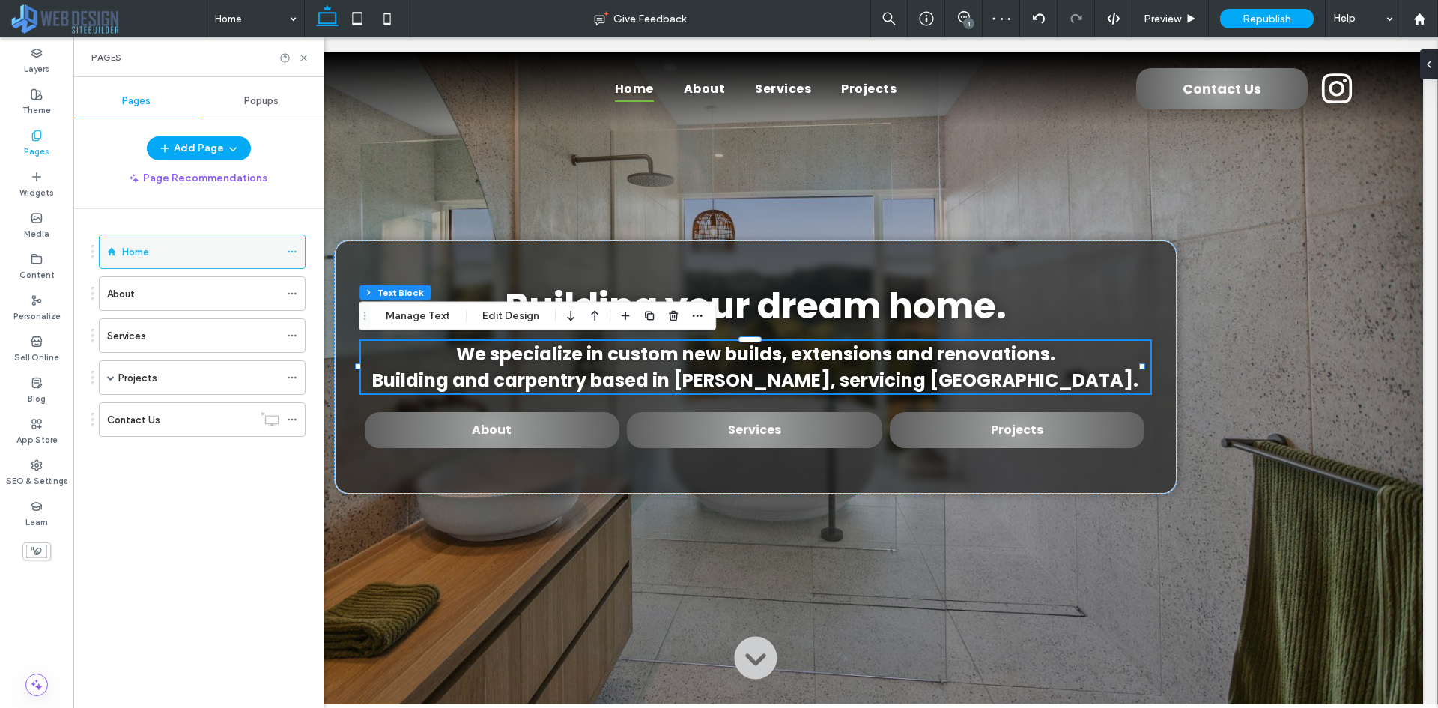
click at [288, 249] on div "Home" at bounding box center [202, 251] width 207 height 34
click at [291, 249] on icon at bounding box center [292, 251] width 10 height 10
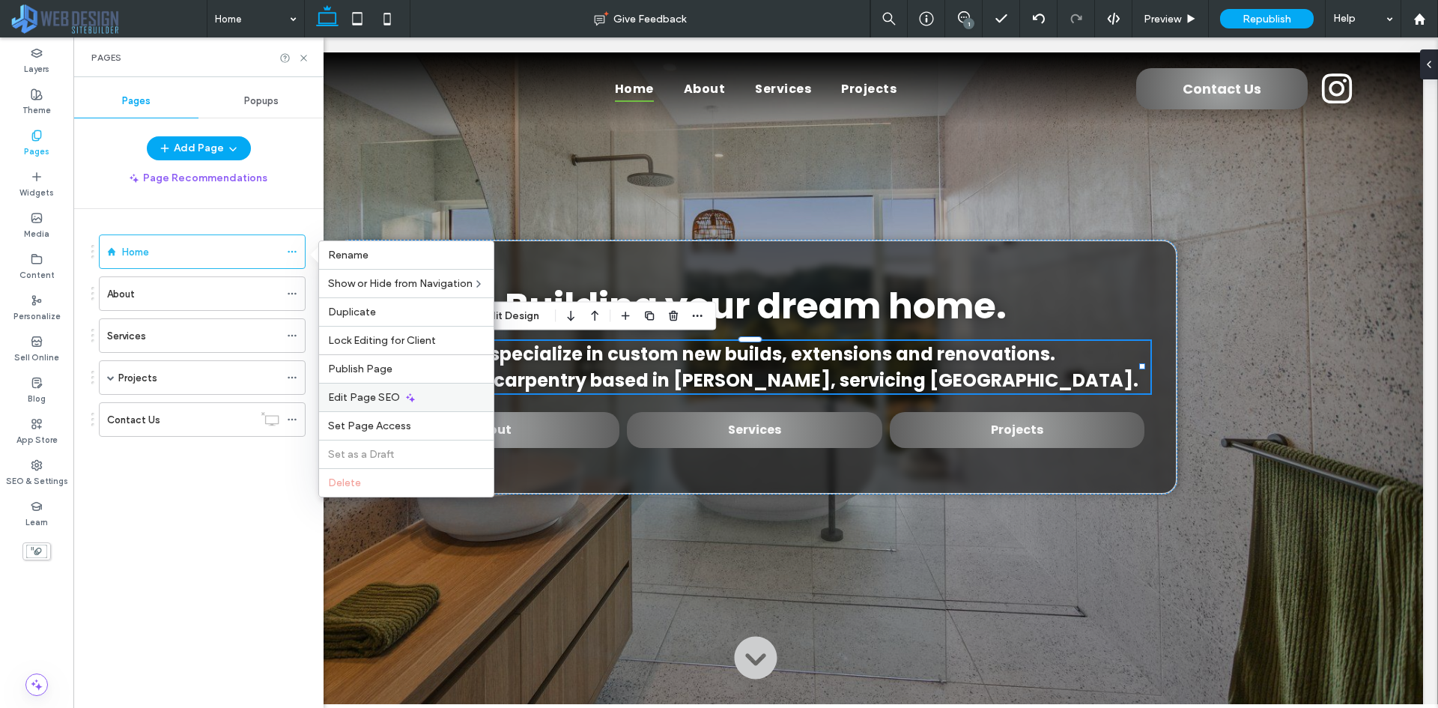
click at [365, 396] on span "Edit Page SEO" at bounding box center [364, 397] width 72 height 13
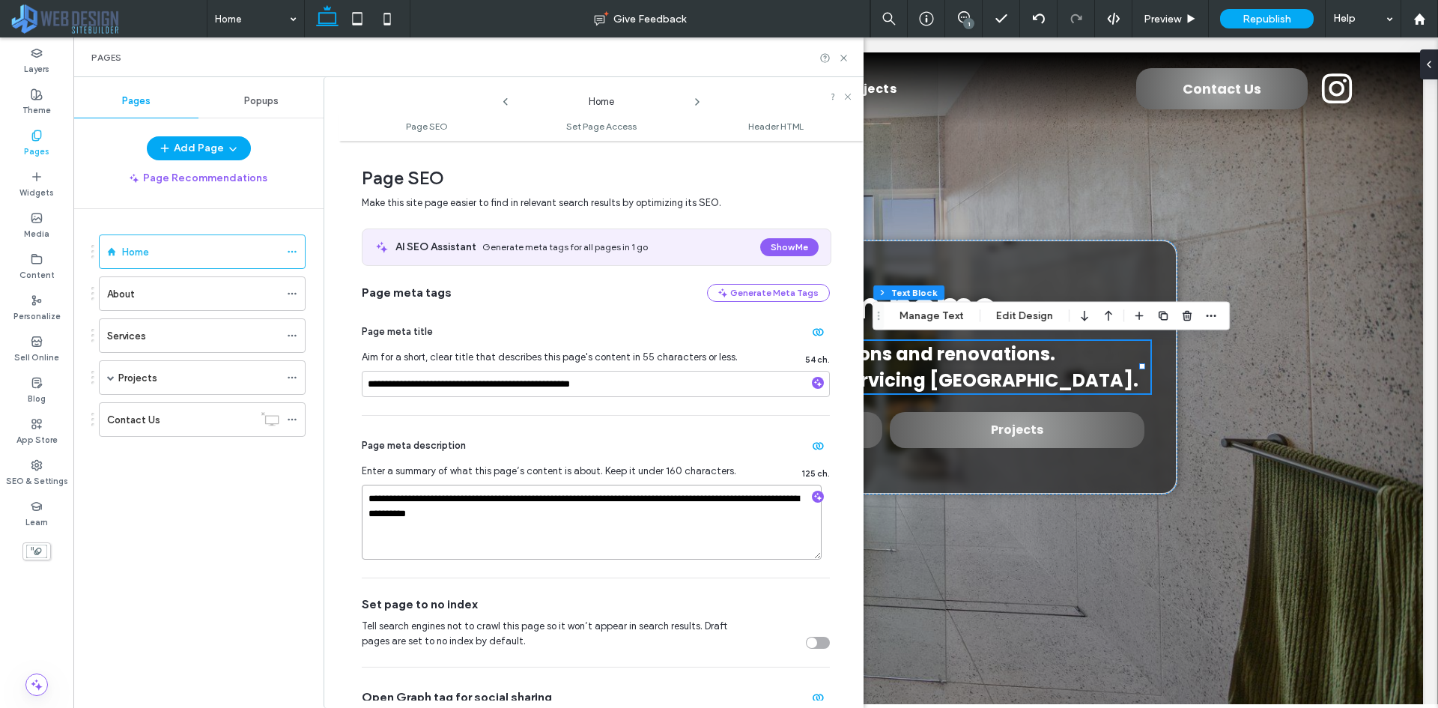
click at [598, 521] on textarea "**********" at bounding box center [592, 521] width 460 height 75
paste textarea "**********"
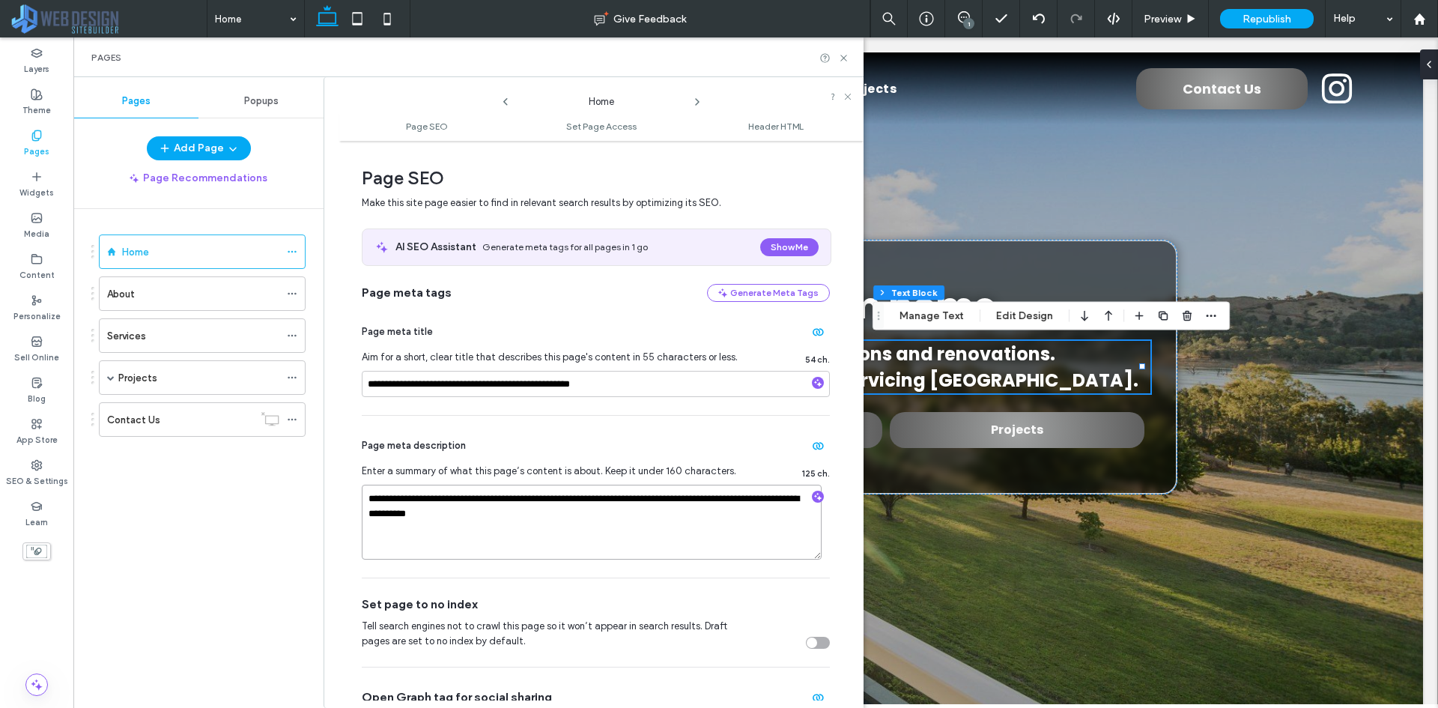
paste textarea "**********"
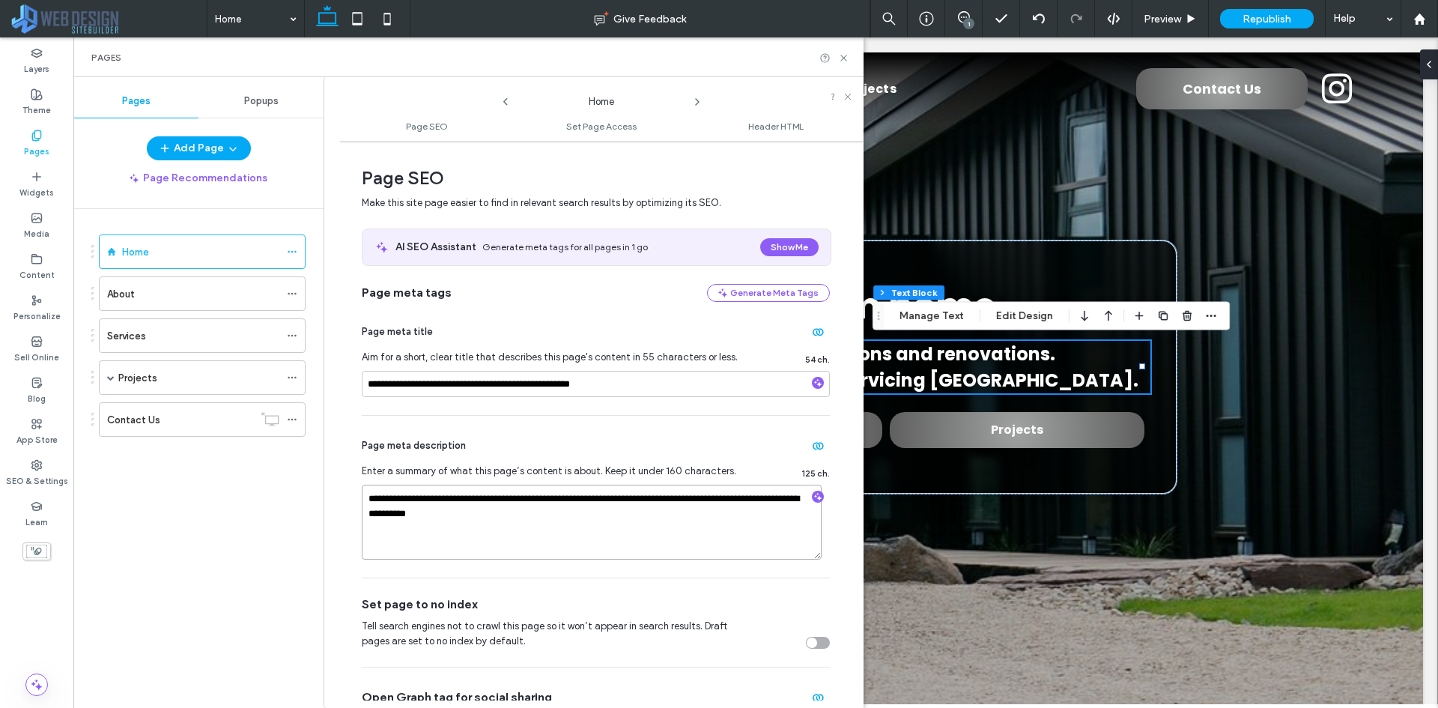
paste textarea "**********"
type textarea "**********"
click at [730, 447] on div "Page meta description" at bounding box center [596, 446] width 468 height 24
click at [844, 61] on icon at bounding box center [843, 57] width 11 height 11
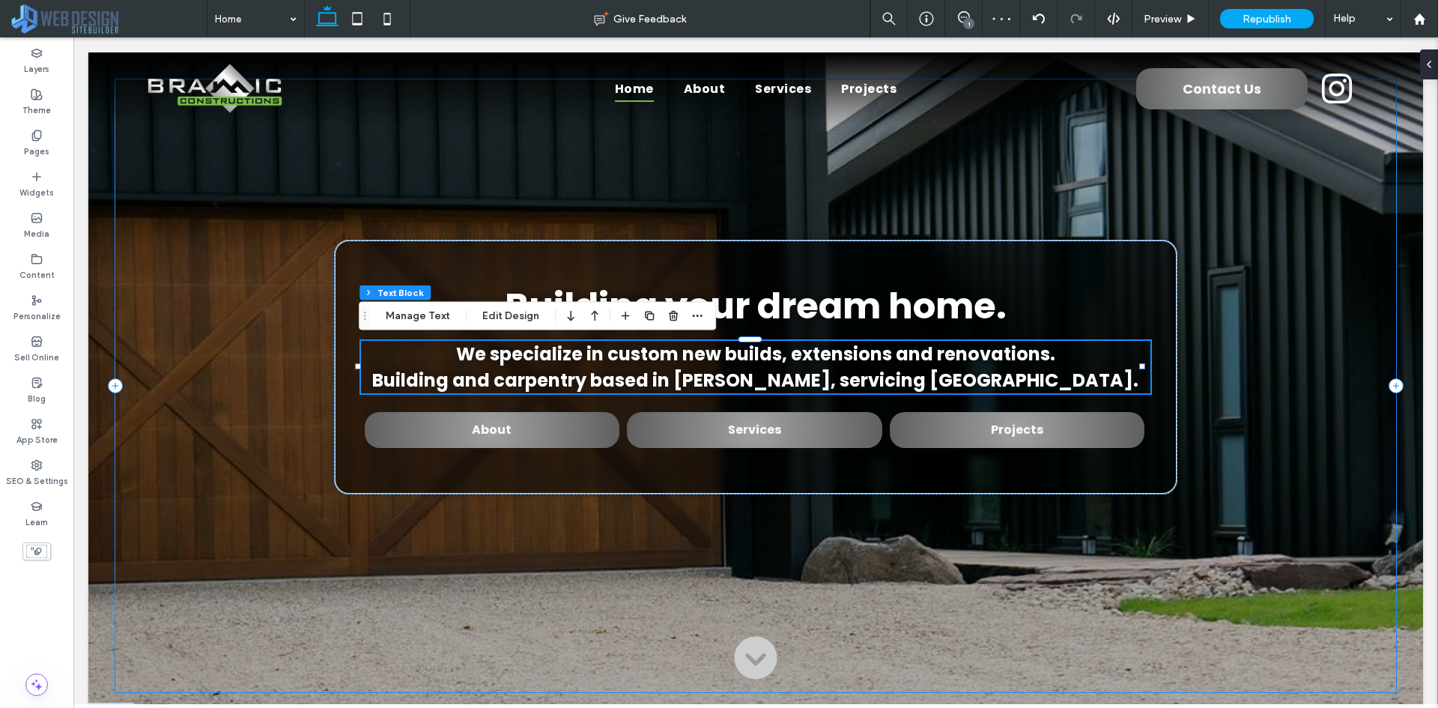
click at [1286, 314] on div "Building your dream home. We specialize in custom new builds, extensions and re…" at bounding box center [755, 385] width 1281 height 613
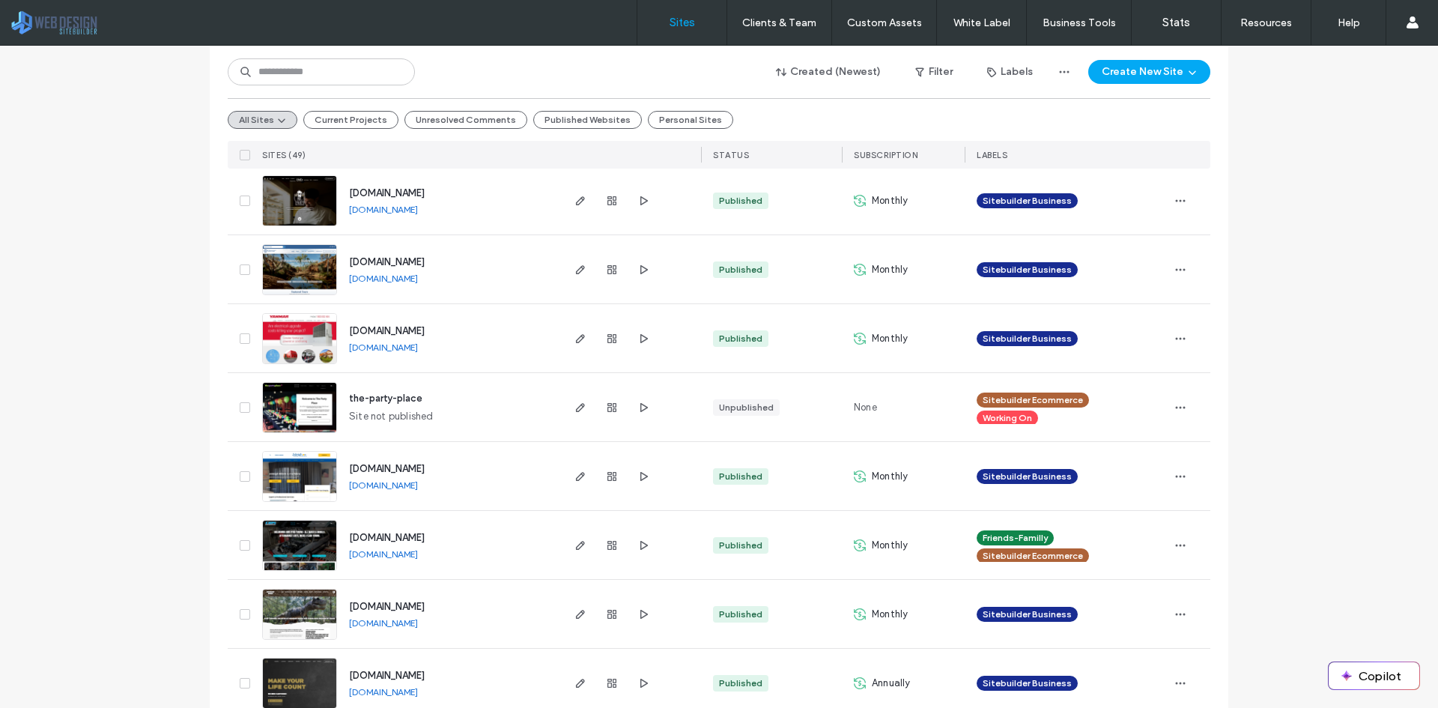
scroll to position [2022, 0]
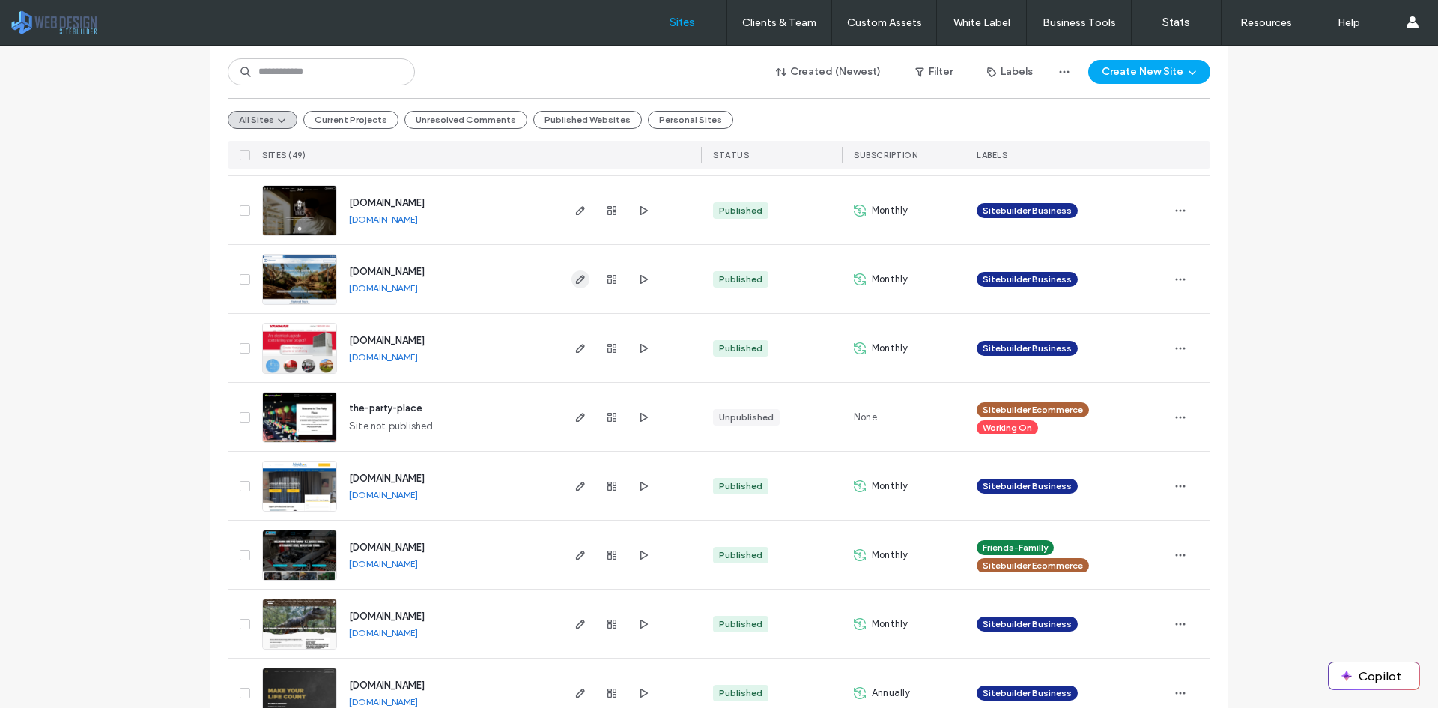
click at [579, 285] on icon "button" at bounding box center [580, 279] width 12 height 12
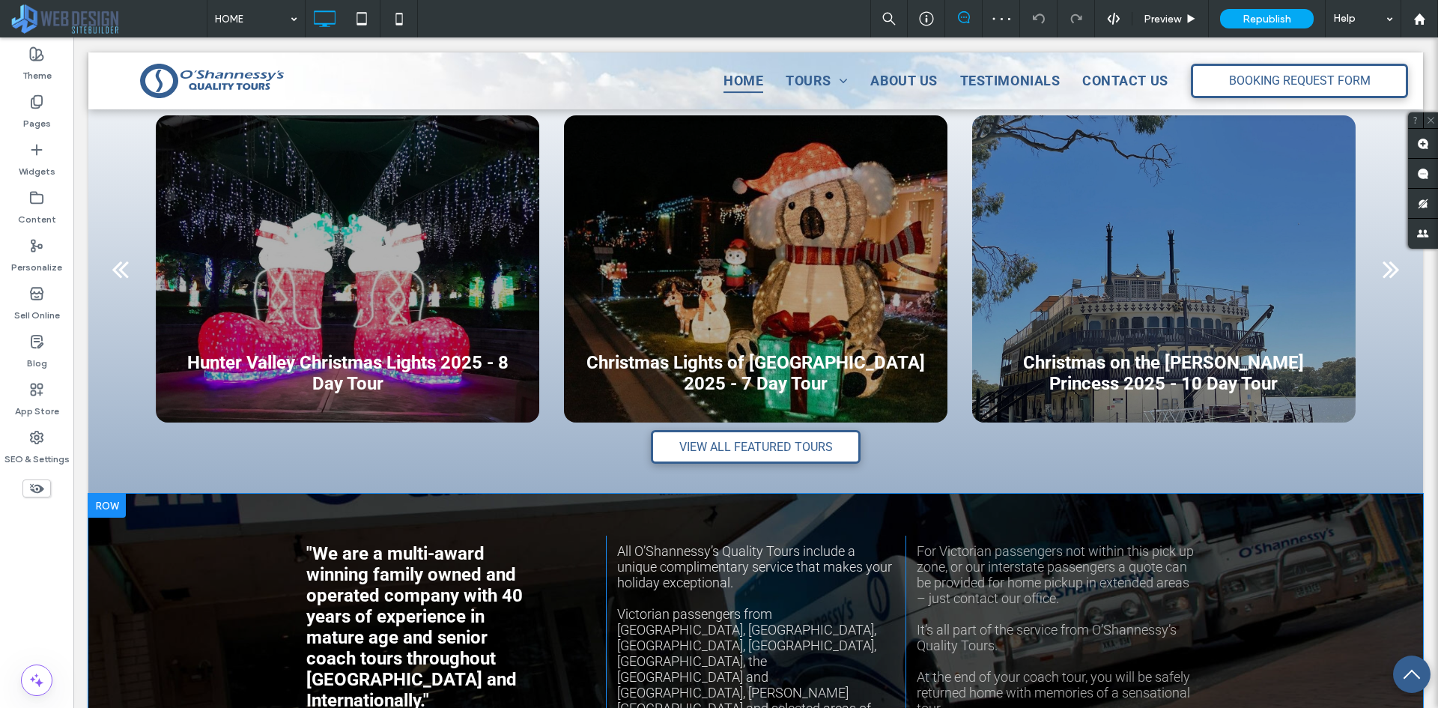
scroll to position [674, 0]
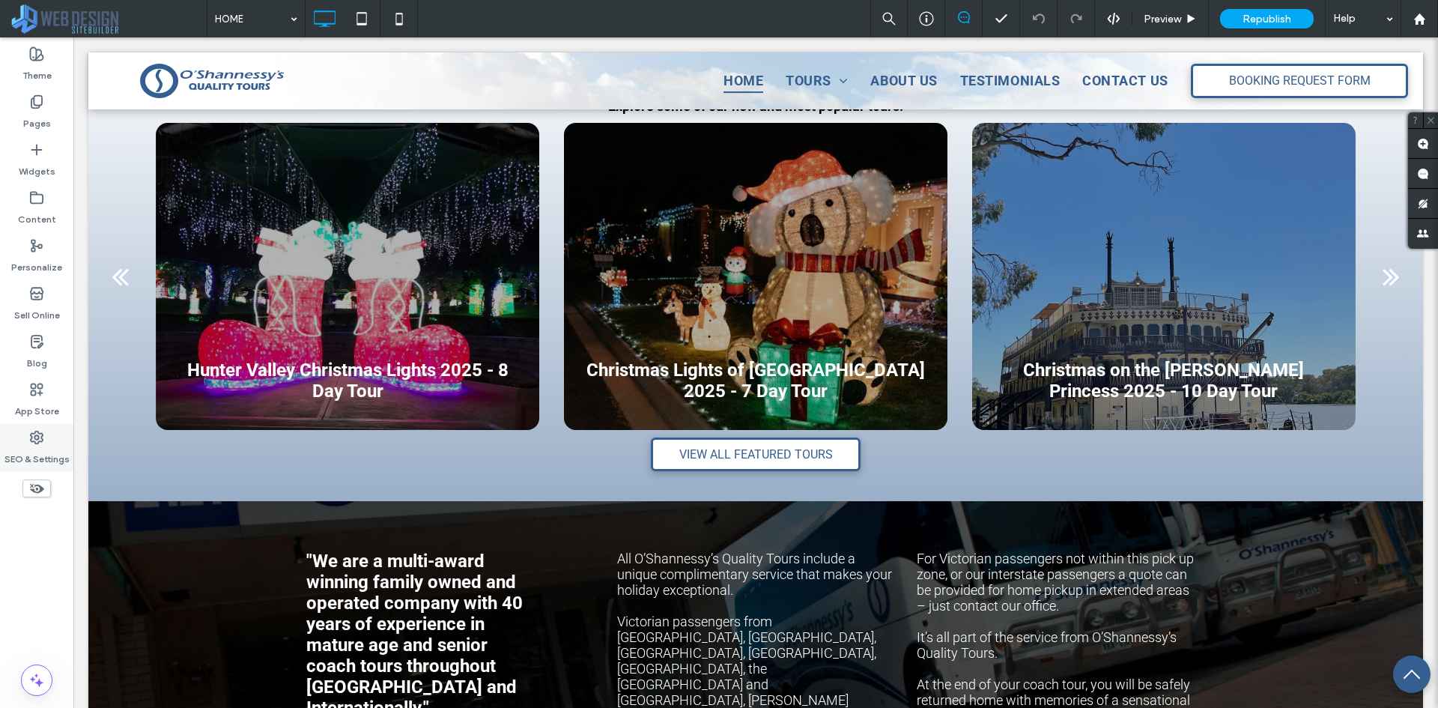
click at [17, 456] on label "SEO & Settings" at bounding box center [36, 455] width 65 height 21
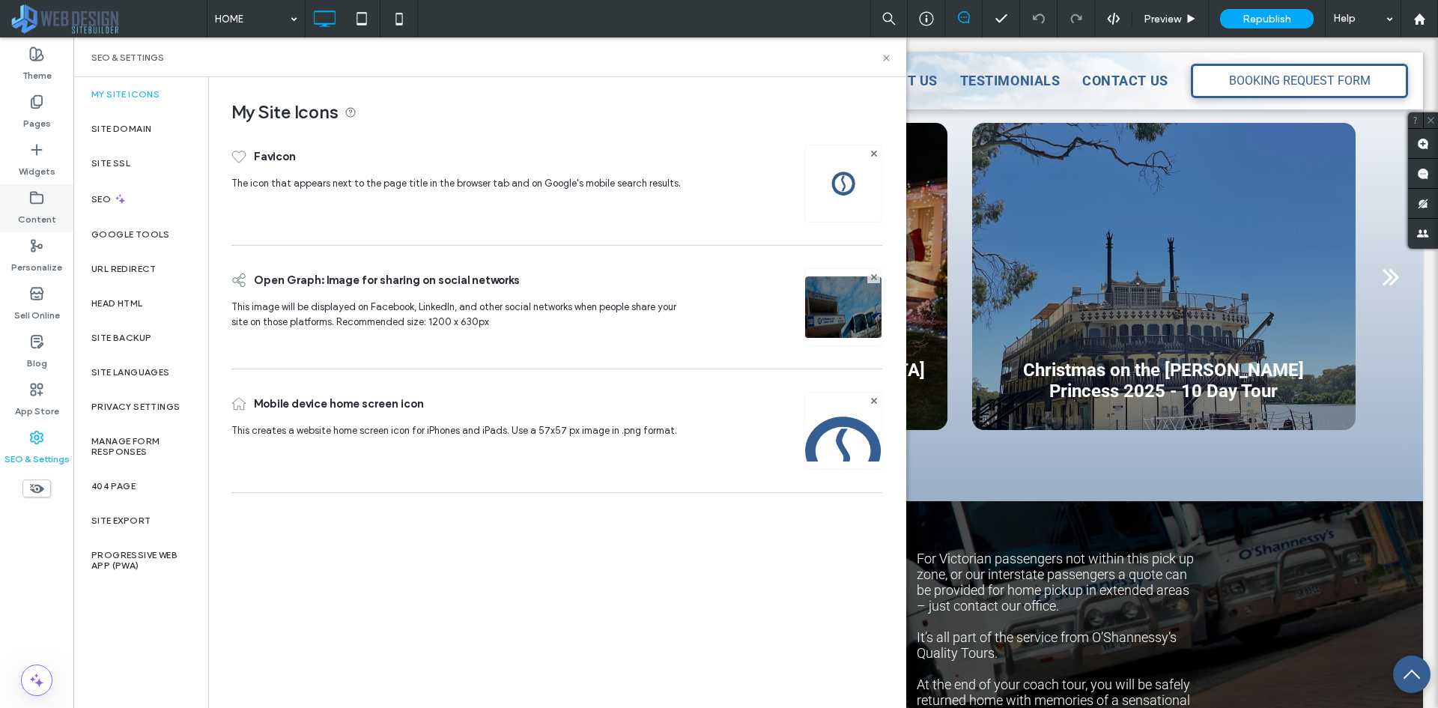
click at [55, 213] on div "Content" at bounding box center [36, 208] width 73 height 48
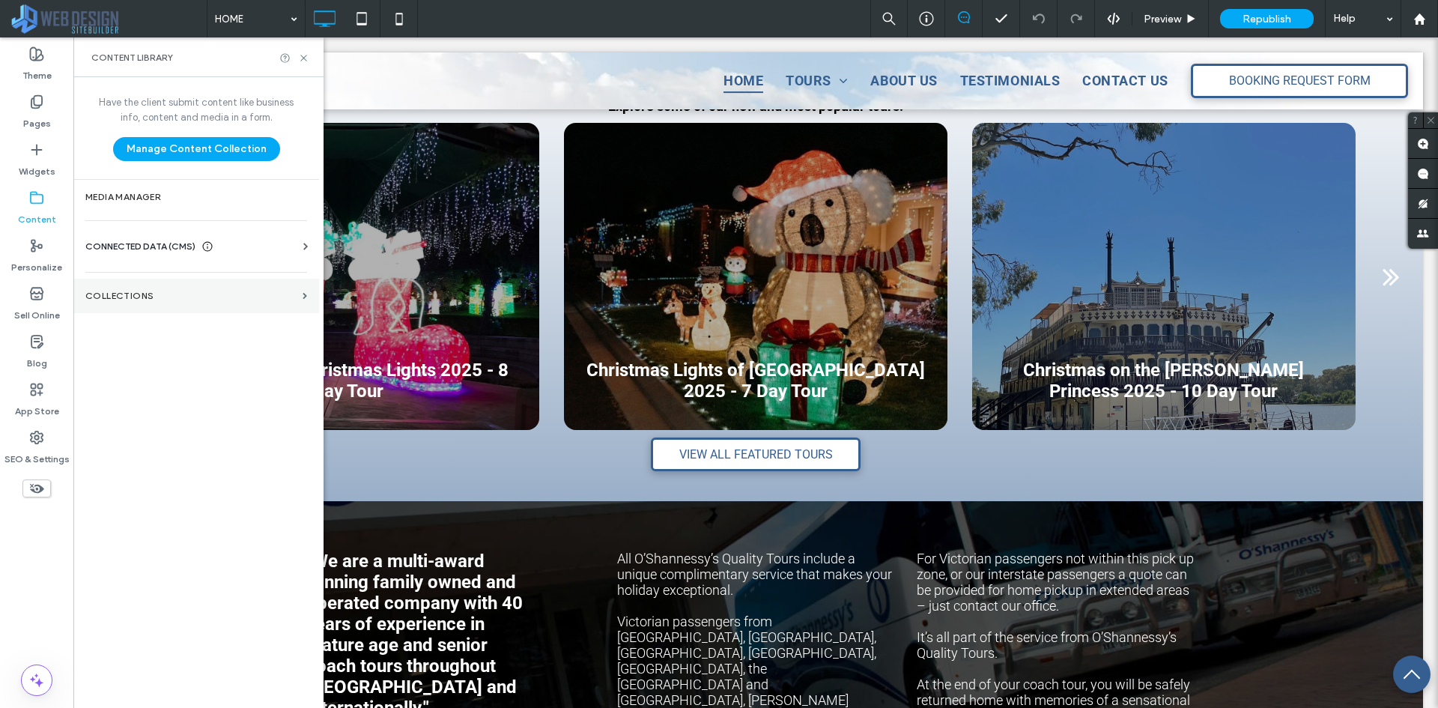
click at [126, 300] on label "Collections" at bounding box center [190, 296] width 211 height 10
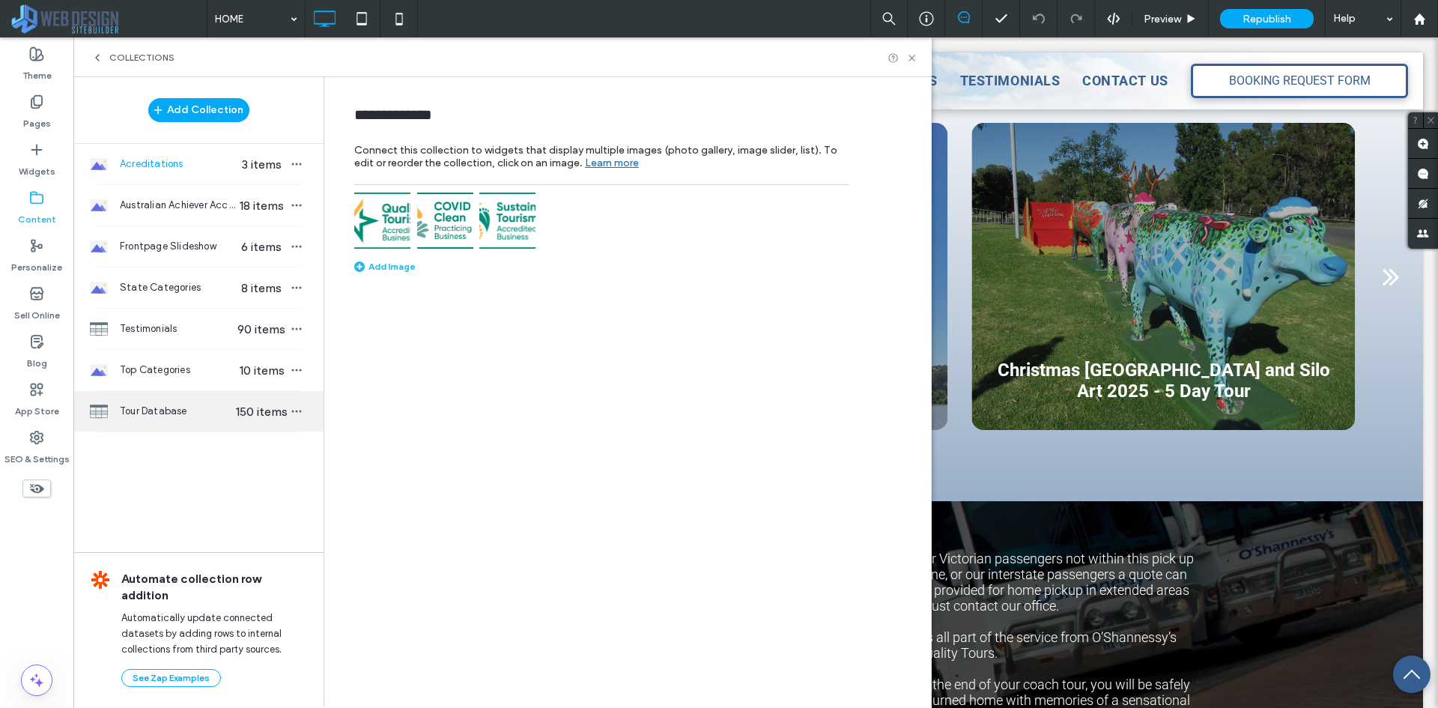
click at [192, 419] on span "Tour Database" at bounding box center [177, 411] width 115 height 15
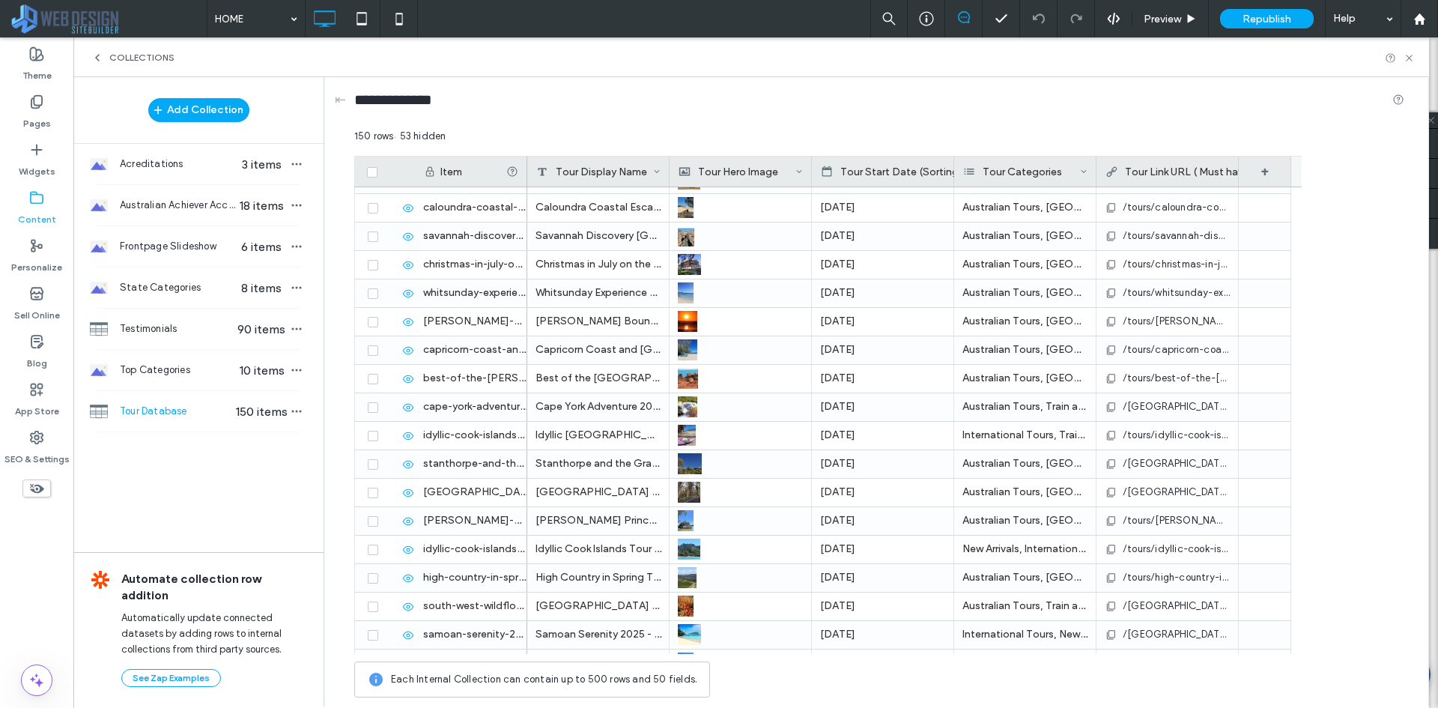
scroll to position [0, 0]
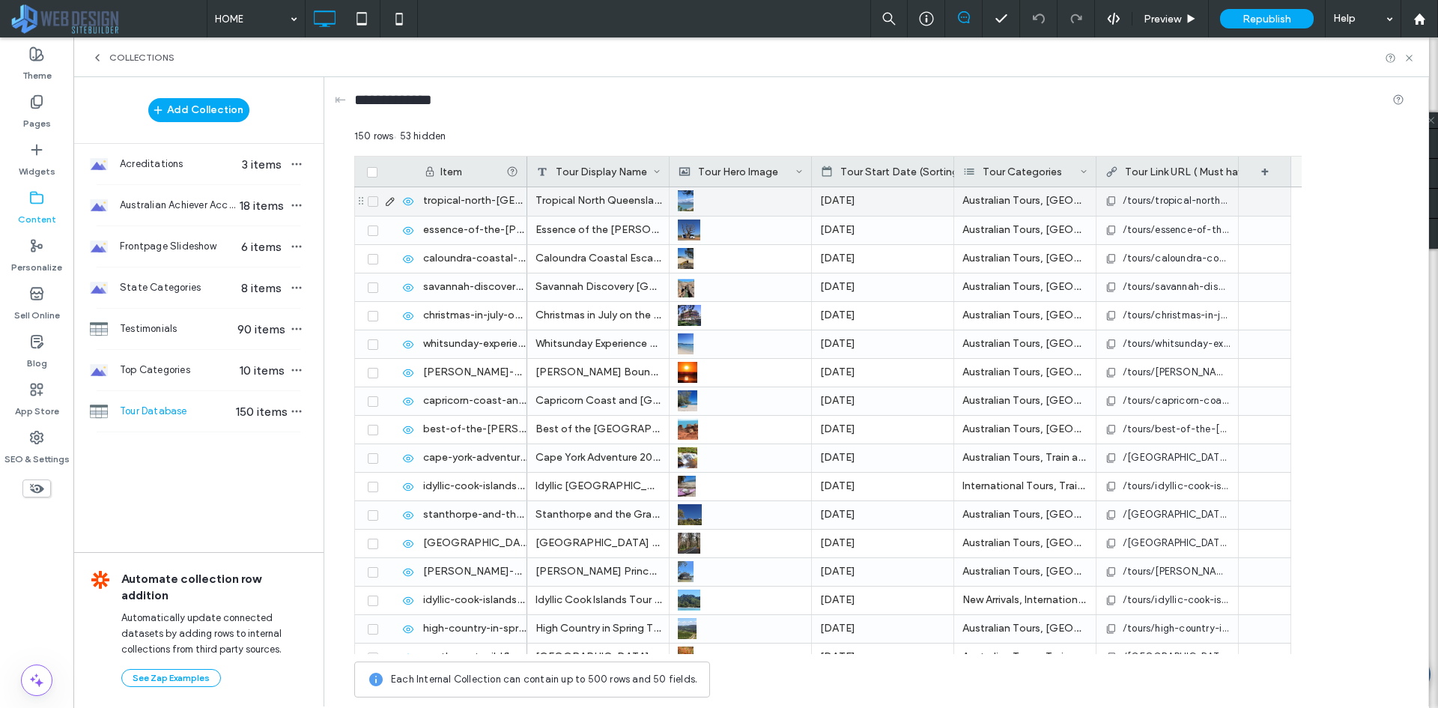
click at [1163, 206] on span "/tours/tropical-north-[GEOGRAPHIC_DATA]-escape-2025-9-day-tour" at bounding box center [1176, 200] width 107 height 15
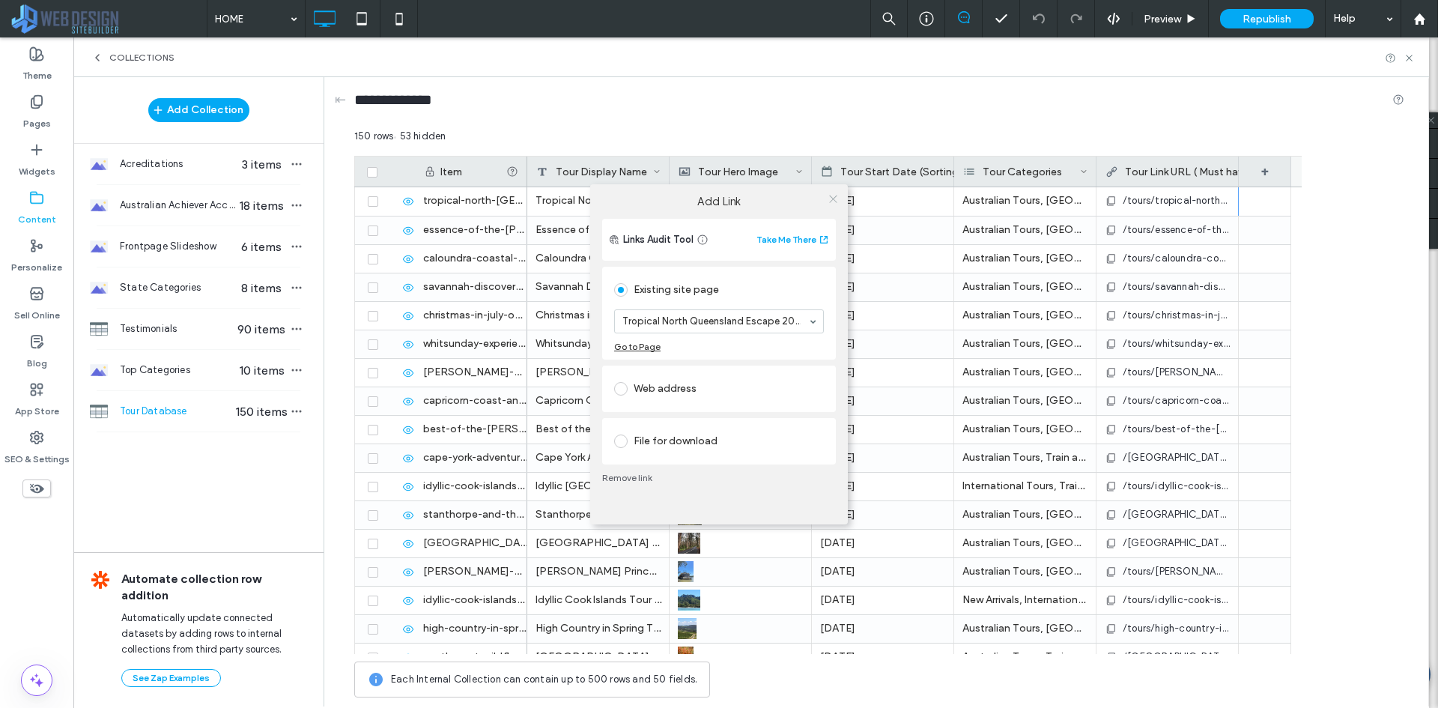
click at [832, 200] on use at bounding box center [832, 198] width 7 height 7
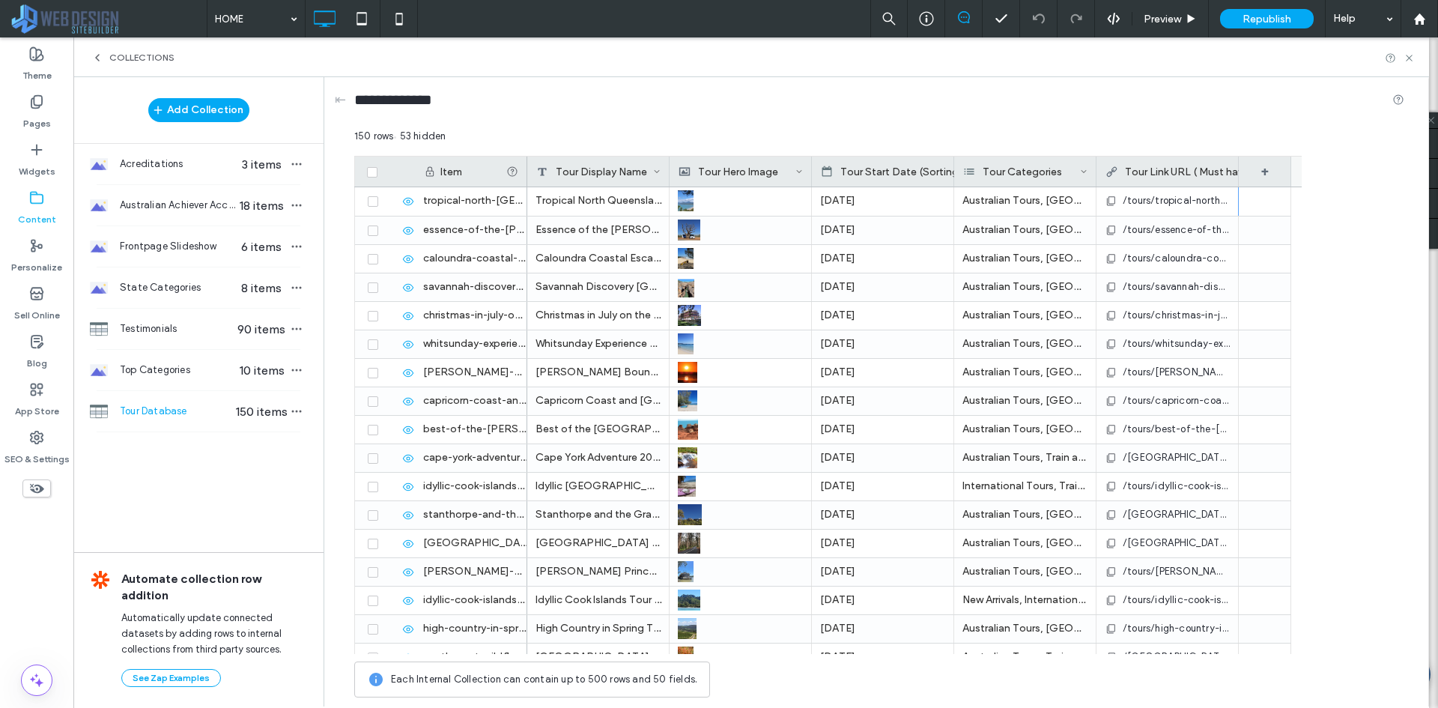
click at [1155, 178] on div "Tour Link URL ( Must have leading / )" at bounding box center [1202, 172] width 195 height 30
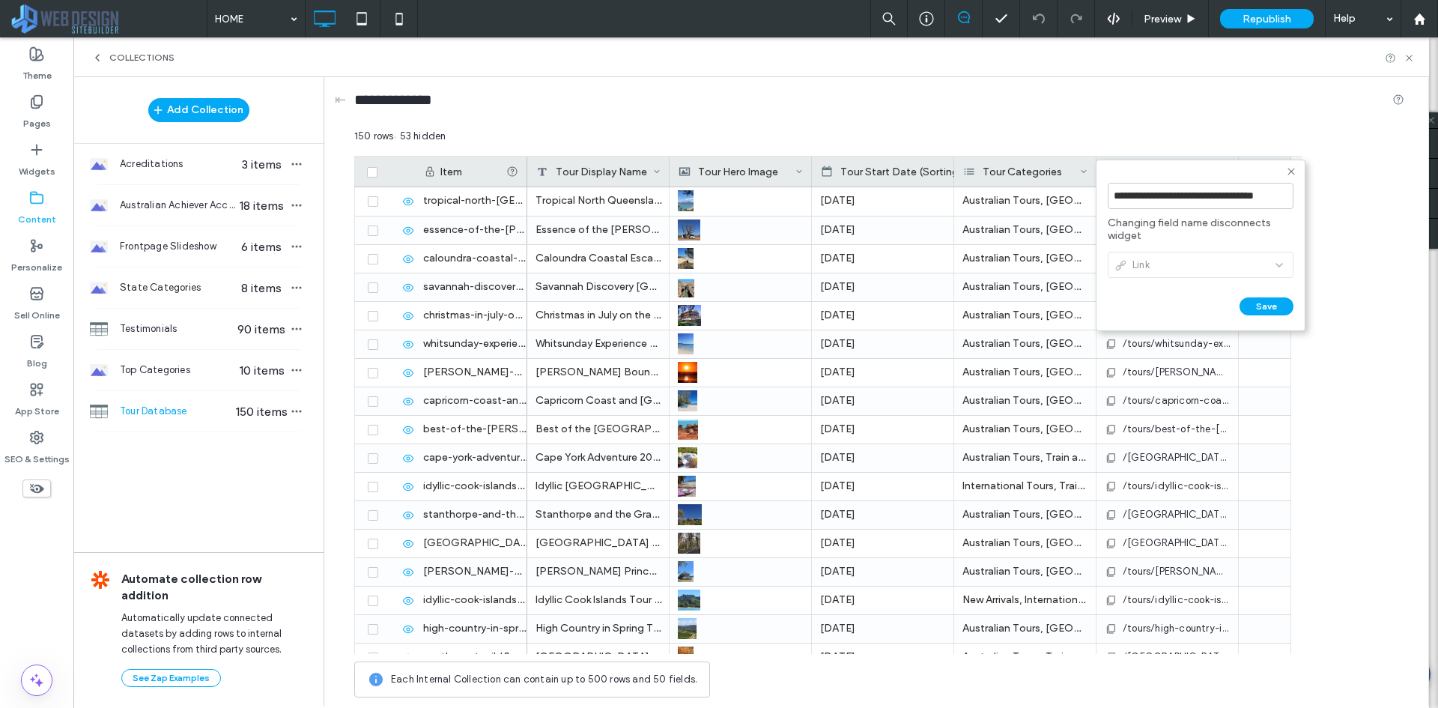
click at [1388, 153] on div "150 rows 53 hidden" at bounding box center [879, 142] width 1050 height 27
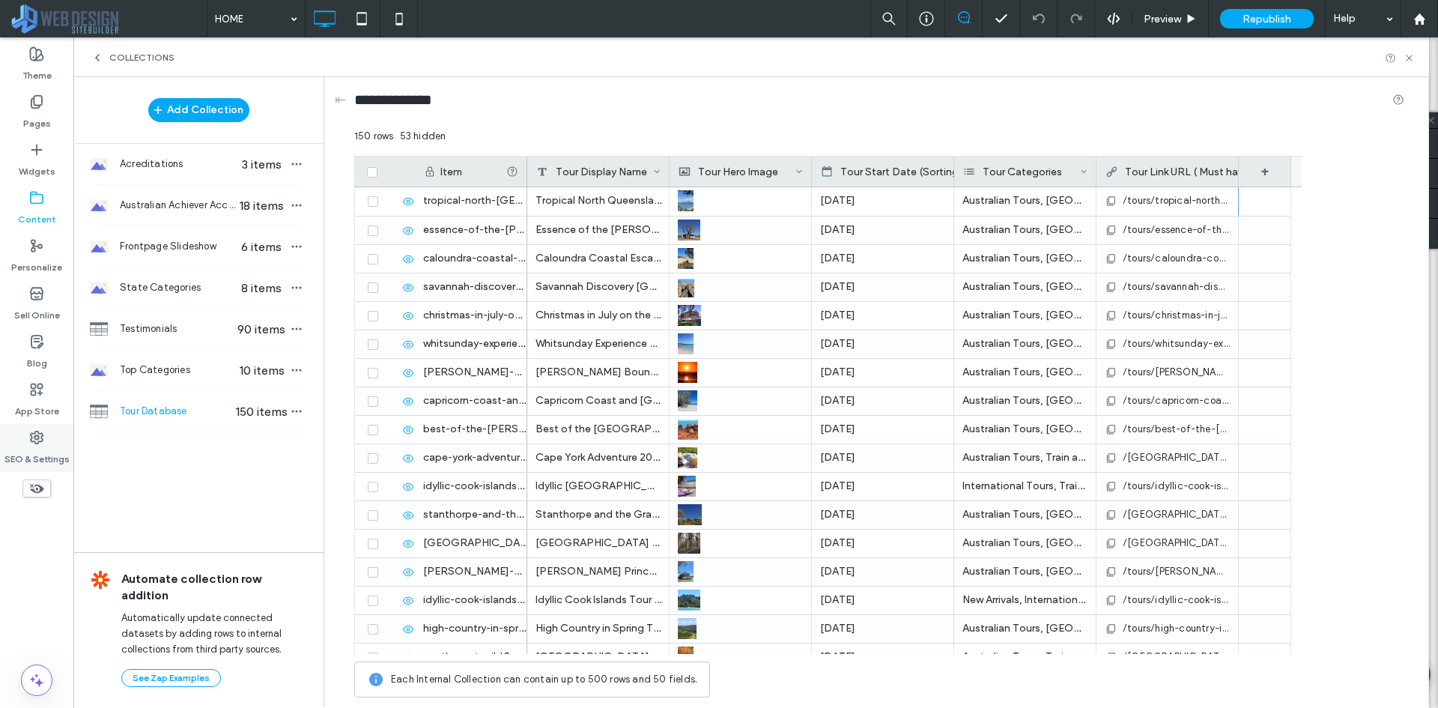
click at [36, 465] on label "SEO & Settings" at bounding box center [36, 455] width 65 height 21
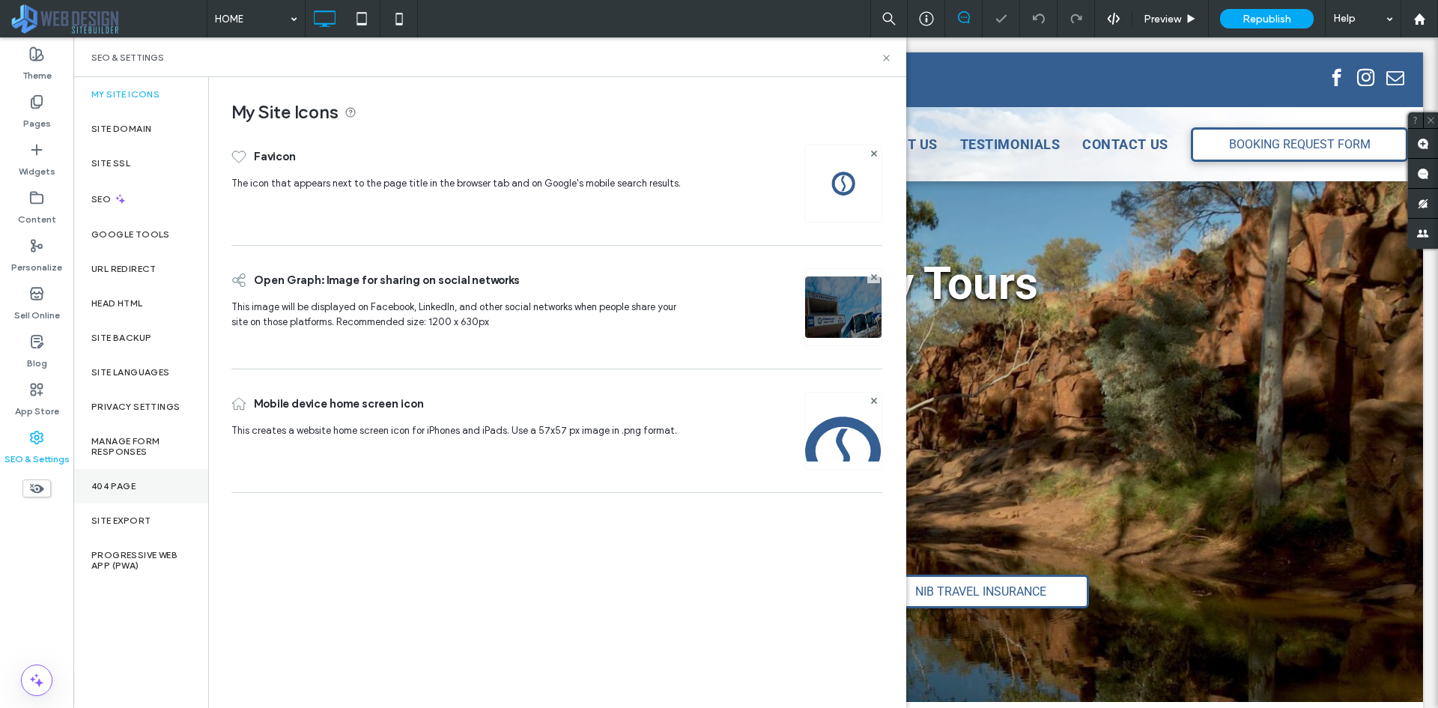
click at [130, 479] on div "404 Page" at bounding box center [140, 486] width 135 height 34
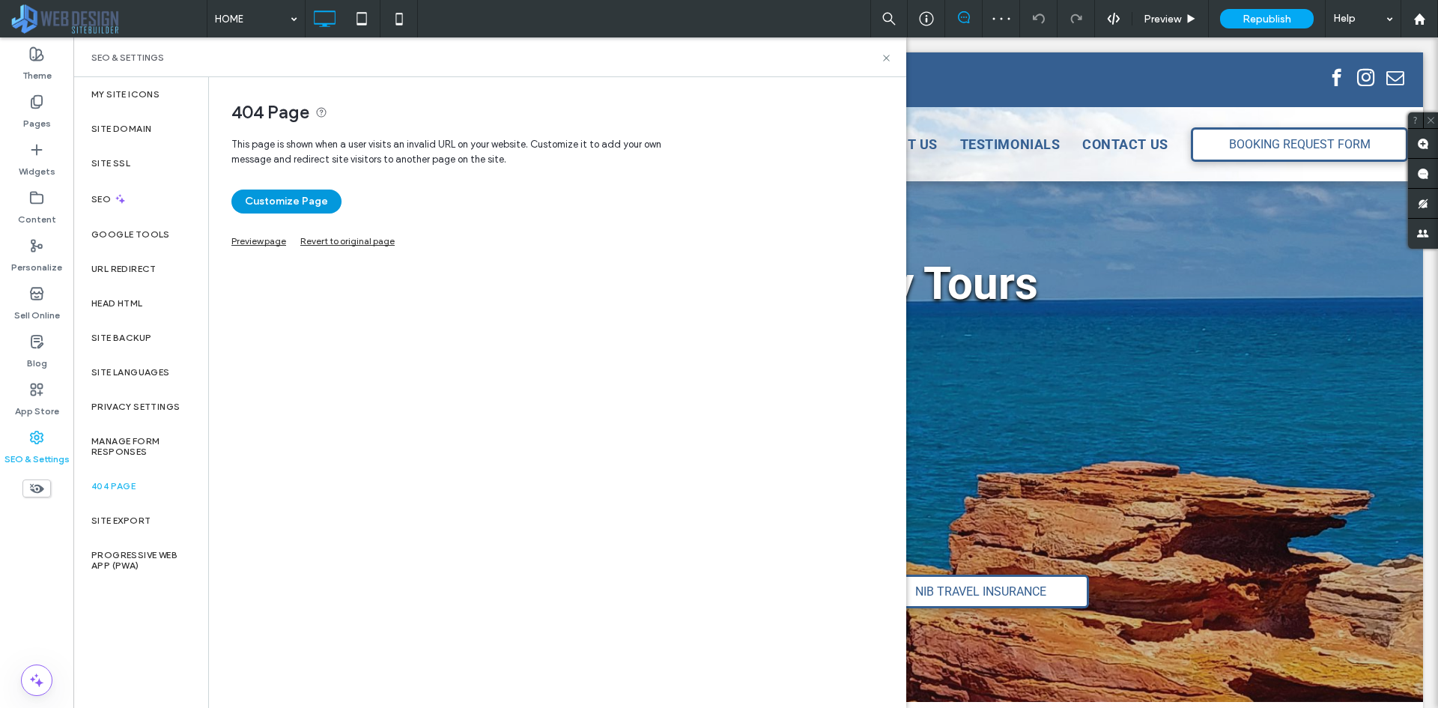
click at [294, 210] on button "Customize Page" at bounding box center [286, 201] width 110 height 24
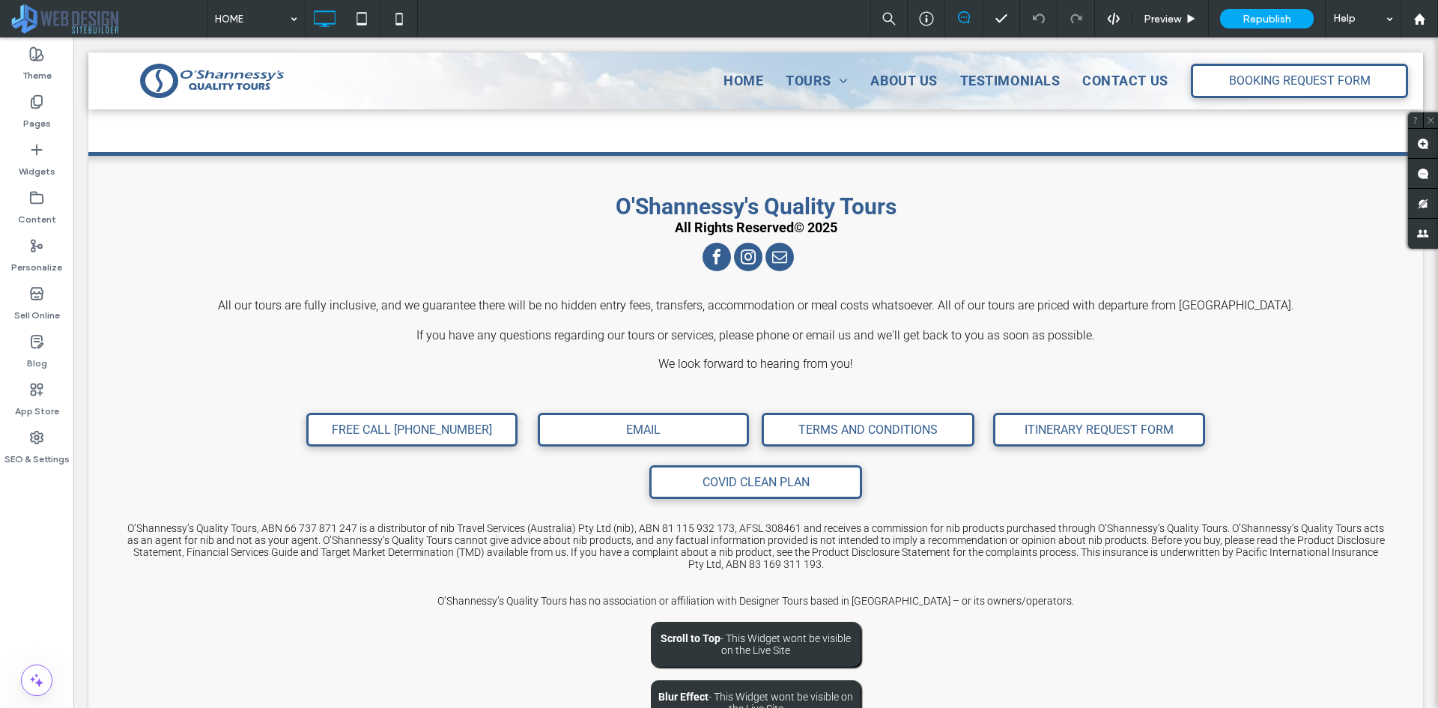
scroll to position [599, 0]
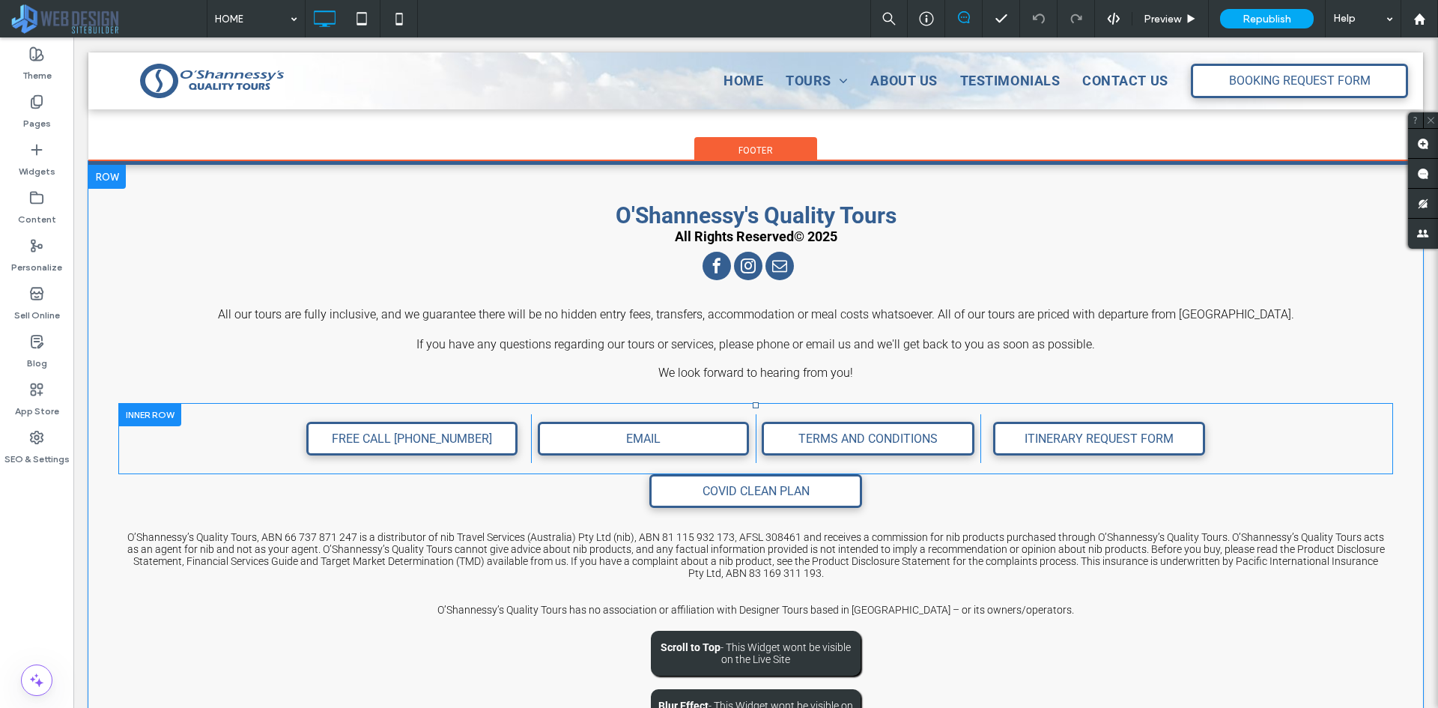
click at [1263, 464] on div "FREE CALL 1800 354 352 Click To Paste EMAIL Click To Paste TERMS AND CONDITIONS…" at bounding box center [755, 438] width 1275 height 71
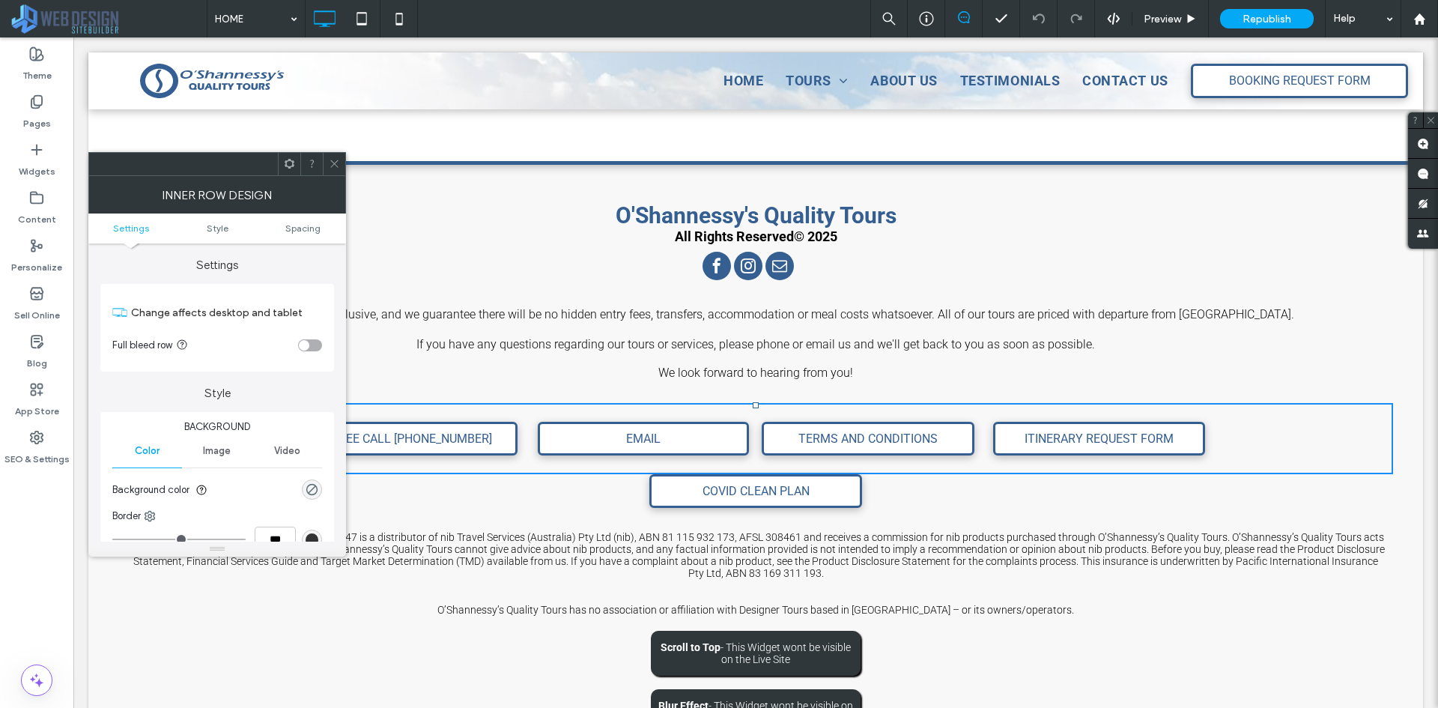
click at [330, 161] on icon at bounding box center [334, 163] width 11 height 11
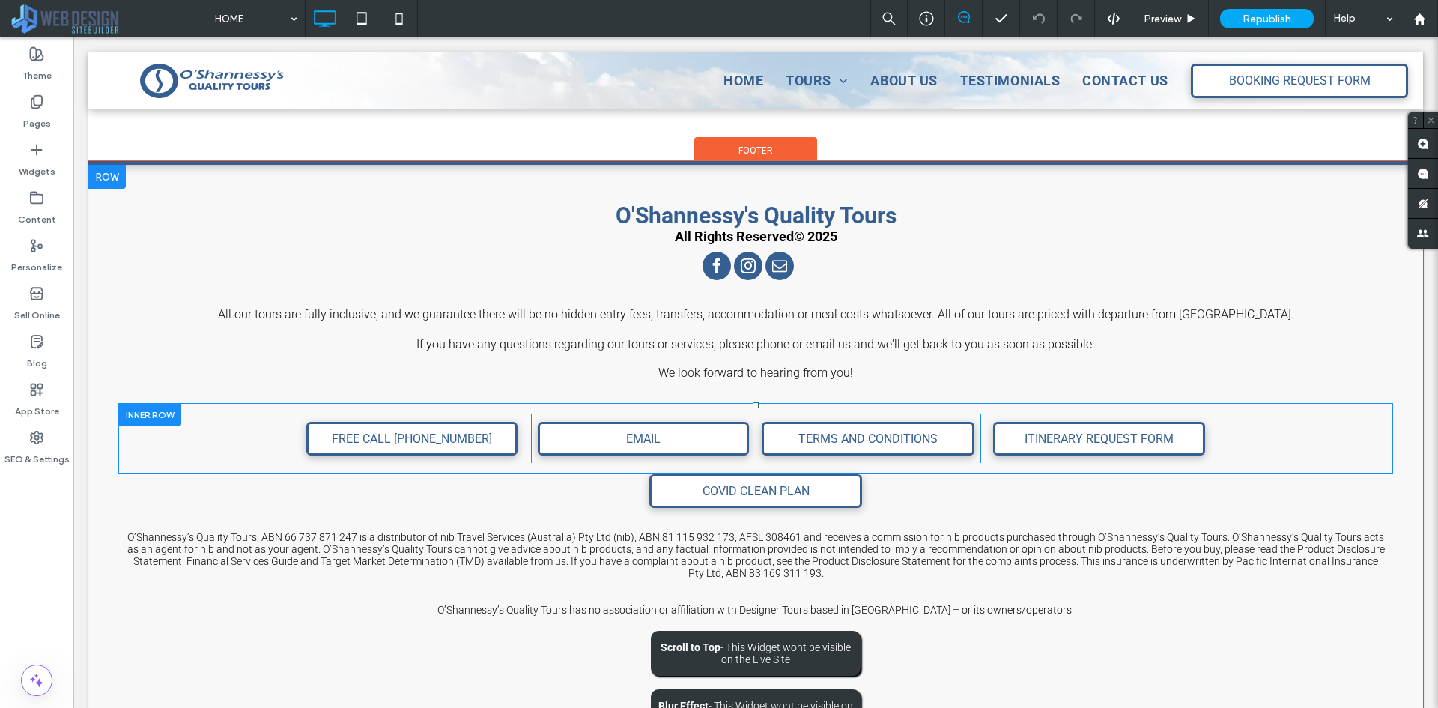
click at [1275, 461] on div "FREE CALL 1800 354 352 Click To Paste EMAIL Click To Paste TERMS AND CONDITIONS…" at bounding box center [755, 438] width 1275 height 71
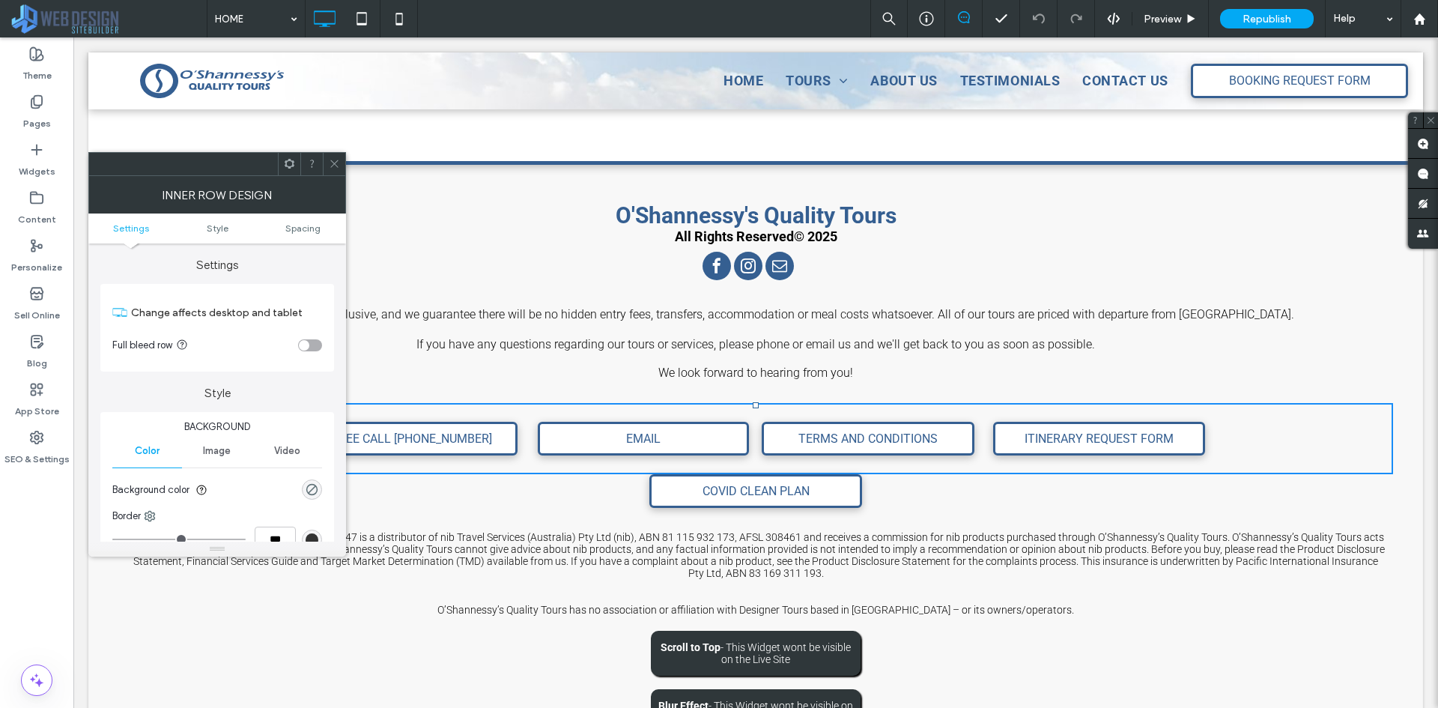
click at [330, 160] on icon at bounding box center [334, 163] width 11 height 11
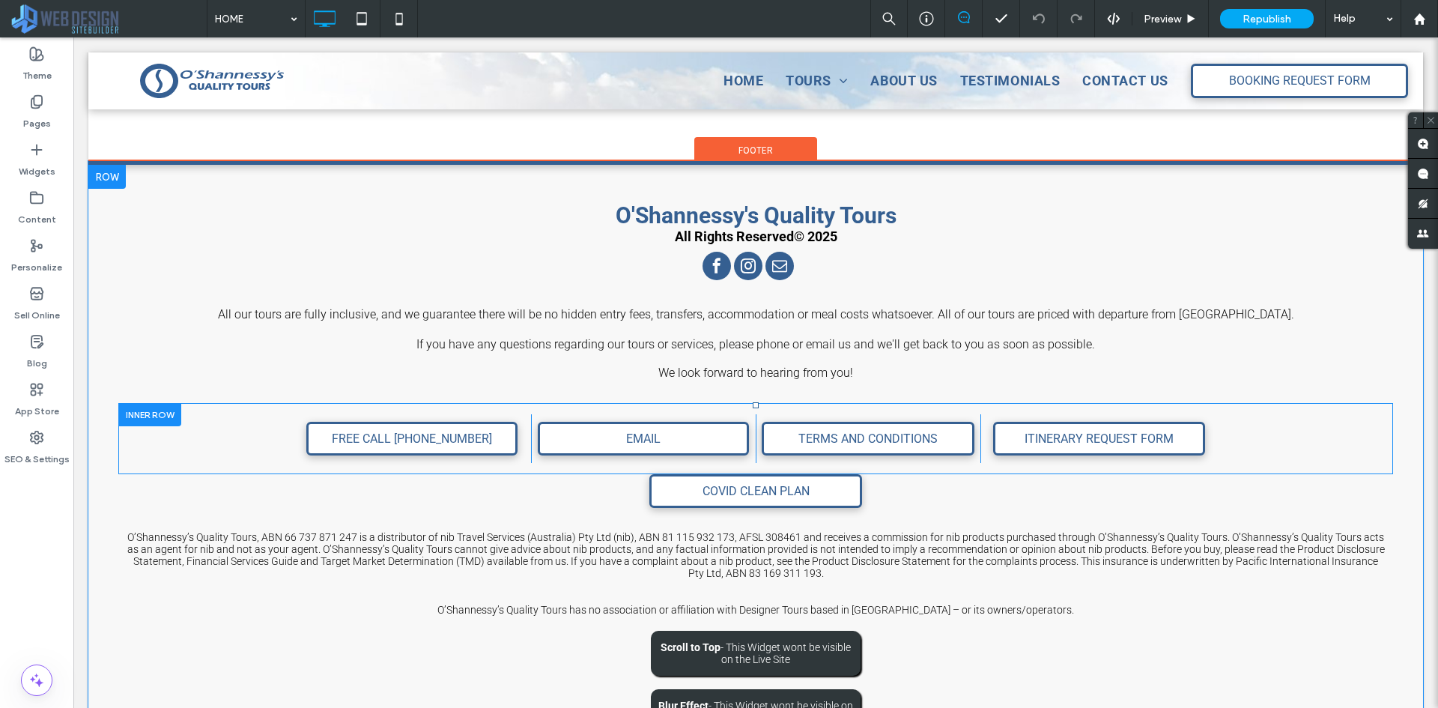
click at [1271, 468] on div "FREE CALL 1800 354 352 Click To Paste EMAIL Click To Paste TERMS AND CONDITIONS…" at bounding box center [755, 438] width 1275 height 71
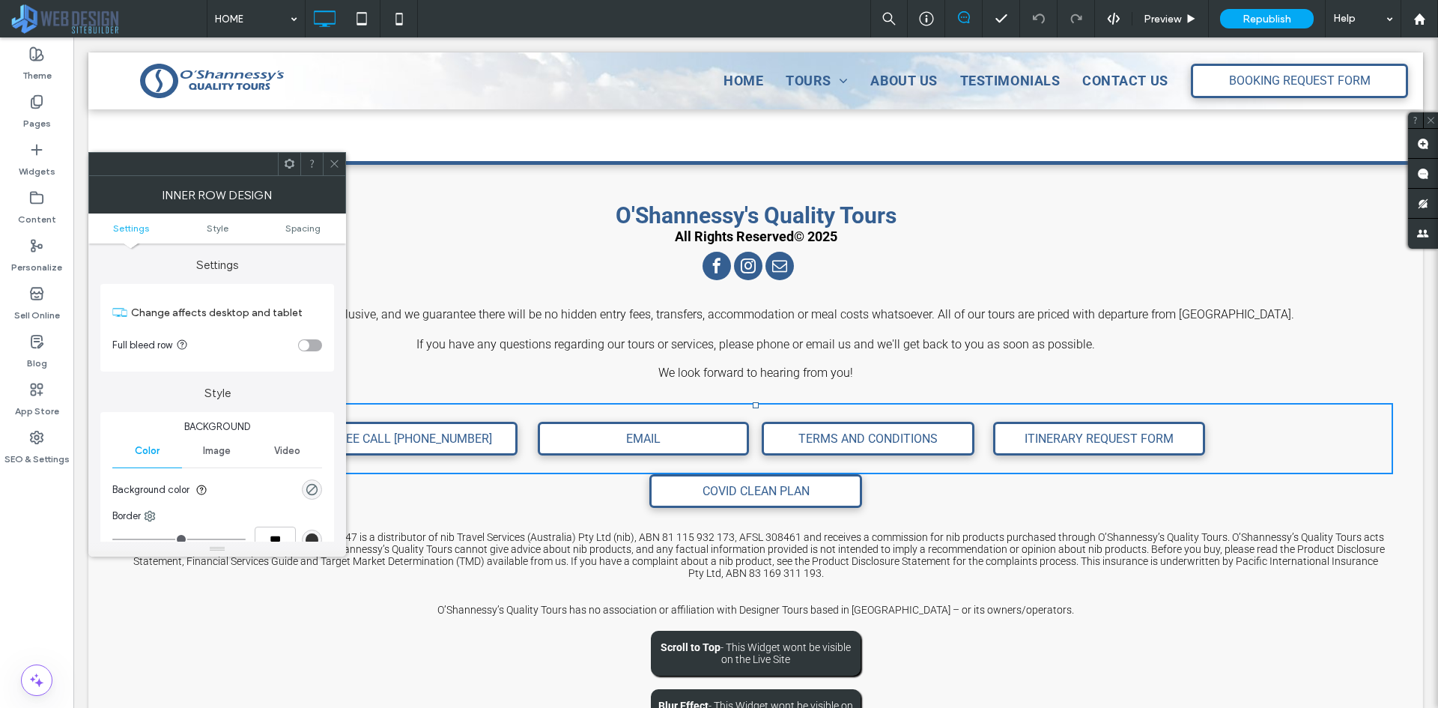
drag, startPoint x: 331, startPoint y: 157, endPoint x: 306, endPoint y: 148, distance: 26.8
click at [331, 157] on span at bounding box center [334, 164] width 11 height 22
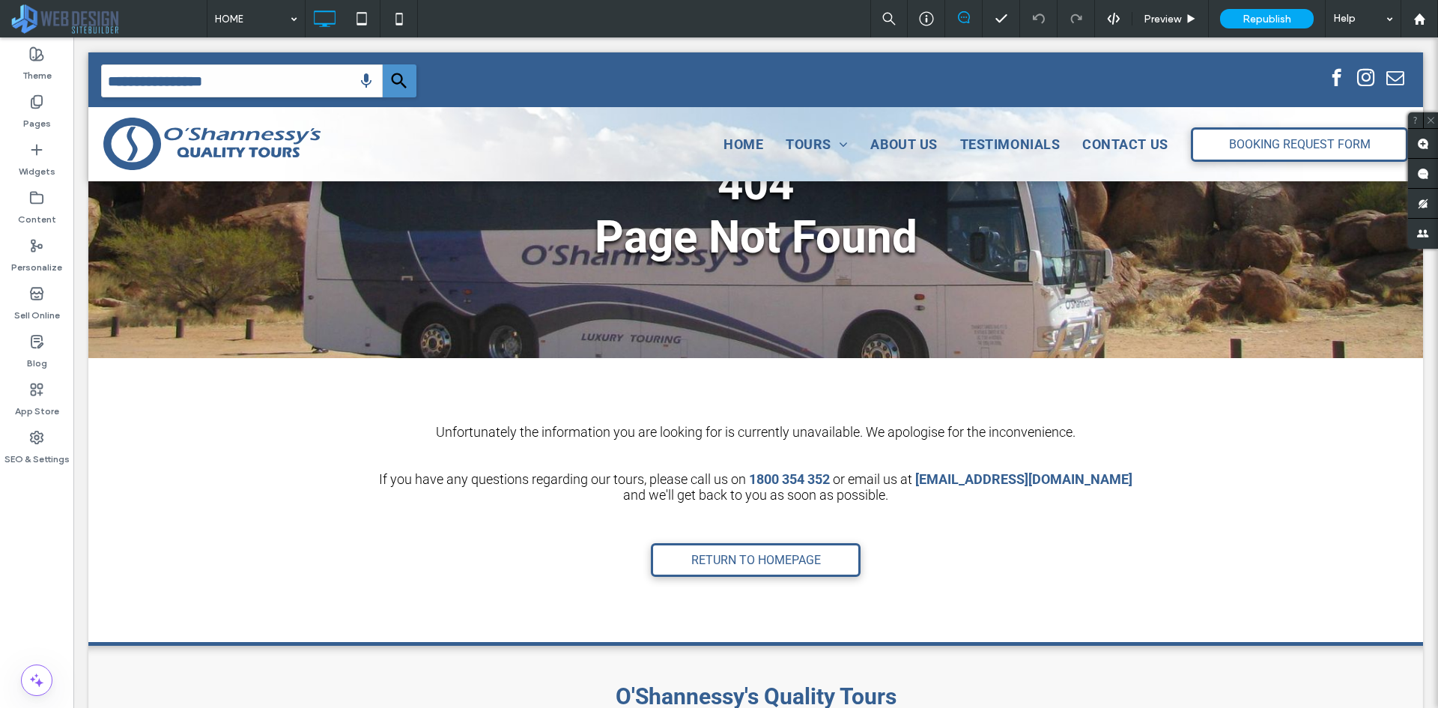
scroll to position [0, 0]
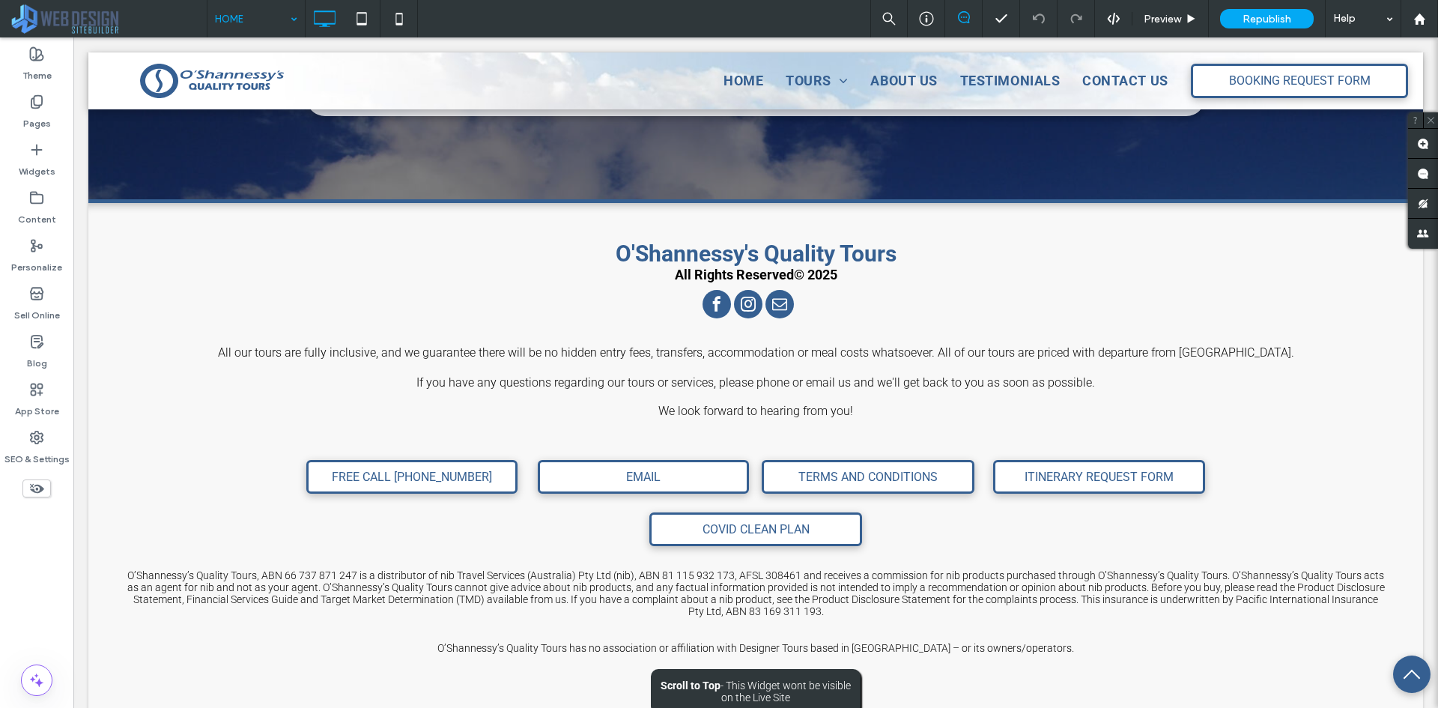
scroll to position [3529, 0]
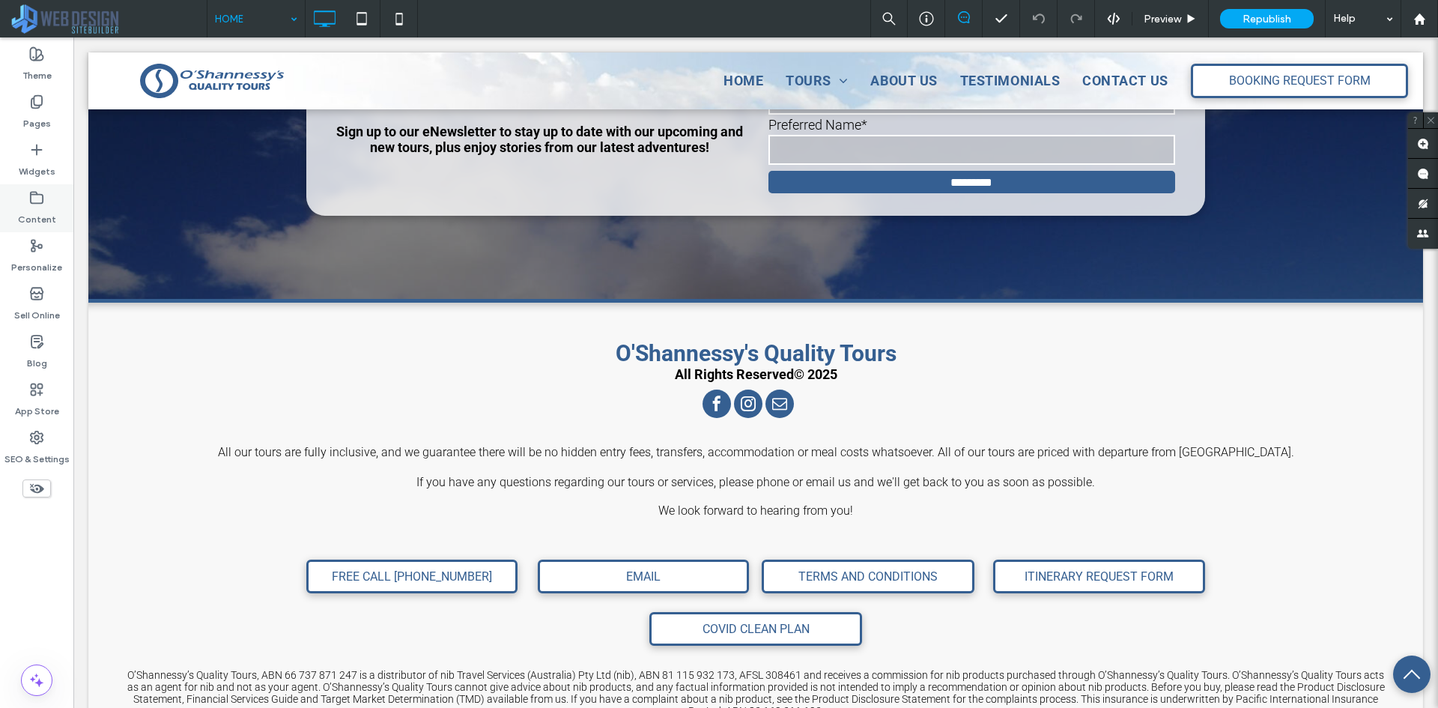
click at [35, 203] on use at bounding box center [37, 197] width 12 height 11
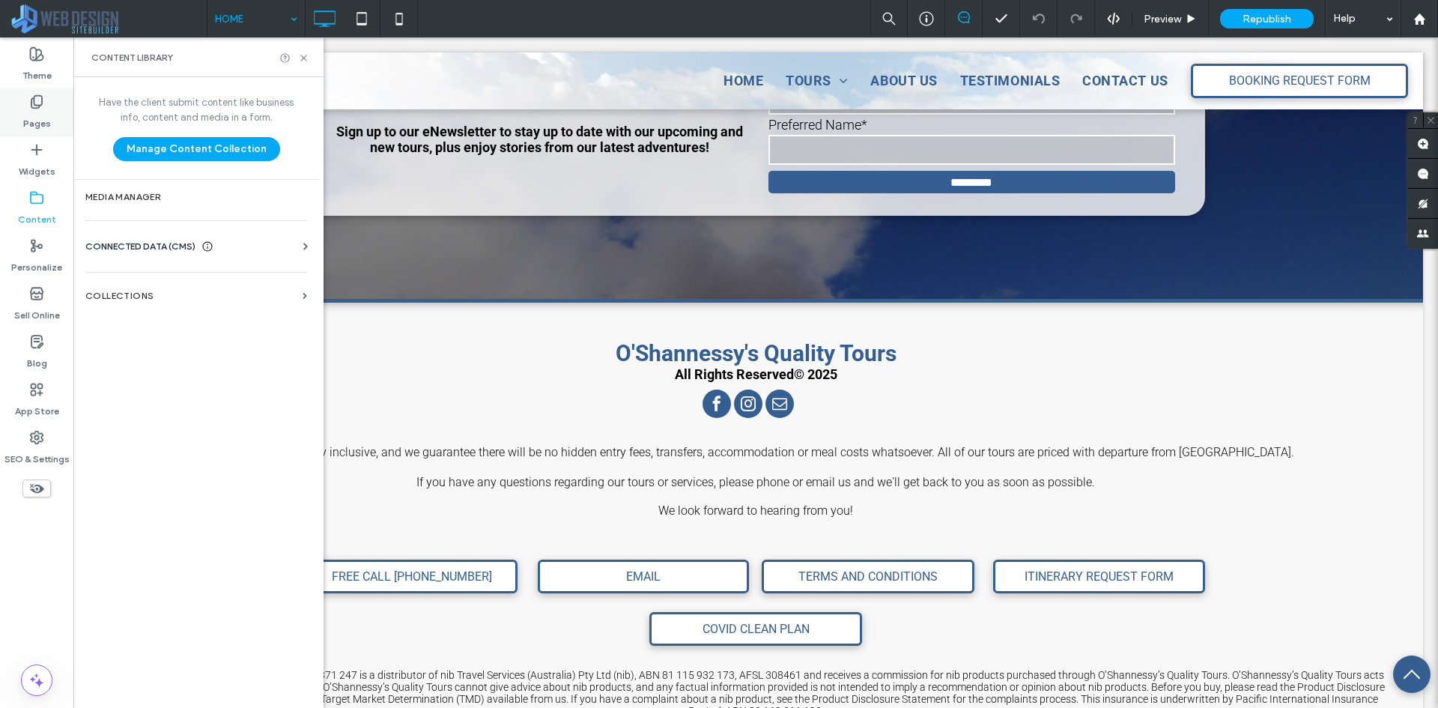
click at [31, 115] on label "Pages" at bounding box center [37, 119] width 28 height 21
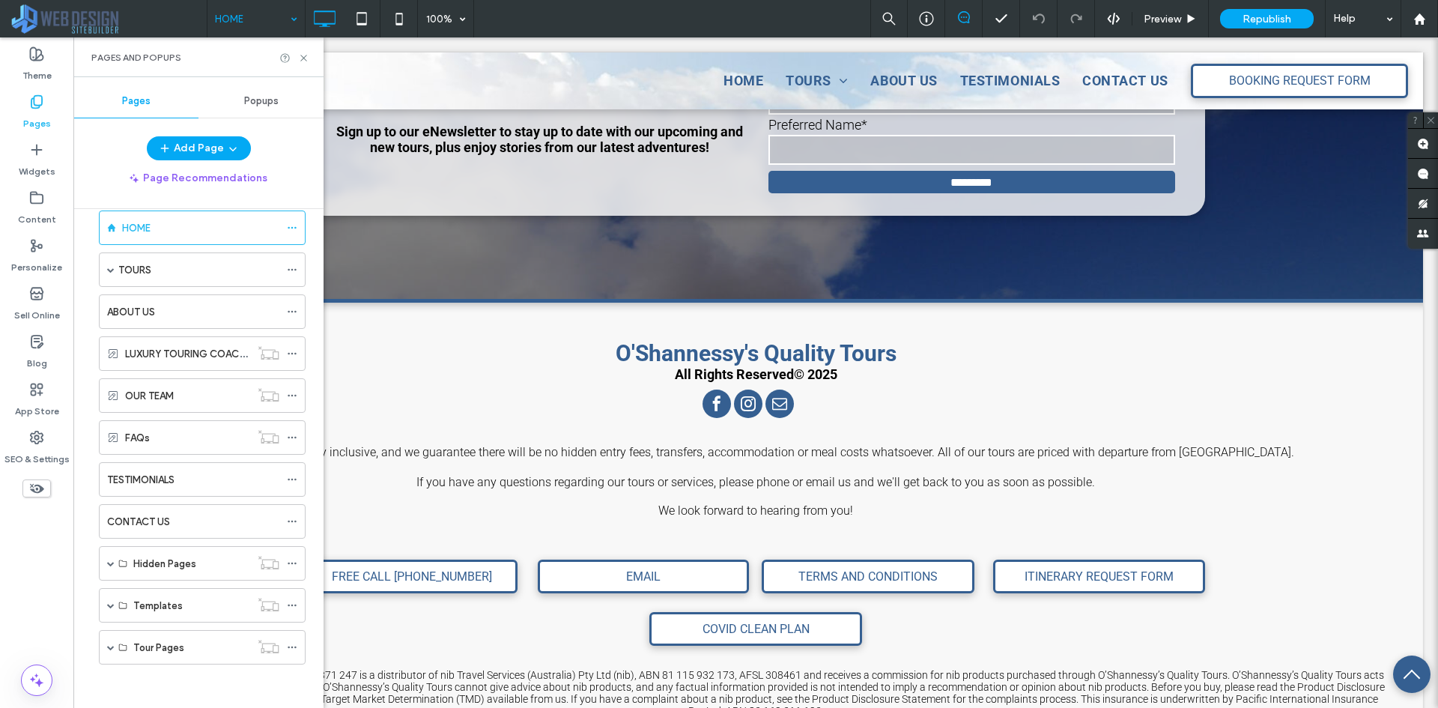
scroll to position [25, 0]
click at [109, 559] on span at bounding box center [110, 561] width 7 height 7
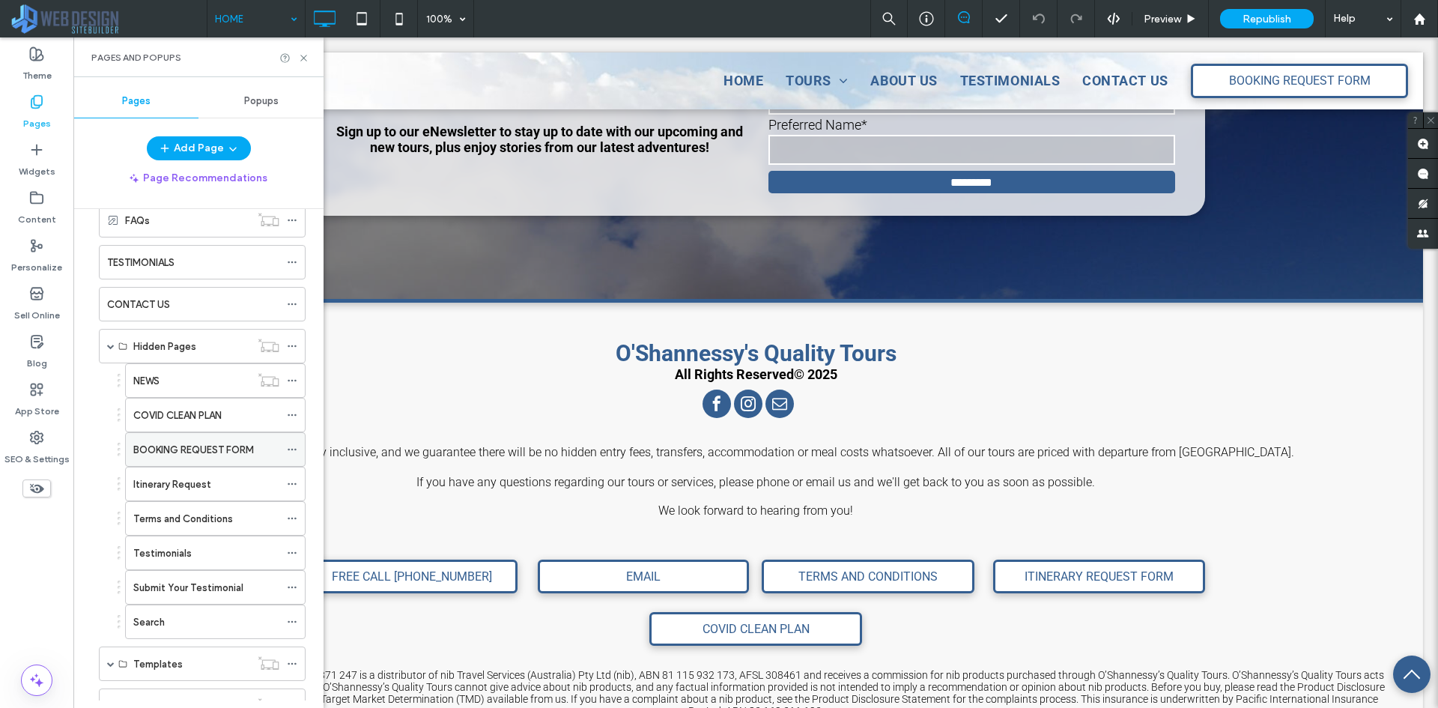
scroll to position [250, 0]
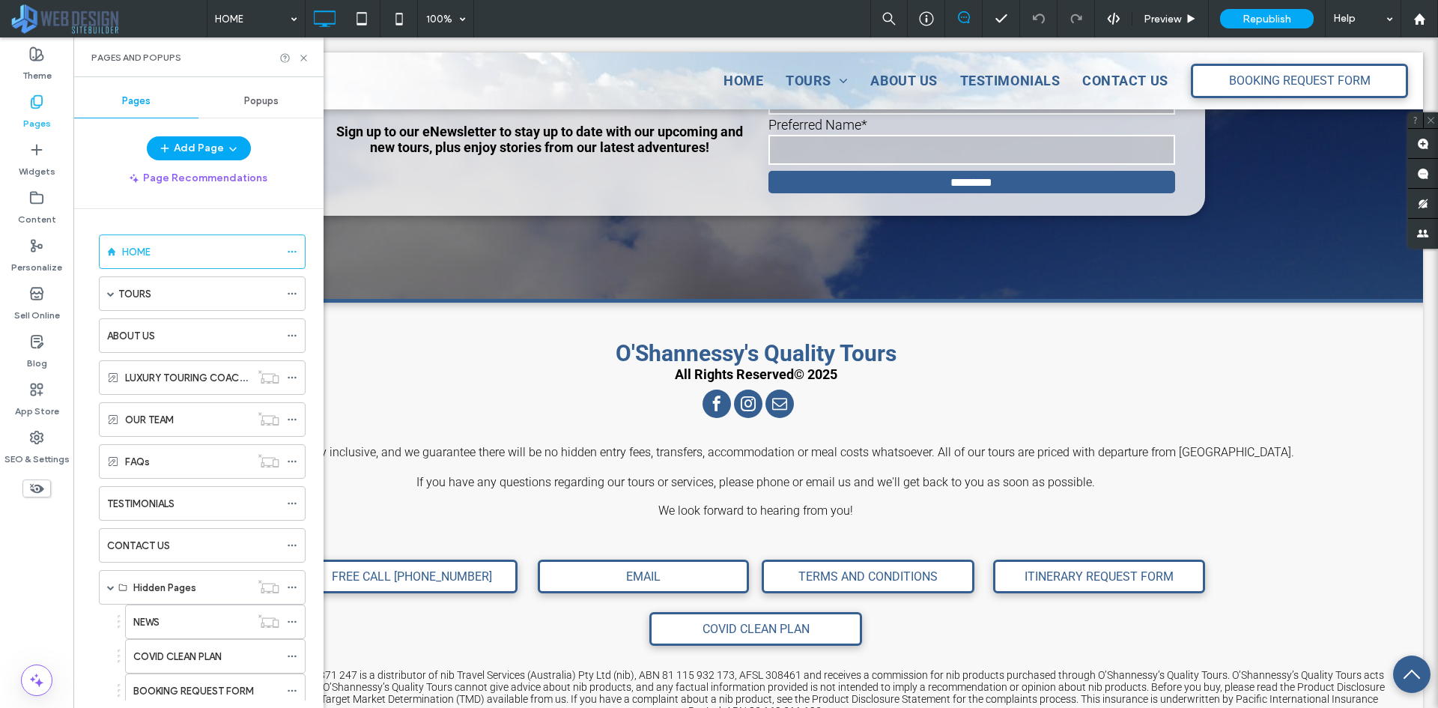
scroll to position [250, 0]
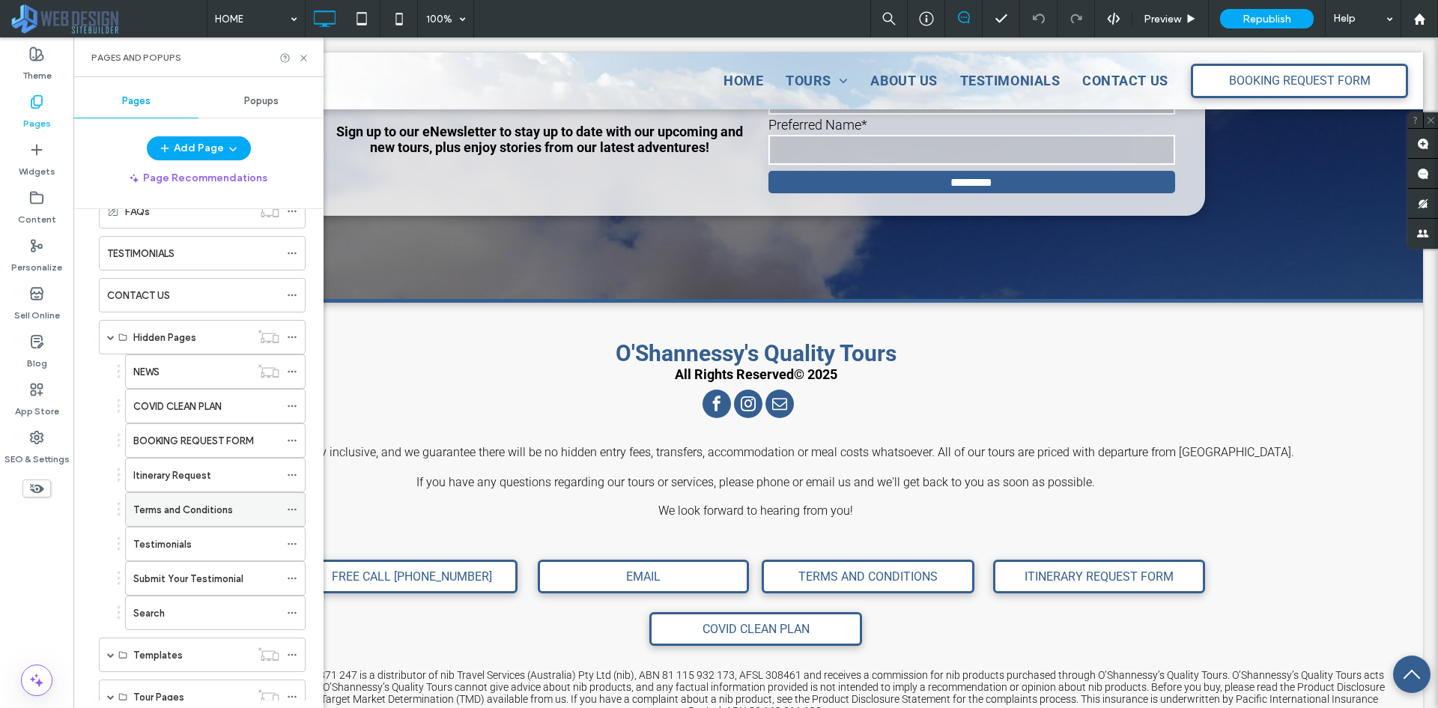
click at [192, 512] on label "Terms and Conditions" at bounding box center [183, 509] width 100 height 26
click at [143, 482] on label "Itinerary Request" at bounding box center [172, 475] width 78 height 26
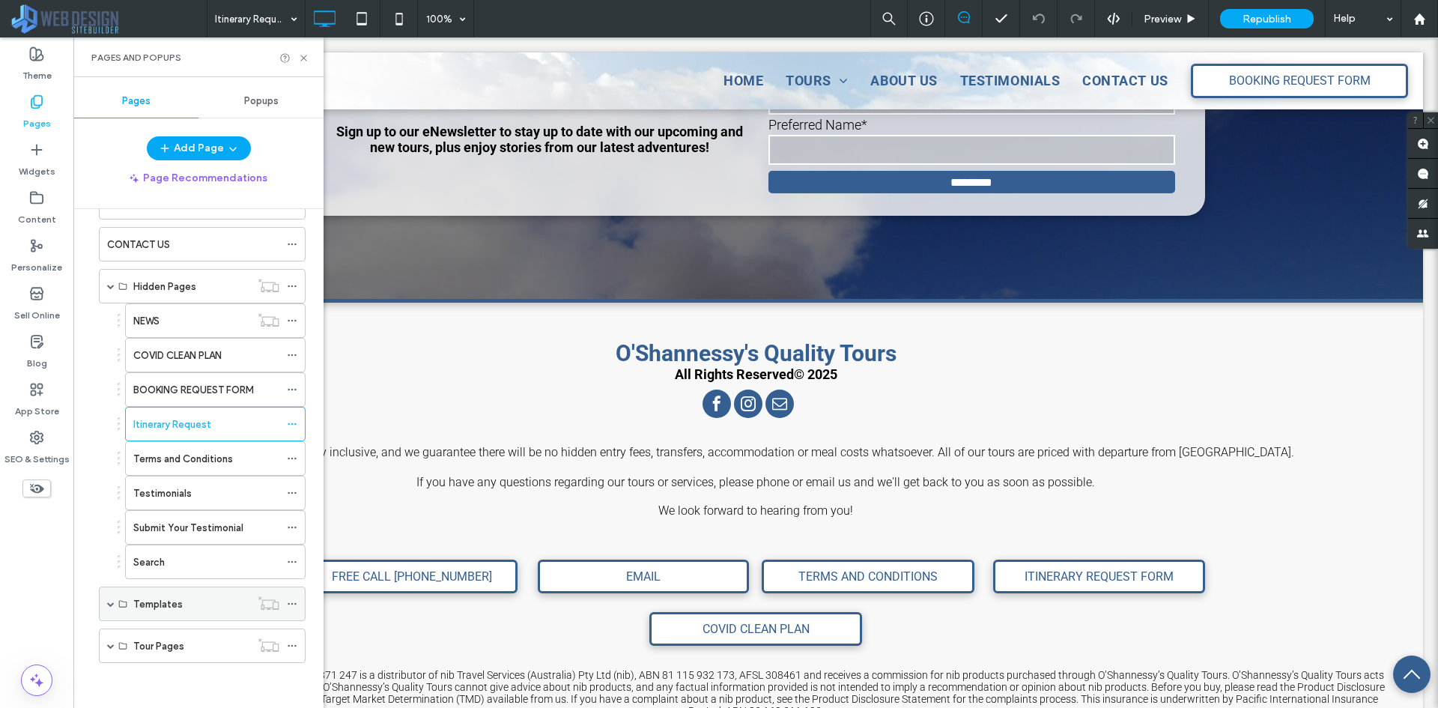
click at [136, 595] on label "Templates" at bounding box center [157, 604] width 49 height 26
click at [124, 598] on div "Templates" at bounding box center [202, 603] width 207 height 34
click at [100, 606] on div "Templates" at bounding box center [202, 603] width 207 height 34
click at [107, 604] on span at bounding box center [110, 603] width 7 height 7
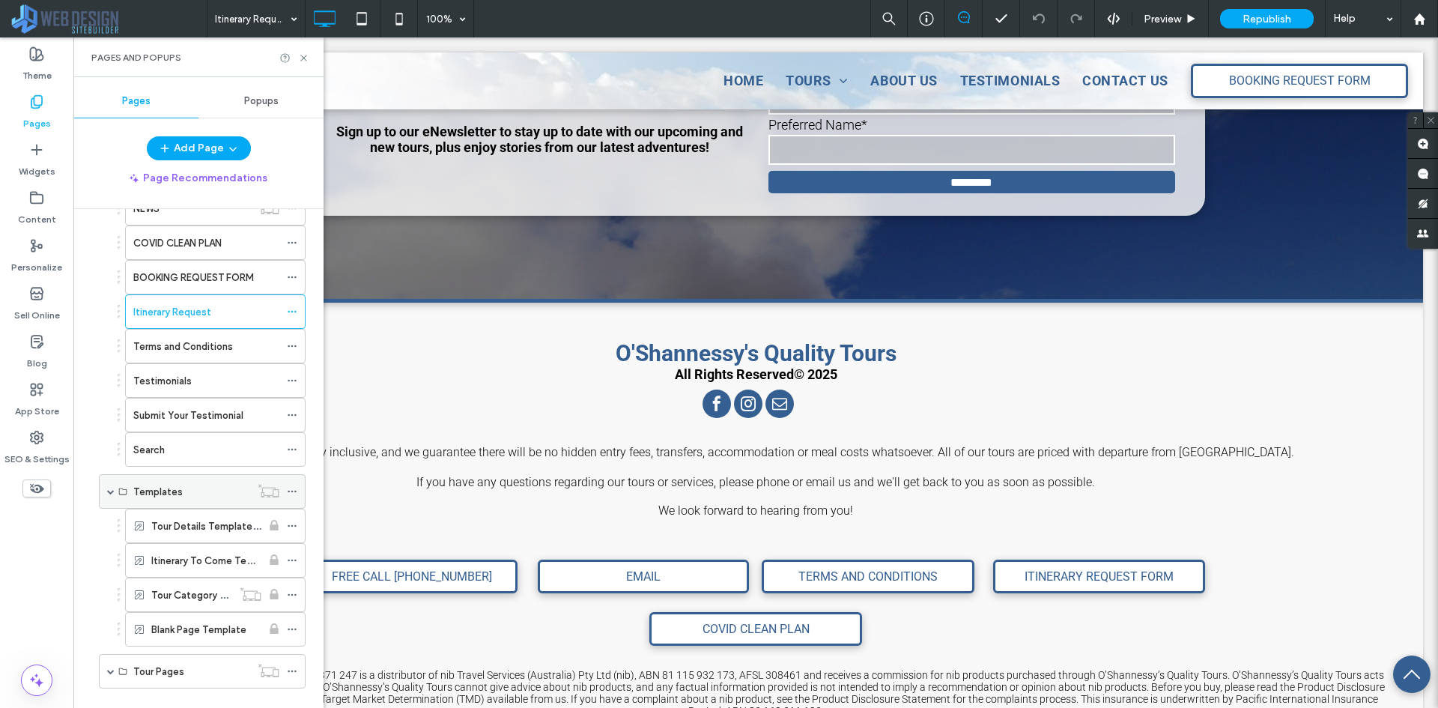
scroll to position [439, 0]
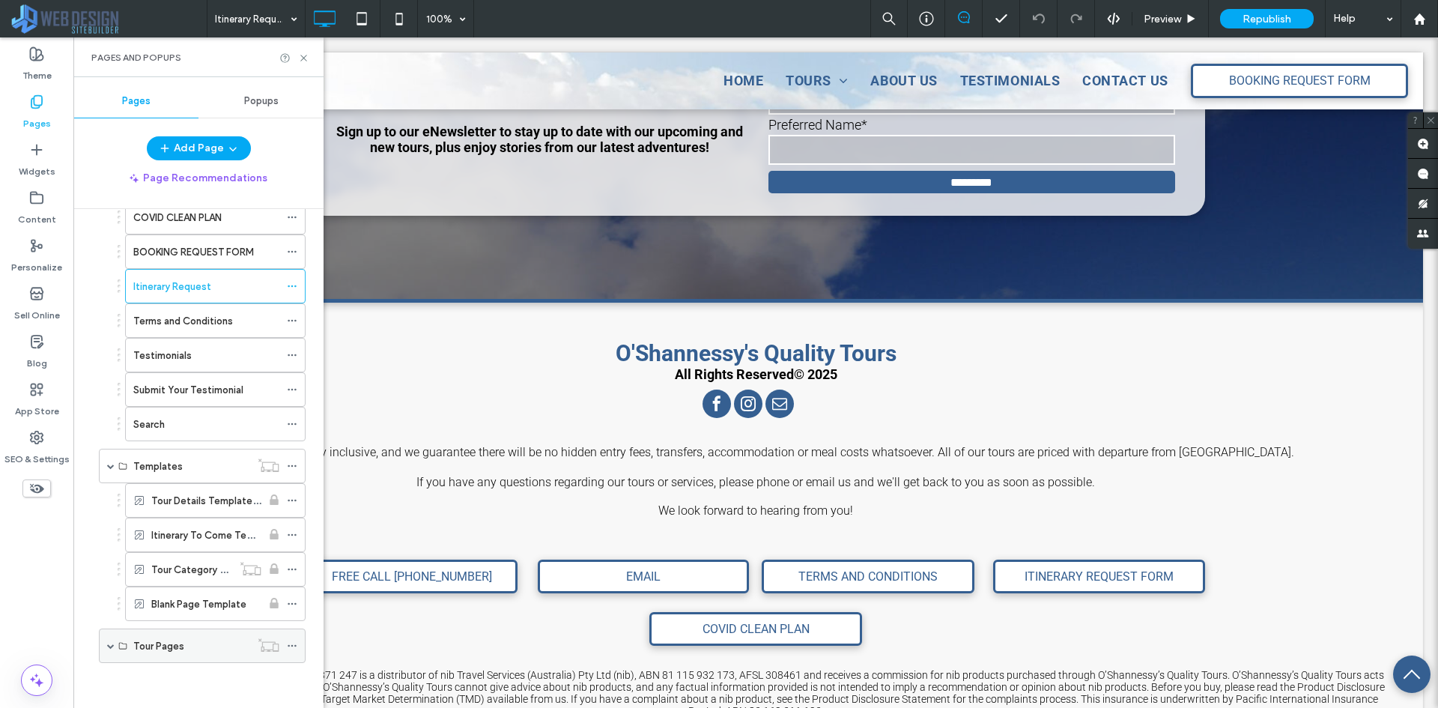
click at [162, 637] on label "Tour Pages" at bounding box center [158, 646] width 51 height 26
click at [156, 641] on label "Tour Pages" at bounding box center [158, 646] width 51 height 26
click at [106, 646] on div "Tour Pages" at bounding box center [202, 645] width 207 height 34
click at [111, 645] on span at bounding box center [110, 645] width 7 height 7
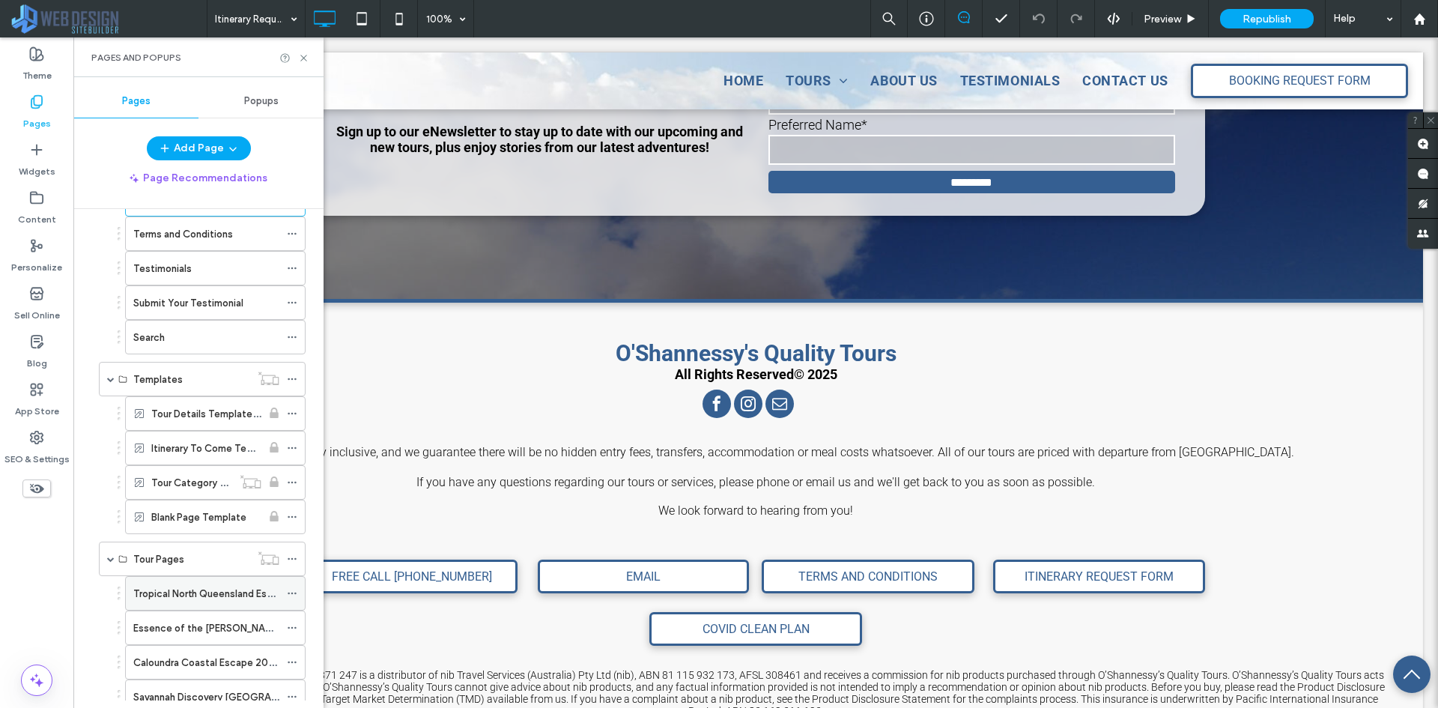
scroll to position [514, 0]
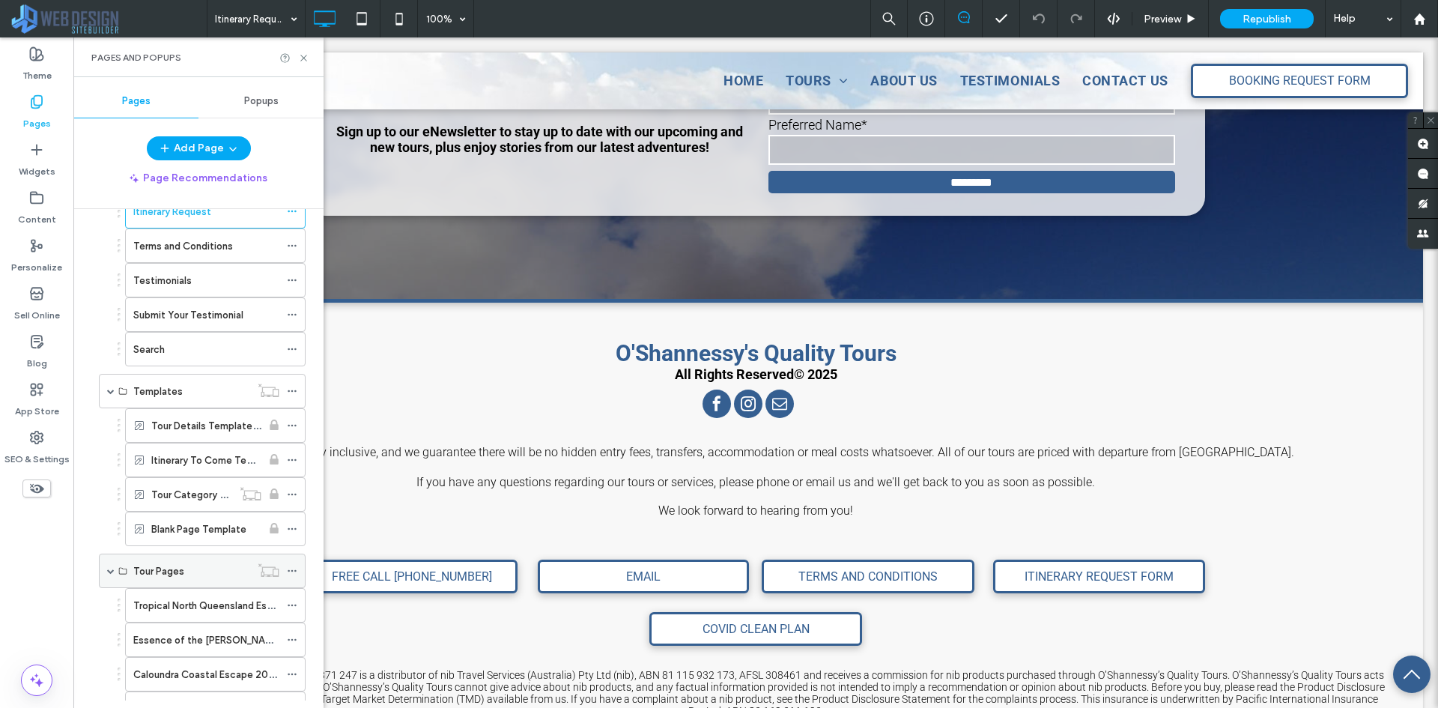
click at [106, 570] on div "Tour Pages" at bounding box center [202, 570] width 207 height 34
click at [110, 568] on span at bounding box center [110, 570] width 7 height 7
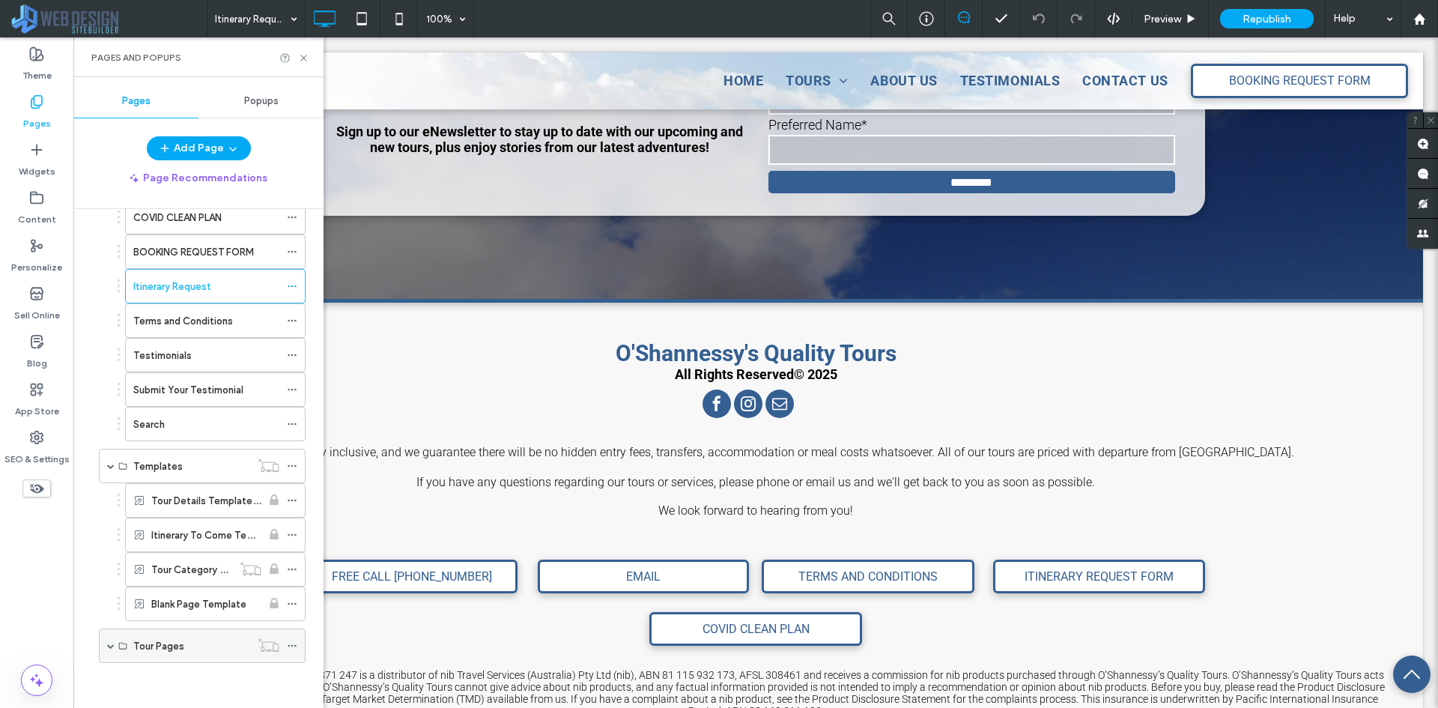
scroll to position [439, 0]
click at [115, 465] on div "Templates" at bounding box center [202, 466] width 207 height 34
click at [116, 465] on div "Templates" at bounding box center [202, 466] width 207 height 34
click at [115, 467] on div "Templates" at bounding box center [202, 466] width 207 height 34
click at [112, 467] on span at bounding box center [110, 465] width 7 height 7
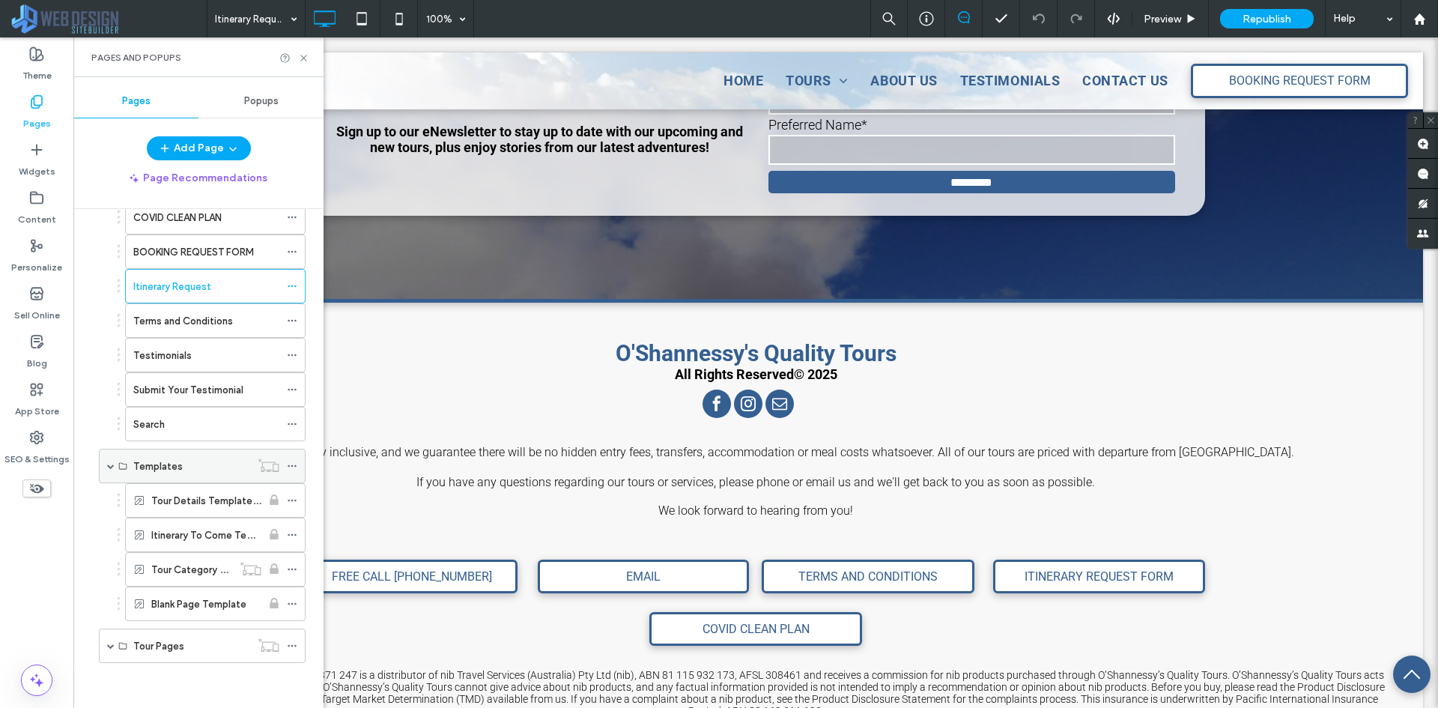
scroll to position [301, 0]
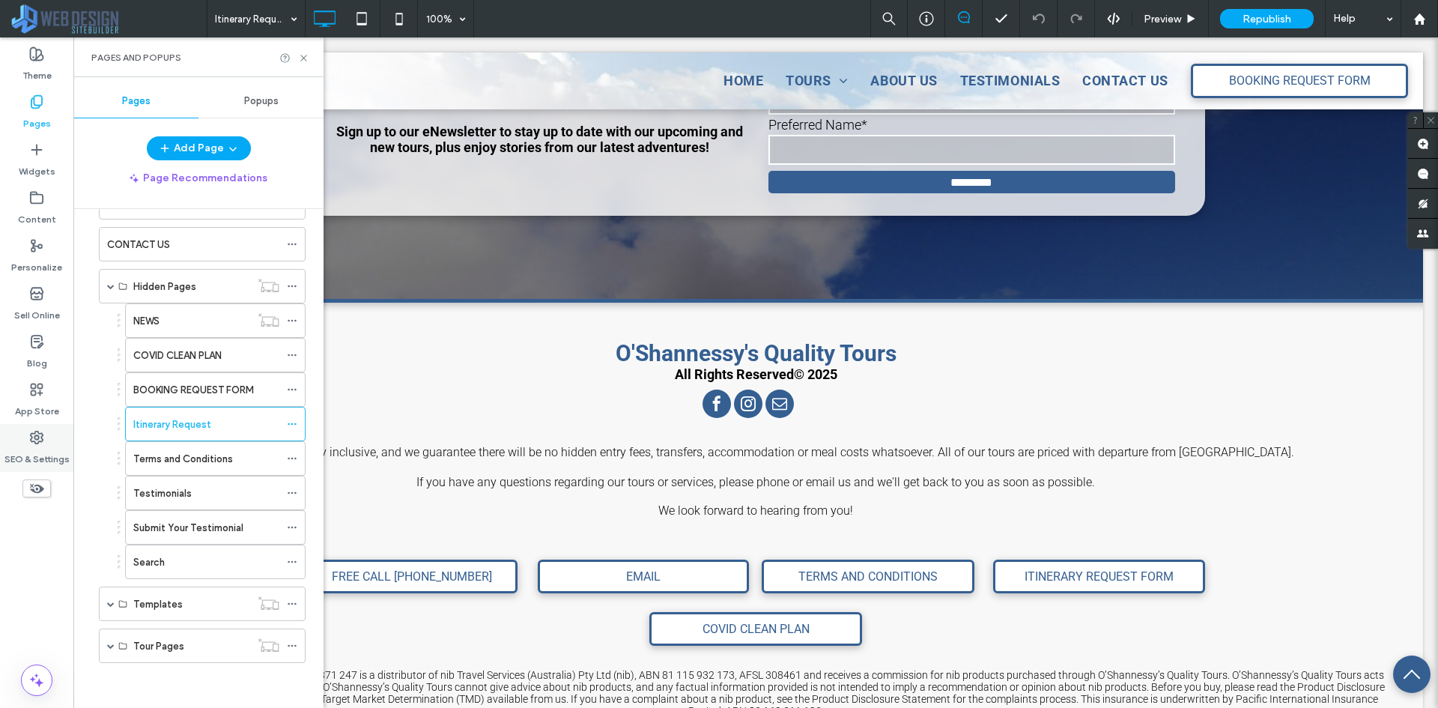
click at [46, 453] on label "SEO & Settings" at bounding box center [36, 455] width 65 height 21
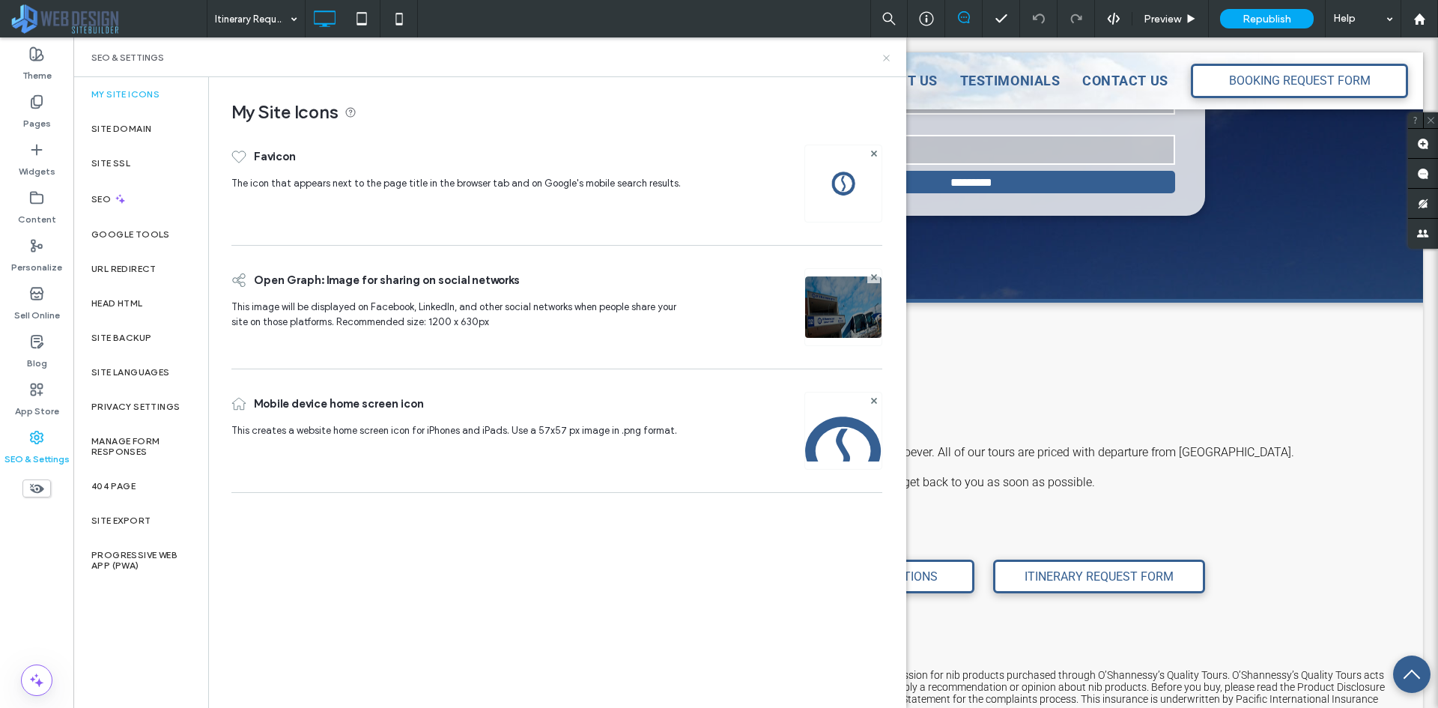
click at [890, 56] on icon at bounding box center [886, 57] width 11 height 11
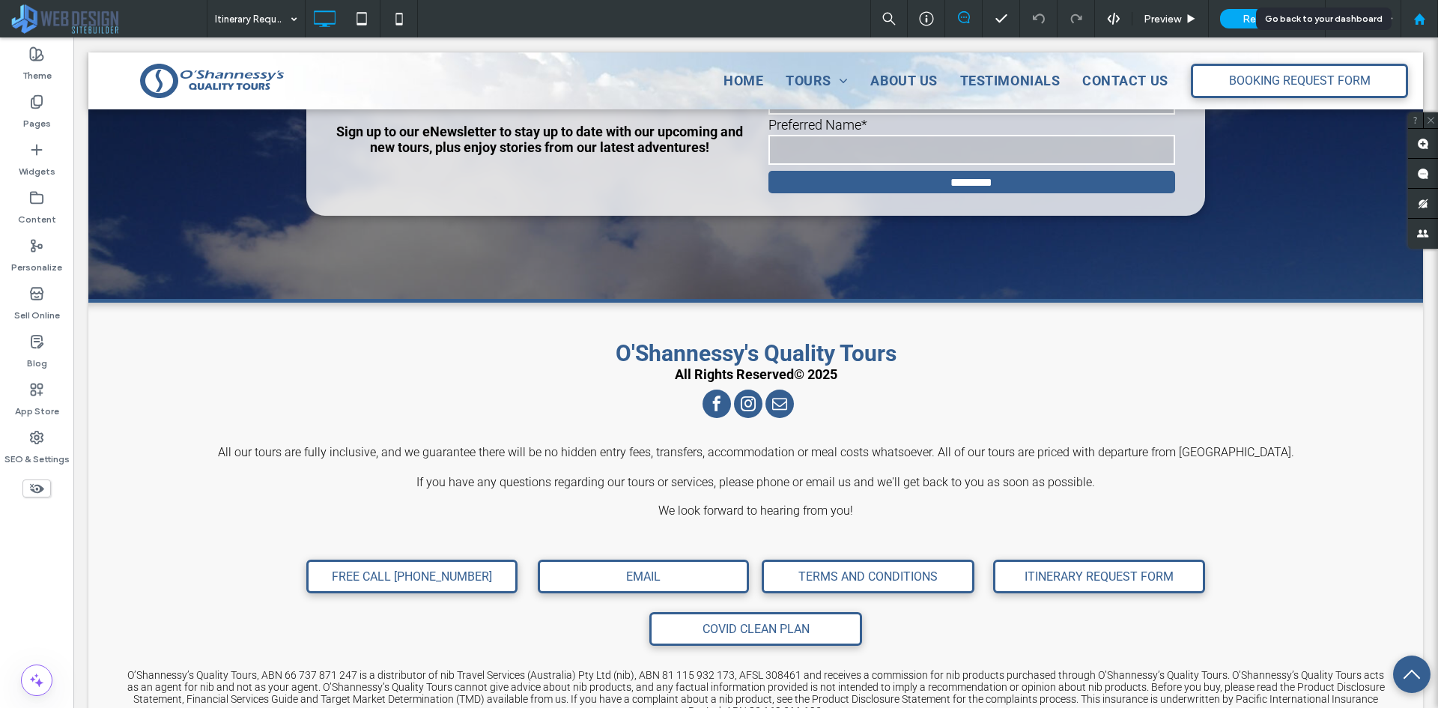
click at [1422, 26] on div at bounding box center [1418, 18] width 37 height 37
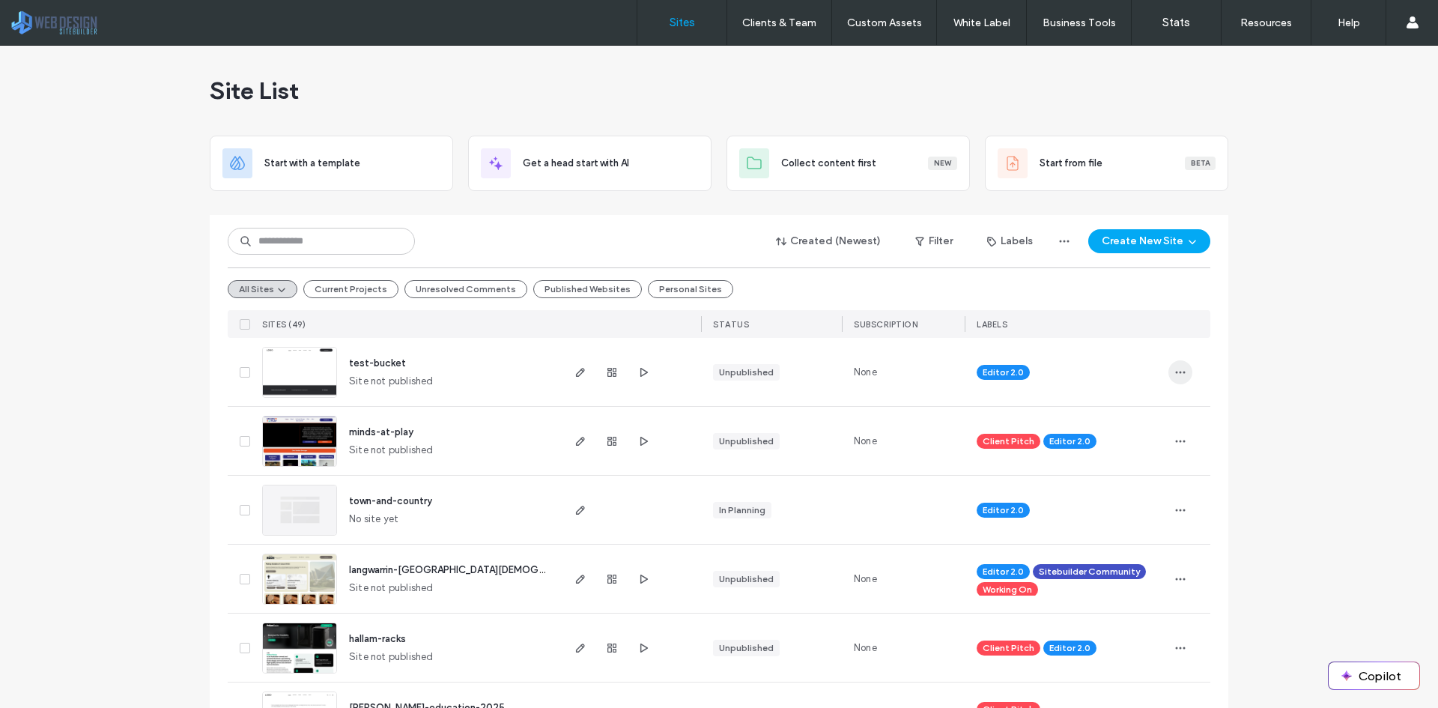
click at [1176, 374] on icon "button" at bounding box center [1180, 372] width 12 height 12
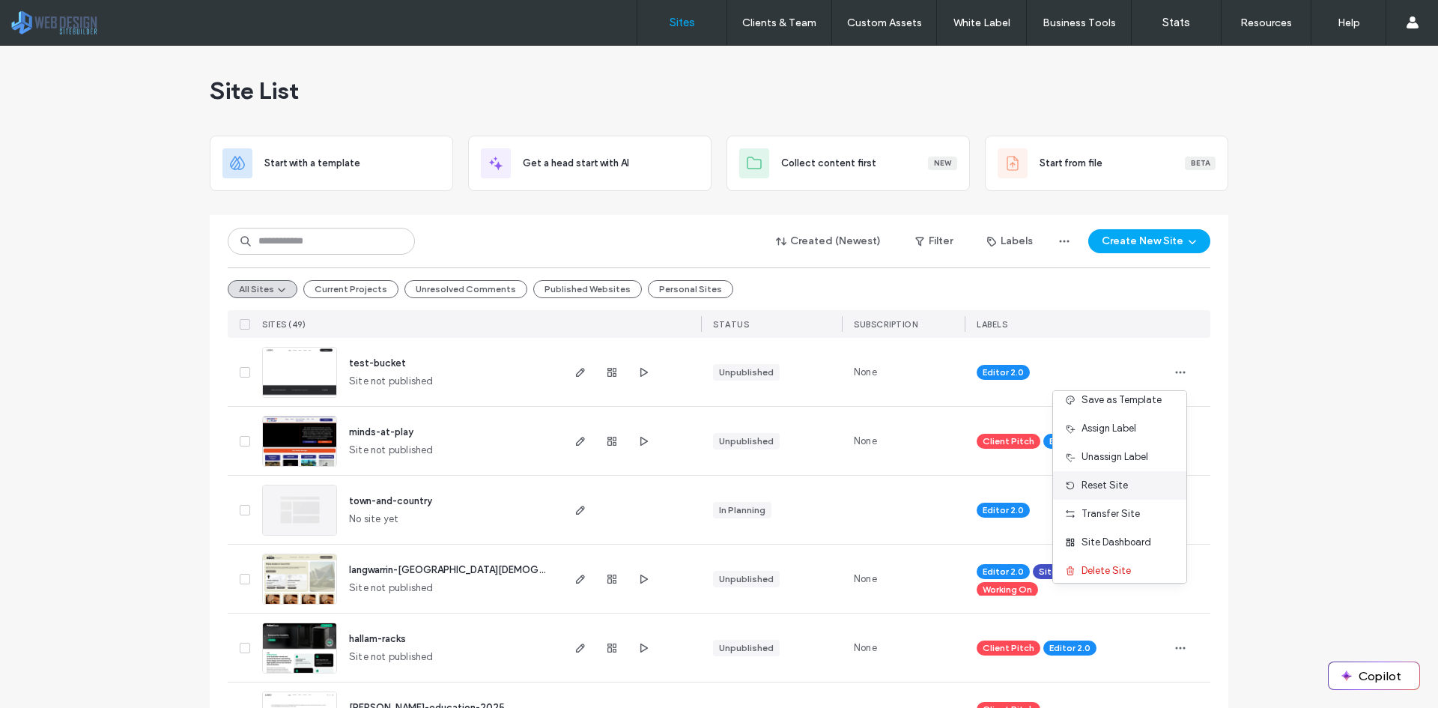
scroll to position [76, 0]
click at [1128, 565] on span "Delete Site" at bounding box center [1105, 562] width 49 height 15
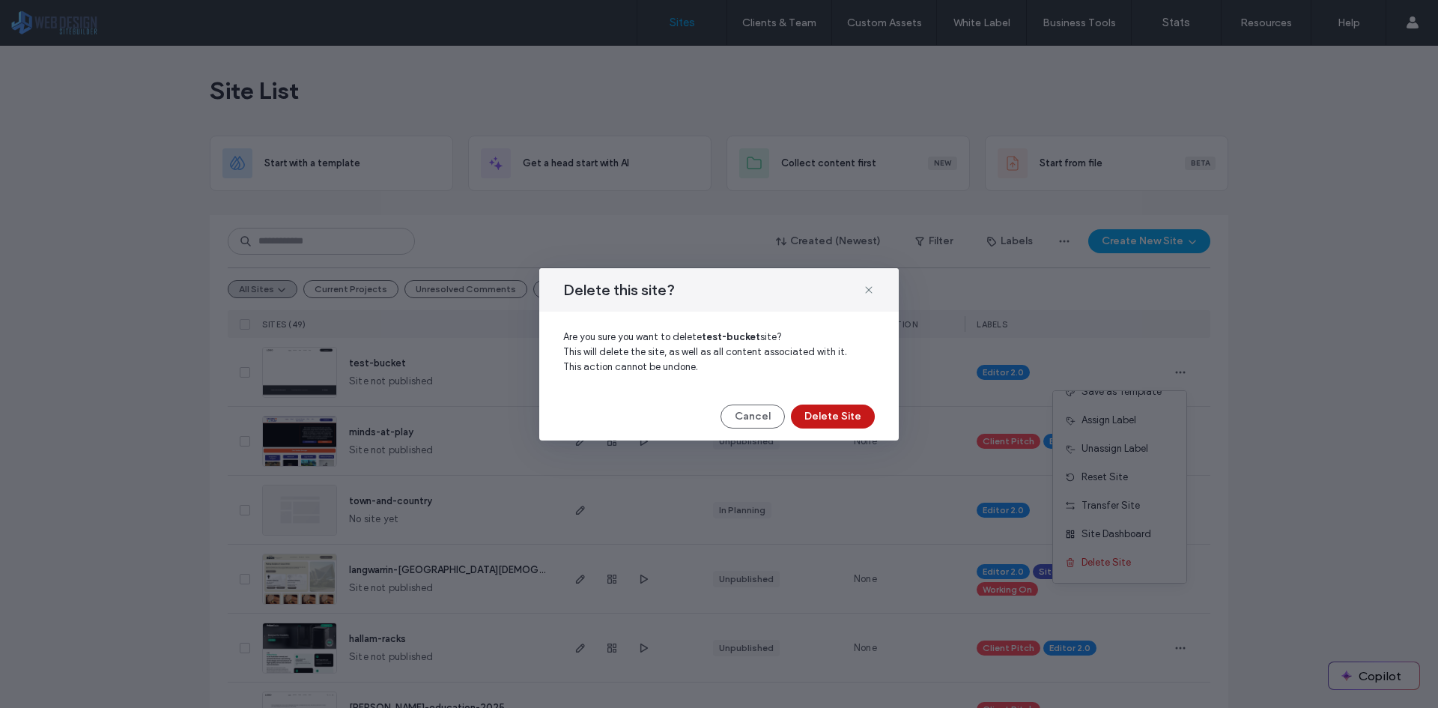
click at [851, 424] on button "Delete Site" at bounding box center [833, 416] width 84 height 24
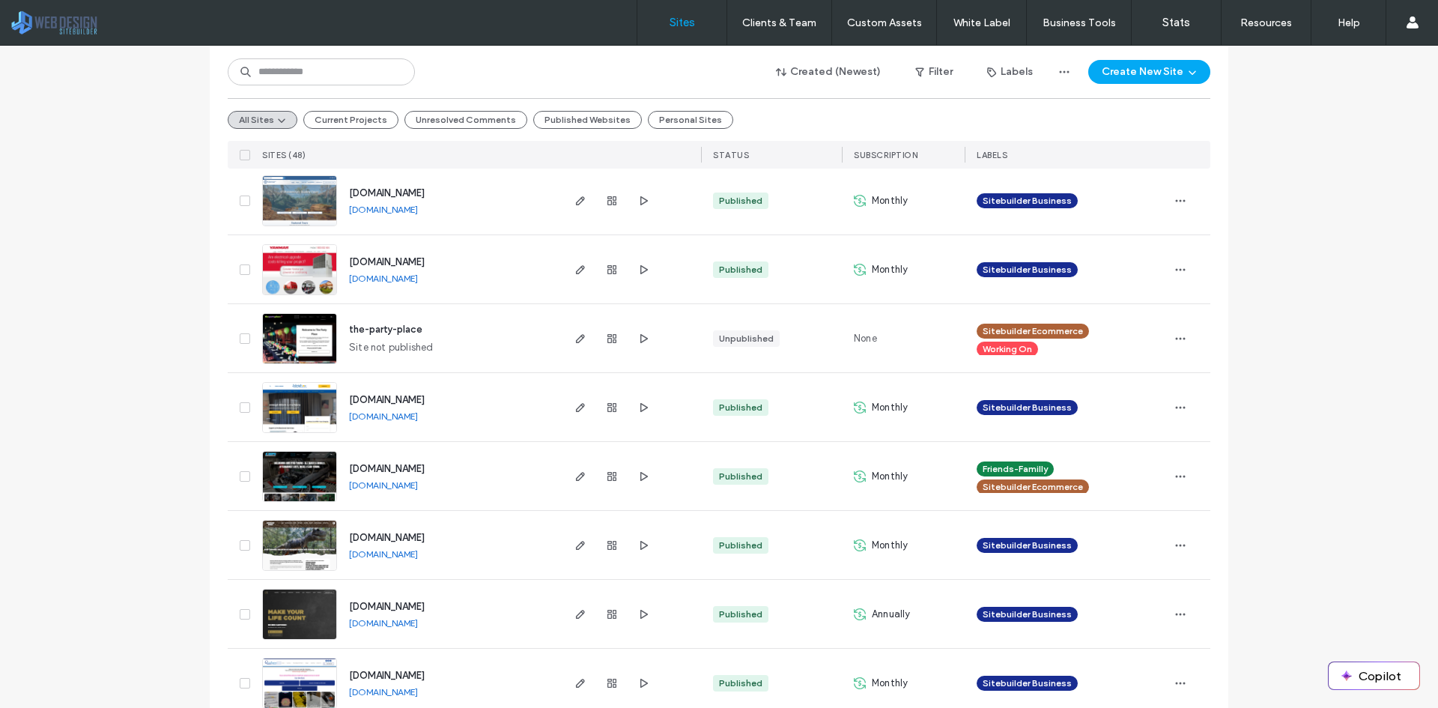
scroll to position [1947, 0]
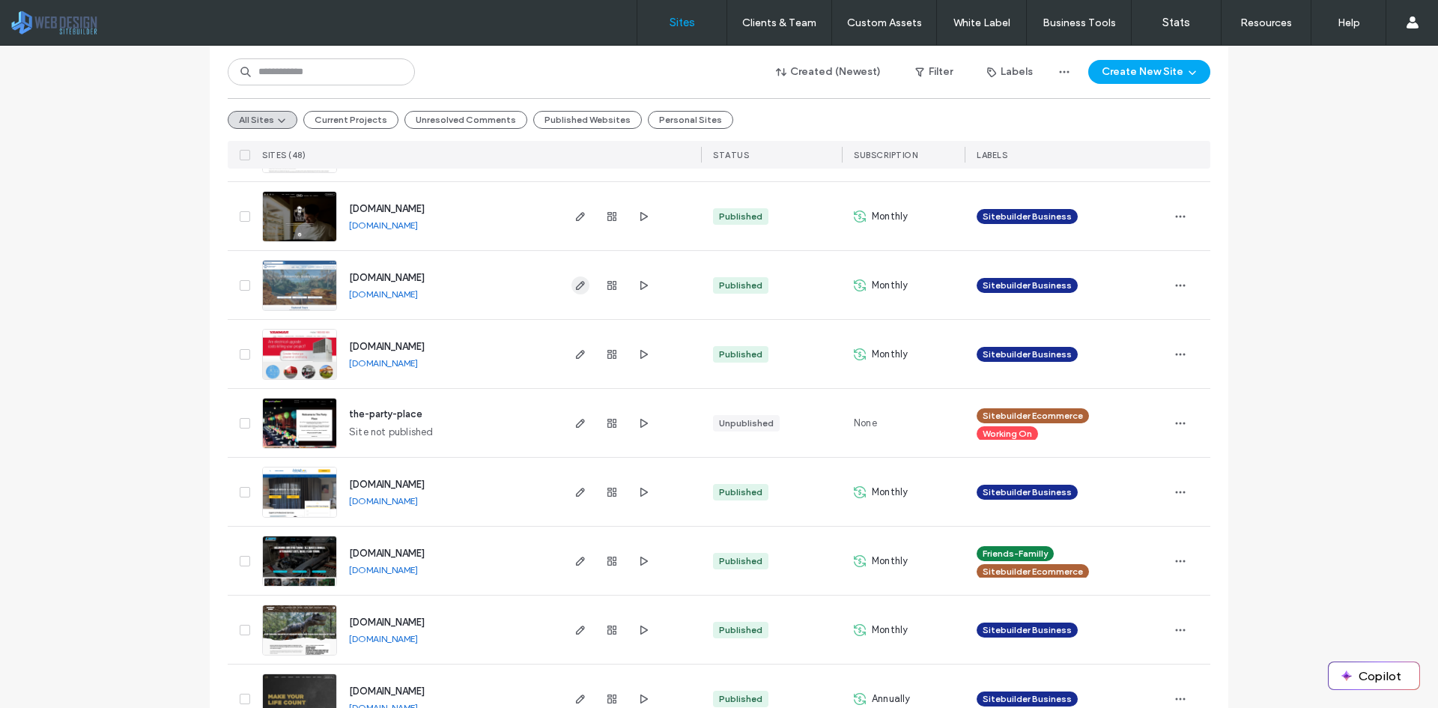
click at [577, 287] on icon "button" at bounding box center [580, 285] width 12 height 12
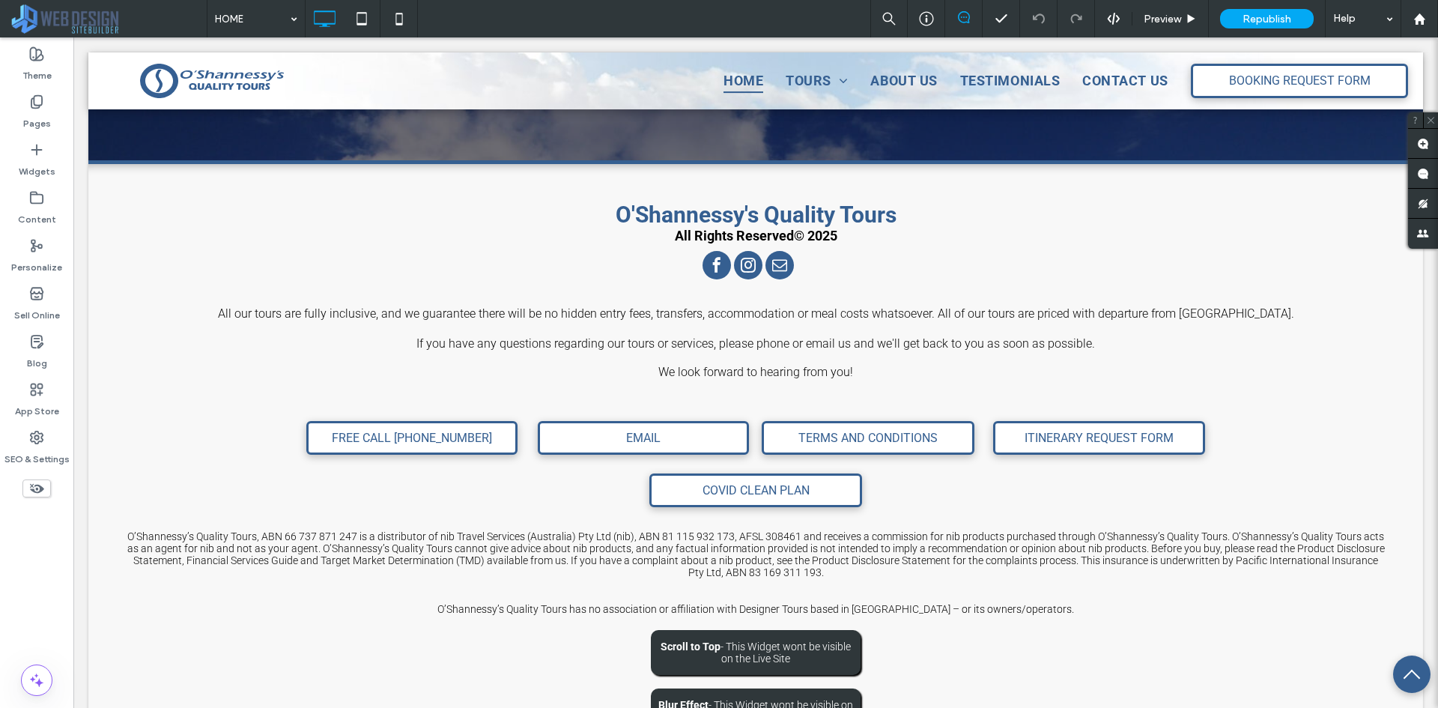
scroll to position [3662, 0]
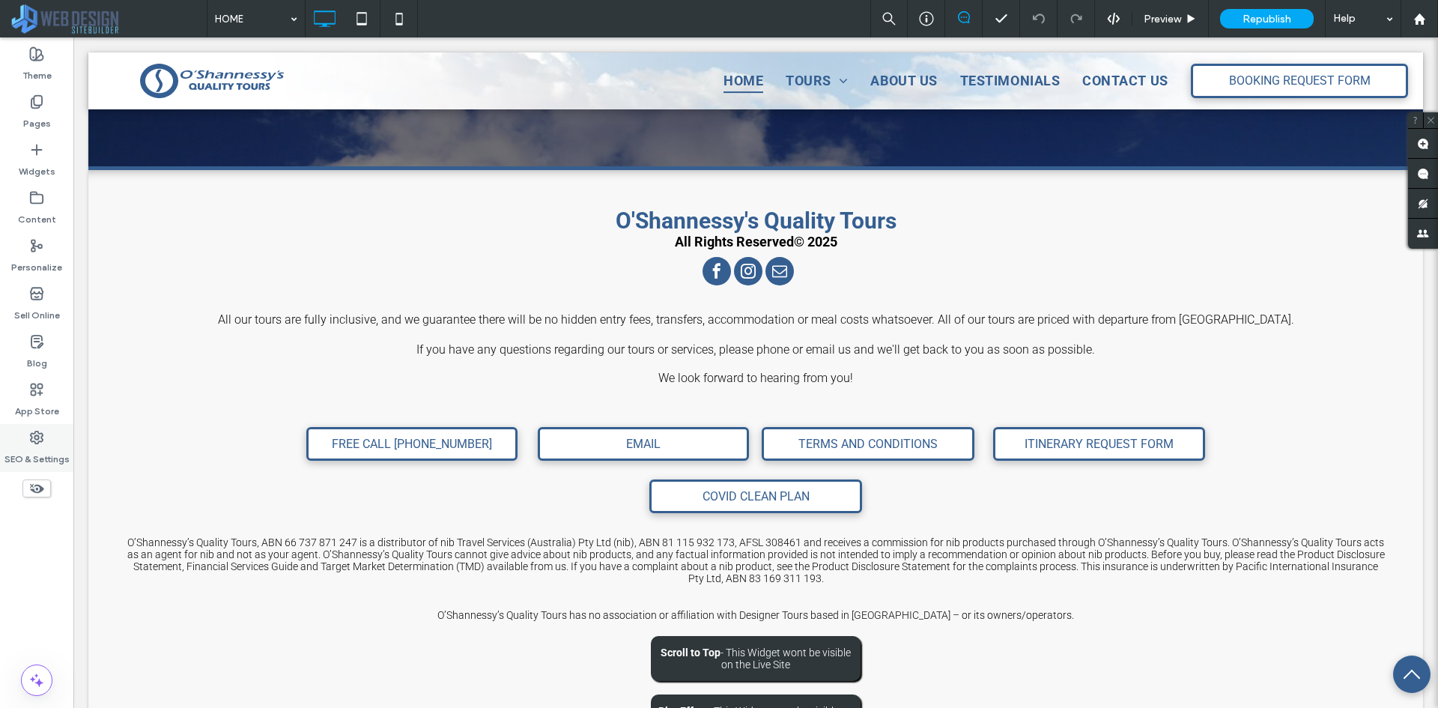
click at [46, 442] on div "SEO & Settings" at bounding box center [36, 448] width 73 height 48
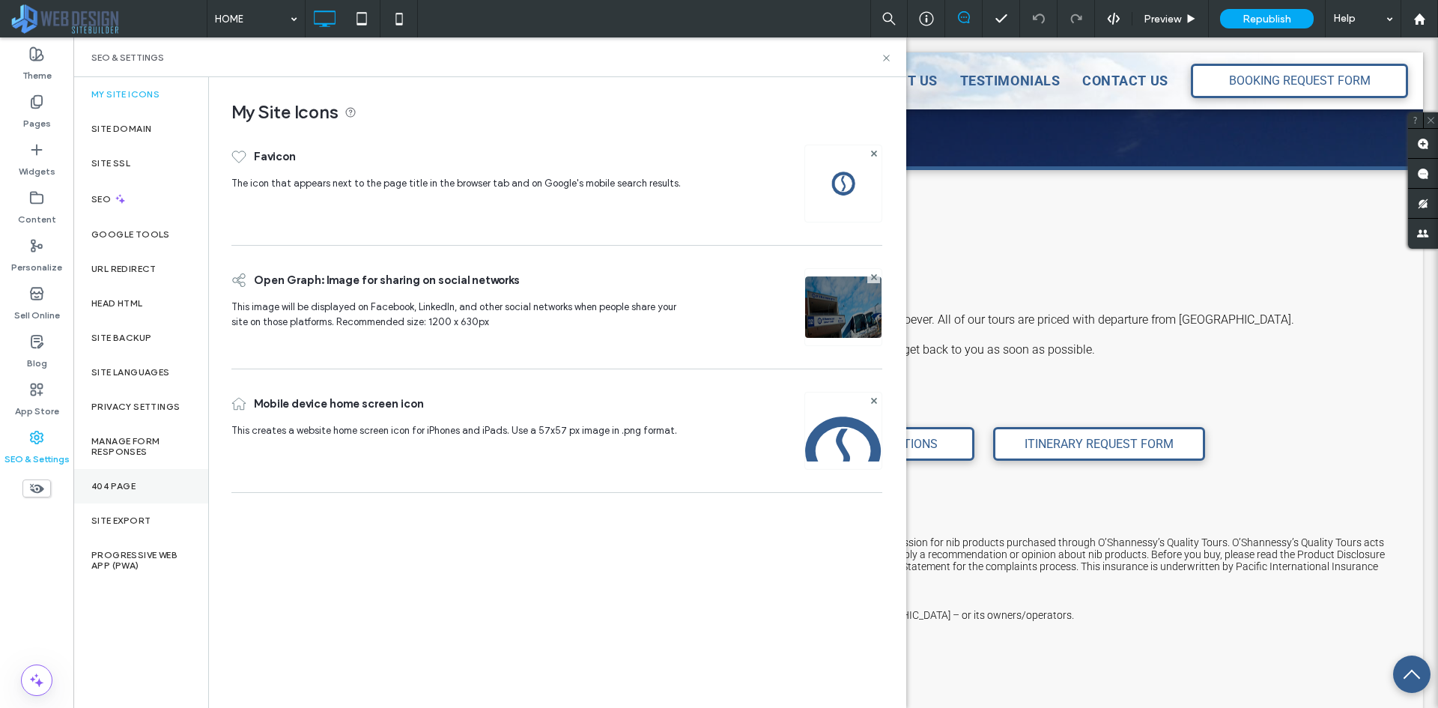
click at [156, 474] on div "404 Page" at bounding box center [140, 486] width 135 height 34
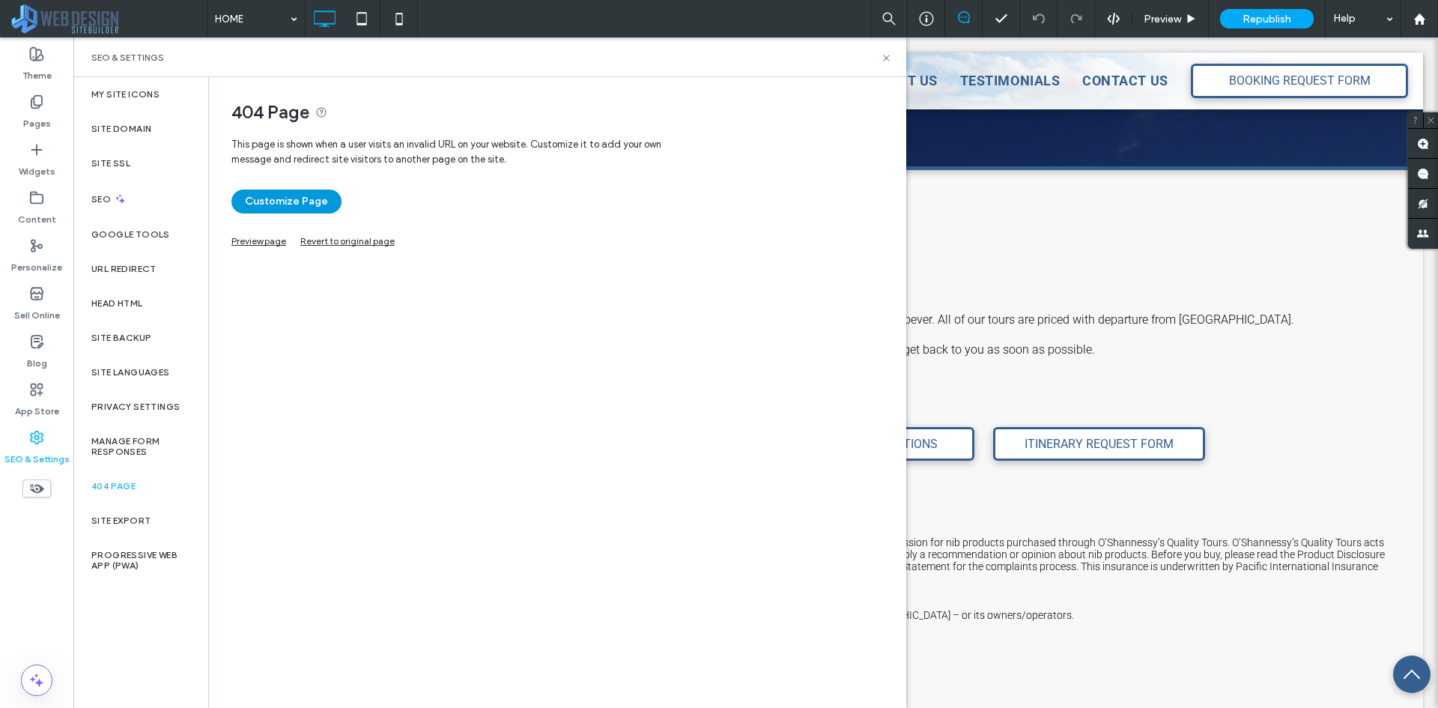
click at [278, 197] on button "Customize Page" at bounding box center [286, 201] width 110 height 24
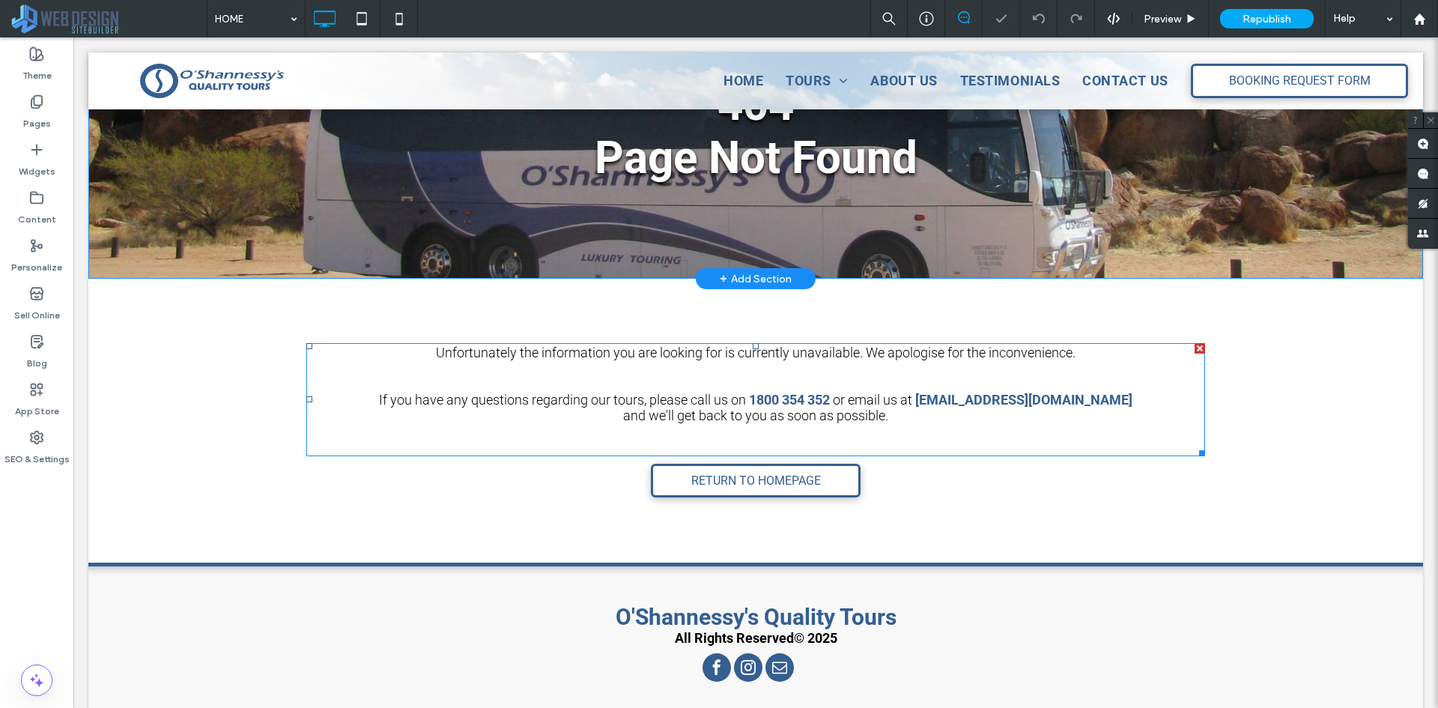
scroll to position [225, 0]
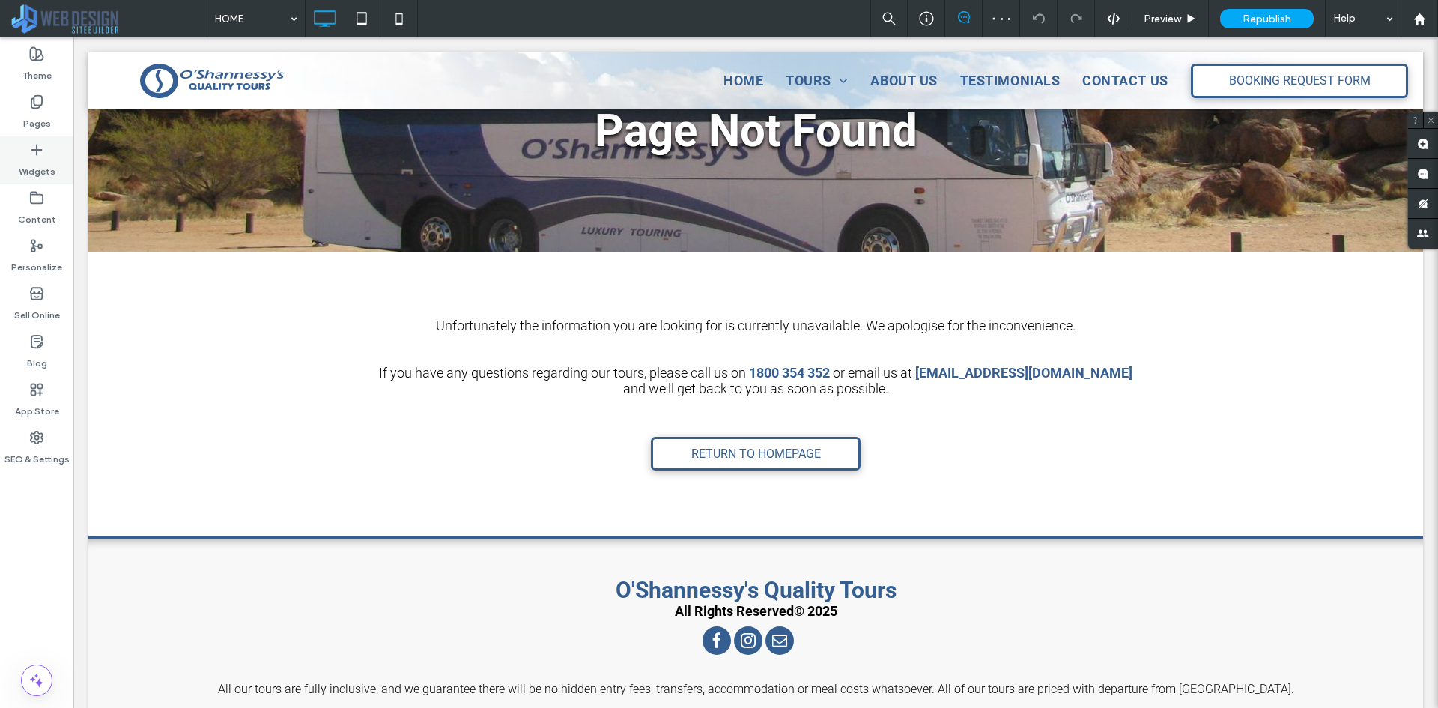
click at [25, 163] on label "Widgets" at bounding box center [37, 167] width 37 height 21
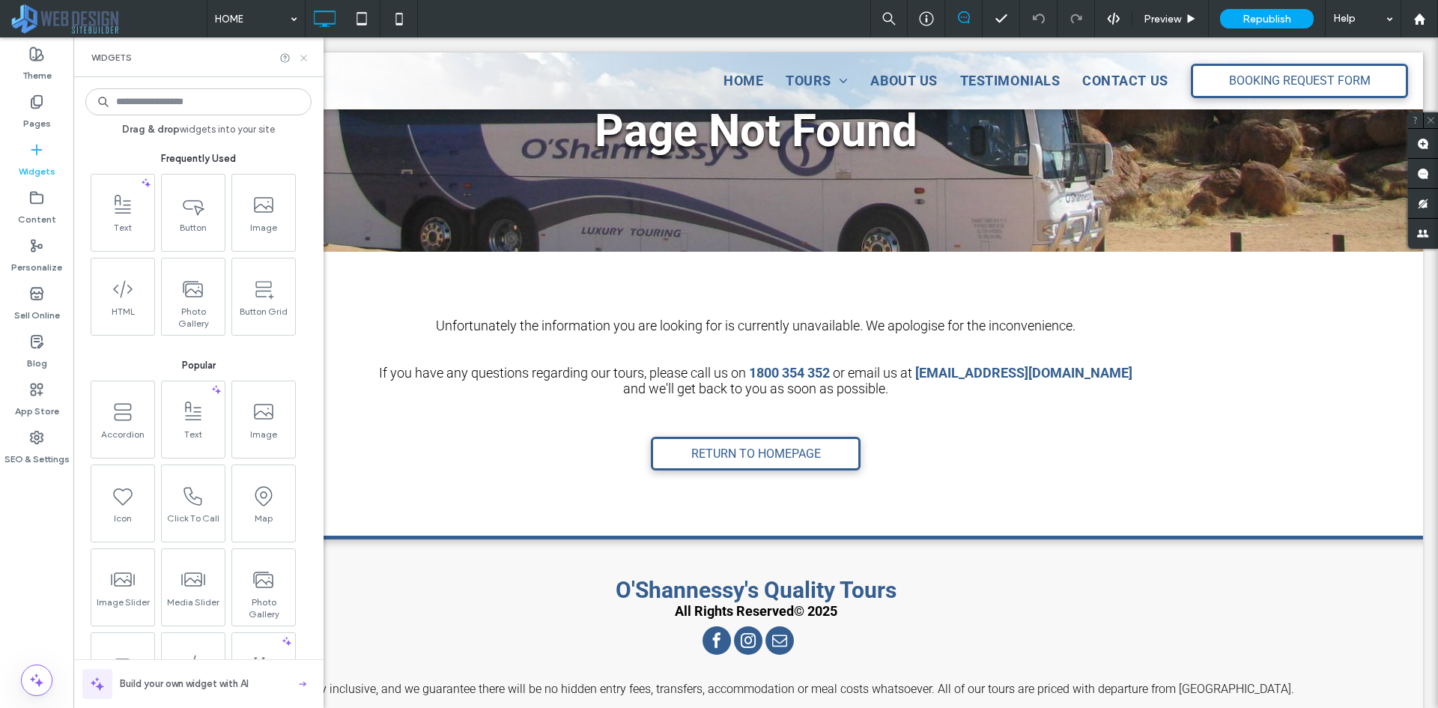
click at [306, 59] on icon at bounding box center [303, 57] width 11 height 11
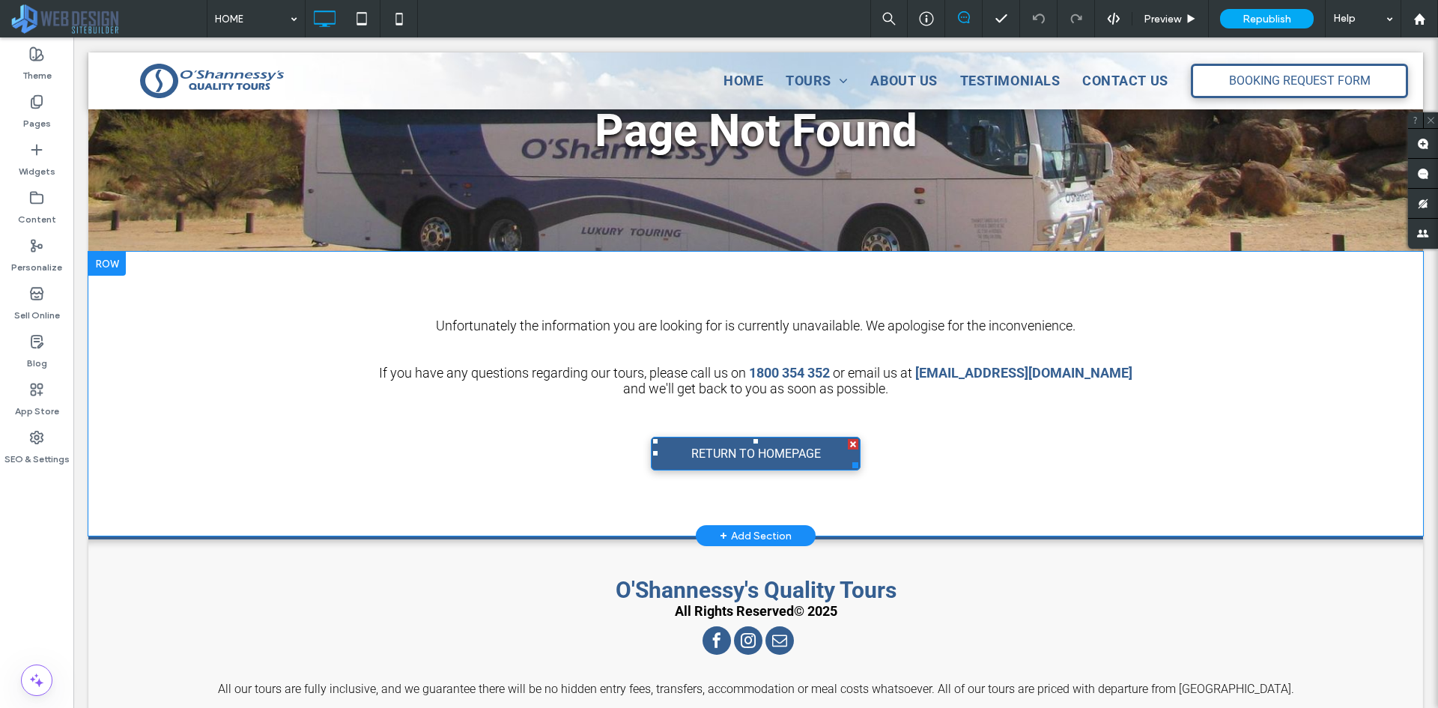
click at [848, 449] on div at bounding box center [853, 444] width 10 height 10
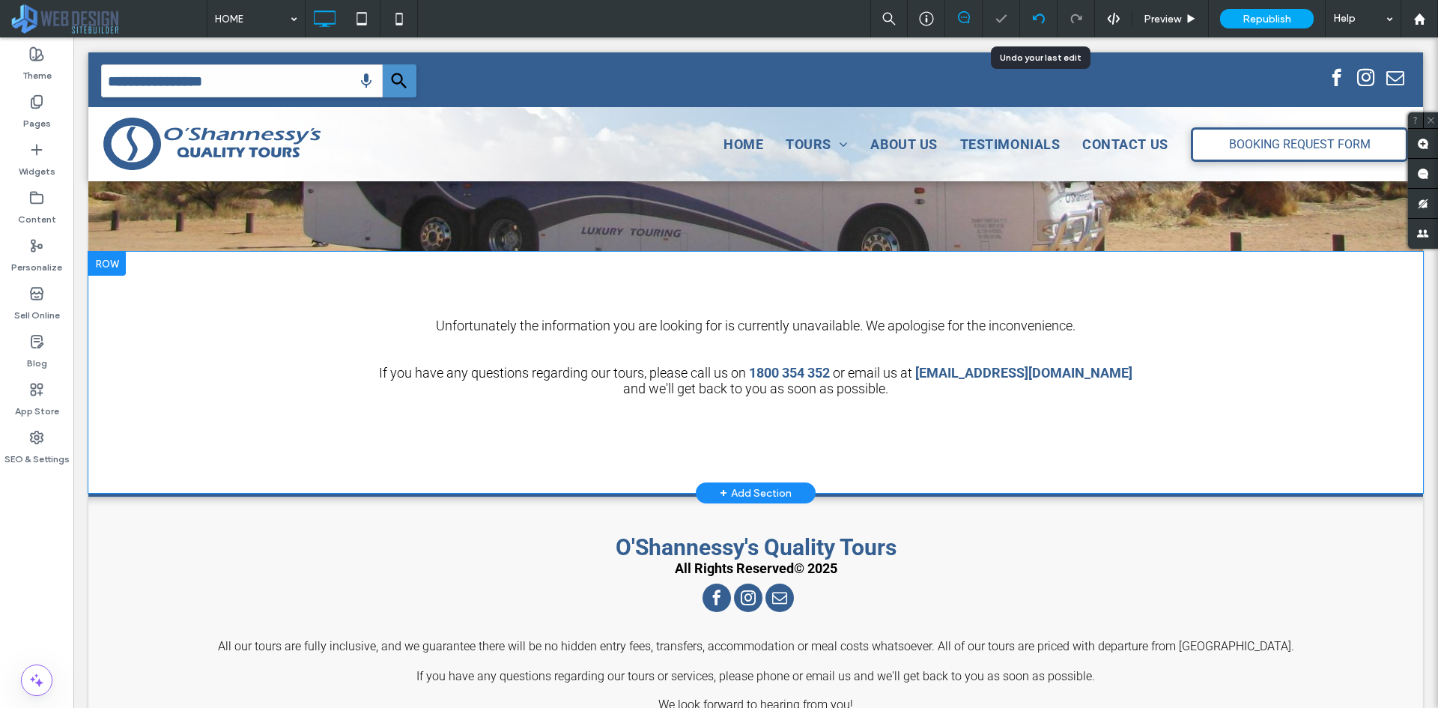
click at [1042, 16] on use at bounding box center [1038, 18] width 12 height 10
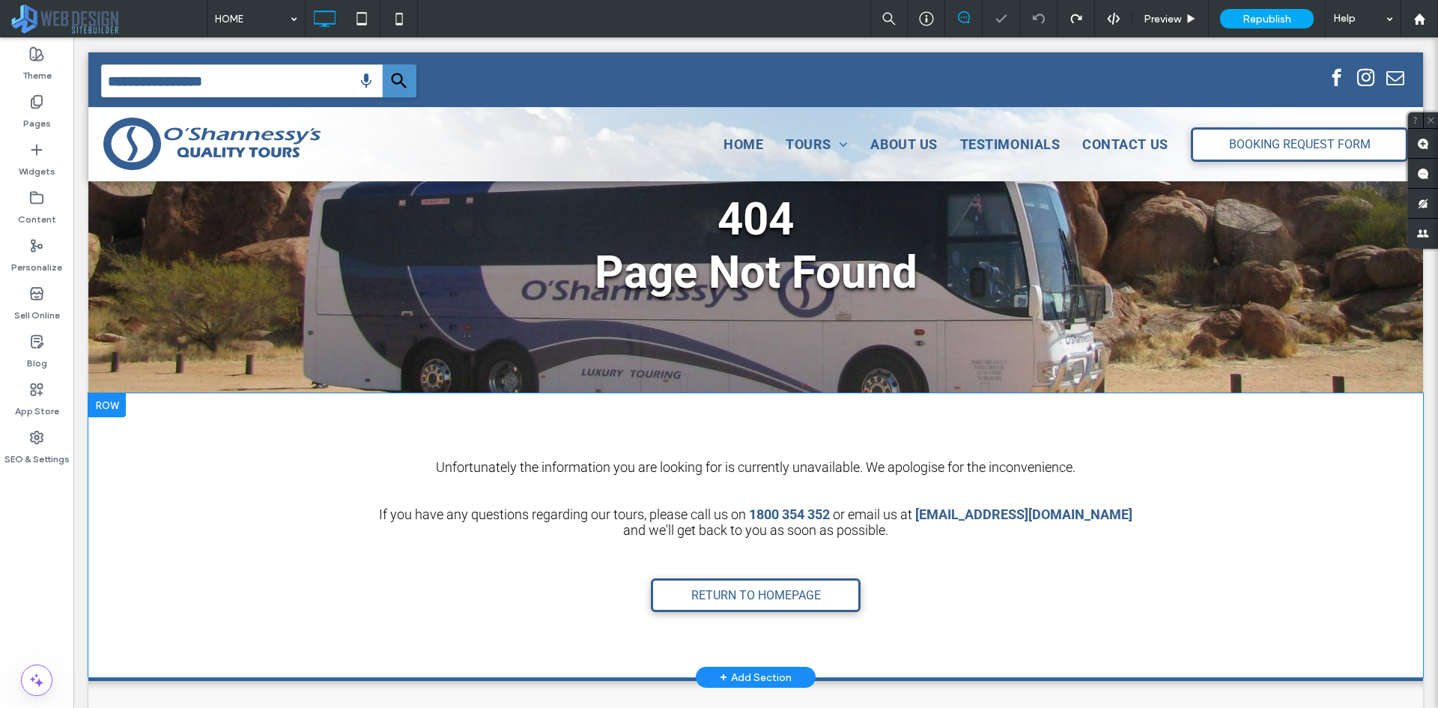
scroll to position [135, 0]
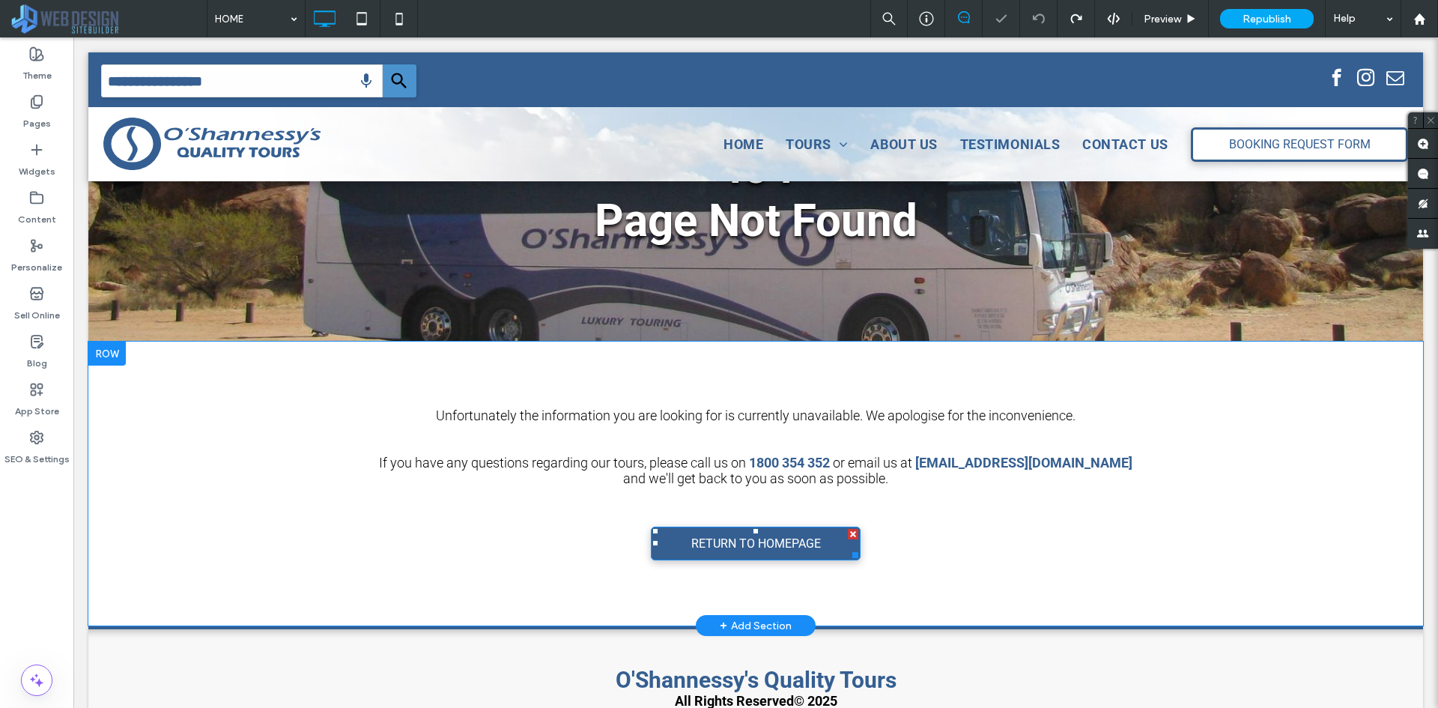
click at [733, 547] on span "RETURN TO HOMEPAGE" at bounding box center [756, 543] width 130 height 14
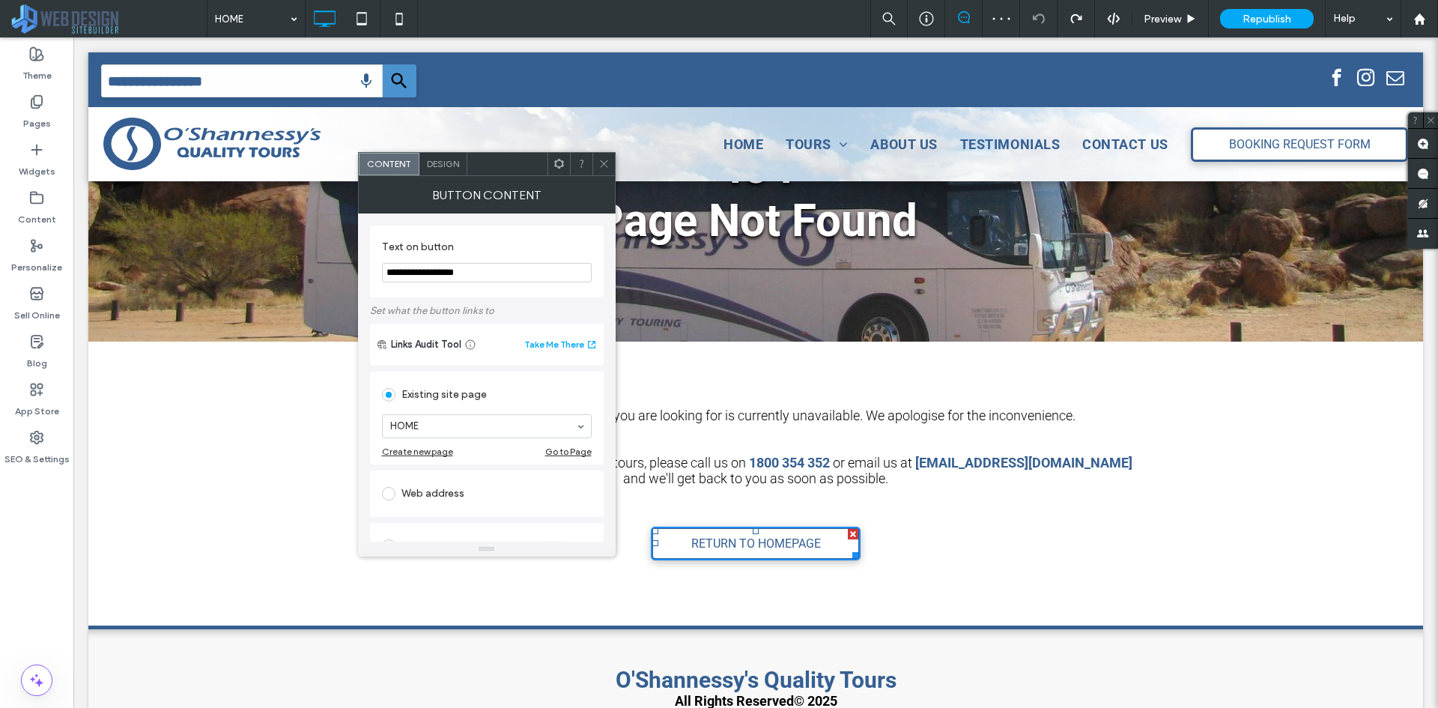
click at [564, 171] on span at bounding box center [558, 164] width 11 height 22
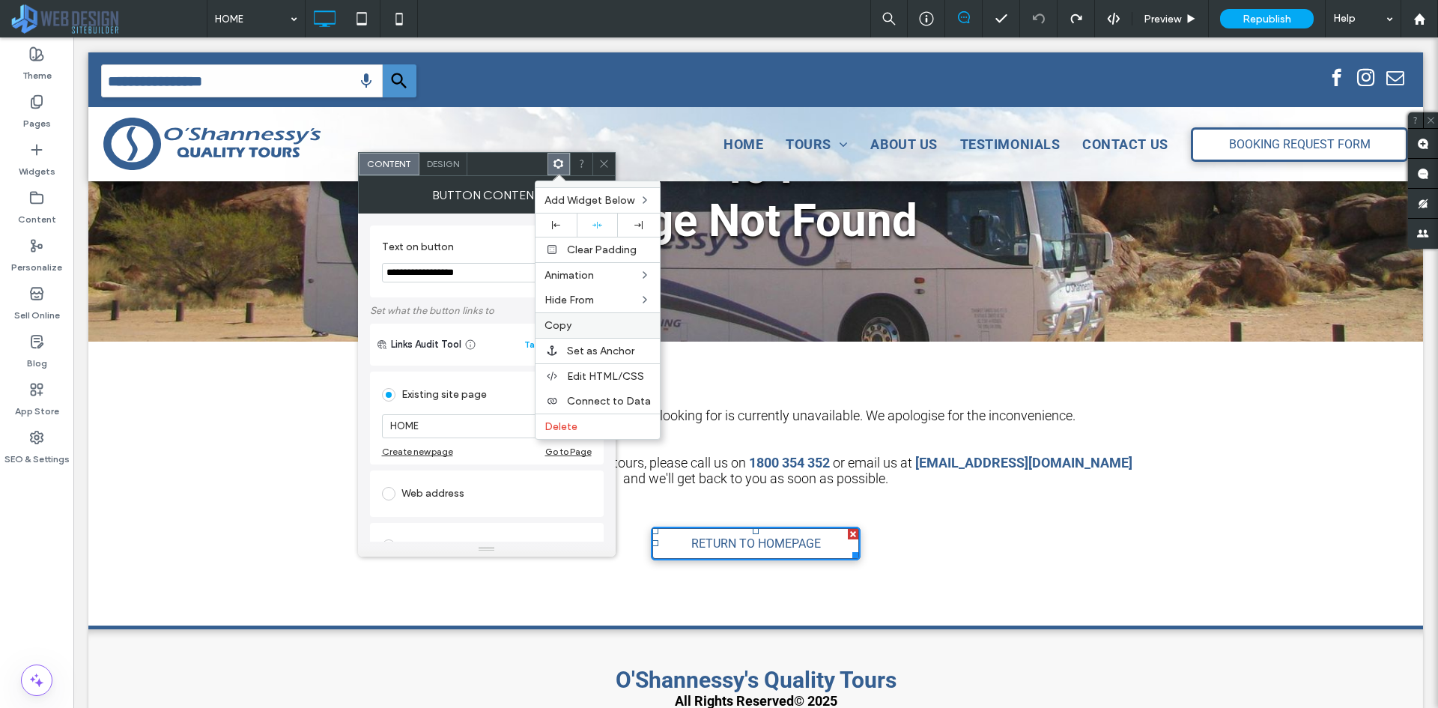
click at [581, 314] on div "Copy" at bounding box center [597, 324] width 124 height 25
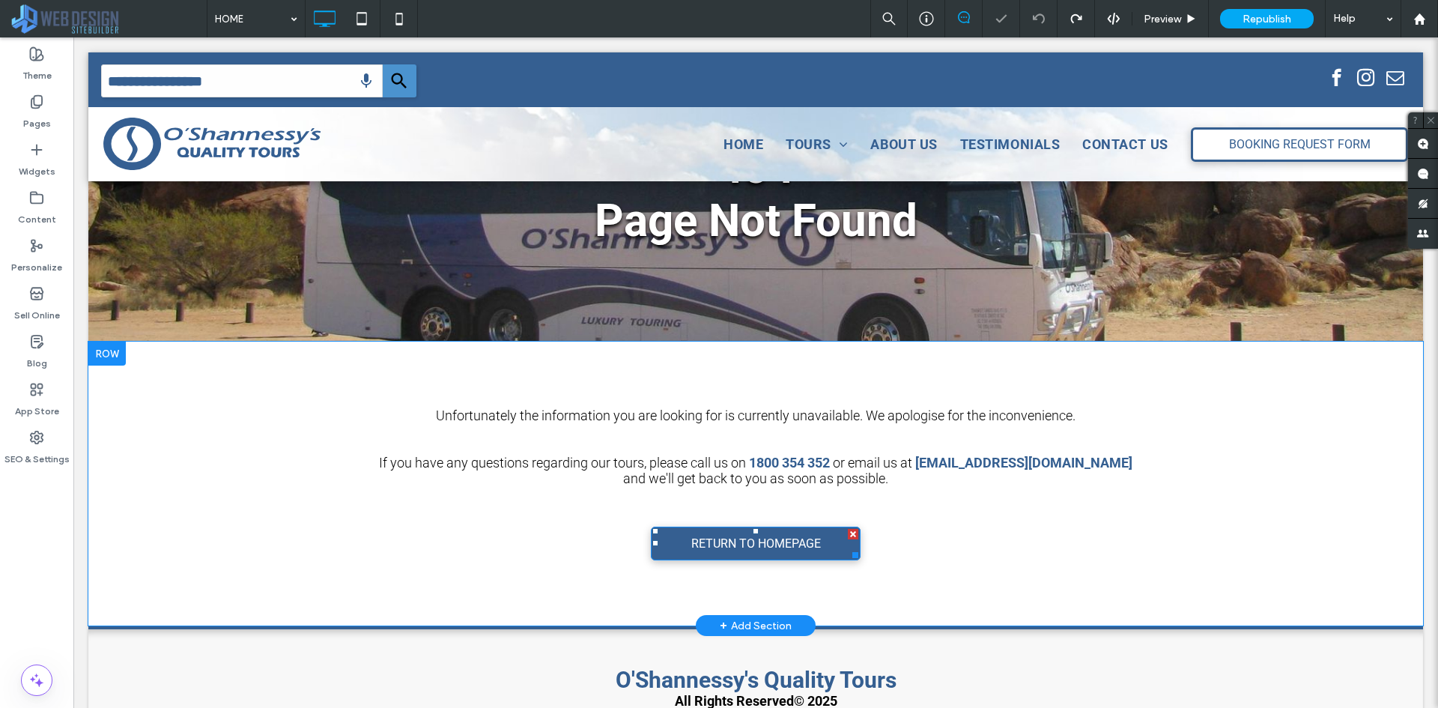
click at [815, 549] on link "RETURN TO HOMEPAGE" at bounding box center [756, 543] width 210 height 34
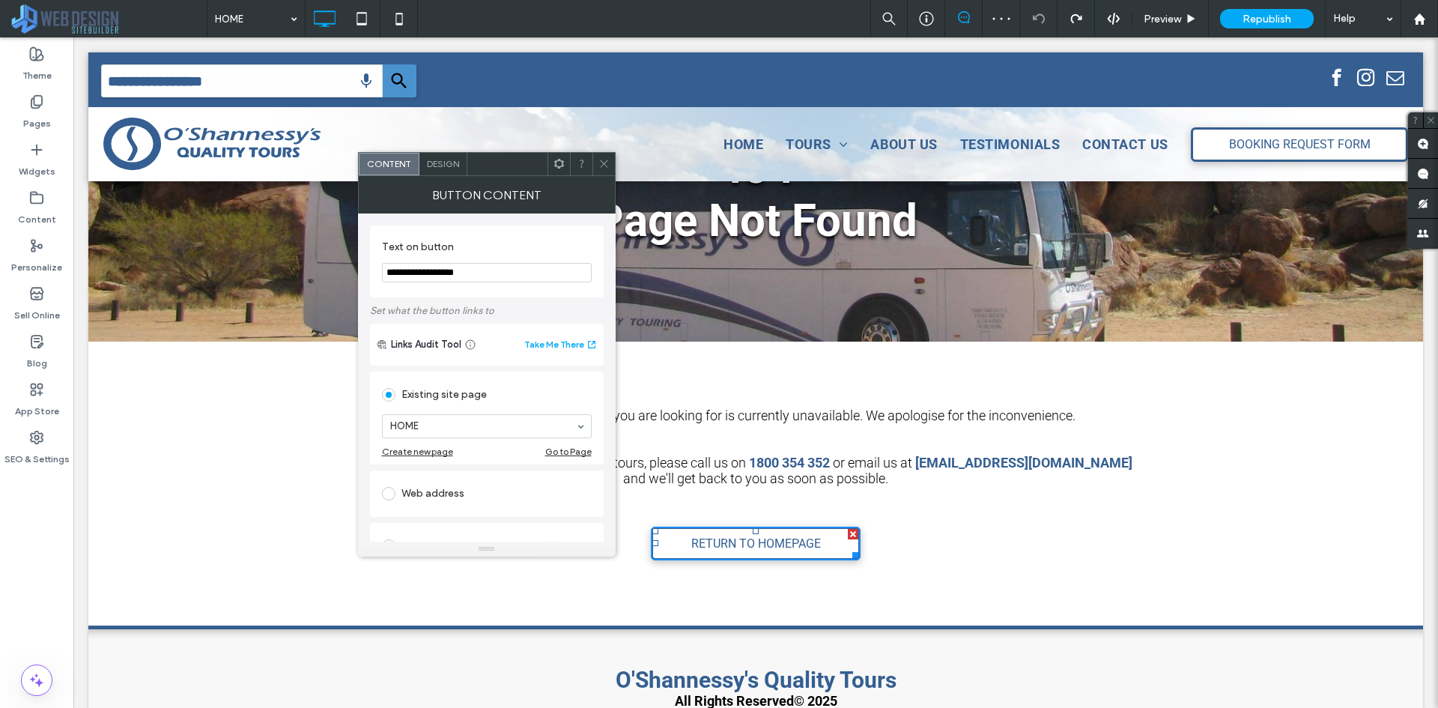
click at [556, 172] on span at bounding box center [558, 164] width 11 height 22
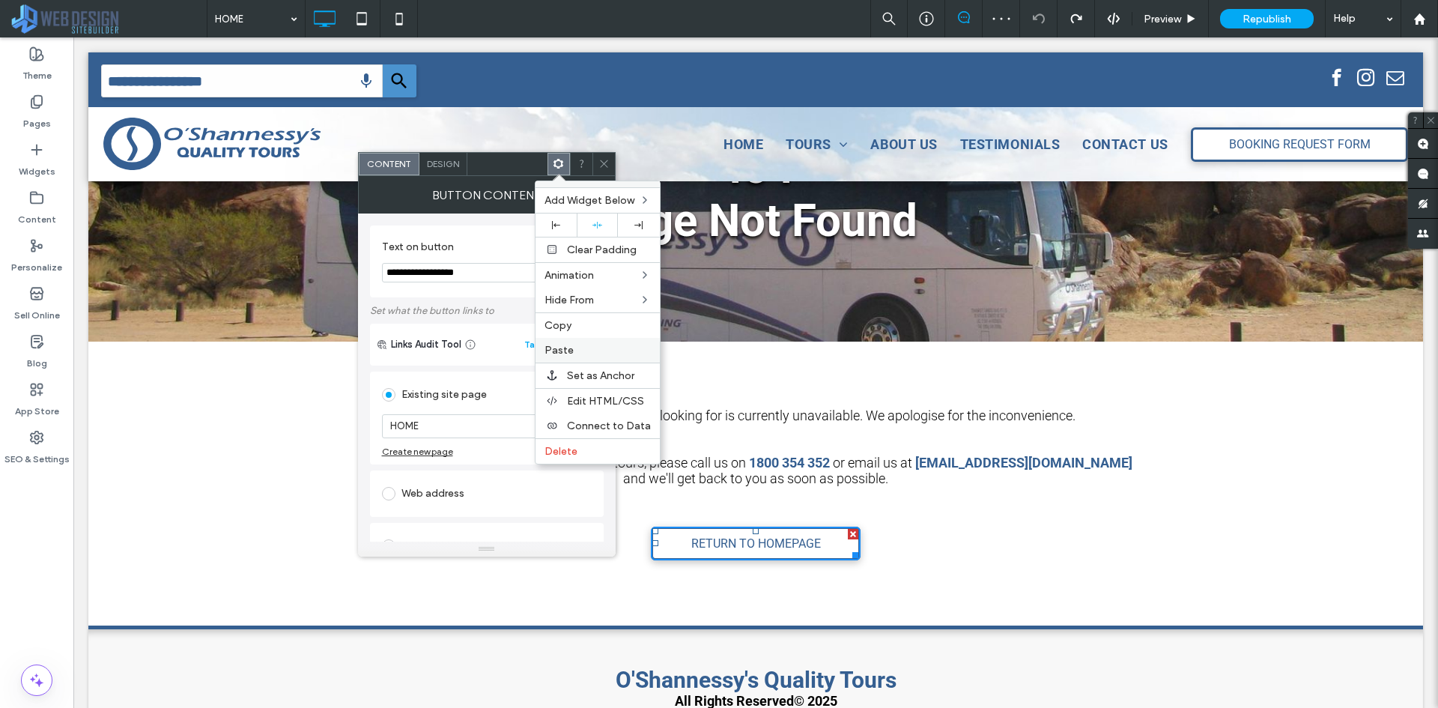
click at [583, 346] on label "Paste" at bounding box center [597, 350] width 106 height 13
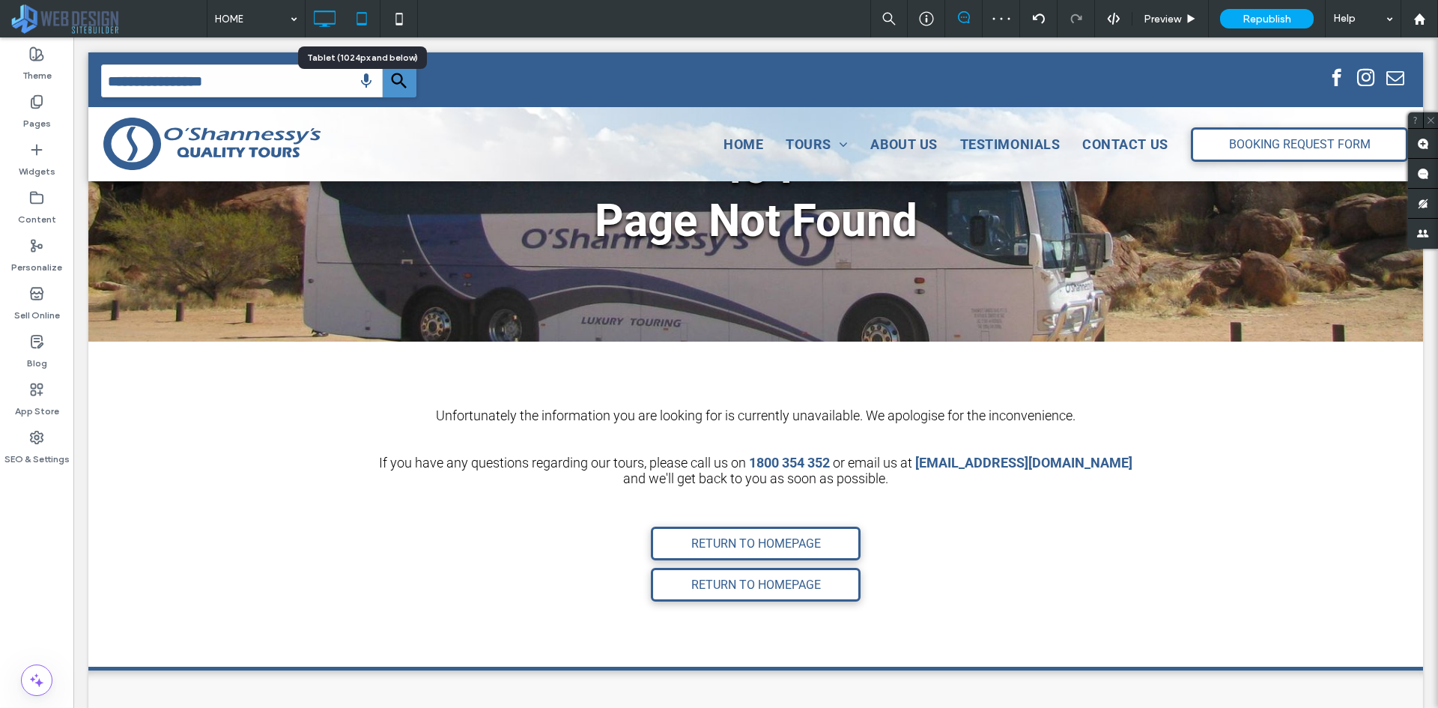
click at [371, 17] on icon at bounding box center [362, 19] width 30 height 30
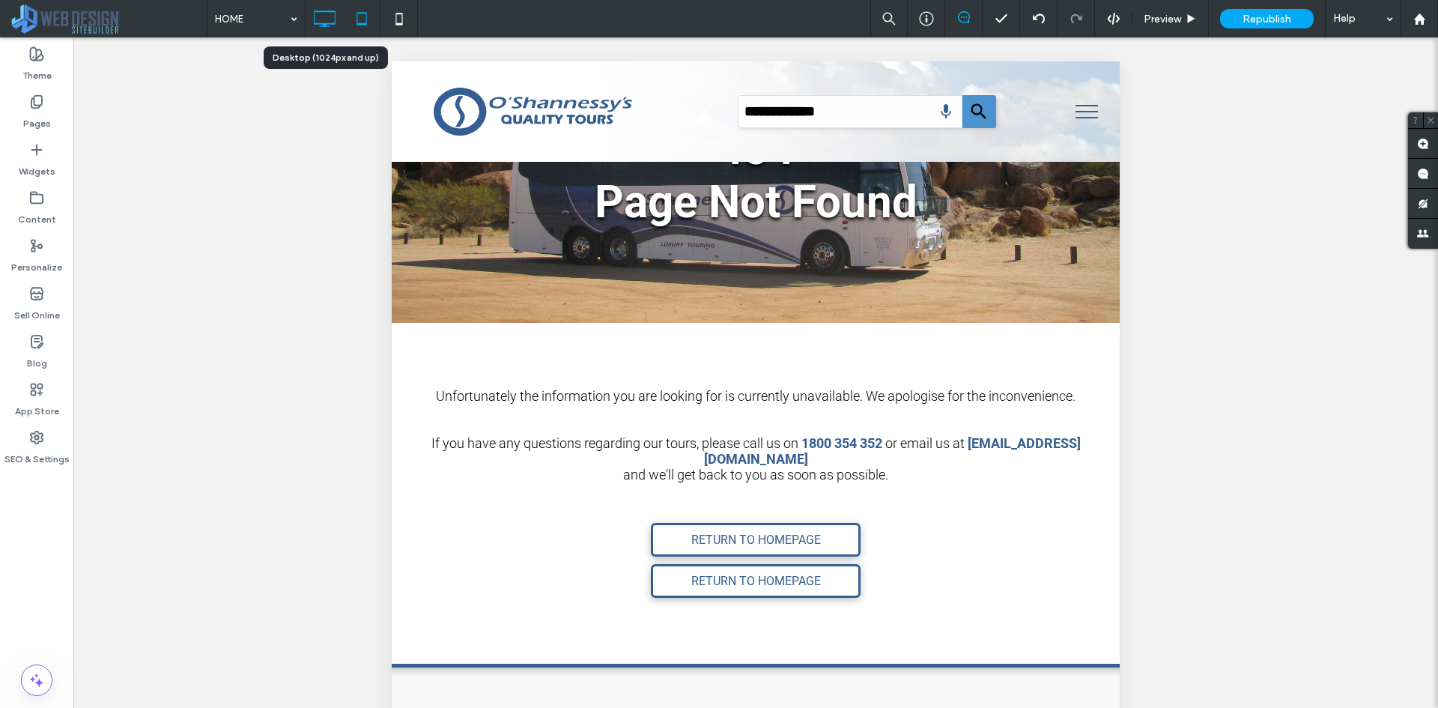
drag, startPoint x: 328, startPoint y: 11, endPoint x: 405, endPoint y: 115, distance: 129.0
click at [328, 11] on use at bounding box center [326, 18] width 22 height 16
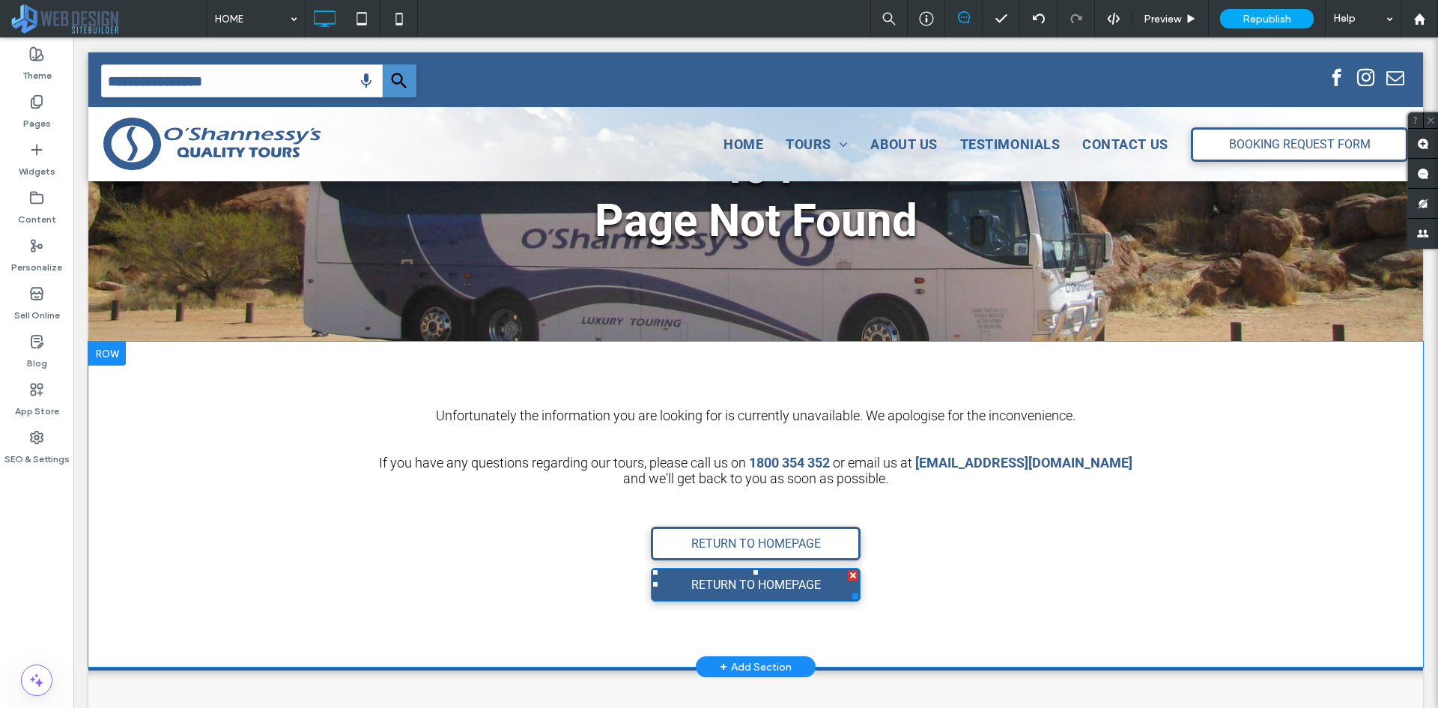
click at [812, 591] on span "RETURN TO HOMEPAGE" at bounding box center [756, 584] width 130 height 14
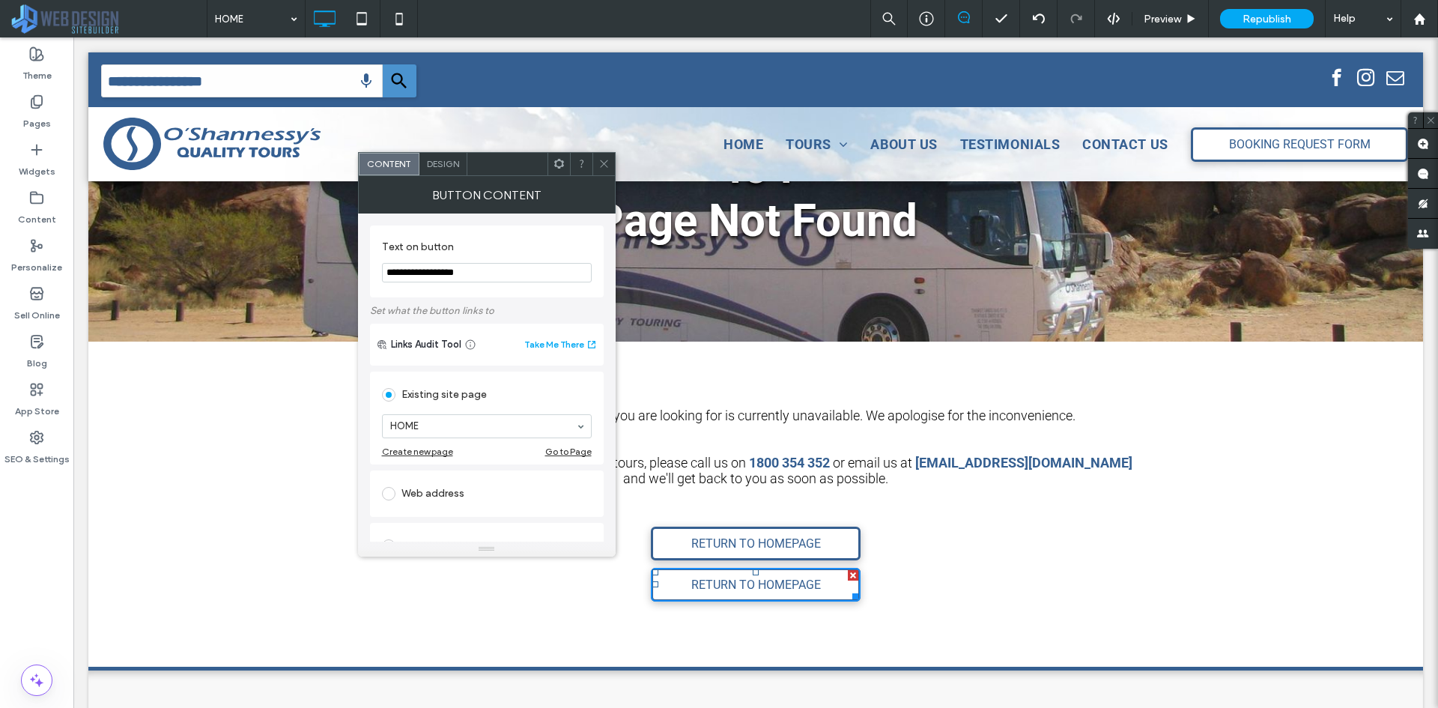
click at [438, 160] on span "Design" at bounding box center [443, 163] width 32 height 11
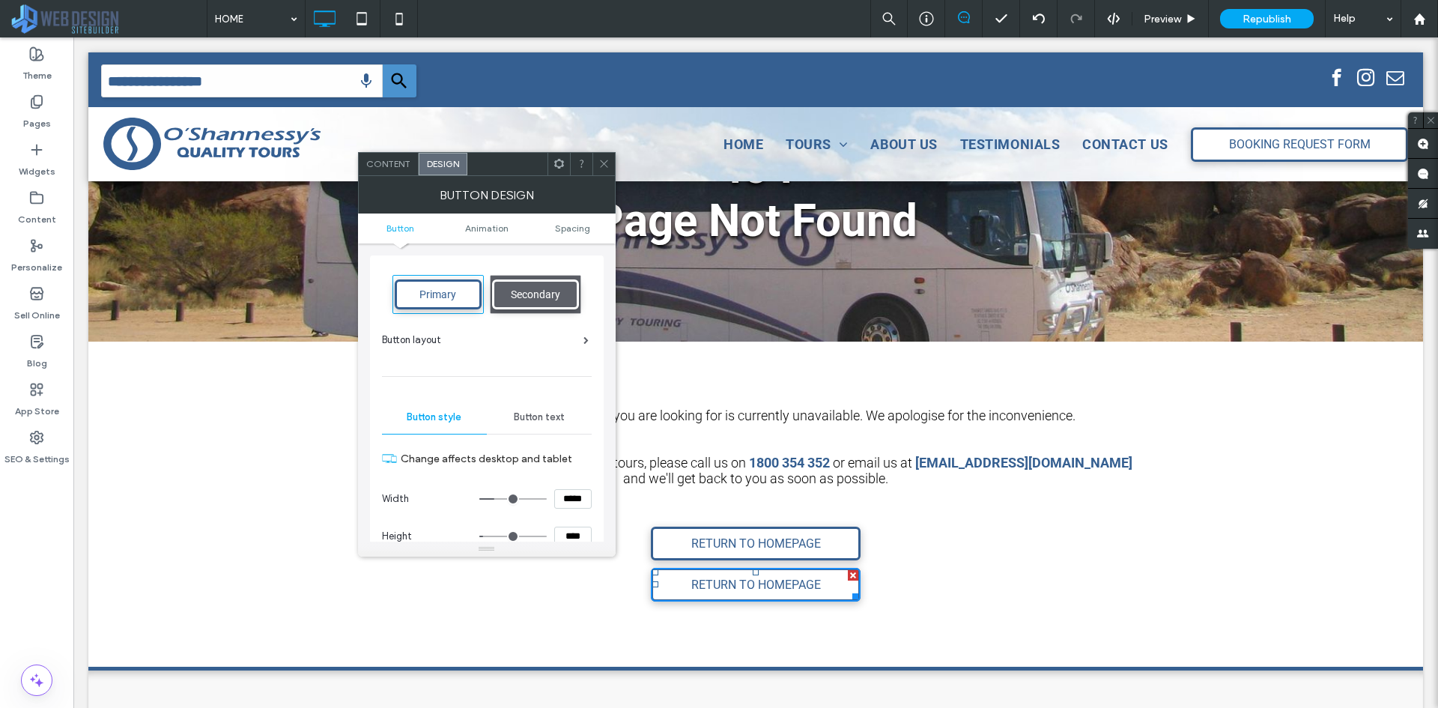
click at [521, 291] on span "Secondary" at bounding box center [535, 294] width 60 height 12
click at [452, 285] on div "Primary" at bounding box center [438, 294] width 87 height 30
click at [395, 167] on span "Content" at bounding box center [388, 163] width 44 height 11
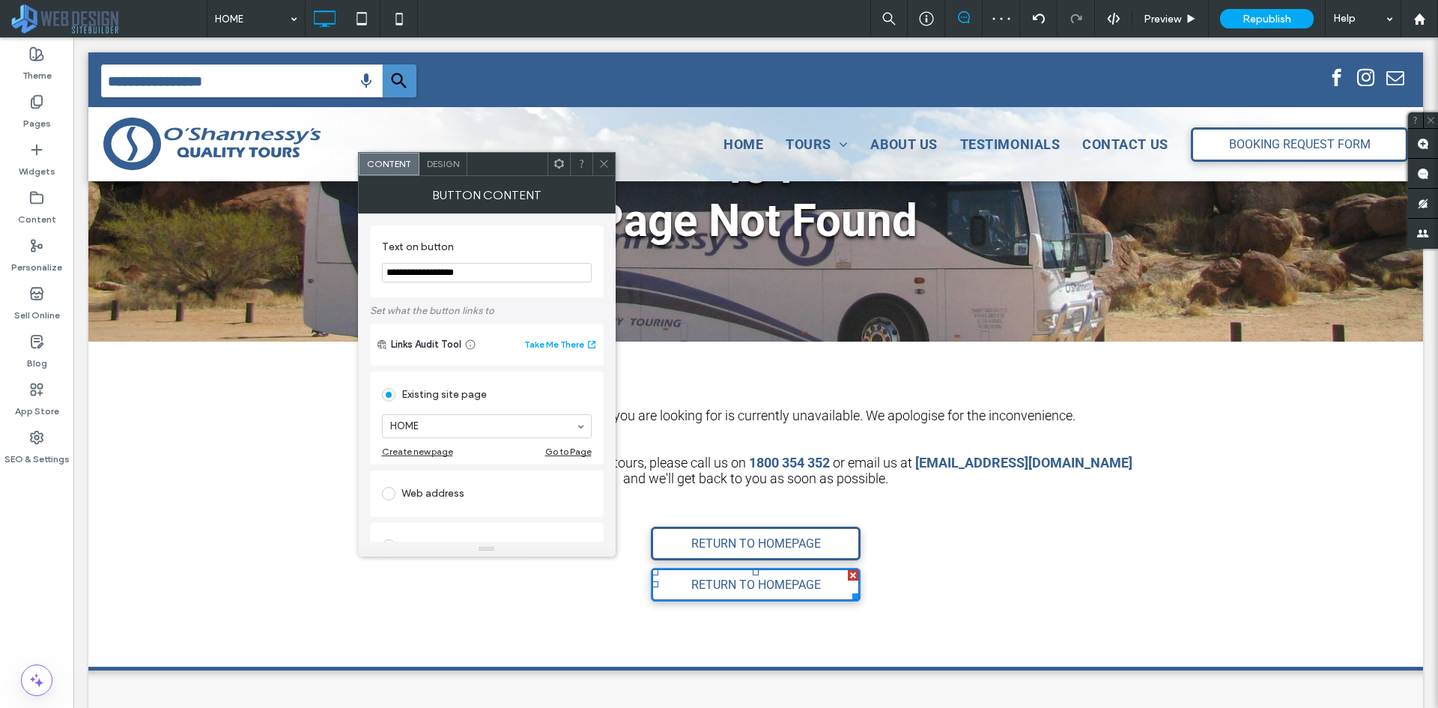
drag, startPoint x: 502, startPoint y: 273, endPoint x: 367, endPoint y: 272, distance: 135.5
click at [367, 272] on div "**********" at bounding box center [487, 377] width 258 height 328
drag, startPoint x: 460, startPoint y: 270, endPoint x: 377, endPoint y: 281, distance: 83.9
click at [377, 281] on div "**********" at bounding box center [487, 261] width 234 height 72
type input "**********"
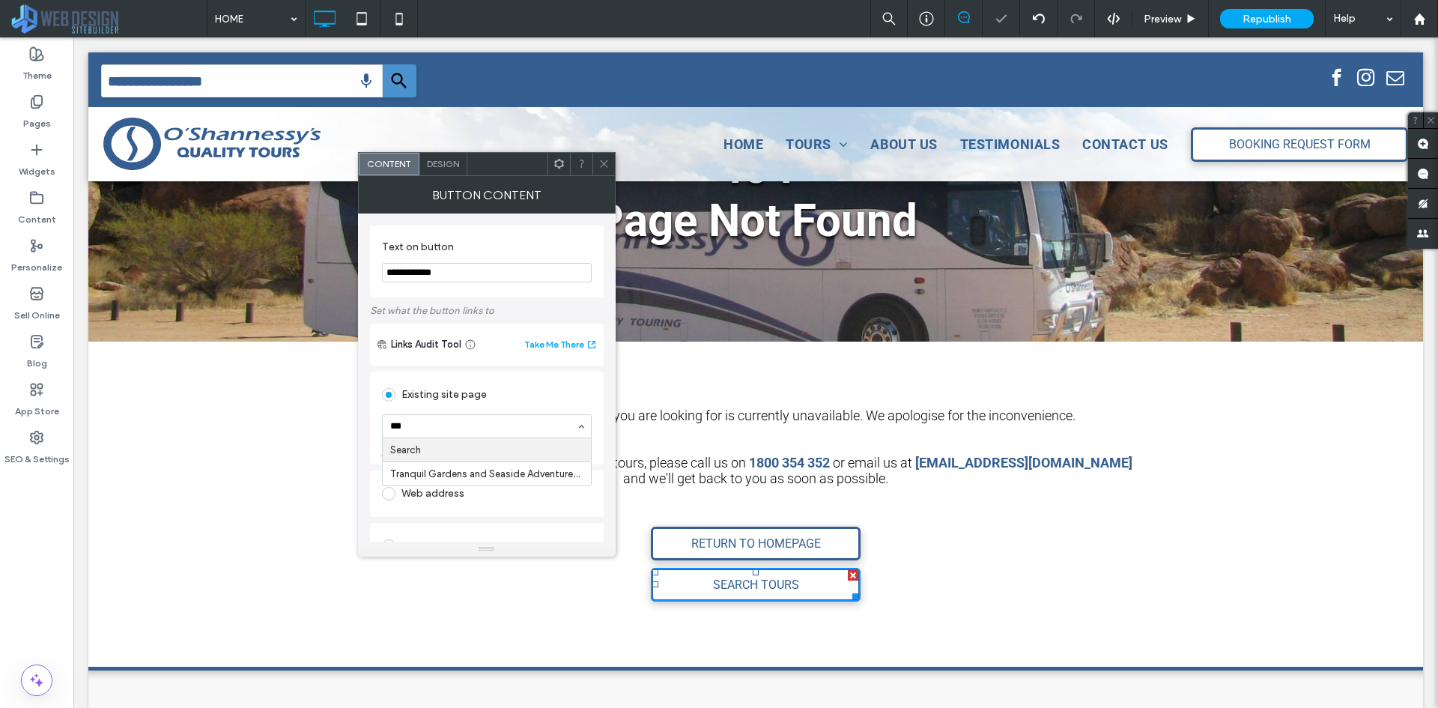
type input "****"
click at [603, 160] on icon at bounding box center [603, 163] width 11 height 11
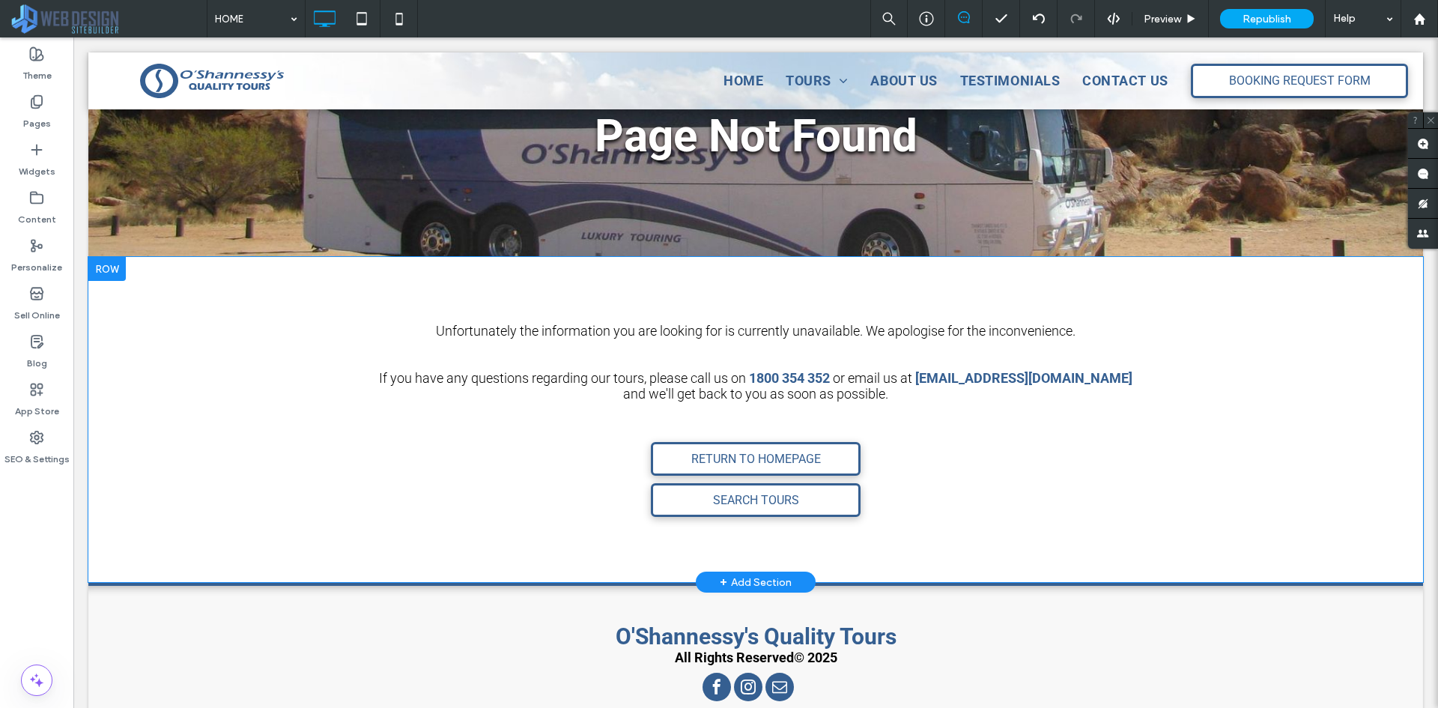
scroll to position [225, 0]
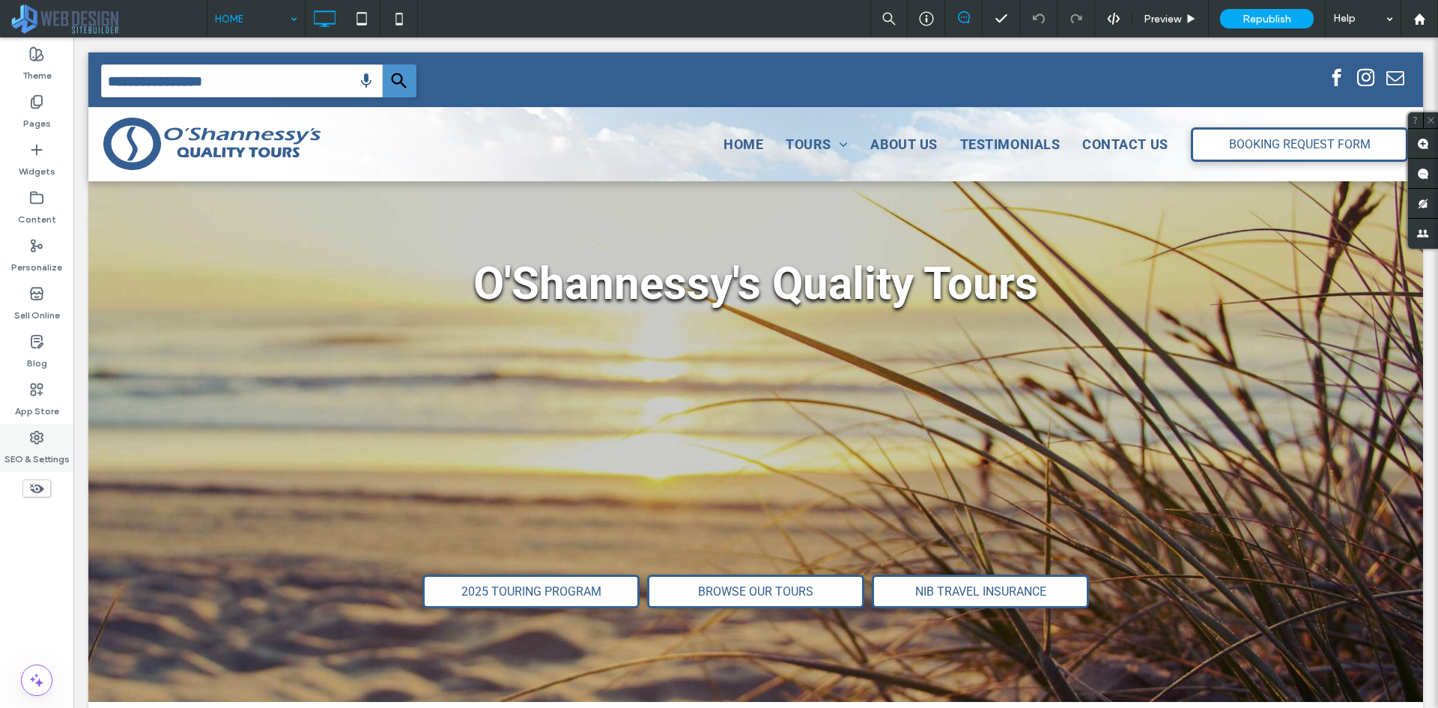
click at [42, 449] on label "SEO & Settings" at bounding box center [36, 455] width 65 height 21
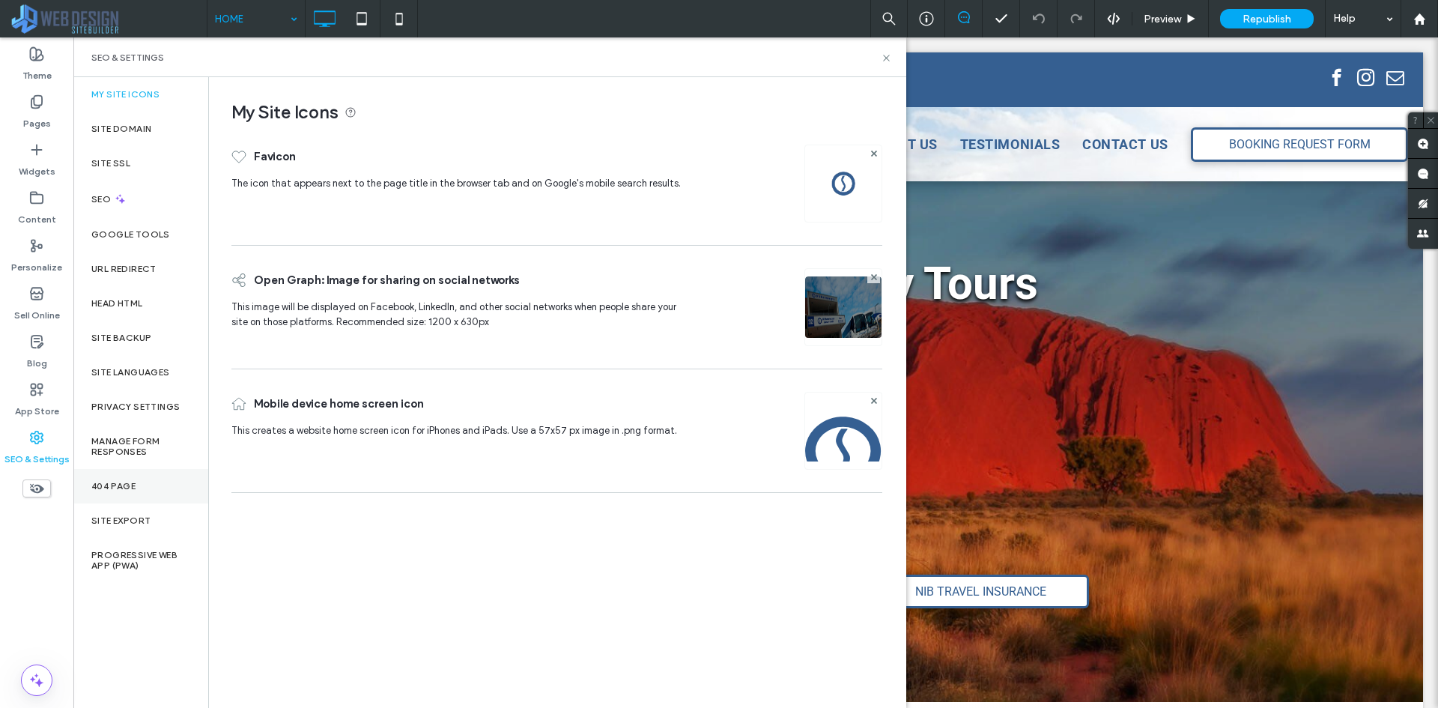
click at [145, 487] on div "404 Page" at bounding box center [140, 486] width 135 height 34
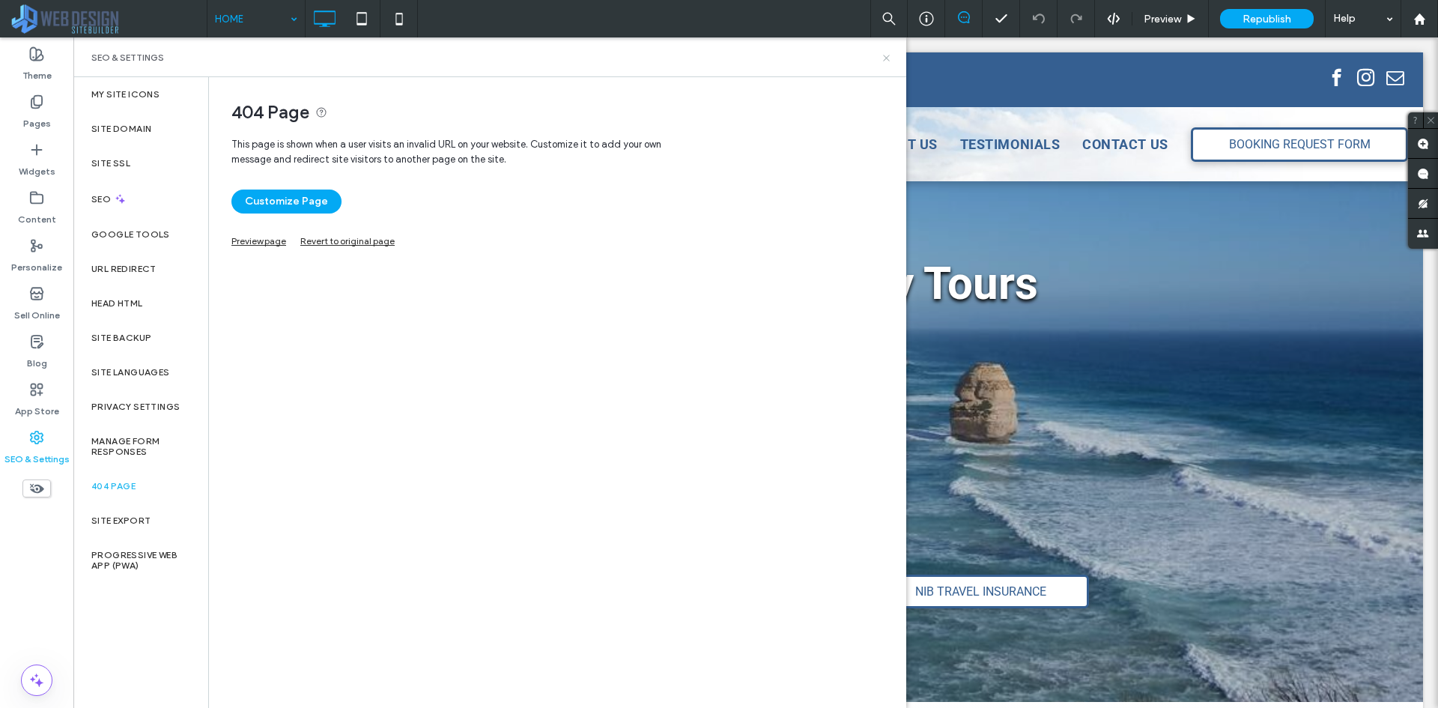
click at [887, 59] on use at bounding box center [886, 58] width 6 height 6
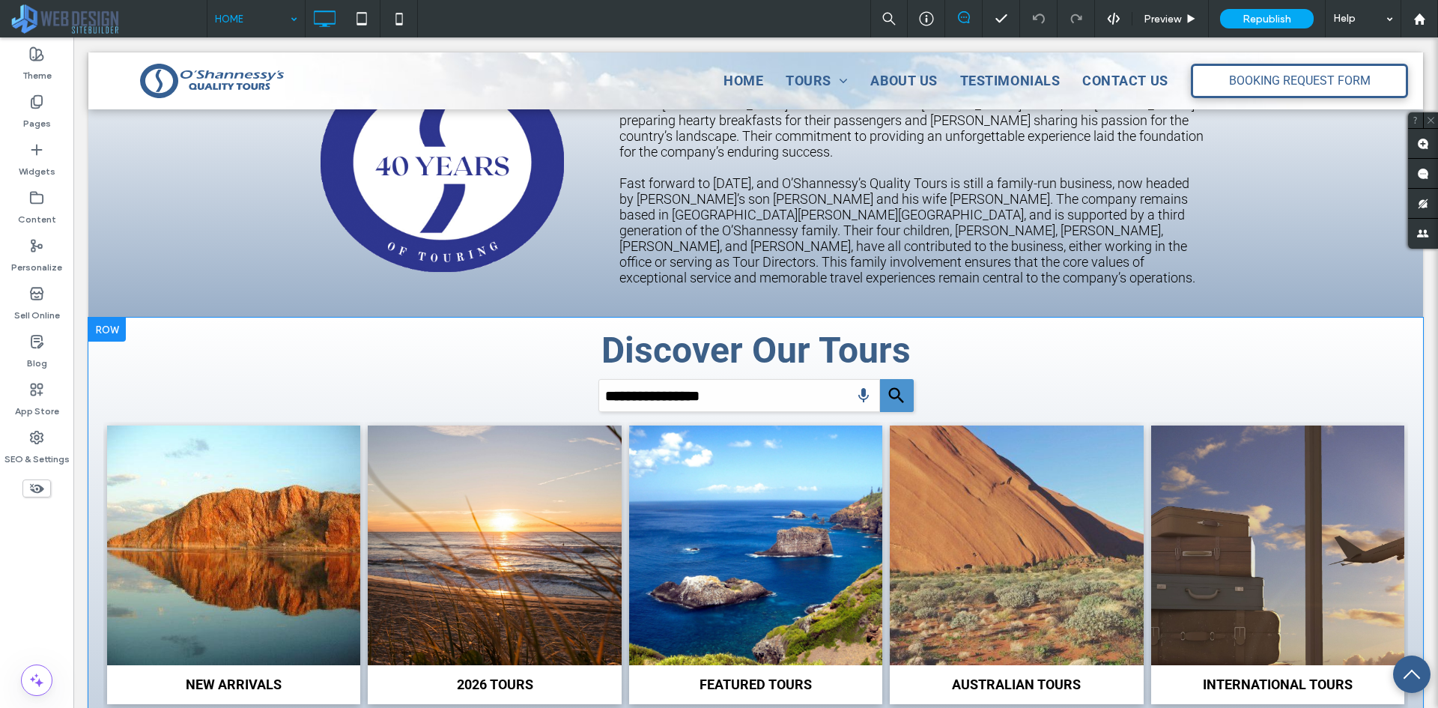
scroll to position [1498, 0]
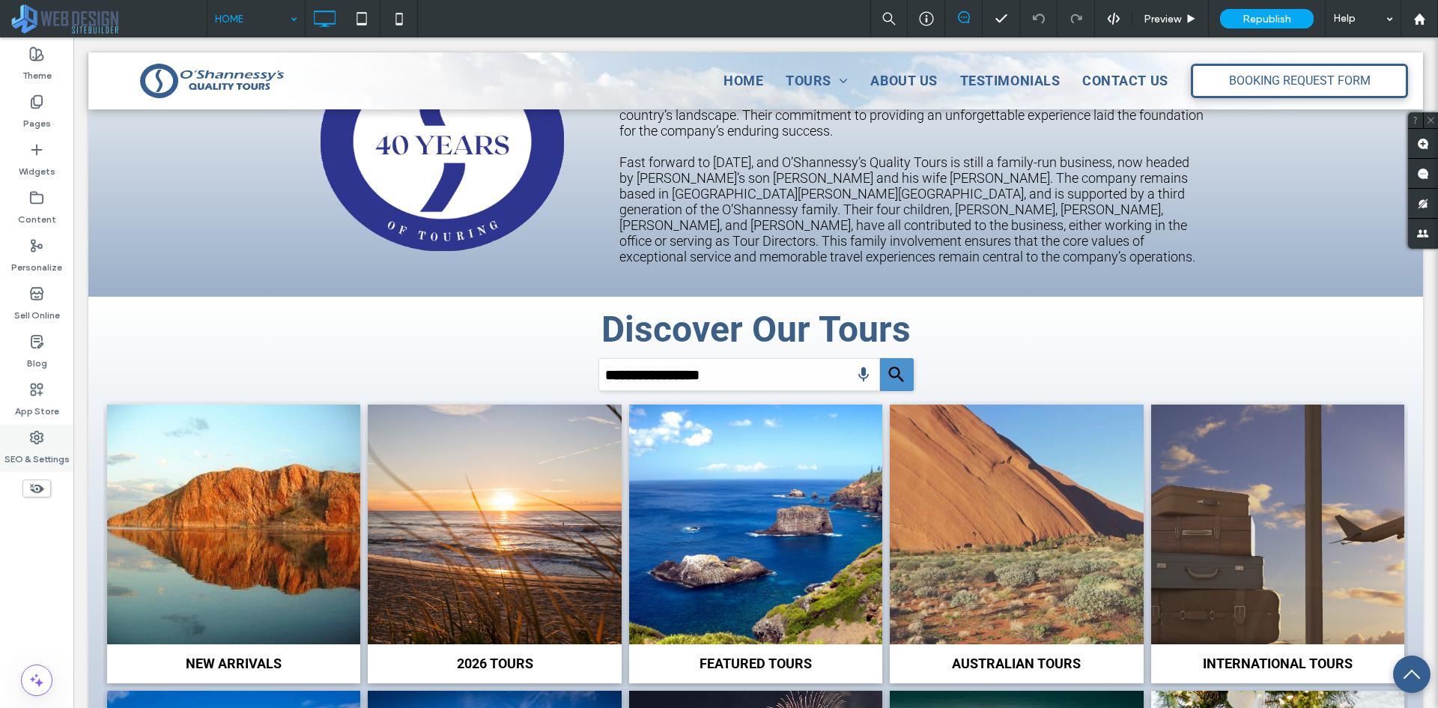
click at [38, 451] on label "SEO & Settings" at bounding box center [36, 455] width 65 height 21
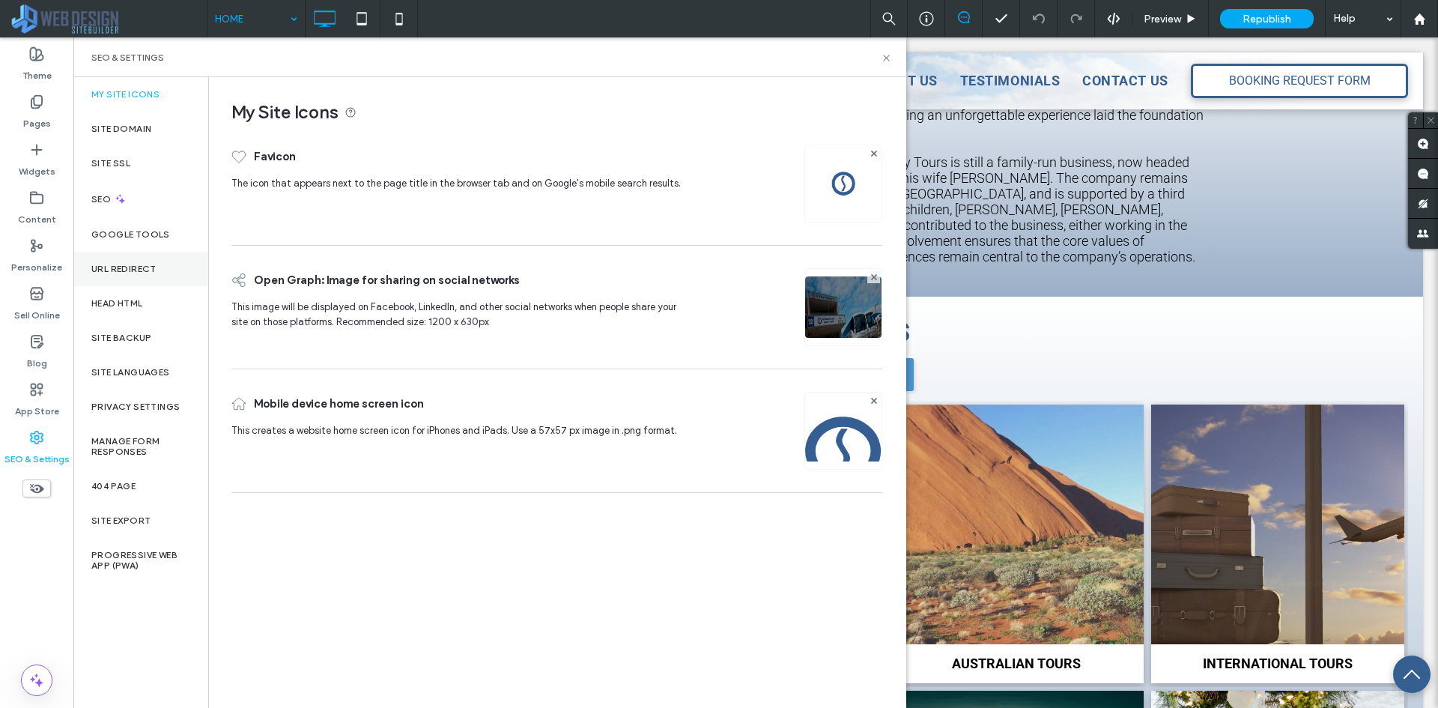
click at [130, 276] on div "URL Redirect" at bounding box center [140, 269] width 135 height 34
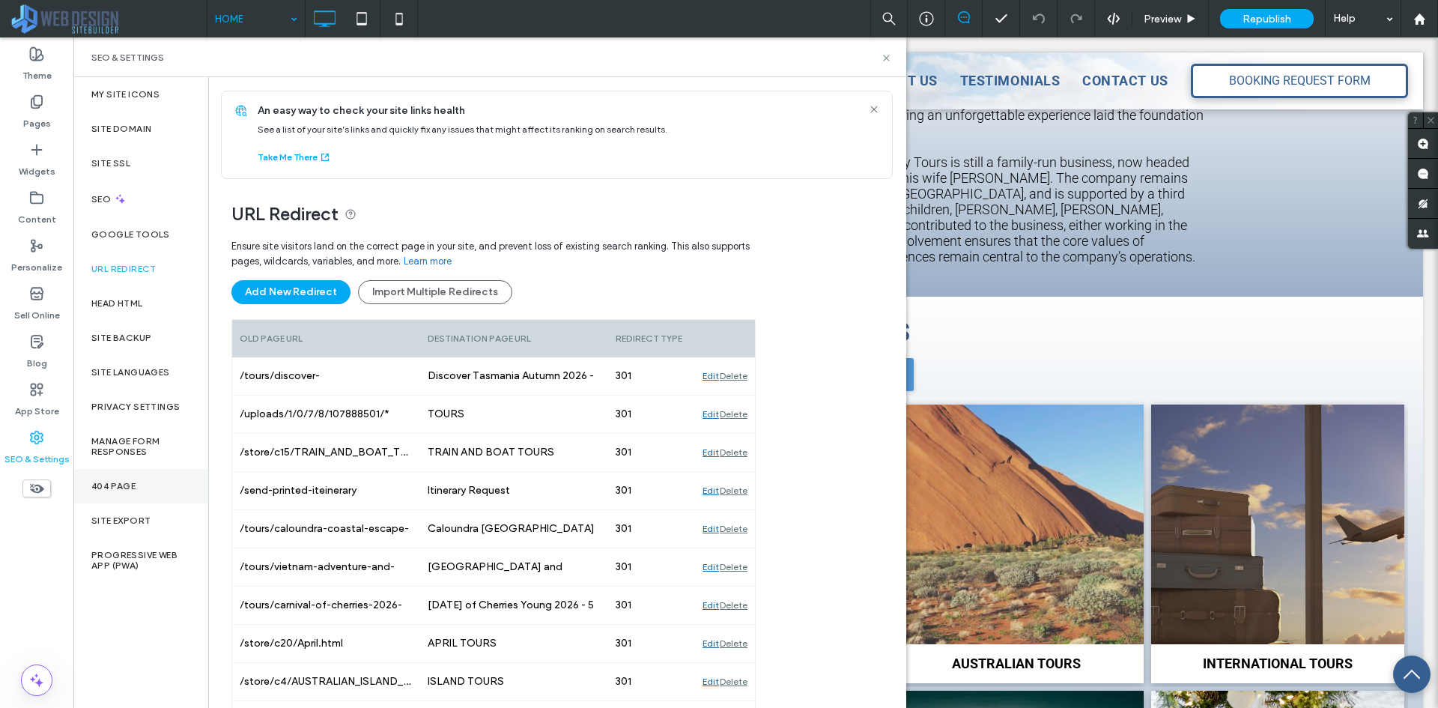
click at [80, 479] on div "404 Page" at bounding box center [140, 486] width 135 height 34
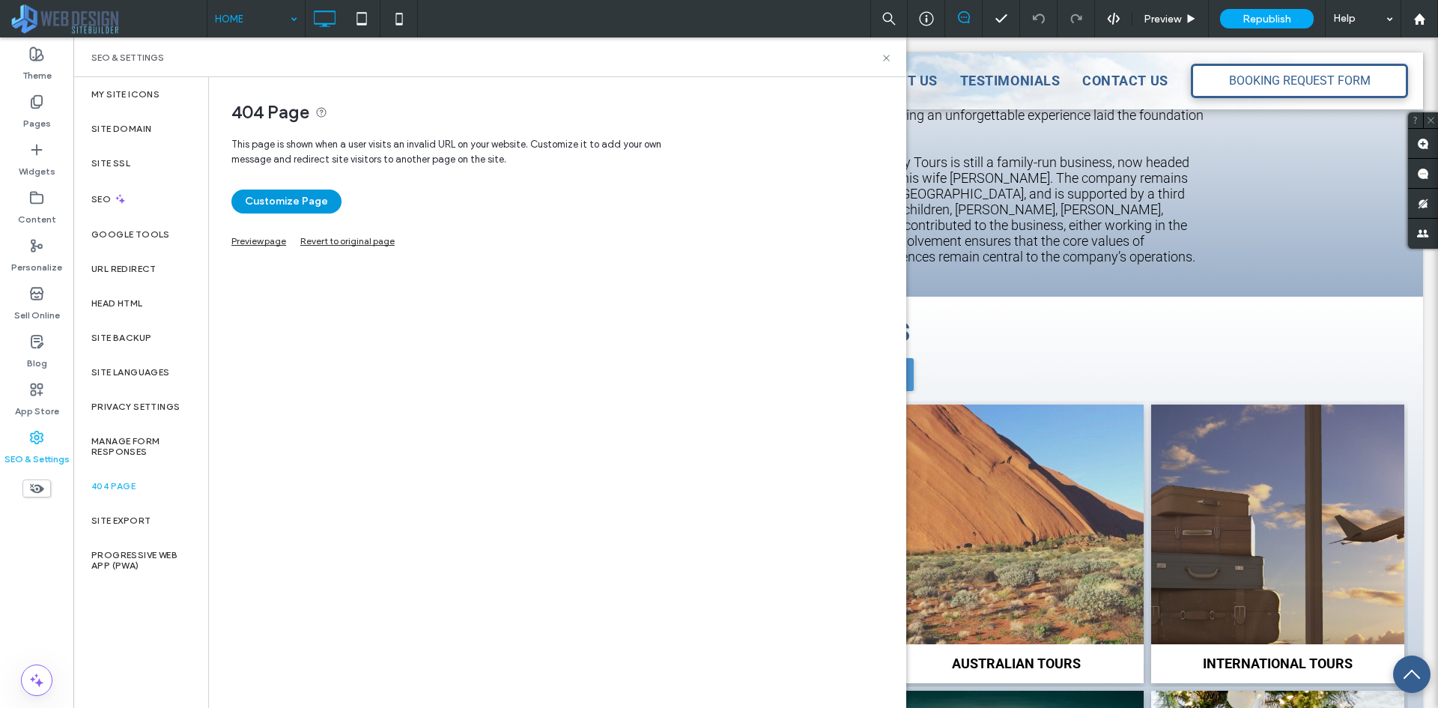
click at [258, 203] on button "Customize Page" at bounding box center [286, 201] width 110 height 24
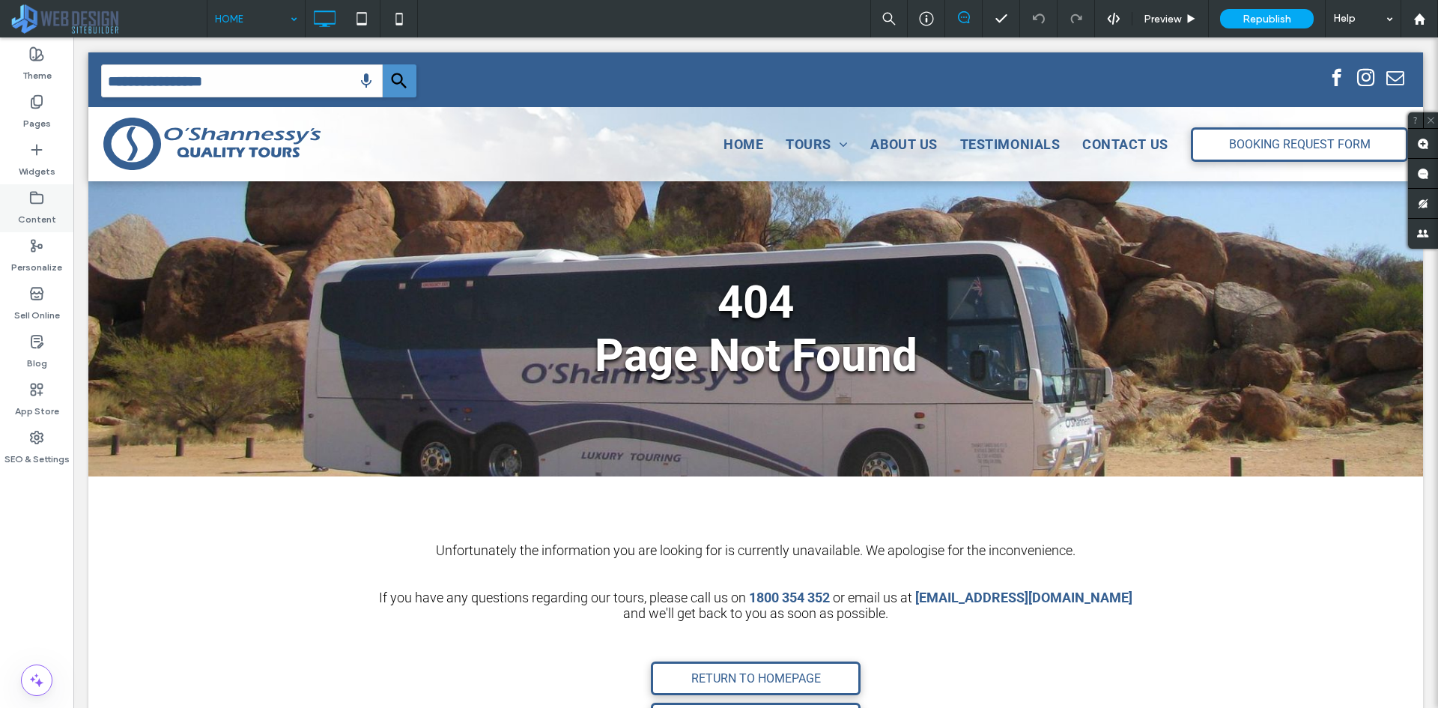
click at [49, 214] on label "Content" at bounding box center [37, 215] width 38 height 21
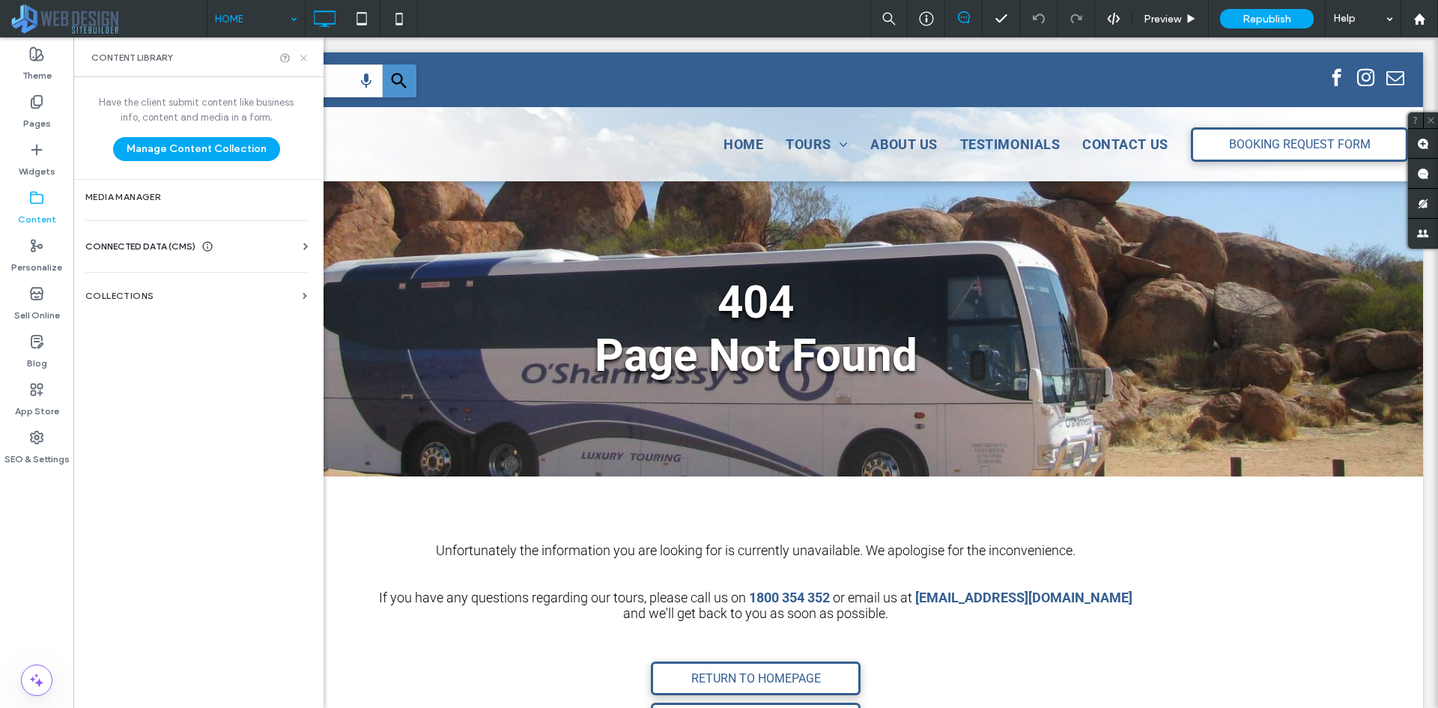
click at [309, 58] on icon at bounding box center [303, 57] width 11 height 11
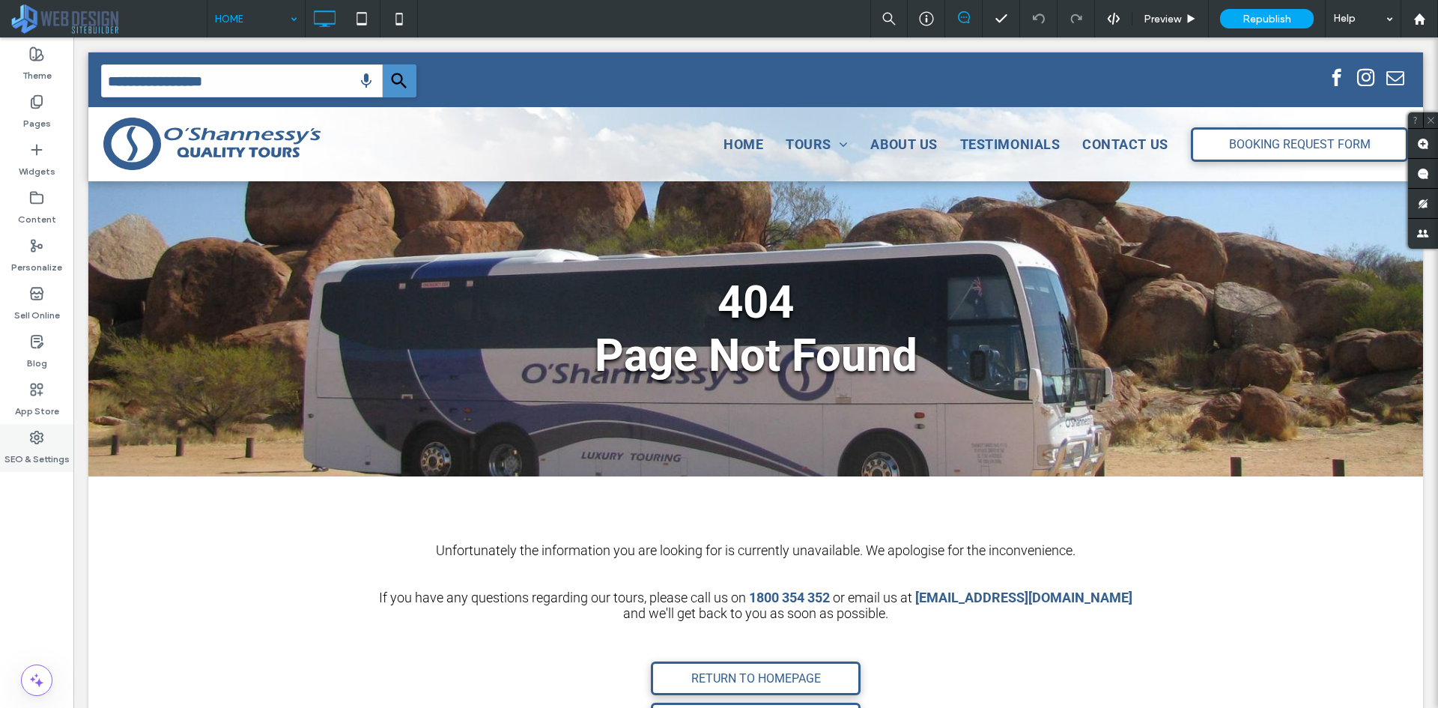
click at [31, 444] on icon at bounding box center [36, 437] width 15 height 15
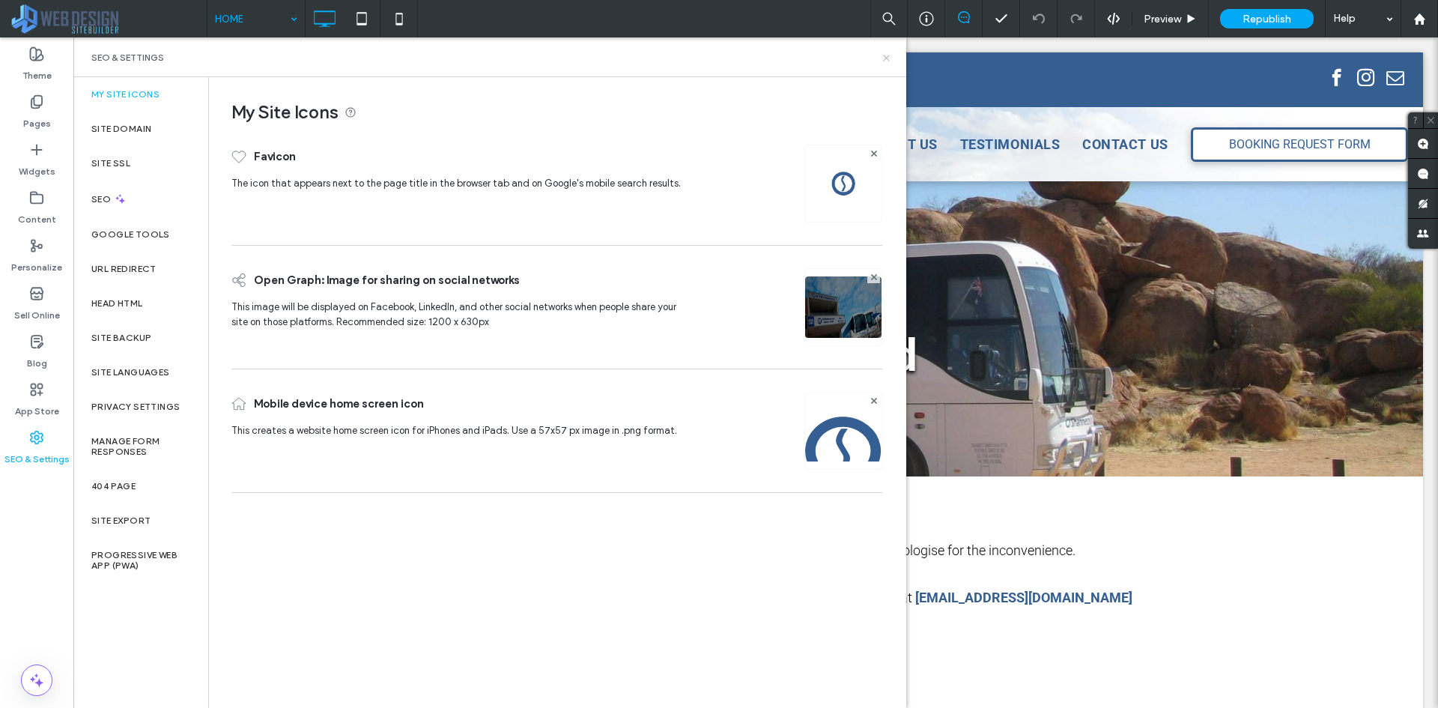
click at [887, 58] on use at bounding box center [886, 58] width 6 height 6
